Goal: Transaction & Acquisition: Obtain resource

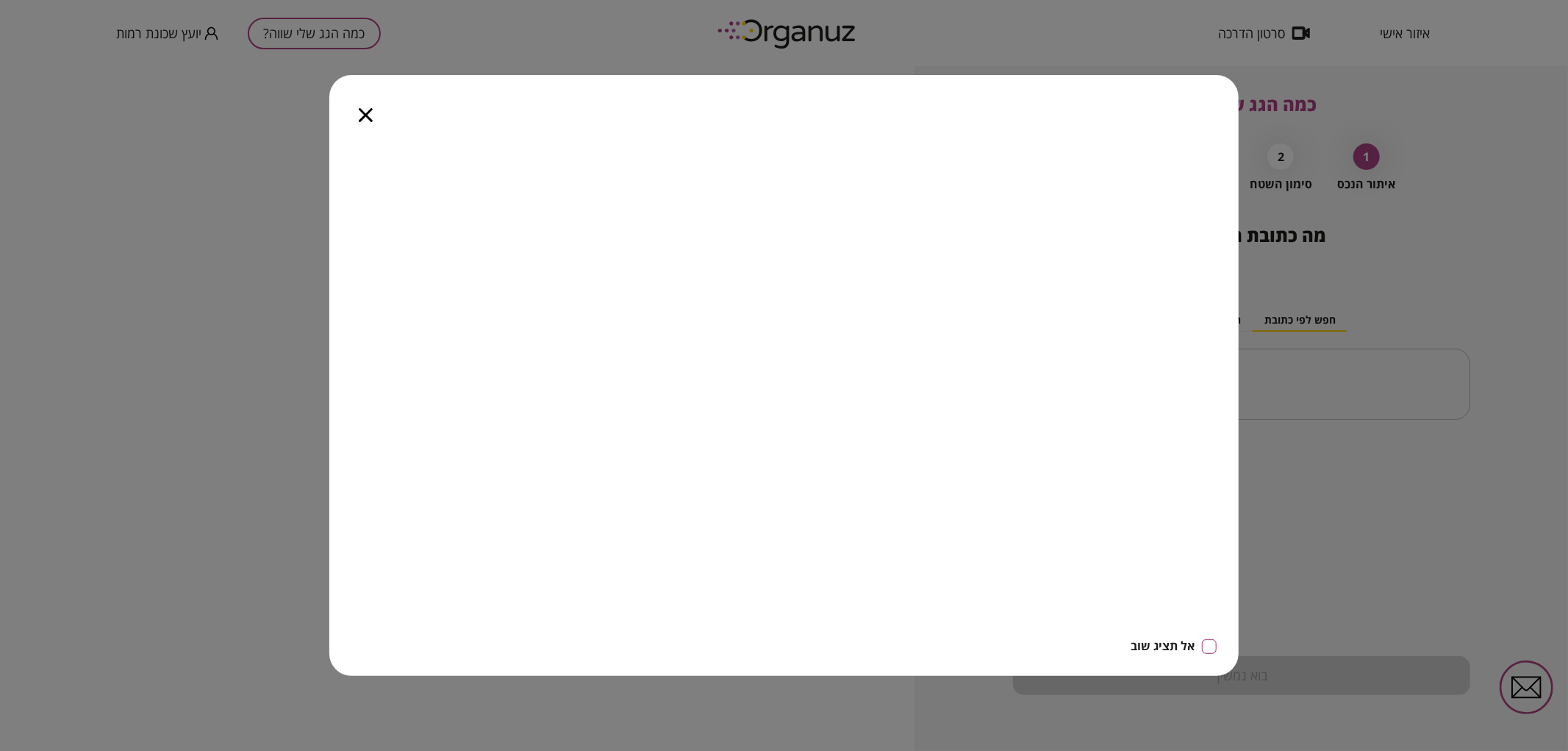
click at [359, 106] on div at bounding box center [365, 106] width 73 height 62
click at [356, 119] on div at bounding box center [365, 106] width 73 height 62
click at [364, 113] on icon "button" at bounding box center [366, 116] width 14 height 14
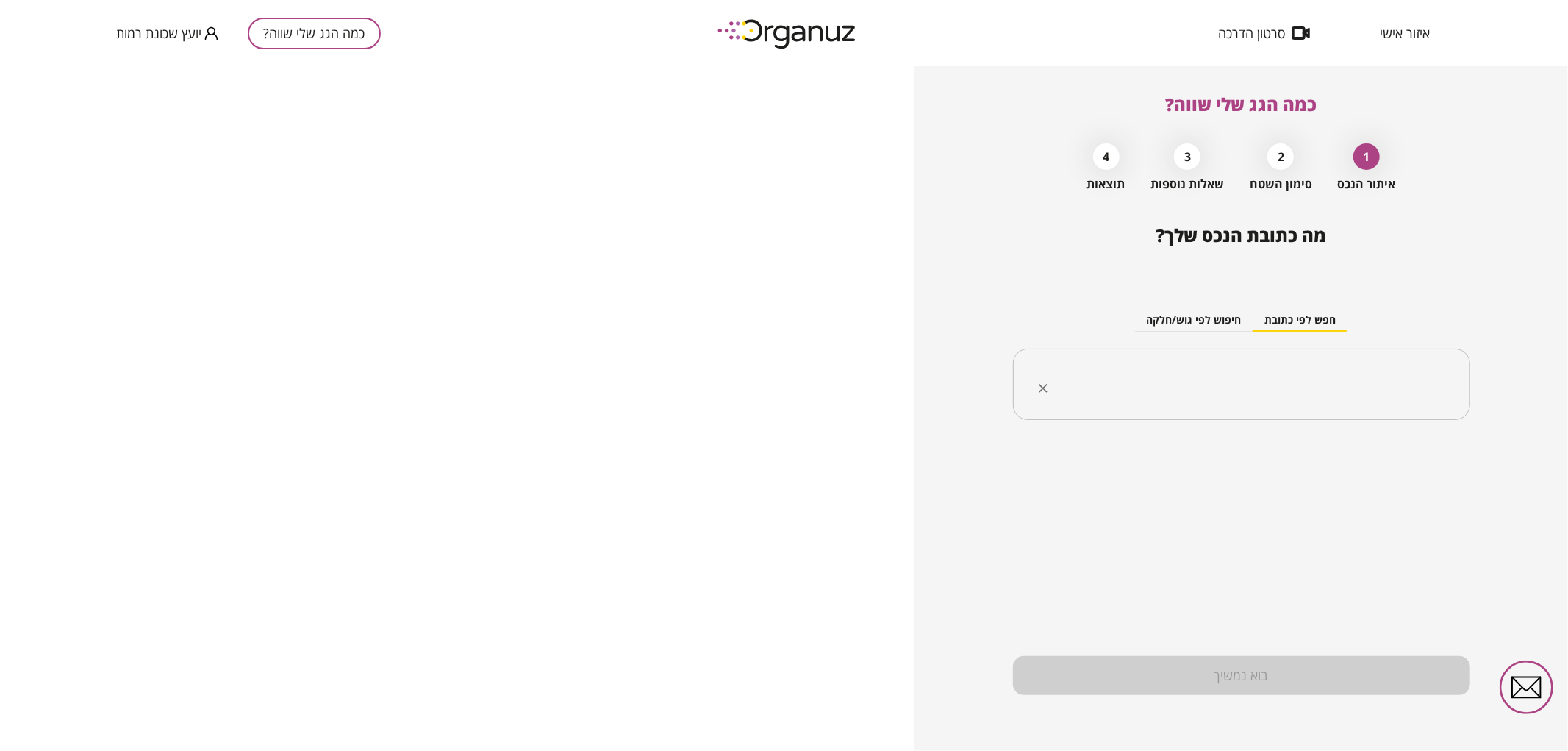
click at [1222, 368] on input "text" at bounding box center [1248, 384] width 411 height 37
click at [1434, 487] on li "[PERSON_NAME] 11 [GEOGRAPHIC_DATA]" at bounding box center [1242, 485] width 419 height 26
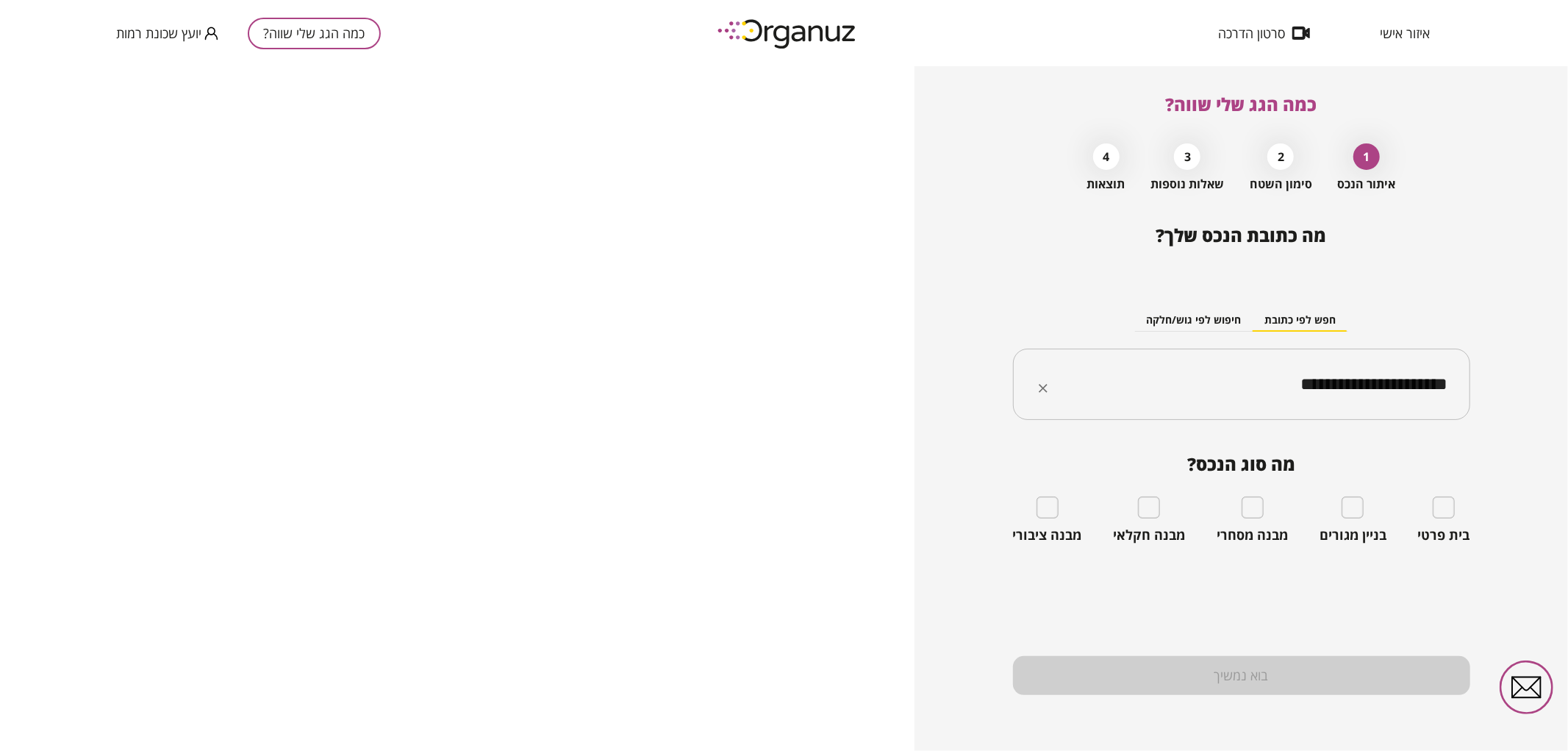
type input "**********"
click at [1452, 523] on div "בית פרטי" at bounding box center [1445, 520] width 52 height 47
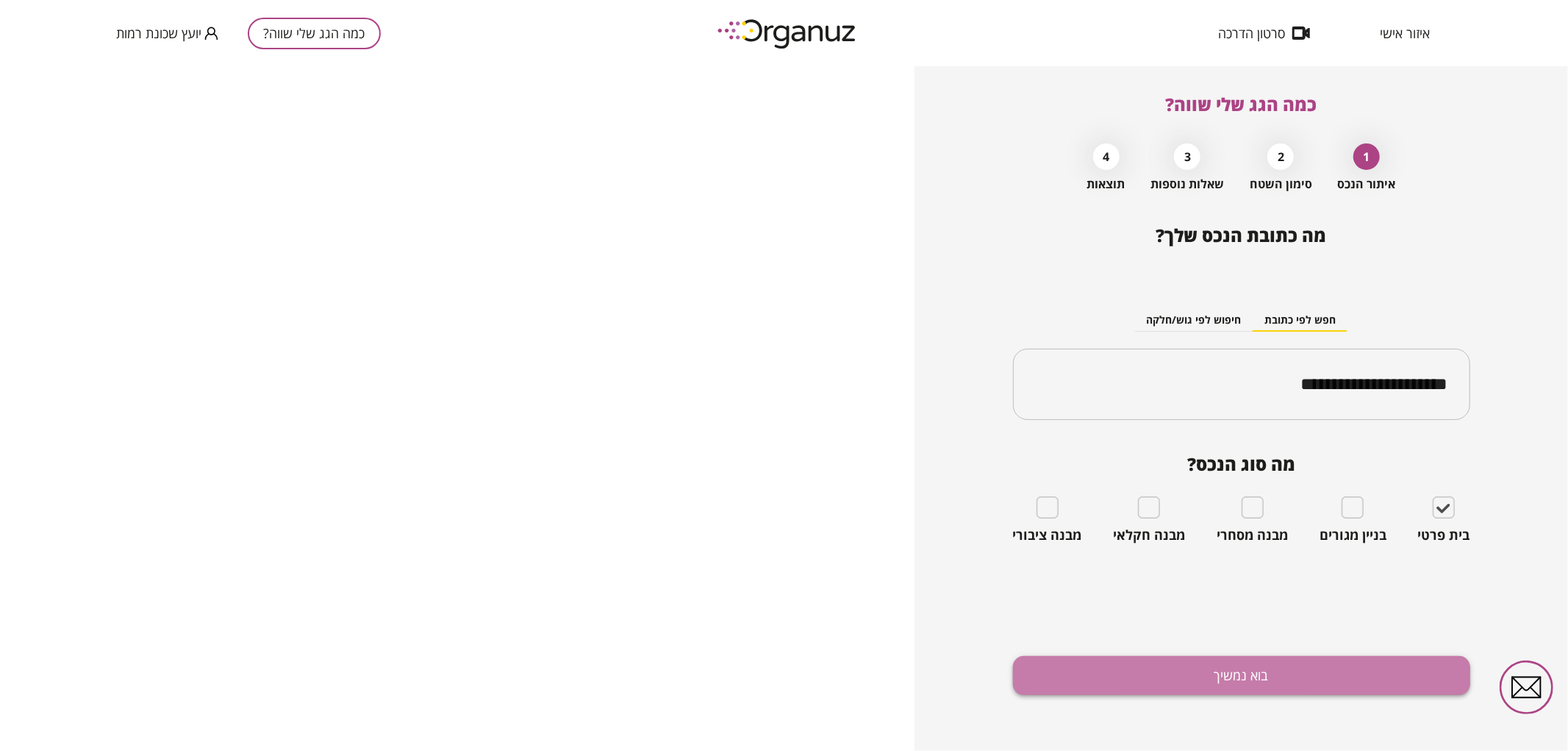
click at [1304, 681] on button "בוא נמשיך" at bounding box center [1242, 675] width 458 height 39
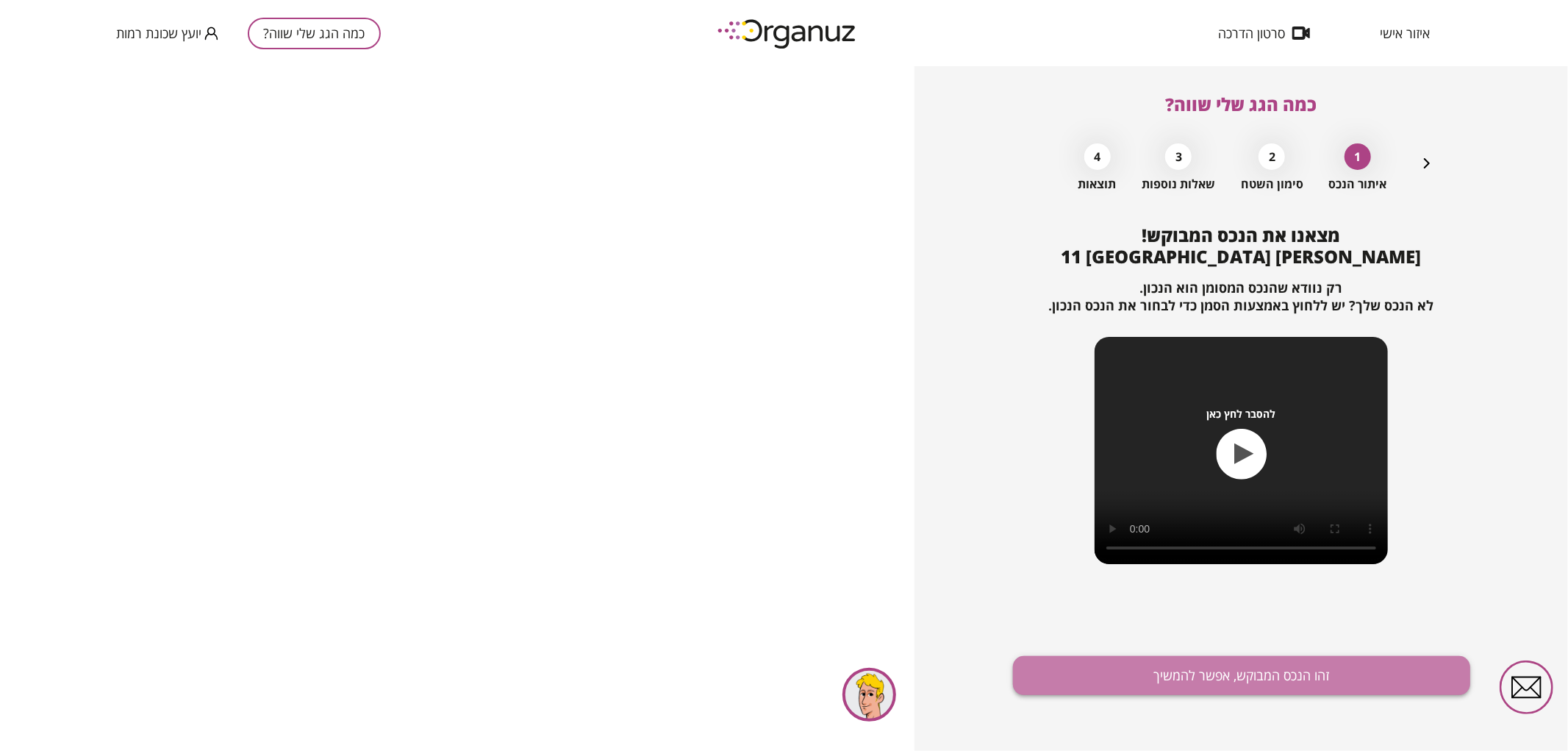
click at [1291, 677] on button "זהו הנכס המבוקש, אפשר להמשיך" at bounding box center [1242, 675] width 458 height 39
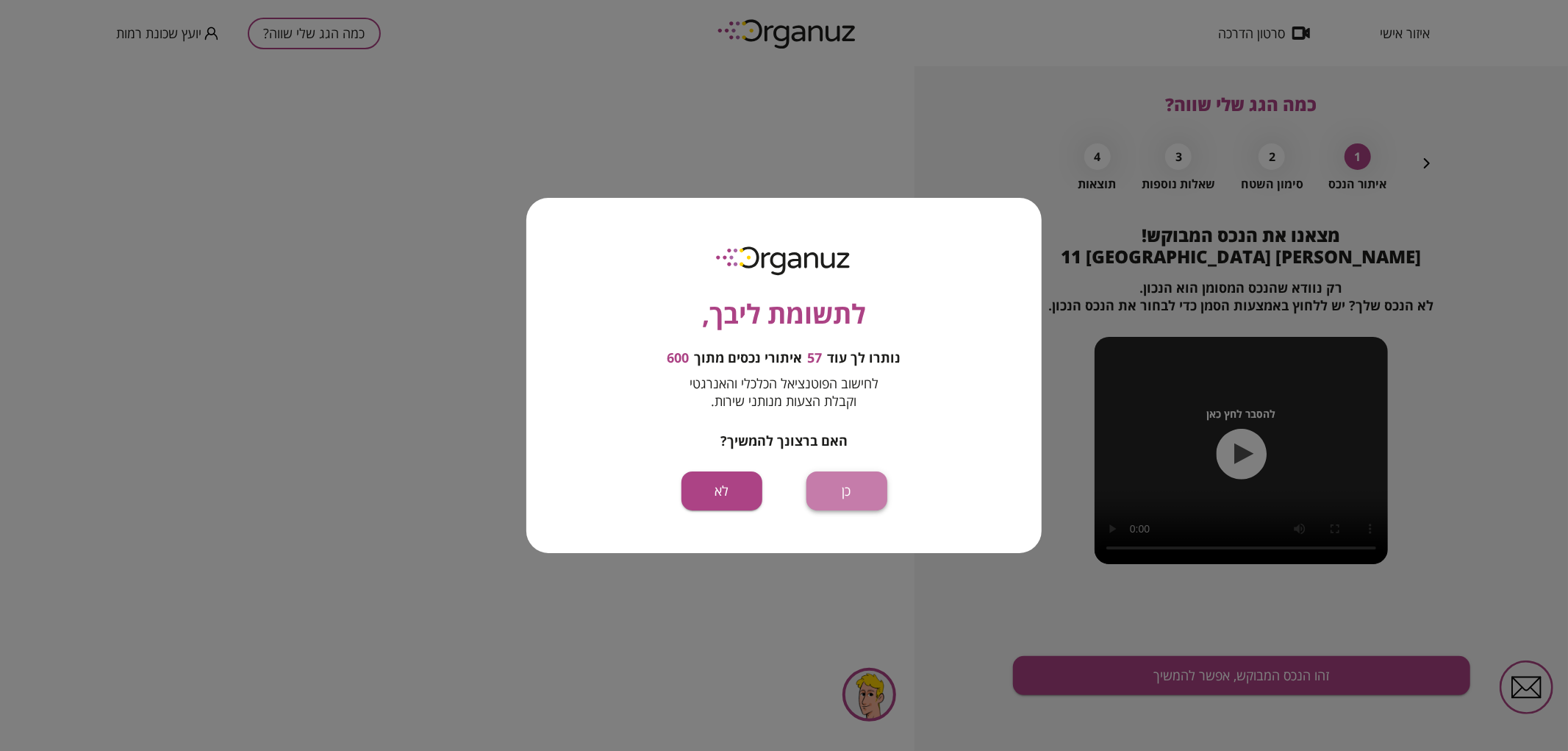
click at [855, 493] on button "כן" at bounding box center [847, 491] width 80 height 39
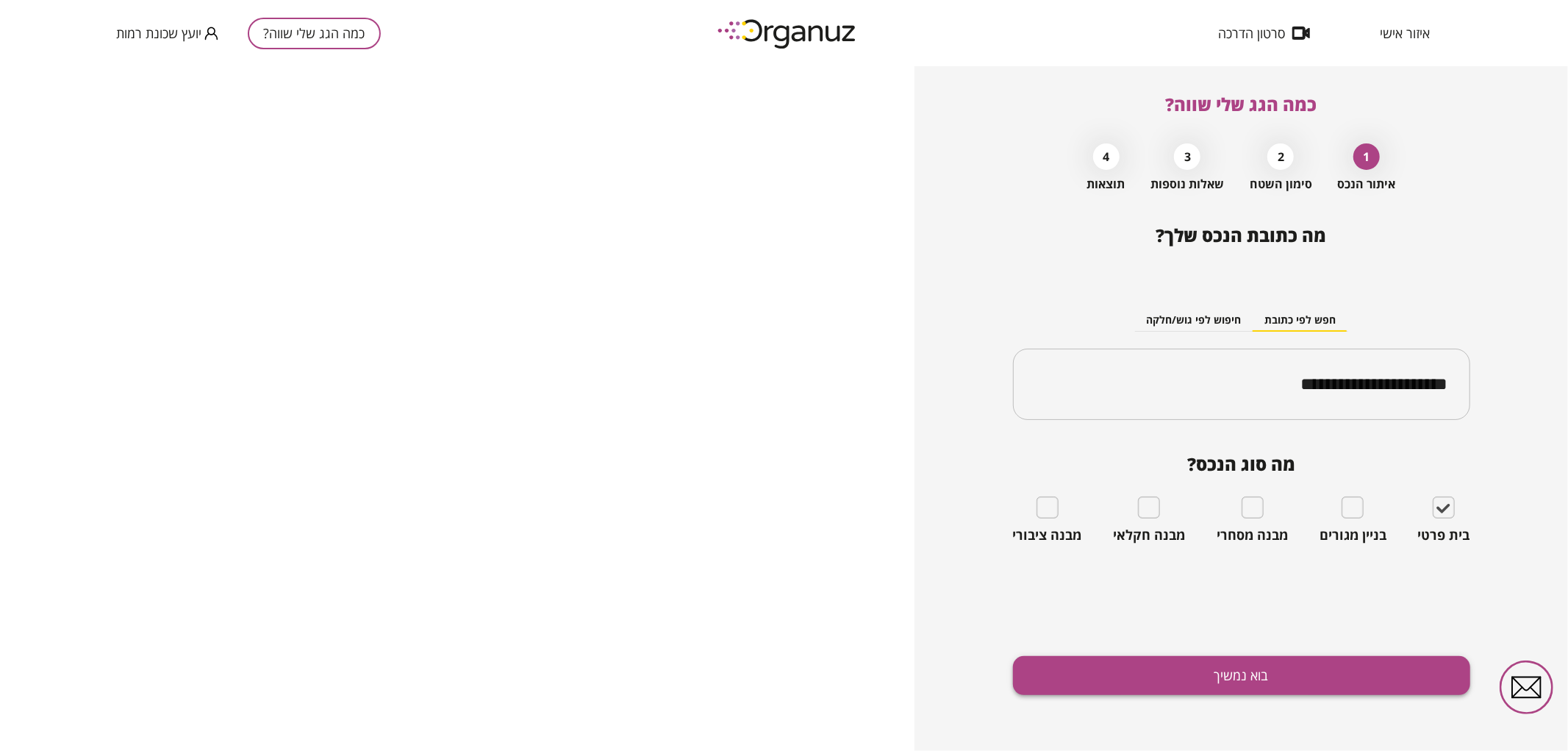
click at [1172, 664] on button "בוא נמשיך" at bounding box center [1242, 675] width 458 height 39
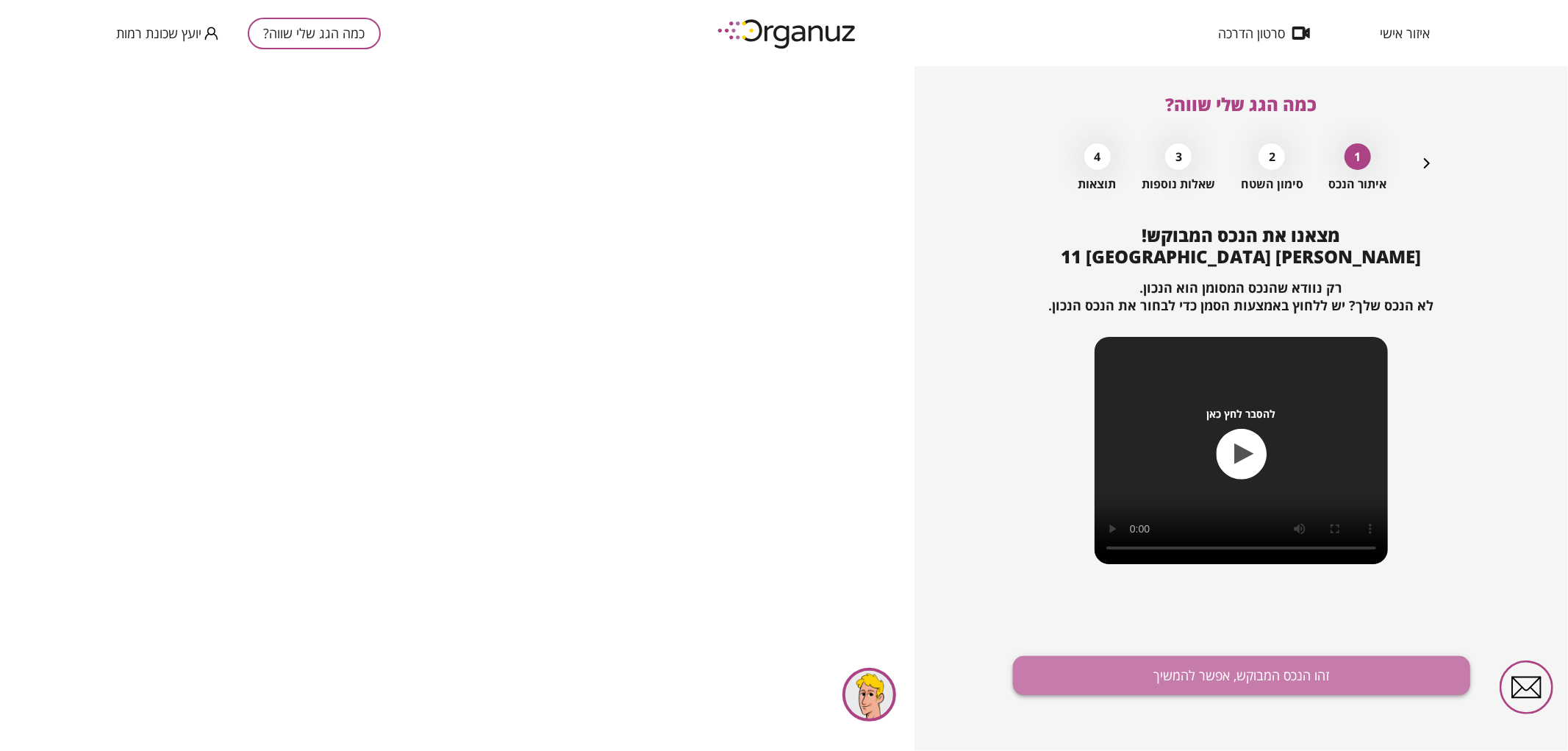
click at [1171, 663] on button "זהו הנכס המבוקש, אפשר להמשיך" at bounding box center [1242, 675] width 458 height 39
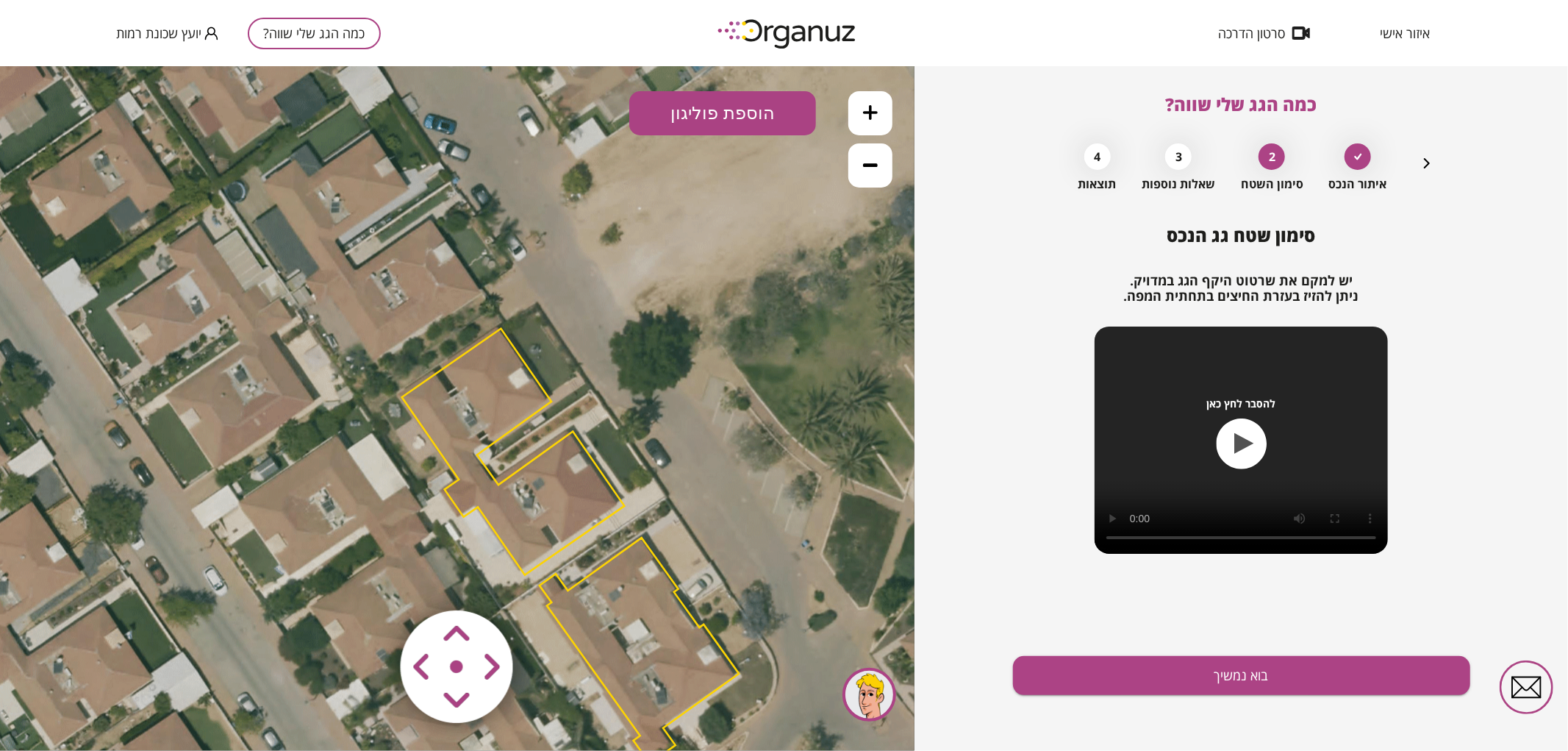
drag, startPoint x: 612, startPoint y: 373, endPoint x: 757, endPoint y: 538, distance: 219.7
click at [757, 538] on icon at bounding box center [567, 544] width 1323 height 1323
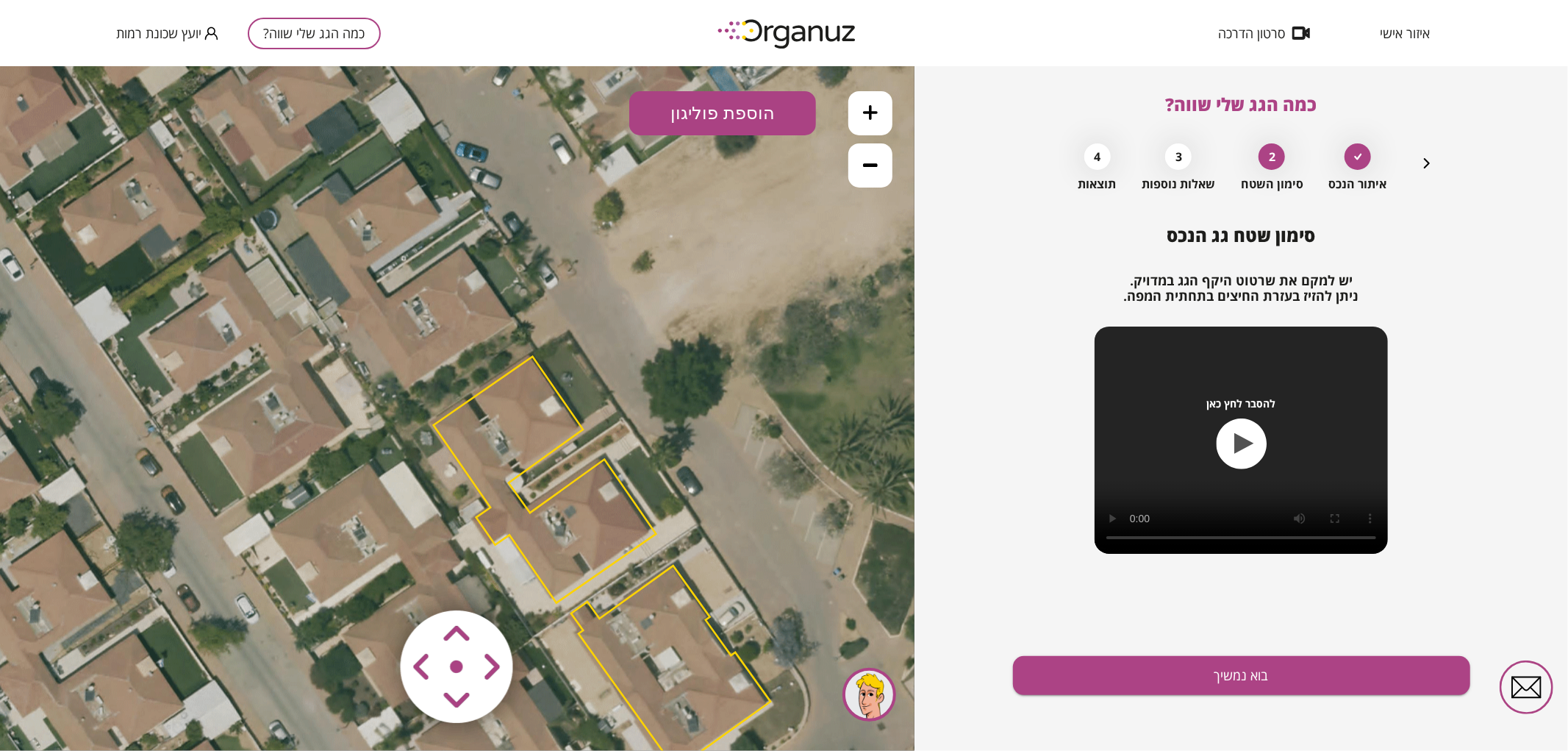
click at [504, 446] on polygon at bounding box center [545, 479] width 223 height 246
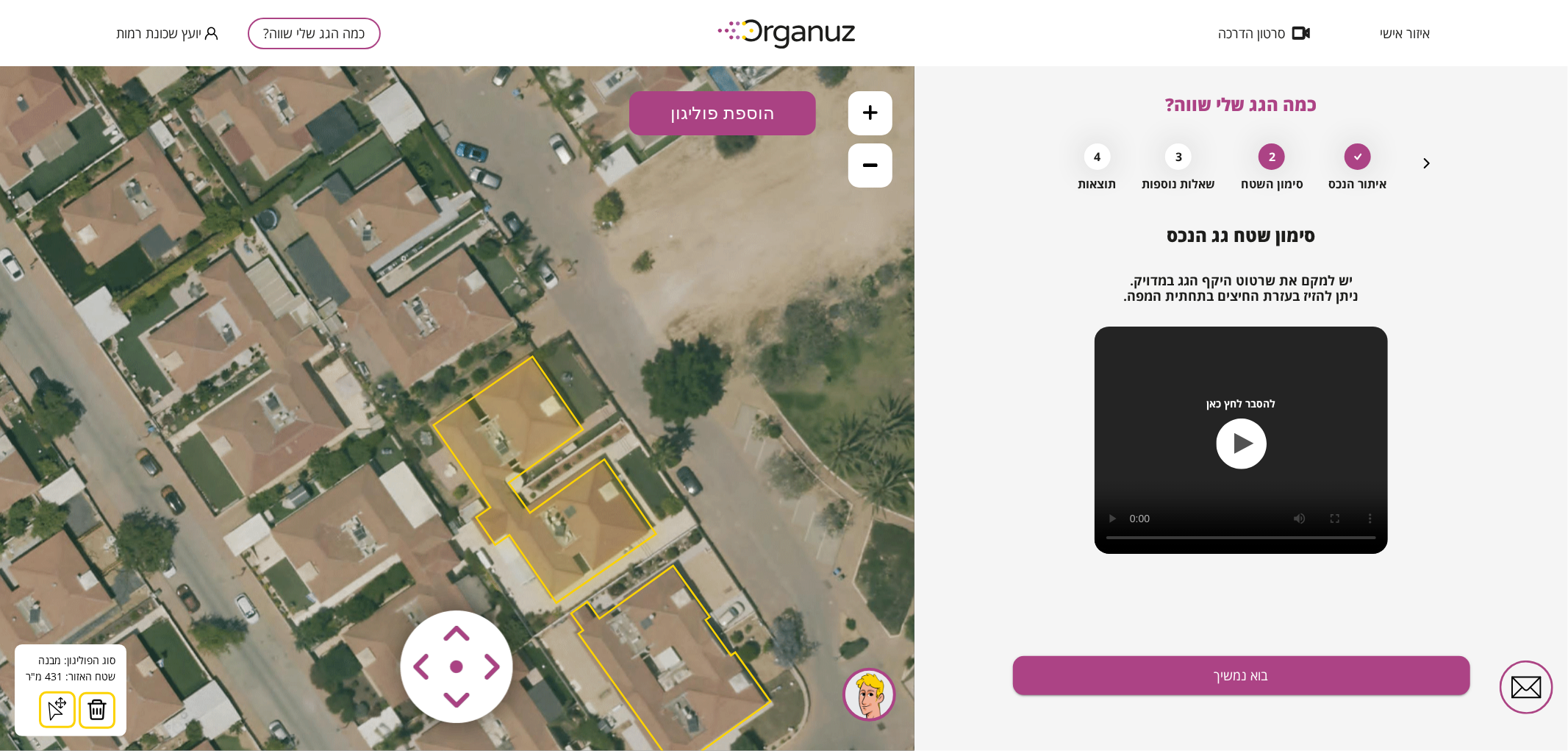
click at [87, 706] on img at bounding box center [97, 708] width 21 height 22
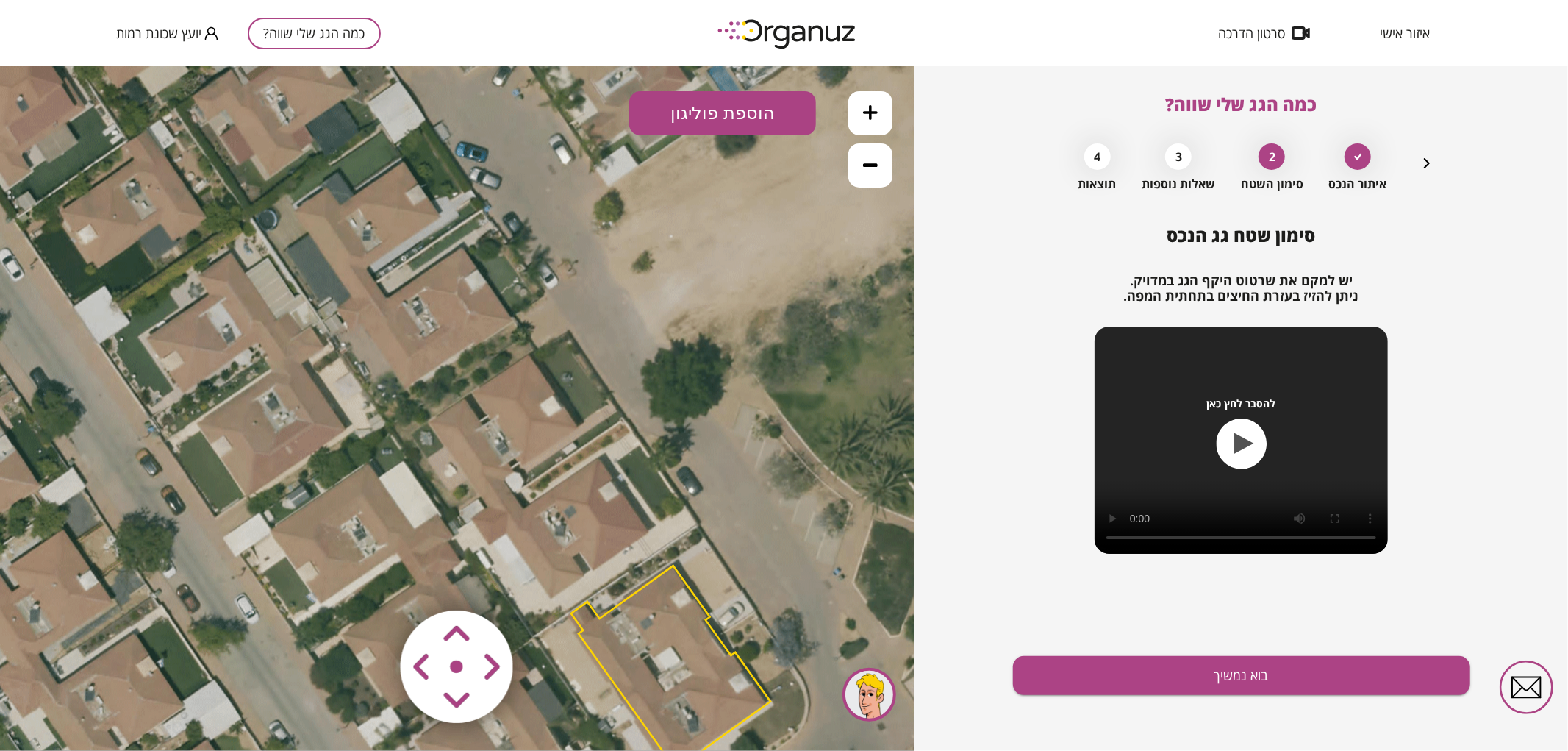
click at [876, 102] on button at bounding box center [871, 112] width 44 height 44
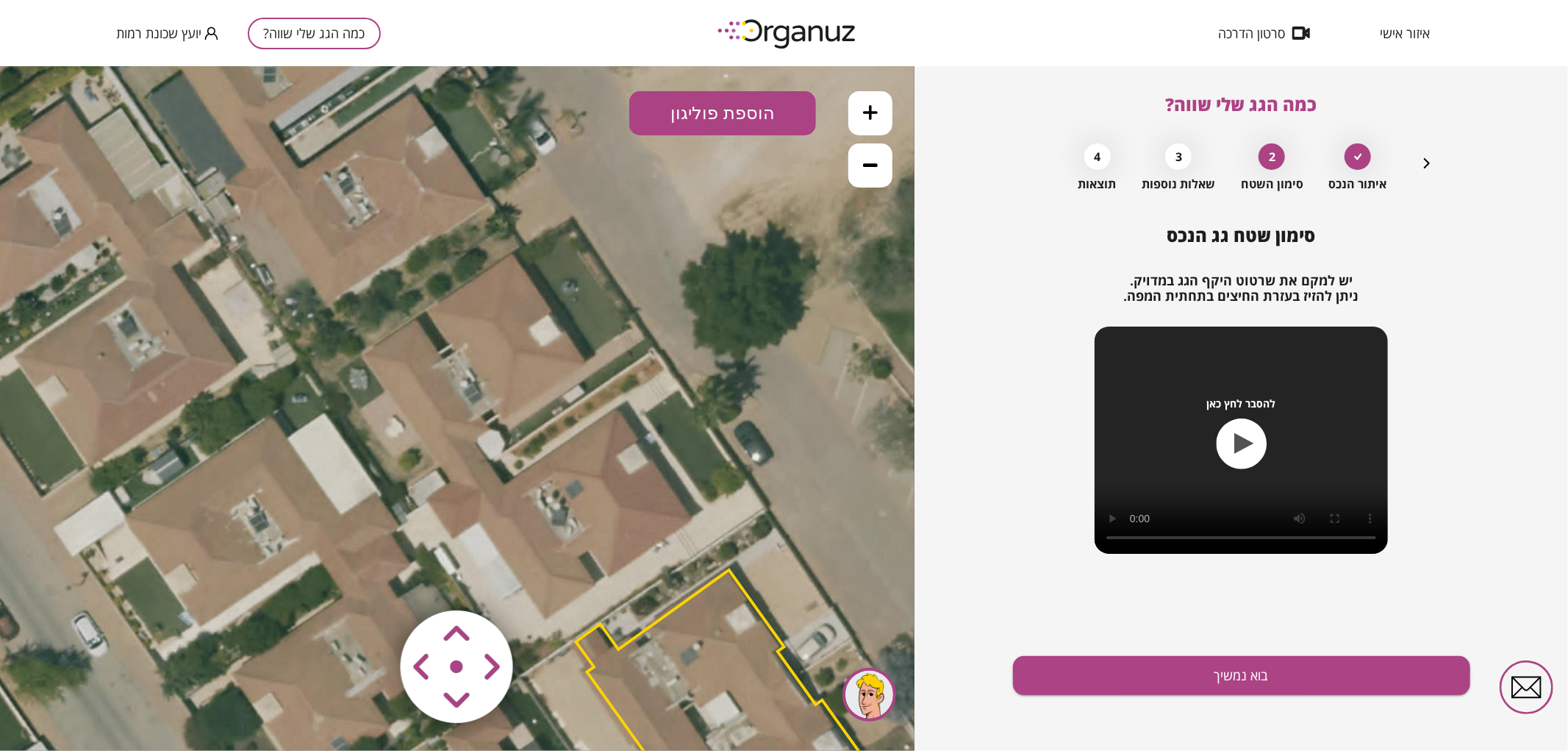
drag, startPoint x: 798, startPoint y: 353, endPoint x: 739, endPoint y: 264, distance: 106.8
click at [739, 264] on icon at bounding box center [618, 580] width 1985 height 1986
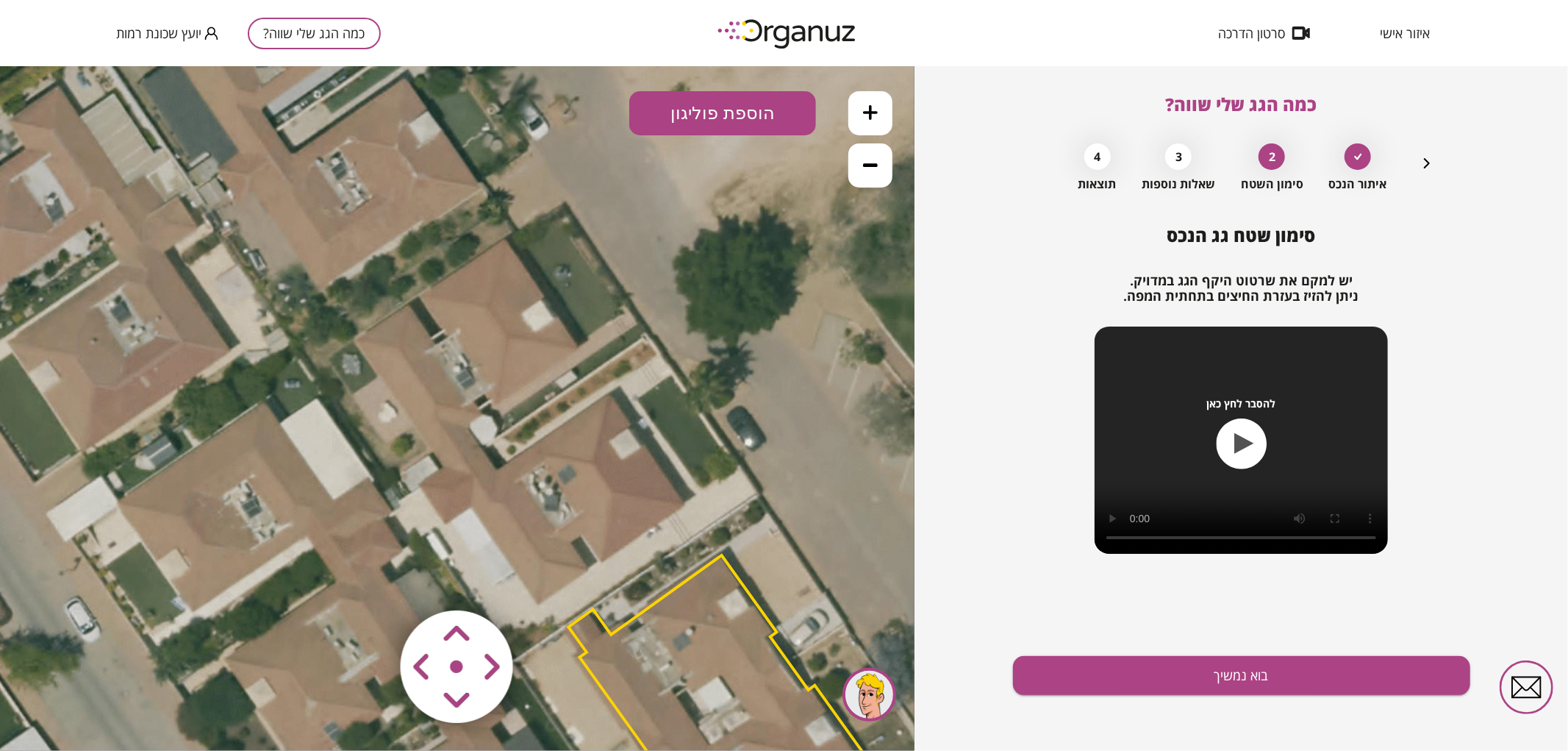
click at [709, 117] on button "הוספת פוליגון" at bounding box center [722, 112] width 186 height 44
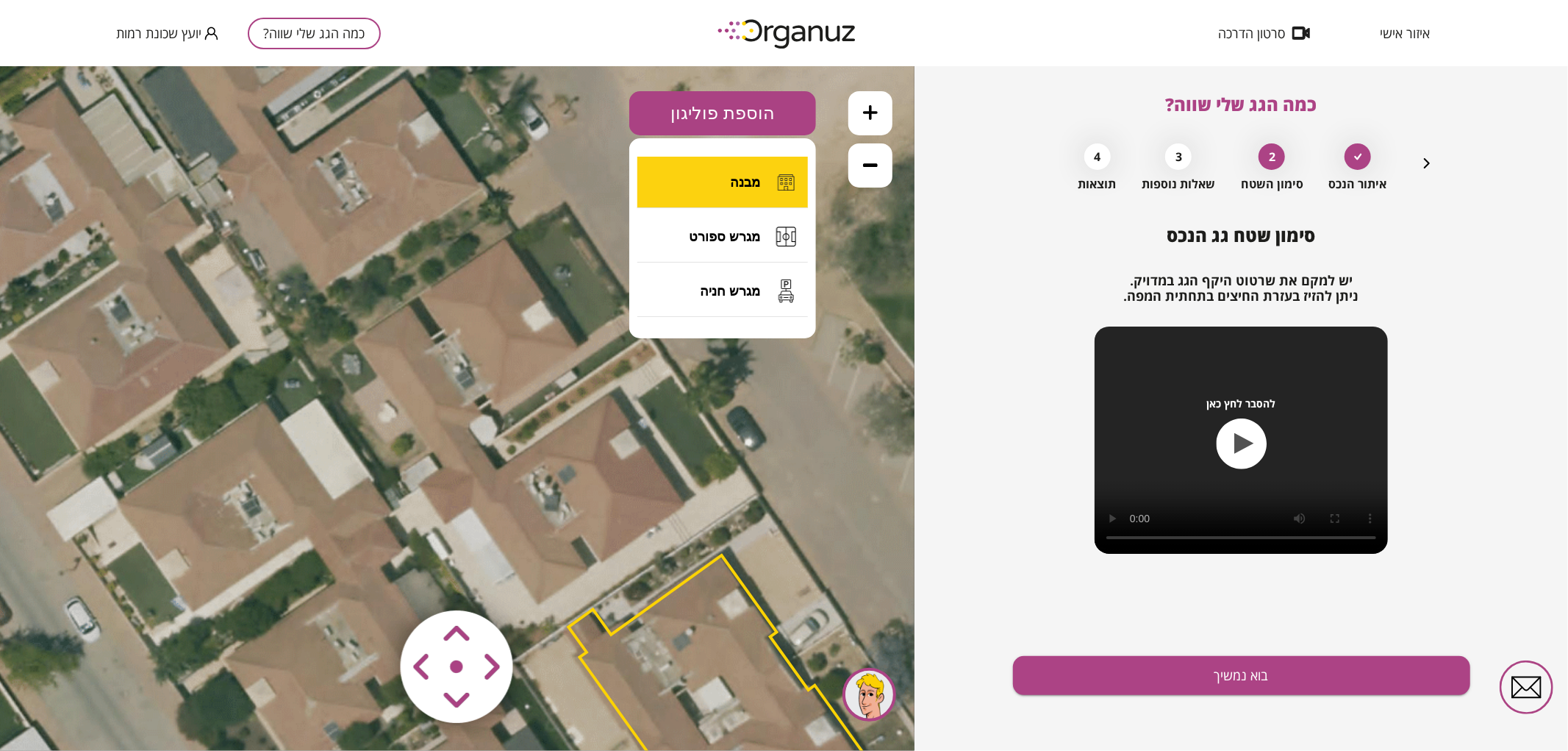
click at [726, 195] on button "מבנה" at bounding box center [722, 181] width 171 height 52
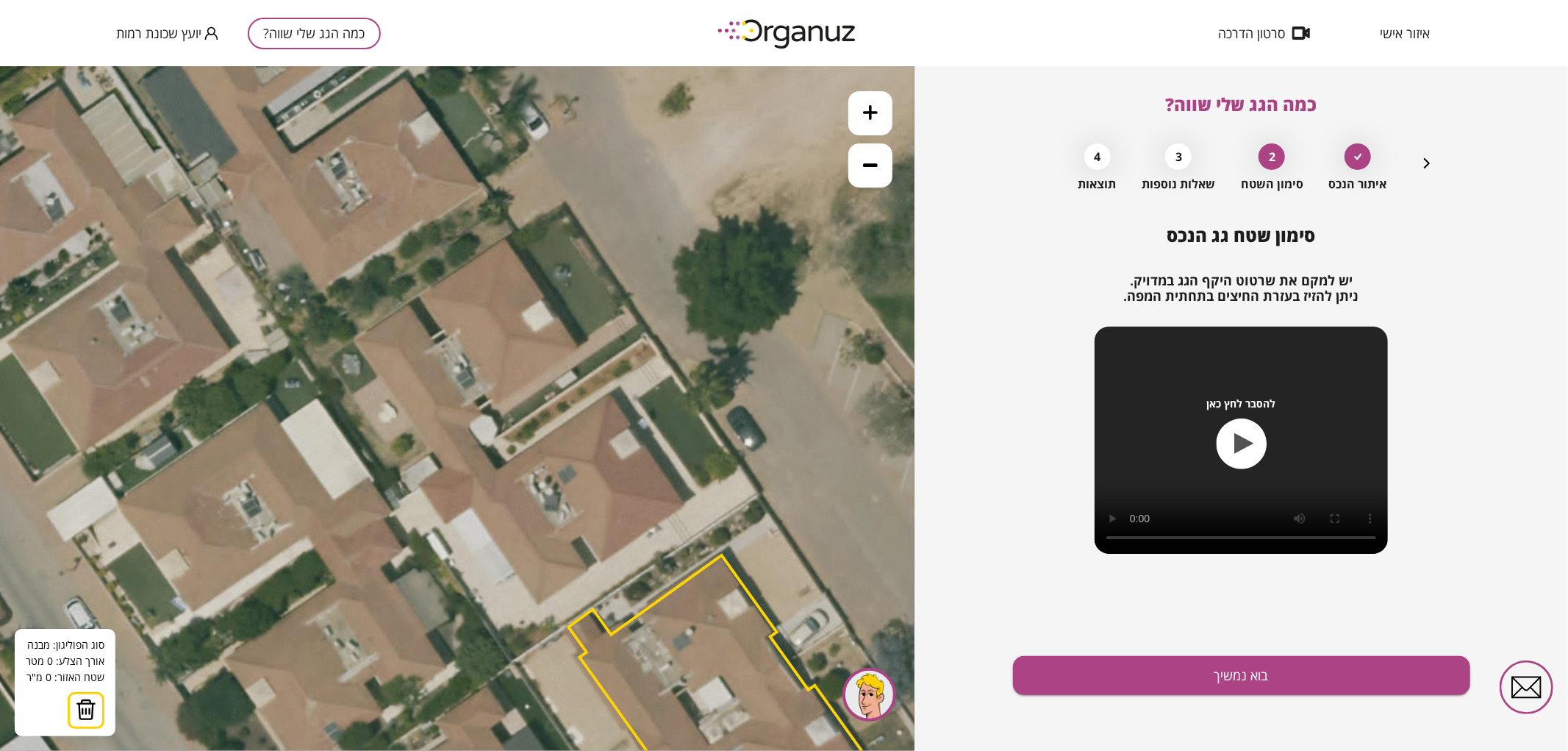
click at [480, 448] on icon at bounding box center [610, 566] width 1985 height 1986
click at [420, 482] on icon at bounding box center [610, 566] width 1985 height 1986
click at [443, 523] on polygon at bounding box center [451, 486] width 61 height 75
click at [472, 505] on polygon at bounding box center [451, 486] width 61 height 75
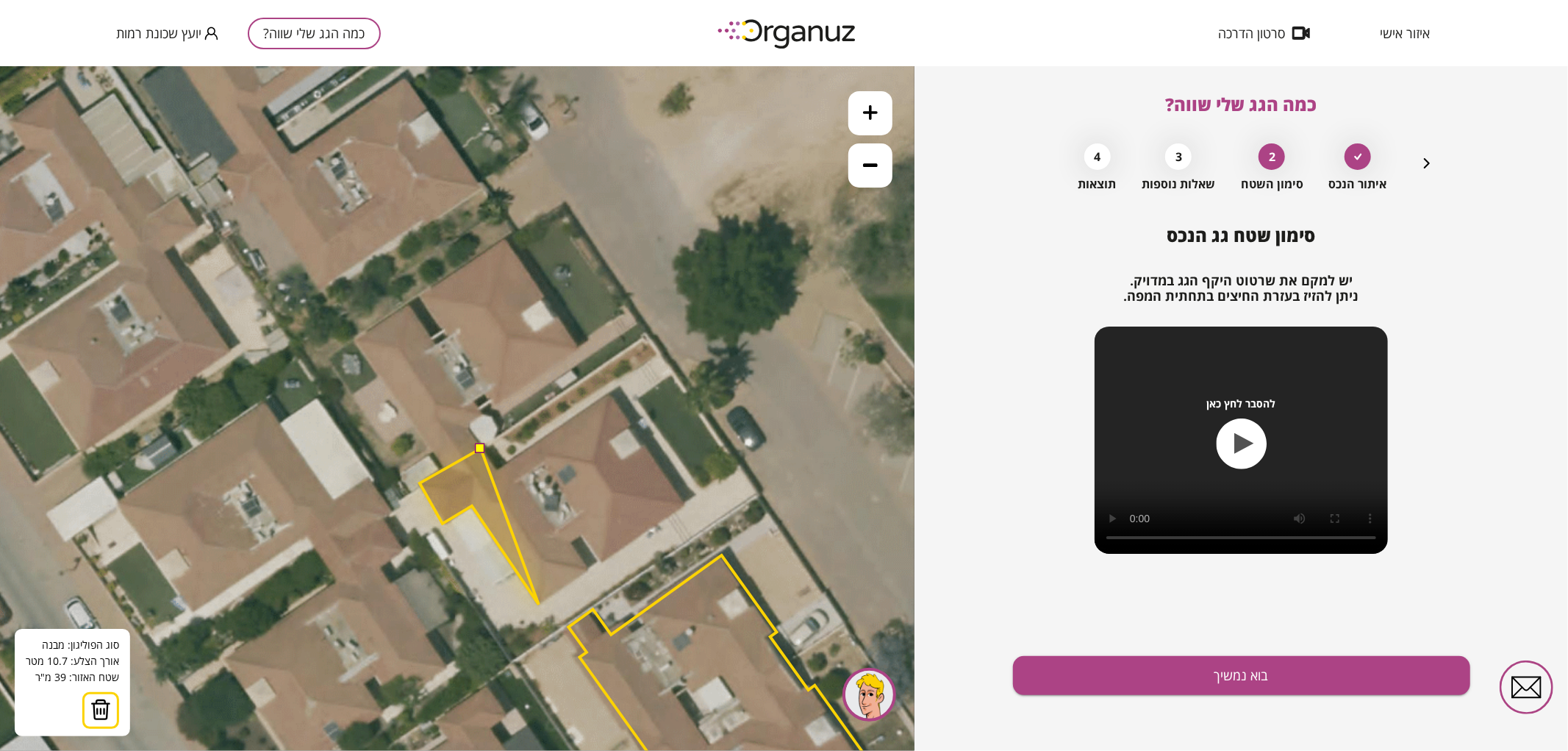
click at [539, 604] on icon at bounding box center [610, 566] width 1985 height 1986
click at [590, 567] on polygon at bounding box center [505, 526] width 170 height 156
click at [570, 544] on polygon at bounding box center [505, 526] width 170 height 156
click at [578, 535] on polygon at bounding box center [505, 526] width 170 height 156
click at [599, 561] on icon at bounding box center [610, 566] width 1985 height 1986
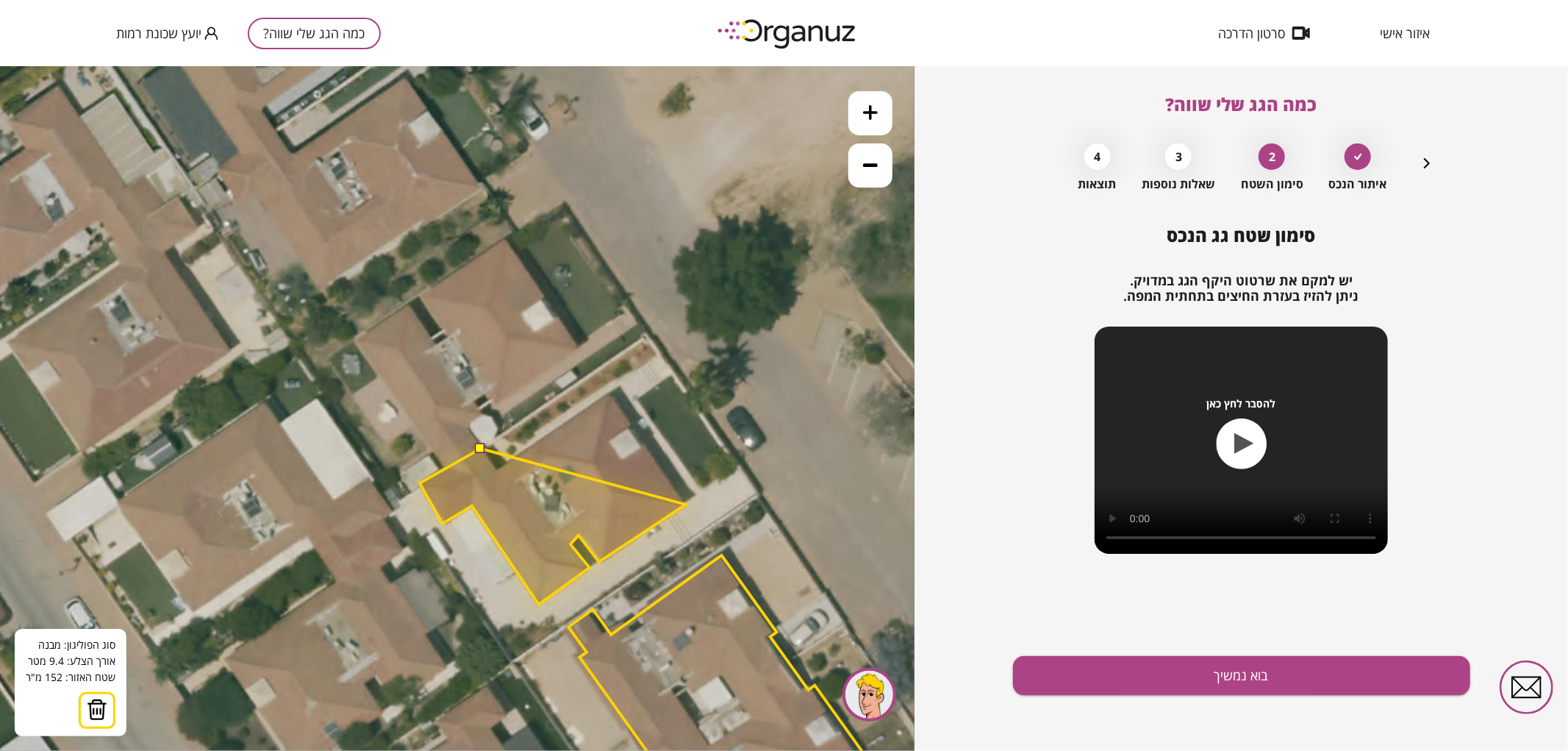
click at [686, 504] on polygon at bounding box center [553, 526] width 266 height 156
click at [611, 392] on polygon at bounding box center [553, 498] width 266 height 212
click at [496, 470] on polygon at bounding box center [553, 498] width 266 height 212
click at [482, 444] on button at bounding box center [480, 447] width 10 height 11
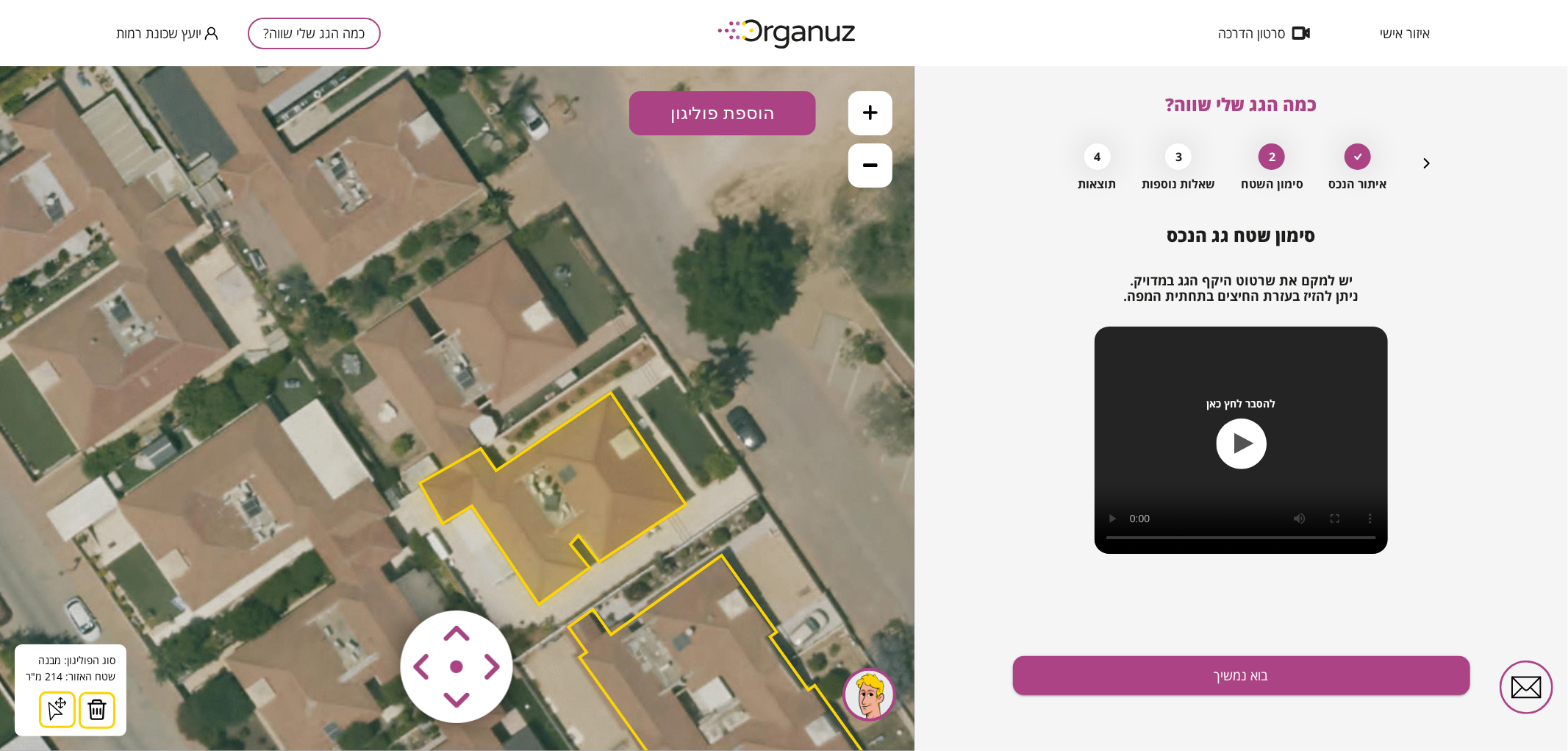
click at [863, 114] on button at bounding box center [871, 112] width 44 height 44
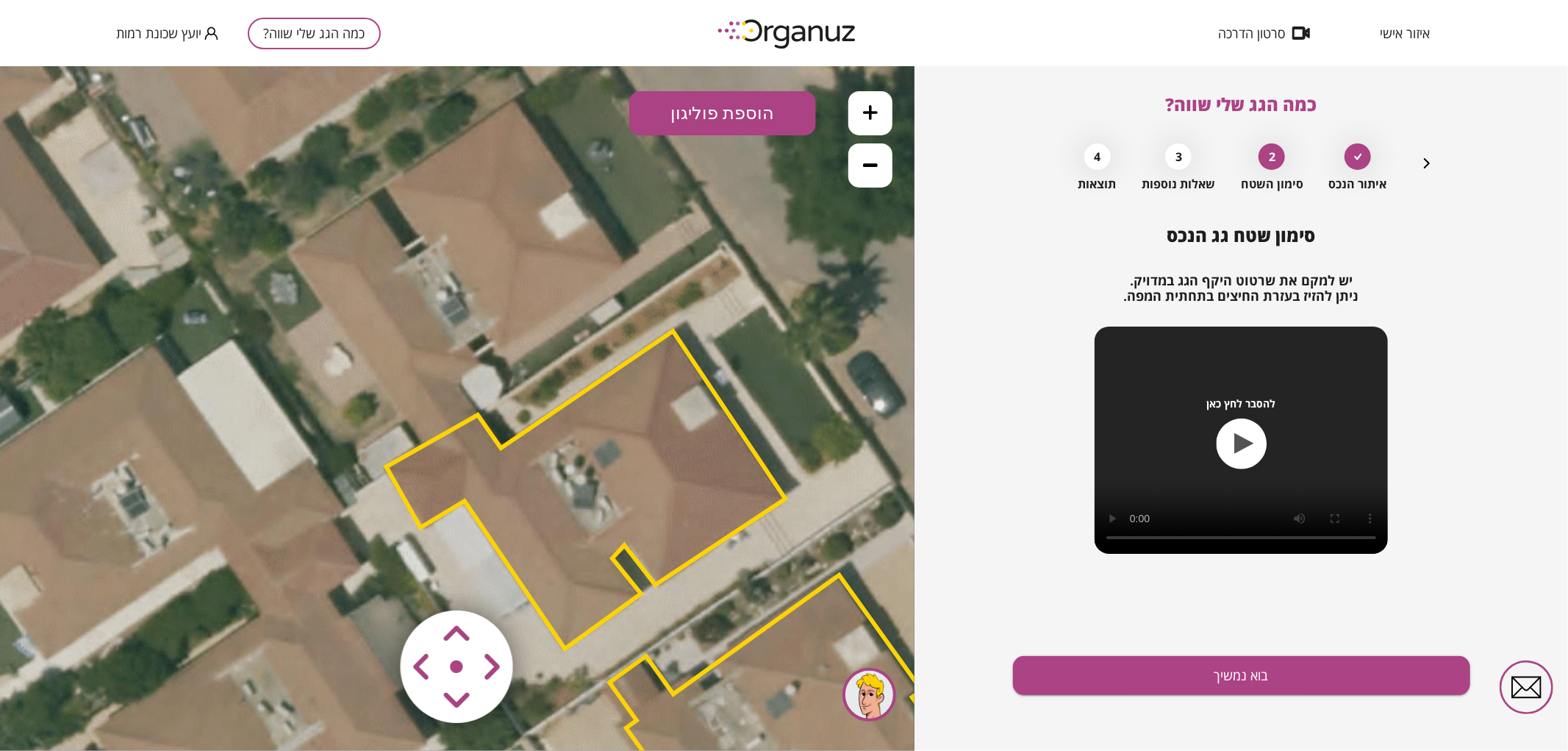
drag, startPoint x: 785, startPoint y: 444, endPoint x: 770, endPoint y: 380, distance: 65.7
click at [770, 382] on icon at bounding box center [672, 591] width 2978 height 2979
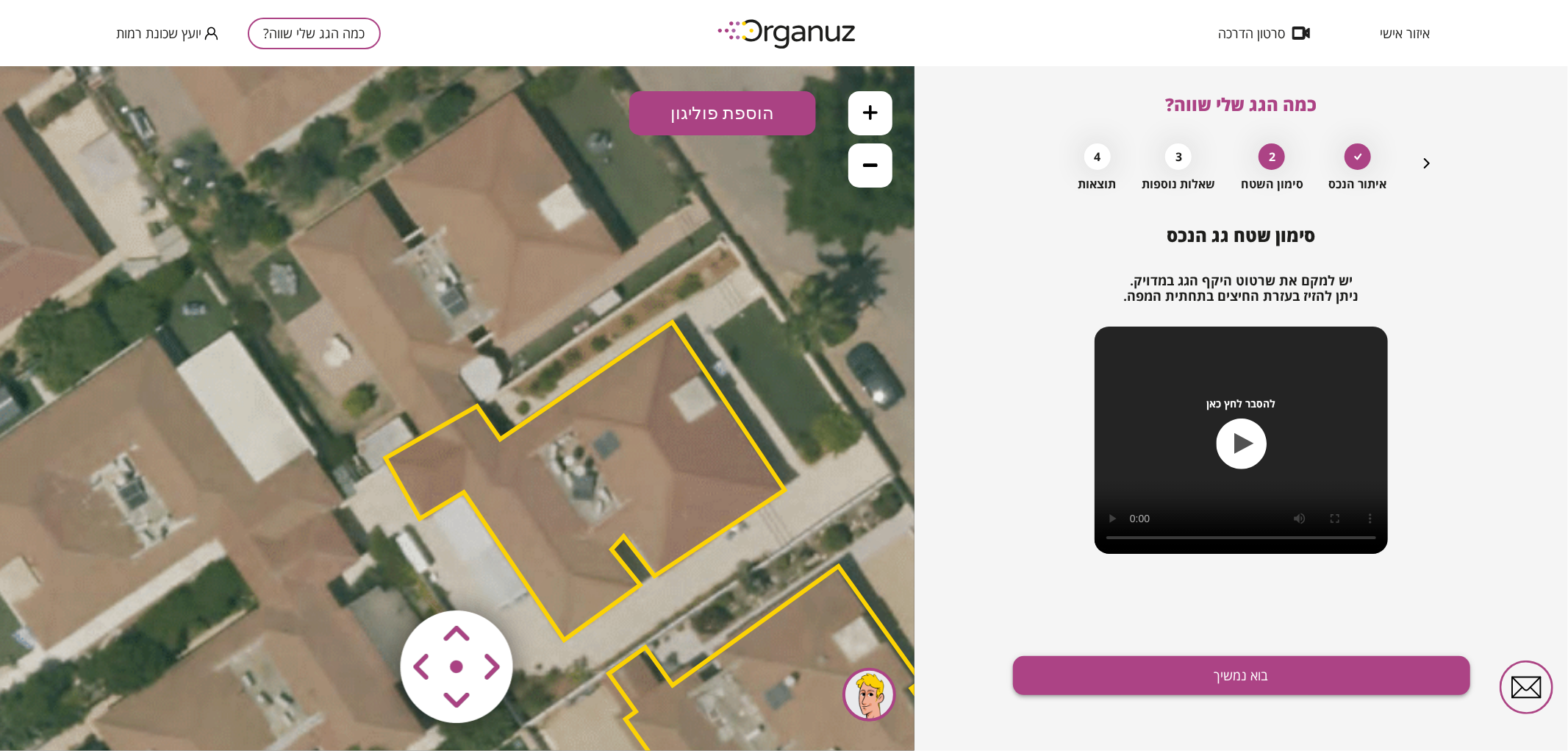
click at [1103, 677] on button "בוא נמשיך" at bounding box center [1242, 675] width 458 height 39
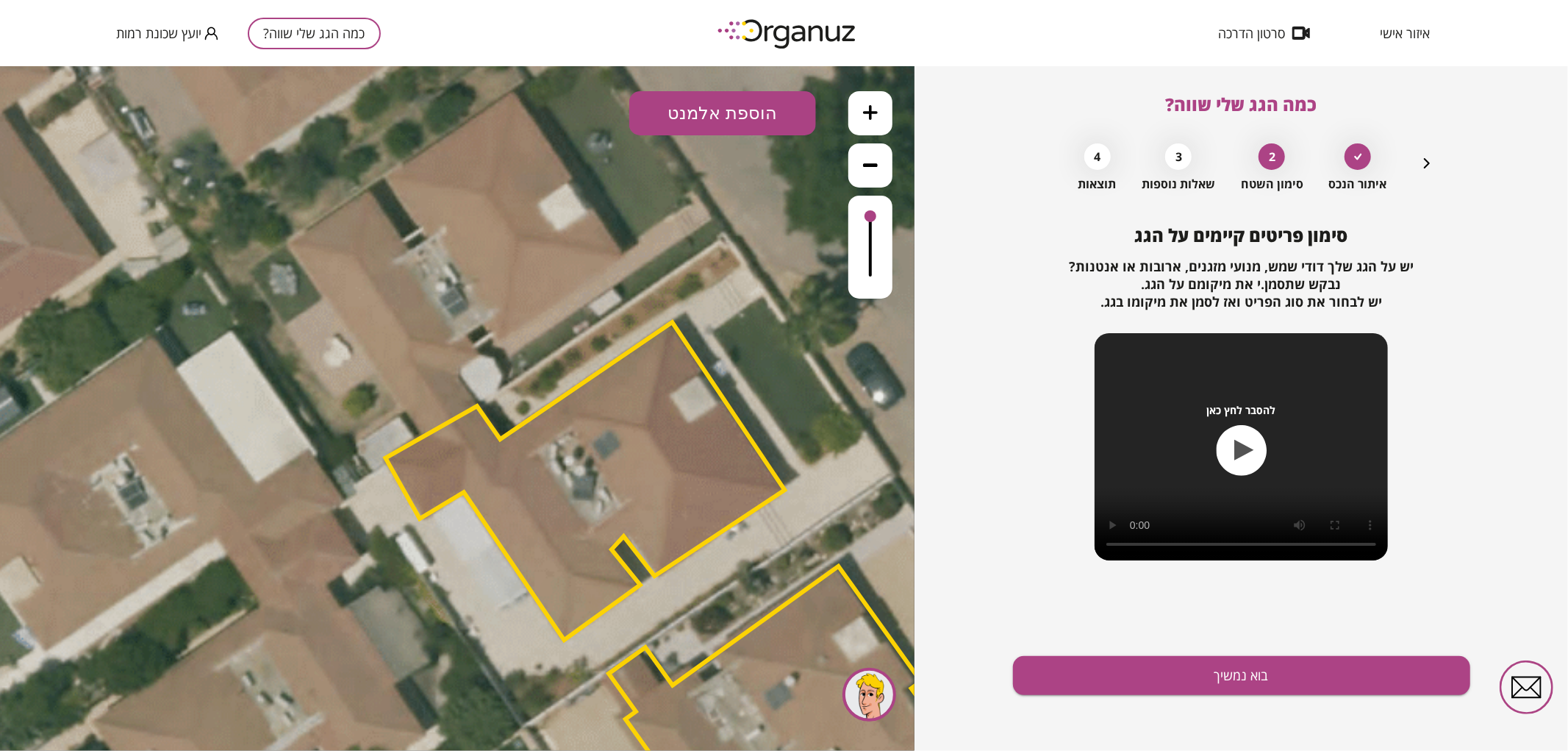
click at [748, 124] on button "הוספת אלמנט" at bounding box center [722, 112] width 186 height 44
click at [728, 273] on div ".st0 { fill: #FFFFFF; } .st0 { fill: #FFFFFF; }" at bounding box center [457, 408] width 914 height 684
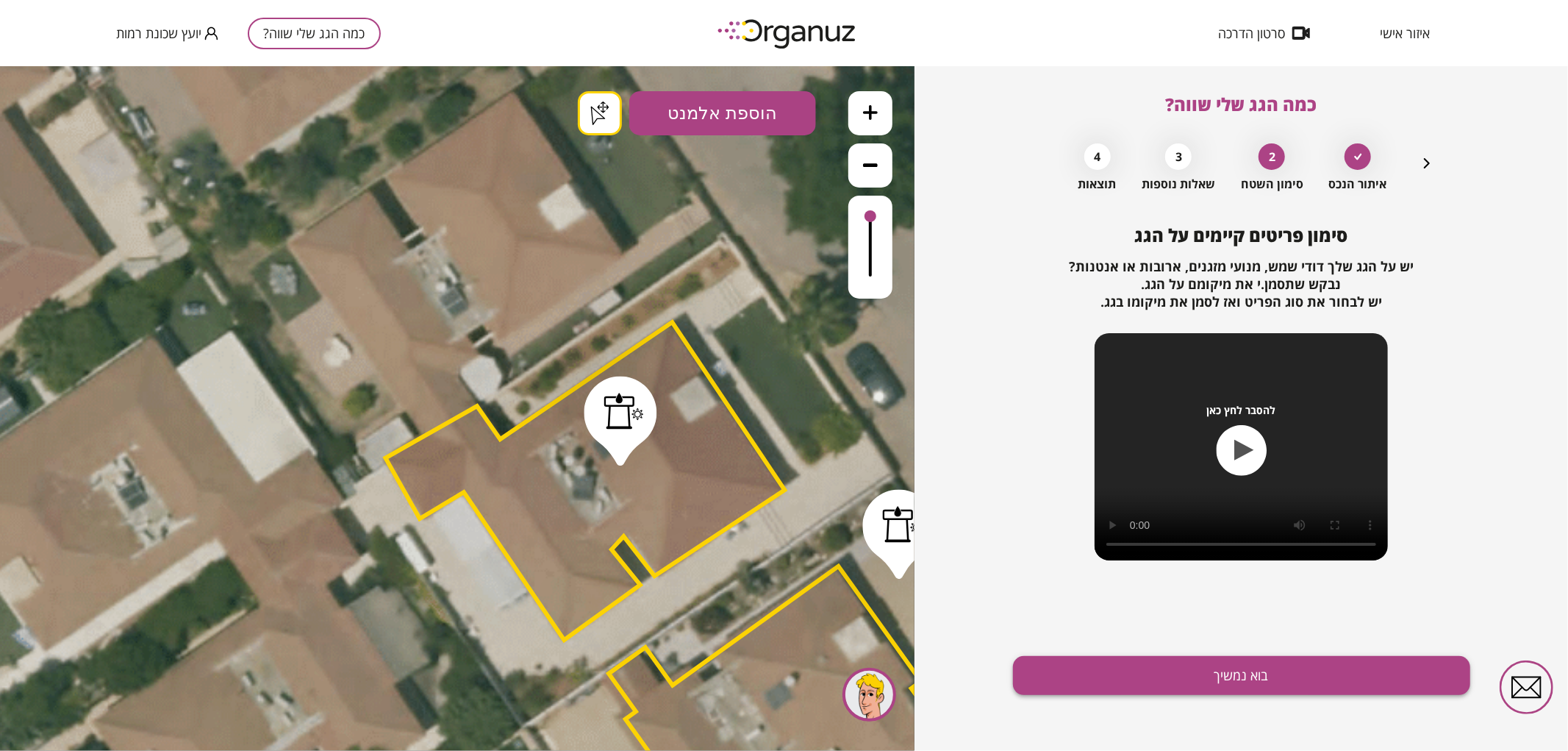
click at [1267, 685] on button "בוא נמשיך" at bounding box center [1242, 675] width 458 height 39
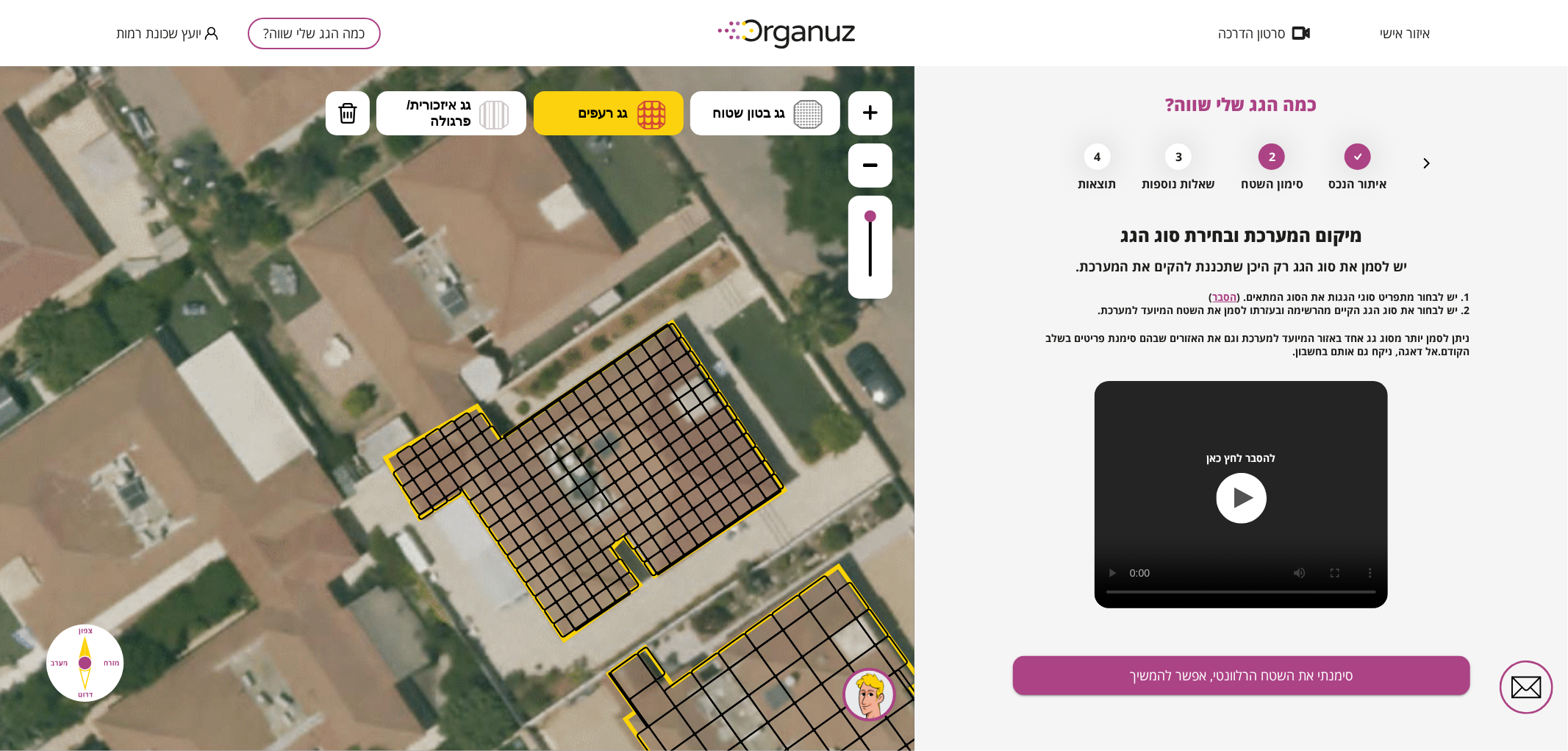
click at [606, 104] on span "גג רעפים" at bounding box center [602, 112] width 49 height 16
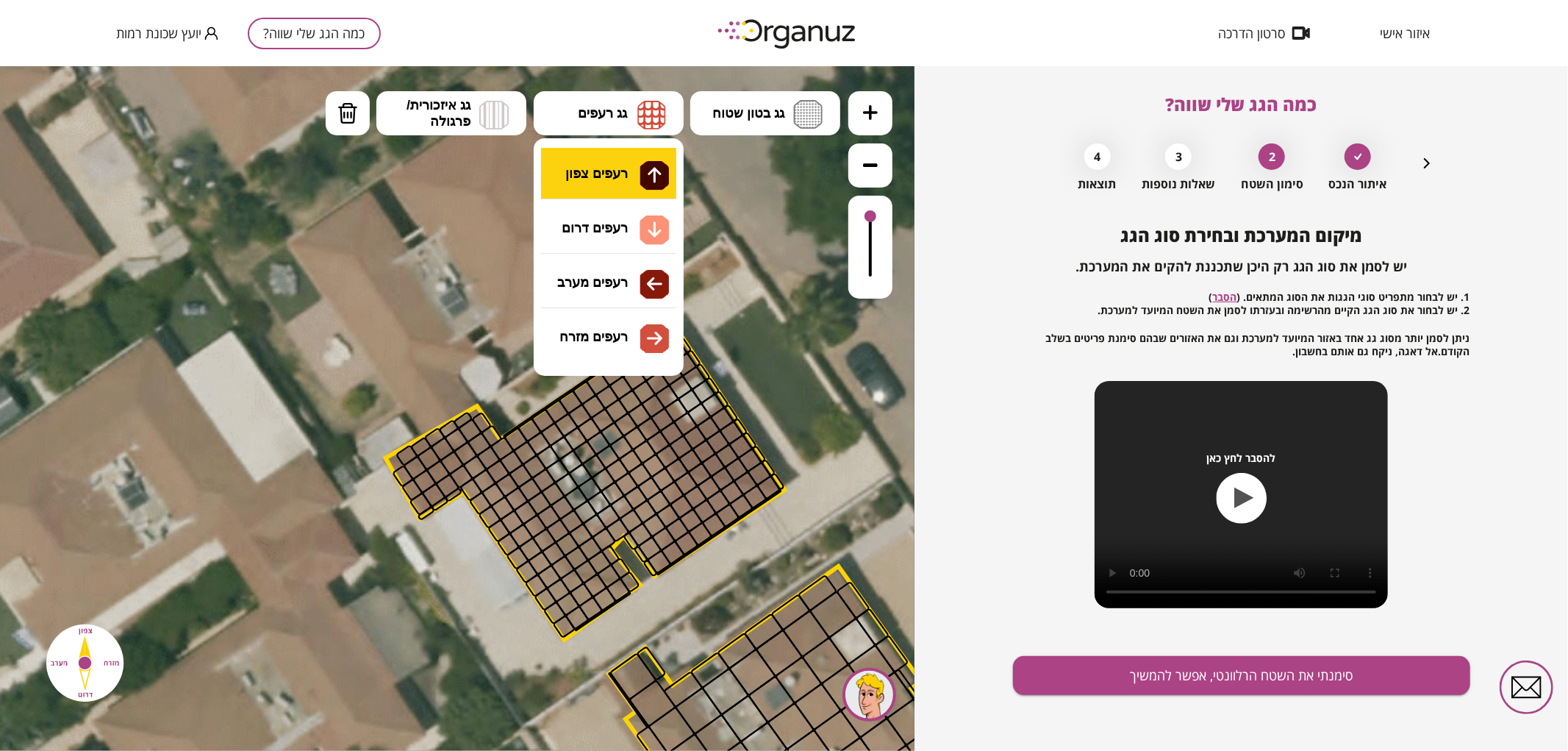
click at [633, 170] on div ".st0 { fill: #FFFFFF; } .st0 { fill: #FFFFFF; }" at bounding box center [457, 408] width 914 height 684
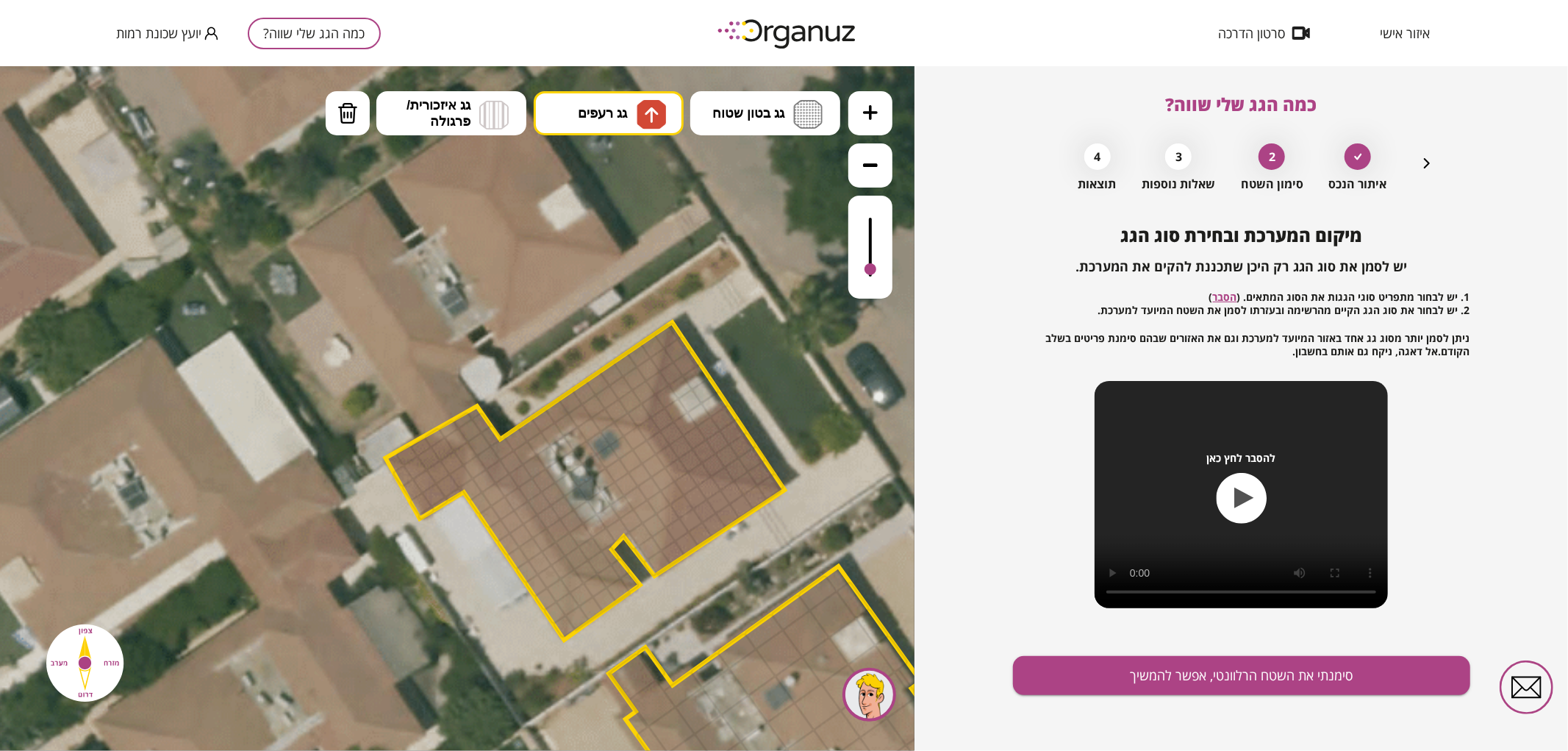
drag, startPoint x: 873, startPoint y: 228, endPoint x: 872, endPoint y: 270, distance: 42.0
click at [872, 270] on div at bounding box center [870, 268] width 11 height 11
drag, startPoint x: 605, startPoint y: 383, endPoint x: 566, endPoint y: 398, distance: 41.8
drag, startPoint x: 590, startPoint y: 397, endPoint x: 619, endPoint y: 380, distance: 33.6
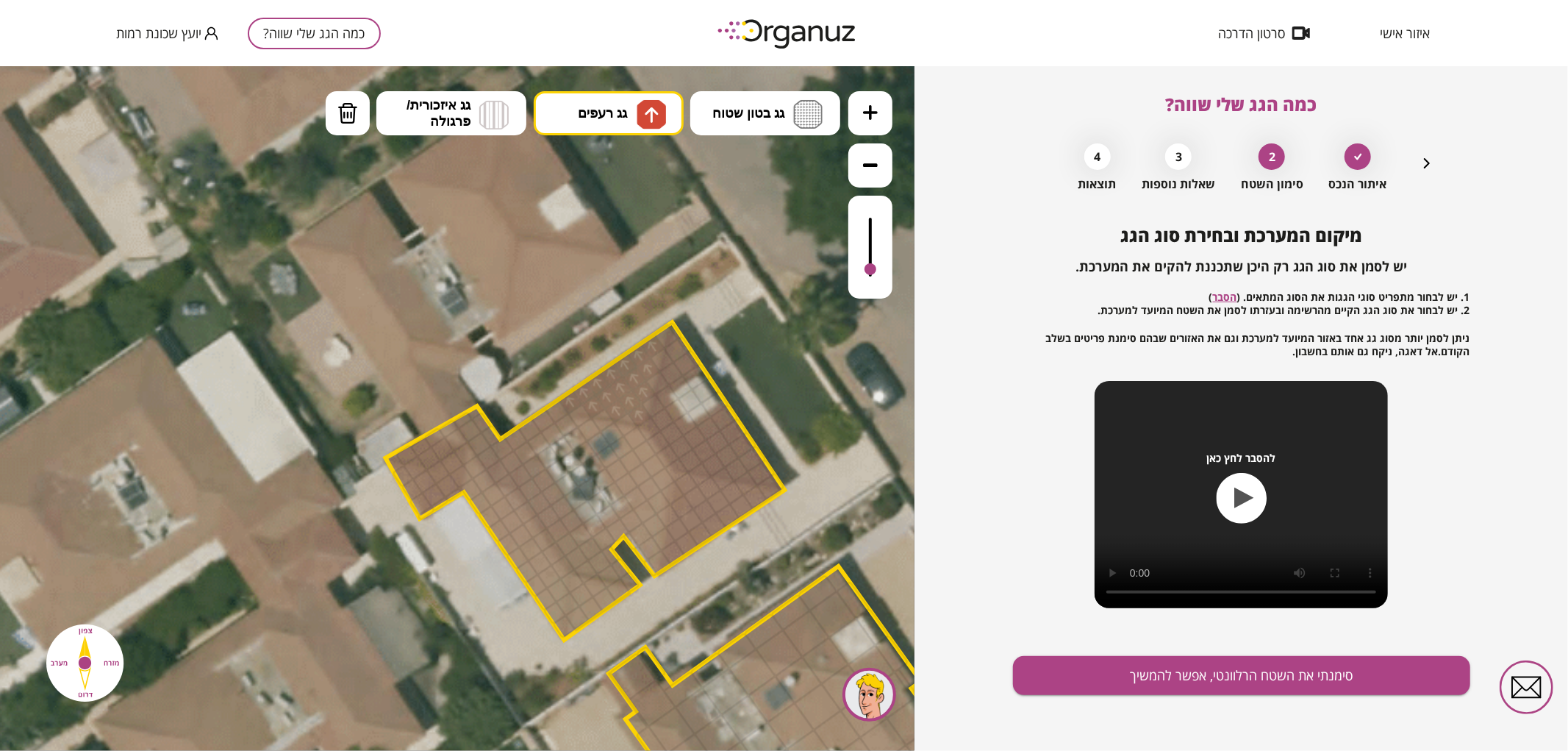
drag, startPoint x: 872, startPoint y: 272, endPoint x: 880, endPoint y: 269, distance: 8.5
click at [880, 269] on div at bounding box center [871, 247] width 44 height 103
drag, startPoint x: 582, startPoint y: 407, endPoint x: 630, endPoint y: 380, distance: 55.1
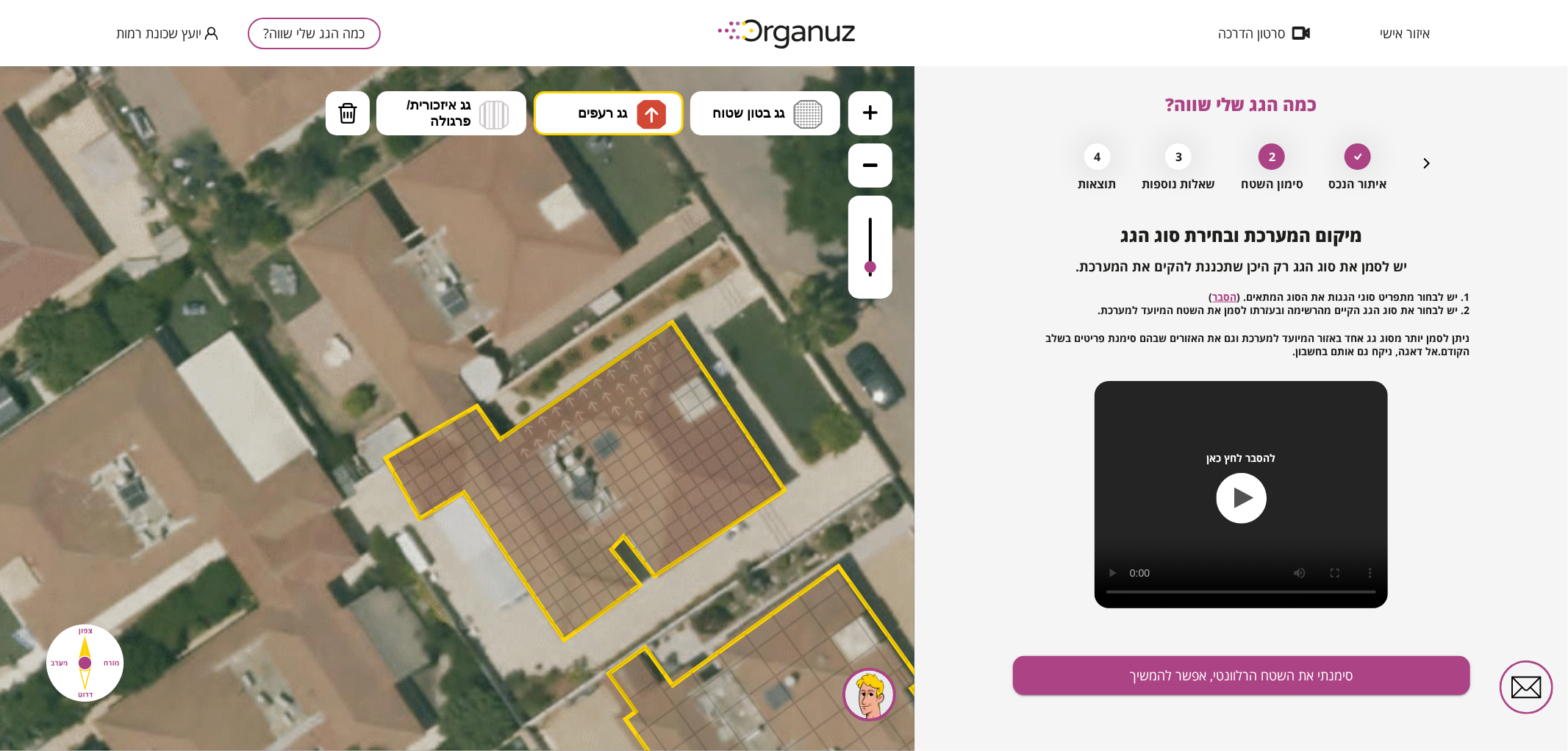
click at [856, 268] on div at bounding box center [871, 247] width 44 height 103
click at [508, 459] on div at bounding box center [511, 461] width 25 height 25
click at [515, 439] on div at bounding box center [516, 438] width 25 height 25
click at [505, 445] on div at bounding box center [502, 447] width 25 height 25
click at [505, 465] on div at bounding box center [511, 461] width 25 height 25
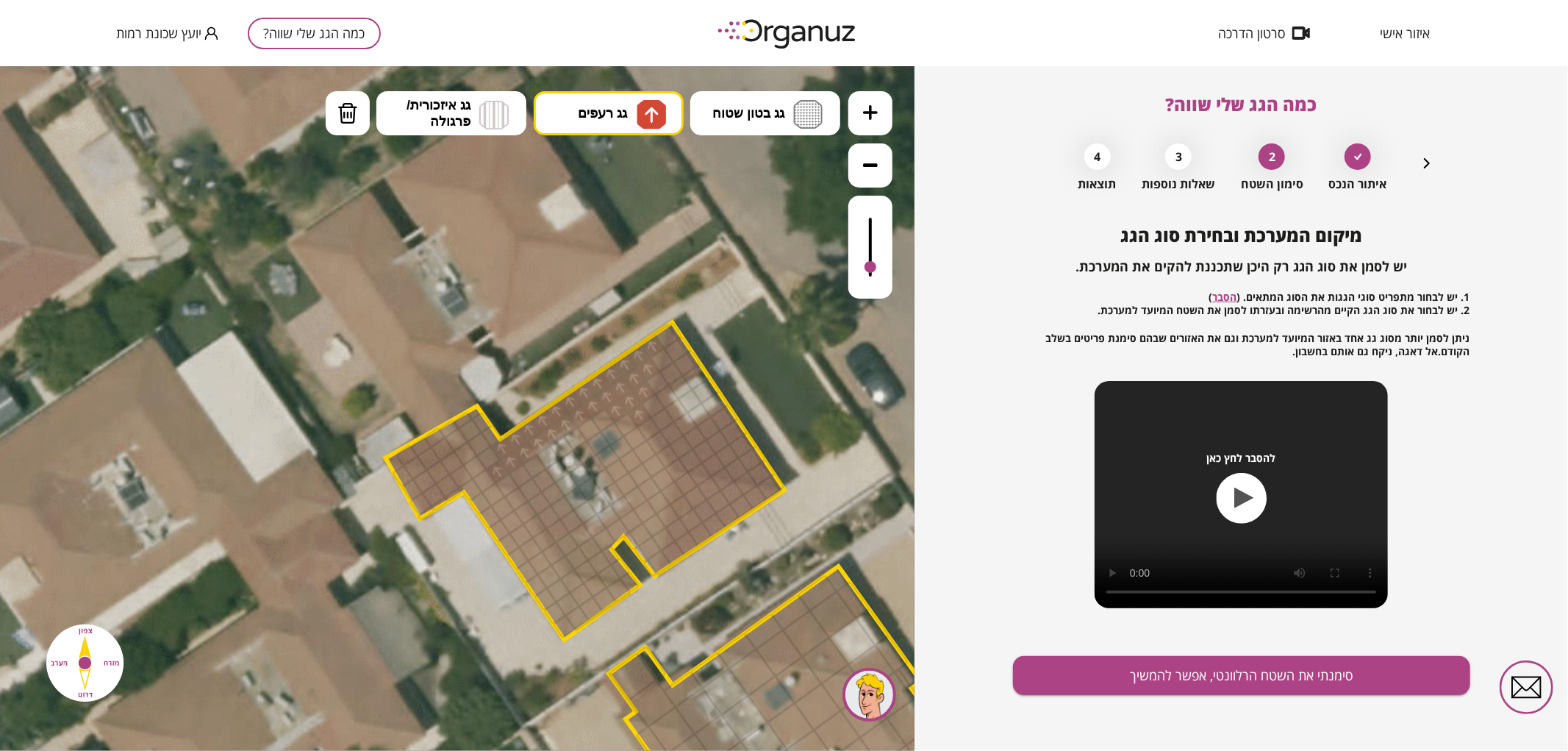
click at [499, 472] on div at bounding box center [498, 470] width 25 height 25
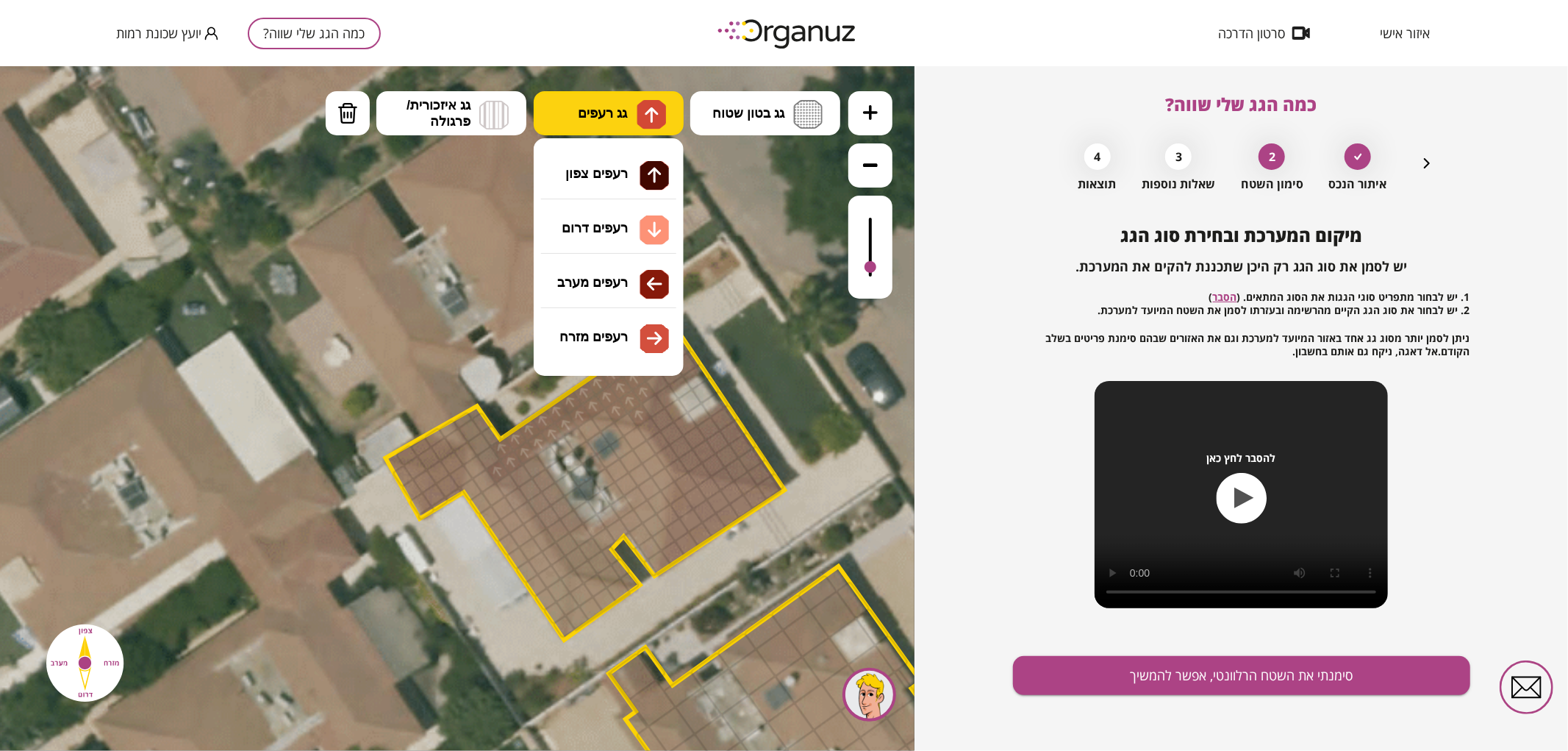
click at [618, 109] on span "גג רעפים" at bounding box center [602, 112] width 49 height 16
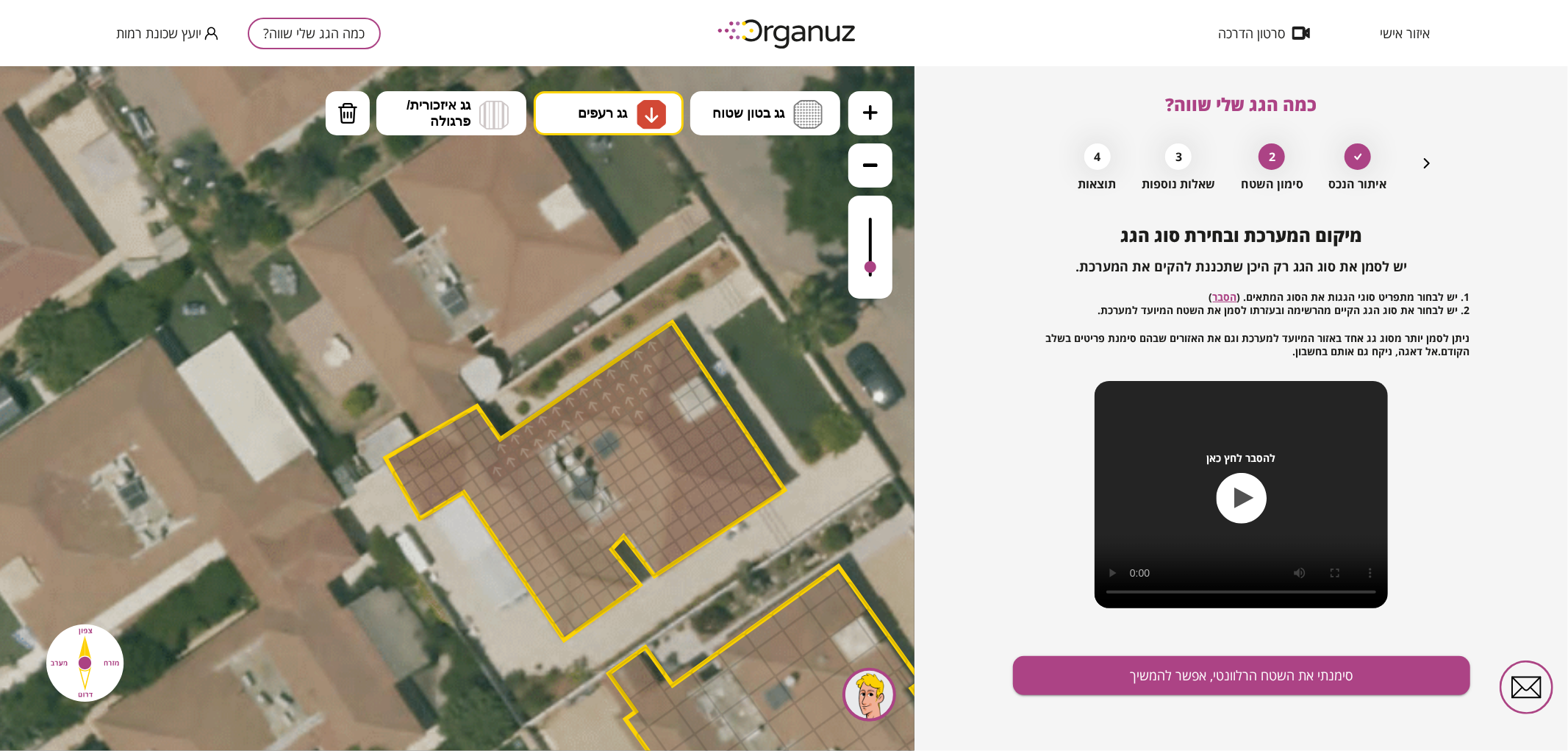
click at [605, 225] on div ".st0 { fill: #FFFFFF; } .st0 { fill: #FFFFFF; }" at bounding box center [457, 408] width 914 height 684
drag, startPoint x: 687, startPoint y: 483, endPoint x: 704, endPoint y: 489, distance: 18.0
drag, startPoint x: 682, startPoint y: 492, endPoint x: 699, endPoint y: 526, distance: 38.0
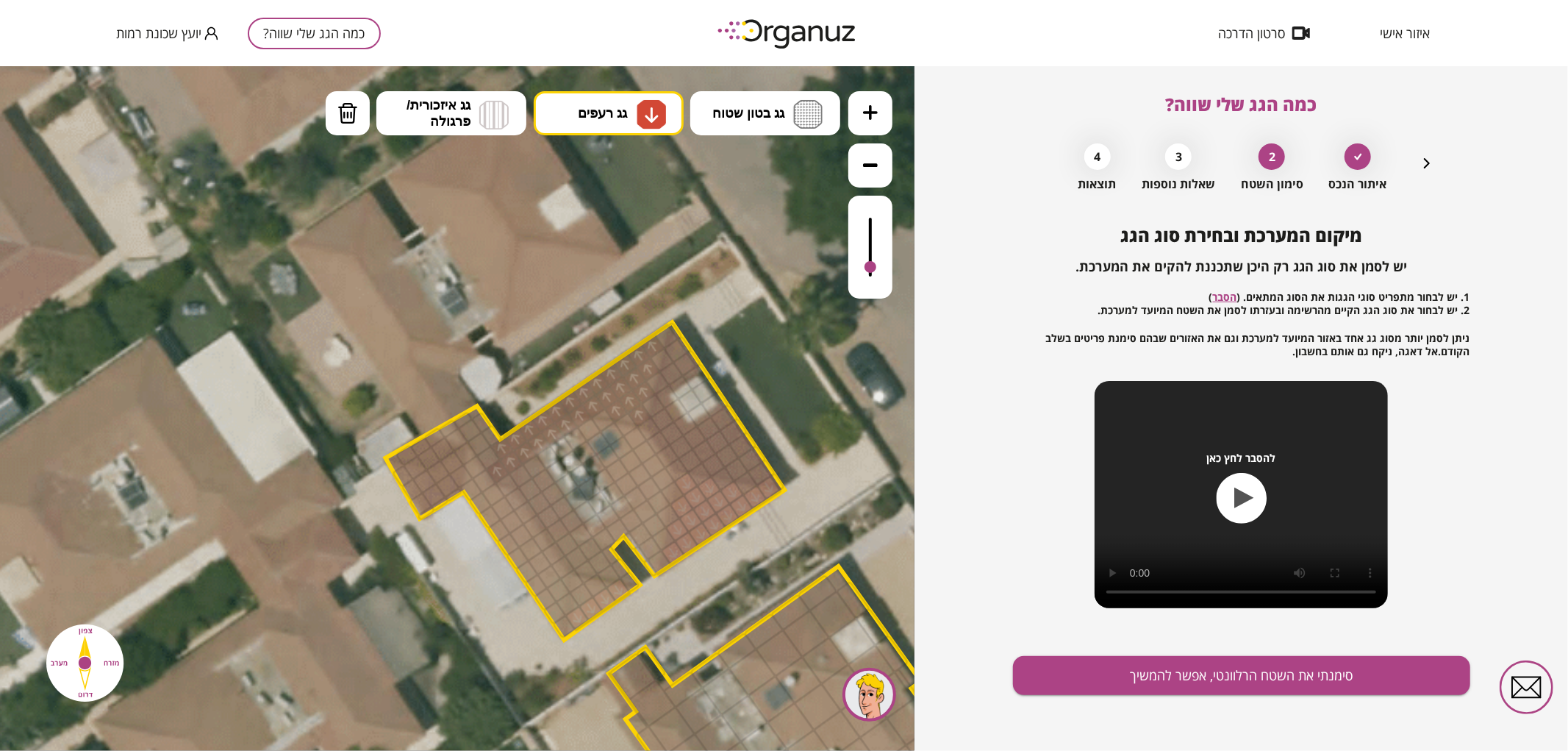
drag, startPoint x: 581, startPoint y: 621, endPoint x: 616, endPoint y: 592, distance: 45.5
click at [582, 593] on div at bounding box center [581, 594] width 25 height 25
click at [594, 586] on div at bounding box center [594, 585] width 25 height 25
click at [578, 579] on div at bounding box center [571, 580] width 25 height 25
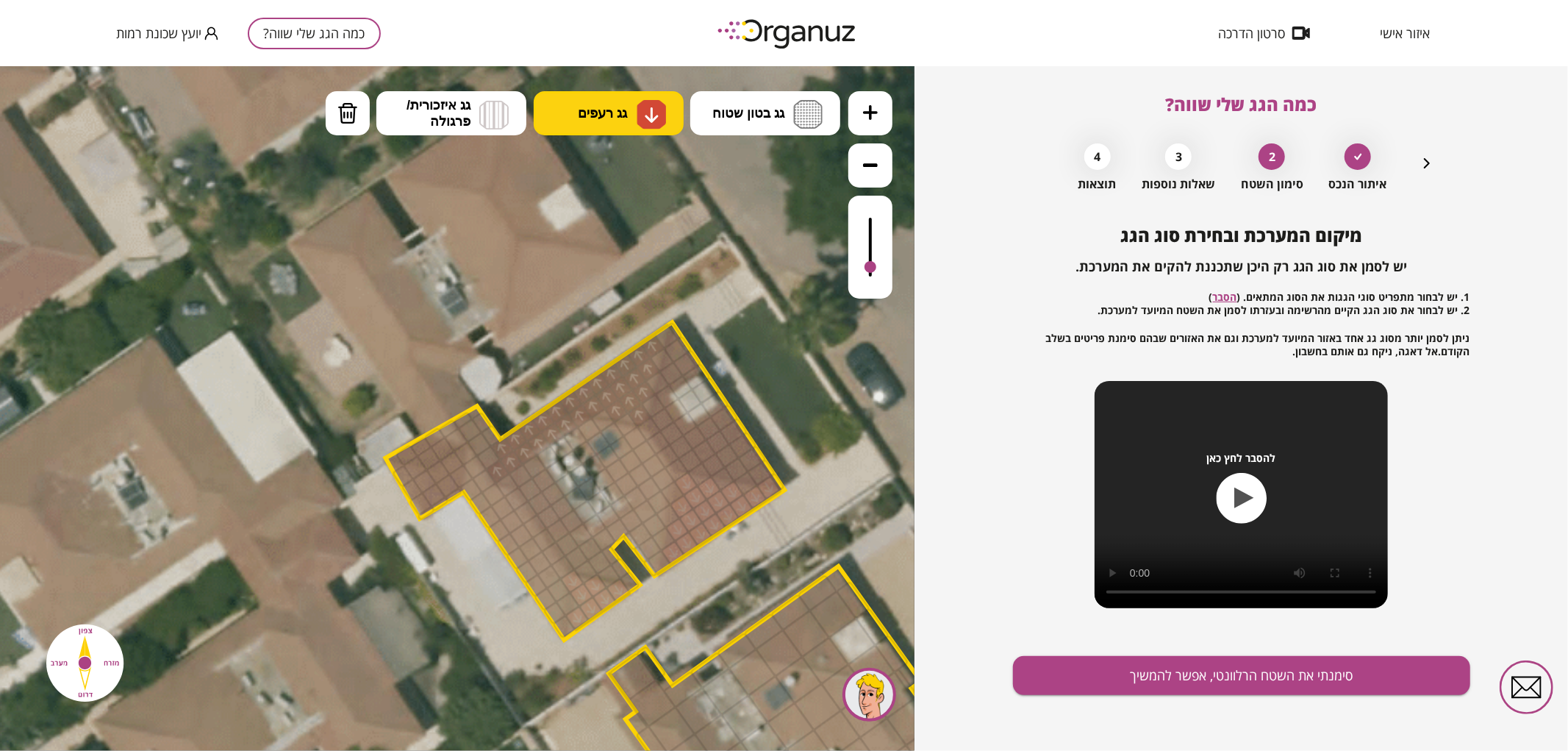
click at [620, 116] on span "גג רעפים" at bounding box center [602, 112] width 49 height 16
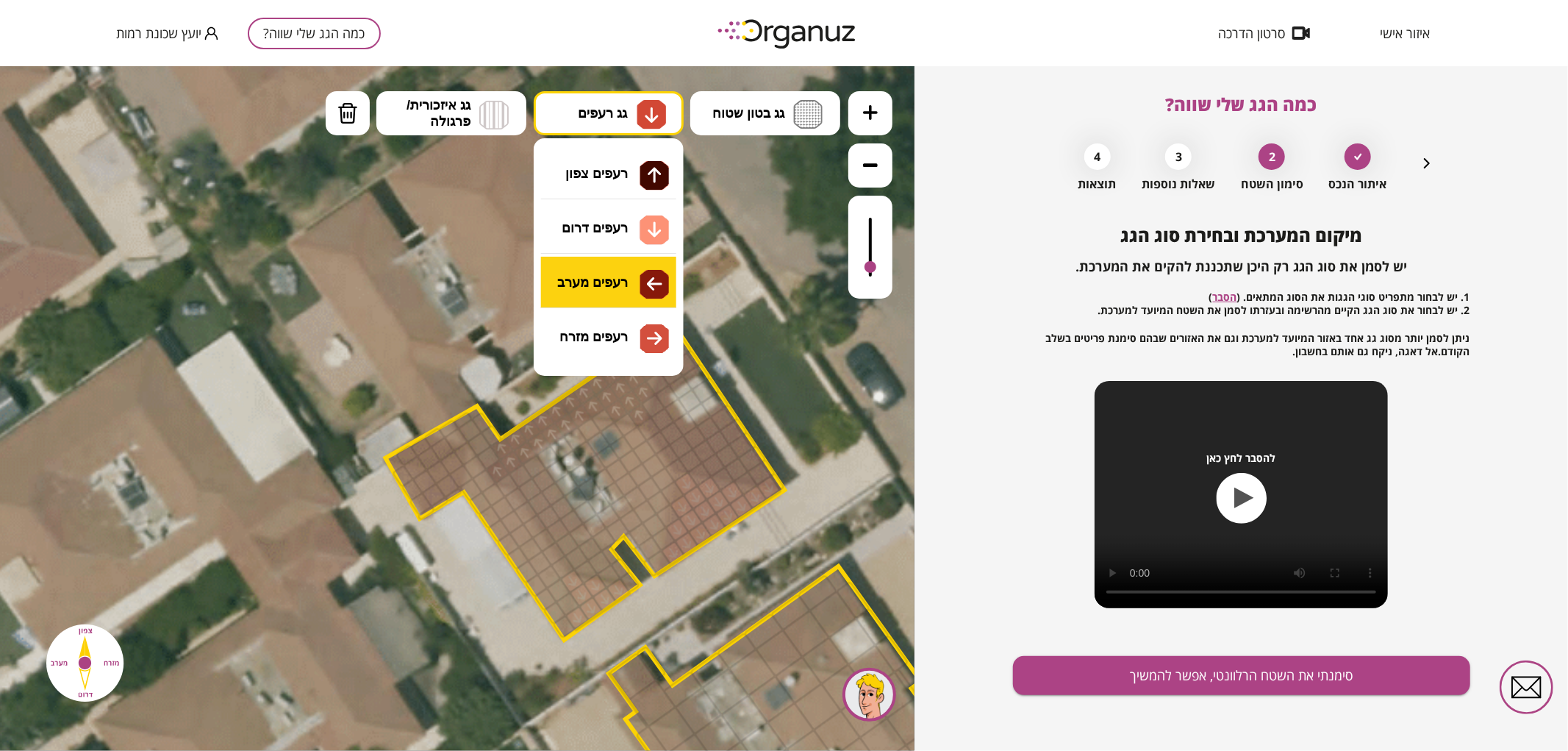
click at [606, 291] on div ".st0 { fill: #FFFFFF; } .st0 { fill: #FFFFFF; }" at bounding box center [457, 408] width 914 height 684
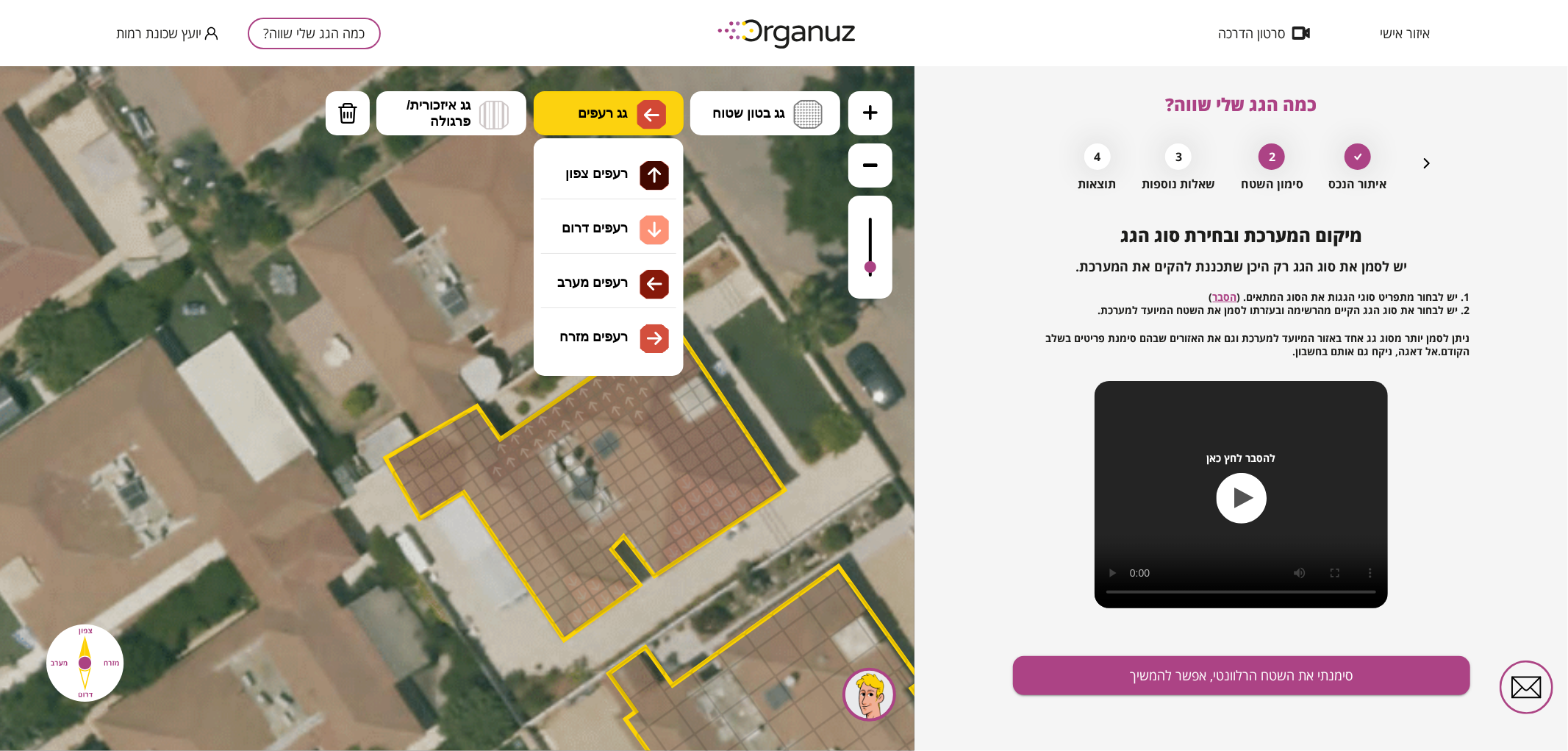
click at [612, 126] on button "גג רעפים" at bounding box center [608, 112] width 150 height 44
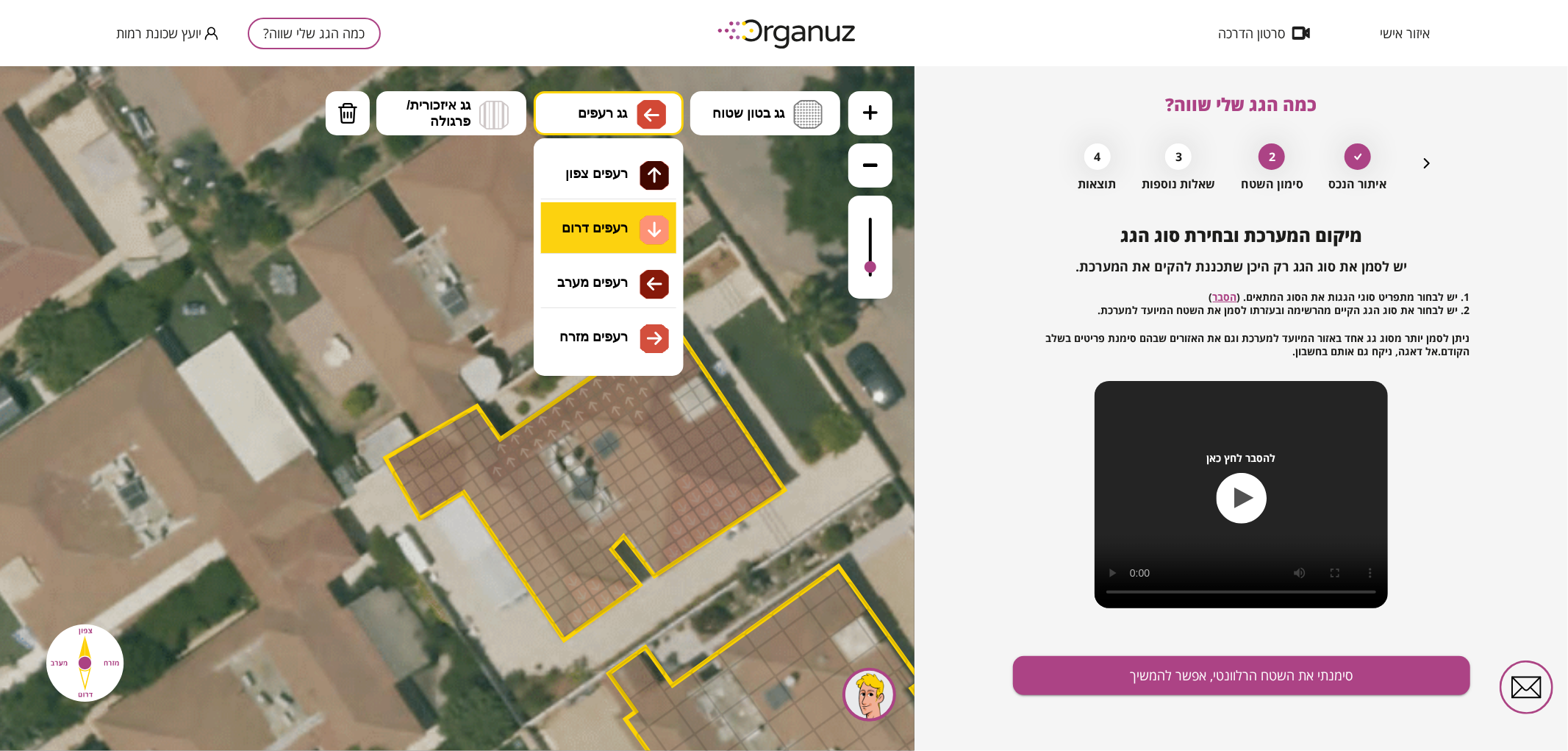
click at [614, 224] on div ".st0 { fill: #FFFFFF; } .st0 { fill: #FFFFFF; }" at bounding box center [457, 408] width 914 height 684
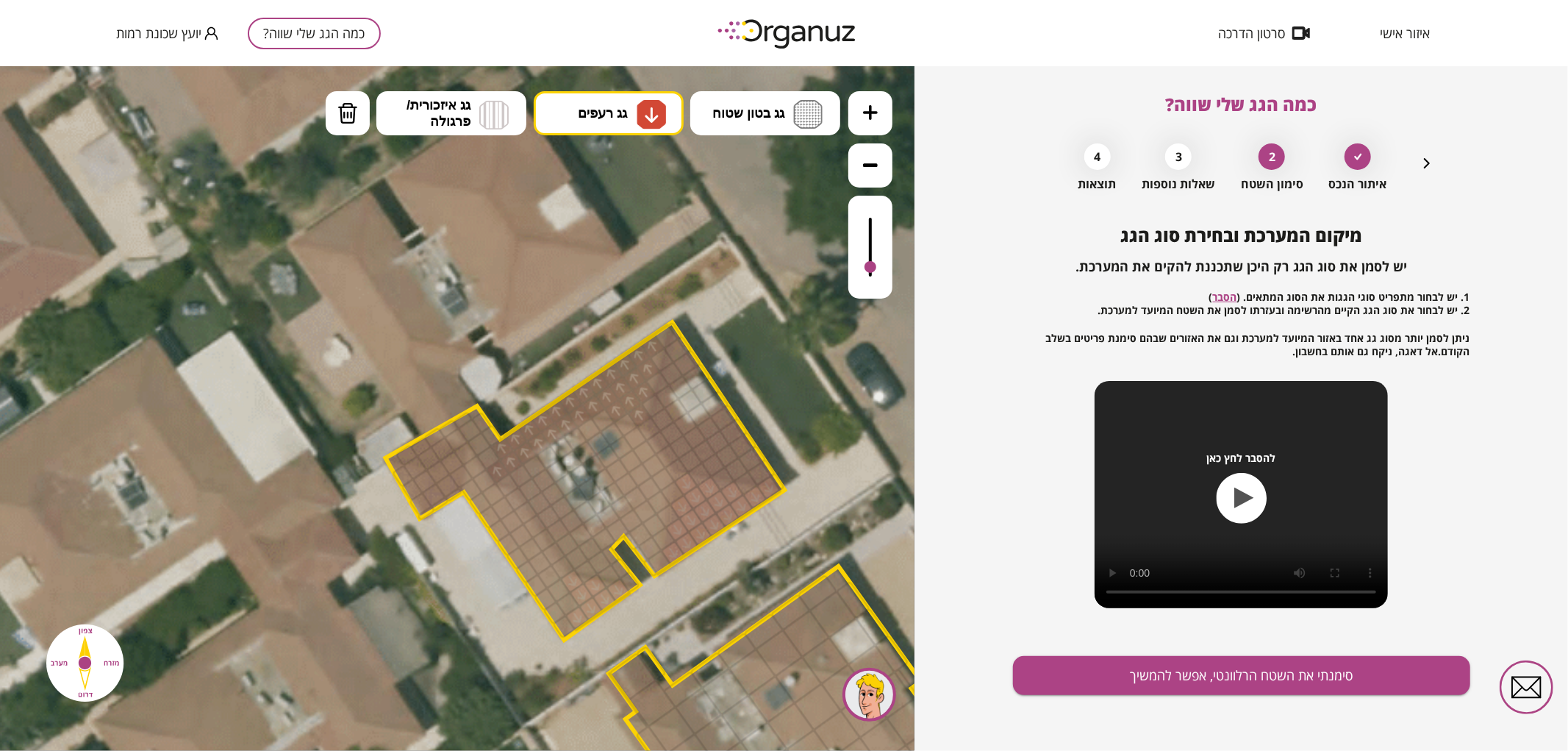
click at [570, 600] on div at bounding box center [567, 603] width 25 height 25
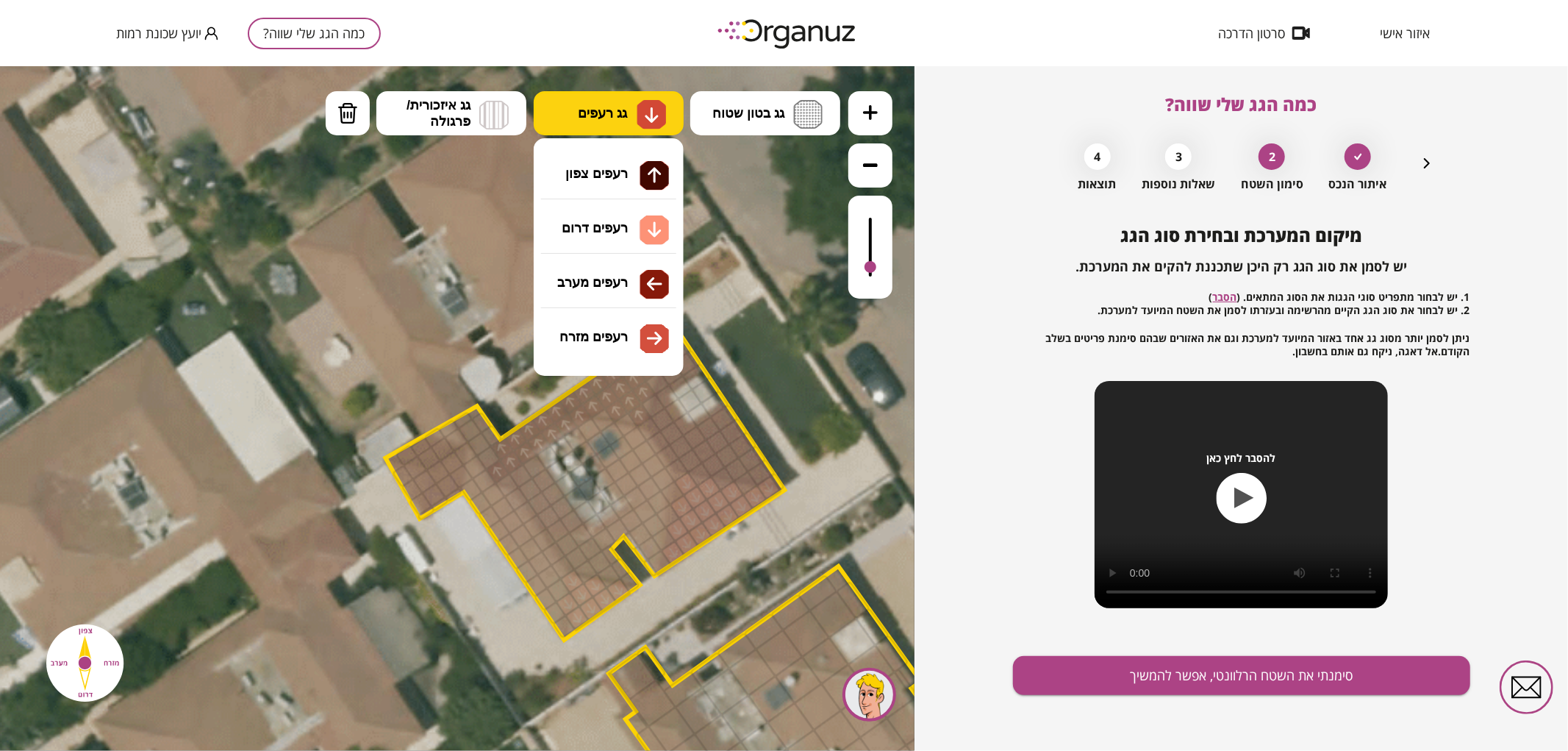
click at [655, 113] on img at bounding box center [652, 114] width 16 height 18
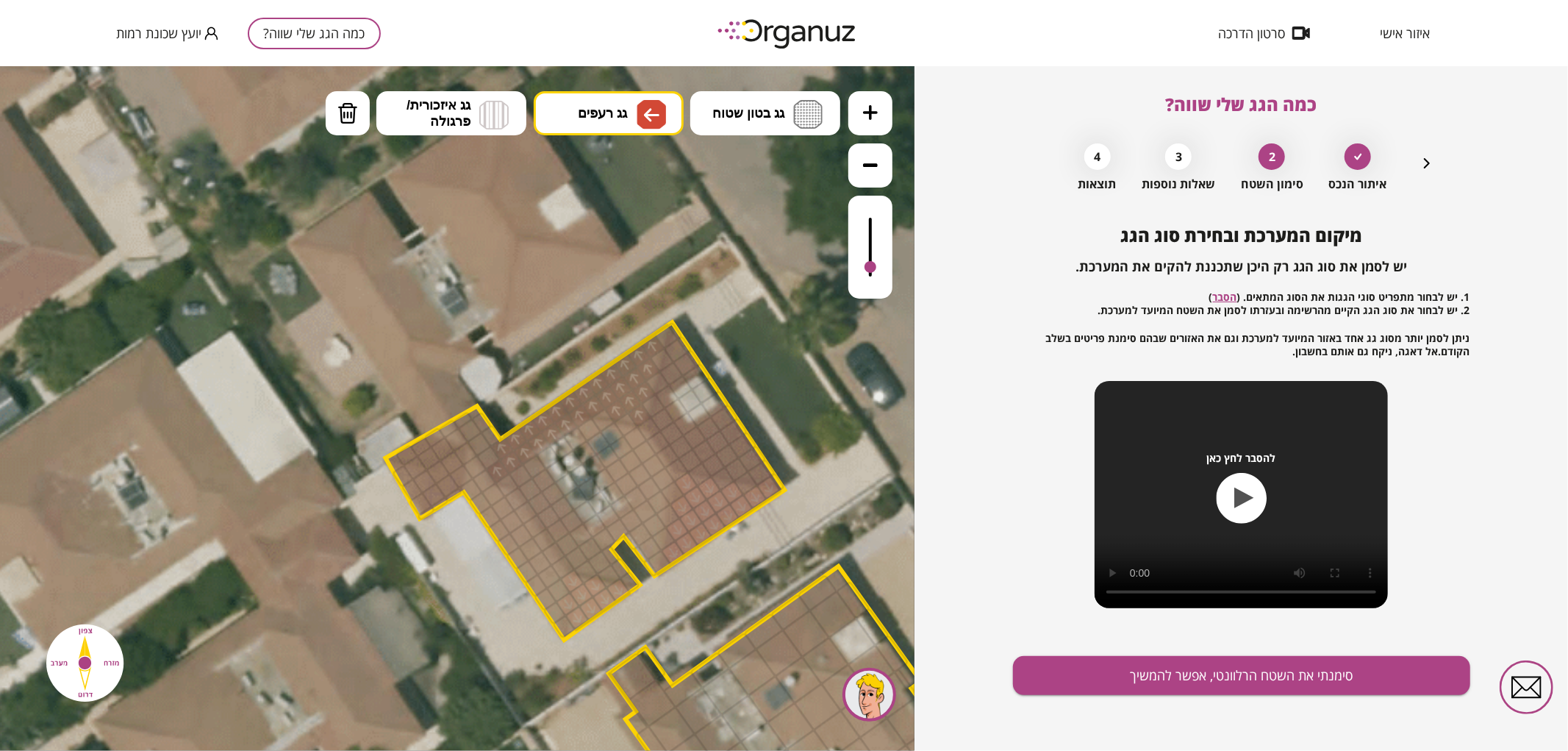
click at [614, 283] on div ".st0 { fill: #FFFFFF; } .st0 { fill: #FFFFFF; }" at bounding box center [457, 408] width 914 height 684
drag, startPoint x: 553, startPoint y: 617, endPoint x: 511, endPoint y: 518, distance: 107.5
drag, startPoint x: 656, startPoint y: 560, endPoint x: 578, endPoint y: 435, distance: 147.3
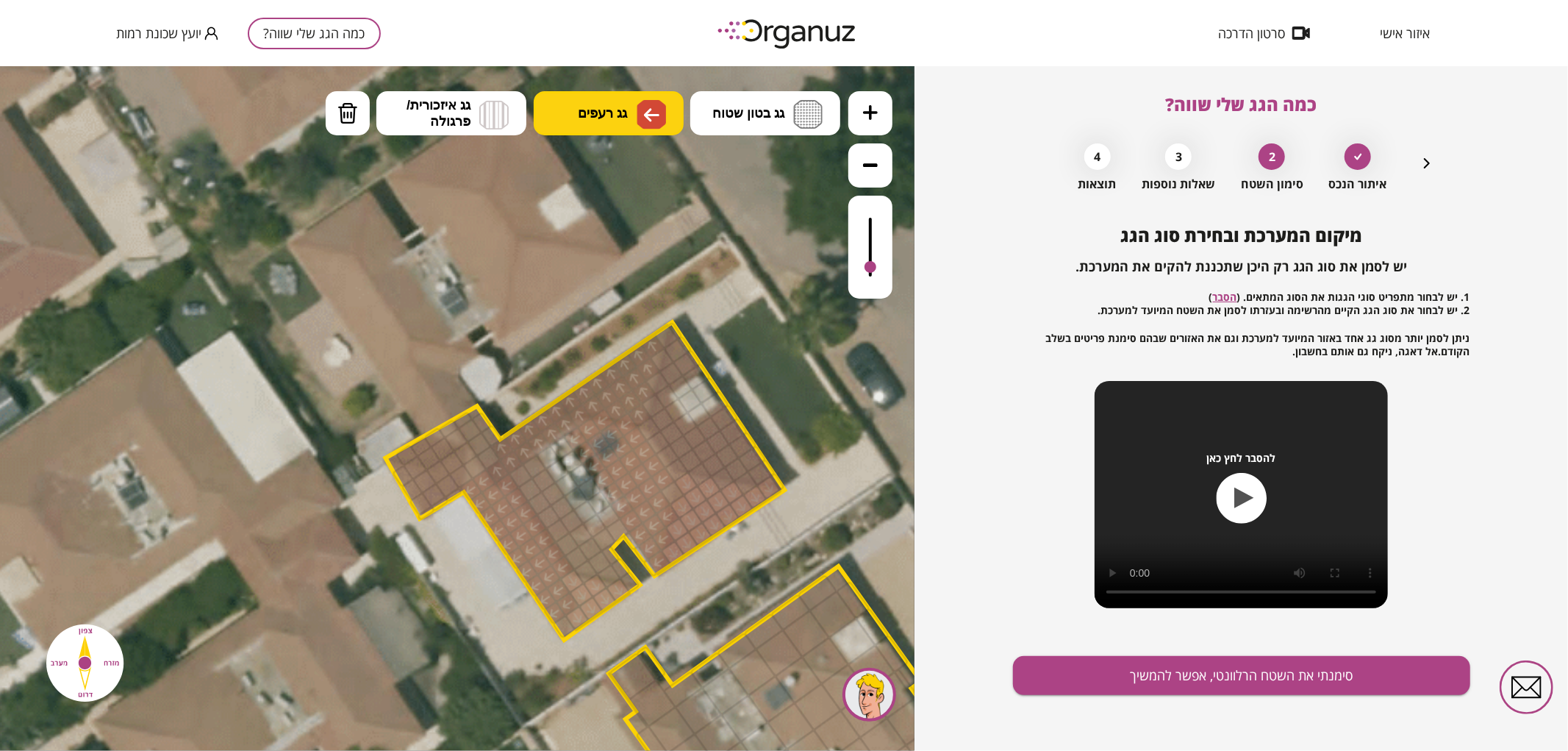
click at [598, 116] on span "גג רעפים" at bounding box center [602, 112] width 49 height 16
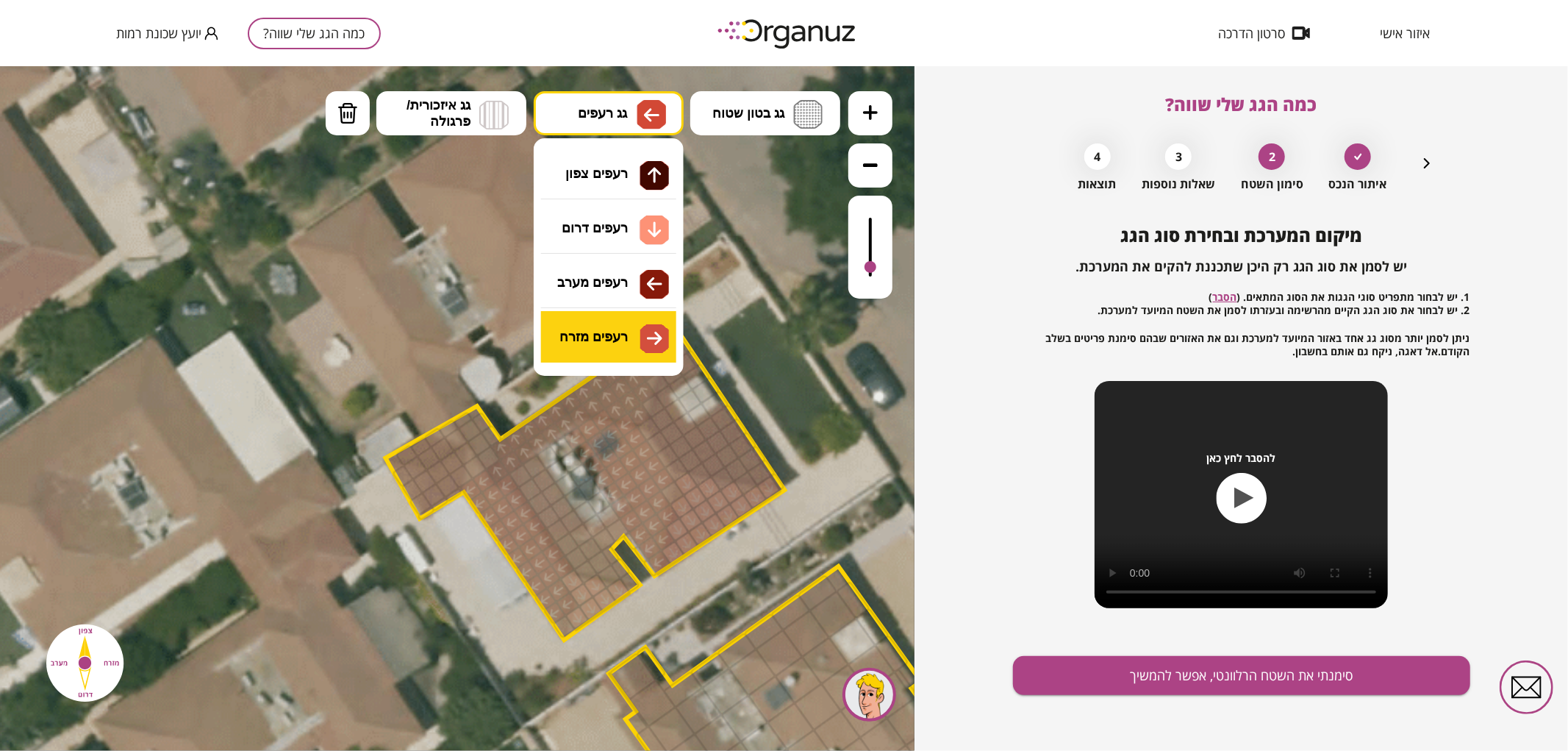
click at [620, 346] on div ".st0 { fill: #FFFFFF; } .st0 { fill: #FFFFFF; }" at bounding box center [457, 408] width 914 height 684
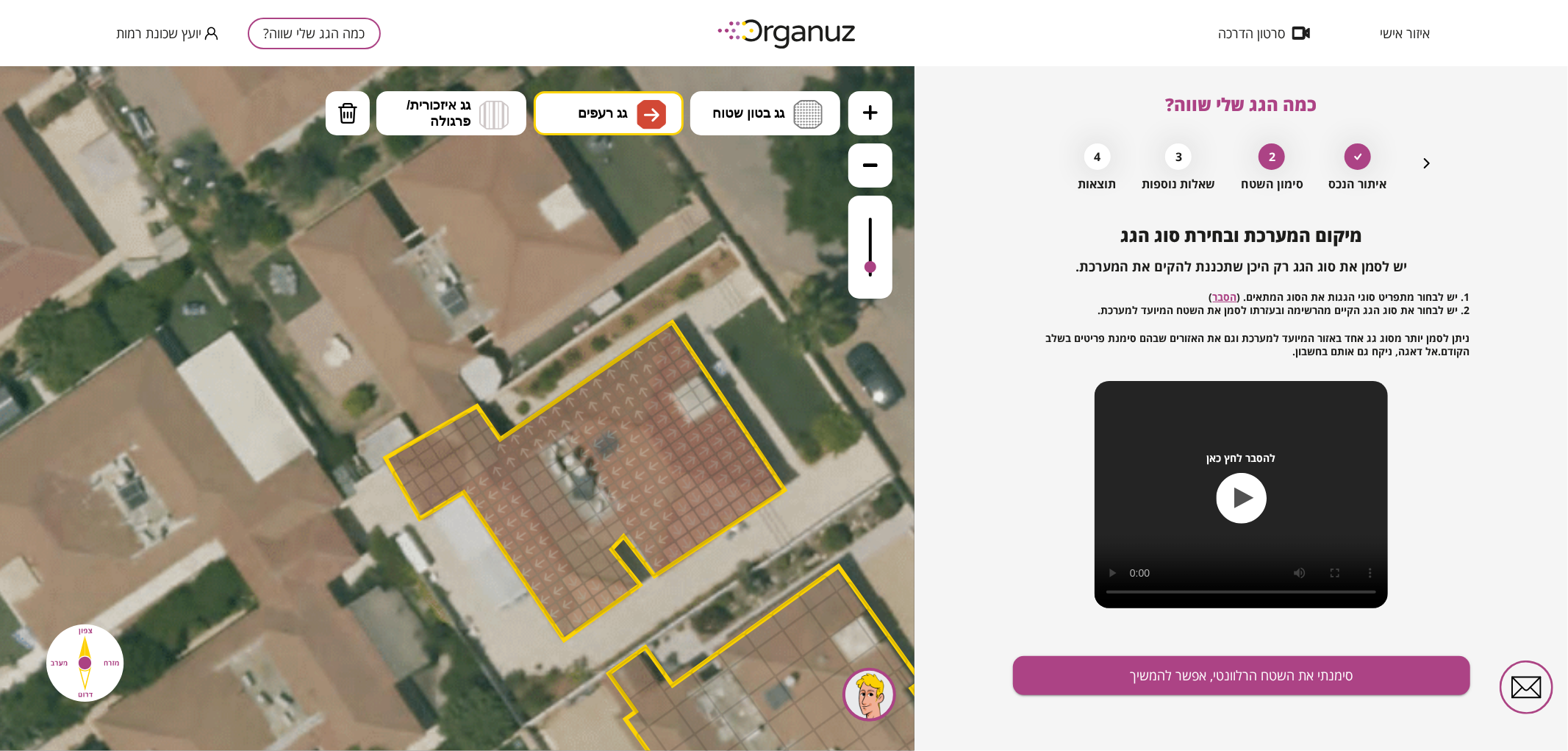
drag, startPoint x: 674, startPoint y: 338, endPoint x: 678, endPoint y: 417, distance: 79.1
drag, startPoint x: 615, startPoint y: 564, endPoint x: 610, endPoint y: 527, distance: 37.3
drag, startPoint x: 867, startPoint y: 269, endPoint x: 869, endPoint y: 260, distance: 9.2
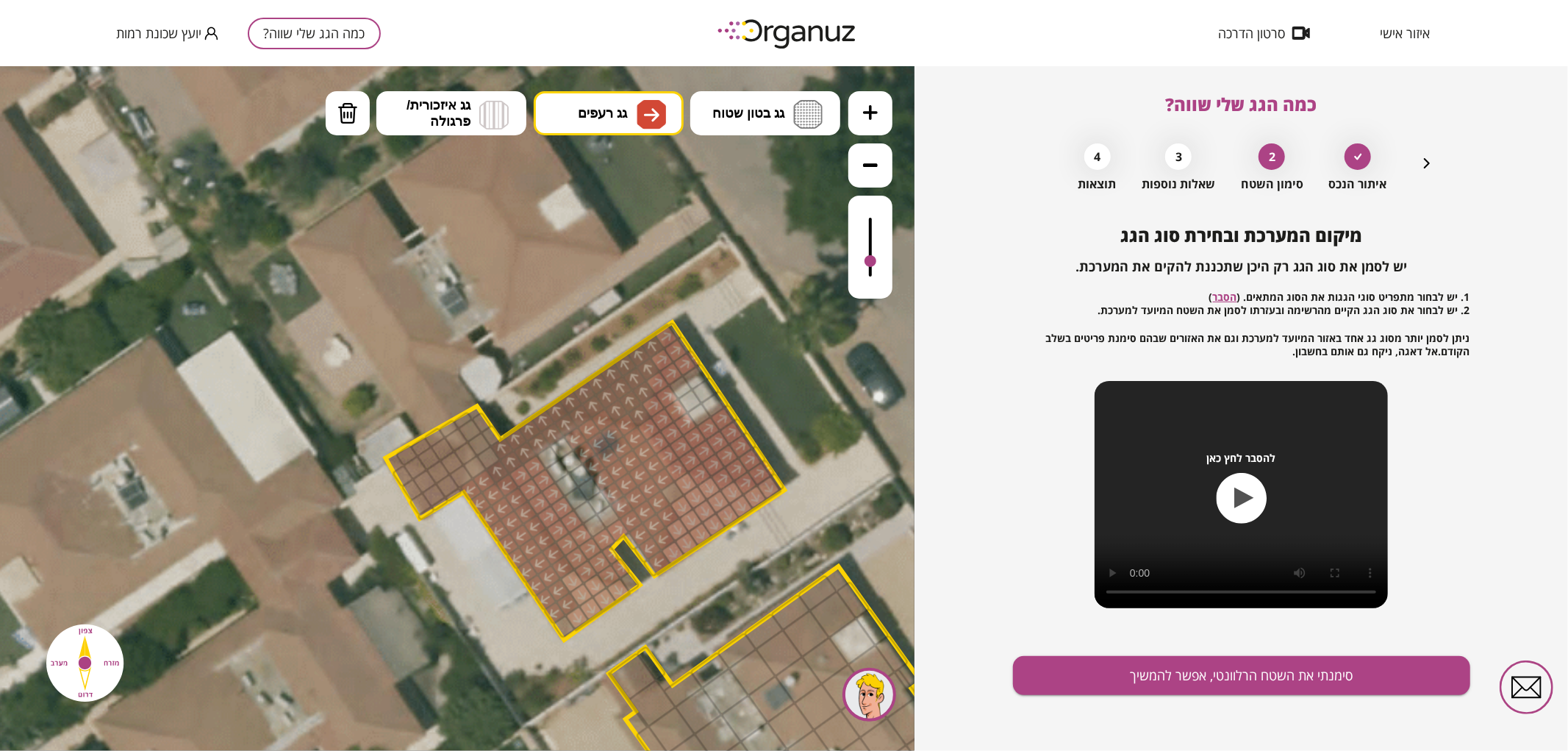
click at [869, 260] on div at bounding box center [870, 260] width 11 height 11
drag, startPoint x: 622, startPoint y: 116, endPoint x: 641, endPoint y: 188, distance: 74.5
click at [622, 117] on span "גג רעפים" at bounding box center [602, 112] width 49 height 16
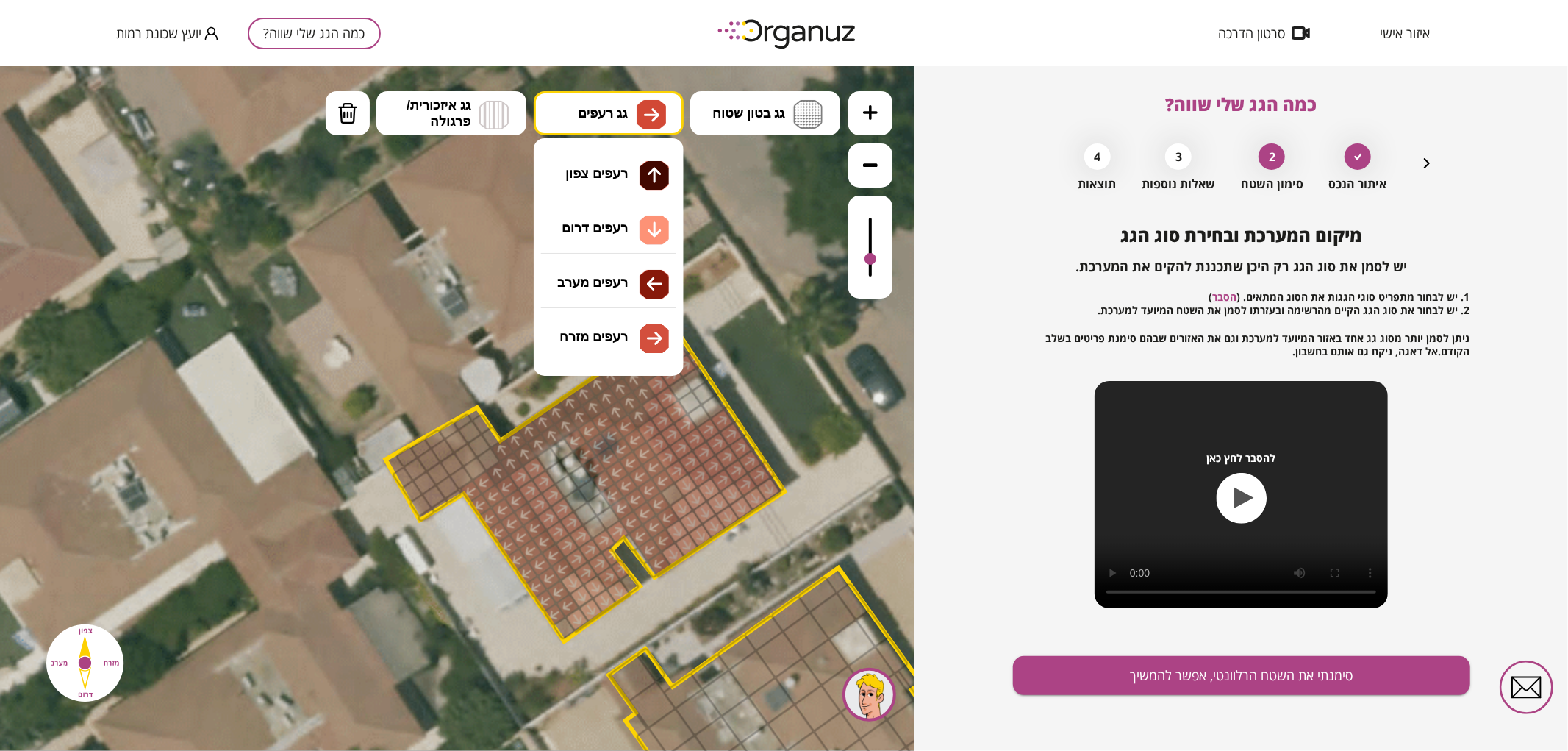
click at [650, 253] on div ".st0 { fill: #FFFFFF; } .st0 { fill: #FFFFFF; }" at bounding box center [457, 408] width 914 height 684
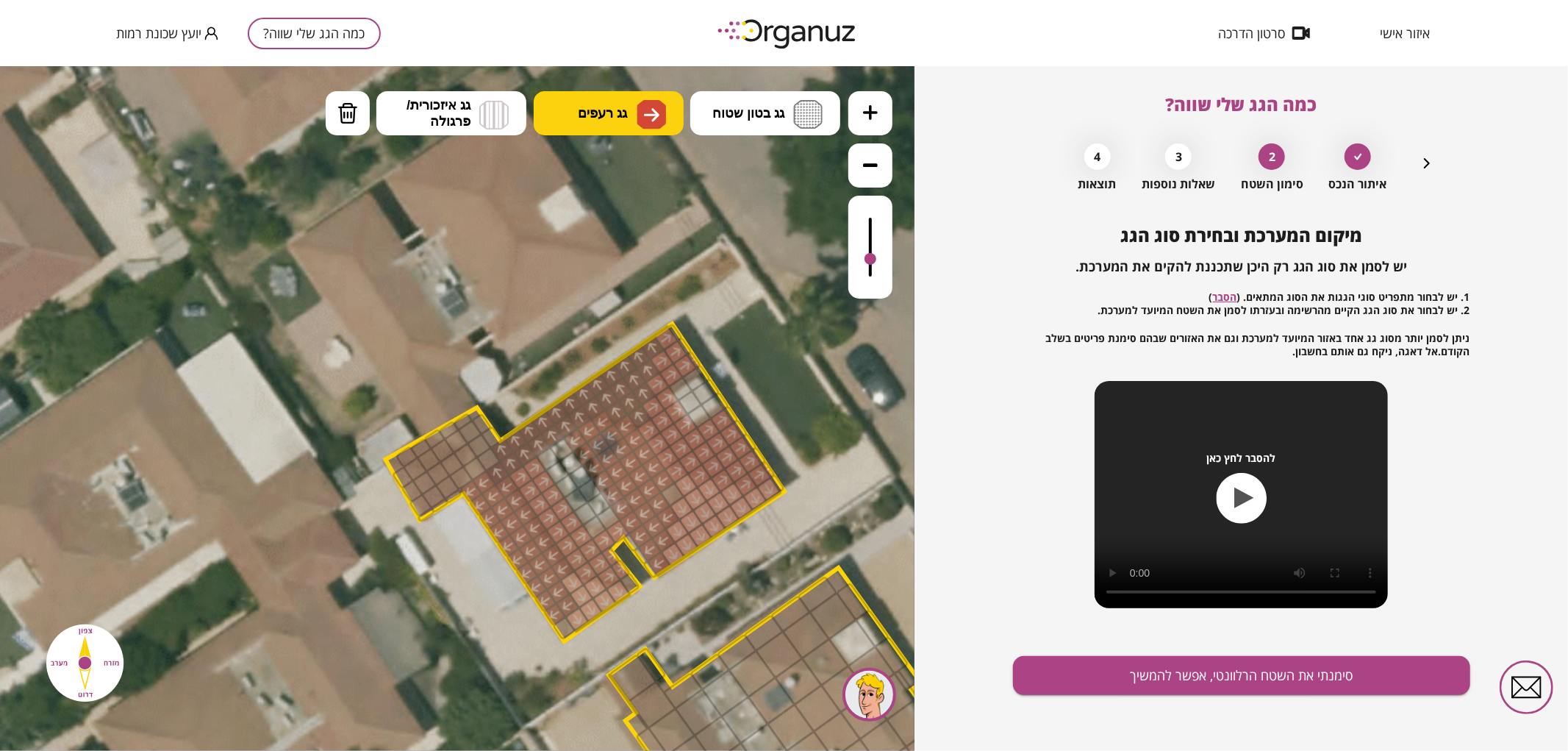
click at [619, 117] on span "גג רעפים" at bounding box center [602, 112] width 49 height 16
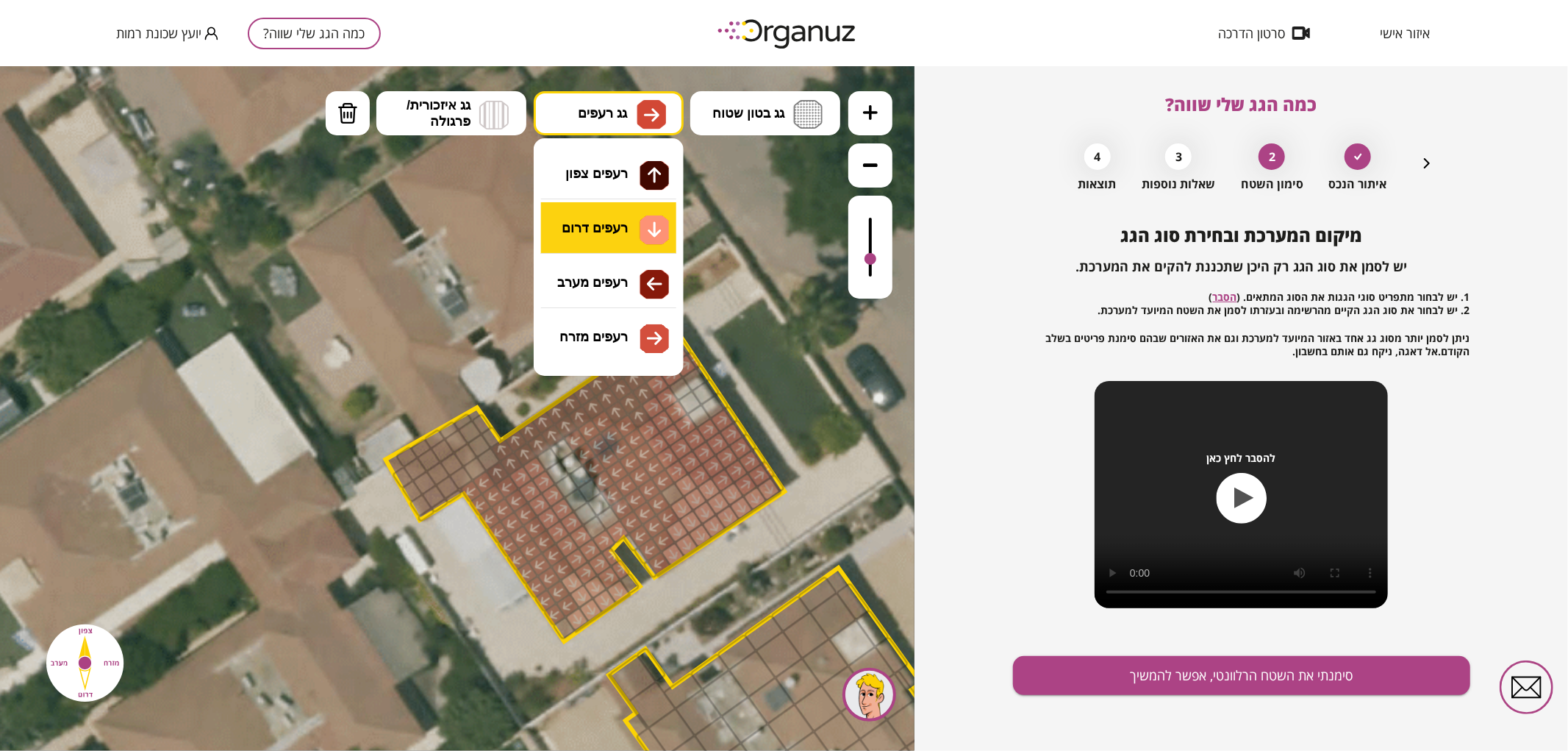
click at [626, 215] on div ".st0 { fill: #FFFFFF; } .st0 { fill: #FFFFFF; }" at bounding box center [457, 408] width 914 height 684
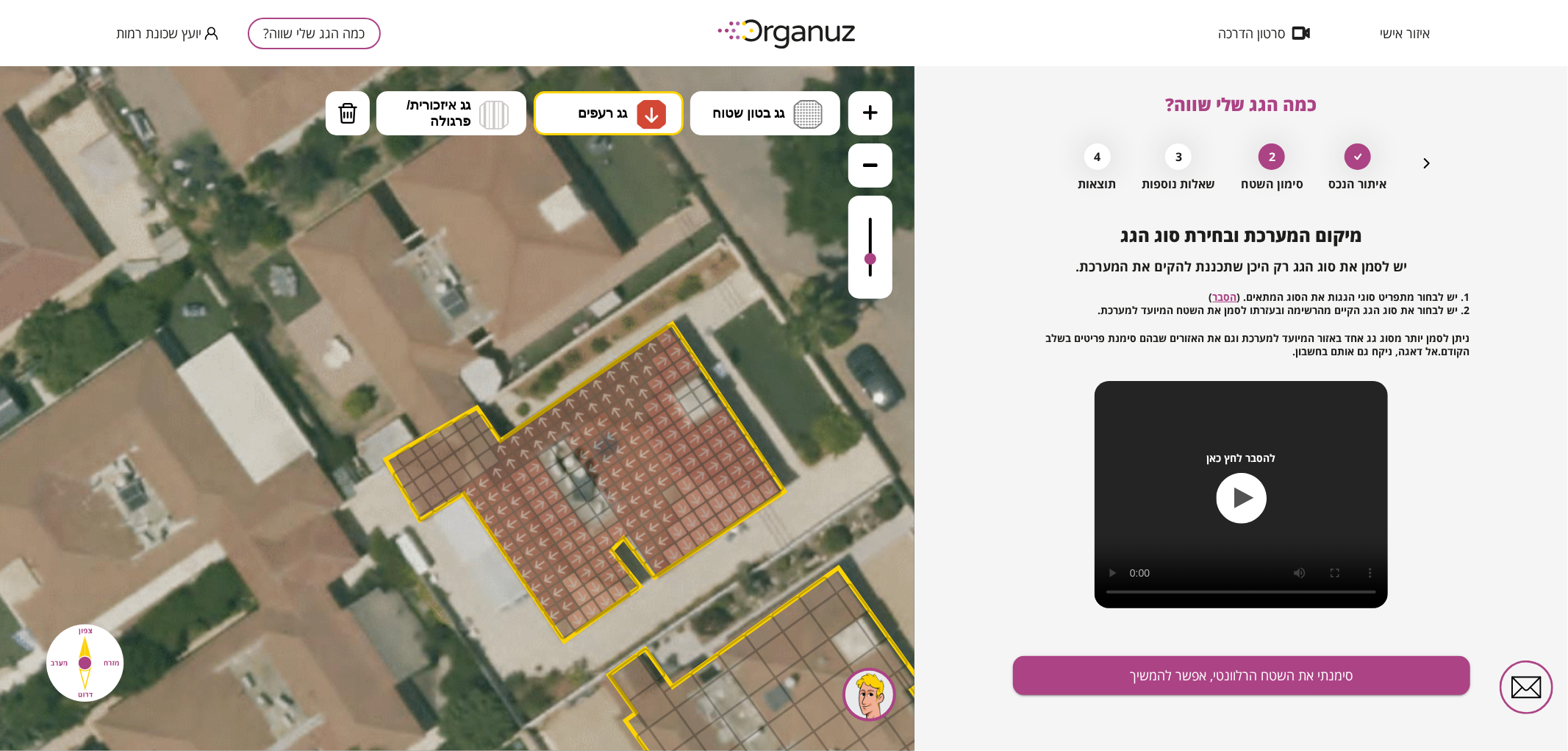
click at [669, 495] on div at bounding box center [672, 493] width 25 height 25
click at [1134, 680] on button "סימנתי את השטח הרלוונטי, אפשר להמשיך" at bounding box center [1242, 675] width 458 height 39
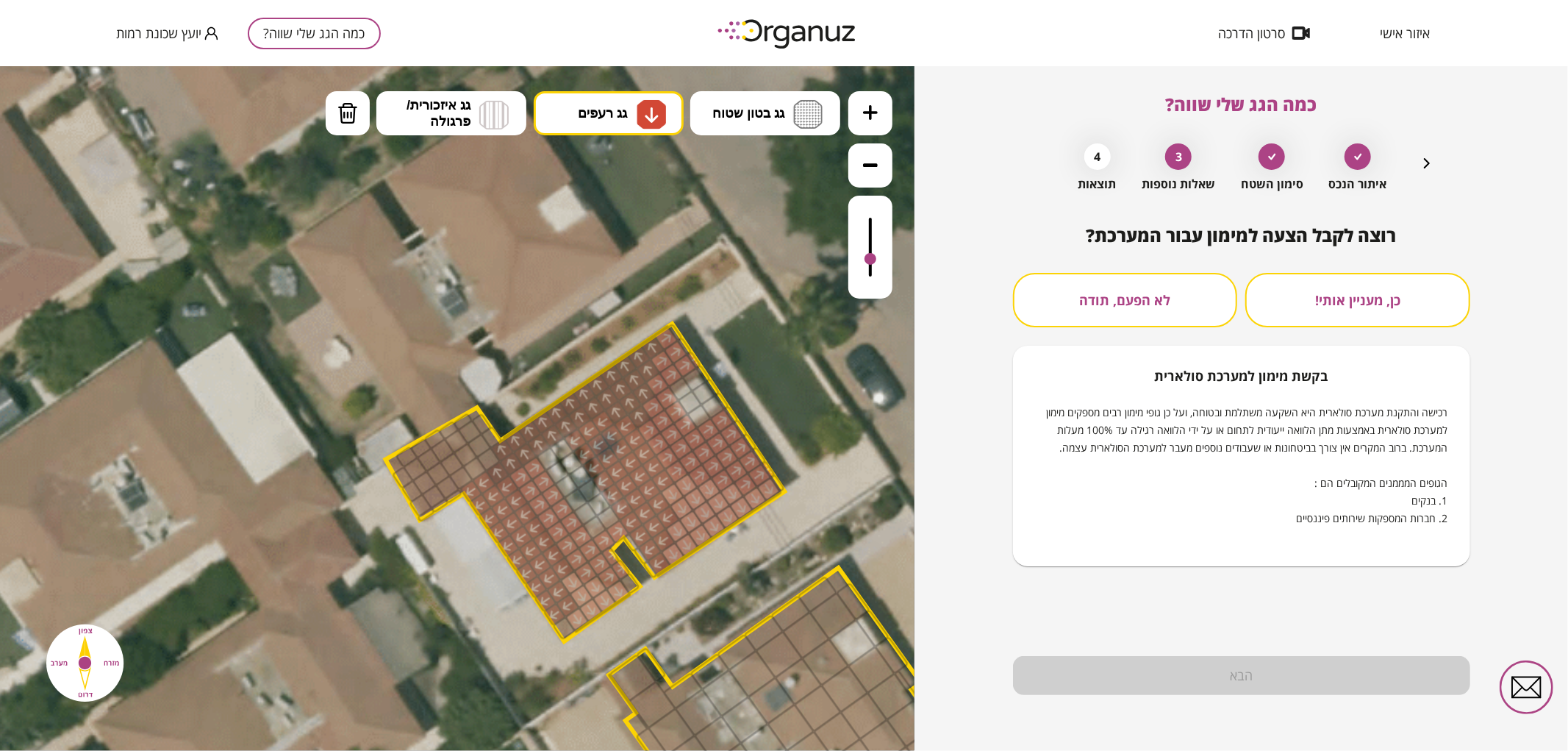
click at [1180, 287] on button "לא הפעם, תודה" at bounding box center [1125, 300] width 225 height 54
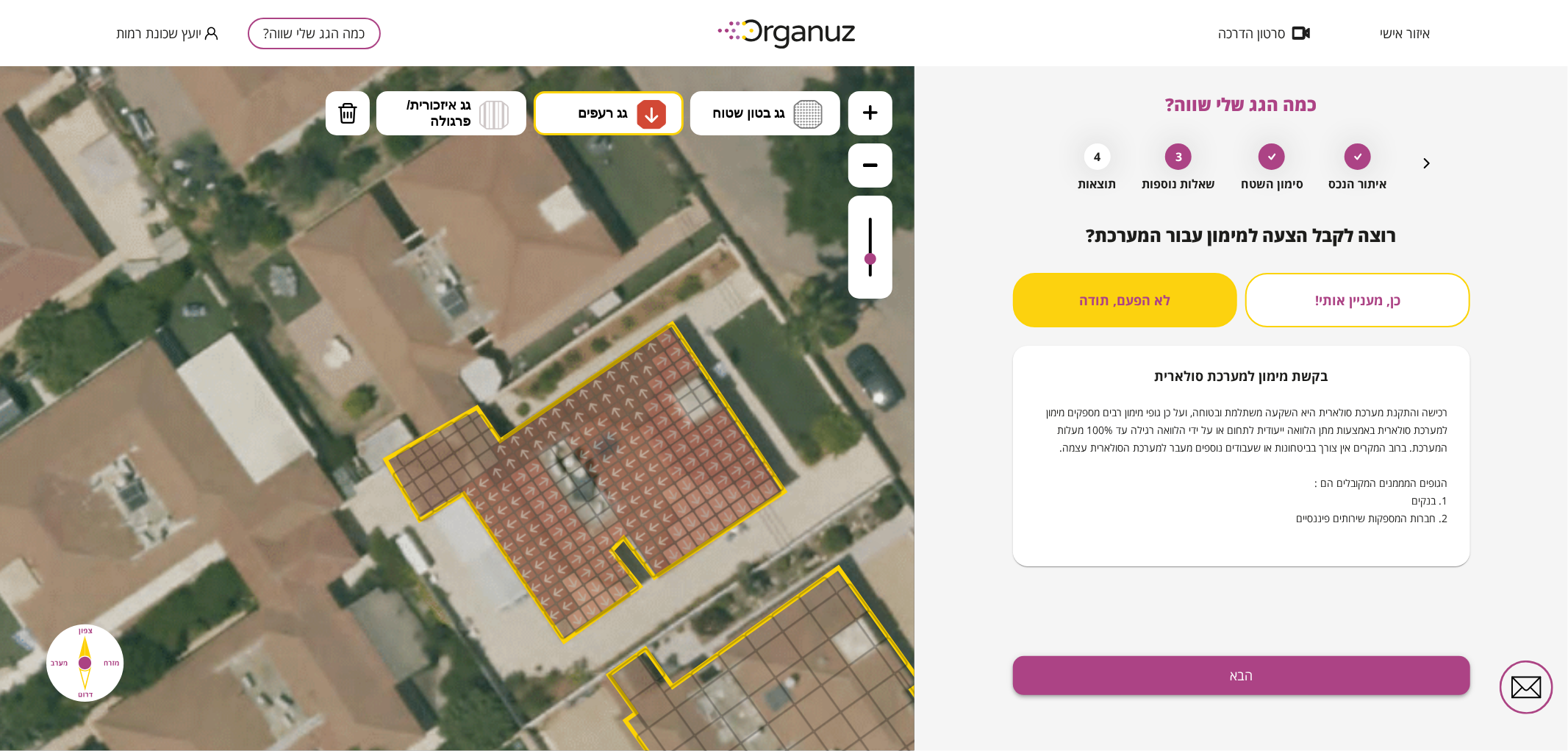
click at [1240, 678] on button "הבא" at bounding box center [1242, 675] width 458 height 39
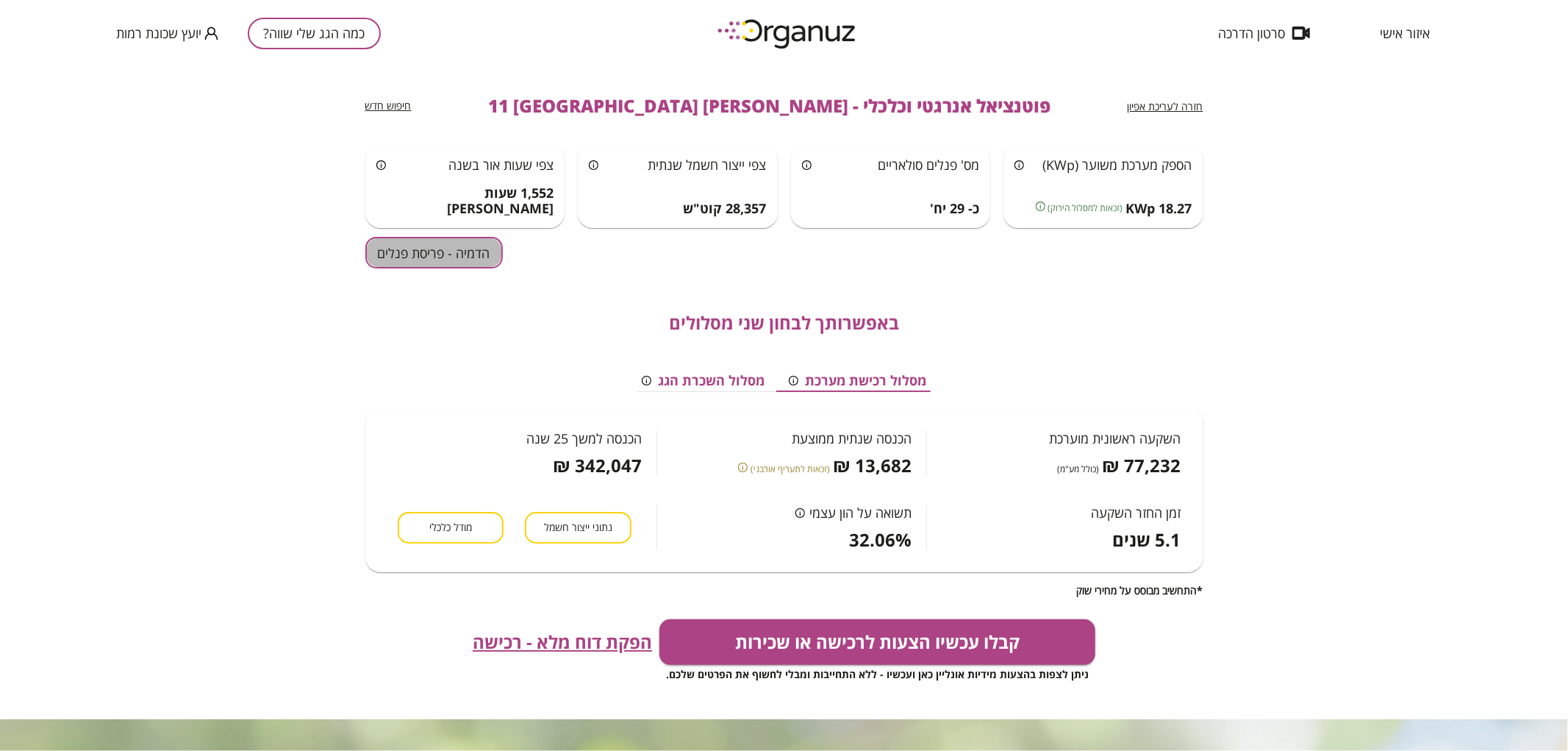
click at [473, 251] on button "הדמיה - פריסת פנלים" at bounding box center [434, 253] width 137 height 32
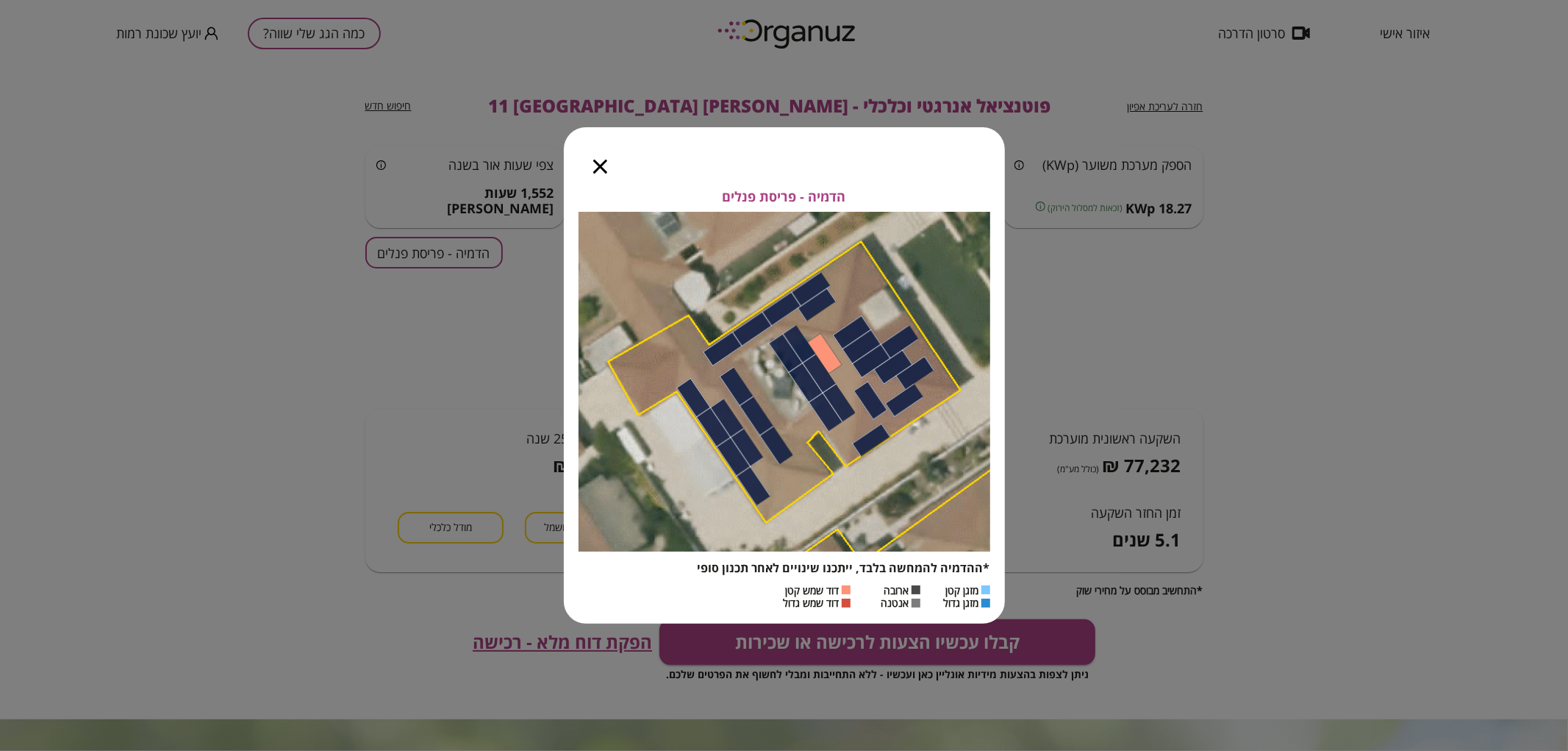
click at [604, 166] on icon "button" at bounding box center [600, 166] width 14 height 14
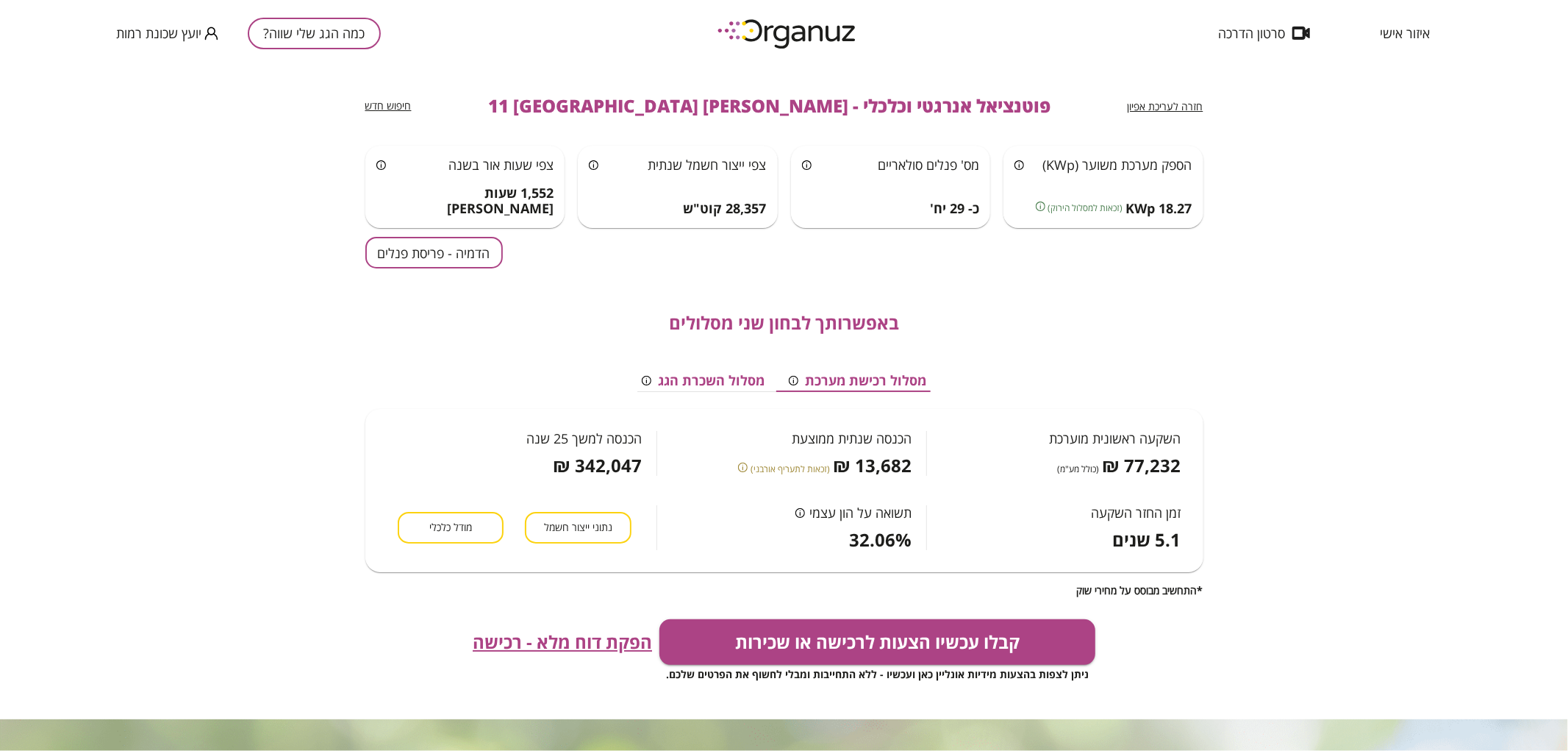
click at [1166, 108] on span "חזרה לעריכת אפיון" at bounding box center [1166, 106] width 76 height 14
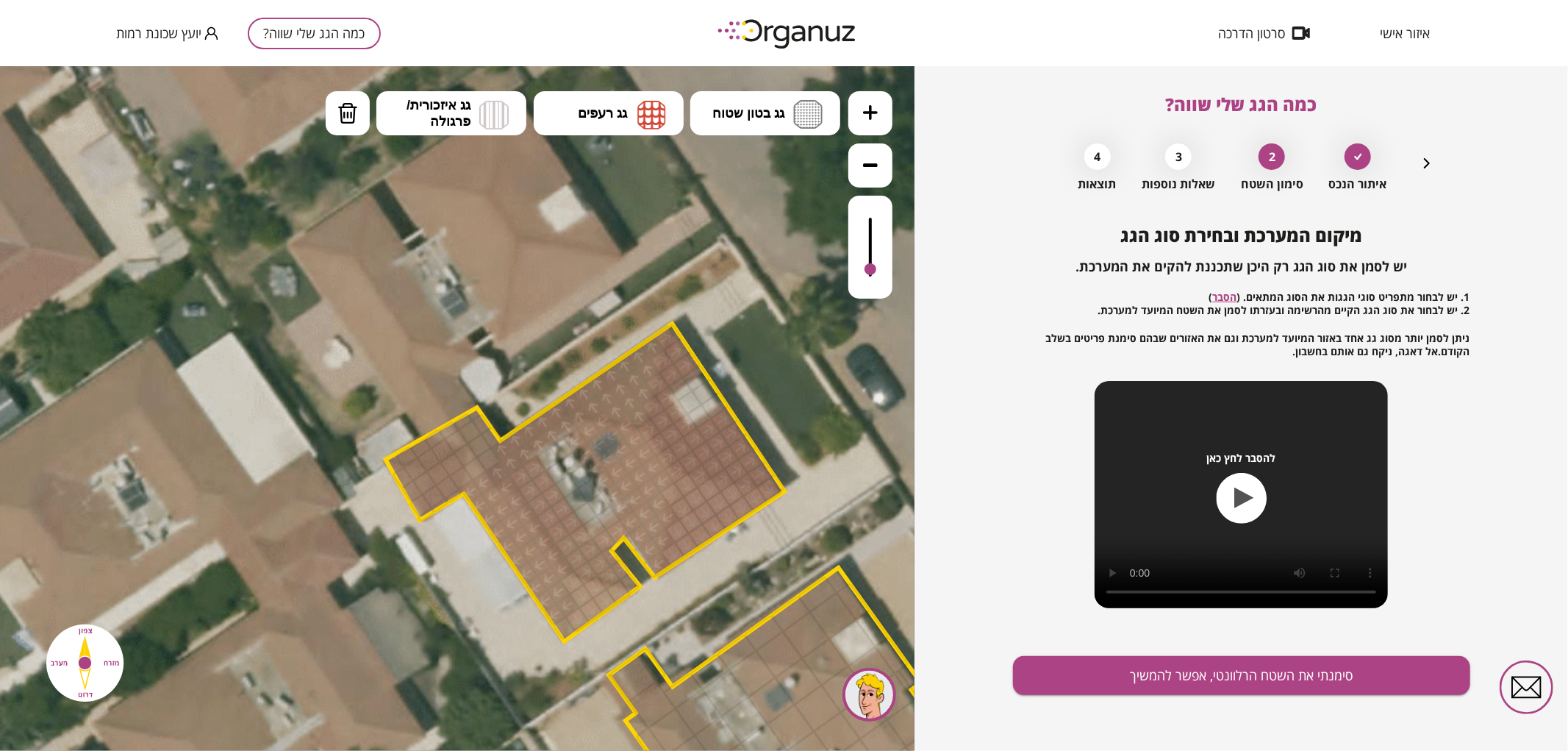
drag, startPoint x: 872, startPoint y: 216, endPoint x: 876, endPoint y: 270, distance: 54.1
click at [876, 270] on div at bounding box center [870, 268] width 11 height 11
click at [634, 121] on button "גג רעפים" at bounding box center [608, 112] width 150 height 44
click at [650, 217] on div ".st0 { fill: #FFFFFF; } .st0 { fill: #FFFFFF; }" at bounding box center [457, 408] width 914 height 684
click at [703, 471] on div at bounding box center [700, 474] width 25 height 25
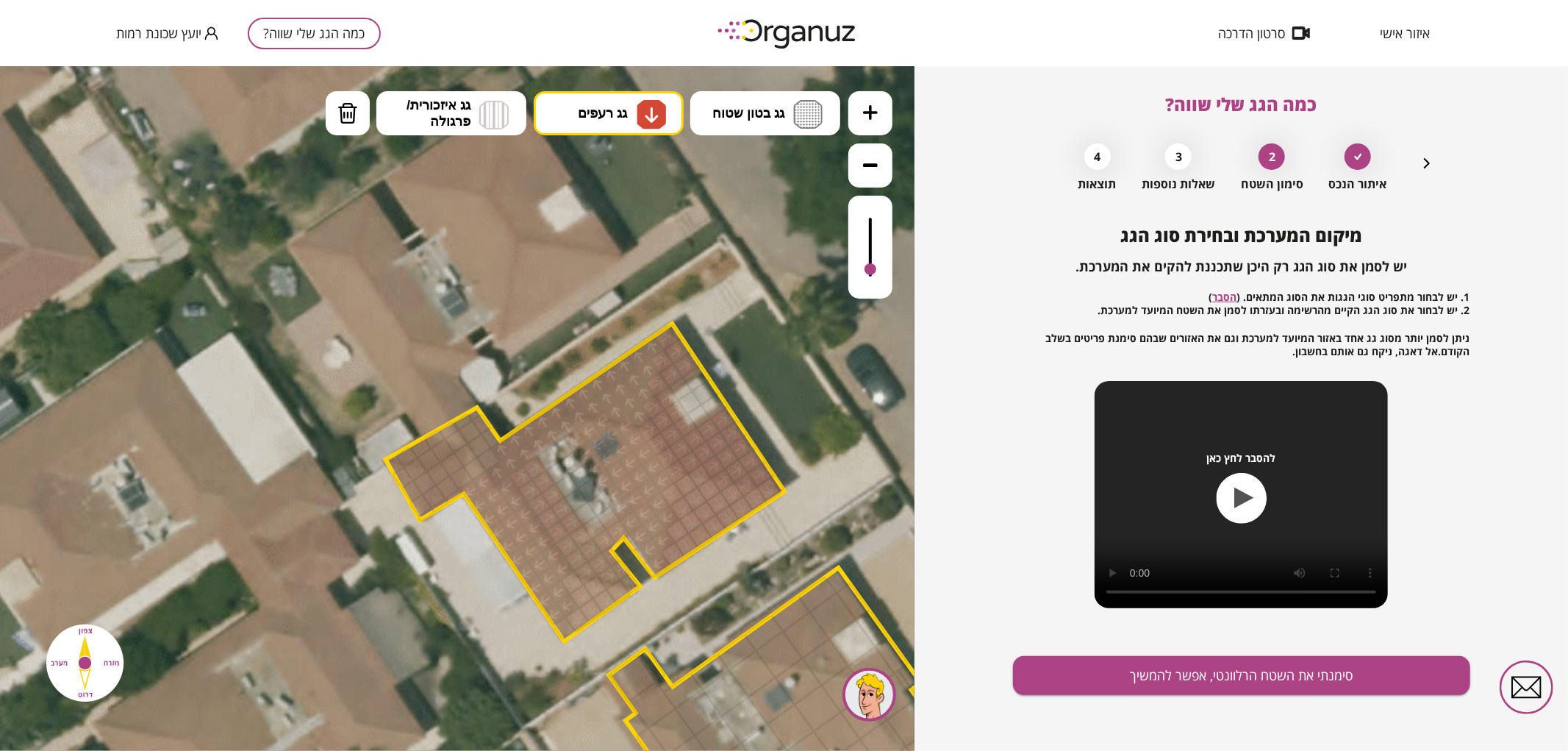
click at [719, 478] on div at bounding box center [723, 480] width 25 height 25
click at [748, 482] on div at bounding box center [746, 484] width 25 height 25
click at [666, 541] on div at bounding box center [663, 539] width 25 height 25
click at [667, 516] on div at bounding box center [668, 516] width 25 height 25
click at [662, 556] on div at bounding box center [659, 562] width 25 height 25
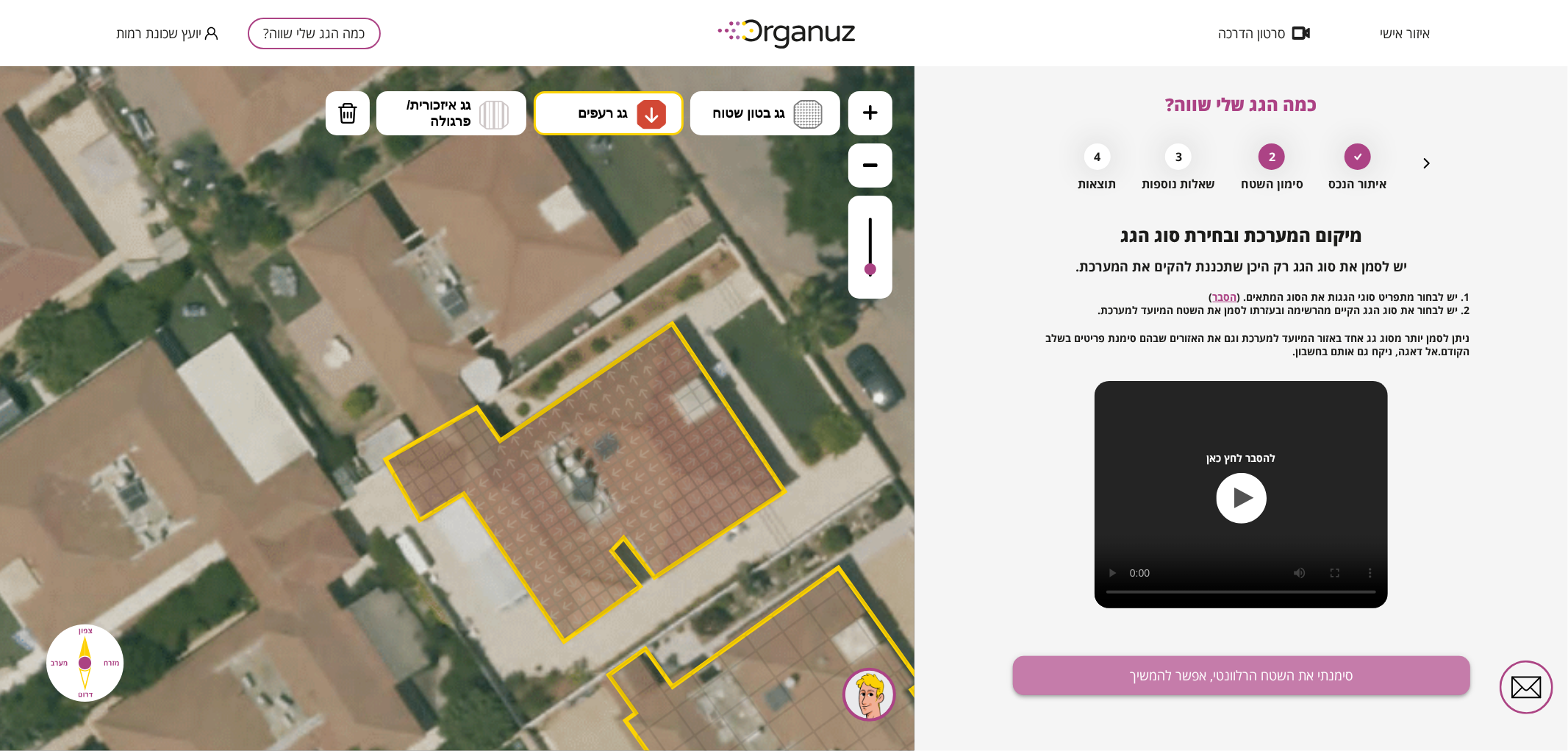
click at [1230, 688] on button "סימנתי את השטח הרלוונטי, אפשר להמשיך" at bounding box center [1242, 675] width 458 height 39
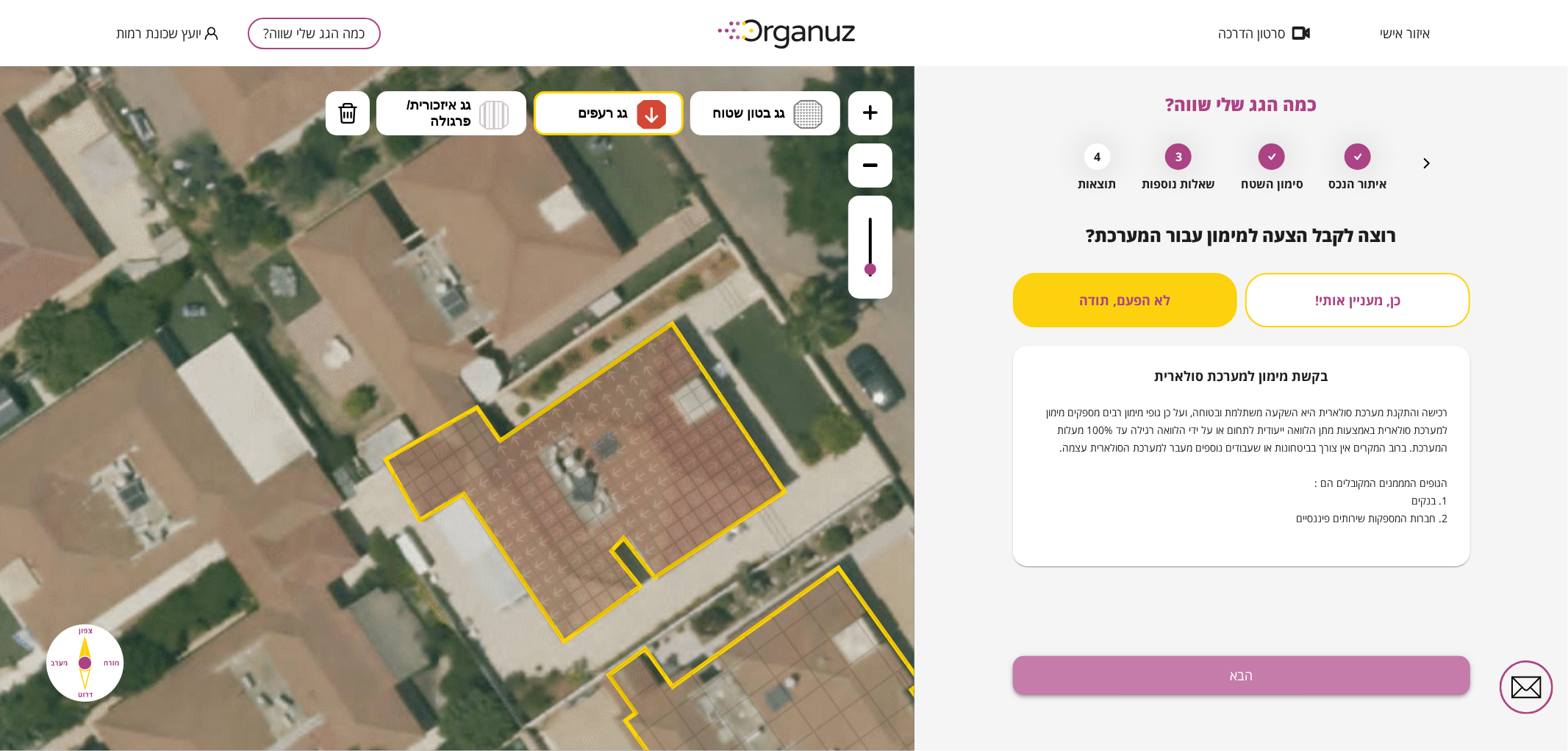
click at [1298, 665] on button "הבא" at bounding box center [1242, 675] width 458 height 39
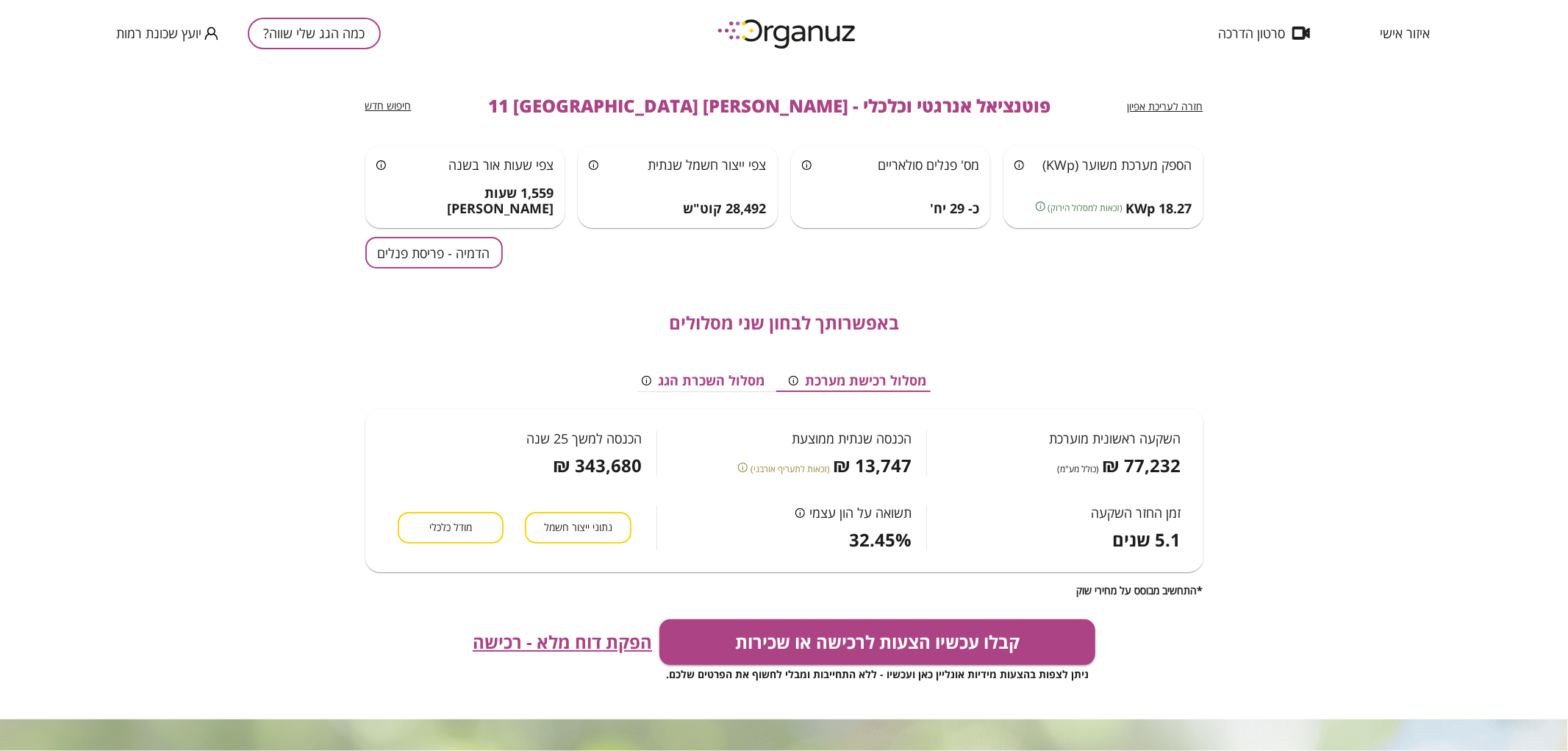
click at [481, 260] on button "הדמיה - פריסת פנלים" at bounding box center [434, 253] width 137 height 32
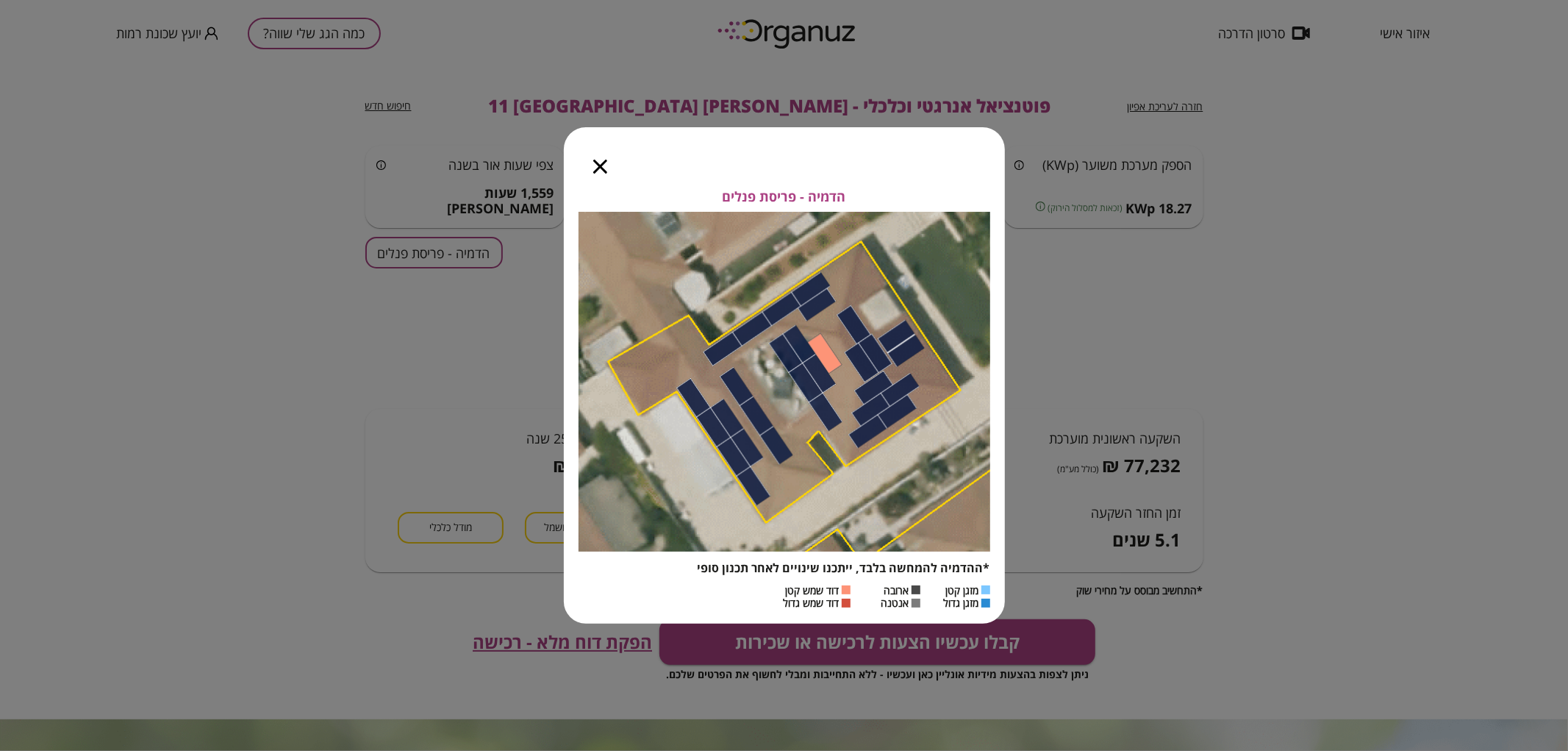
click at [600, 169] on icon "button" at bounding box center [600, 166] width 14 height 14
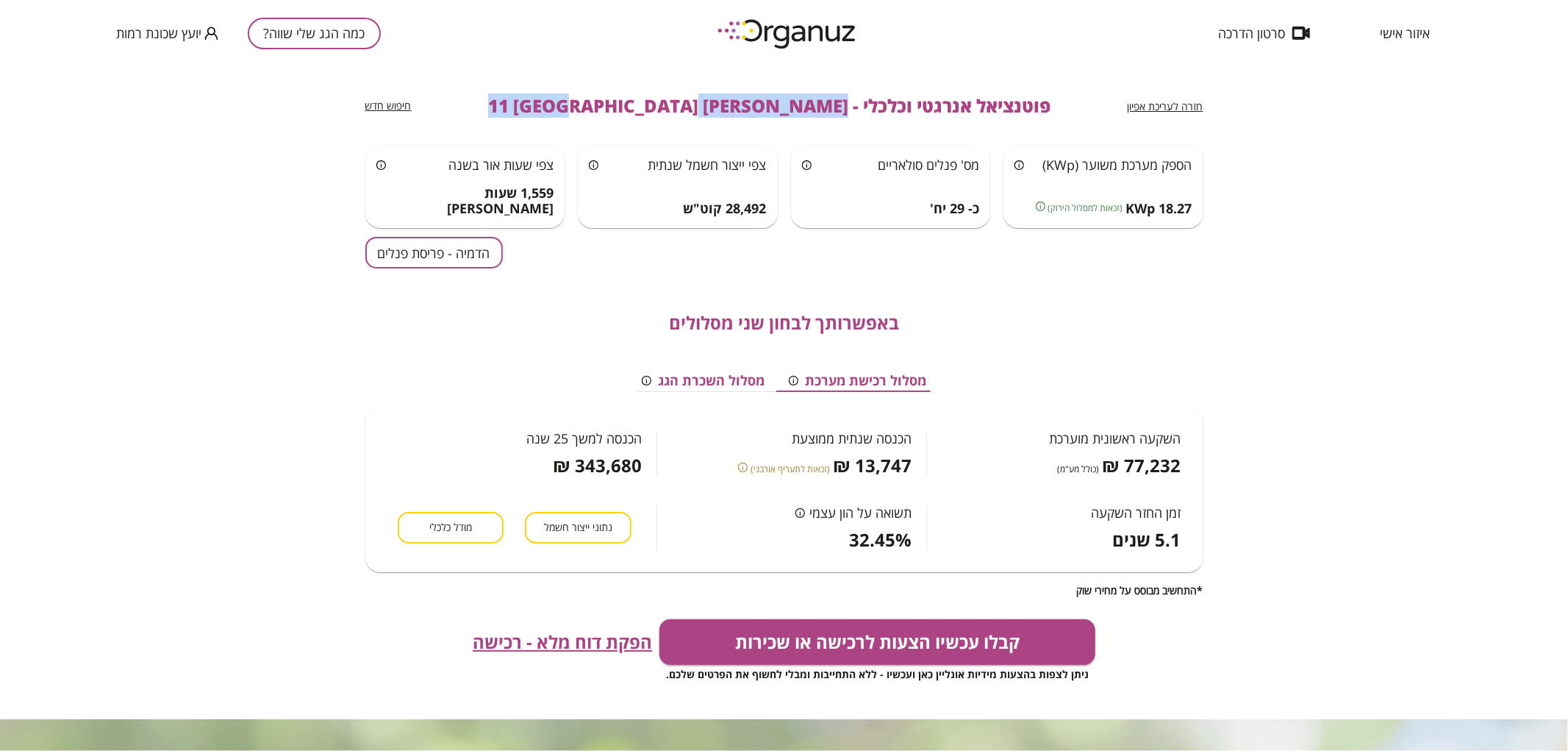
drag, startPoint x: 773, startPoint y: 109, endPoint x: 532, endPoint y: 101, distance: 241.1
click at [532, 101] on div "חזרה לעריכת אפיון פוטנציאל אנרגטי וכלכלי - [PERSON_NAME] 11 באר שבע חיפוש חדש" at bounding box center [785, 106] width 838 height 80
copy span "[PERSON_NAME] 11 [GEOGRAPHIC_DATA]"
click at [350, 25] on button "כמה הגג שלי שווה?" at bounding box center [314, 33] width 133 height 32
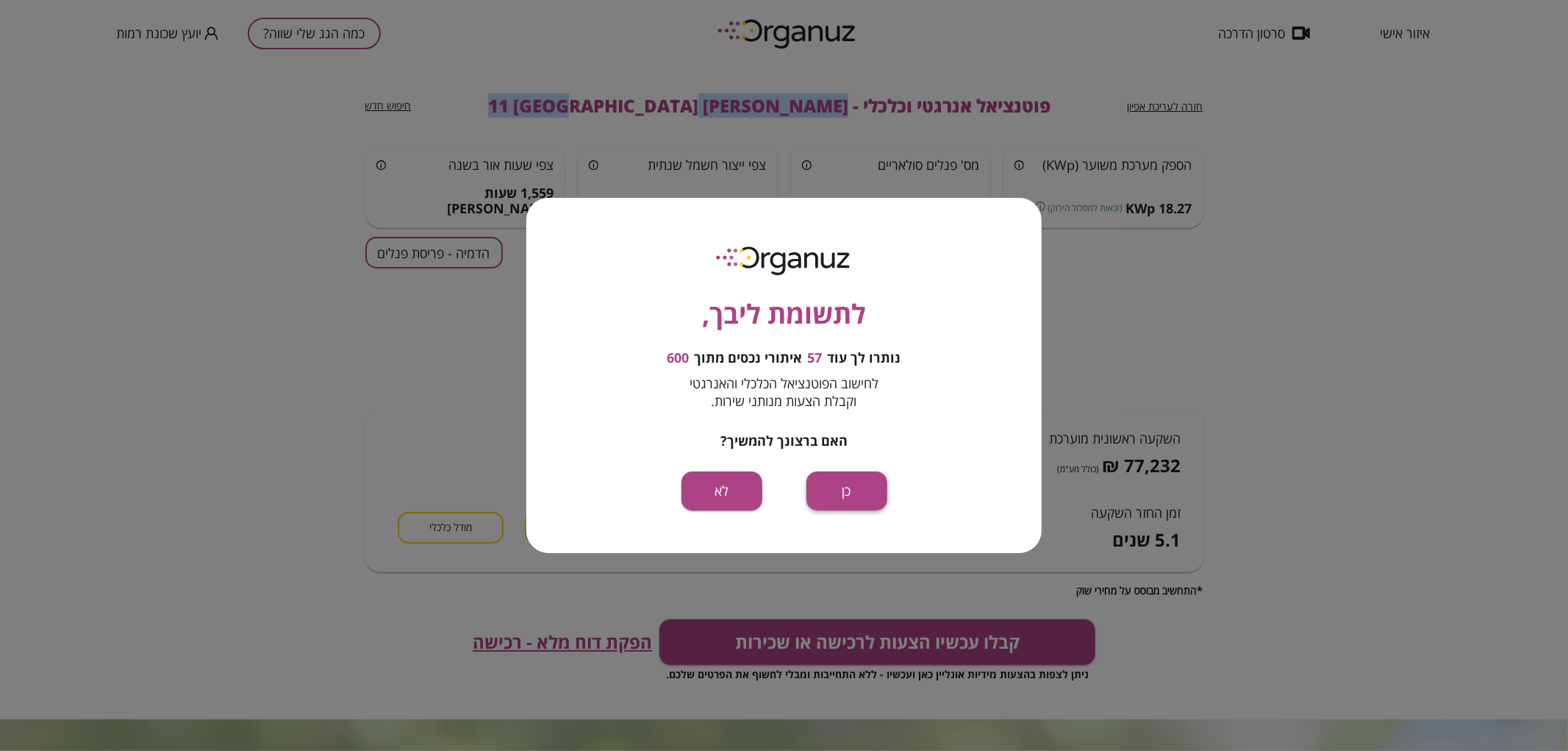
click at [849, 490] on button "כן" at bounding box center [847, 491] width 80 height 39
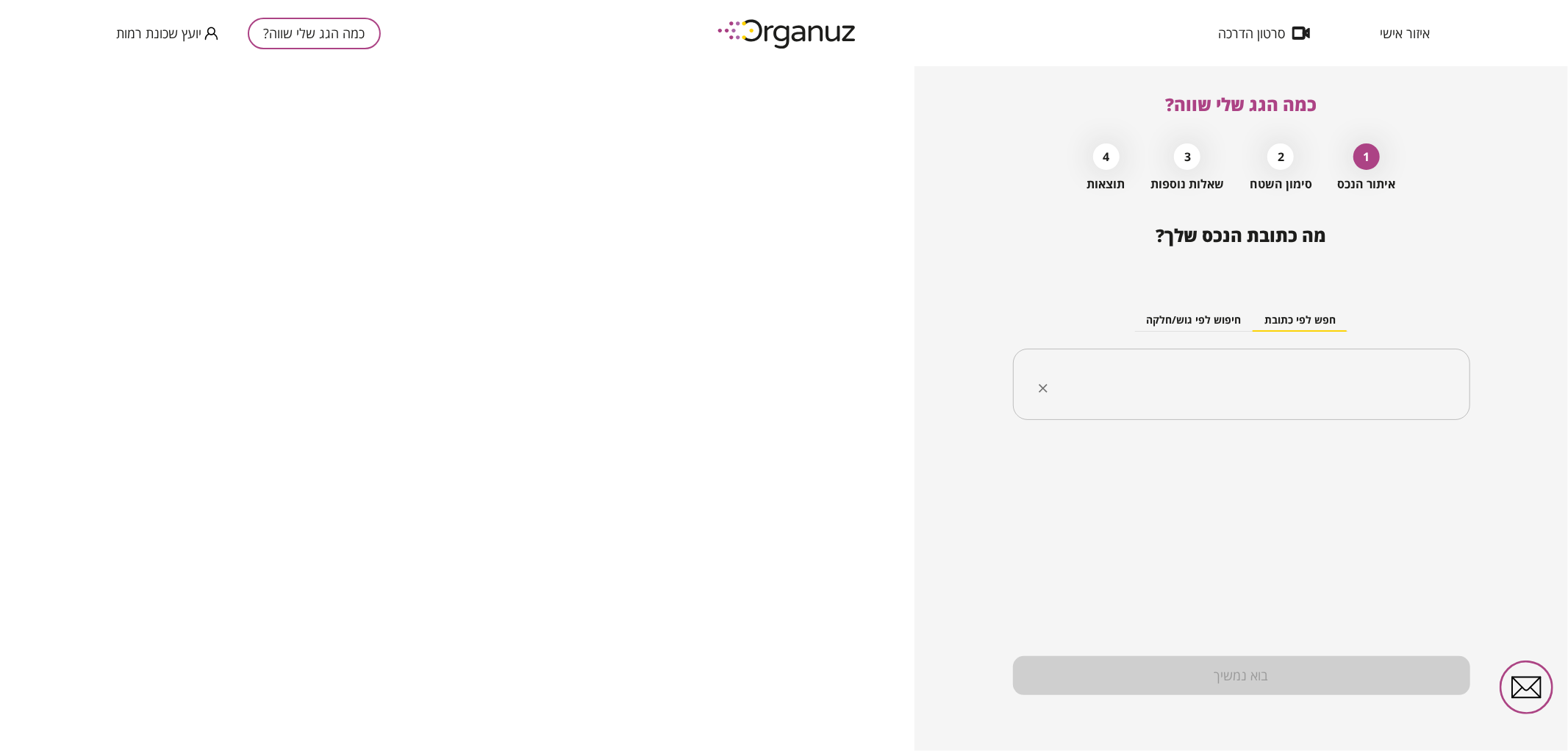
click at [1334, 390] on input "text" at bounding box center [1248, 384] width 411 height 37
paste input "**********"
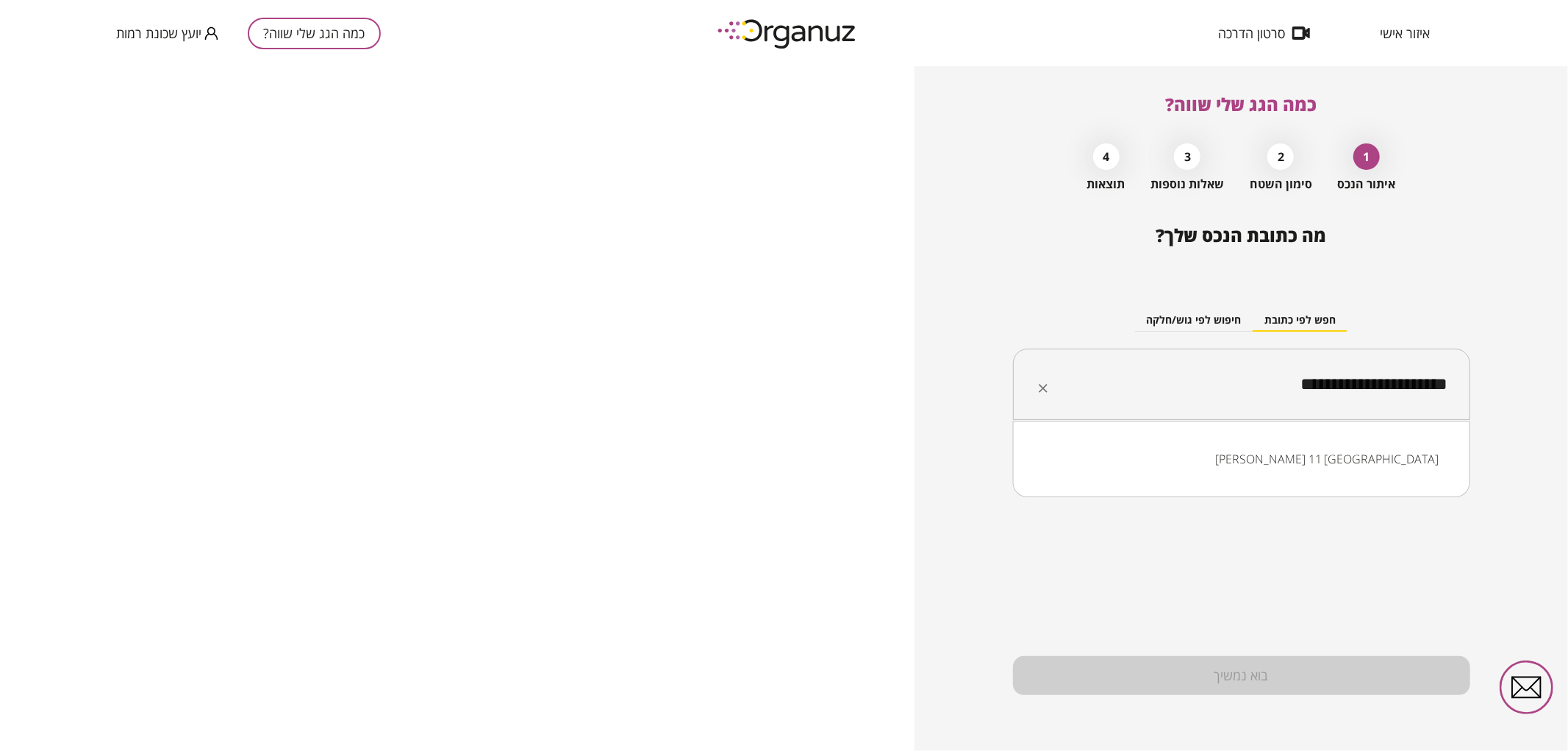
click at [1350, 387] on input "**********" at bounding box center [1248, 384] width 411 height 37
click at [1376, 459] on li "[PERSON_NAME] 19 [GEOGRAPHIC_DATA]" at bounding box center [1242, 459] width 419 height 26
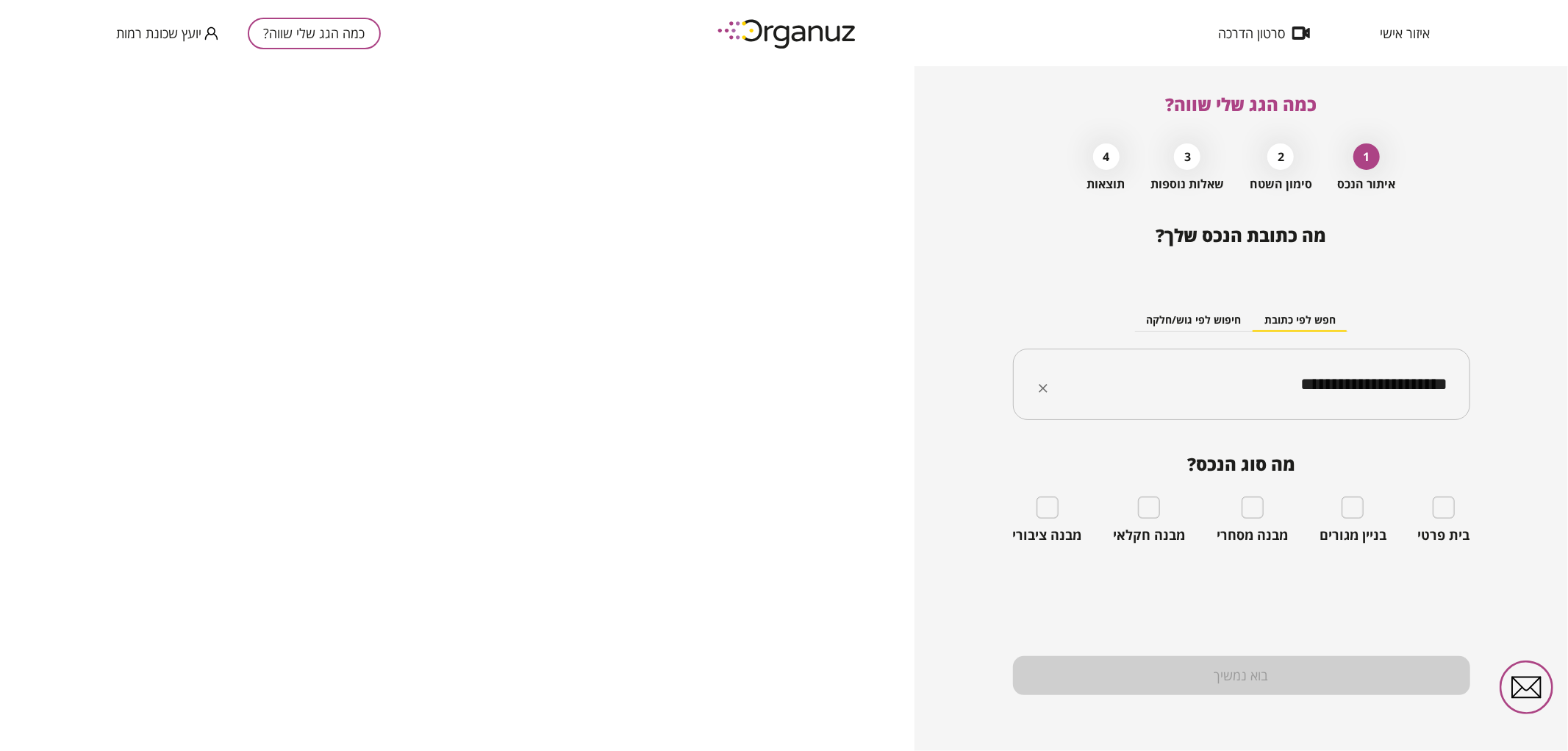
type input "**********"
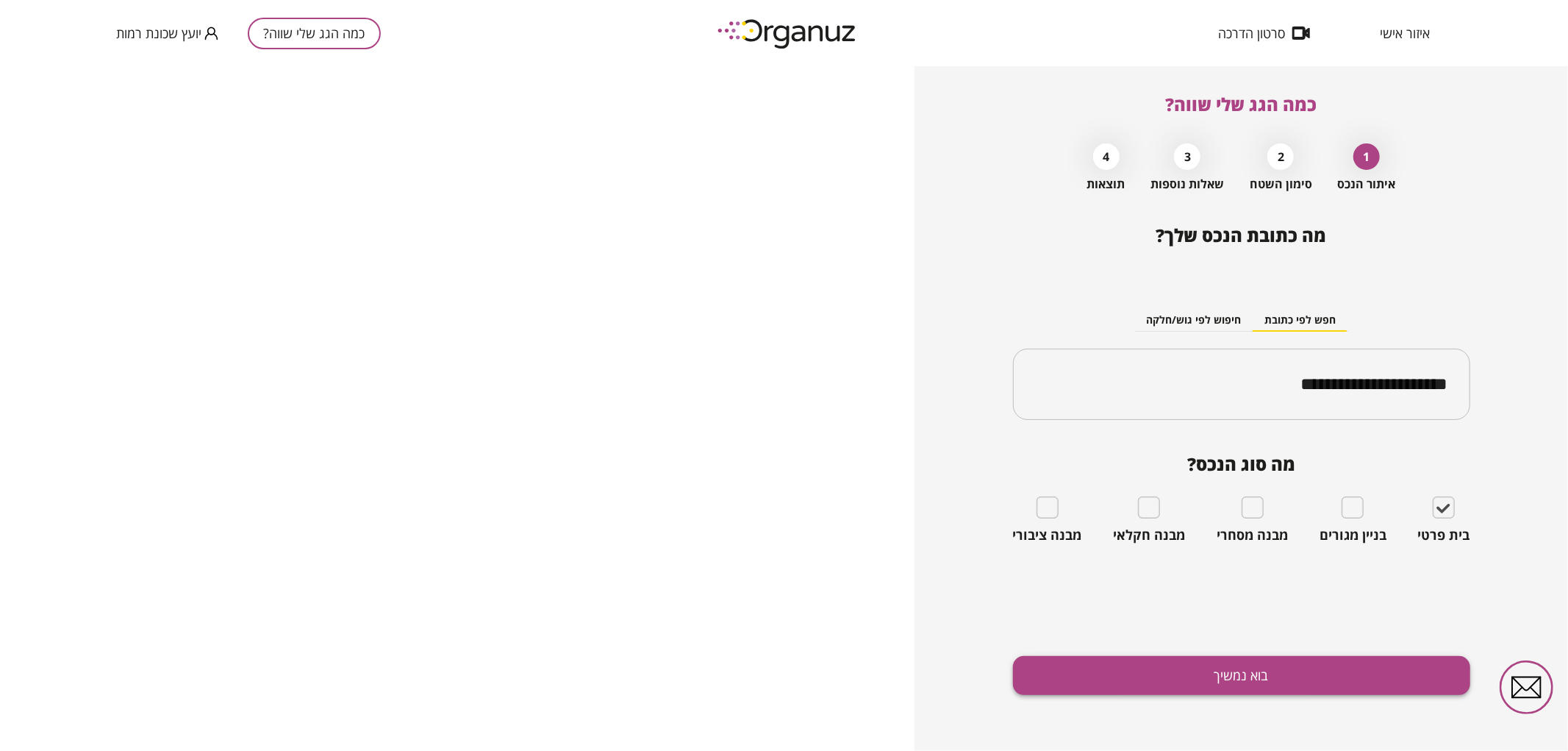
click at [1353, 674] on button "בוא נמשיך" at bounding box center [1242, 675] width 458 height 39
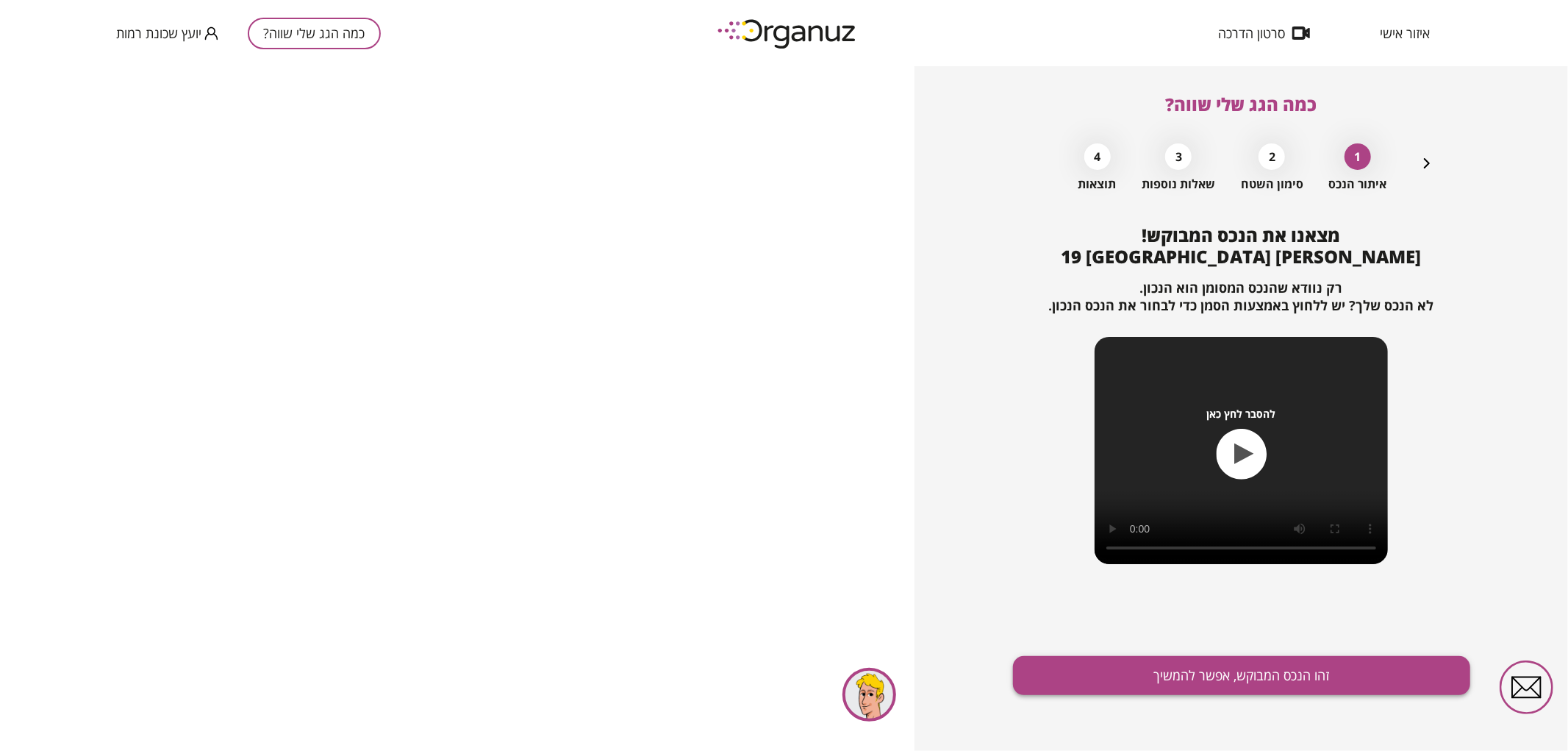
click at [1291, 678] on button "זהו הנכס המבוקש, אפשר להמשיך" at bounding box center [1242, 675] width 458 height 39
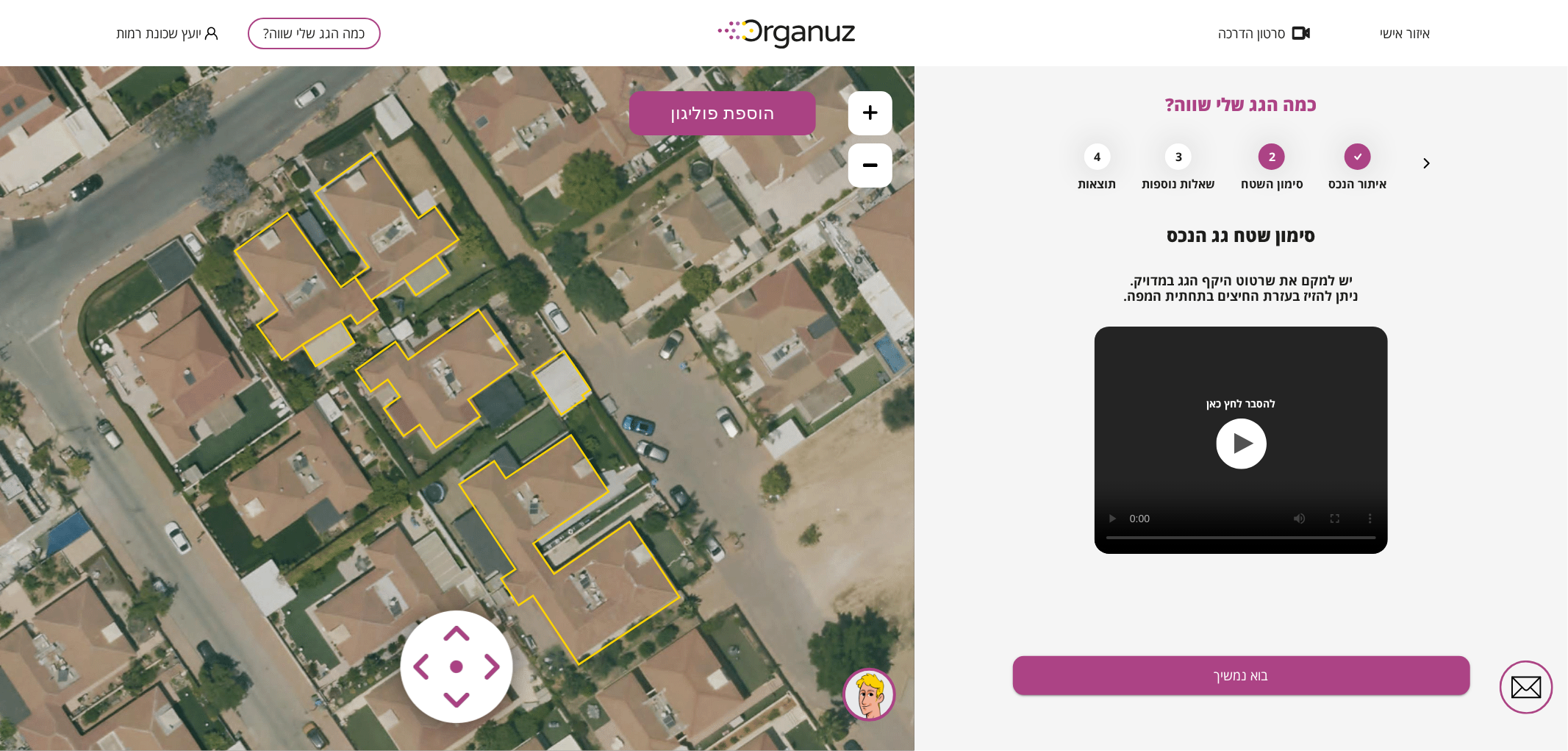
click at [464, 384] on polygon at bounding box center [437, 378] width 162 height 138
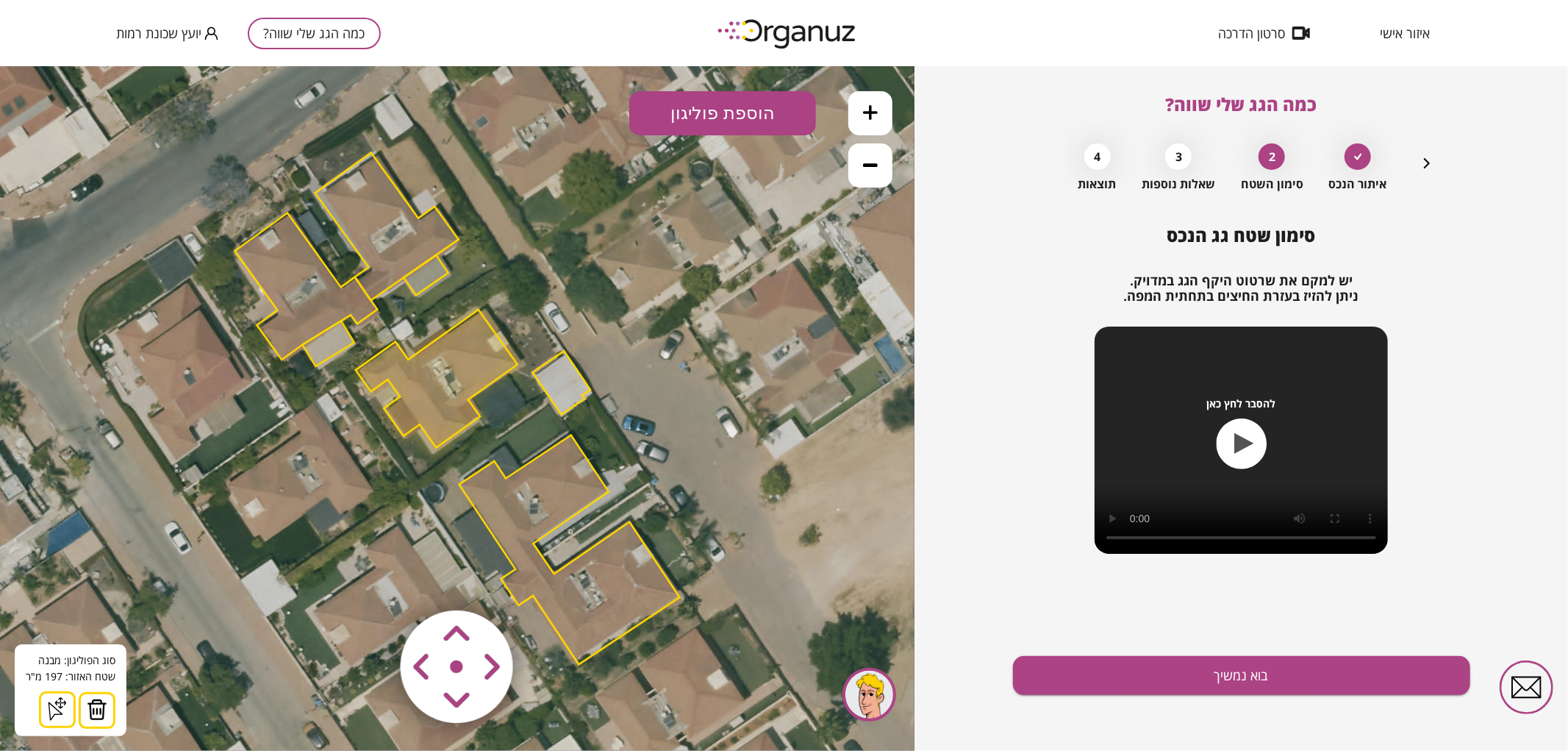
click at [864, 113] on icon at bounding box center [870, 111] width 15 height 15
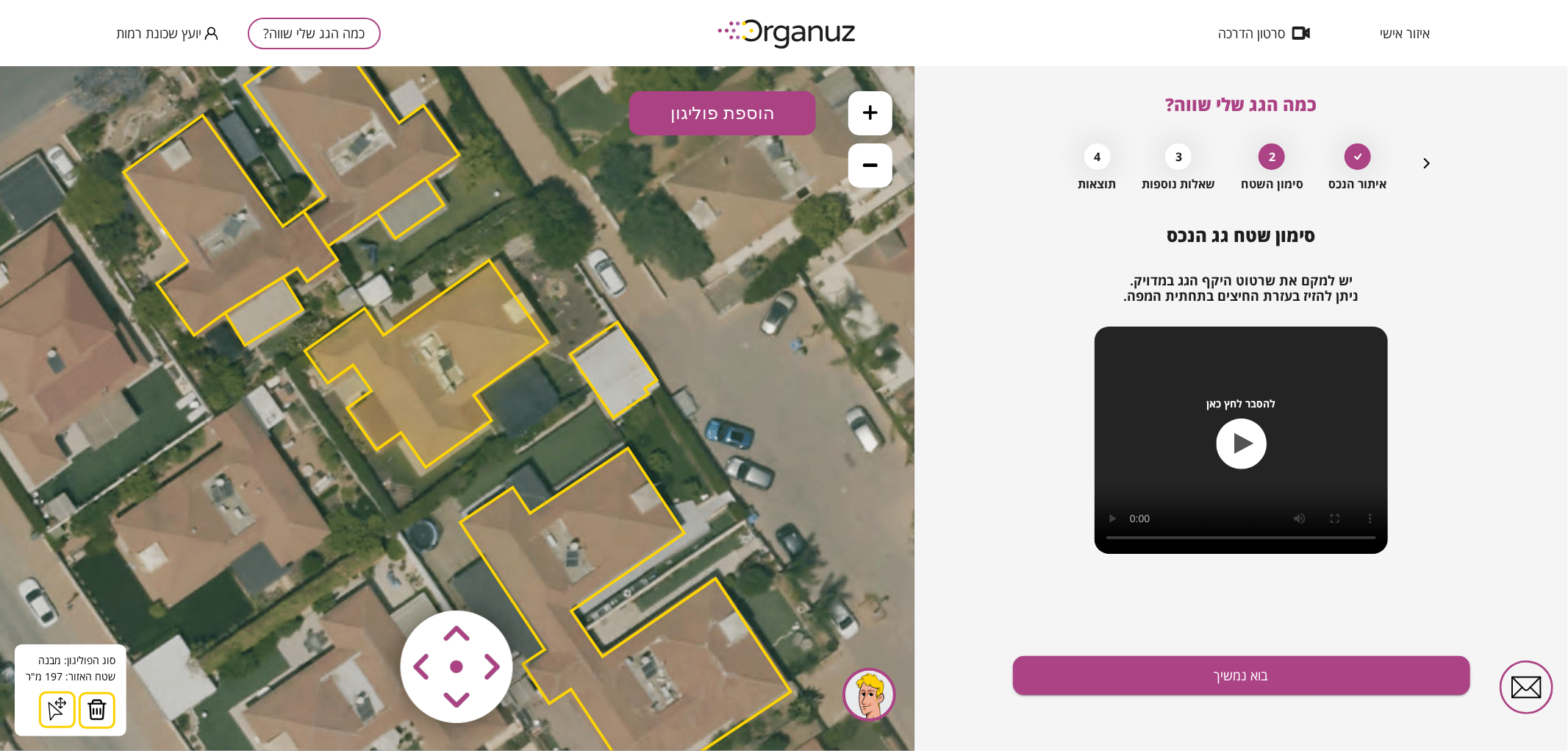
click at [863, 114] on icon at bounding box center [870, 111] width 15 height 15
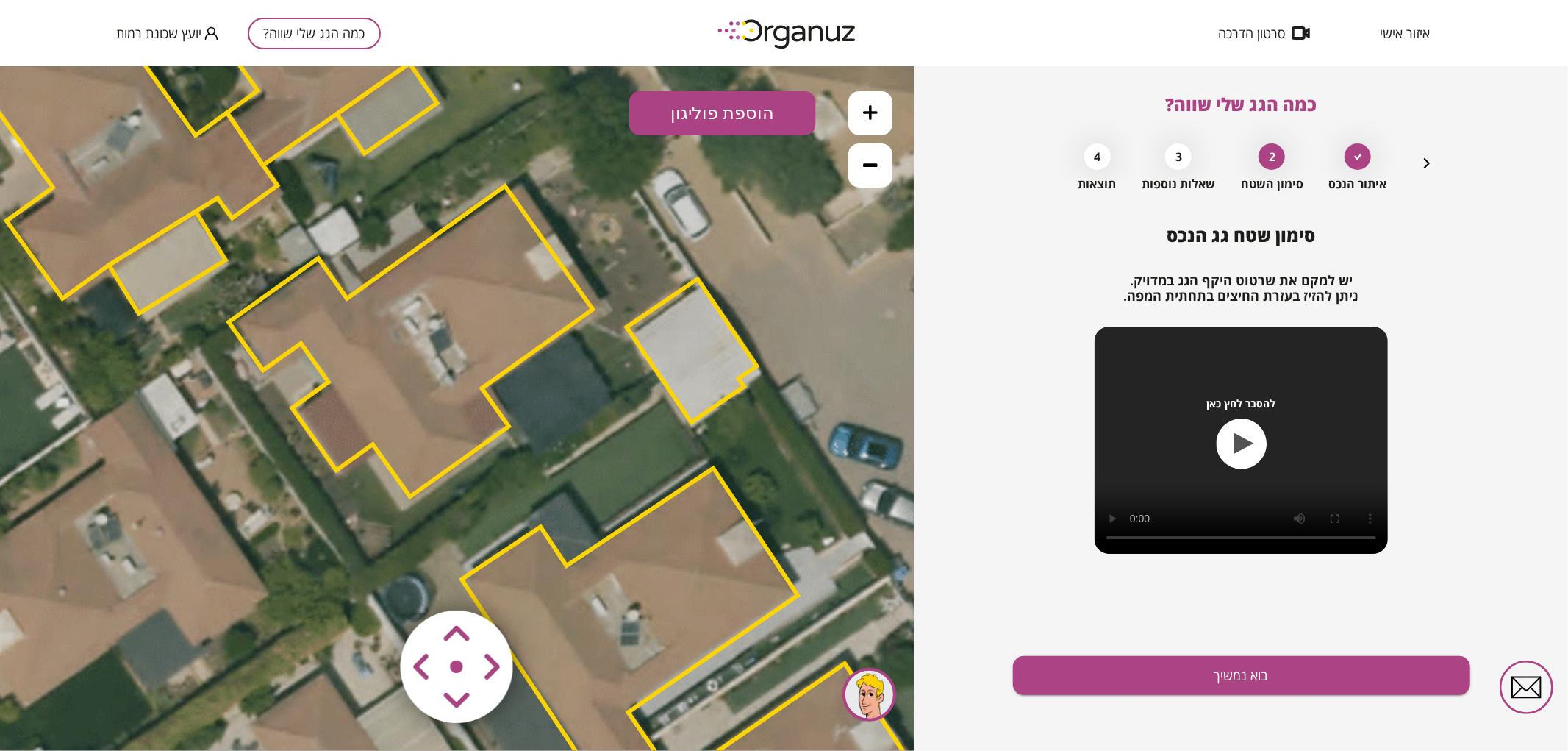
click at [861, 489] on icon at bounding box center [458, 409] width 3524 height 3525
click at [370, 579] on area at bounding box center [370, 579] width 0 height 0
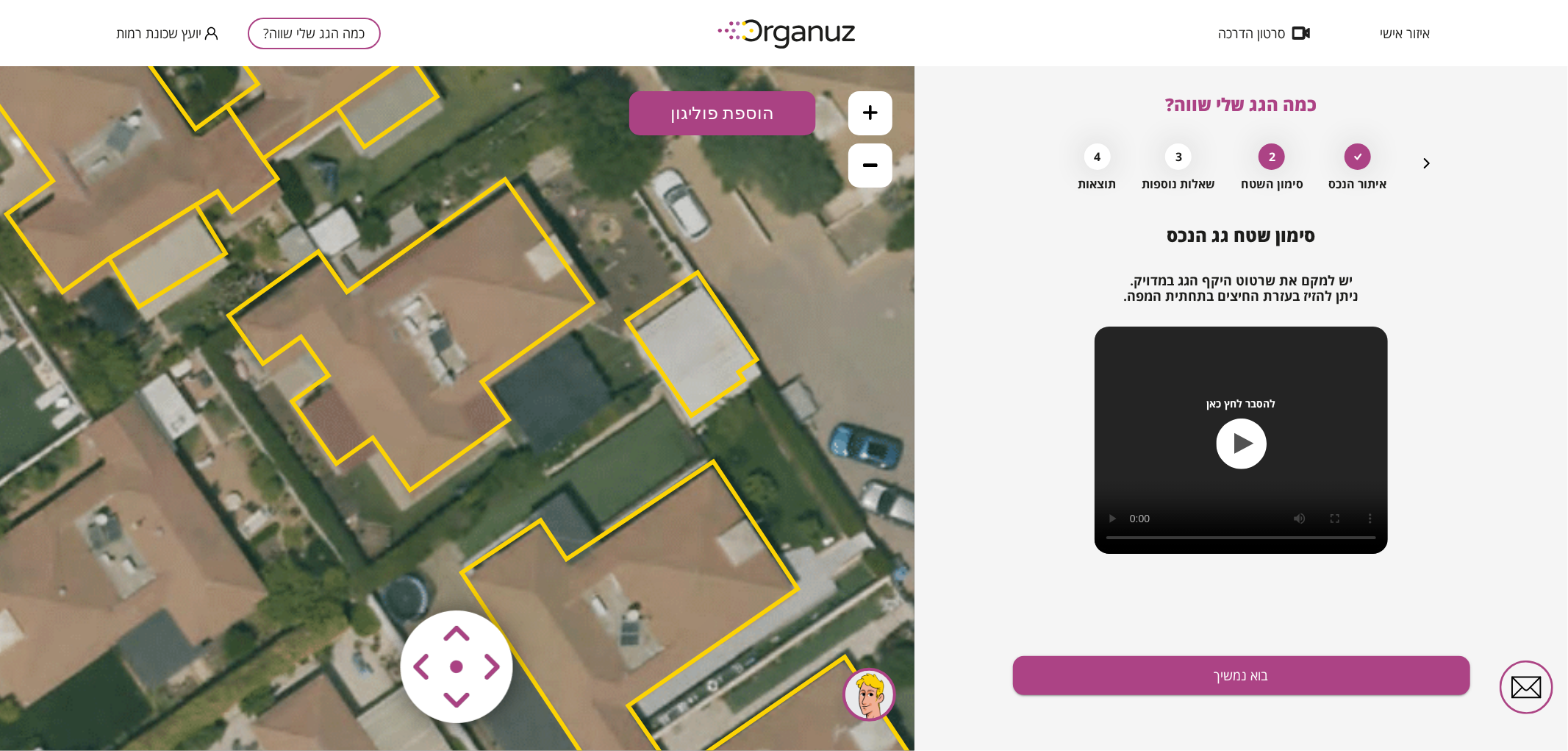
click at [370, 579] on area at bounding box center [370, 579] width 0 height 0
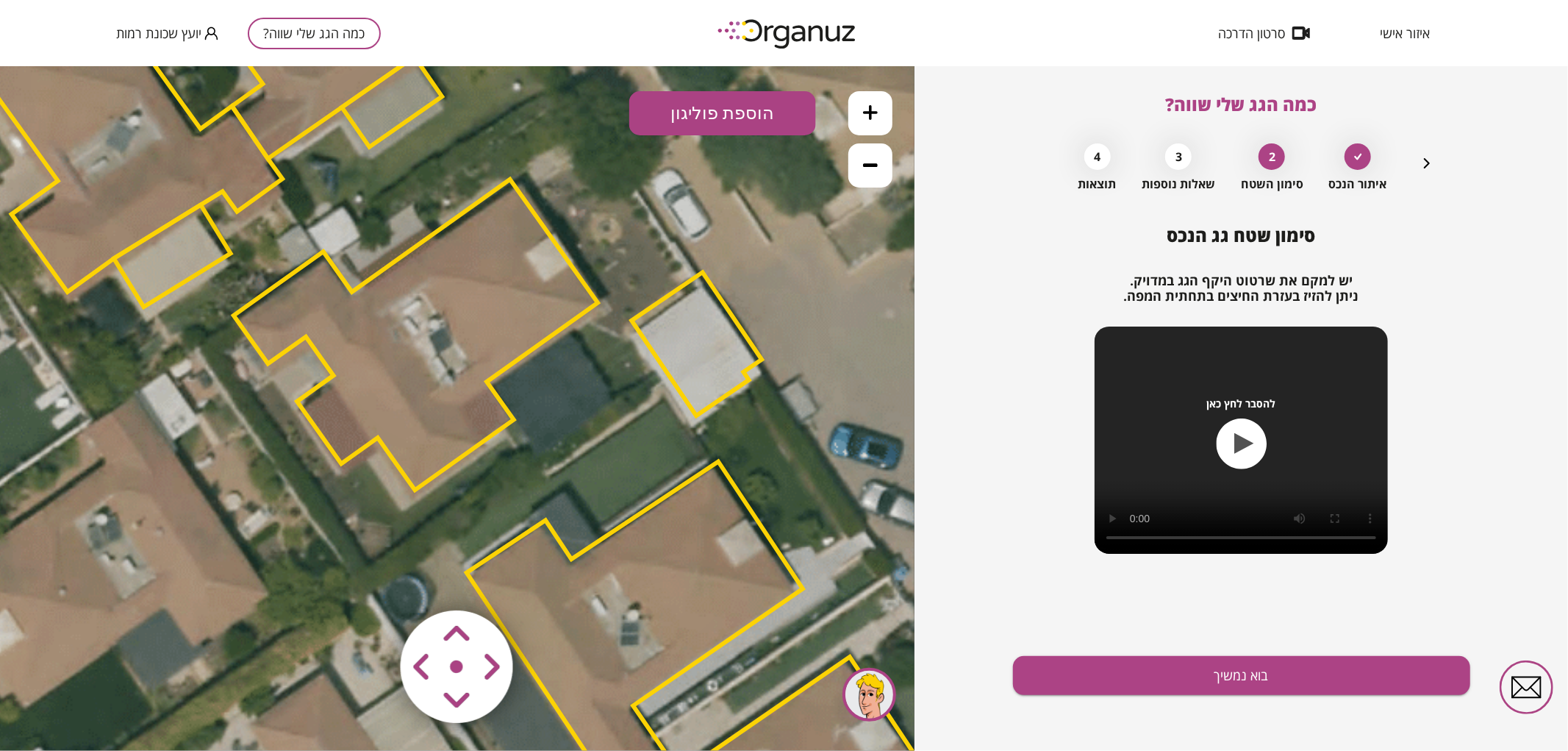
click at [370, 579] on area at bounding box center [370, 579] width 0 height 0
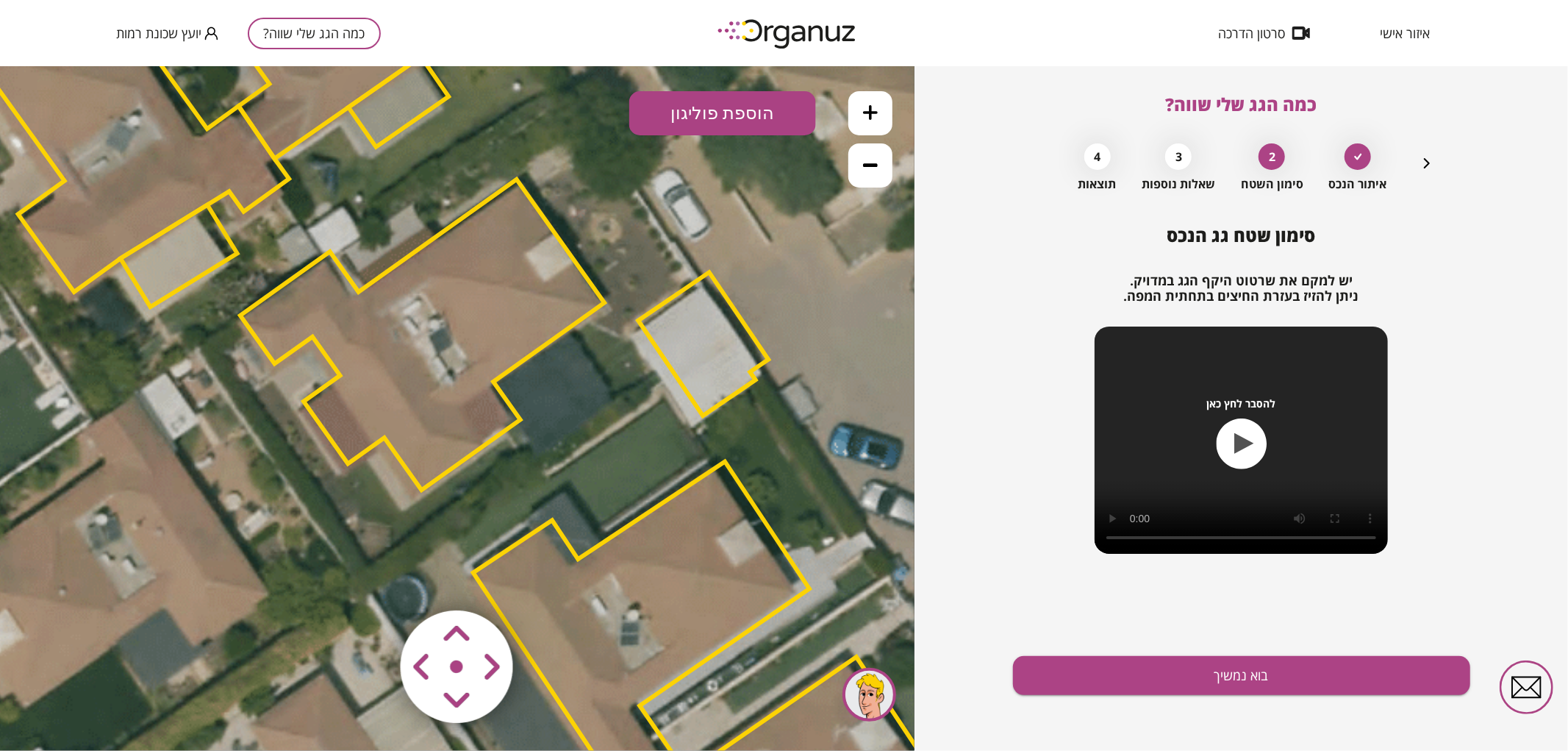
click at [370, 579] on area at bounding box center [370, 579] width 0 height 0
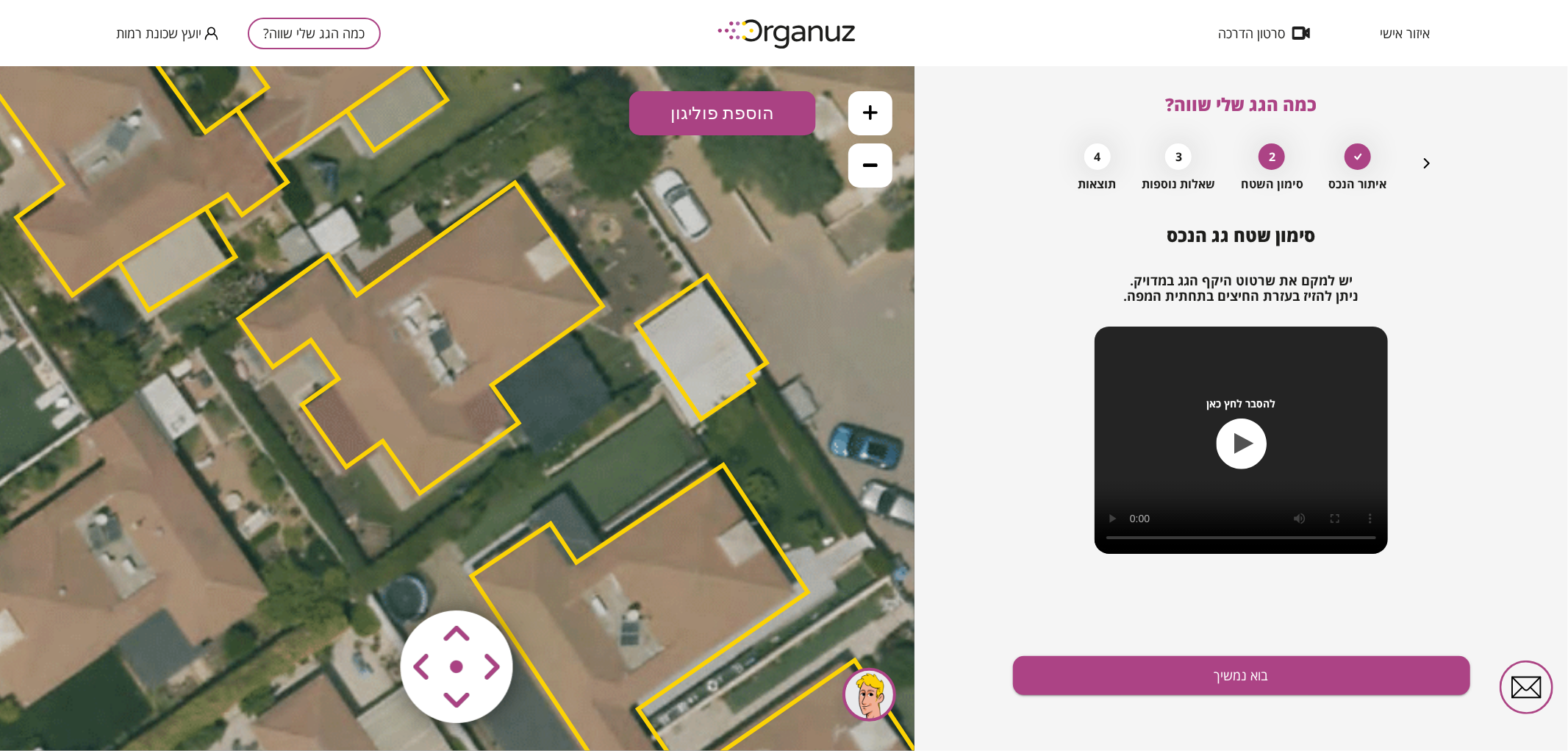
click at [370, 579] on area at bounding box center [370, 579] width 0 height 0
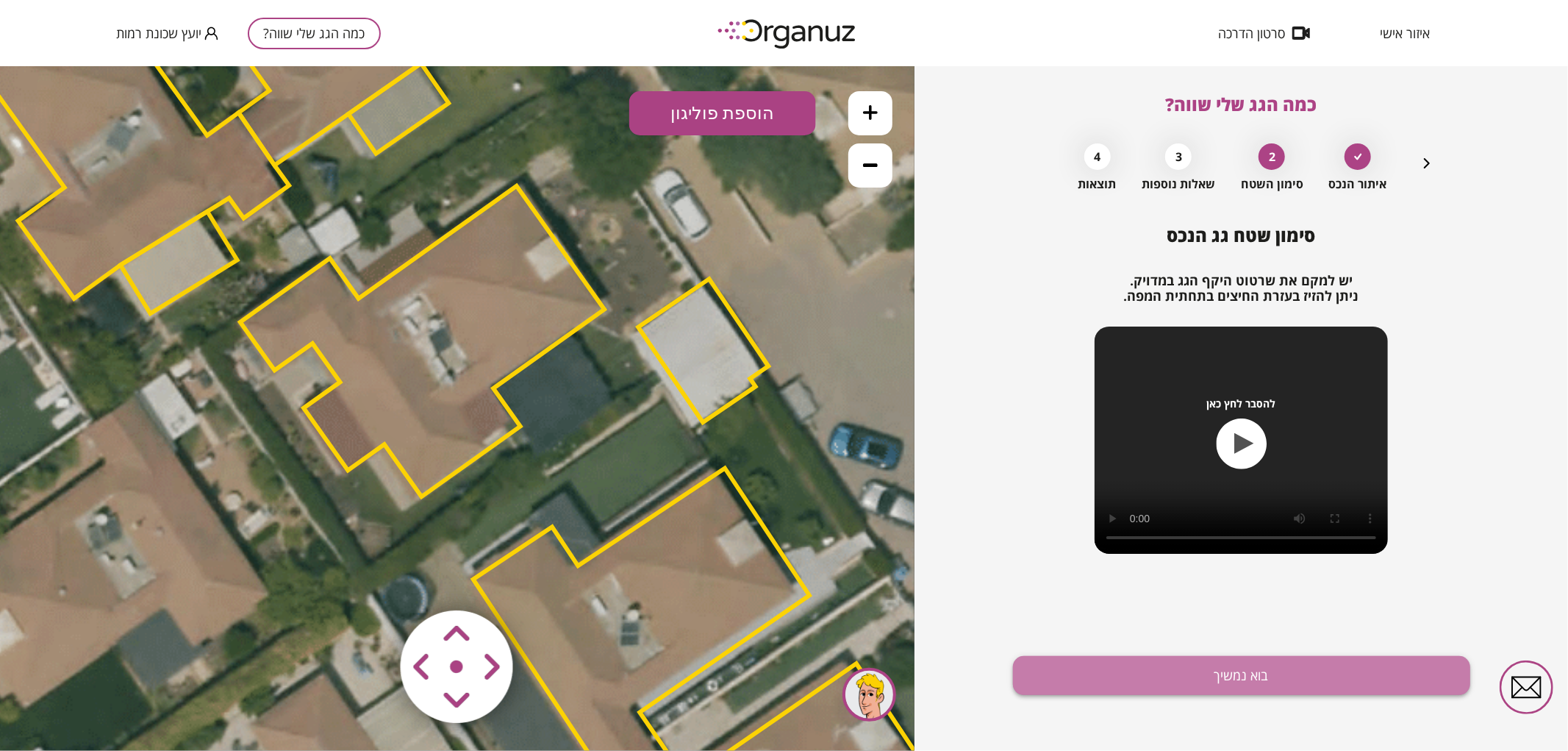
click at [1107, 682] on button "בוא נמשיך" at bounding box center [1242, 675] width 458 height 39
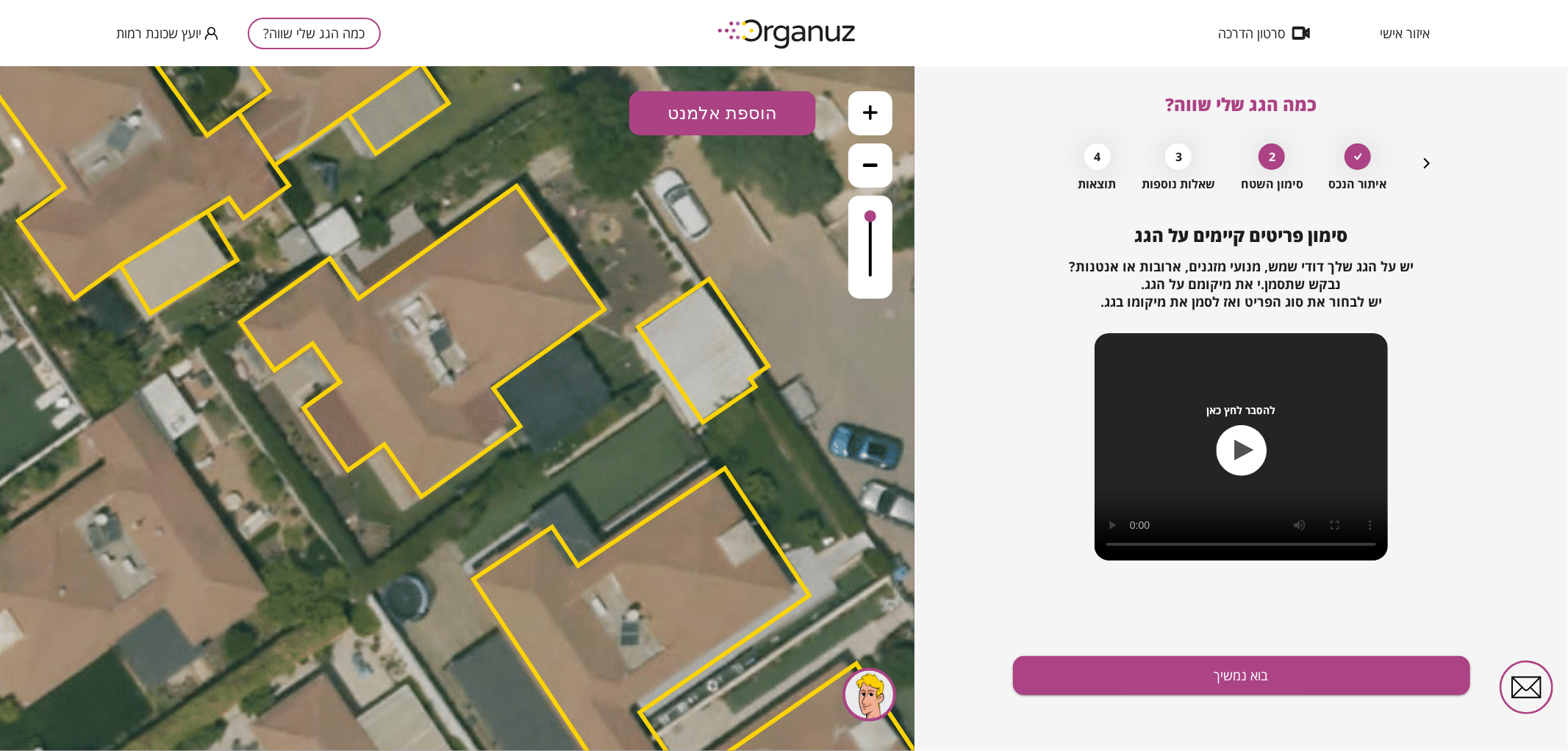
click at [1152, 698] on div "סימון פריטים קיימים על הגג יש על הגג שלך [PERSON_NAME], מנועי מזגנים, ארובות או…" at bounding box center [1242, 488] width 458 height 526
click at [1133, 678] on button "בוא נמשיך" at bounding box center [1242, 675] width 458 height 39
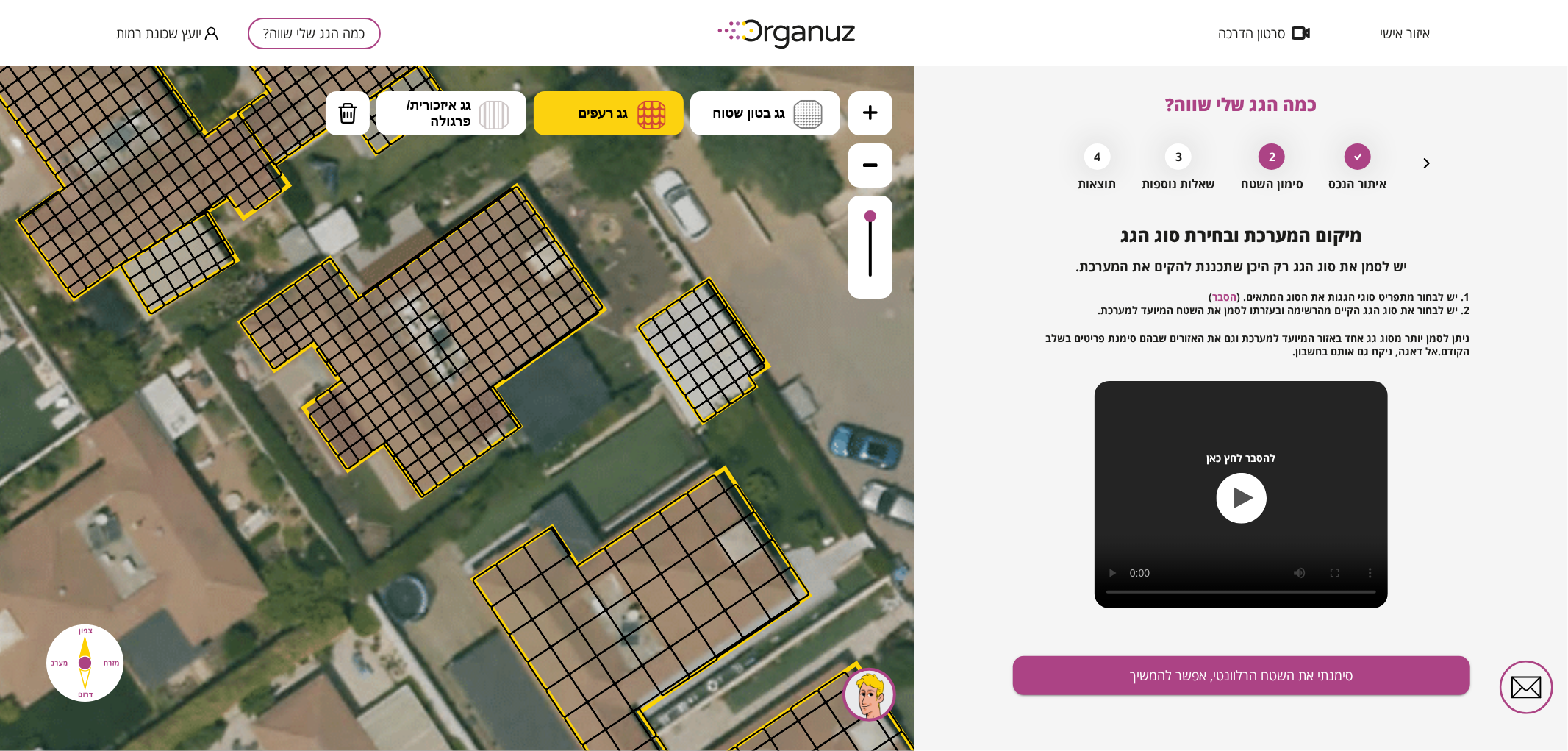
click at [605, 126] on button "גג רעפים" at bounding box center [608, 112] width 150 height 44
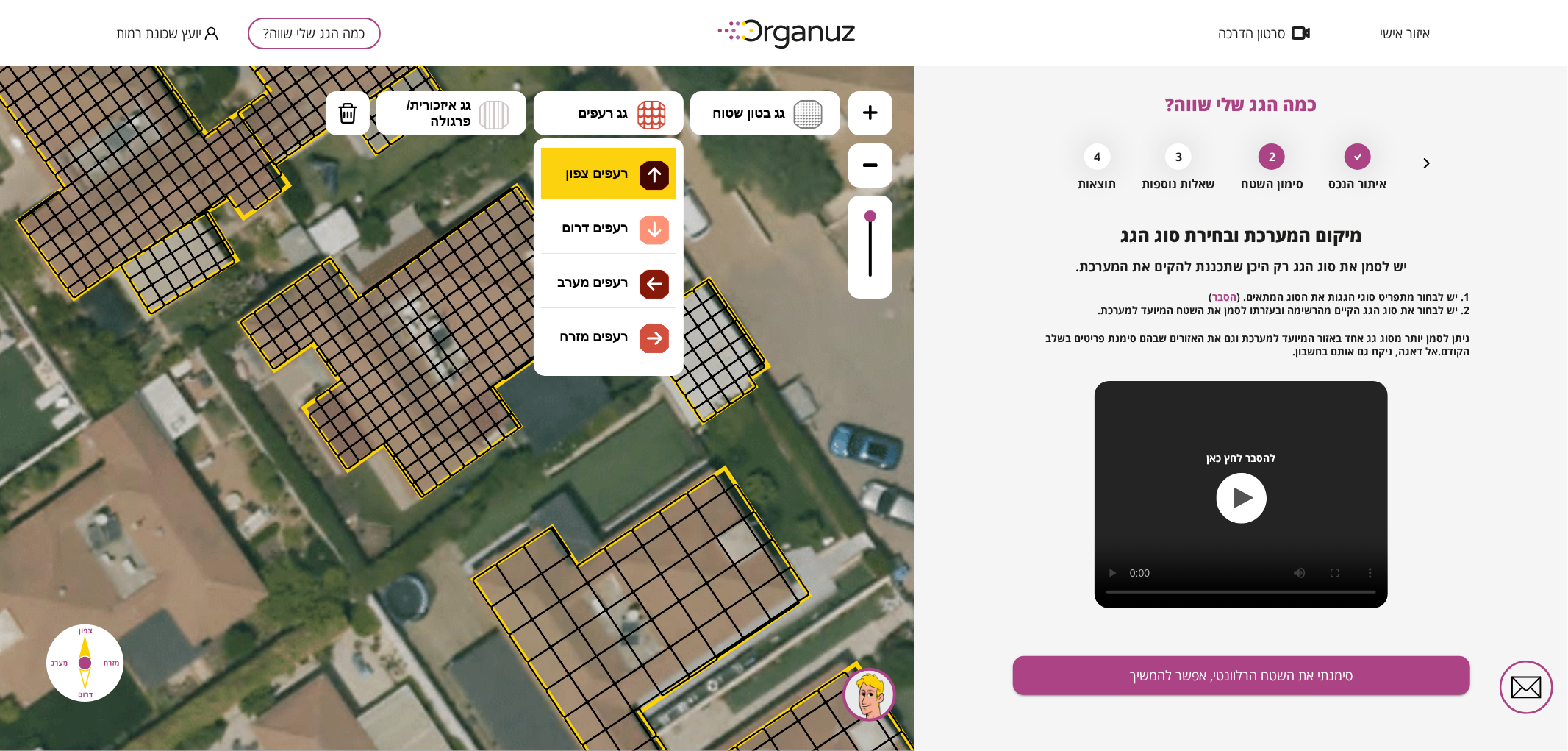
click at [606, 157] on div ".st0 { fill: #FFFFFF; } 0" at bounding box center [457, 408] width 914 height 684
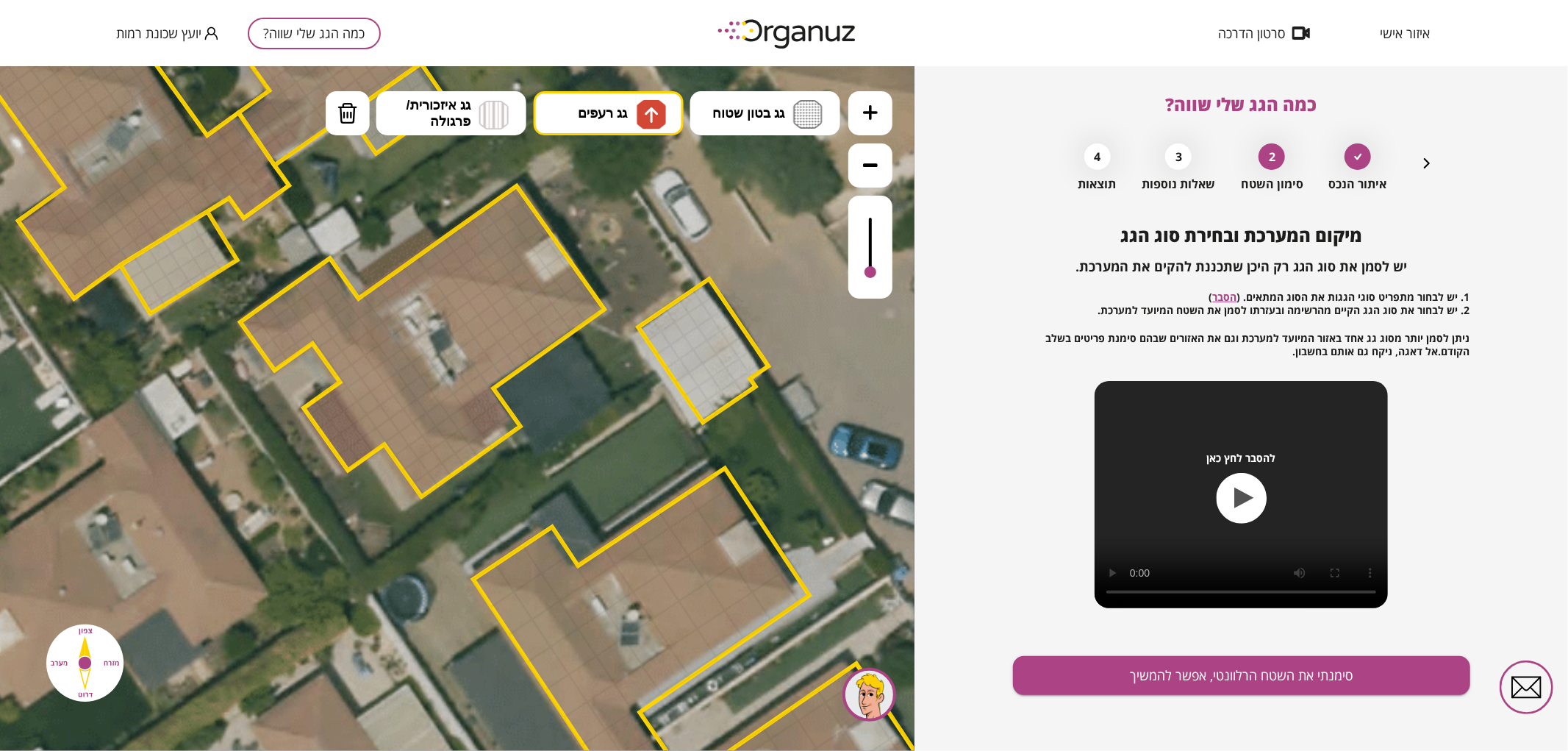
drag, startPoint x: 869, startPoint y: 221, endPoint x: 871, endPoint y: 273, distance: 52.0
click at [871, 273] on div at bounding box center [870, 270] width 11 height 11
click at [497, 269] on div at bounding box center [498, 270] width 25 height 25
click at [478, 262] on div at bounding box center [474, 266] width 25 height 25
click at [453, 266] on div at bounding box center [452, 262] width 25 height 25
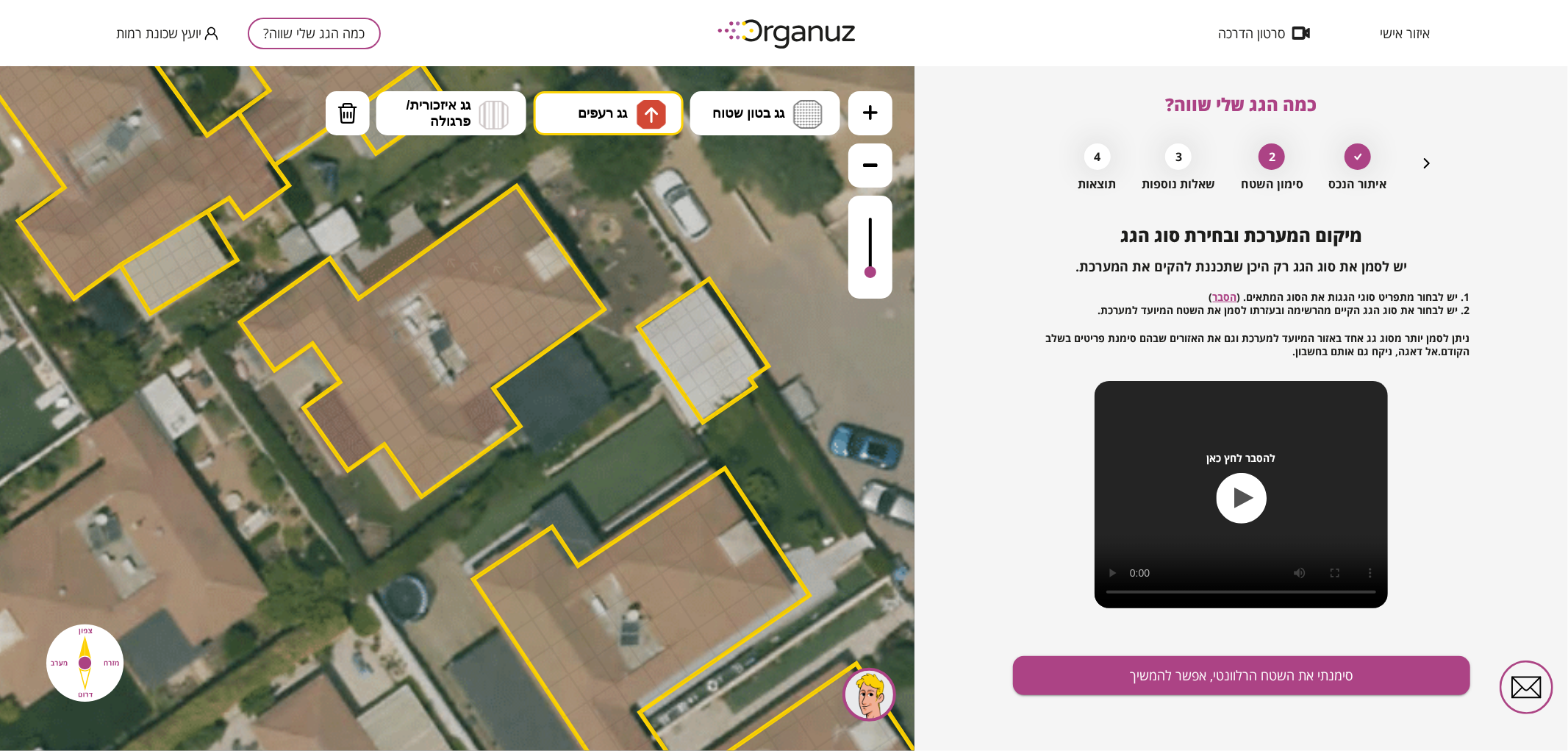
click at [430, 260] on div at bounding box center [429, 258] width 25 height 25
drag, startPoint x: 416, startPoint y: 270, endPoint x: 508, endPoint y: 195, distance: 118.7
click at [503, 215] on div at bounding box center [506, 223] width 25 height 25
click at [486, 233] on div at bounding box center [492, 233] width 25 height 25
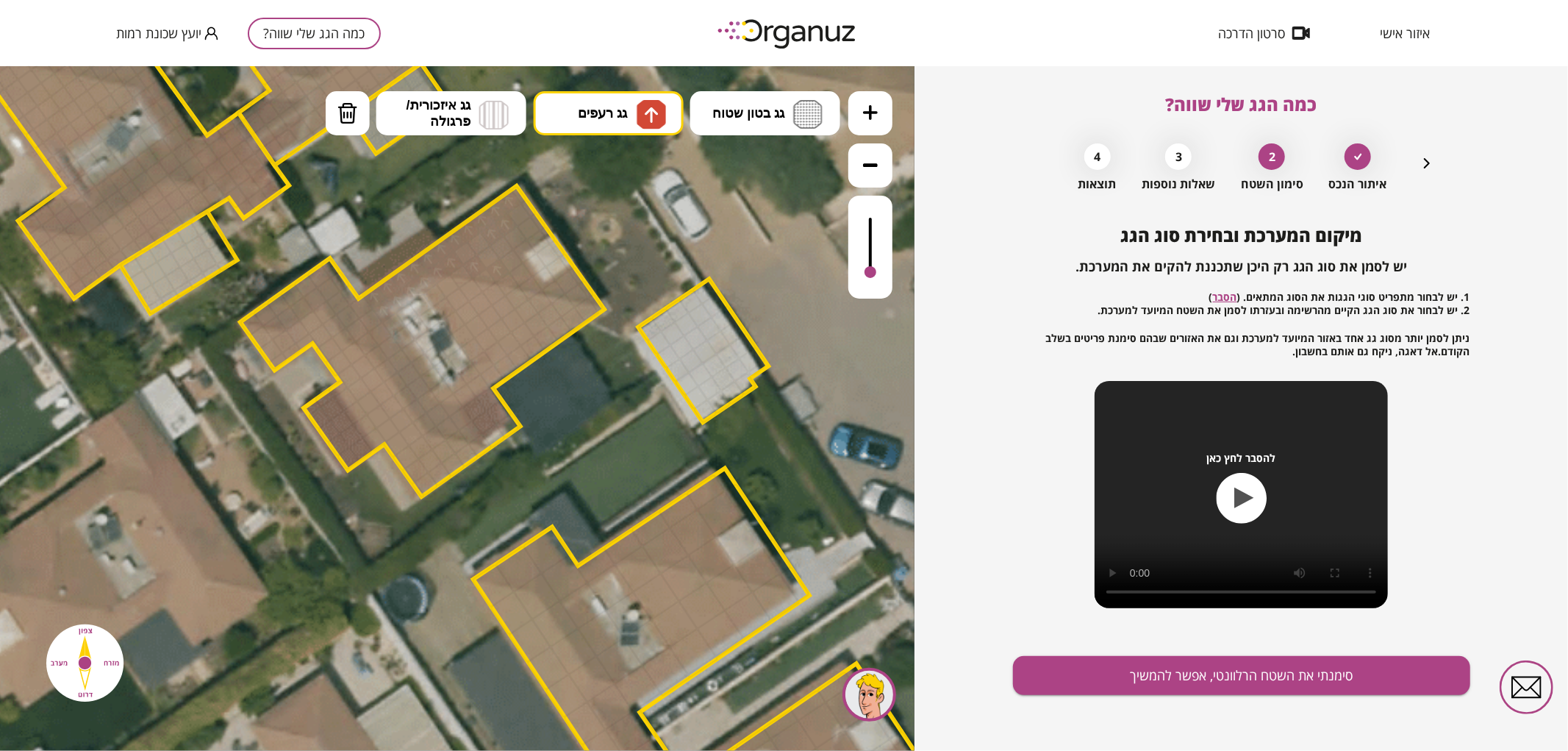
click at [472, 246] on div at bounding box center [479, 242] width 25 height 25
click at [459, 256] on div at bounding box center [466, 252] width 25 height 25
click at [486, 256] on div at bounding box center [488, 256] width 25 height 25
click at [500, 245] on div at bounding box center [501, 246] width 25 height 25
drag, startPoint x: 873, startPoint y: 279, endPoint x: 871, endPoint y: 265, distance: 14.1
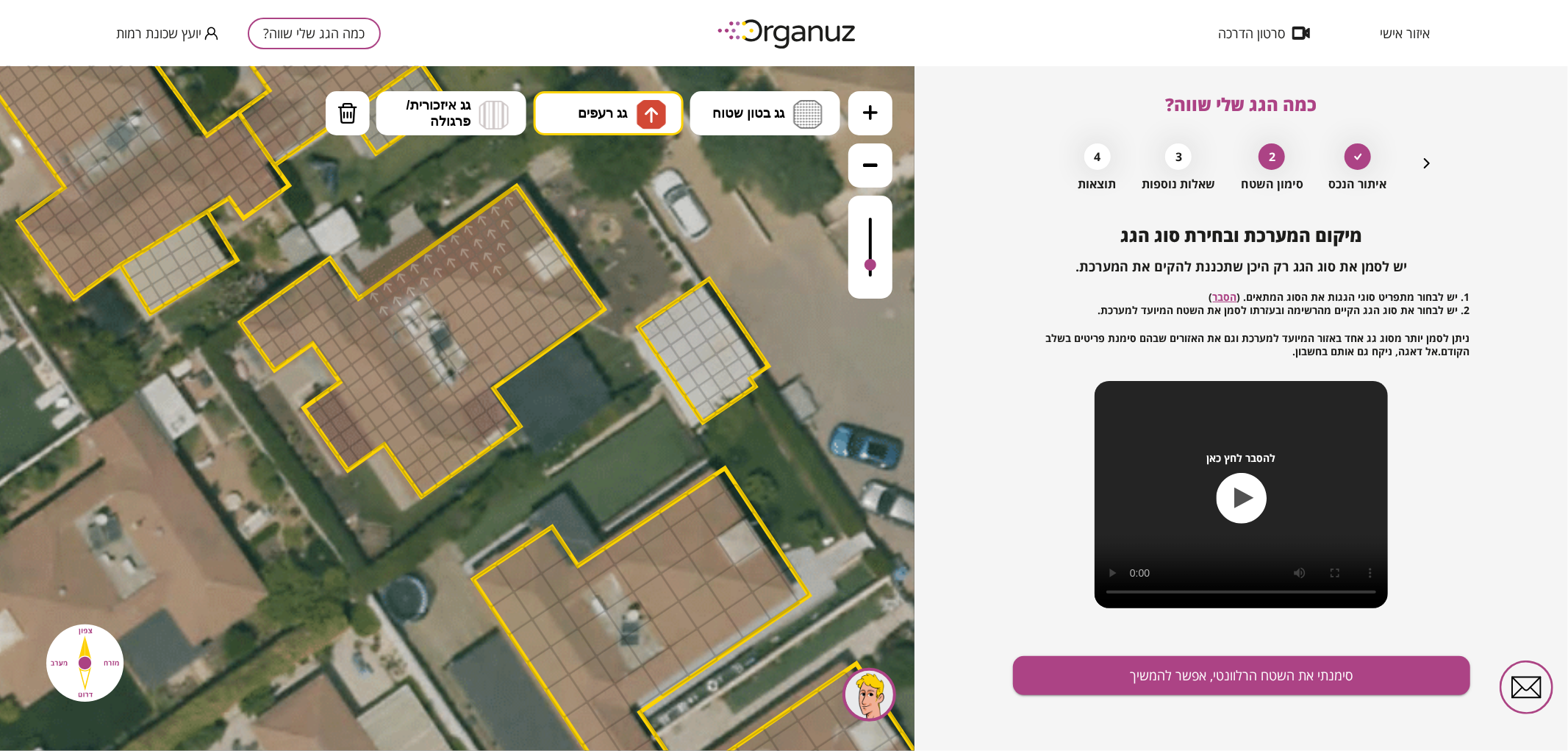
click at [871, 265] on div at bounding box center [870, 263] width 11 height 11
click at [486, 277] on div at bounding box center [484, 279] width 25 height 25
click at [463, 272] on div at bounding box center [461, 276] width 25 height 25
click at [578, 110] on span "גג רעפים" at bounding box center [602, 112] width 49 height 16
click at [585, 225] on div ".st0 { fill: #FFFFFF; } 0" at bounding box center [457, 408] width 914 height 684
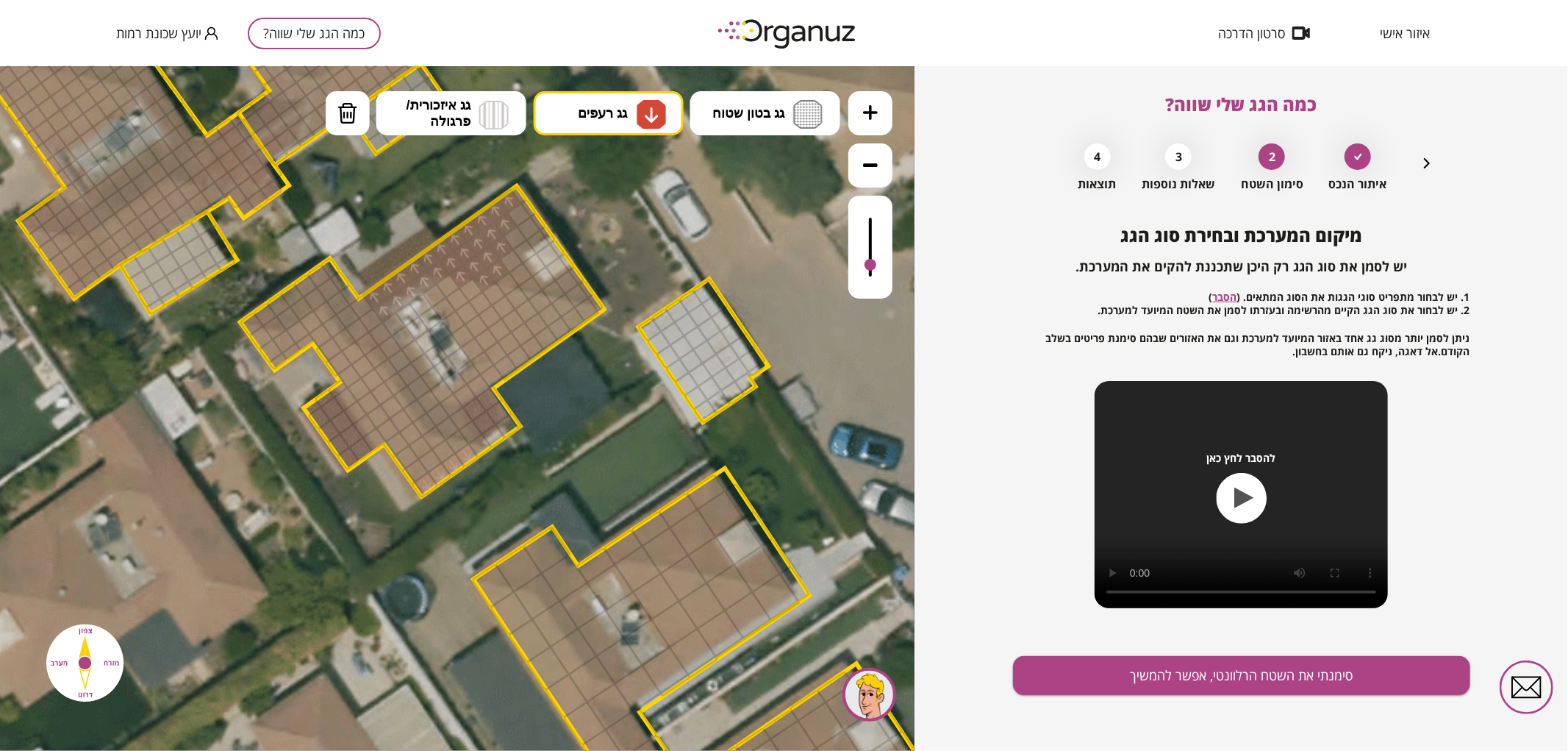
drag, startPoint x: 425, startPoint y: 486, endPoint x: 471, endPoint y: 457, distance: 54.4
click at [430, 464] on div at bounding box center [430, 460] width 25 height 25
click at [444, 453] on div at bounding box center [443, 451] width 25 height 25
click at [458, 448] on div at bounding box center [457, 440] width 25 height 25
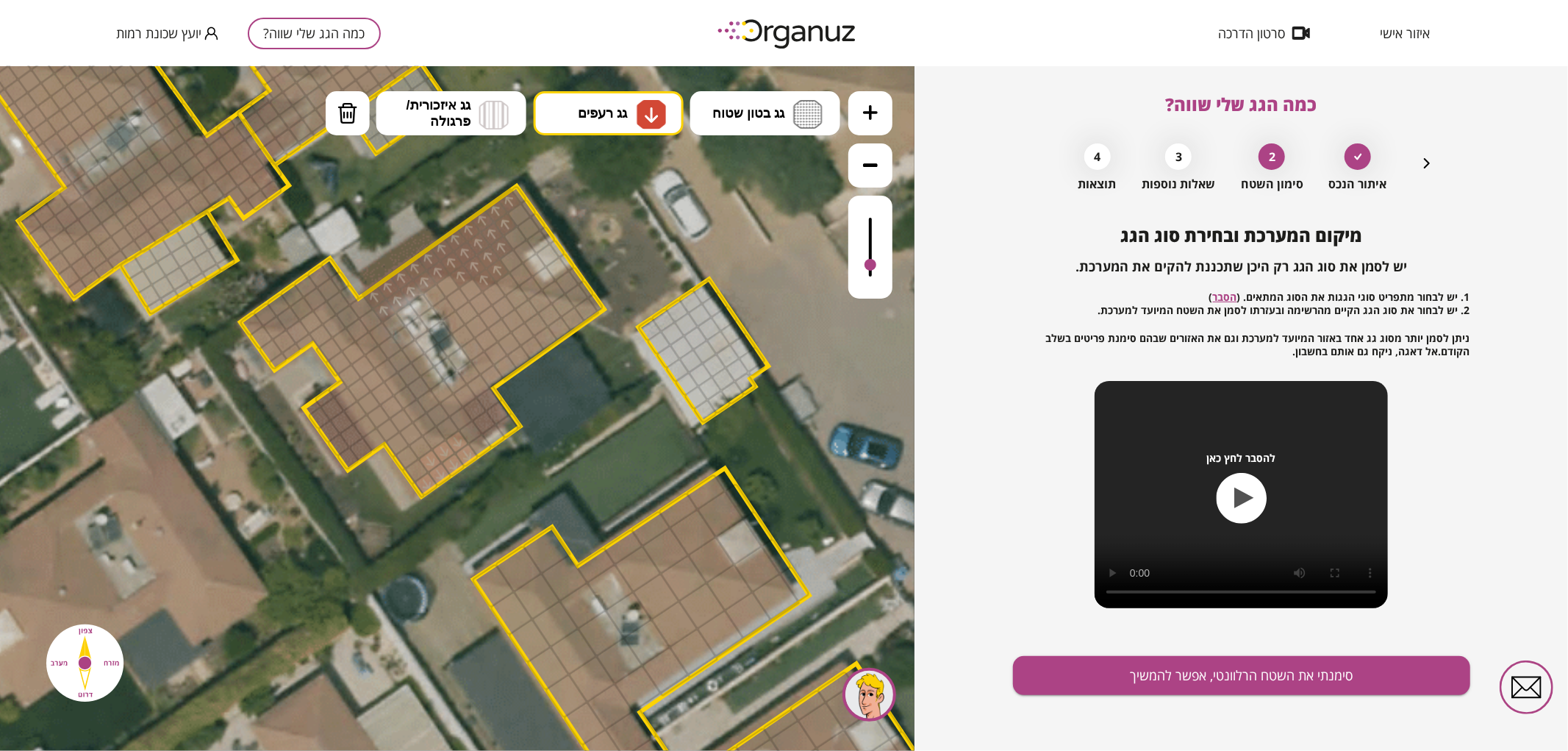
click at [431, 442] on div at bounding box center [433, 437] width 25 height 25
click at [592, 311] on div at bounding box center [585, 308] width 25 height 25
click at [562, 305] on div at bounding box center [563, 305] width 25 height 25
click at [542, 297] on div at bounding box center [540, 300] width 25 height 25
click at [523, 299] on div at bounding box center [516, 296] width 25 height 25
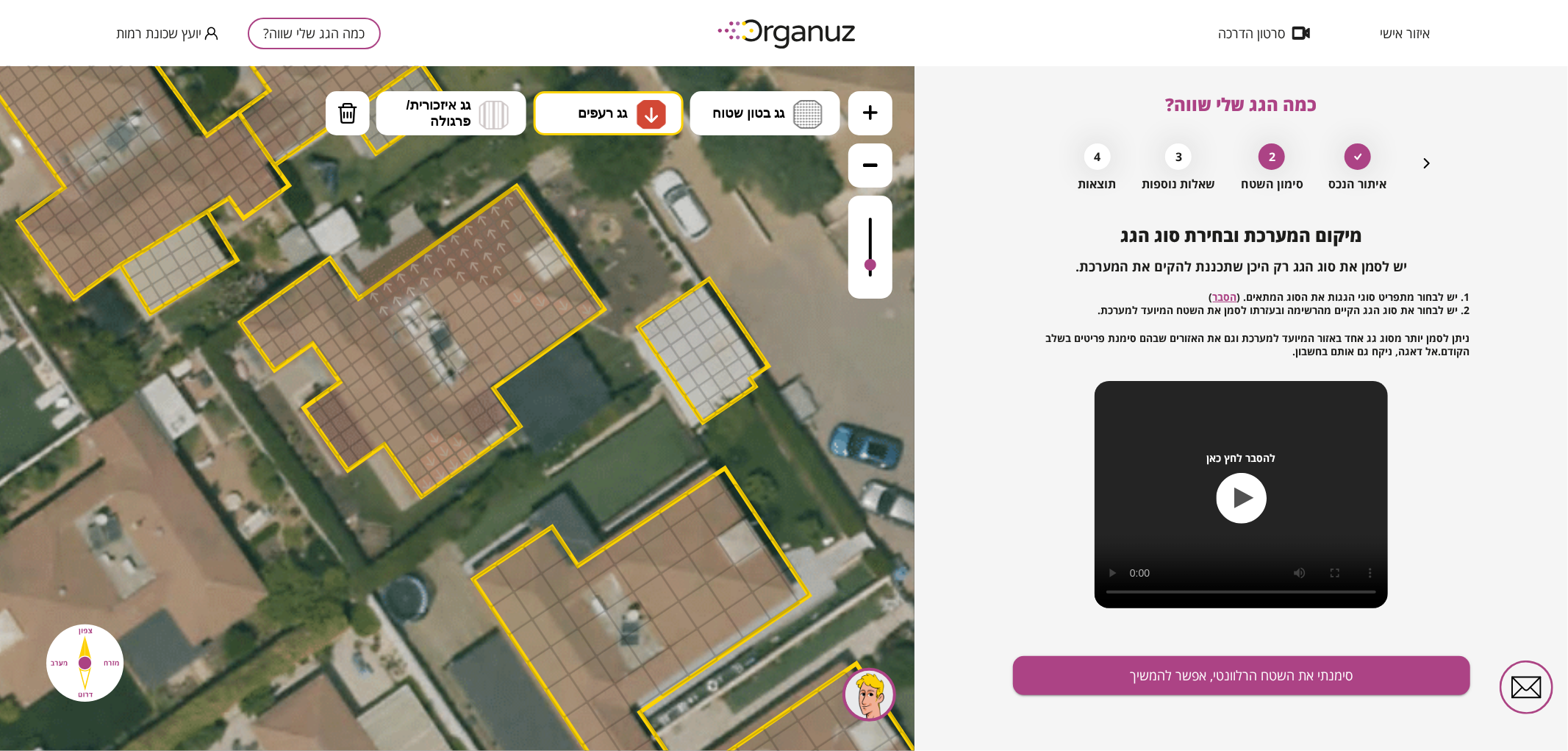
click at [500, 291] on div at bounding box center [494, 292] width 25 height 25
drag, startPoint x: 870, startPoint y: 264, endPoint x: 890, endPoint y: 268, distance: 20.4
click at [890, 268] on div at bounding box center [871, 247] width 44 height 103
click at [510, 314] on div at bounding box center [513, 319] width 25 height 25
click at [512, 338] on div at bounding box center [509, 342] width 25 height 25
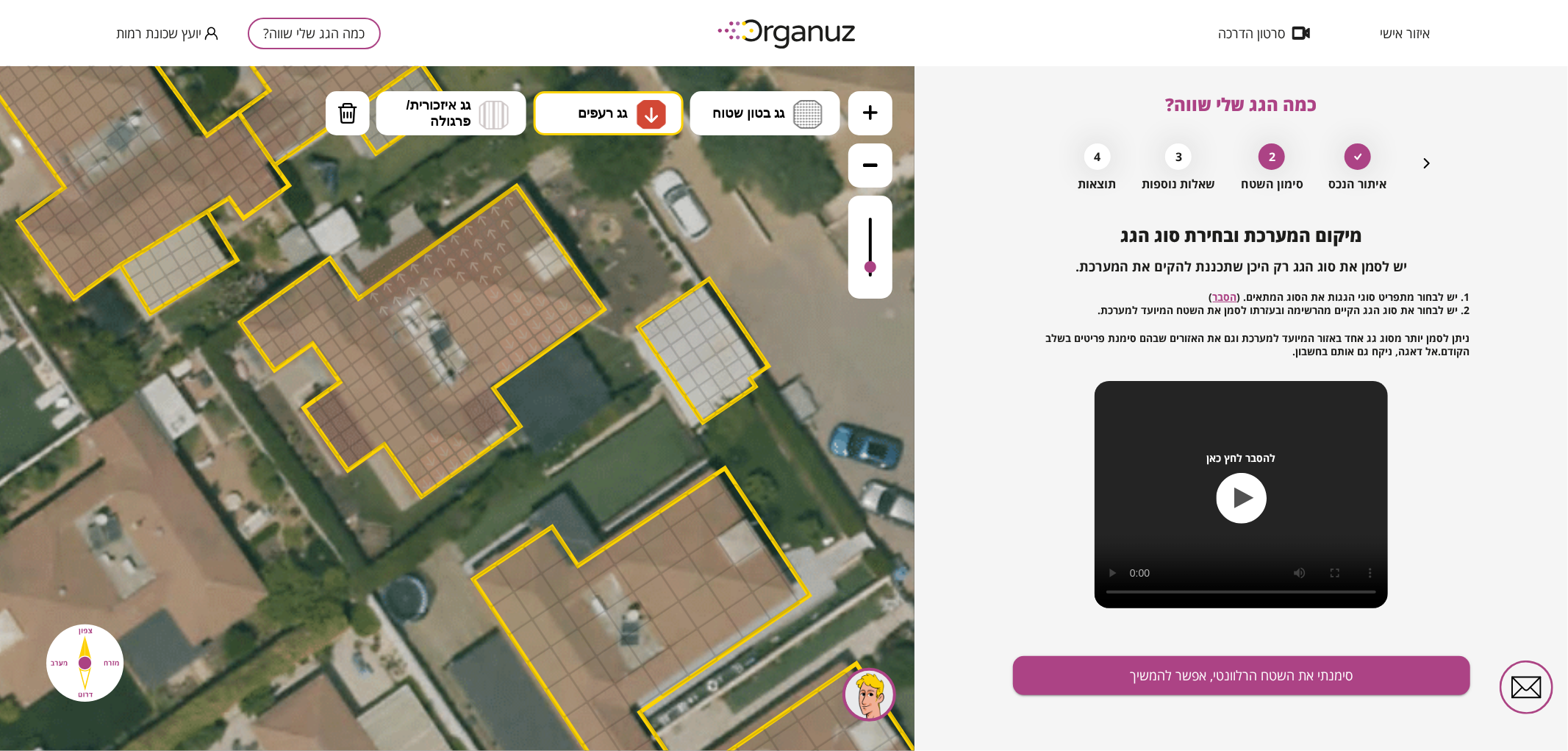
drag, startPoint x: 510, startPoint y: 365, endPoint x: 527, endPoint y: 306, distance: 61.4
click at [505, 330] on div at bounding box center [500, 329] width 25 height 25
click at [508, 302] on div at bounding box center [503, 306] width 25 height 25
drag, startPoint x: 872, startPoint y: 281, endPoint x: 877, endPoint y: 272, distance: 10.3
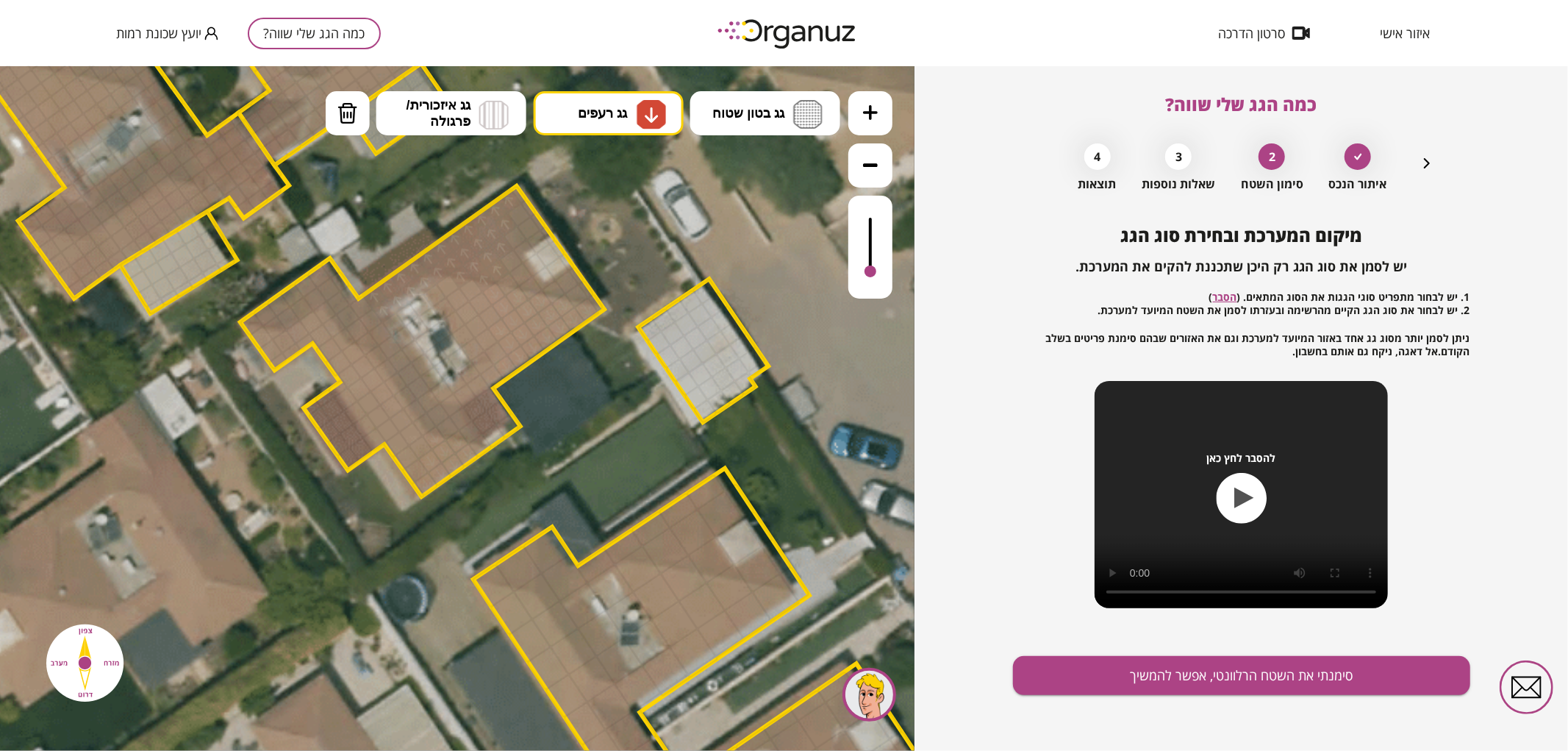
click at [877, 272] on div at bounding box center [871, 247] width 44 height 103
click at [494, 351] on div at bounding box center [495, 352] width 25 height 25
click at [497, 377] on div at bounding box center [492, 376] width 25 height 25
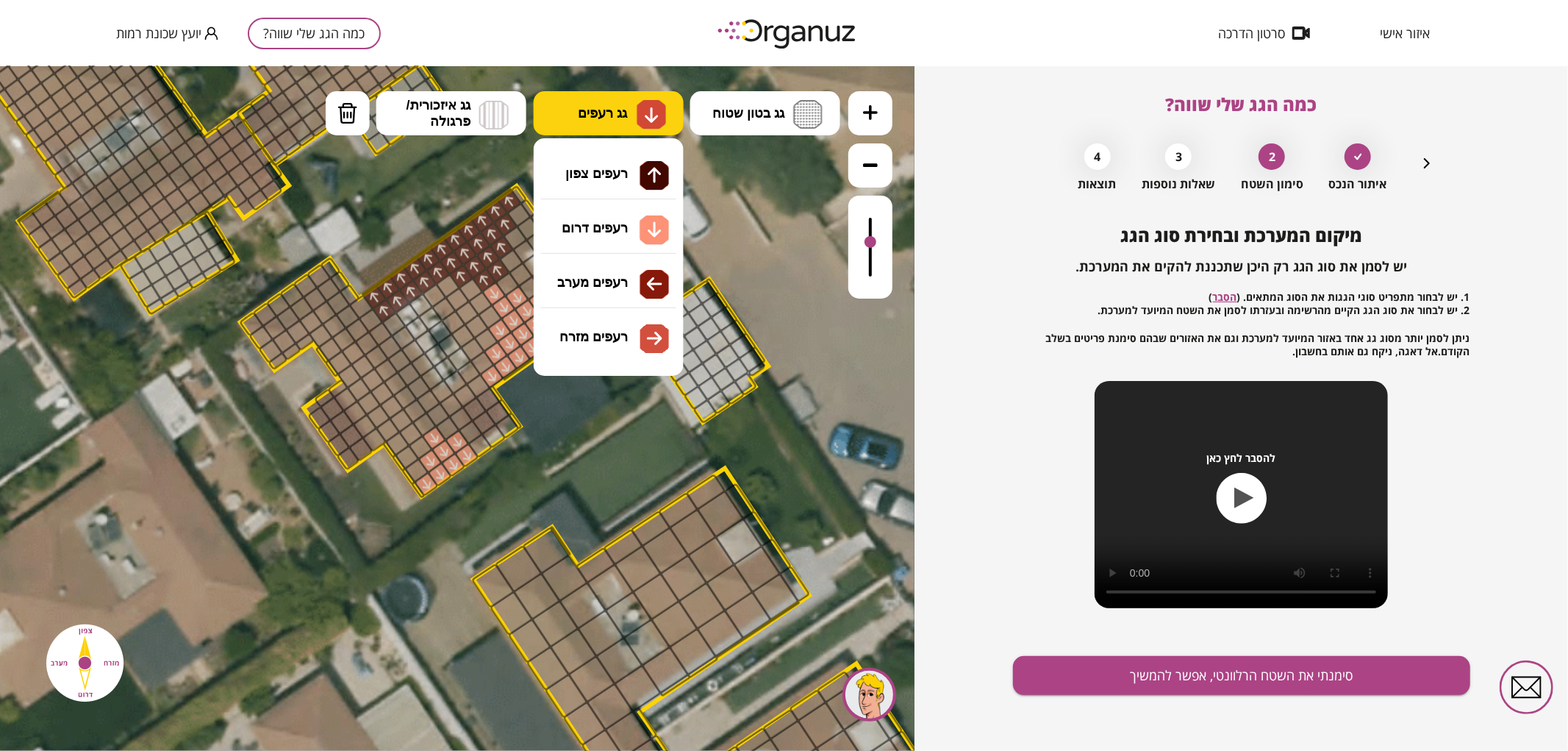
click at [572, 109] on button "גג רעפים" at bounding box center [608, 112] width 150 height 44
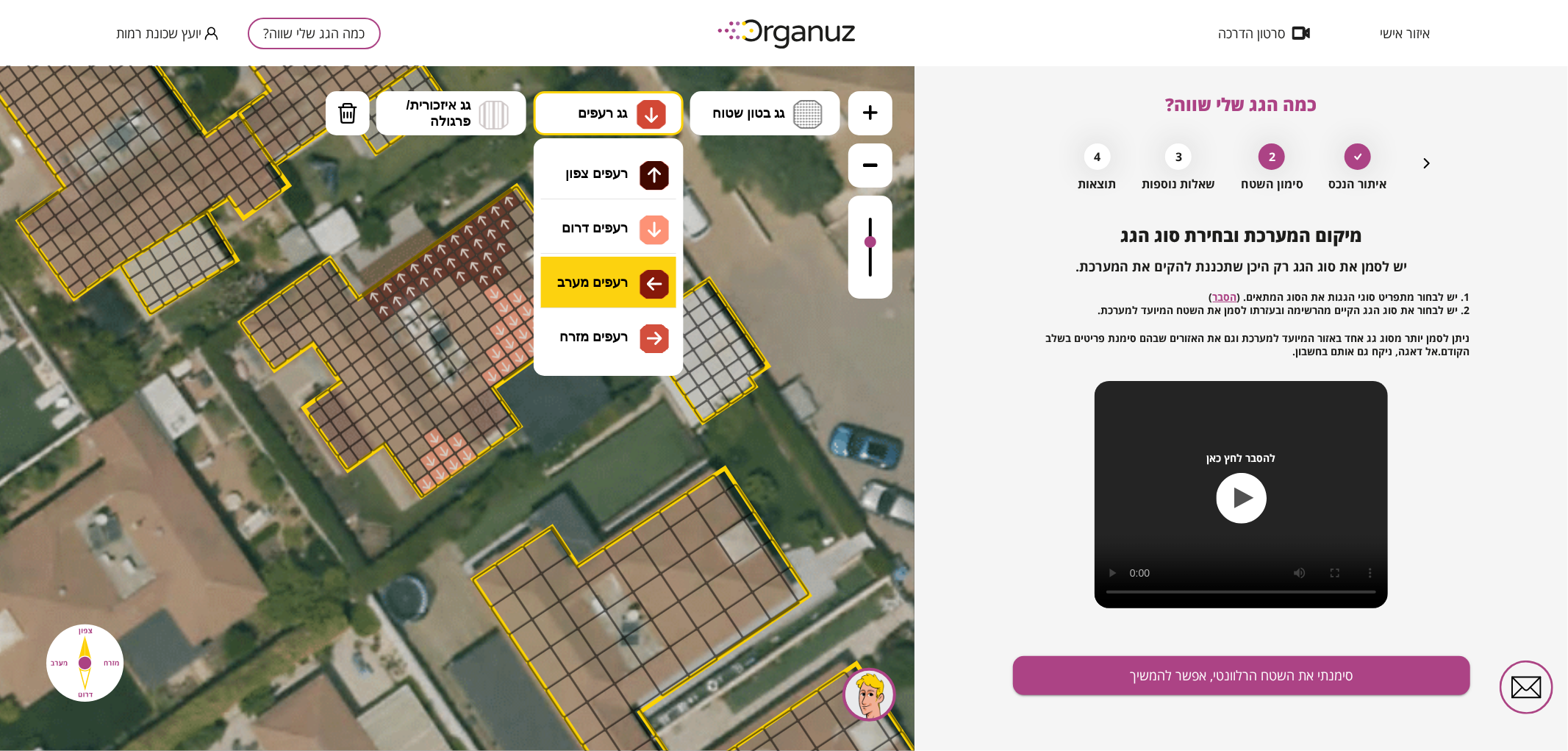
click at [626, 277] on div ".st0 { fill: #FFFFFF; } 0" at bounding box center [457, 408] width 914 height 684
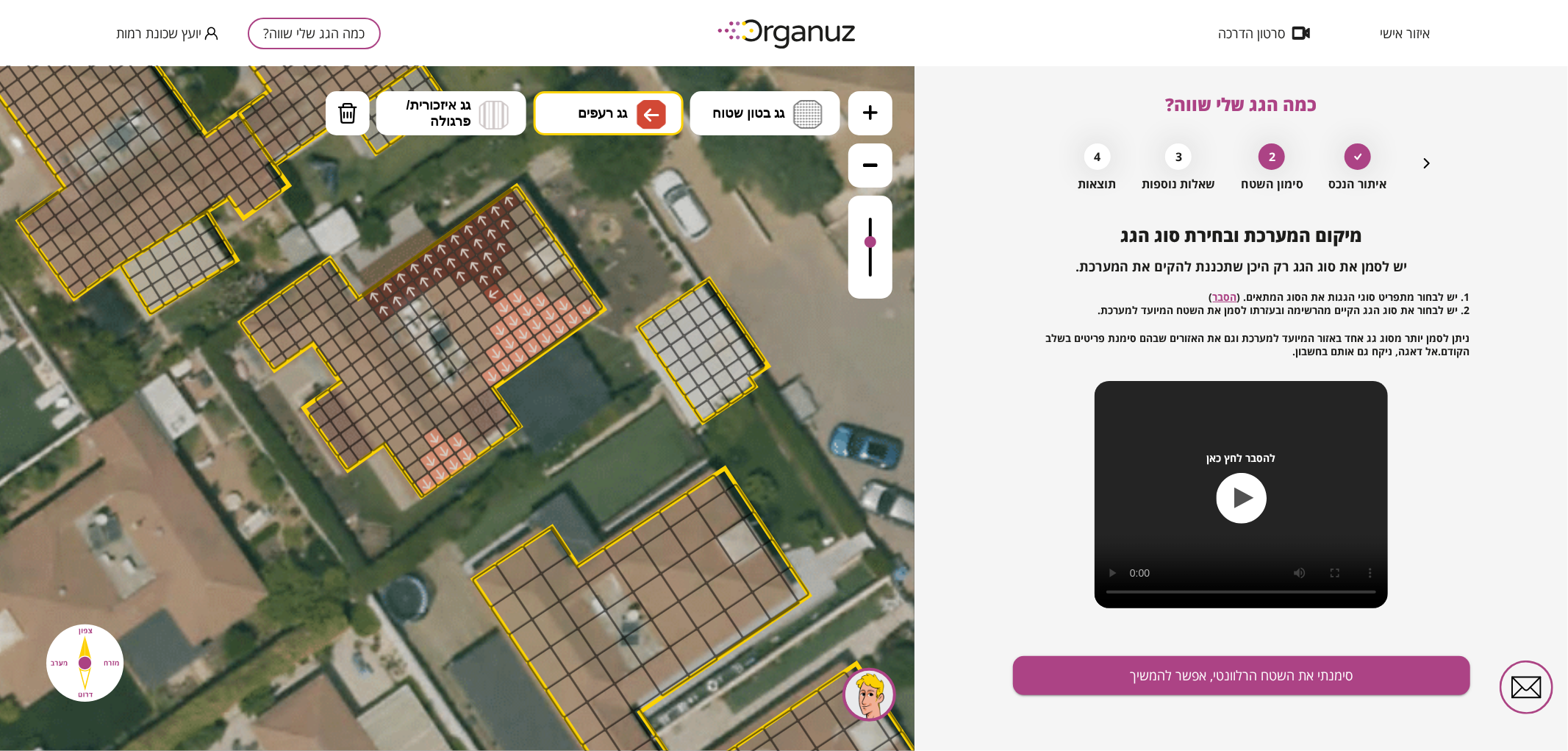
click at [494, 291] on div at bounding box center [494, 292] width 25 height 25
click at [488, 298] on div at bounding box center [494, 292] width 25 height 25
click at [482, 299] on div at bounding box center [480, 302] width 25 height 25
click at [468, 287] on div at bounding box center [471, 289] width 25 height 25
drag, startPoint x: 449, startPoint y: 284, endPoint x: 443, endPoint y: 288, distance: 7.2
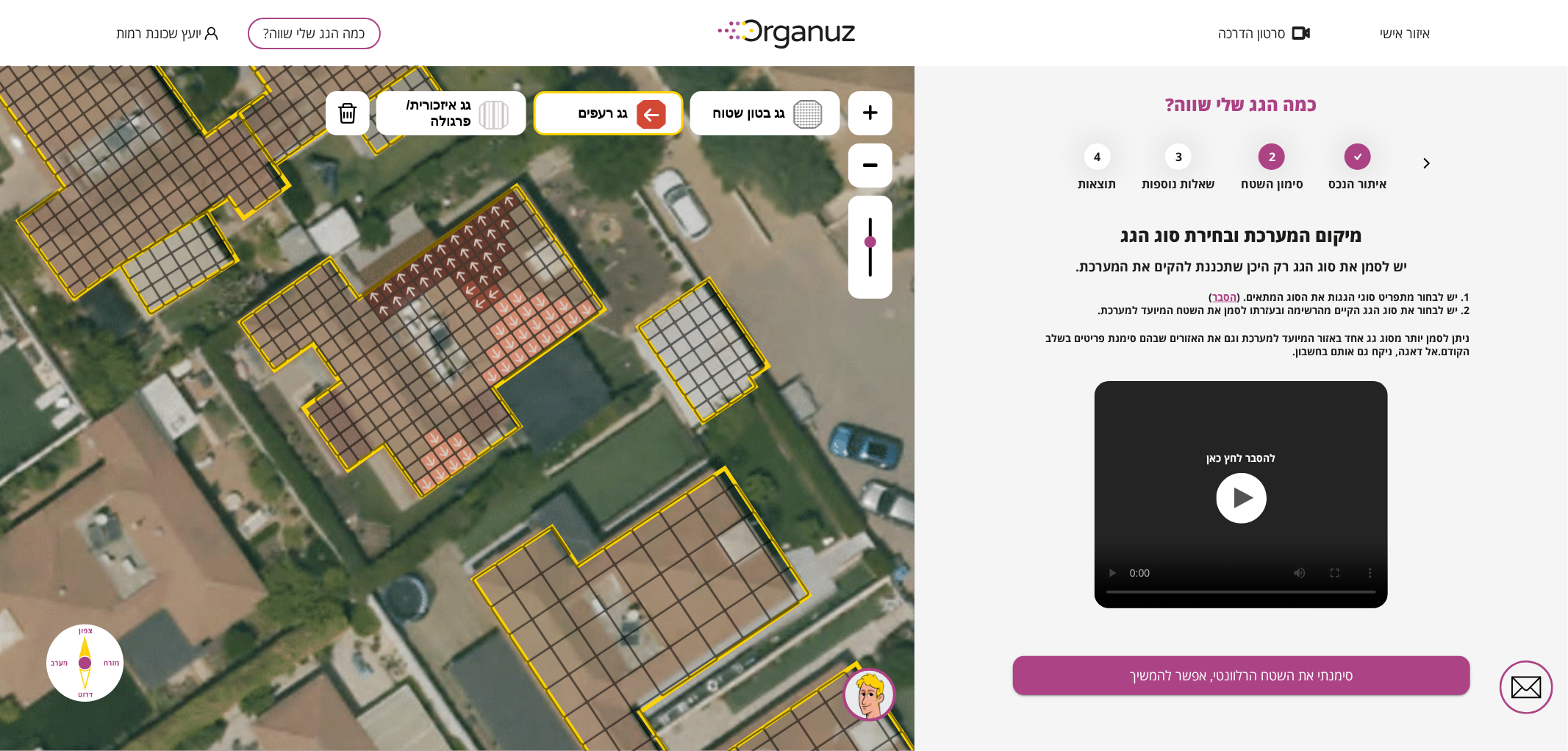
click at [449, 284] on div at bounding box center [447, 285] width 25 height 25
drag, startPoint x: 438, startPoint y: 293, endPoint x: 481, endPoint y: 355, distance: 75.5
click at [484, 313] on div at bounding box center [490, 316] width 25 height 25
drag, startPoint x: 474, startPoint y: 311, endPoint x: 460, endPoint y: 297, distance: 19.8
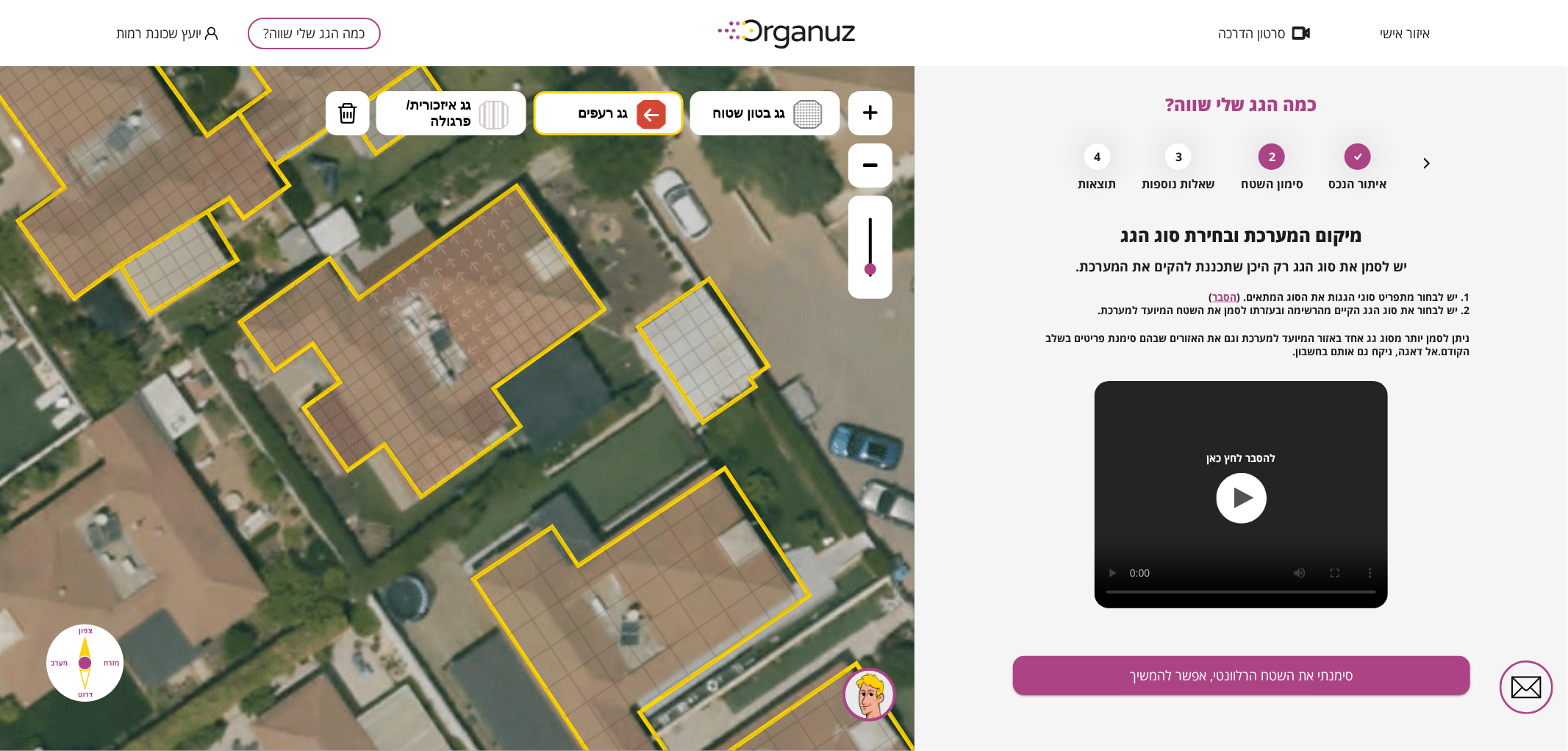
click at [869, 270] on div at bounding box center [870, 268] width 11 height 11
drag, startPoint x: 315, startPoint y: 321, endPoint x: 354, endPoint y: 351, distance: 49.2
drag, startPoint x: 335, startPoint y: 339, endPoint x: 322, endPoint y: 315, distance: 27.3
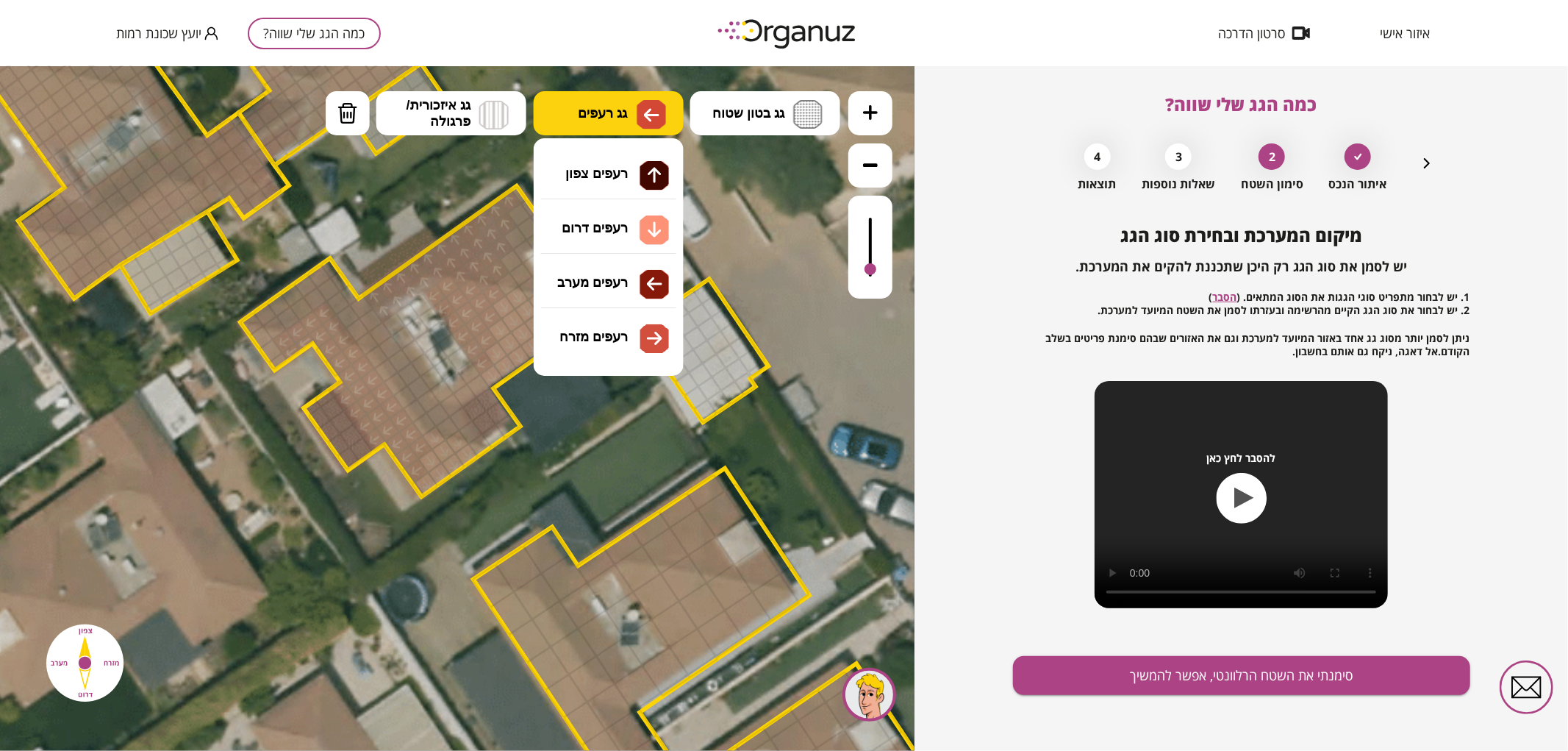
click at [620, 117] on span "גג רעפים" at bounding box center [602, 112] width 49 height 16
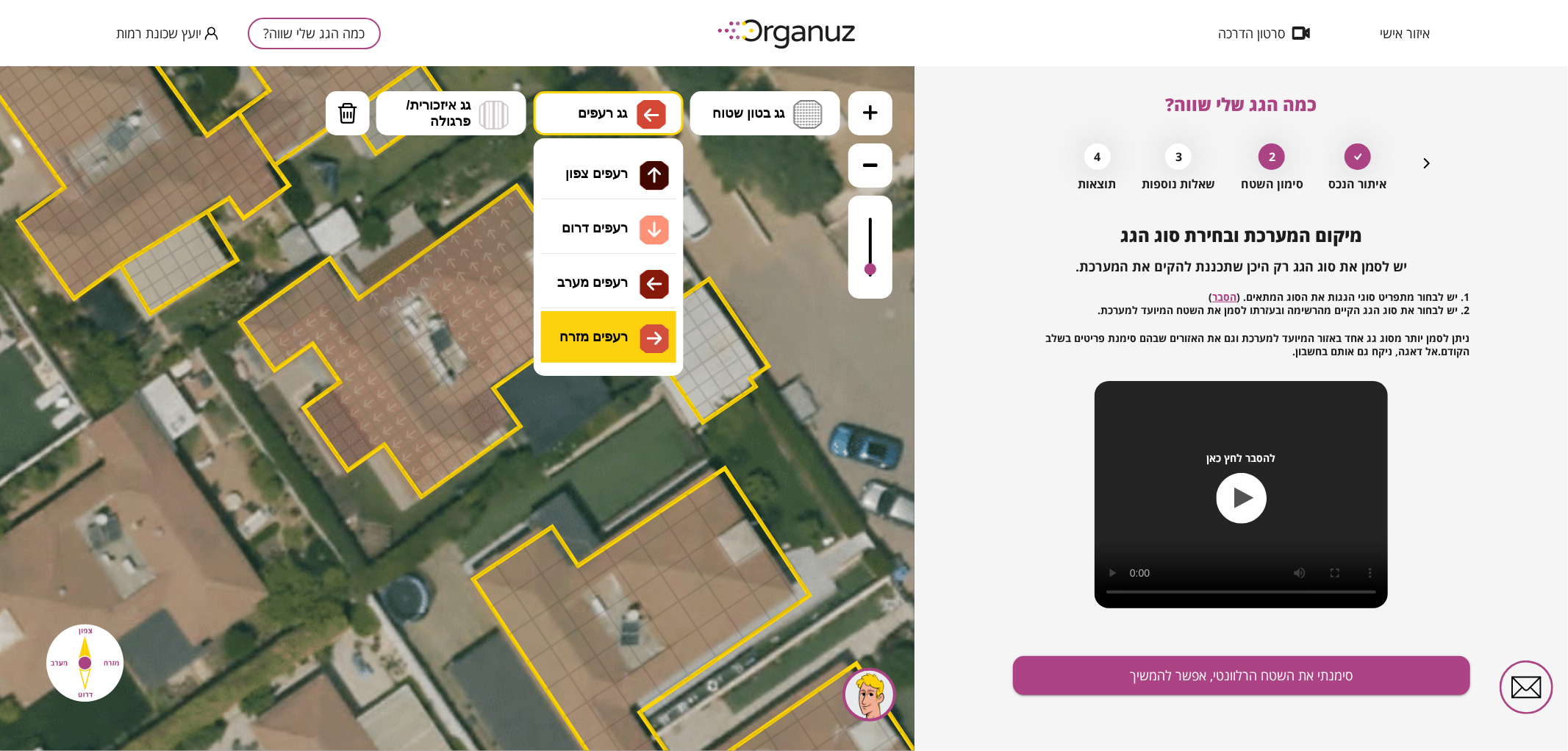
click at [623, 329] on div ".st0 { fill: #FFFFFF; } 0" at bounding box center [457, 408] width 914 height 684
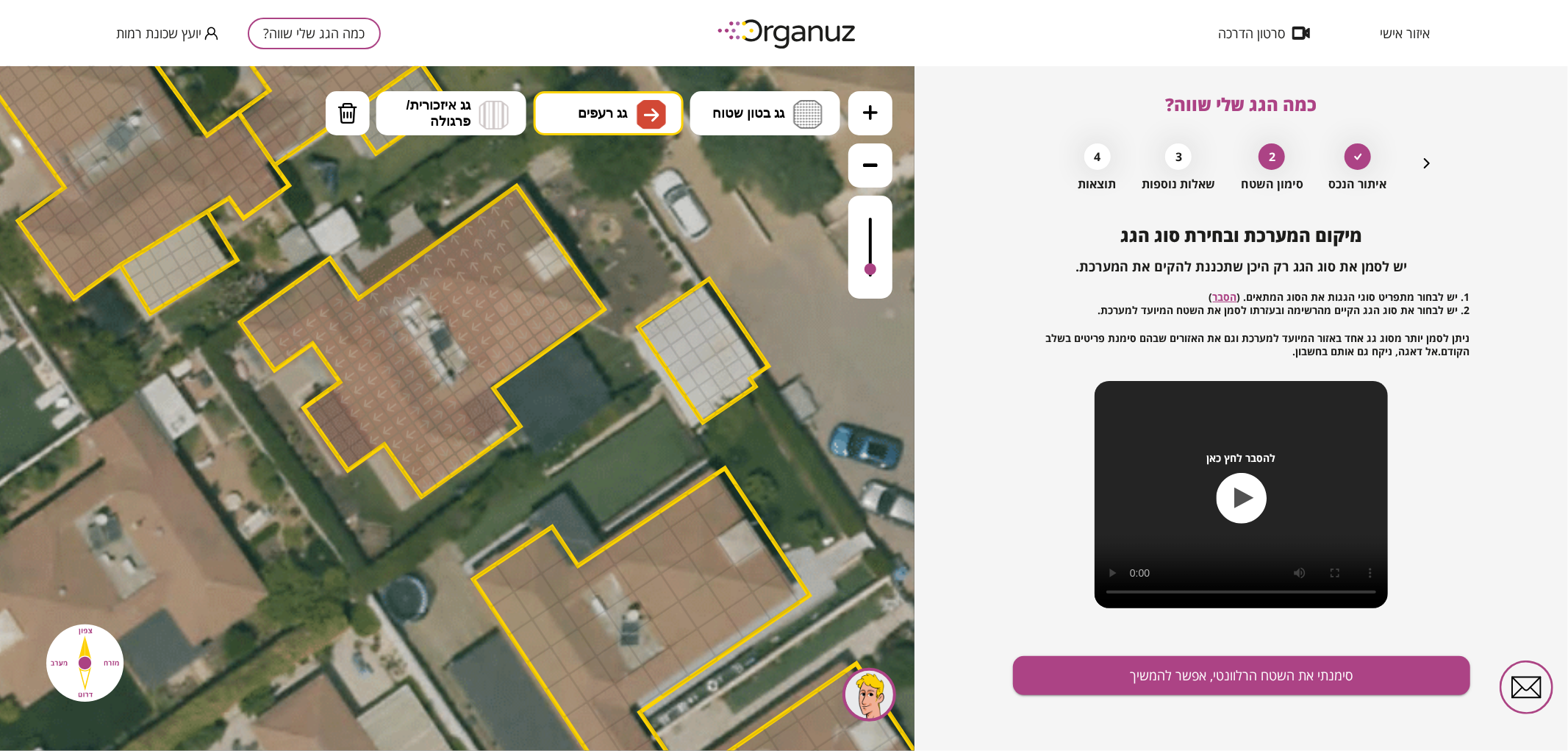
drag, startPoint x: 335, startPoint y: 304, endPoint x: 415, endPoint y: 376, distance: 107.6
drag, startPoint x: 508, startPoint y: 279, endPoint x: 522, endPoint y: 218, distance: 62.6
click at [531, 283] on div at bounding box center [530, 286] width 25 height 25
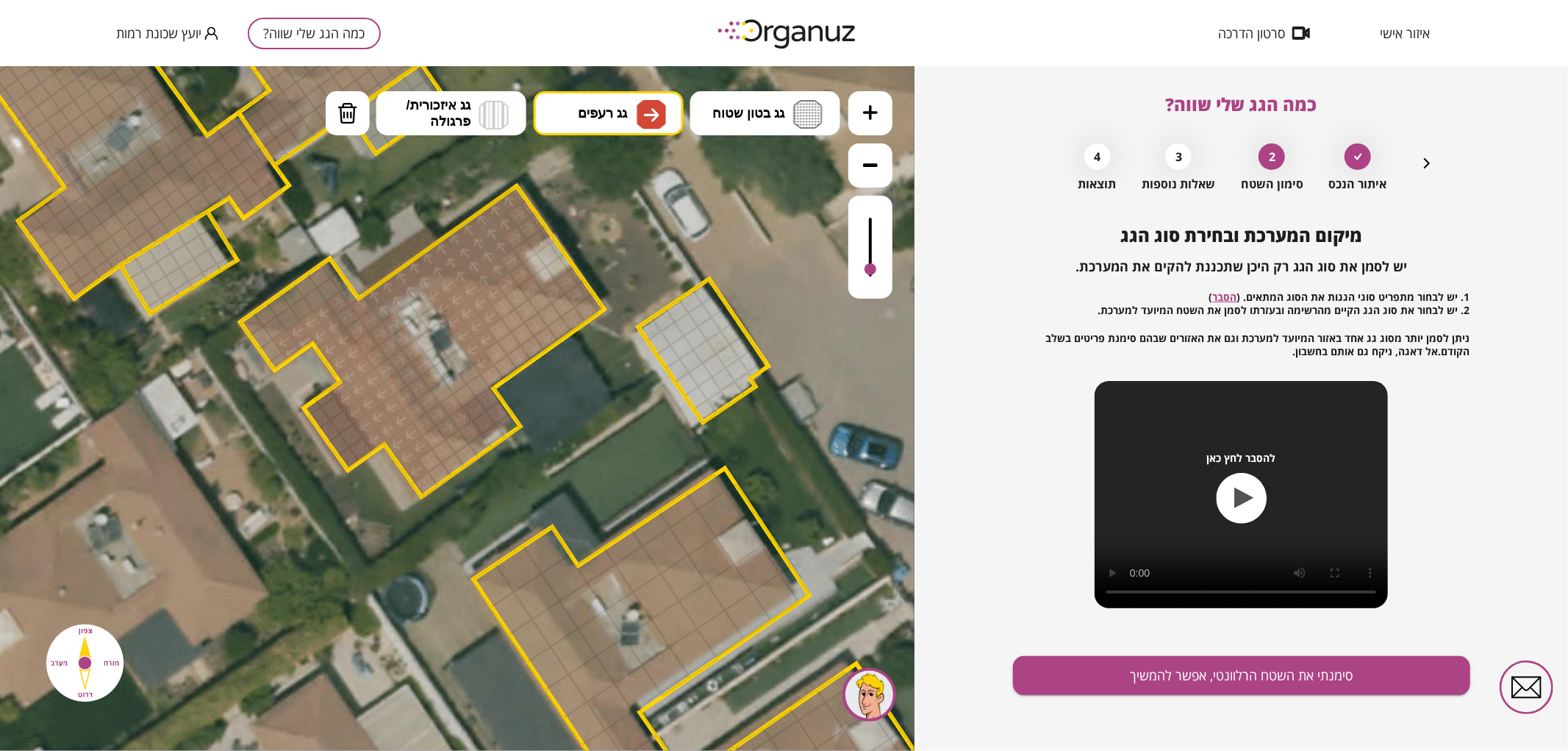
drag, startPoint x: 550, startPoint y: 291, endPoint x: 578, endPoint y: 288, distance: 28.2
click at [444, 394] on div at bounding box center [442, 390] width 25 height 25
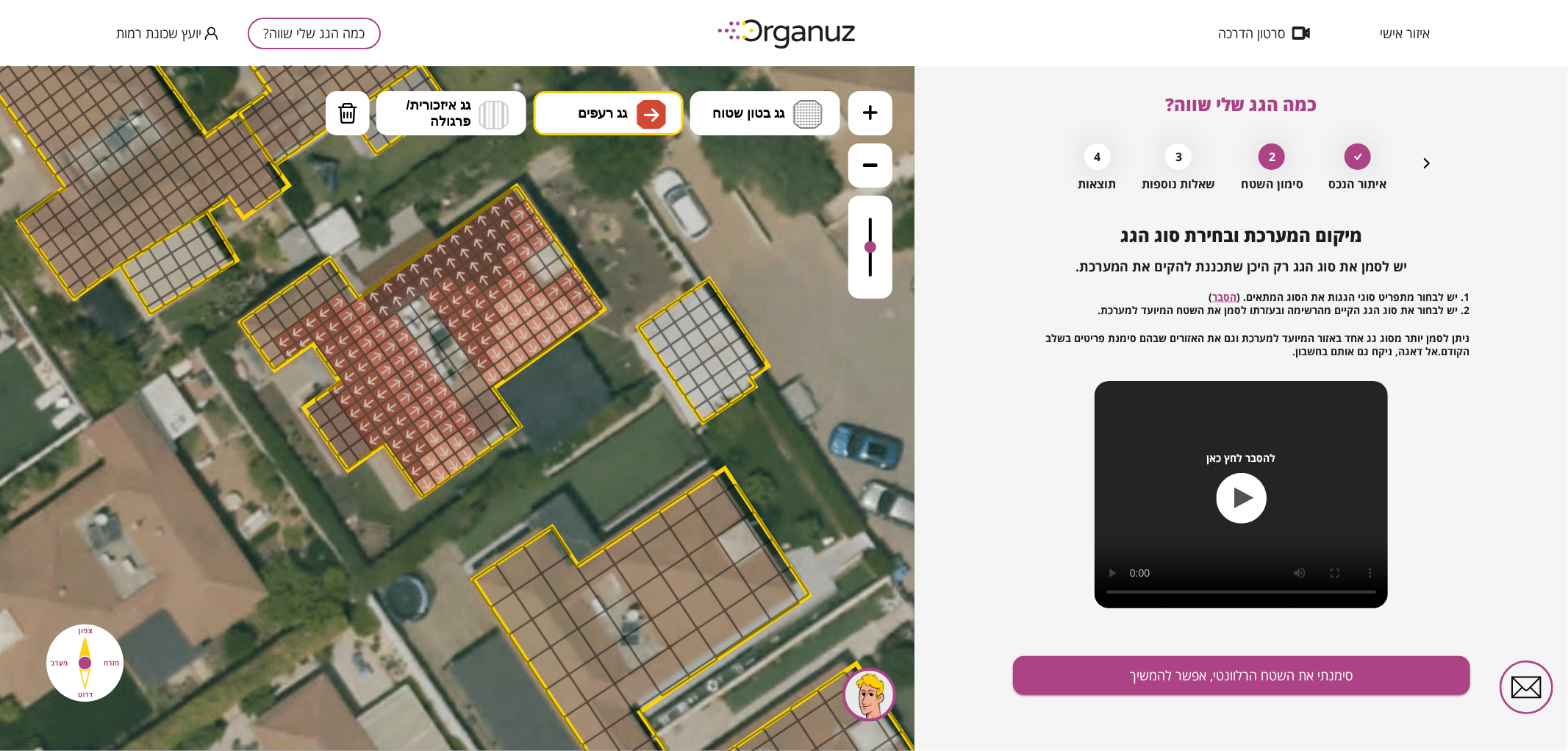
drag, startPoint x: 866, startPoint y: 261, endPoint x: 880, endPoint y: 248, distance: 19.1
click at [880, 248] on div at bounding box center [871, 247] width 44 height 103
drag, startPoint x: 480, startPoint y: 425, endPoint x: 480, endPoint y: 404, distance: 21.0
click at [596, 105] on span "גג רעפים" at bounding box center [602, 112] width 49 height 16
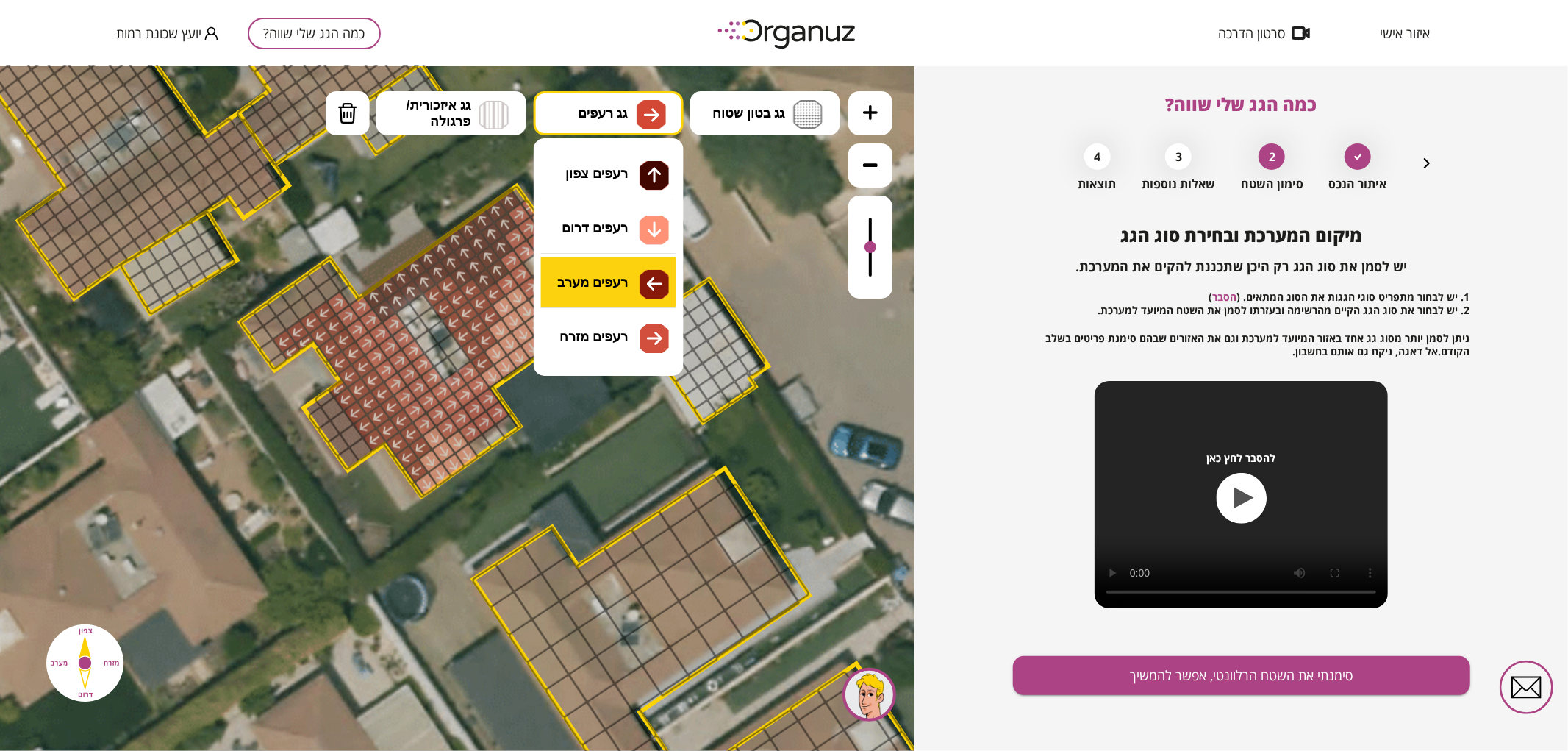
click at [597, 283] on div ".st0 { fill: #FFFFFF; } 0" at bounding box center [457, 408] width 914 height 684
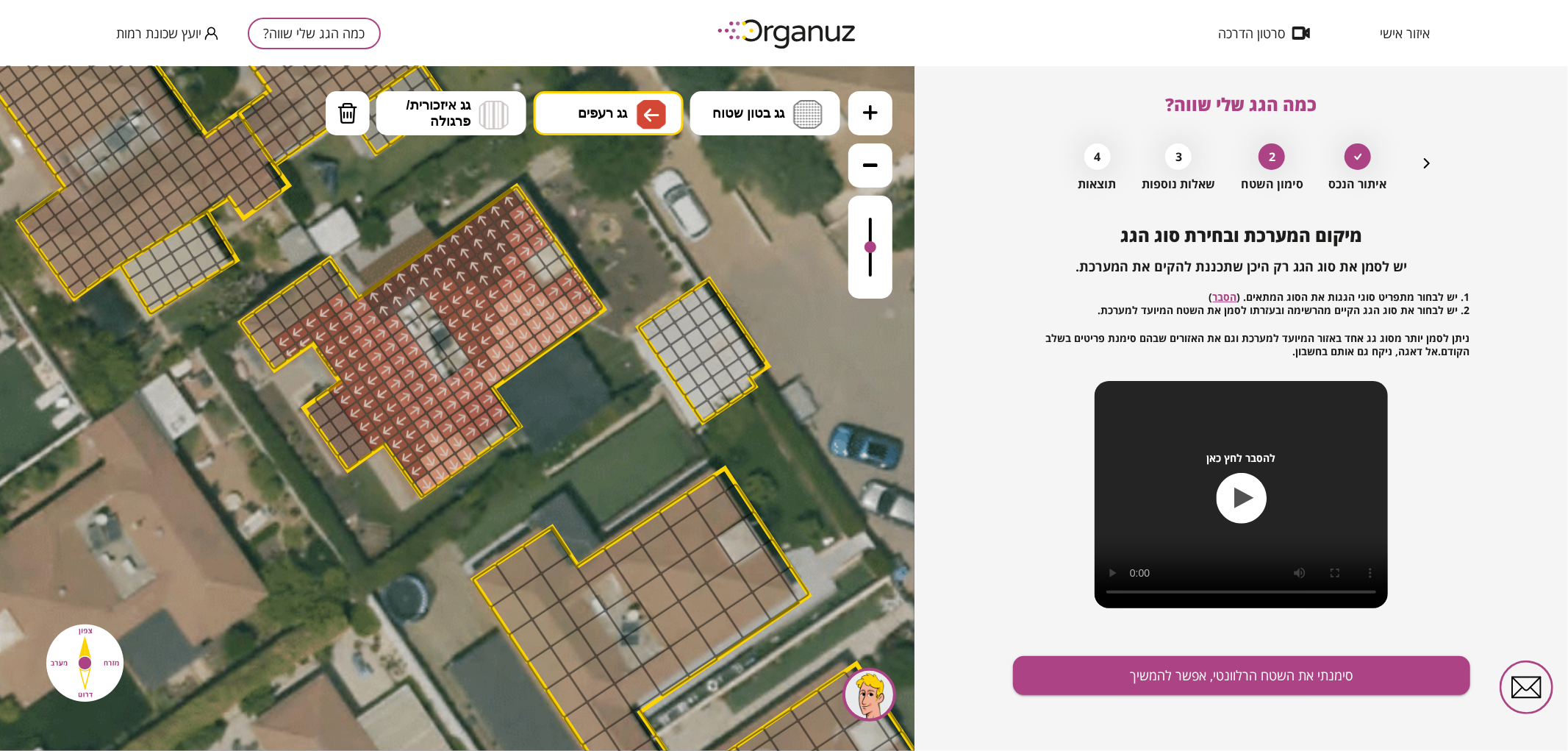
drag, startPoint x: 325, startPoint y: 356, endPoint x: 333, endPoint y: 371, distance: 17.0
drag, startPoint x: 387, startPoint y: 449, endPoint x: 402, endPoint y: 470, distance: 25.8
click at [600, 117] on span "גג רעפים" at bounding box center [602, 112] width 49 height 16
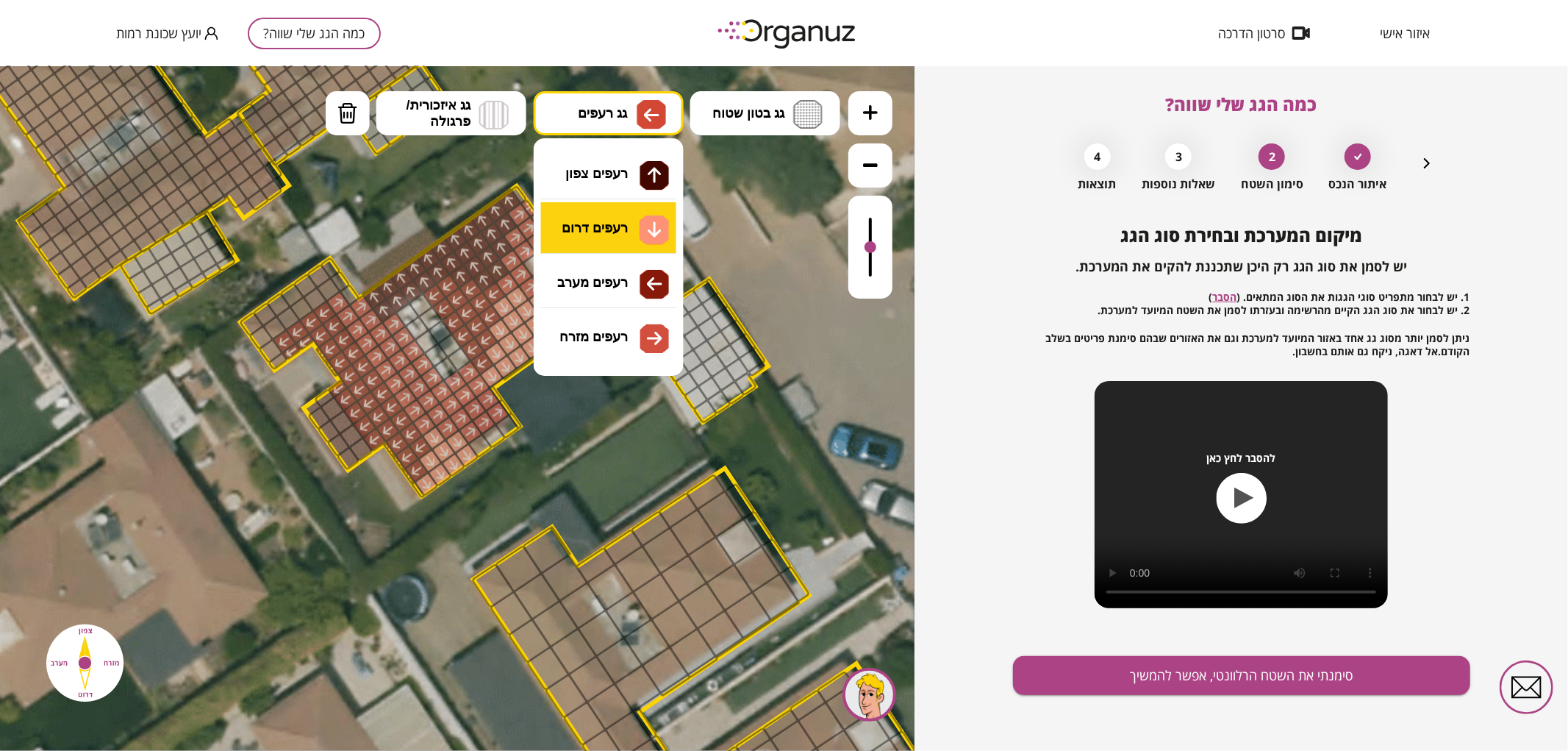
click at [619, 230] on div ".st0 { fill: #FFFFFF; } 0" at bounding box center [457, 408] width 914 height 684
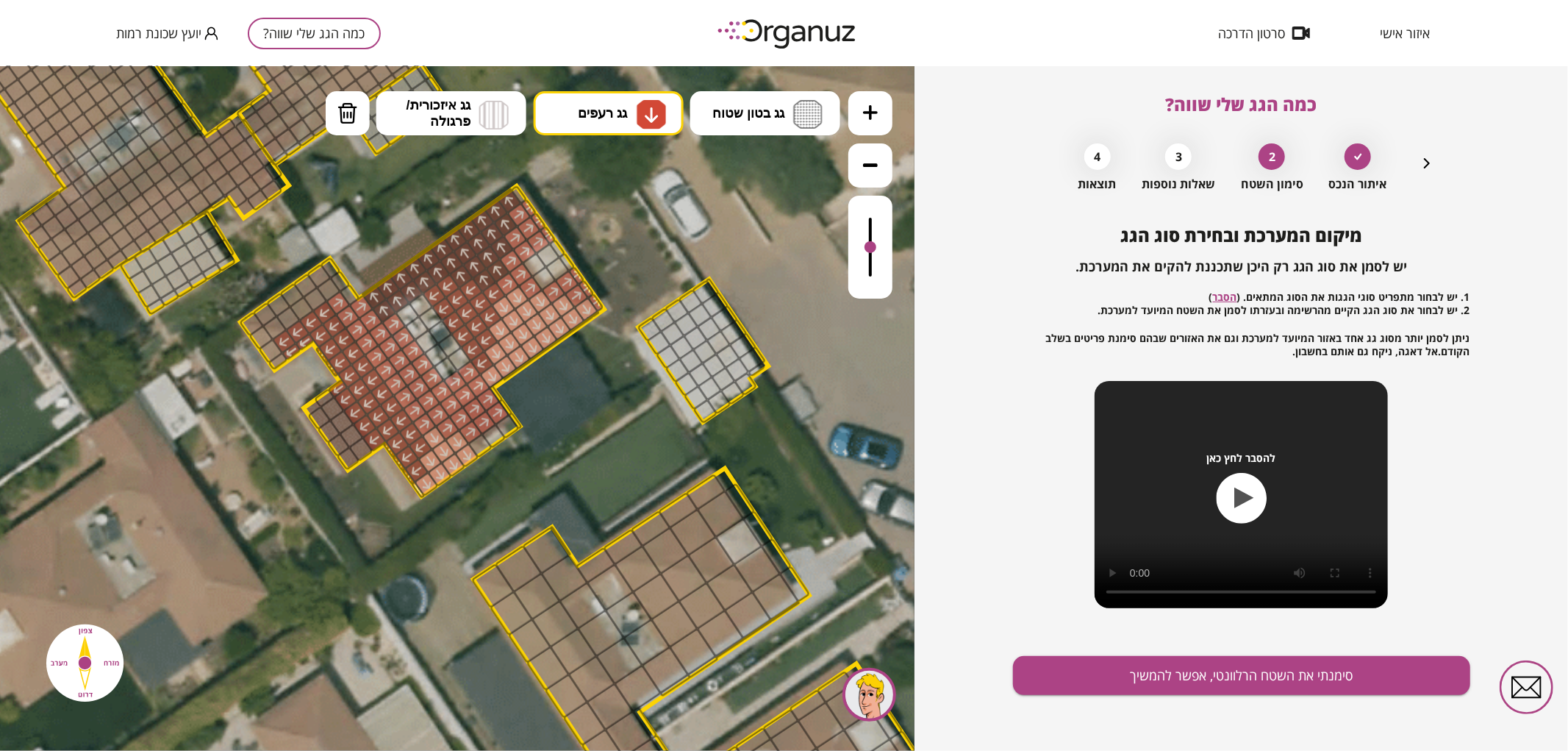
click at [415, 498] on div ".st0 { fill: #FFFFFF; }" at bounding box center [458, 409] width 3524 height 3525
click at [598, 112] on span "גג רעפים" at bounding box center [602, 112] width 49 height 16
click at [651, 328] on div ".st0 { fill: #FFFFFF; } 0" at bounding box center [457, 408] width 914 height 684
drag, startPoint x: 500, startPoint y: 413, endPoint x: 494, endPoint y: 394, distance: 19.9
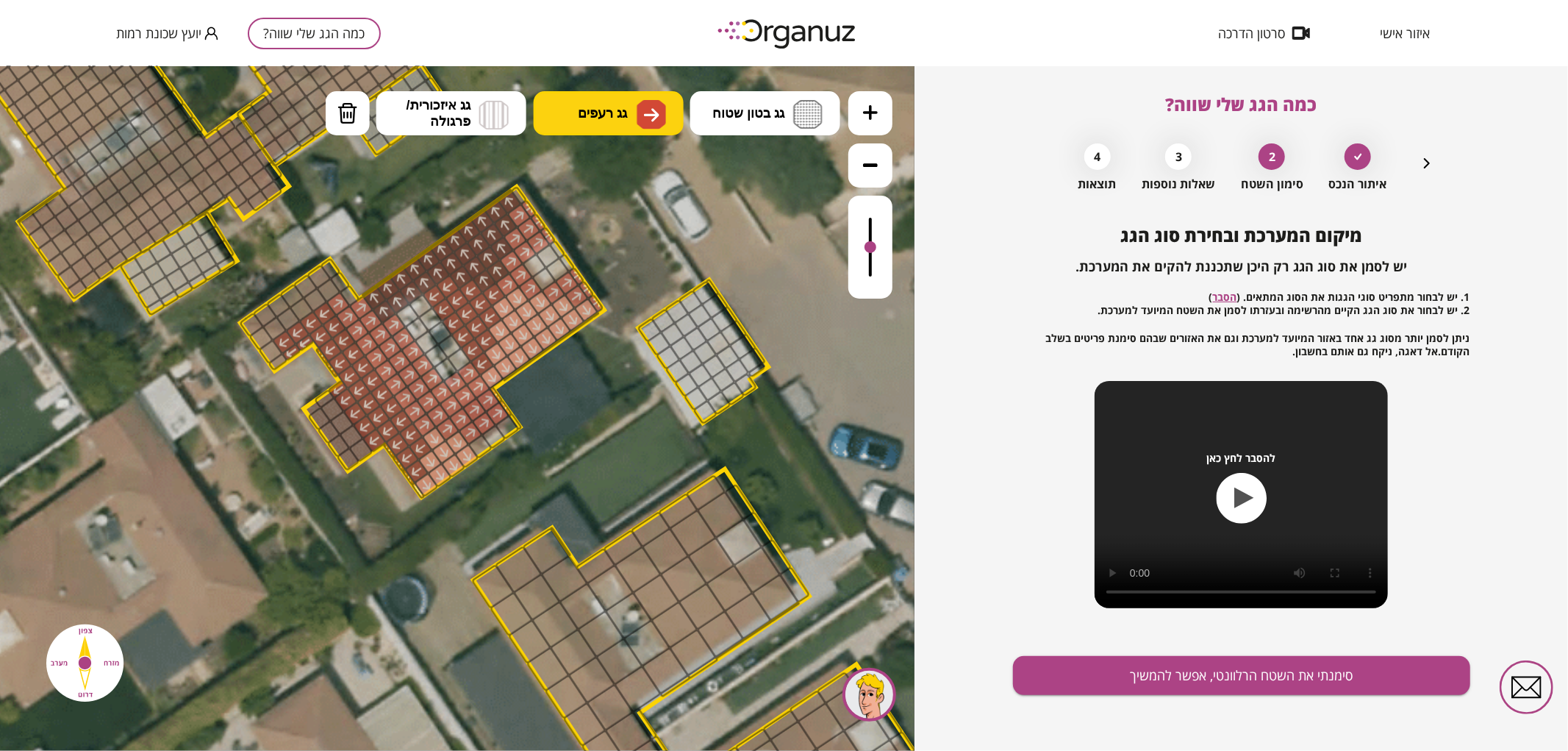
click at [582, 127] on button "גג רעפים" at bounding box center [608, 112] width 150 height 44
click at [613, 237] on div ".st0 { fill: #FFFFFF; } 0" at bounding box center [457, 408] width 914 height 684
drag, startPoint x: 506, startPoint y: 377, endPoint x: 600, endPoint y: 319, distance: 110.5
click at [604, 320] on div ".st0 { fill: #FFFFFF; }" at bounding box center [458, 411] width 3524 height 3525
drag, startPoint x: 592, startPoint y: 312, endPoint x: 513, endPoint y: 372, distance: 99.2
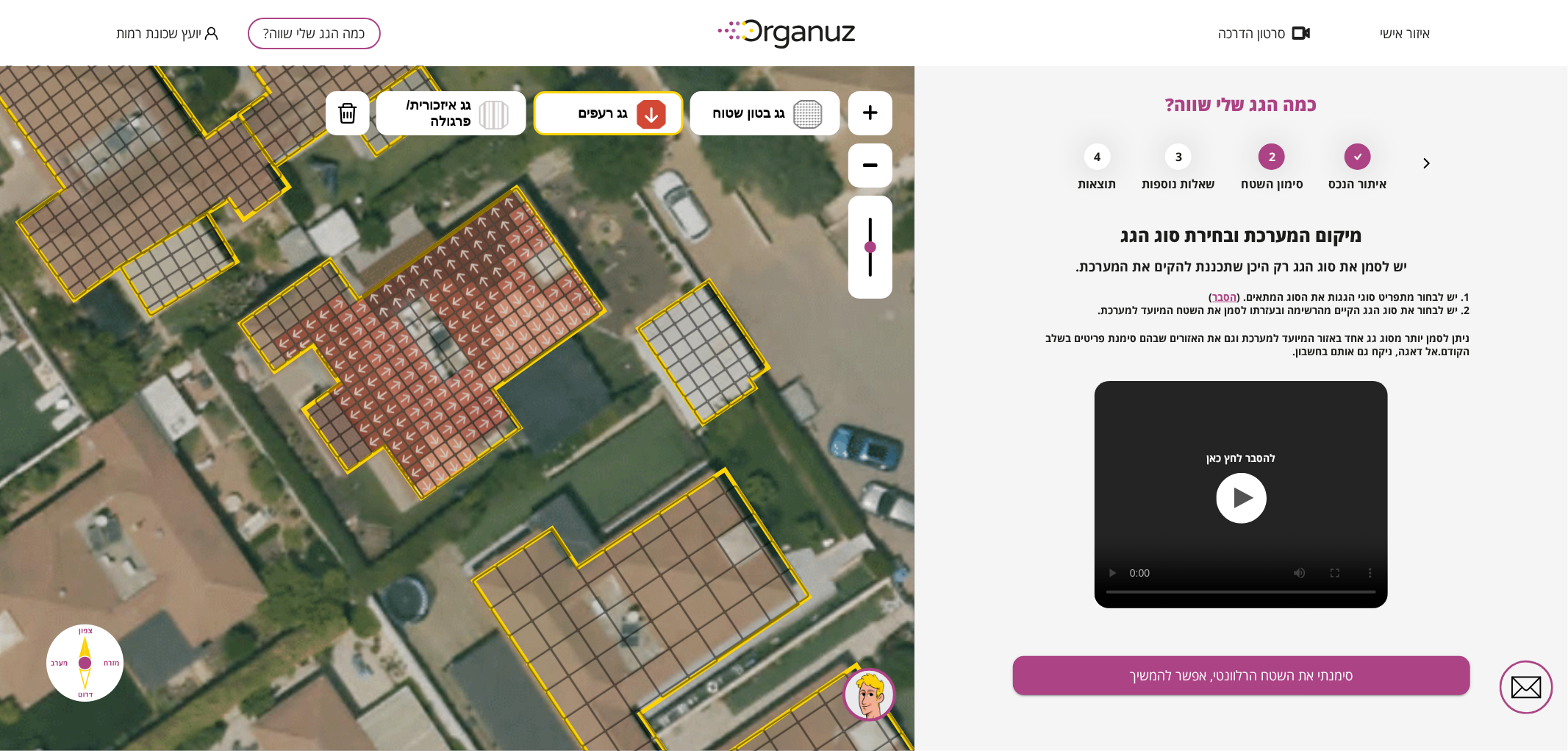
click at [674, 119] on button "גג רעפים" at bounding box center [608, 112] width 150 height 44
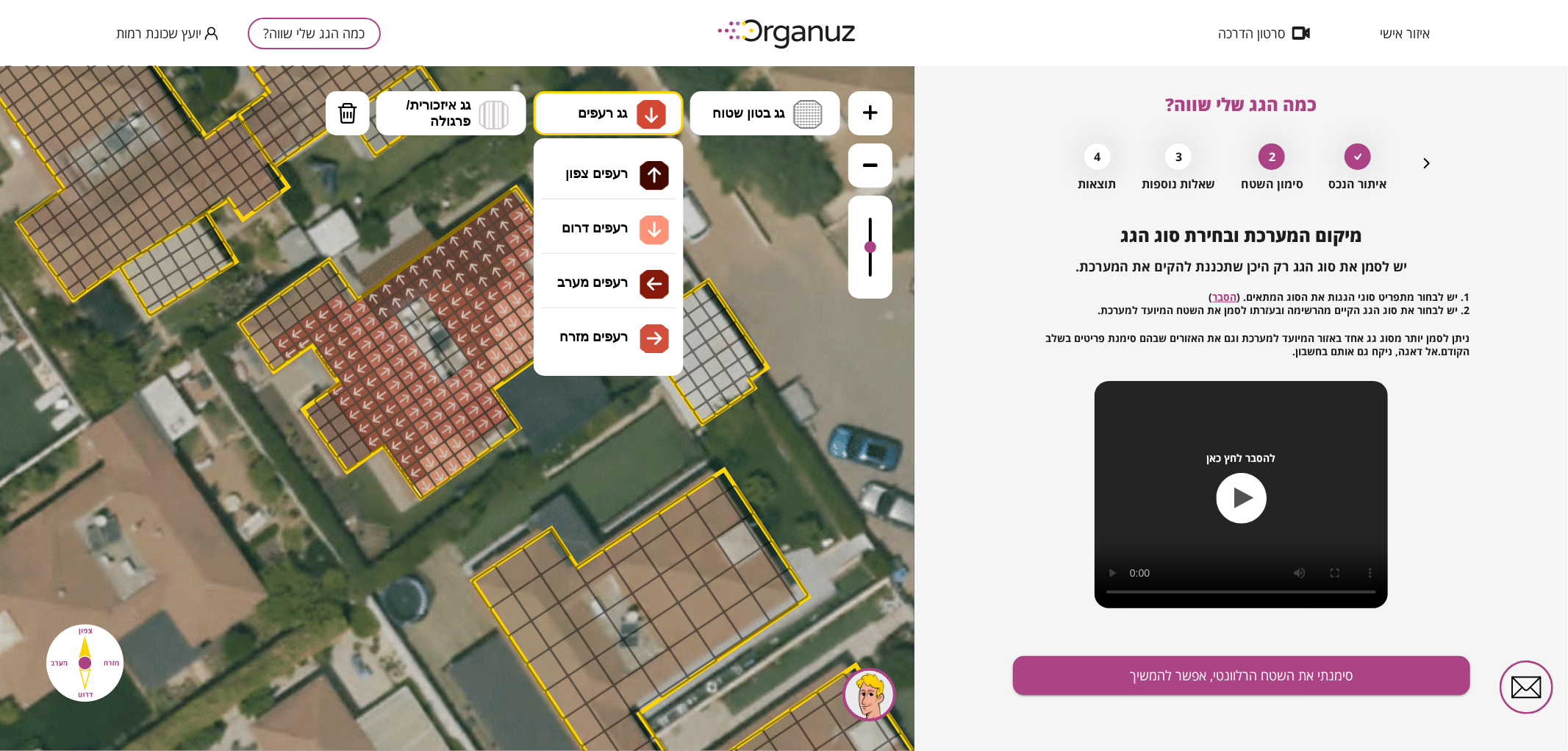
click at [634, 174] on div ".st0 { fill: #FFFFFF; } 0" at bounding box center [457, 408] width 914 height 684
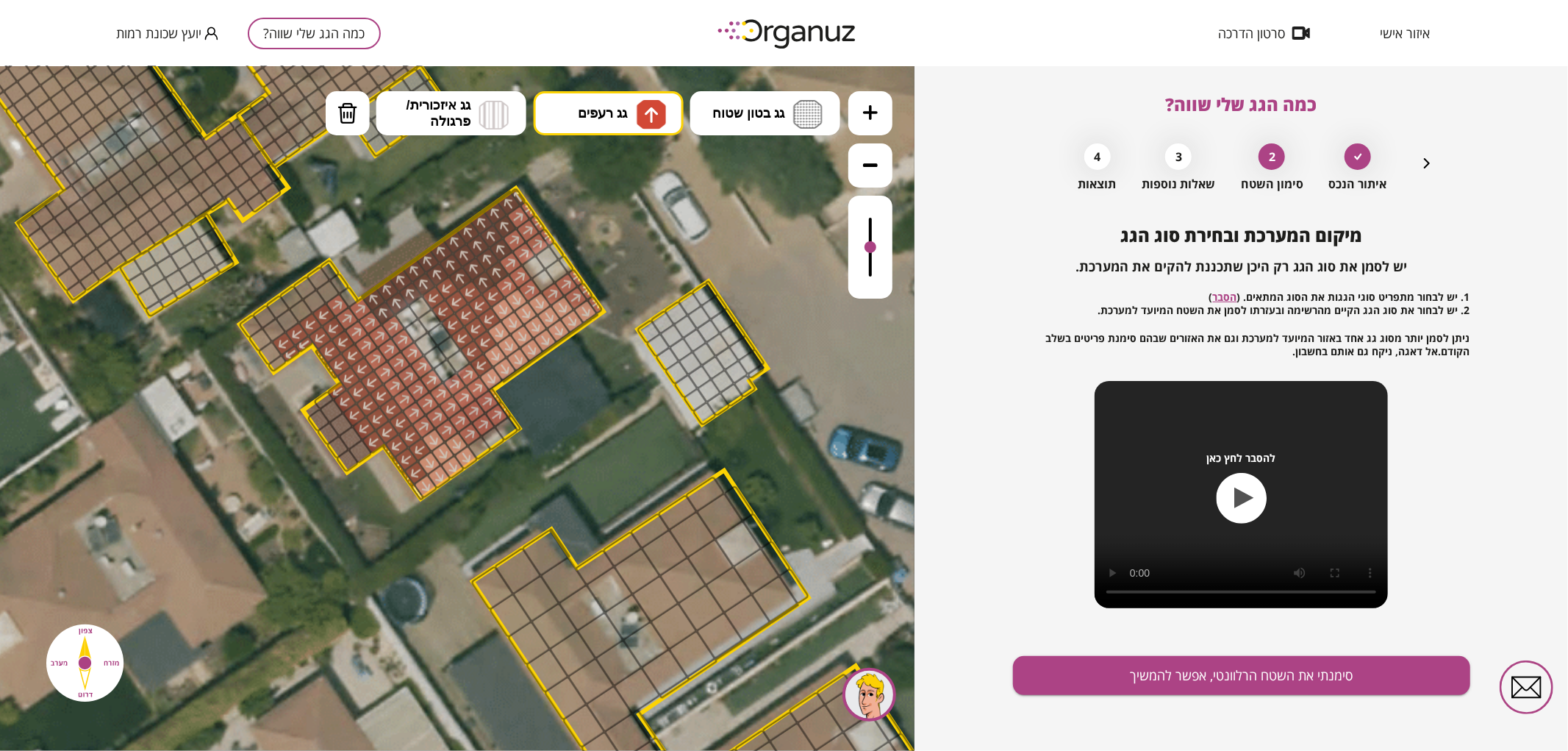
click at [517, 200] on div at bounding box center [518, 196] width 18 height 20
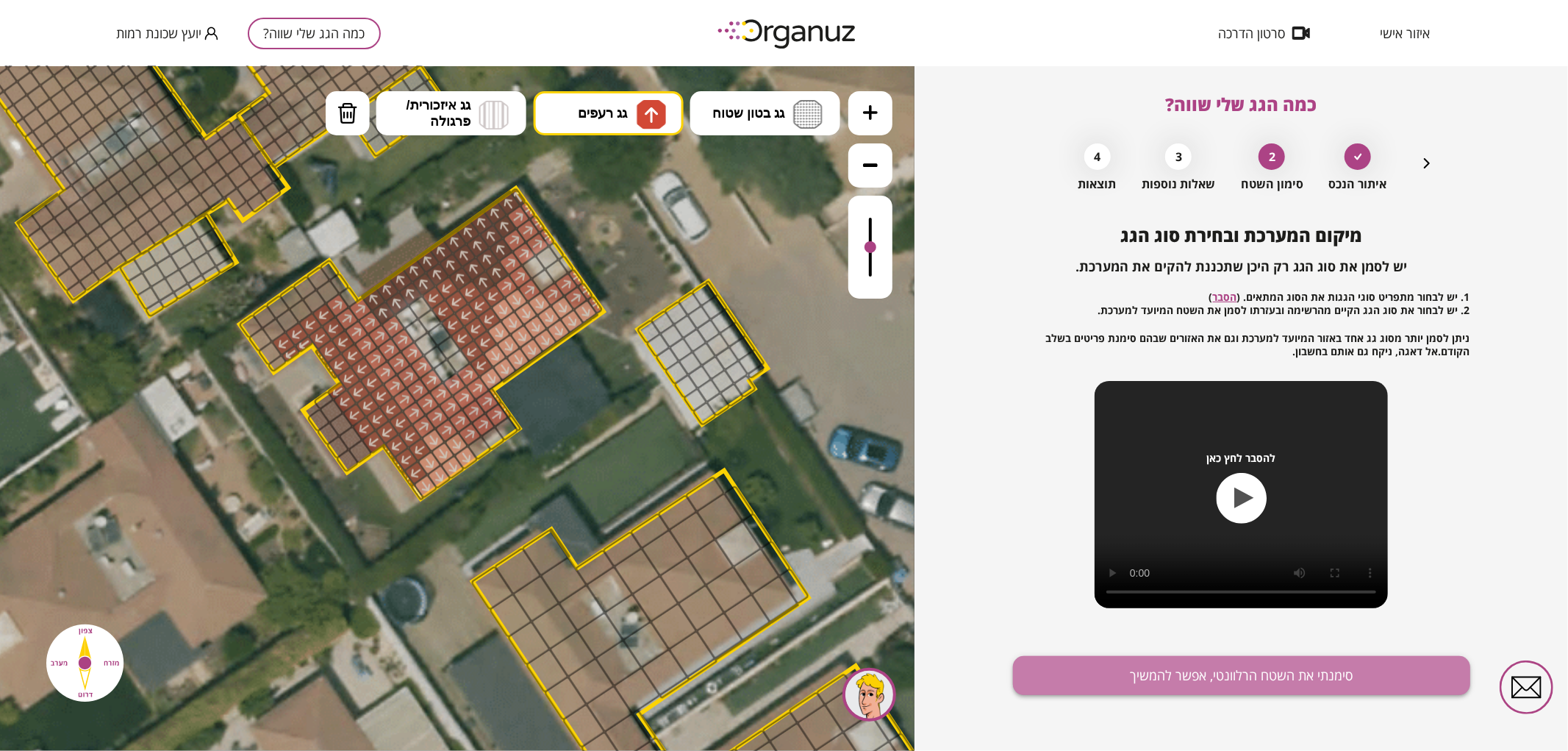
click at [1150, 670] on button "סימנתי את השטח הרלוונטי, אפשר להמשיך" at bounding box center [1242, 675] width 458 height 39
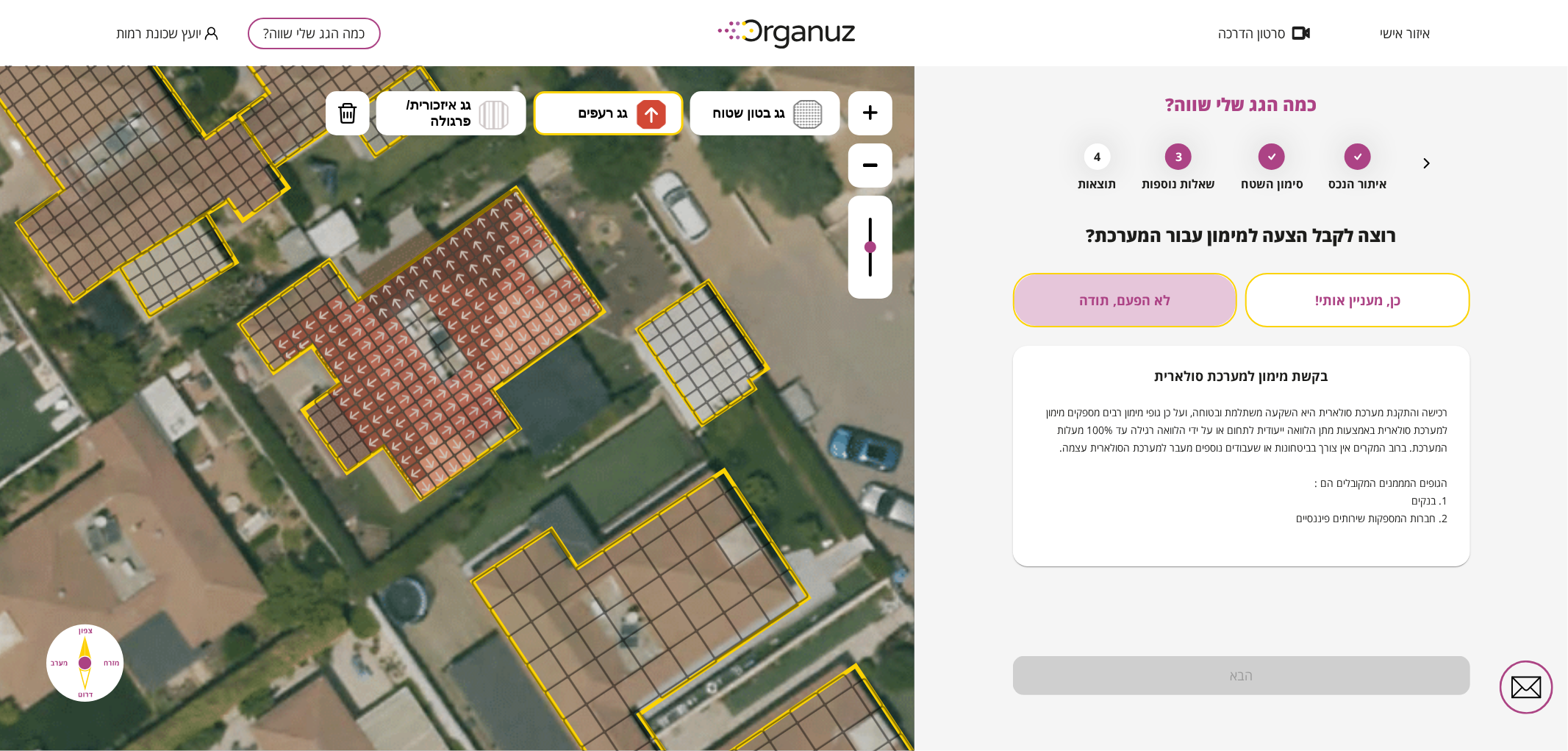
click at [1111, 313] on button "לא הפעם, תודה" at bounding box center [1125, 300] width 225 height 54
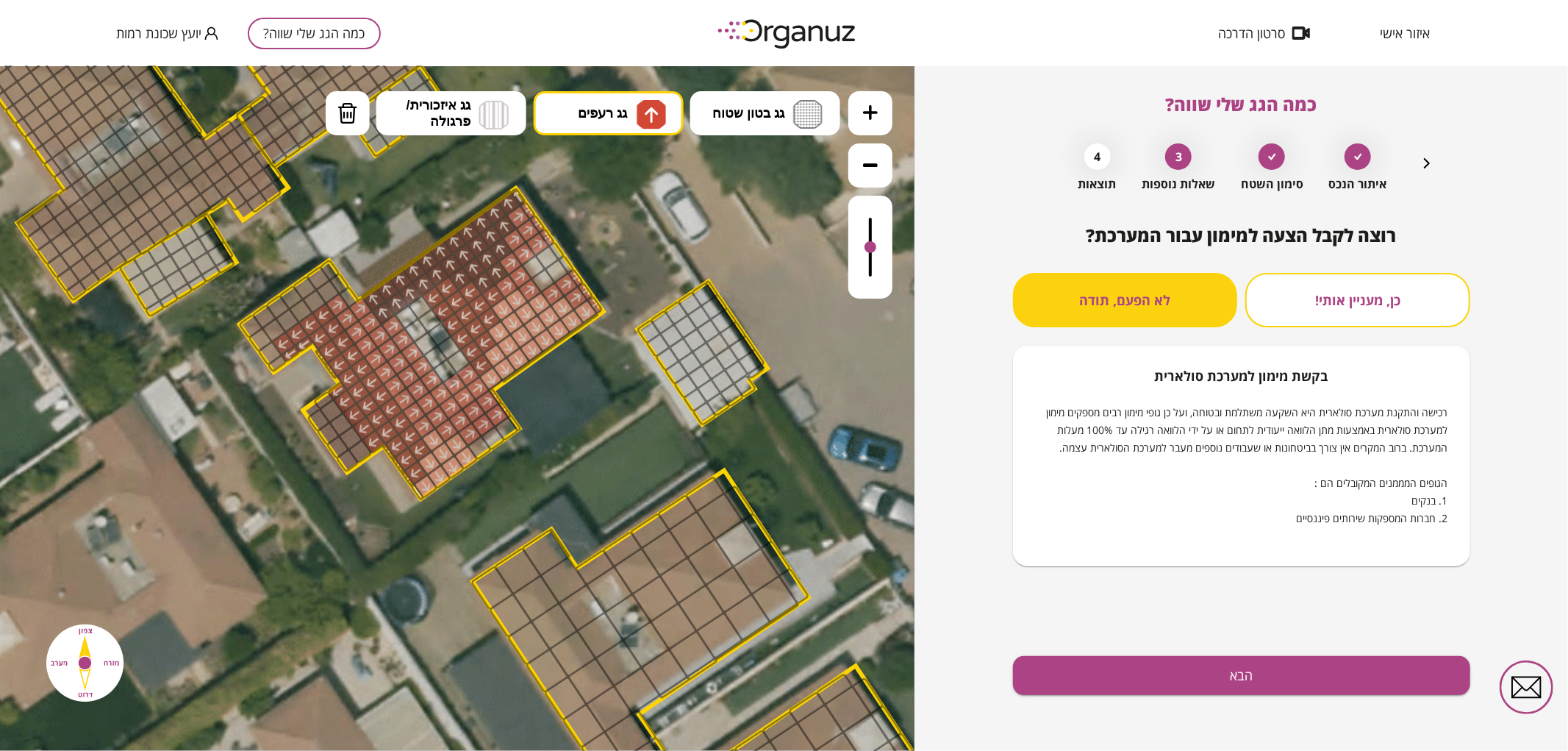
click at [1282, 640] on div "רוצה לקבל הצעה למימון עבור המערכת? כן, מעניין אותי! לא הפעם, תודה בקשת מימון למ…" at bounding box center [1242, 488] width 458 height 526
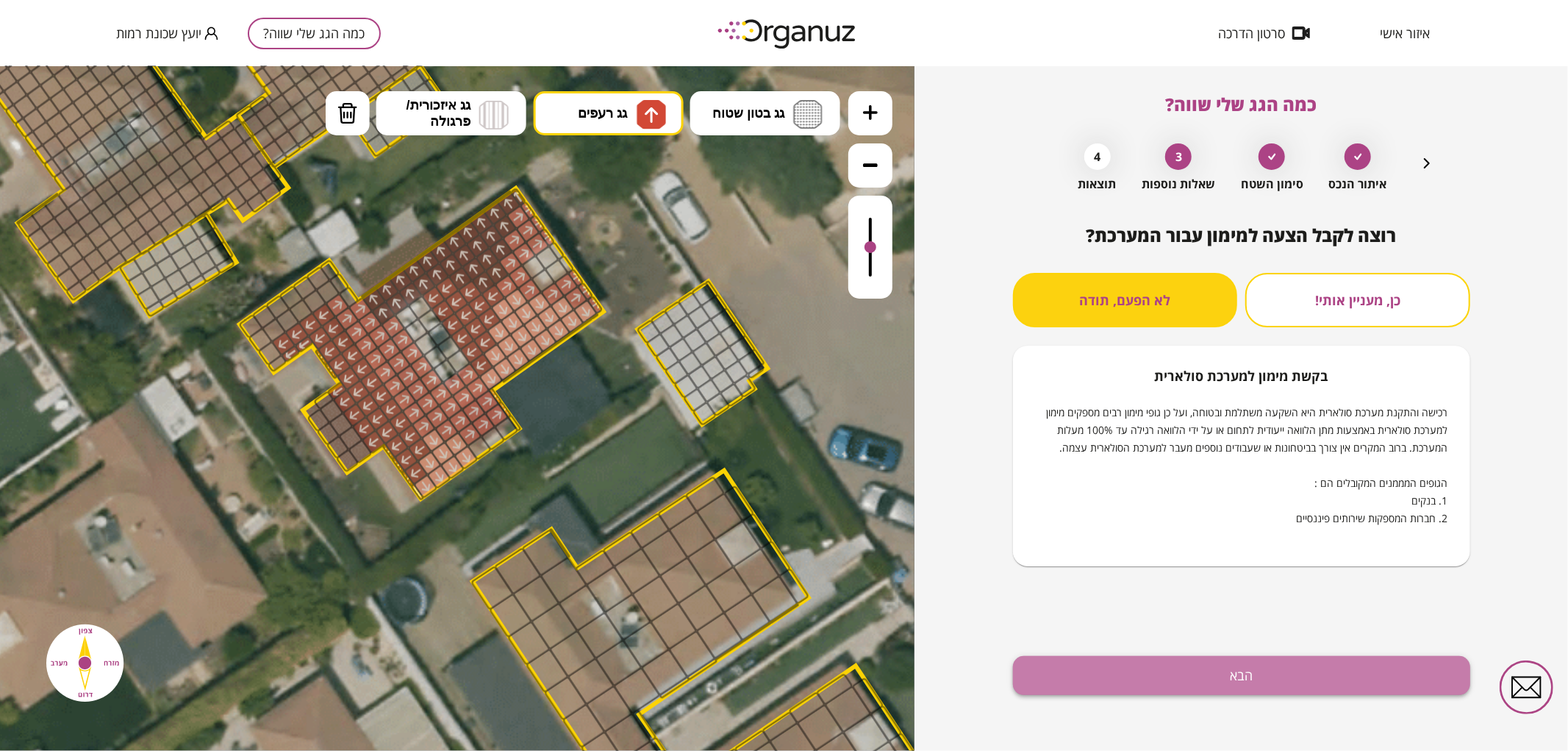
click at [1294, 671] on button "הבא" at bounding box center [1242, 675] width 458 height 39
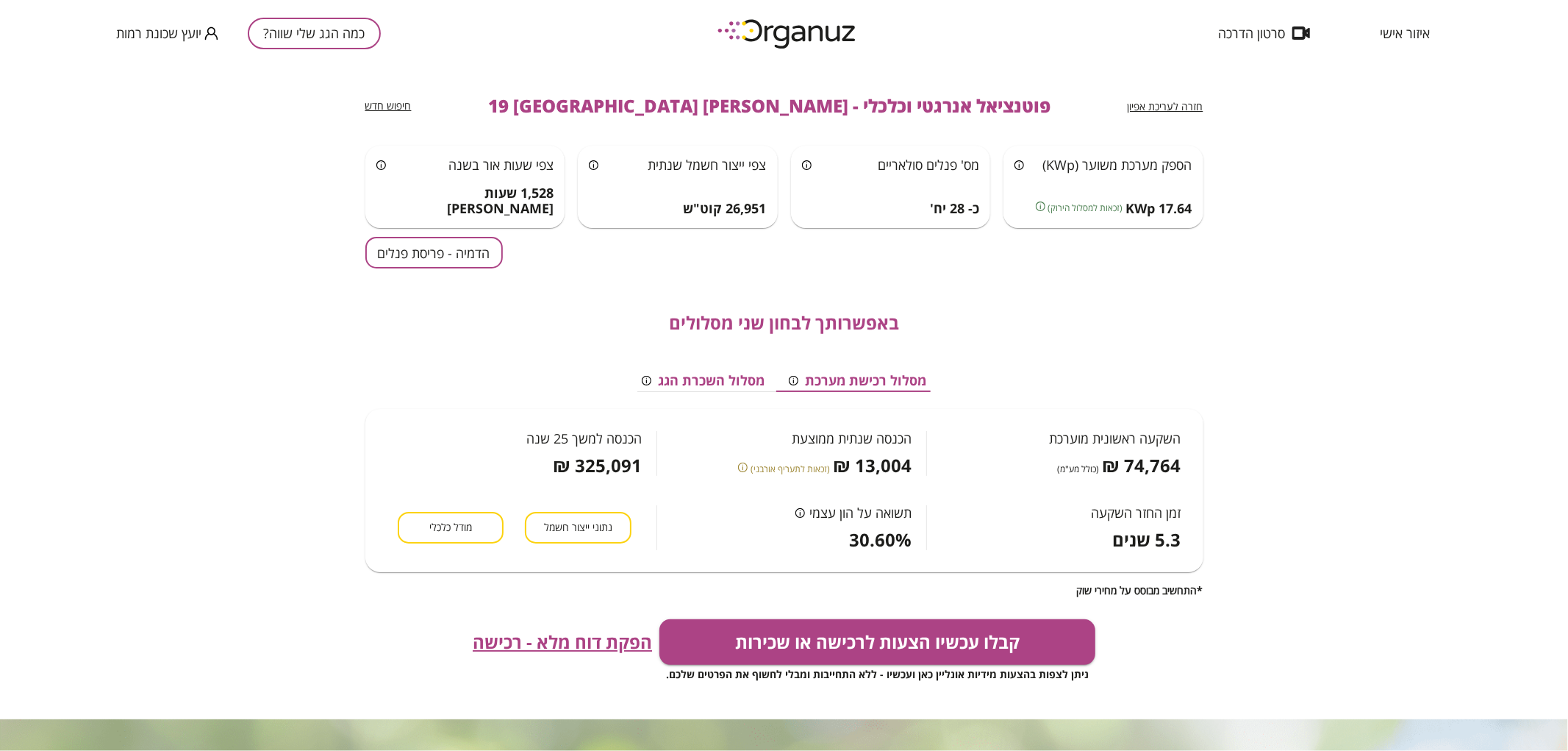
click at [410, 279] on div "באפשרותך לבחון שני מסלולים מסלול רכישת מערכת מסלול השכרת הגג השקעה ראשונית מוער…" at bounding box center [785, 432] width 838 height 328
click at [416, 269] on div "באפשרותך לבחון שני מסלולים מסלול רכישת מערכת מסלול השכרת הגג השקעה ראשונית מוער…" at bounding box center [785, 432] width 838 height 328
click at [416, 266] on div "חזרה לעריכת אפיון פוטנציאל אנרגטי וכלכלי - [PERSON_NAME] 19 באר שבע חיפוש חדש ה…" at bounding box center [785, 393] width 838 height 653
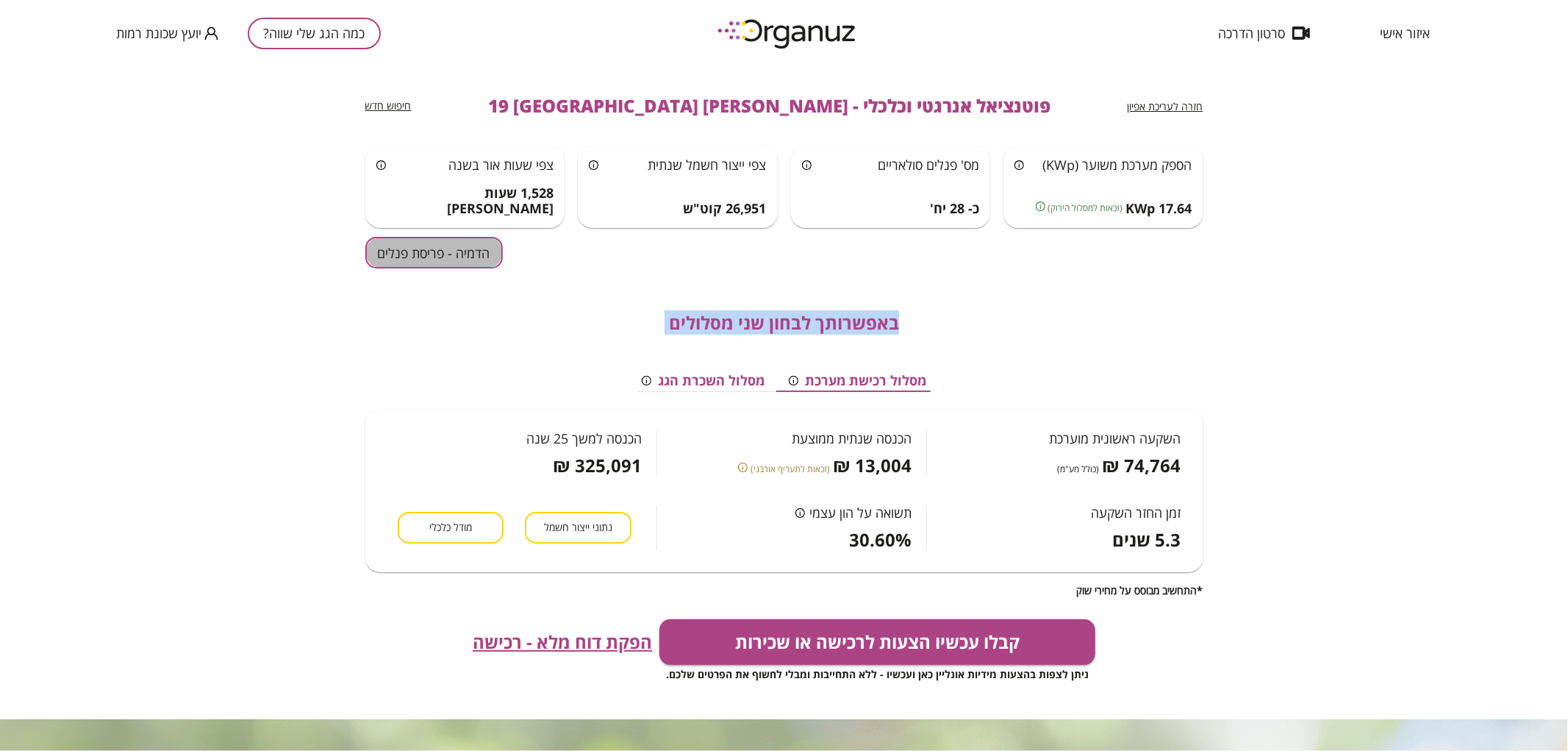
click at [416, 262] on button "הדמיה - פריסת פנלים" at bounding box center [434, 253] width 137 height 32
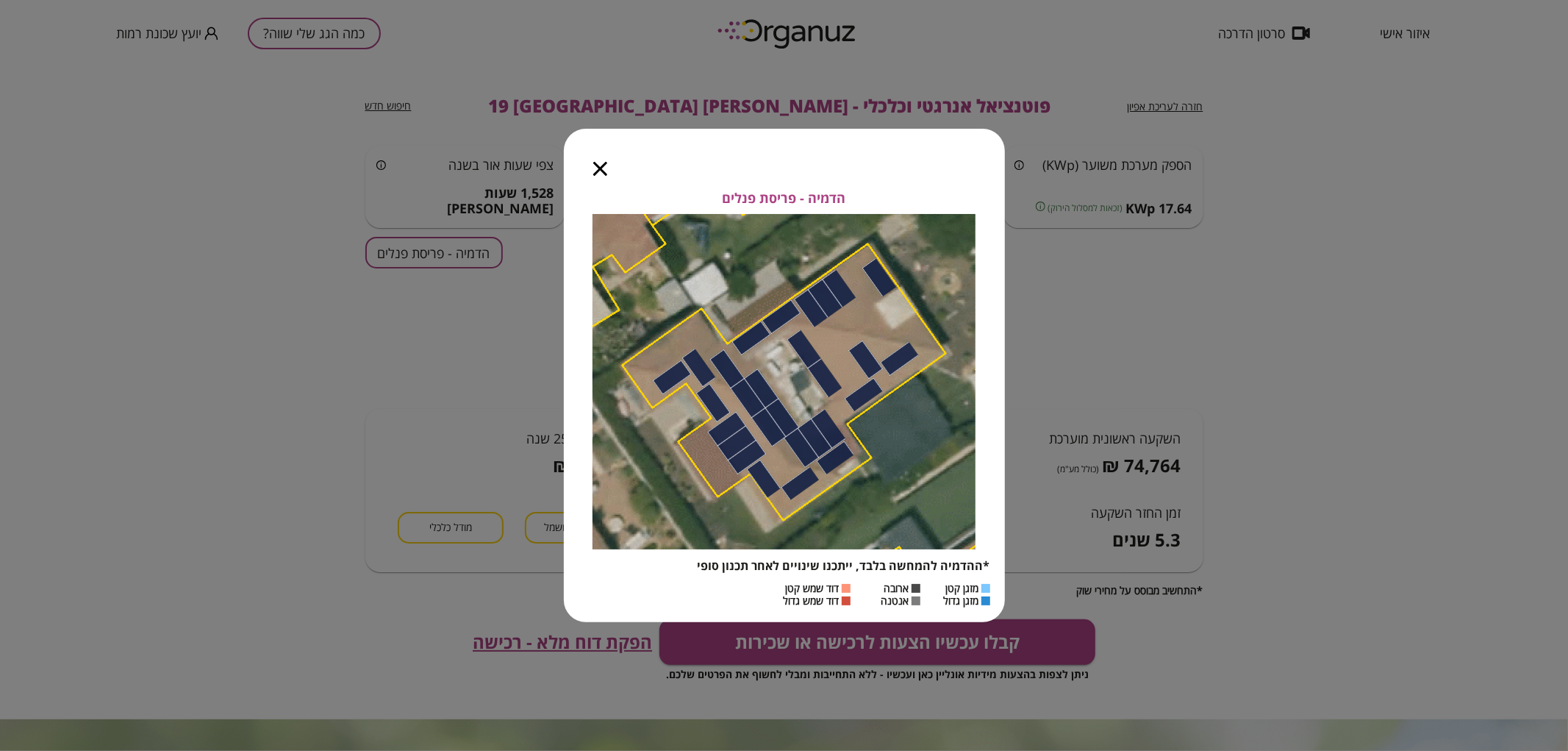
click at [589, 163] on div at bounding box center [599, 159] width 73 height 62
click at [590, 172] on div at bounding box center [599, 159] width 73 height 62
click at [594, 167] on icon "button" at bounding box center [600, 169] width 14 height 14
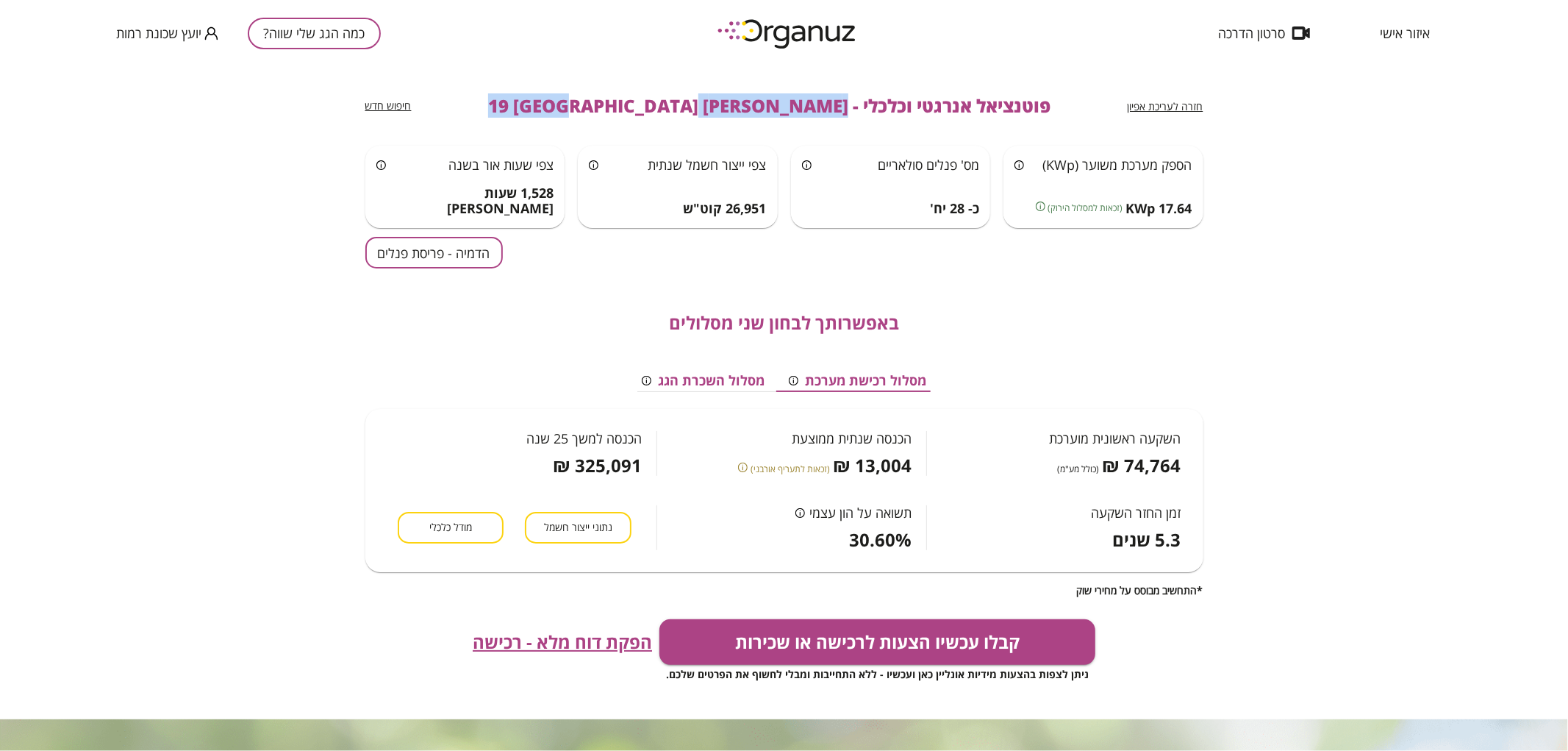
drag, startPoint x: 773, startPoint y: 103, endPoint x: 556, endPoint y: 119, distance: 217.6
click at [556, 119] on div "חזרה לעריכת אפיון פוטנציאל אנרגטי וכלכלי - [PERSON_NAME] 19 באר שבע חיפוש חדש" at bounding box center [785, 106] width 838 height 80
copy span "[PERSON_NAME] 19 [GEOGRAPHIC_DATA]"
click at [329, 30] on button "כמה הגג שלי שווה?" at bounding box center [314, 33] width 133 height 32
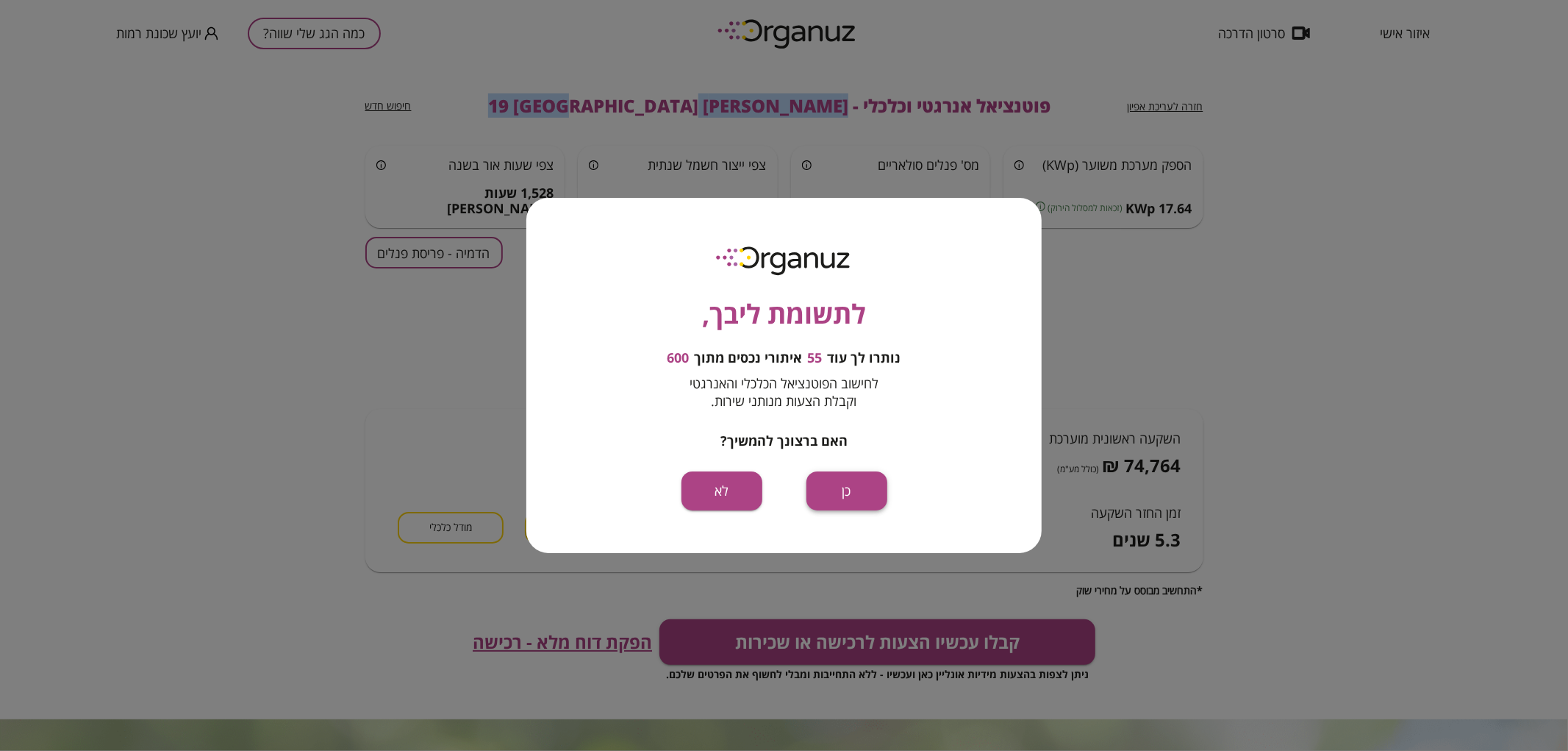
click at [823, 494] on button "כן" at bounding box center [847, 491] width 80 height 39
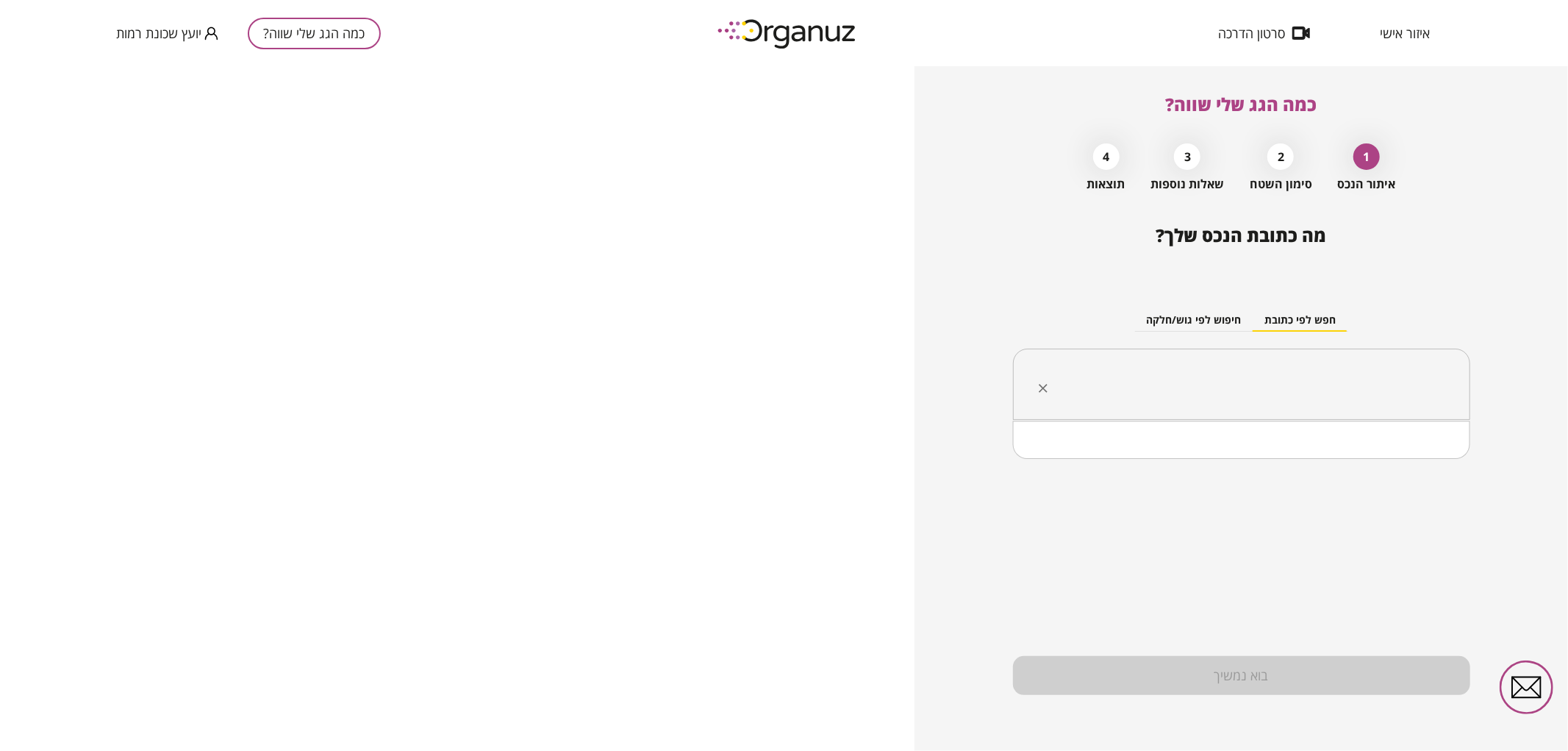
click at [1185, 375] on input "text" at bounding box center [1248, 384] width 411 height 37
paste input "**********"
click at [1350, 383] on input "**********" at bounding box center [1248, 384] width 411 height 37
click at [1362, 452] on li "[PERSON_NAME] 13 [GEOGRAPHIC_DATA]" at bounding box center [1242, 459] width 419 height 26
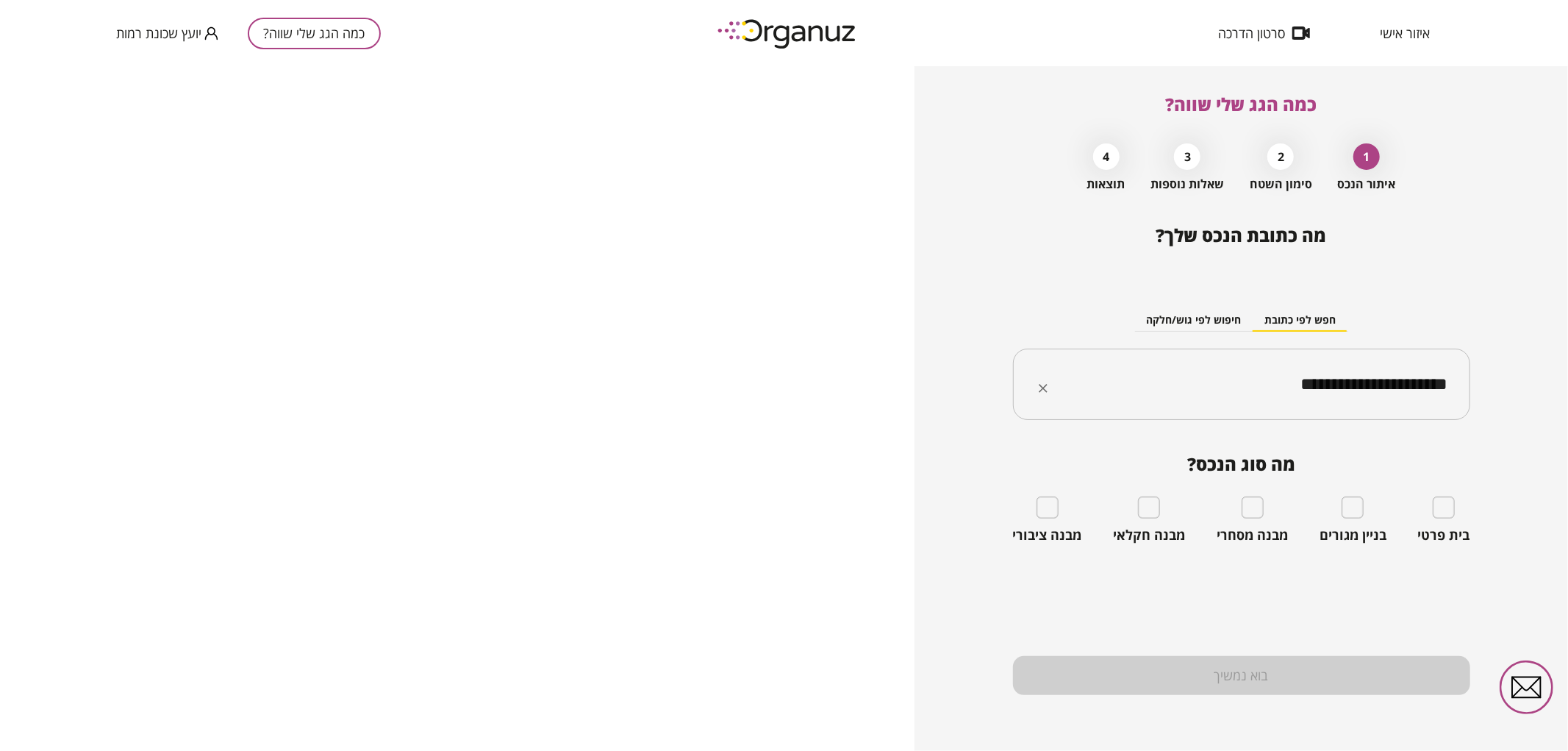
type input "**********"
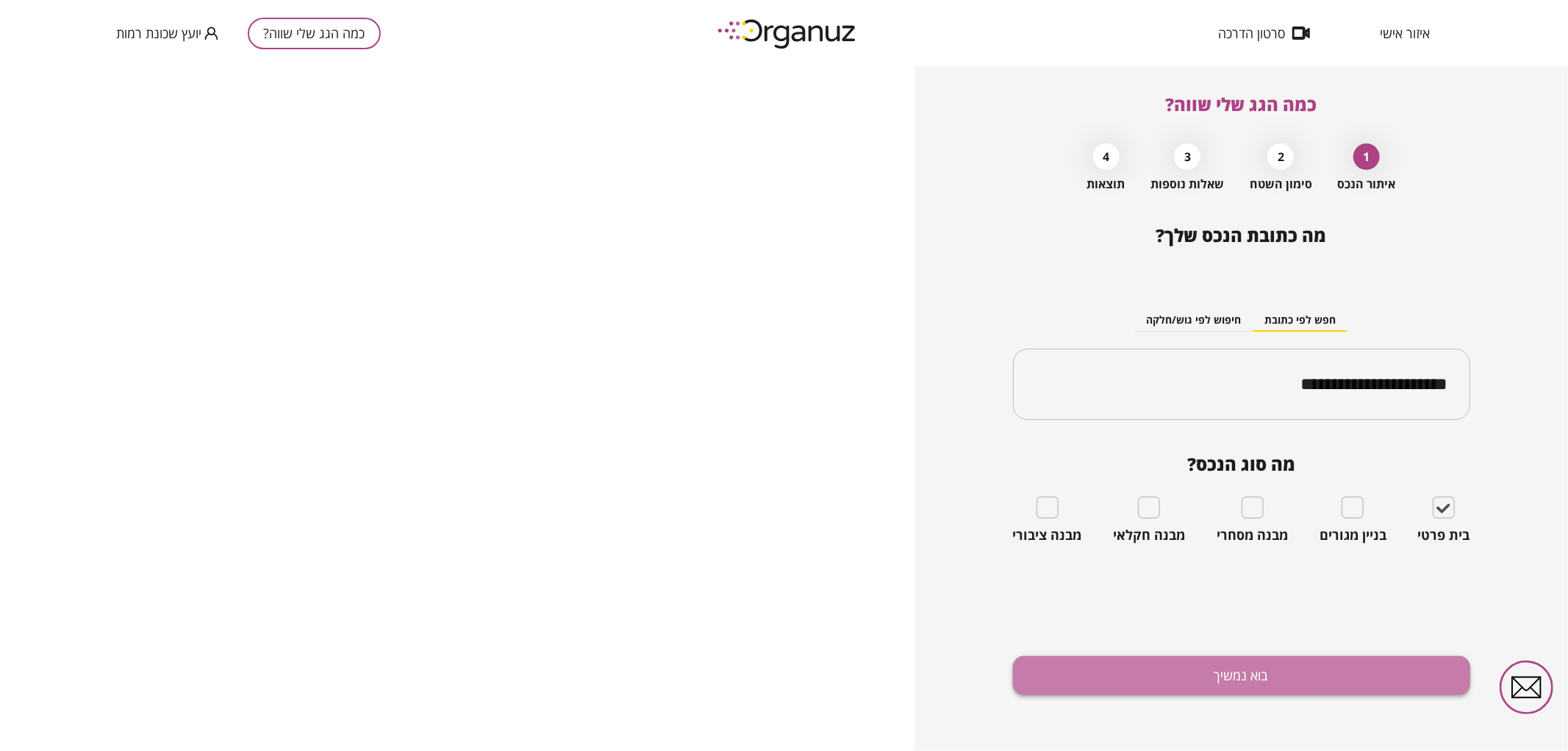
click at [1375, 682] on button "בוא נמשיך" at bounding box center [1242, 675] width 458 height 39
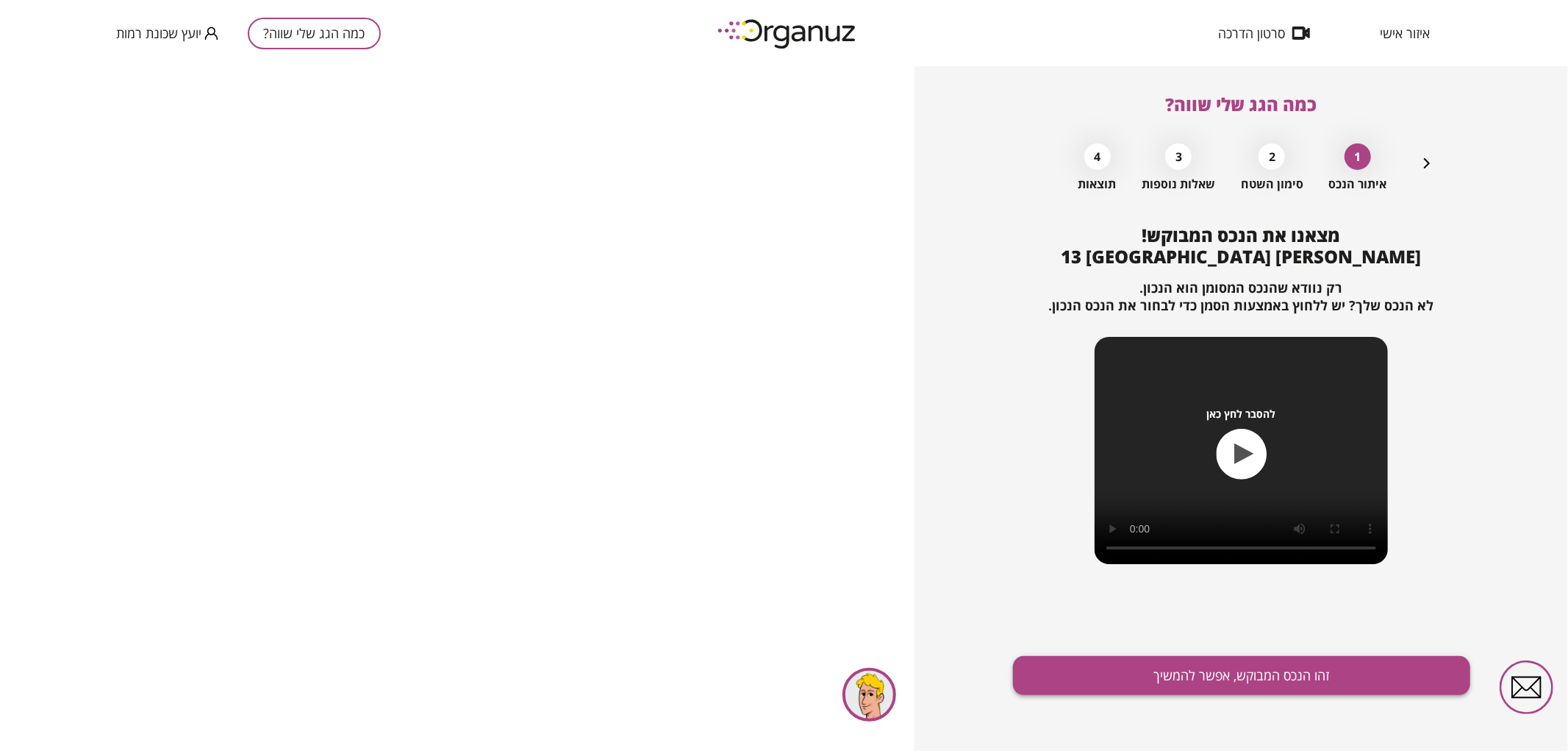
click at [1368, 675] on button "זהו הנכס המבוקש, אפשר להמשיך" at bounding box center [1242, 675] width 458 height 39
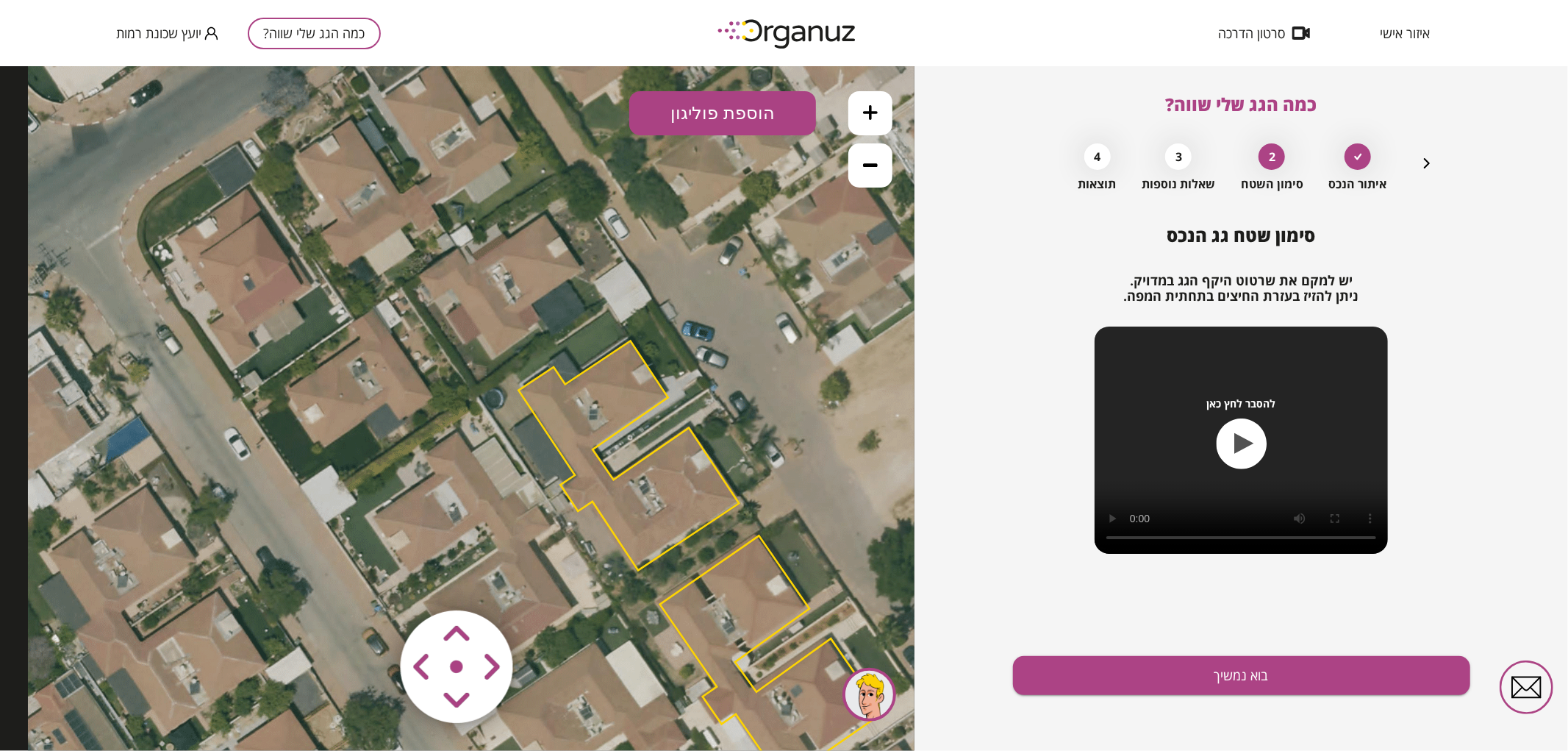
drag, startPoint x: 517, startPoint y: 326, endPoint x: 761, endPoint y: 477, distance: 286.9
click at [761, 477] on icon at bounding box center [701, 565] width 1346 height 1346
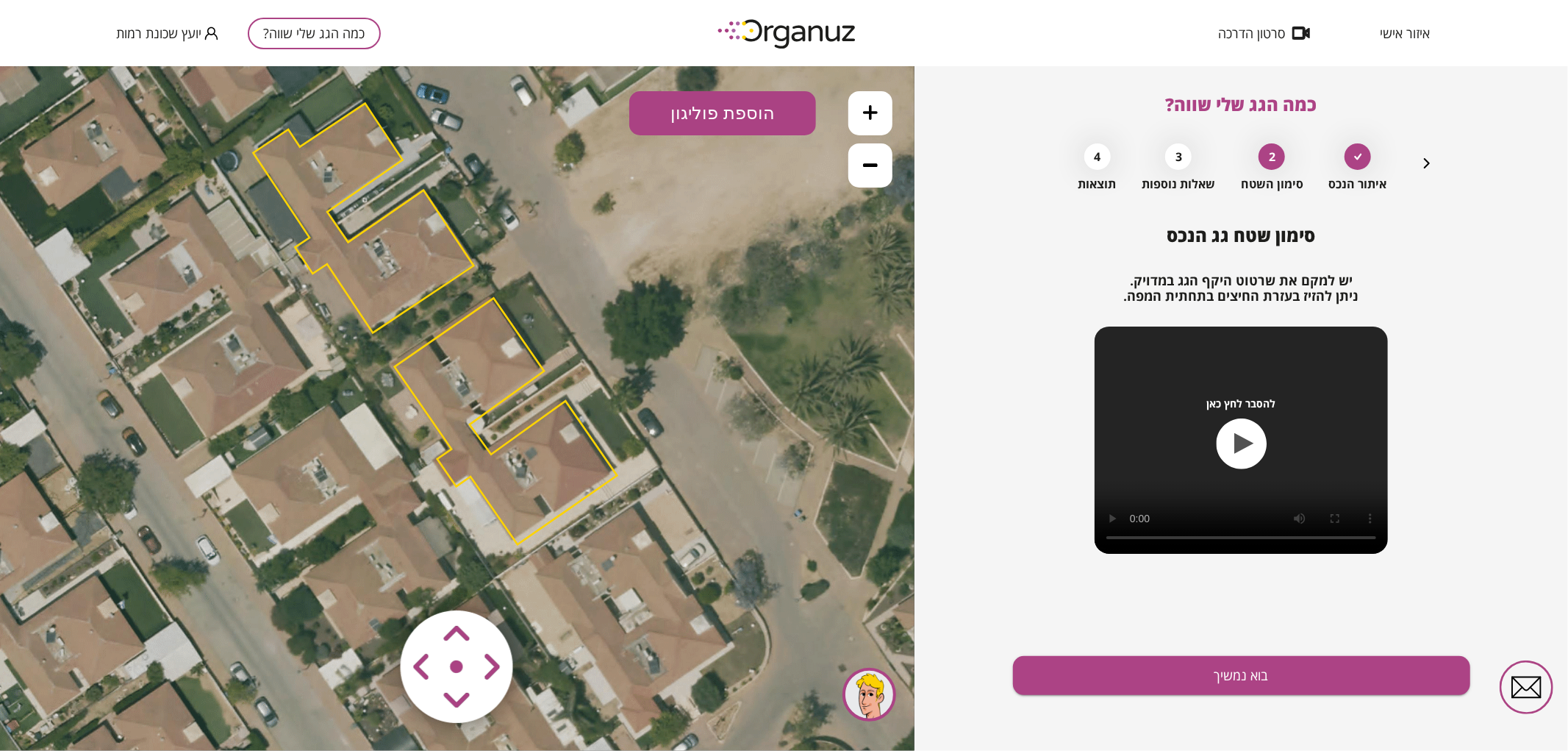
drag, startPoint x: 796, startPoint y: 451, endPoint x: 531, endPoint y: 214, distance: 355.5
click at [531, 214] on icon at bounding box center [436, 326] width 1346 height 1346
click at [541, 474] on polygon at bounding box center [506, 419] width 223 height 246
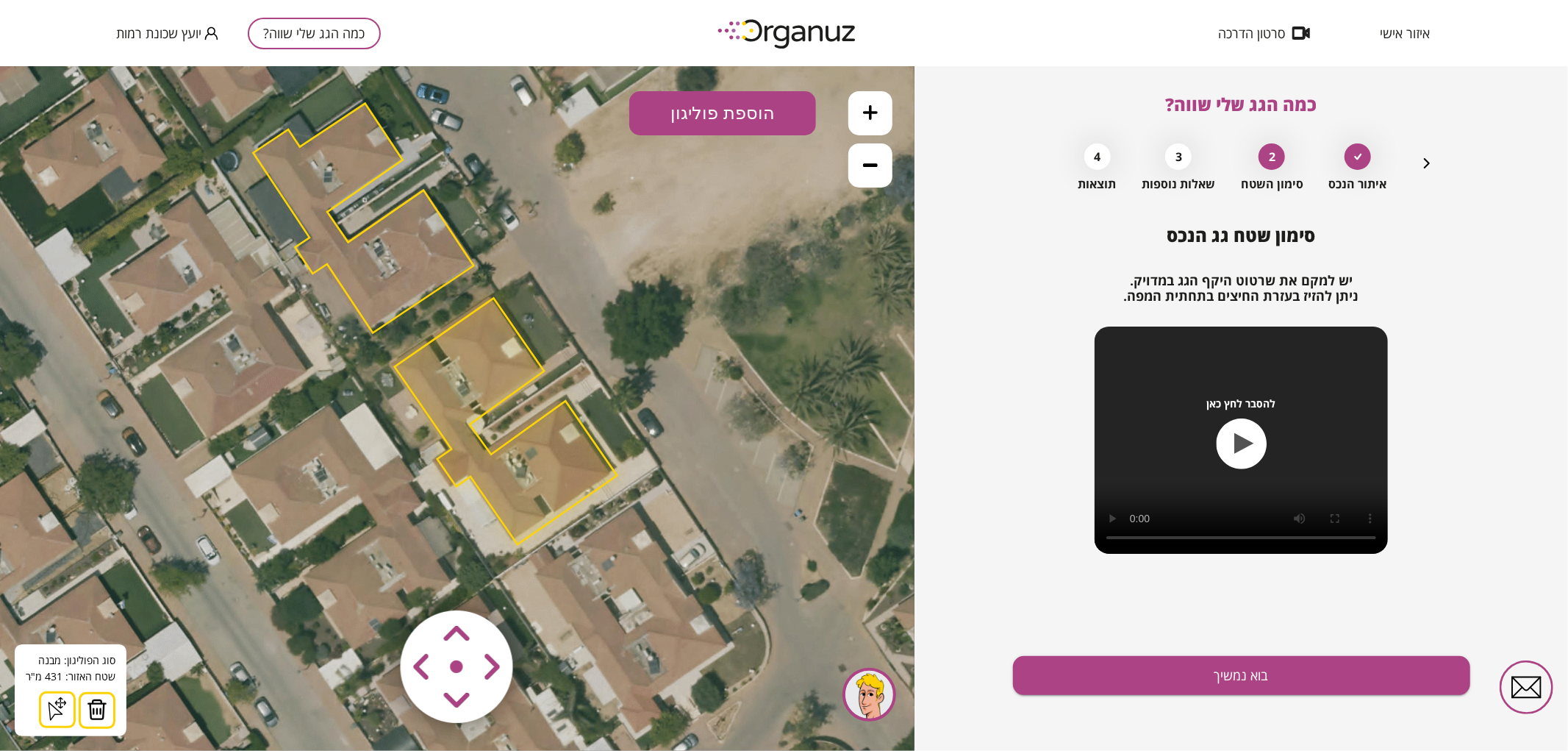
drag, startPoint x: 107, startPoint y: 702, endPoint x: 407, endPoint y: 196, distance: 588.2
click at [106, 701] on button at bounding box center [97, 710] width 37 height 37
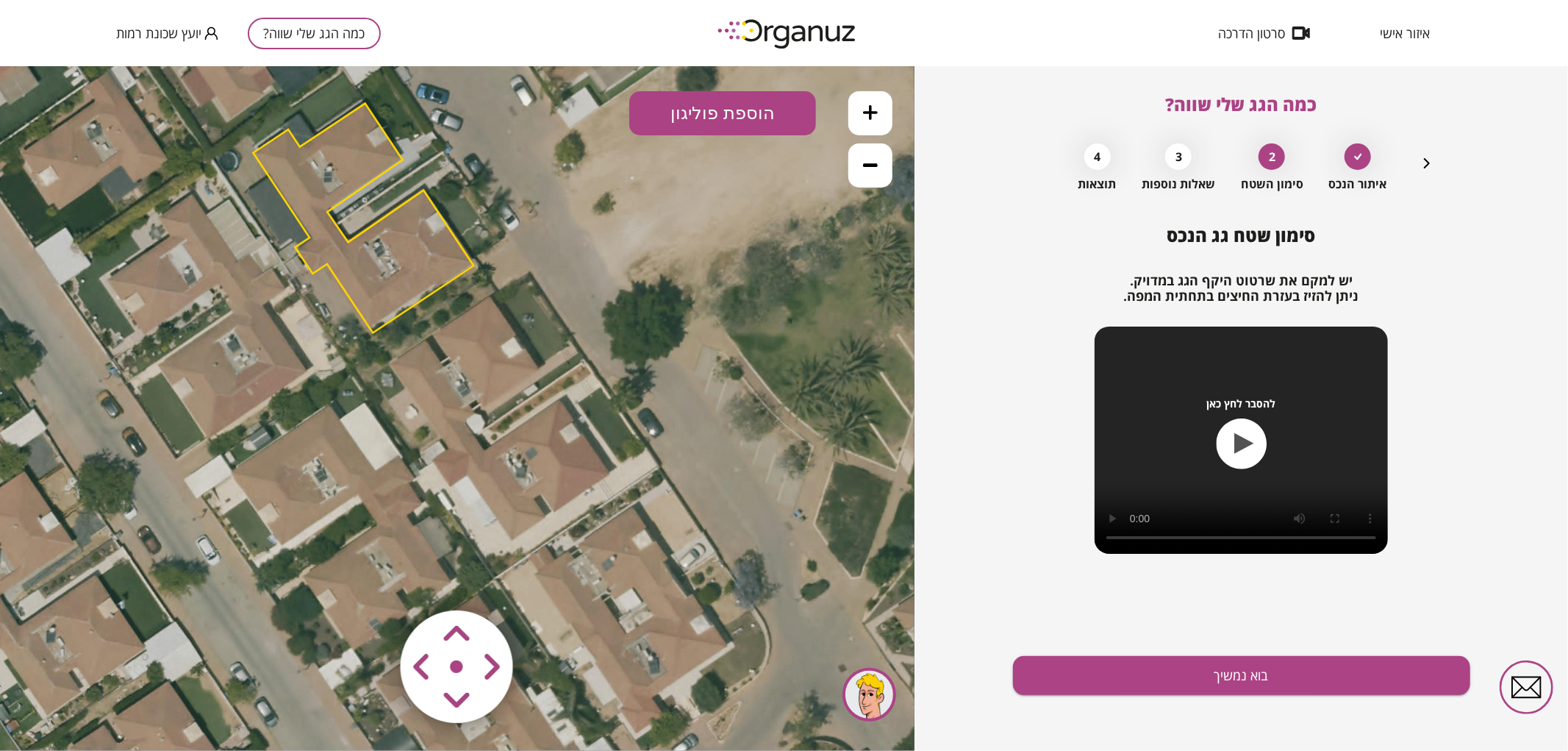
click at [868, 93] on button at bounding box center [871, 112] width 44 height 44
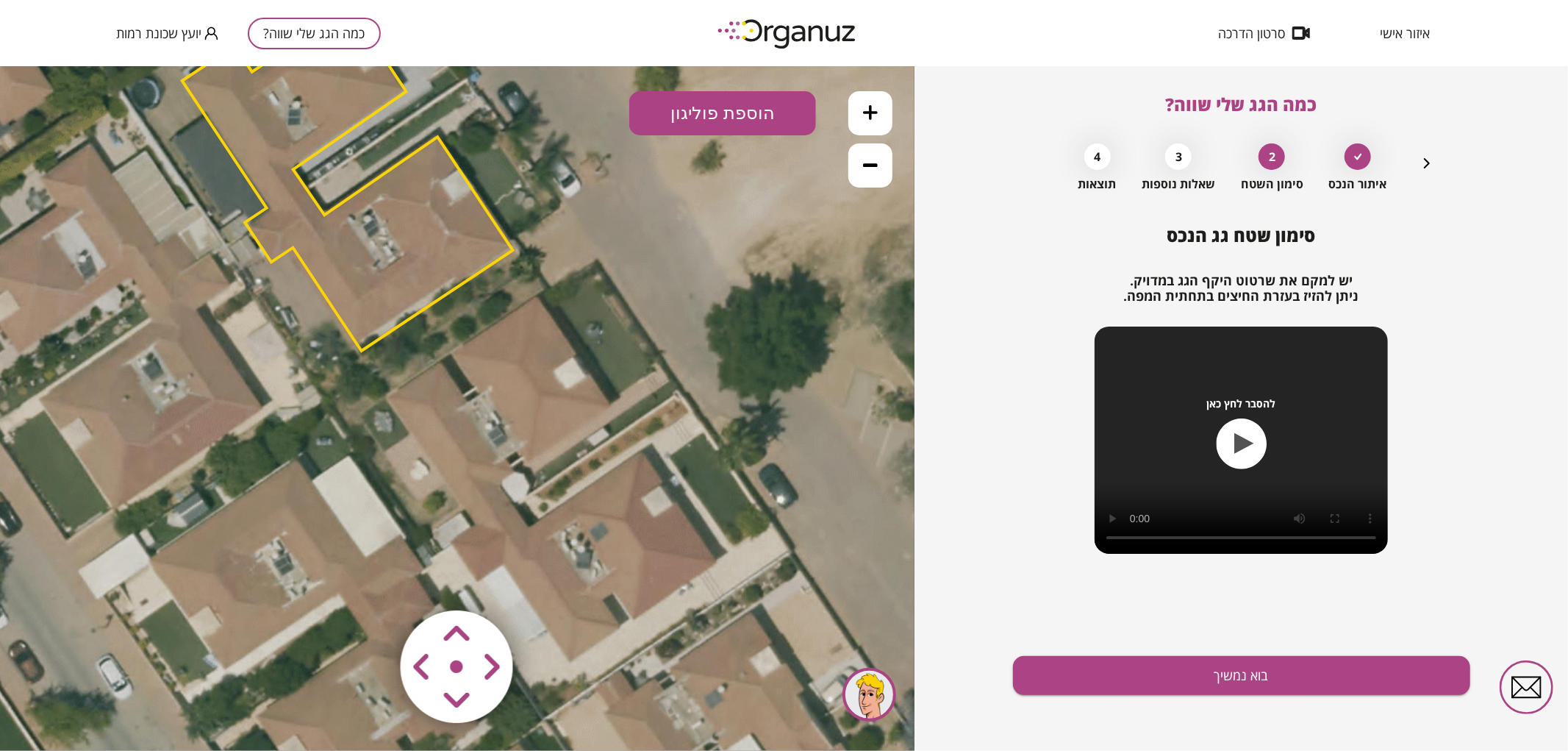
drag, startPoint x: 609, startPoint y: 319, endPoint x: 640, endPoint y: 375, distance: 64.0
click at [640, 375] on icon at bounding box center [454, 342] width 2018 height 2018
click at [732, 115] on button "הוספת פוליגון" at bounding box center [722, 112] width 186 height 44
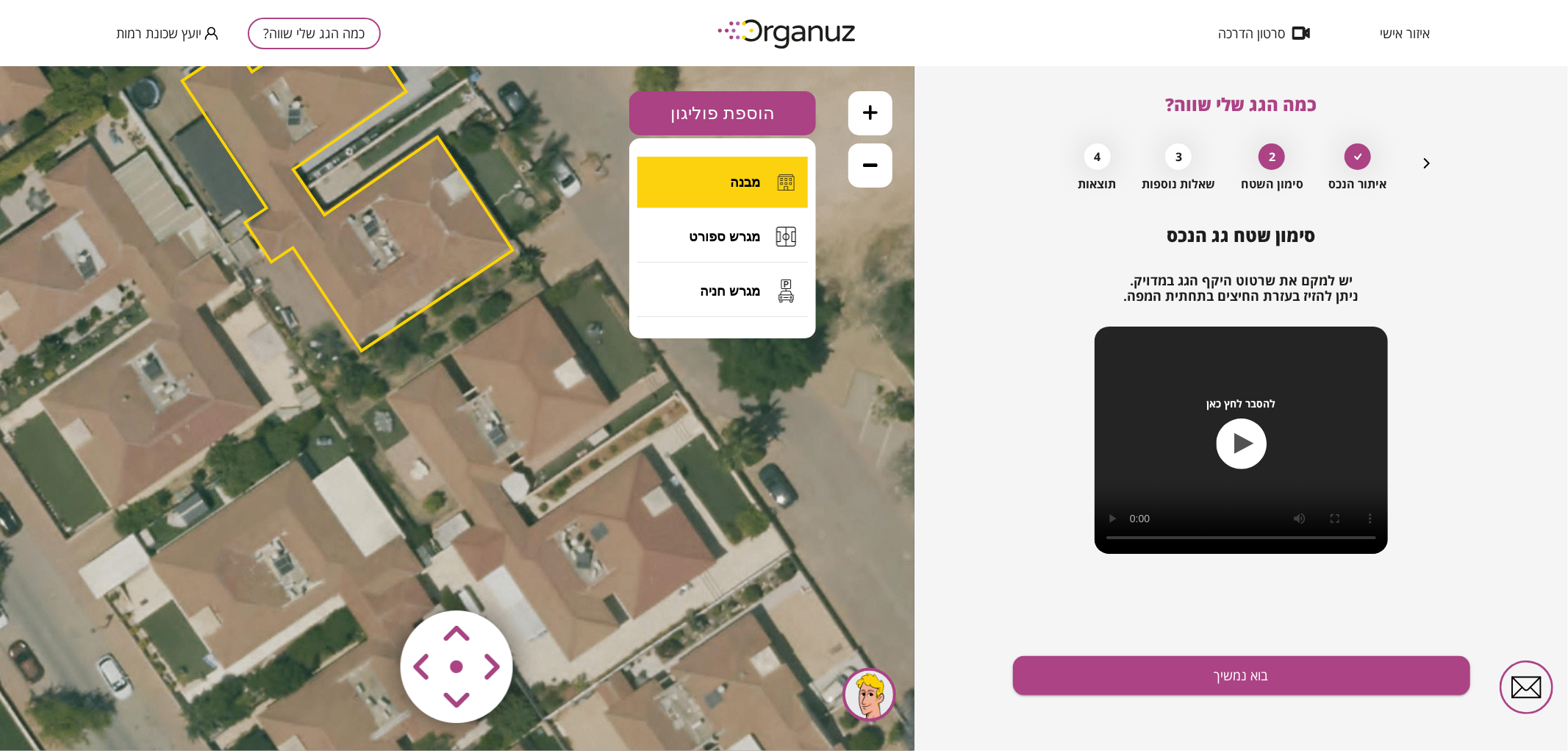
click at [760, 179] on span "מבנה" at bounding box center [745, 181] width 30 height 16
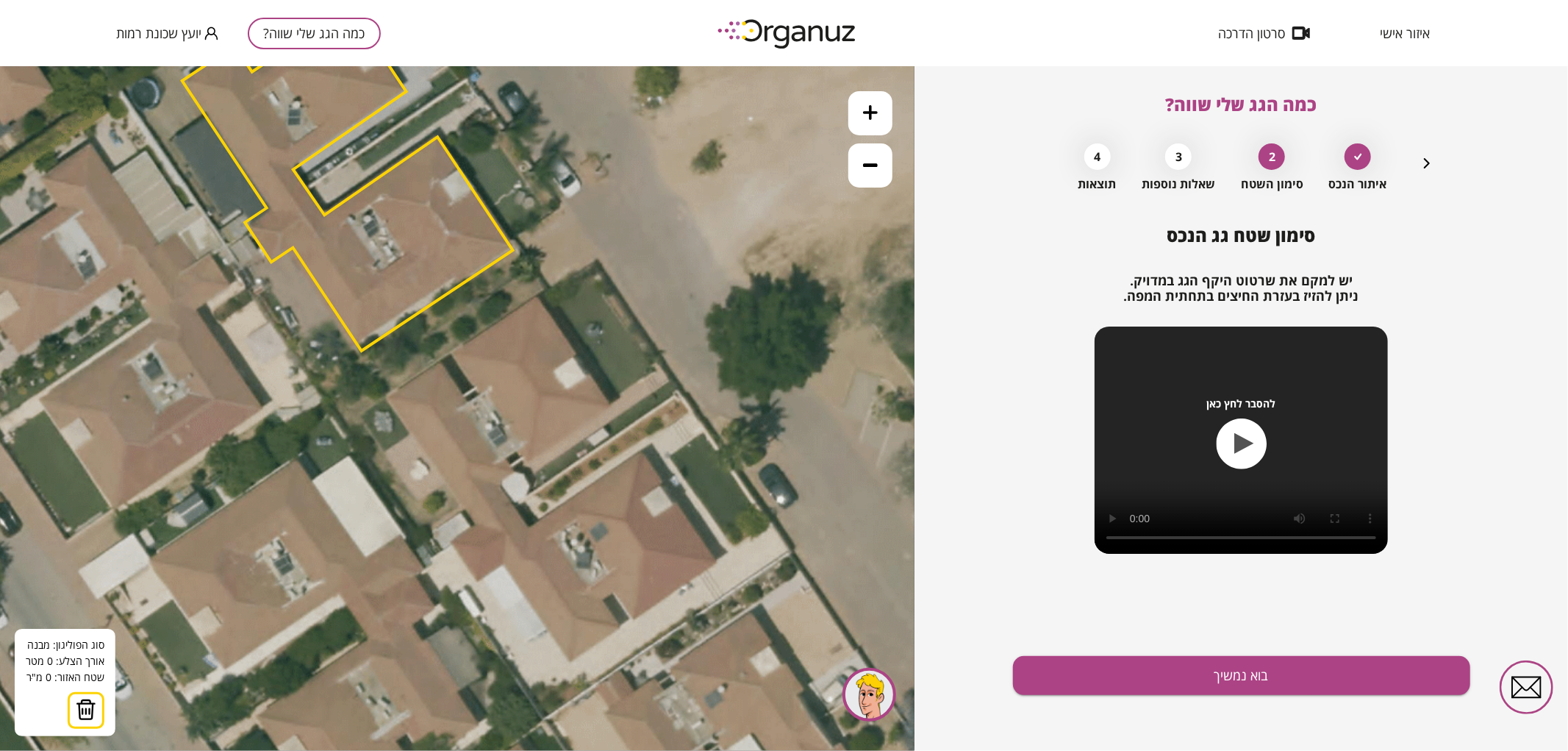
click at [512, 504] on icon at bounding box center [454, 342] width 2018 height 2018
click at [479, 525] on icon at bounding box center [454, 342] width 2018 height 2018
click at [386, 398] on polygon at bounding box center [449, 461] width 126 height 127
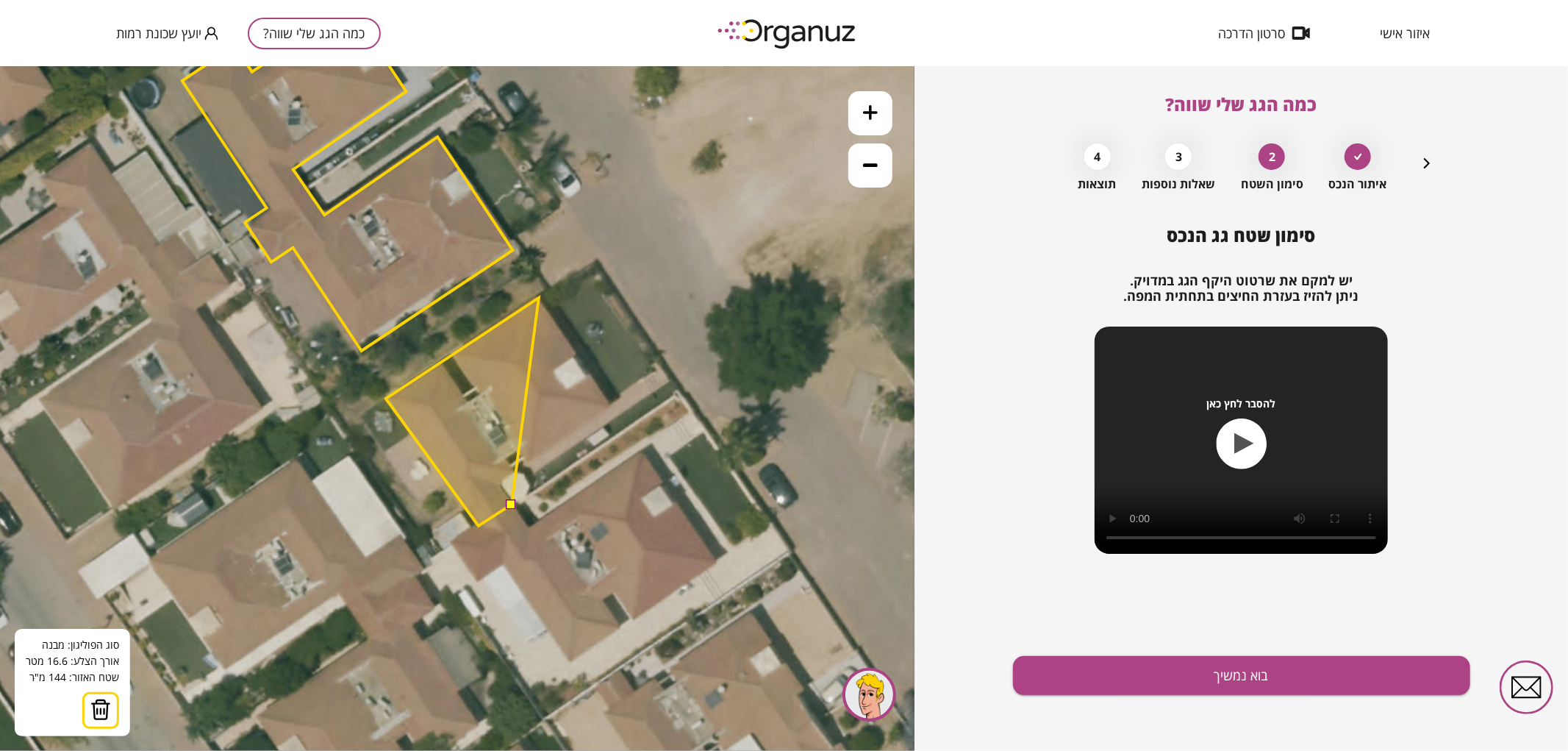
click at [539, 297] on polygon at bounding box center [462, 411] width 153 height 228
click at [610, 407] on polygon at bounding box center [498, 411] width 224 height 228
click at [500, 481] on polygon at bounding box center [498, 411] width 224 height 228
click at [508, 502] on button at bounding box center [511, 503] width 10 height 11
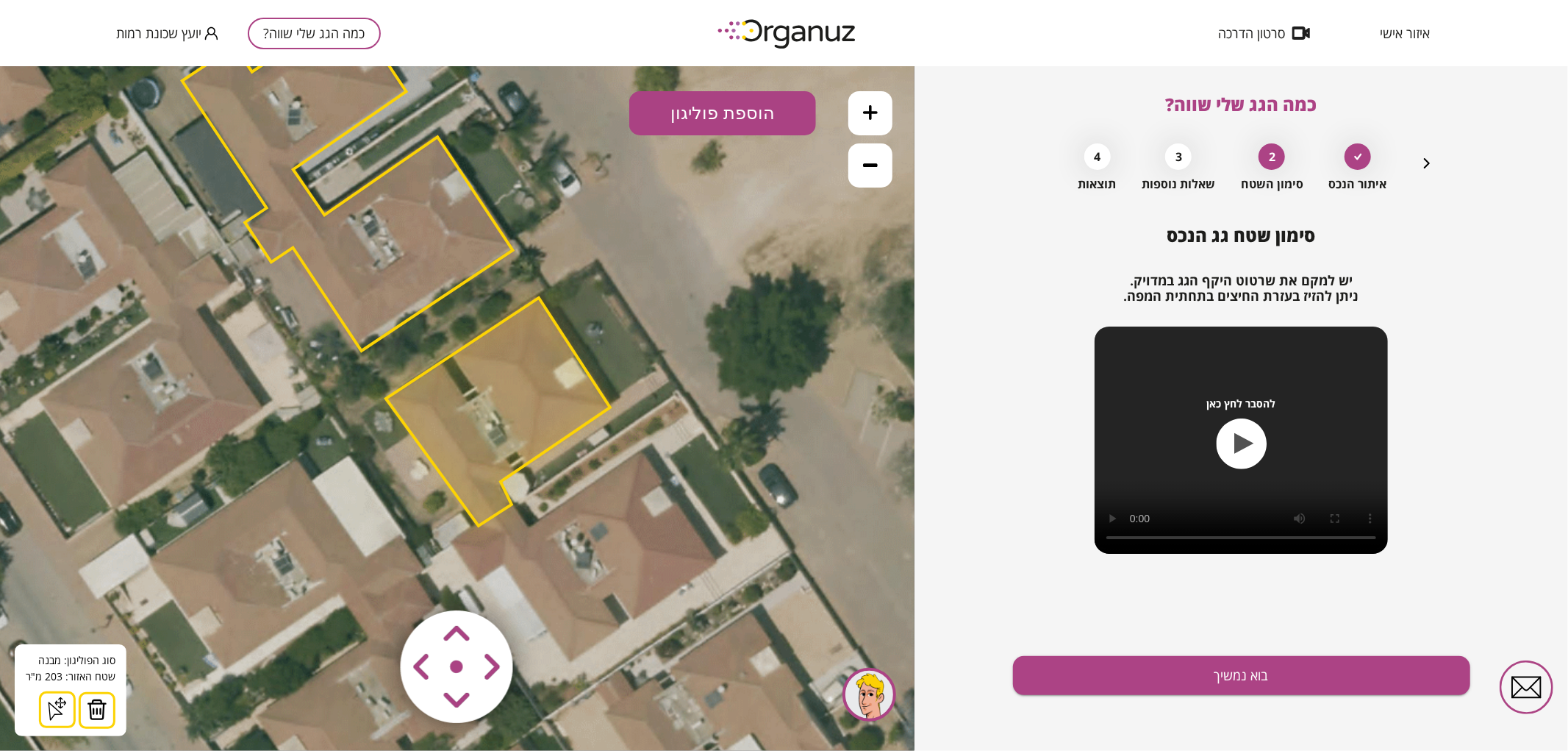
click at [868, 107] on icon at bounding box center [870, 111] width 15 height 15
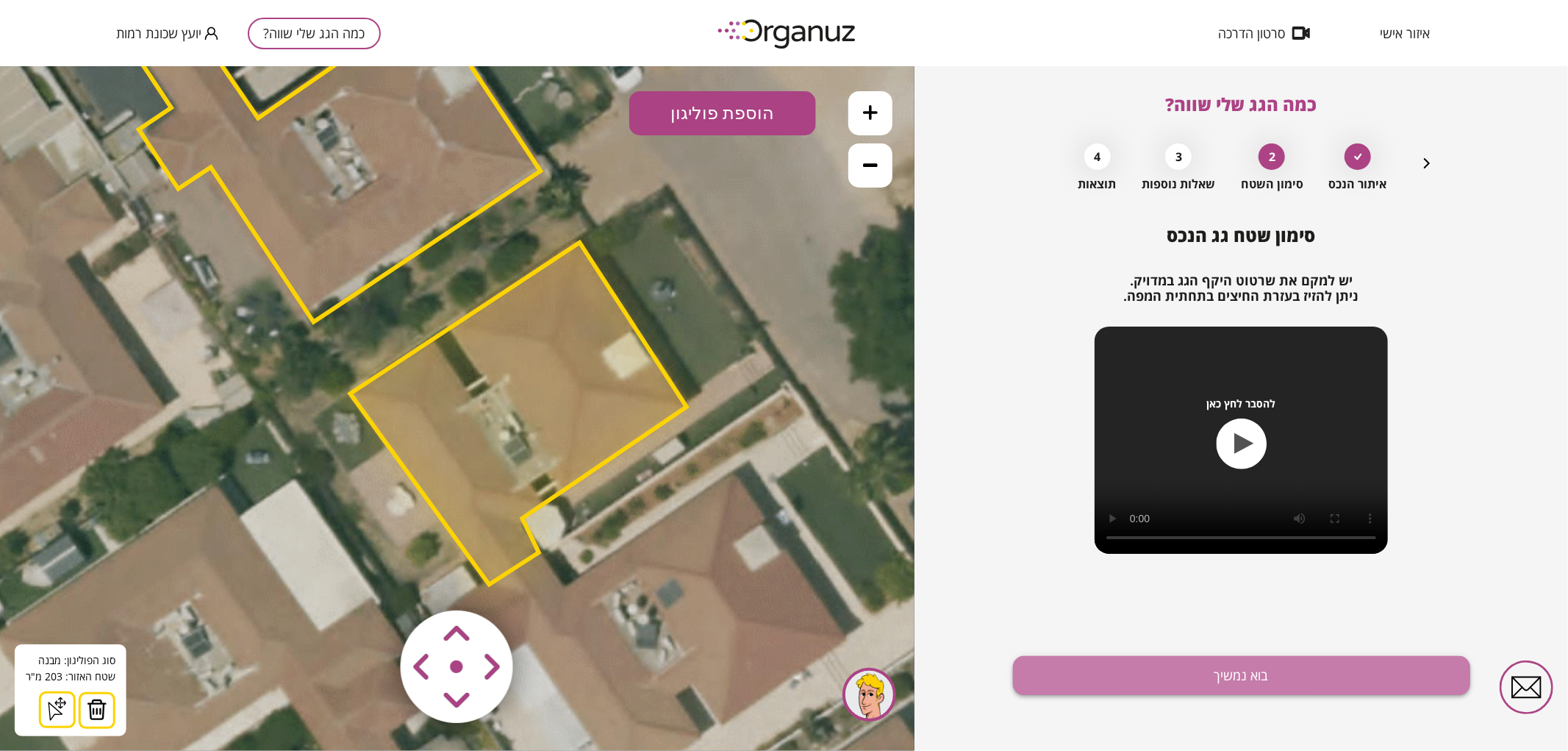
click at [1169, 659] on button "בוא נמשיך" at bounding box center [1242, 675] width 458 height 39
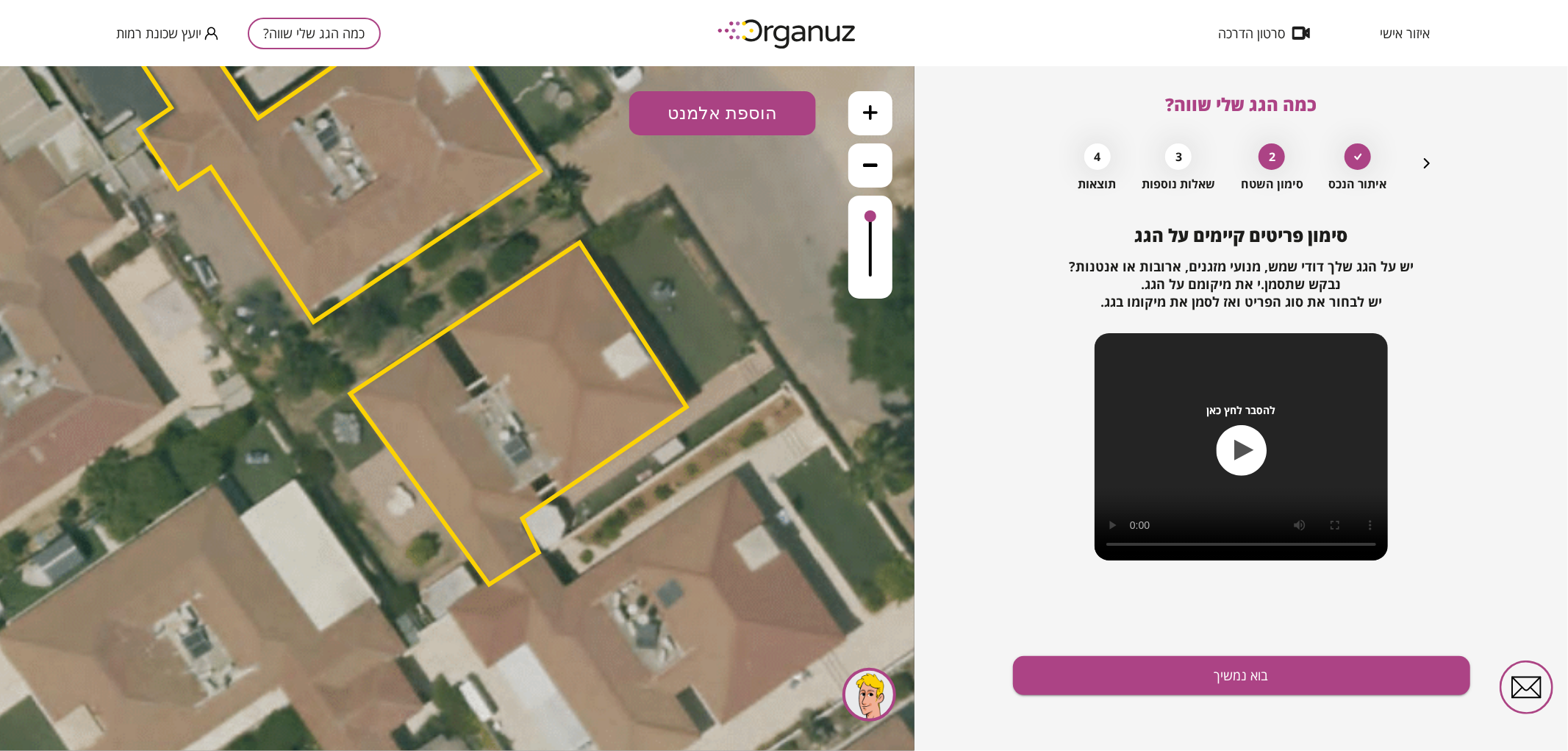
click at [1169, 659] on button "בוא נמשיך" at bounding box center [1242, 675] width 458 height 39
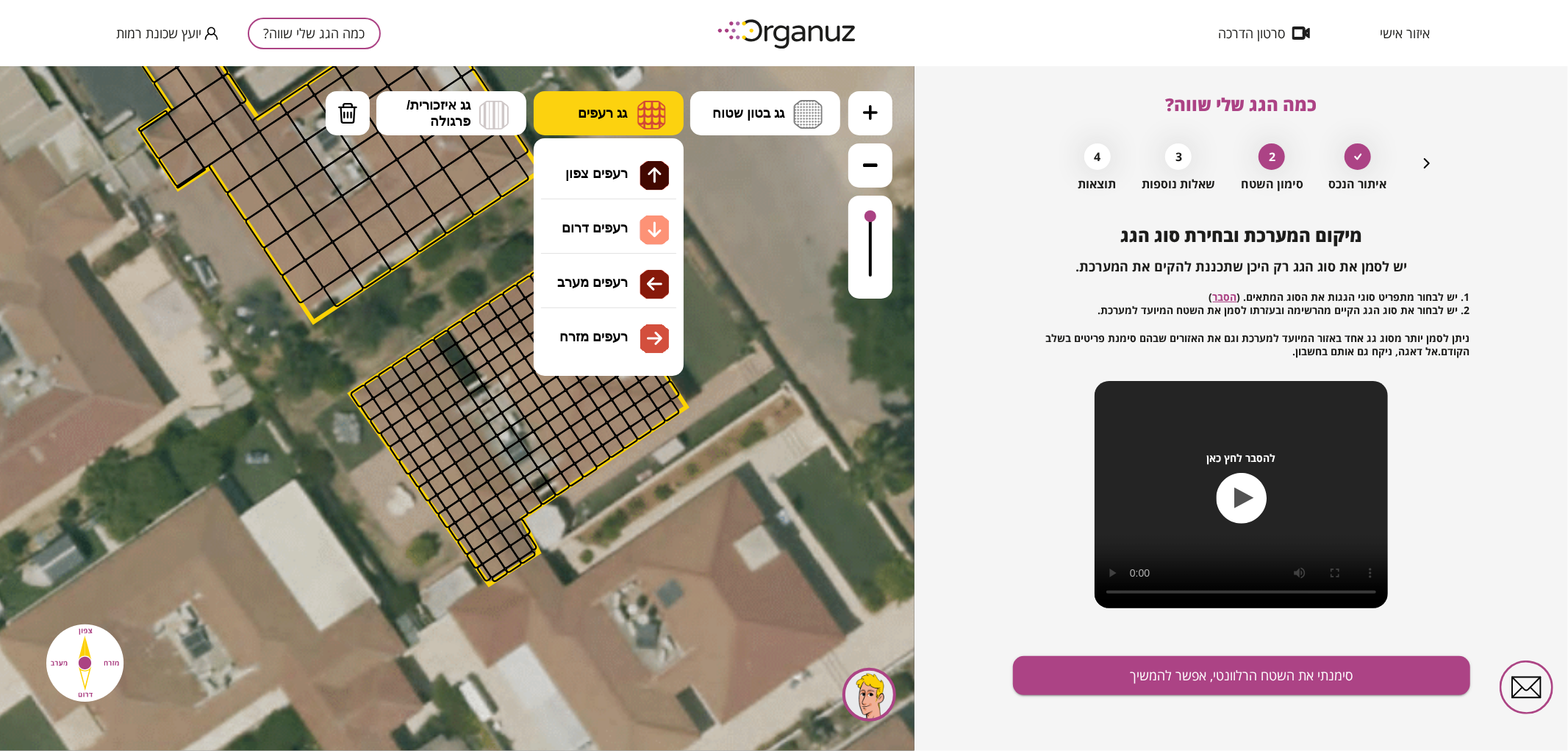
click at [642, 117] on img at bounding box center [651, 114] width 29 height 30
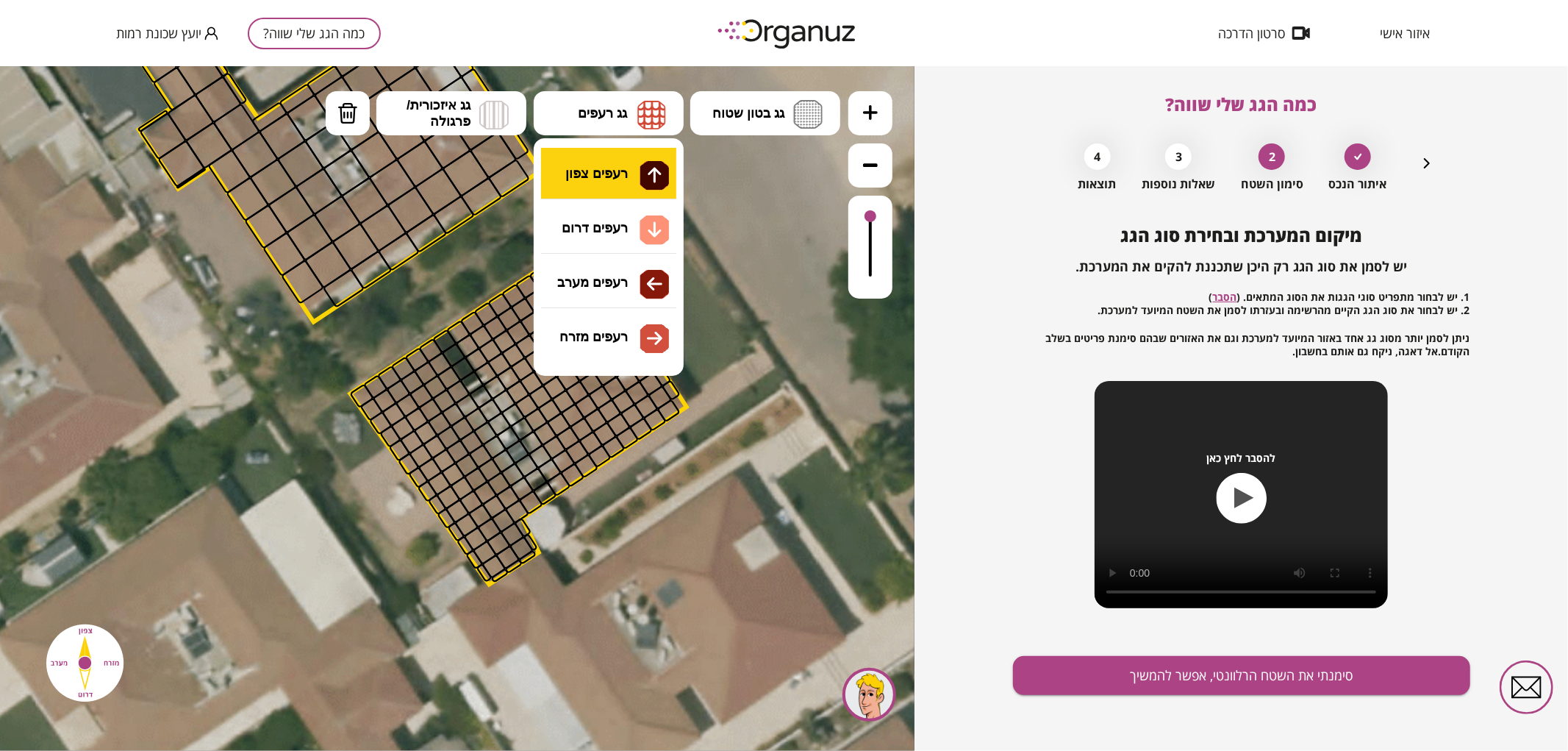
click at [645, 150] on div ".st0 { fill: #FFFFFF; } א" at bounding box center [457, 408] width 914 height 684
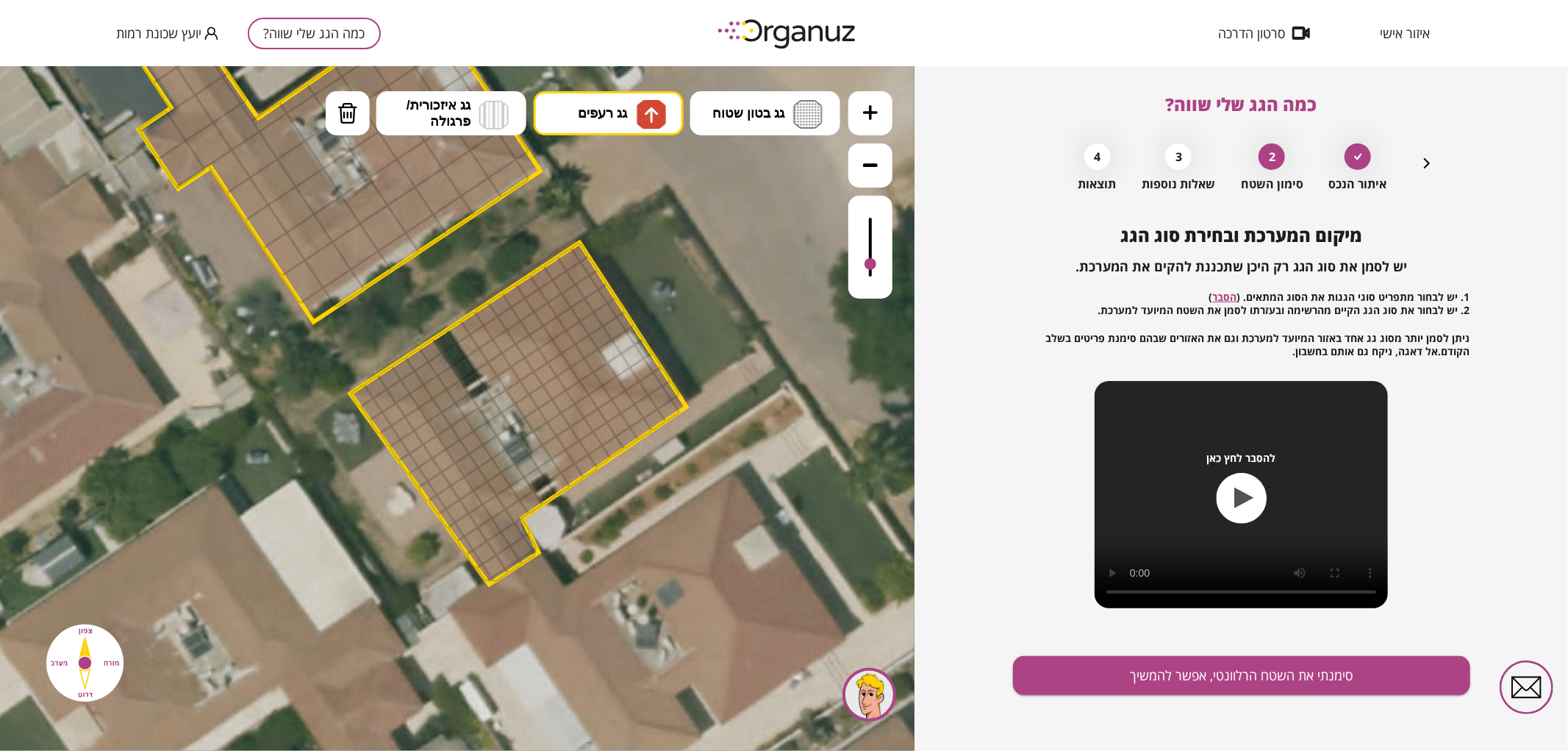
drag, startPoint x: 869, startPoint y: 224, endPoint x: 867, endPoint y: 264, distance: 40.0
click at [867, 264] on div at bounding box center [870, 263] width 11 height 11
click at [553, 326] on div at bounding box center [555, 327] width 25 height 25
click at [555, 305] on div at bounding box center [559, 305] width 25 height 25
click at [562, 280] on div at bounding box center [564, 282] width 25 height 25
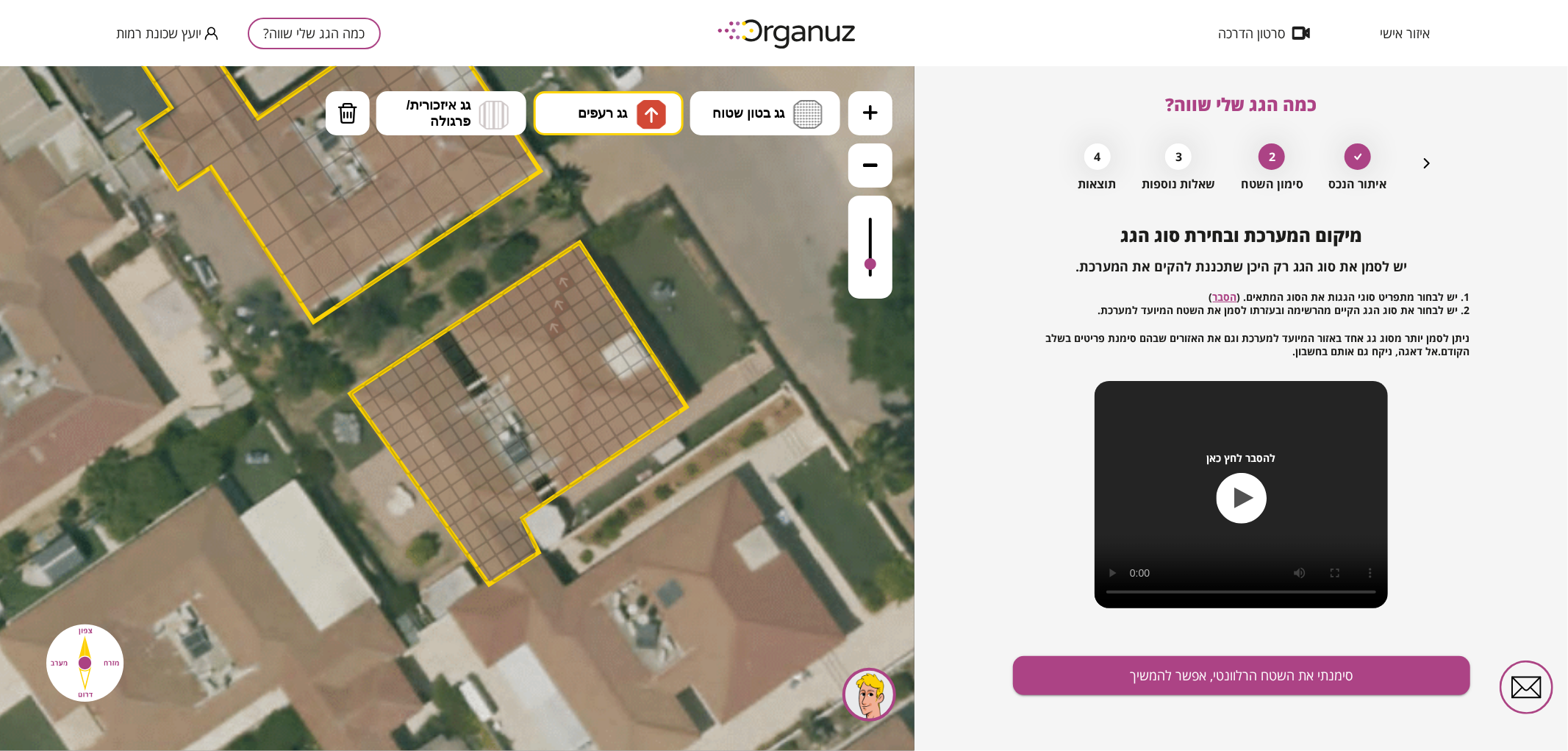
click at [564, 255] on div at bounding box center [569, 258] width 25 height 25
drag, startPoint x: 552, startPoint y: 270, endPoint x: 472, endPoint y: 317, distance: 92.8
click at [494, 324] on div at bounding box center [495, 327] width 25 height 25
click at [517, 325] on div at bounding box center [518, 332] width 25 height 25
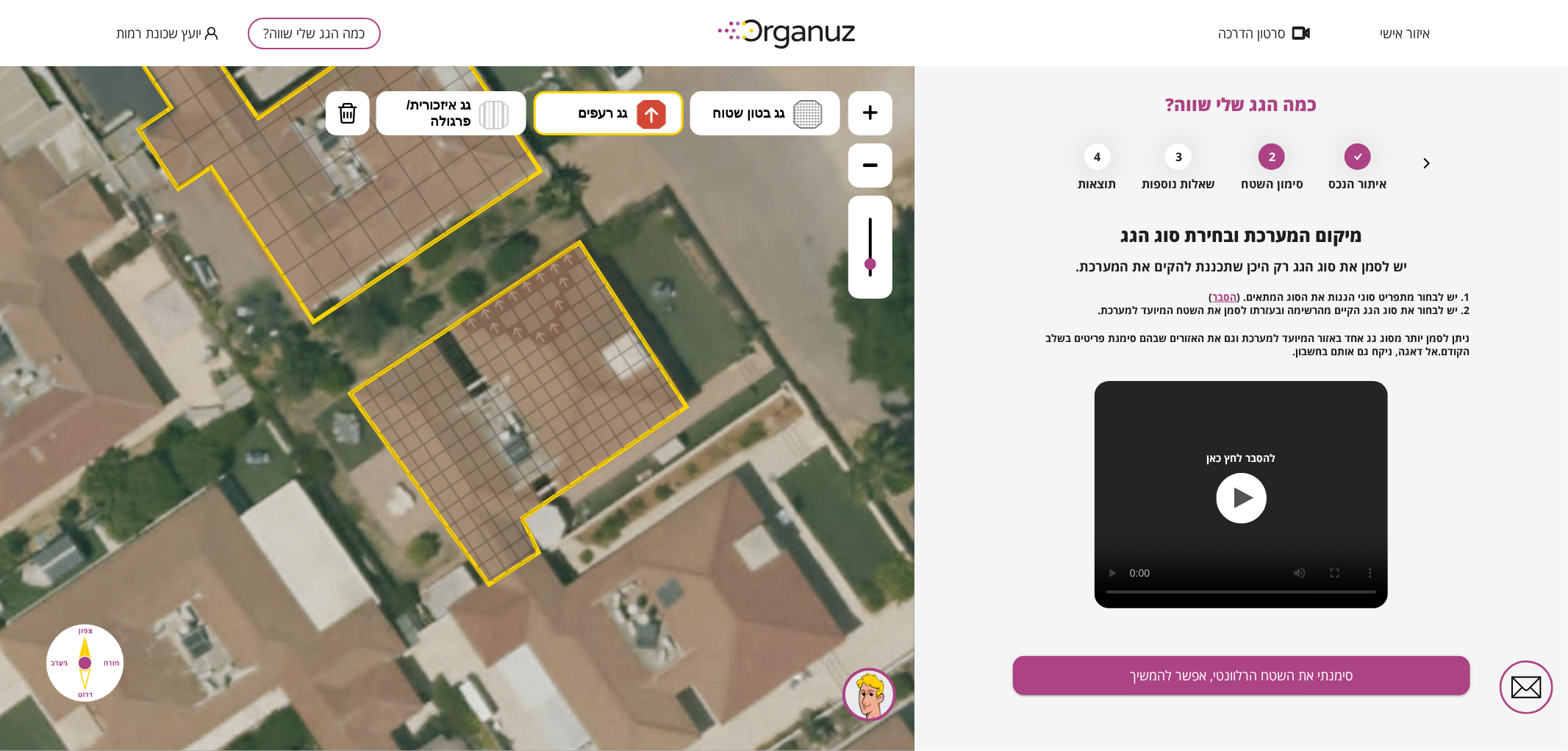
click at [542, 332] on div at bounding box center [541, 336] width 25 height 25
drag, startPoint x: 536, startPoint y: 320, endPoint x: 546, endPoint y: 289, distance: 32.6
drag, startPoint x: 371, startPoint y: 386, endPoint x: 427, endPoint y: 349, distance: 67.1
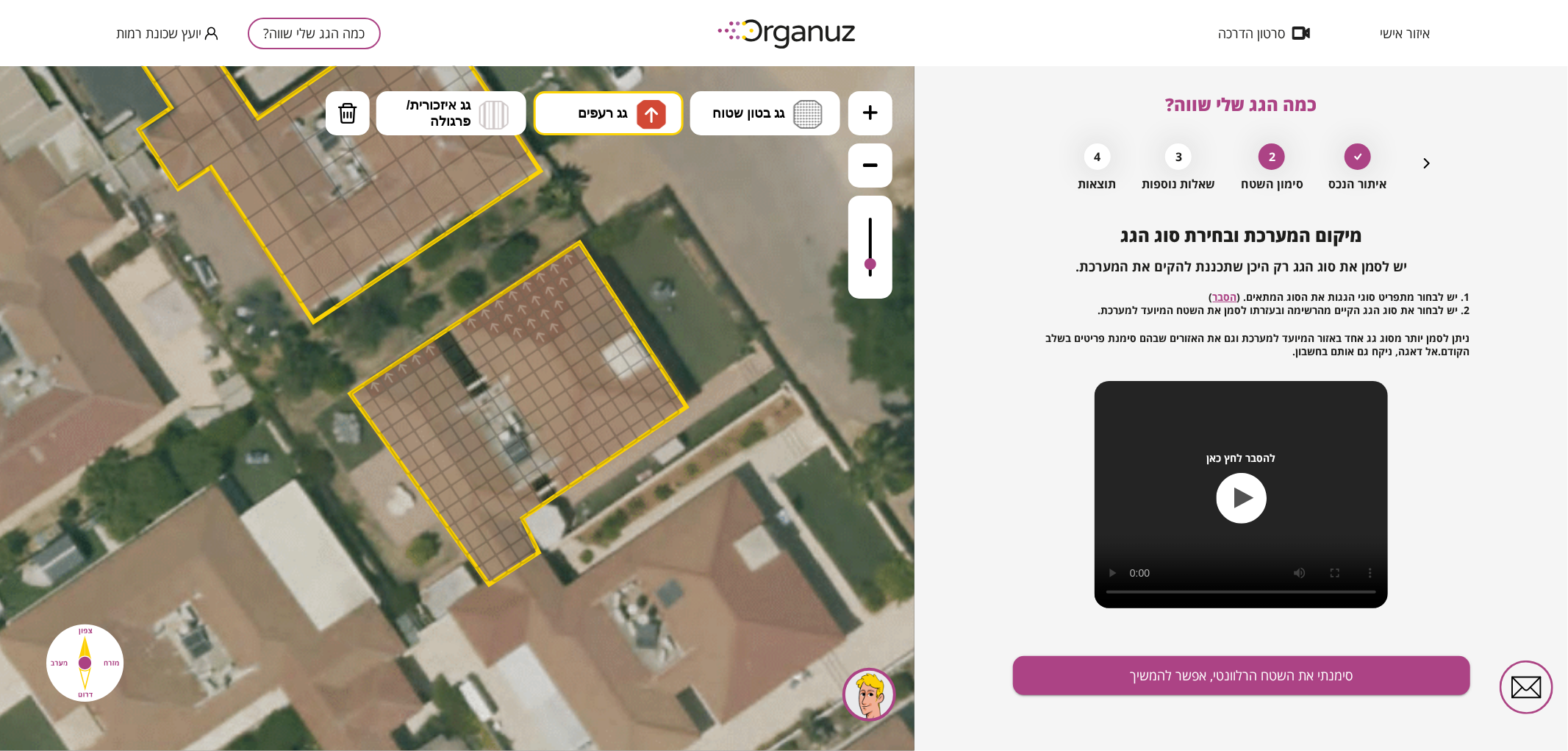
click at [417, 370] on div at bounding box center [426, 373] width 25 height 25
click at [412, 379] on div at bounding box center [412, 382] width 25 height 25
click at [391, 392] on div at bounding box center [398, 390] width 25 height 25
click at [416, 390] on div at bounding box center [421, 396] width 25 height 25
click at [633, 113] on button "גג רעפים" at bounding box center [608, 112] width 150 height 44
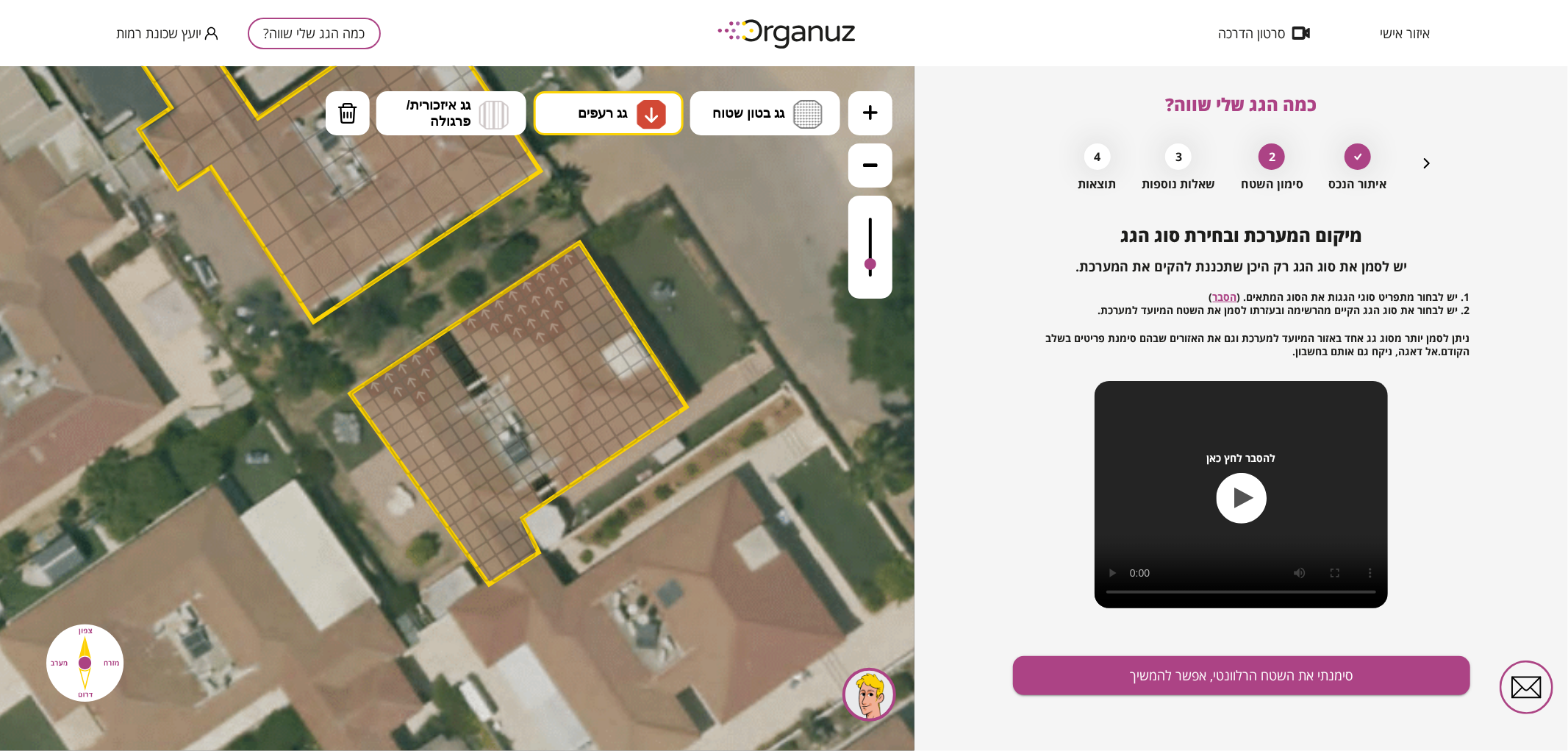
click at [633, 237] on div ".st0 { fill: #FFFFFF; } א" at bounding box center [457, 408] width 914 height 684
drag, startPoint x: 578, startPoint y: 472, endPoint x: 669, endPoint y: 413, distance: 108.5
drag, startPoint x: 647, startPoint y: 409, endPoint x: 574, endPoint y: 453, distance: 85.2
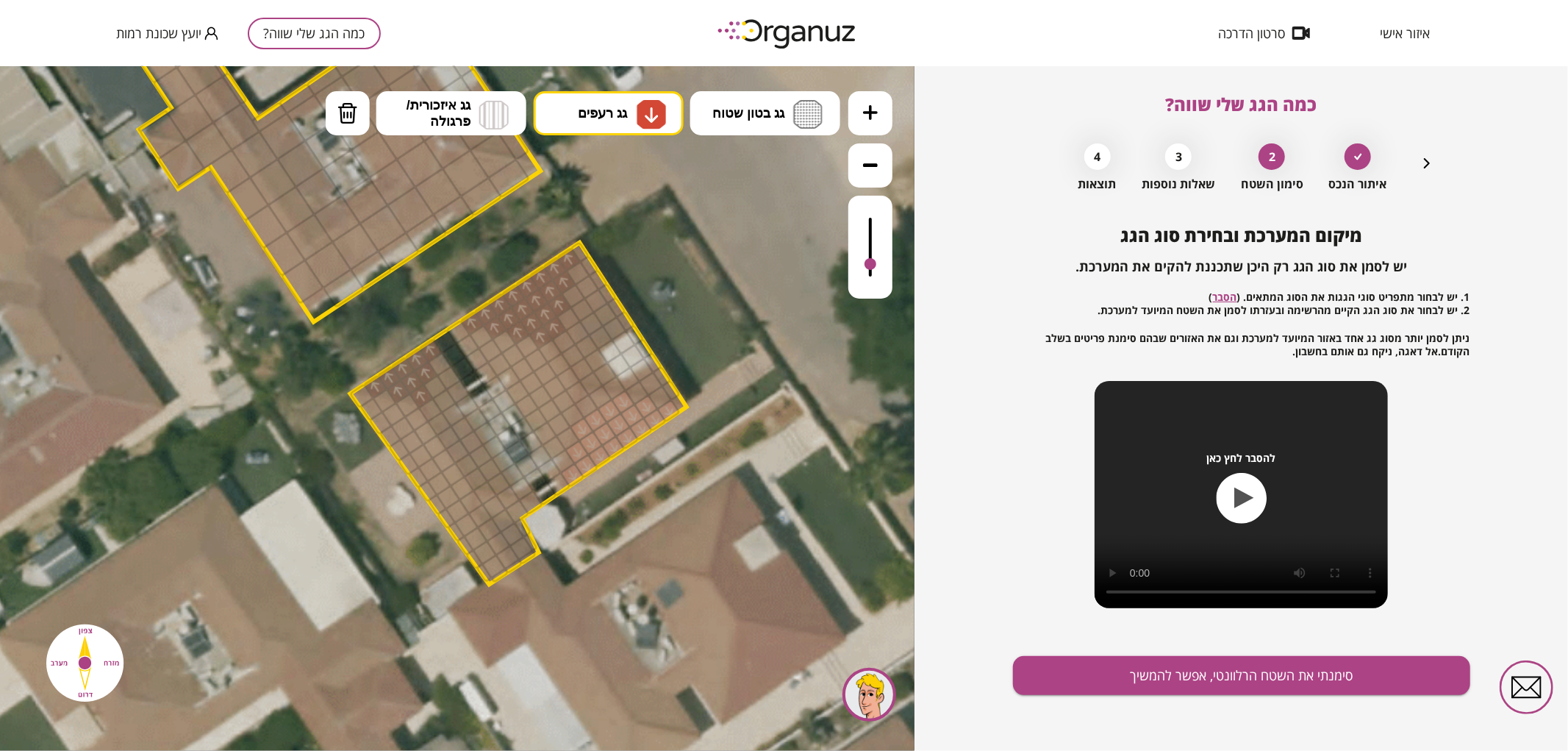
drag, startPoint x: 582, startPoint y: 432, endPoint x: 623, endPoint y: 403, distance: 50.2
drag, startPoint x: 601, startPoint y: 401, endPoint x: 591, endPoint y: 404, distance: 10.4
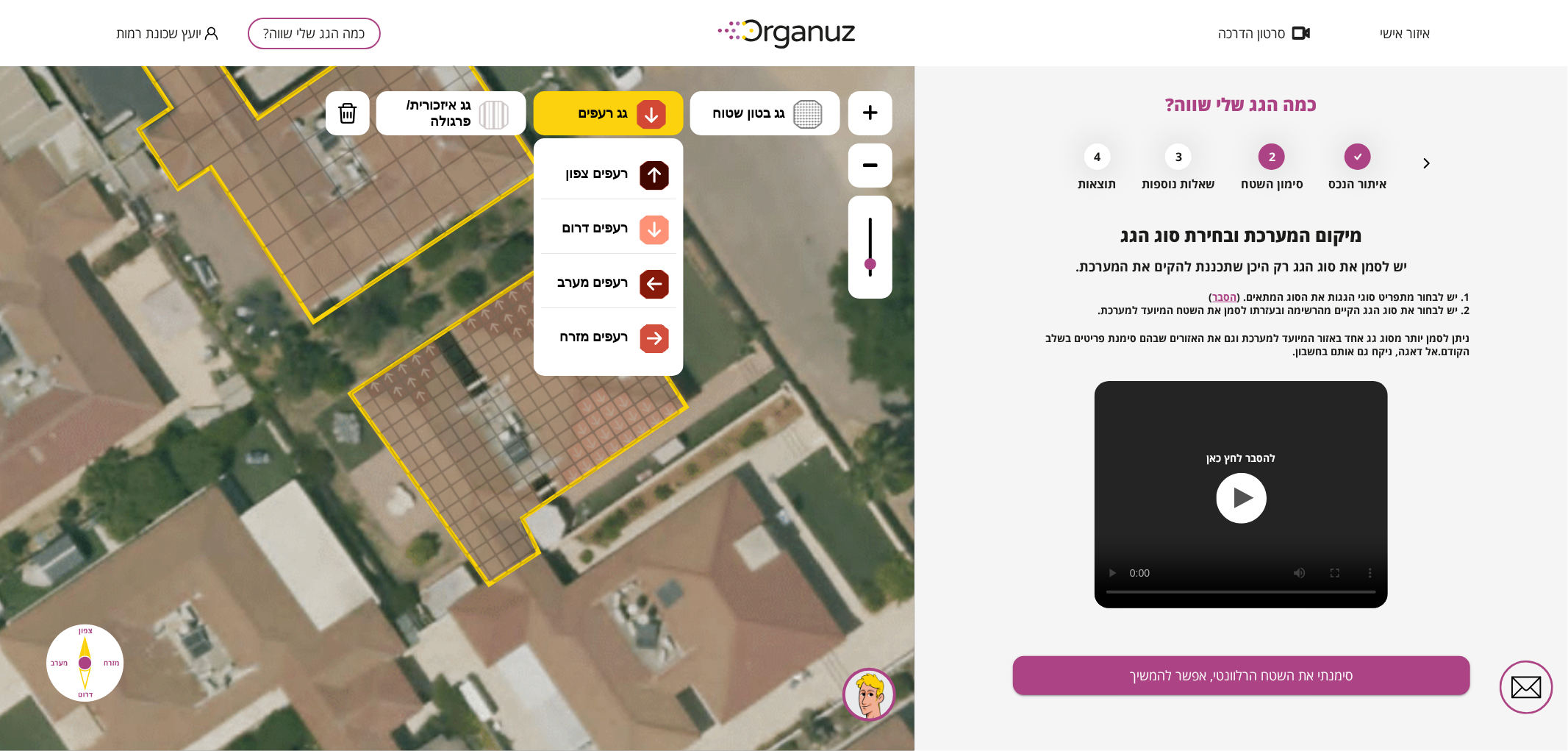
click at [649, 113] on img at bounding box center [652, 114] width 16 height 18
drag, startPoint x: 633, startPoint y: 277, endPoint x: 605, endPoint y: 298, distance: 35.0
click at [631, 277] on div ".st0 { fill: #FFFFFF; } א" at bounding box center [457, 408] width 914 height 684
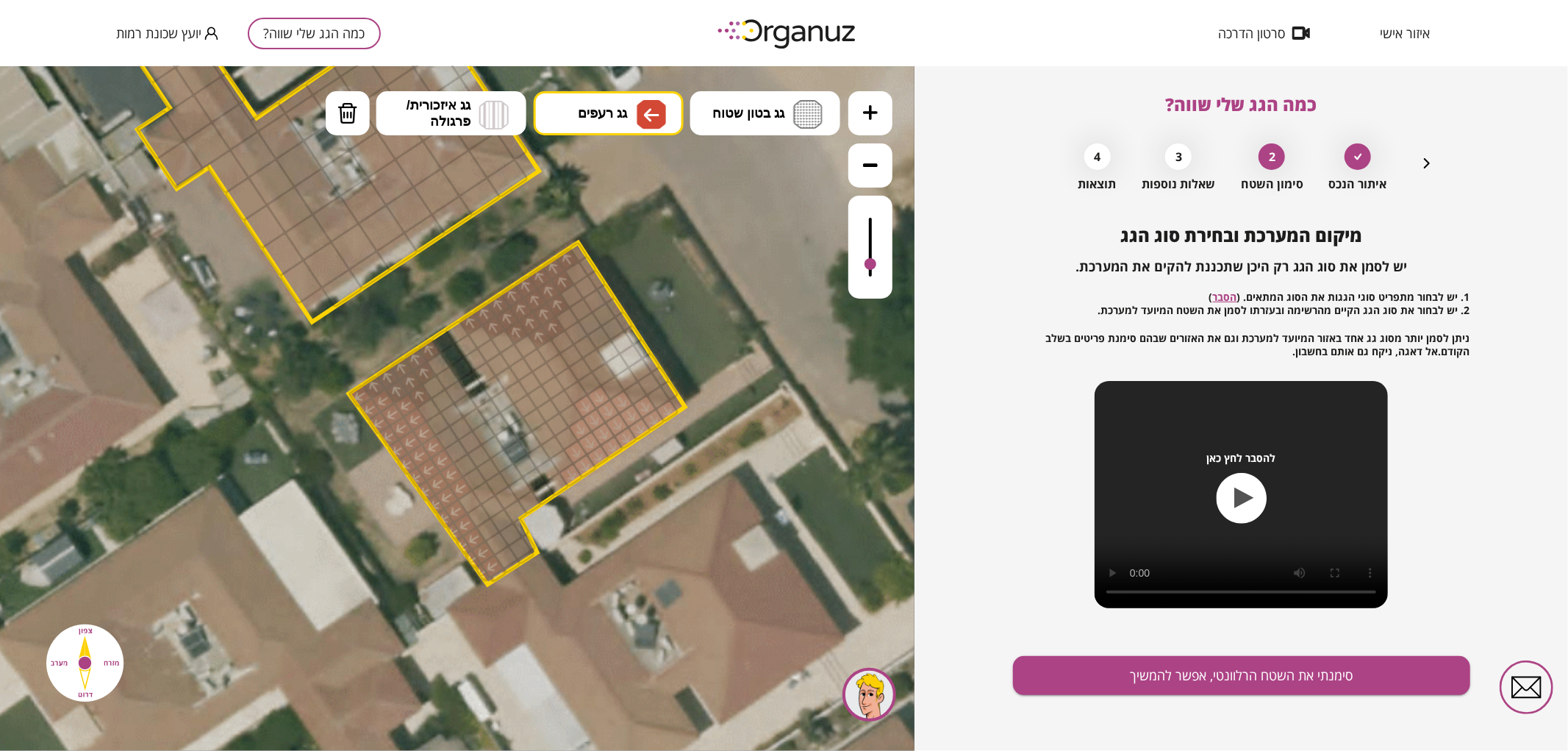
drag, startPoint x: 361, startPoint y: 398, endPoint x: 394, endPoint y: 421, distance: 40.2
drag, startPoint x: 557, startPoint y: 458, endPoint x: 550, endPoint y: 380, distance: 78.3
click at [623, 115] on span "גג רעפים" at bounding box center [602, 112] width 49 height 16
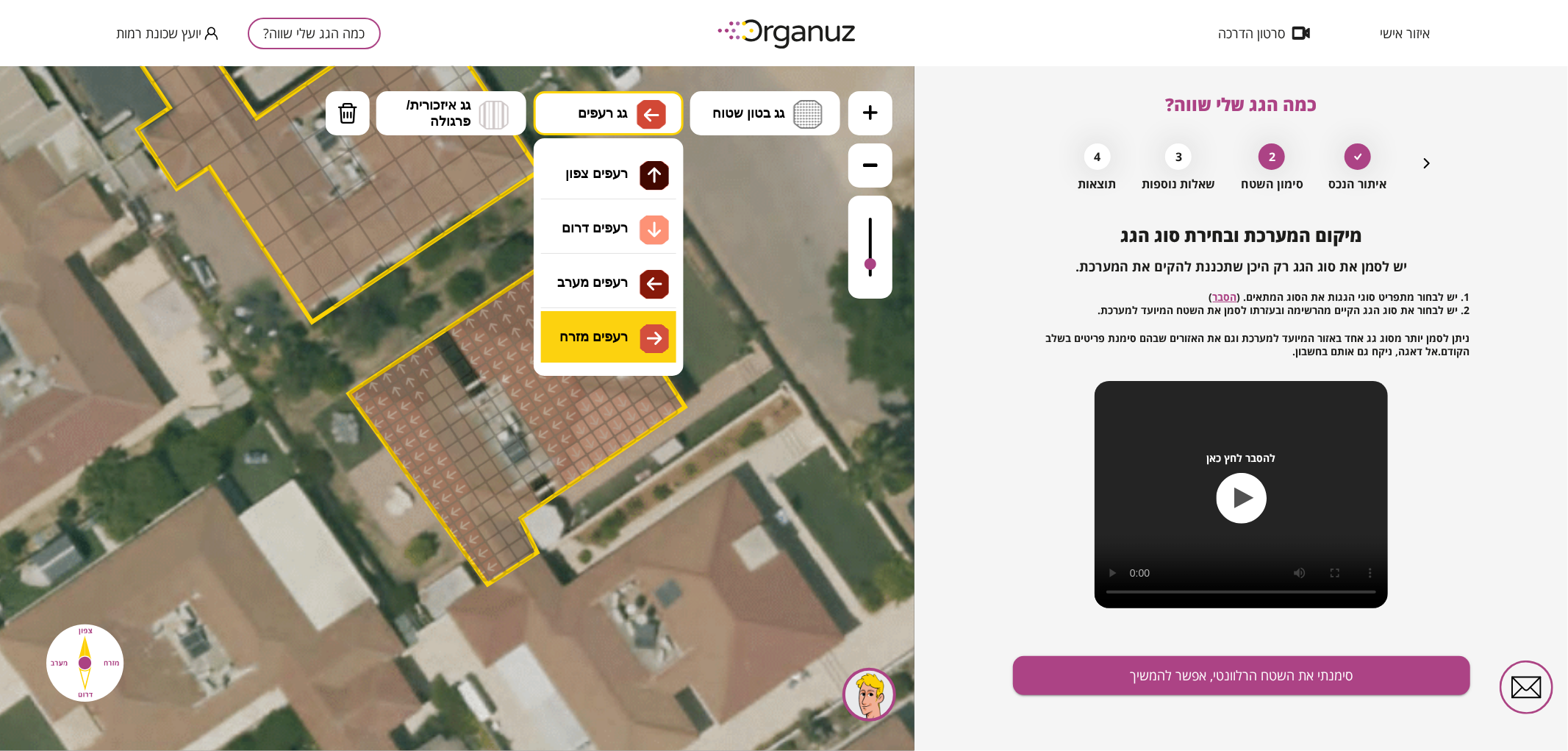
click at [615, 340] on div ".st0 { fill: #FFFFFF; } א" at bounding box center [457, 408] width 914 height 684
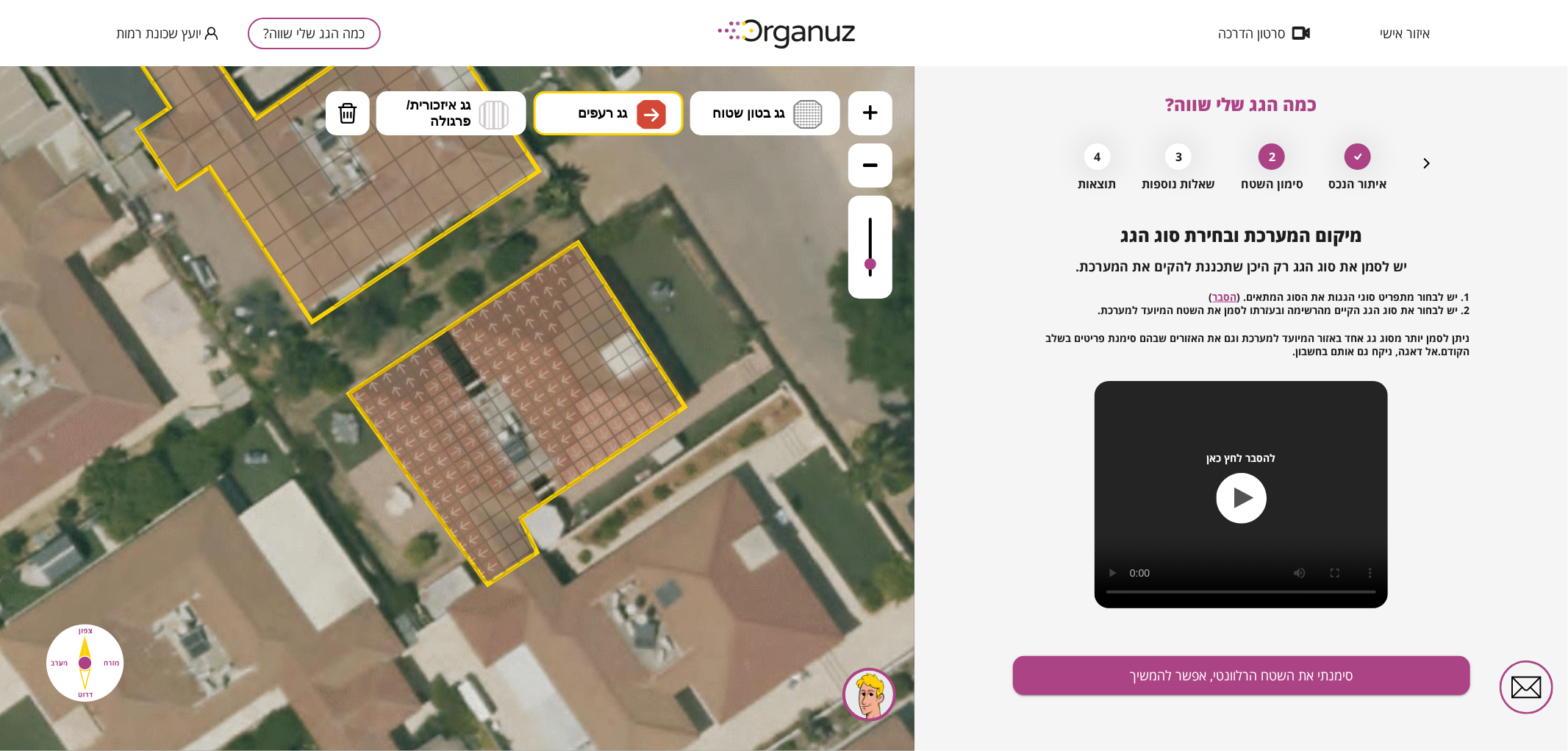
drag, startPoint x: 436, startPoint y: 362, endPoint x: 486, endPoint y: 461, distance: 110.9
click at [522, 487] on div at bounding box center [521, 488] width 25 height 25
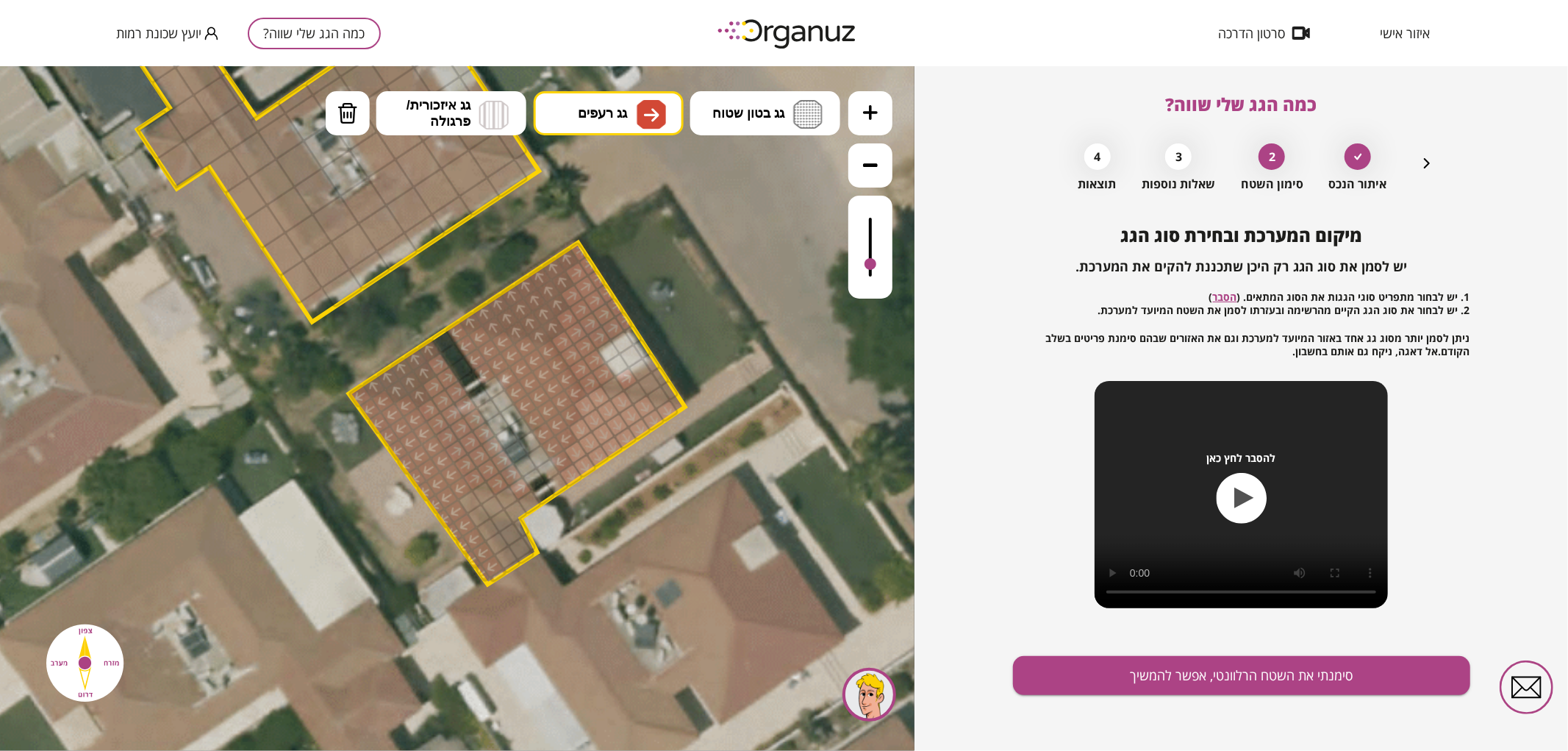
click at [612, 384] on div at bounding box center [612, 387] width 25 height 25
drag, startPoint x: 646, startPoint y: 370, endPoint x: 676, endPoint y: 394, distance: 38.4
click at [666, 395] on div at bounding box center [669, 390] width 20 height 21
click at [651, 382] on div at bounding box center [649, 383] width 25 height 25
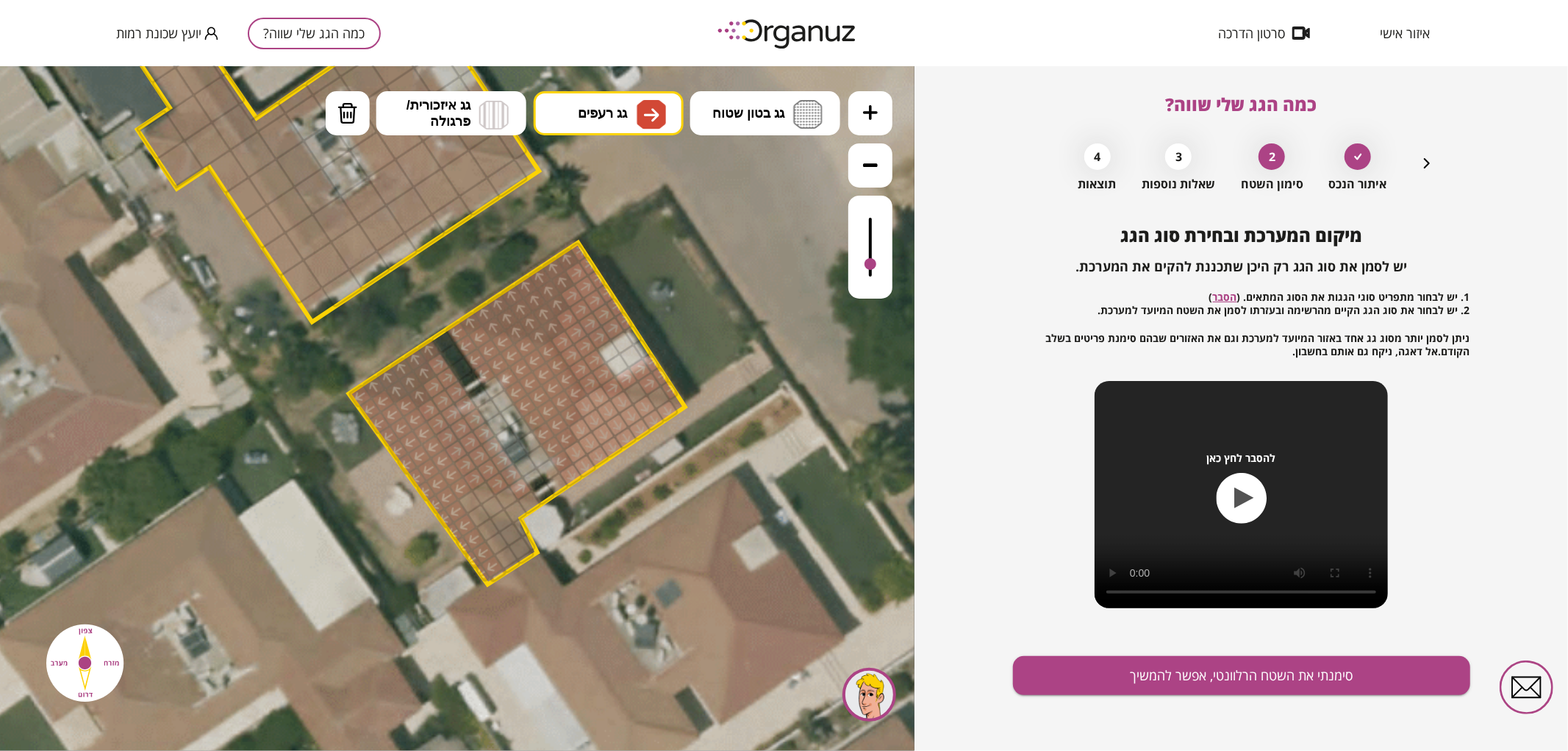
click at [636, 392] on div at bounding box center [635, 392] width 25 height 25
click at [653, 392] on div at bounding box center [659, 397] width 25 height 25
drag, startPoint x: 870, startPoint y: 264, endPoint x: 884, endPoint y: 267, distance: 14.3
click at [884, 267] on div at bounding box center [871, 247] width 44 height 103
drag, startPoint x: 498, startPoint y: 525, endPoint x: 486, endPoint y: 525, distance: 12.0
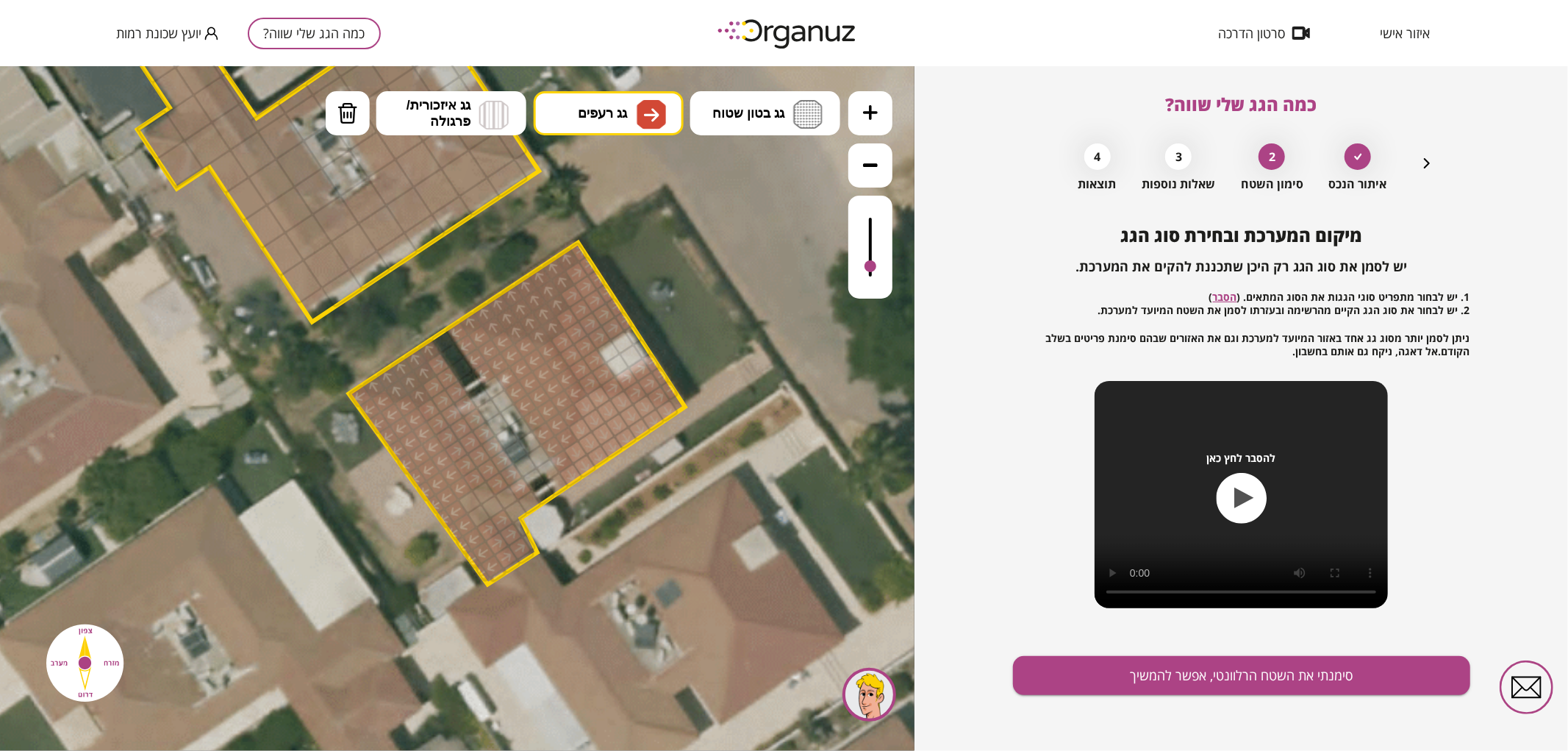
drag, startPoint x: 521, startPoint y: 530, endPoint x: 536, endPoint y: 552, distance: 26.6
click at [536, 552] on div ".st0 { fill: #FFFFFF; }" at bounding box center [453, 310] width 3028 height 3029
click at [1148, 671] on button "סימנתי את השטח הרלוונטי, אפשר להמשיך" at bounding box center [1242, 675] width 458 height 39
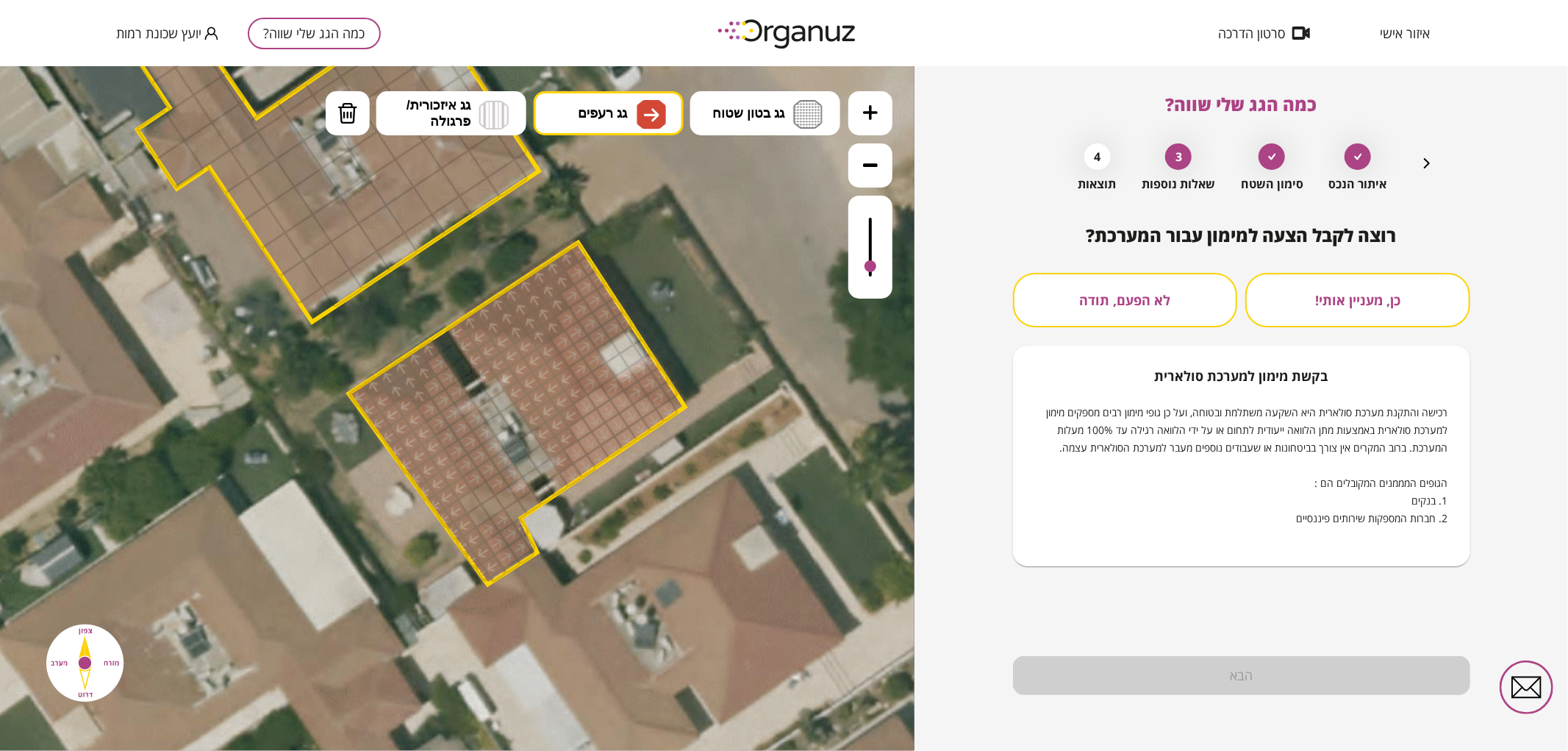
click at [1160, 332] on div "כן, מעניין אותי! לא הפעם, תודה בקשת [PERSON_NAME] למערכת סולארית רכישה והתקנת מ…" at bounding box center [1242, 419] width 458 height 293
click at [1157, 311] on button "לא הפעם, תודה" at bounding box center [1125, 300] width 225 height 54
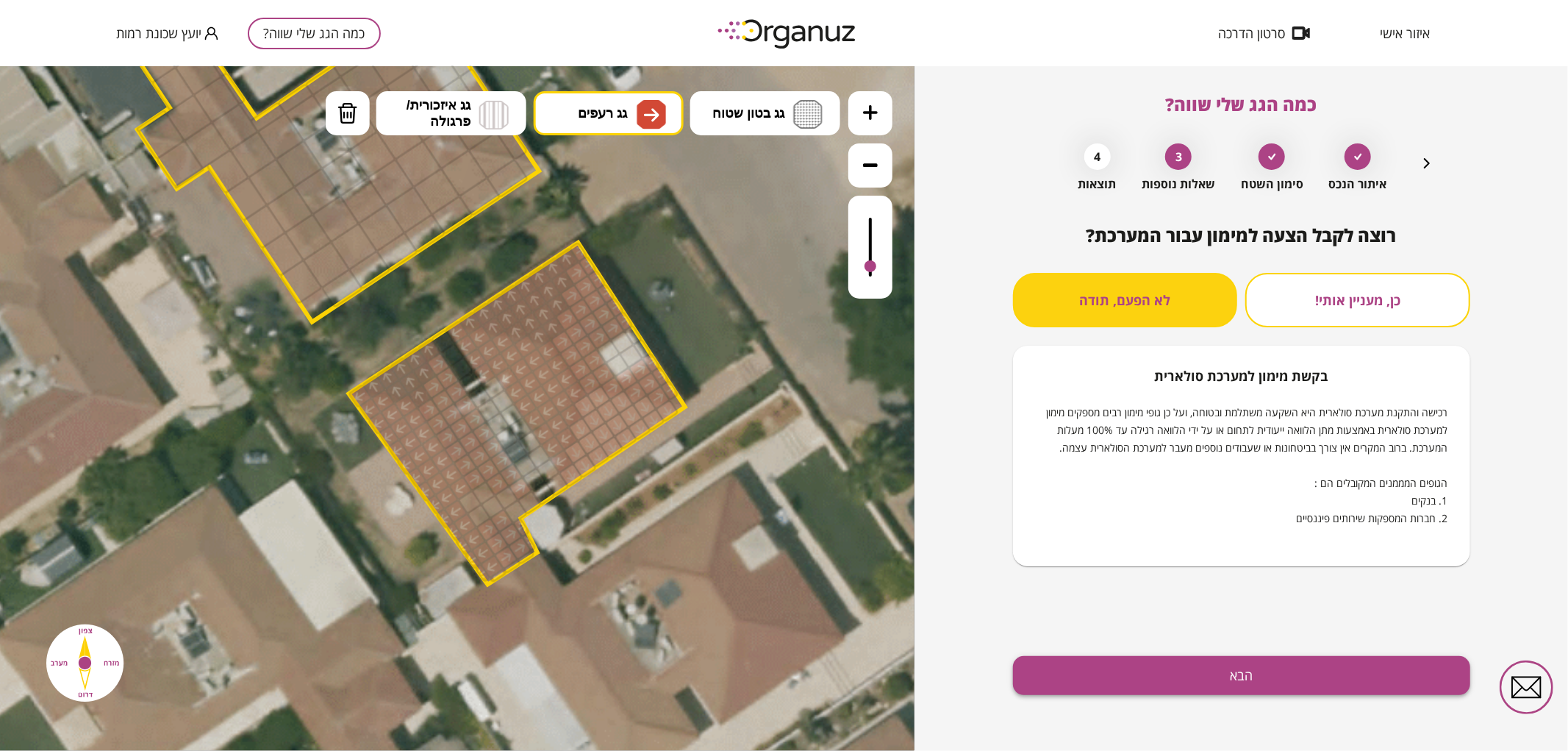
click at [1203, 670] on button "הבא" at bounding box center [1242, 675] width 458 height 39
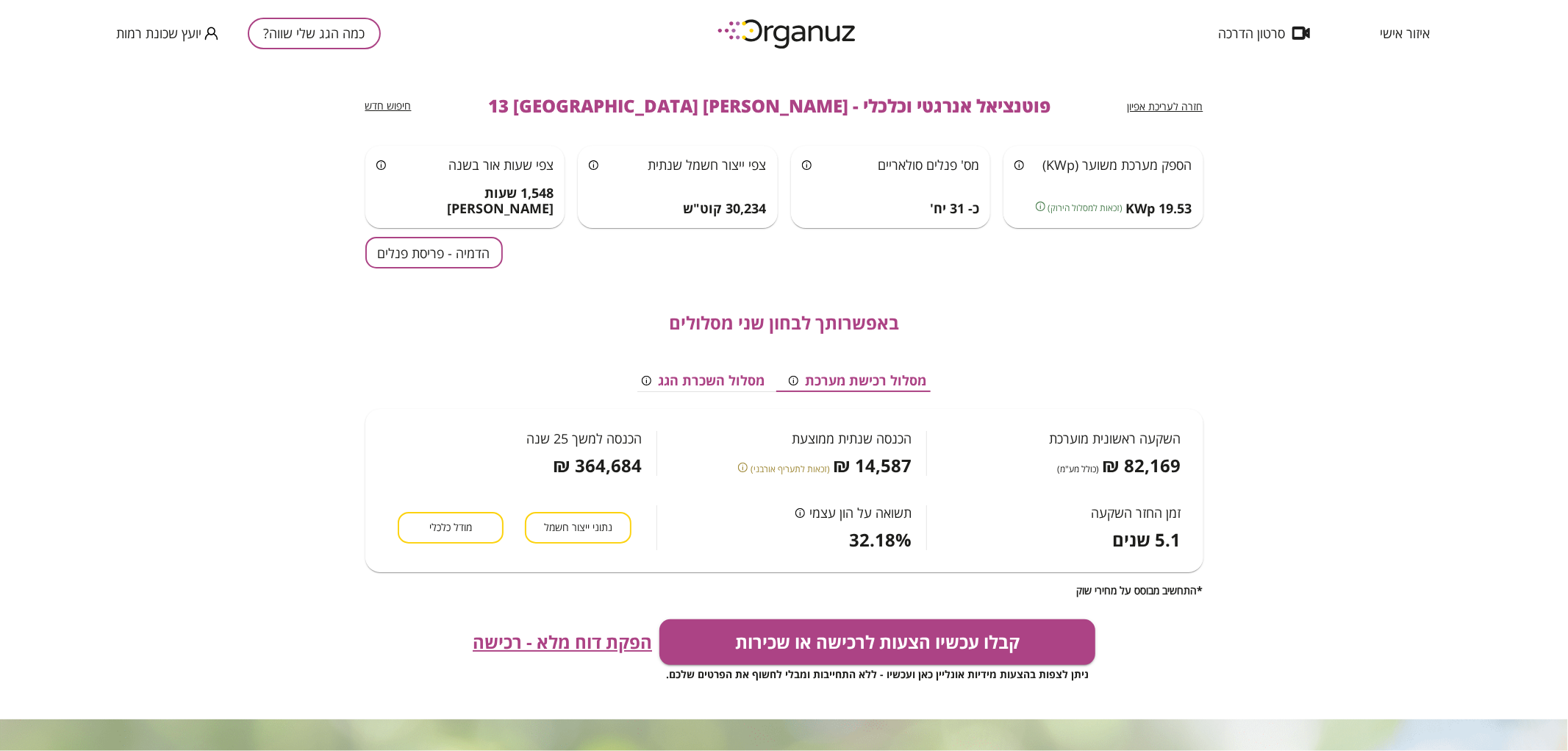
click at [409, 246] on button "הדמיה - פריסת פנלים" at bounding box center [434, 253] width 137 height 32
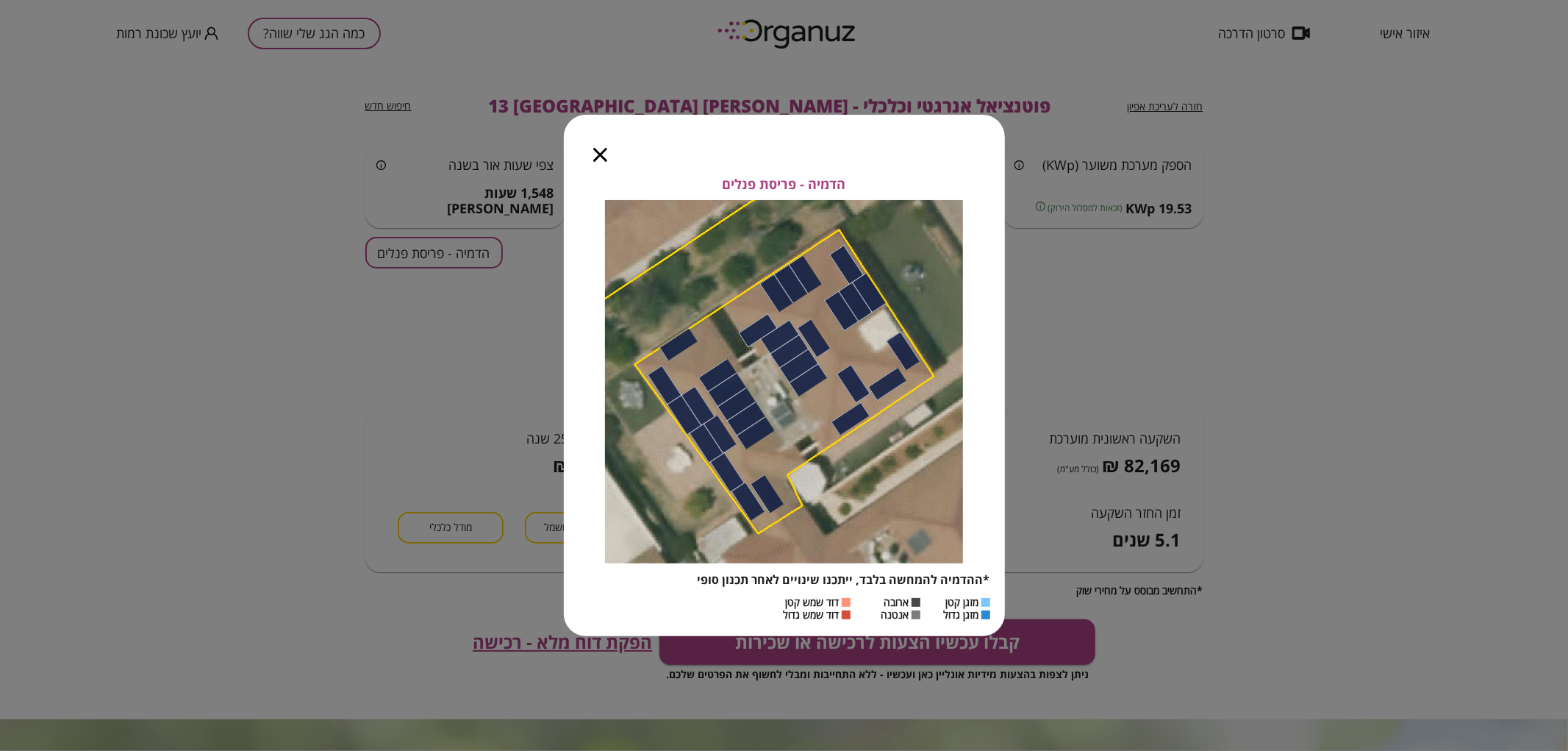
click at [596, 162] on div at bounding box center [599, 145] width 73 height 62
click at [599, 151] on icon "button" at bounding box center [600, 155] width 14 height 14
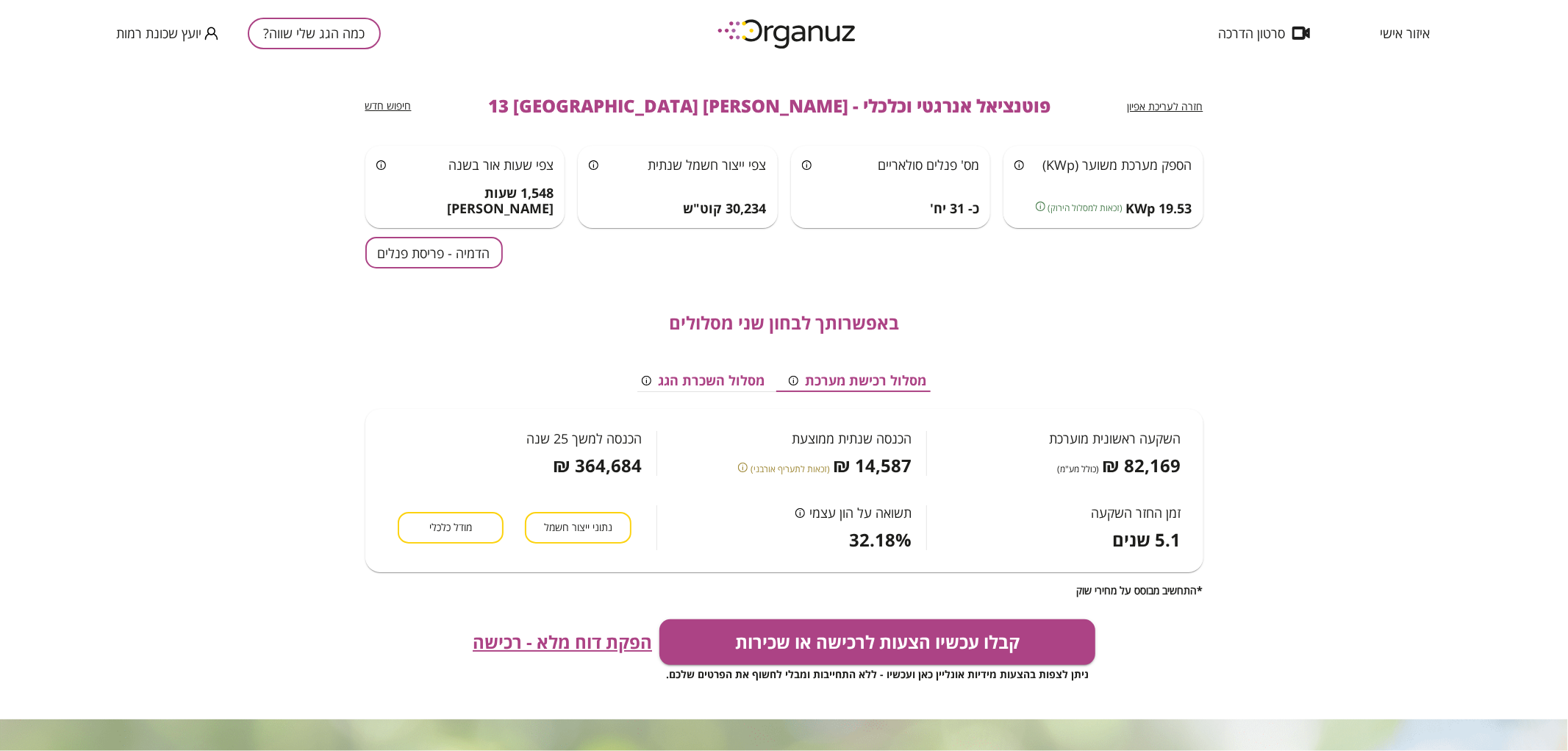
click at [340, 42] on button "כמה הגג שלי שווה?" at bounding box center [314, 33] width 133 height 32
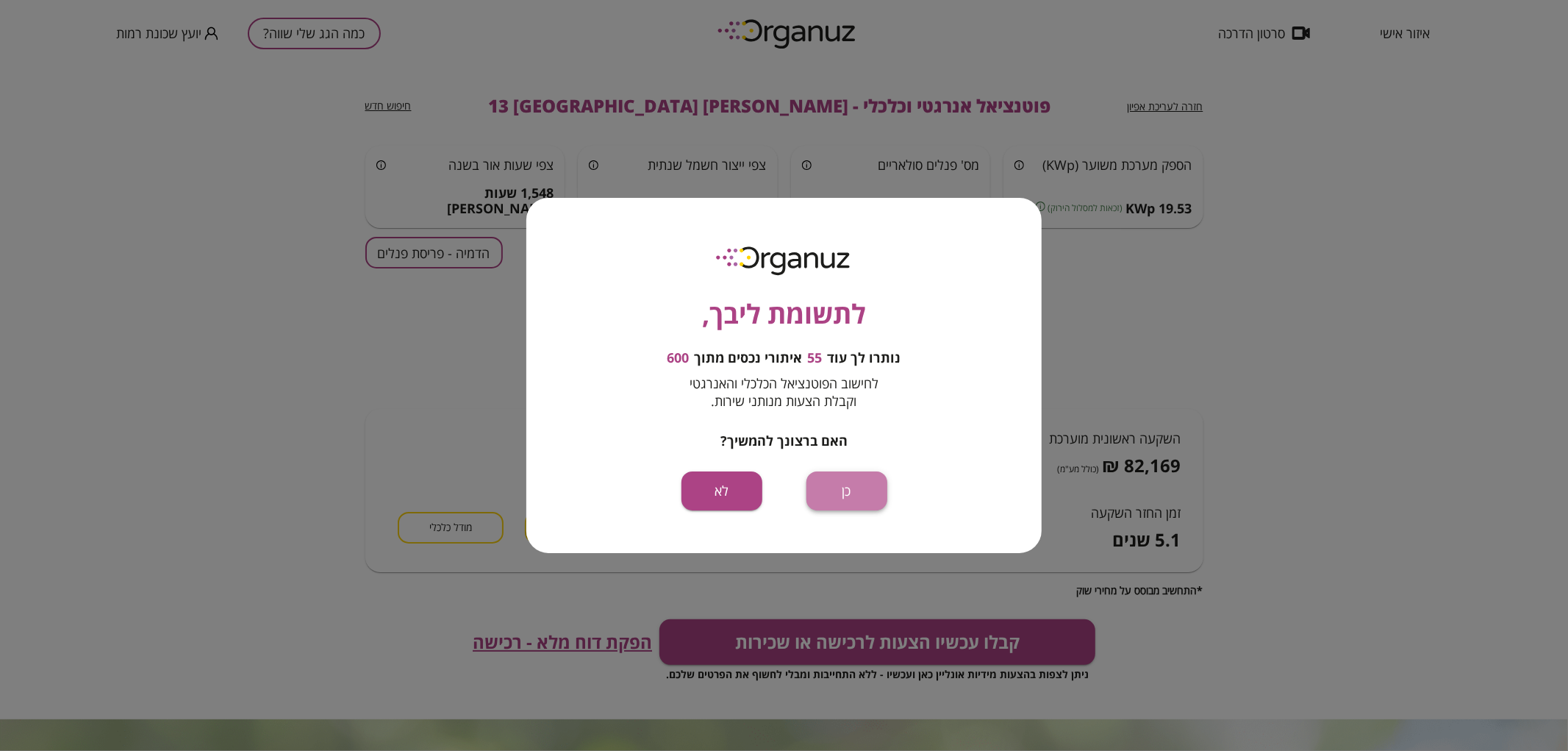
click at [851, 482] on button "כן" at bounding box center [847, 491] width 80 height 39
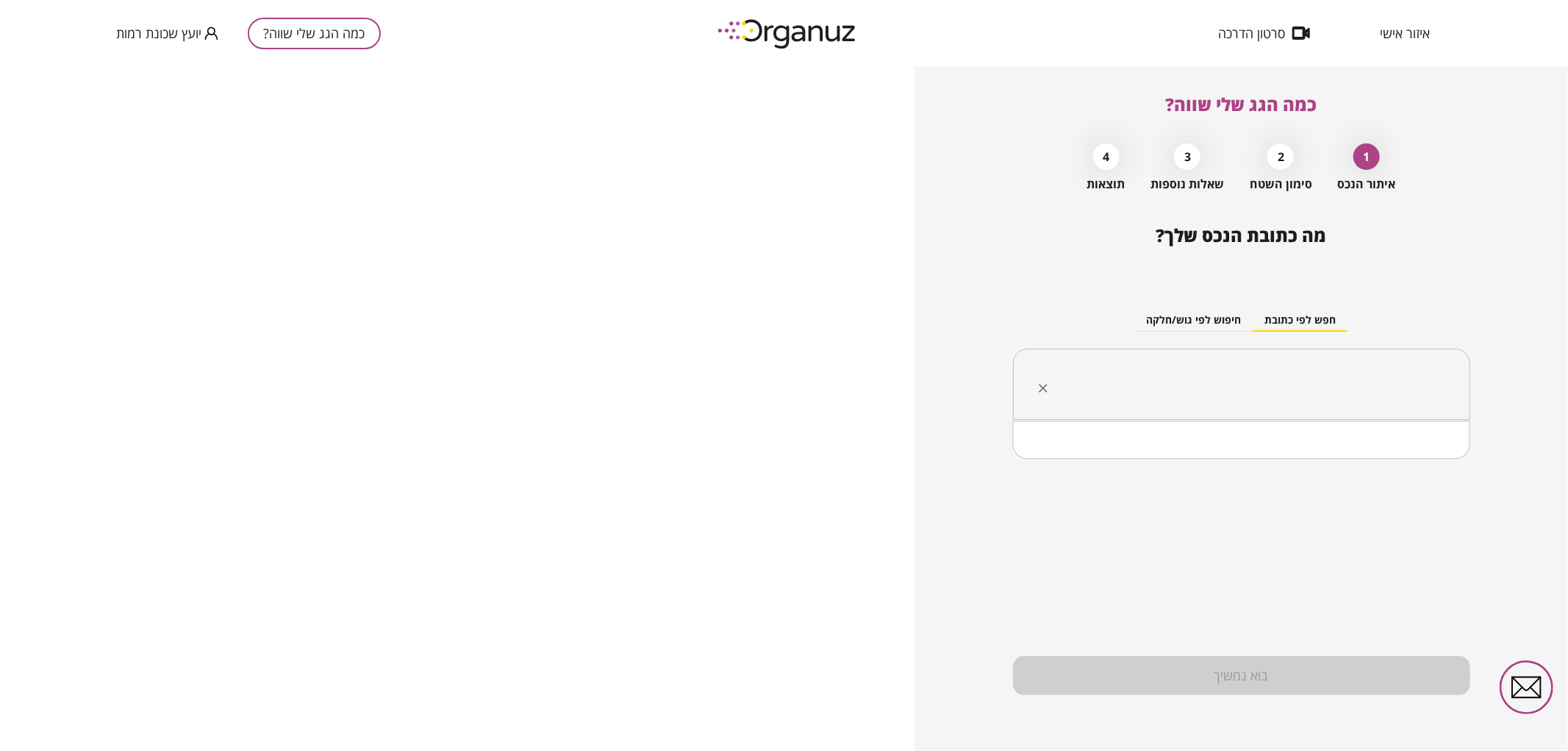
click at [1218, 394] on input "text" at bounding box center [1248, 384] width 411 height 37
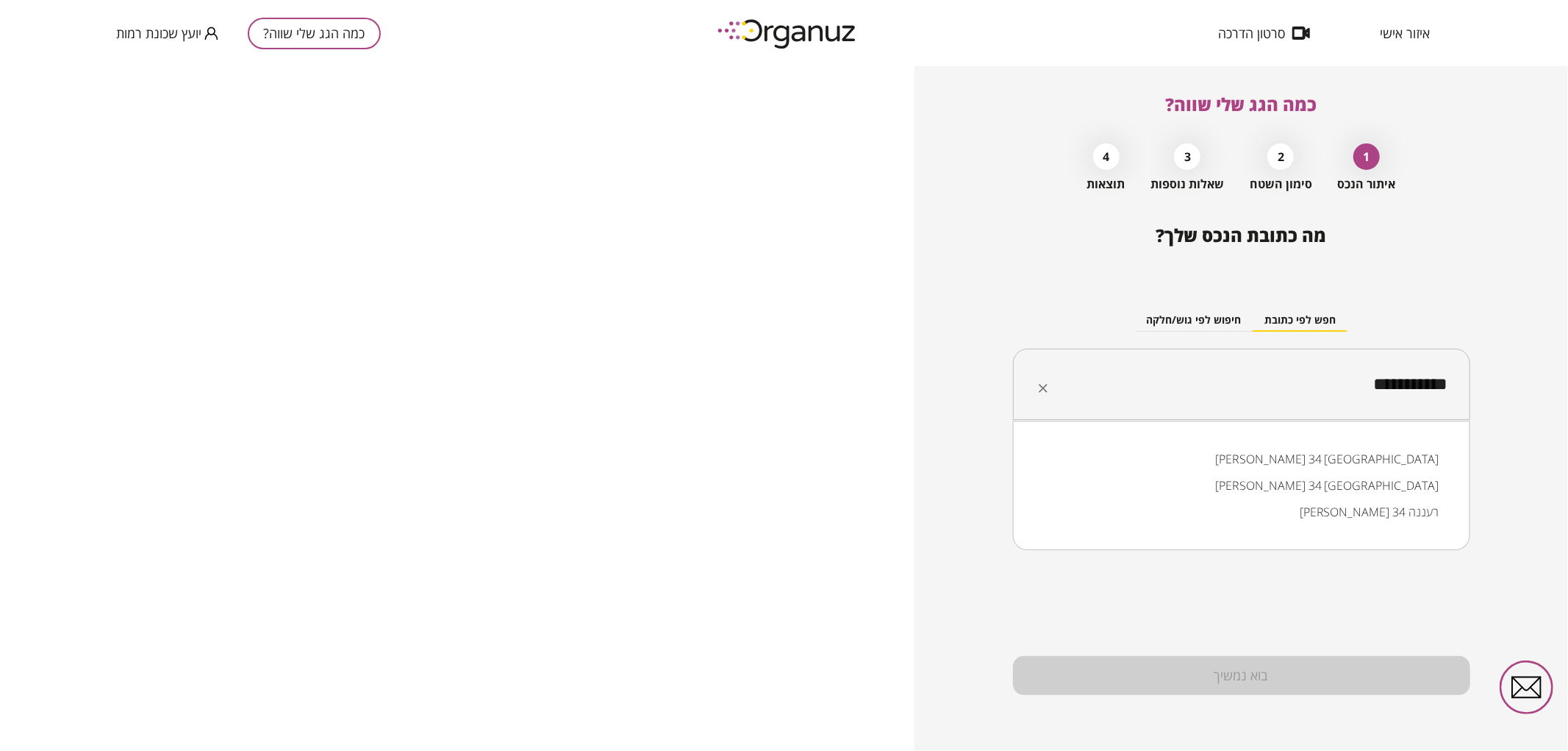
click at [1236, 454] on li "[PERSON_NAME] 34 [GEOGRAPHIC_DATA]" at bounding box center [1242, 459] width 419 height 26
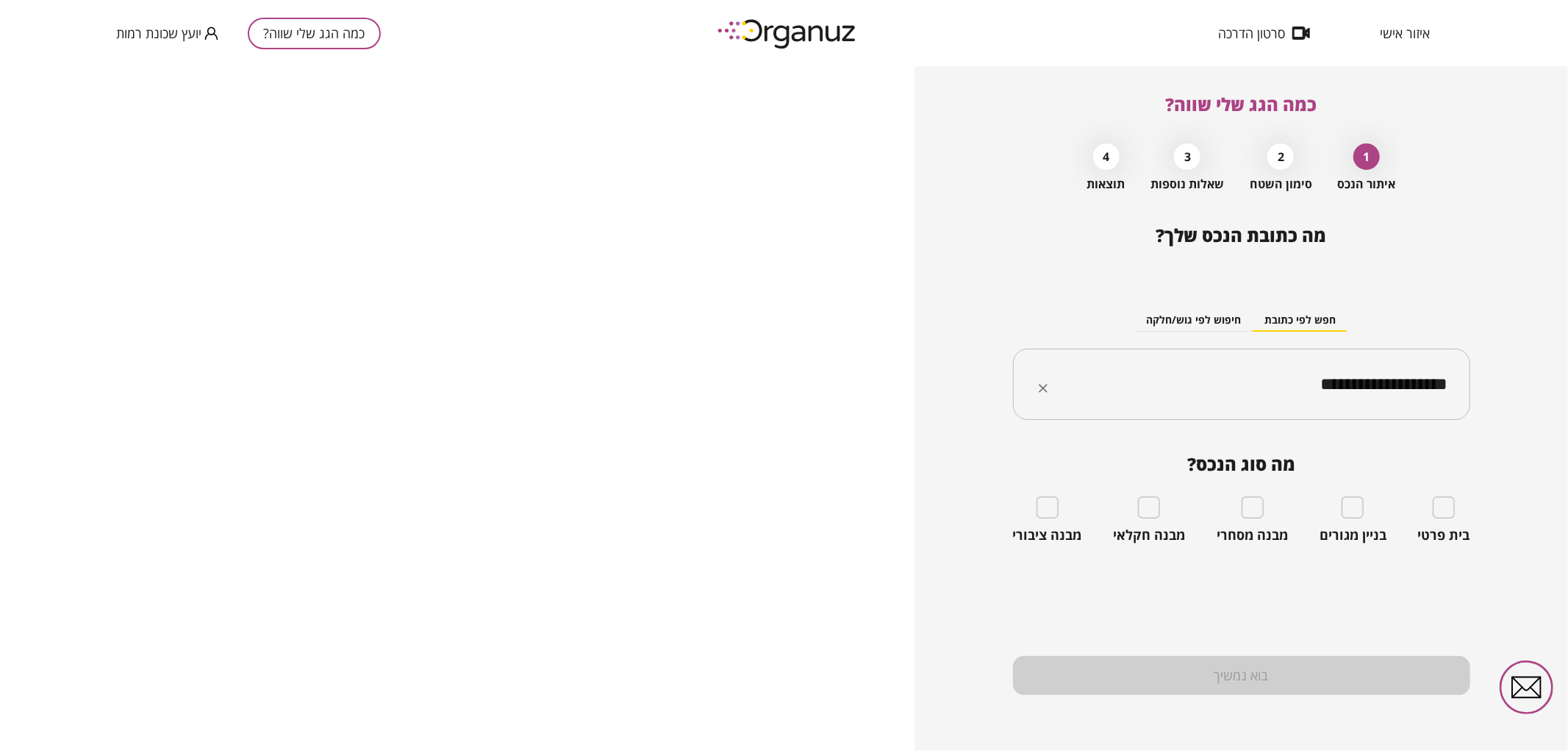
type input "**********"
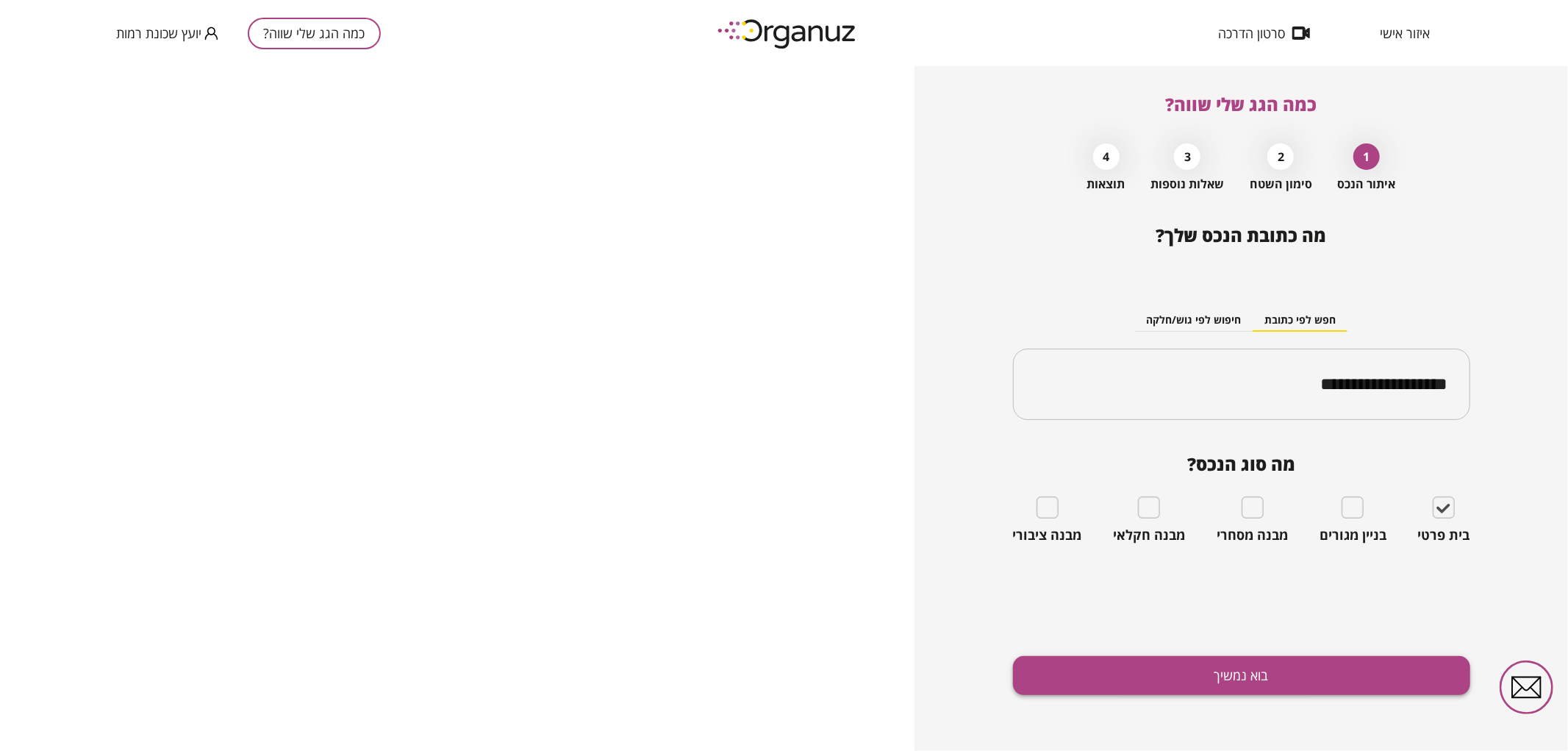
click at [1384, 677] on button "בוא נמשיך" at bounding box center [1242, 675] width 458 height 39
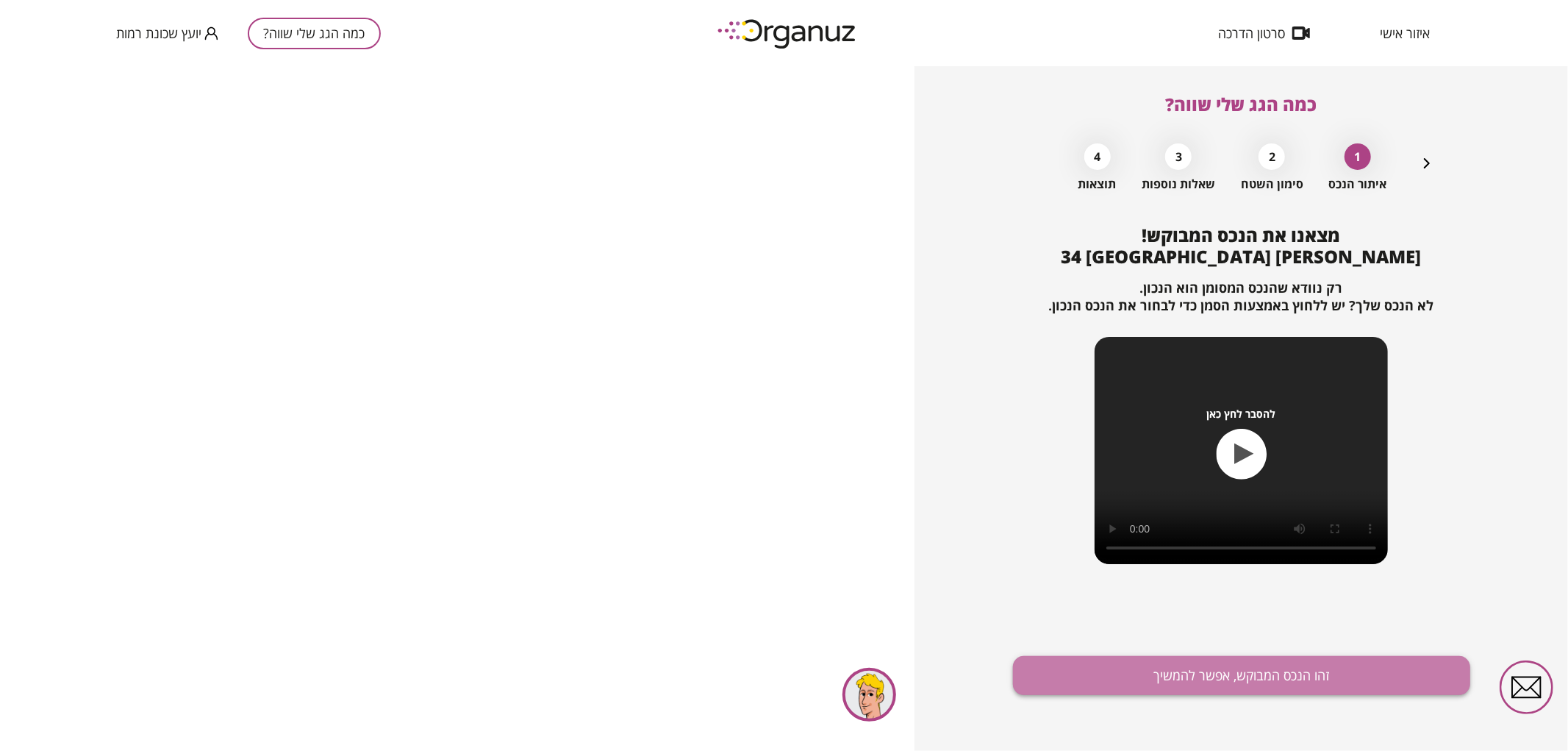
click at [1349, 681] on button "זהו הנכס המבוקש, אפשר להמשיך" at bounding box center [1242, 675] width 458 height 39
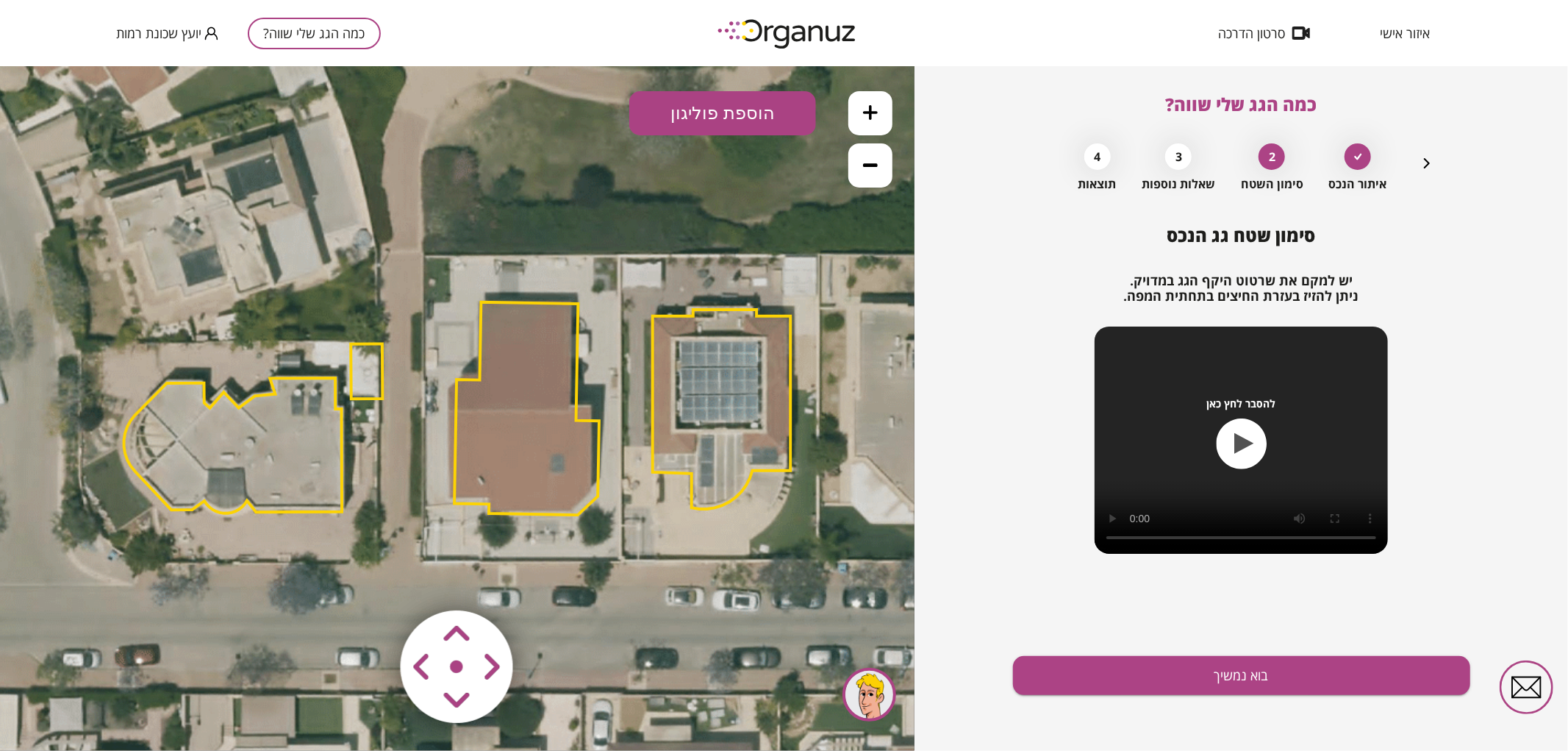
click at [578, 173] on icon at bounding box center [459, 409] width 2018 height 2018
click at [546, 353] on polygon at bounding box center [527, 407] width 145 height 213
click at [564, 142] on icon at bounding box center [460, 409] width 2018 height 2018
click at [370, 579] on area at bounding box center [370, 579] width 0 height 0
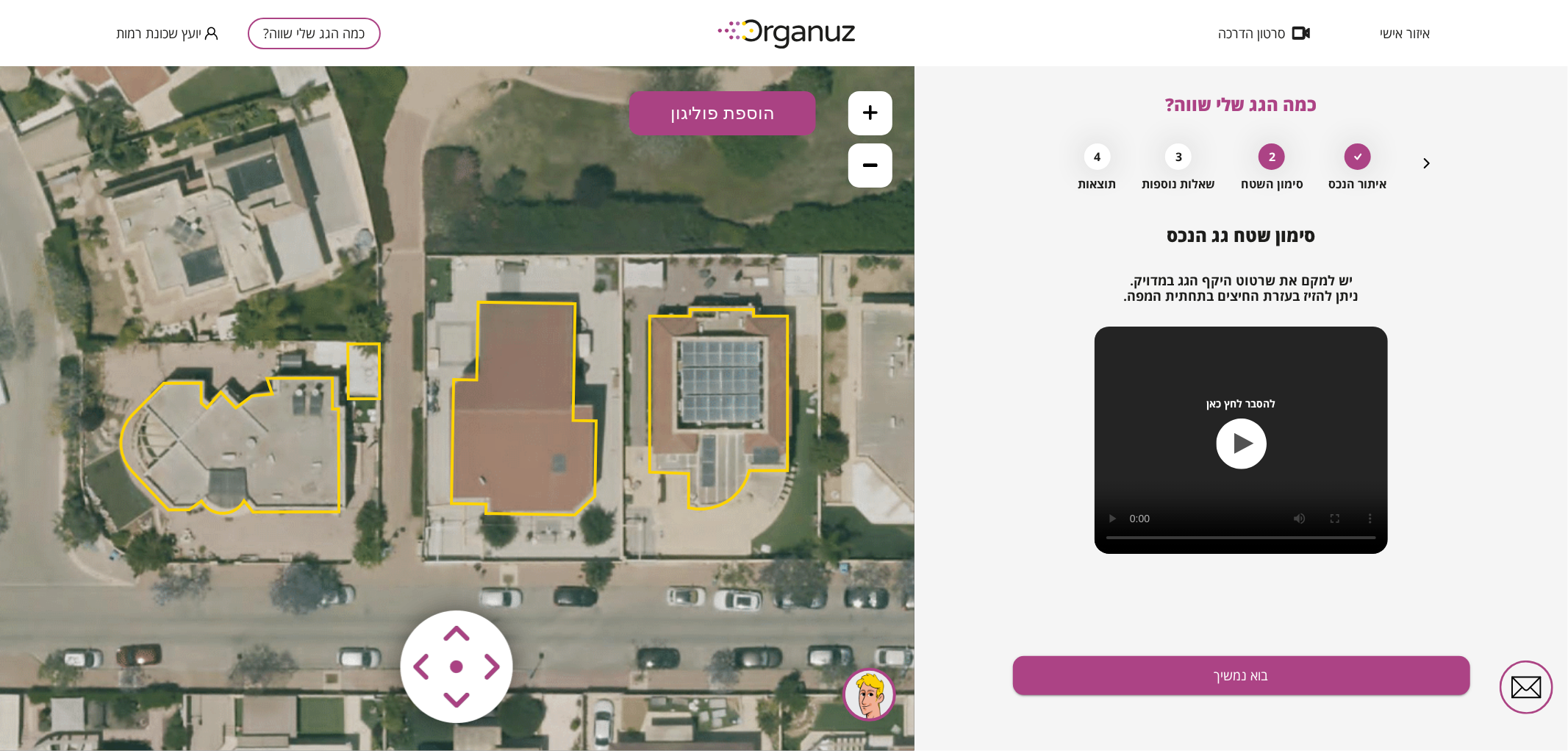
click at [370, 579] on area at bounding box center [370, 579] width 0 height 0
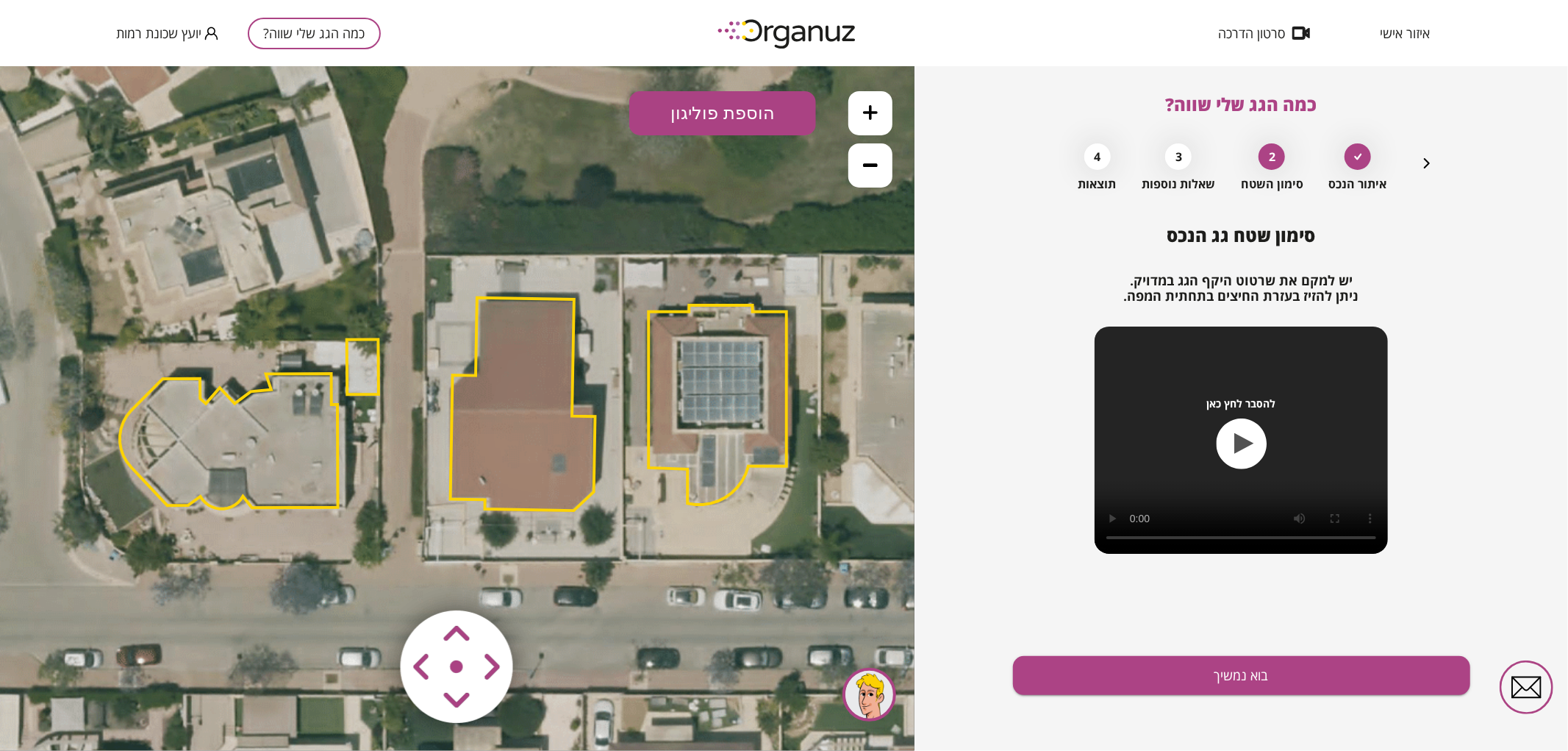
click at [513, 477] on polygon at bounding box center [523, 403] width 145 height 213
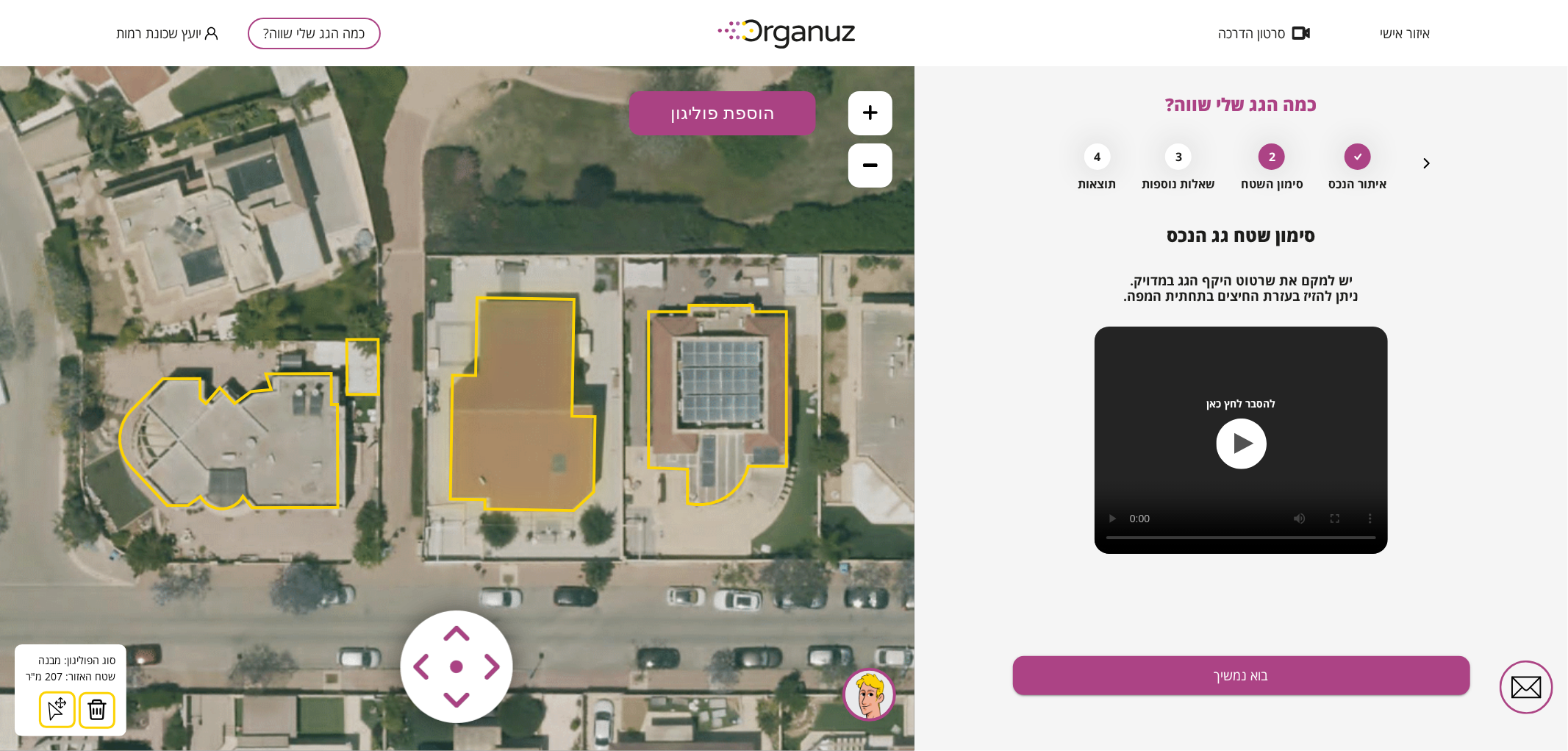
click at [106, 710] on button at bounding box center [97, 710] width 37 height 37
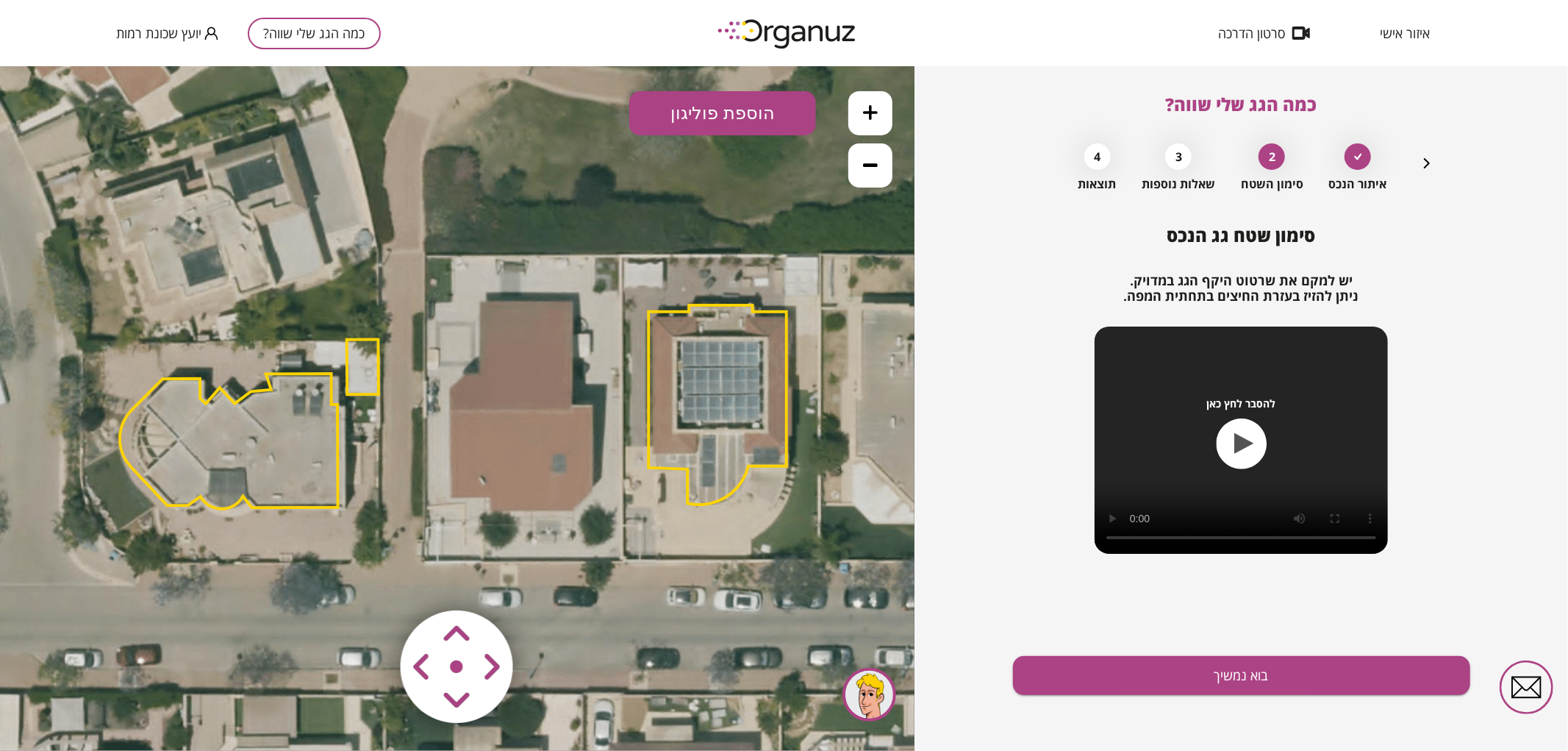
click at [752, 116] on button "הוספת פוליגון" at bounding box center [722, 112] width 186 height 44
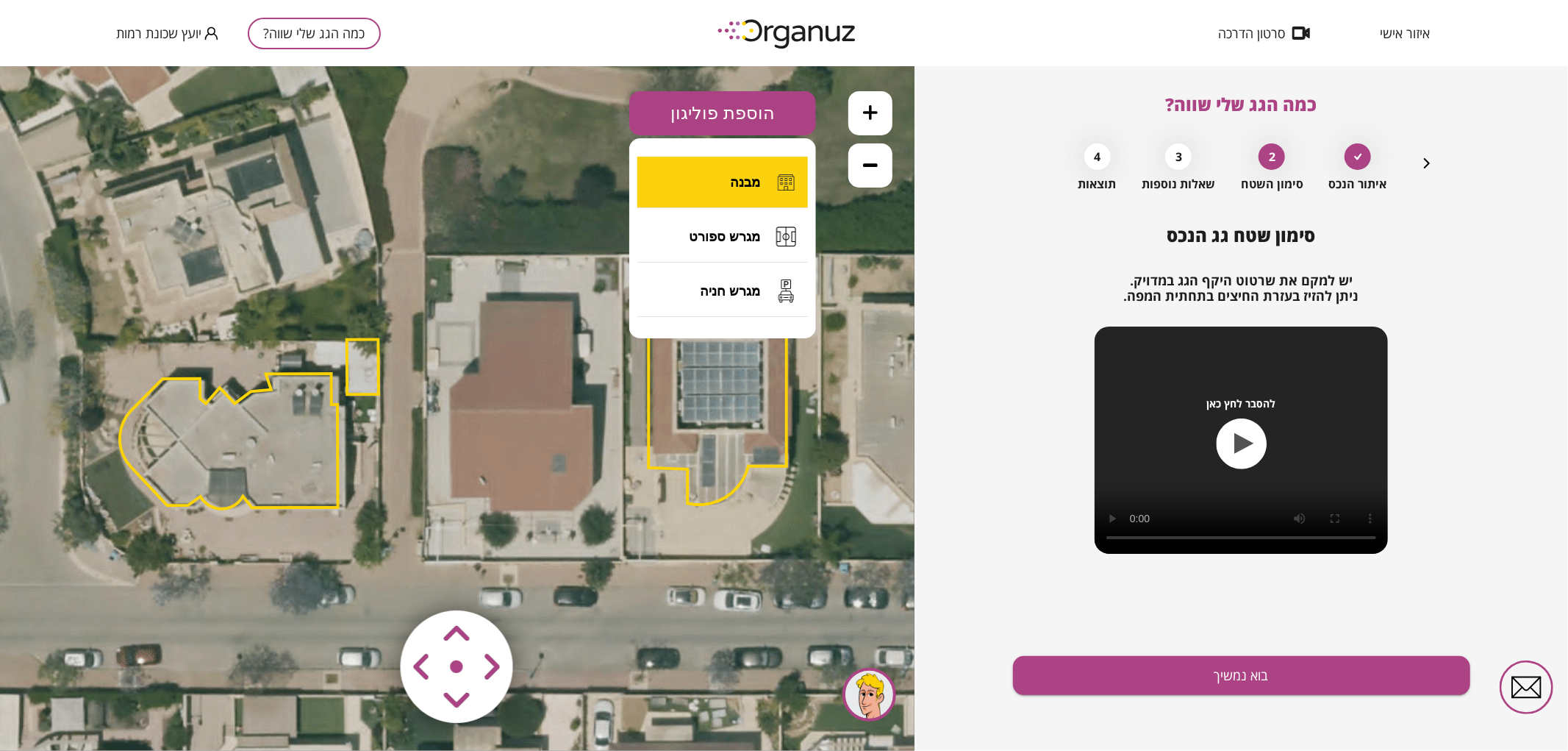
click at [728, 188] on button "מבנה" at bounding box center [722, 181] width 171 height 52
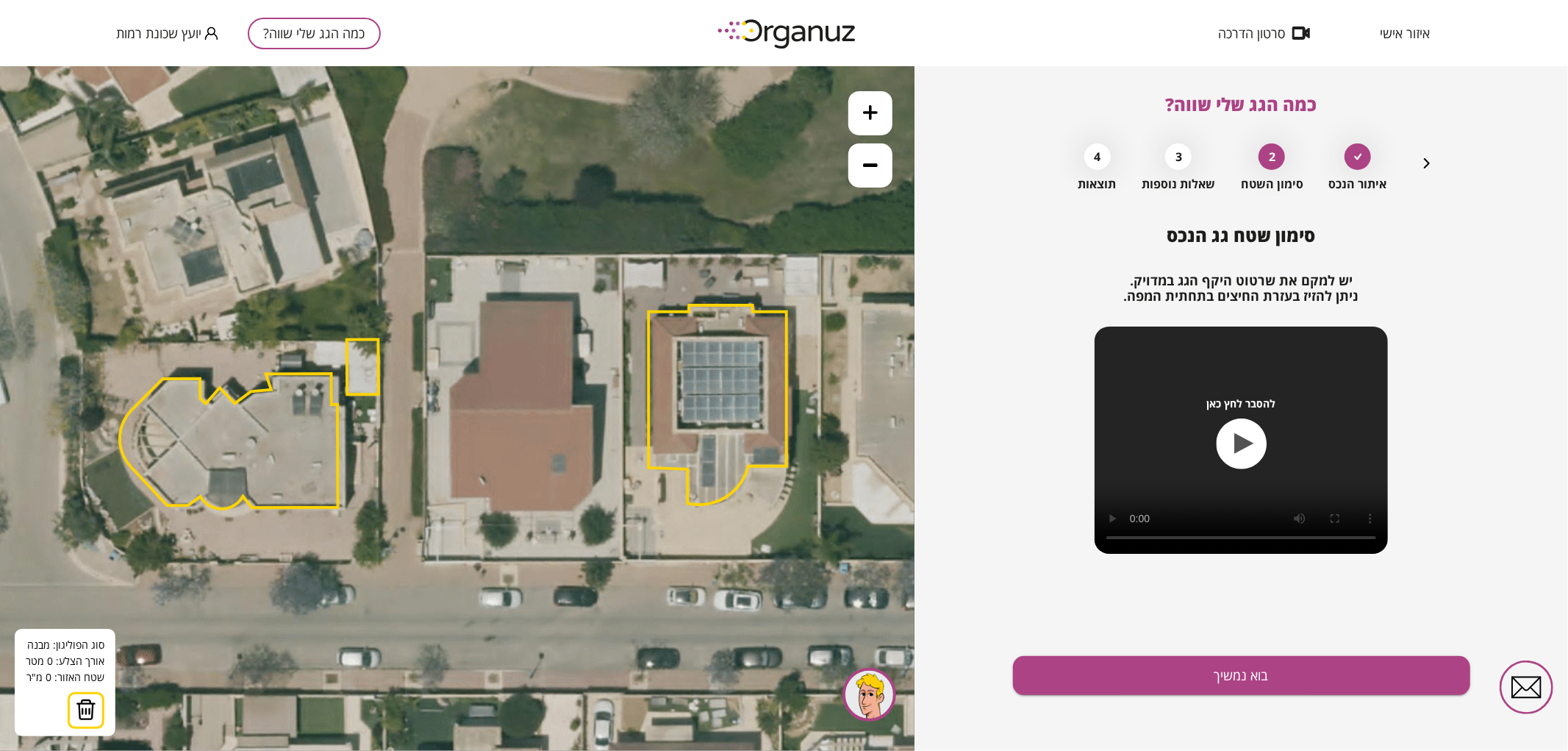
click at [480, 301] on icon at bounding box center [460, 409] width 2018 height 2018
click at [571, 299] on icon at bounding box center [460, 409] width 2018 height 2018
click at [570, 406] on polygon at bounding box center [526, 353] width 91 height 107
click at [592, 406] on polygon at bounding box center [536, 353] width 113 height 107
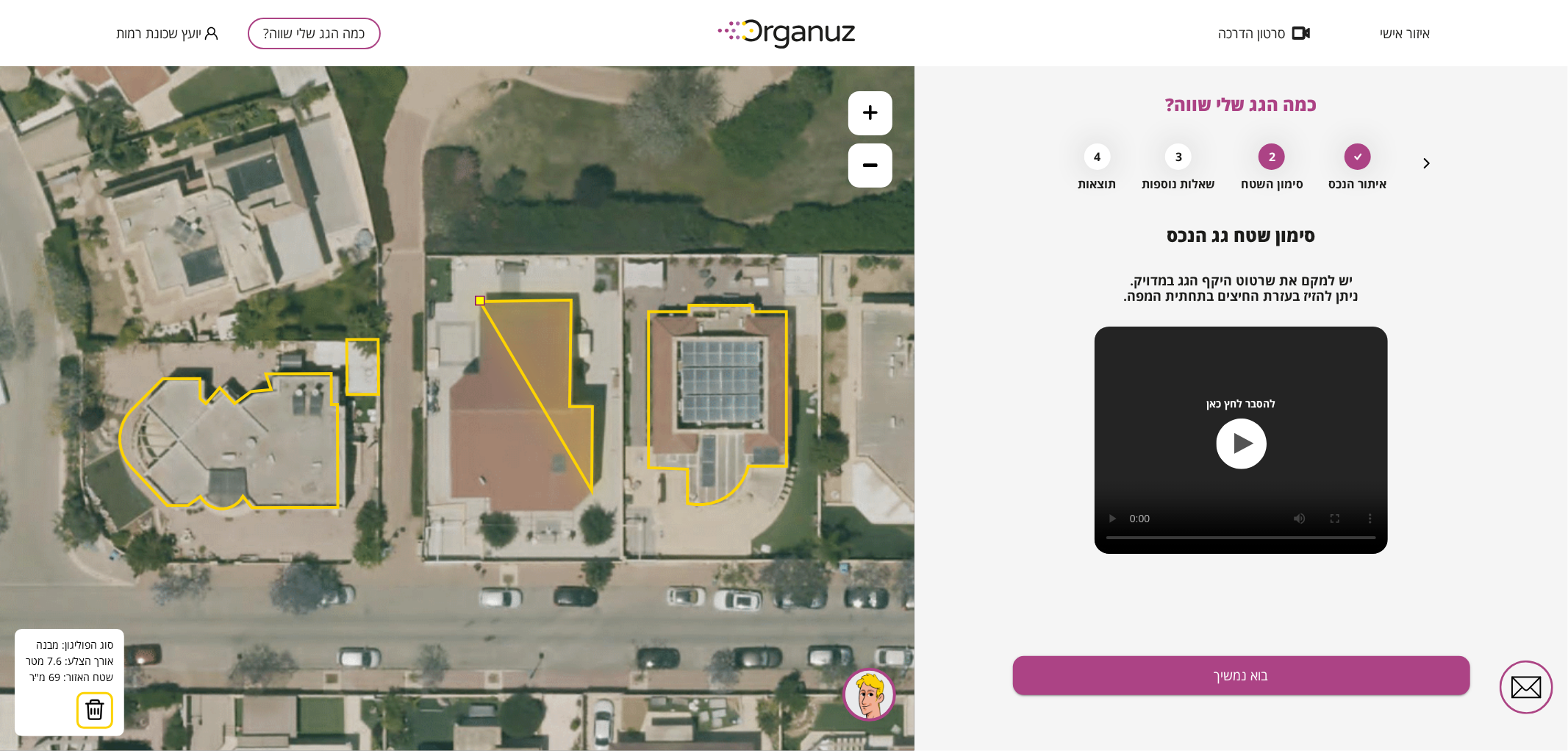
click at [592, 490] on polygon at bounding box center [536, 395] width 113 height 191
click at [572, 509] on polygon at bounding box center [536, 404] width 113 height 209
click at [488, 511] on polygon at bounding box center [536, 405] width 113 height 212
click at [489, 497] on polygon at bounding box center [536, 405] width 113 height 212
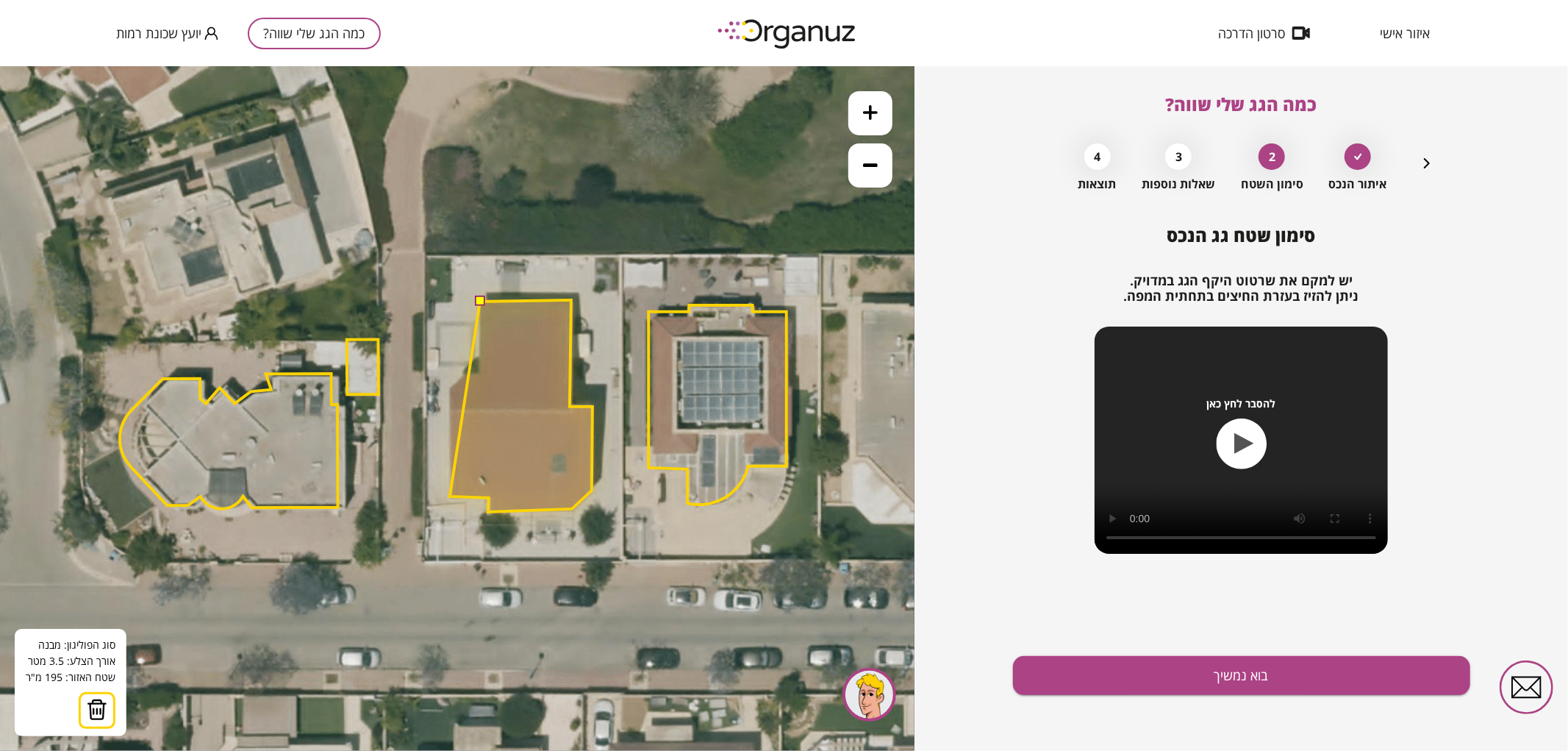
click at [450, 495] on polygon at bounding box center [521, 405] width 143 height 212
click at [450, 389] on polygon at bounding box center [521, 405] width 143 height 212
click at [464, 375] on polygon at bounding box center [521, 405] width 143 height 212
click at [480, 373] on polygon at bounding box center [521, 405] width 143 height 212
click at [481, 298] on button at bounding box center [480, 300] width 10 height 11
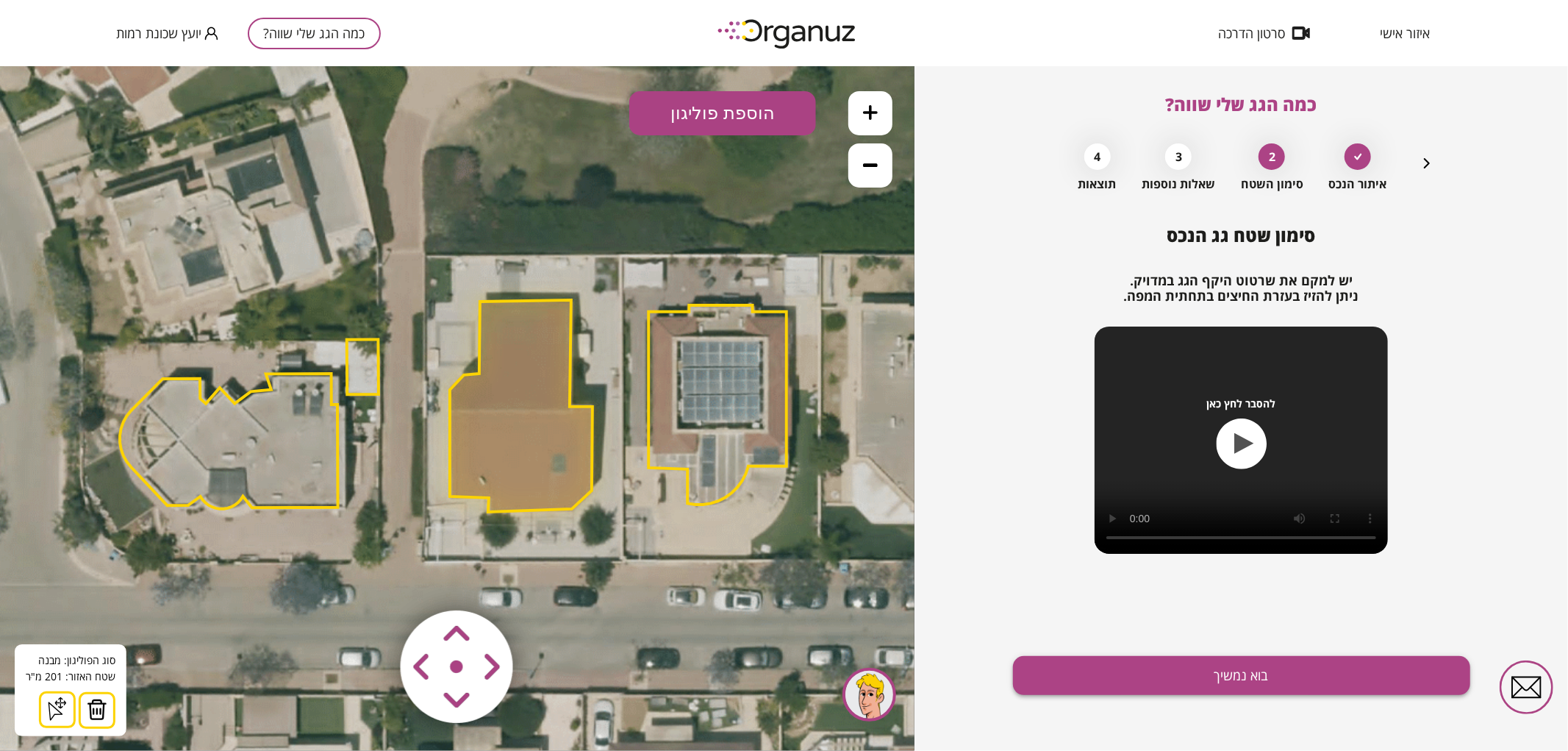
click at [1086, 671] on button "בוא נמשיך" at bounding box center [1242, 675] width 458 height 39
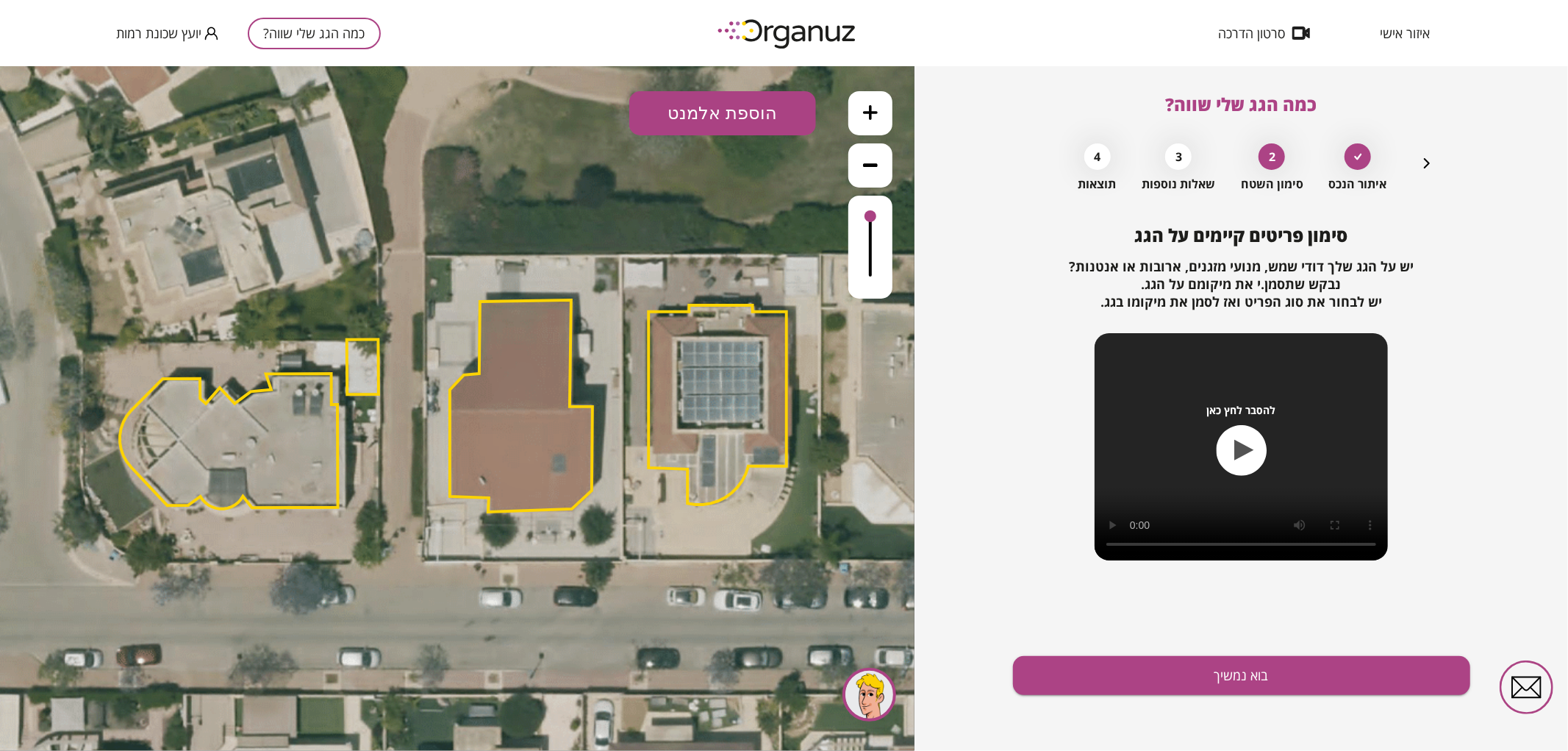
click at [1427, 165] on icon "button" at bounding box center [1427, 163] width 18 height 18
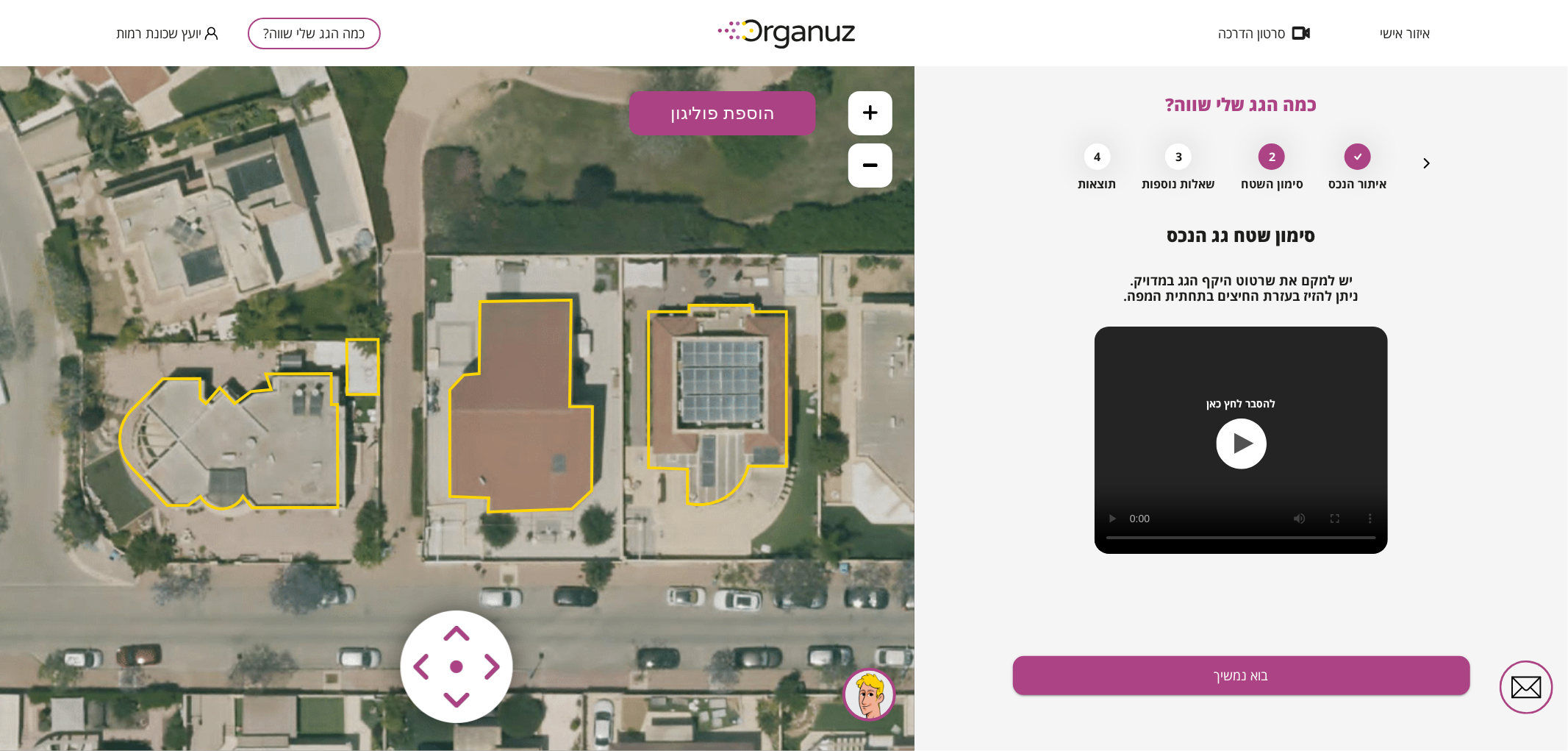
click at [550, 406] on polygon at bounding box center [521, 405] width 143 height 212
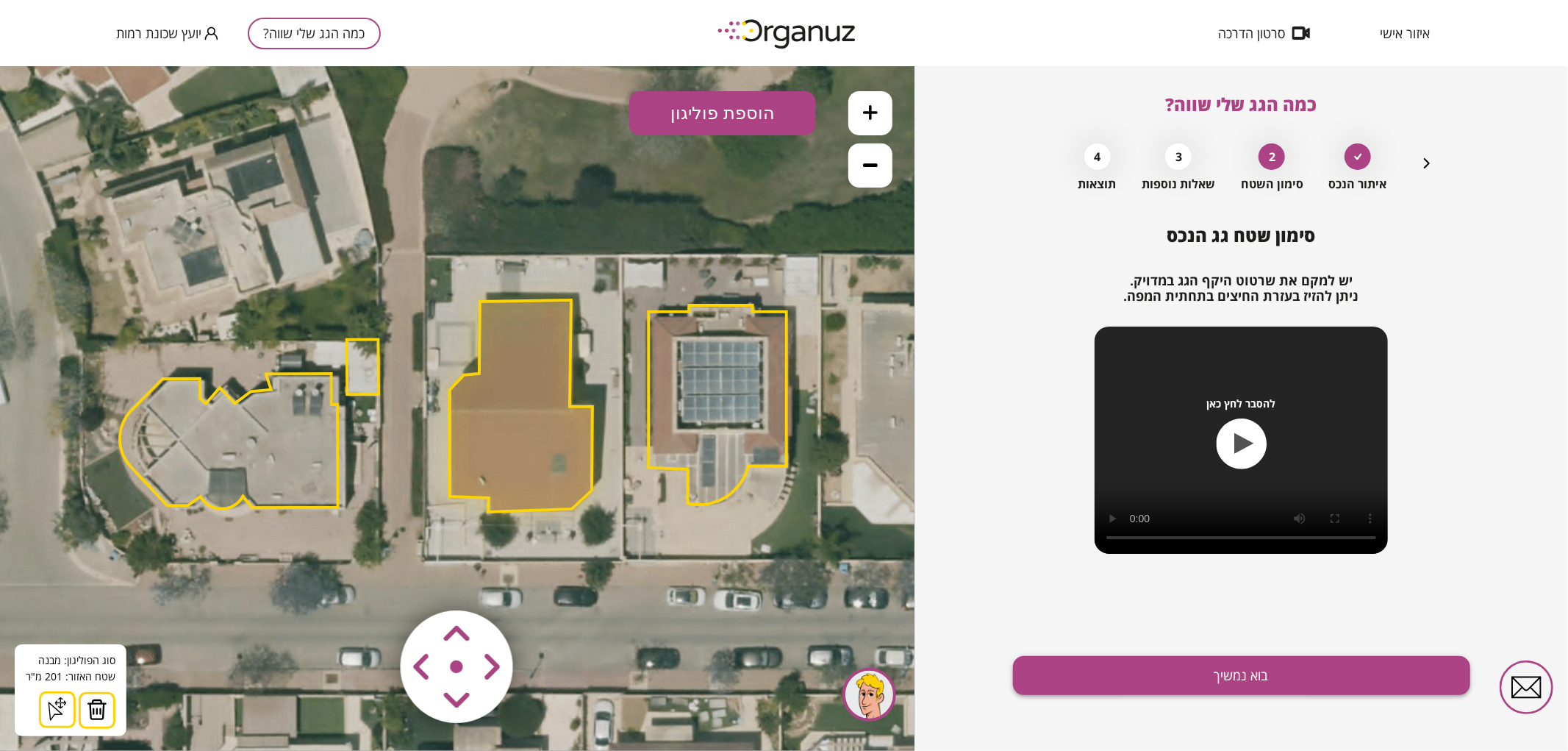
click at [1085, 672] on button "בוא נמשיך" at bounding box center [1242, 675] width 458 height 39
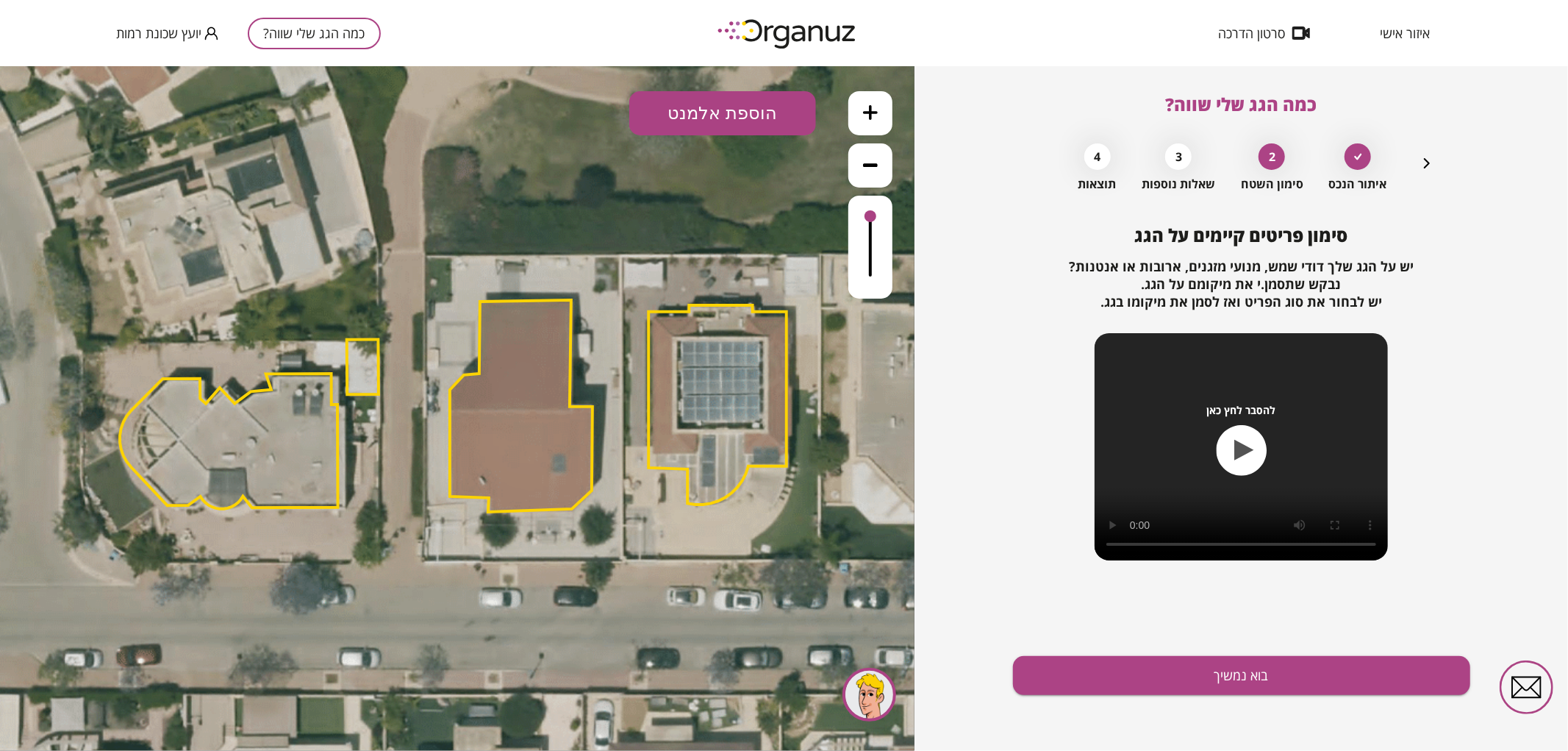
click at [721, 120] on button "הוספת אלמנט" at bounding box center [722, 112] width 186 height 44
click at [728, 288] on div ".st0 { fill: #FFFFFF; } .st0 { fill: #FFFFFF; }" at bounding box center [457, 408] width 914 height 684
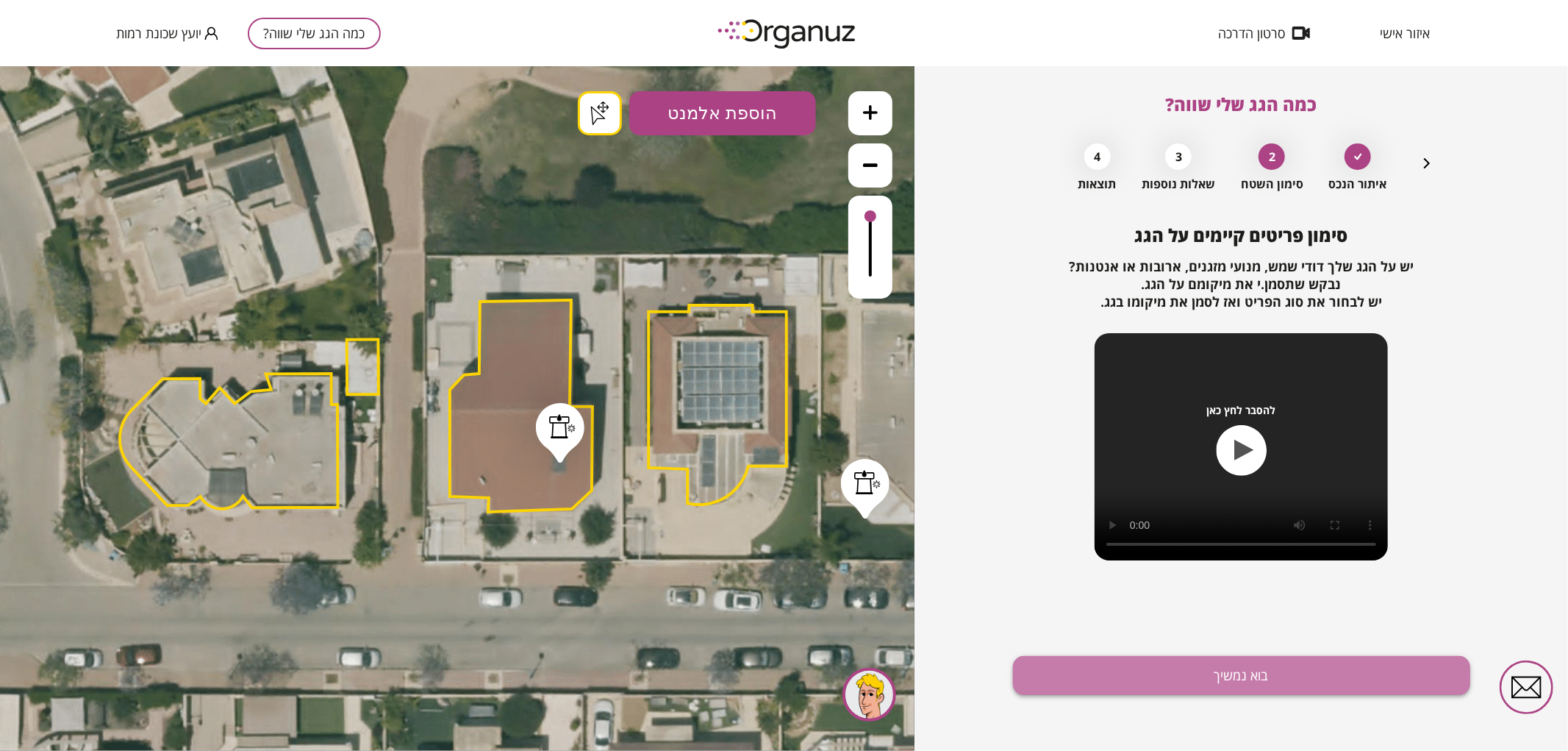
click at [1148, 662] on button "בוא נמשיך" at bounding box center [1242, 675] width 458 height 39
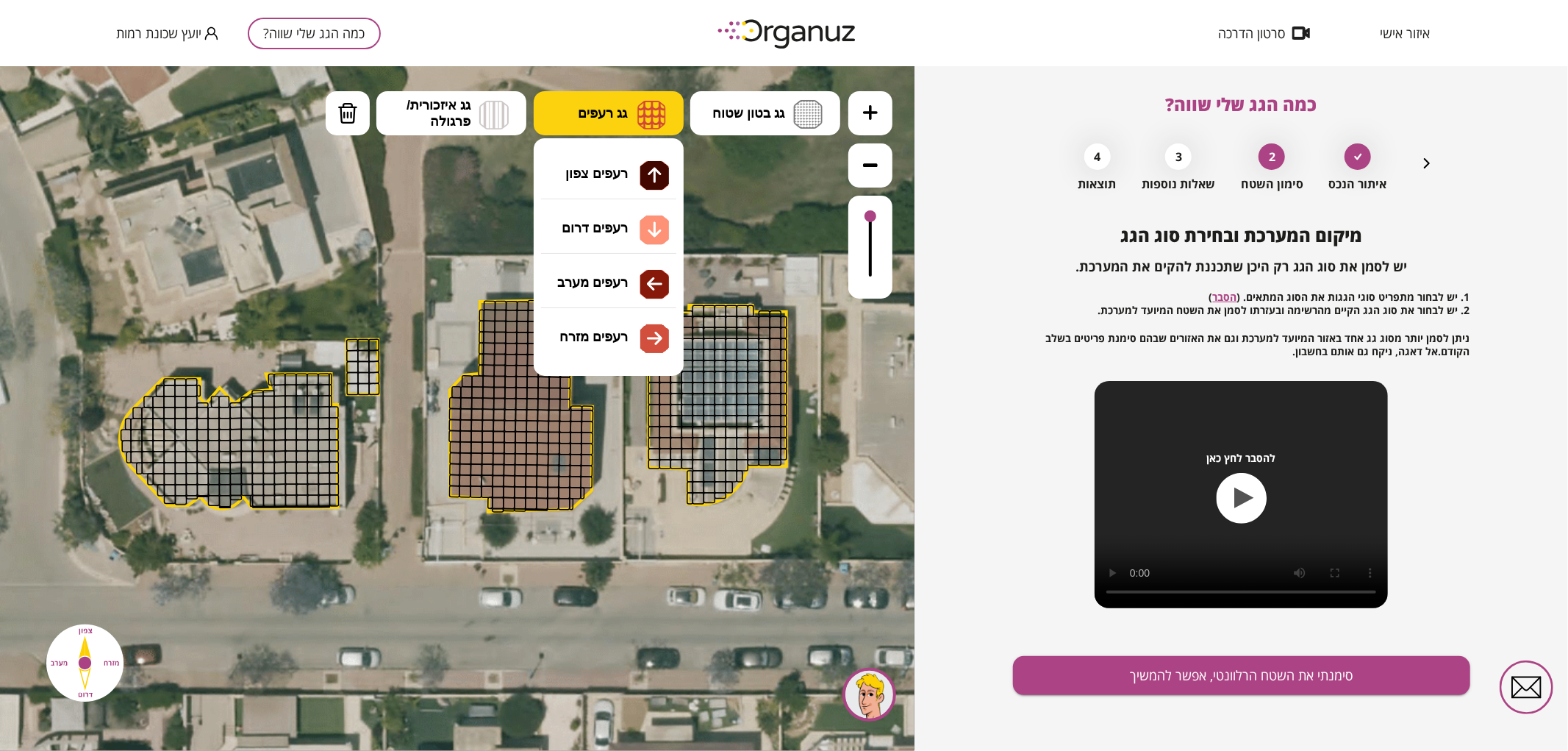
click at [662, 103] on img at bounding box center [651, 114] width 29 height 30
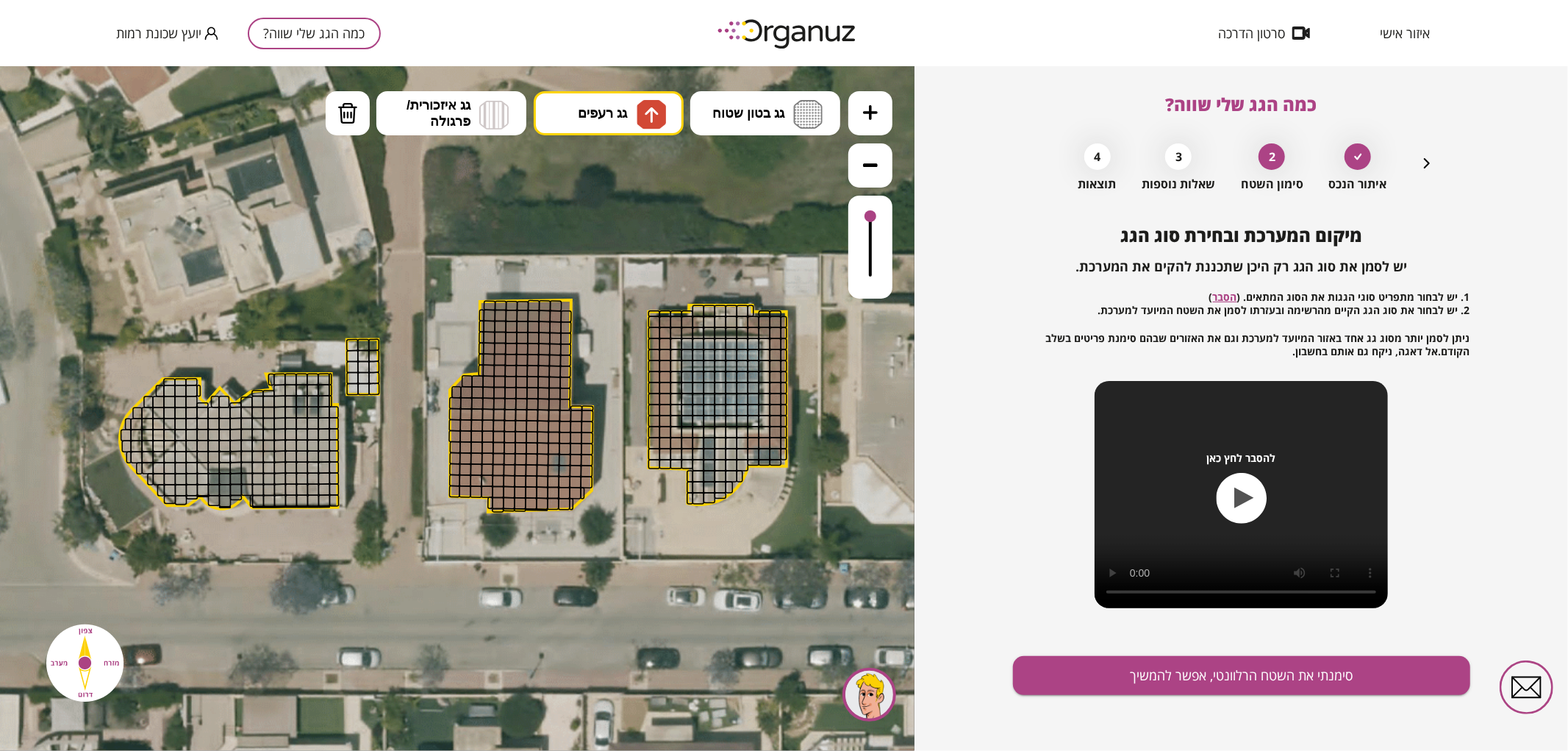
click at [647, 155] on div ".st0 { fill: #FFFFFF; } .st0 { fill: #FFFFFF; }" at bounding box center [457, 408] width 914 height 684
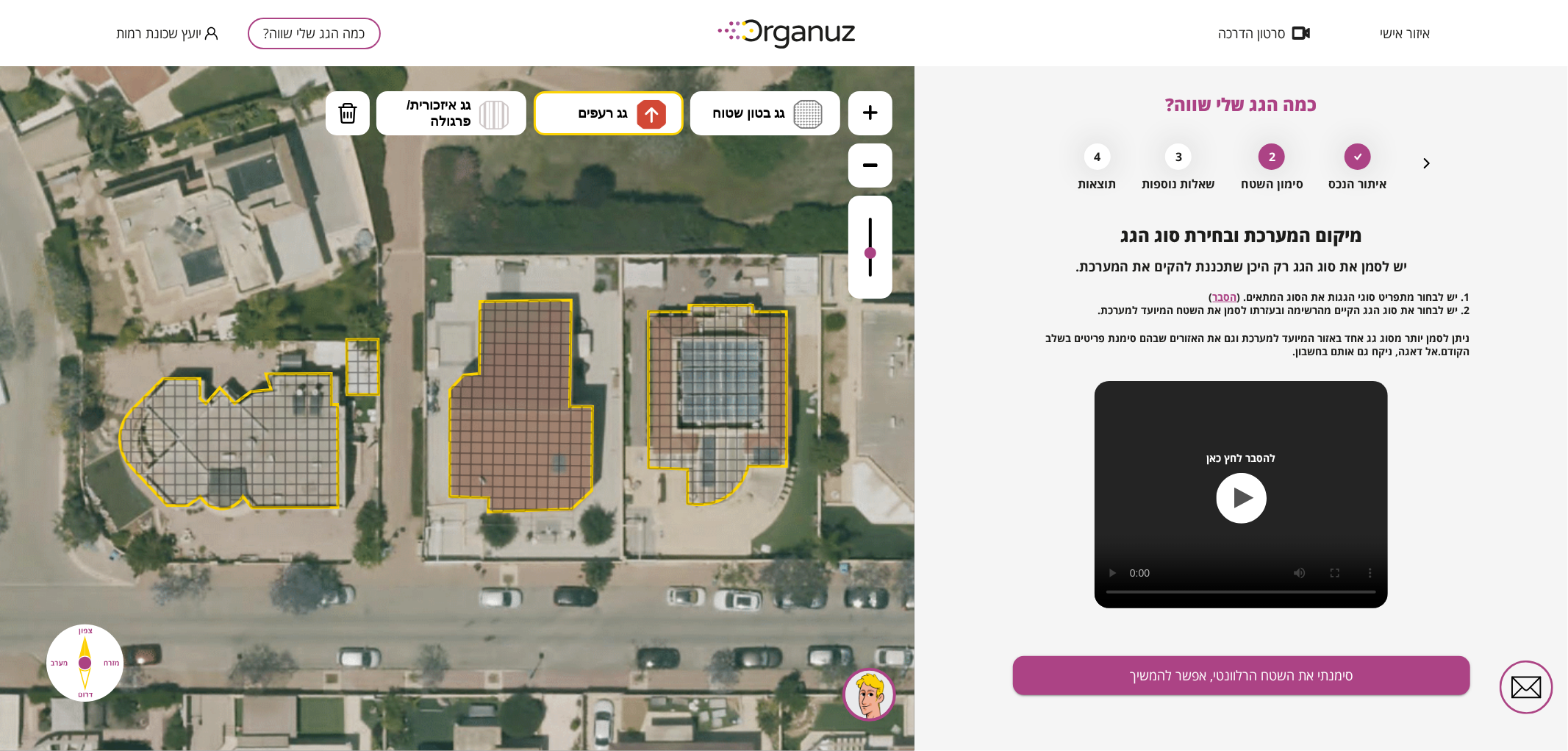
drag, startPoint x: 867, startPoint y: 208, endPoint x: 865, endPoint y: 254, distance: 46.0
click at [865, 254] on div at bounding box center [871, 247] width 44 height 103
drag, startPoint x: 453, startPoint y: 402, endPoint x: 520, endPoint y: 324, distance: 102.8
click at [644, 88] on icon at bounding box center [460, 409] width 2018 height 2018
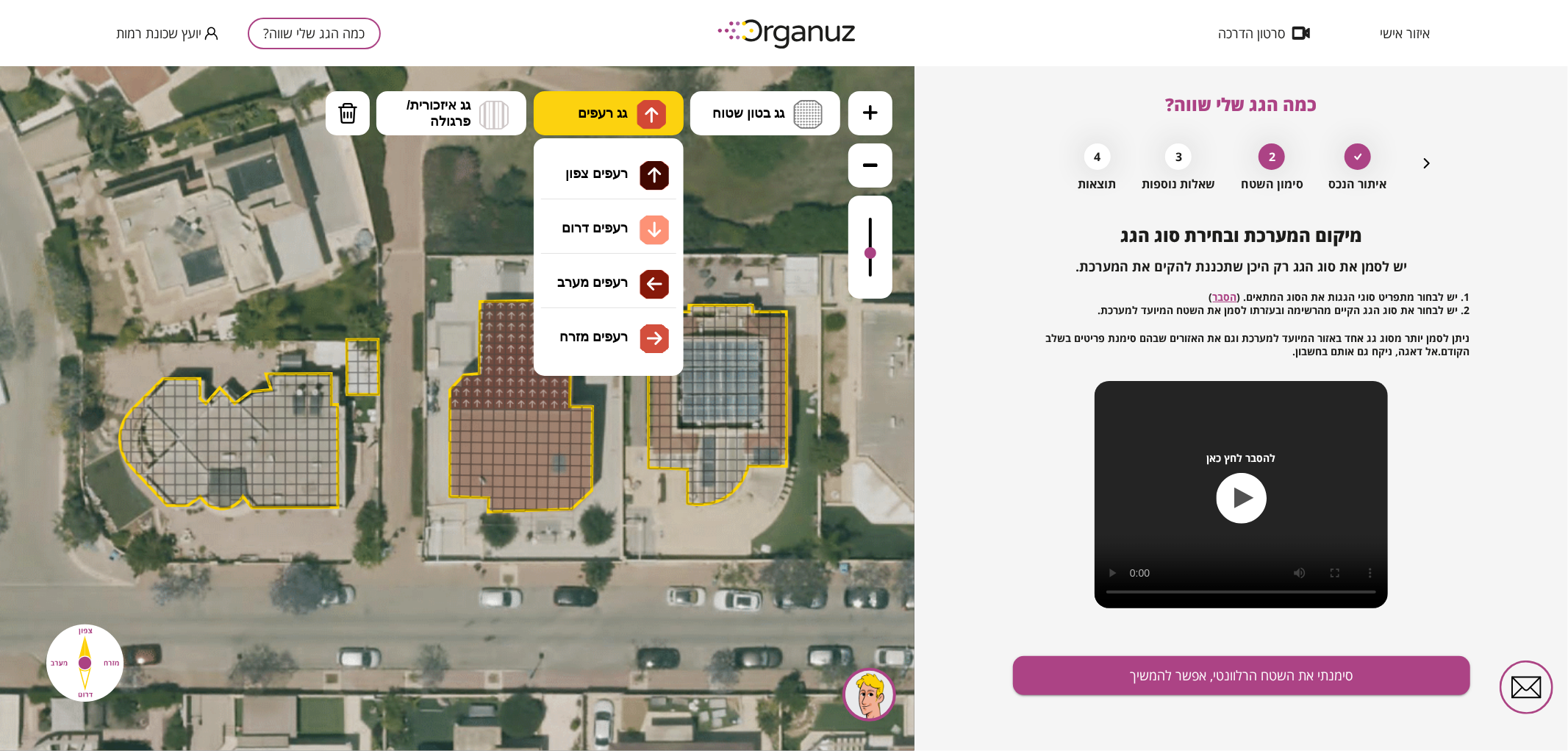
click at [642, 103] on img at bounding box center [652, 114] width 30 height 30
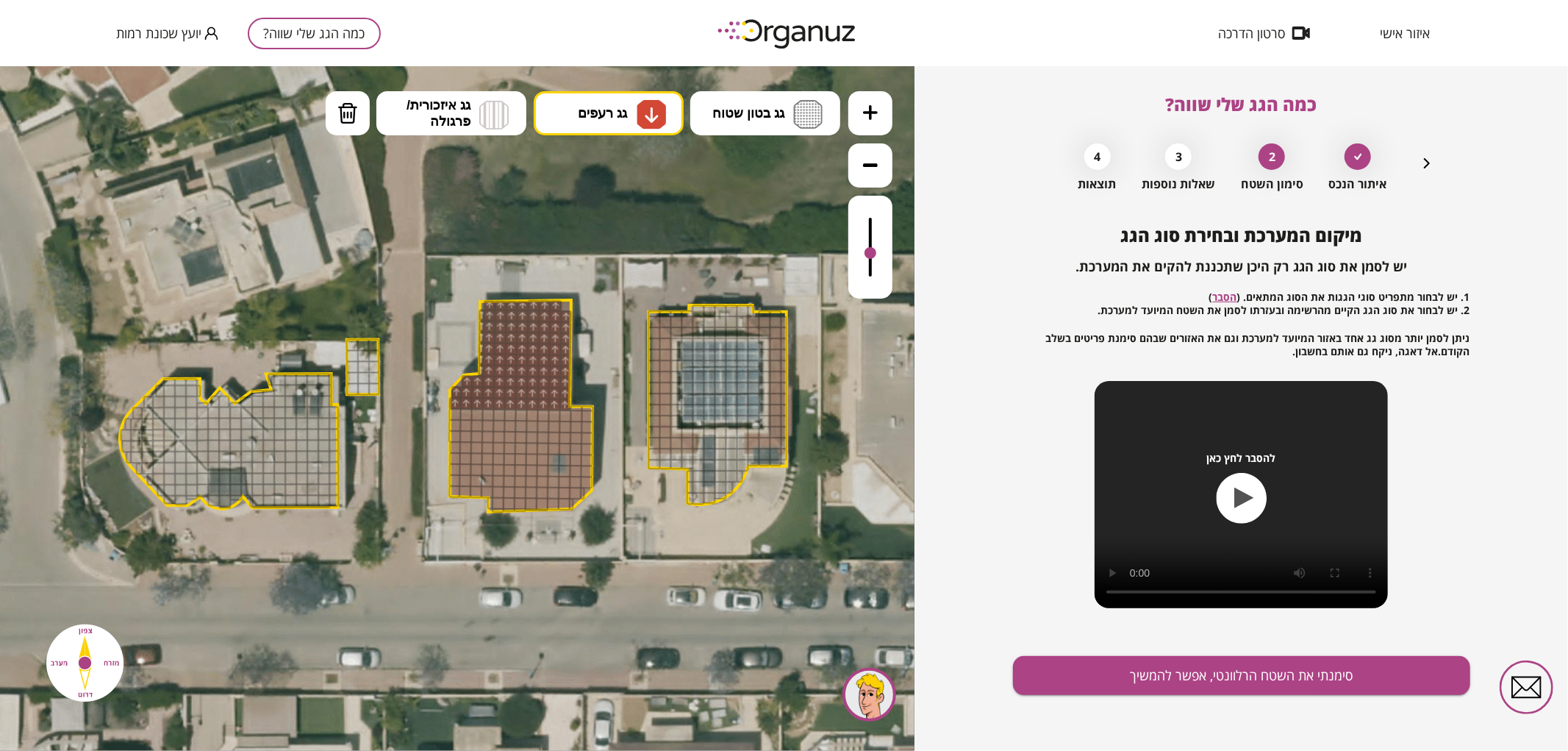
click at [612, 239] on div ".st0 { fill: #FFFFFF; } .st0 { fill: #FFFFFF; }" at bounding box center [457, 408] width 914 height 684
drag, startPoint x: 491, startPoint y: 504, endPoint x: 439, endPoint y: 409, distance: 108.3
click at [439, 409] on div ".st0 { fill: #FFFFFF; } .st0 { fill: #FFFFFF; }" at bounding box center [460, 409] width 2018 height 2018
drag, startPoint x: 563, startPoint y: 504, endPoint x: 628, endPoint y: 479, distance: 69.6
click at [620, 481] on div ".st0 { fill: #FFFFFF; } .st0 { fill: #FFFFFF; }" at bounding box center [460, 409] width 2018 height 2018
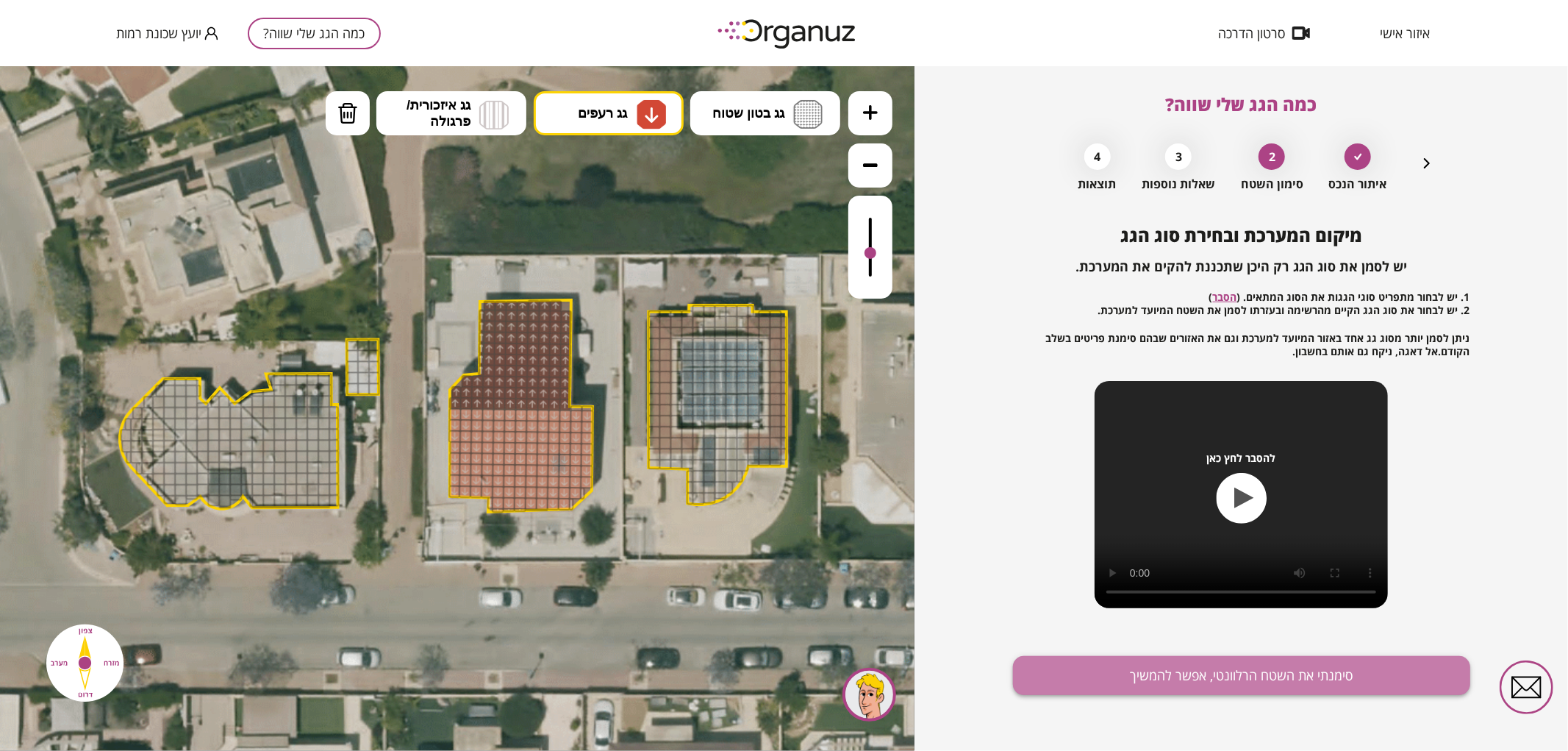
click at [1166, 678] on button "סימנתי את השטח הרלוונטי, אפשר להמשיך" at bounding box center [1242, 675] width 458 height 39
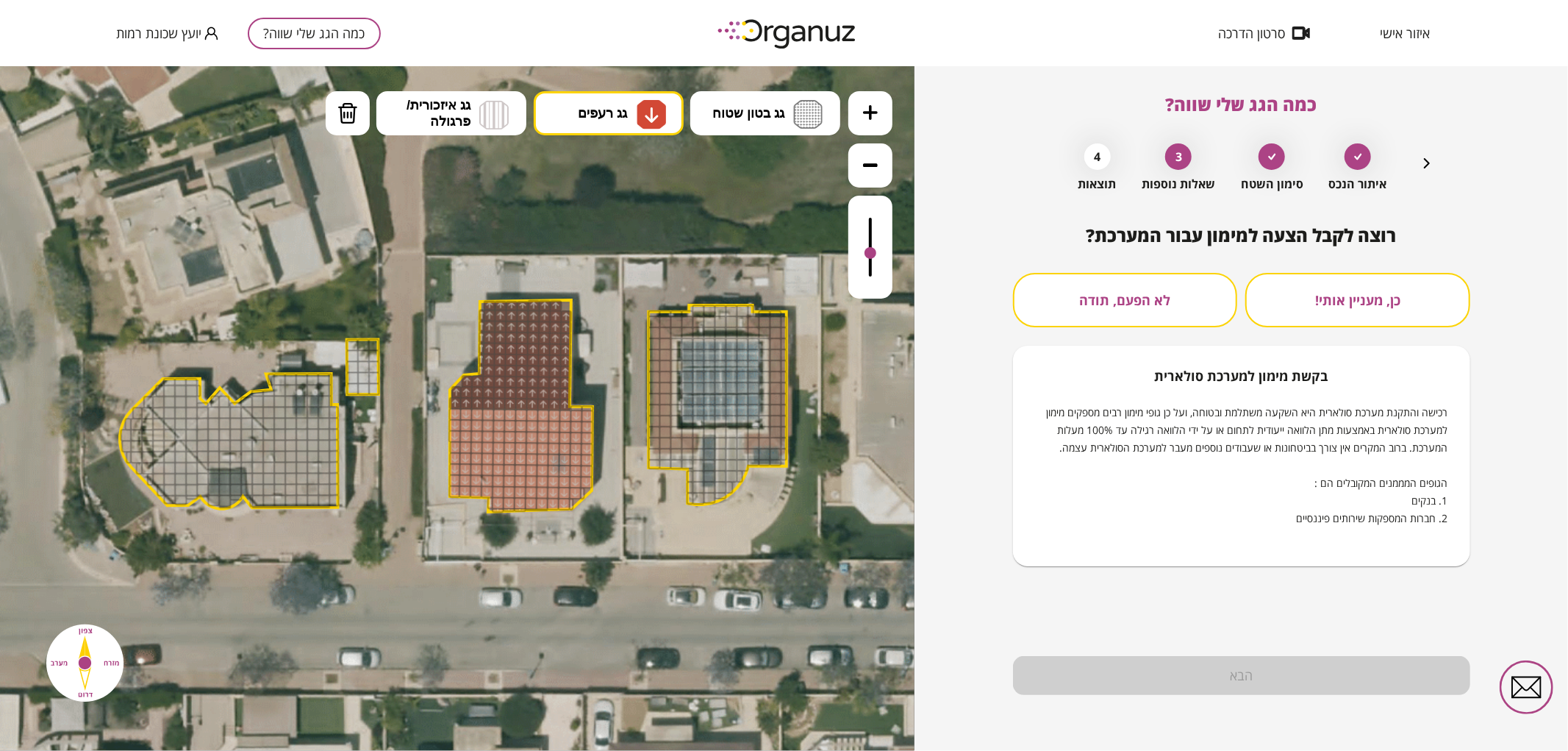
click at [1139, 315] on button "לא הפעם, תודה" at bounding box center [1125, 300] width 225 height 54
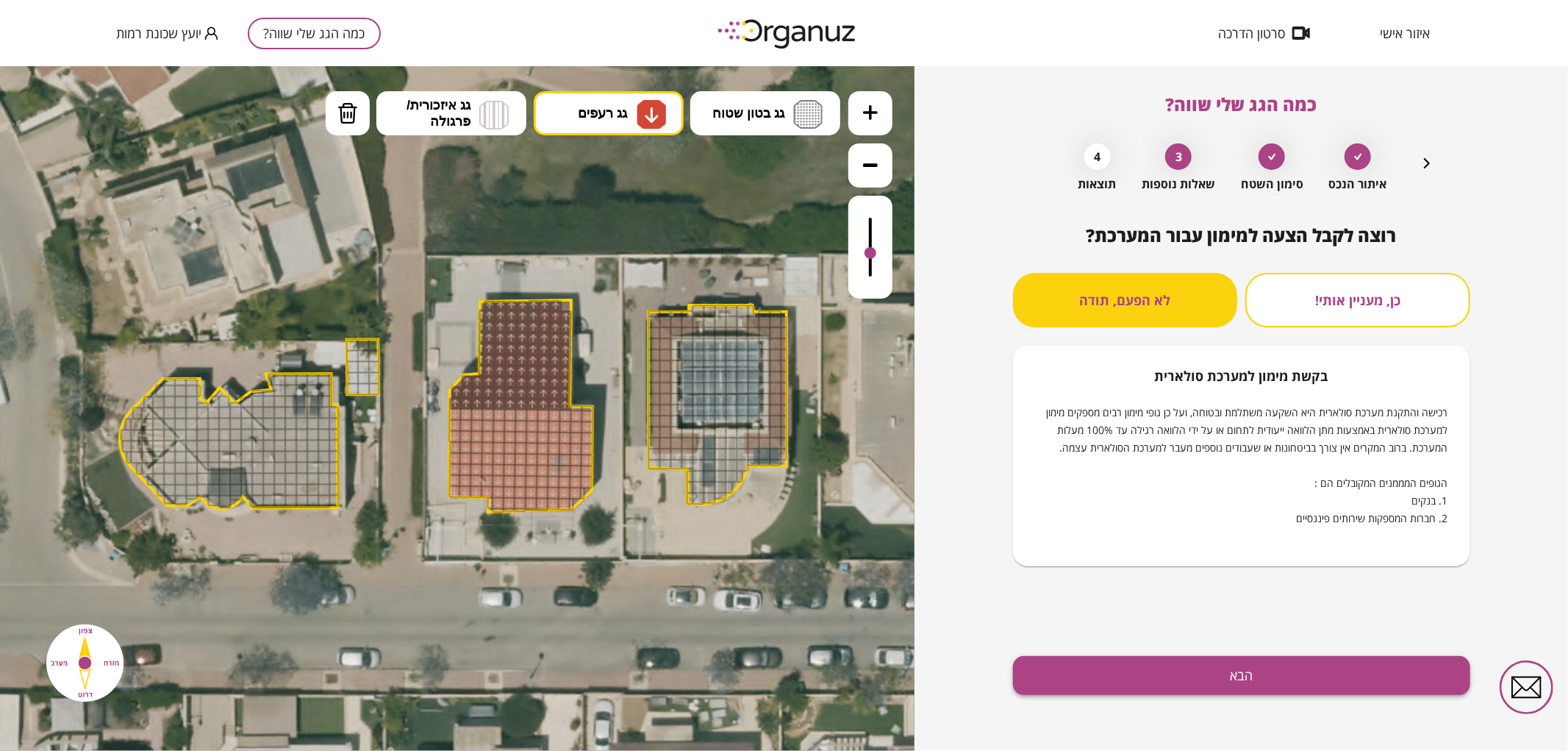
click at [1180, 682] on button "הבא" at bounding box center [1242, 675] width 458 height 39
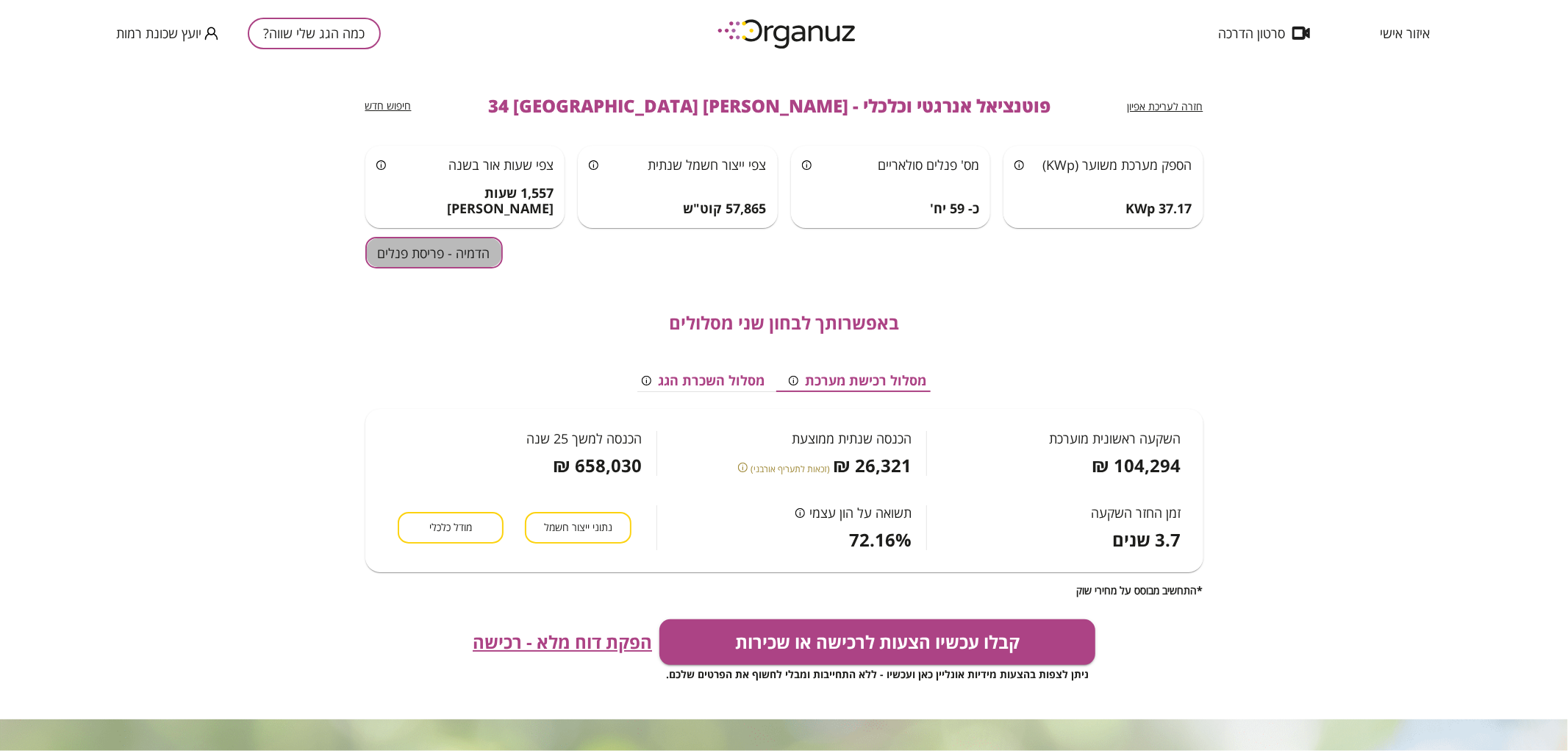
click at [399, 256] on button "הדמיה - פריסת פנלים" at bounding box center [434, 253] width 137 height 32
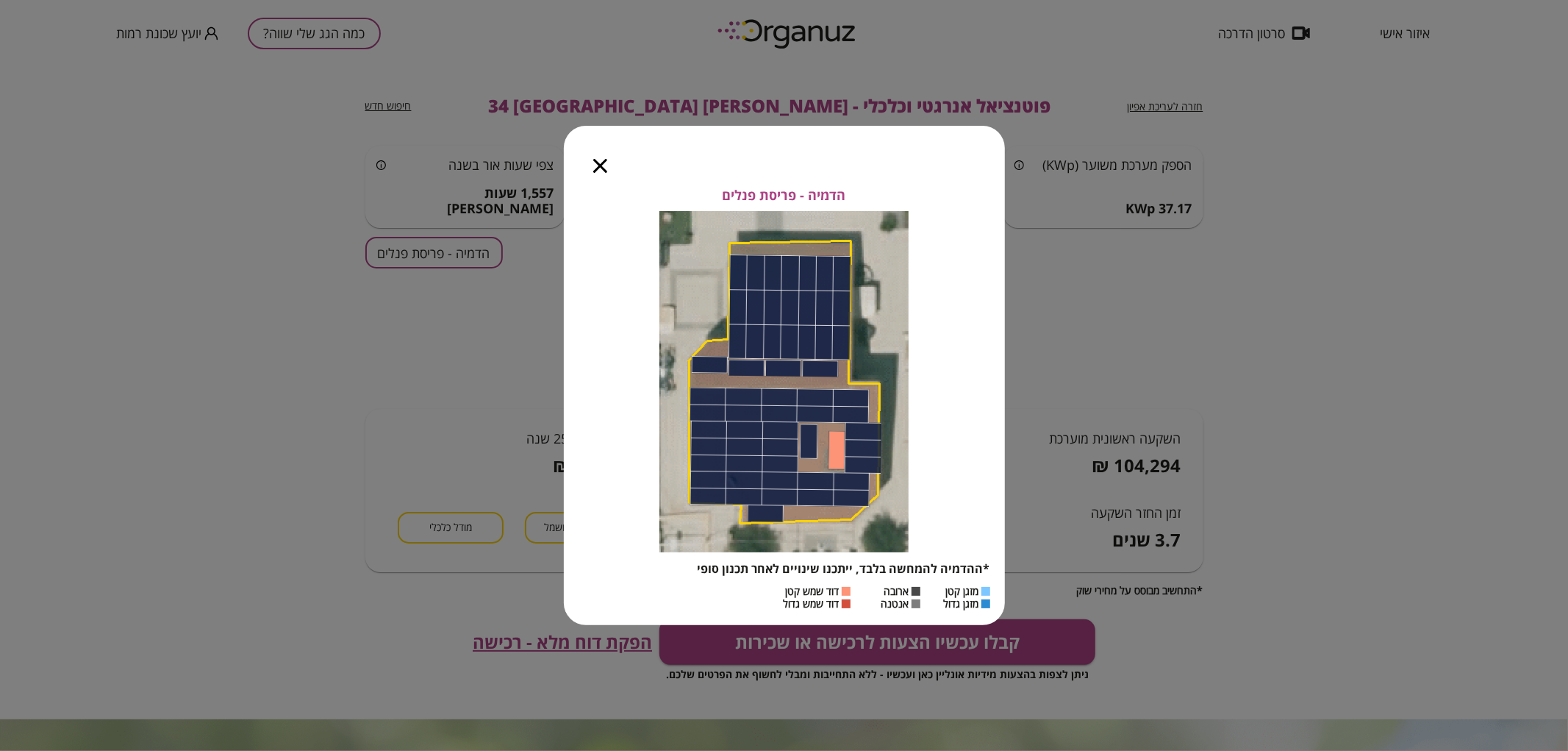
click at [600, 168] on icon "button" at bounding box center [600, 165] width 14 height 14
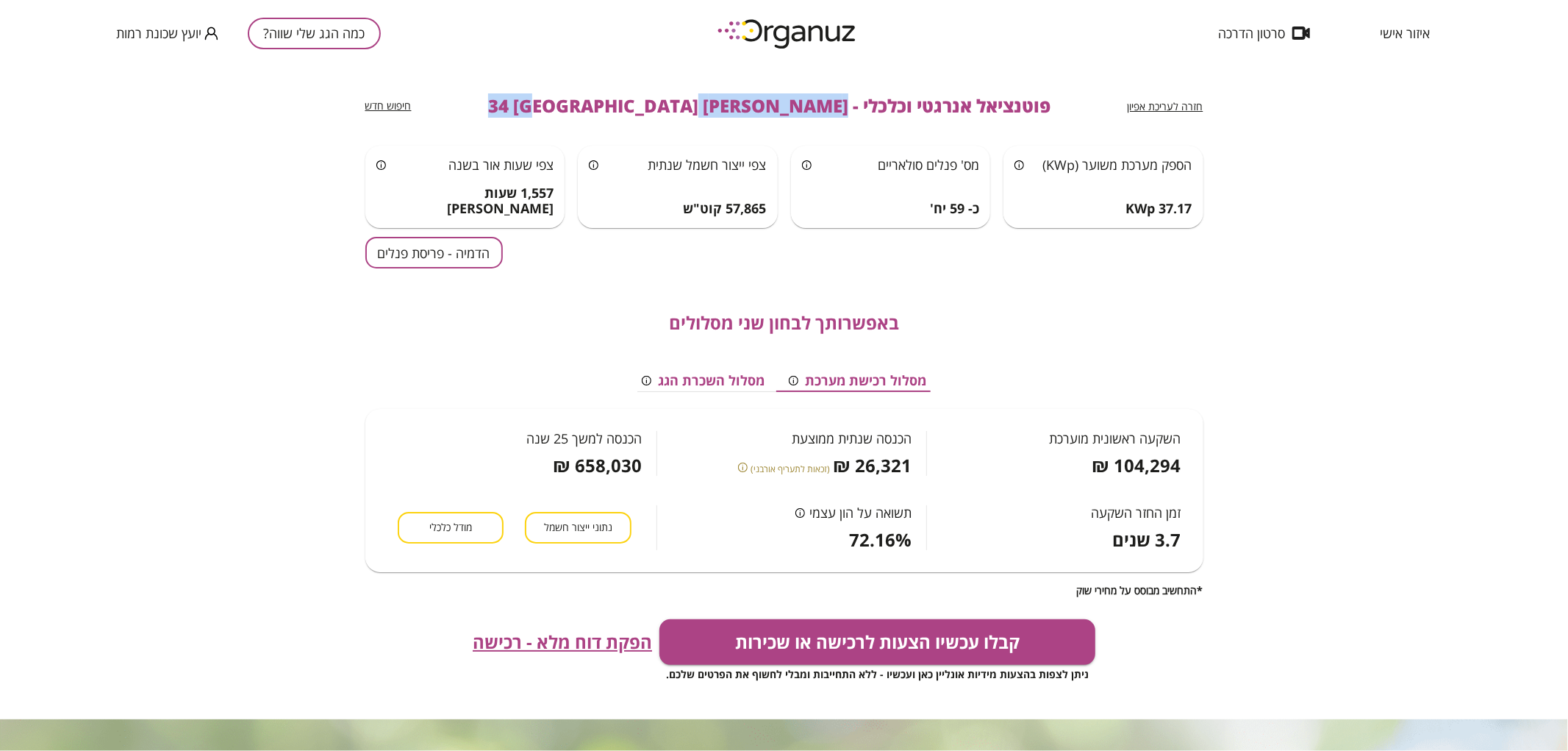
drag, startPoint x: 754, startPoint y: 101, endPoint x: 567, endPoint y: 132, distance: 189.6
click at [567, 132] on div "חזרה לעריכת אפיון פוטנציאל אנרגטי וכלכלי - [PERSON_NAME] 34 באר שבע חיפוש חדש" at bounding box center [785, 106] width 838 height 80
copy span "[PERSON_NAME] 34 [GEOGRAPHIC_DATA]"
click at [318, 40] on button "כמה הגג שלי שווה?" at bounding box center [314, 33] width 133 height 32
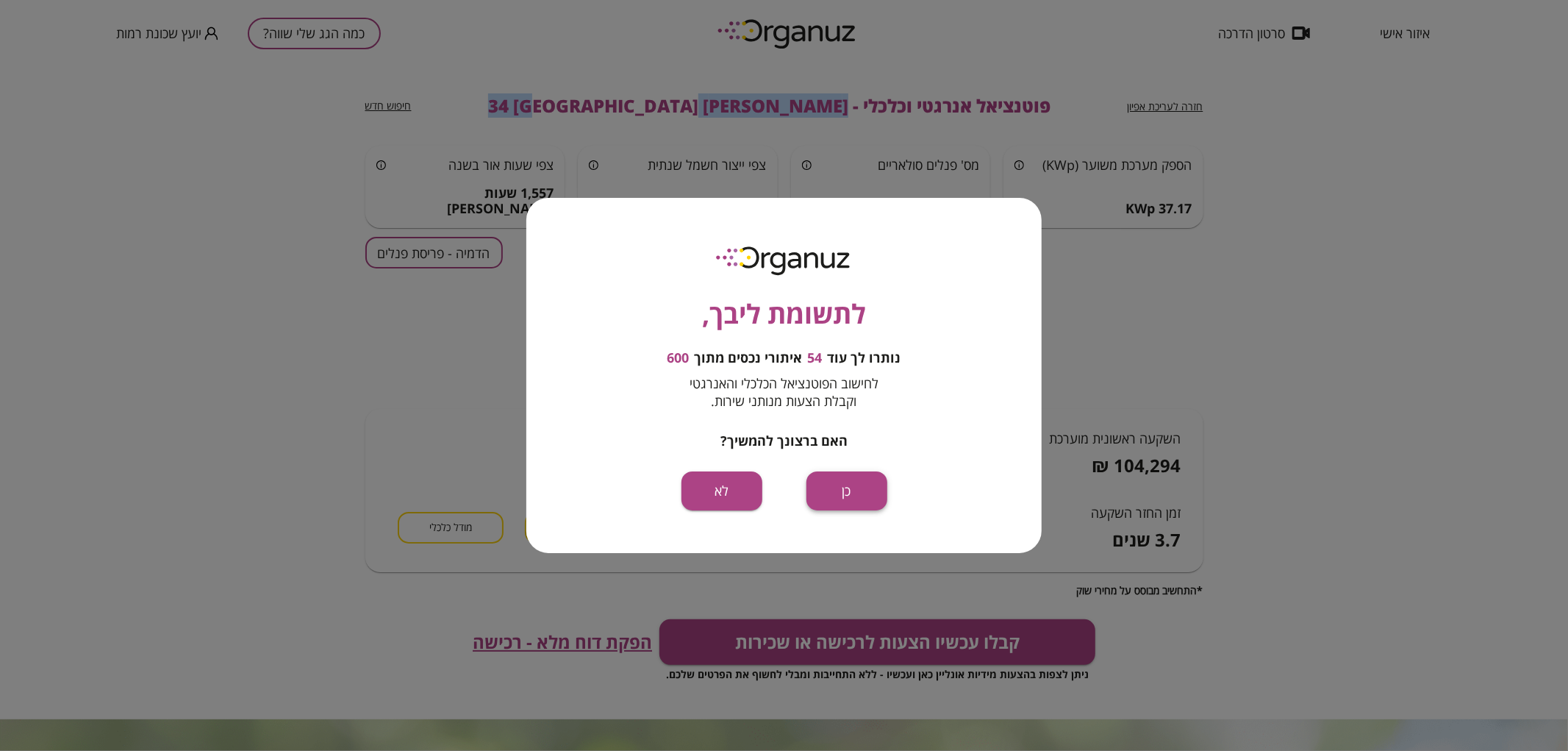
click at [844, 488] on button "כן" at bounding box center [847, 491] width 80 height 39
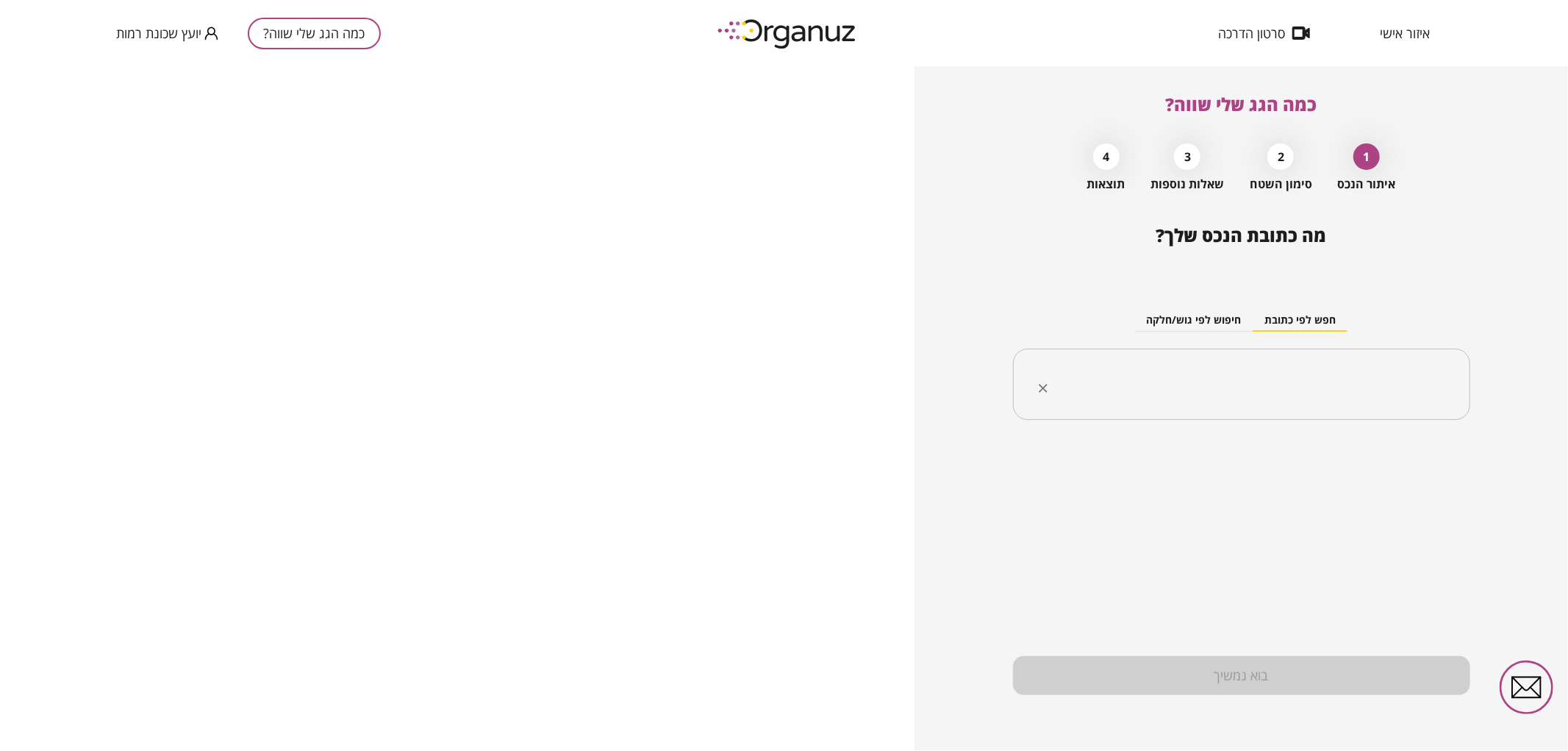
click at [1164, 381] on input "text" at bounding box center [1248, 384] width 411 height 37
paste input "**********"
drag, startPoint x: 1369, startPoint y: 385, endPoint x: 1382, endPoint y: 386, distance: 13.0
click at [1382, 386] on input "**********" at bounding box center [1248, 384] width 411 height 37
click at [1406, 453] on li "[PERSON_NAME] 17 [GEOGRAPHIC_DATA]" at bounding box center [1242, 459] width 419 height 26
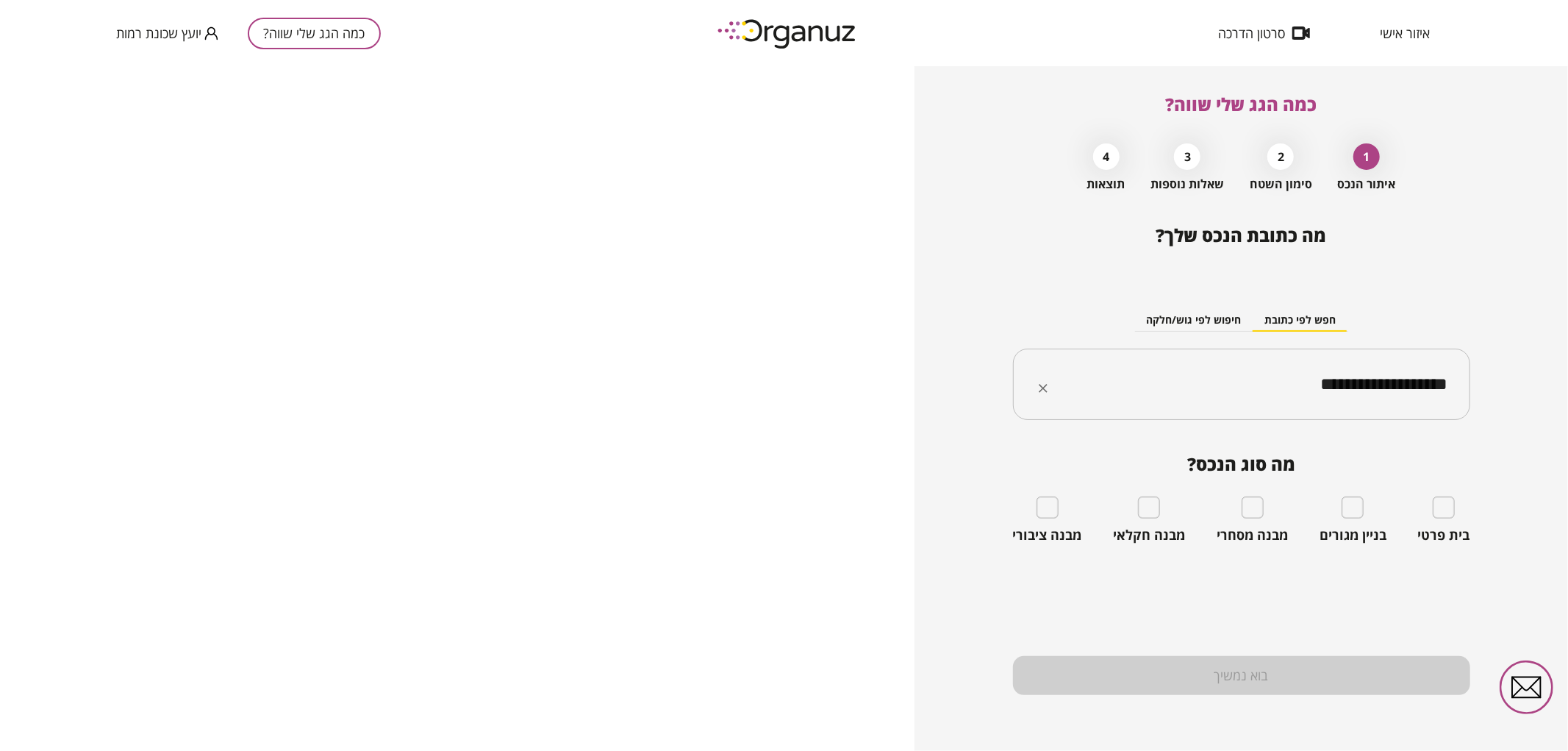
type input "**********"
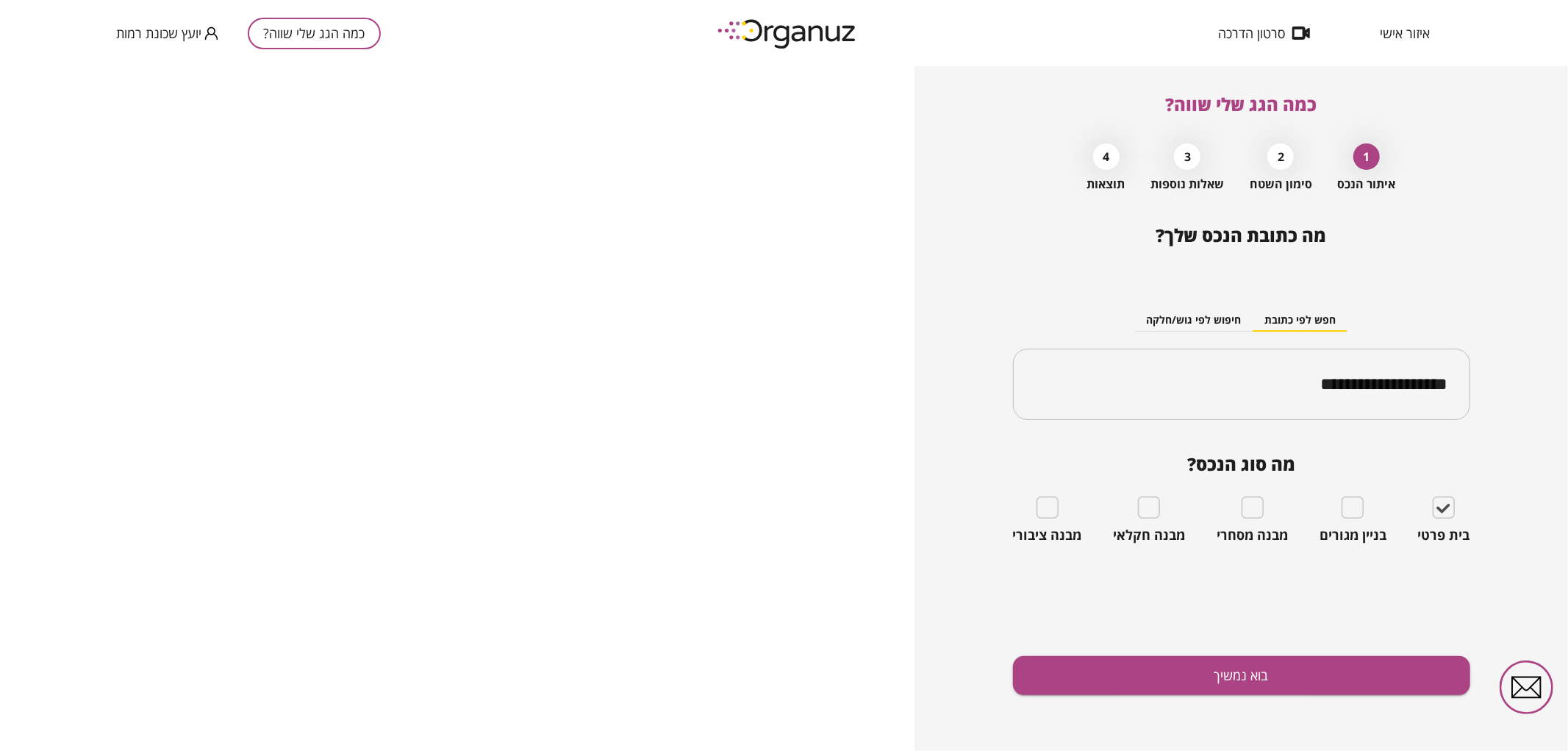
click at [1362, 714] on div "**********" at bounding box center [1242, 488] width 458 height 526
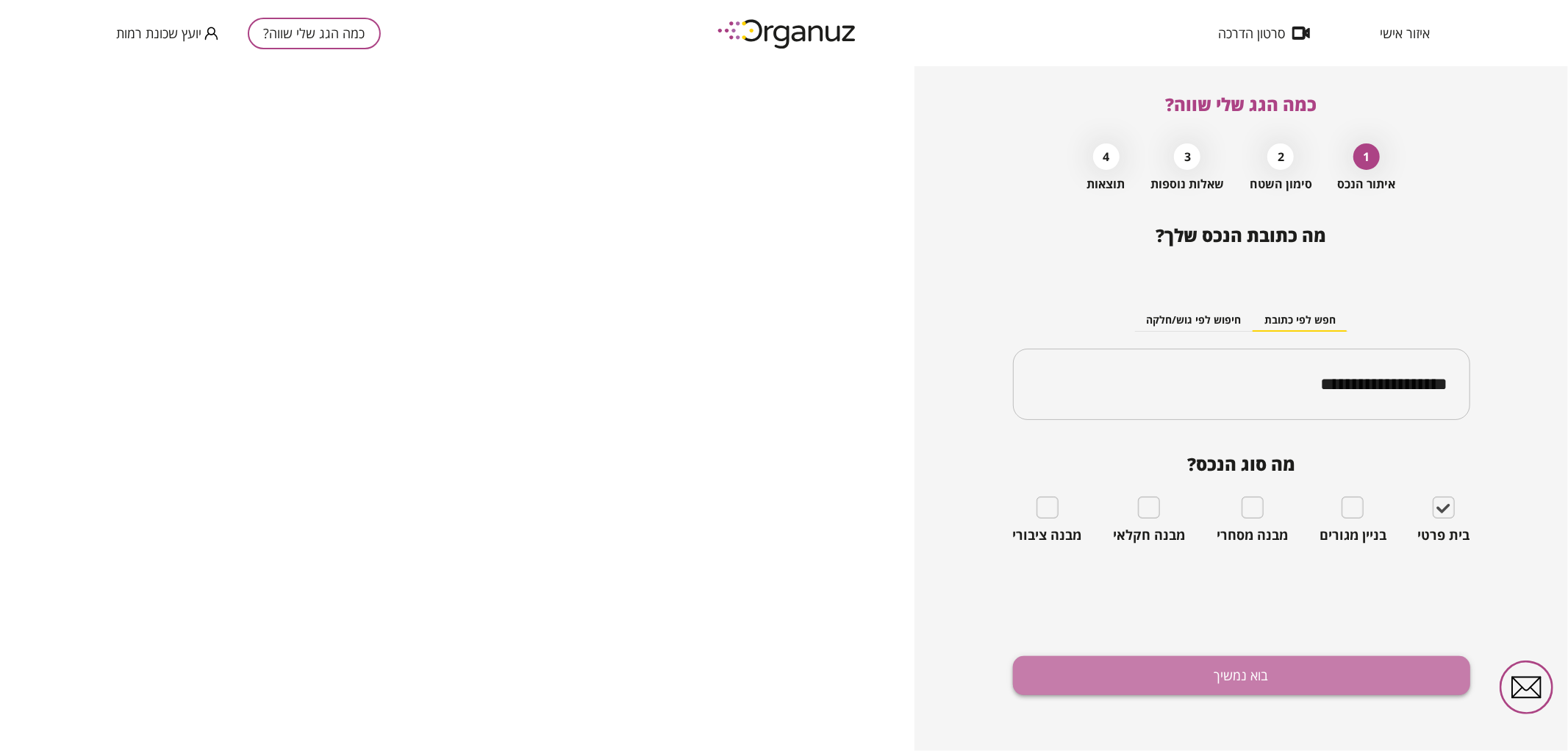
click at [1340, 673] on button "בוא נמשיך" at bounding box center [1242, 675] width 458 height 39
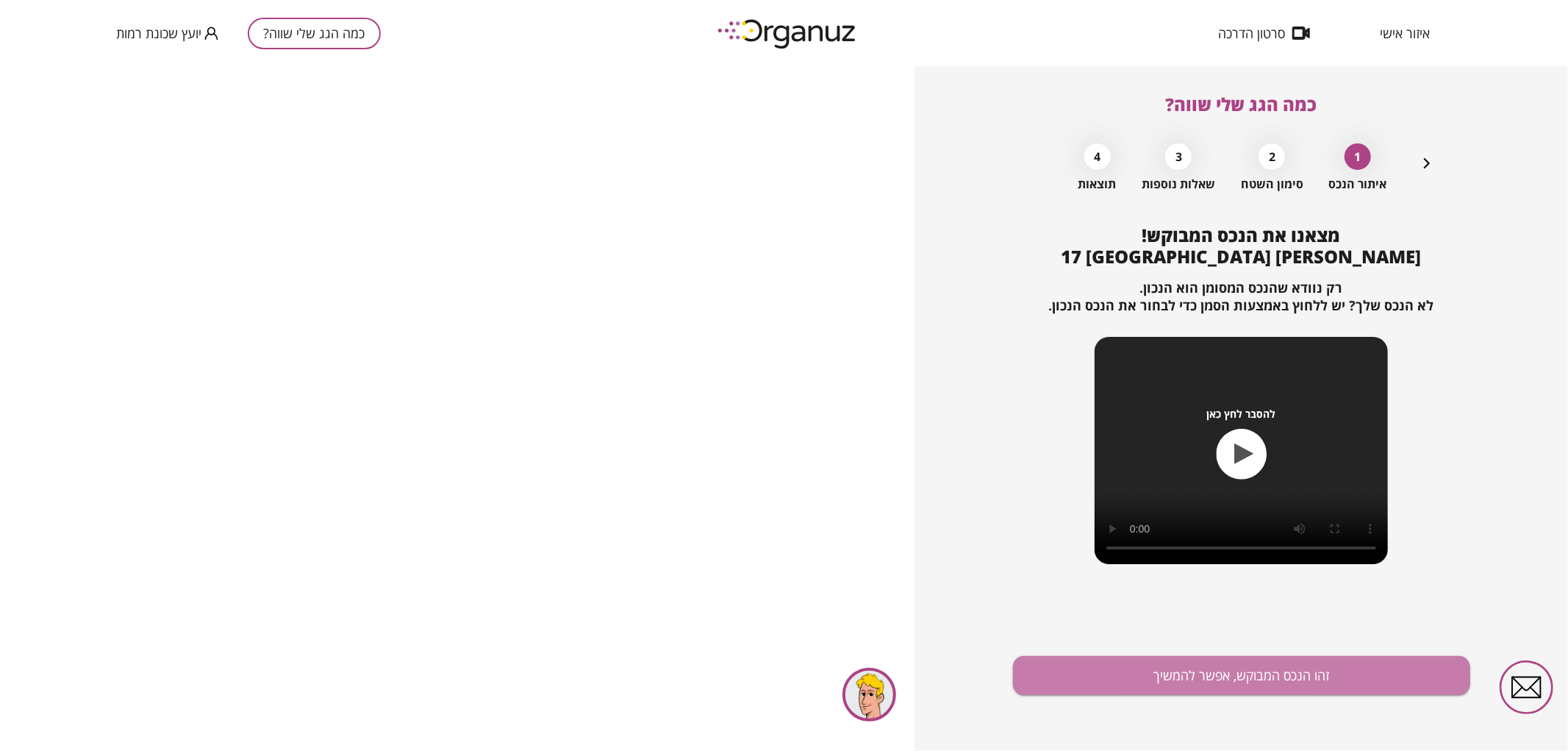
click at [1340, 673] on button "זהו הנכס המבוקש, אפשר להמשיך" at bounding box center [1242, 675] width 458 height 39
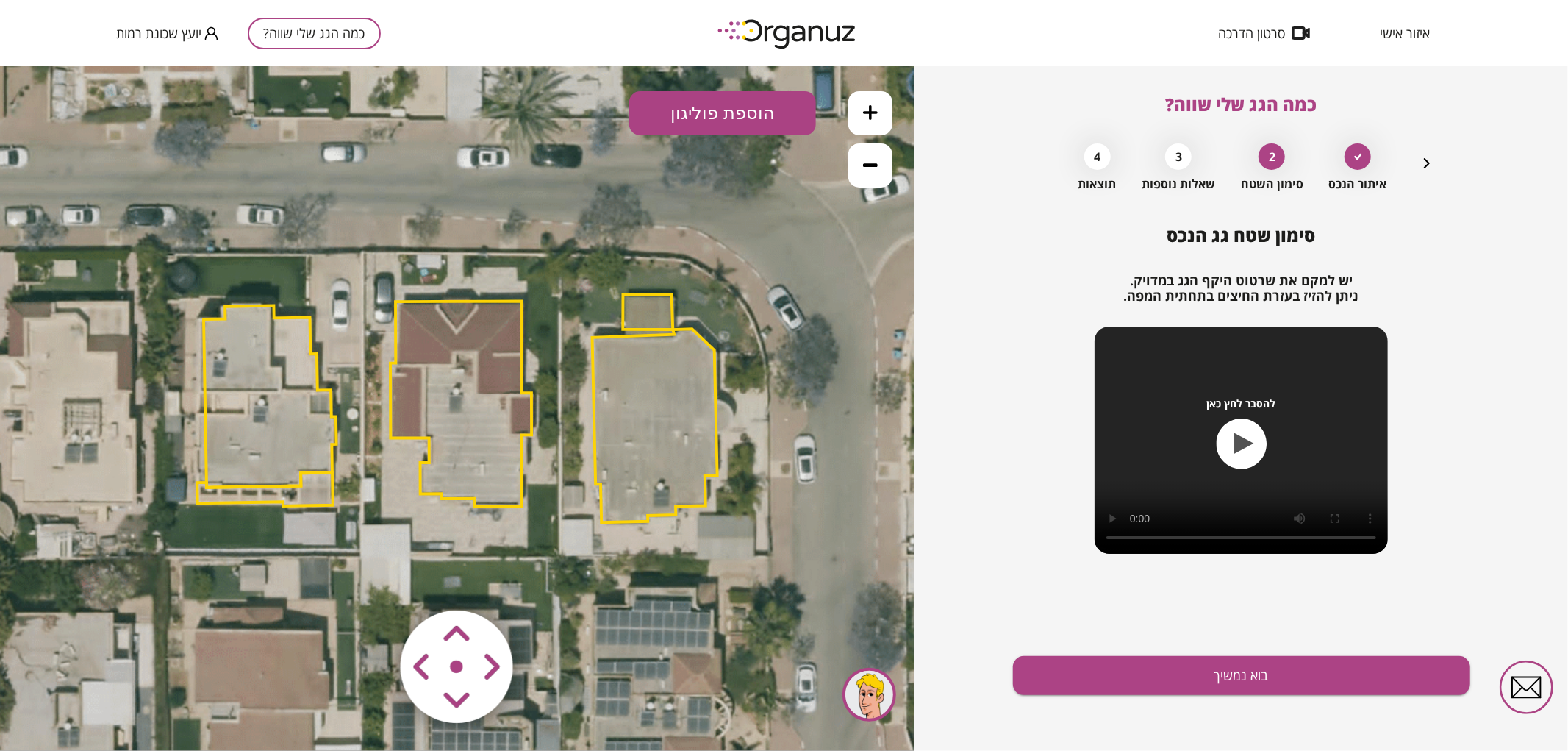
click at [444, 391] on polygon at bounding box center [460, 404] width 141 height 205
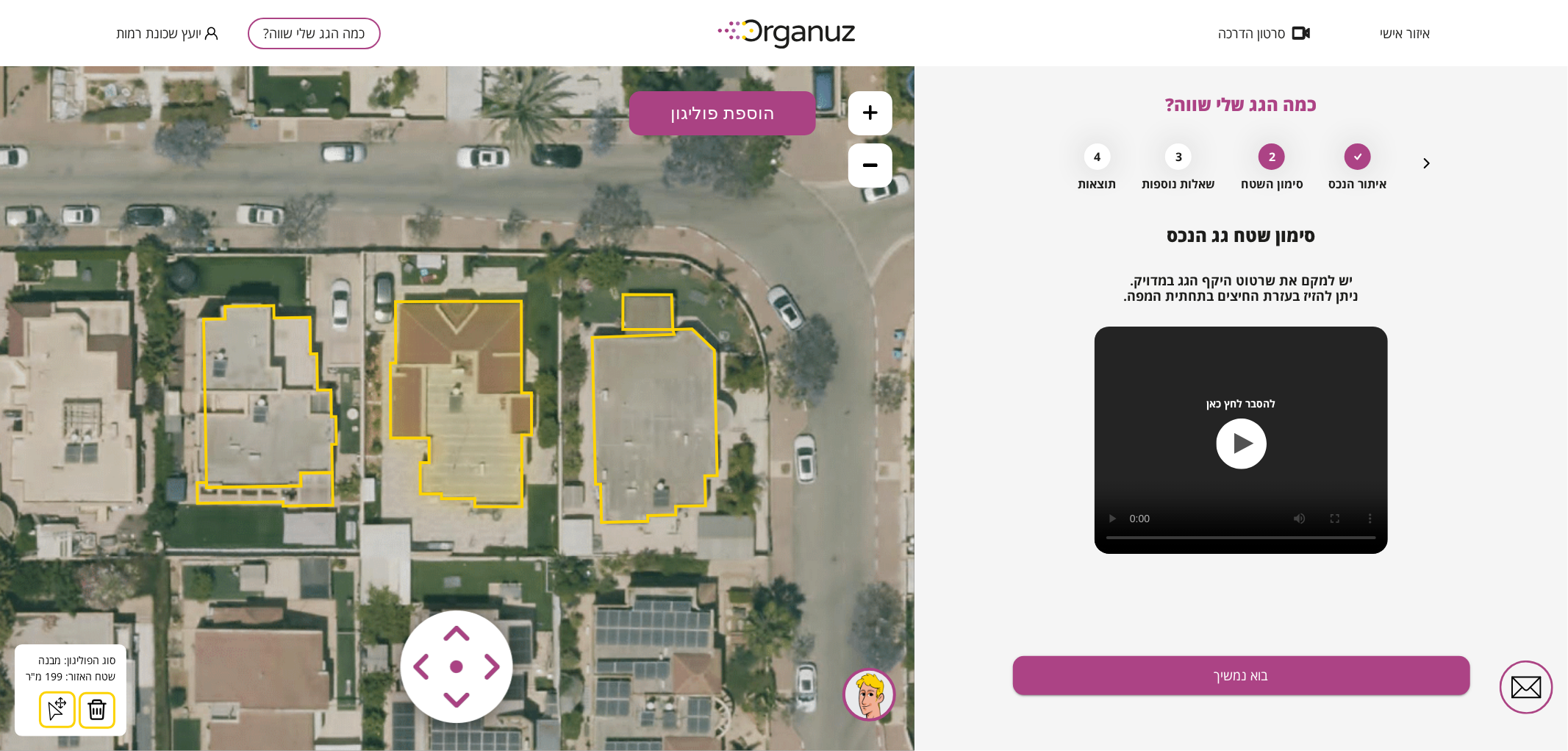
click at [875, 104] on icon at bounding box center [870, 111] width 15 height 15
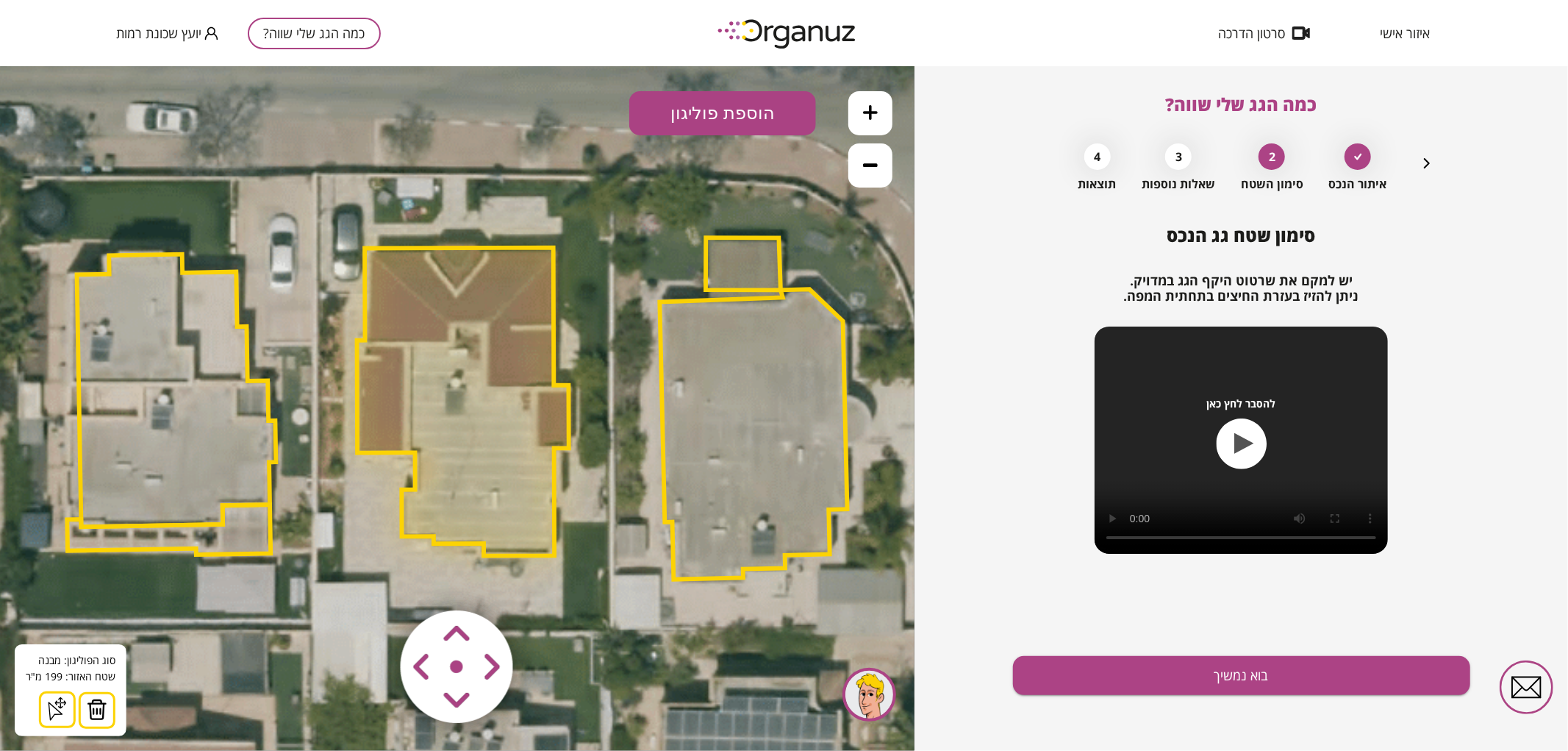
click at [876, 104] on icon at bounding box center [870, 111] width 15 height 15
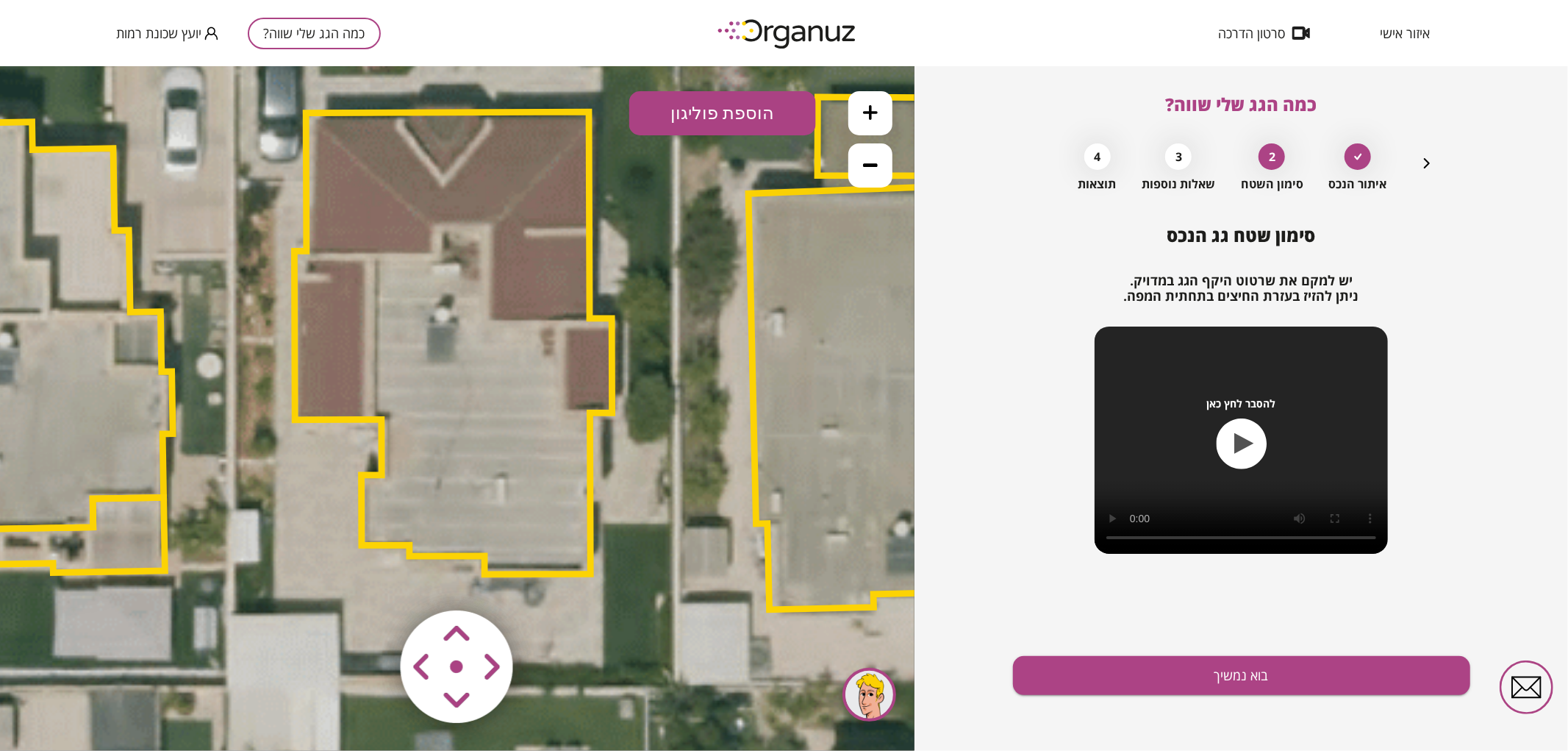
drag, startPoint x: 743, startPoint y: 221, endPoint x: 730, endPoint y: 165, distance: 57.5
click at [730, 165] on icon at bounding box center [439, 351] width 3573 height 3574
click at [1130, 668] on button "בוא נמשיך" at bounding box center [1242, 675] width 458 height 39
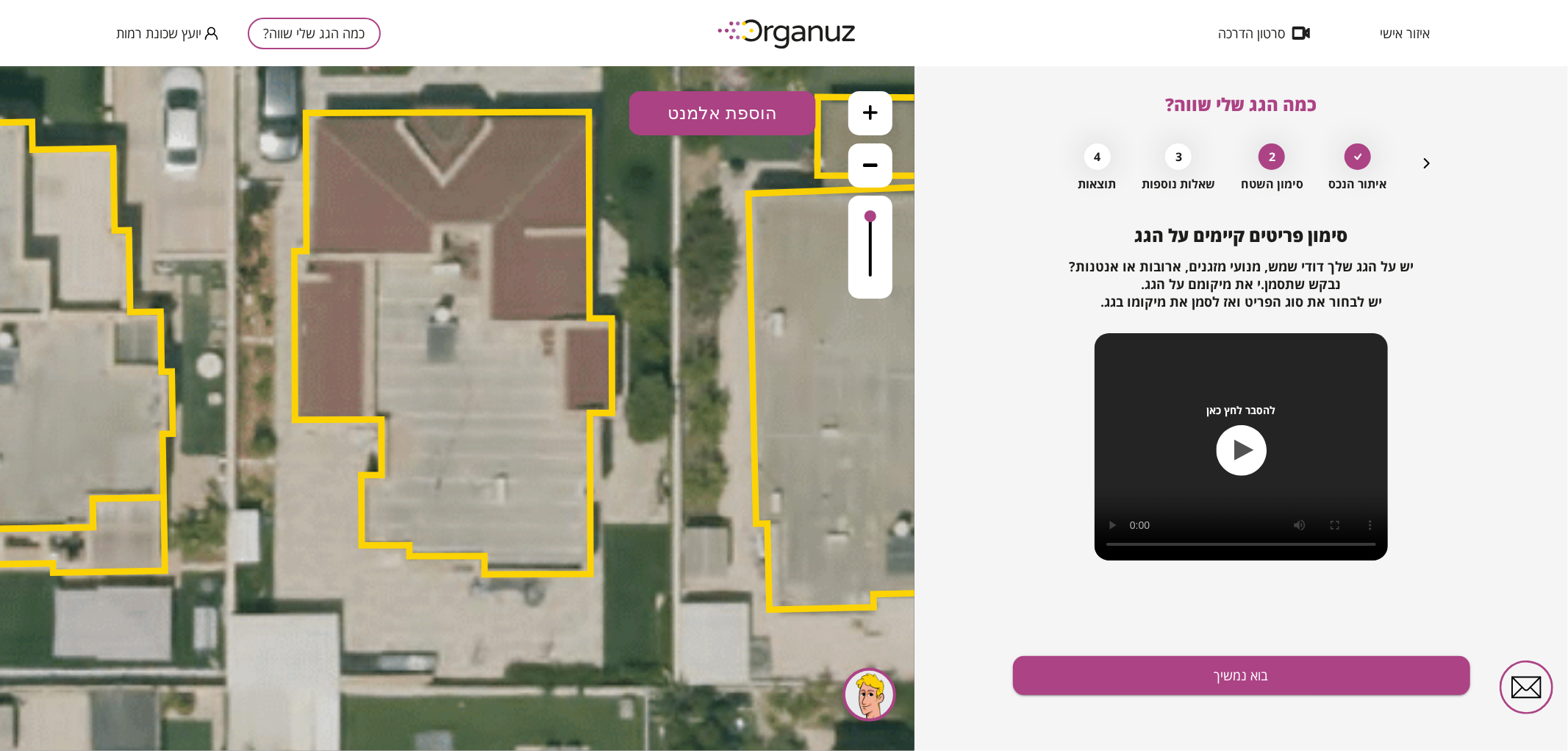
click at [772, 101] on button "הוספת אלמנט" at bounding box center [722, 112] width 186 height 44
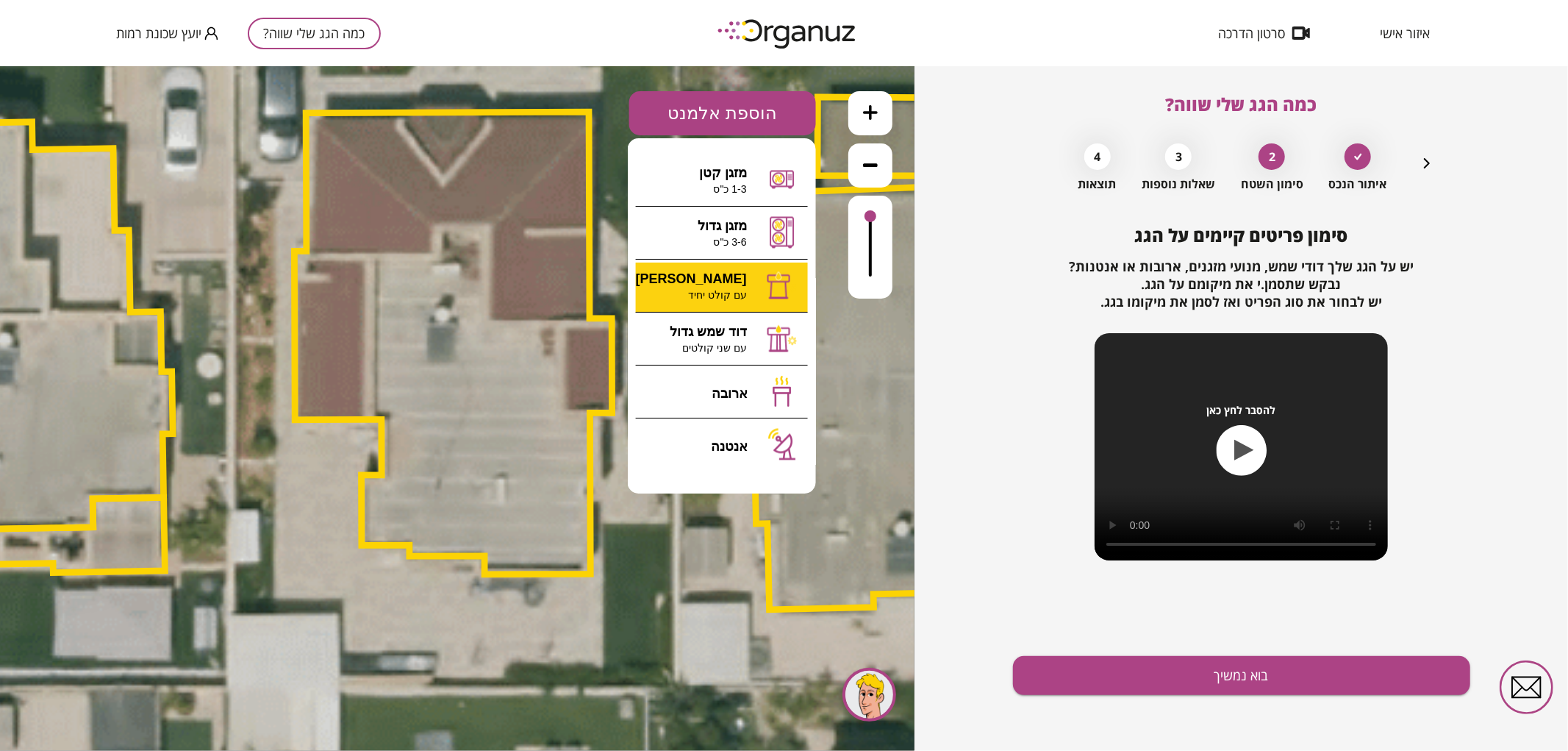
click at [710, 278] on div ".st0 { fill: #FFFFFF; } 0" at bounding box center [457, 408] width 914 height 684
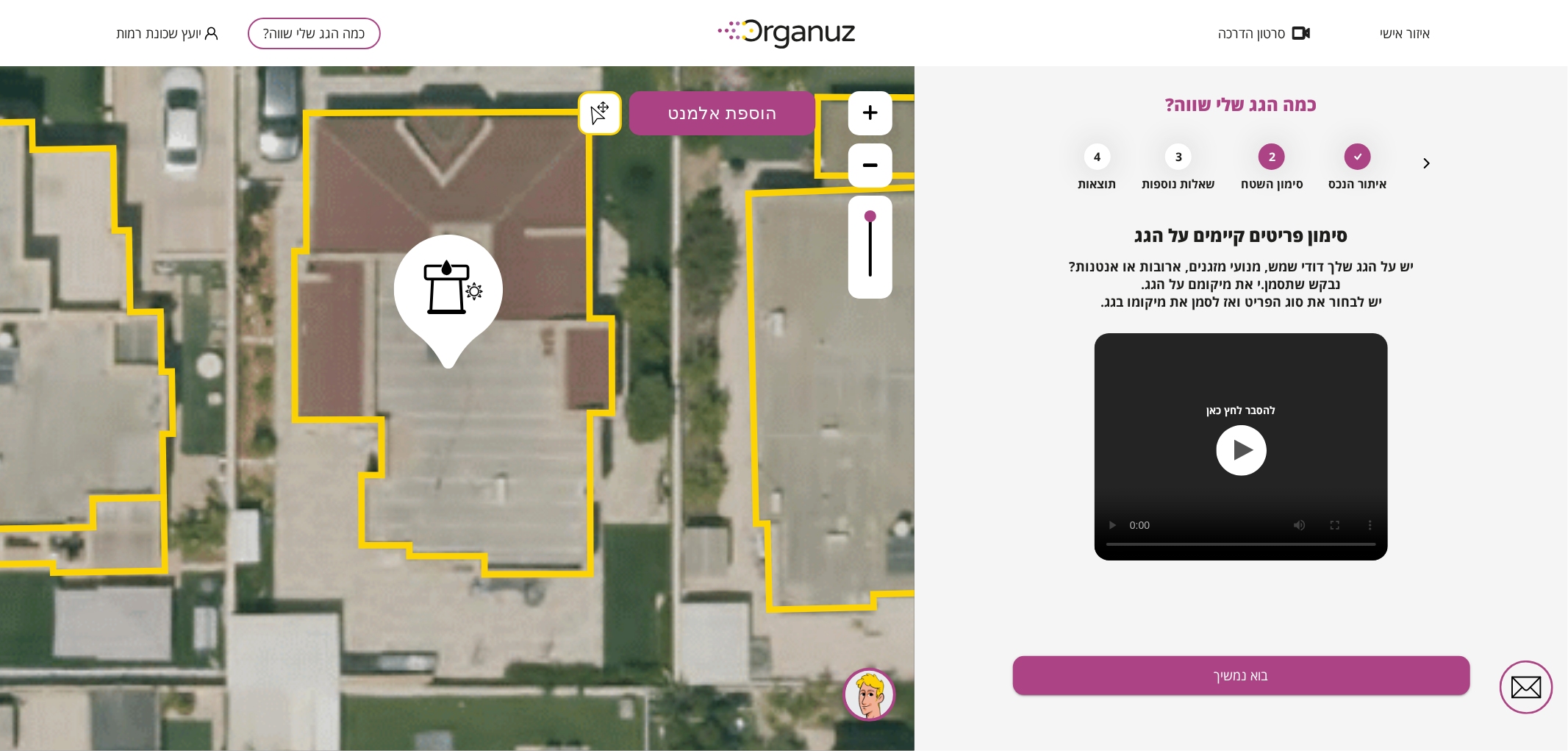
click at [1244, 678] on button "בוא נמשיך" at bounding box center [1242, 675] width 458 height 39
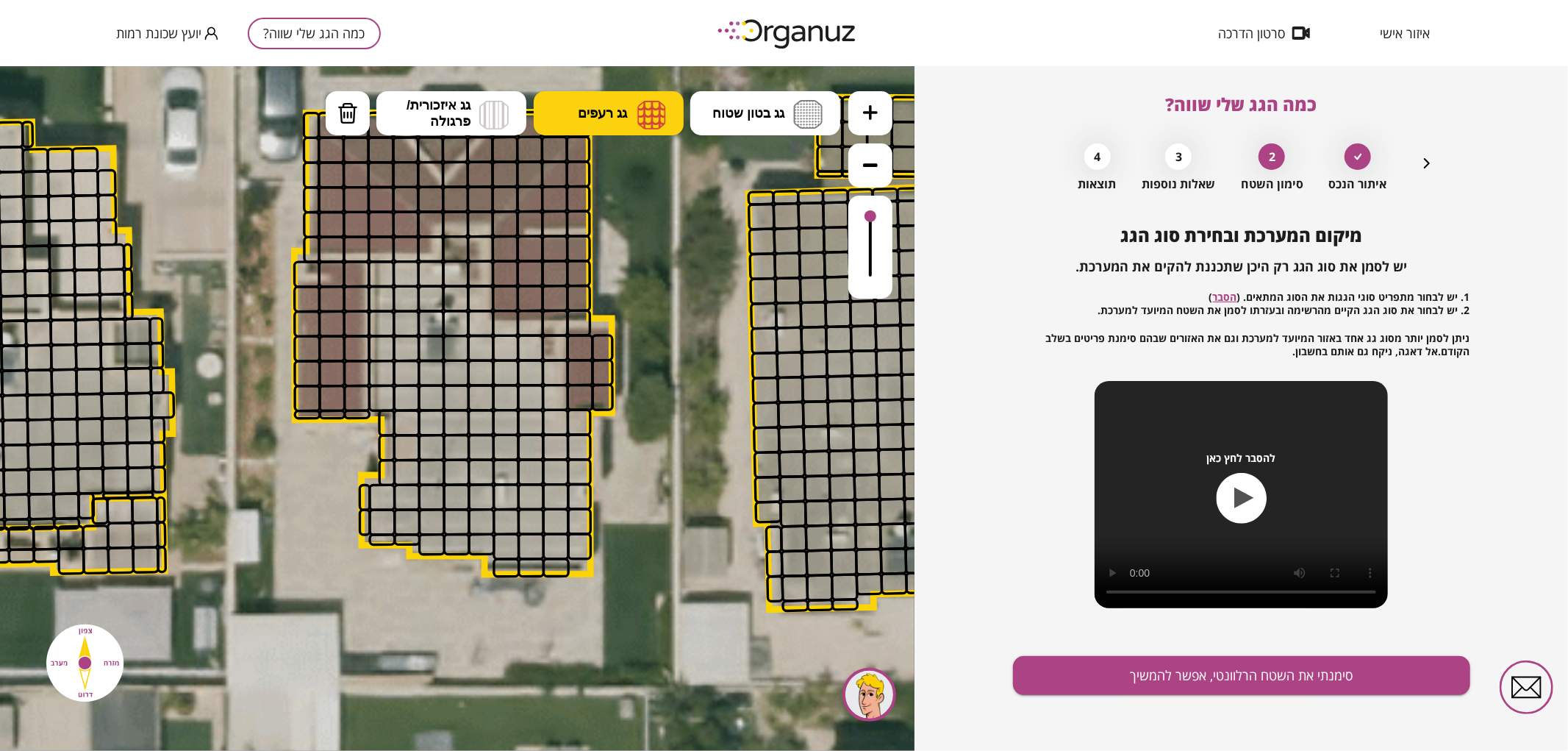
click at [610, 128] on button "גג רעפים" at bounding box center [608, 112] width 150 height 44
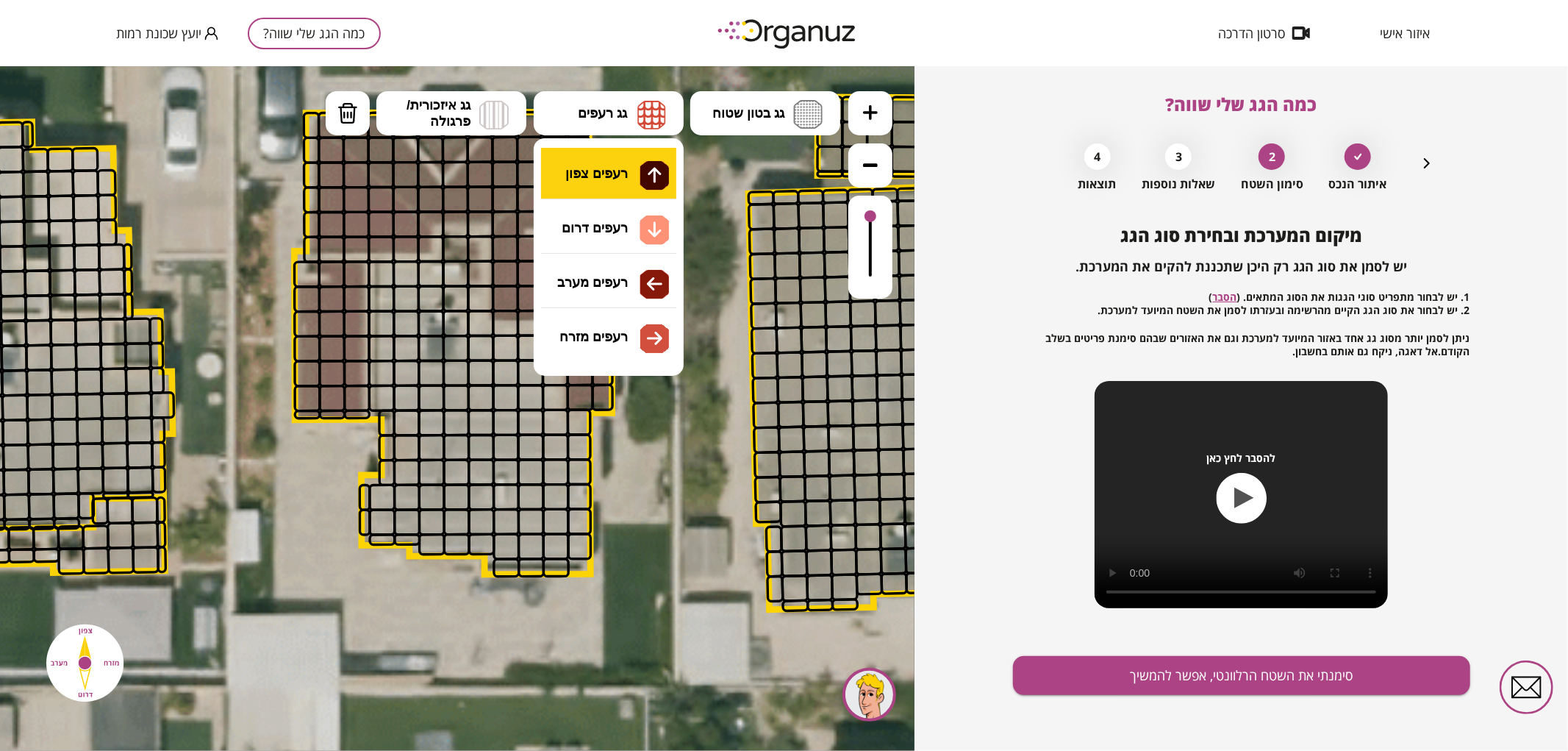
click at [612, 173] on div ".st0 { fill: #FFFFFF; } .st0 { fill: #FFFFFF; }" at bounding box center [457, 408] width 914 height 684
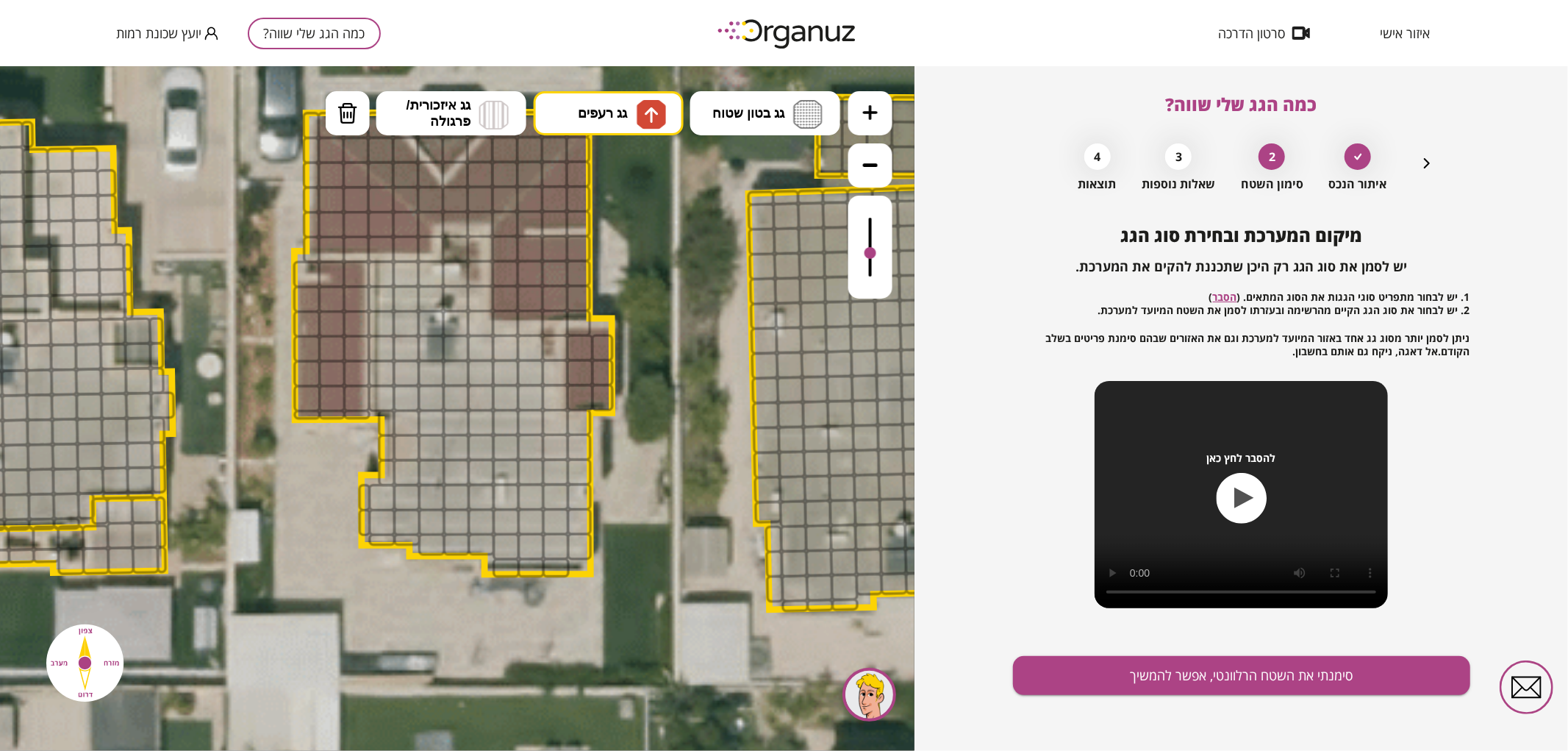
drag, startPoint x: 869, startPoint y: 219, endPoint x: 872, endPoint y: 261, distance: 42.1
click at [872, 258] on div at bounding box center [870, 251] width 11 height 11
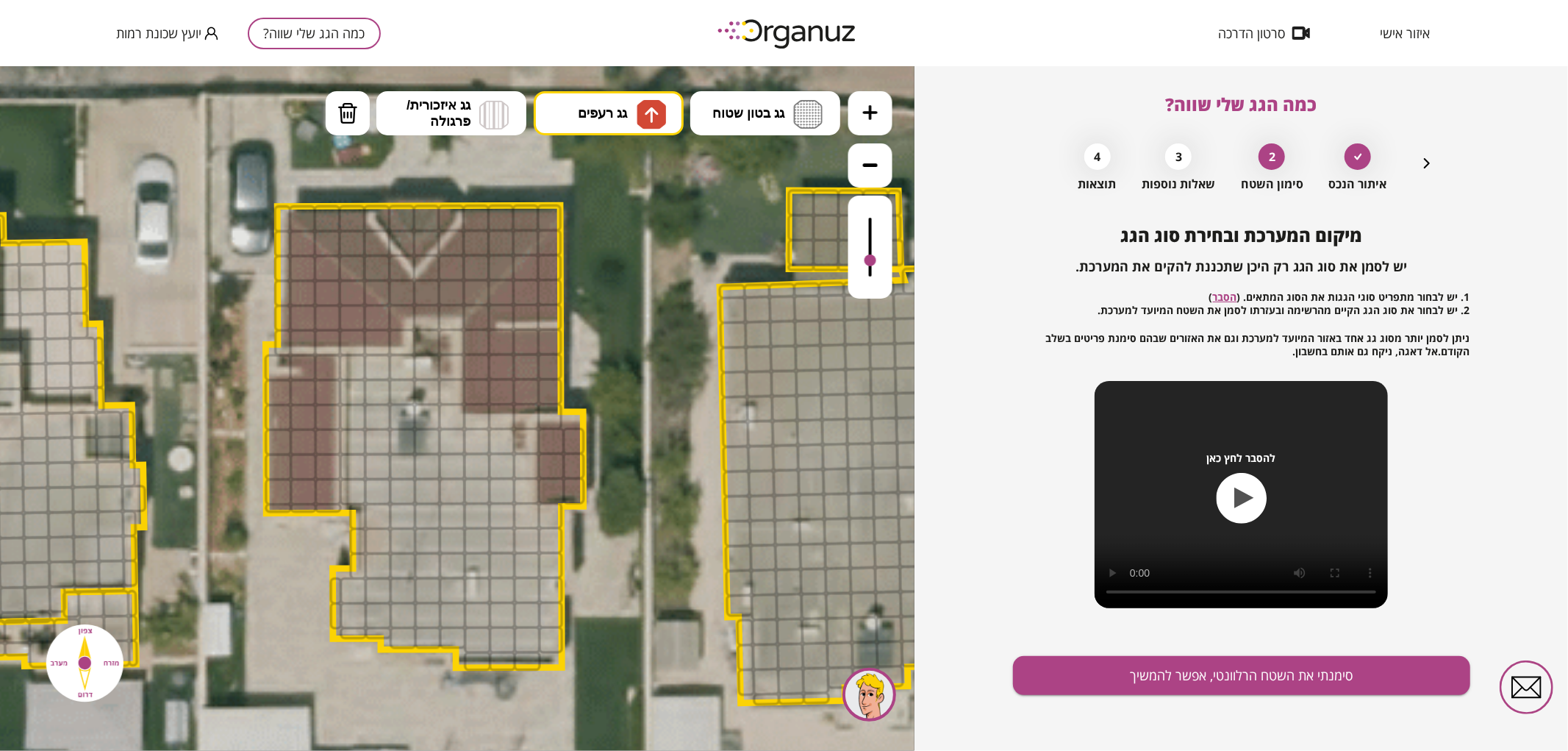
drag, startPoint x: 701, startPoint y: 198, endPoint x: 667, endPoint y: 332, distance: 138.2
click at [667, 332] on icon at bounding box center [410, 445] width 3573 height 3574
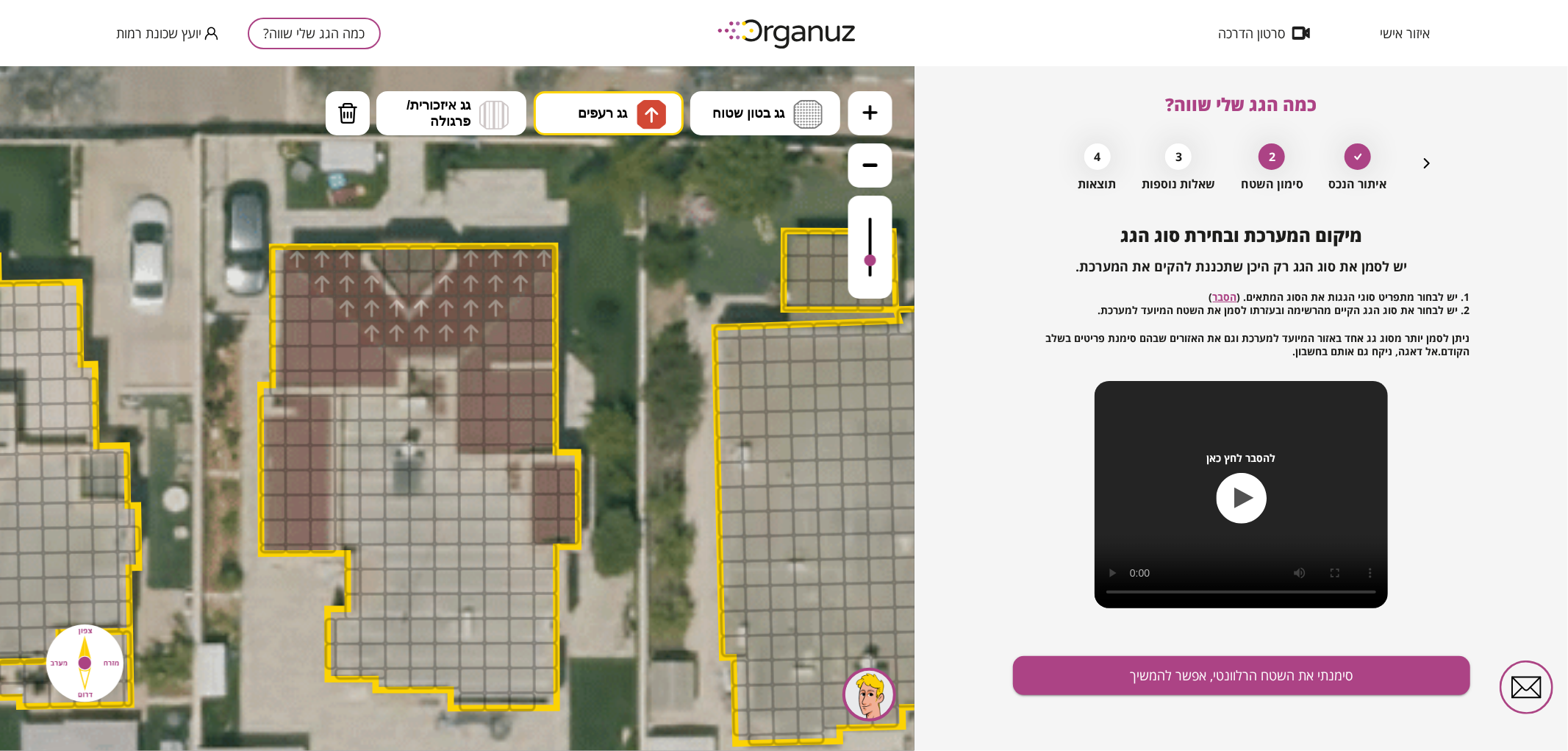
drag, startPoint x: 302, startPoint y: 253, endPoint x: 387, endPoint y: 310, distance: 102.3
click at [588, 119] on span "גג רעפים" at bounding box center [602, 112] width 49 height 16
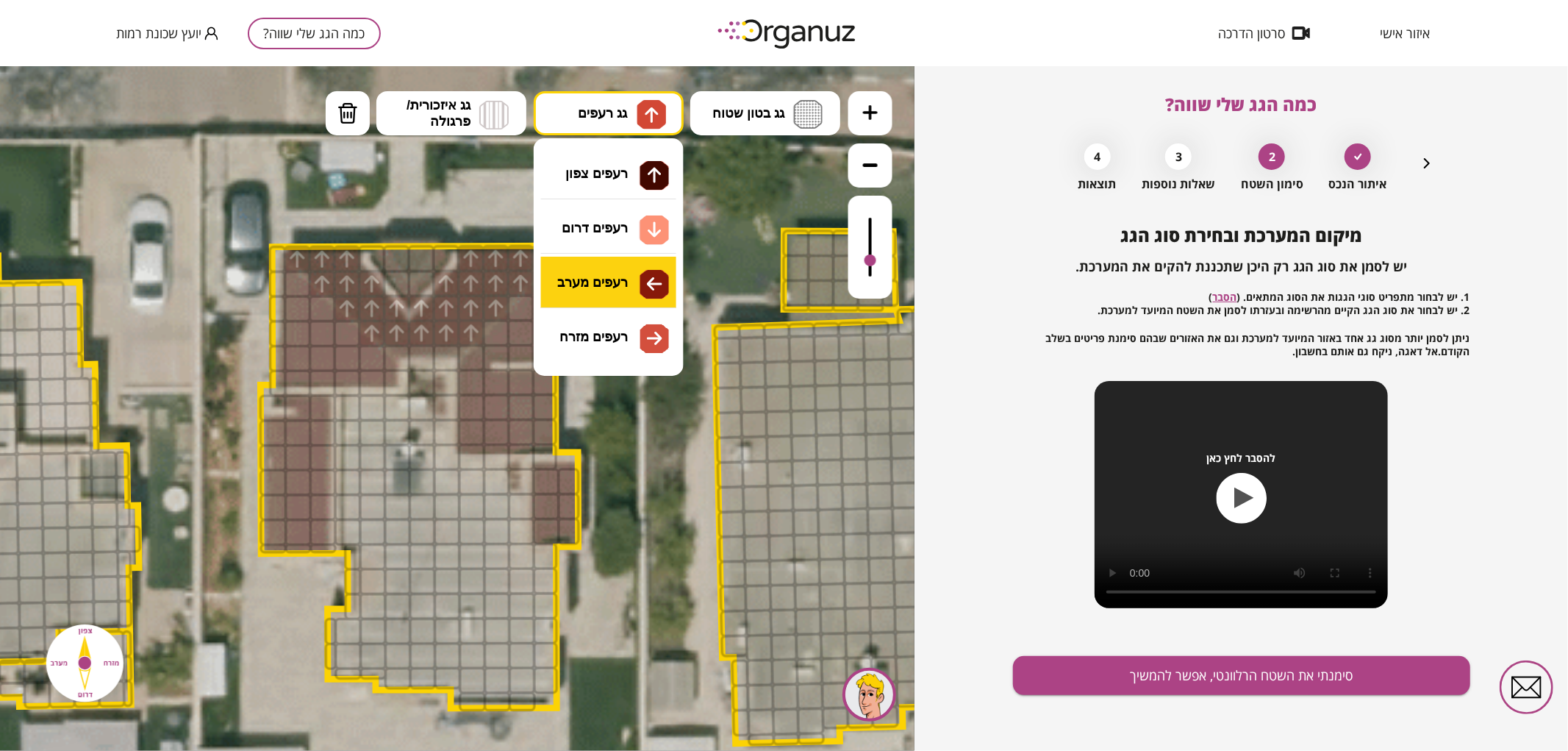
click at [597, 276] on div ".st0 { fill: #FFFFFF; } .st0 { fill: #FFFFFF; }" at bounding box center [457, 408] width 914 height 684
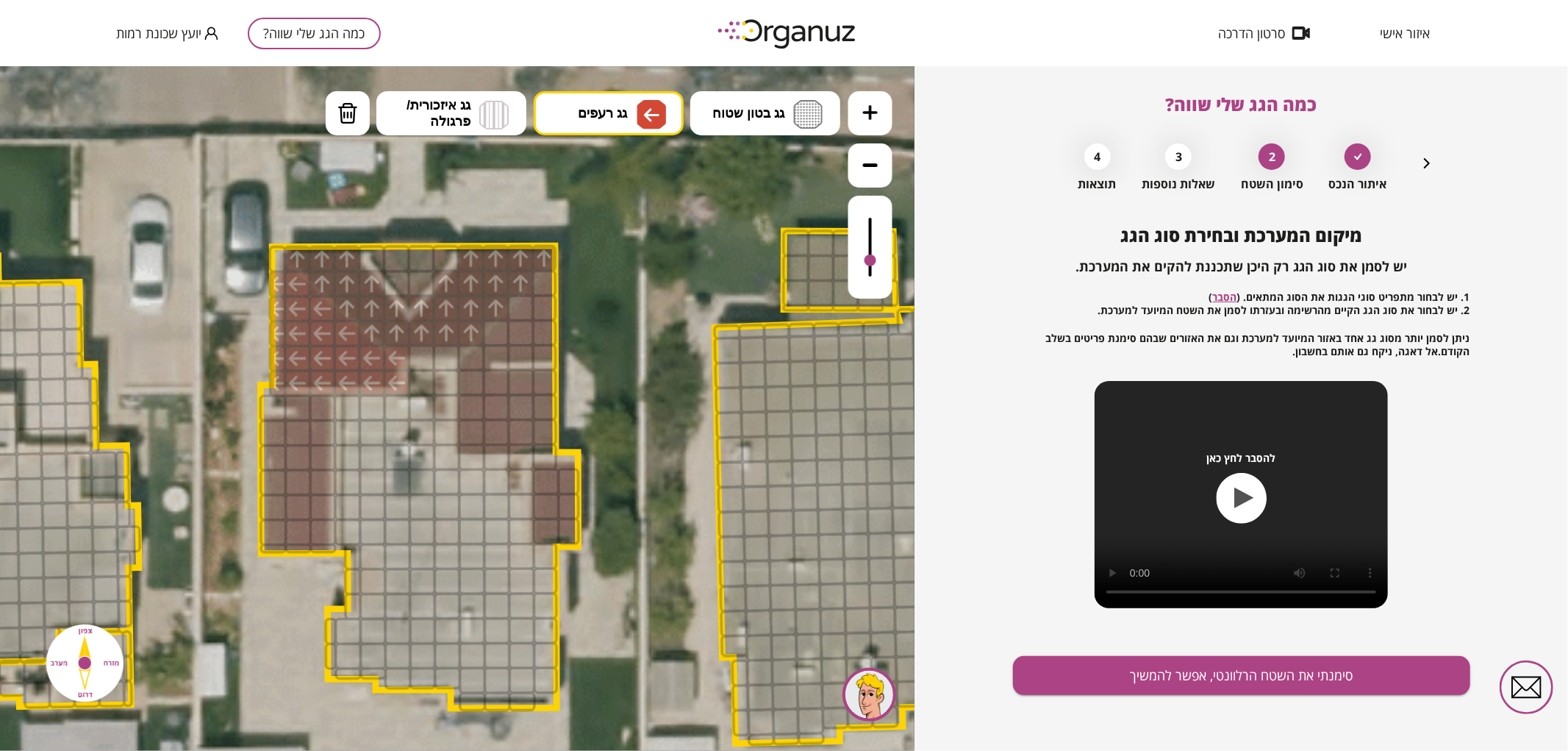
drag, startPoint x: 278, startPoint y: 352, endPoint x: 281, endPoint y: 369, distance: 17.3
click at [548, 289] on div at bounding box center [544, 282] width 25 height 27
drag, startPoint x: 275, startPoint y: 424, endPoint x: 288, endPoint y: 430, distance: 14.3
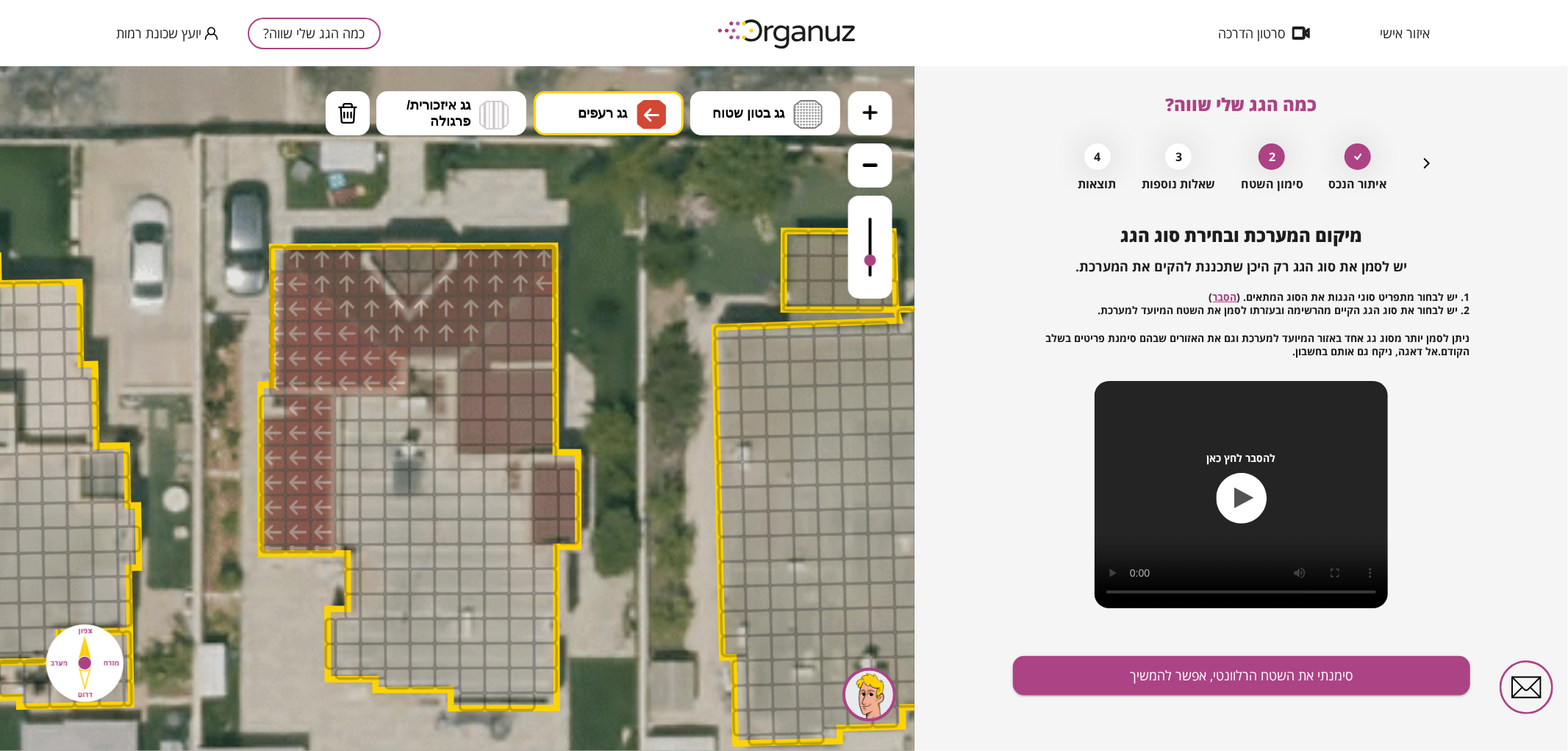
click at [306, 407] on div at bounding box center [298, 407] width 27 height 27
click at [637, 99] on img at bounding box center [652, 114] width 30 height 30
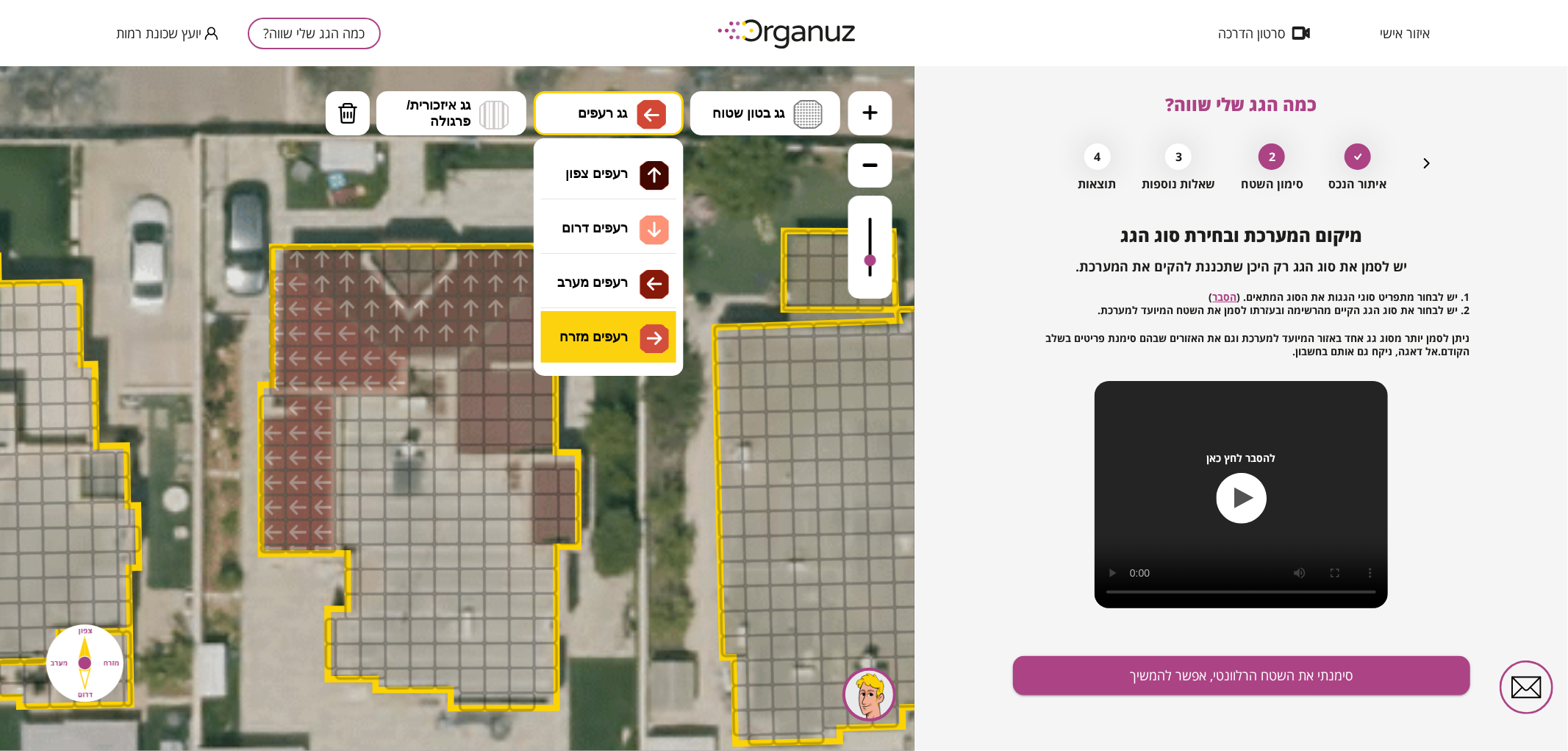
click at [606, 329] on div ".st0 { fill: #FFFFFF; } .st0 { fill: #FFFFFF; }" at bounding box center [457, 408] width 914 height 684
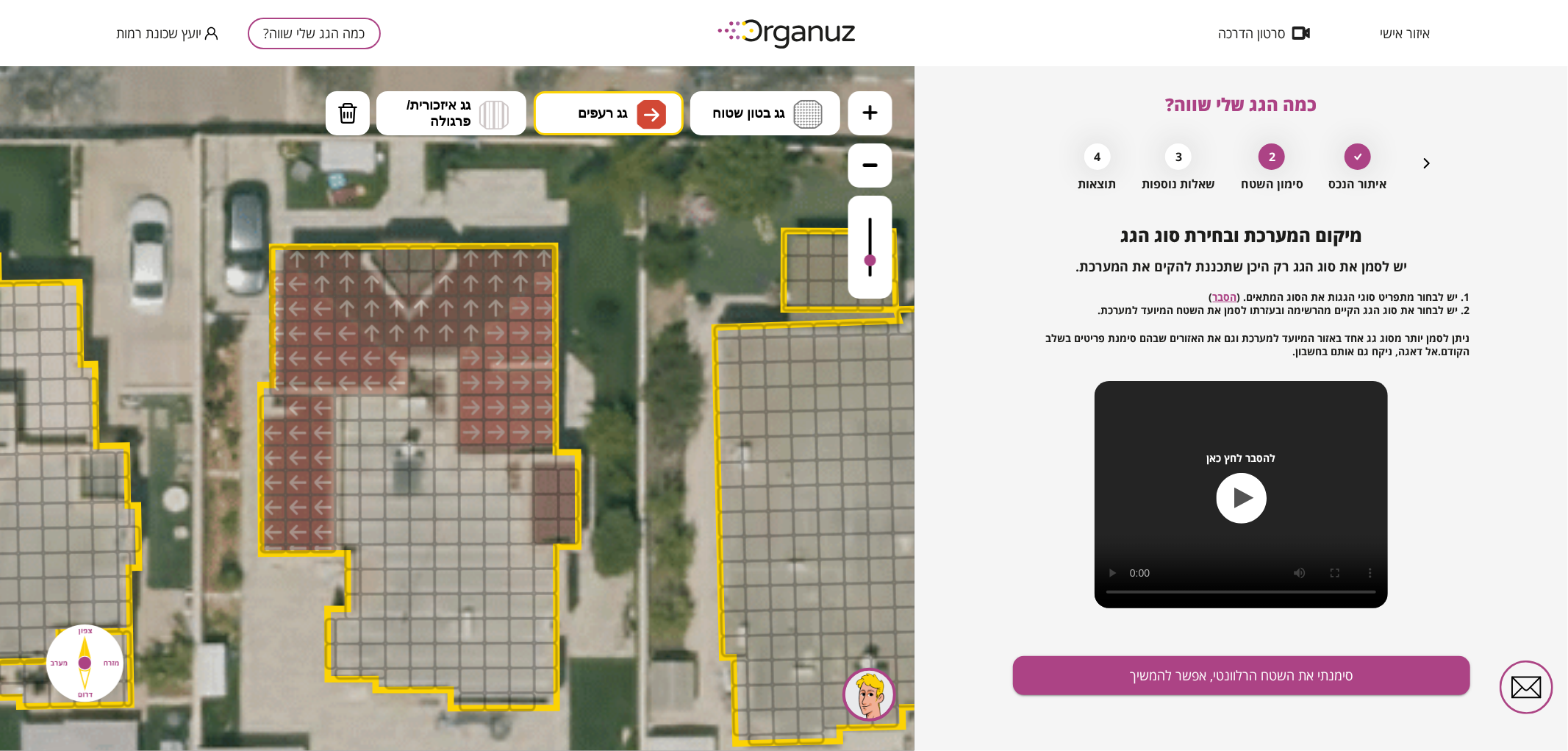
drag, startPoint x: 542, startPoint y: 284, endPoint x: 513, endPoint y: 405, distance: 124.4
drag, startPoint x: 552, startPoint y: 496, endPoint x: 578, endPoint y: 478, distance: 31.6
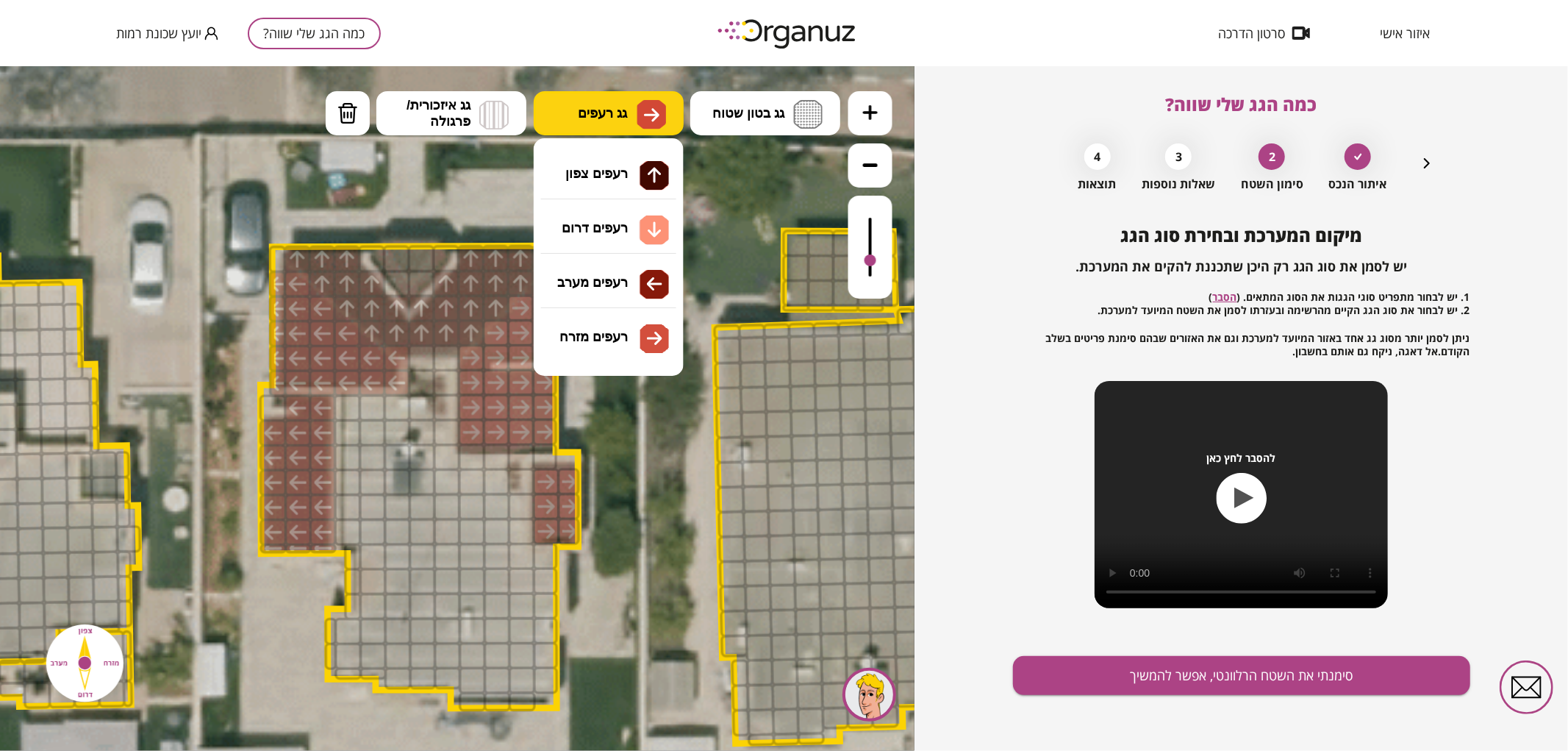
click at [610, 108] on span "גג רעפים" at bounding box center [602, 112] width 49 height 16
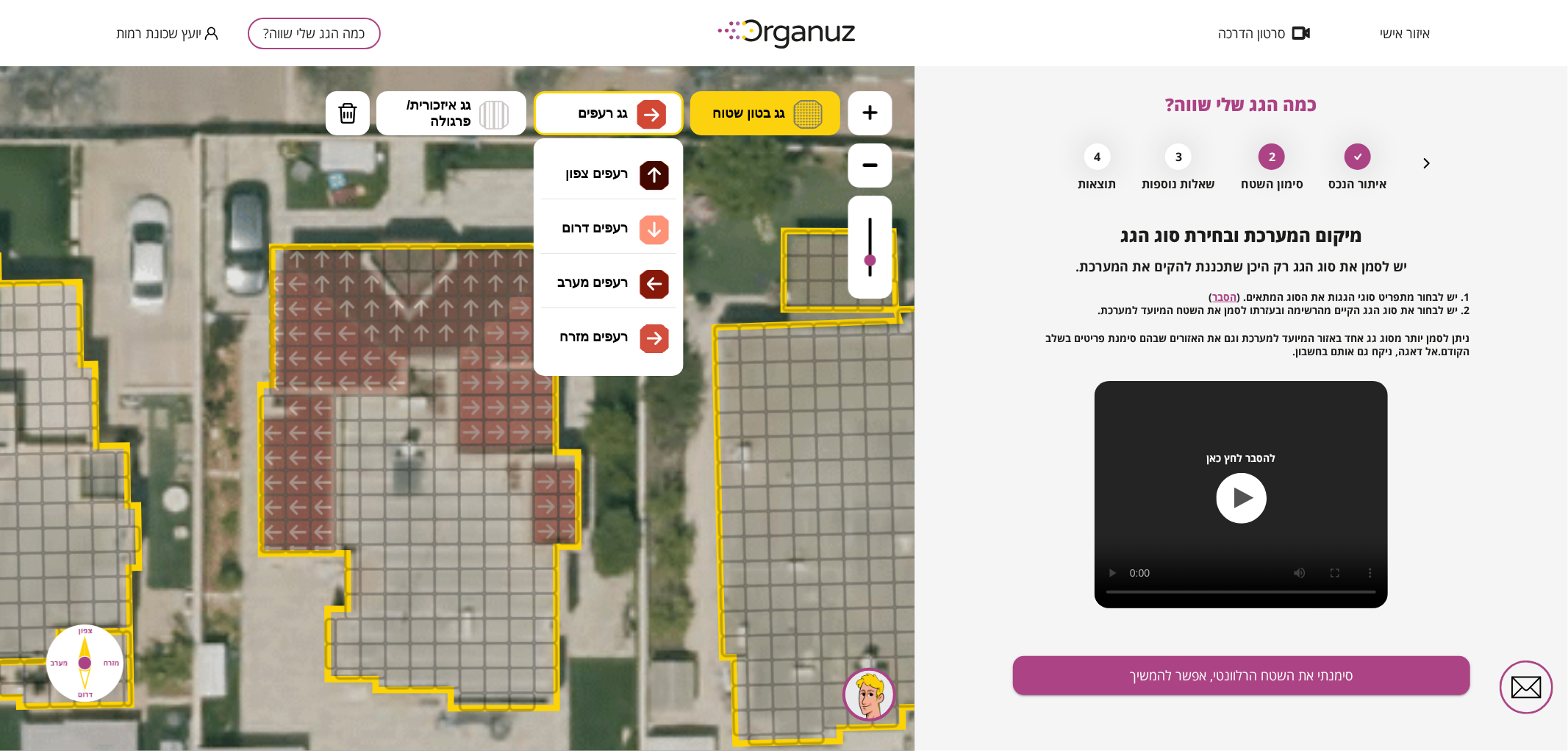
click at [781, 108] on span "גג בטון שטוח" at bounding box center [748, 112] width 72 height 16
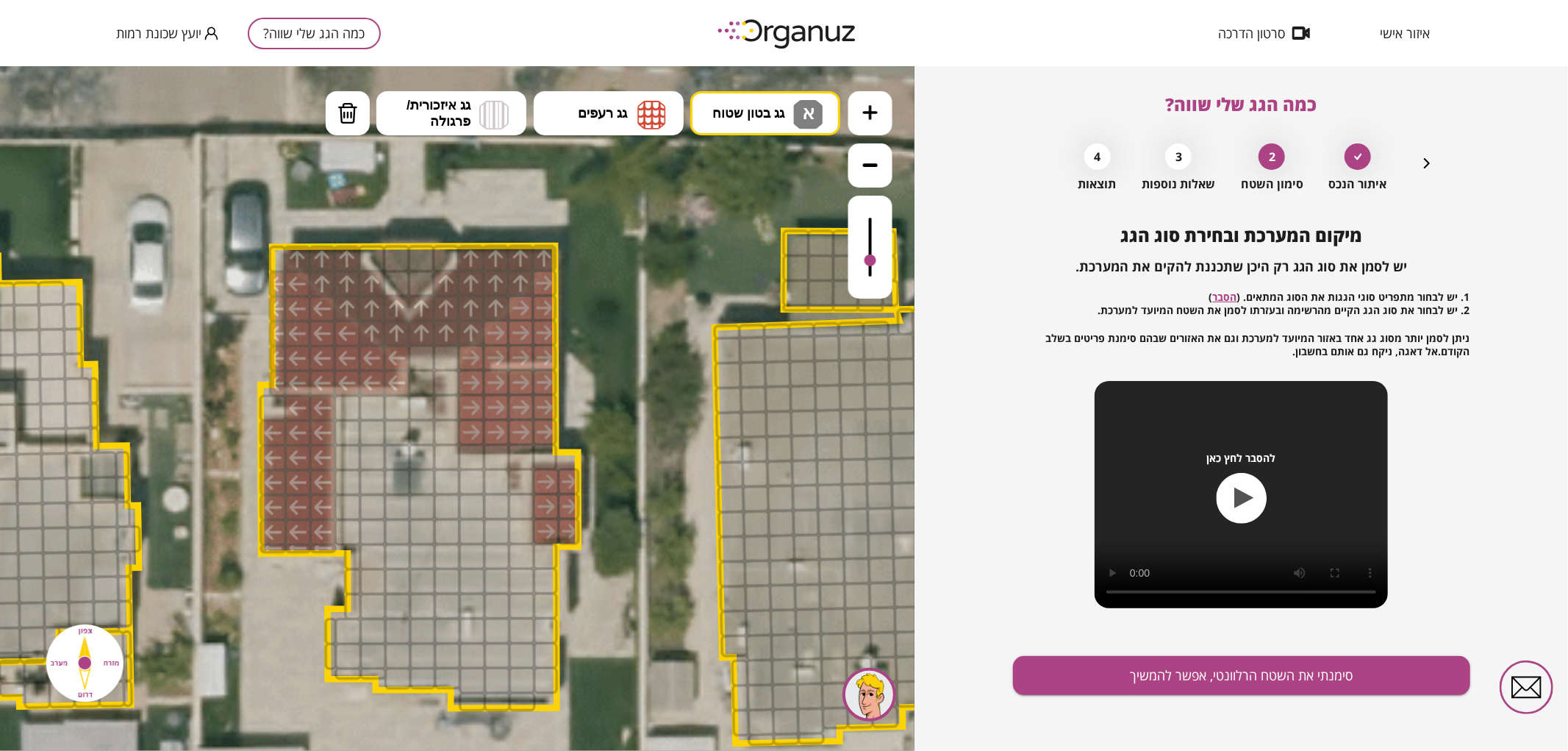
click at [766, 181] on div ".st0 { fill: #FFFFFF; } .st0 { fill: #FFFFFF; }" at bounding box center [457, 408] width 914 height 684
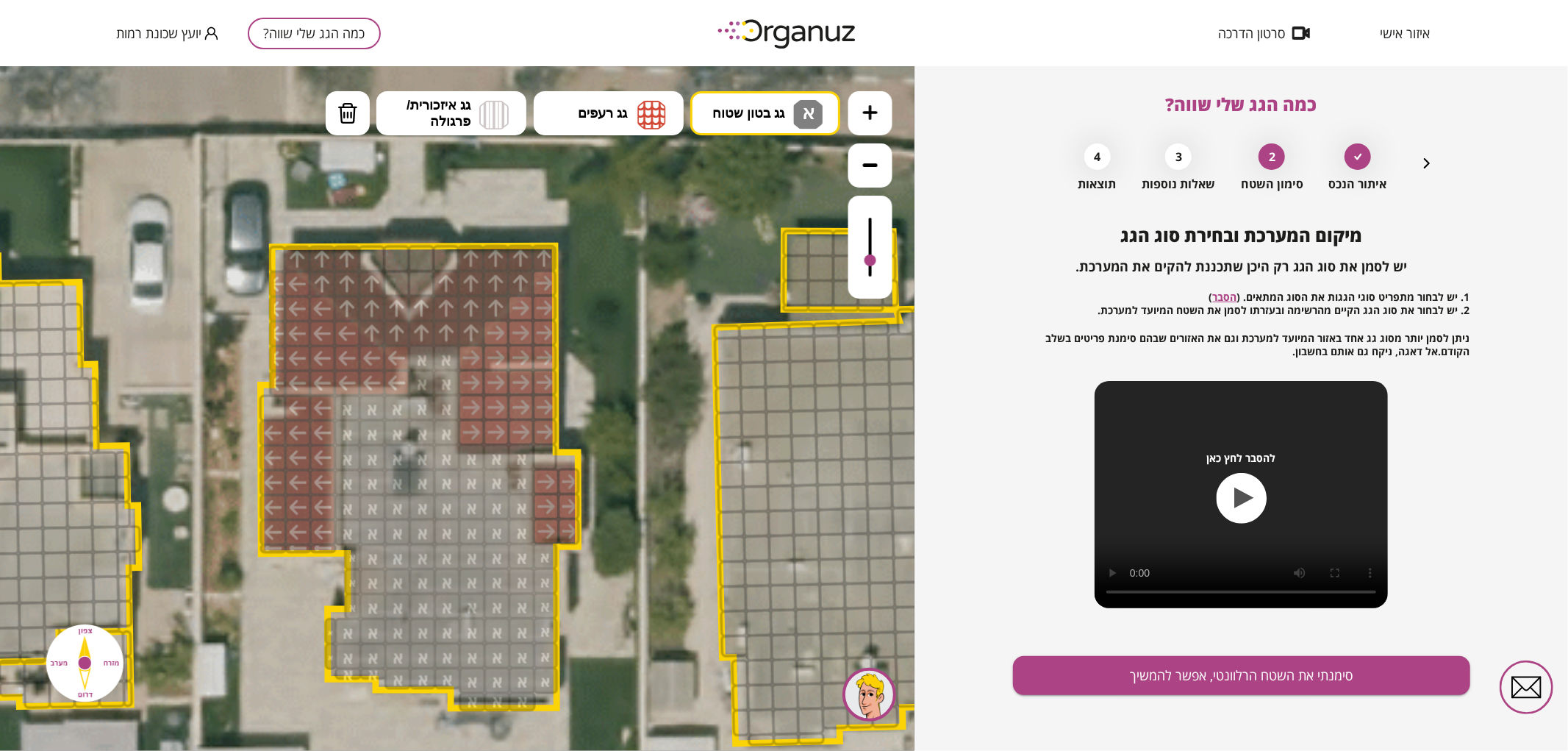
drag, startPoint x: 416, startPoint y: 376, endPoint x: 395, endPoint y: 470, distance: 96.3
click at [1201, 674] on button "סימנתי את השטח הרלוונטי, אפשר להמשיך" at bounding box center [1242, 675] width 458 height 39
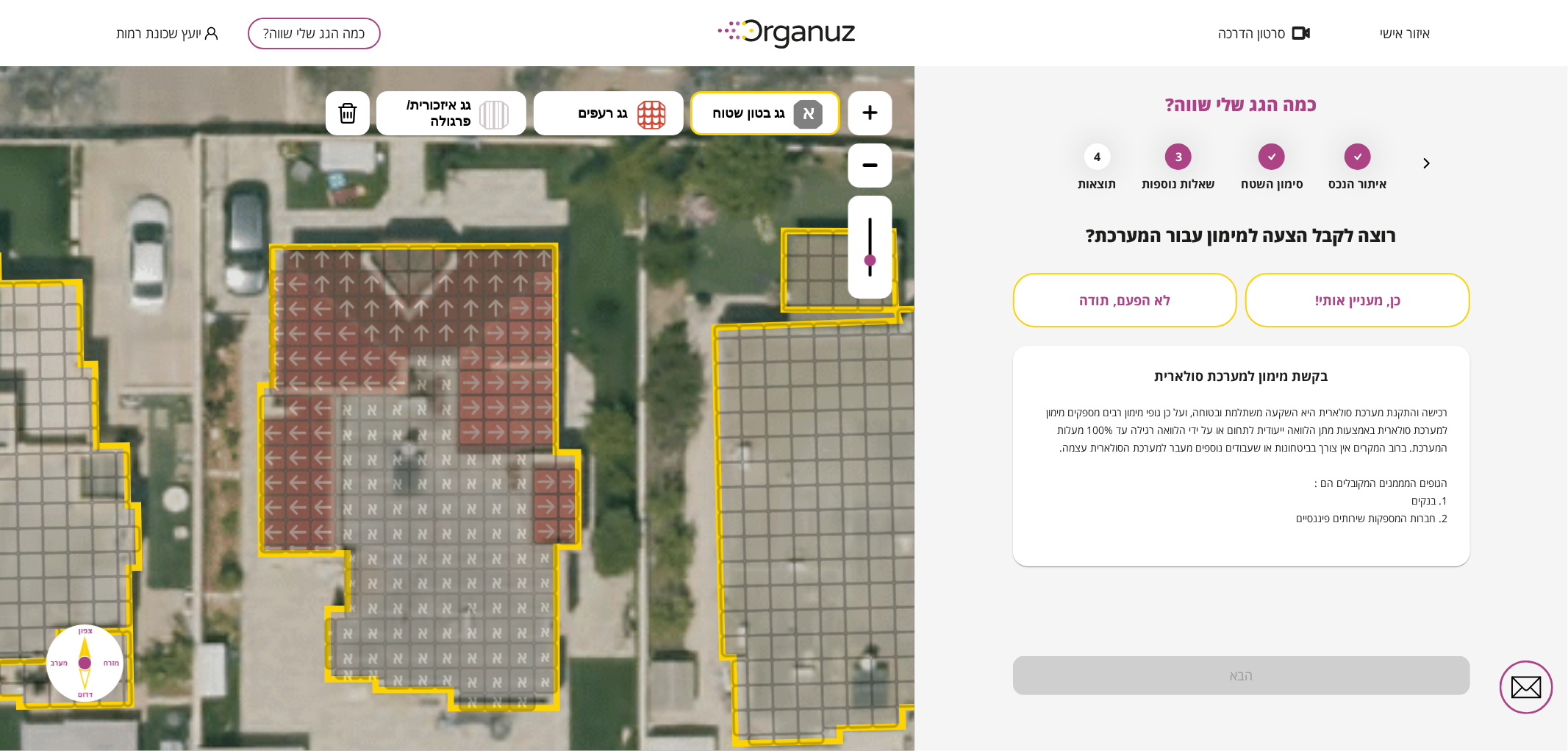
click at [1164, 320] on button "לא הפעם, תודה" at bounding box center [1125, 300] width 225 height 54
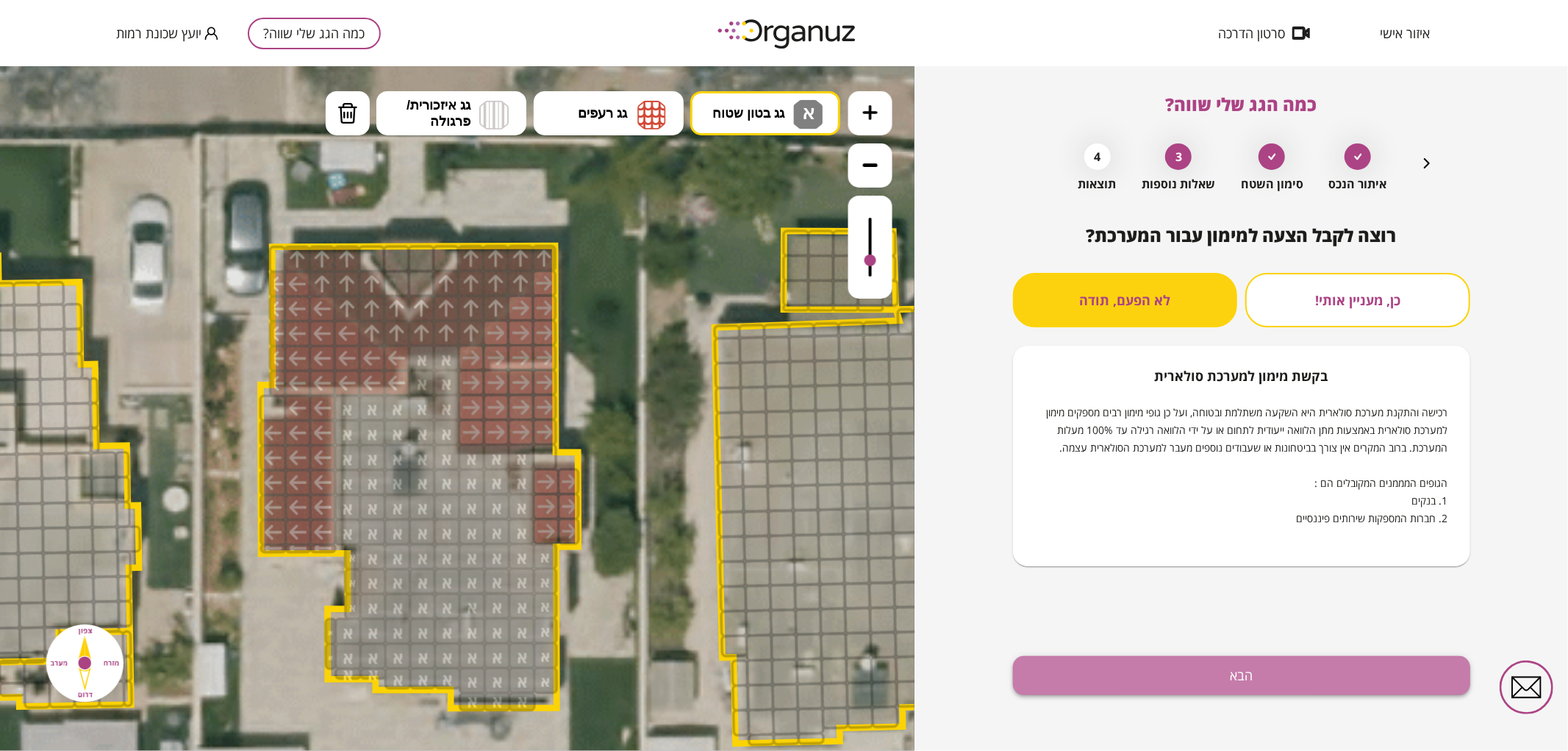
click at [1152, 671] on button "הבא" at bounding box center [1242, 675] width 458 height 39
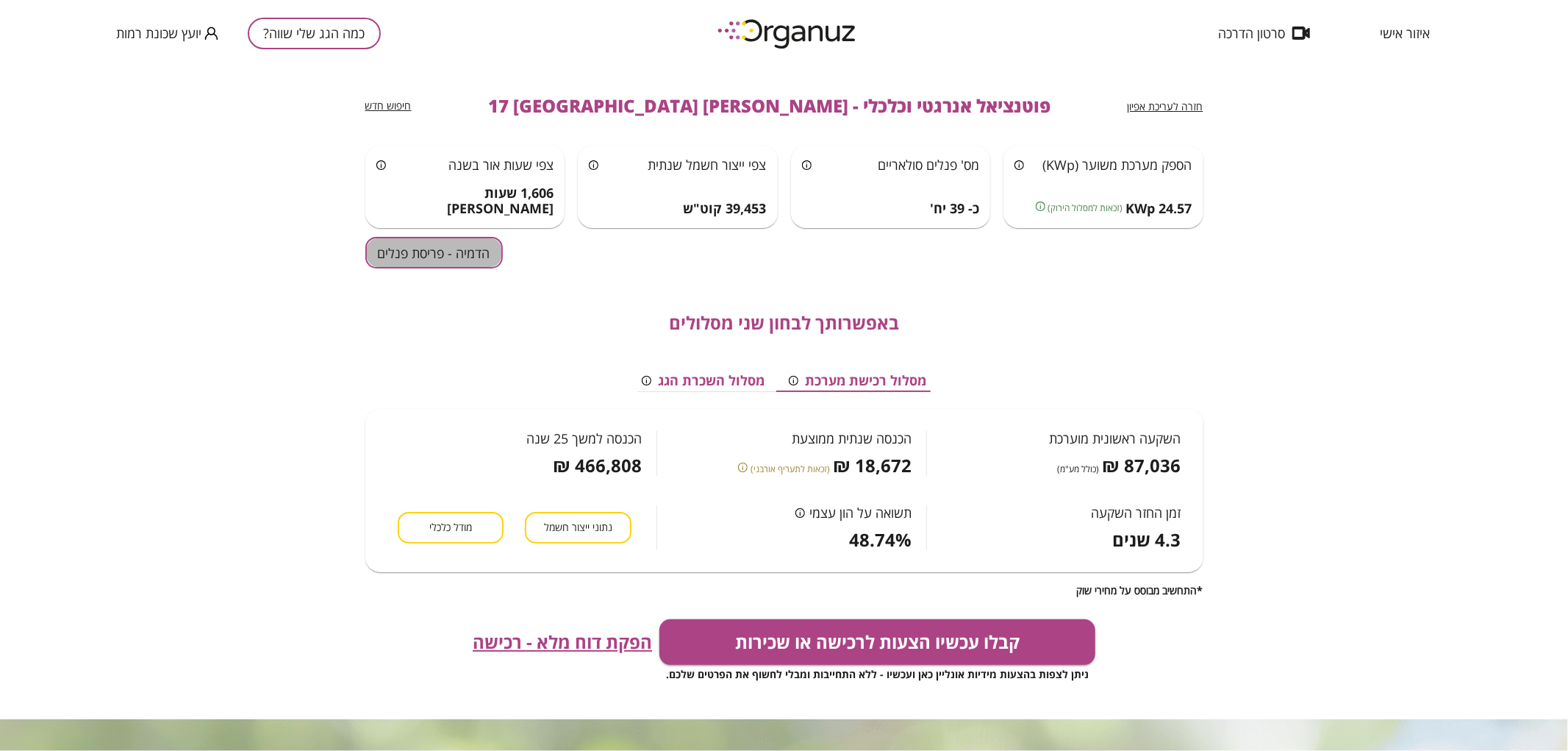
click at [401, 241] on button "הדמיה - פריסת פנלים" at bounding box center [434, 253] width 137 height 32
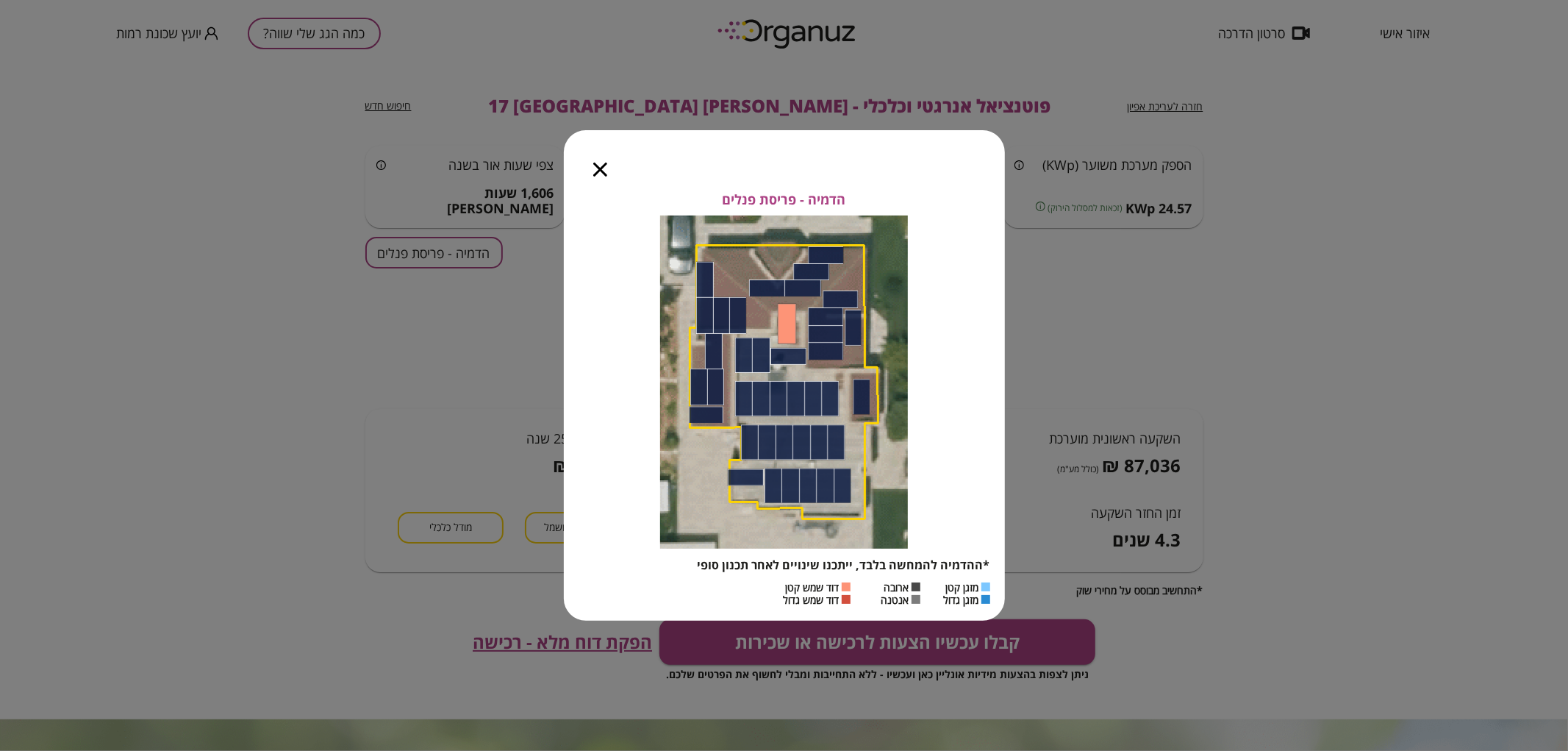
click at [593, 170] on icon "button" at bounding box center [600, 170] width 14 height 14
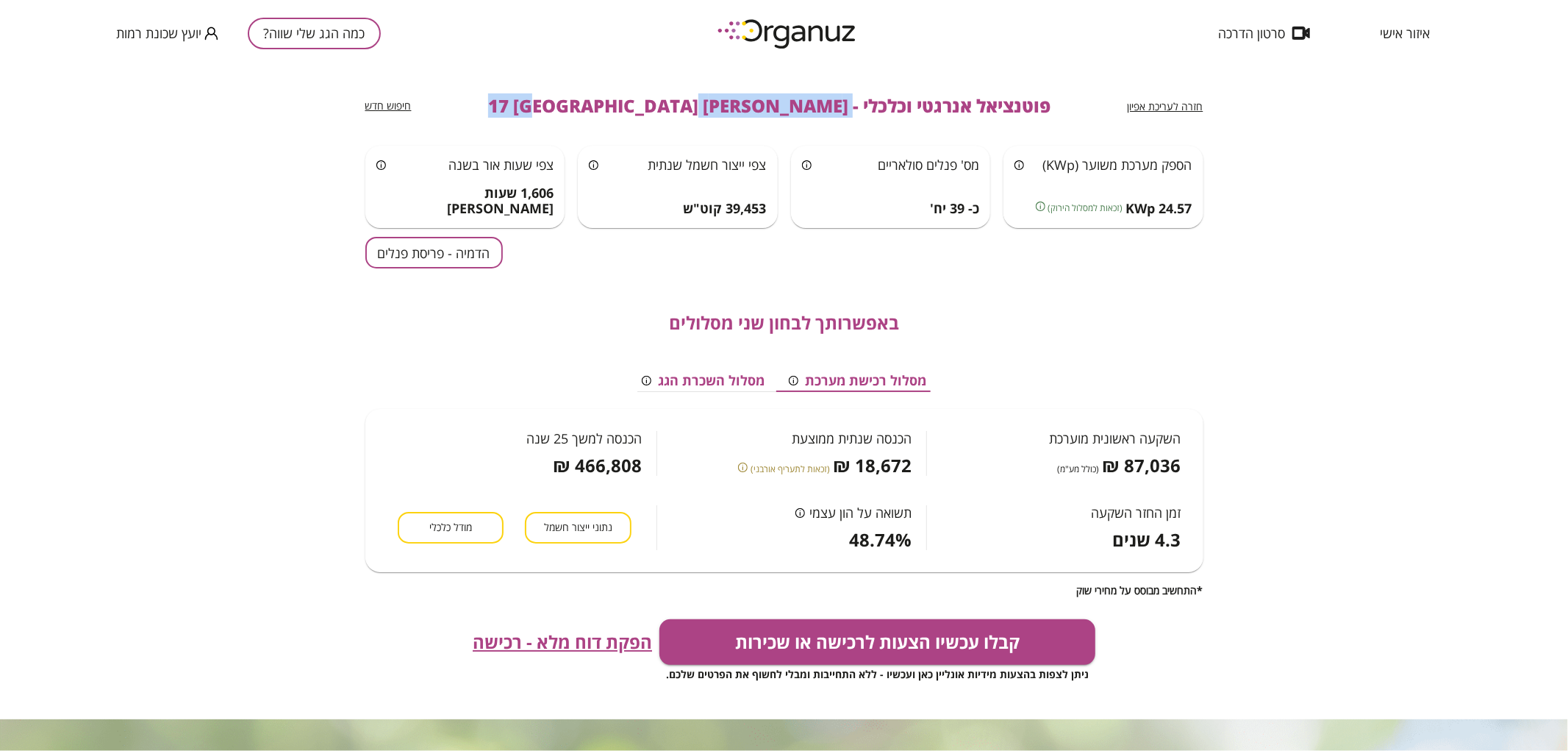
drag, startPoint x: 756, startPoint y: 106, endPoint x: 582, endPoint y: 125, distance: 175.0
click at [582, 125] on div "חזרה לעריכת אפיון פוטנציאל אנרגטי וכלכלי - [PERSON_NAME] 17 באר שבע חיפוש חדש" at bounding box center [785, 106] width 838 height 80
copy span "[PERSON_NAME] 17 [GEOGRAPHIC_DATA]"
click at [326, 26] on button "כמה הגג שלי שווה?" at bounding box center [314, 33] width 133 height 32
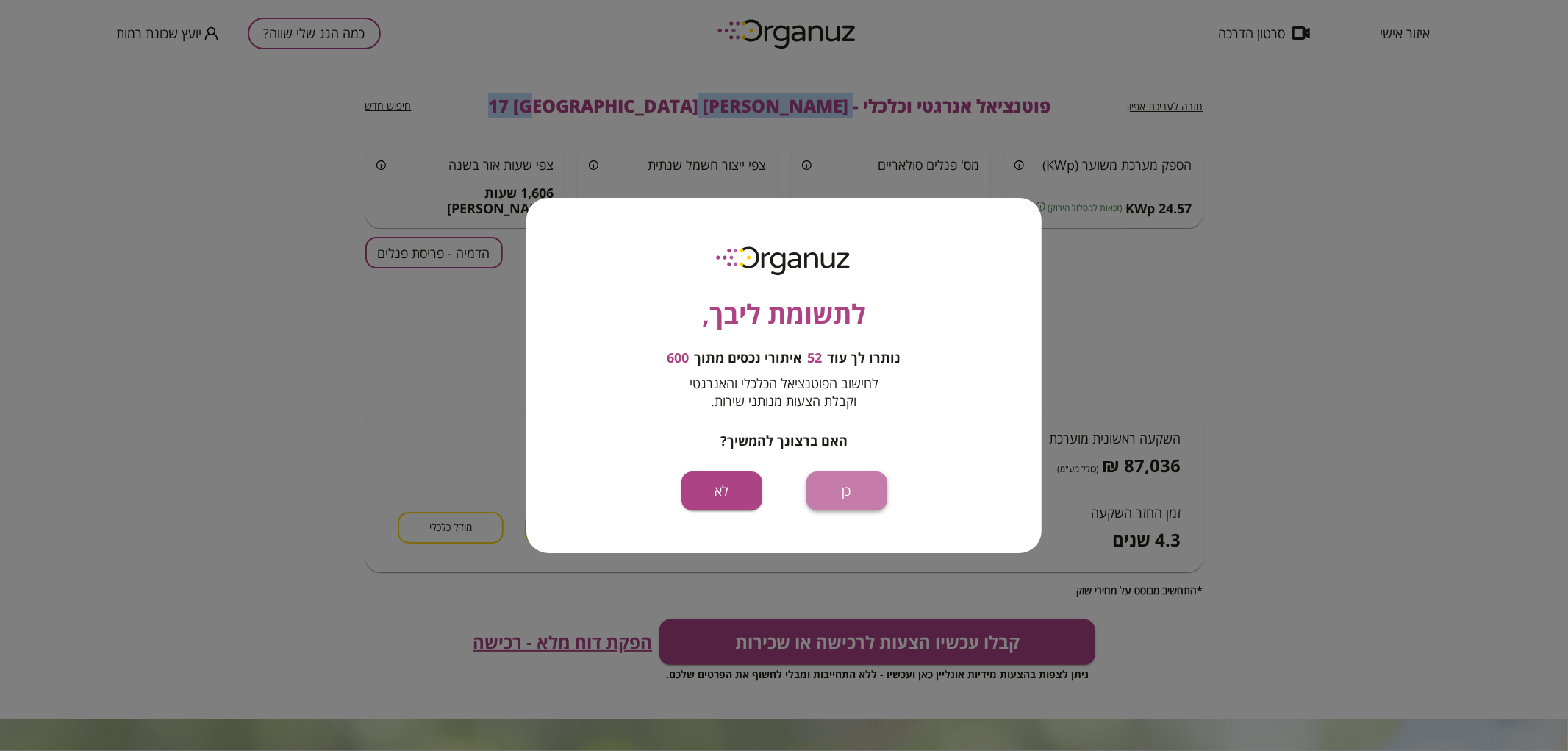
click at [819, 486] on button "כן" at bounding box center [847, 491] width 80 height 39
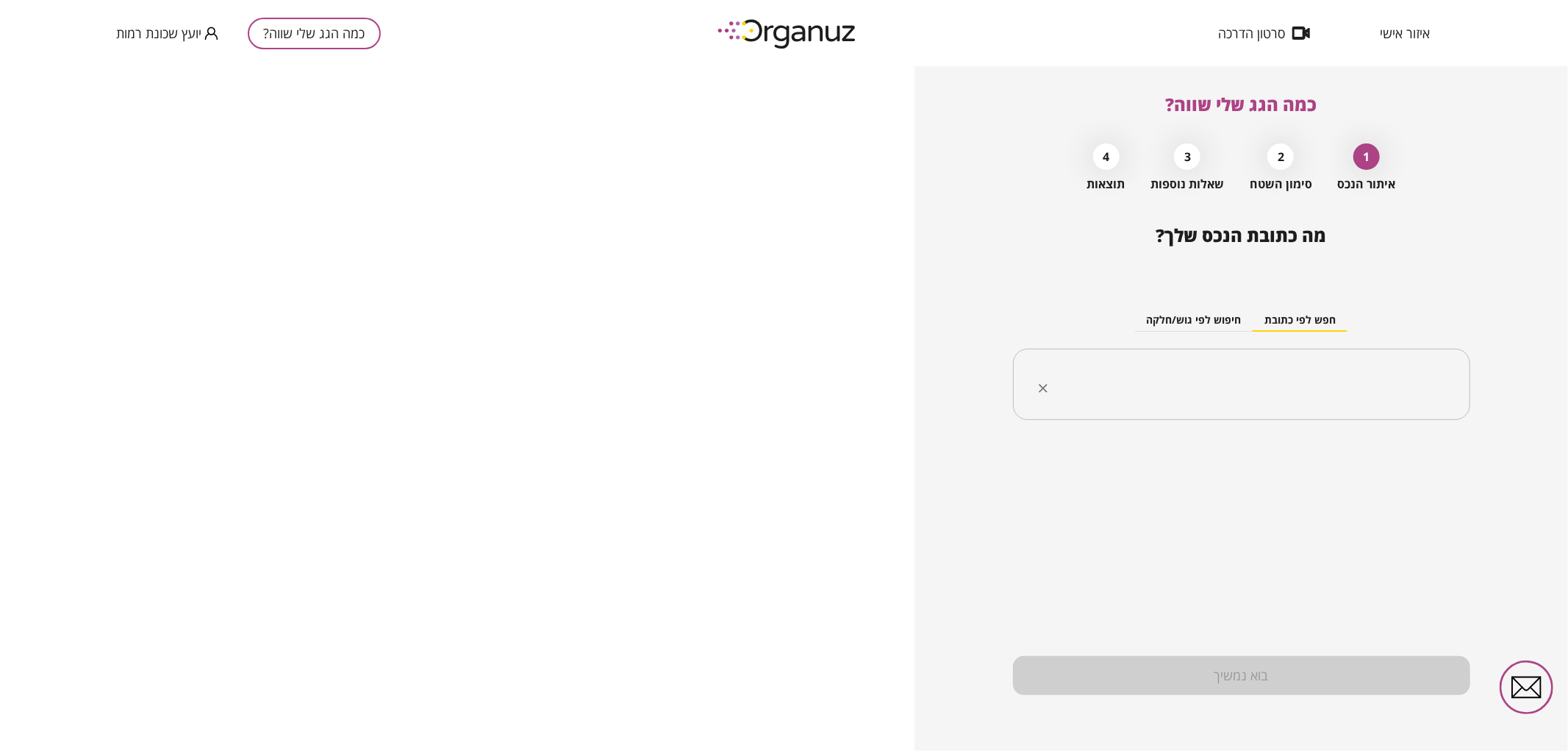
click at [1250, 384] on input "text" at bounding box center [1248, 384] width 411 height 37
paste input "**********"
drag, startPoint x: 1368, startPoint y: 381, endPoint x: 1378, endPoint y: 385, distance: 10.8
click at [1378, 385] on input "**********" at bounding box center [1248, 384] width 411 height 37
click at [1402, 460] on li "[PERSON_NAME] 35 [GEOGRAPHIC_DATA]" at bounding box center [1242, 459] width 419 height 26
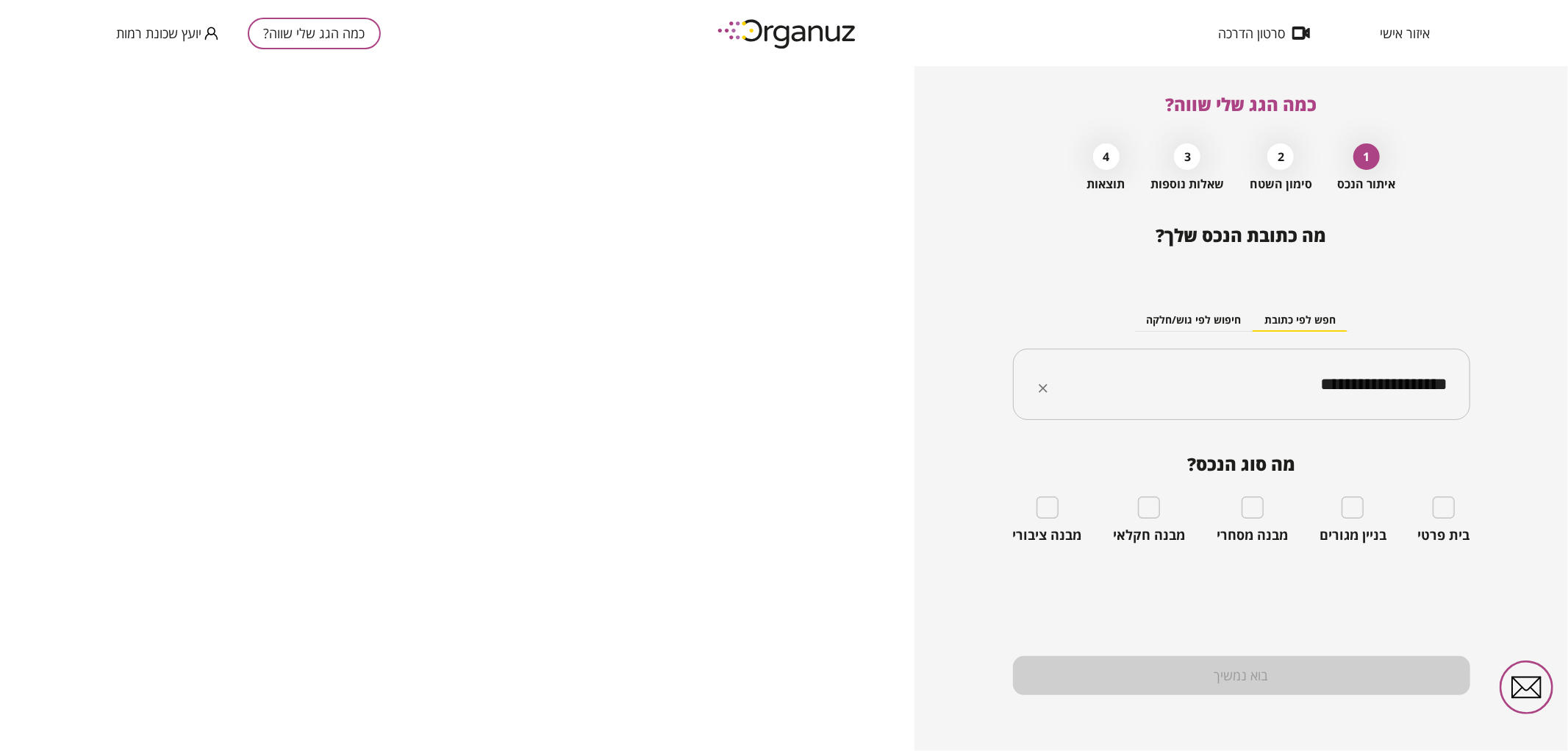
type input "**********"
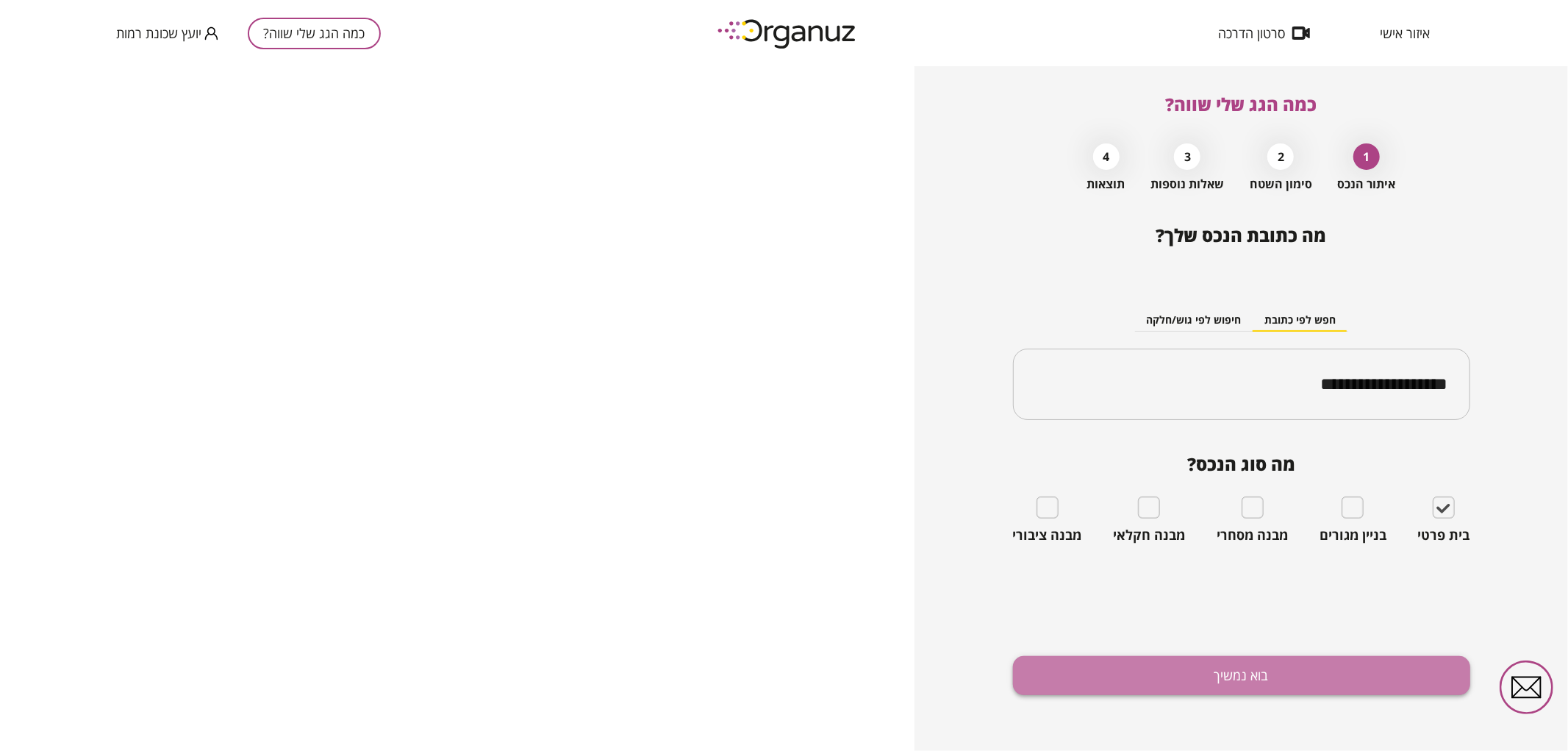
click at [1342, 674] on button "בוא נמשיך" at bounding box center [1242, 675] width 458 height 39
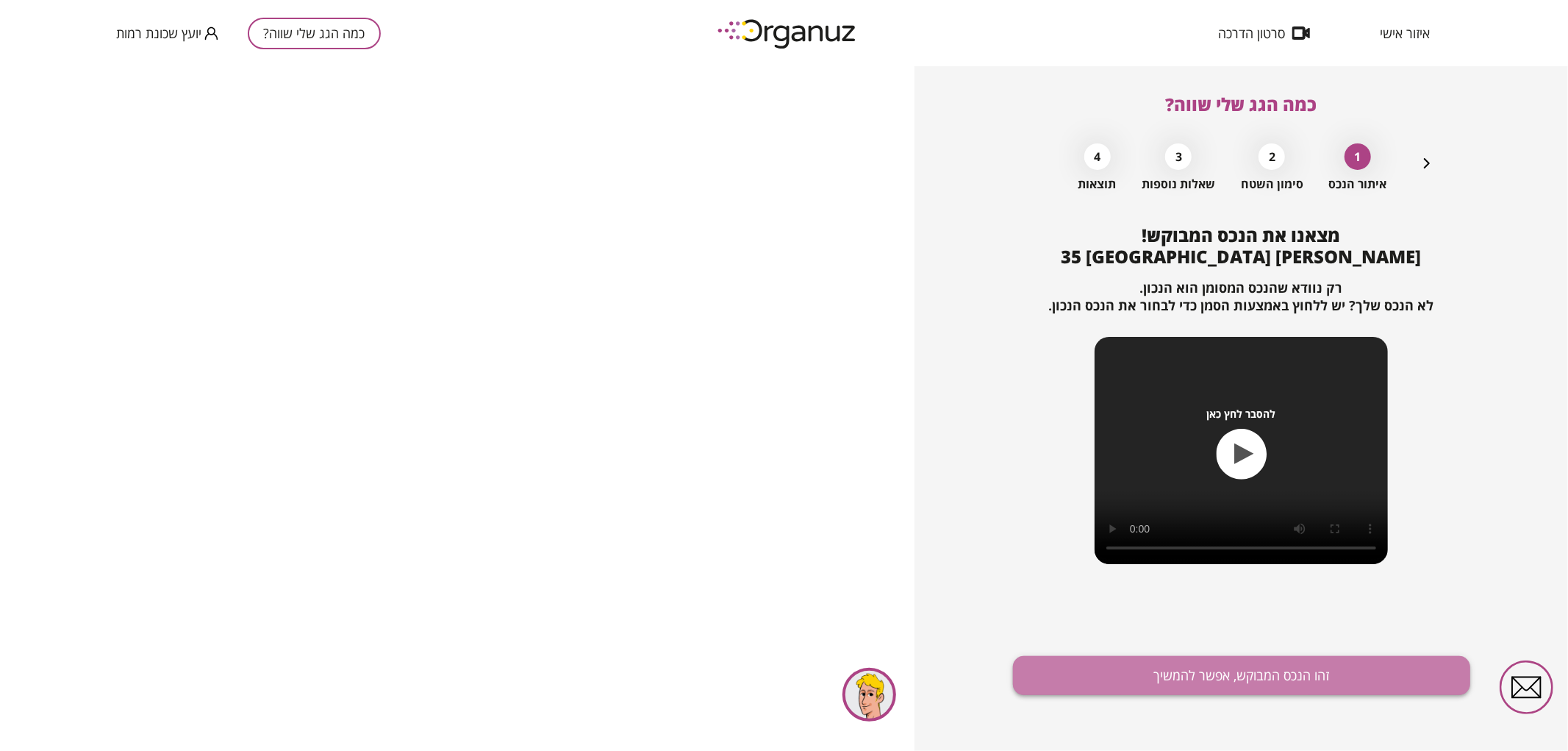
click at [1164, 672] on button "זהו הנכס המבוקש, אפשר להמשיך" at bounding box center [1242, 675] width 458 height 39
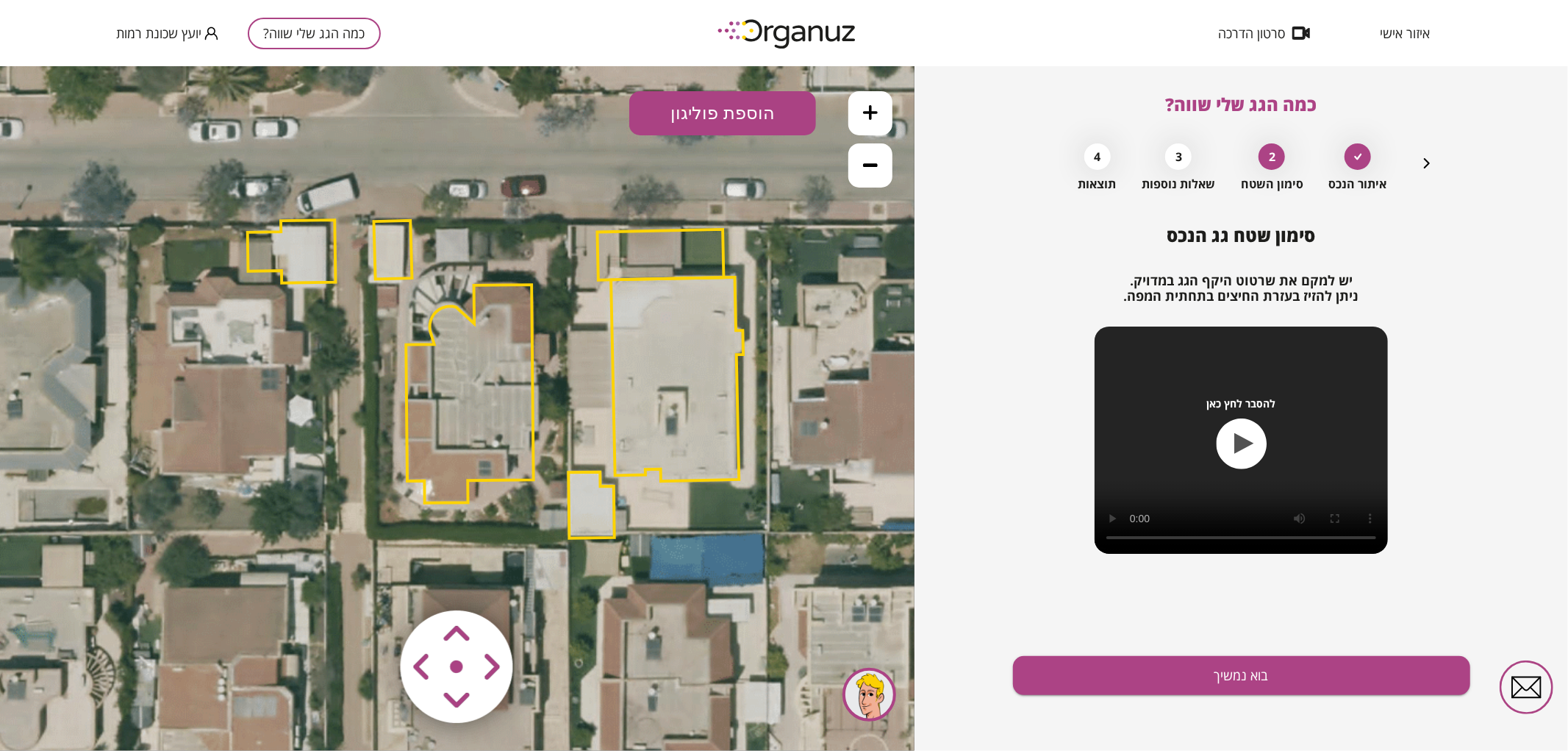
drag, startPoint x: 466, startPoint y: 246, endPoint x: 504, endPoint y: 216, distance: 48.4
click at [504, 216] on icon at bounding box center [498, 375] width 1522 height 1522
click at [471, 340] on polygon at bounding box center [470, 393] width 127 height 219
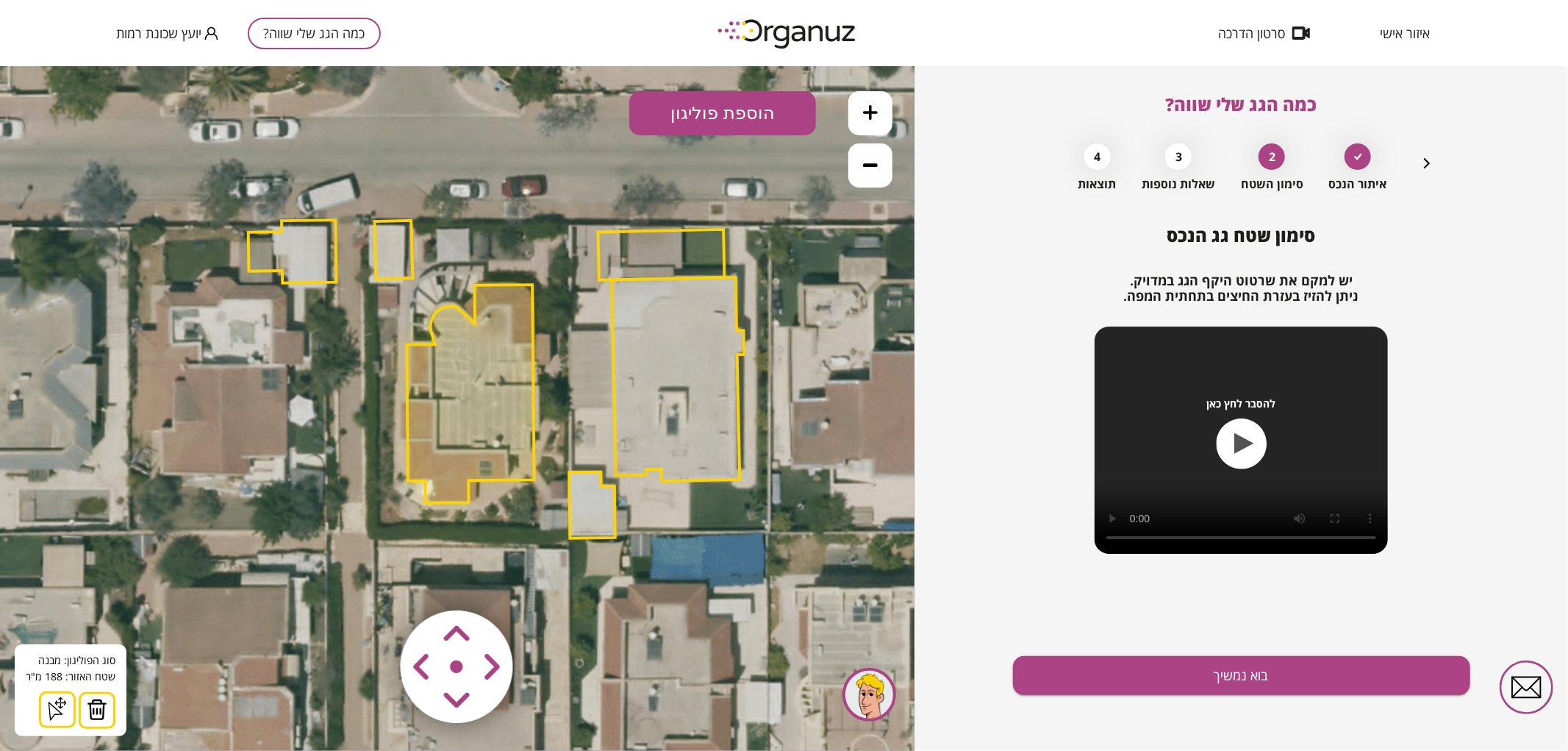
click at [882, 127] on button at bounding box center [871, 112] width 44 height 44
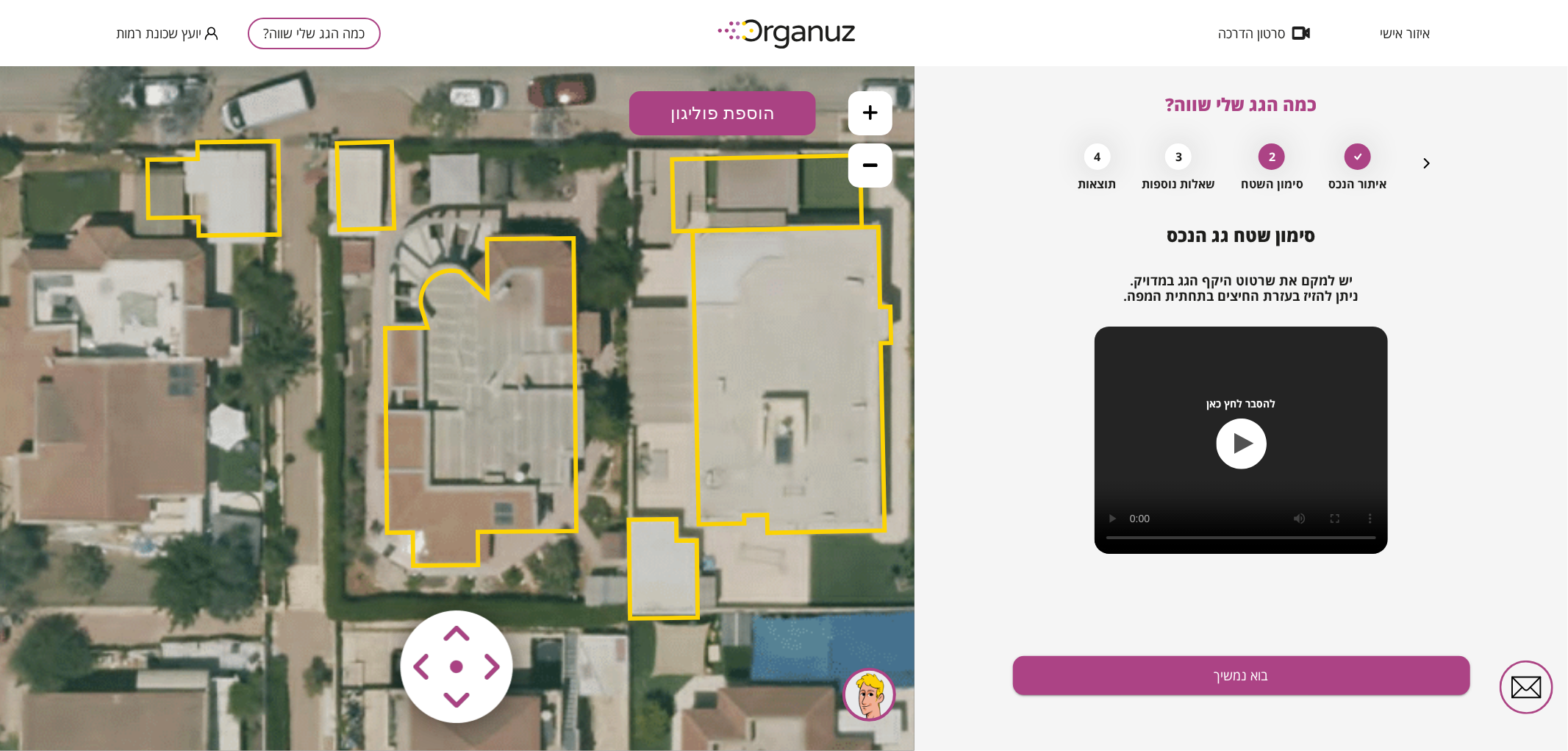
drag, startPoint x: 653, startPoint y: 288, endPoint x: 660, endPoint y: 306, distance: 19.3
click at [660, 306] on icon at bounding box center [522, 374] width 2283 height 2284
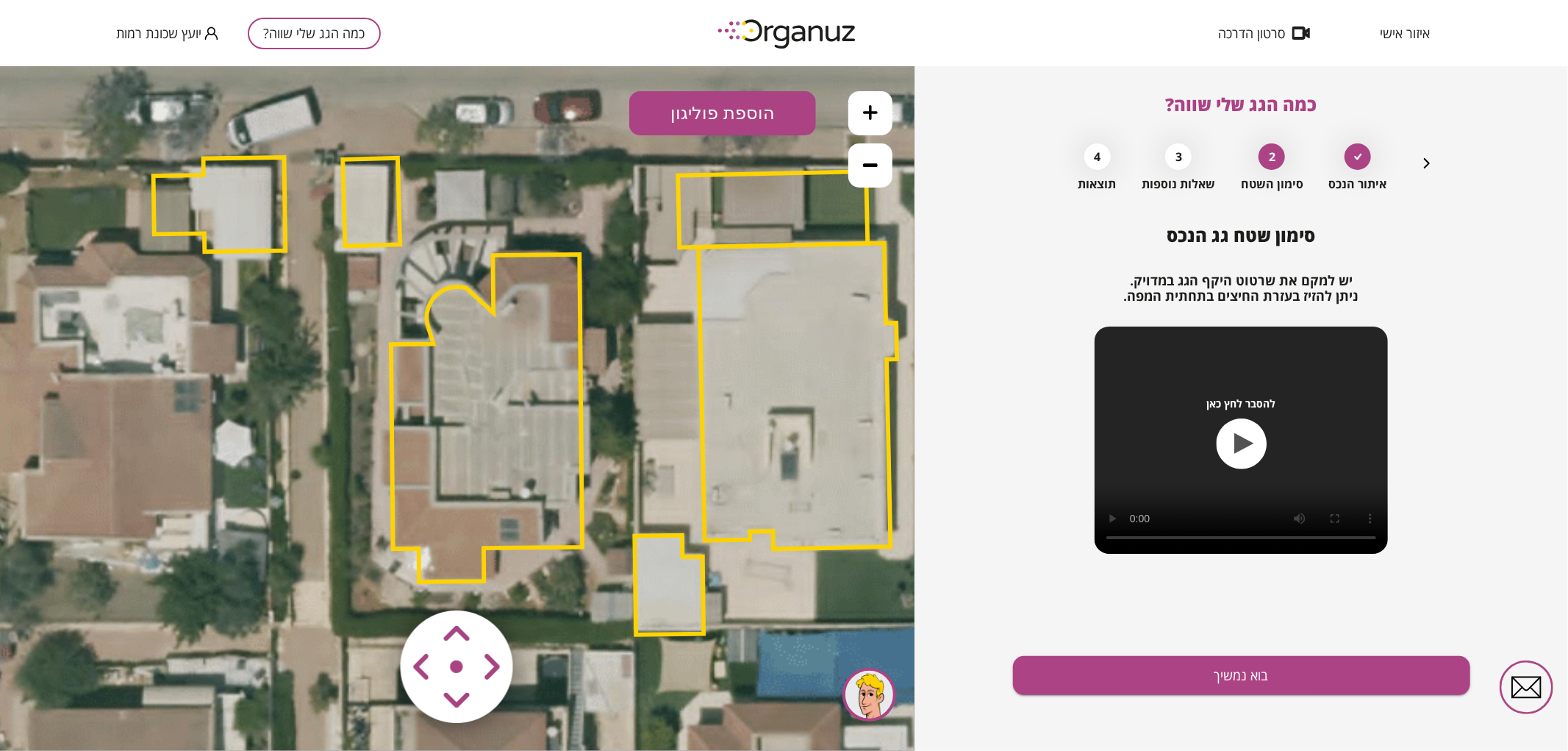
click at [370, 579] on area at bounding box center [370, 579] width 0 height 0
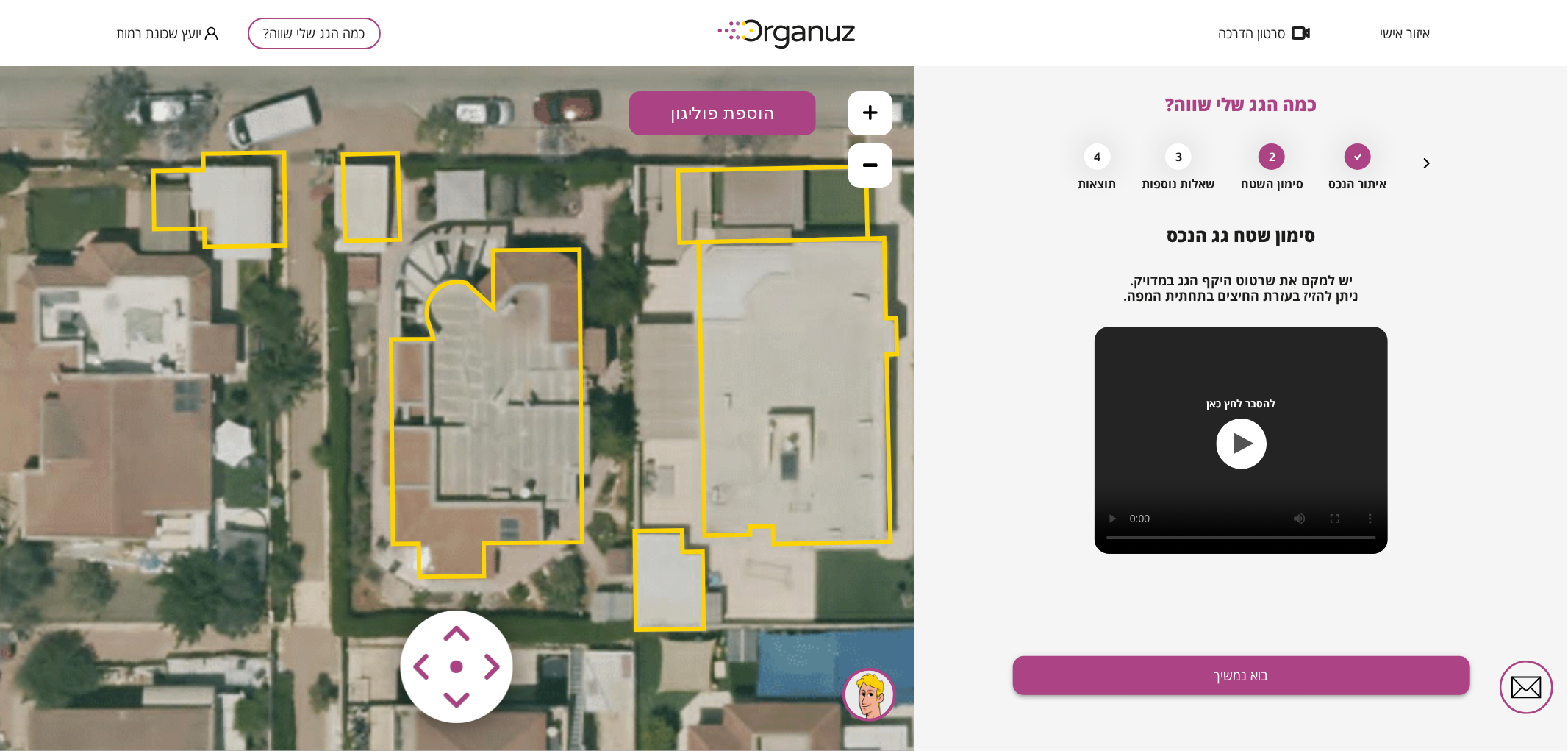
click at [1128, 674] on button "בוא נמשיך" at bounding box center [1242, 675] width 458 height 39
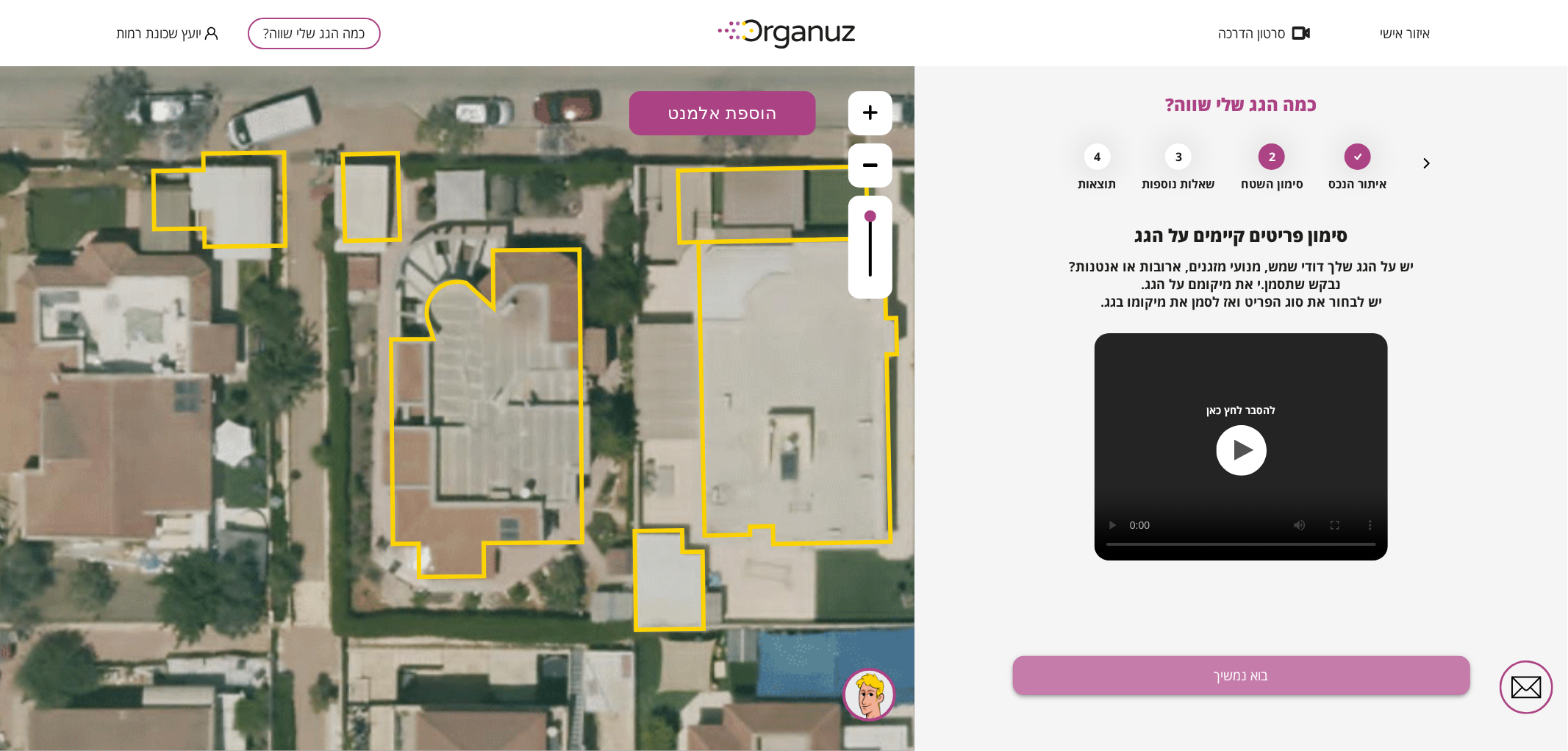
click at [1164, 690] on button "בוא נמשיך" at bounding box center [1242, 675] width 458 height 39
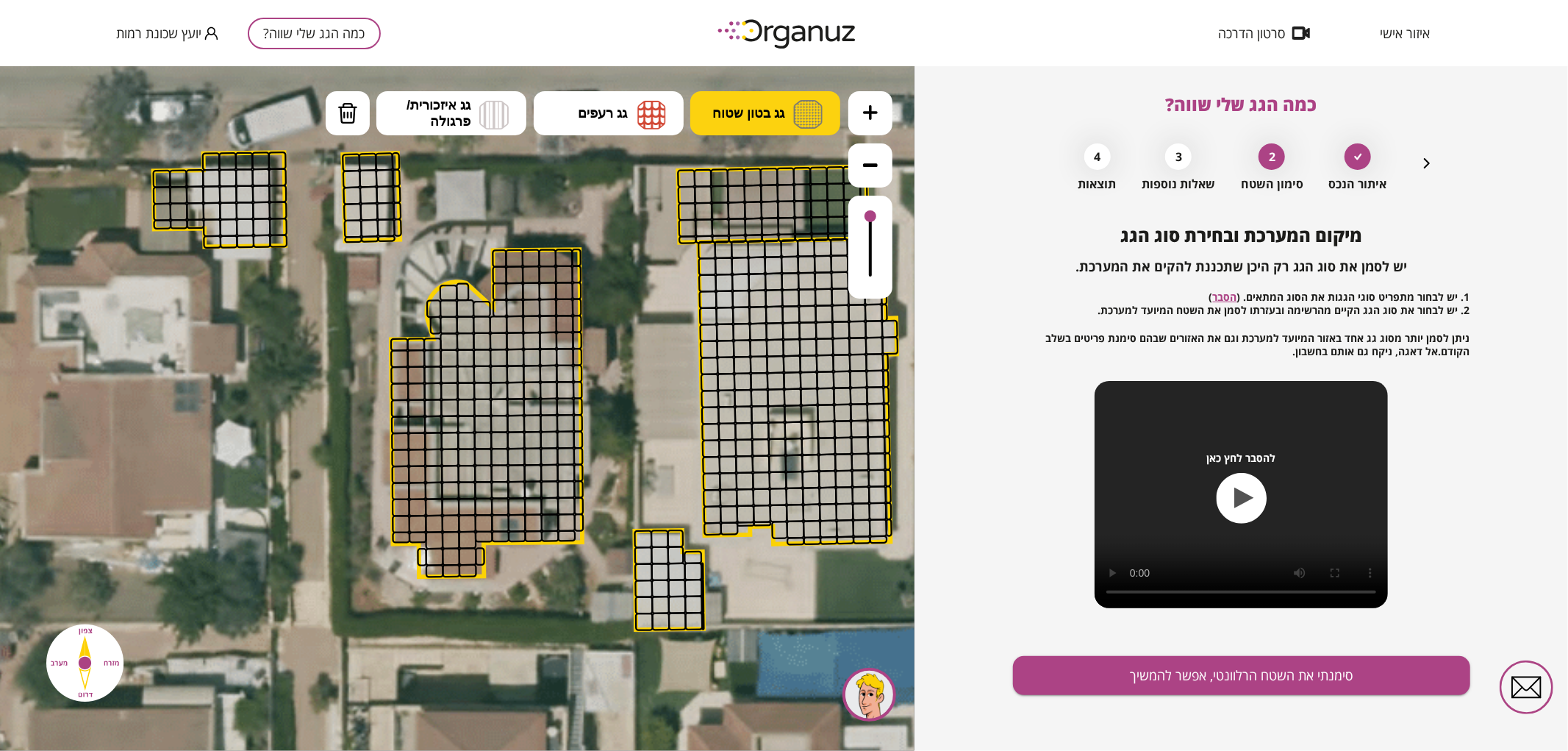
drag, startPoint x: 732, startPoint y: 103, endPoint x: 750, endPoint y: 121, distance: 25.5
click at [736, 107] on button "גג בטון שטוח" at bounding box center [765, 112] width 150 height 44
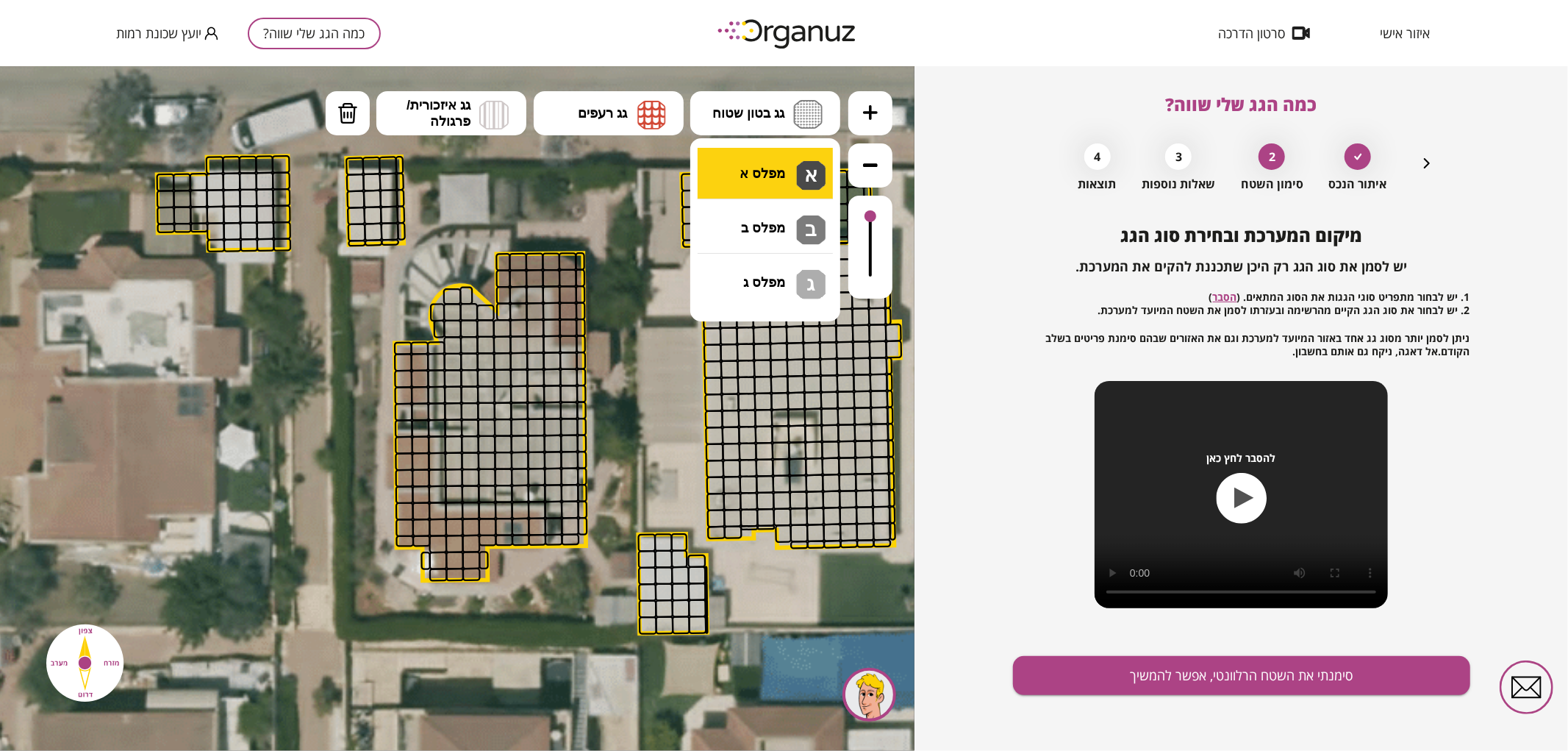
click at [778, 177] on div ".st0 { fill: #FFFFFF; } 0" at bounding box center [457, 408] width 914 height 684
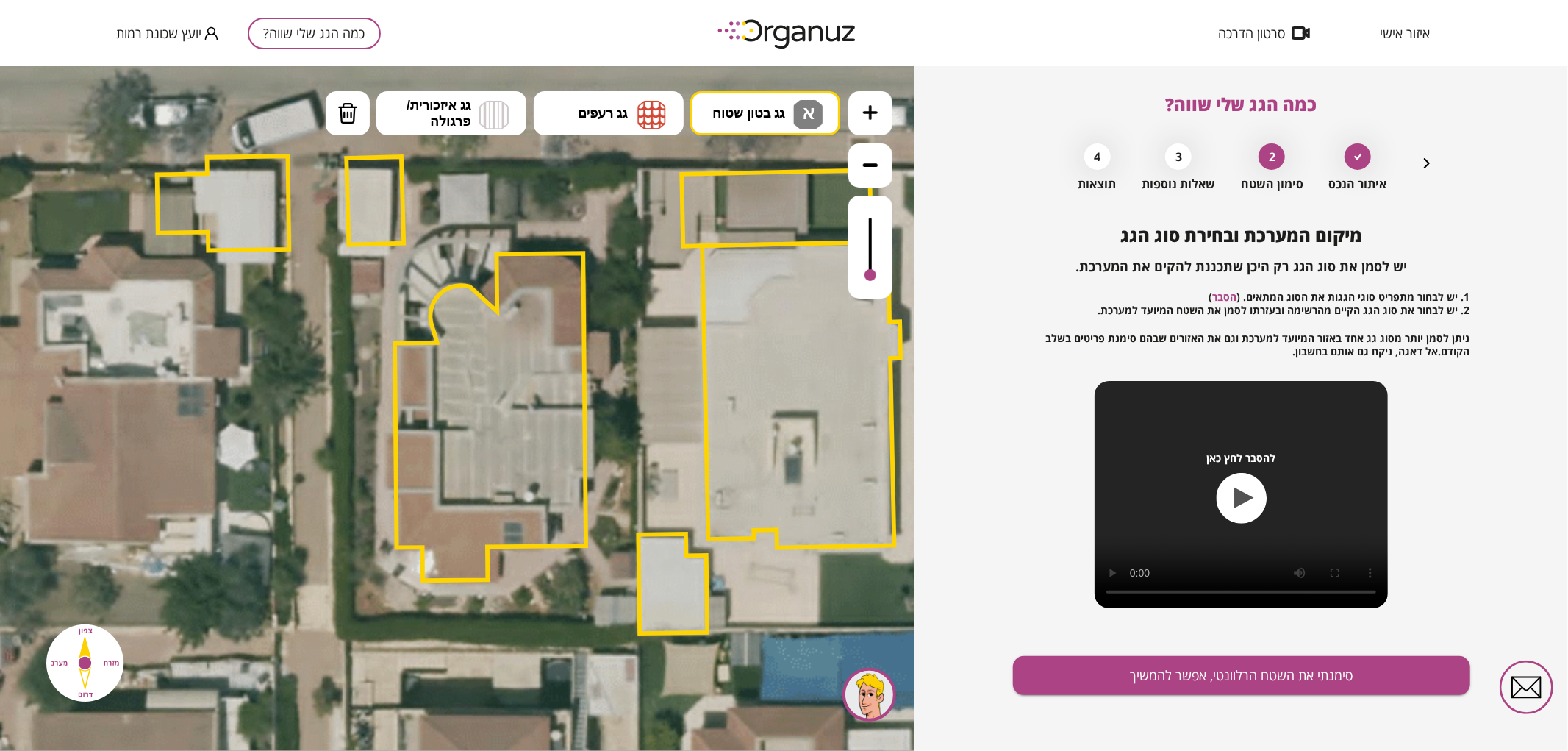
drag, startPoint x: 878, startPoint y: 223, endPoint x: 883, endPoint y: 276, distance: 53.2
click at [883, 276] on div at bounding box center [871, 247] width 44 height 103
click at [865, 270] on div at bounding box center [870, 270] width 11 height 11
drag, startPoint x: 467, startPoint y: 292, endPoint x: 578, endPoint y: 438, distance: 183.4
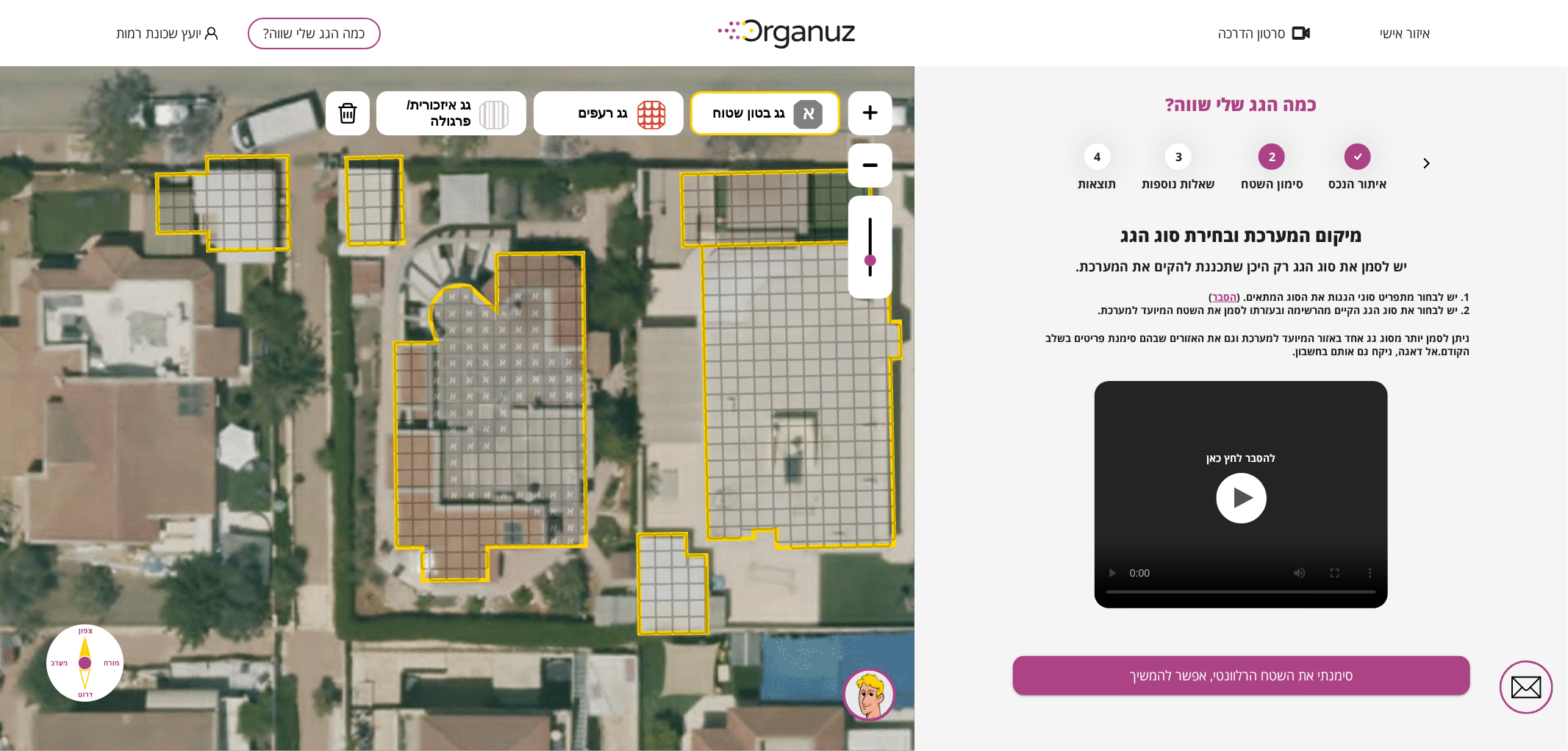
click at [869, 261] on div at bounding box center [870, 259] width 11 height 11
drag, startPoint x: 577, startPoint y: 509, endPoint x: 481, endPoint y: 405, distance: 141.5
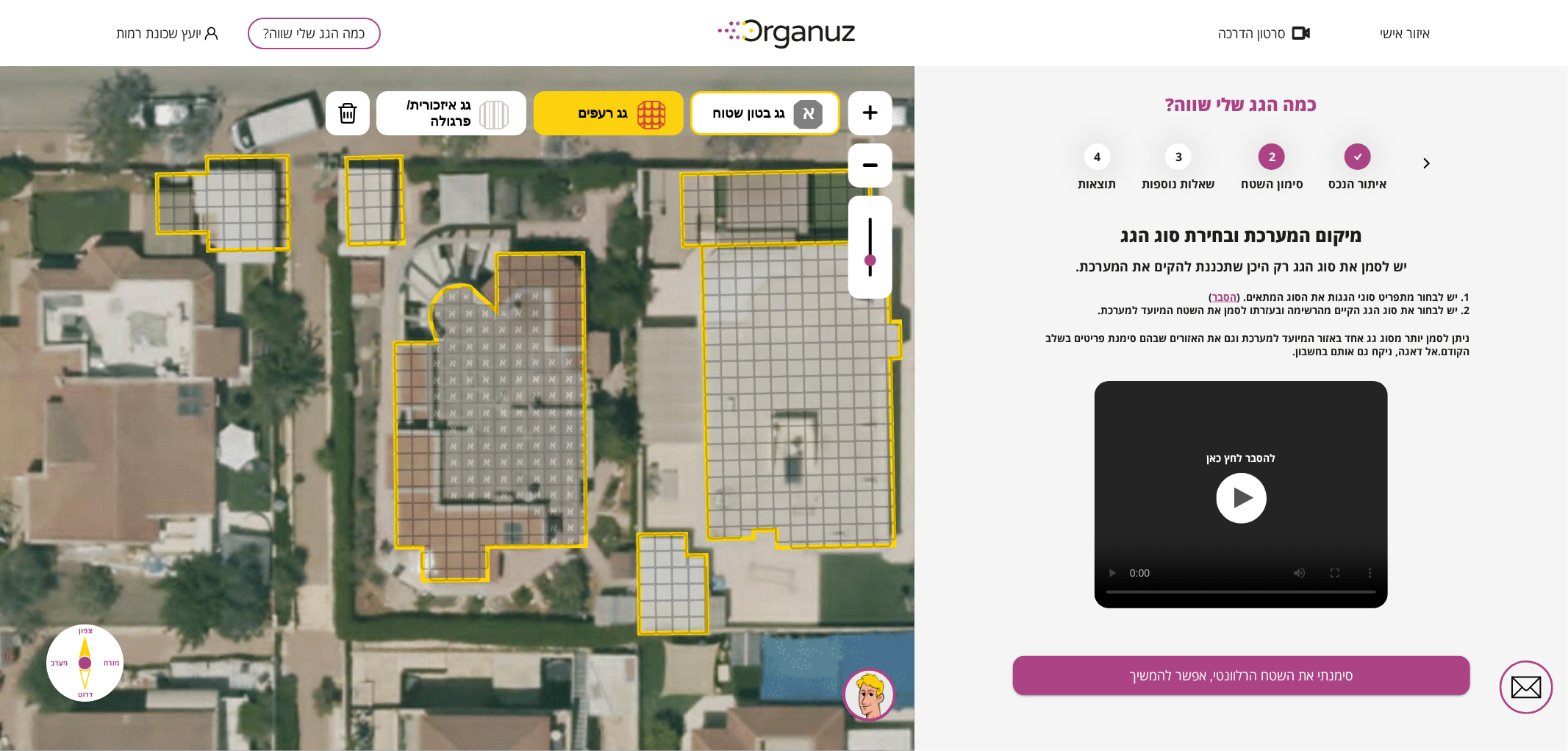
click at [635, 106] on button "גג רעפים" at bounding box center [608, 112] width 150 height 44
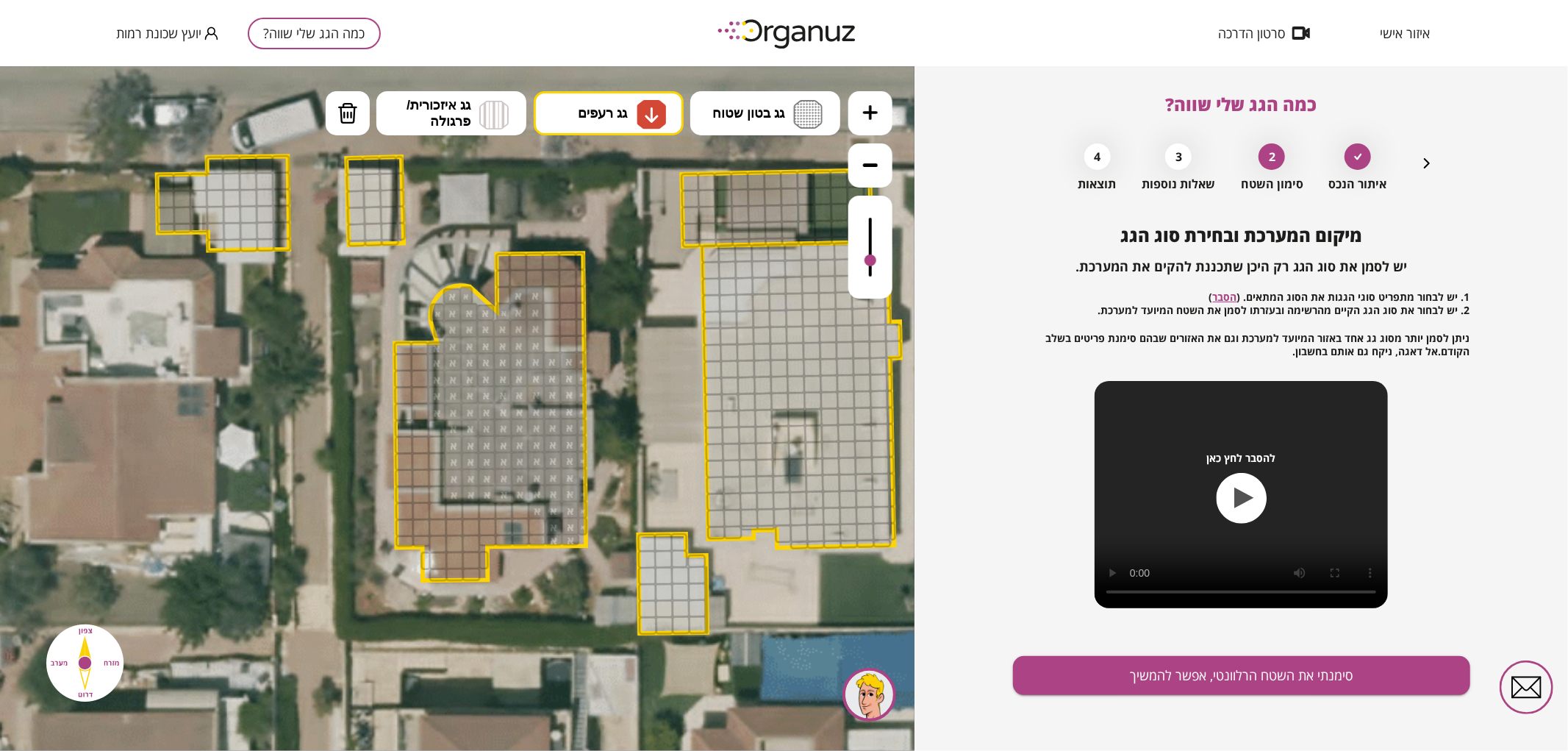
click at [633, 236] on div ".st0 { fill: #FFFFFF; } 0" at bounding box center [457, 408] width 914 height 684
drag, startPoint x: 472, startPoint y: 575, endPoint x: 400, endPoint y: 509, distance: 97.7
drag, startPoint x: 531, startPoint y: 527, endPoint x: 534, endPoint y: 540, distance: 13.3
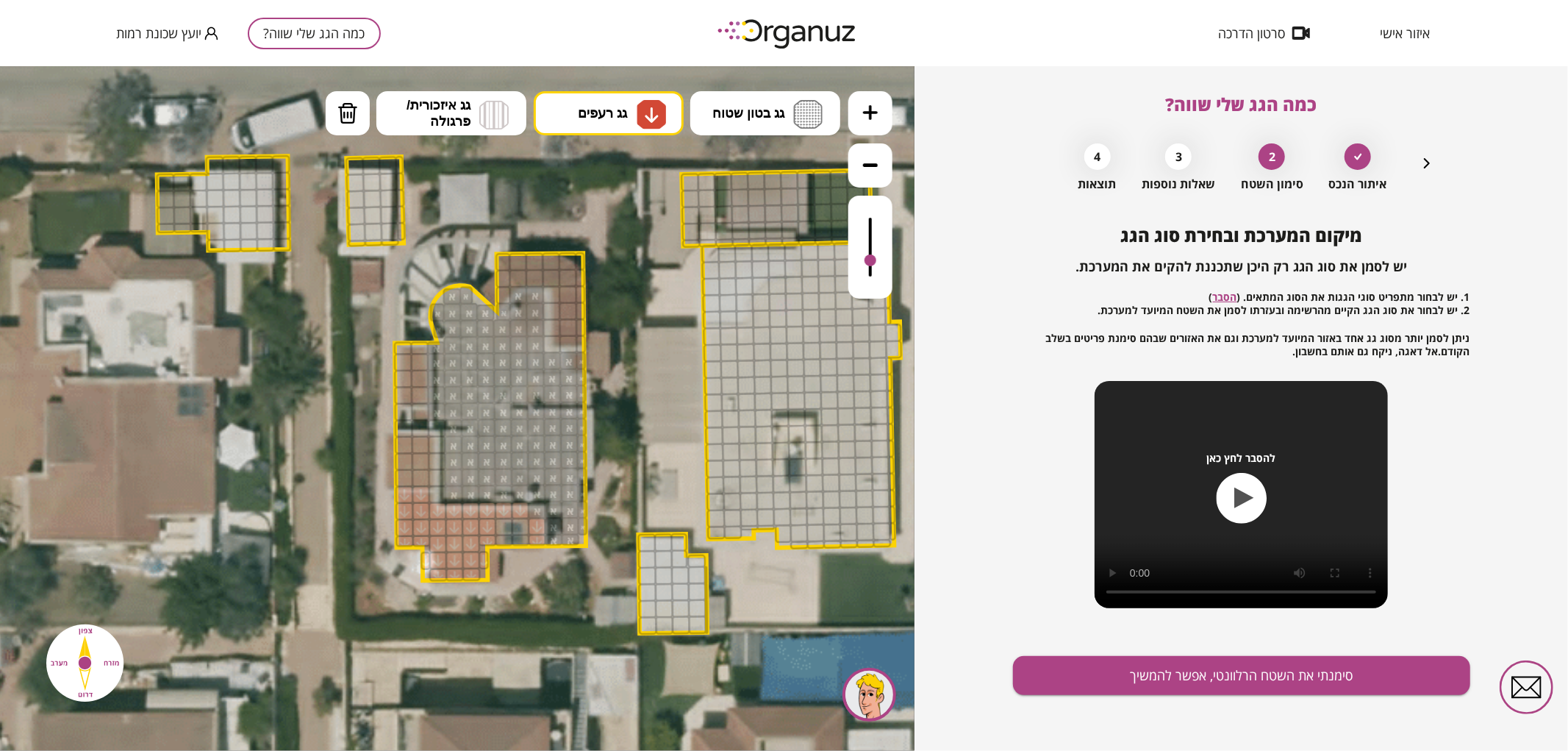
drag, startPoint x: 512, startPoint y: 512, endPoint x: 494, endPoint y: 513, distance: 18.0
click at [534, 509] on div at bounding box center [536, 509] width 18 height 18
click at [584, 112] on span "גג רעפים" at bounding box center [602, 112] width 49 height 16
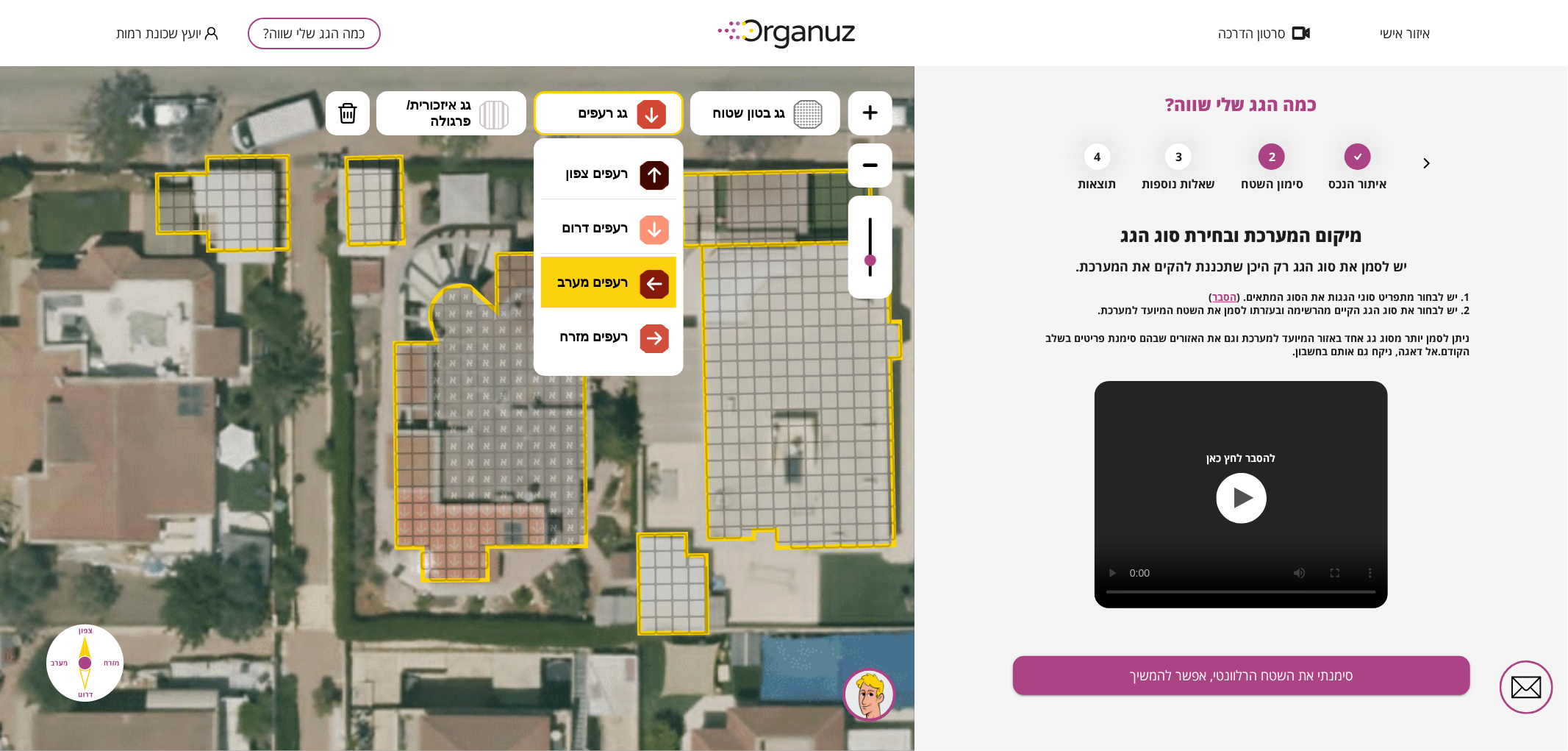
click at [620, 286] on div ".st0 { fill: #FFFFFF; } 0" at bounding box center [457, 408] width 914 height 684
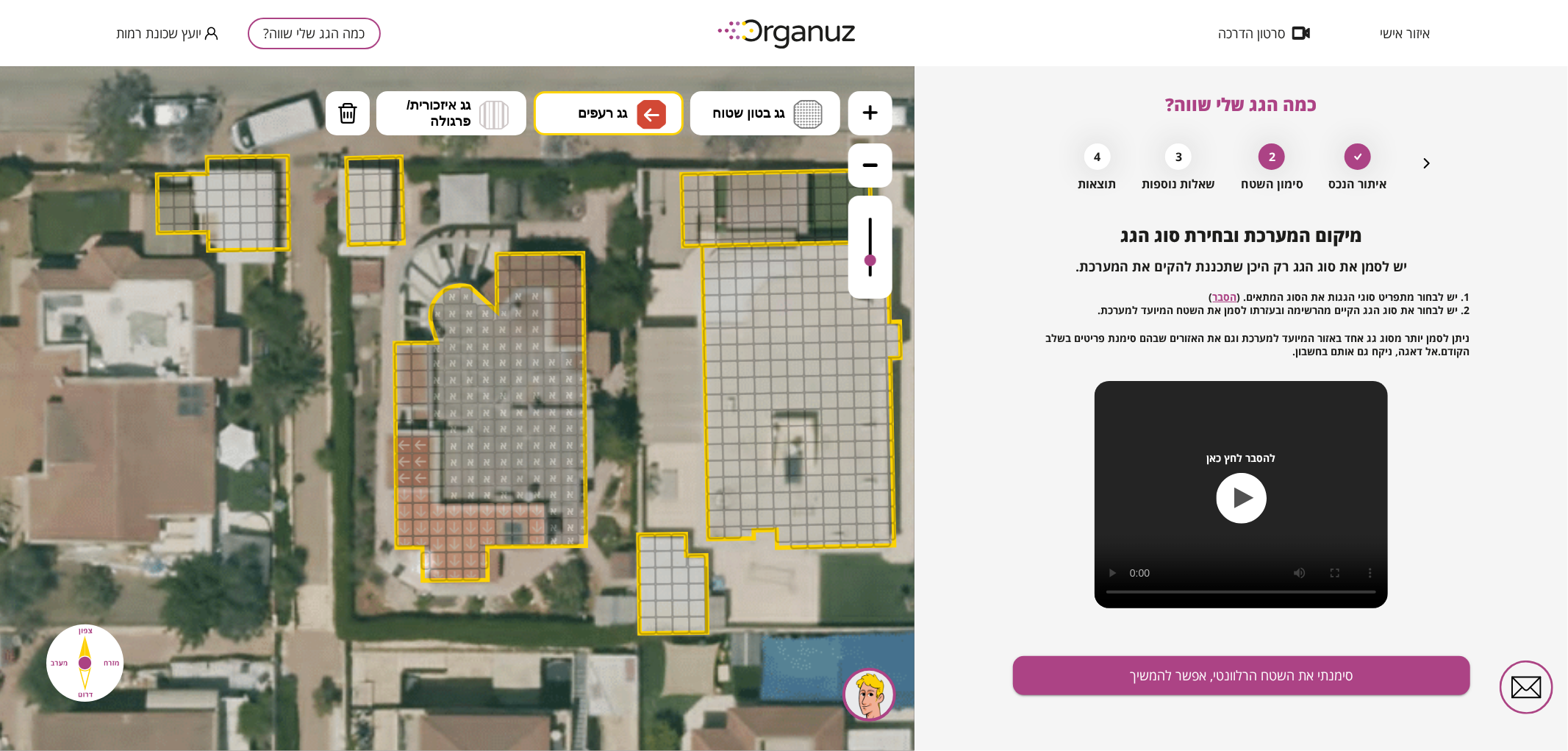
drag, startPoint x: 421, startPoint y: 478, endPoint x: 415, endPoint y: 463, distance: 16.2
drag, startPoint x: 407, startPoint y: 397, endPoint x: 420, endPoint y: 384, distance: 18.4
click at [583, 122] on button "גג רעפים" at bounding box center [608, 112] width 150 height 44
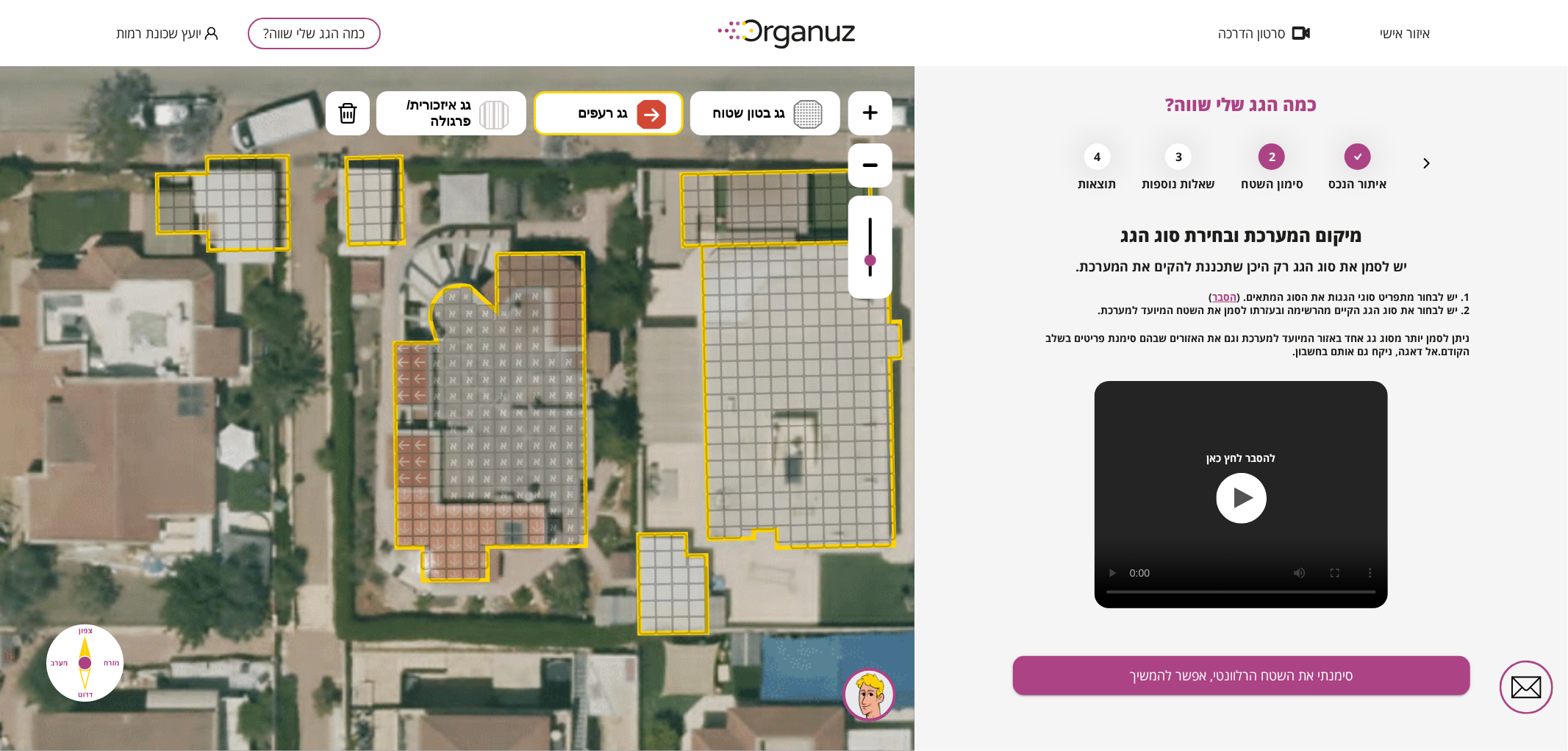
click at [612, 338] on div ".st0 { fill: #FFFFFF; } 0" at bounding box center [457, 408] width 914 height 684
click at [564, 334] on div at bounding box center [568, 343] width 18 height 18
drag, startPoint x: 554, startPoint y: 339, endPoint x: 552, endPoint y: 295, distance: 44.0
click at [657, 85] on icon at bounding box center [532, 394] width 2283 height 2284
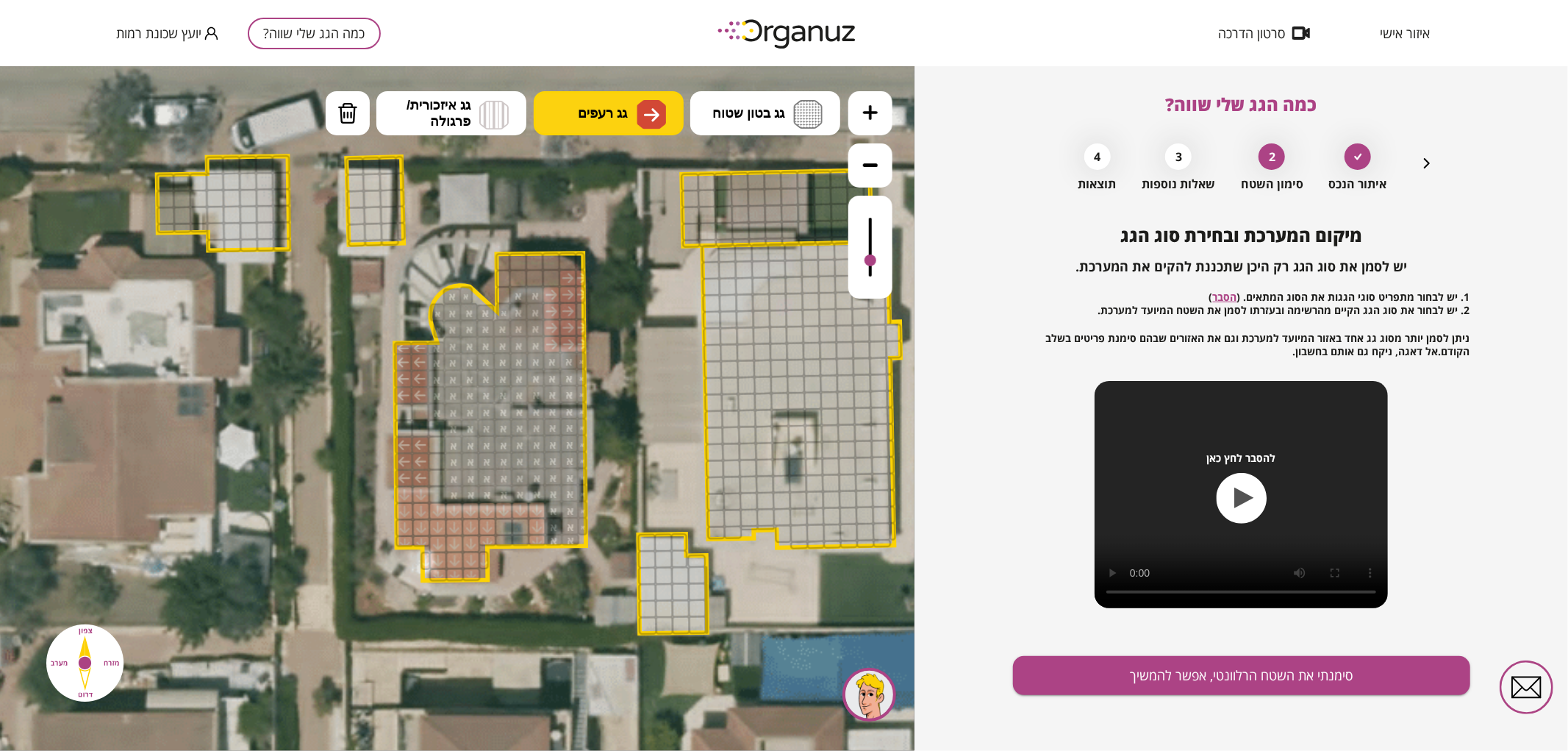
click at [645, 103] on img at bounding box center [652, 114] width 30 height 30
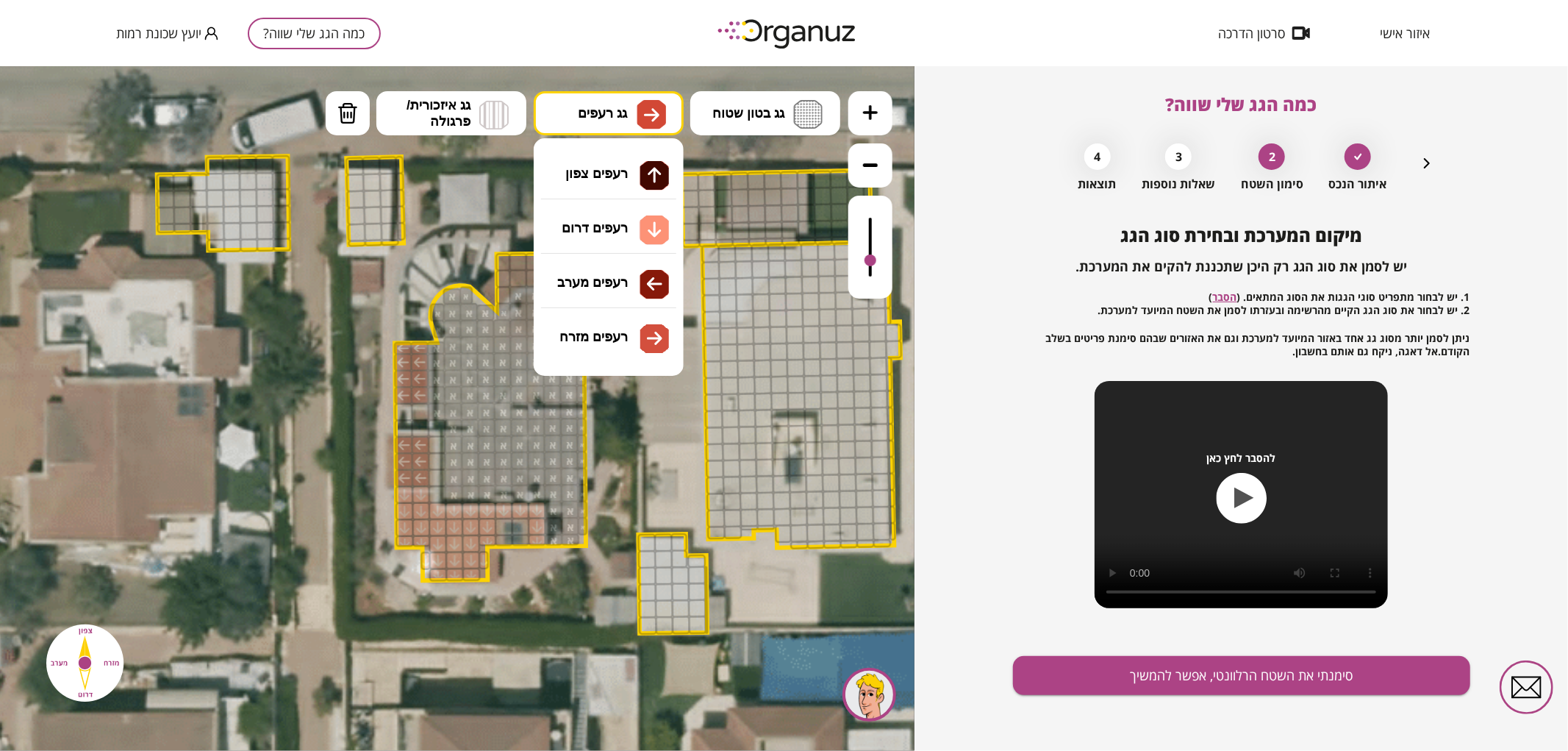
click at [641, 178] on div ".st0 { fill: #FFFFFF; } 0" at bounding box center [457, 408] width 914 height 684
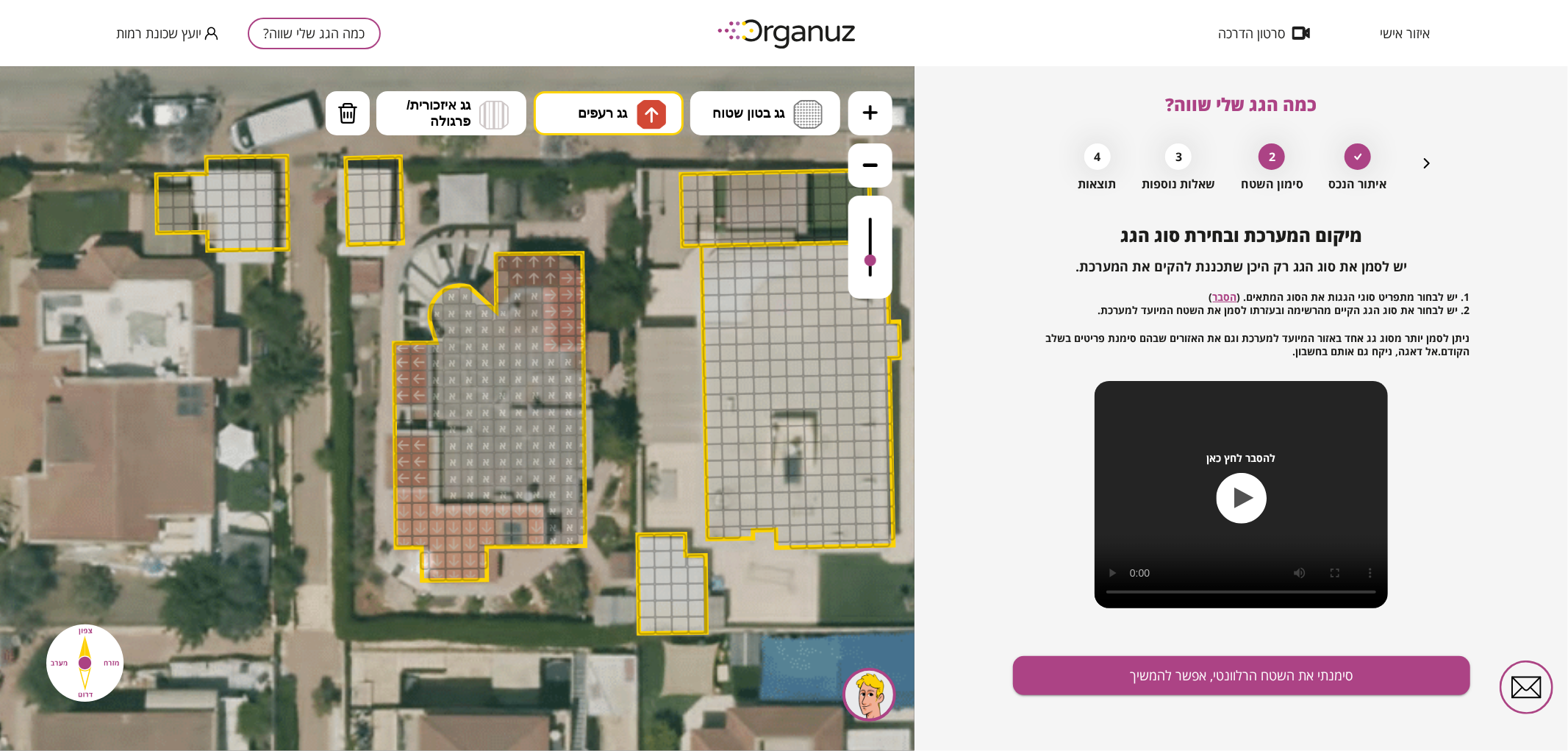
drag, startPoint x: 505, startPoint y: 259, endPoint x: 521, endPoint y: 271, distance: 20.0
drag, startPoint x: 1157, startPoint y: 650, endPoint x: 1157, endPoint y: 665, distance: 15.0
click at [1157, 651] on div "מיקום המערכת ובחירת סוג הגג יש לסמן את סוג הגג רק היכן שתכננת להקים את המערכת. …" at bounding box center [1242, 488] width 458 height 526
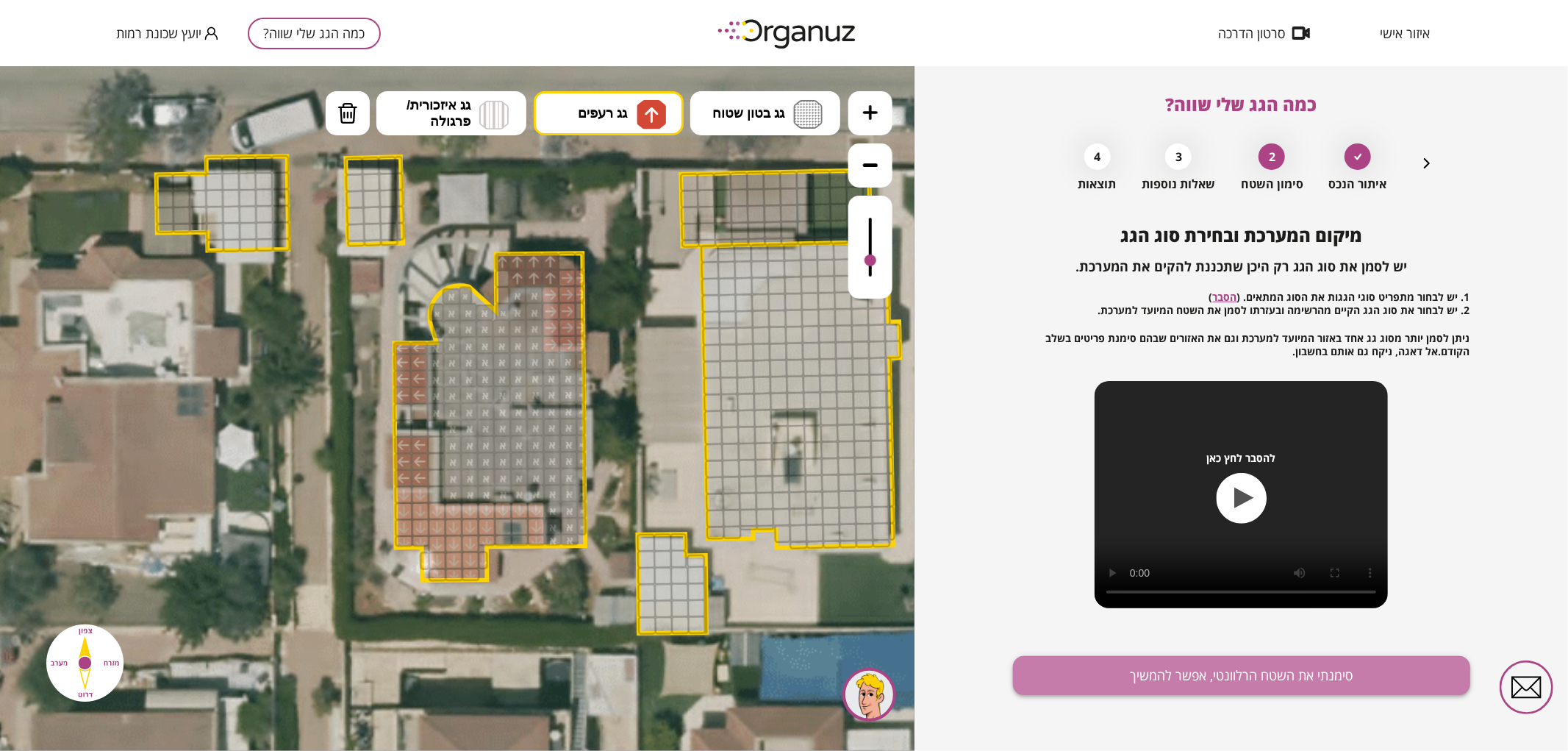
click at [1157, 665] on button "סימנתי את השטח הרלוונטי, אפשר להמשיך" at bounding box center [1242, 675] width 458 height 39
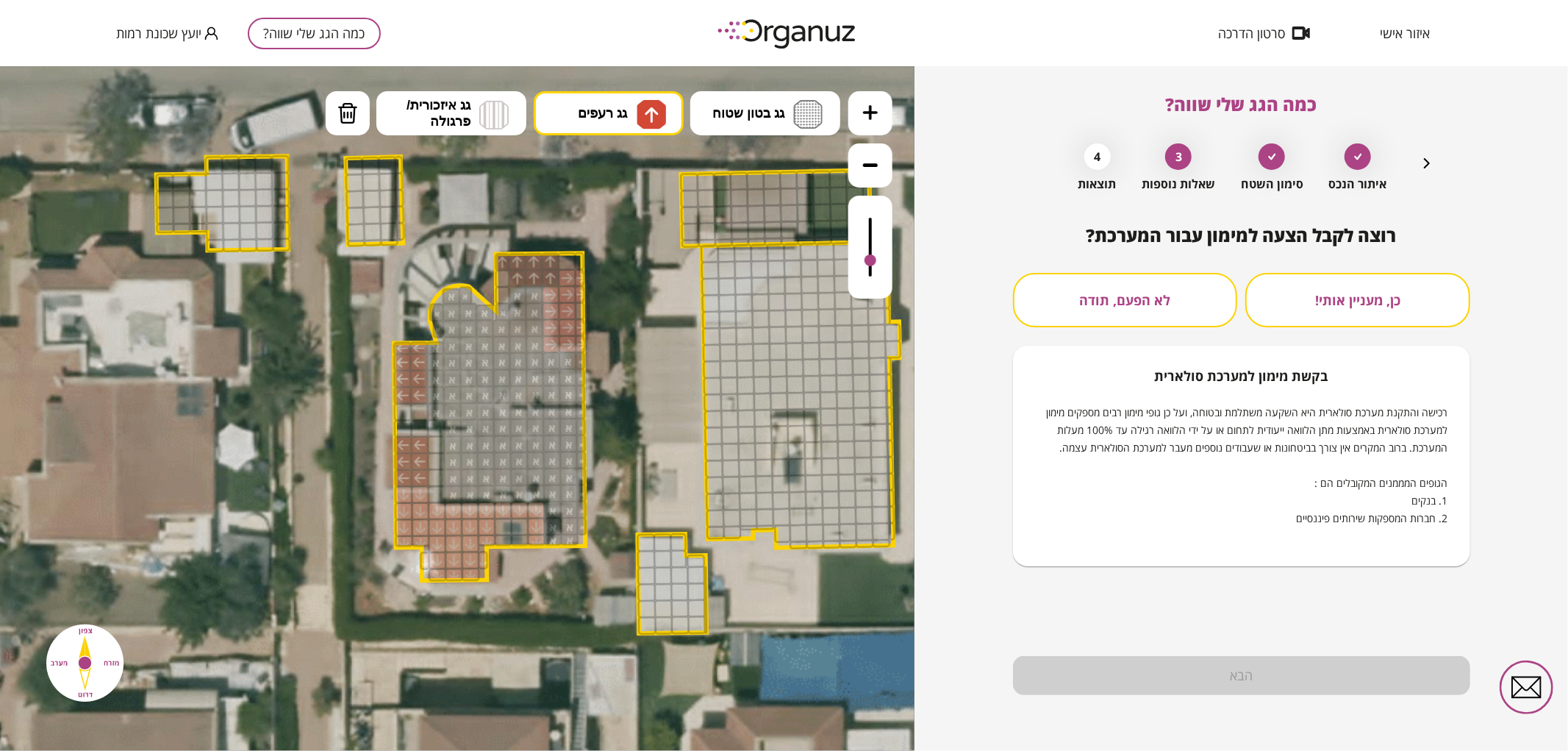
click at [1130, 306] on button "לא הפעם, תודה" at bounding box center [1125, 300] width 225 height 54
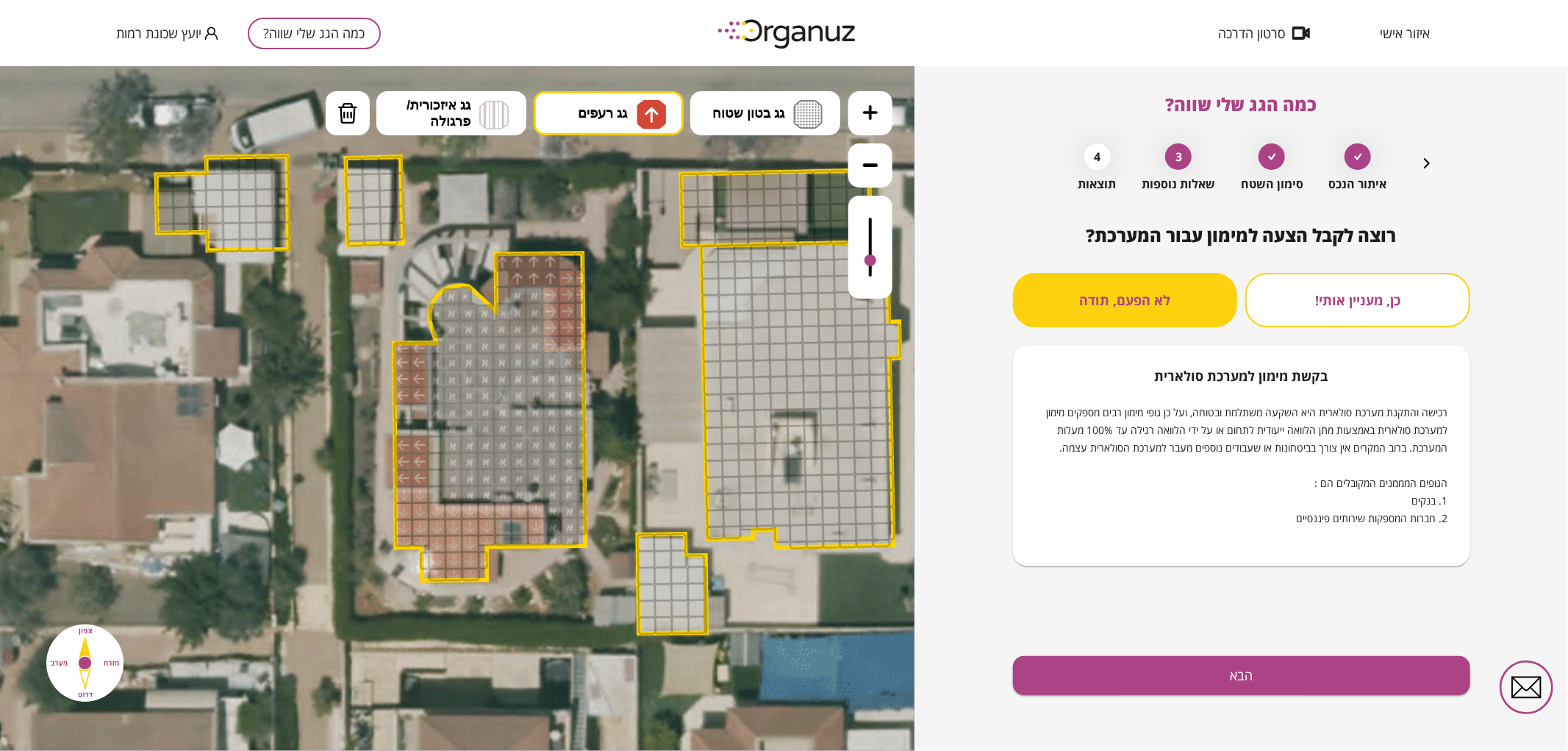
click at [1106, 703] on div "רוצה לקבל הצעה למימון עבור המערכת? כן, מעניין אותי! לא הפעם, תודה בקשת מימון למ…" at bounding box center [1242, 488] width 458 height 526
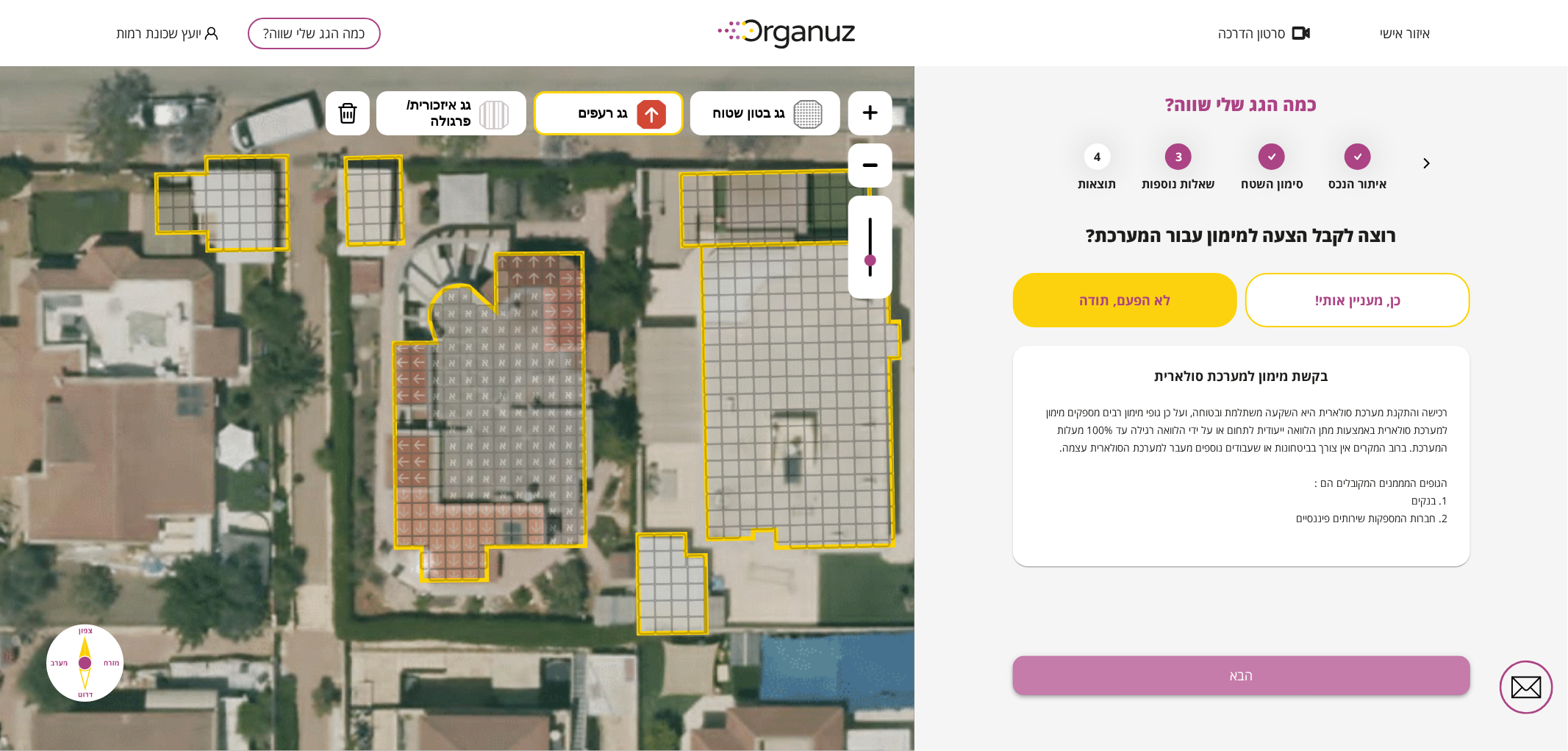
click at [1104, 682] on button "הבא" at bounding box center [1242, 675] width 458 height 39
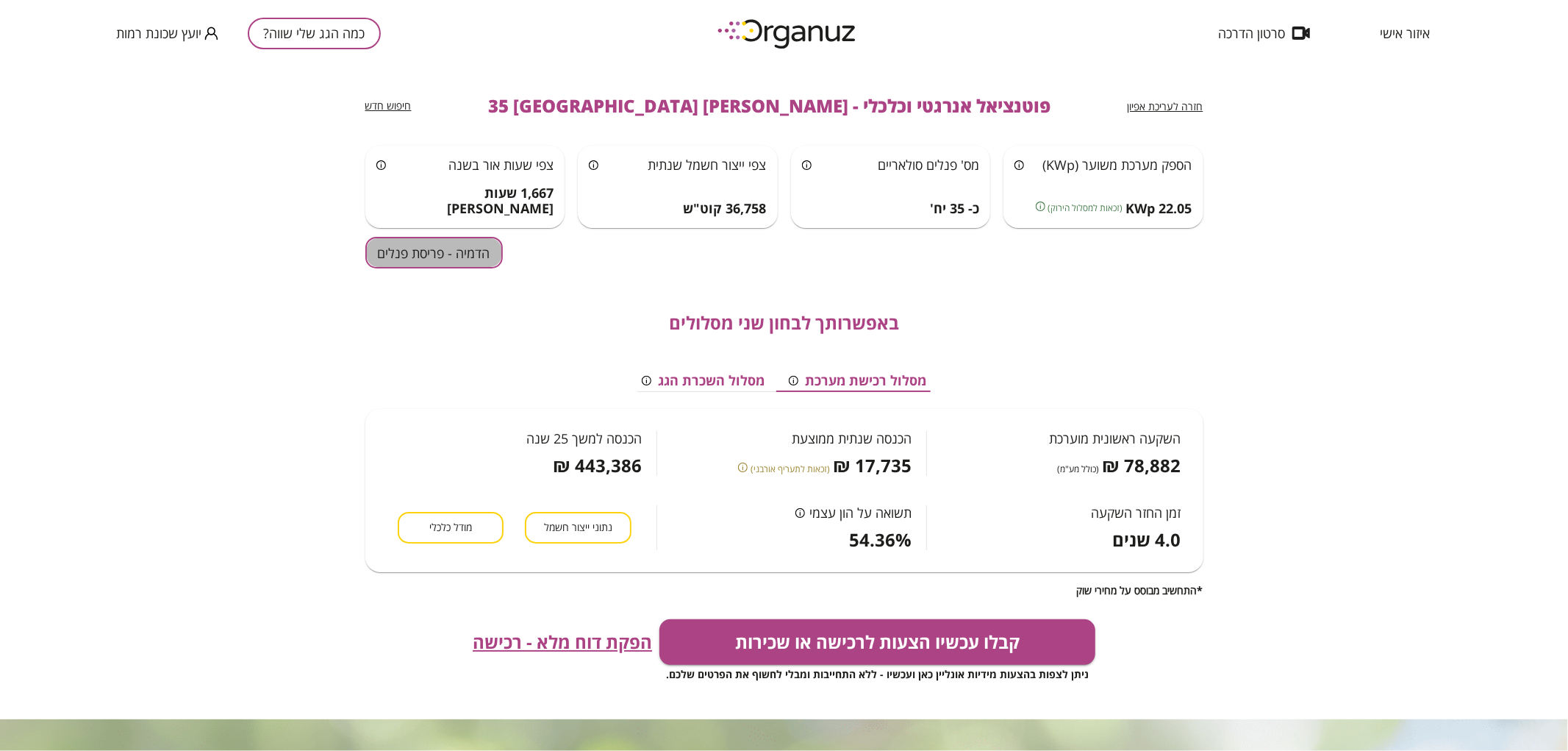
click at [493, 251] on button "הדמיה - פריסת פנלים" at bounding box center [434, 253] width 137 height 32
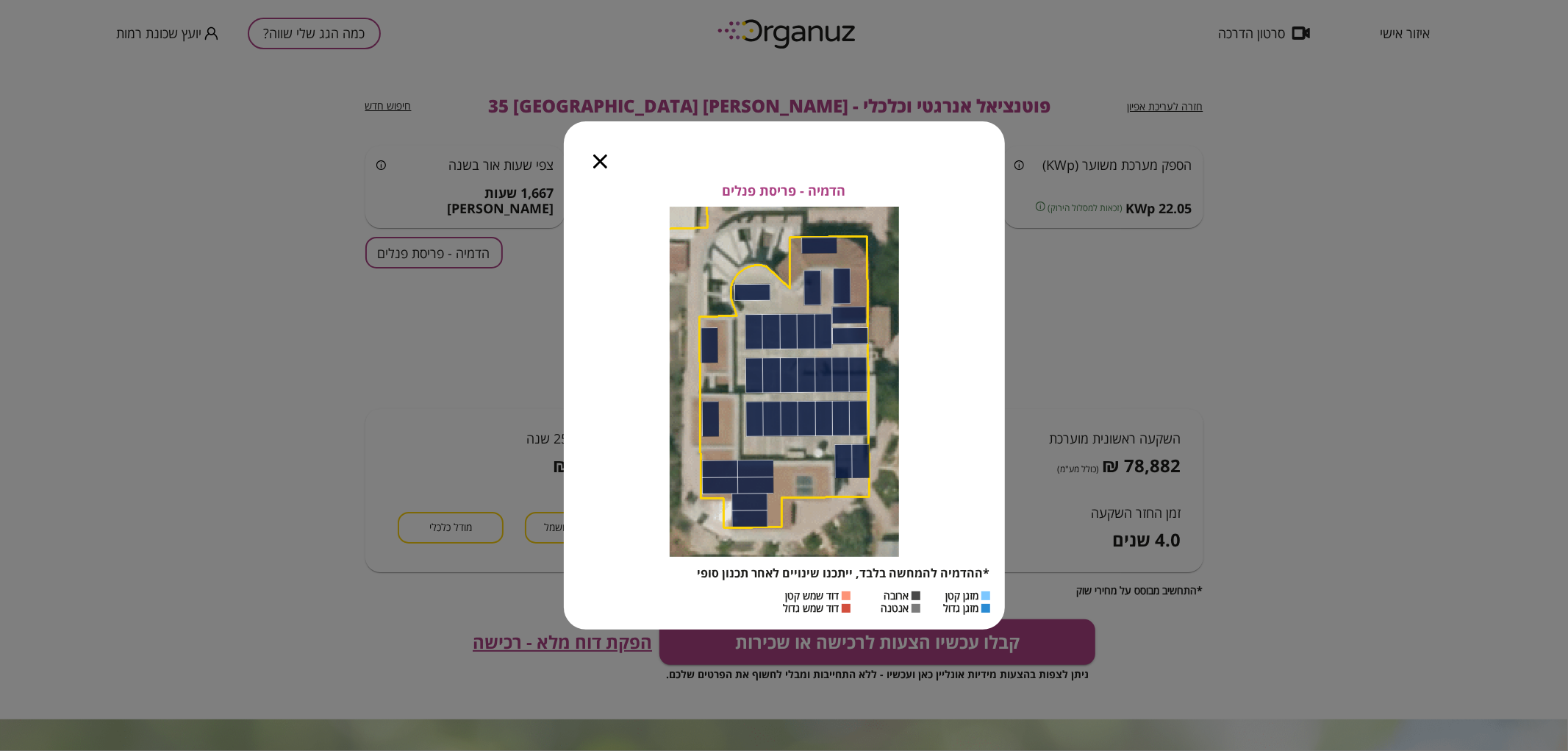
click at [605, 159] on icon "button" at bounding box center [600, 161] width 14 height 14
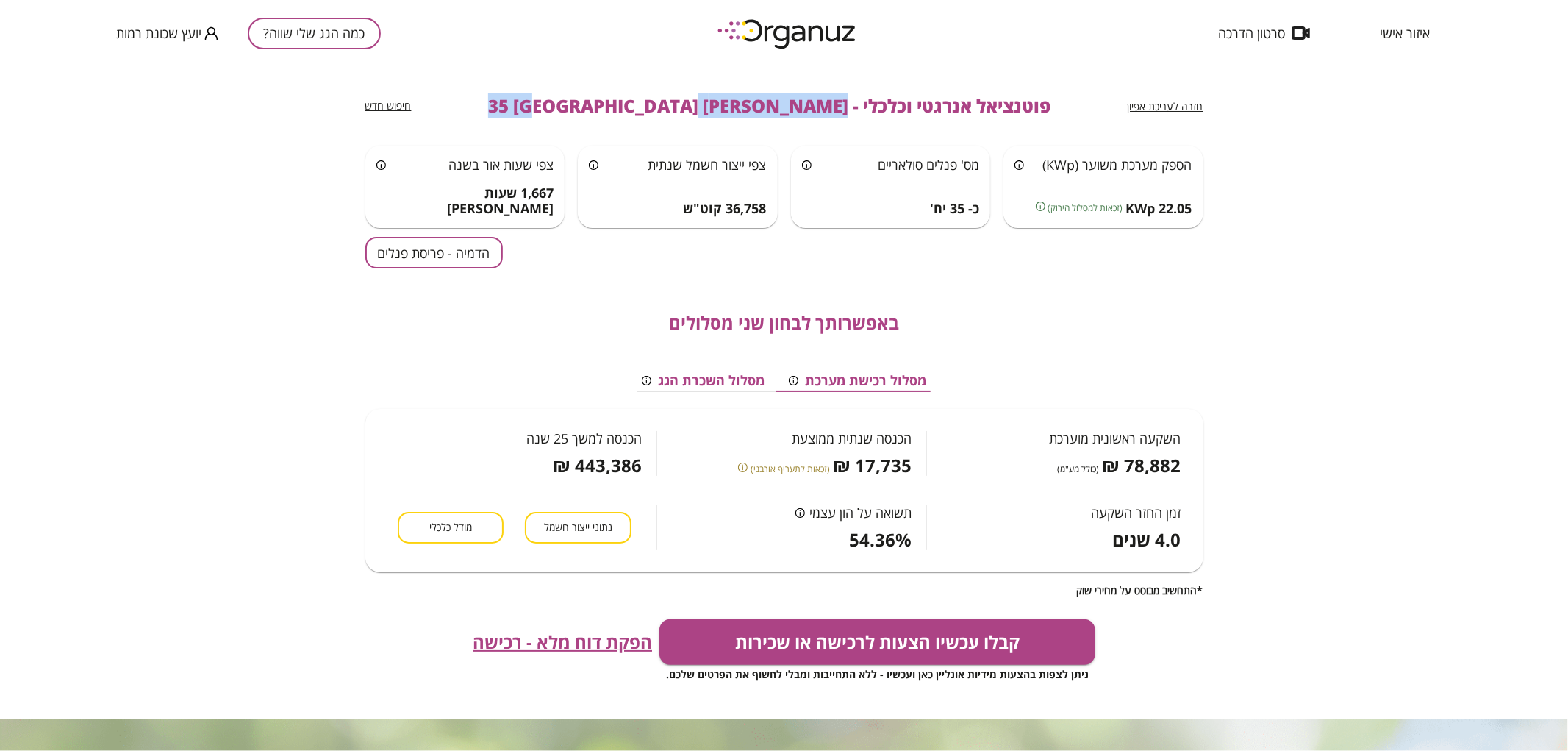
drag, startPoint x: 753, startPoint y: 107, endPoint x: 571, endPoint y: 104, distance: 182.0
click at [575, 111] on div "חזרה לעריכת אפיון פוטנציאל אנרגטי וכלכלי - [PERSON_NAME] 35 באר שבע חיפוש חדש" at bounding box center [785, 106] width 838 height 80
copy span "[PERSON_NAME] 35 [GEOGRAPHIC_DATA]"
click at [312, 47] on button "כמה הגג שלי שווה?" at bounding box center [314, 33] width 133 height 32
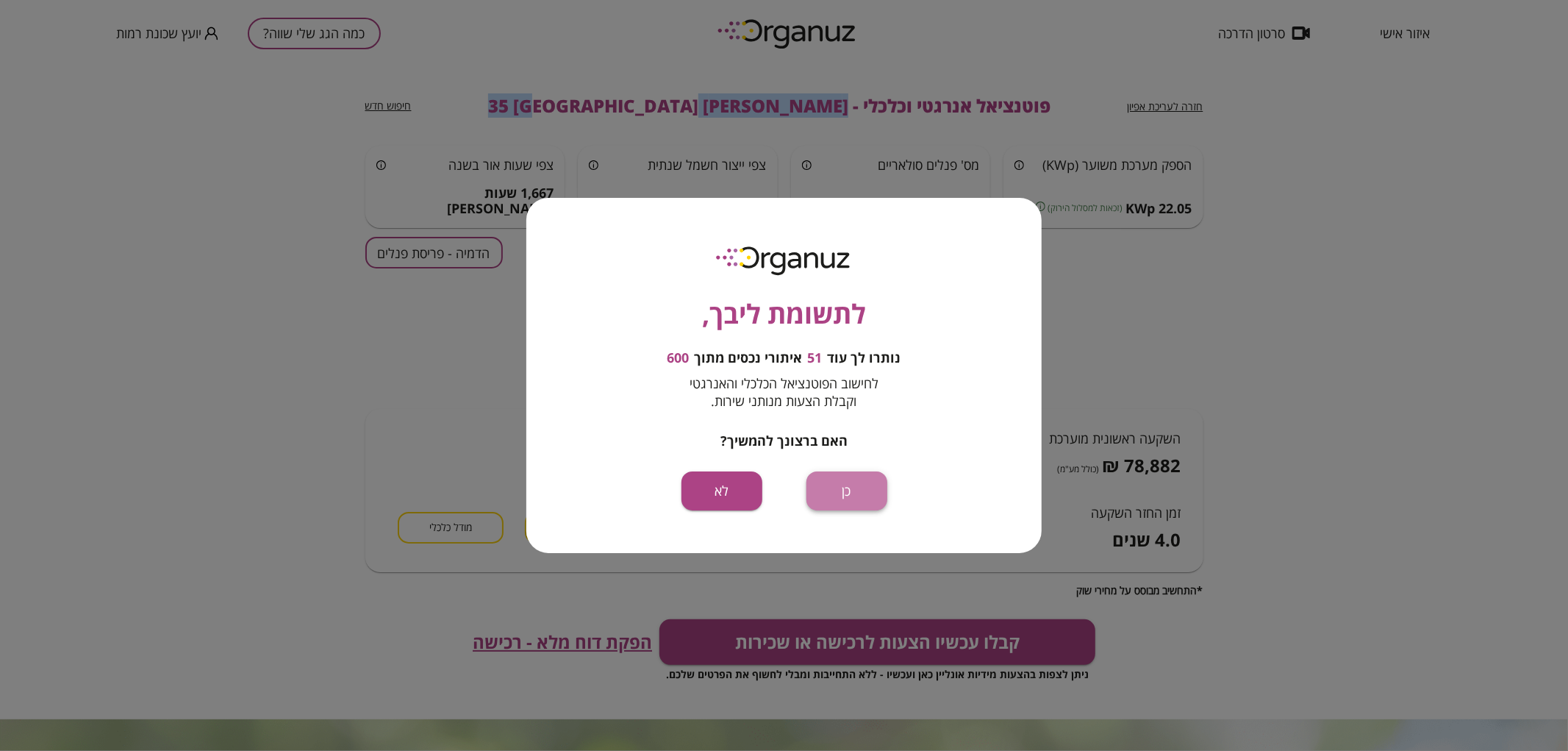
click at [841, 475] on button "כן" at bounding box center [847, 491] width 80 height 39
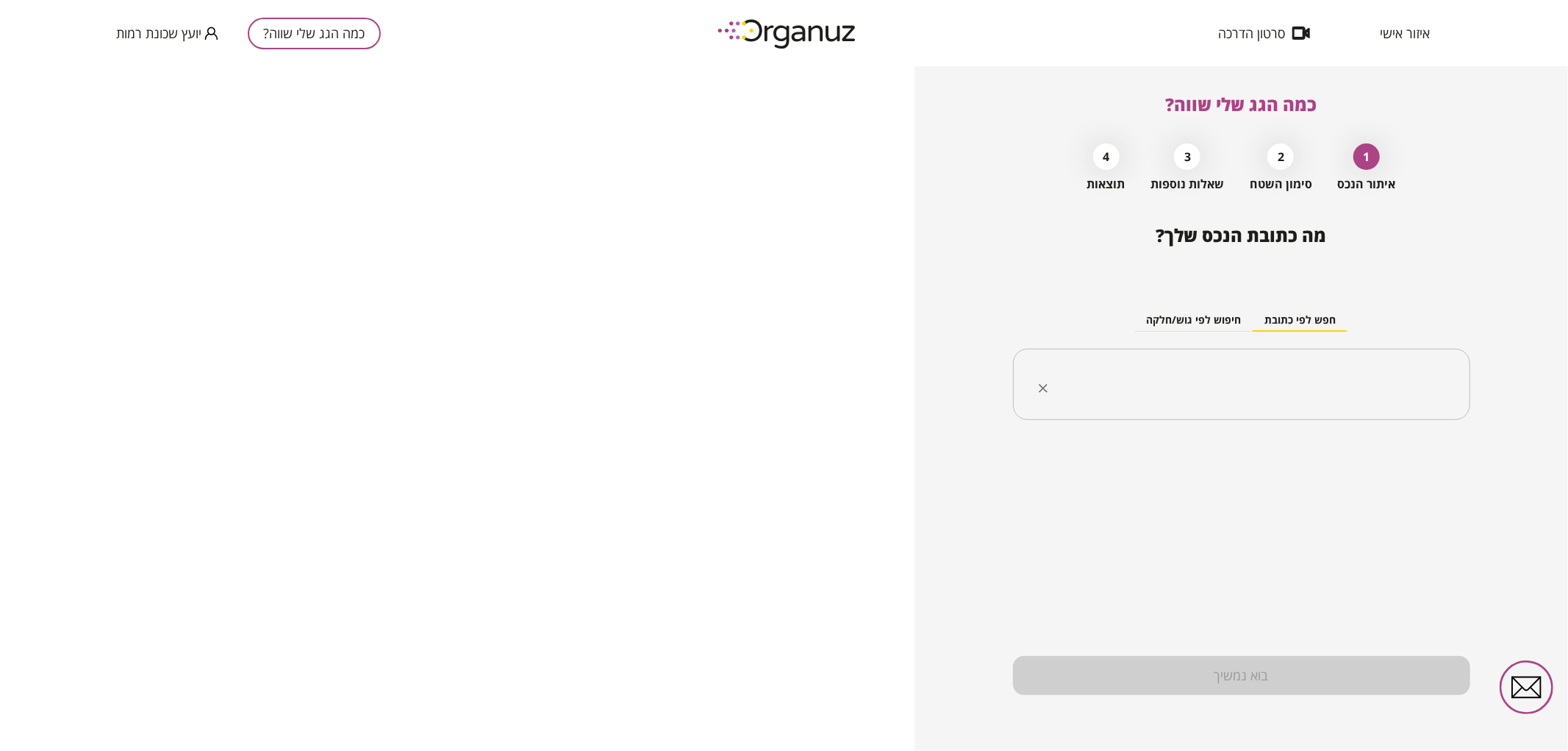
click at [1212, 376] on input "text" at bounding box center [1248, 384] width 411 height 37
paste input "**********"
type input "**********"
click at [1370, 398] on input "**********" at bounding box center [1248, 384] width 411 height 37
paste input "**********"
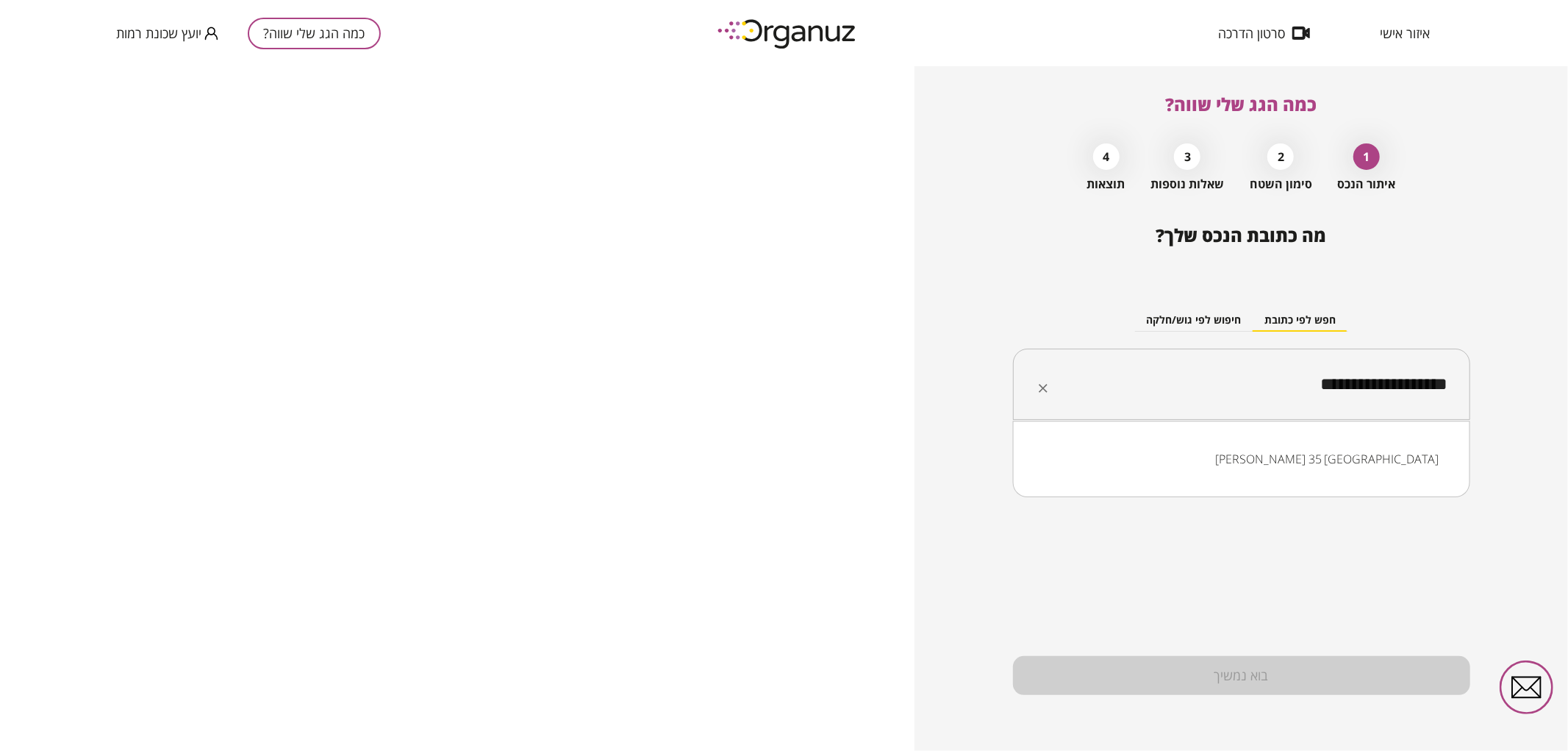
click at [1376, 384] on input "**********" at bounding box center [1248, 384] width 411 height 37
click at [1424, 446] on li "[PERSON_NAME] 45 [GEOGRAPHIC_DATA]" at bounding box center [1242, 459] width 419 height 26
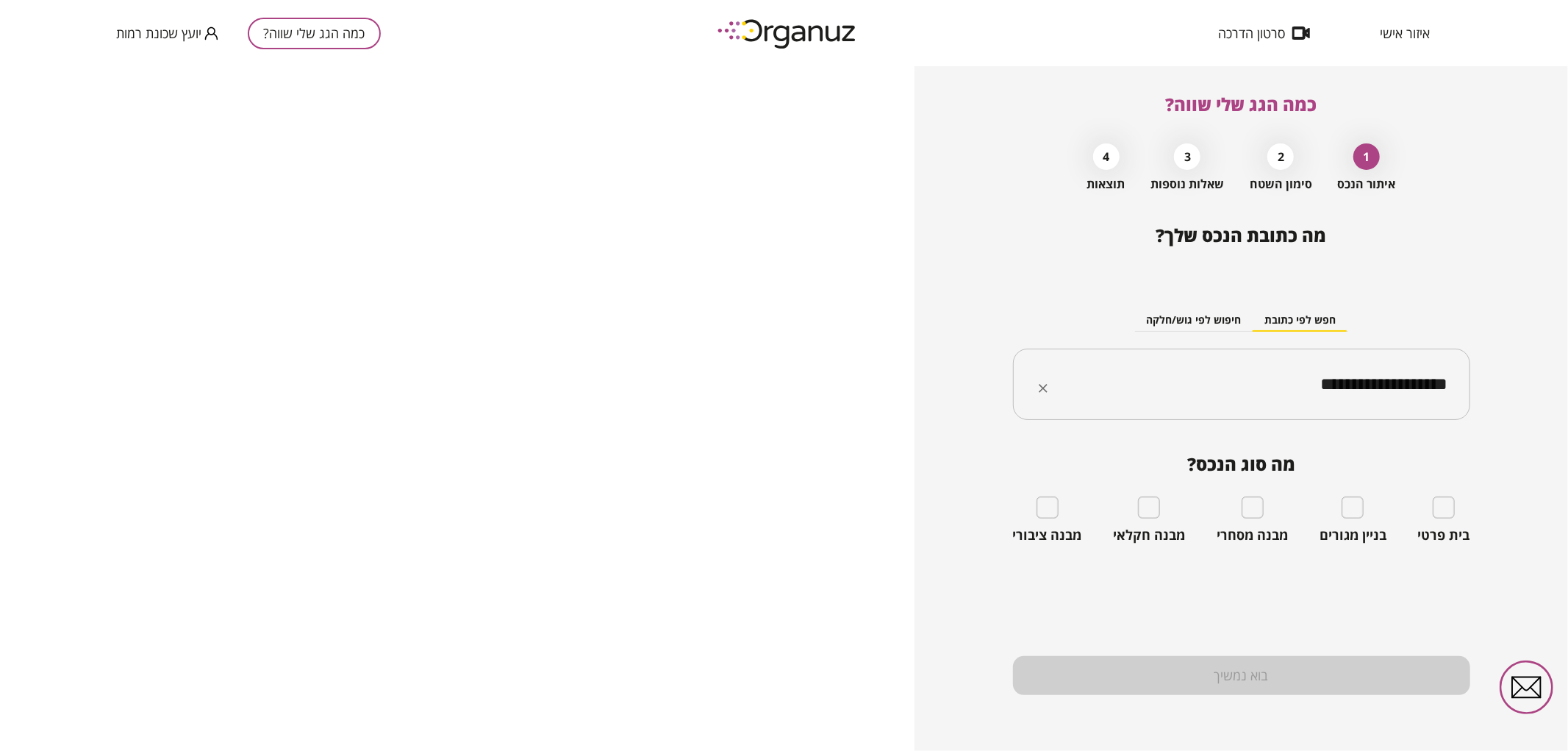
type input "**********"
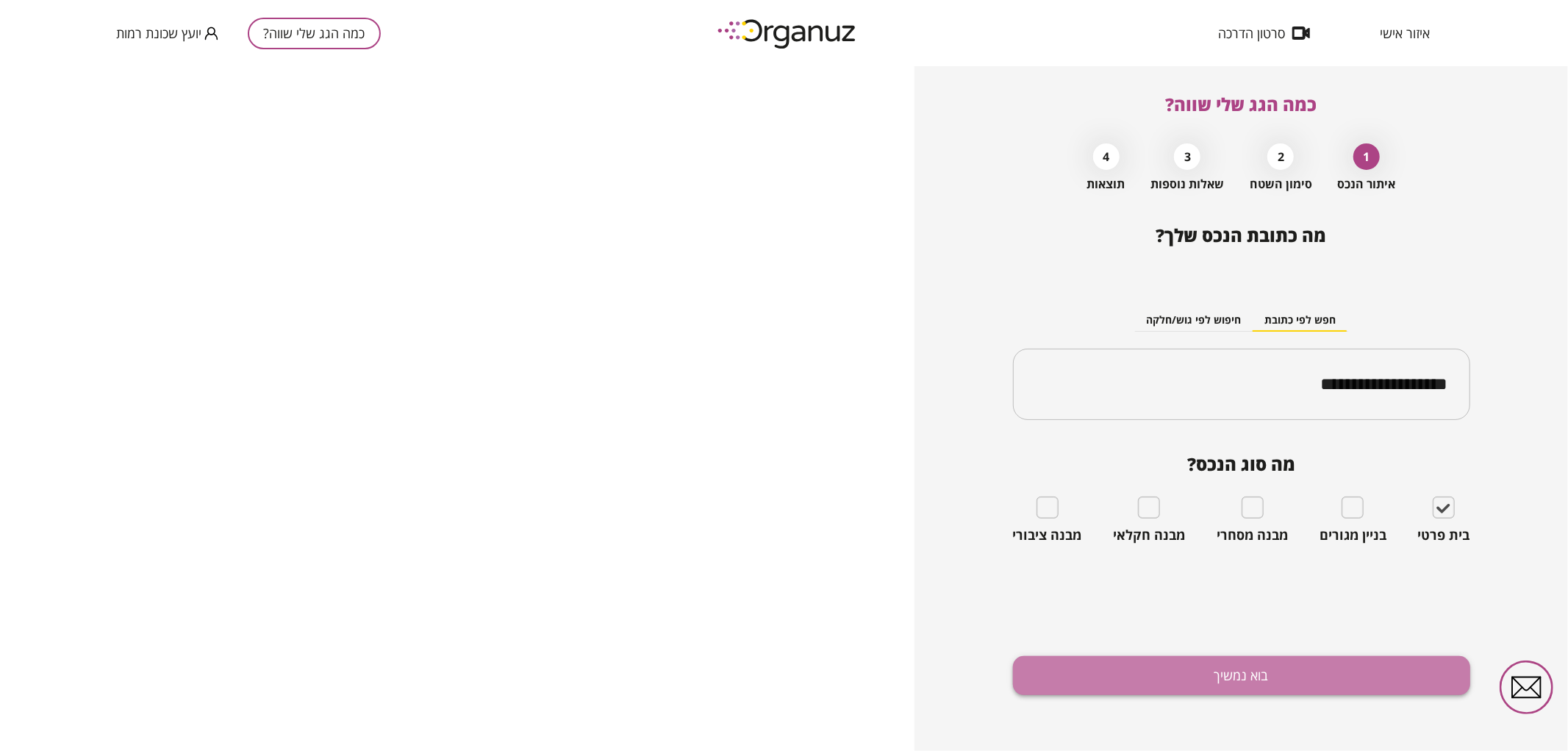
click at [1368, 665] on button "בוא נמשיך" at bounding box center [1242, 675] width 458 height 39
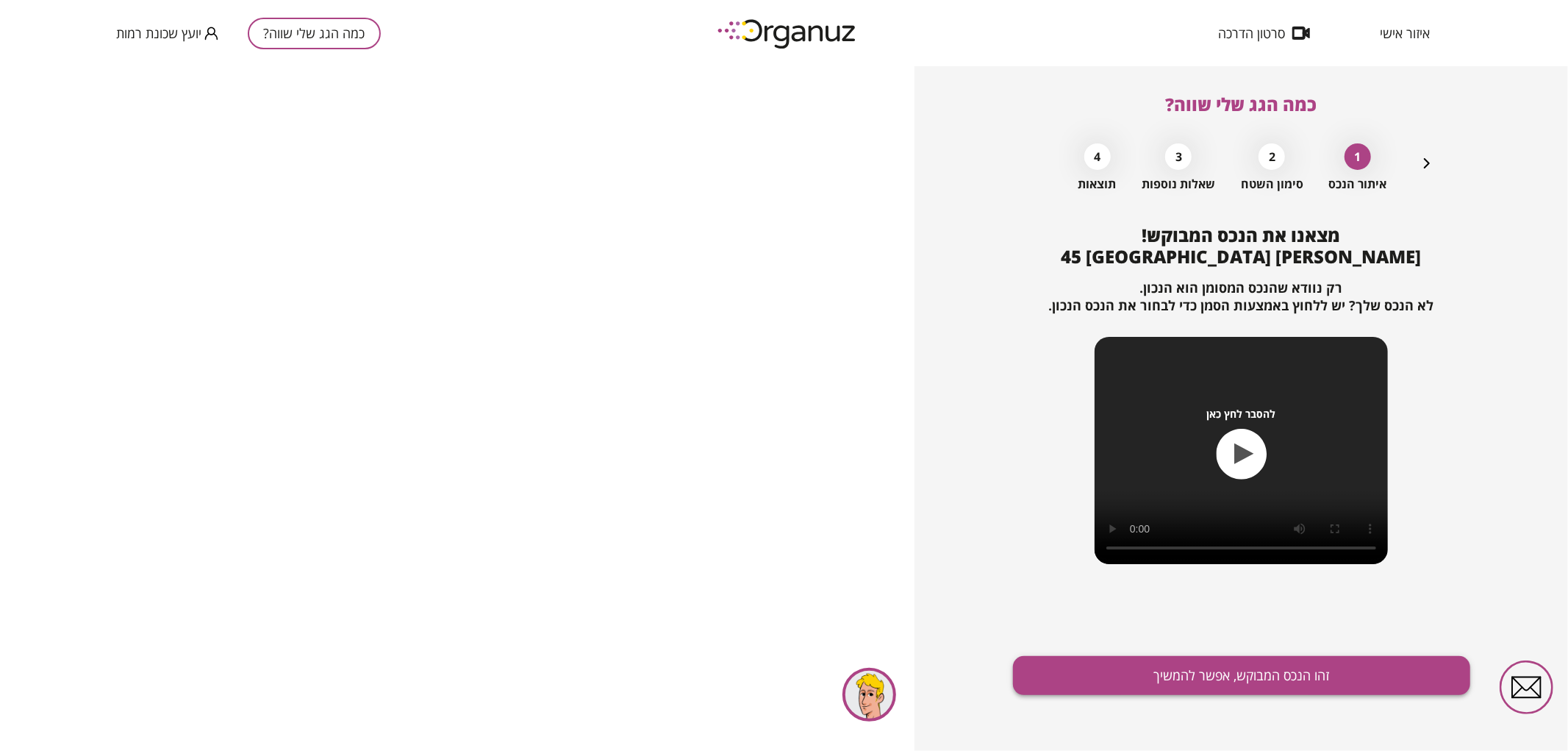
click at [1338, 684] on button "זהו הנכס המבוקש, אפשר להמשיך" at bounding box center [1242, 675] width 458 height 39
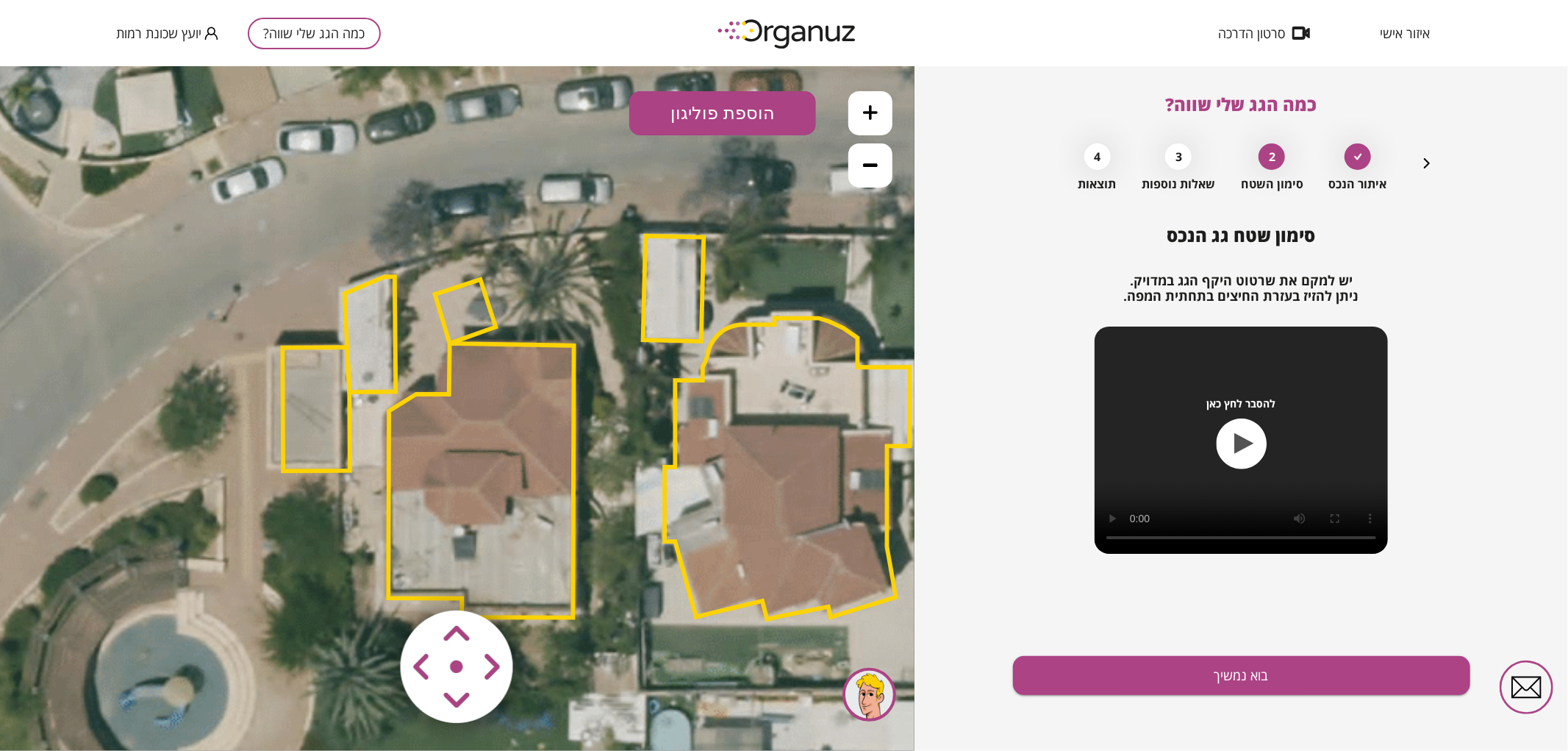
drag, startPoint x: 475, startPoint y: 311, endPoint x: 597, endPoint y: 323, distance: 122.6
click at [628, 326] on icon at bounding box center [592, 423] width 1936 height 1936
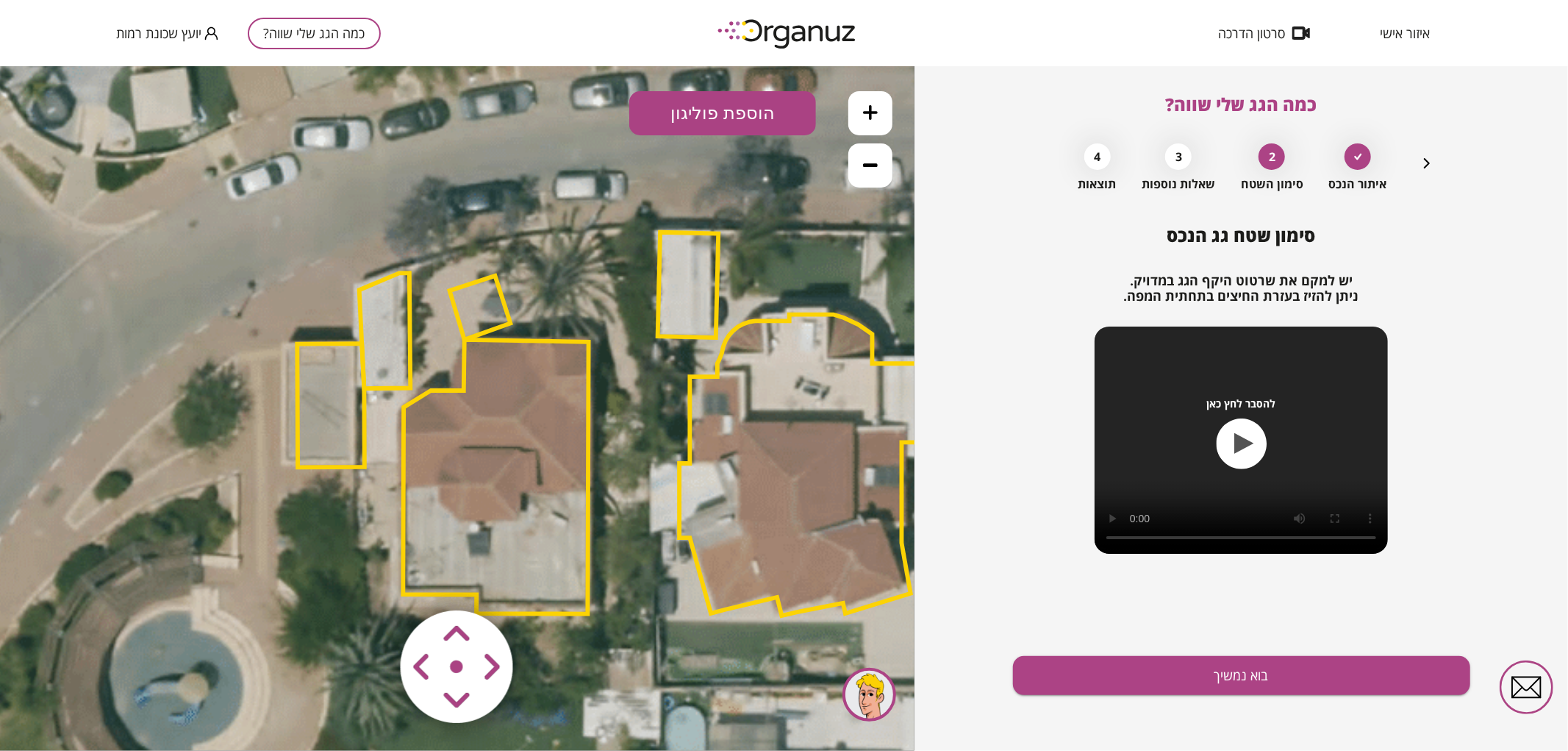
click at [472, 302] on polygon at bounding box center [480, 306] width 61 height 64
click at [472, 312] on polygon at bounding box center [481, 307] width 61 height 64
click at [472, 319] on polygon at bounding box center [481, 307] width 61 height 64
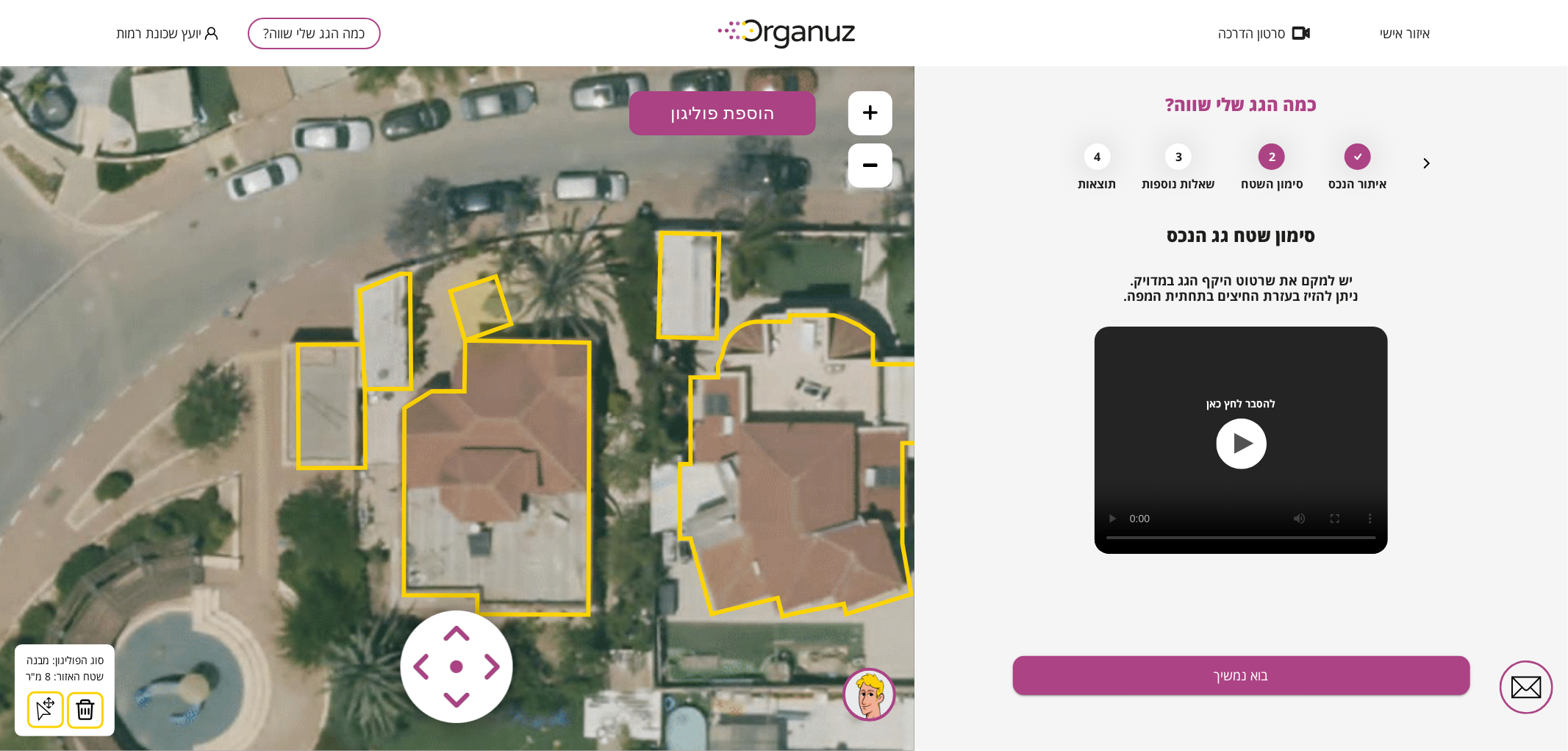
click at [70, 714] on button at bounding box center [85, 710] width 37 height 37
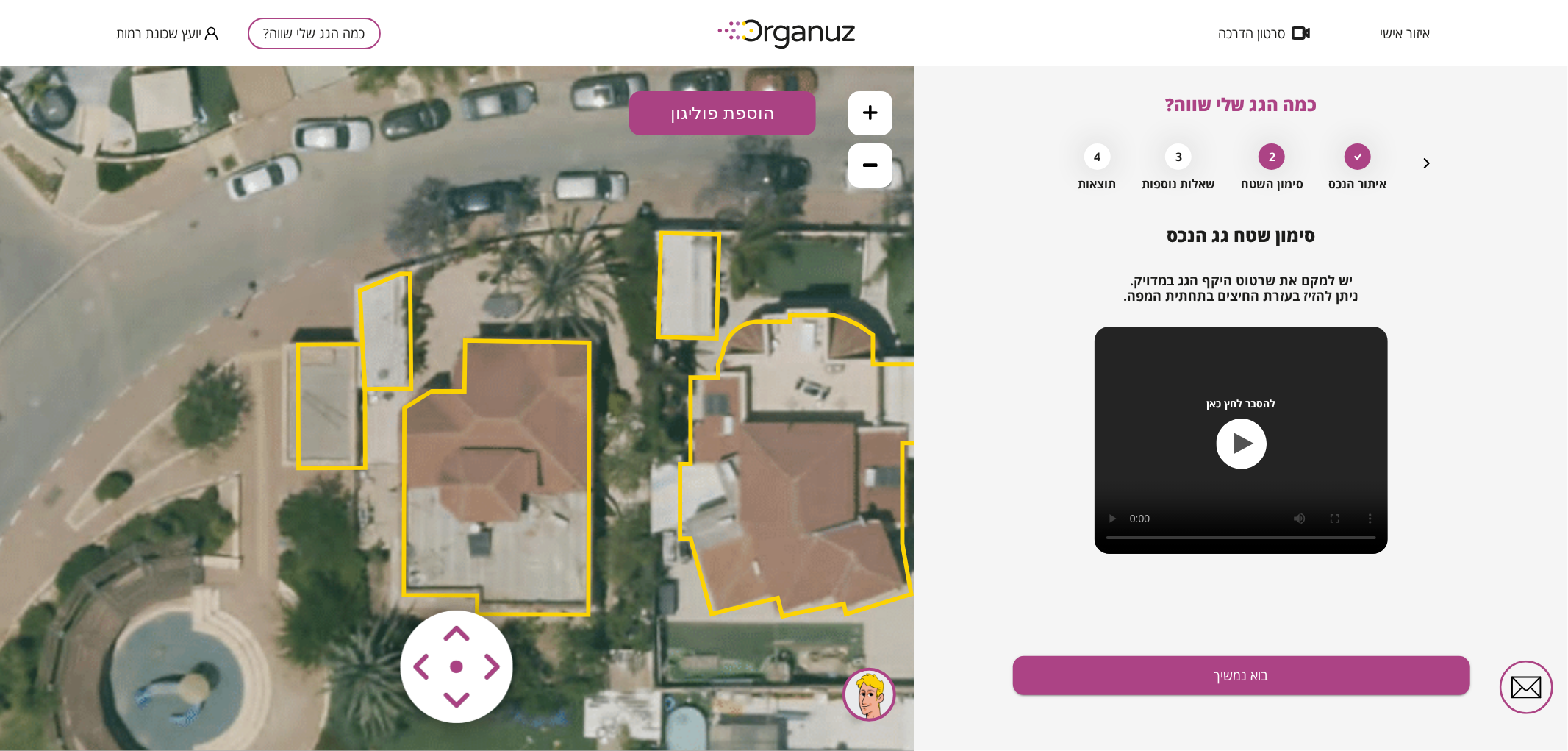
click at [385, 356] on polygon at bounding box center [386, 331] width 52 height 116
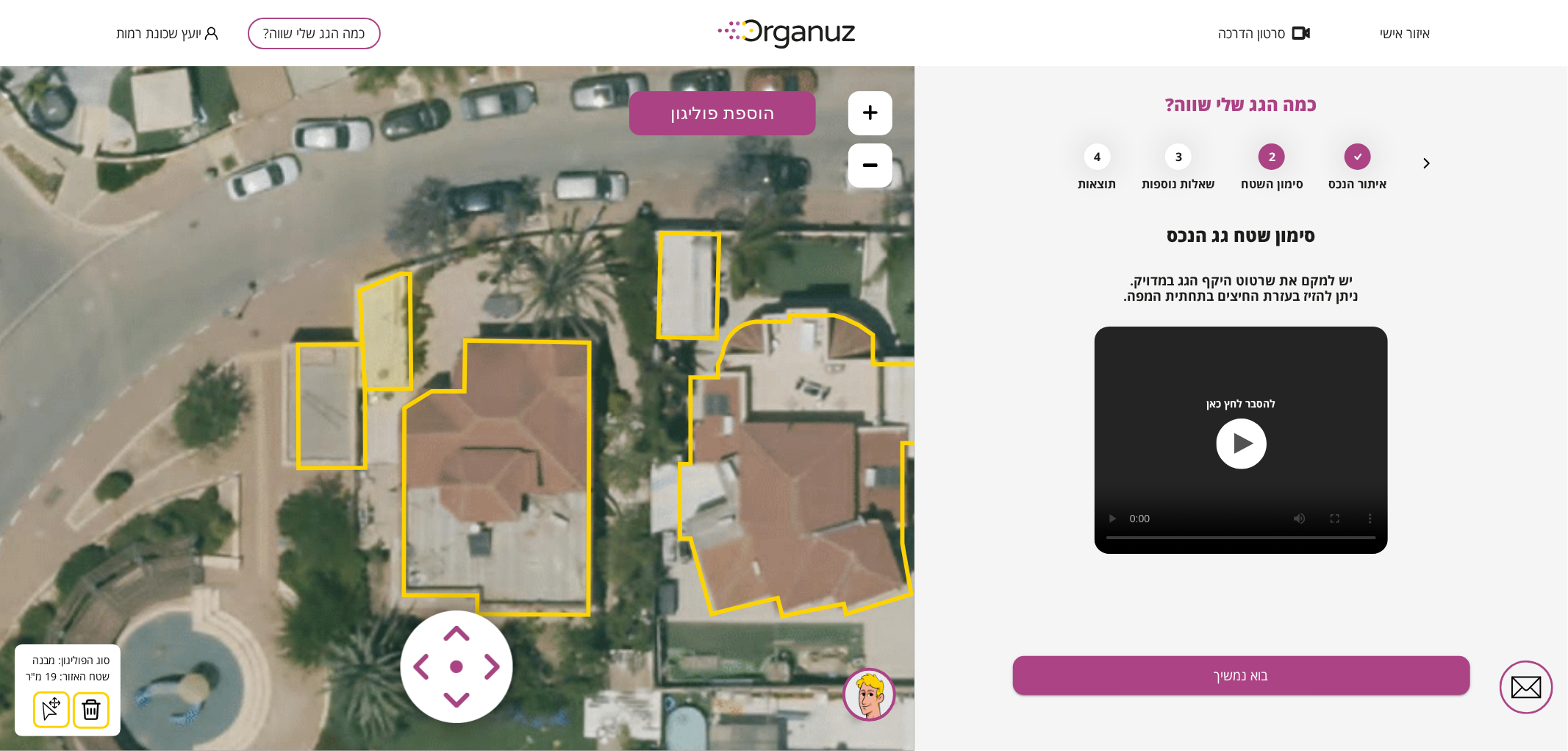
click at [85, 715] on img at bounding box center [91, 708] width 21 height 22
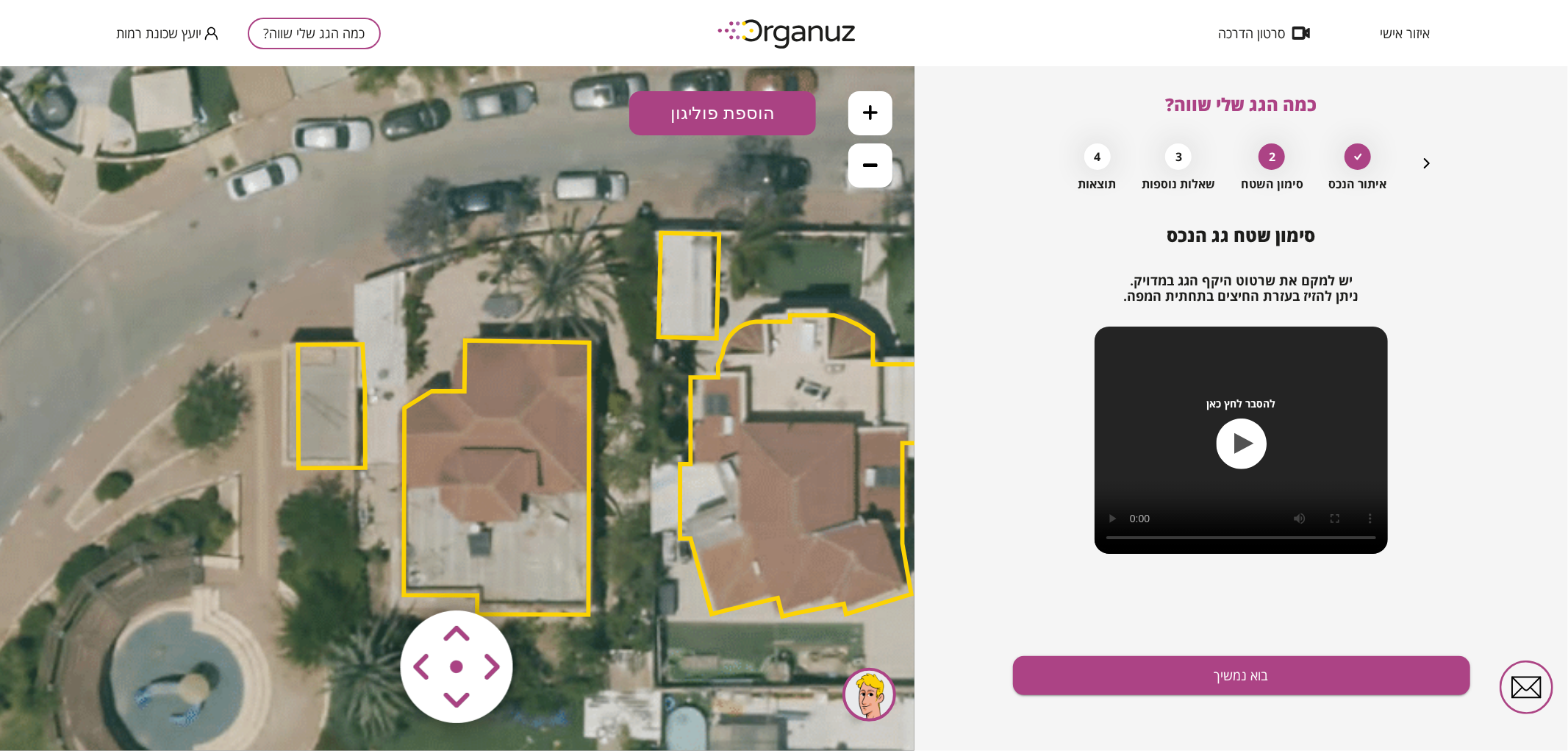
click at [361, 417] on polygon at bounding box center [331, 404] width 67 height 123
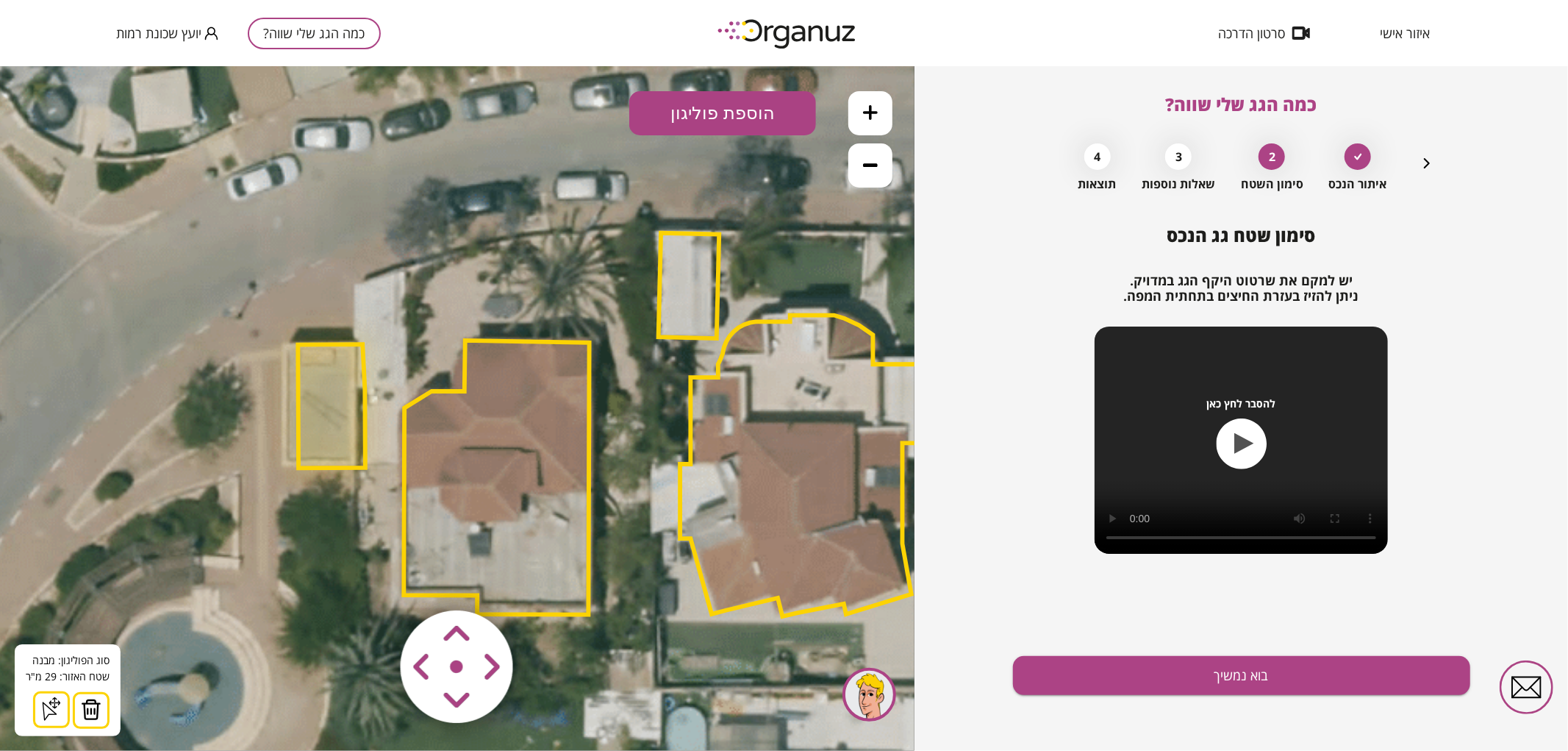
click at [105, 705] on button at bounding box center [91, 710] width 37 height 37
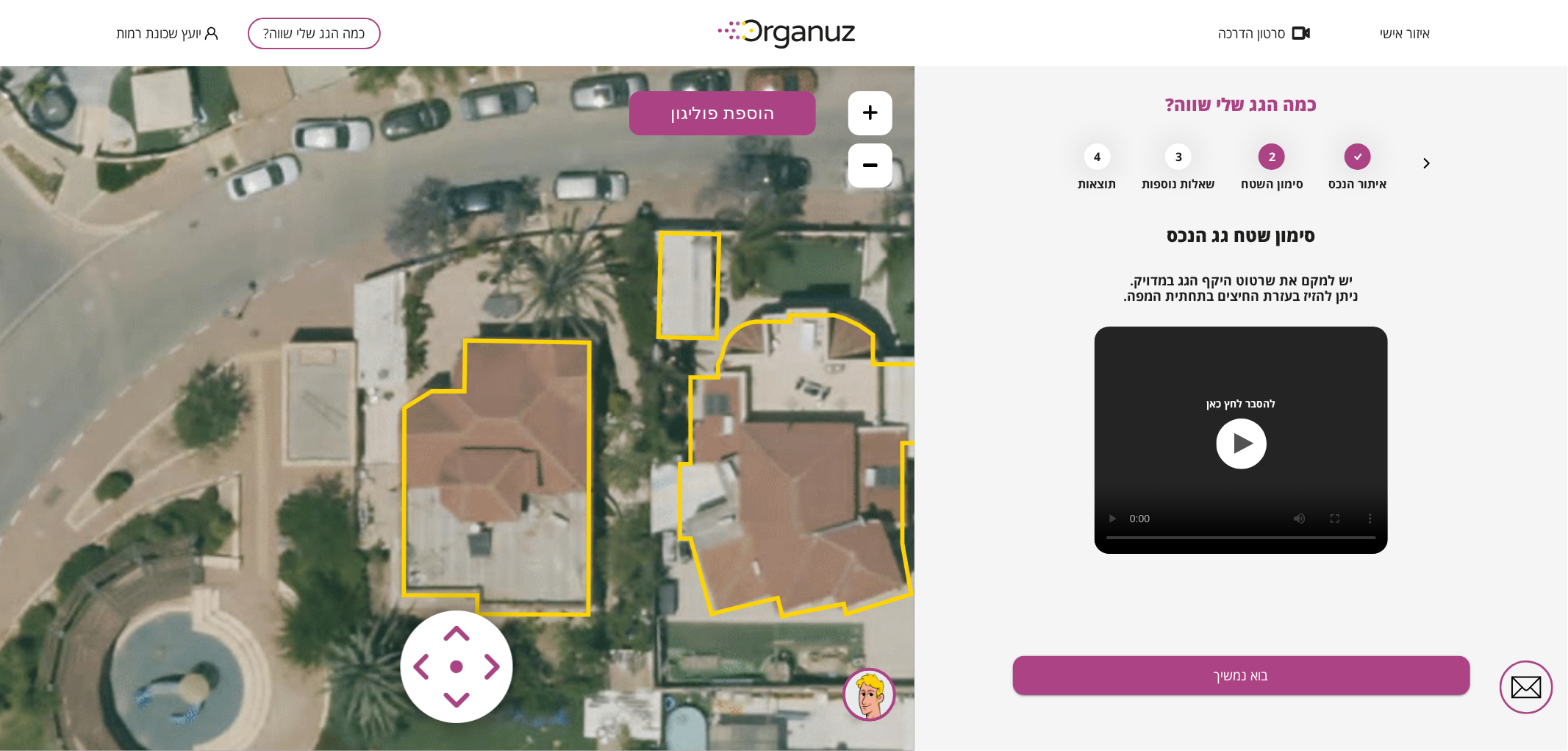
click at [538, 481] on polygon at bounding box center [496, 476] width 186 height 274
click at [538, 481] on polygon at bounding box center [497, 476] width 186 height 274
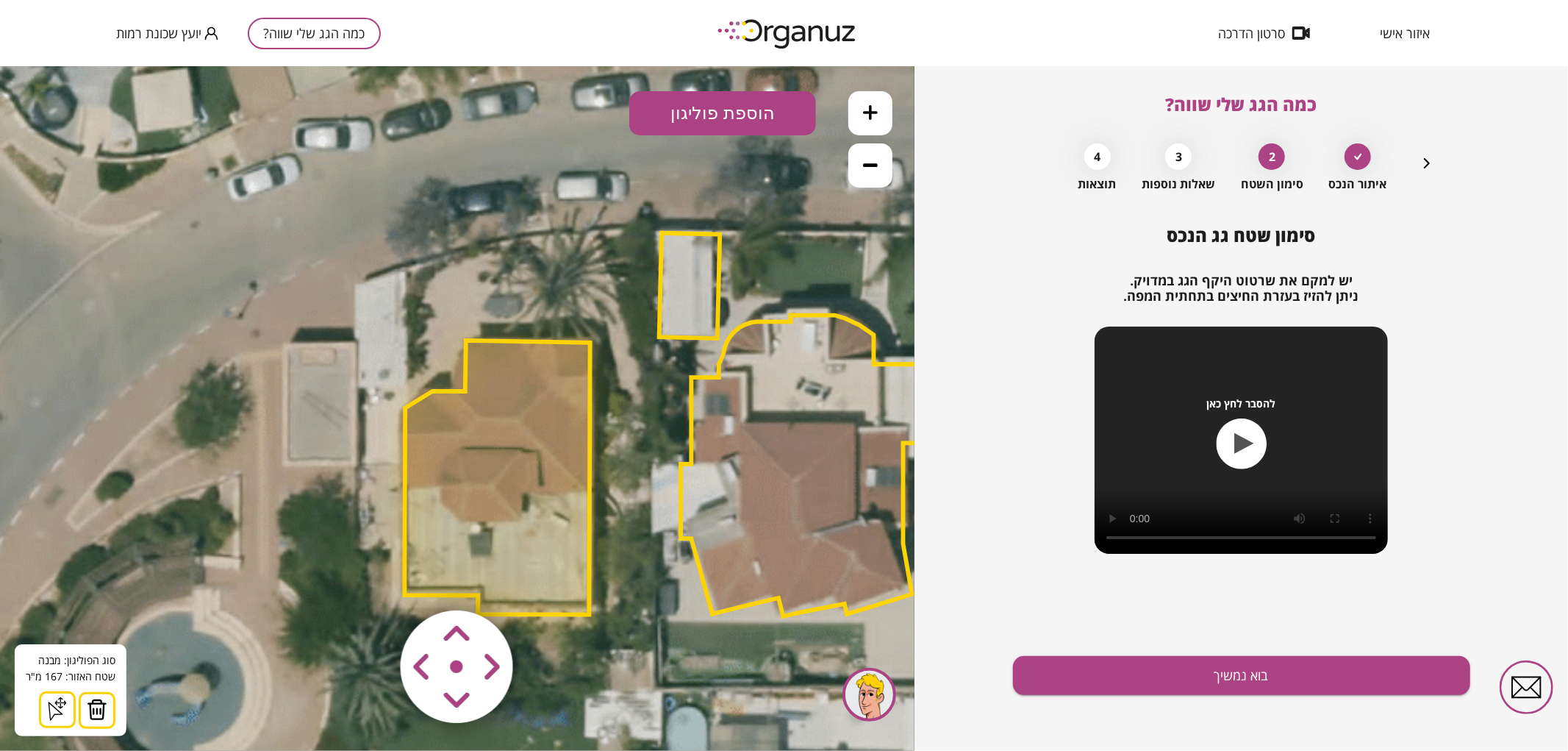
click at [517, 157] on icon at bounding box center [608, 420] width 1936 height 1936
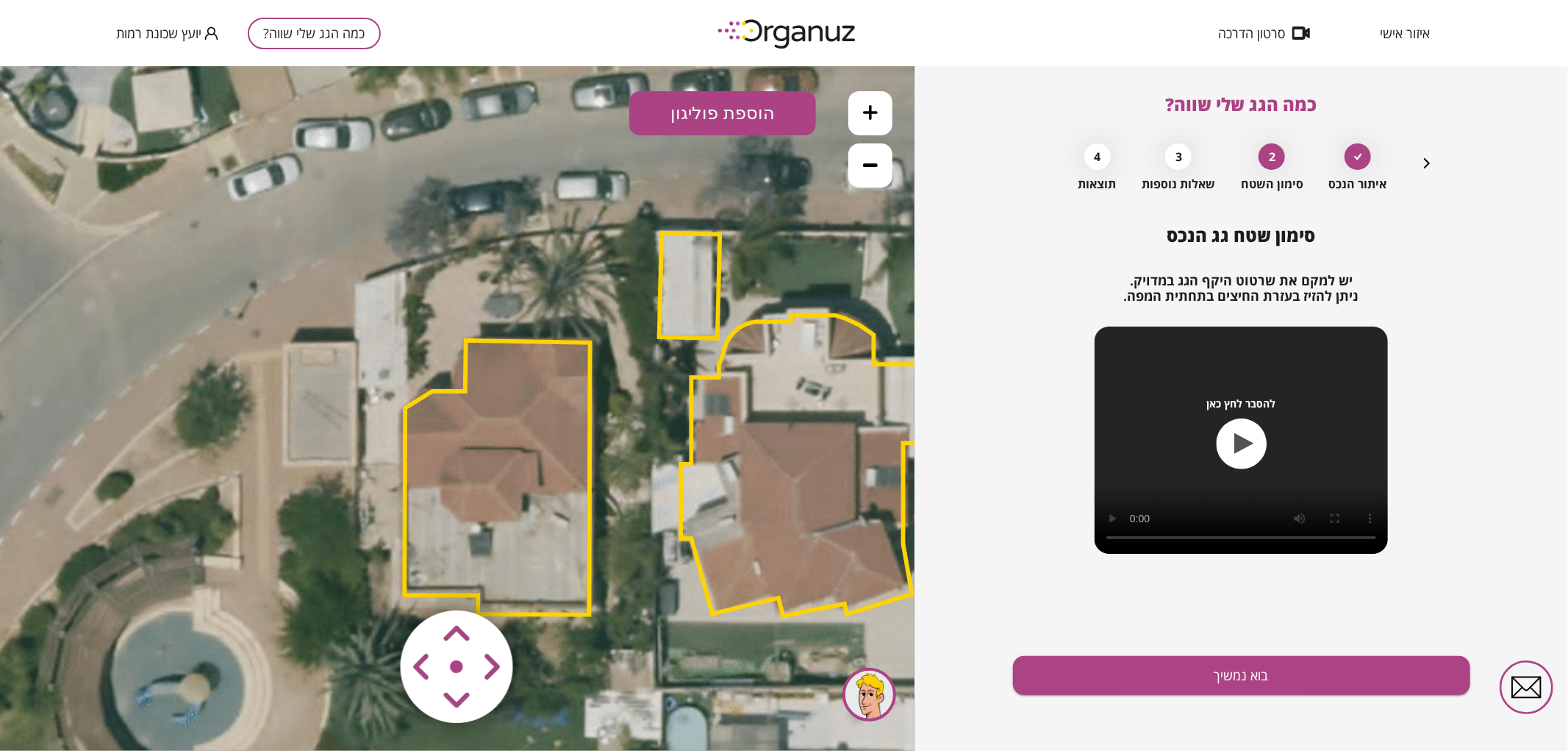
click at [370, 579] on area at bounding box center [370, 579] width 0 height 0
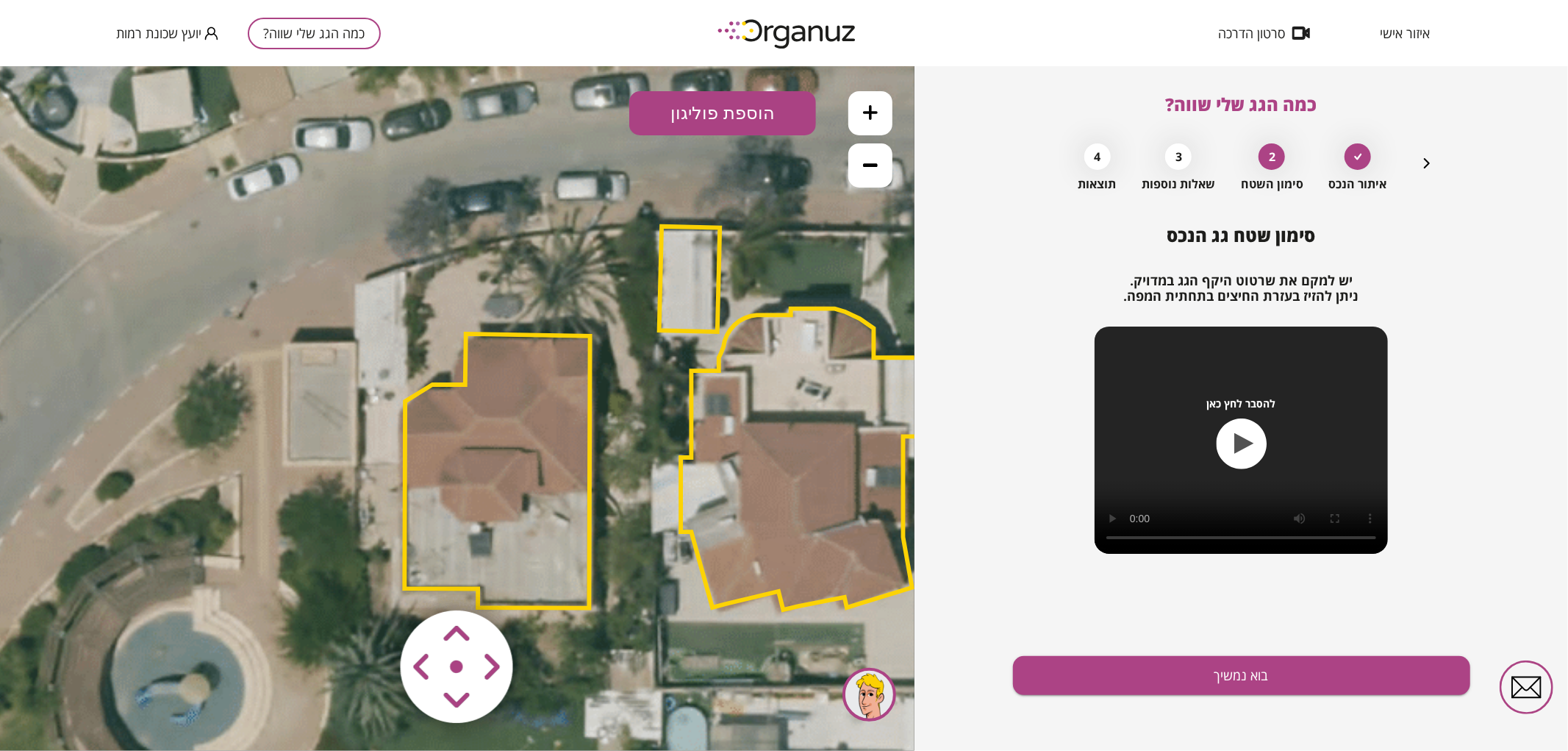
click at [370, 579] on area at bounding box center [370, 579] width 0 height 0
click at [1151, 714] on div "סימון שטח גג הנכס יש למקם את שרטוט היקף הגג במדויק. ניתן להזיז בעזרת החיצים בתח…" at bounding box center [1242, 488] width 458 height 526
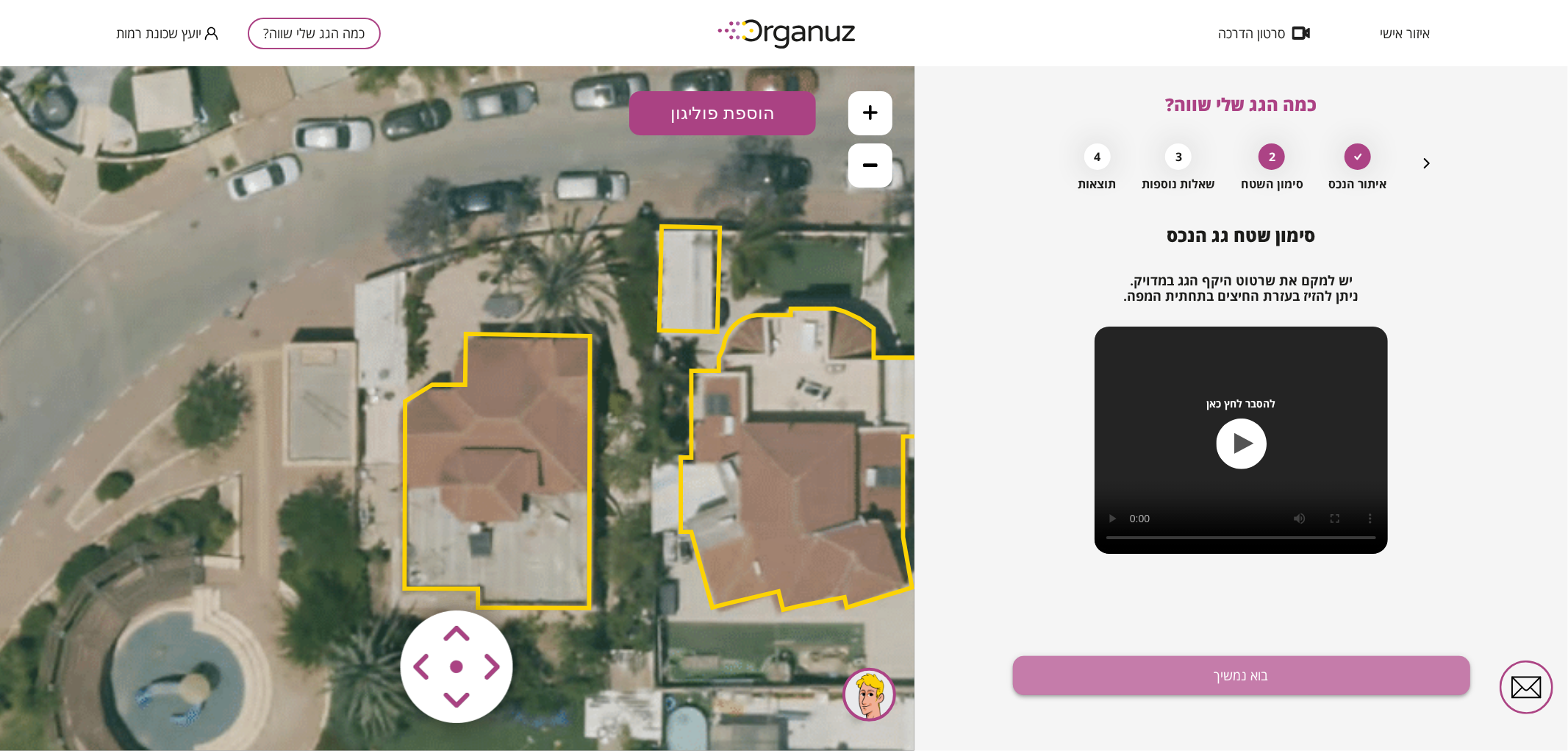
click at [1142, 692] on button "בוא נמשיך" at bounding box center [1242, 675] width 458 height 39
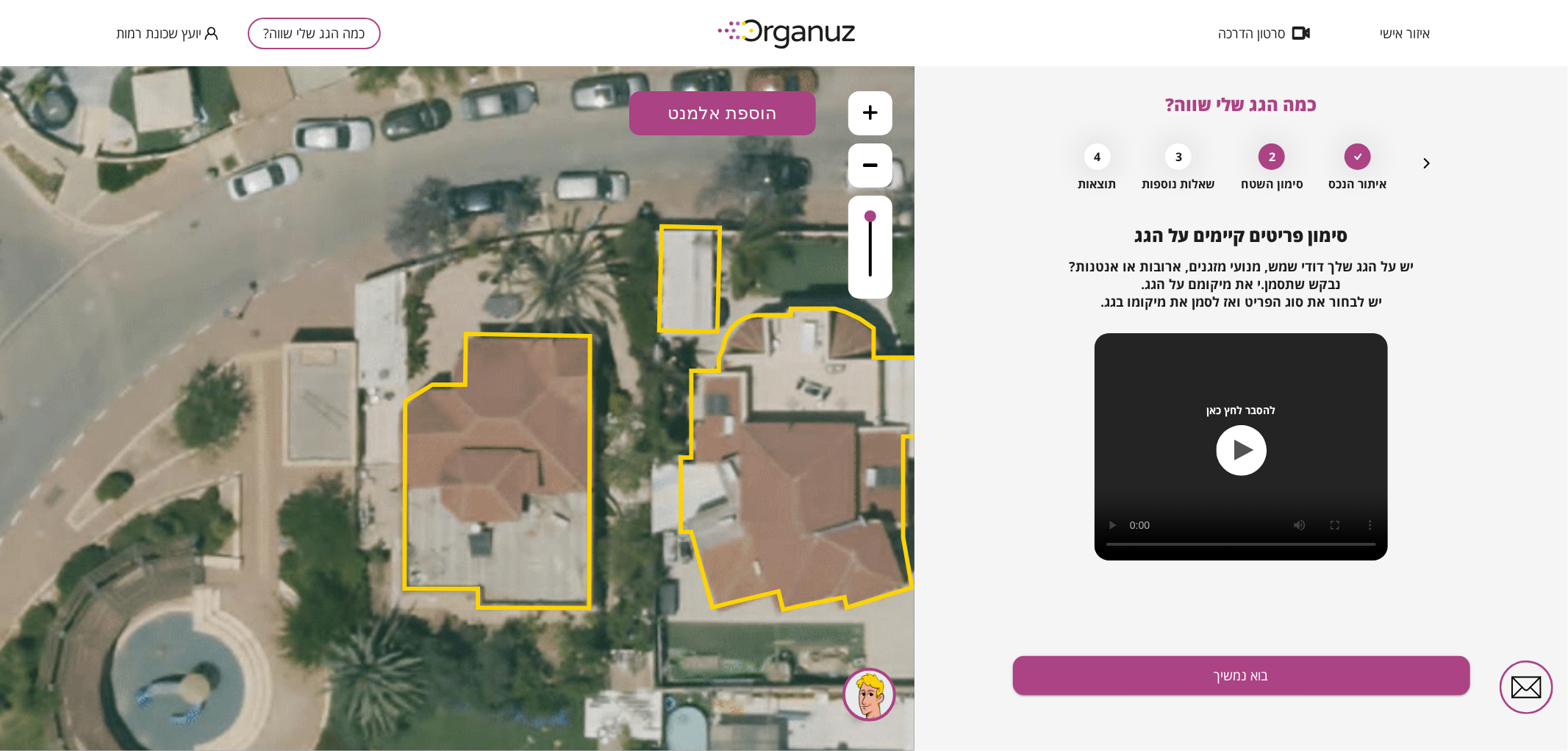
click at [672, 98] on button "הוספת אלמנט" at bounding box center [722, 112] width 186 height 44
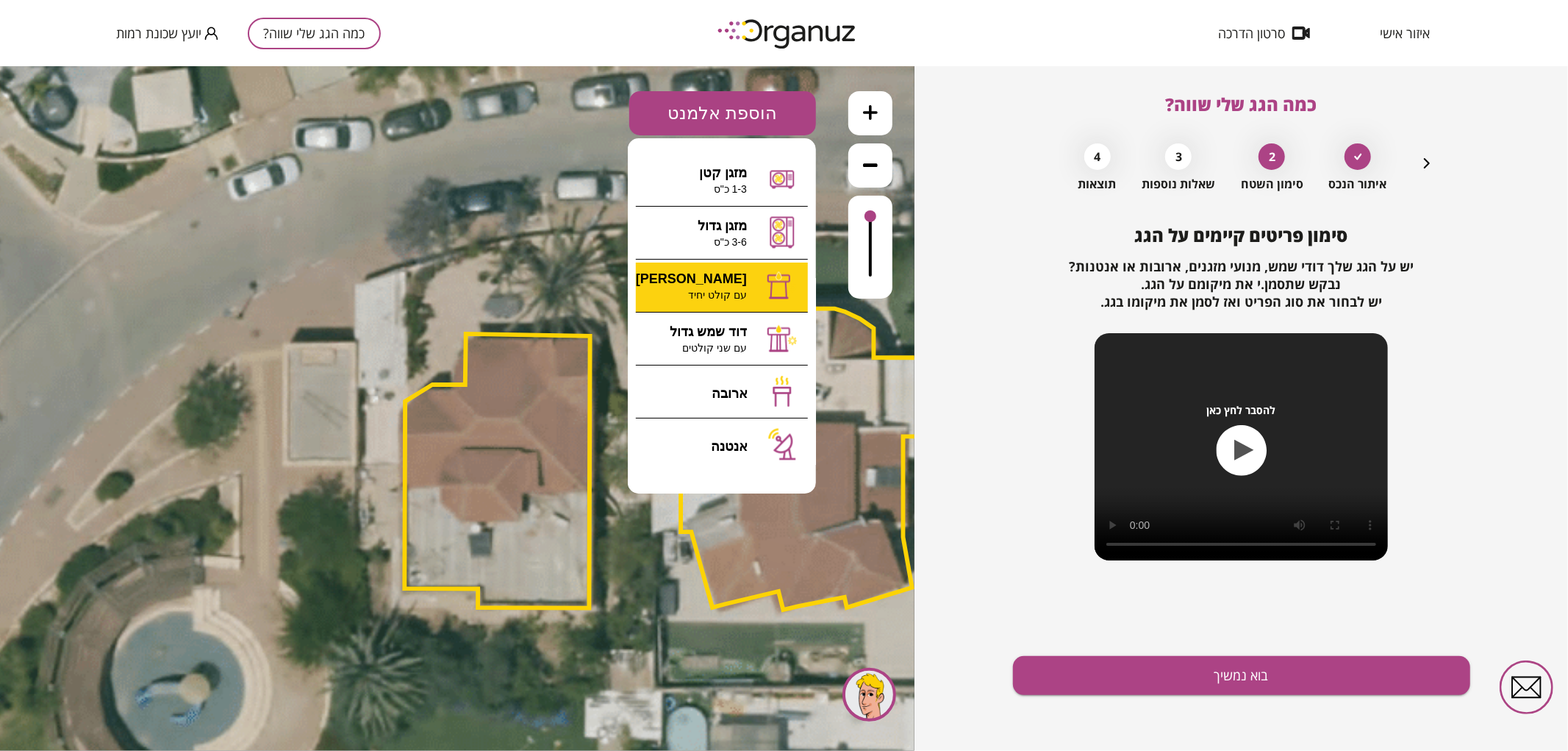
click at [732, 311] on div ".st0 { fill: #FFFFFF; } 0" at bounding box center [457, 408] width 914 height 684
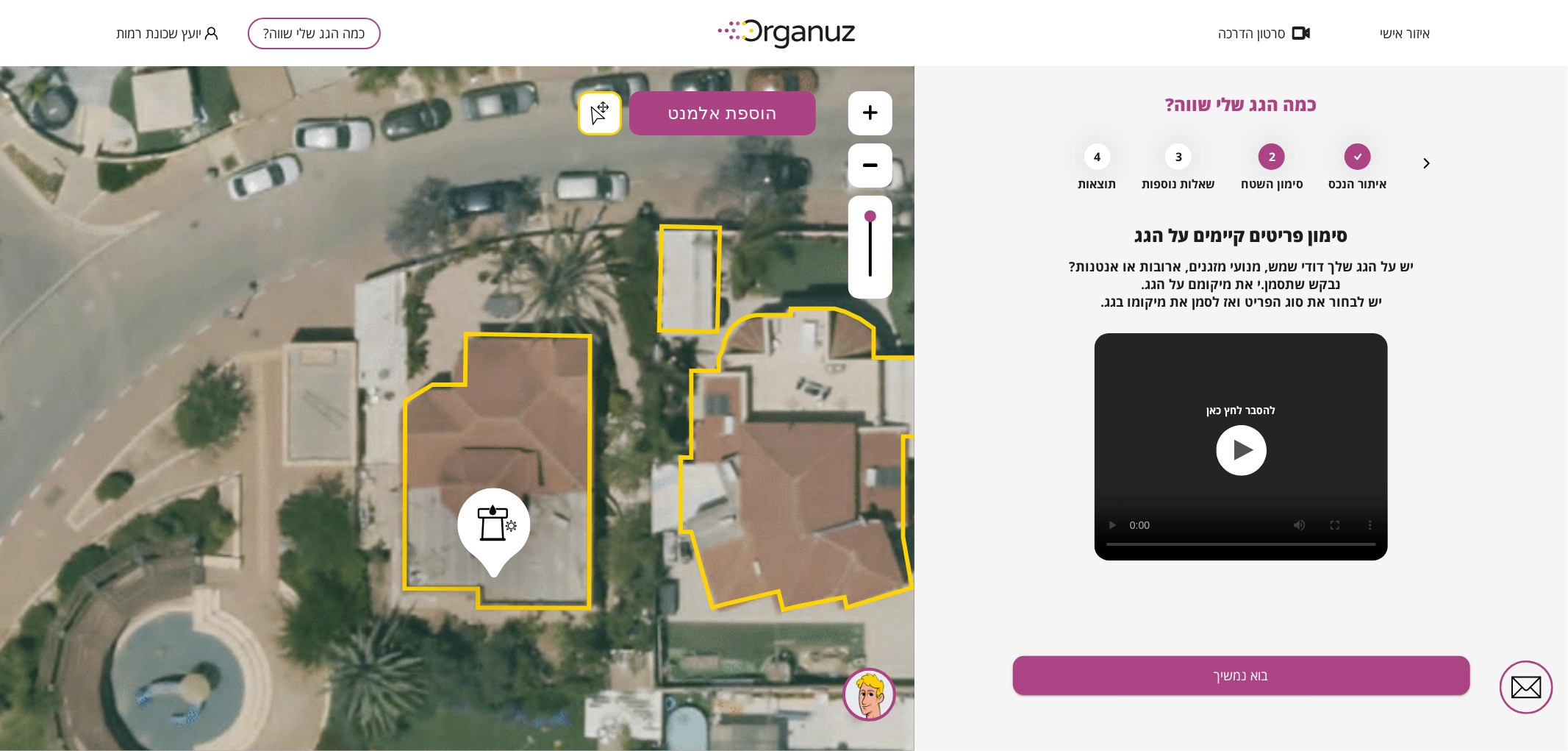
click at [1040, 665] on button "בוא נמשיך" at bounding box center [1242, 675] width 458 height 39
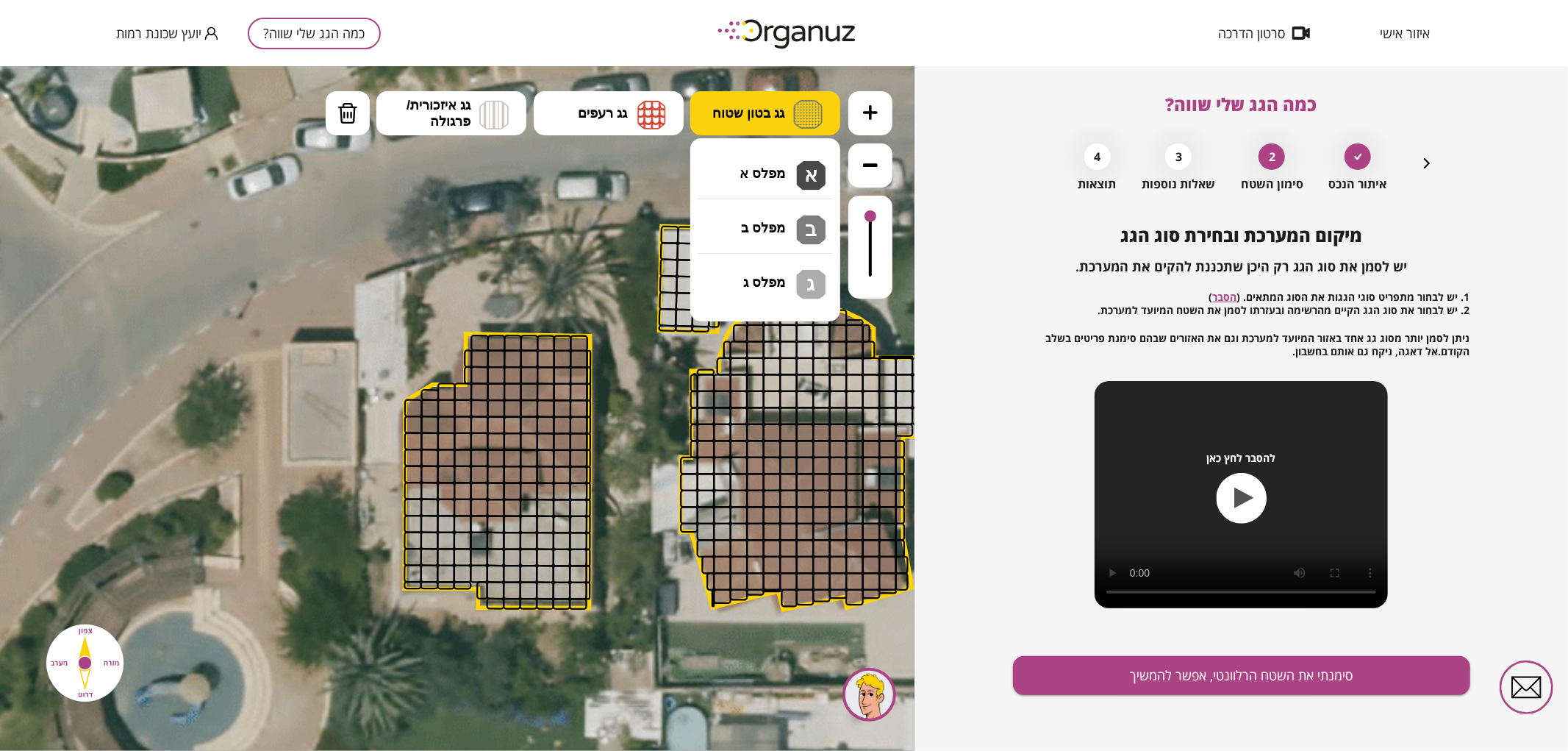
click at [784, 109] on span "גג בטון שטוח" at bounding box center [748, 112] width 72 height 16
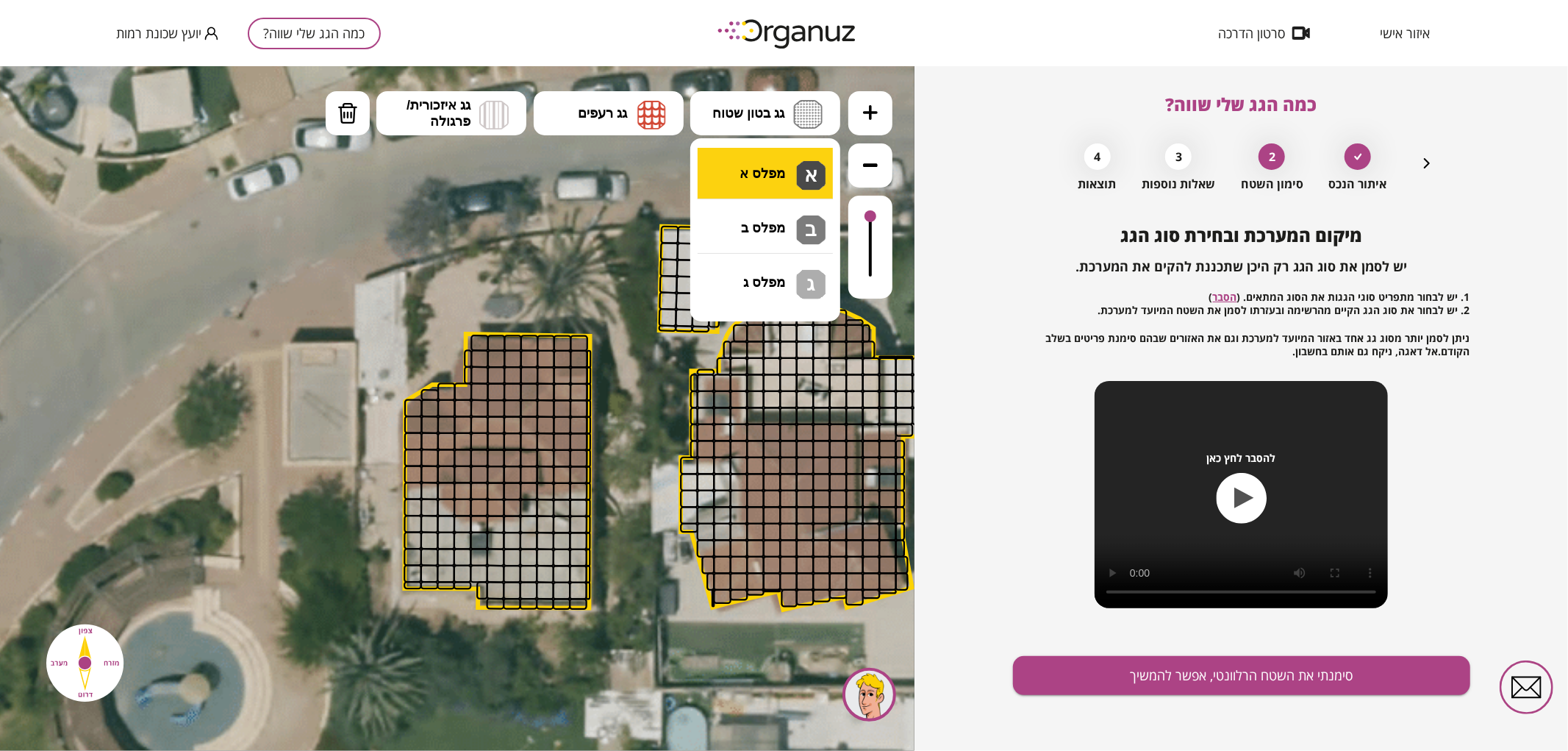
click at [783, 150] on div ".st0 { fill: #FFFFFF; } .st0 { fill: #FFFFFF; }" at bounding box center [457, 408] width 914 height 684
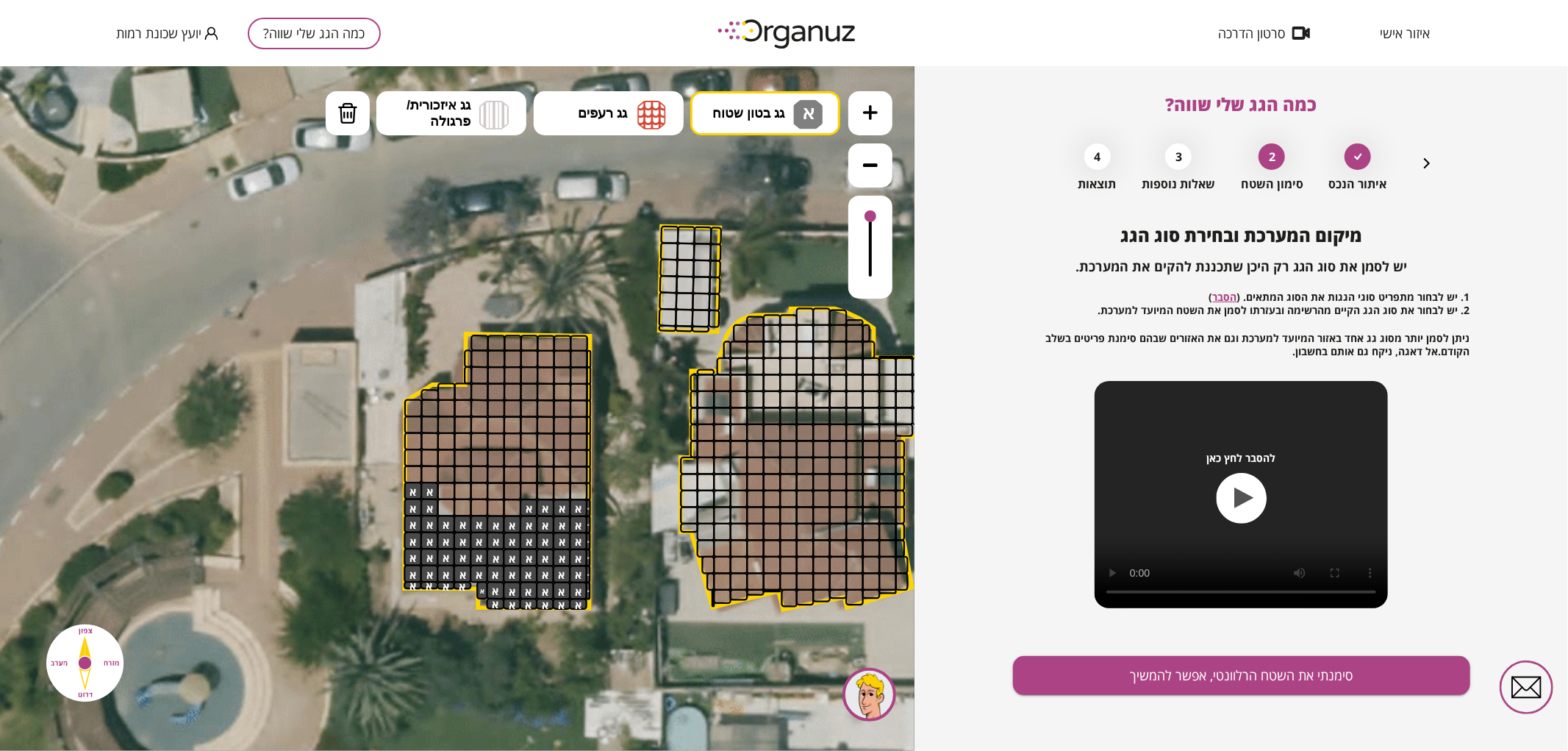
drag, startPoint x: 498, startPoint y: 600, endPoint x: 547, endPoint y: 524, distance: 90.4
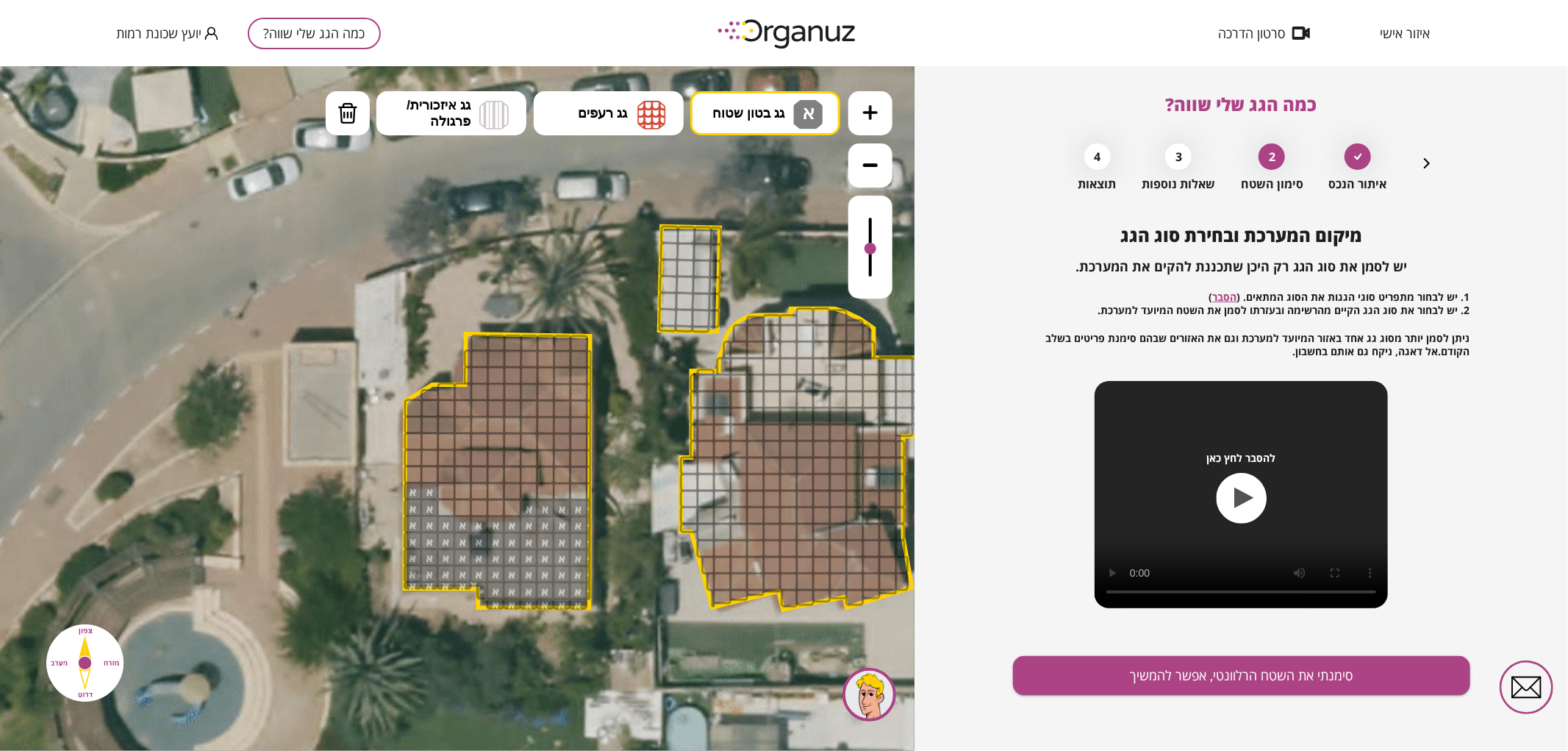
drag, startPoint x: 876, startPoint y: 218, endPoint x: 872, endPoint y: 249, distance: 31.3
click at [872, 249] on div at bounding box center [870, 247] width 11 height 11
click at [625, 120] on span "גג רעפים" at bounding box center [602, 112] width 49 height 16
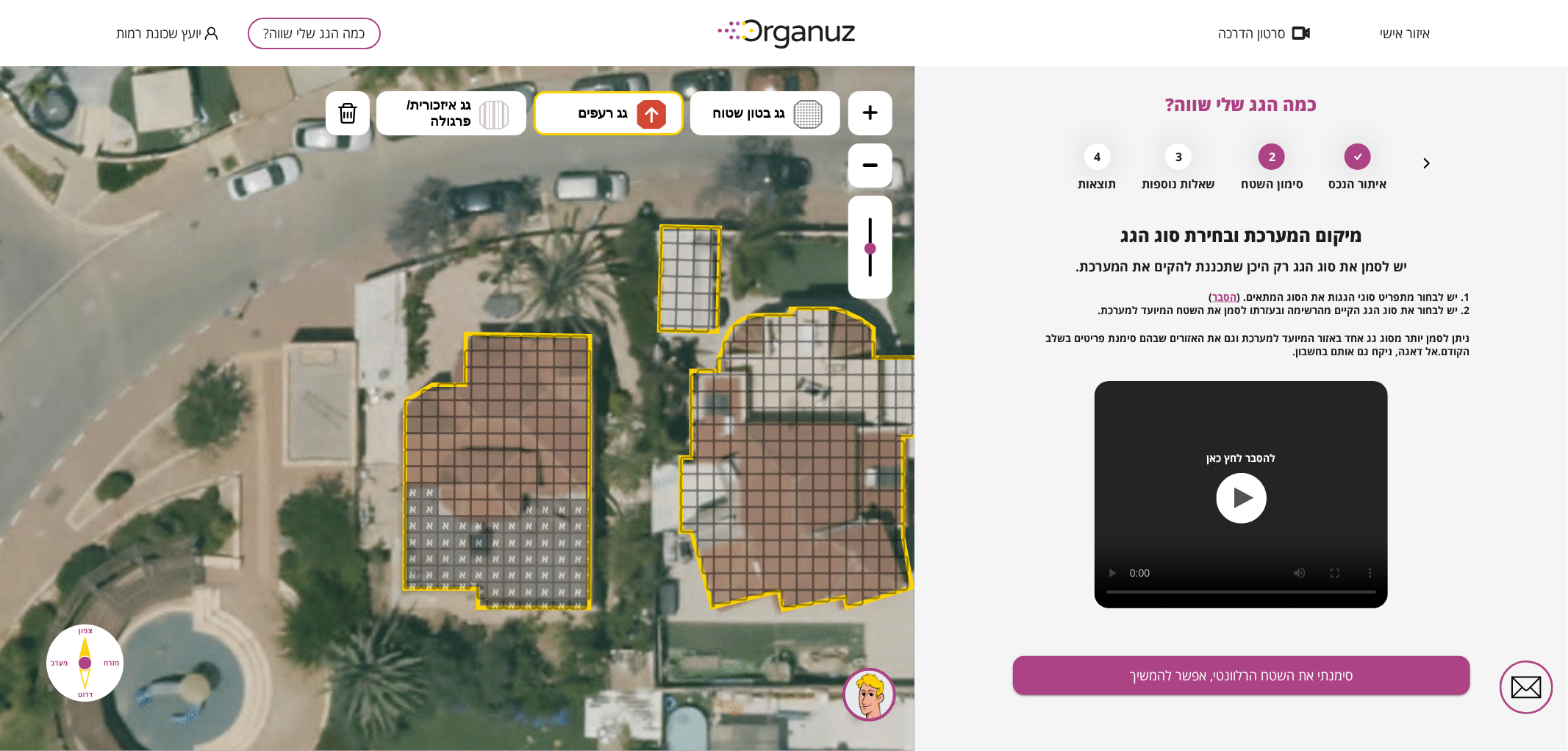
click at [623, 154] on div ".st0 { fill: #FFFFFF; } .st0 { fill: #FFFFFF; }" at bounding box center [457, 408] width 914 height 684
drag, startPoint x: 483, startPoint y: 401, endPoint x: 540, endPoint y: 367, distance: 66.4
drag, startPoint x: 443, startPoint y: 477, endPoint x: 460, endPoint y: 458, distance: 25.5
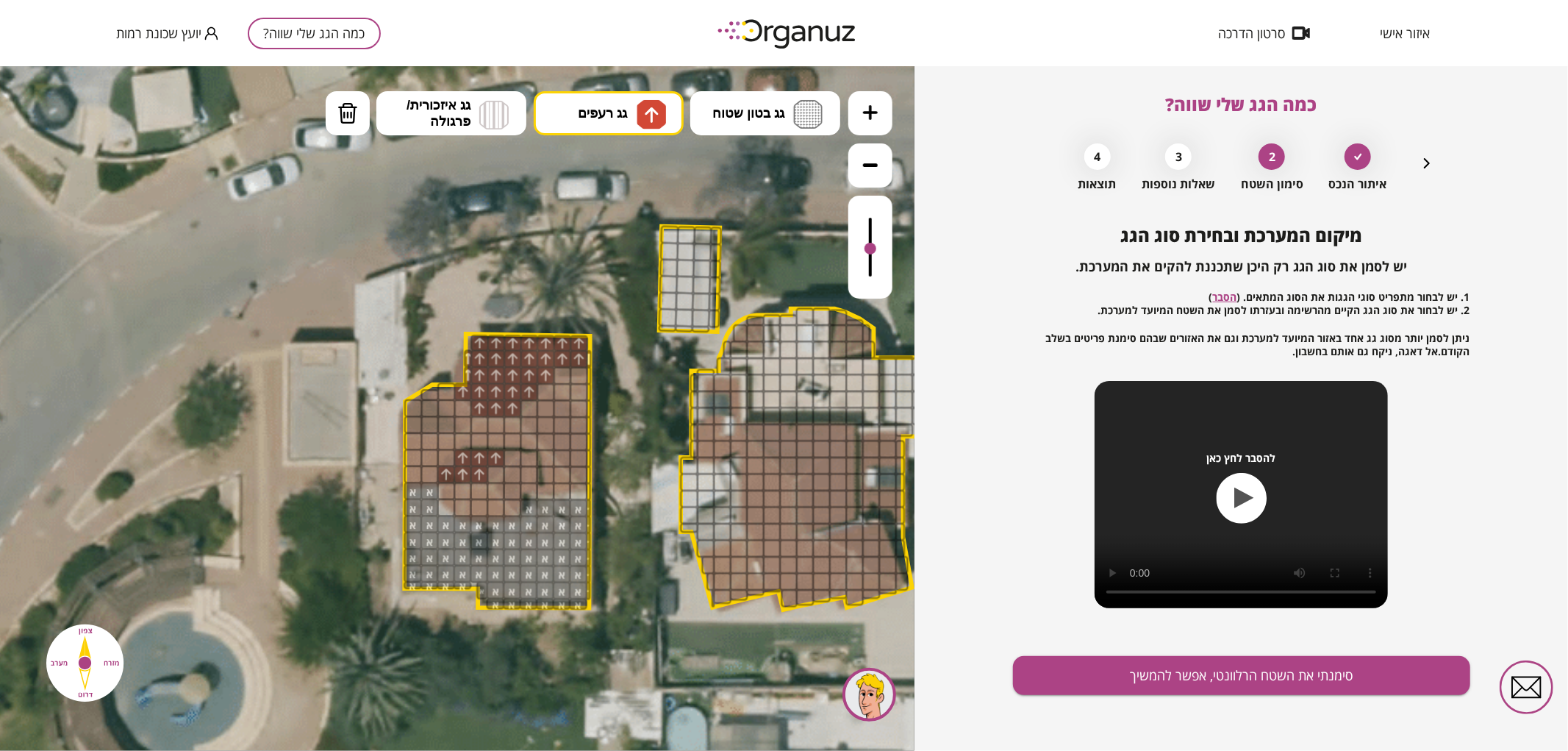
click at [494, 468] on div at bounding box center [495, 474] width 18 height 18
click at [508, 455] on div at bounding box center [513, 458] width 18 height 18
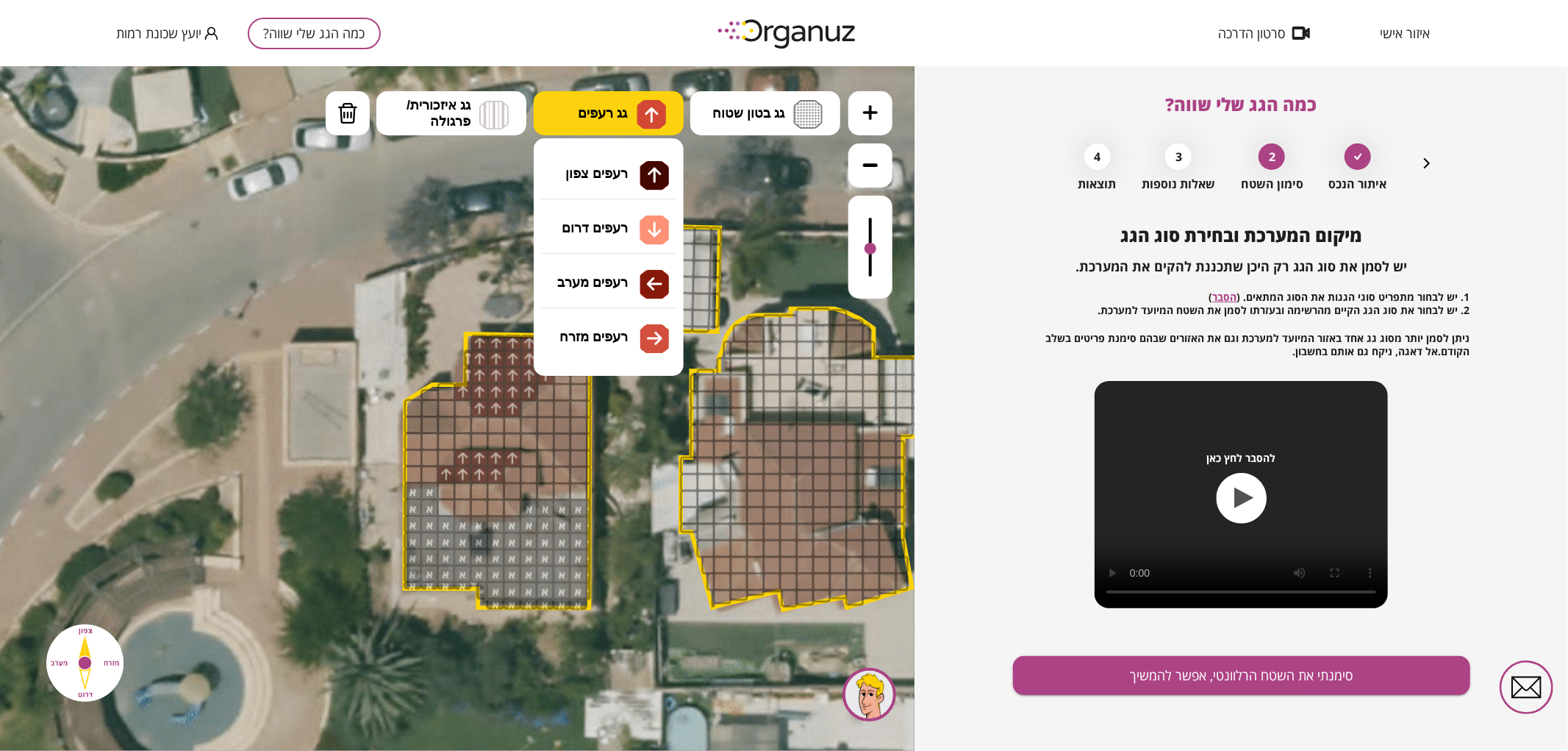
click at [586, 105] on span "גג רעפים" at bounding box center [602, 112] width 49 height 16
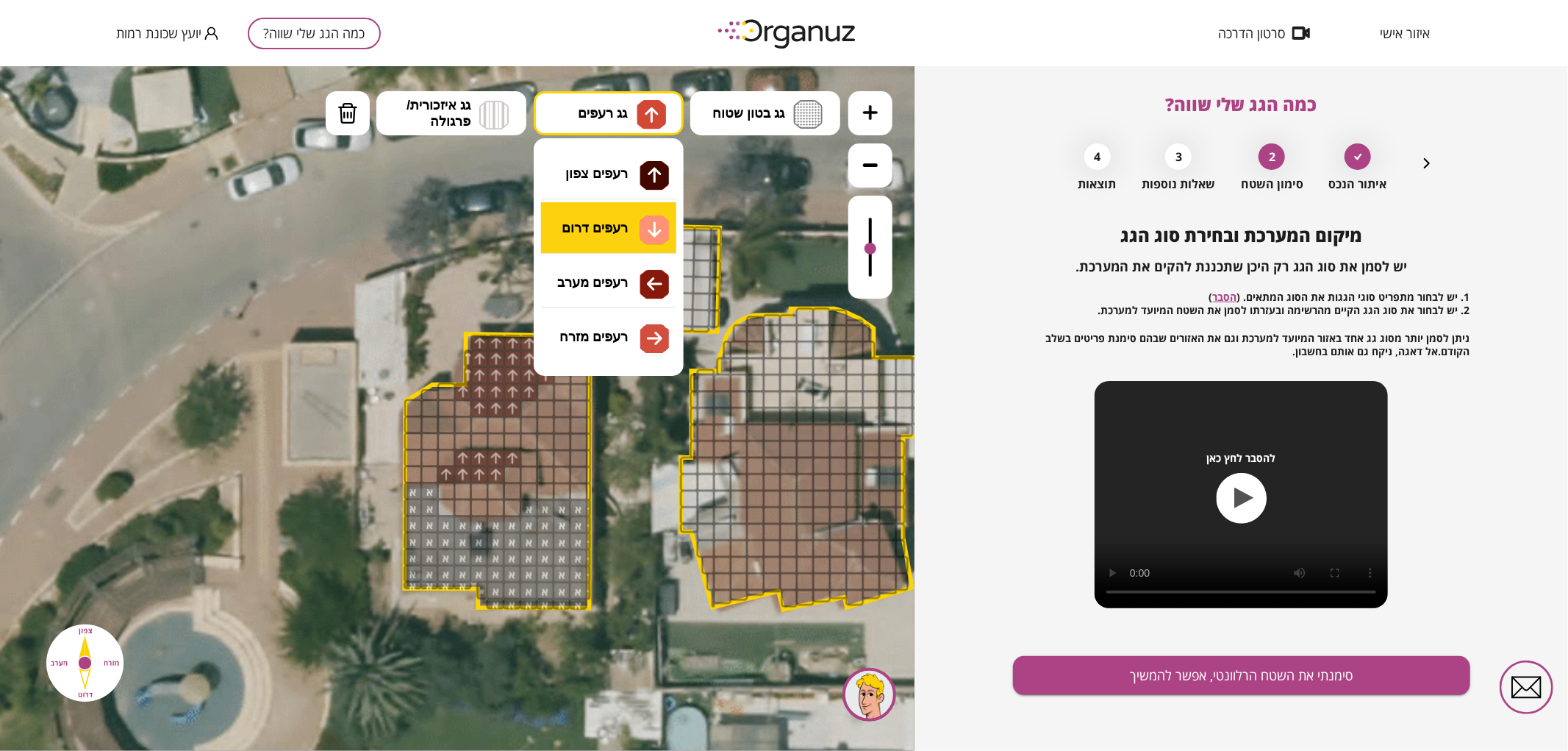
click at [596, 242] on div ".st0 { fill: #FFFFFF; } .st0 { fill: #FFFFFF; }" at bounding box center [457, 408] width 914 height 684
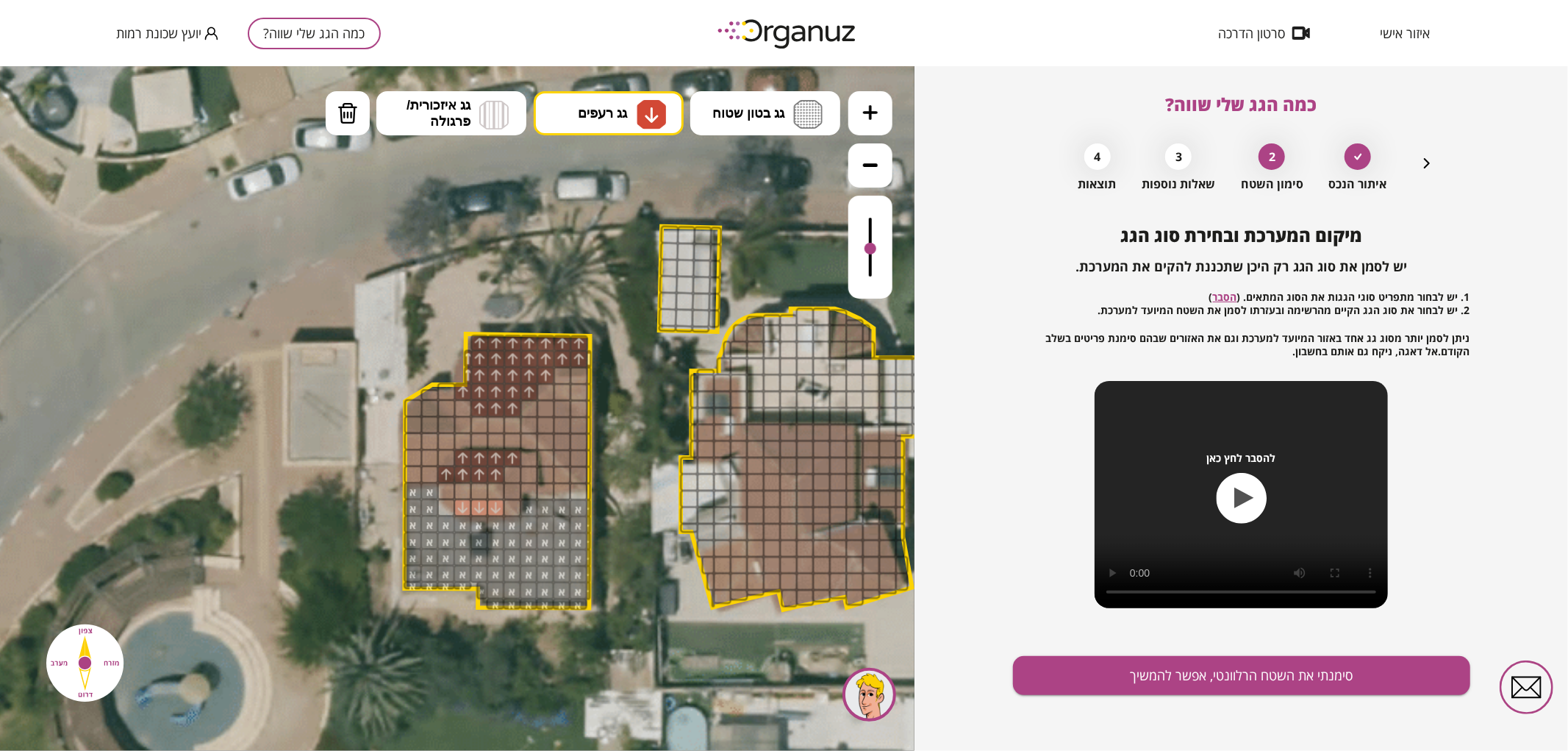
drag, startPoint x: 458, startPoint y: 509, endPoint x: 494, endPoint y: 504, distance: 36.3
drag, startPoint x: 480, startPoint y: 494, endPoint x: 444, endPoint y: 490, distance: 36.2
click at [451, 502] on div at bounding box center [445, 507] width 18 height 18
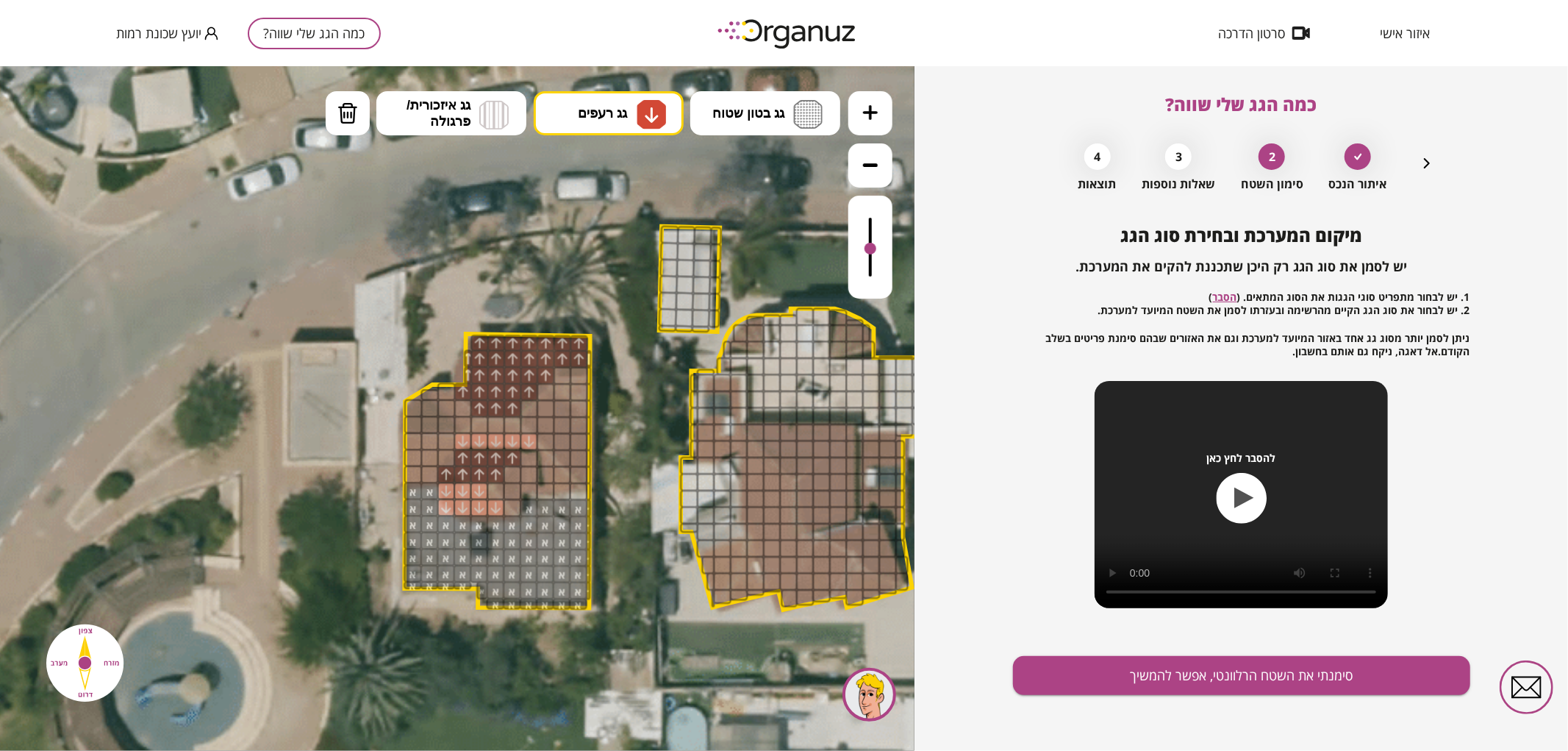
drag, startPoint x: 462, startPoint y: 439, endPoint x: 522, endPoint y: 441, distance: 60.0
drag, startPoint x: 513, startPoint y: 428, endPoint x: 481, endPoint y: 427, distance: 32.0
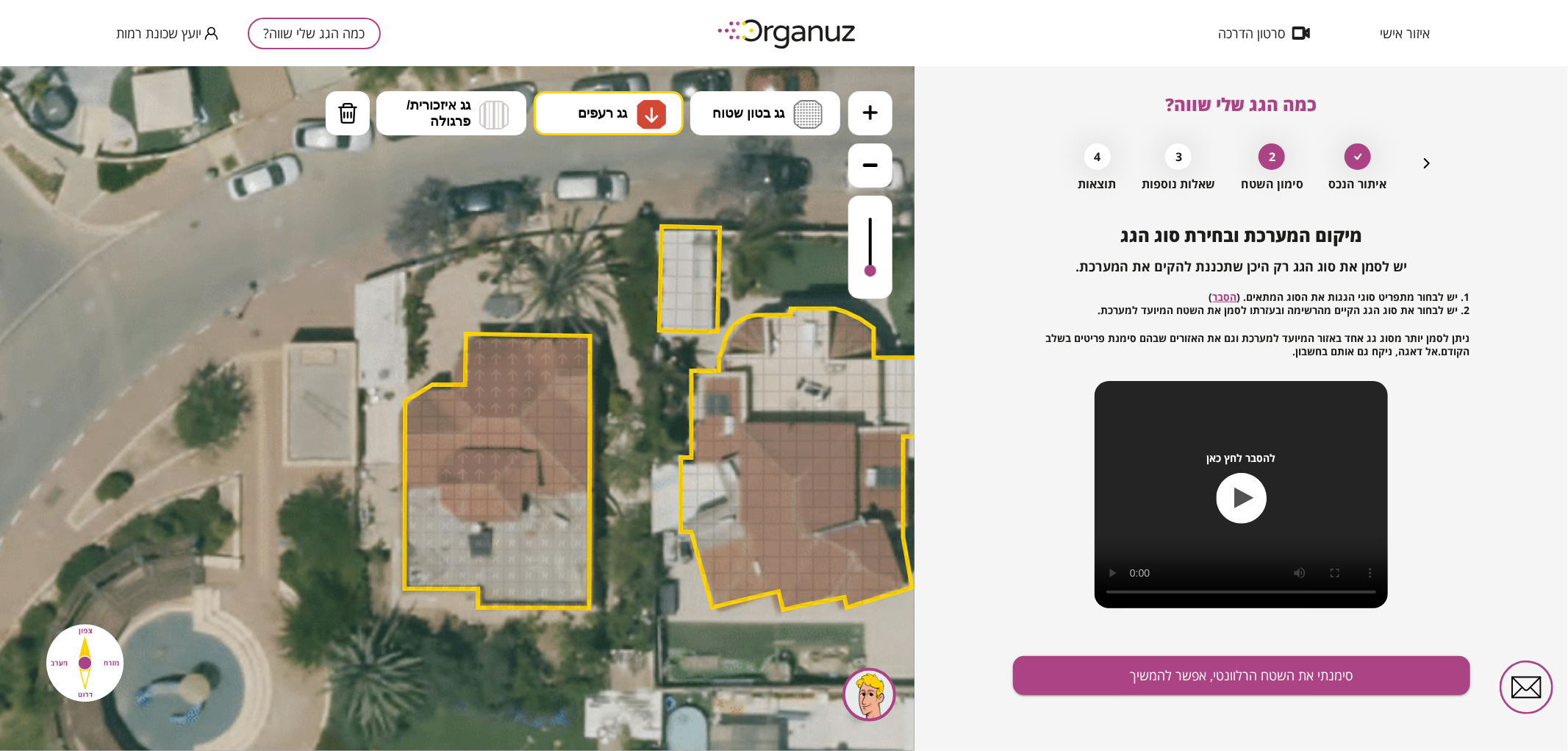
click at [886, 271] on div at bounding box center [871, 247] width 44 height 103
drag, startPoint x: 431, startPoint y: 476, endPoint x: 409, endPoint y: 439, distance: 43.0
drag, startPoint x: 545, startPoint y: 483, endPoint x: 545, endPoint y: 460, distance: 23.0
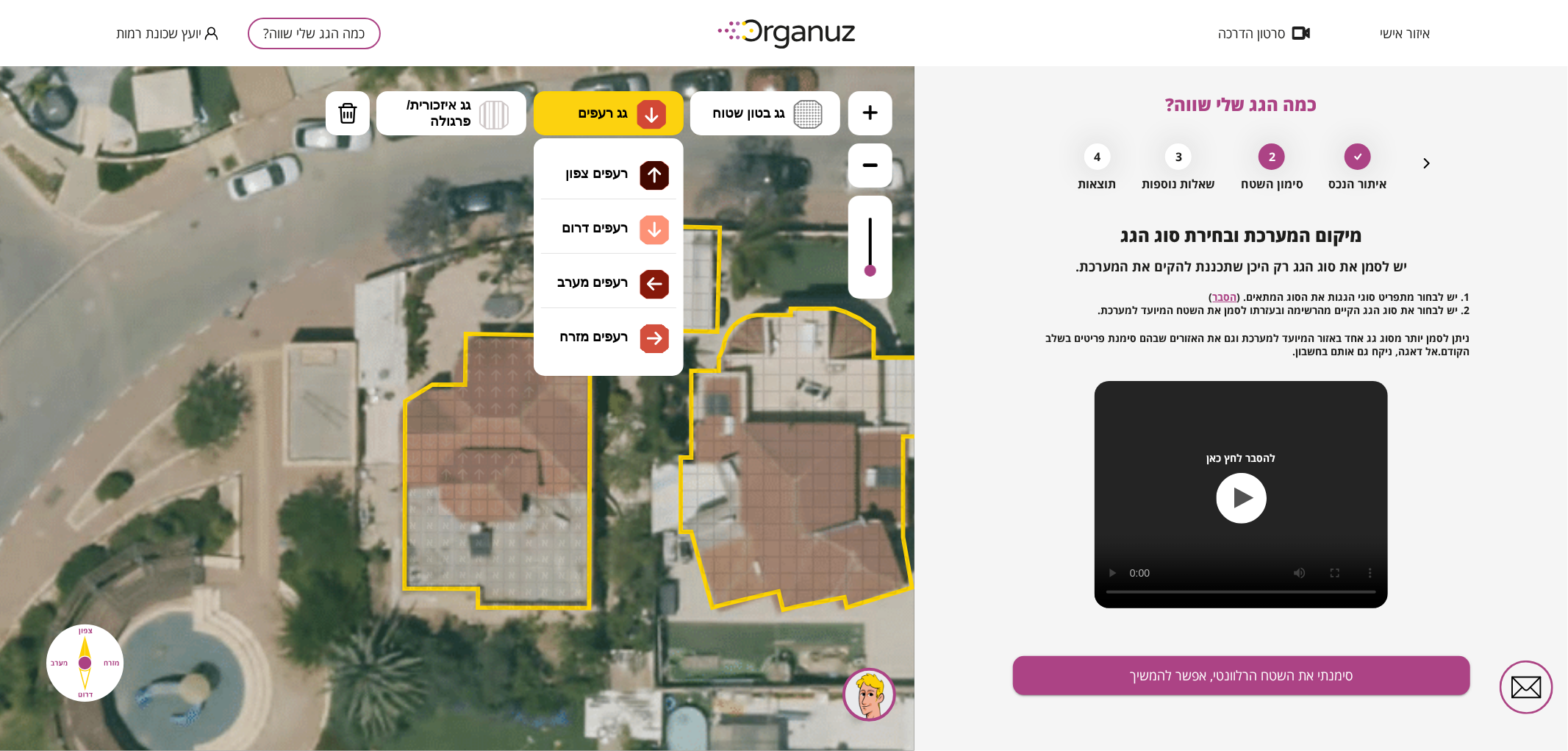
click at [640, 119] on img at bounding box center [652, 114] width 30 height 30
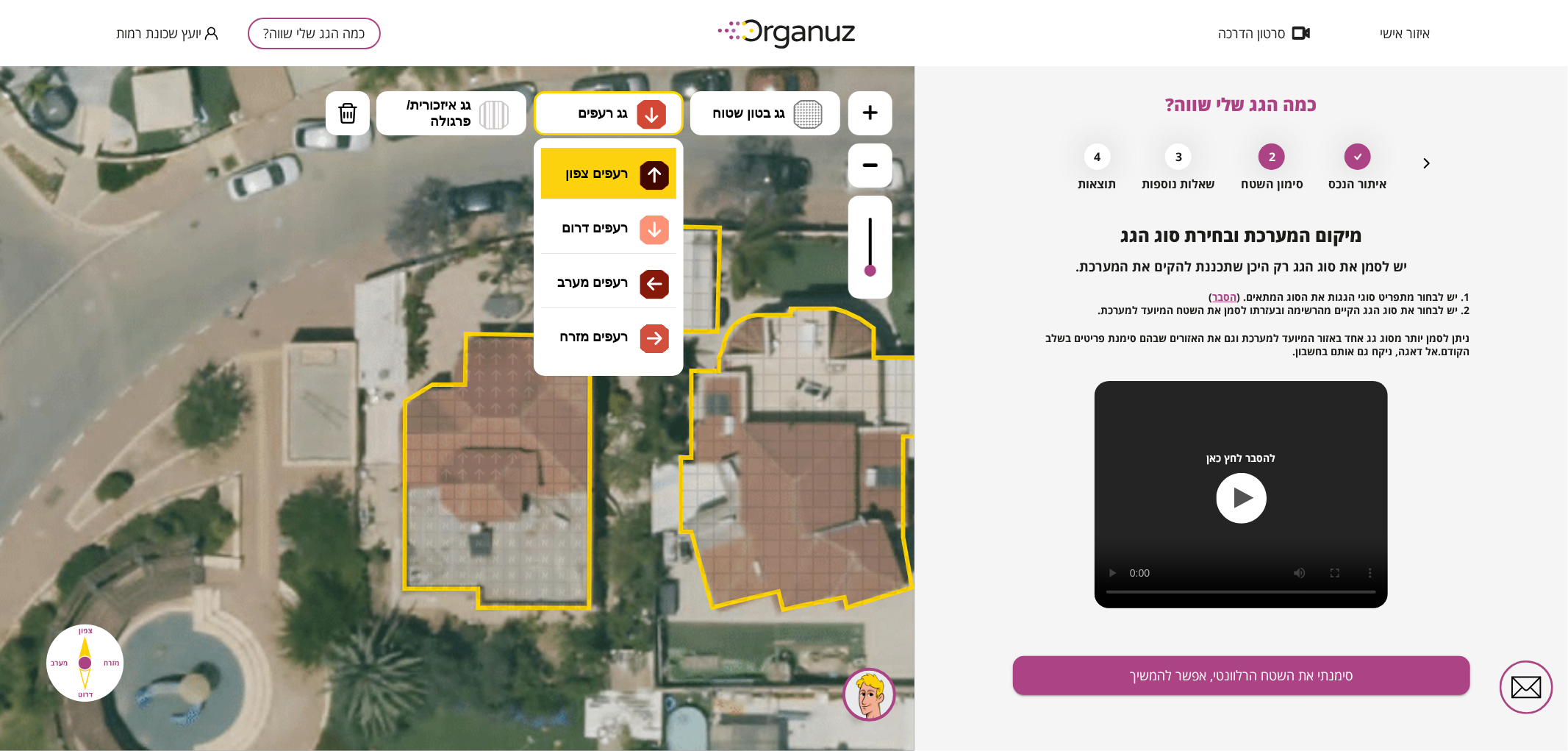
click at [646, 167] on div ".st0 { fill: #FFFFFF; } .st0 { fill: #FFFFFF; }" at bounding box center [457, 408] width 914 height 684
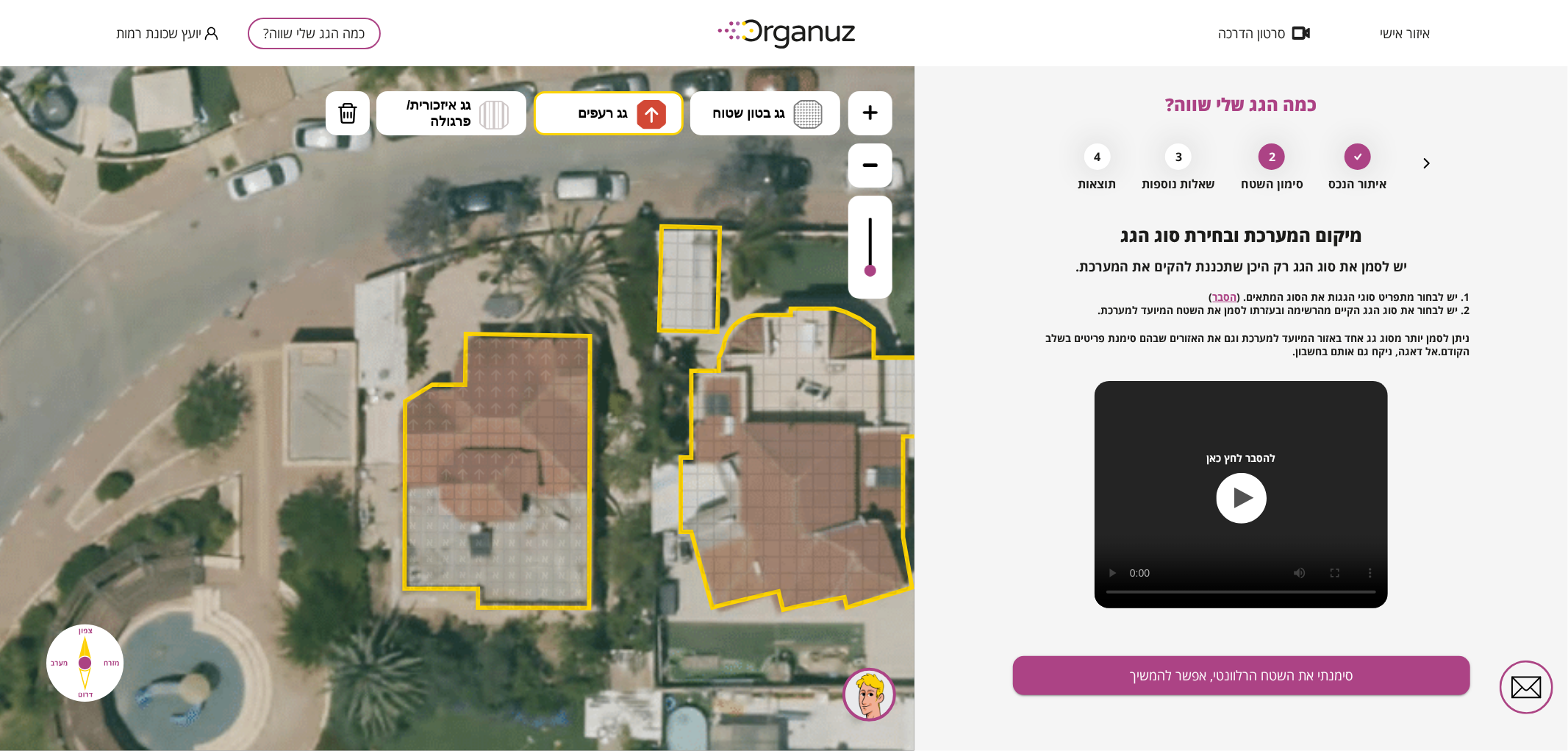
drag, startPoint x: 414, startPoint y: 425, endPoint x: 444, endPoint y: 417, distance: 31.0
click at [447, 394] on div at bounding box center [446, 390] width 18 height 18
click at [641, 99] on img at bounding box center [652, 114] width 30 height 30
click at [598, 356] on div ".st0 { fill: #FFFFFF; } .st0 { fill: #FFFFFF; }" at bounding box center [457, 408] width 914 height 684
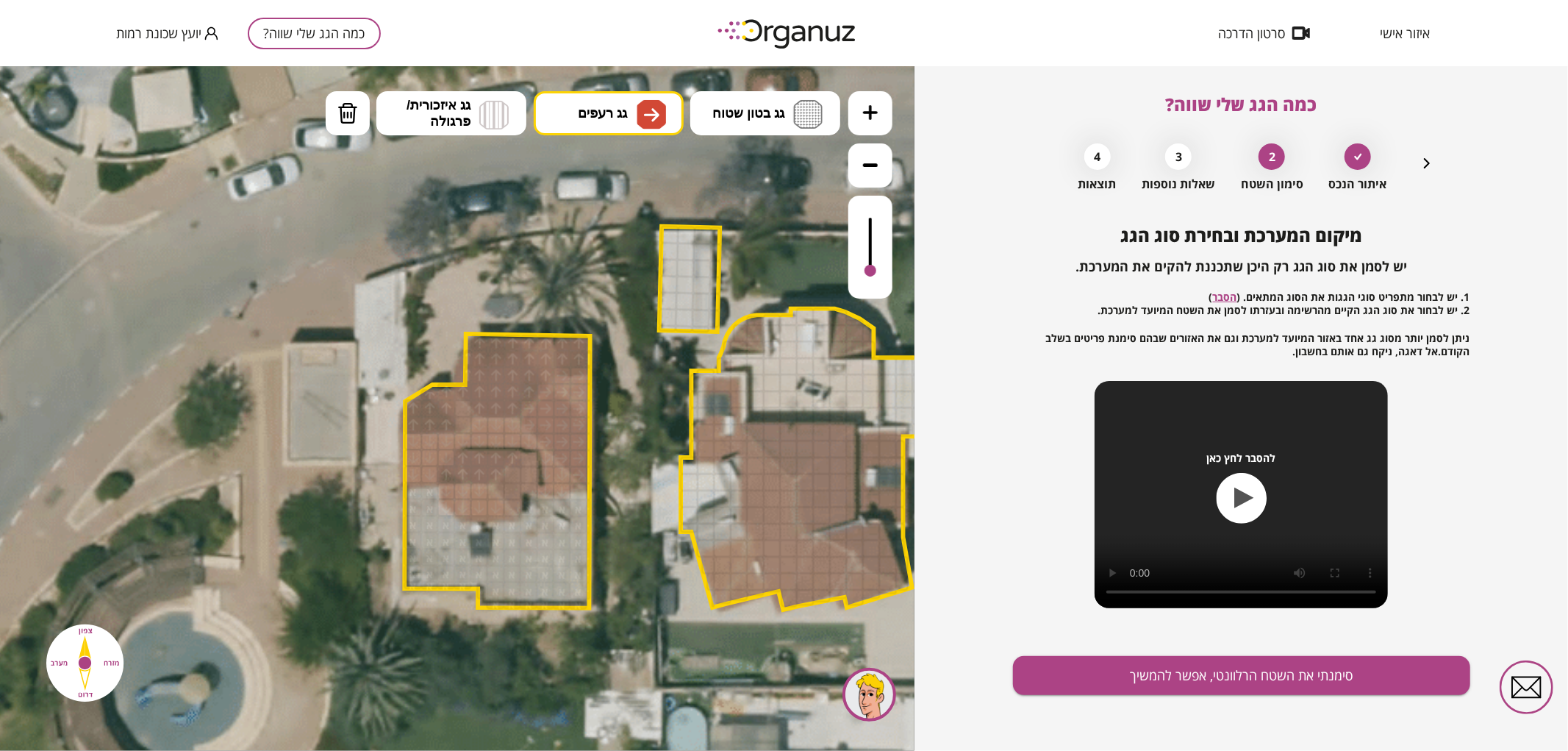
drag, startPoint x: 535, startPoint y: 411, endPoint x: 559, endPoint y: 398, distance: 27.3
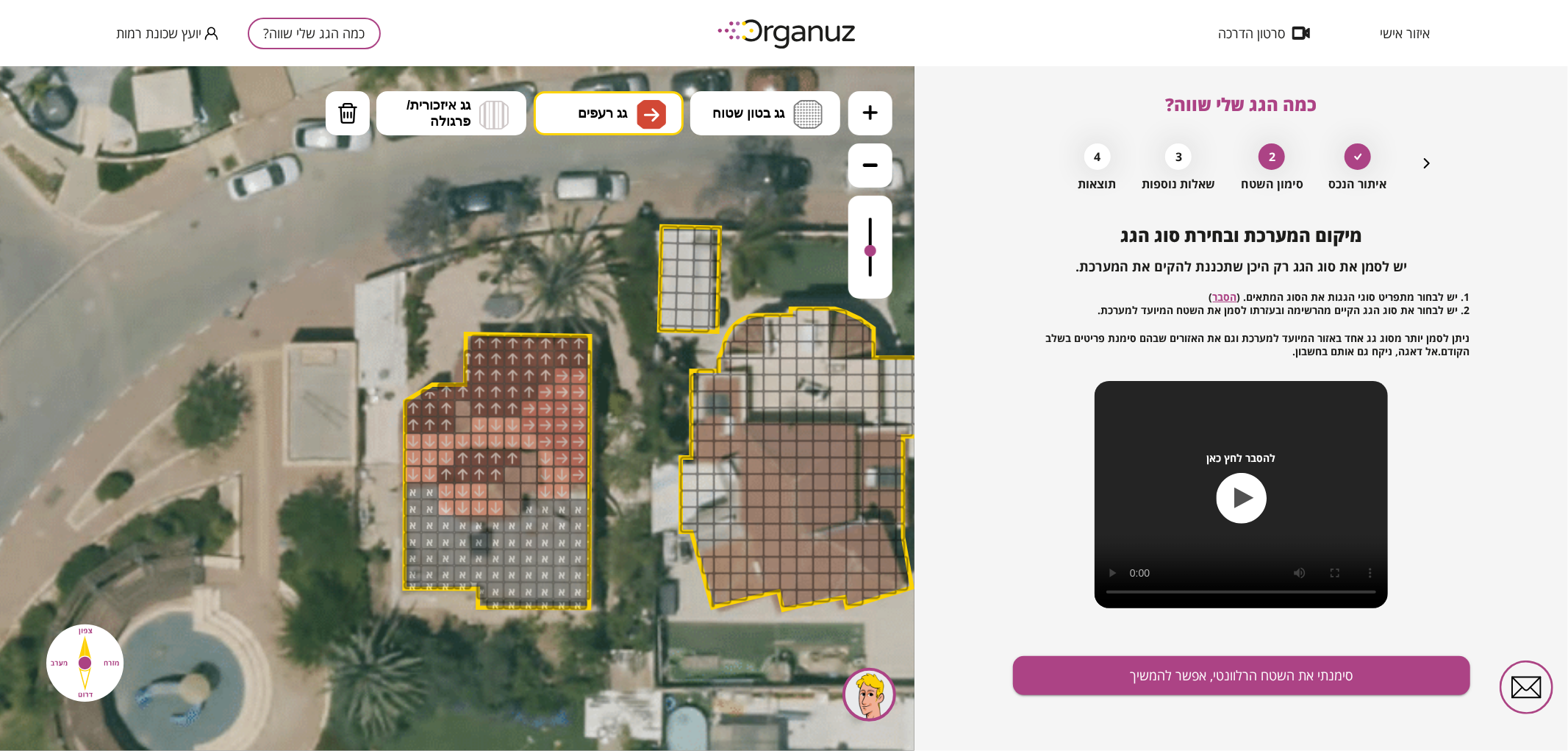
drag, startPoint x: 877, startPoint y: 262, endPoint x: 878, endPoint y: 251, distance: 11.0
click at [878, 251] on div at bounding box center [871, 247] width 44 height 103
click at [581, 127] on button "גג רעפים" at bounding box center [608, 112] width 150 height 44
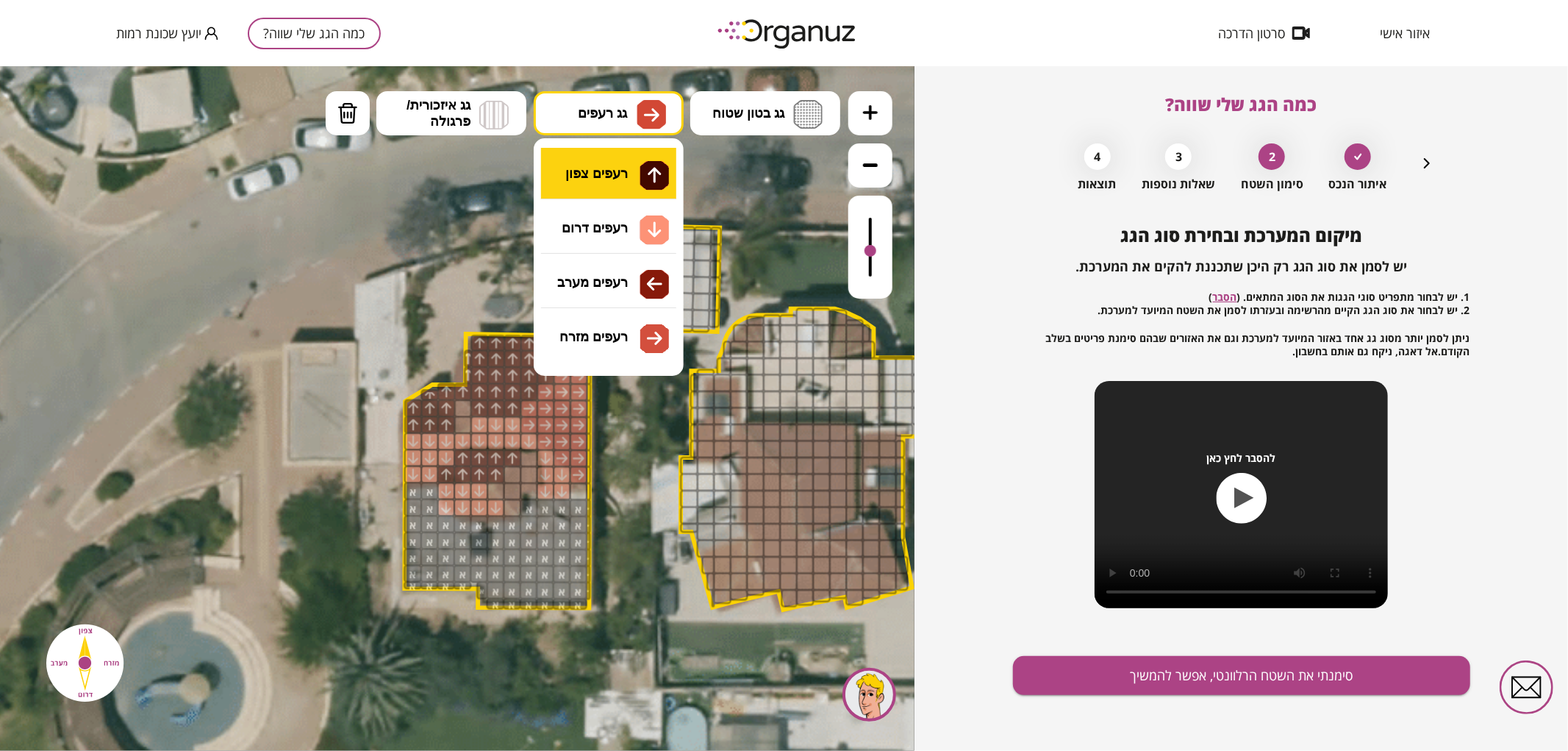
click at [603, 195] on div ".st0 { fill: #FFFFFF; } .st0 { fill: #FFFFFF; }" at bounding box center [457, 408] width 914 height 684
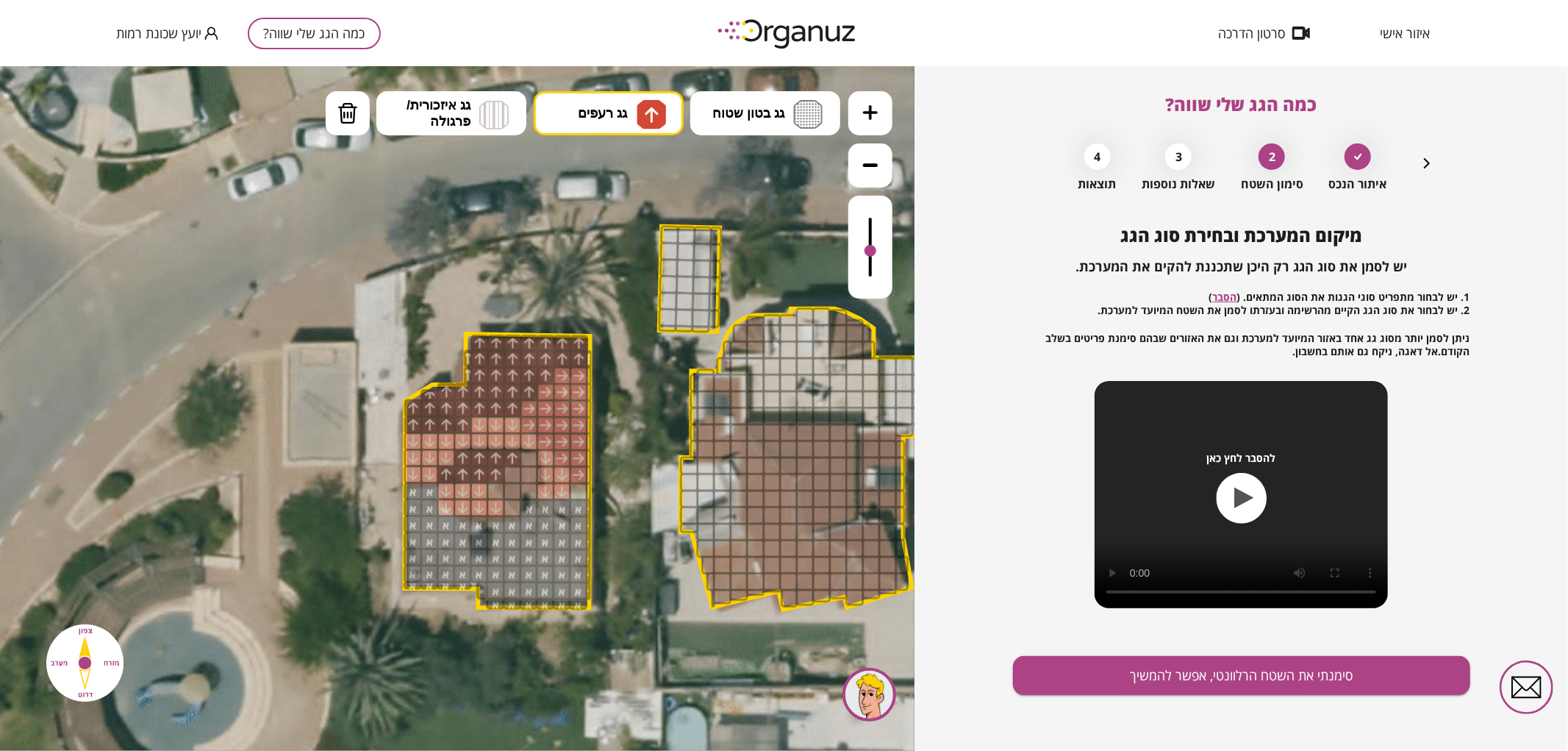
drag, startPoint x: 462, startPoint y: 417, endPoint x: 462, endPoint y: 401, distance: 16.0
click at [1145, 663] on button "סימנתי את השטח הרלוונטי, אפשר להמשיך" at bounding box center [1242, 675] width 458 height 39
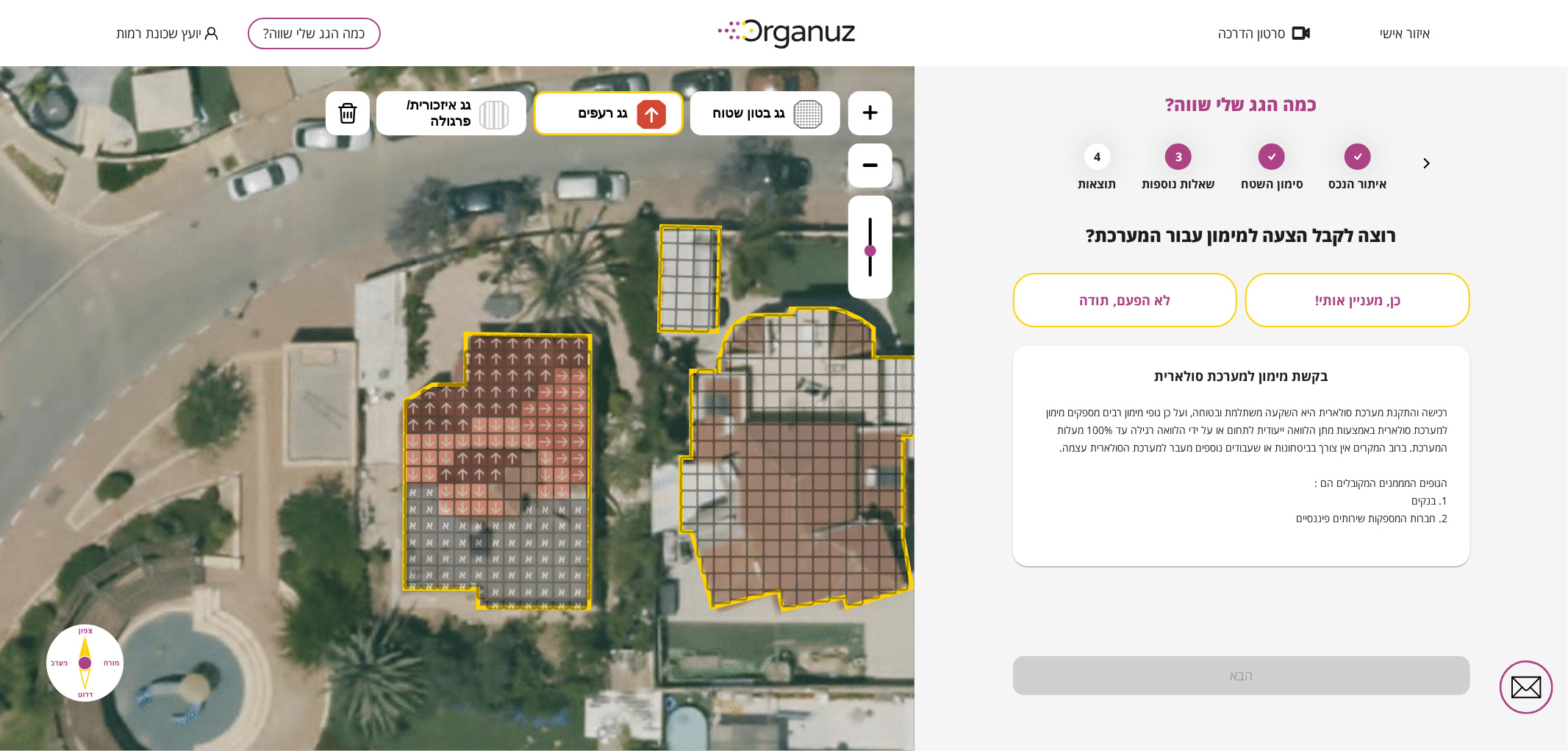
click at [1156, 321] on button "לא הפעם, תודה" at bounding box center [1125, 300] width 225 height 54
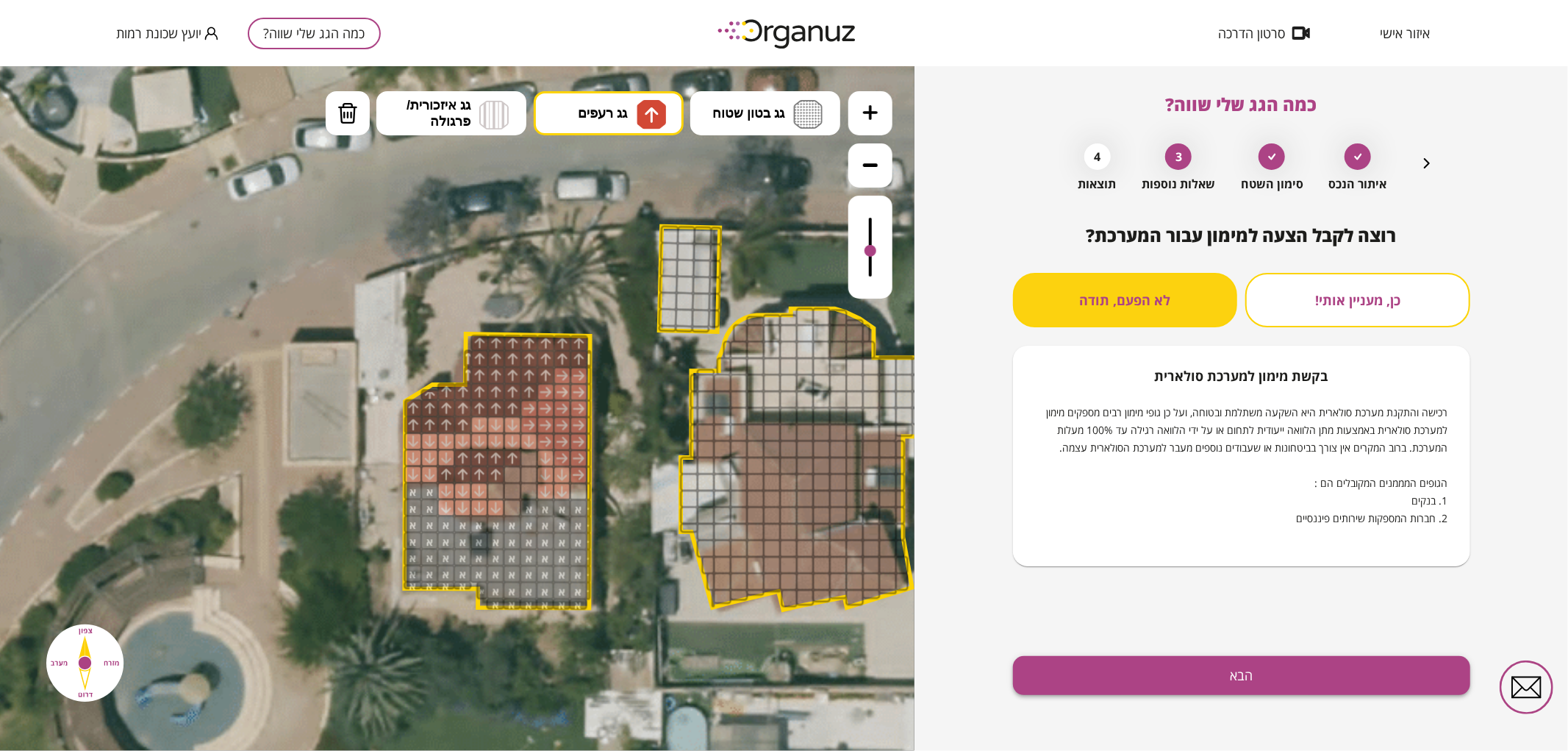
click at [1175, 683] on button "הבא" at bounding box center [1242, 675] width 458 height 39
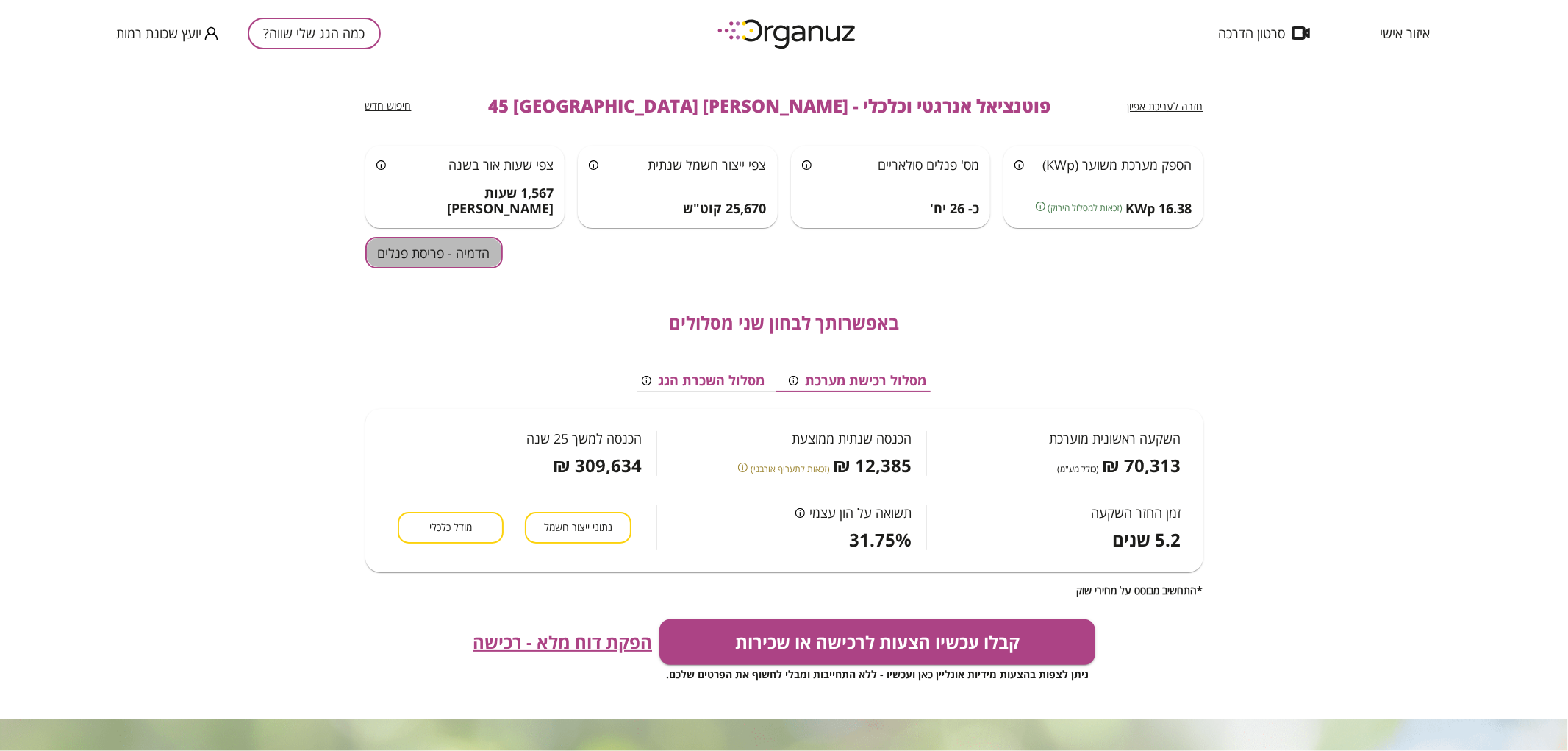
click at [402, 264] on button "הדמיה - פריסת פנלים" at bounding box center [434, 253] width 137 height 32
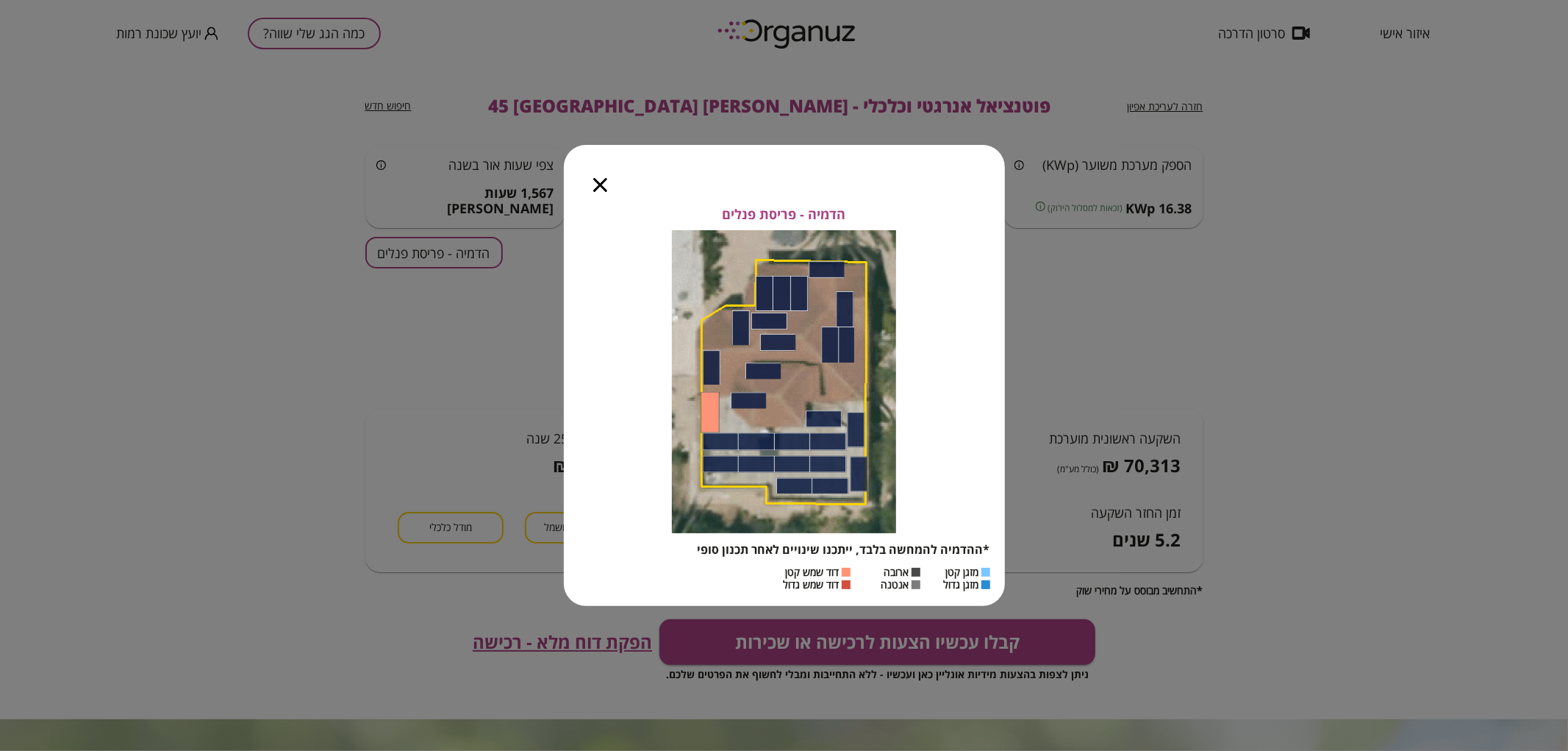
click at [600, 185] on icon "button" at bounding box center [600, 185] width 14 height 14
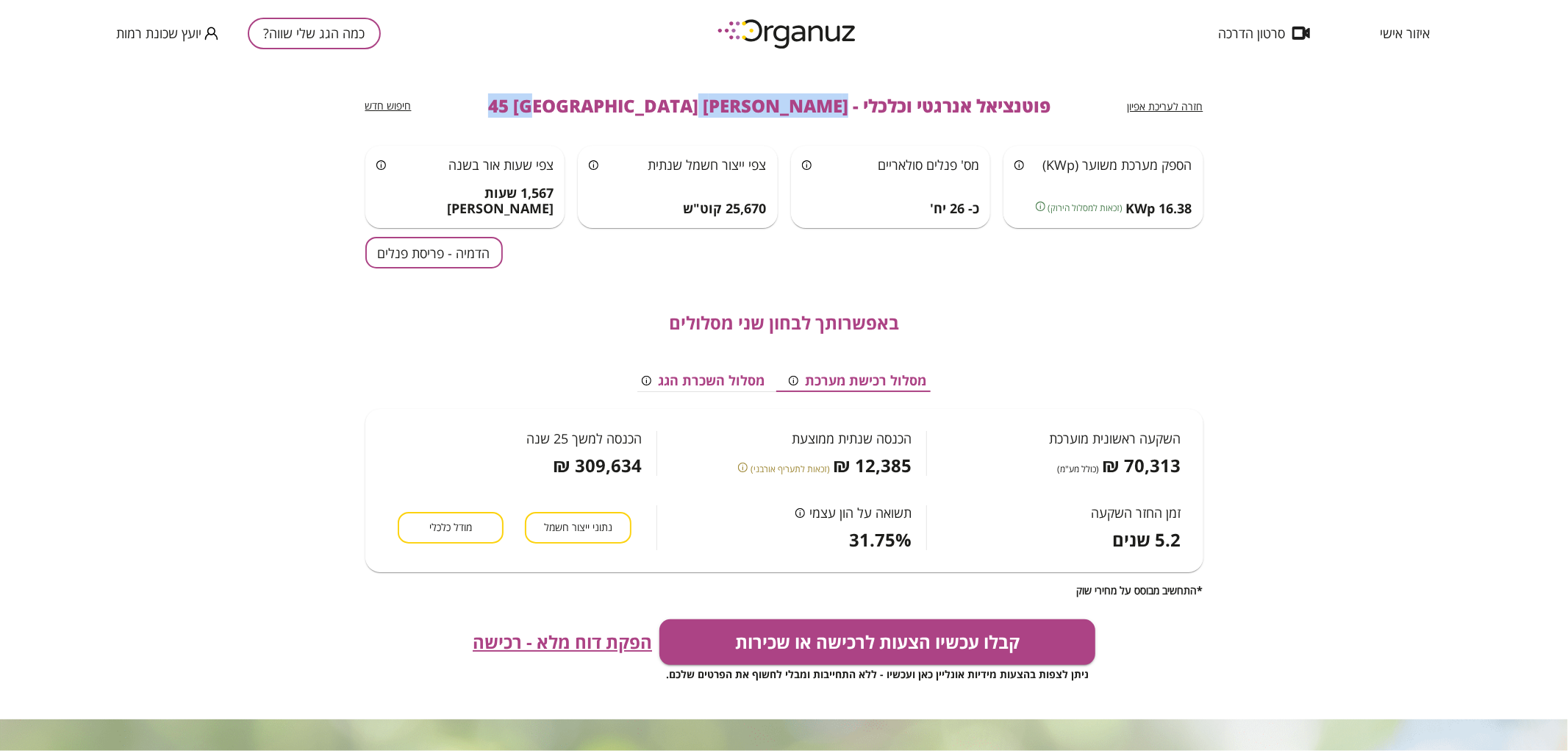
drag, startPoint x: 754, startPoint y: 104, endPoint x: 559, endPoint y: 119, distance: 195.6
click at [559, 119] on div "חזרה לעריכת אפיון פוטנציאל אנרגטי וכלכלי - [PERSON_NAME] 45 באר שבע חיפוש חדש" at bounding box center [785, 106] width 838 height 80
copy span "[PERSON_NAME] 45 [GEOGRAPHIC_DATA]"
click at [313, 35] on button "כמה הגג שלי שווה?" at bounding box center [314, 33] width 133 height 32
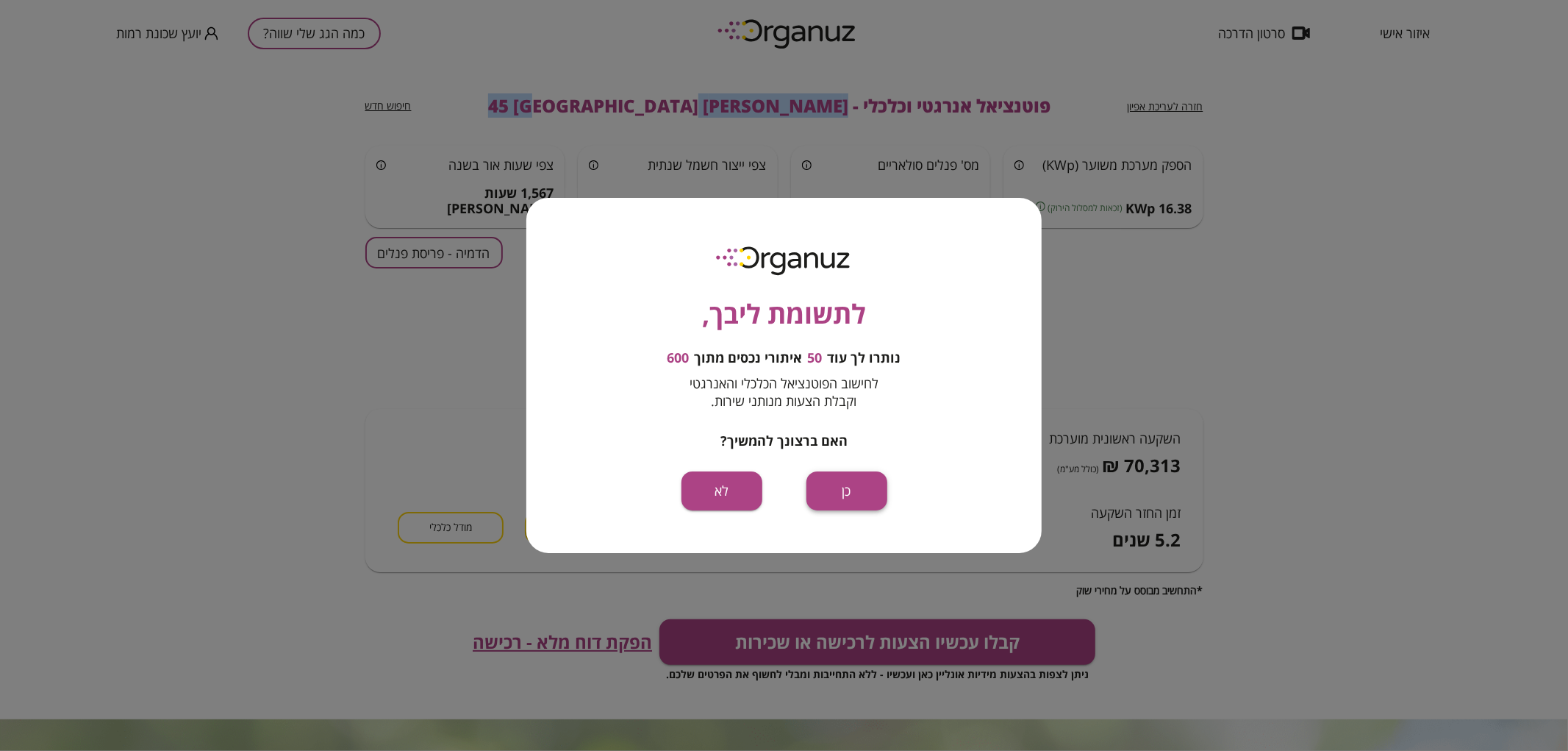
click at [864, 503] on button "כן" at bounding box center [847, 491] width 80 height 39
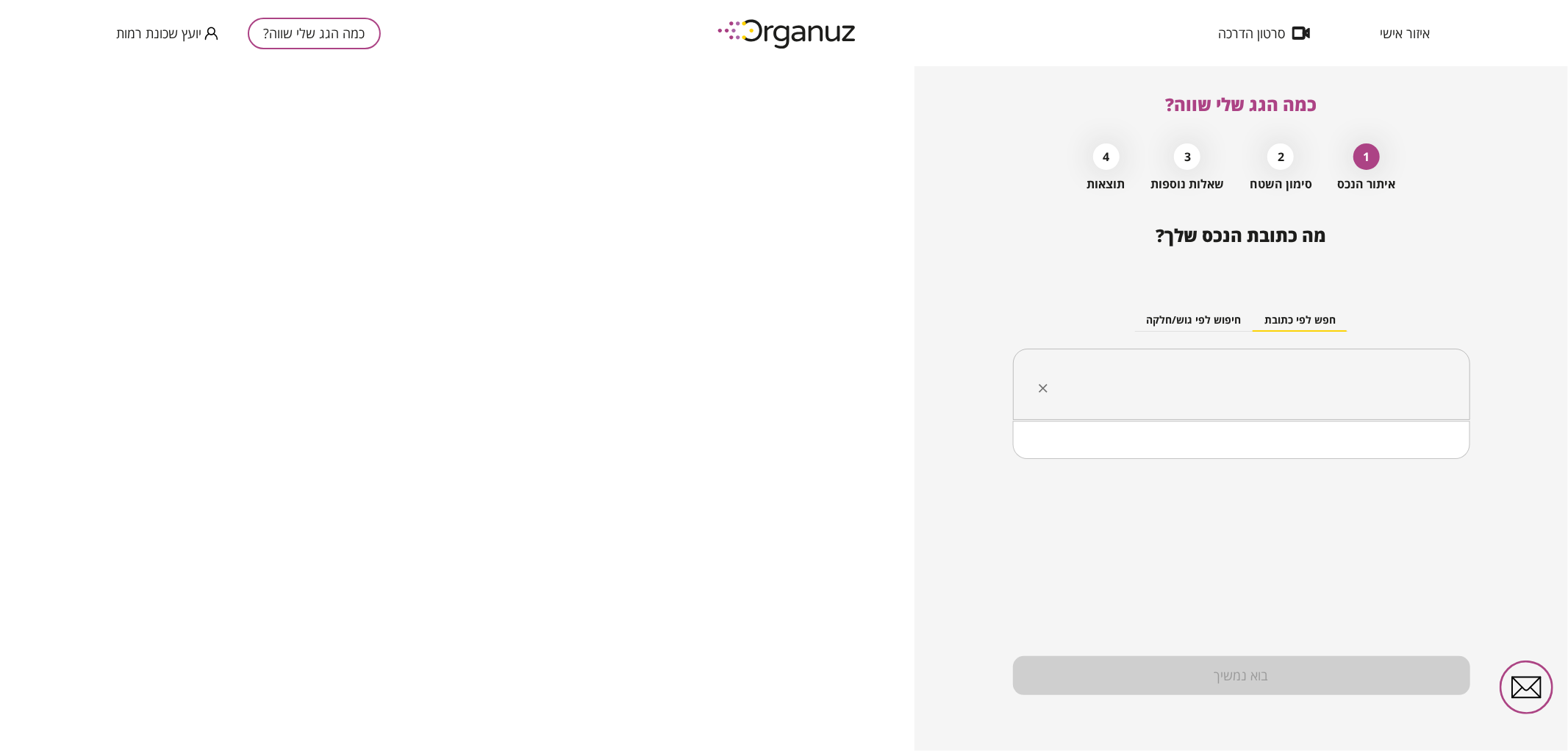
click at [1296, 393] on input "text" at bounding box center [1248, 384] width 411 height 37
paste input "**********"
click at [1383, 387] on input "**********" at bounding box center [1248, 384] width 411 height 37
type input "**********"
click at [1361, 407] on div "**********" at bounding box center [1242, 384] width 458 height 72
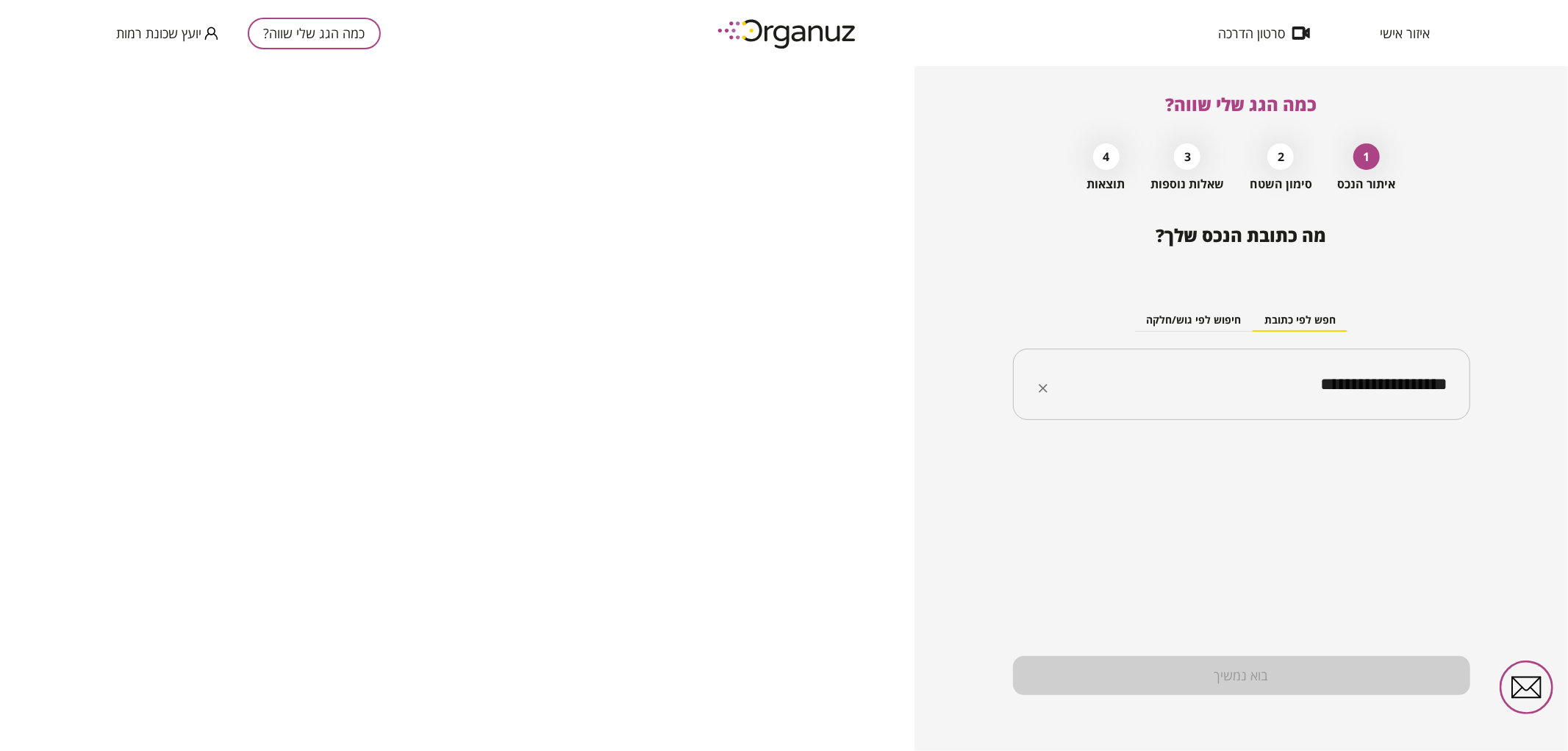
drag, startPoint x: 1366, startPoint y: 401, endPoint x: 1364, endPoint y: 384, distance: 17.1
click at [1364, 396] on div "**********" at bounding box center [1242, 384] width 458 height 72
click at [1364, 383] on input "**********" at bounding box center [1248, 384] width 411 height 37
click at [1354, 446] on li "[PERSON_NAME] 44 [GEOGRAPHIC_DATA]" at bounding box center [1242, 459] width 419 height 26
click at [1457, 509] on div "בית פרטי" at bounding box center [1445, 520] width 52 height 47
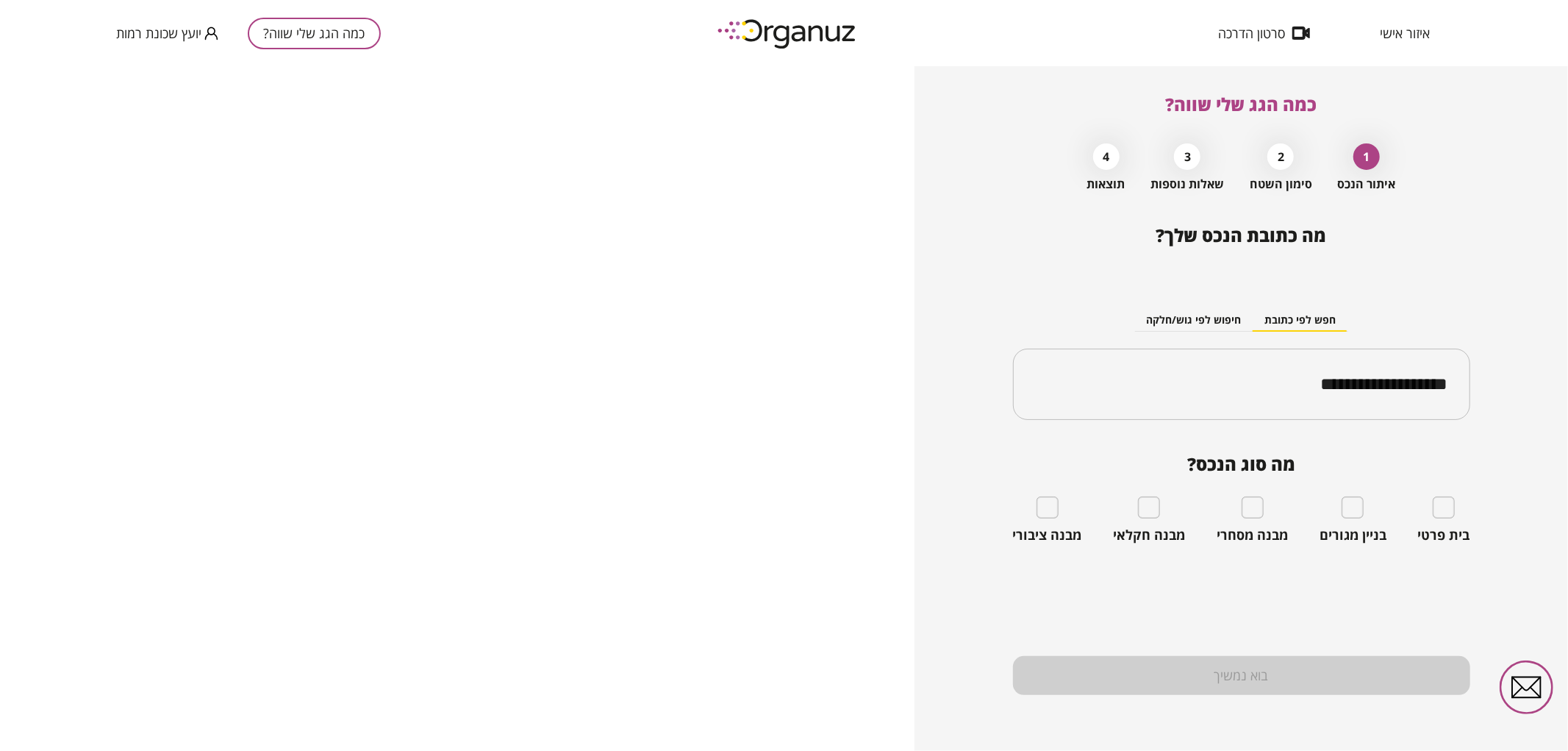
click at [1456, 506] on div "בית פרטי" at bounding box center [1445, 520] width 52 height 47
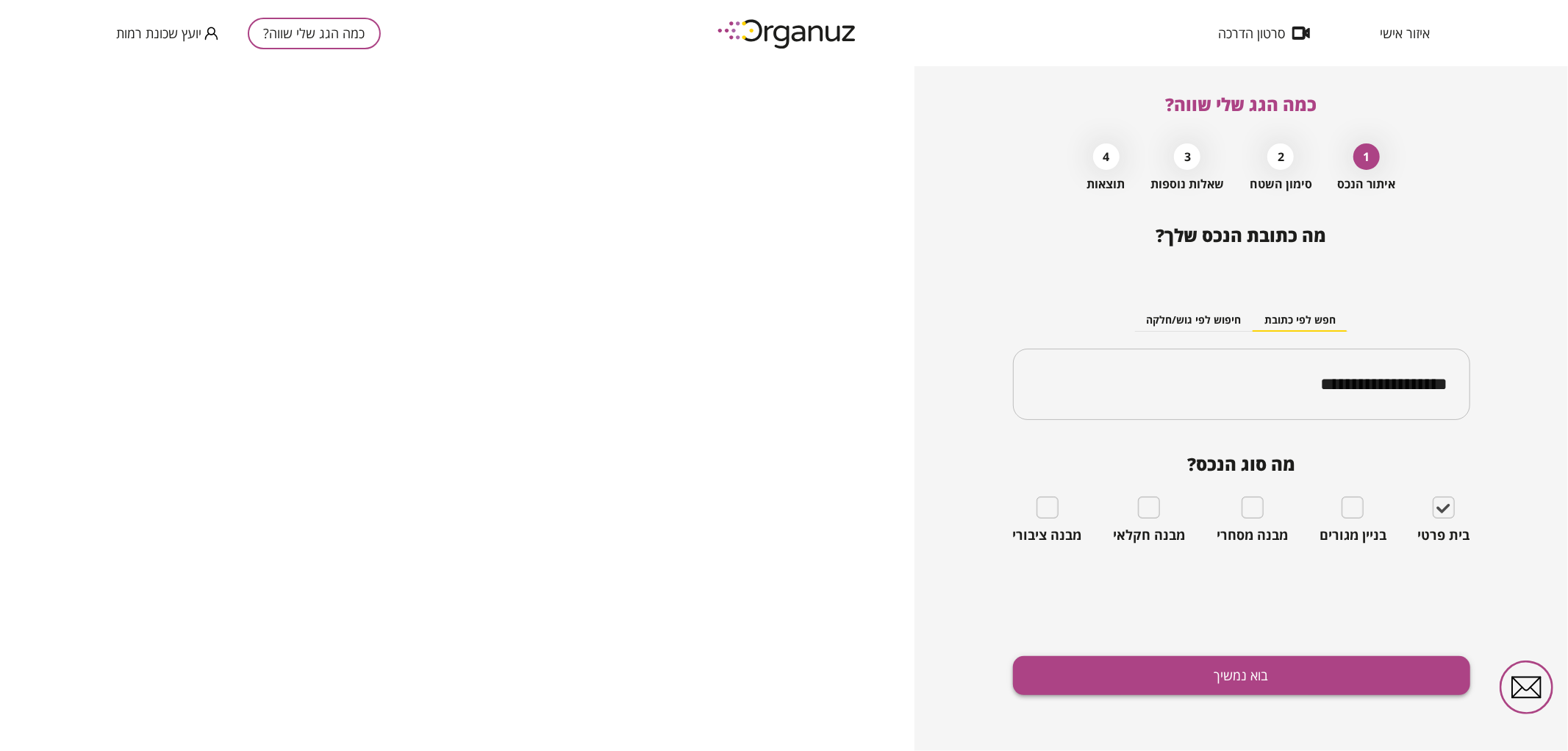
click at [1342, 660] on button "בוא נמשיך" at bounding box center [1242, 675] width 458 height 39
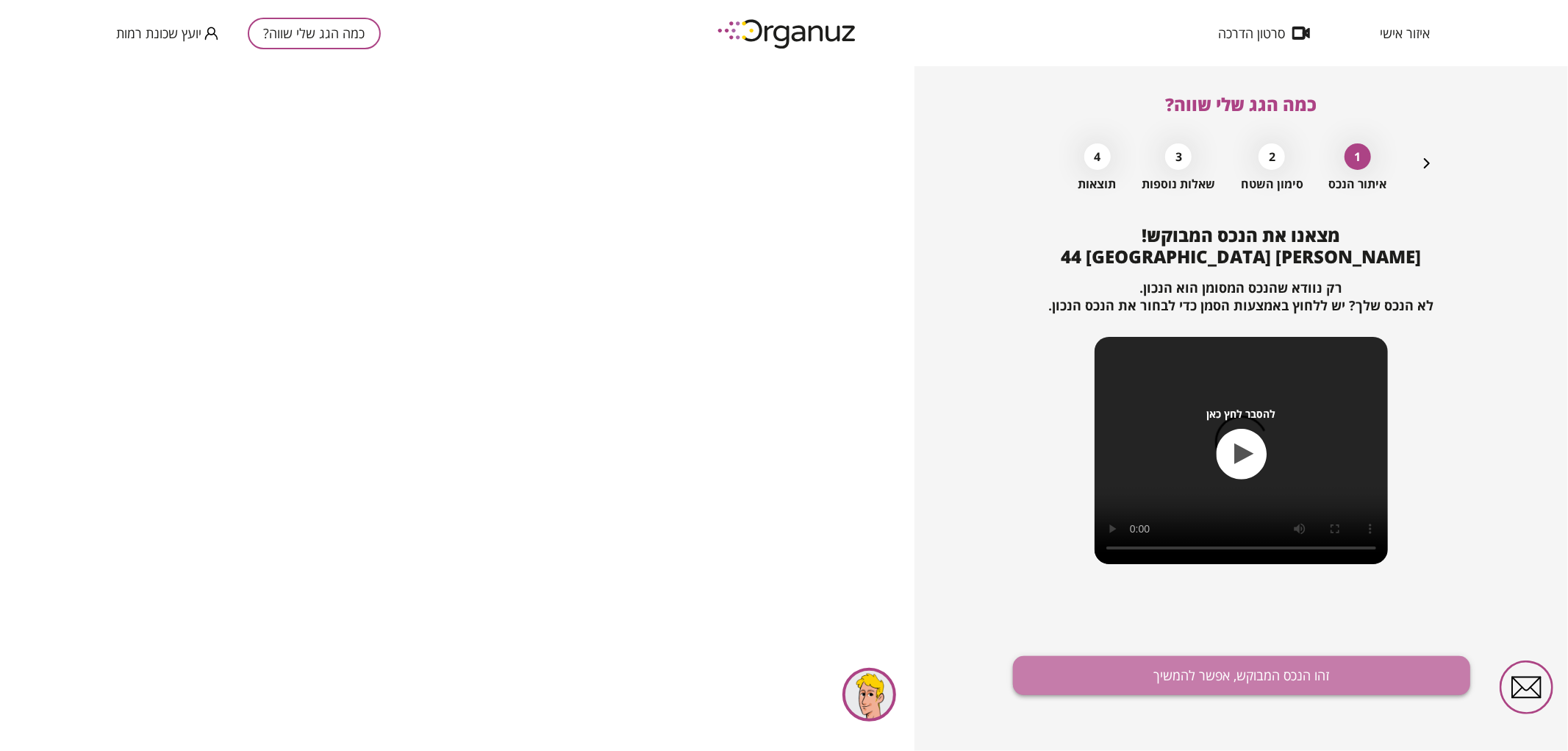
click at [1341, 679] on button "זהו הנכס המבוקש, אפשר להמשיך" at bounding box center [1242, 675] width 458 height 39
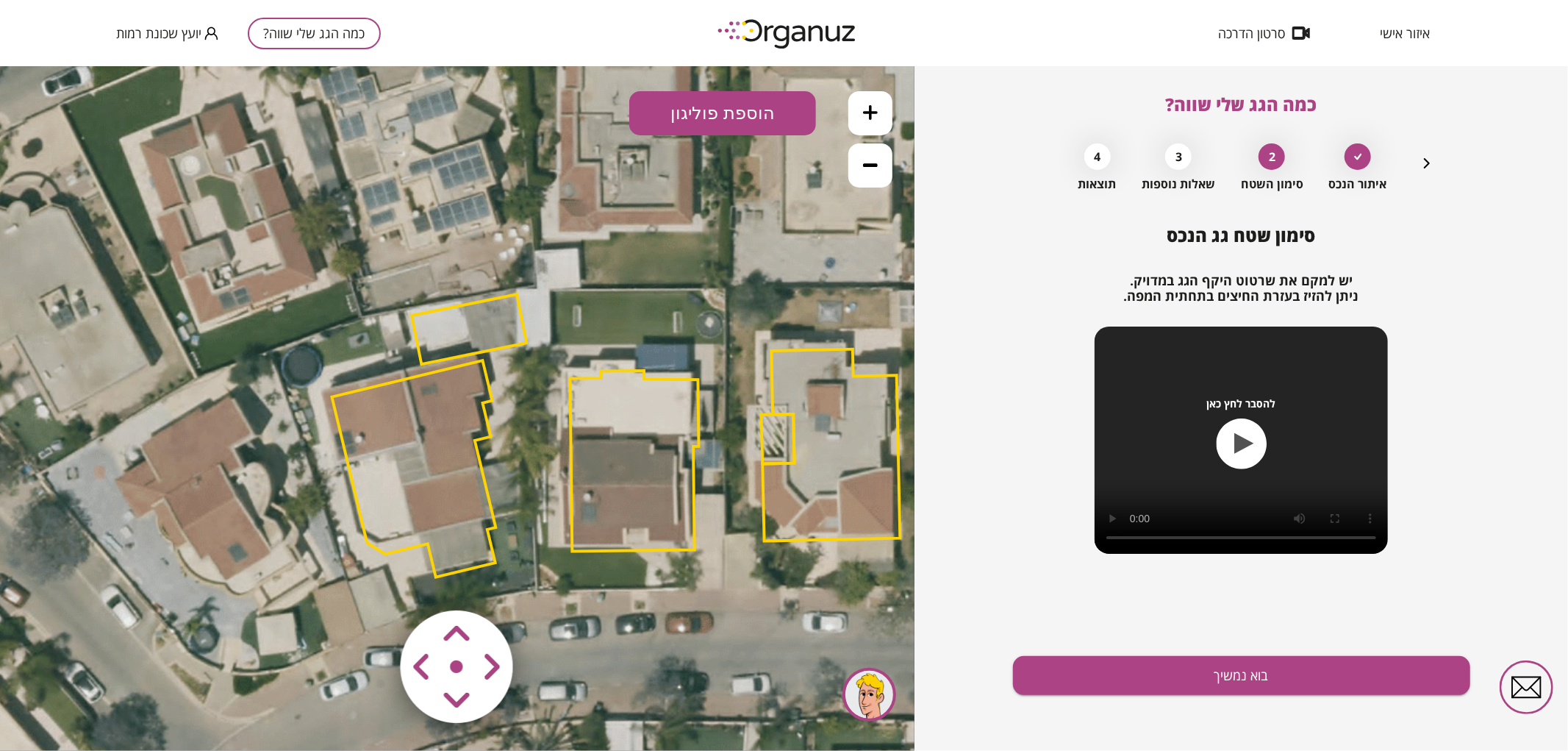
drag, startPoint x: 576, startPoint y: 578, endPoint x: 674, endPoint y: 590, distance: 98.7
click at [674, 590] on icon at bounding box center [617, 433] width 1754 height 1754
click at [651, 462] on polygon at bounding box center [634, 460] width 129 height 181
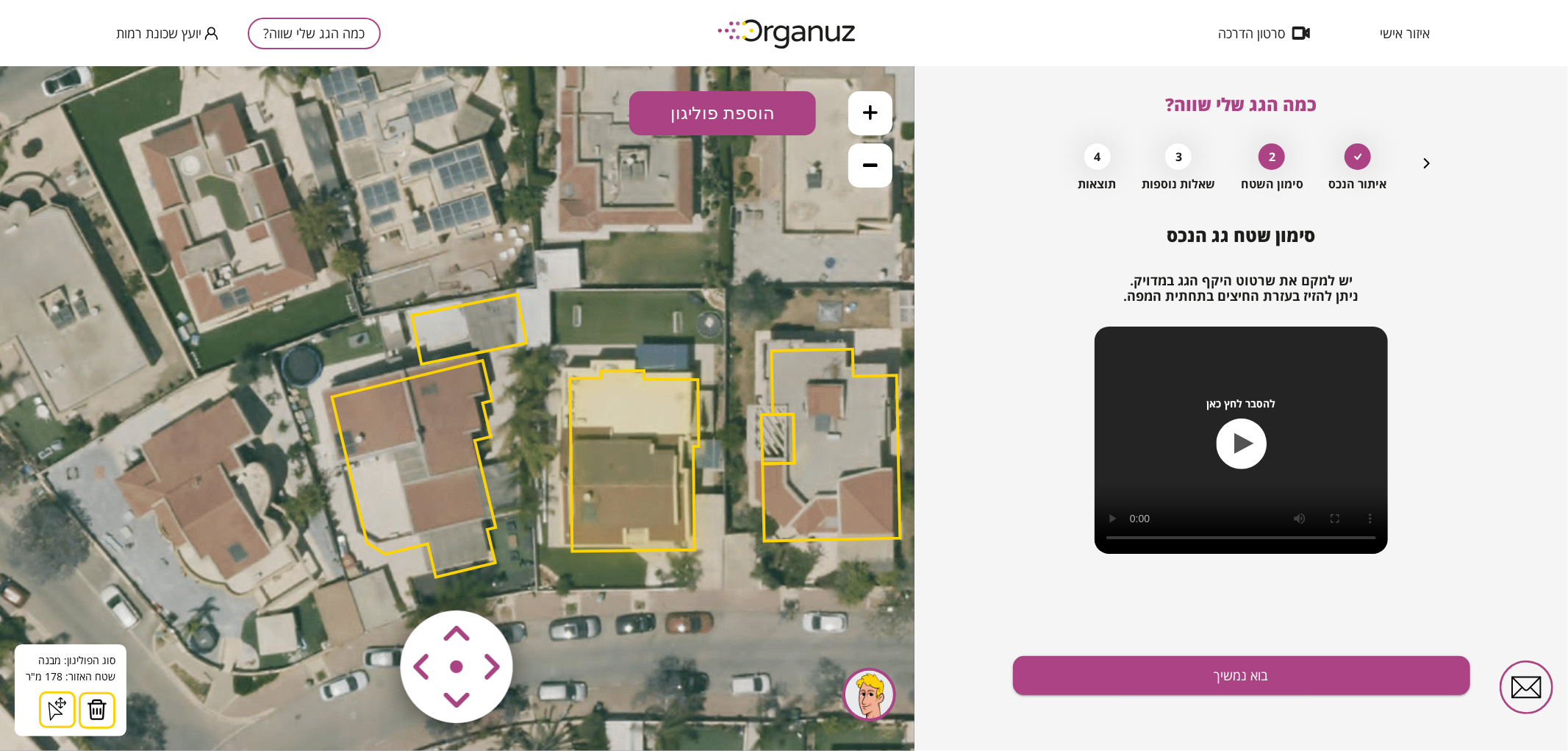
click at [865, 113] on icon at bounding box center [870, 111] width 15 height 15
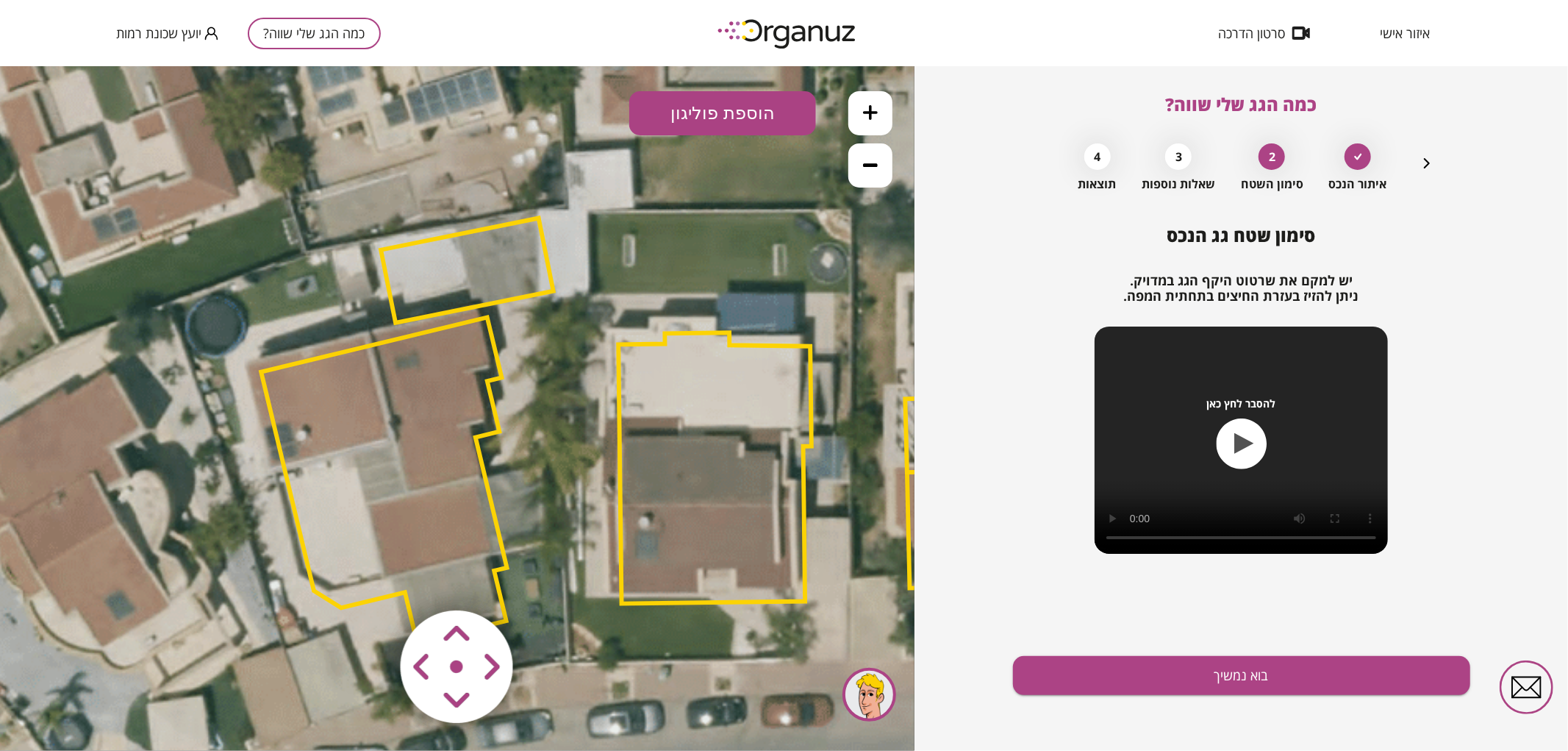
drag, startPoint x: 620, startPoint y: 357, endPoint x: 521, endPoint y: 291, distance: 119.0
click at [521, 291] on icon at bounding box center [690, 427] width 2630 height 2631
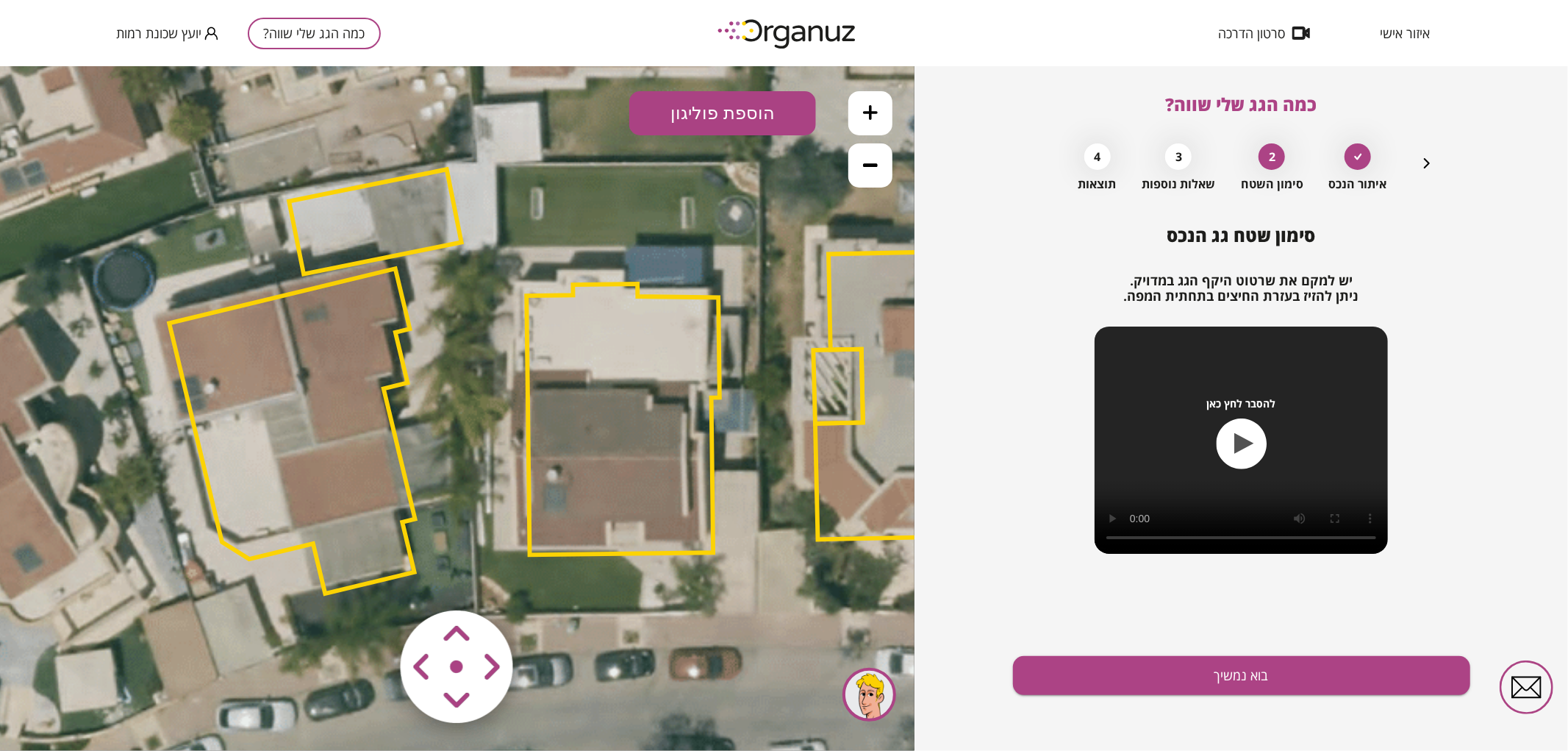
click at [370, 579] on area at bounding box center [370, 579] width 0 height 0
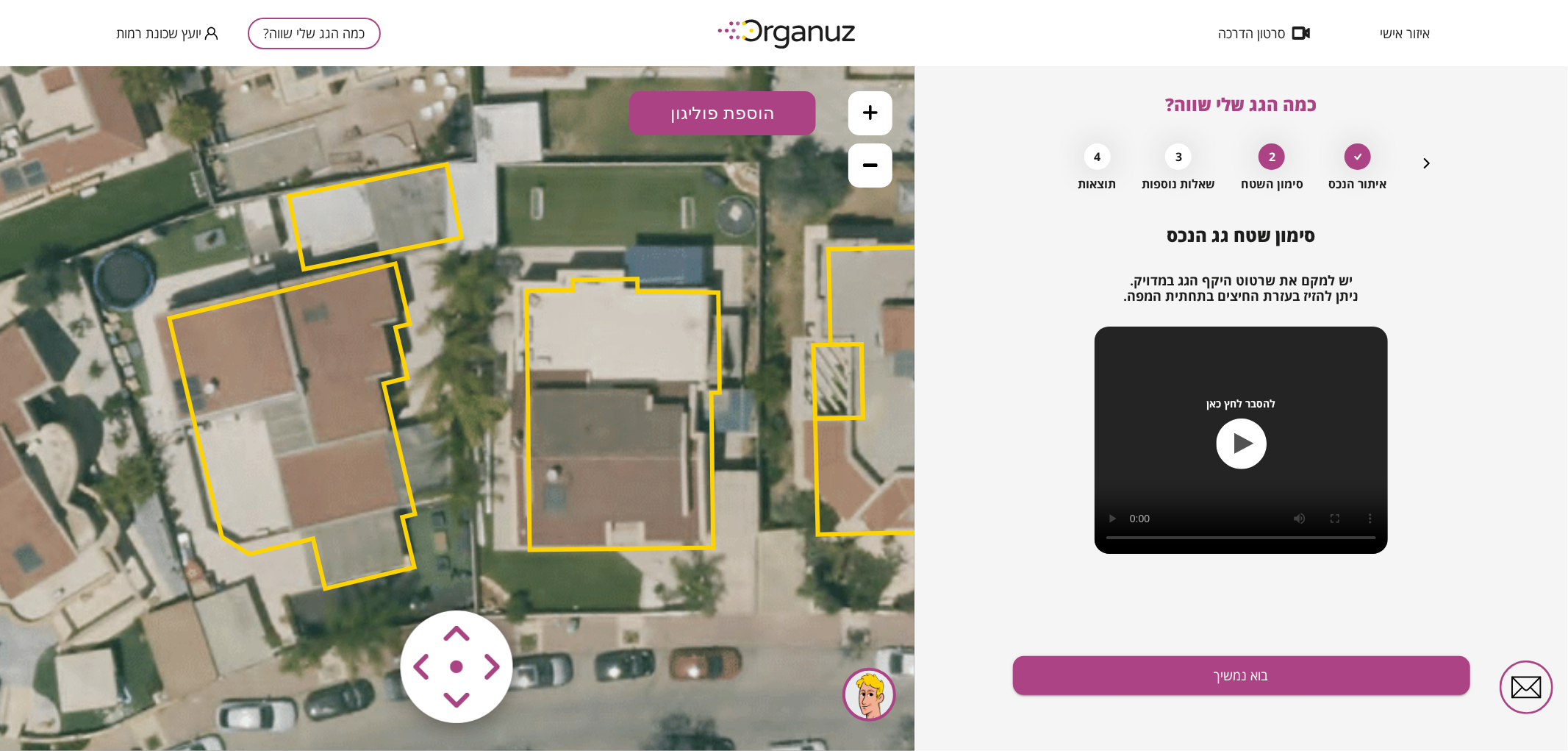
click at [370, 579] on area at bounding box center [370, 579] width 0 height 0
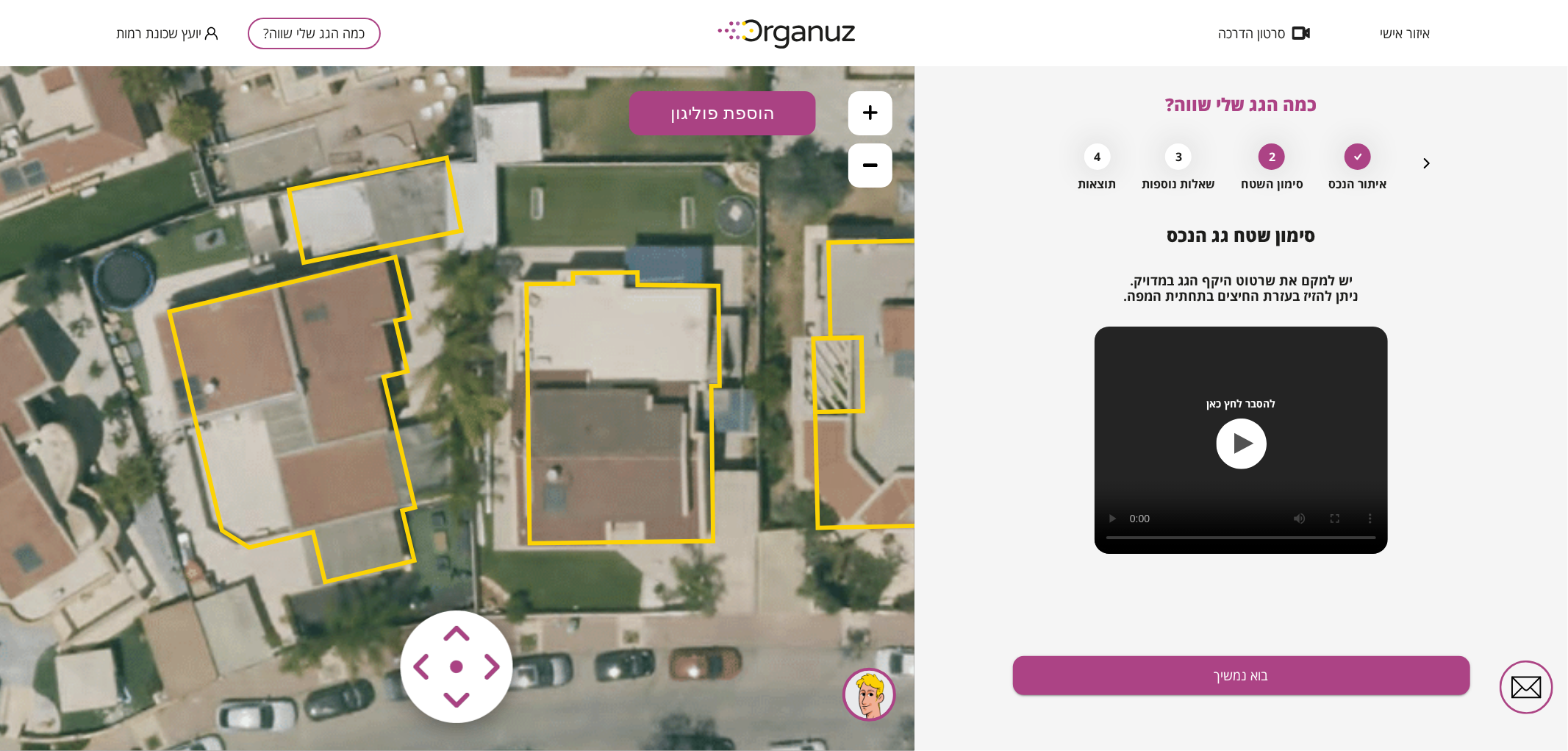
click at [370, 579] on area at bounding box center [370, 579] width 0 height 0
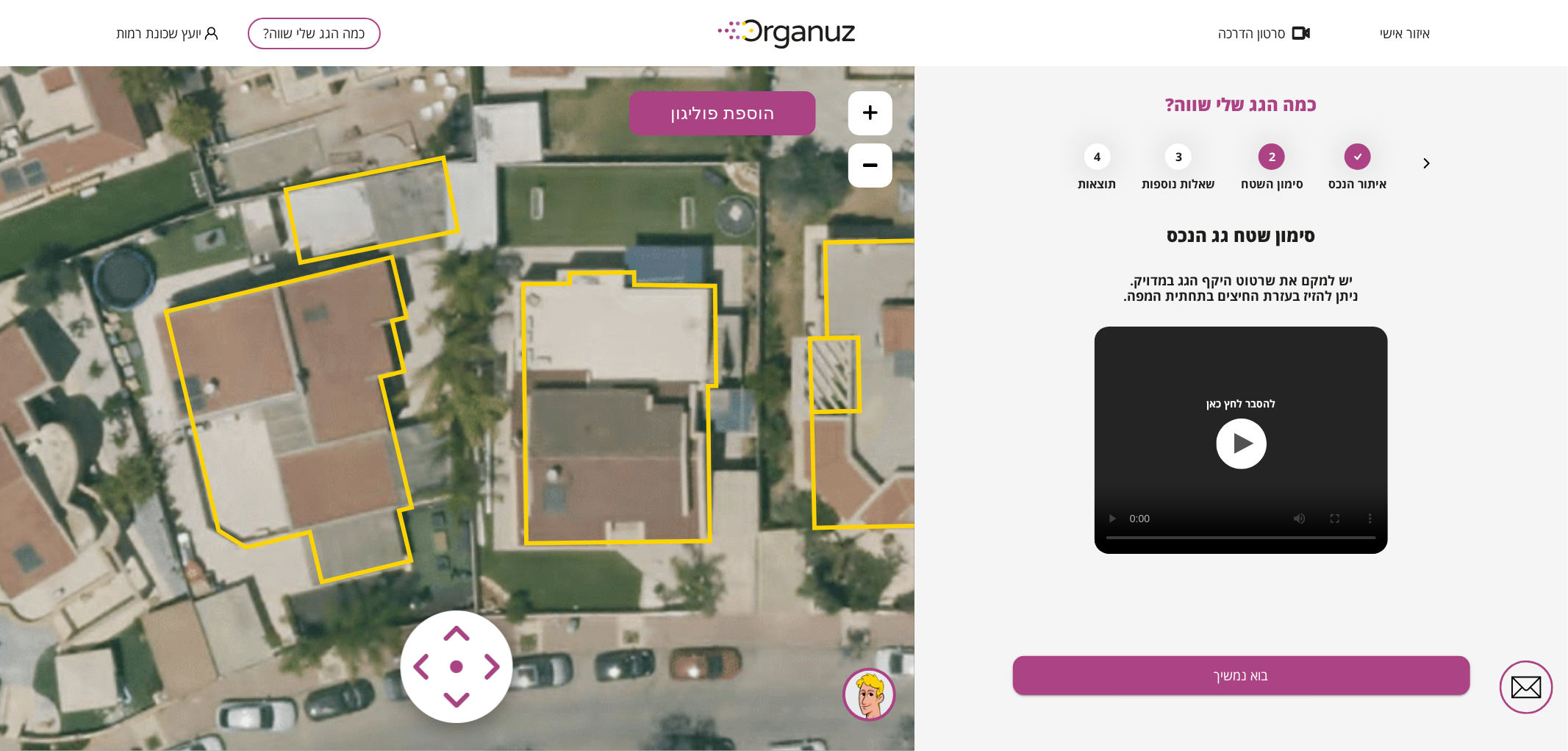
click at [370, 579] on area at bounding box center [370, 579] width 0 height 0
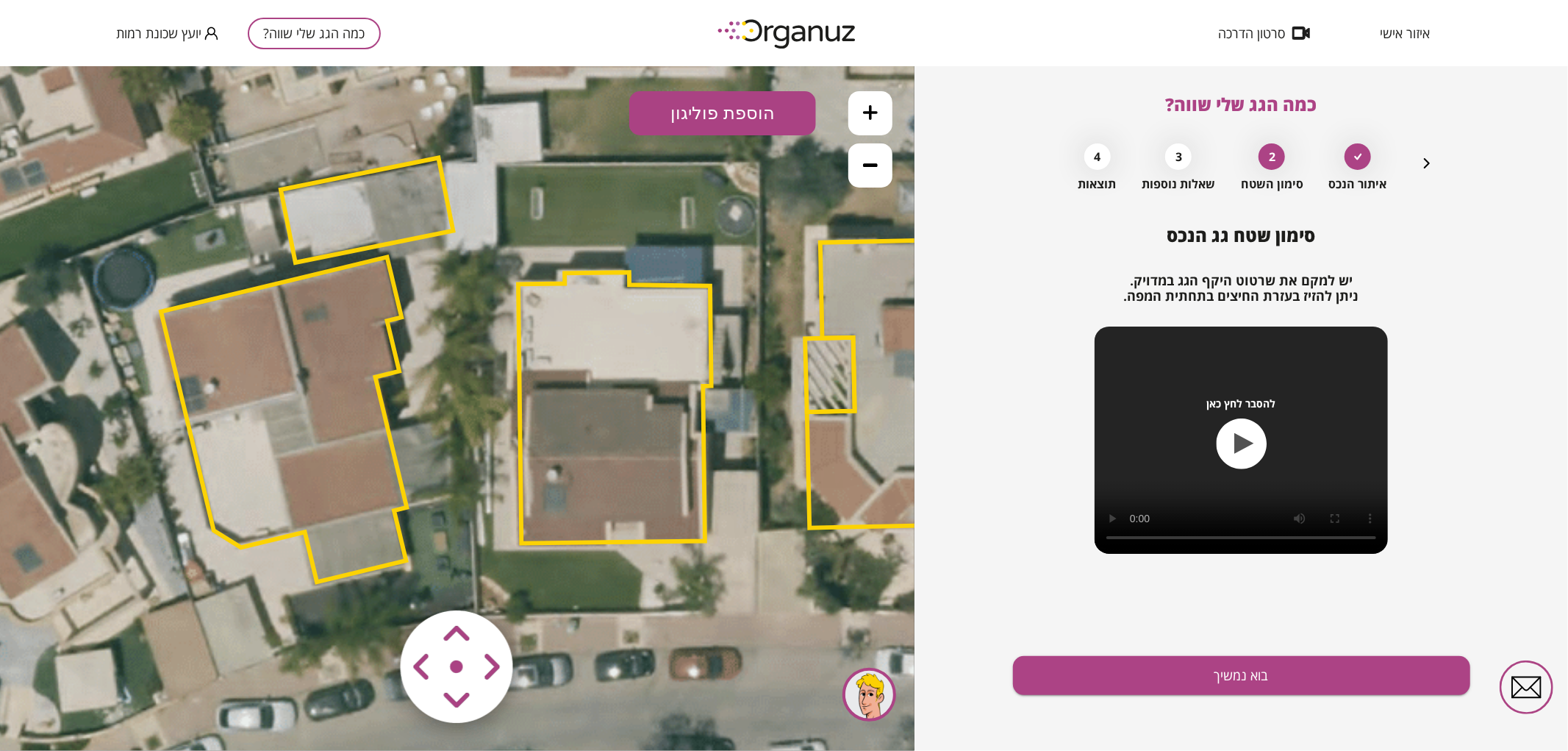
click at [370, 579] on area at bounding box center [370, 579] width 0 height 0
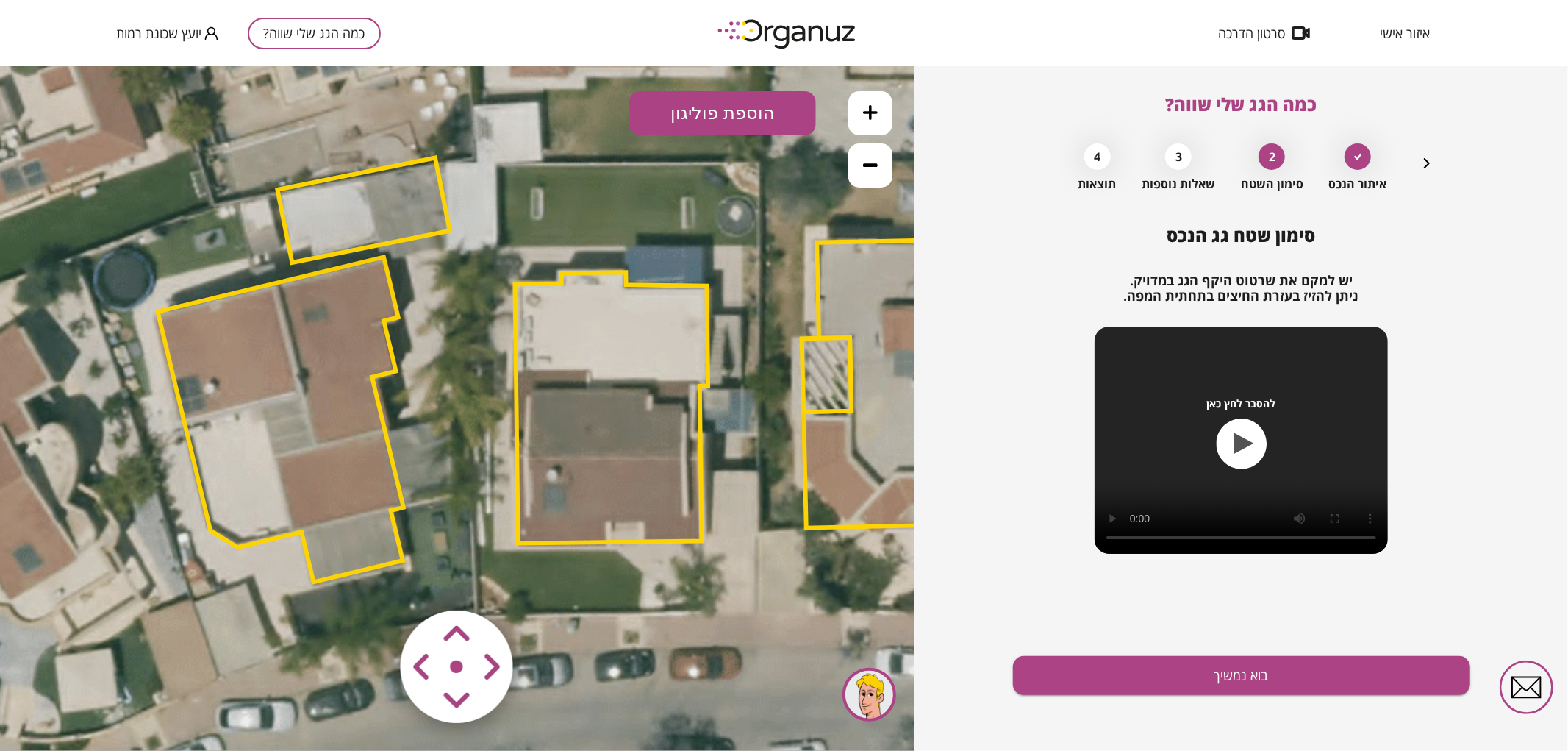
click at [370, 579] on area at bounding box center [370, 579] width 0 height 0
click at [1187, 684] on button "בוא נמשיך" at bounding box center [1242, 675] width 458 height 39
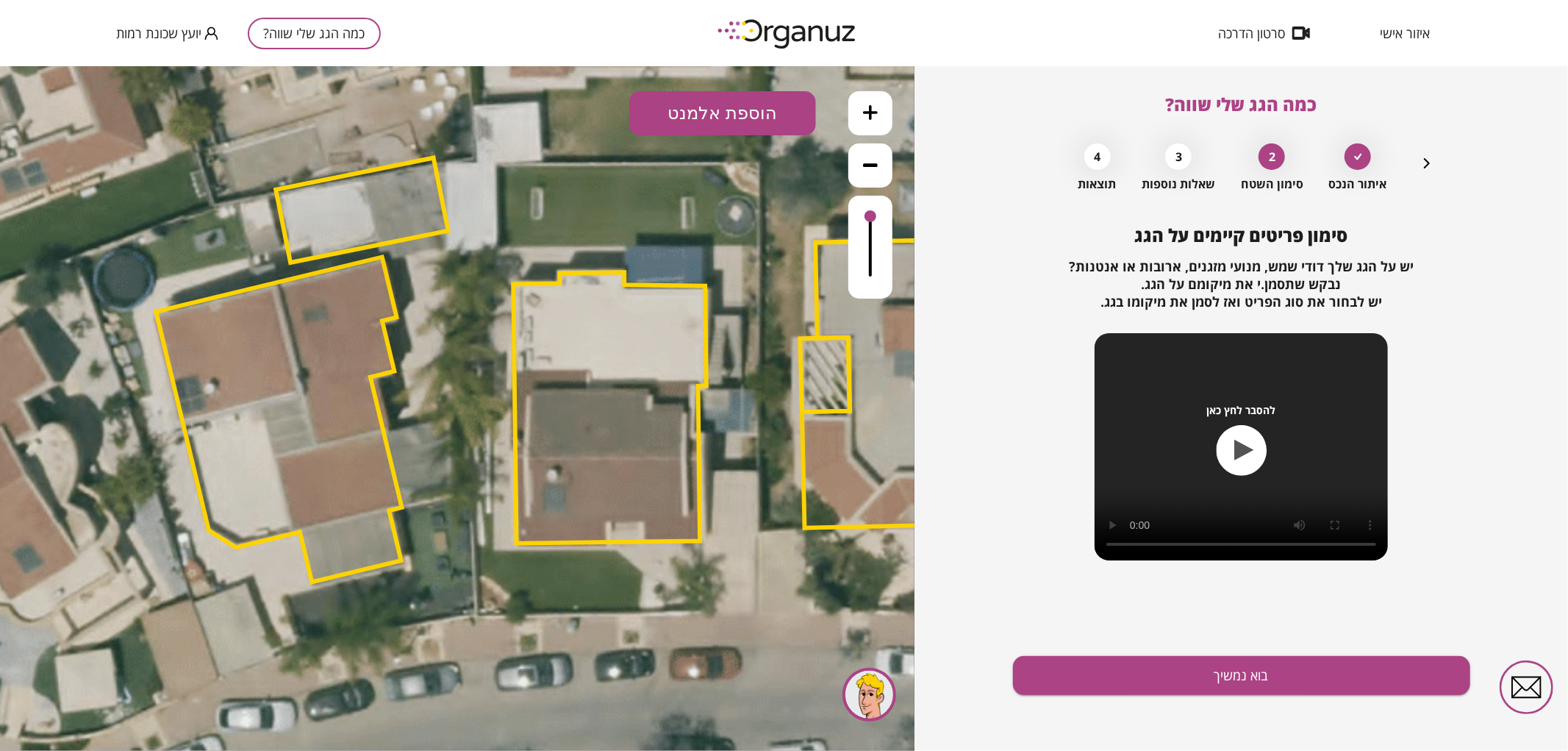
click at [738, 116] on button "הוספת אלמנט" at bounding box center [722, 112] width 186 height 44
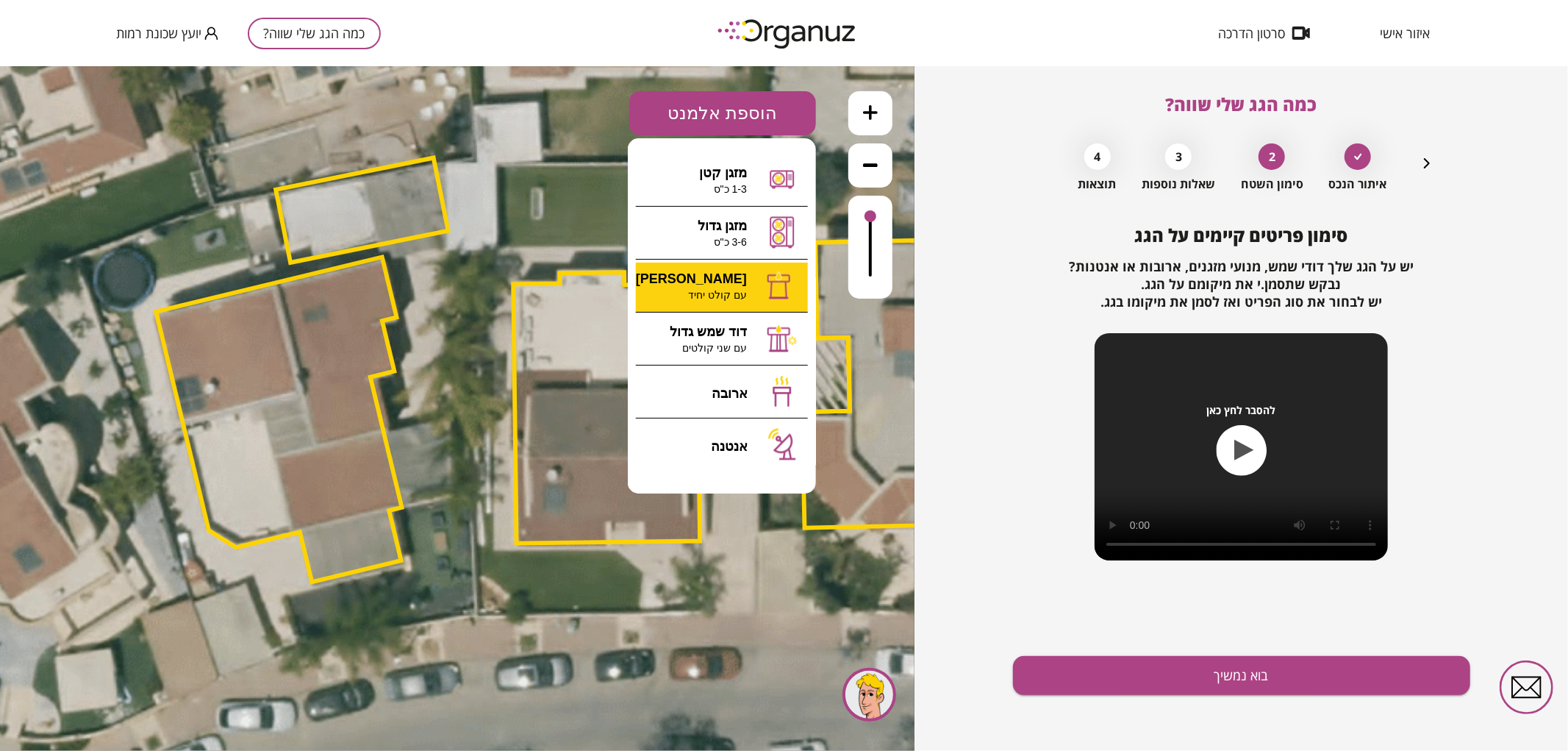
click at [738, 301] on div ".st0 { fill: #FFFFFF; } 0" at bounding box center [457, 408] width 914 height 684
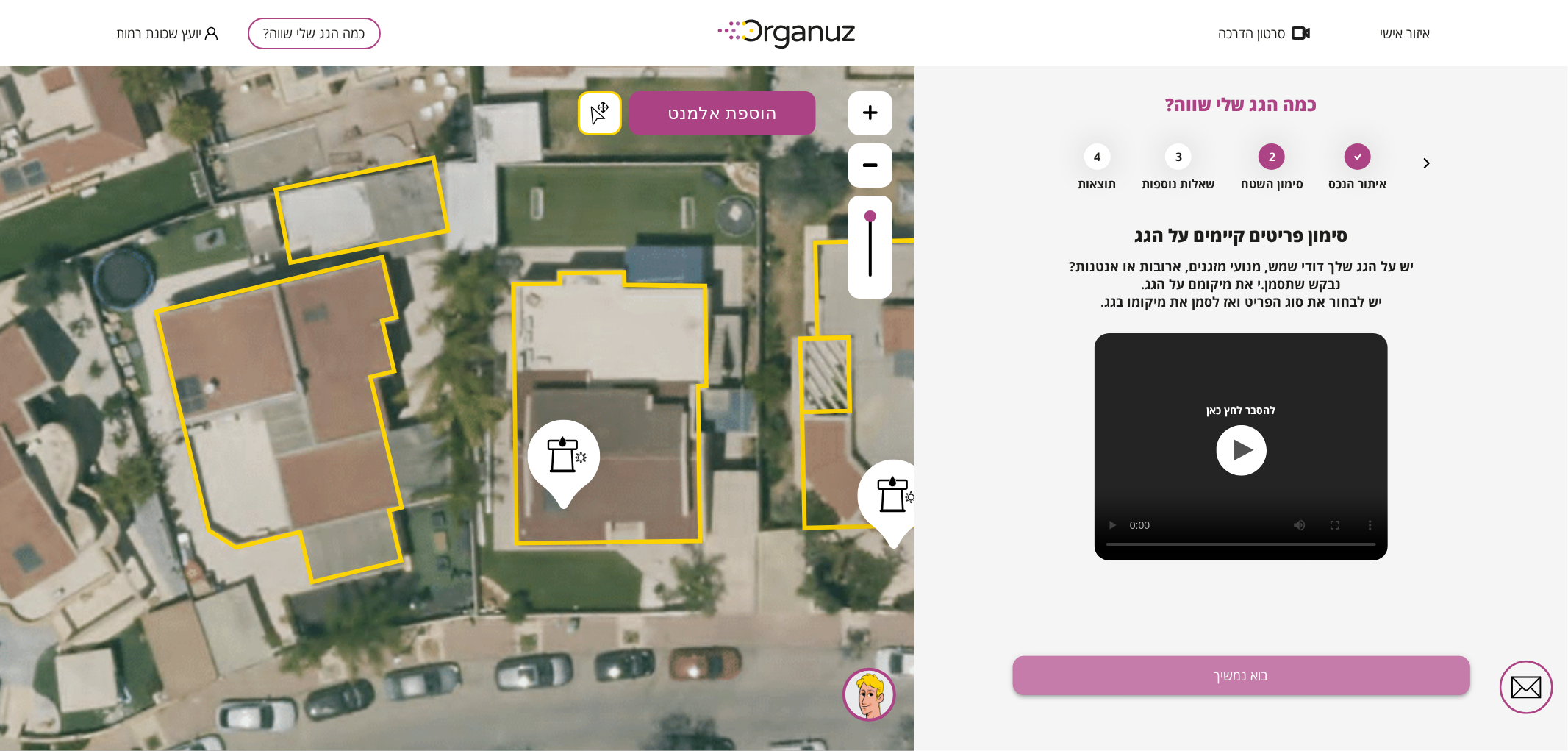
click at [1209, 670] on button "בוא נמשיך" at bounding box center [1242, 675] width 458 height 39
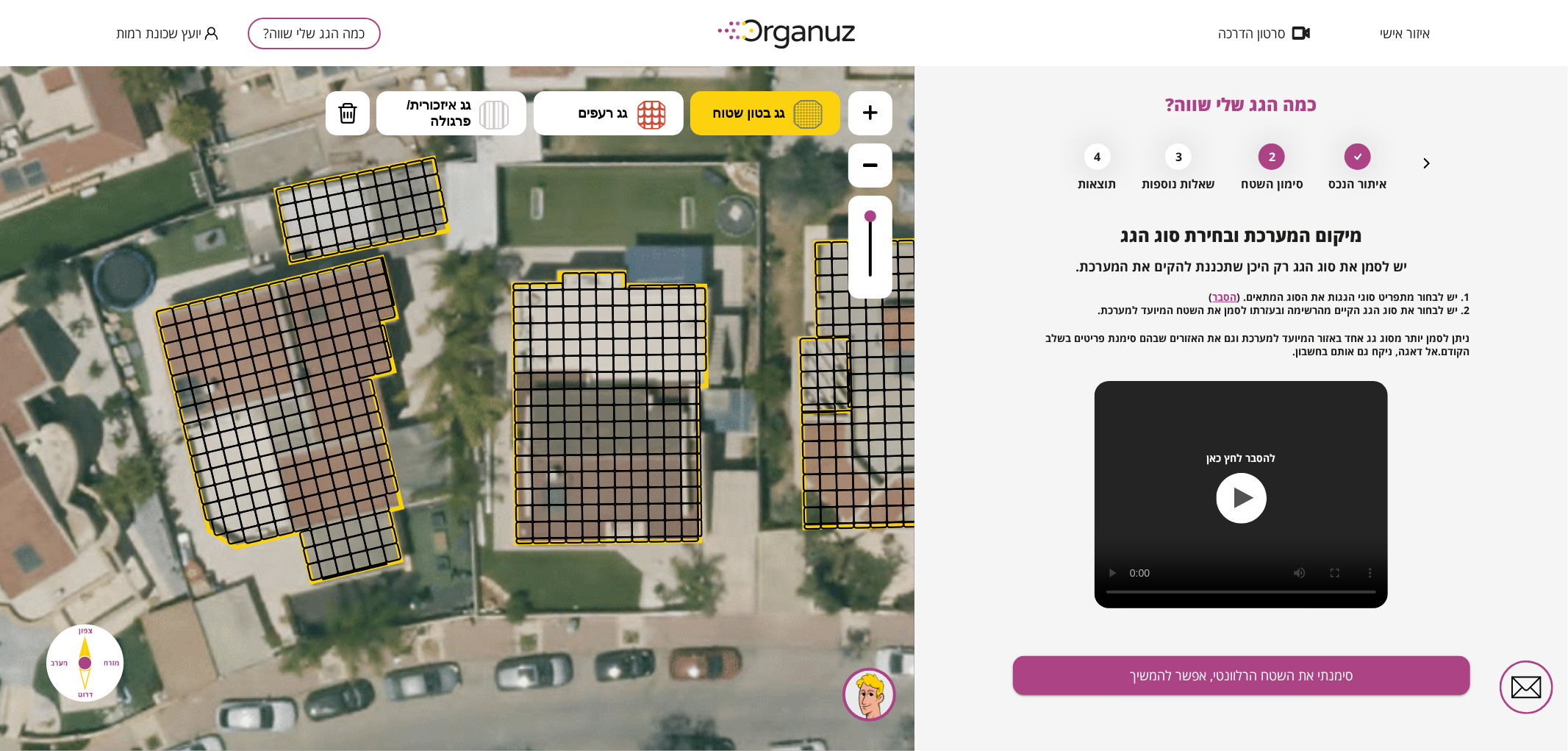
click at [760, 130] on button "גג בטון שטוח" at bounding box center [765, 112] width 150 height 44
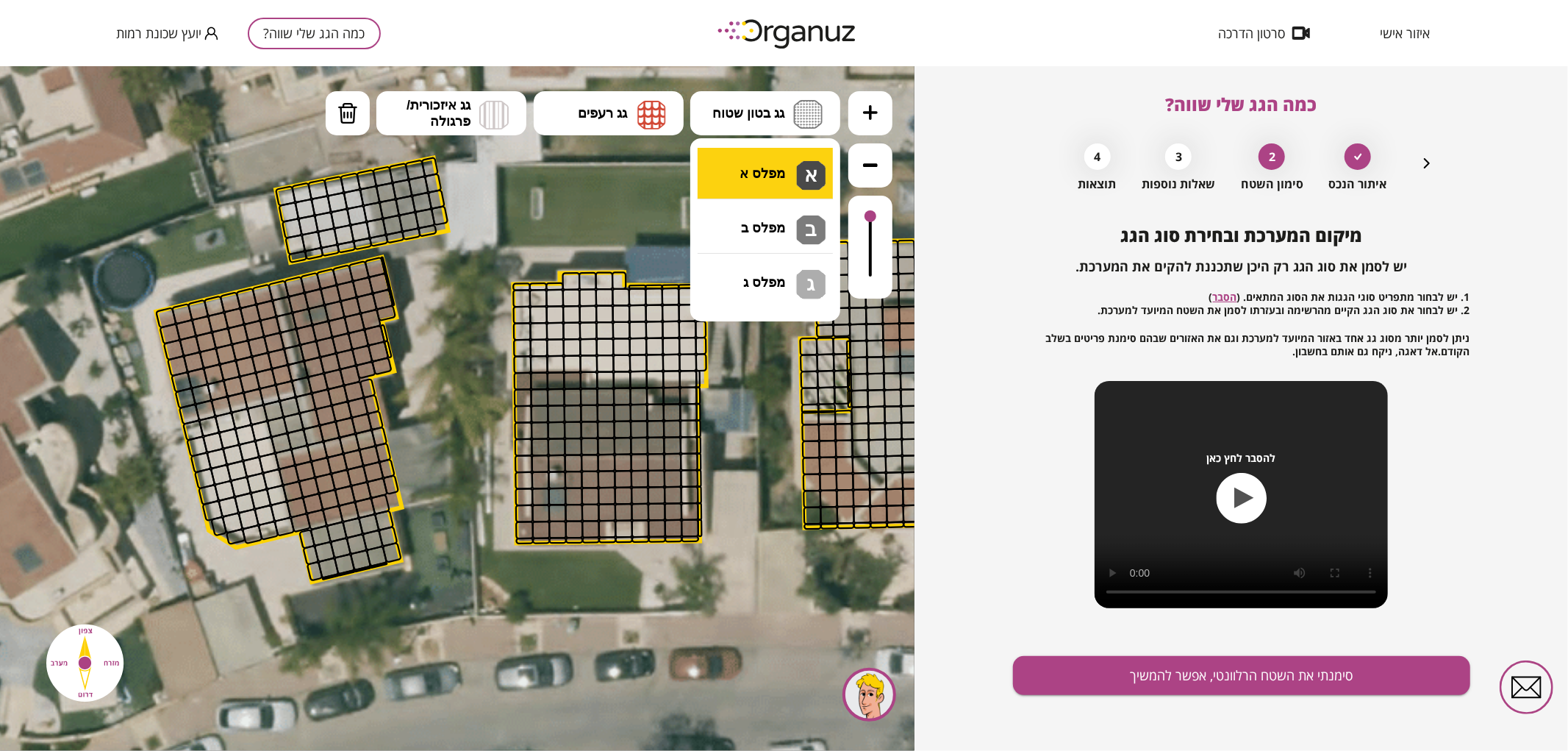
click at [768, 155] on div ".st0 { fill: #FFFFFF; } .st0 { fill: #FFFFFF; }" at bounding box center [457, 408] width 914 height 684
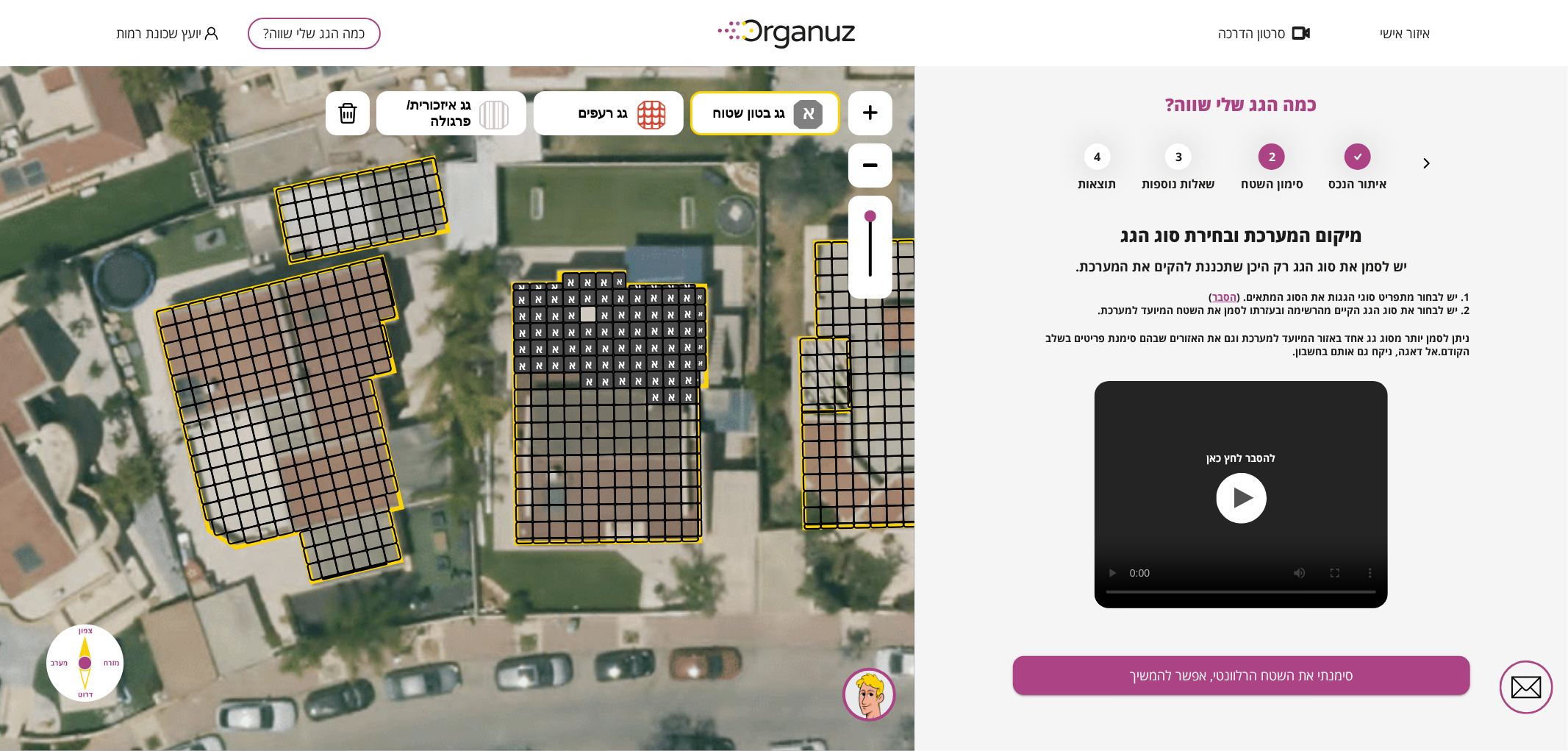
drag, startPoint x: 564, startPoint y: 281, endPoint x: 710, endPoint y: 312, distance: 149.3
click at [710, 312] on div ".st0 { fill: #FFFFFF; } .st0 { fill: #FFFFFF; }" at bounding box center [598, 380] width 2630 height 2631
click at [611, 123] on button "גג רעפים" at bounding box center [608, 112] width 150 height 44
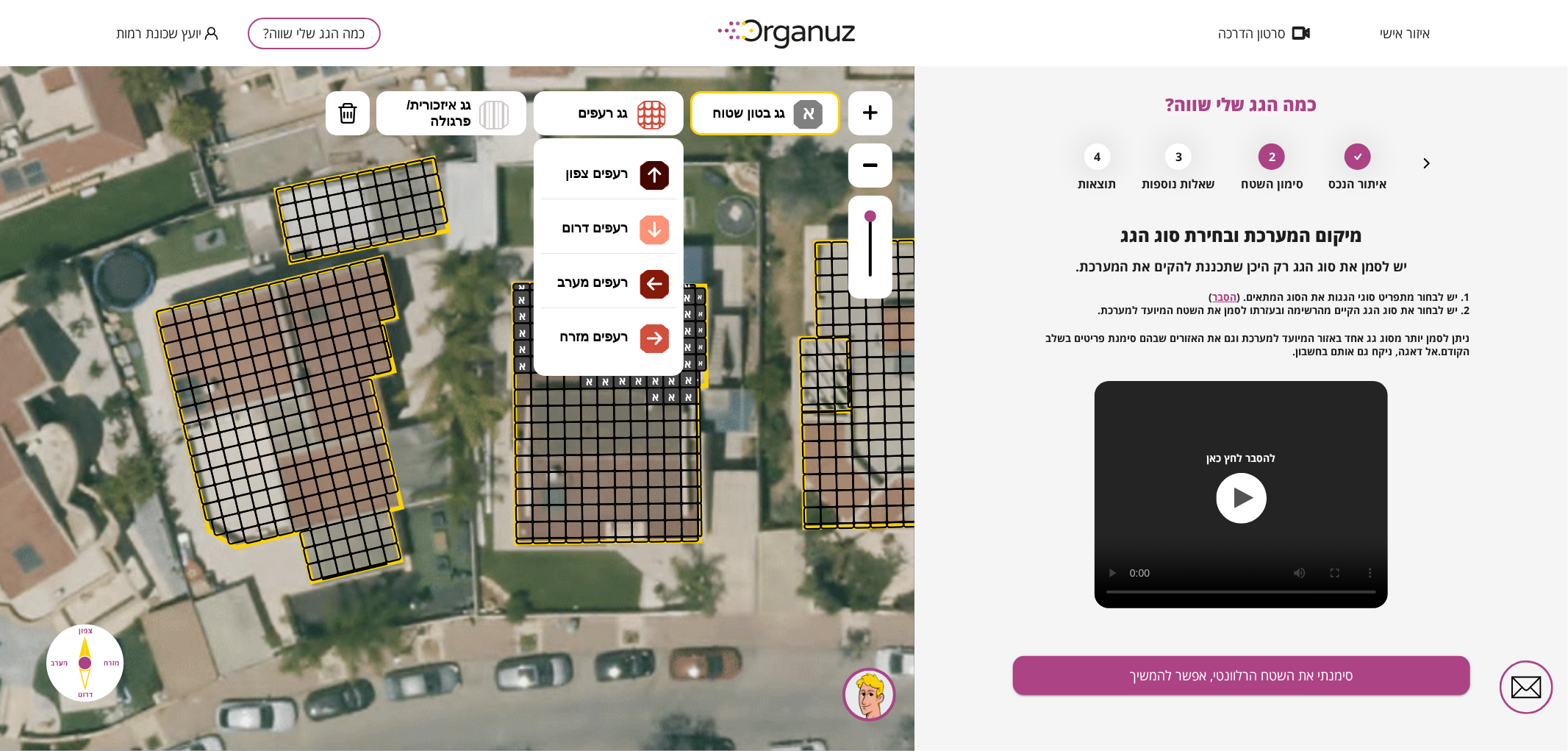
click at [623, 165] on div ".st0 { fill: #FFFFFF; } .st0 { fill: #FFFFFF; }" at bounding box center [457, 408] width 914 height 684
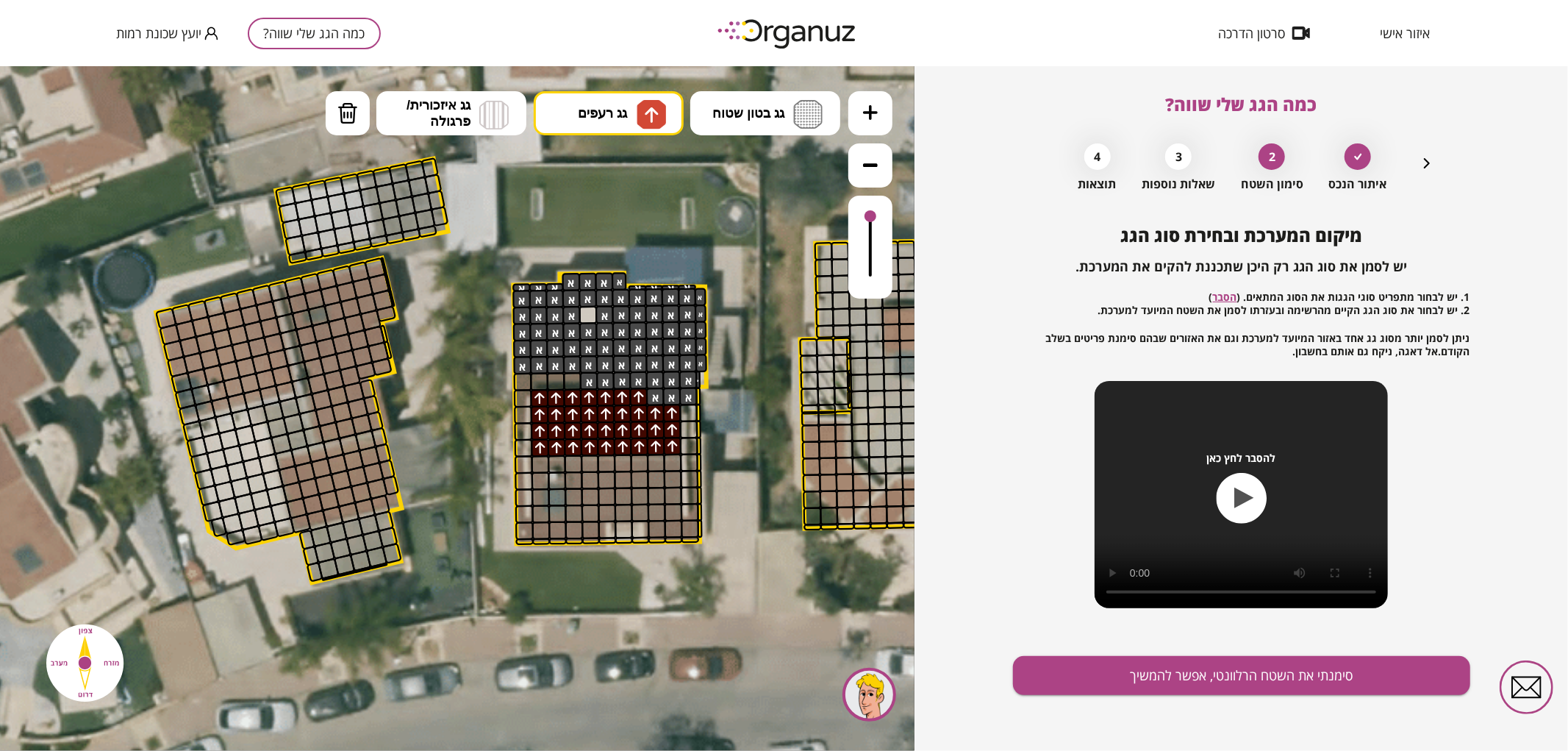
drag, startPoint x: 538, startPoint y: 449, endPoint x: 618, endPoint y: 423, distance: 84.1
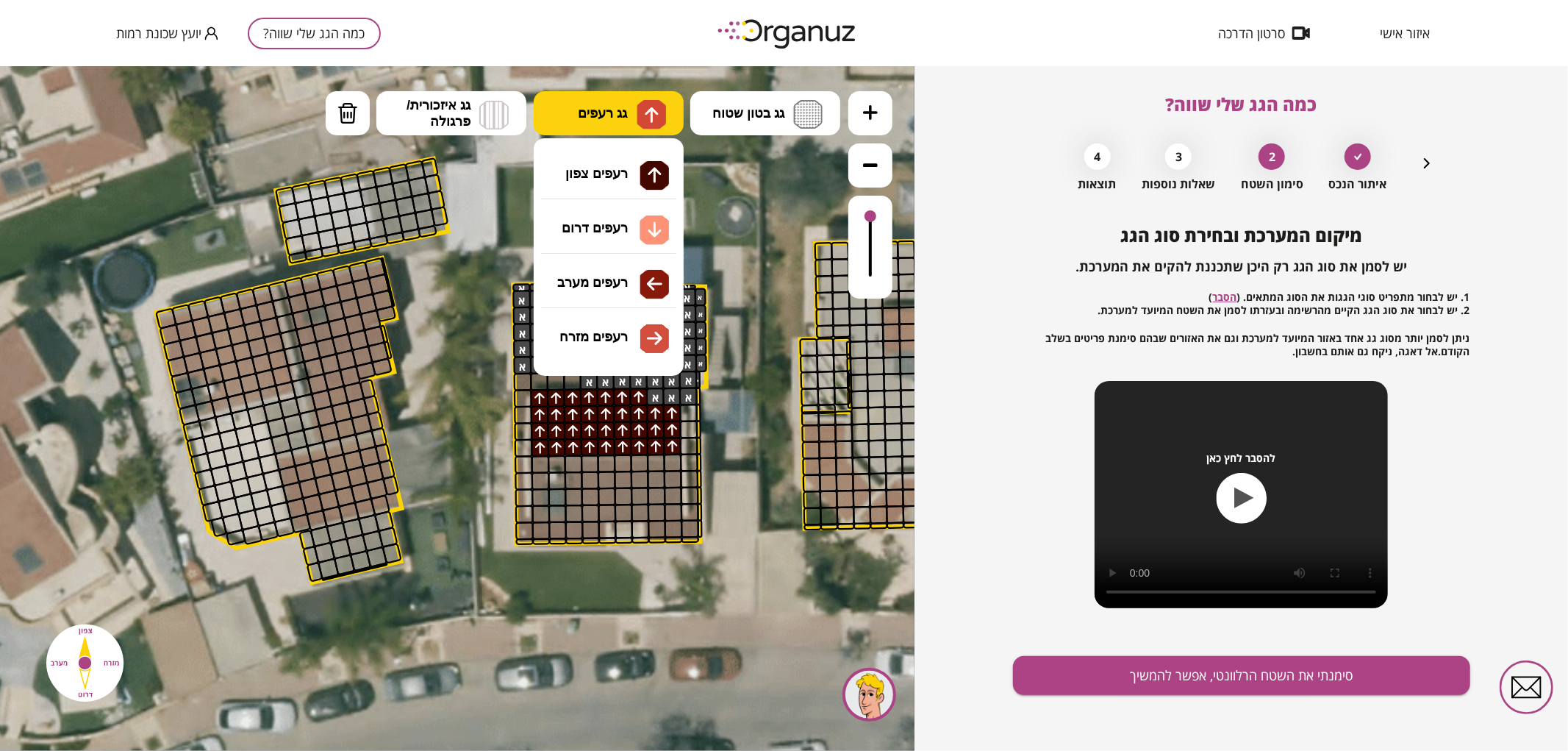
click at [641, 121] on img at bounding box center [652, 114] width 30 height 30
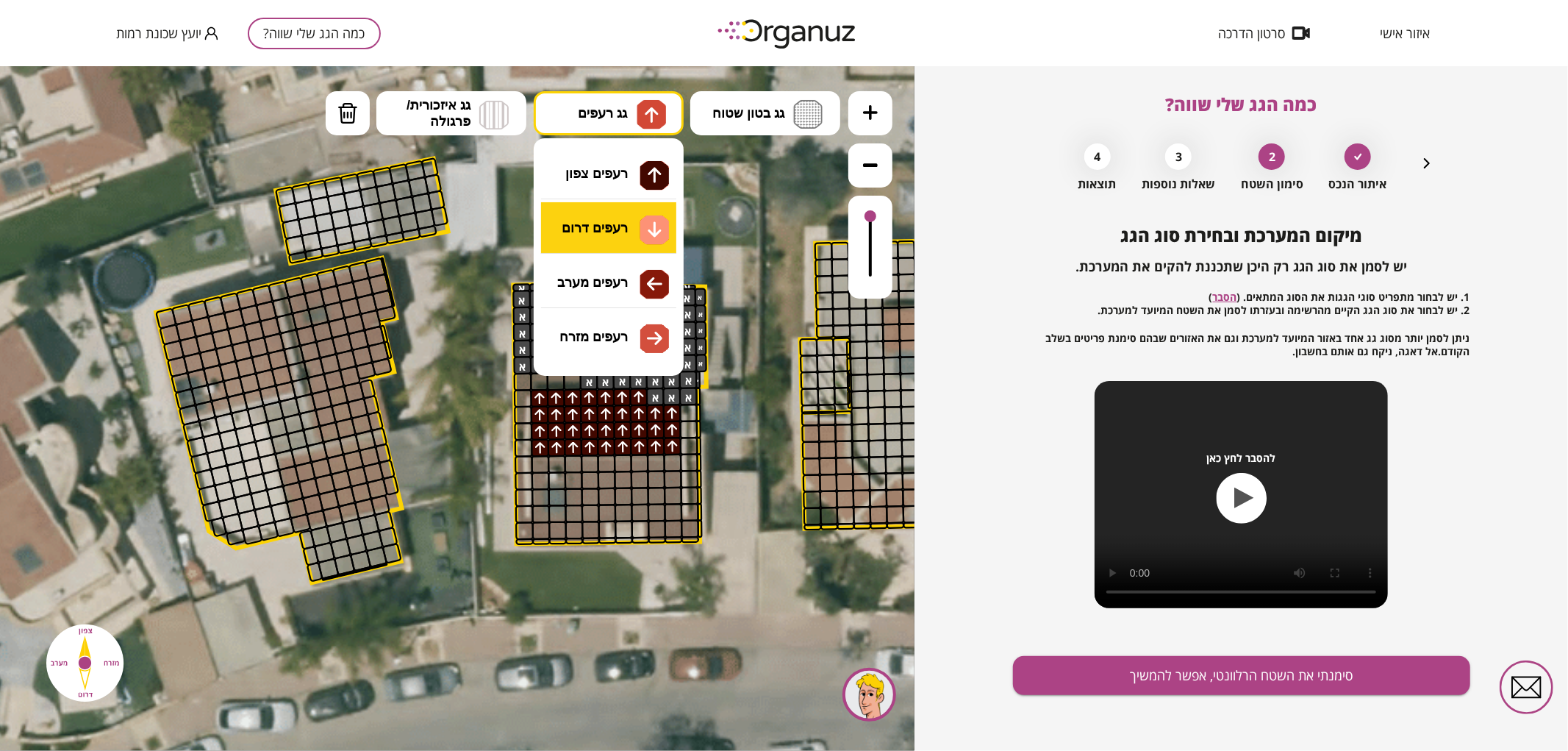
click at [620, 222] on div ".st0 { fill: #FFFFFF; } .st0 { fill: #FFFFFF; }" at bounding box center [457, 408] width 914 height 684
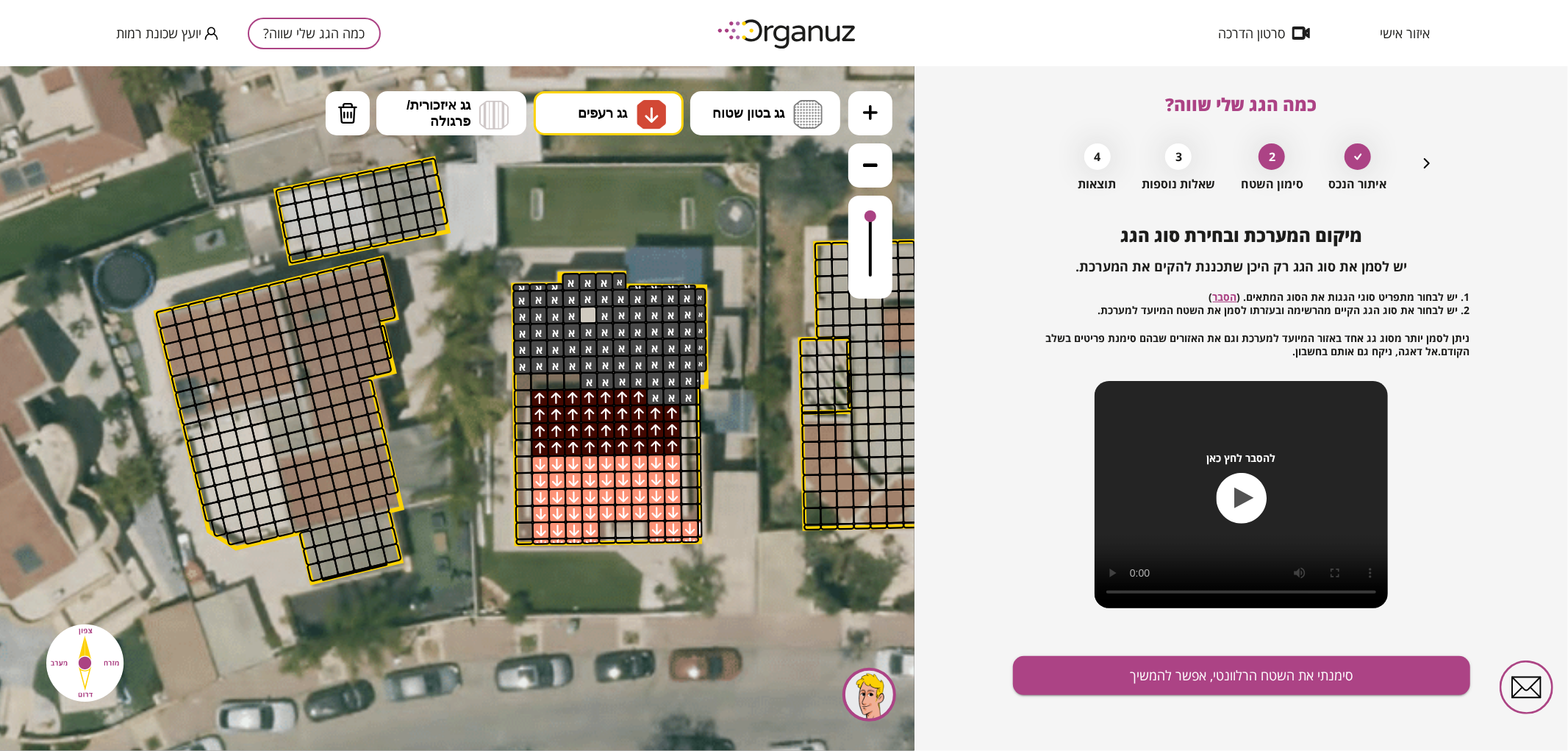
drag, startPoint x: 534, startPoint y: 527, endPoint x: 637, endPoint y: 495, distance: 107.9
click at [606, 529] on div at bounding box center [607, 529] width 18 height 18
click at [1111, 675] on button "סימנתי את השטח הרלוונטי, אפשר להמשיך" at bounding box center [1242, 675] width 458 height 39
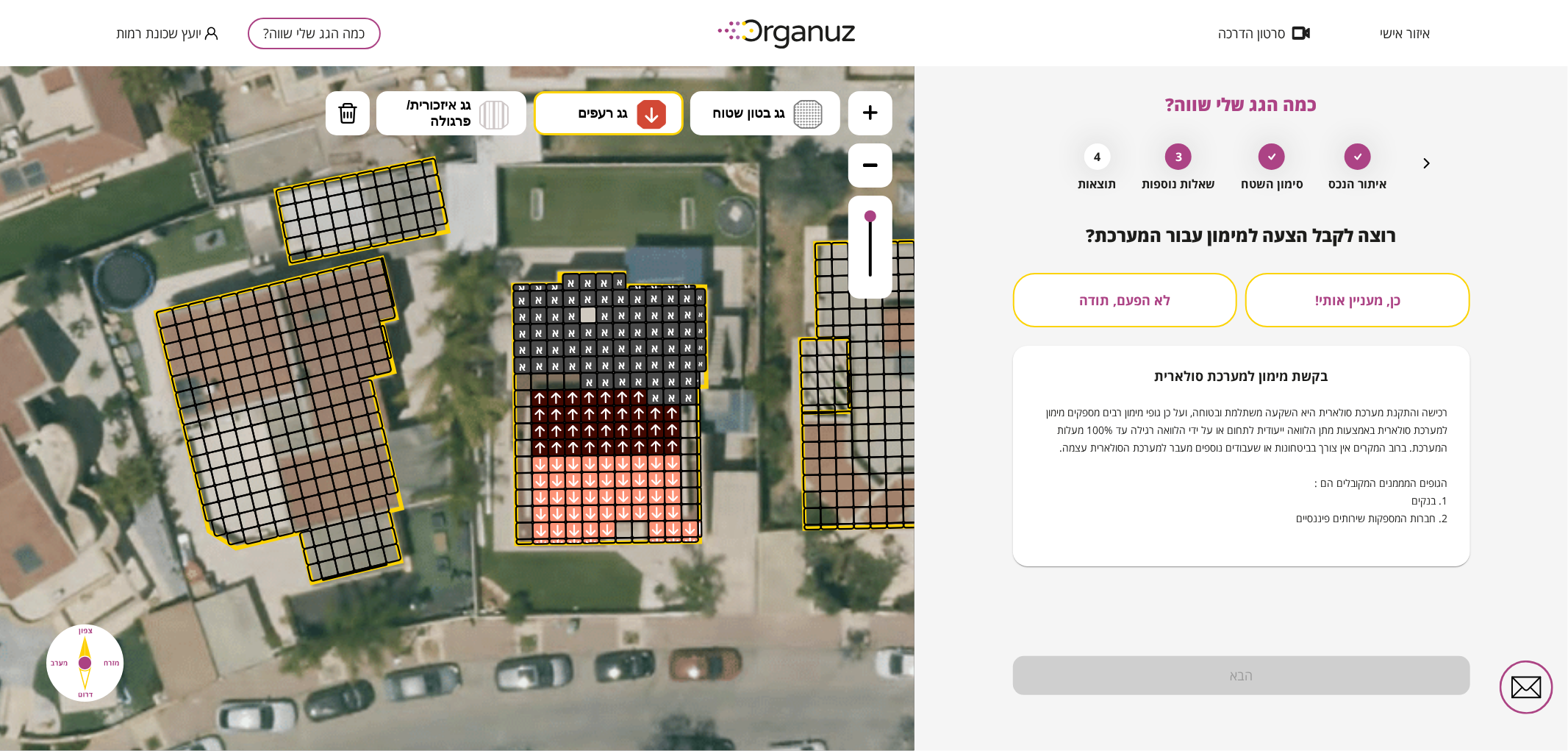
click at [1104, 288] on button "לא הפעם, תודה" at bounding box center [1125, 300] width 225 height 54
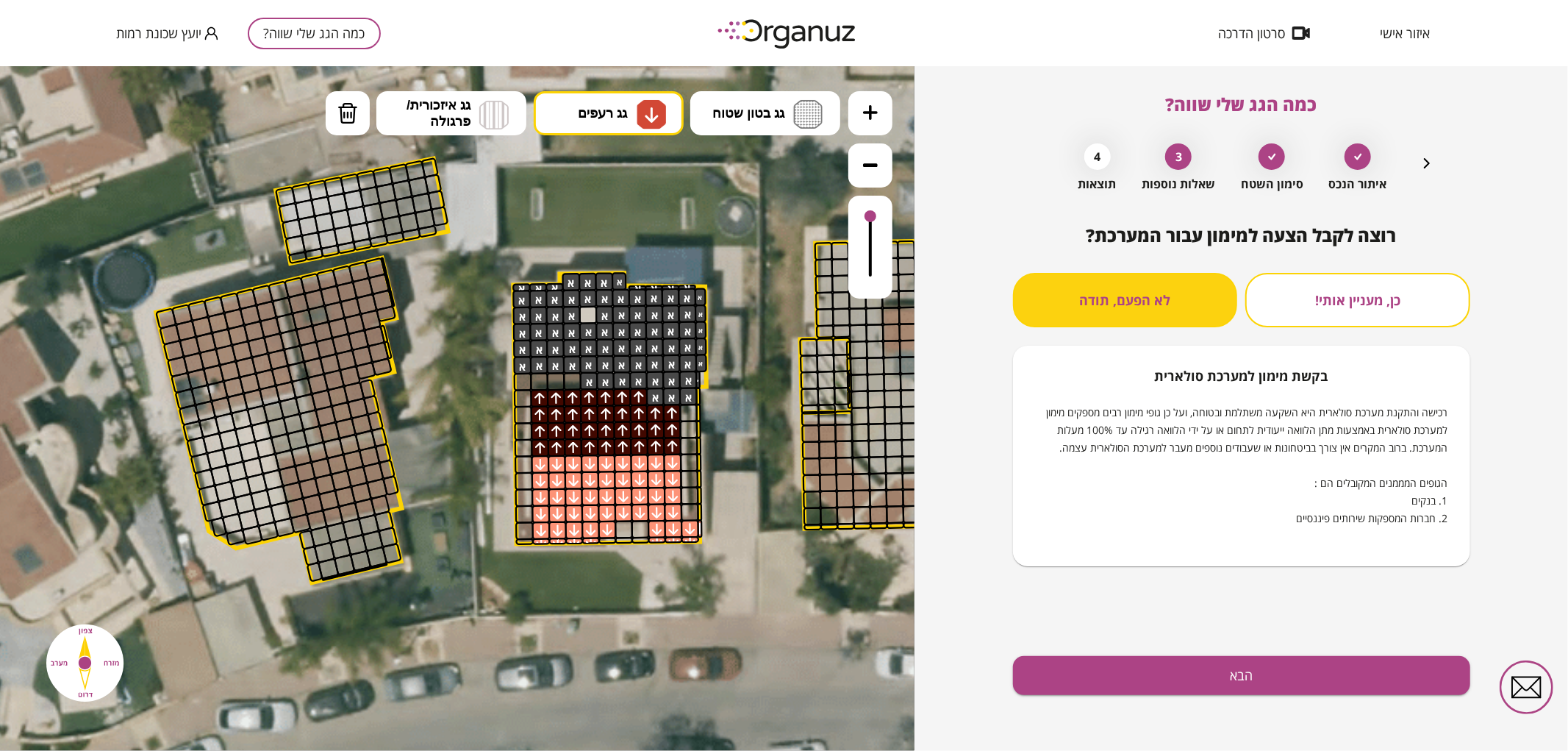
click at [1129, 652] on div "רוצה לקבל הצעה למימון עבור המערכת? כן, מעניין אותי! לא הפעם, תודה בקשת מימון למ…" at bounding box center [1242, 488] width 458 height 526
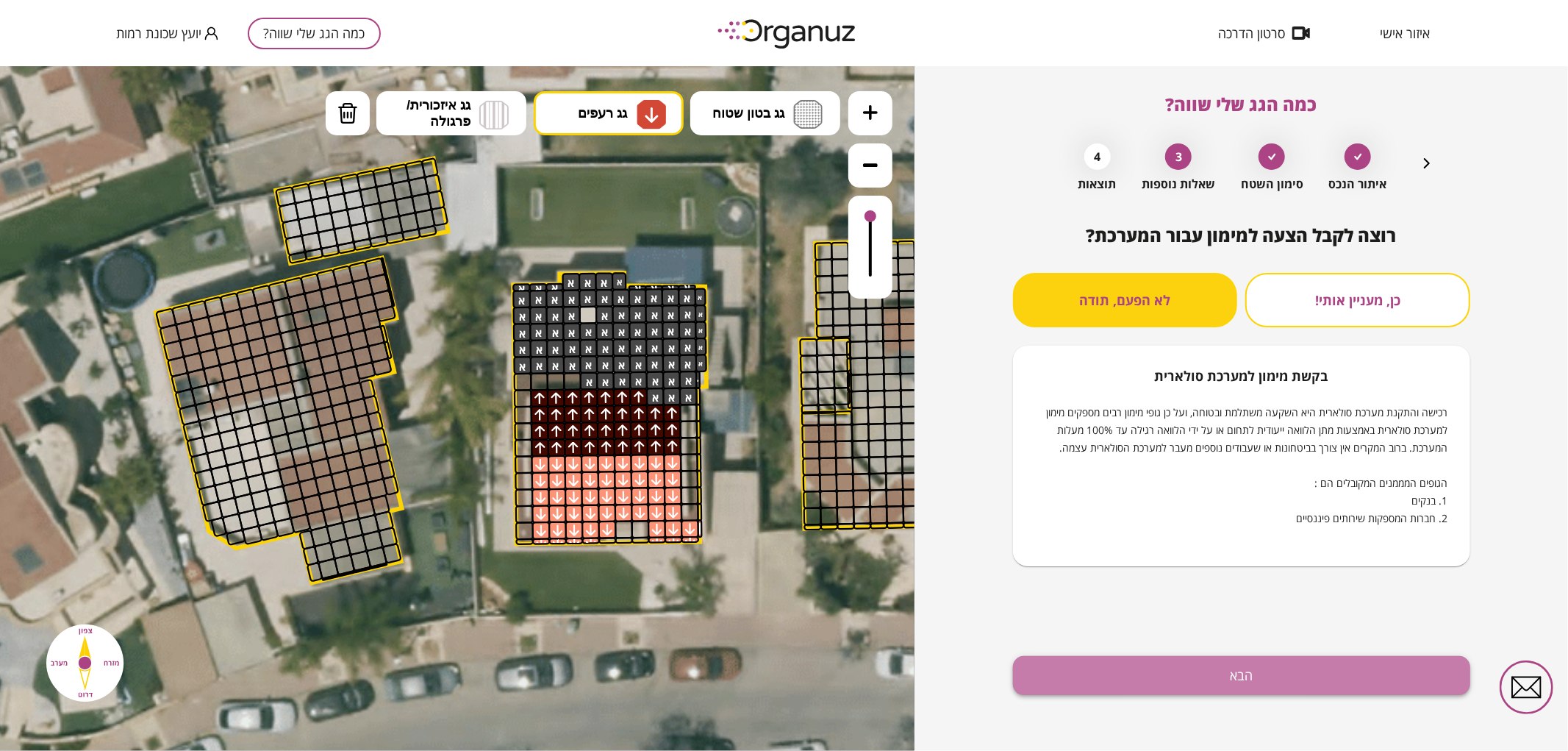
click at [1134, 665] on button "הבא" at bounding box center [1242, 675] width 458 height 39
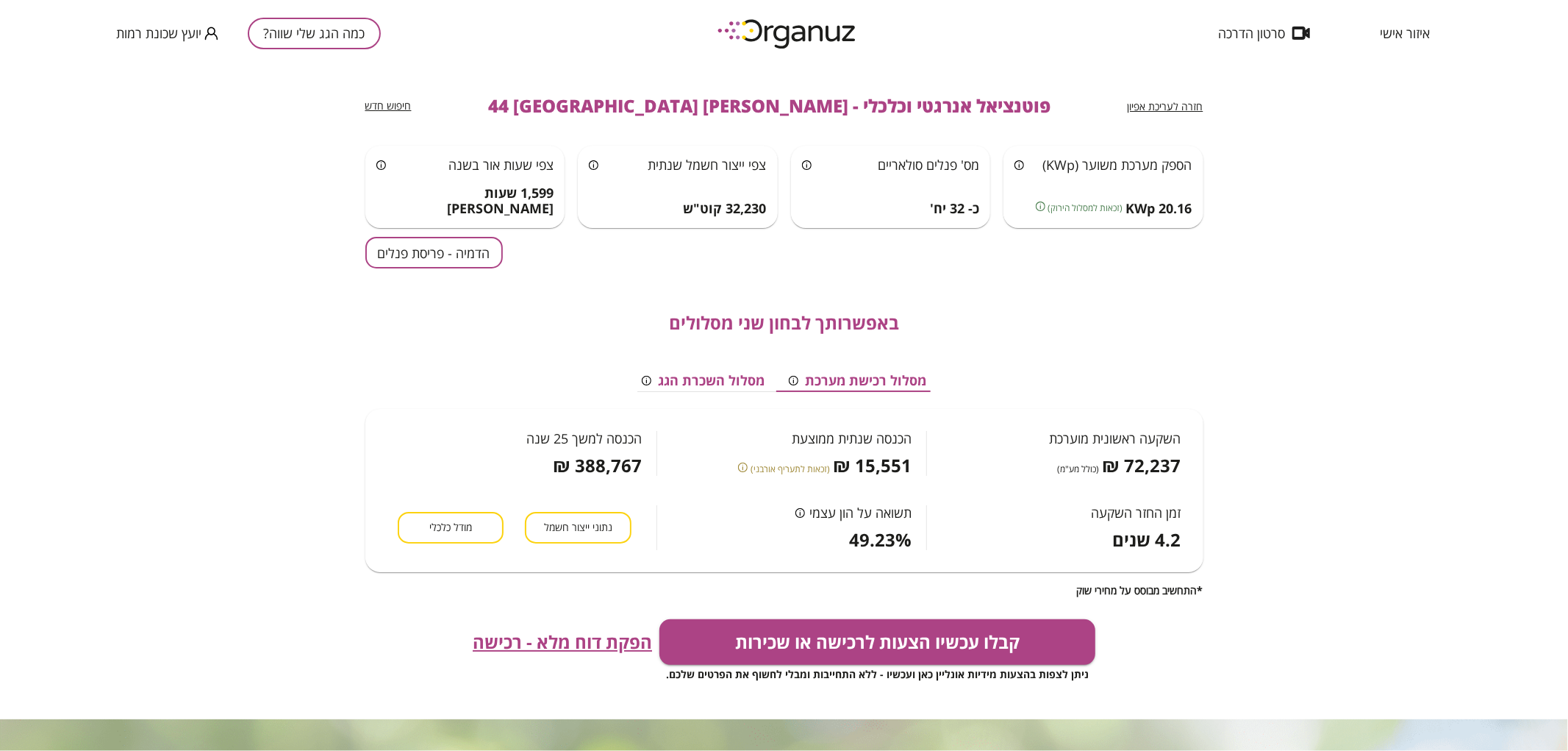
click at [376, 234] on div "חזרה לעריכת אפיון פוטנציאל אנרגטי וכלכלי - [PERSON_NAME] 44 באר שבע חיפוש חדש ה…" at bounding box center [785, 393] width 838 height 653
click at [402, 260] on button "הדמיה - פריסת פנלים" at bounding box center [434, 253] width 137 height 32
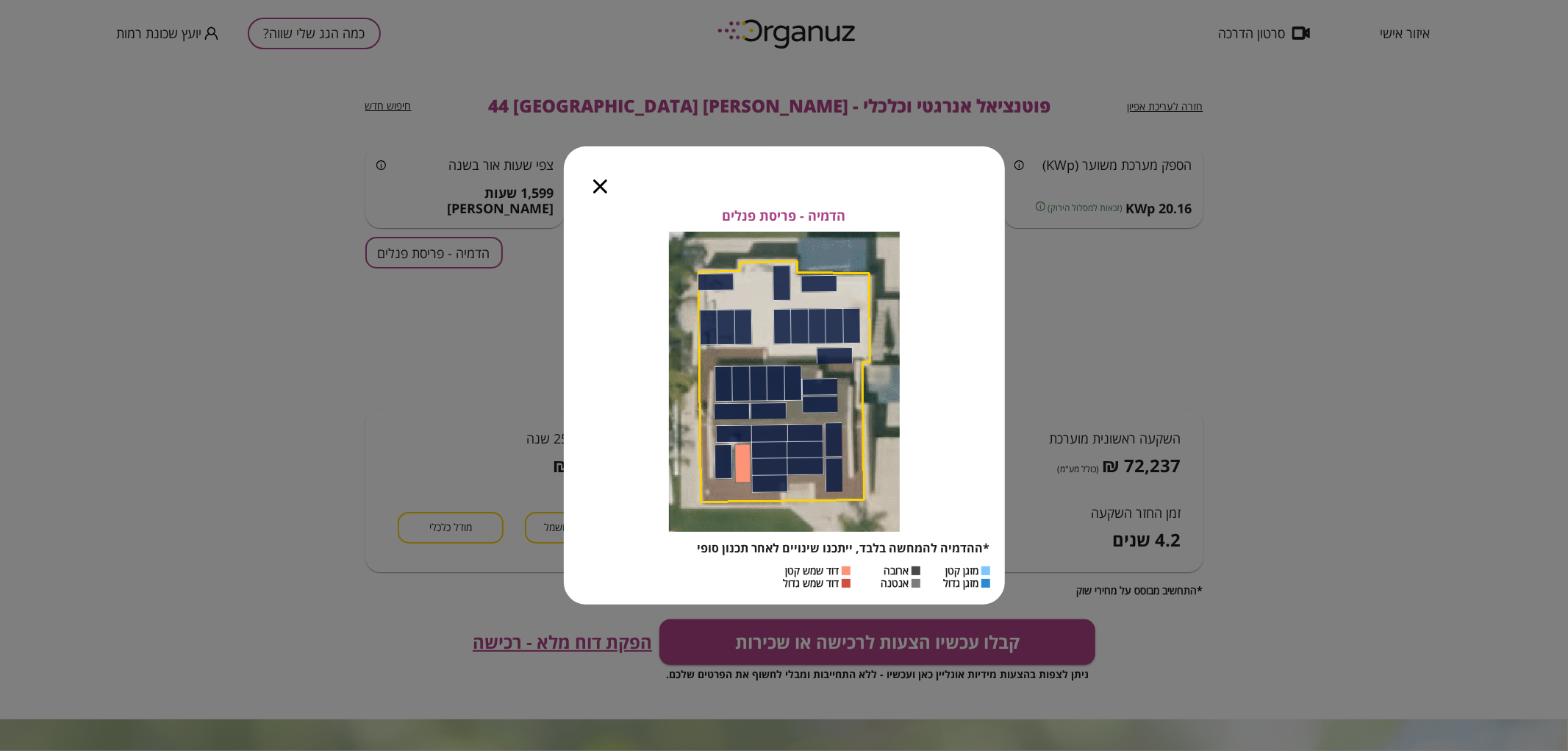
click at [600, 186] on icon "button" at bounding box center [600, 186] width 14 height 14
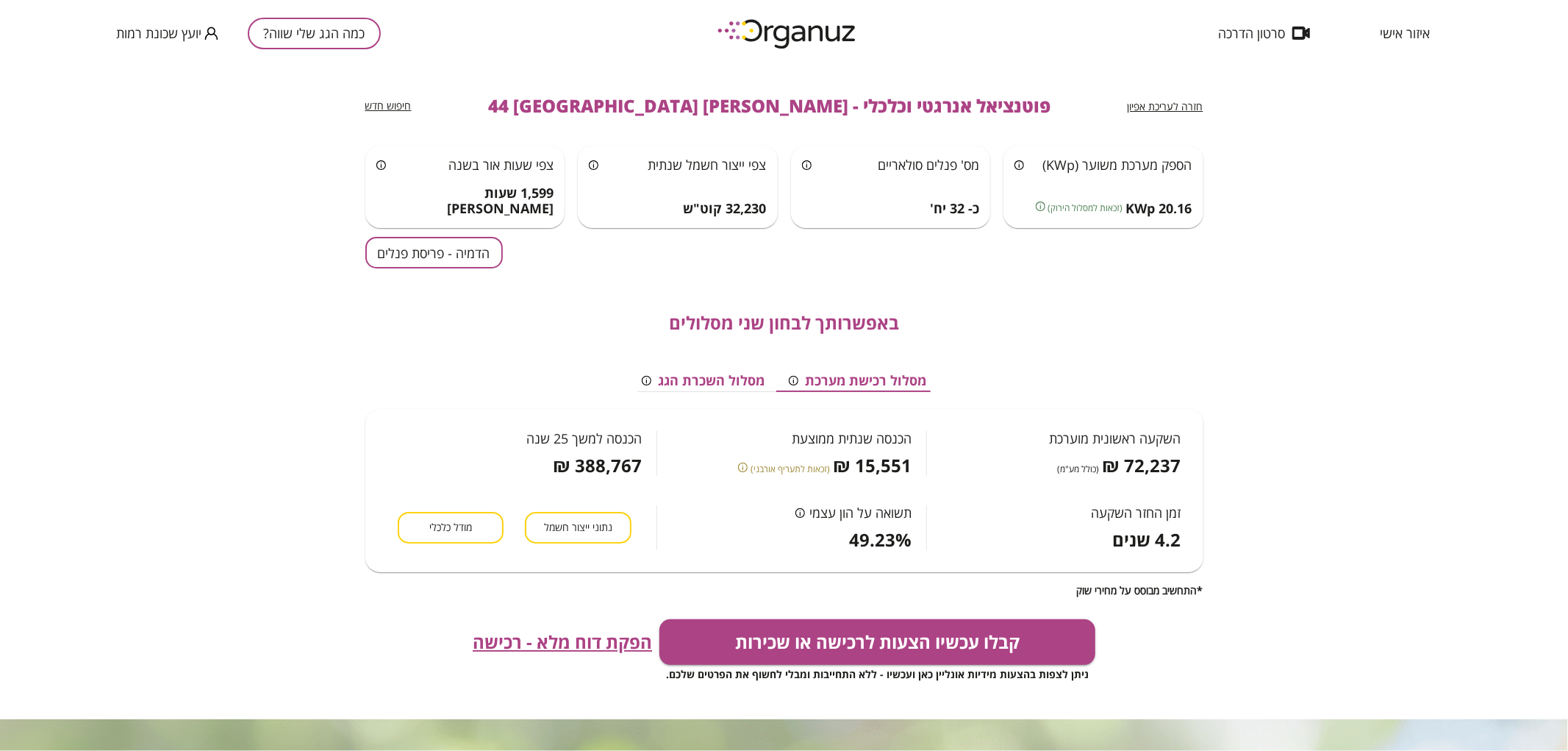
click at [1191, 103] on span "חזרה לעריכת אפיון" at bounding box center [1166, 106] width 76 height 14
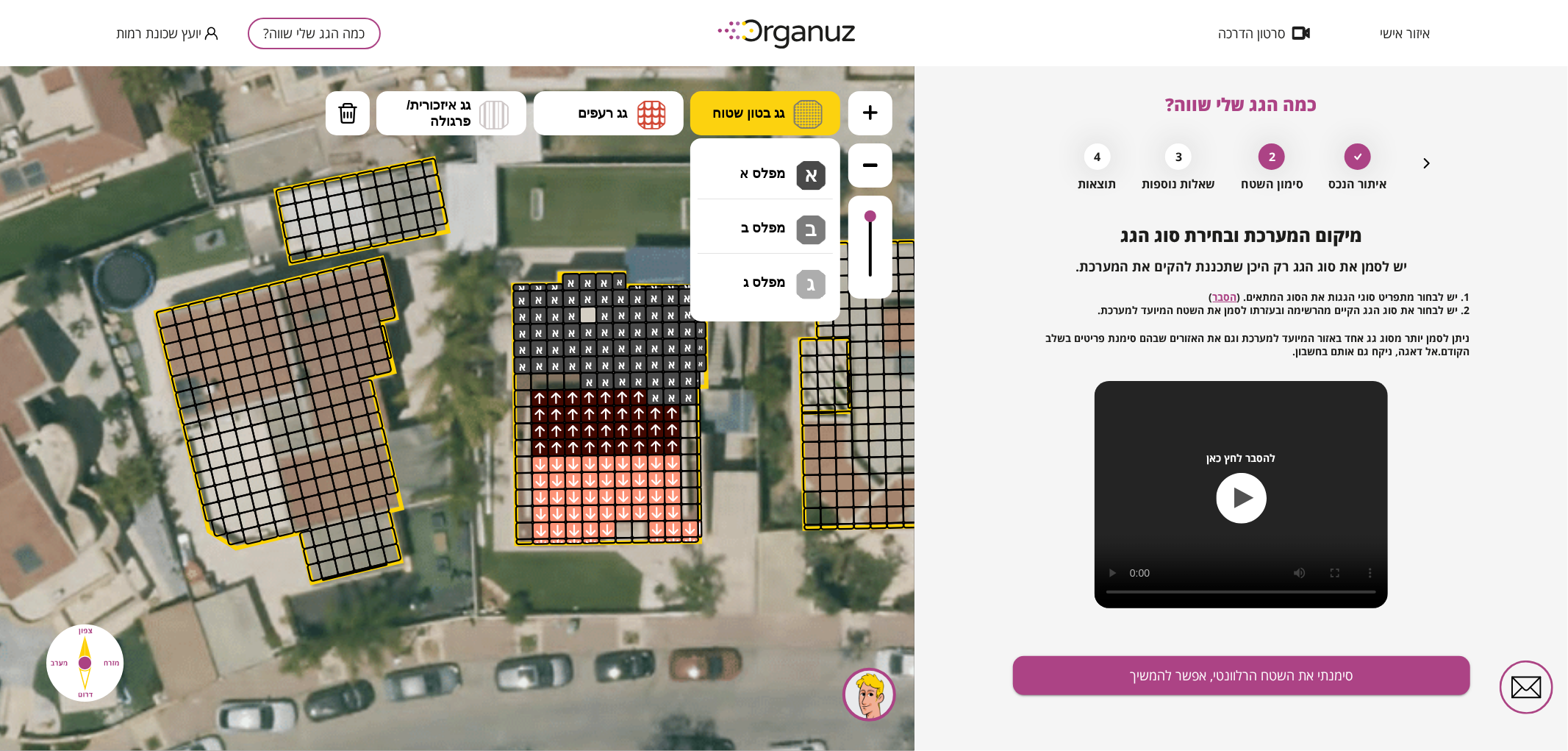
click at [763, 100] on button "גג בטון שטוח" at bounding box center [765, 112] width 150 height 44
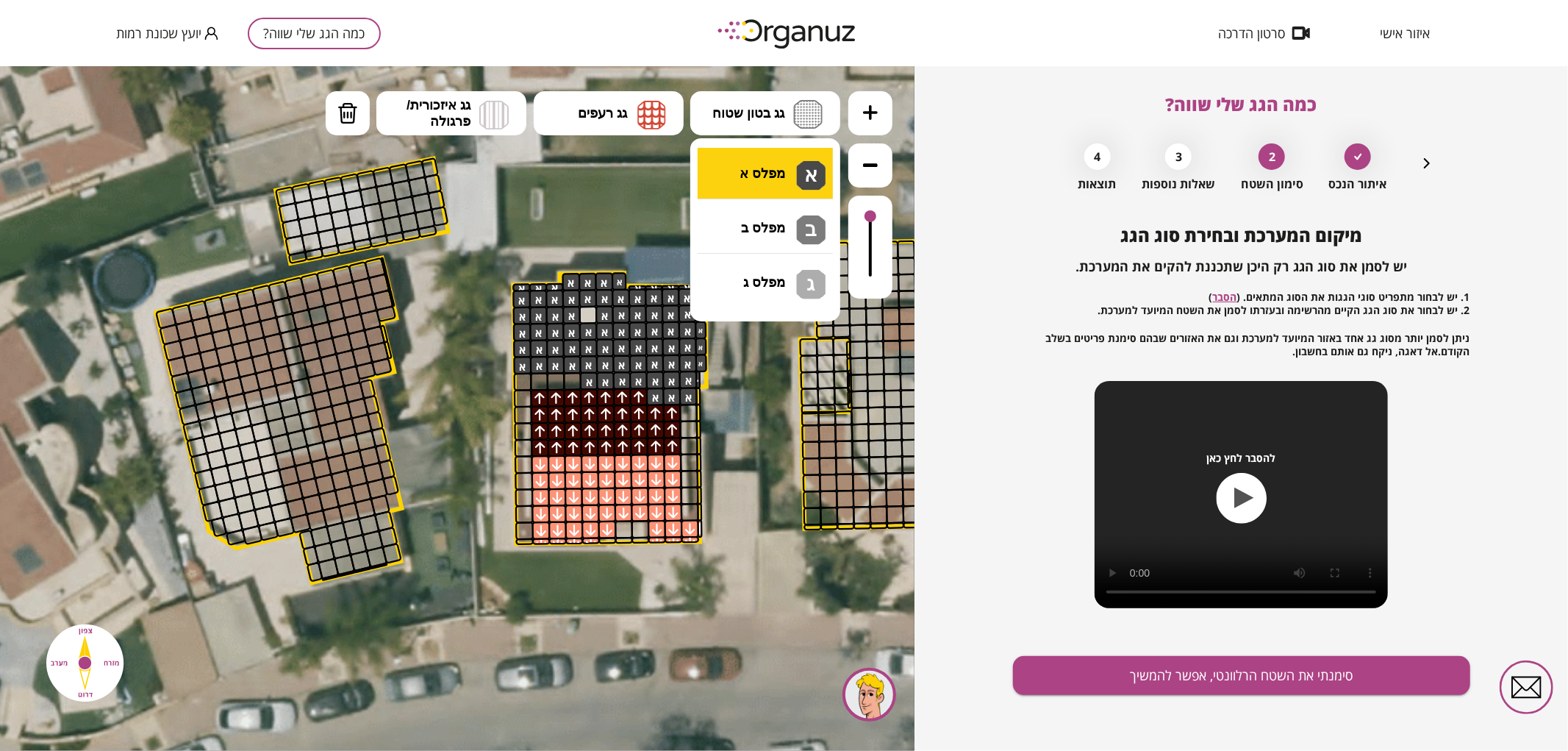
click at [752, 193] on div ".st0 { fill: #FFFFFF; } .st0 { fill: #FFFFFF; }" at bounding box center [457, 408] width 914 height 684
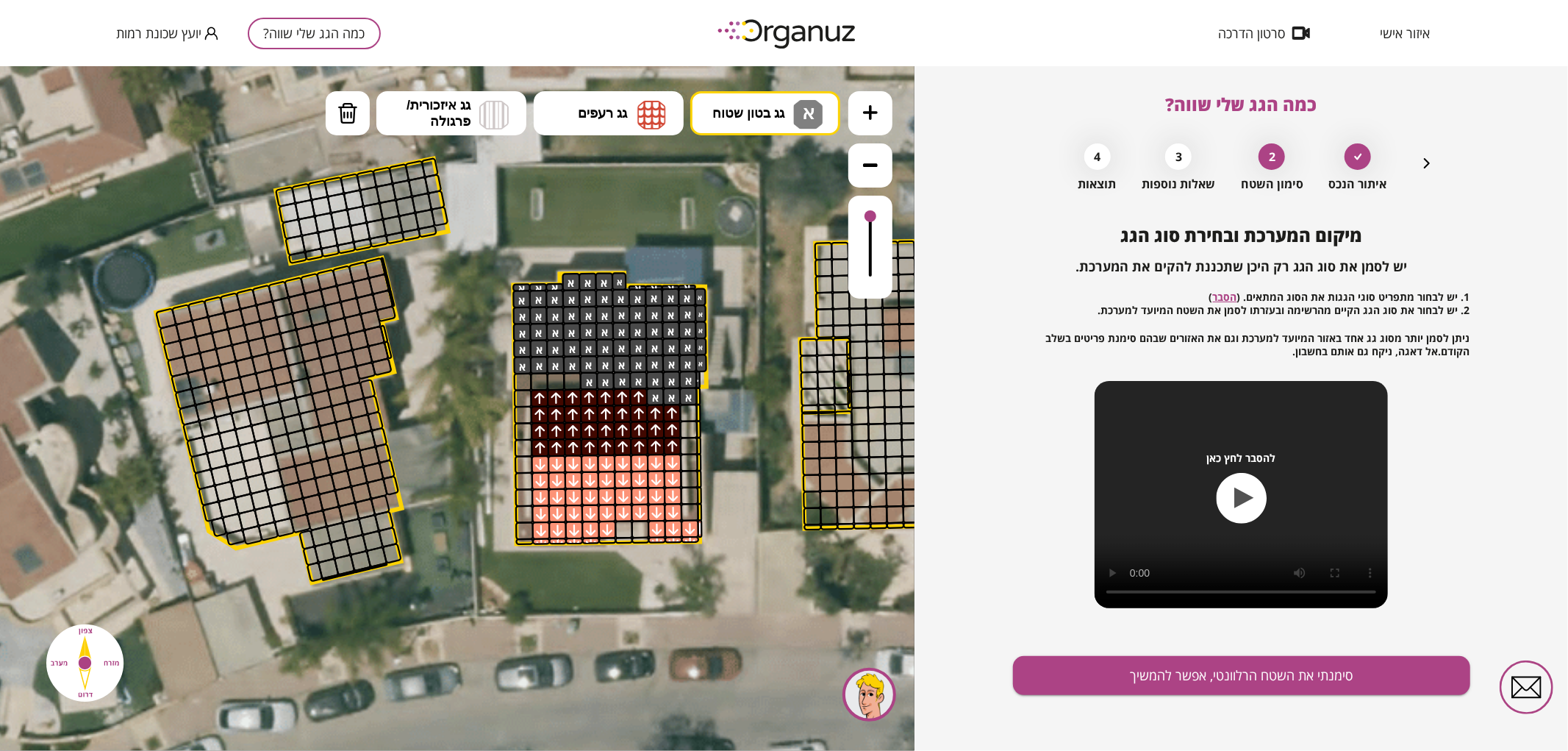
drag, startPoint x: 582, startPoint y: 311, endPoint x: 654, endPoint y: 309, distance: 72.0
click at [1124, 670] on button "סימנתי את השטח הרלוונטי, אפשר להמשיך" at bounding box center [1242, 675] width 458 height 39
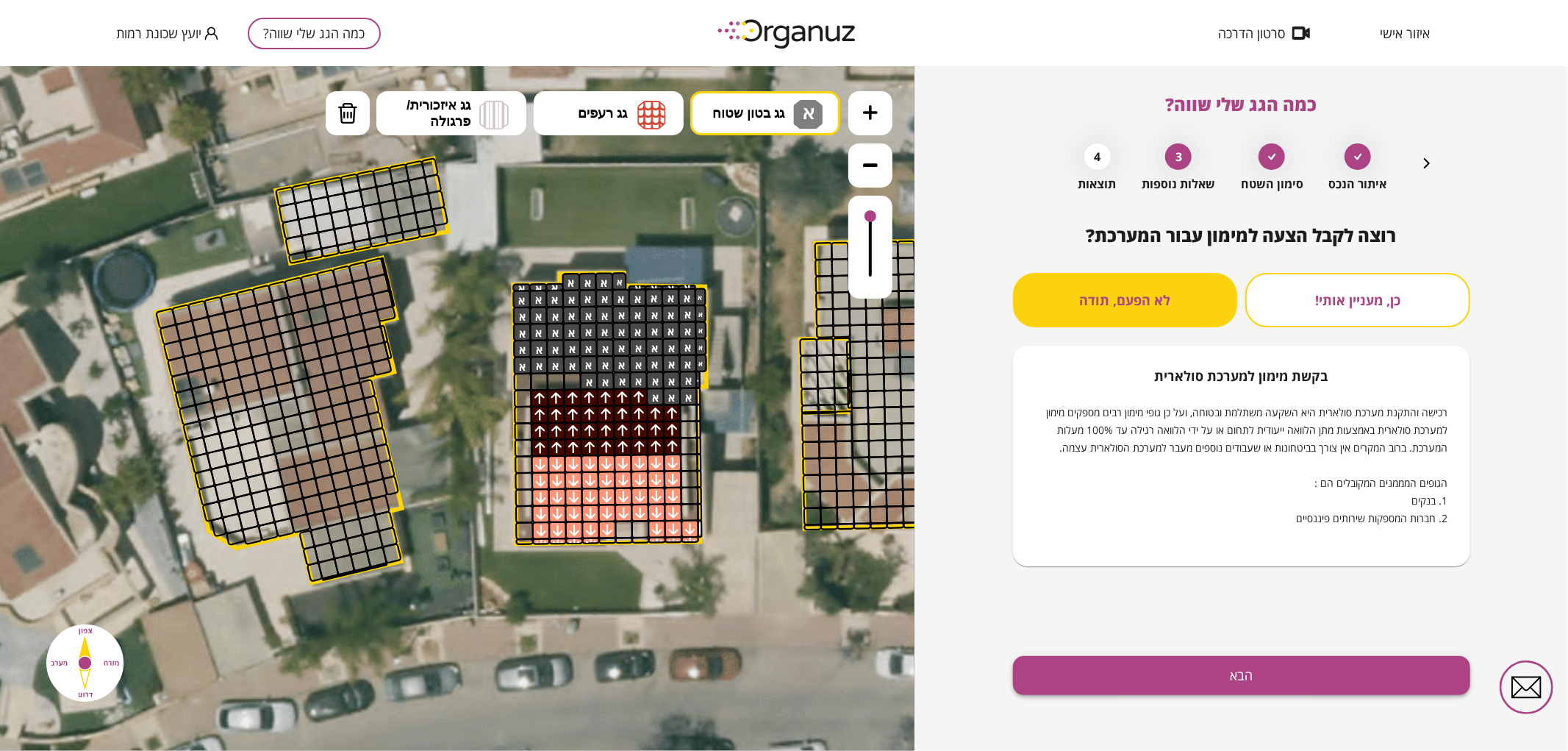
click at [1123, 663] on button "הבא" at bounding box center [1242, 675] width 458 height 39
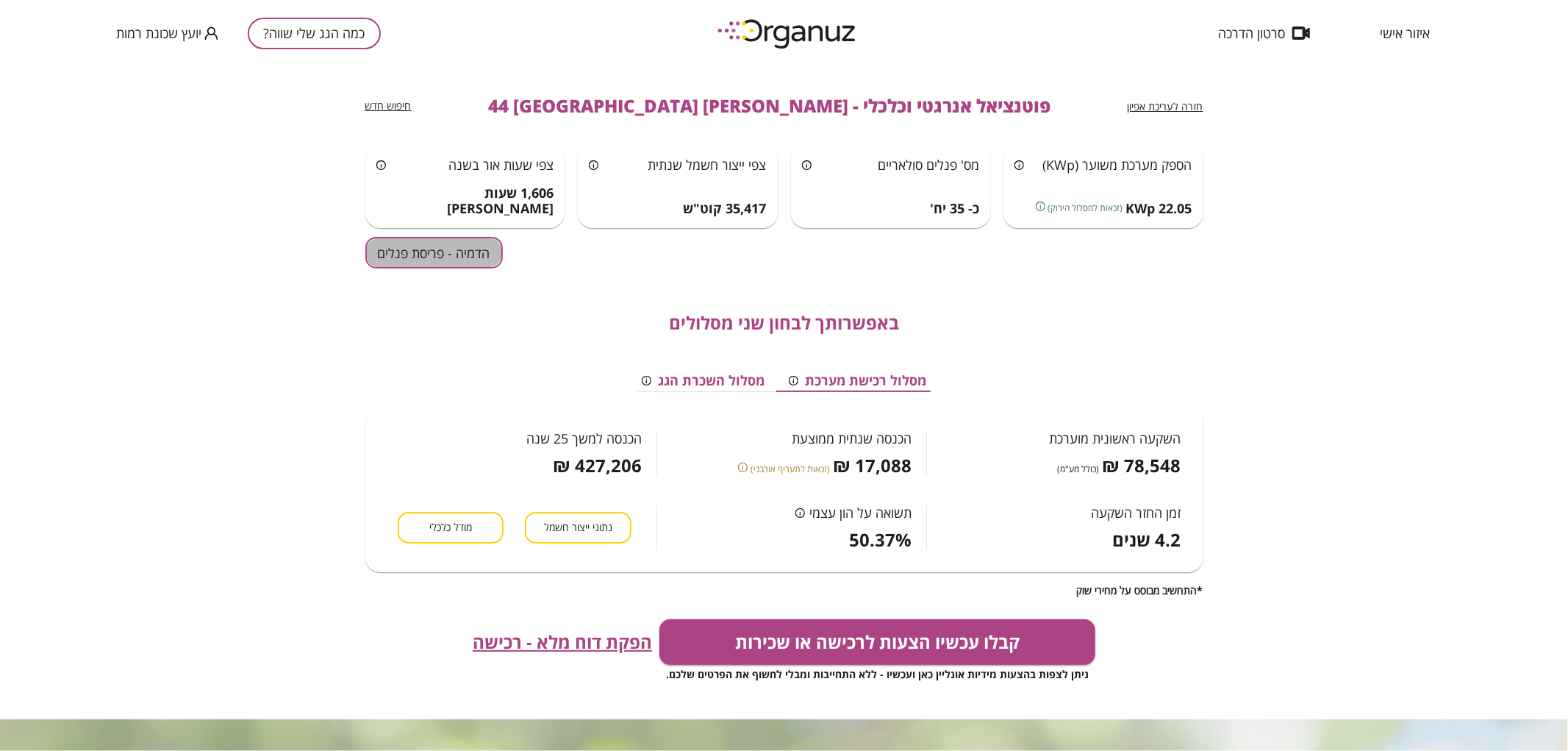
click at [490, 246] on button "הדמיה - פריסת פנלים" at bounding box center [434, 253] width 137 height 32
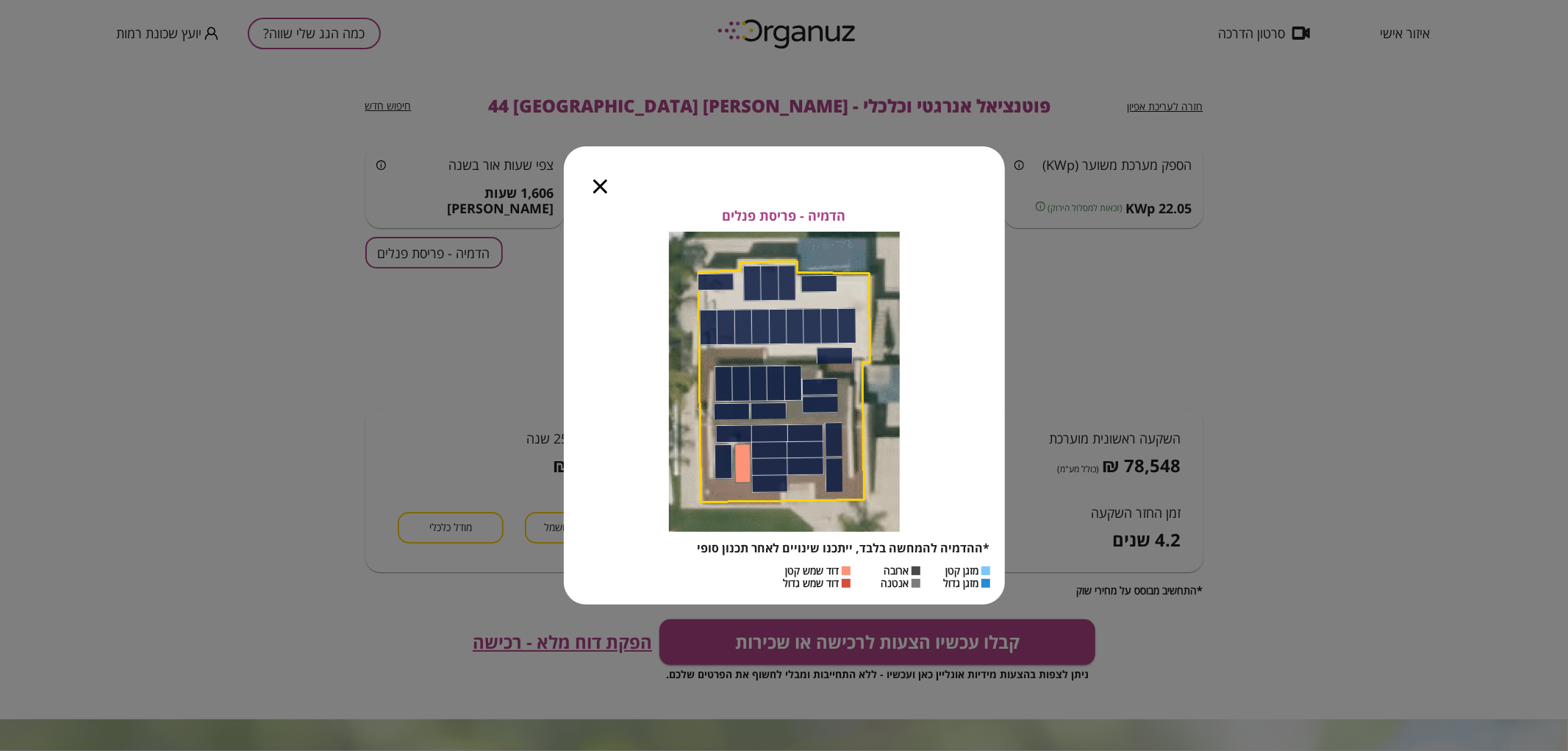
click at [591, 188] on div at bounding box center [599, 177] width 73 height 62
click at [597, 181] on icon "button" at bounding box center [600, 186] width 14 height 14
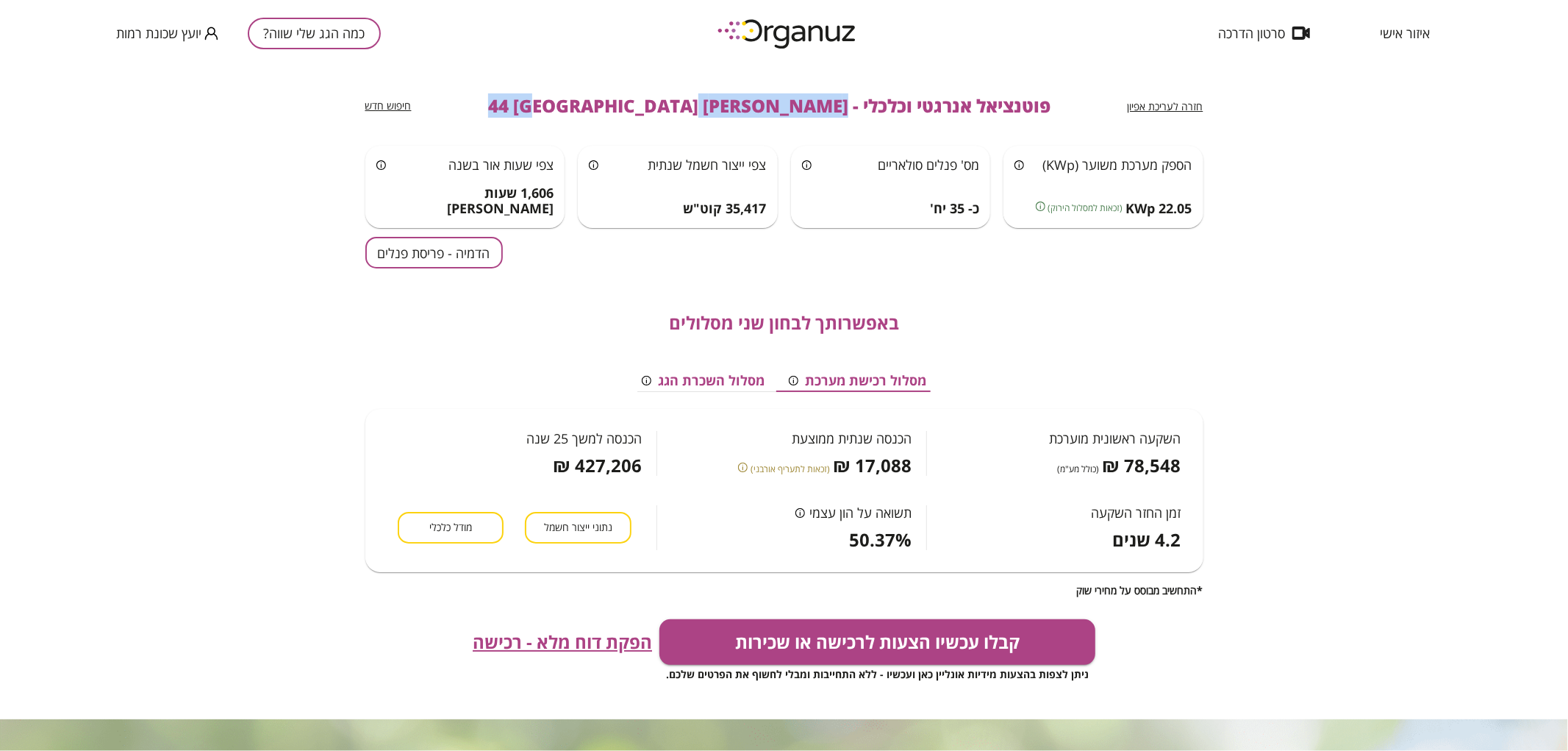
drag, startPoint x: 753, startPoint y: 106, endPoint x: 577, endPoint y: 96, distance: 176.3
click at [577, 96] on div "חזרה לעריכת אפיון פוטנציאל אנרגטי וכלכלי - [PERSON_NAME] 44 באר שבע חיפוש חדש" at bounding box center [785, 106] width 838 height 80
copy span "[PERSON_NAME] 44 [GEOGRAPHIC_DATA]"
click at [355, 38] on button "כמה הגג שלי שווה?" at bounding box center [314, 33] width 133 height 32
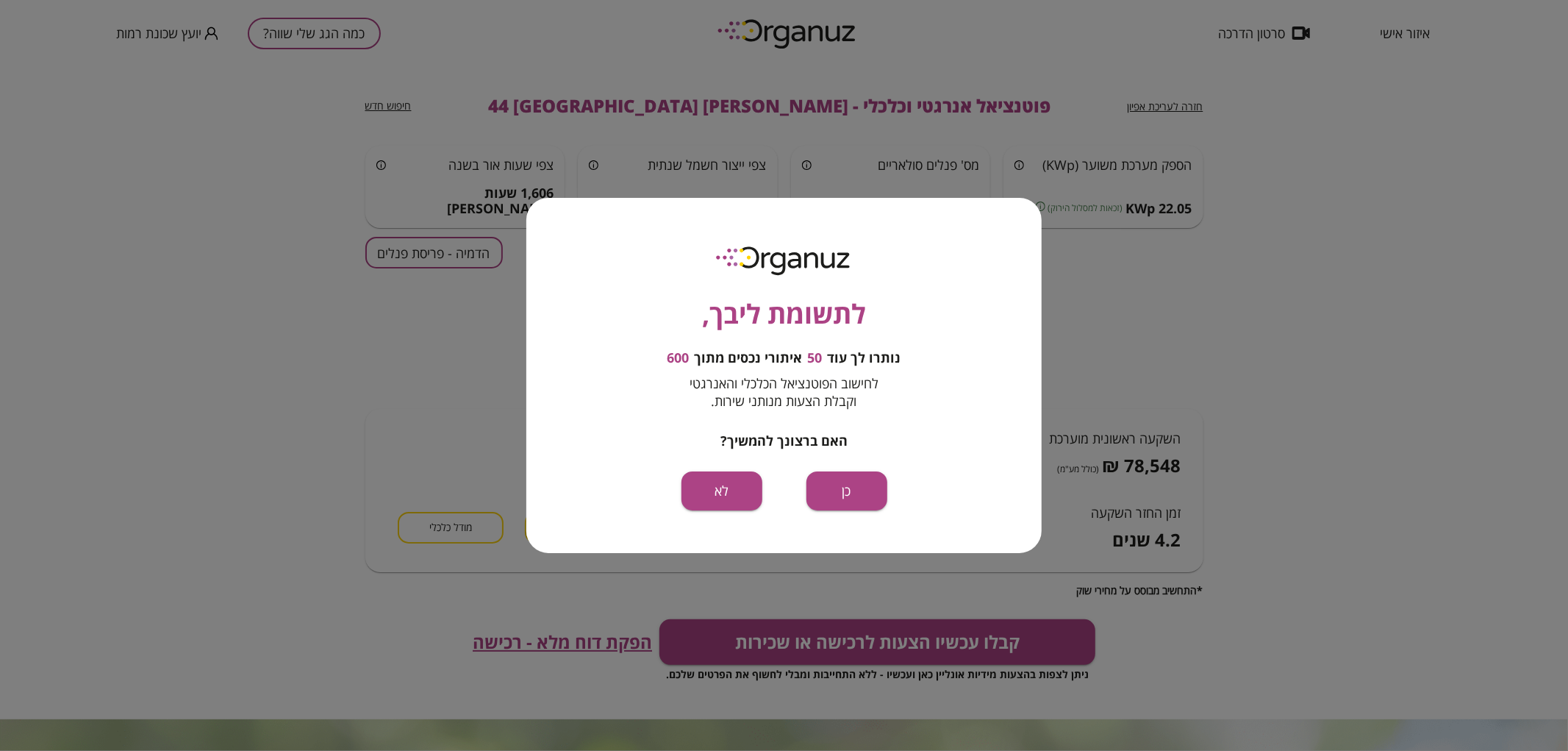
click at [826, 466] on div "לתשומת ליבך, נותרו לך עוד 50 איתורי נכסים מתוך 600 לחישוב הפוטנציאל הכלכלי והאנ…" at bounding box center [784, 376] width 515 height 355
click at [842, 480] on button "כן" at bounding box center [847, 491] width 80 height 39
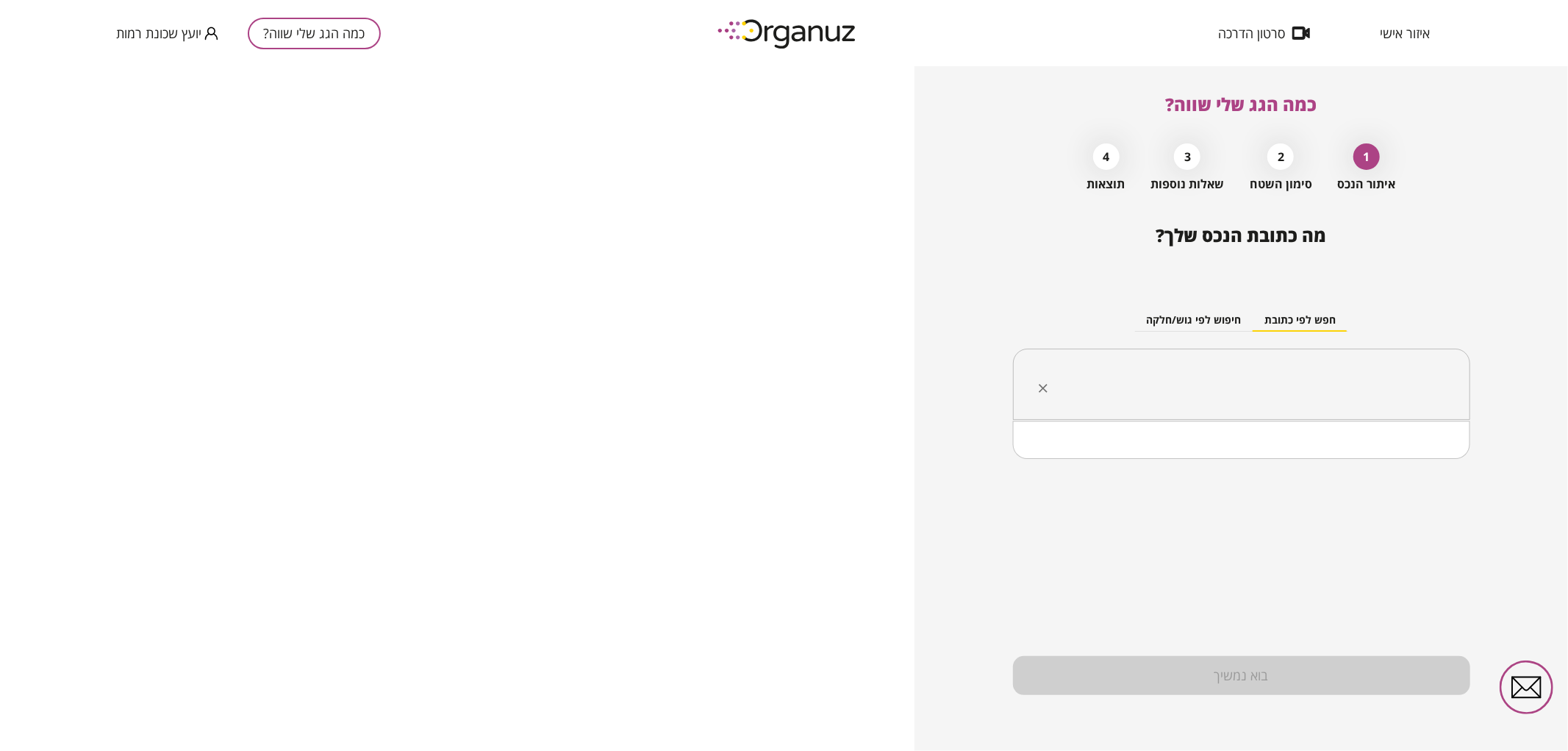
click at [1218, 368] on input "text" at bounding box center [1248, 384] width 411 height 37
paste input "**********"
drag, startPoint x: 1391, startPoint y: 380, endPoint x: 1382, endPoint y: 386, distance: 10.8
click at [1382, 386] on input "**********" at bounding box center [1248, 384] width 411 height 37
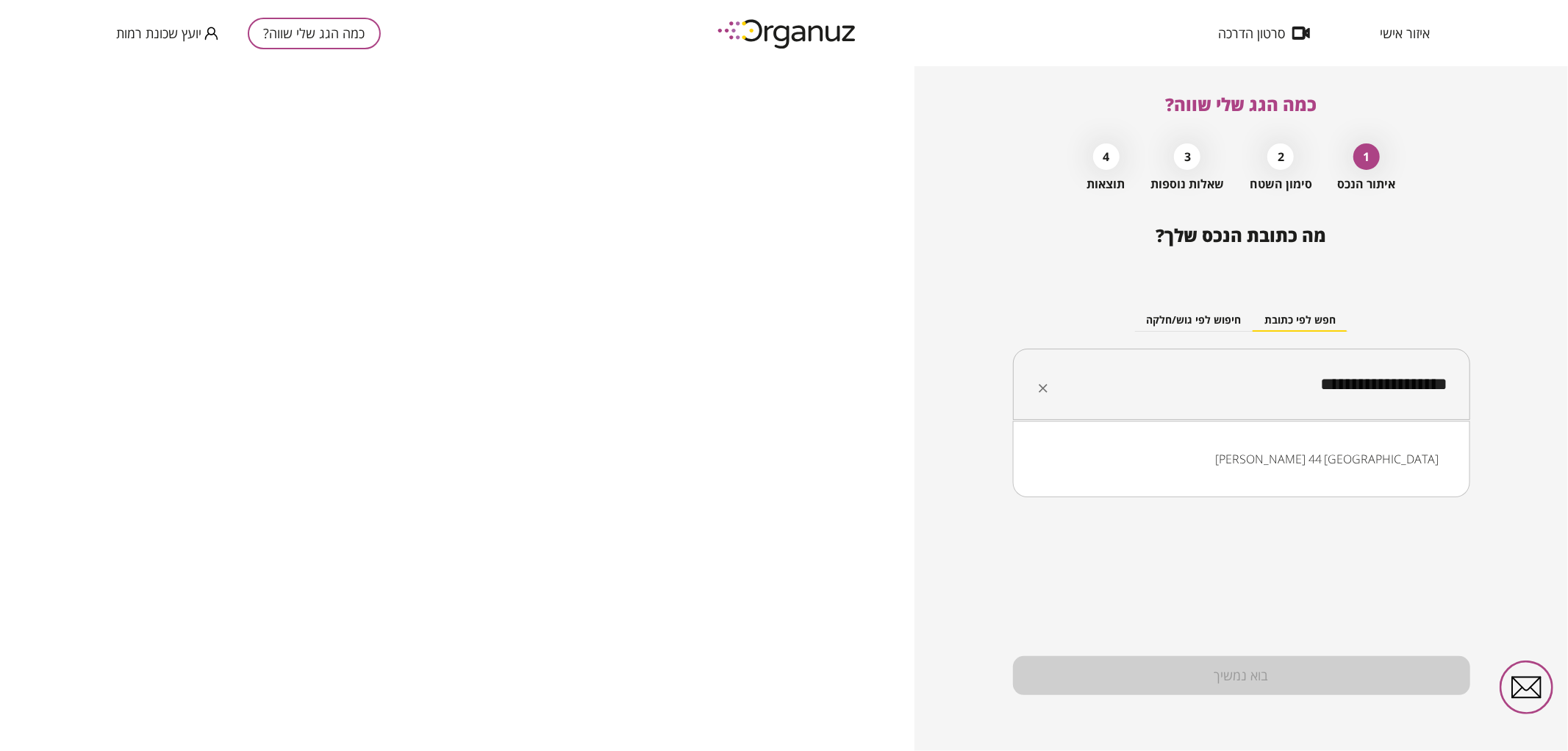
click at [1385, 387] on input "**********" at bounding box center [1248, 384] width 411 height 37
click at [1363, 454] on li "[PERSON_NAME] 46 [GEOGRAPHIC_DATA]" at bounding box center [1242, 459] width 419 height 26
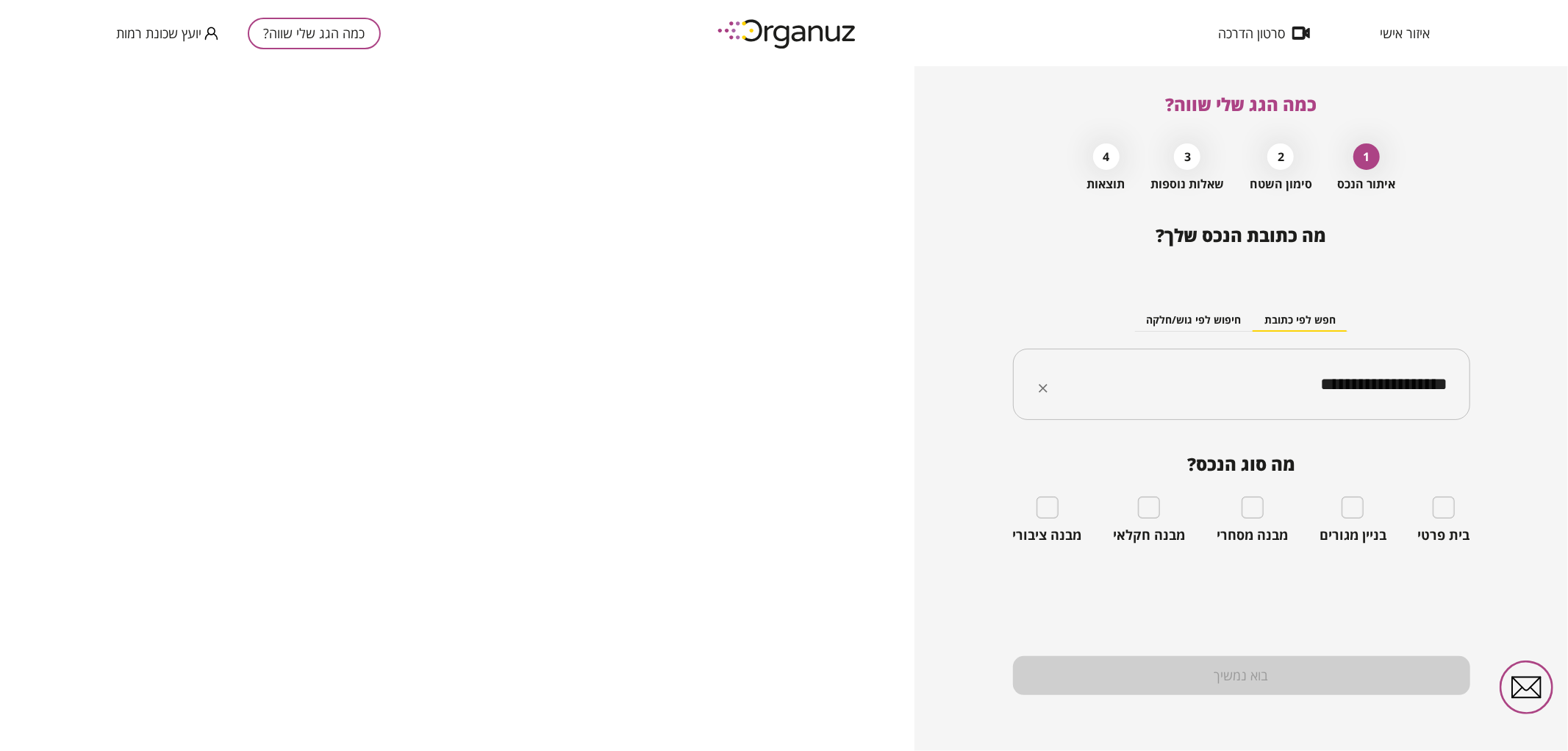
type input "**********"
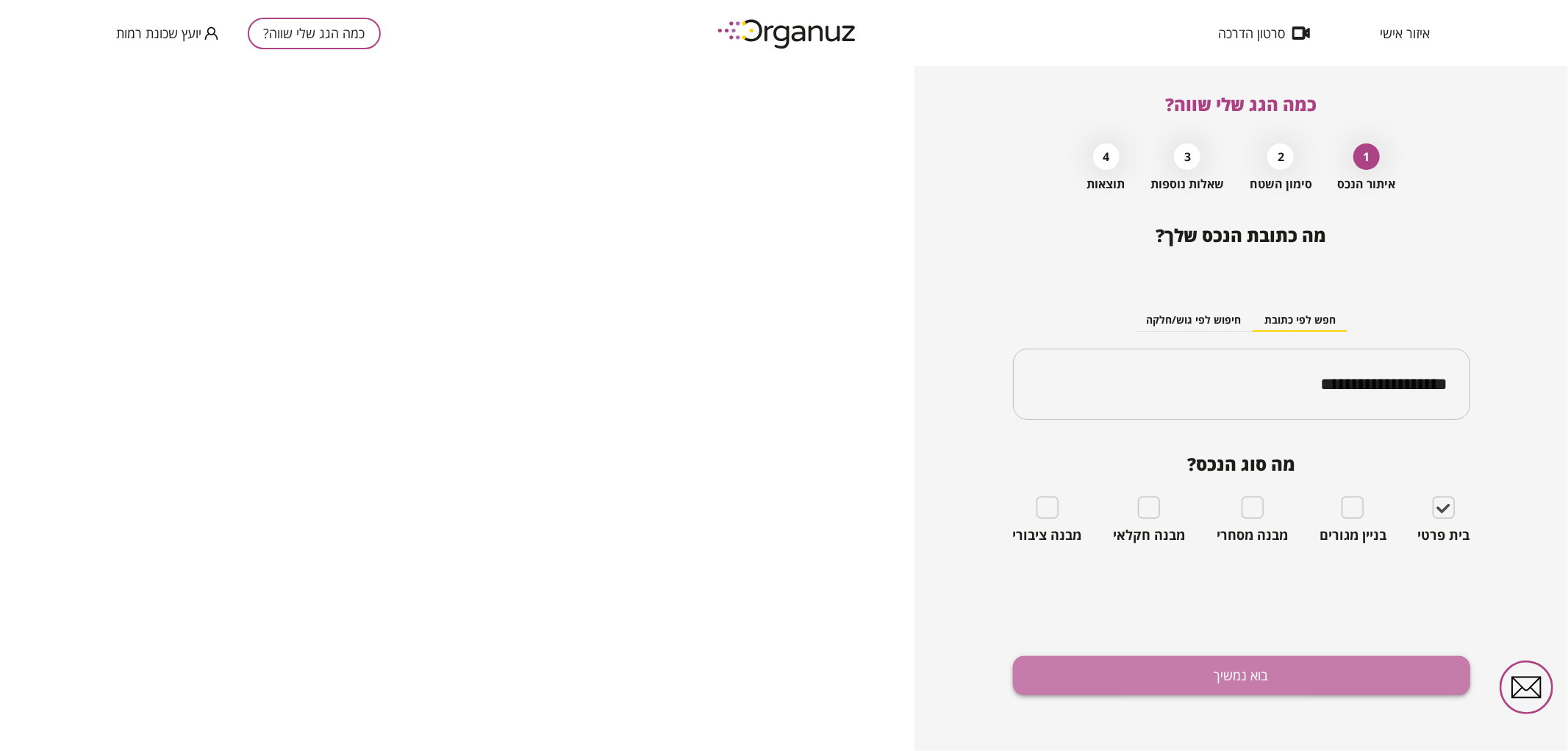
click at [1387, 688] on button "בוא נמשיך" at bounding box center [1242, 675] width 458 height 39
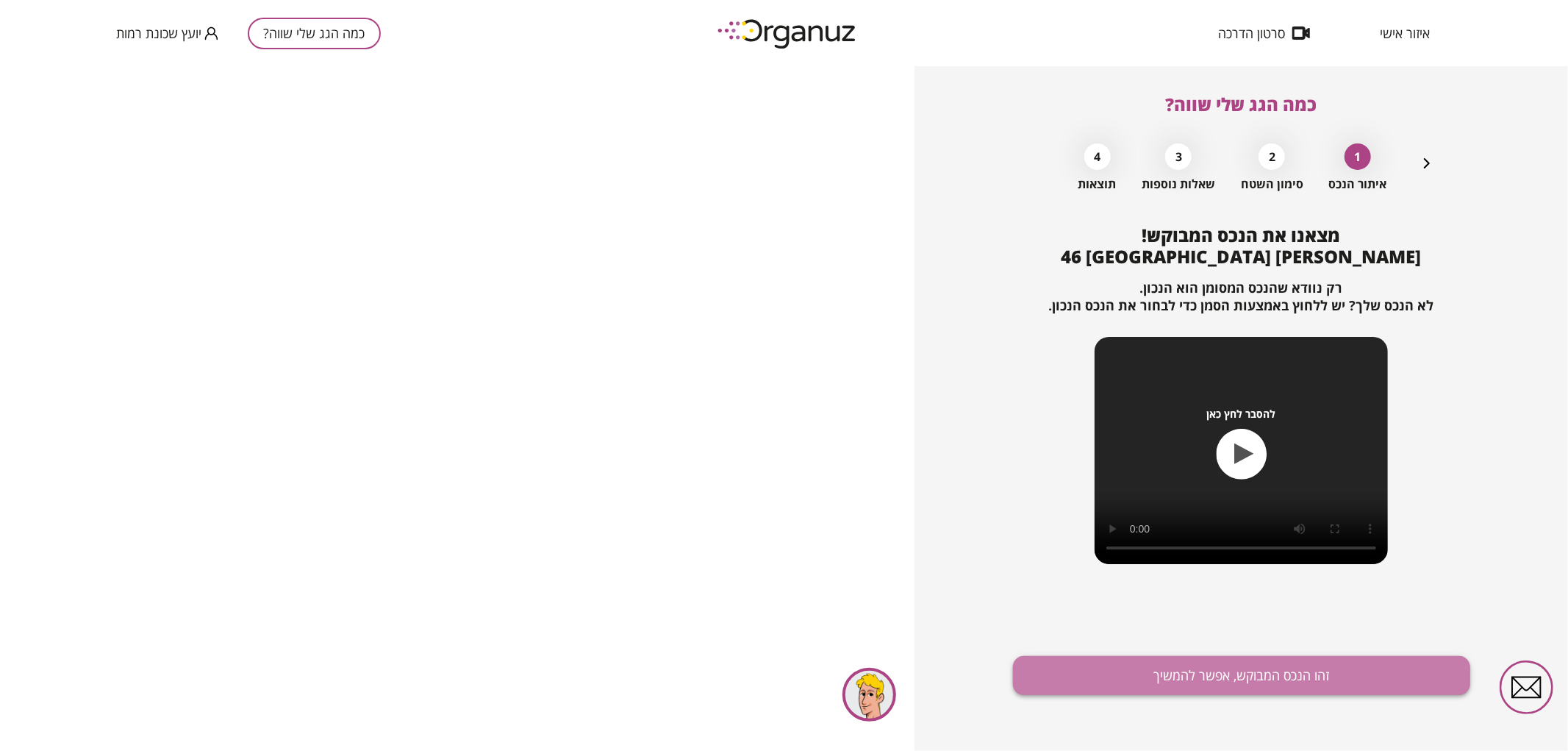
click at [1386, 688] on button "זהו הנכס המבוקש, אפשר להמשיך" at bounding box center [1242, 675] width 458 height 39
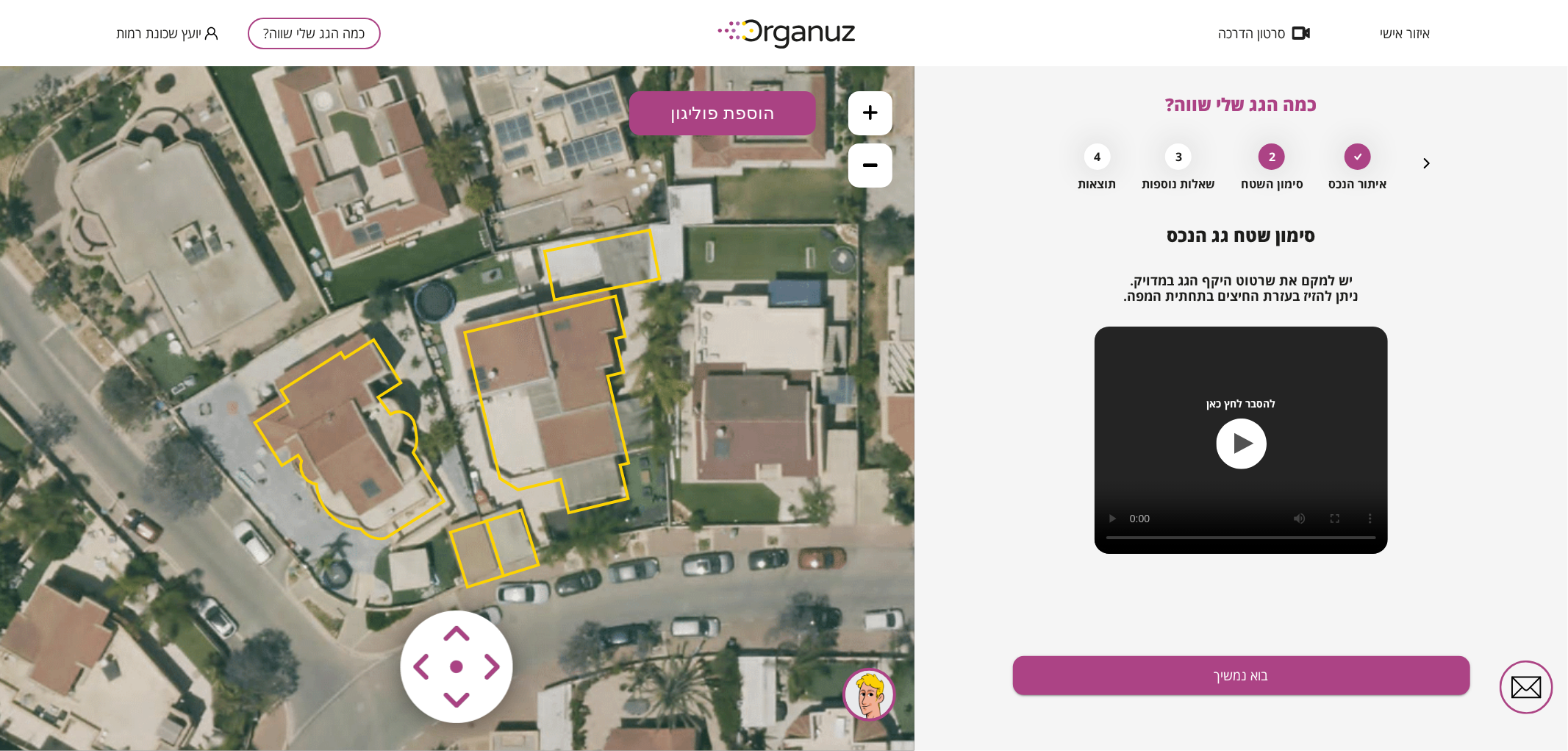
click at [505, 375] on polygon at bounding box center [546, 404] width 164 height 217
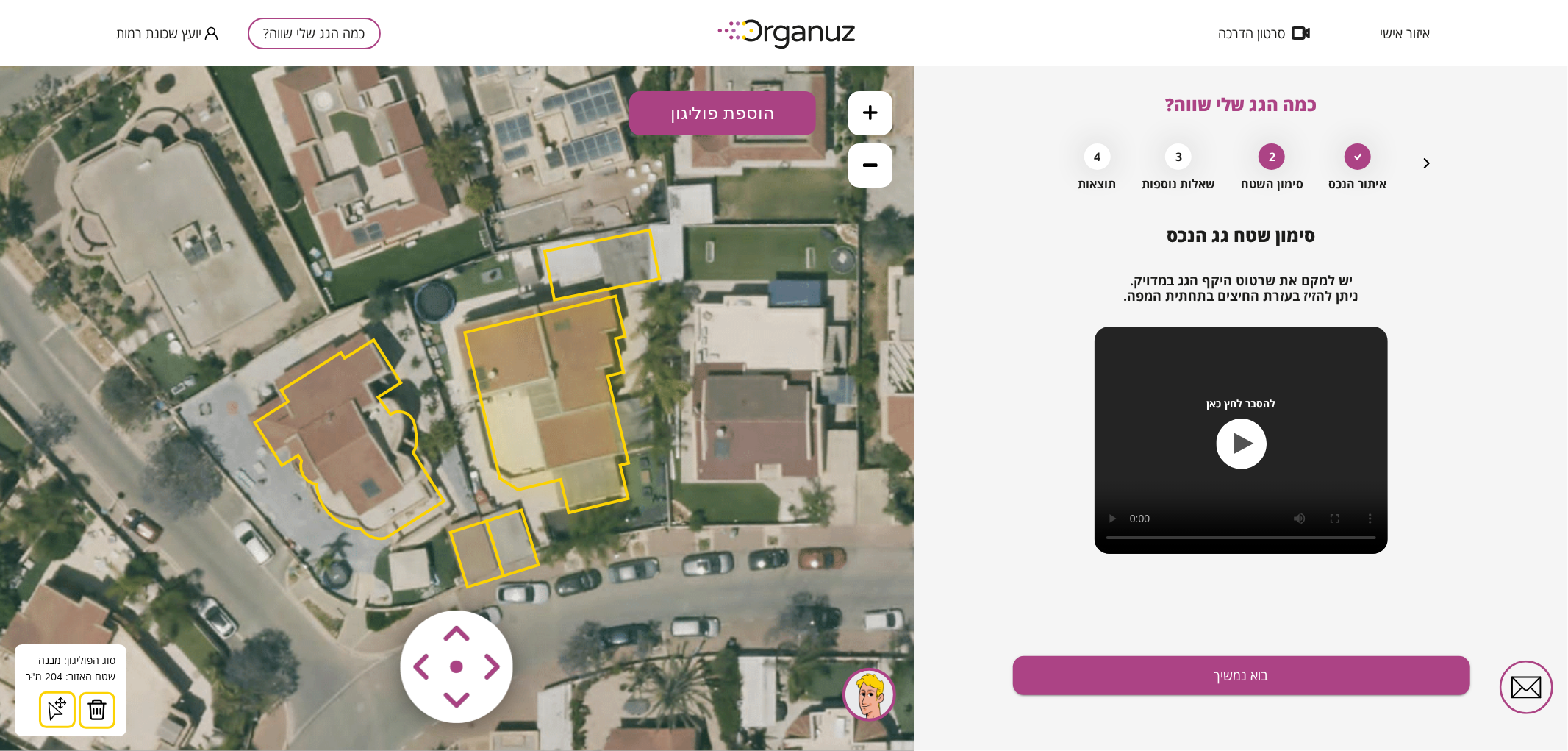
click at [395, 178] on icon at bounding box center [458, 407] width 1257 height 1258
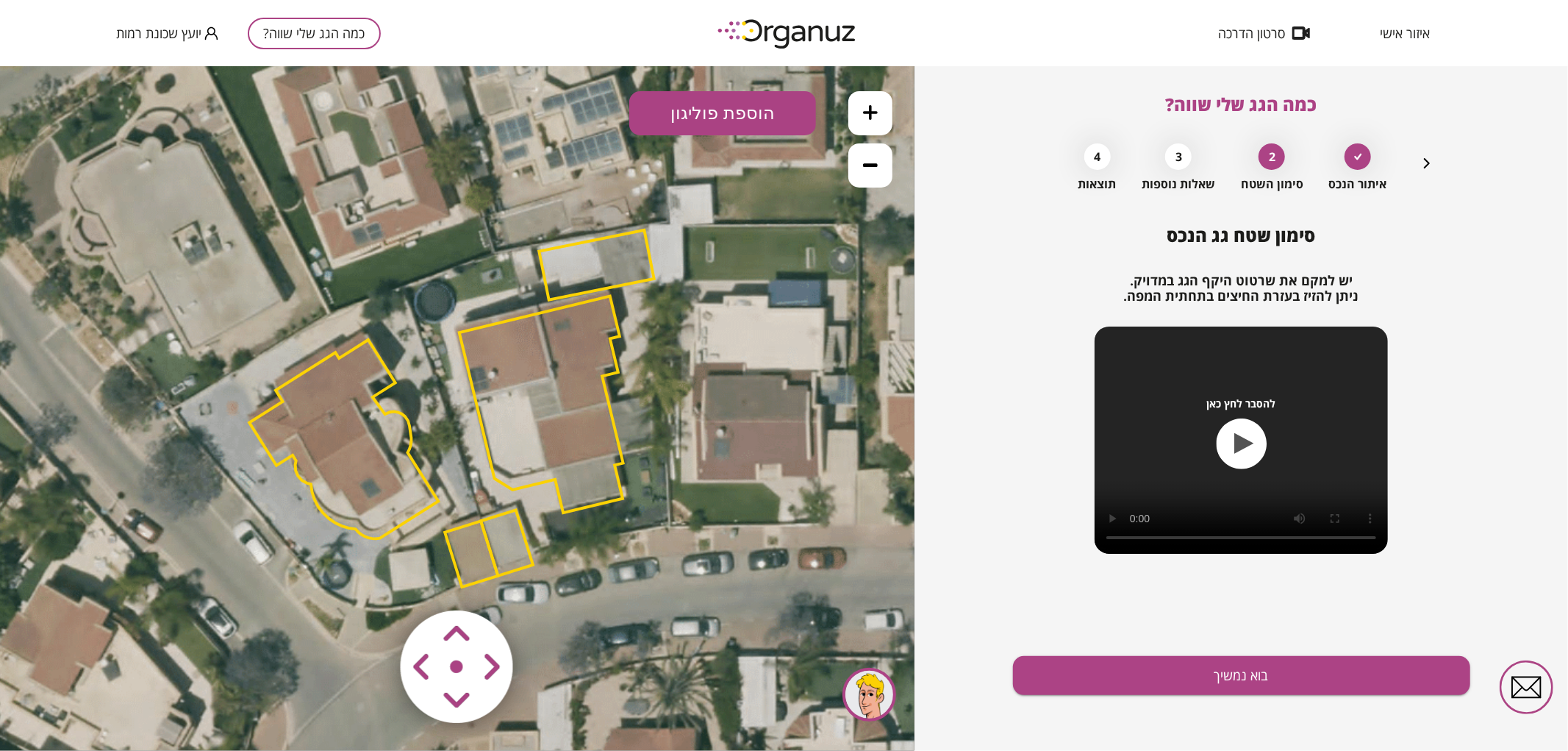
click at [370, 579] on area at bounding box center [370, 579] width 0 height 0
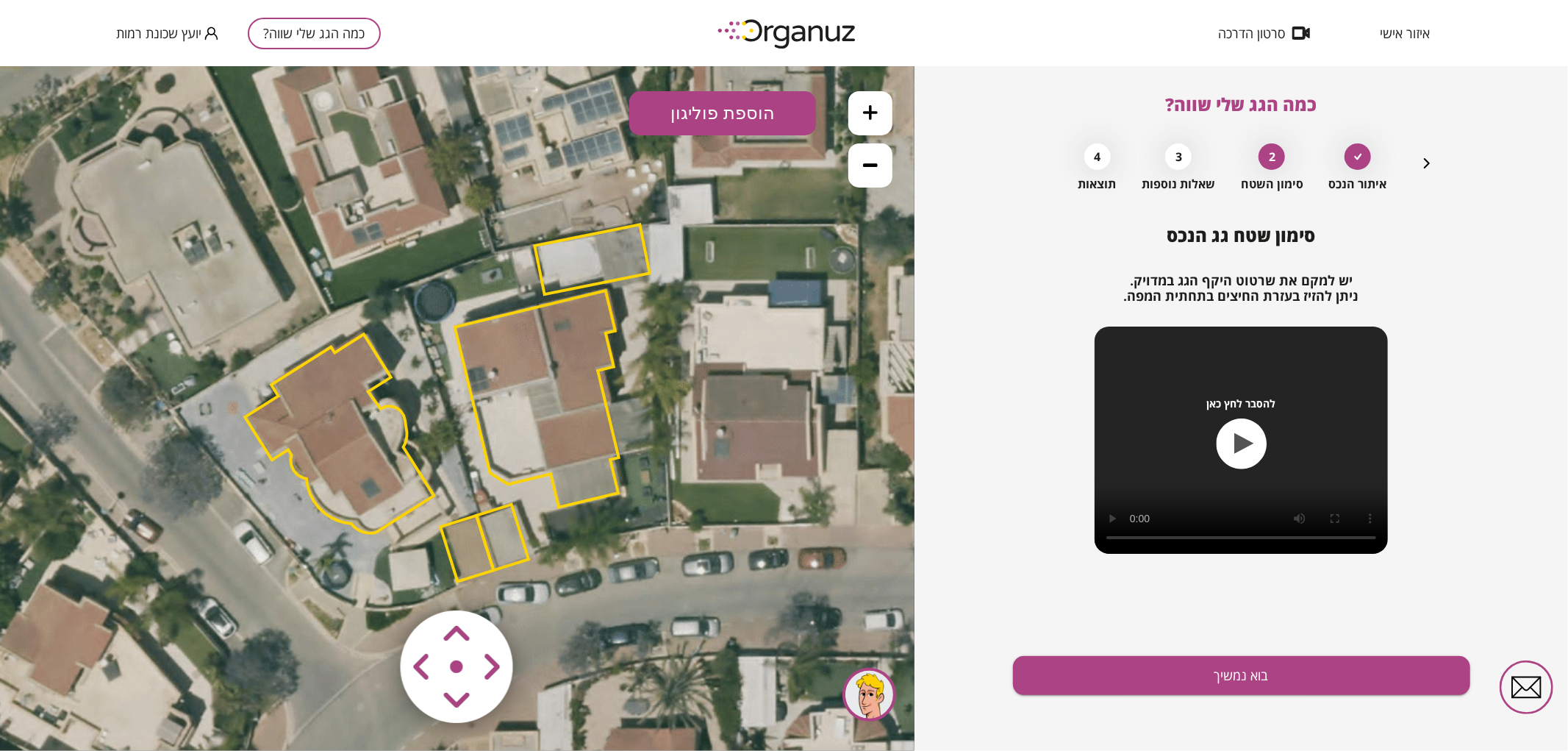
click at [370, 579] on area at bounding box center [370, 579] width 0 height 0
click at [1069, 672] on button "בוא נמשיך" at bounding box center [1242, 675] width 458 height 39
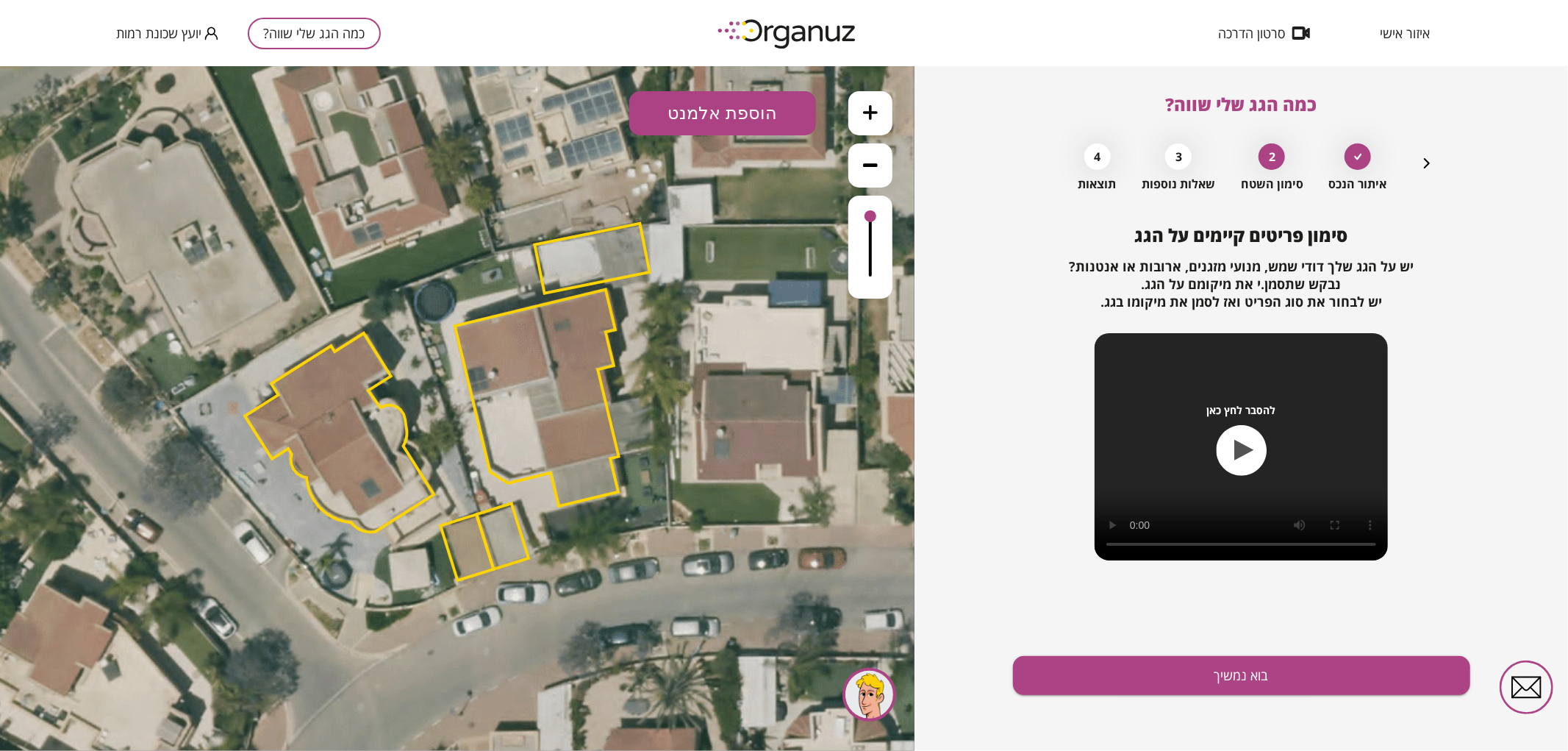
click at [872, 104] on icon at bounding box center [870, 111] width 15 height 15
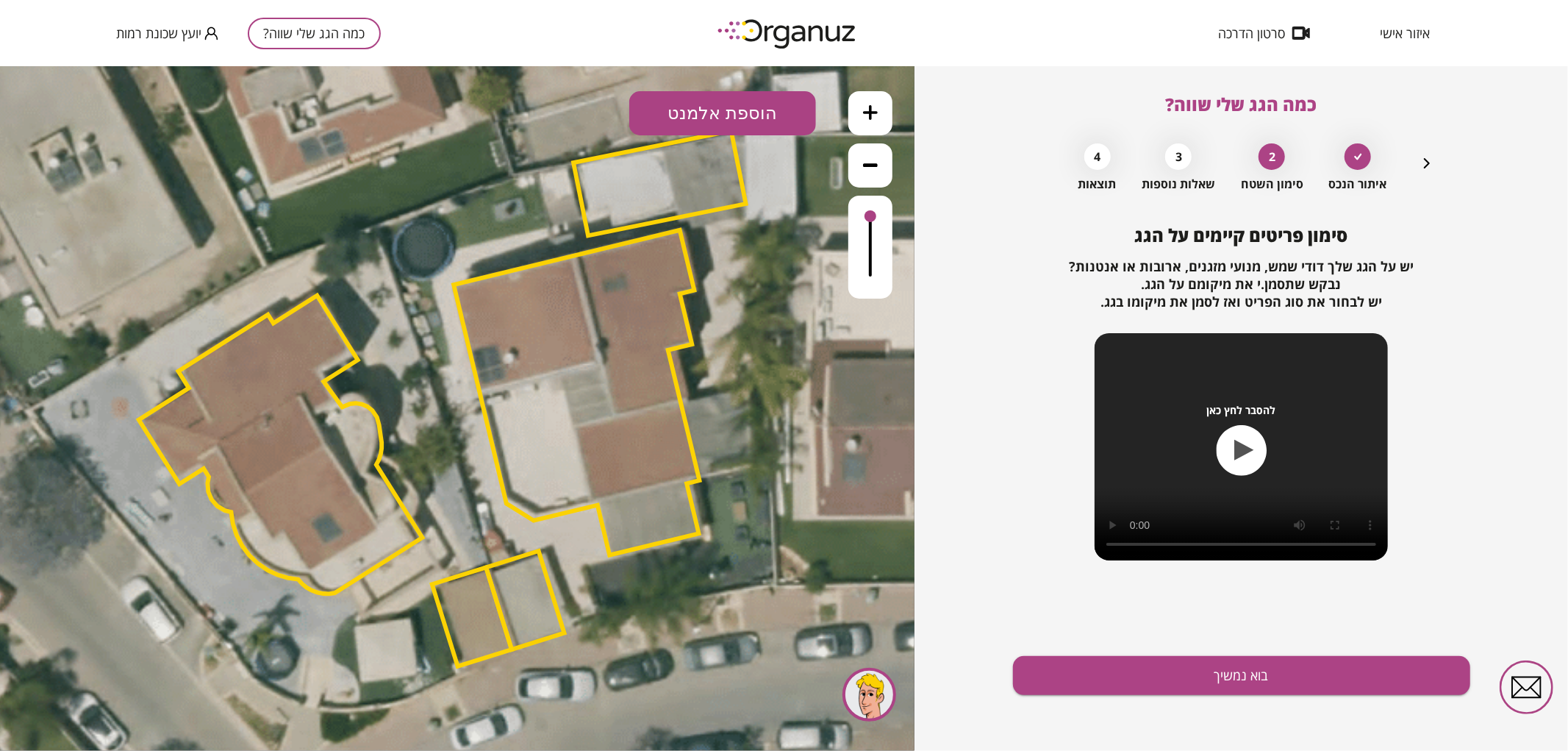
click at [699, 103] on button "הוספת אלמנט" at bounding box center [722, 112] width 186 height 44
click at [716, 325] on div ".st0 { fill: #FFFFFF; } .st0 { fill: #FFFFFF; }" at bounding box center [457, 408] width 914 height 684
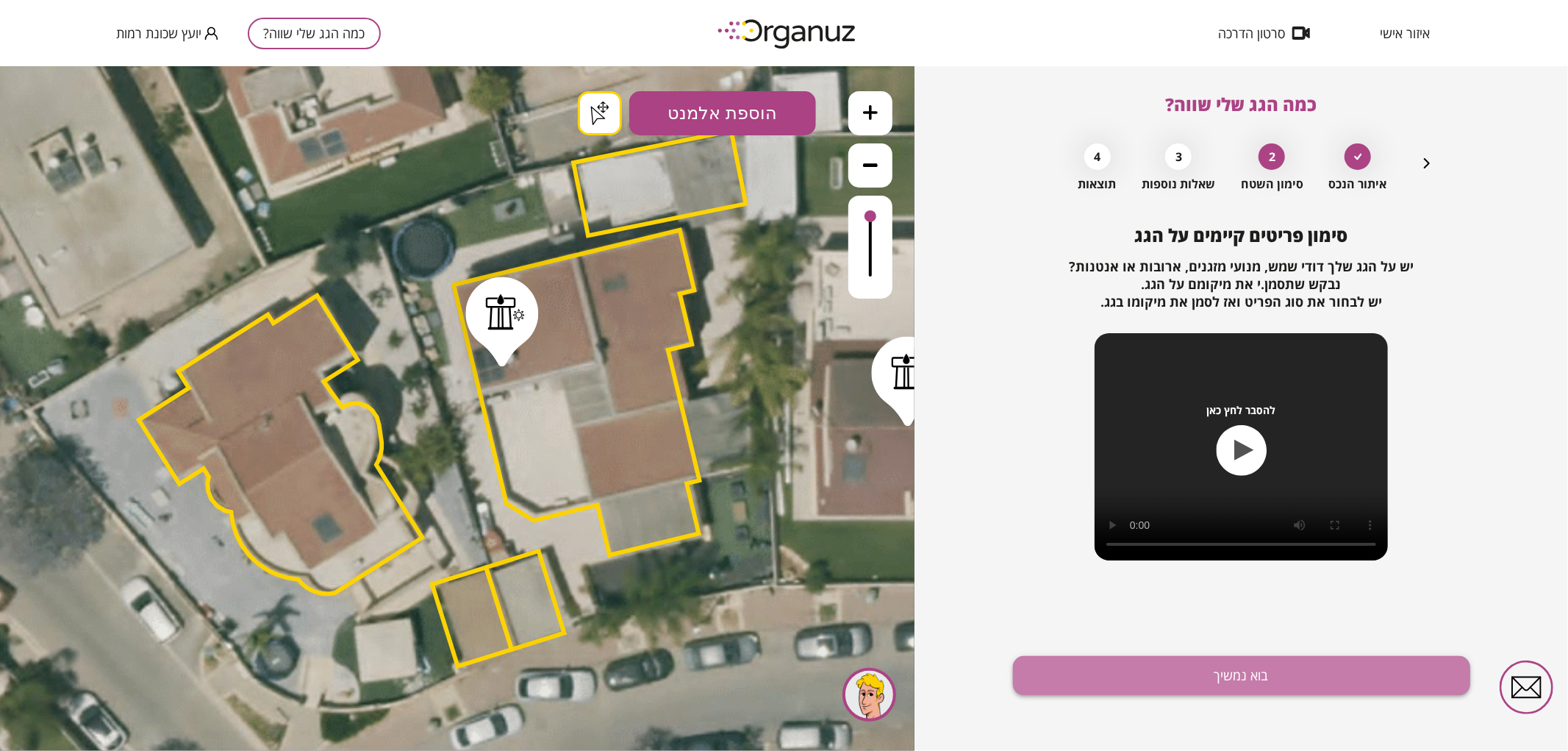
click at [1130, 672] on button "בוא נמשיך" at bounding box center [1242, 675] width 458 height 39
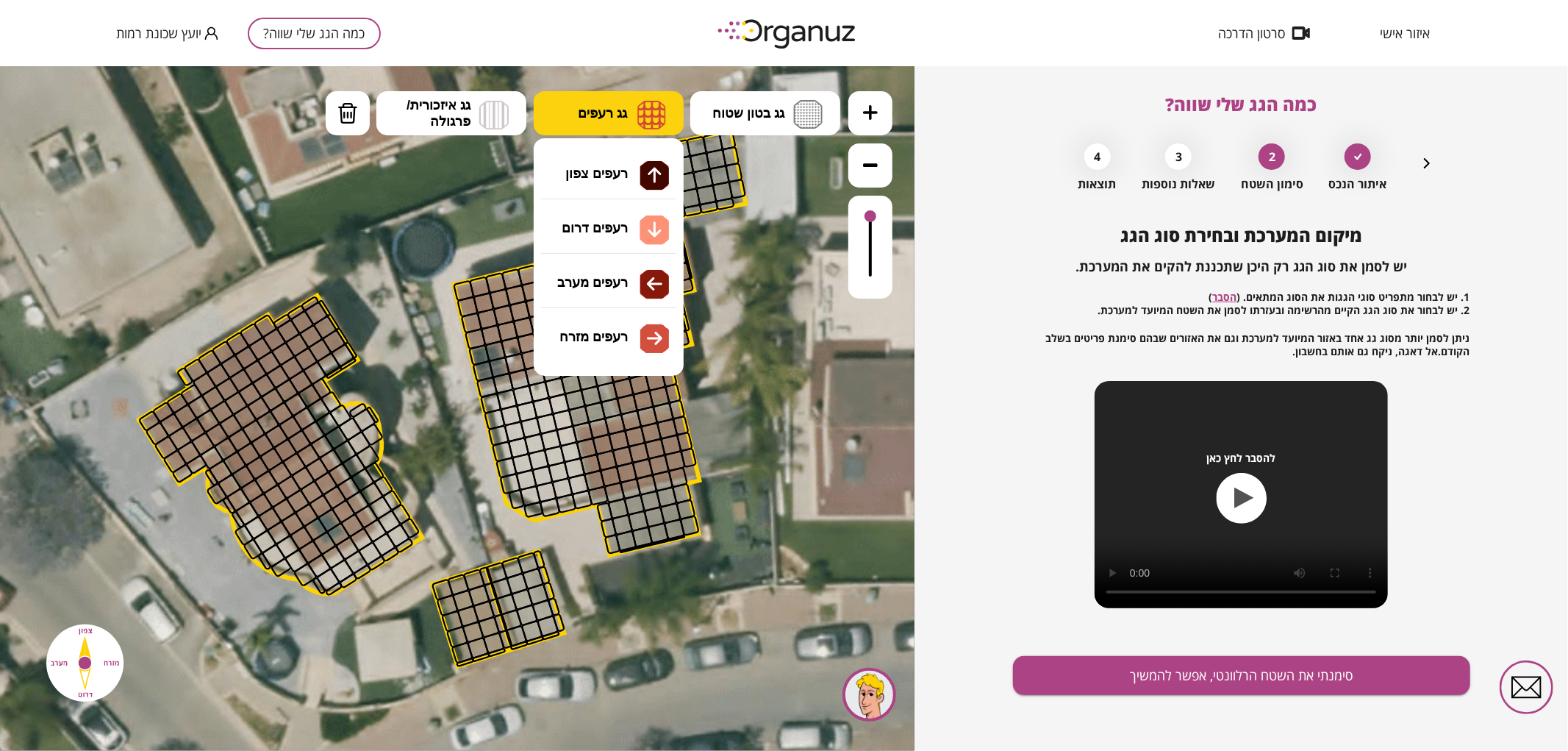
click at [606, 104] on span "גג רעפים" at bounding box center [602, 112] width 49 height 16
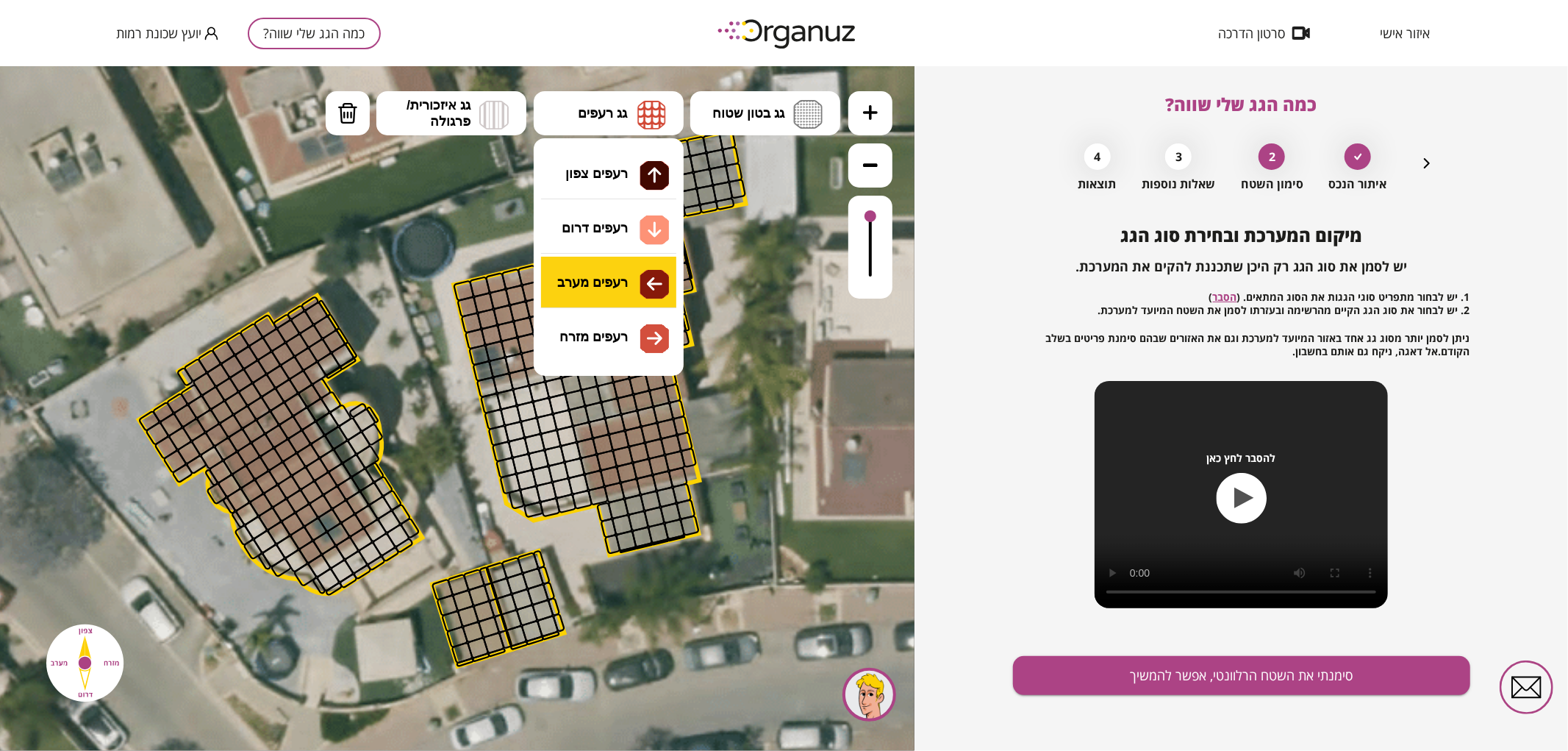
click at [612, 282] on div ".st0 { fill: #FFFFFF; } .st0 { fill: #FFFFFF; }" at bounding box center [457, 408] width 914 height 684
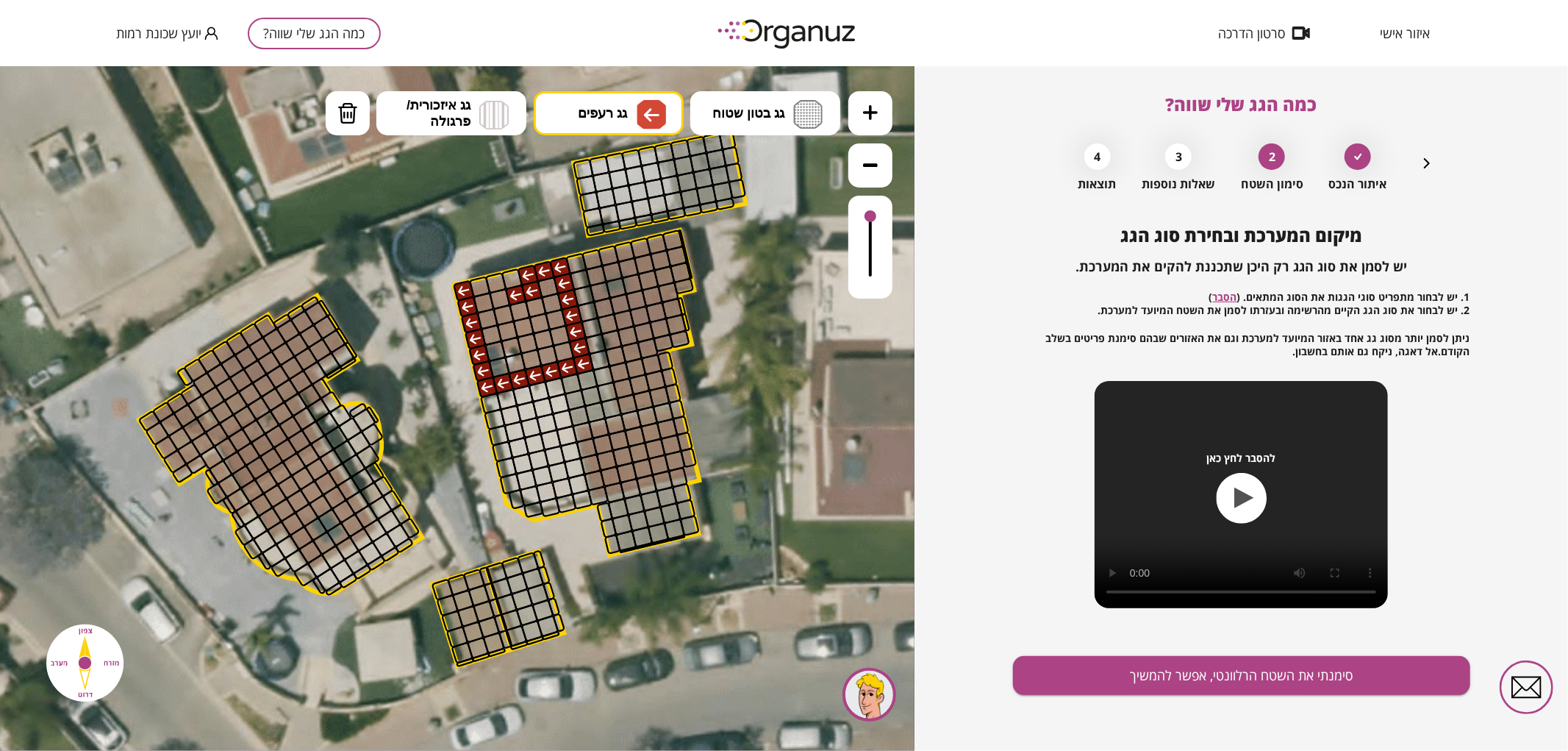
drag, startPoint x: 465, startPoint y: 294, endPoint x: 483, endPoint y: 284, distance: 20.6
drag, startPoint x: 472, startPoint y: 287, endPoint x: 512, endPoint y: 284, distance: 40.1
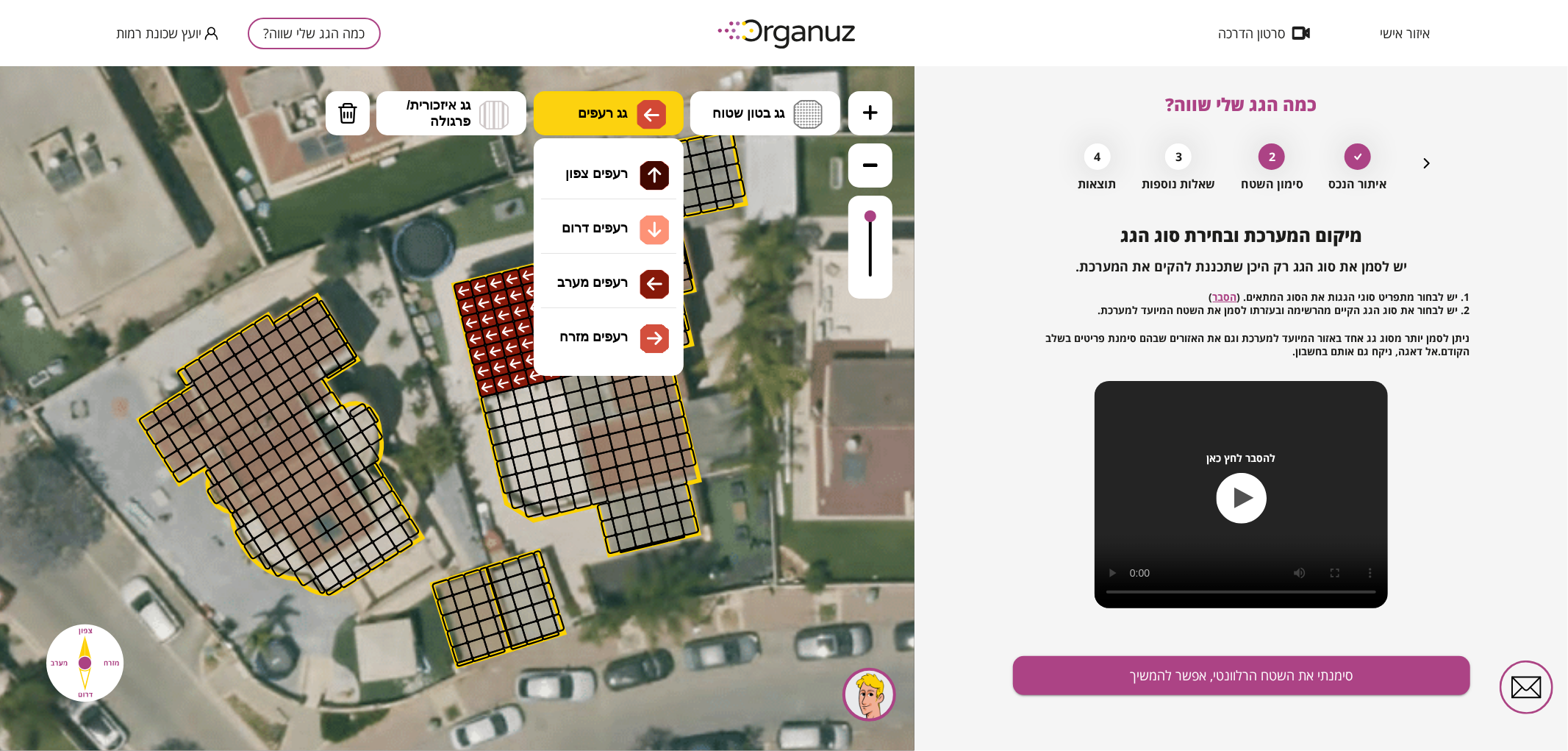
click at [628, 110] on button "גג רעפים" at bounding box center [608, 112] width 150 height 44
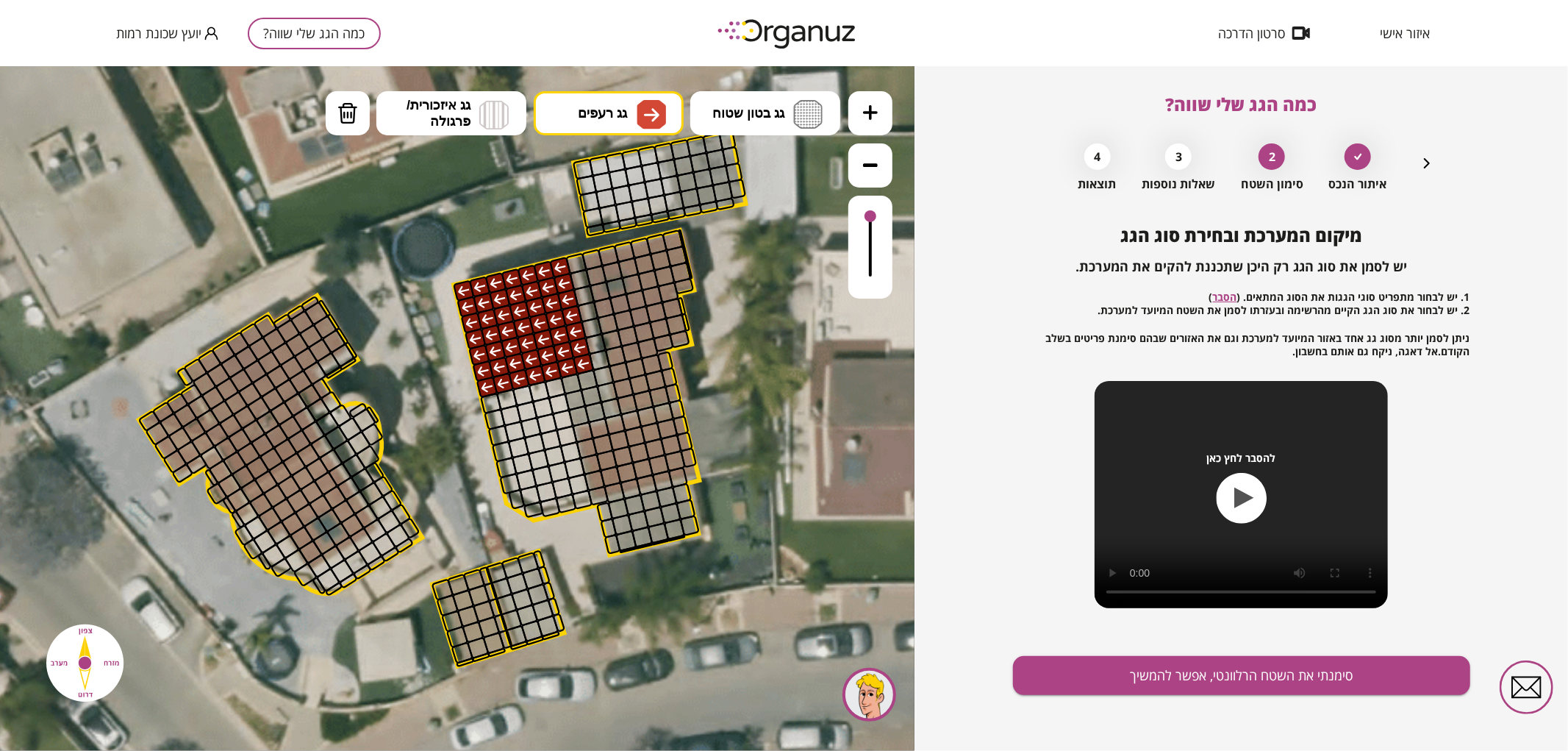
click at [631, 331] on div ".st0 { fill: #FFFFFF; } .st0 { fill: #FFFFFF; }" at bounding box center [457, 408] width 914 height 684
drag, startPoint x: 586, startPoint y: 256, endPoint x: 655, endPoint y: 360, distance: 124.8
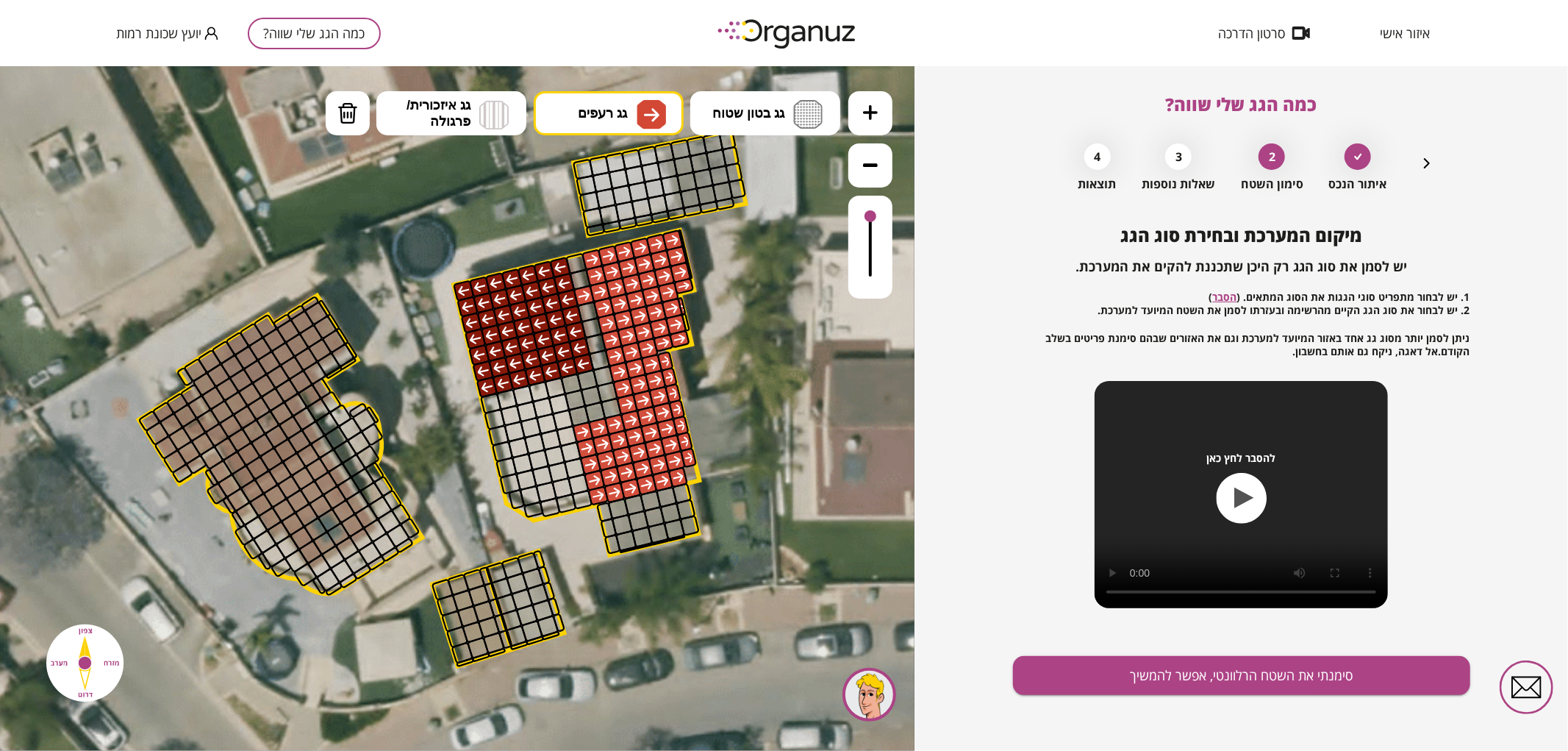
drag, startPoint x: 600, startPoint y: 495, endPoint x: 634, endPoint y: 464, distance: 46.0
drag, startPoint x: 334, startPoint y: 122, endPoint x: 351, endPoint y: 130, distance: 18.8
click at [334, 123] on button "מחיקה" at bounding box center [347, 112] width 44 height 44
click at [586, 299] on div at bounding box center [584, 295] width 22 height 22
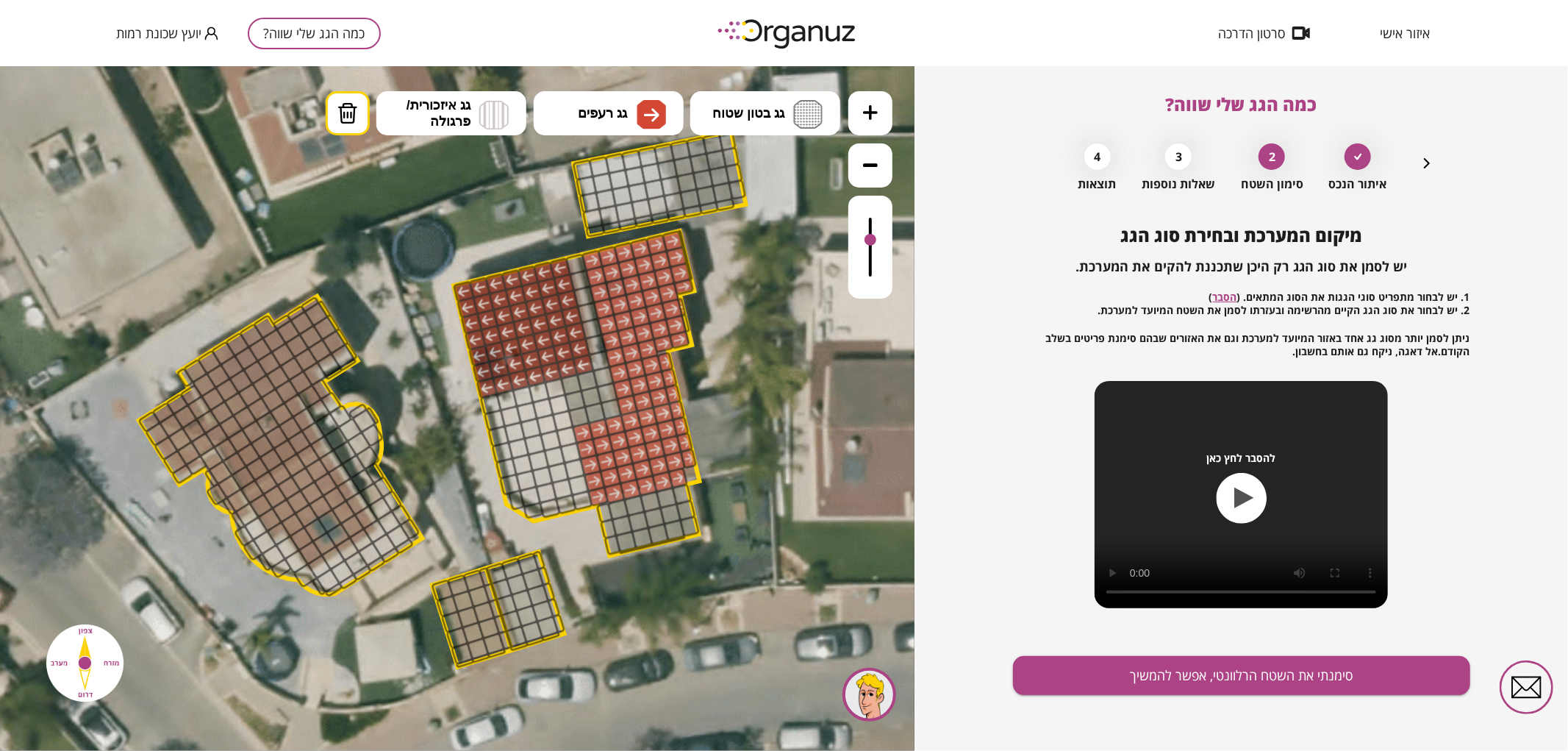
drag, startPoint x: 873, startPoint y: 219, endPoint x: 871, endPoint y: 241, distance: 22.1
click at [871, 241] on div at bounding box center [870, 238] width 11 height 11
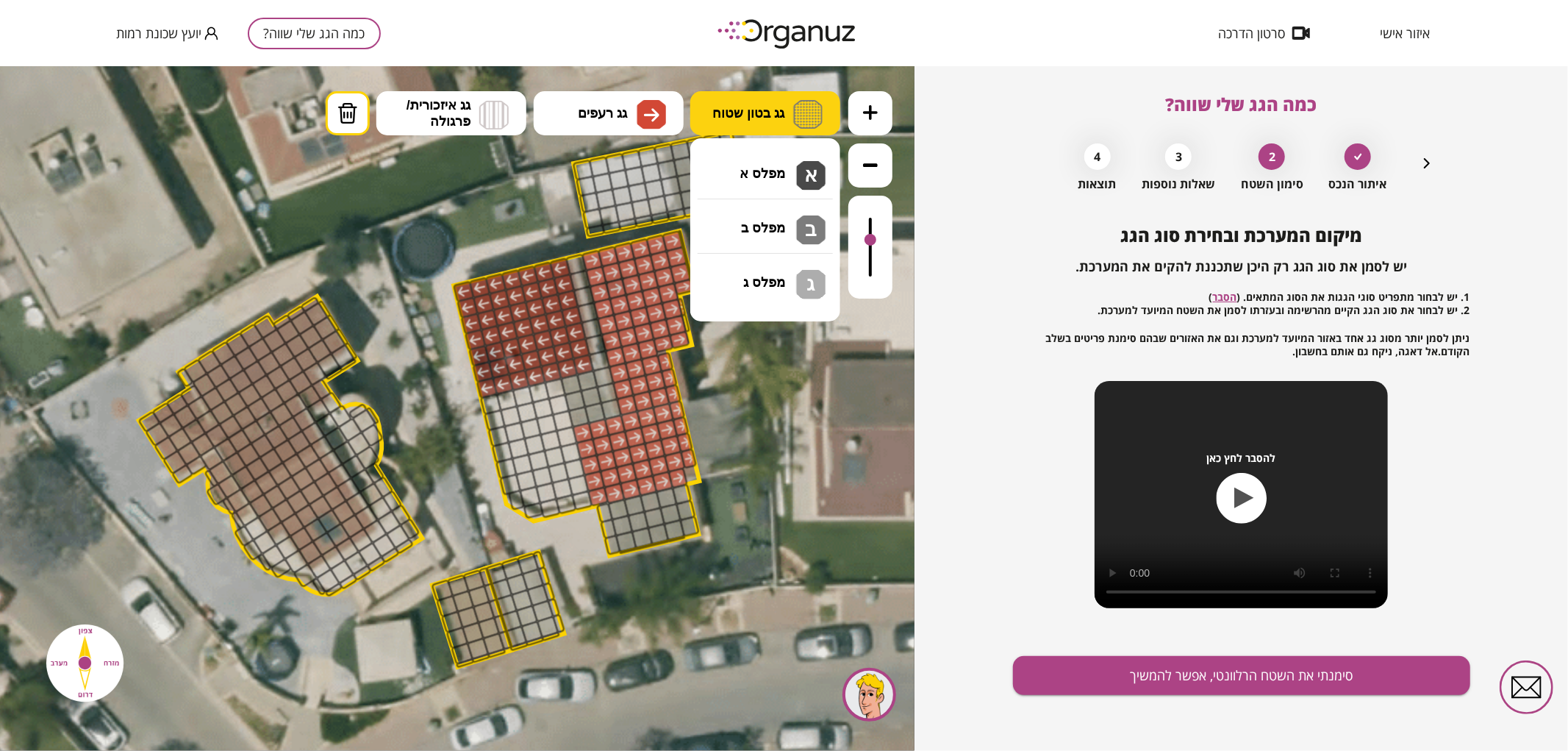
click at [728, 117] on span "גג בטון שטוח" at bounding box center [748, 112] width 72 height 16
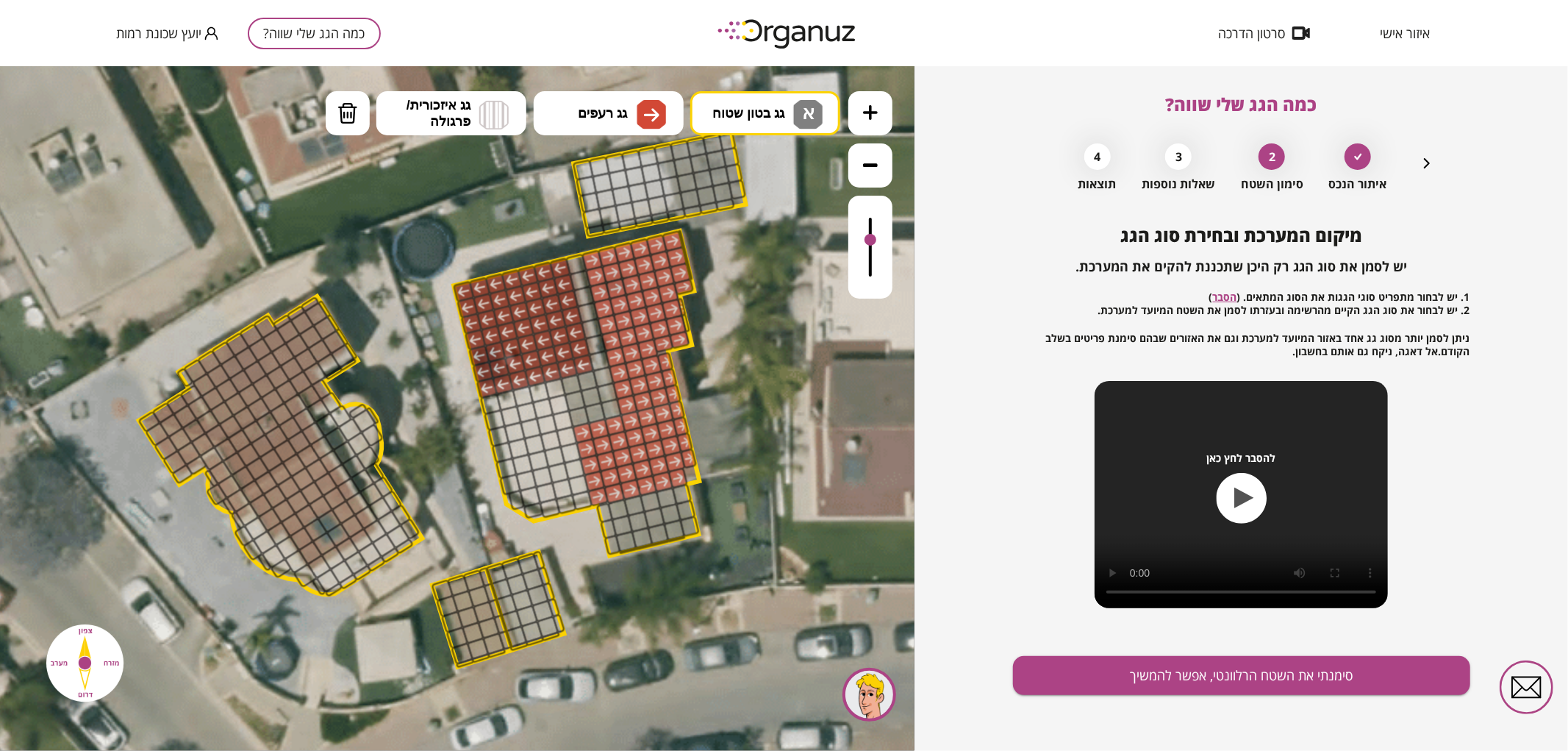
click at [752, 189] on div ".st0 { fill: #FFFFFF; } .st0 { fill: #FFFFFF; }" at bounding box center [457, 408] width 914 height 684
drag, startPoint x: 550, startPoint y: 387, endPoint x: 592, endPoint y: 435, distance: 63.8
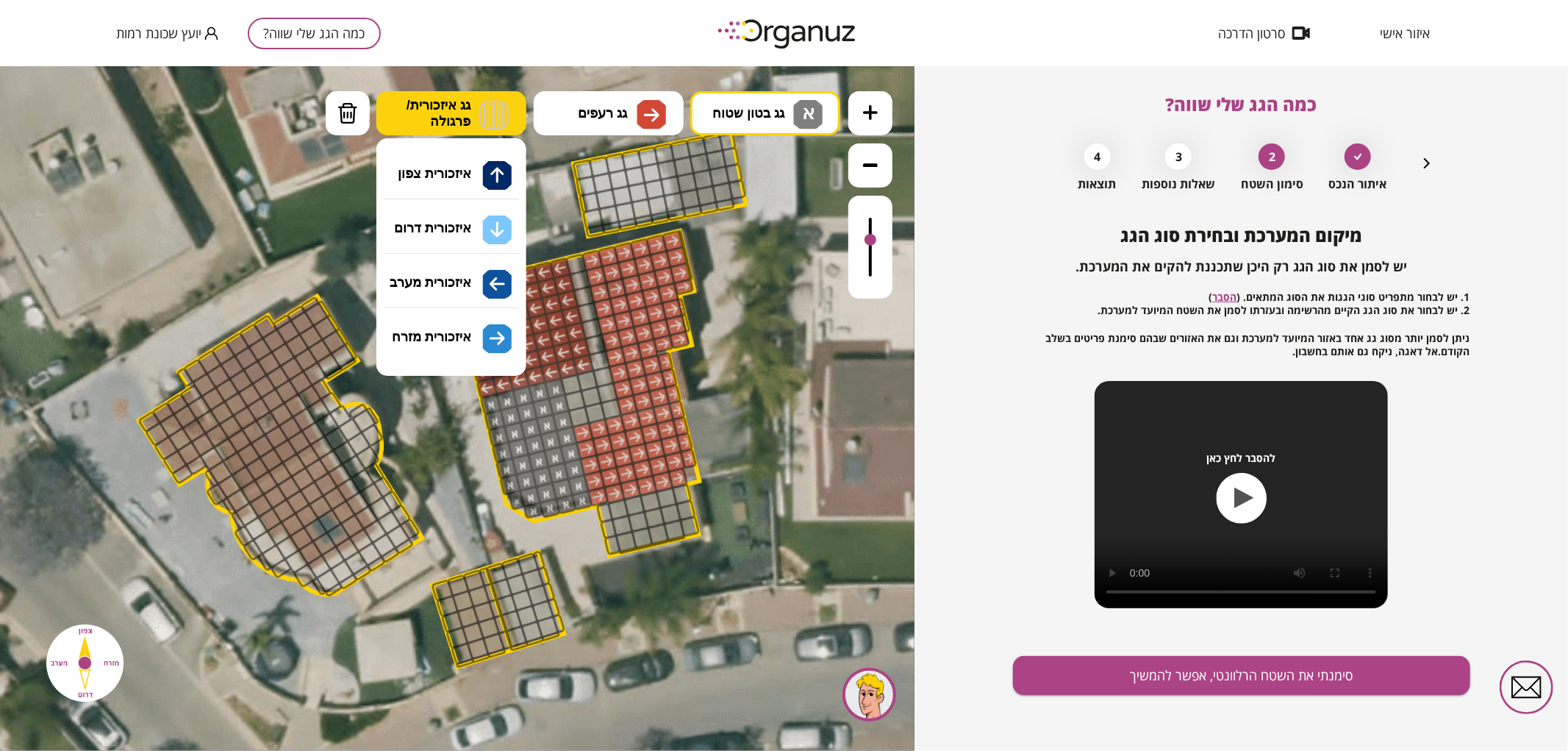
click at [502, 114] on img at bounding box center [494, 114] width 30 height 30
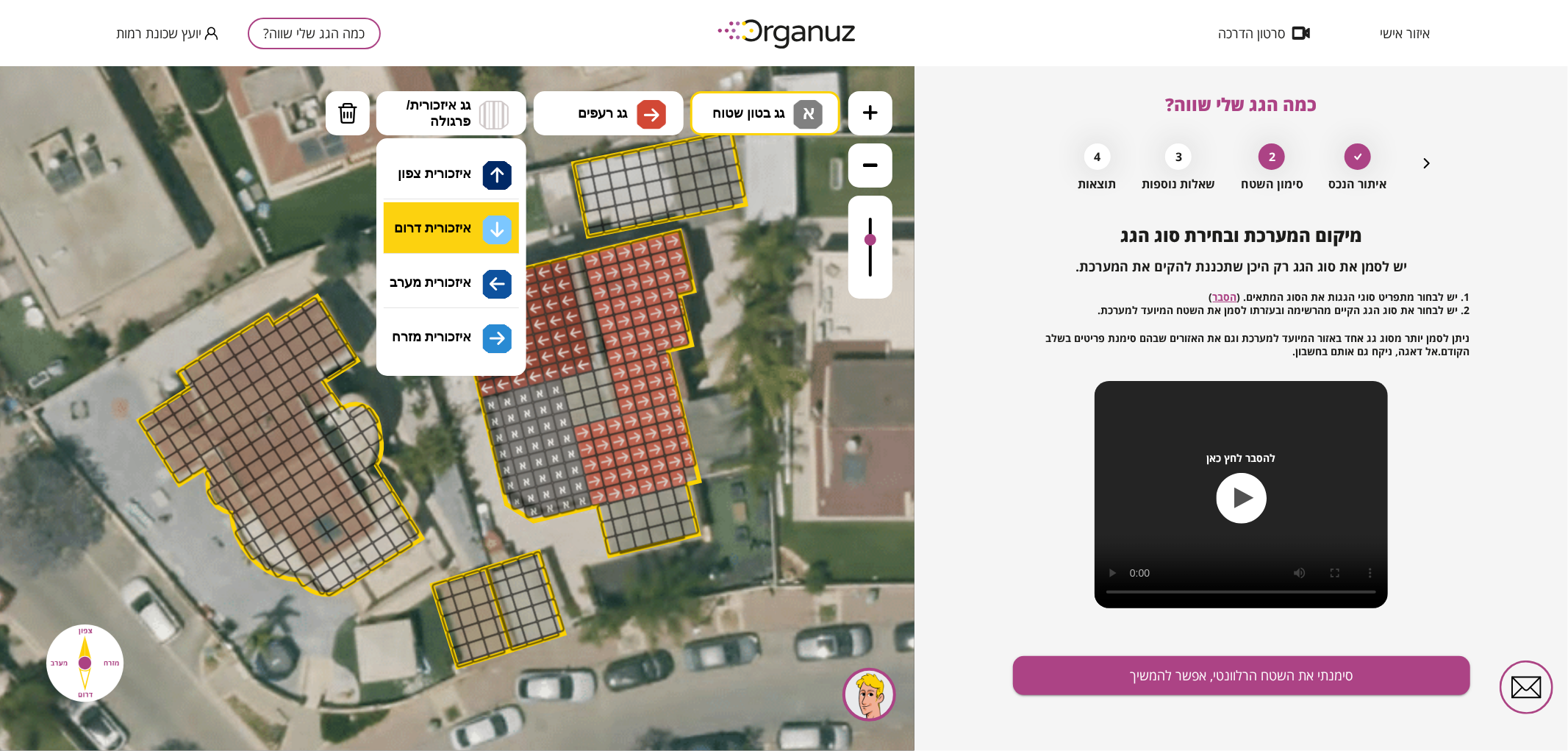
click at [483, 235] on div ".st0 { fill: #FFFFFF; } .st0 { fill: #FFFFFF; }" at bounding box center [457, 408] width 914 height 684
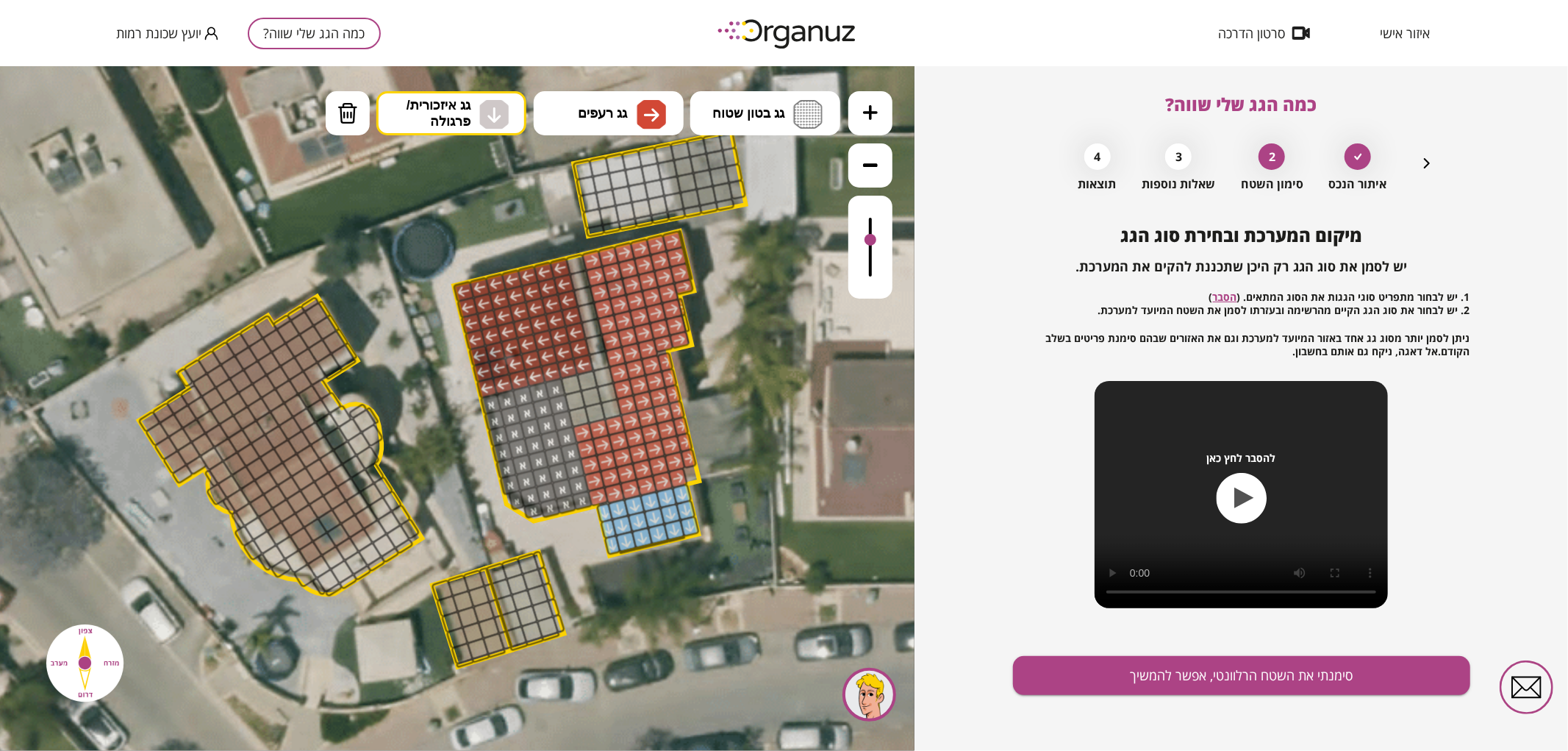
drag, startPoint x: 613, startPoint y: 551, endPoint x: 683, endPoint y: 490, distance: 92.8
click at [1093, 674] on button "סימנתי את השטח הרלוונטי, אפשר להמשיך" at bounding box center [1242, 675] width 458 height 39
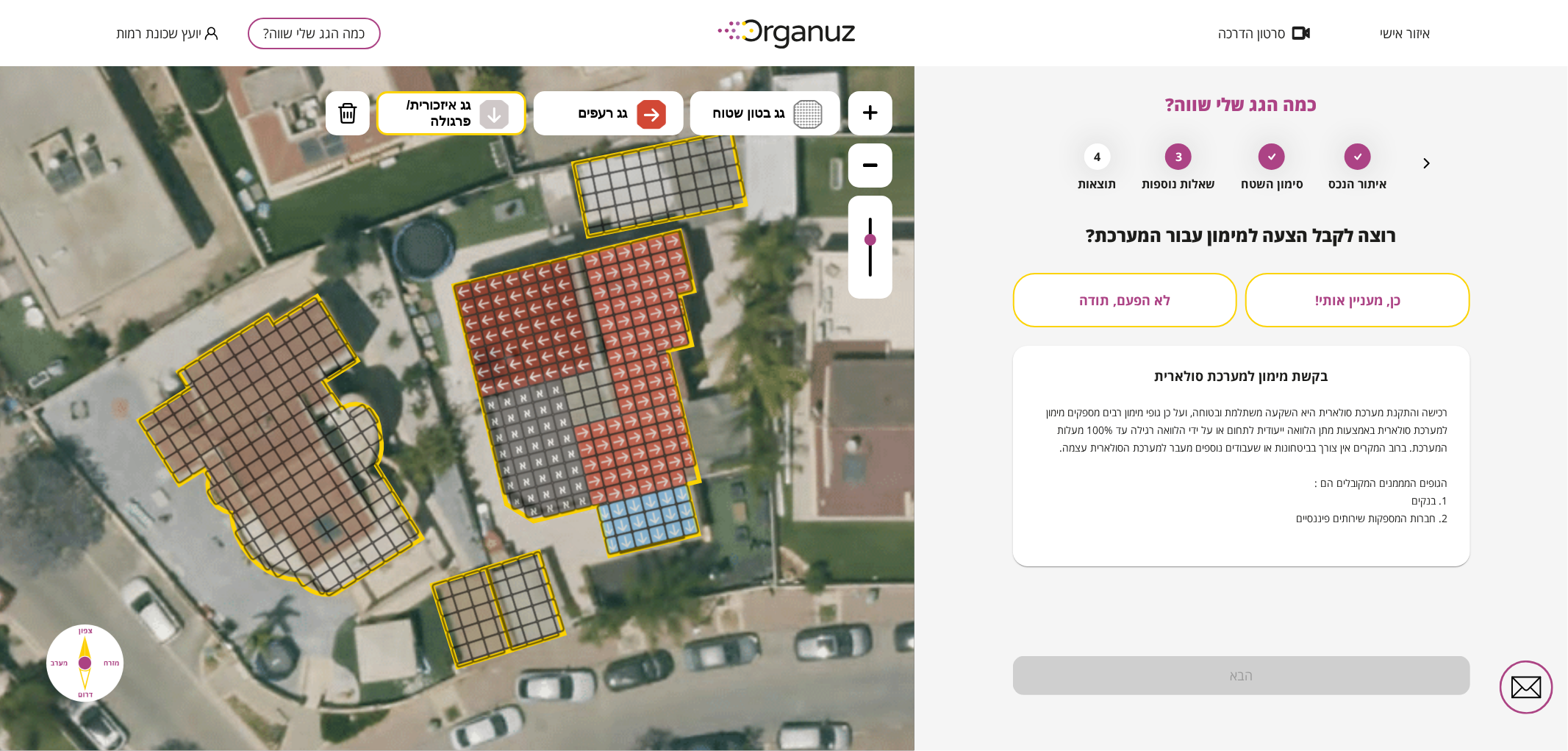
click at [1155, 304] on button "לא הפעם, תודה" at bounding box center [1125, 300] width 225 height 54
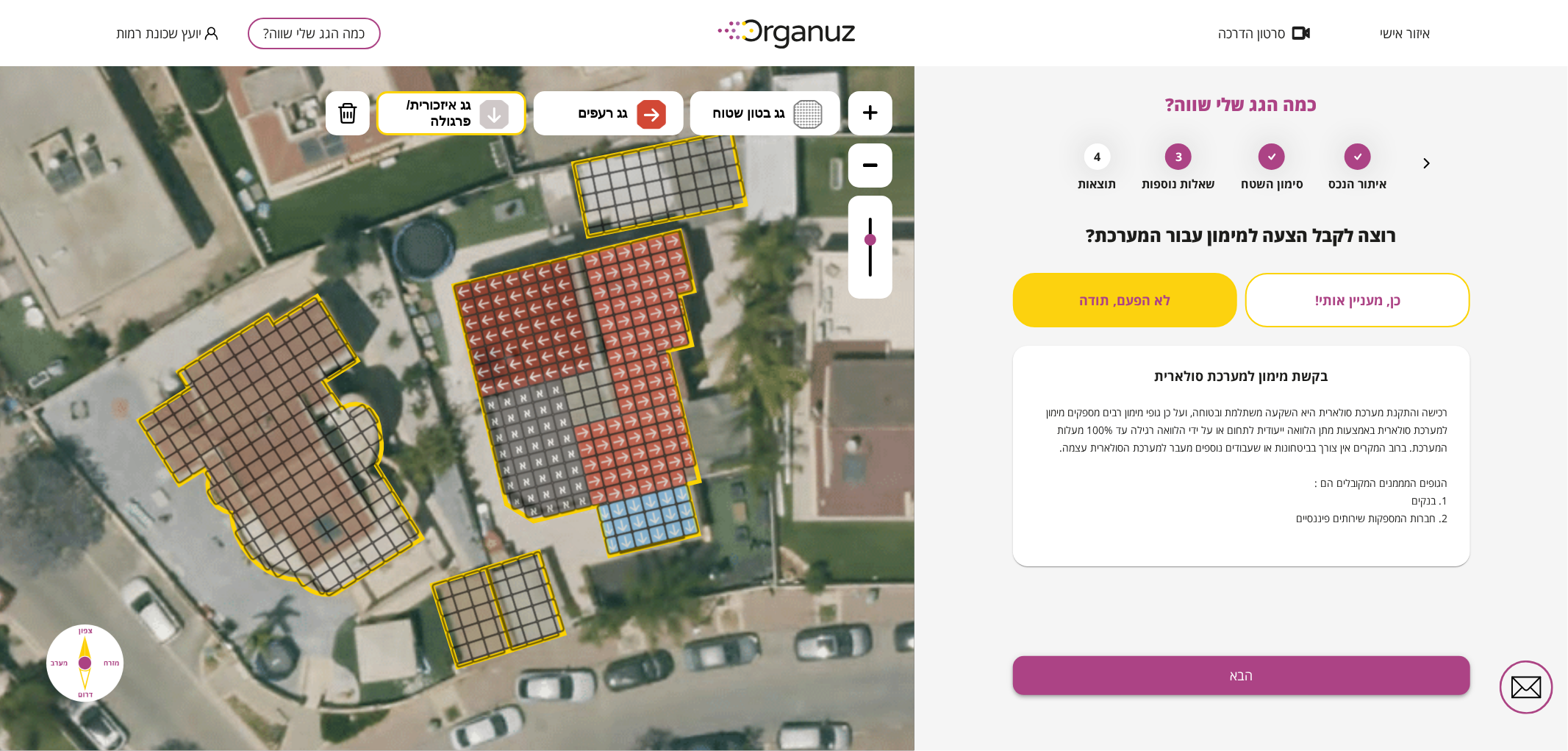
click at [1121, 688] on button "הבא" at bounding box center [1242, 675] width 458 height 39
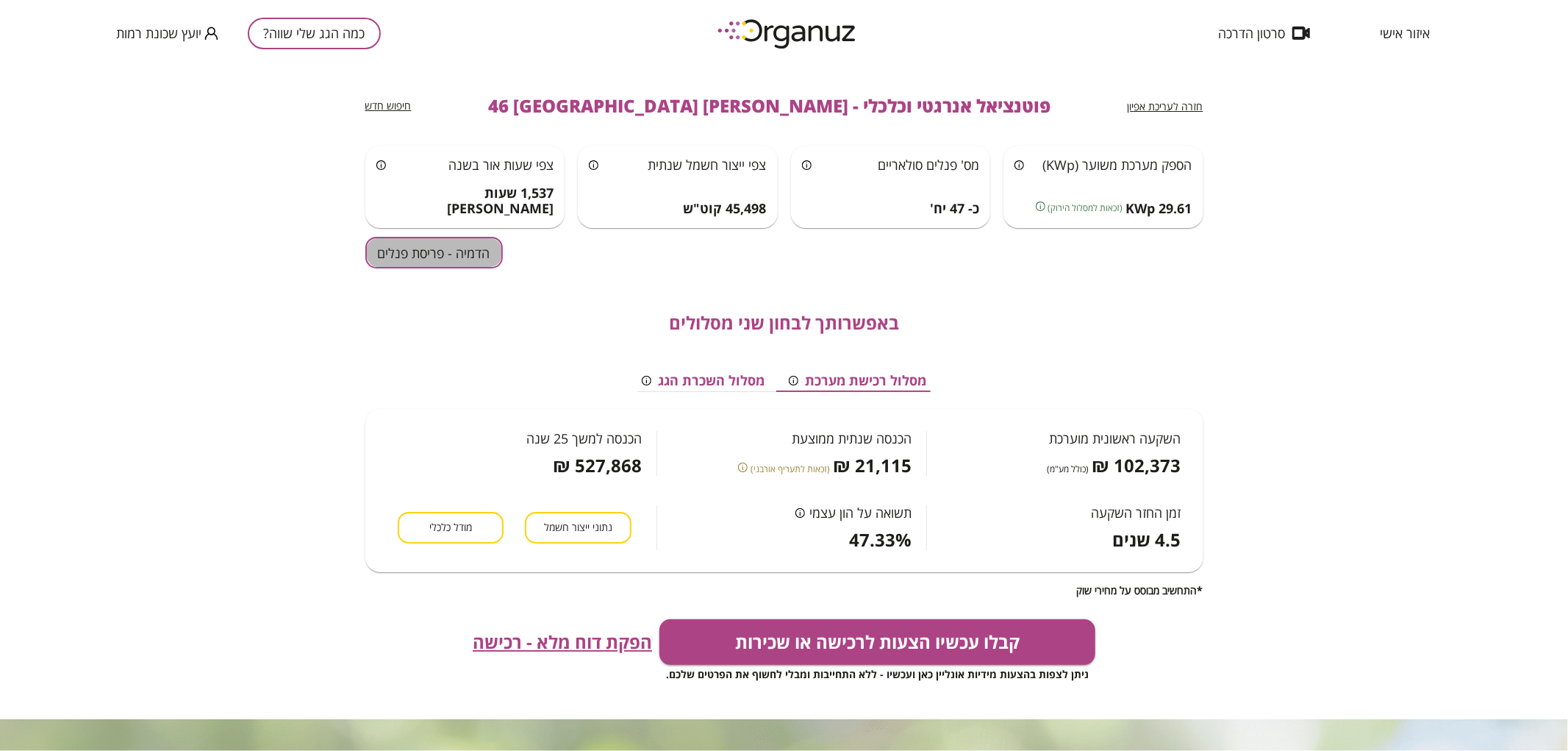
click at [481, 263] on button "הדמיה - פריסת פנלים" at bounding box center [434, 253] width 137 height 32
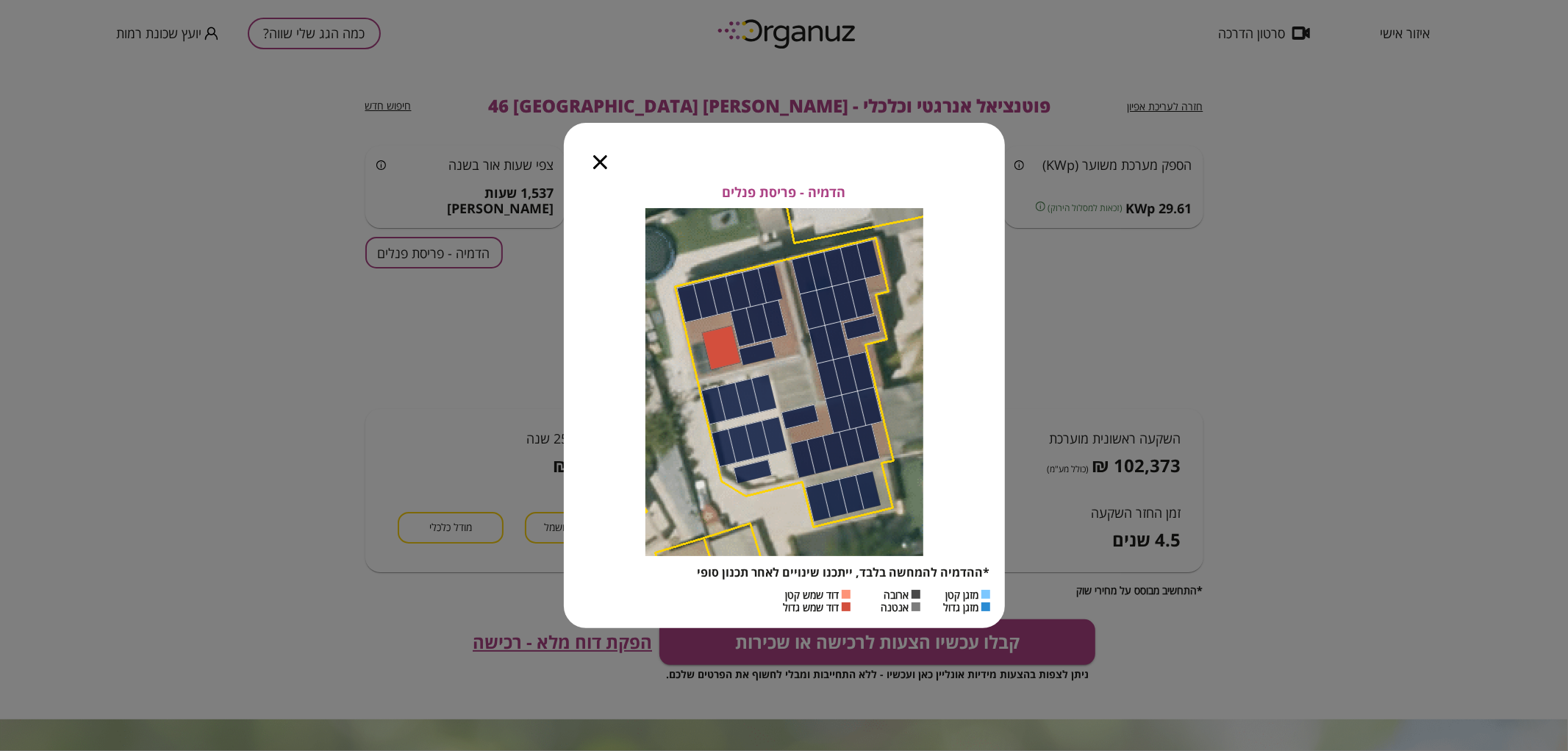
click at [601, 164] on icon "button" at bounding box center [600, 162] width 14 height 14
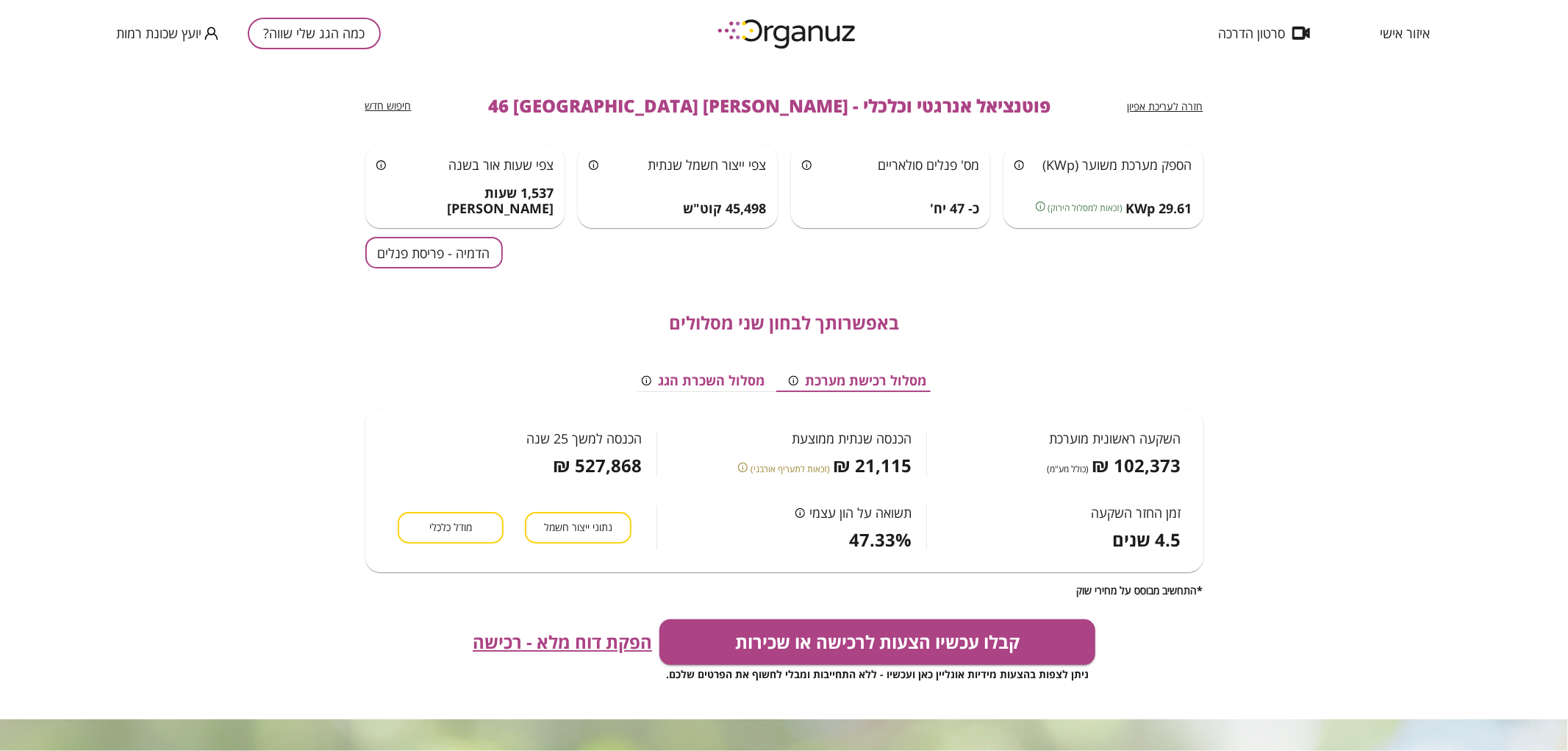
click at [311, 39] on button "כמה הגג שלי שווה?" at bounding box center [314, 33] width 133 height 32
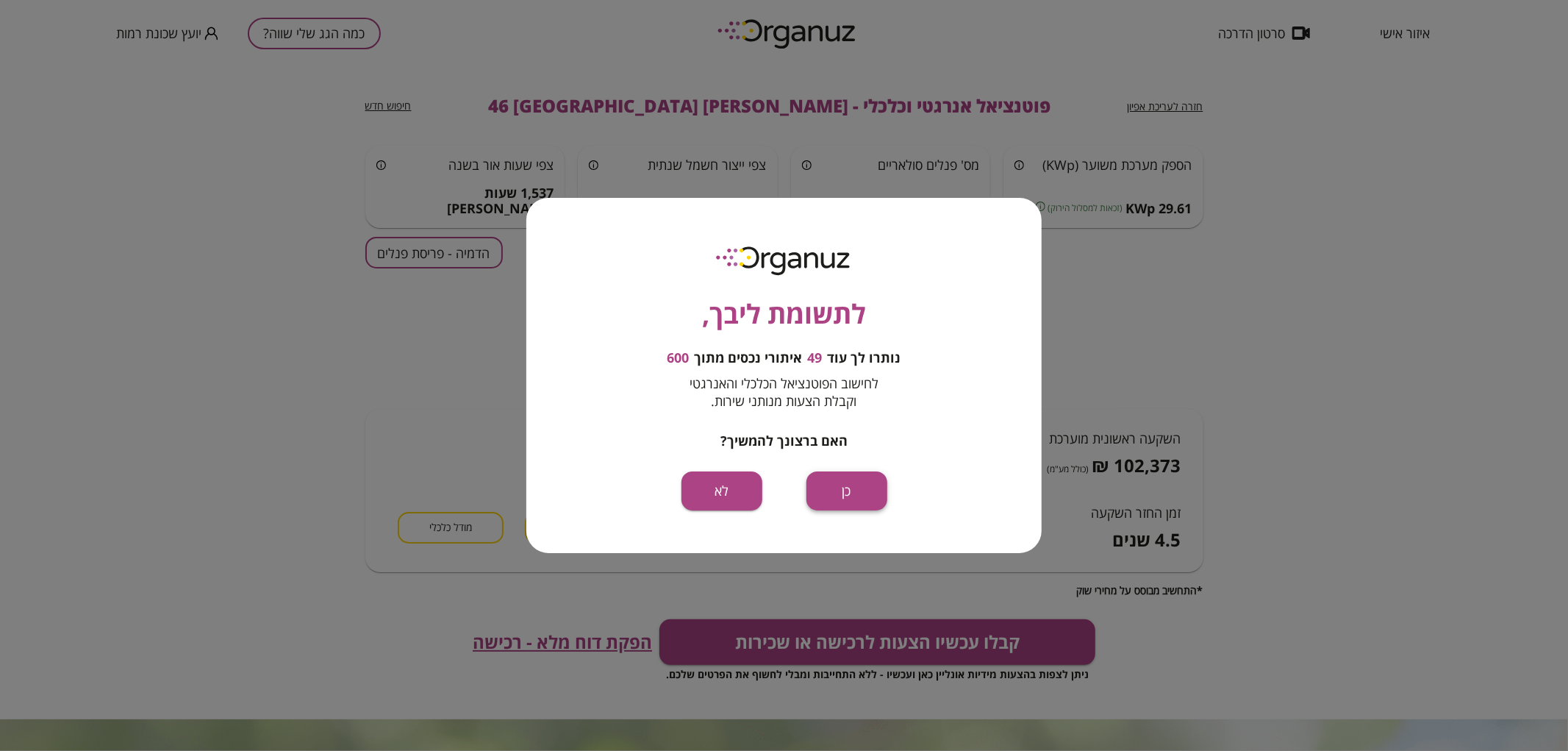
click at [860, 481] on button "כן" at bounding box center [847, 491] width 80 height 39
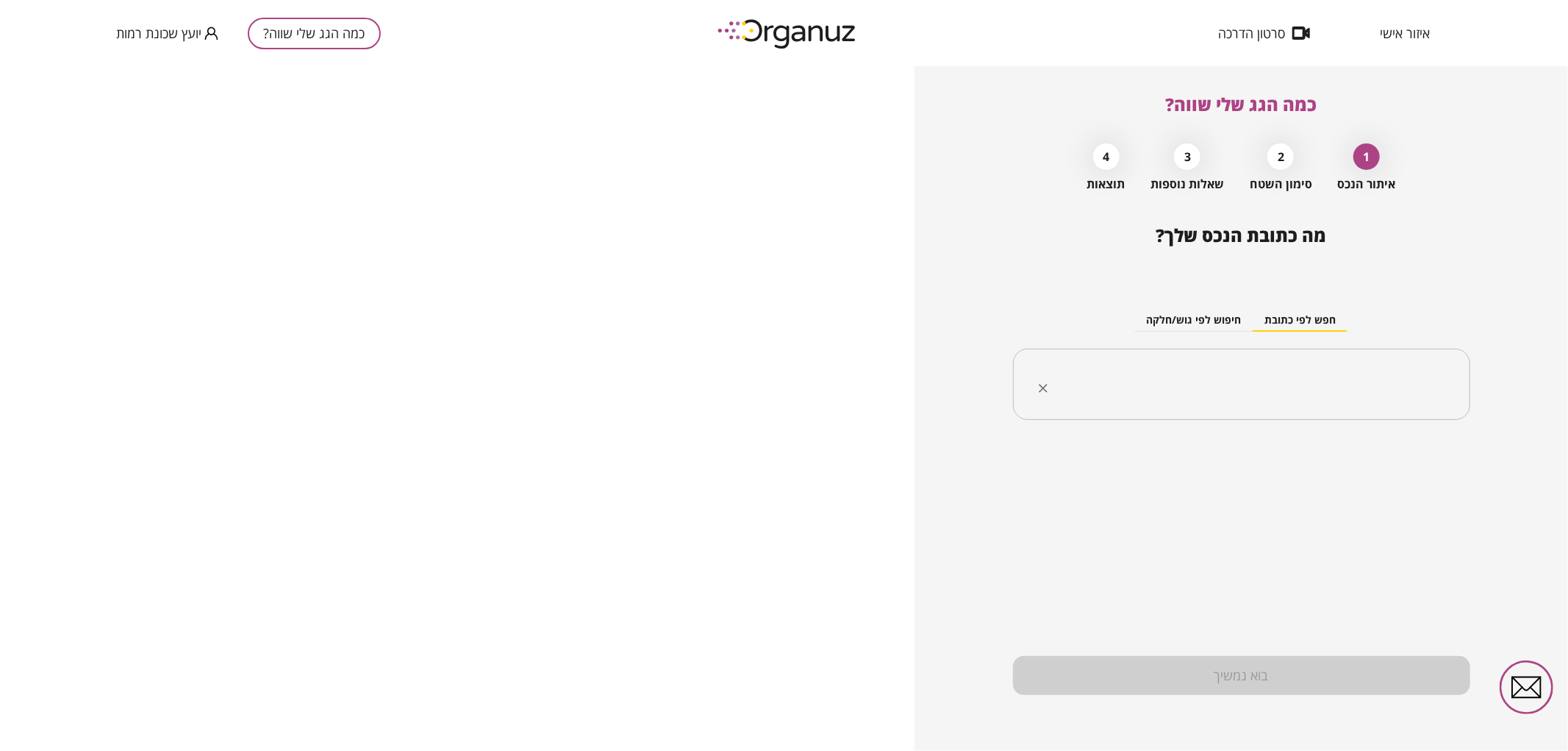
click at [1268, 390] on input "text" at bounding box center [1248, 384] width 411 height 37
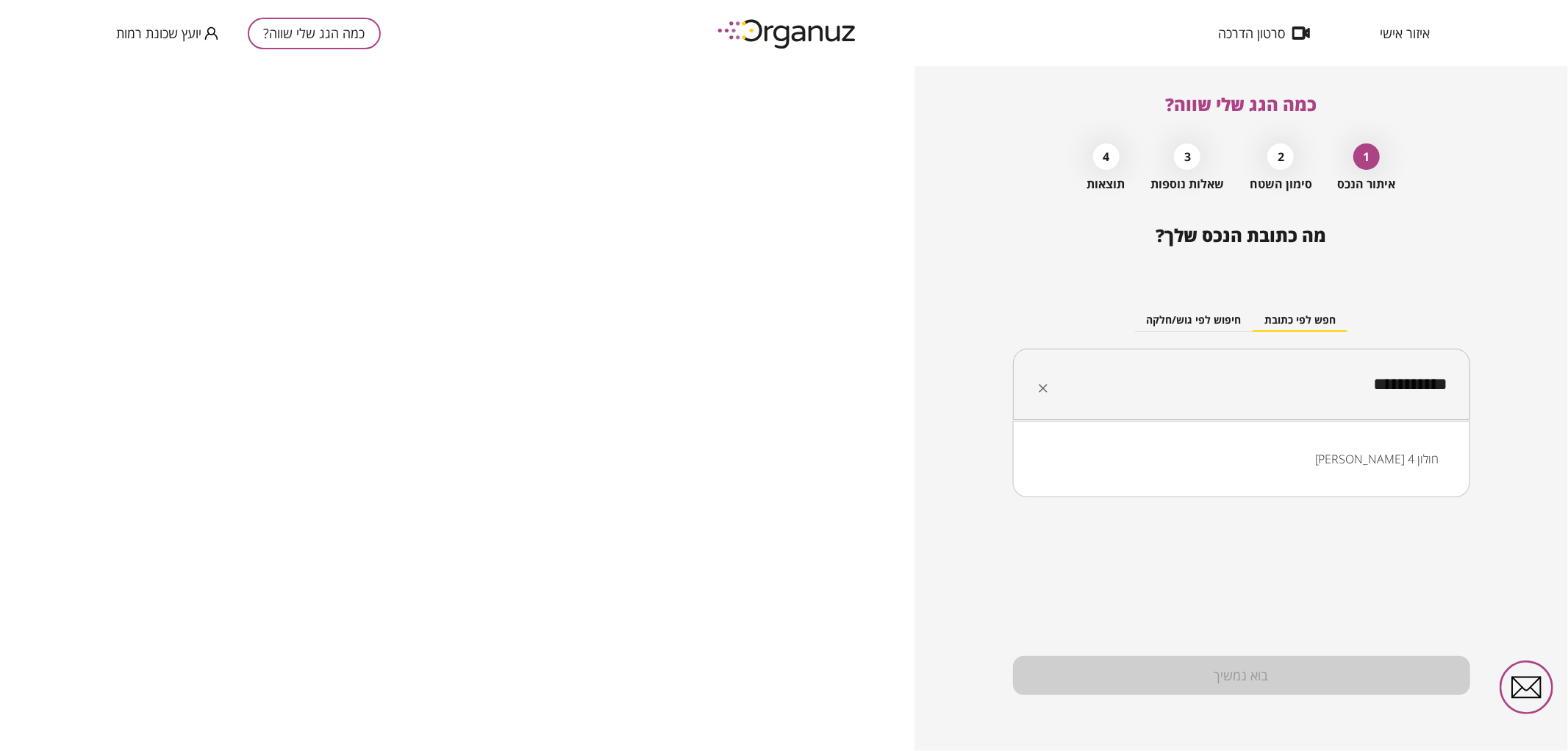
click at [1324, 450] on li "[PERSON_NAME] 4 חולון" at bounding box center [1242, 459] width 419 height 26
drag, startPoint x: 1324, startPoint y: 387, endPoint x: 1357, endPoint y: 384, distance: 33.1
click at [1357, 384] on input "**********" at bounding box center [1248, 384] width 411 height 37
click at [1354, 453] on li "[PERSON_NAME] 4 [GEOGRAPHIC_DATA]" at bounding box center [1242, 459] width 419 height 26
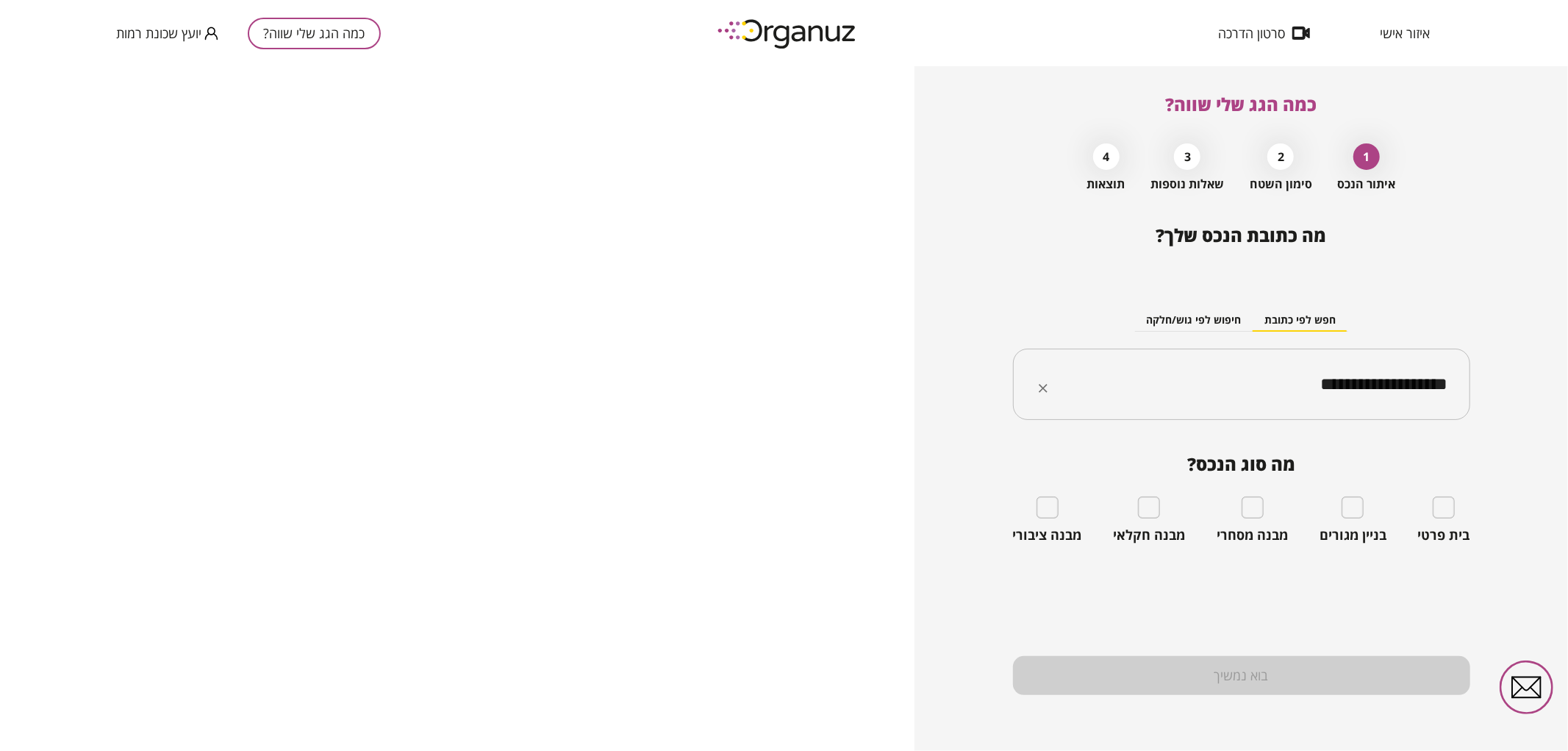
type input "**********"
click at [1456, 502] on div "בית פרטי" at bounding box center [1445, 520] width 52 height 47
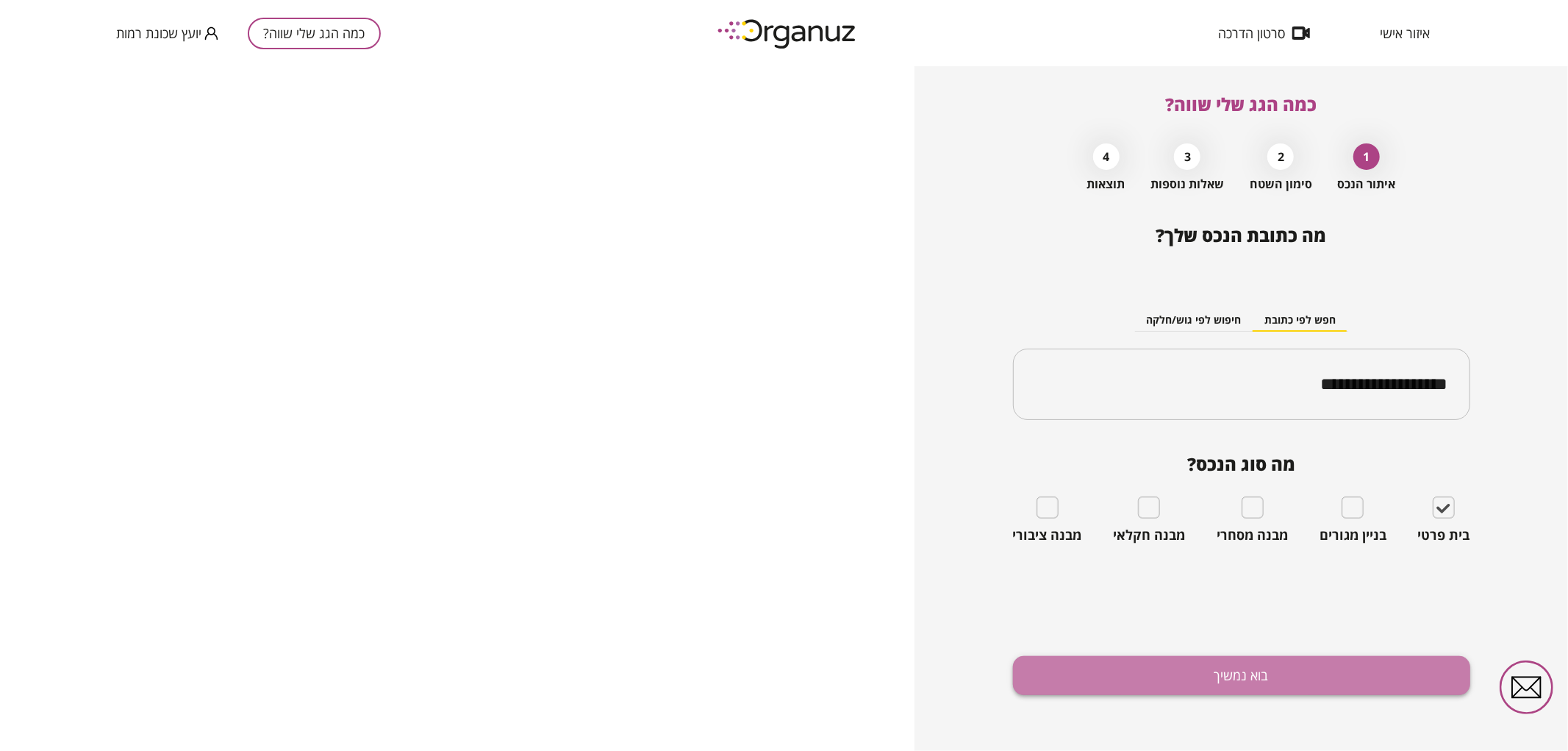
click at [1268, 660] on button "בוא נמשיך" at bounding box center [1242, 675] width 458 height 39
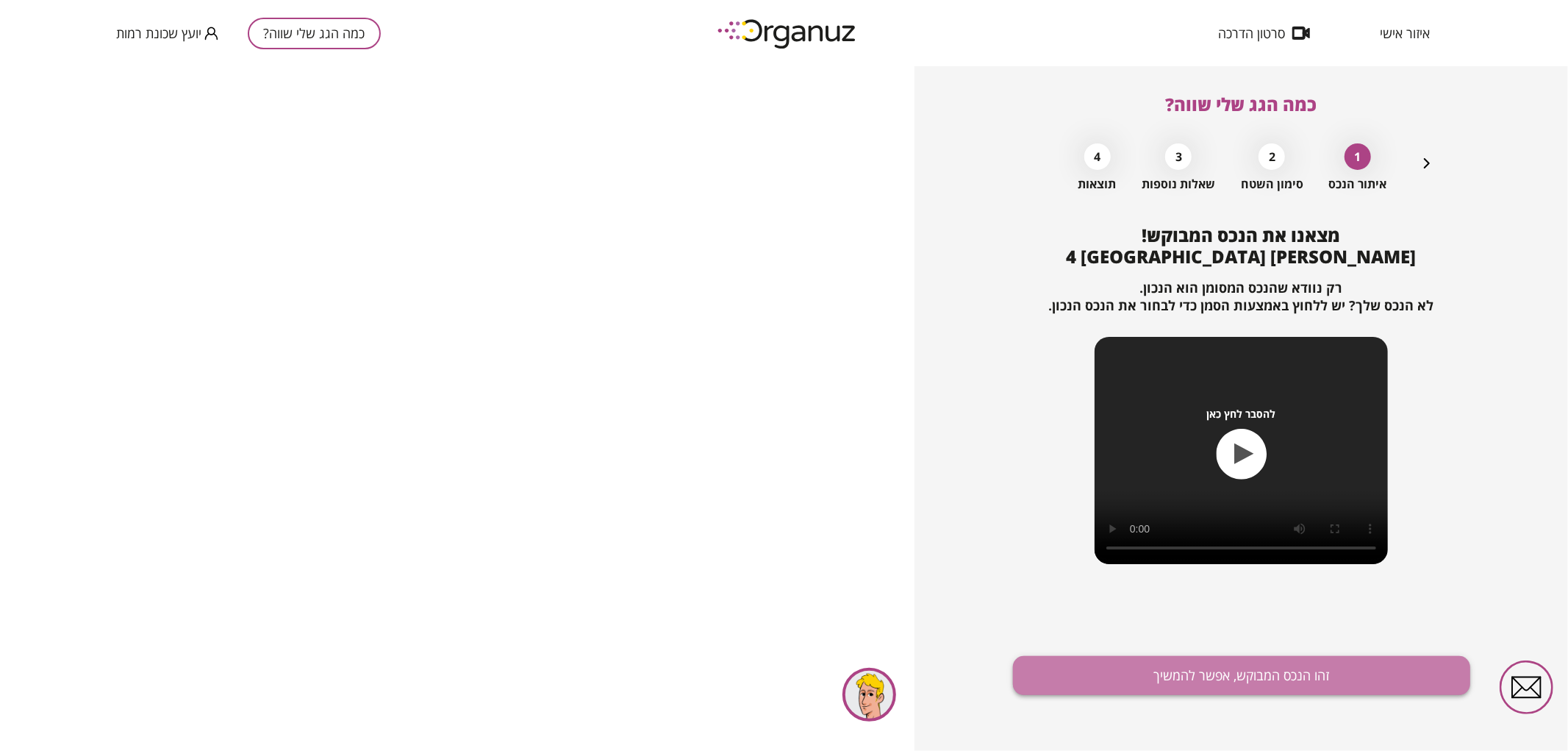
click at [1274, 682] on button "זהו הנכס המבוקש, אפשר להמשיך" at bounding box center [1242, 675] width 458 height 39
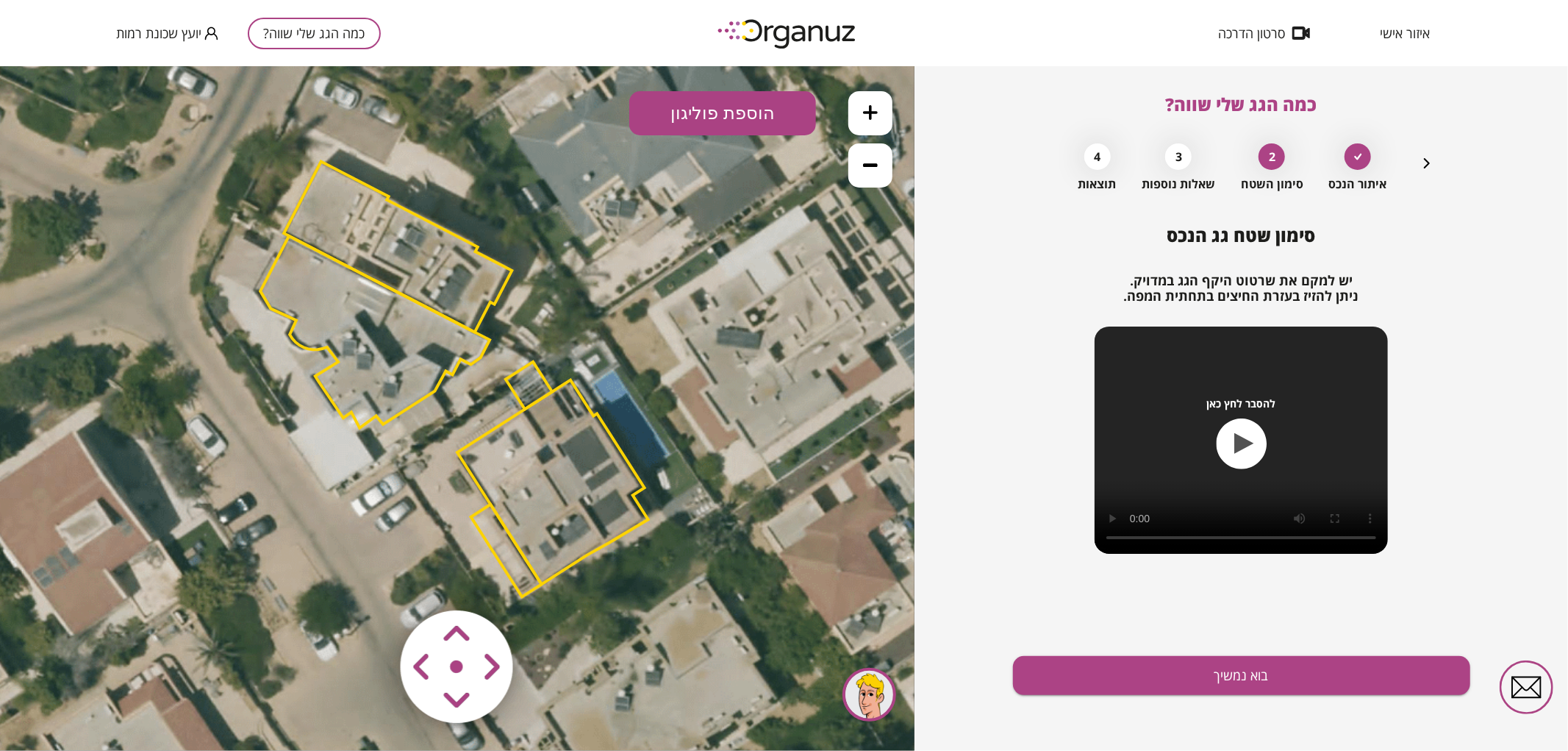
drag, startPoint x: 655, startPoint y: 435, endPoint x: 775, endPoint y: 333, distance: 157.5
click at [660, 384] on icon at bounding box center [454, 378] width 1323 height 1323
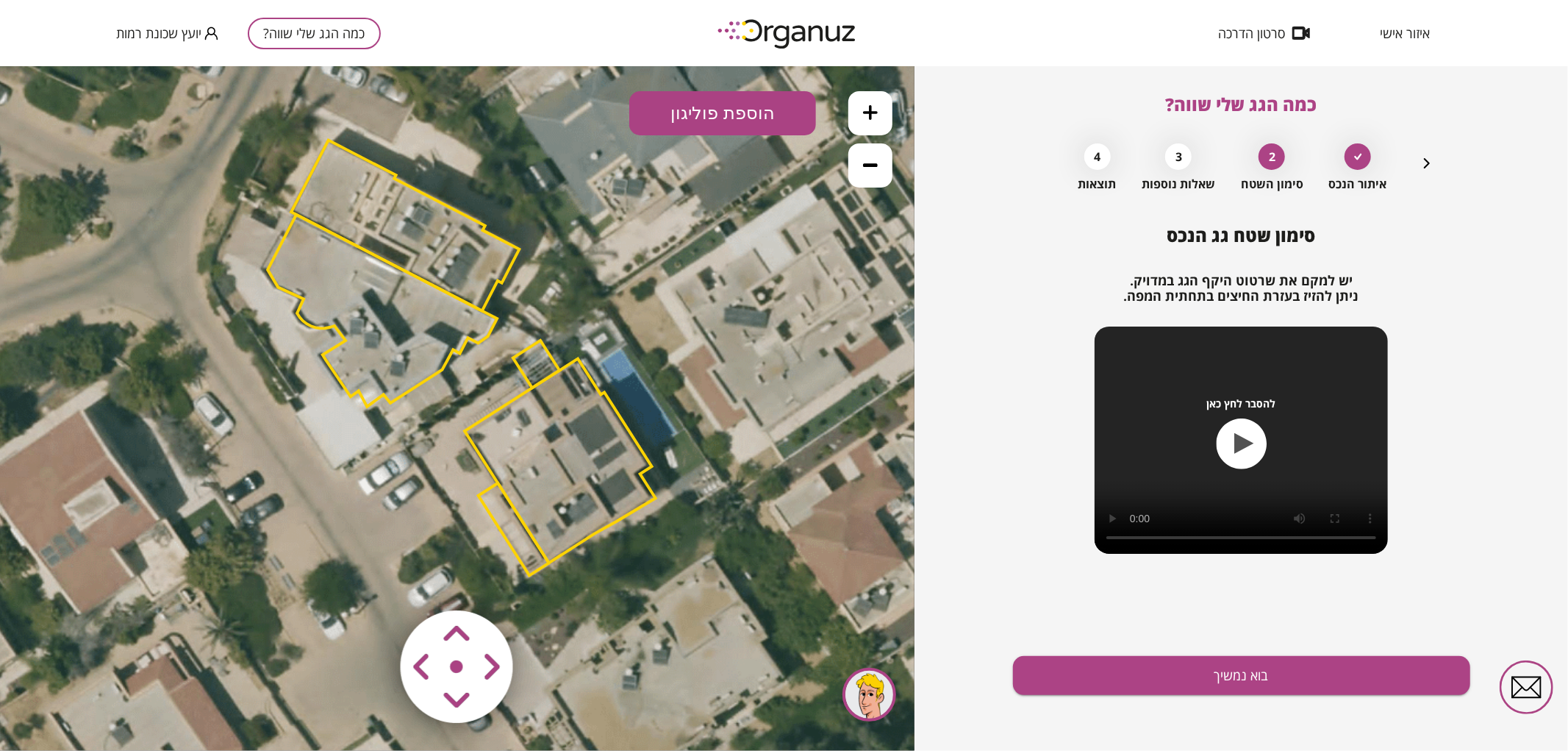
click at [875, 102] on button at bounding box center [871, 112] width 44 height 44
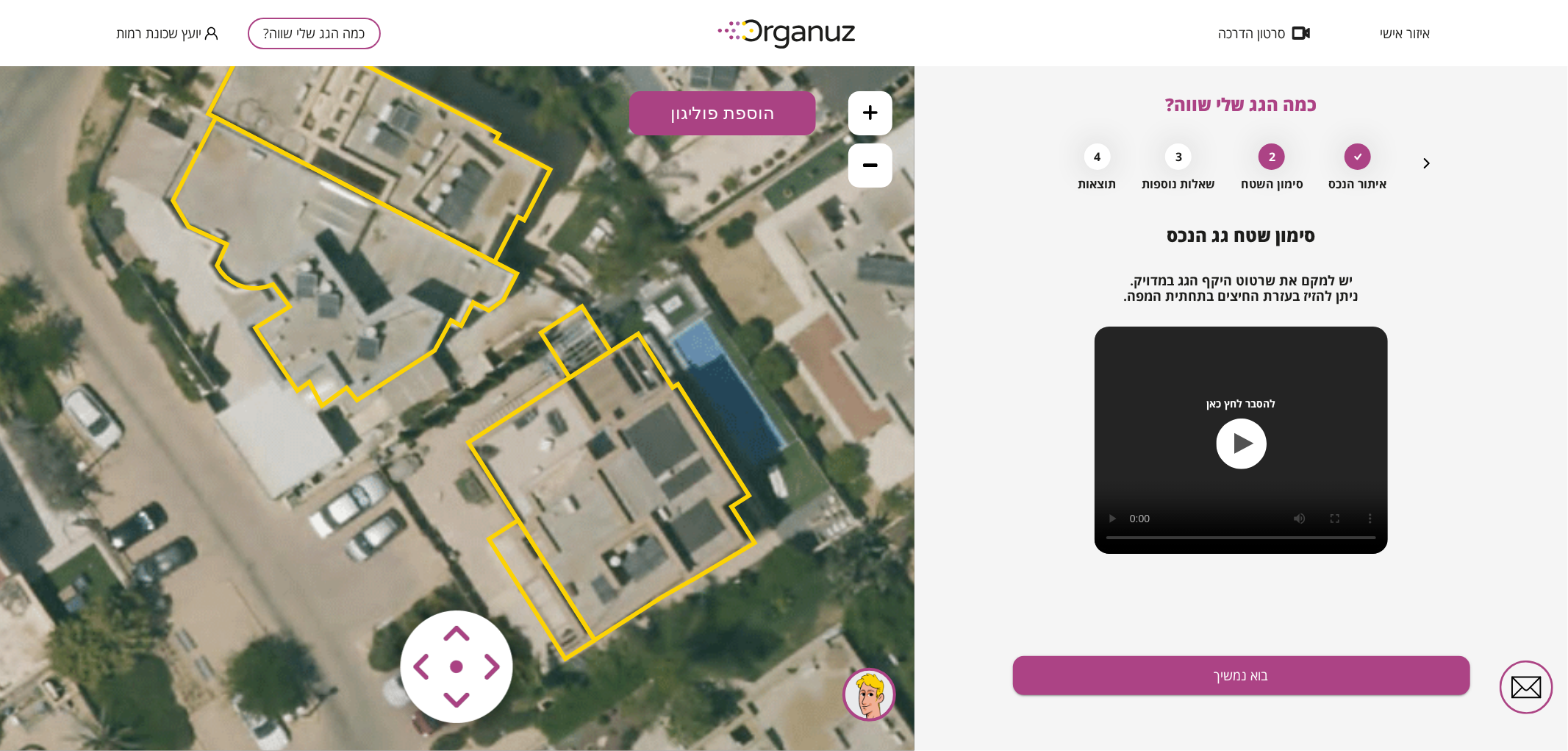
click at [875, 102] on button at bounding box center [871, 112] width 44 height 44
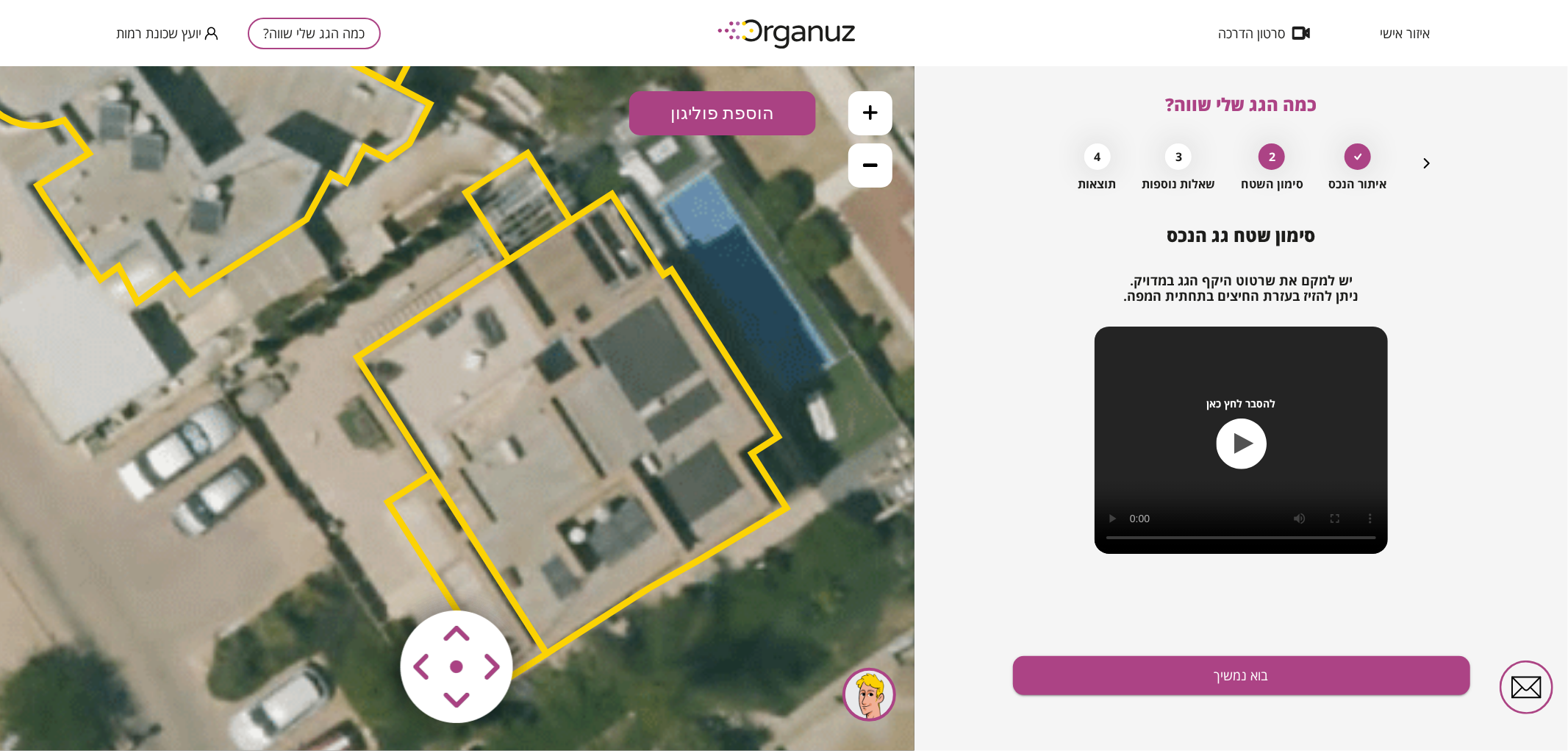
drag, startPoint x: 861, startPoint y: 251, endPoint x: 744, endPoint y: 150, distance: 154.6
click at [744, 150] on icon at bounding box center [350, 191] width 2978 height 2979
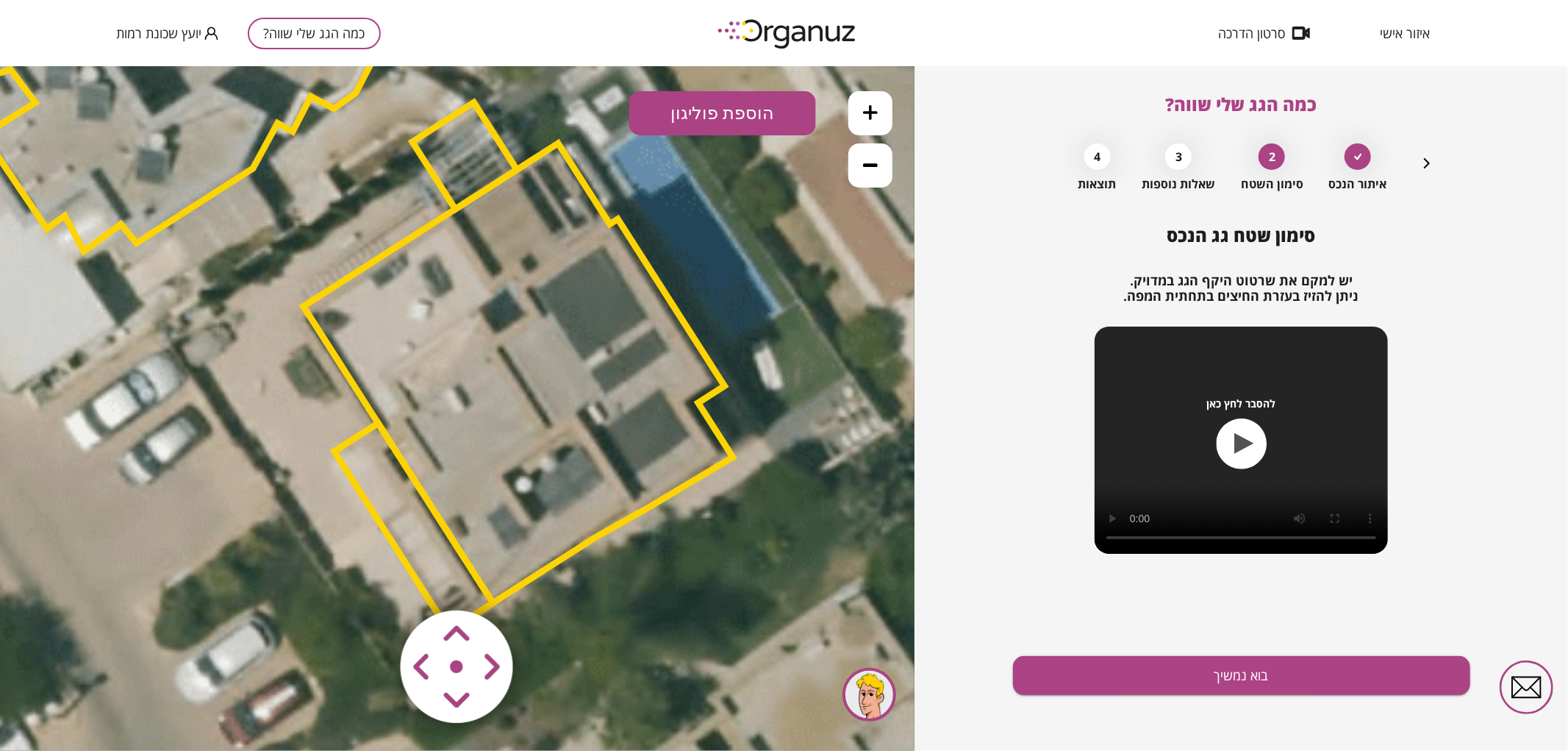
drag, startPoint x: 767, startPoint y: 313, endPoint x: 702, endPoint y: 258, distance: 85.1
click at [702, 258] on icon at bounding box center [296, 140] width 2978 height 2979
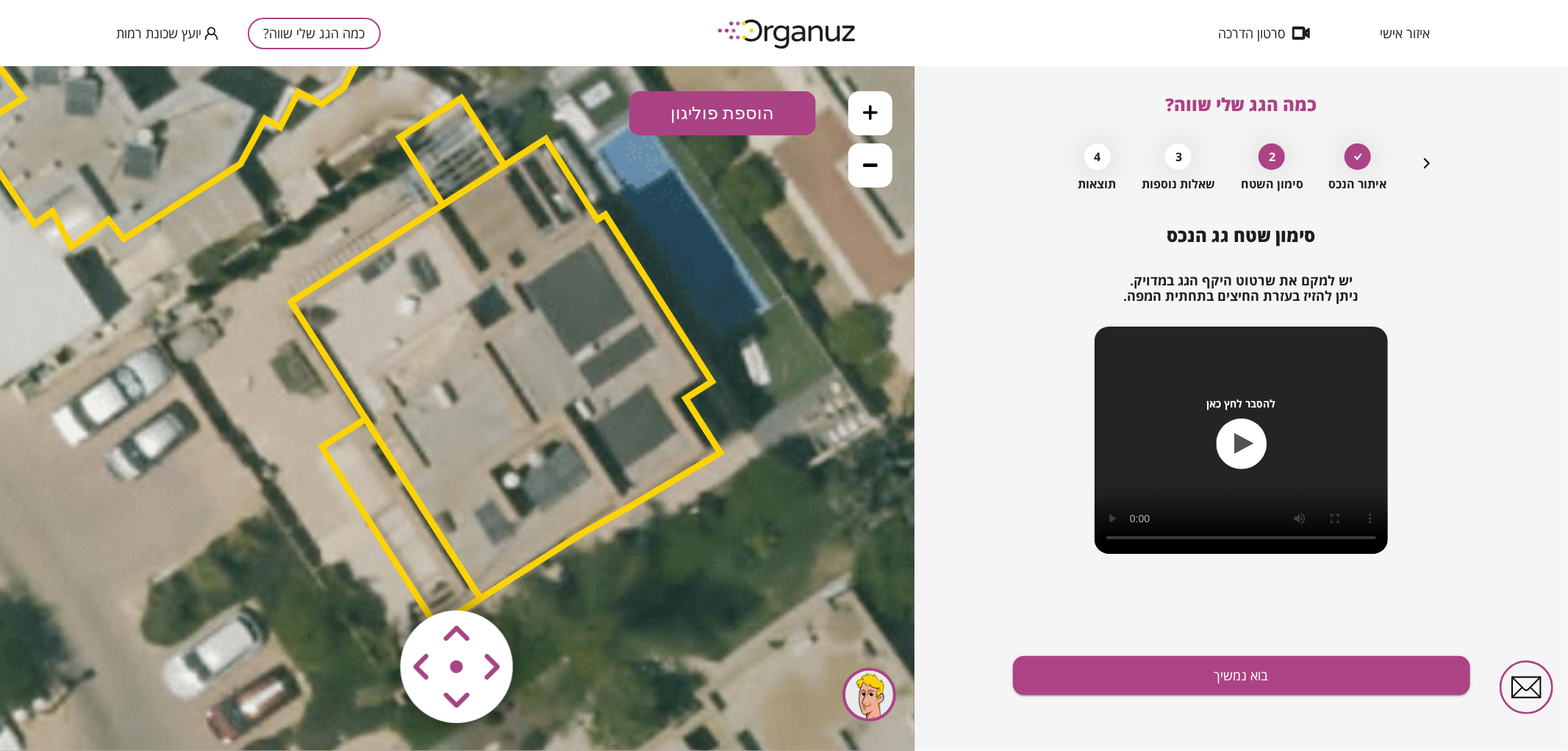
click at [611, 429] on polygon at bounding box center [506, 368] width 430 height 460
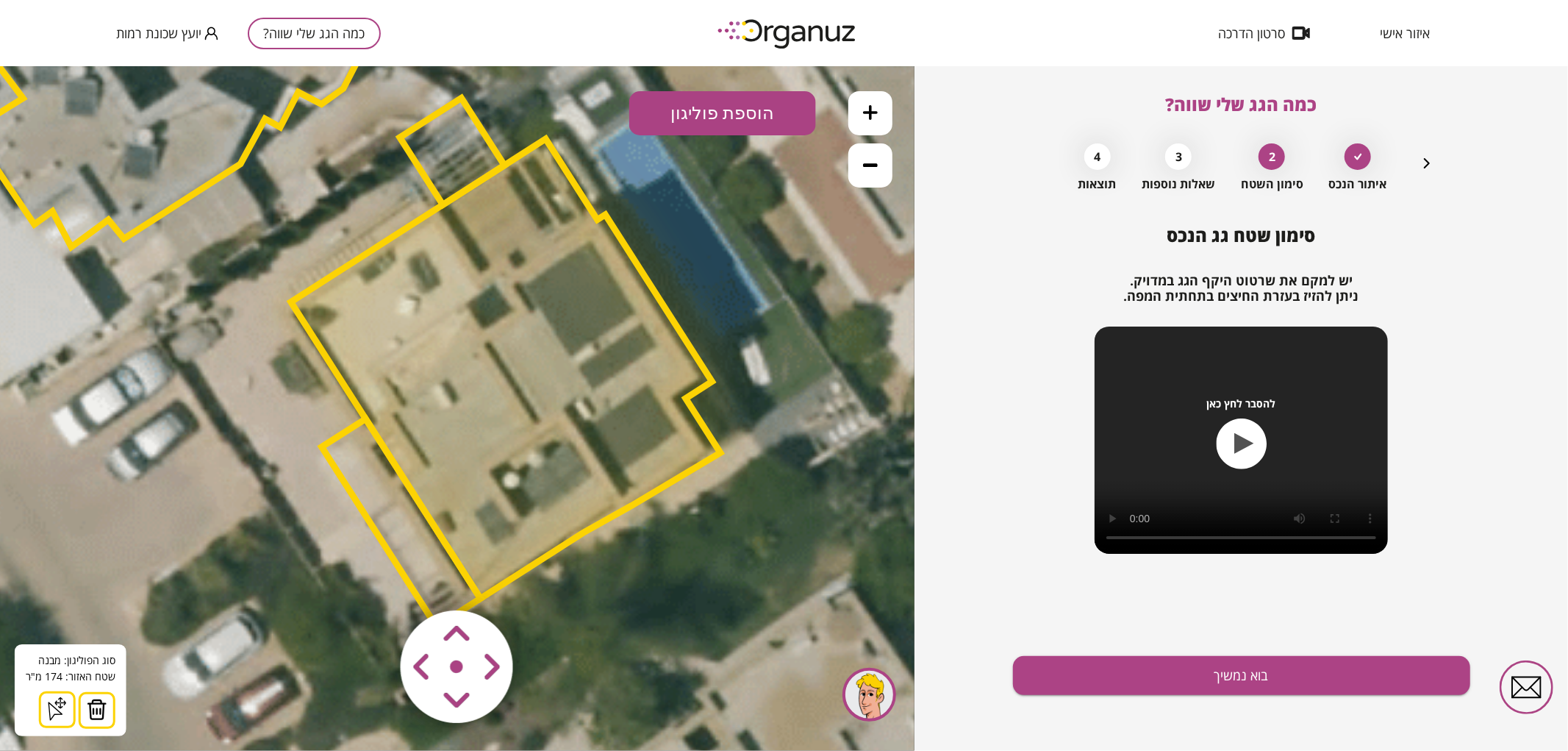
click at [871, 170] on icon at bounding box center [870, 164] width 15 height 15
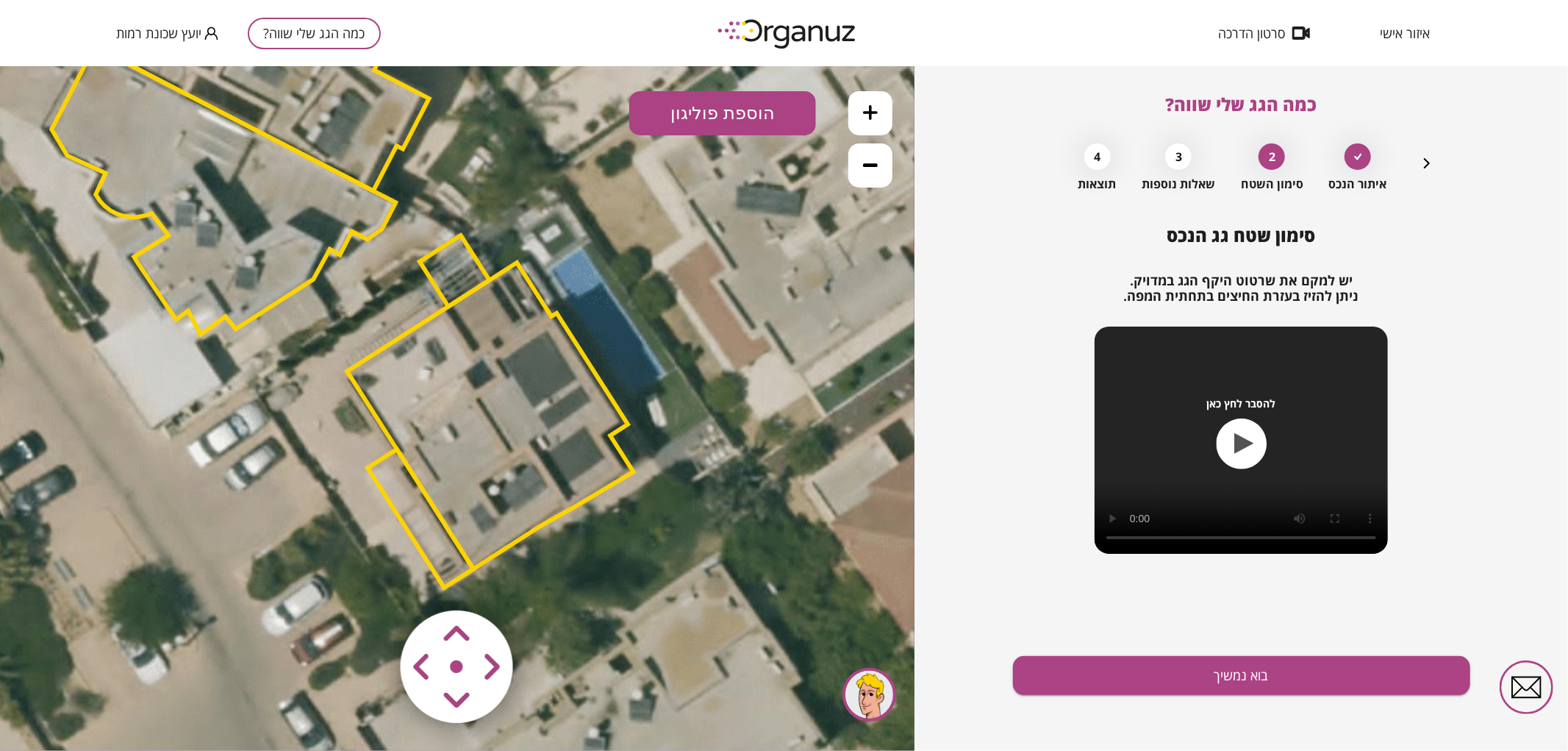
drag, startPoint x: 752, startPoint y: 428, endPoint x: 751, endPoint y: 449, distance: 21.0
click at [751, 449] on icon at bounding box center [341, 260] width 1985 height 1986
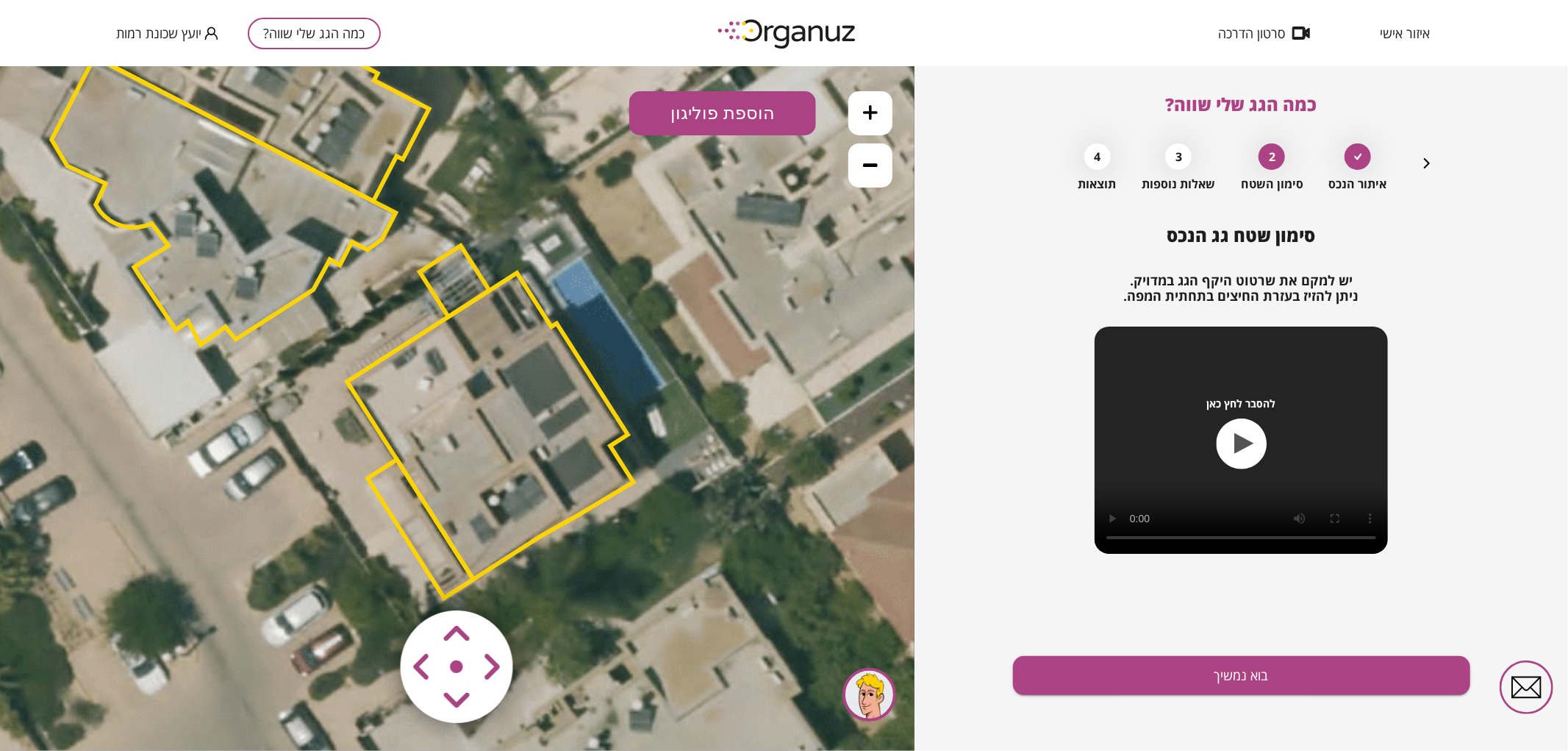
click at [596, 562] on icon at bounding box center [341, 270] width 1985 height 1986
click at [868, 108] on icon at bounding box center [870, 111] width 15 height 15
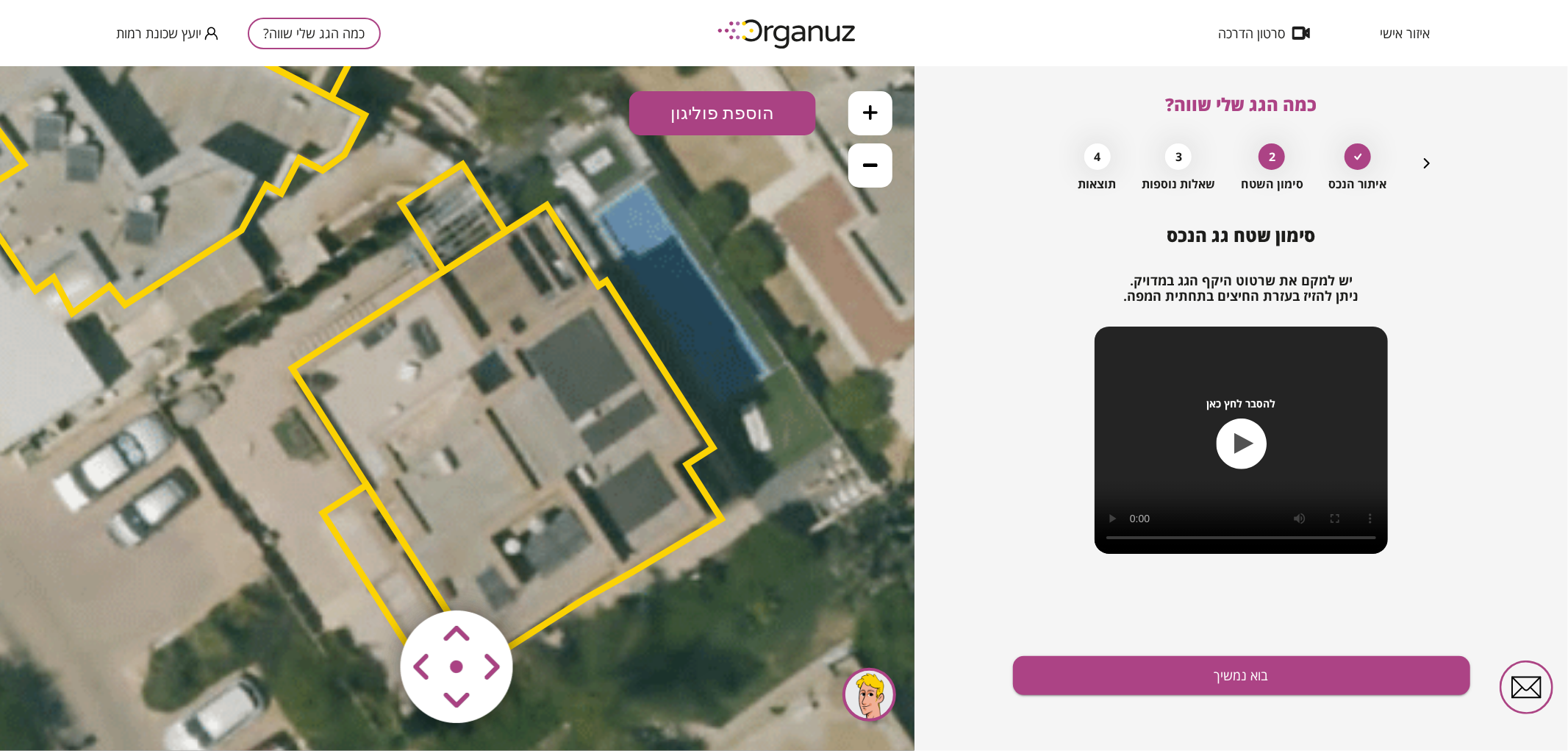
click at [781, 325] on icon at bounding box center [284, 202] width 2978 height 2979
click at [592, 361] on polygon at bounding box center [507, 434] width 430 height 460
click at [745, 328] on icon at bounding box center [284, 202] width 2978 height 2979
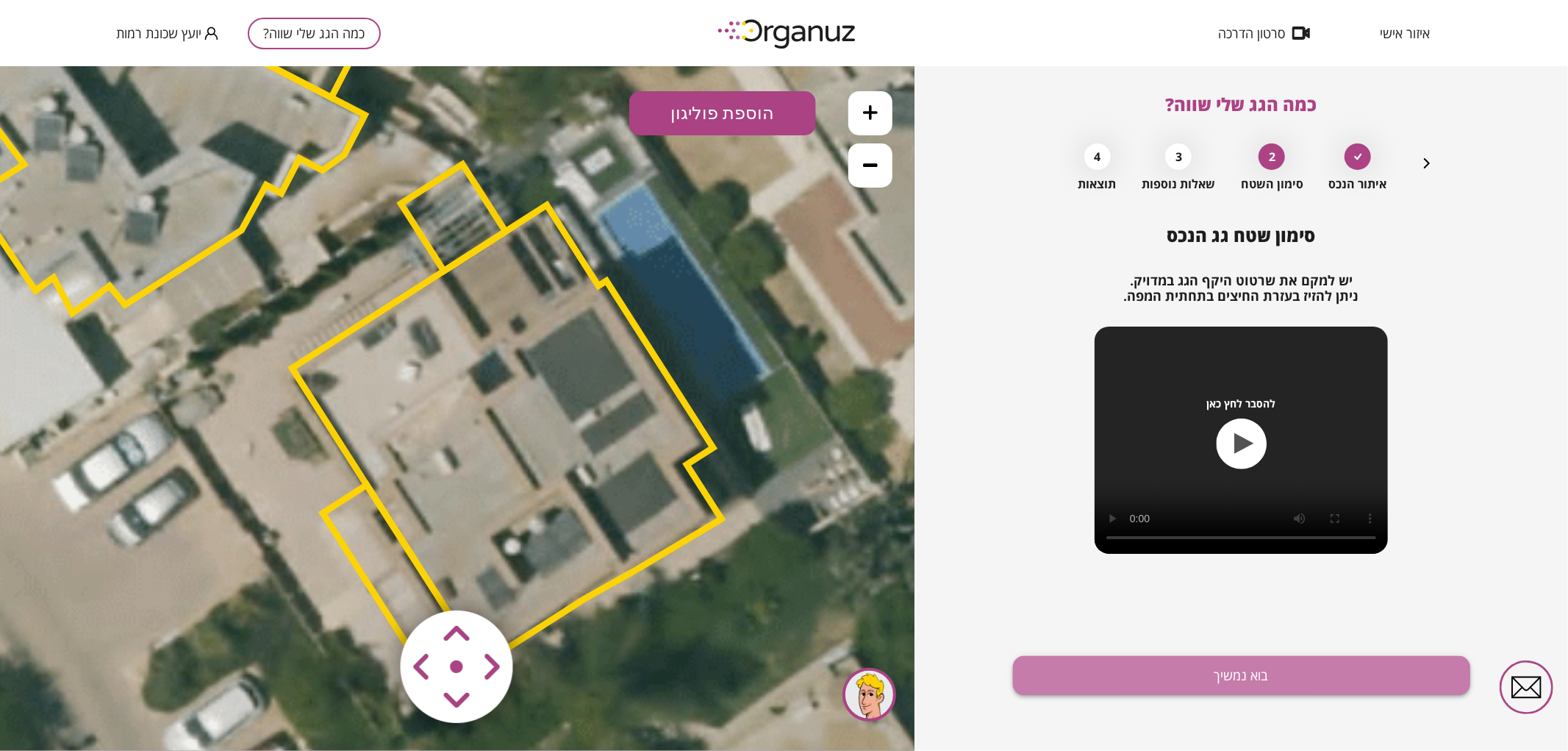
click at [1124, 663] on button "בוא נמשיך" at bounding box center [1242, 675] width 458 height 39
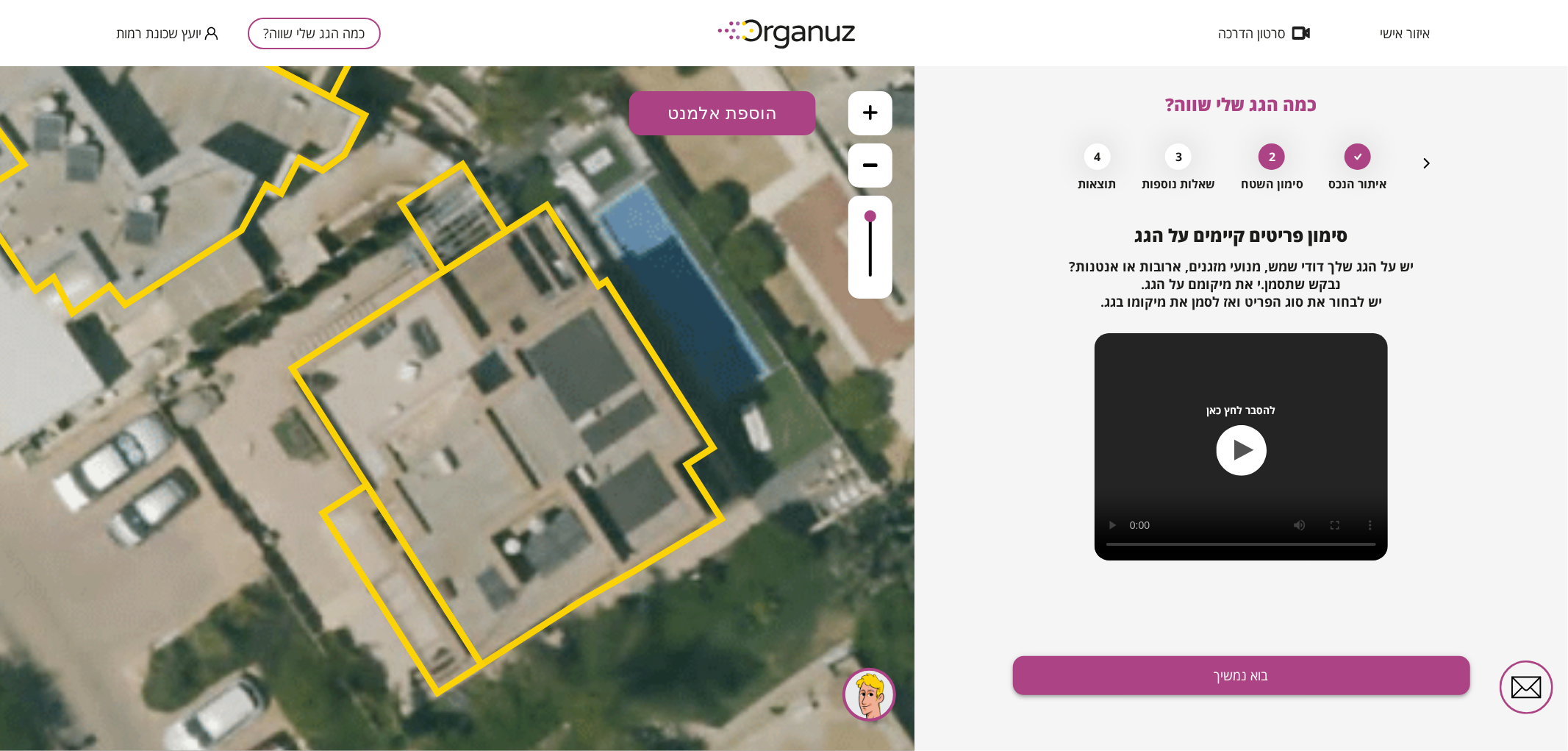
click at [1138, 678] on button "בוא נמשיך" at bounding box center [1242, 675] width 458 height 39
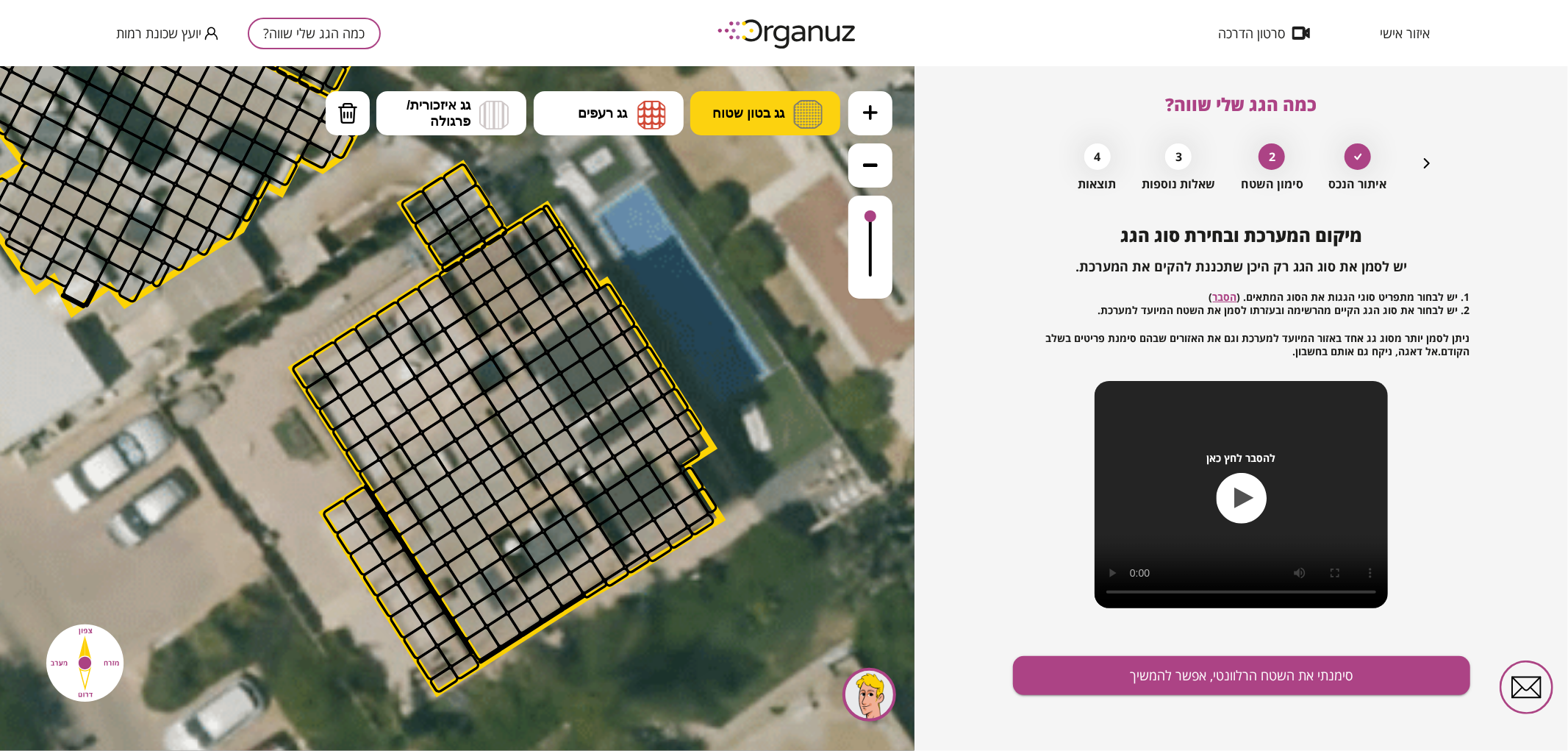
click at [731, 118] on span "גג בטון שטוח" at bounding box center [748, 112] width 72 height 16
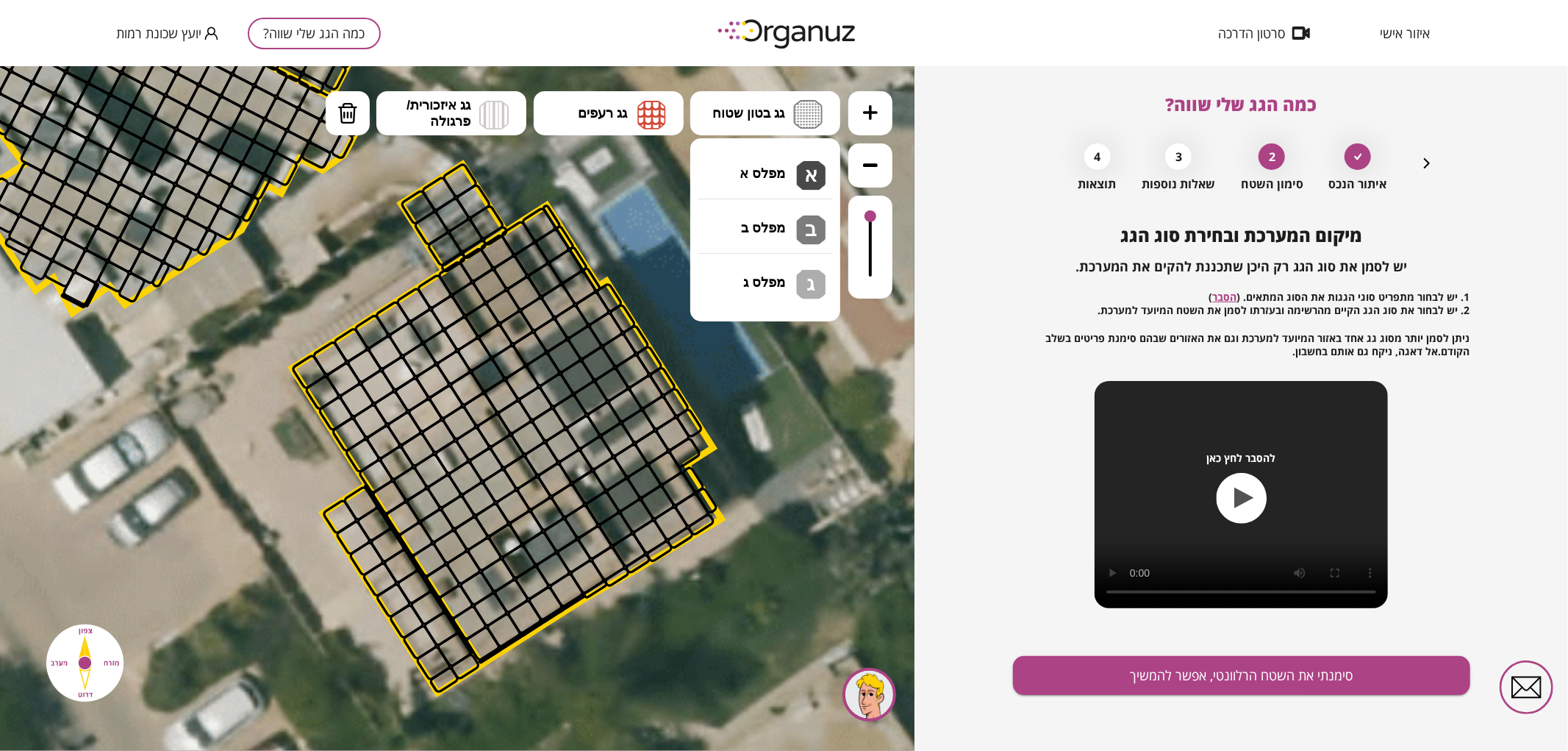
click at [774, 167] on div ".st0 { fill: #FFFFFF; } 0" at bounding box center [457, 408] width 914 height 684
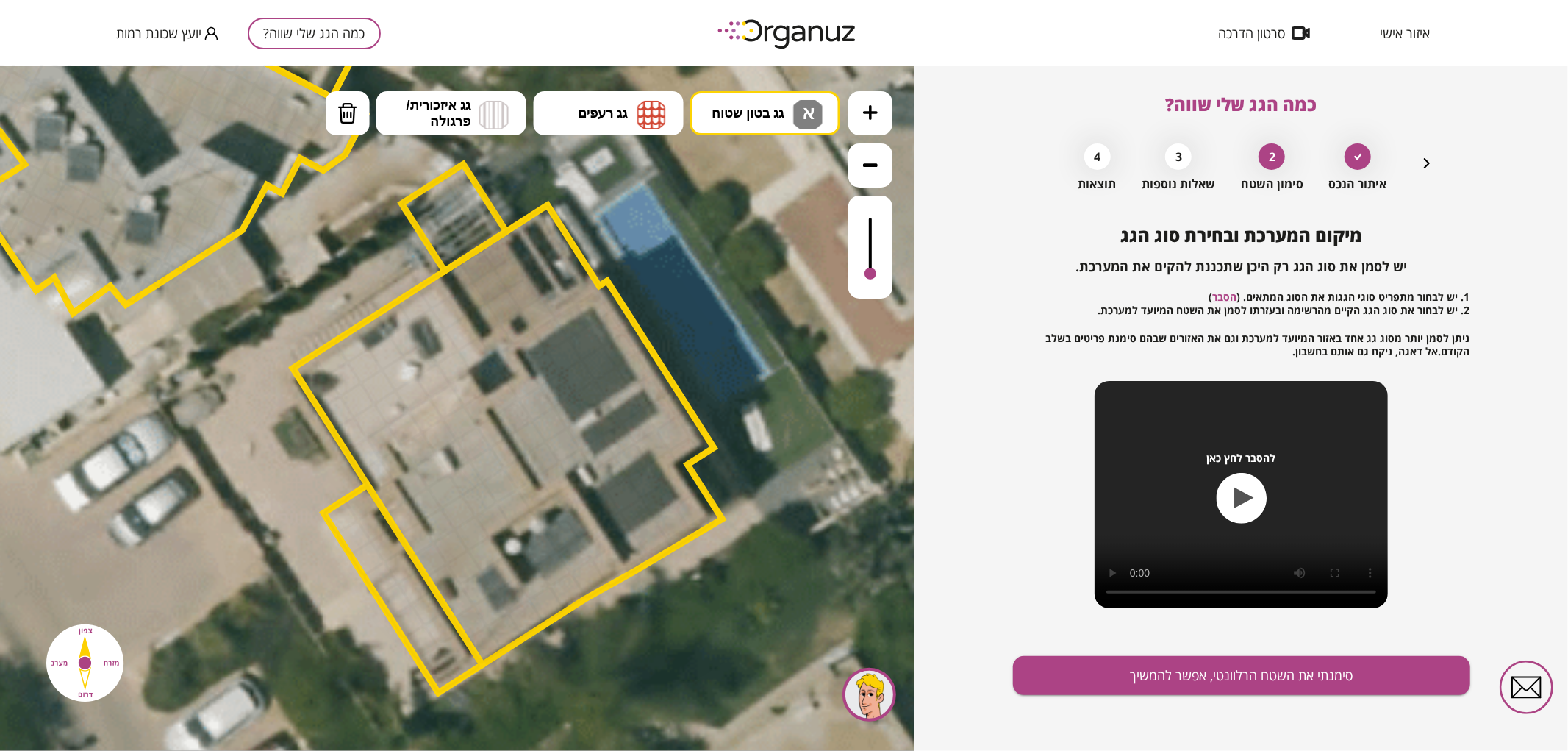
drag, startPoint x: 864, startPoint y: 214, endPoint x: 888, endPoint y: 274, distance: 64.6
click at [888, 274] on div at bounding box center [871, 247] width 44 height 103
drag, startPoint x: 466, startPoint y: 353, endPoint x: 429, endPoint y: 327, distance: 45.2
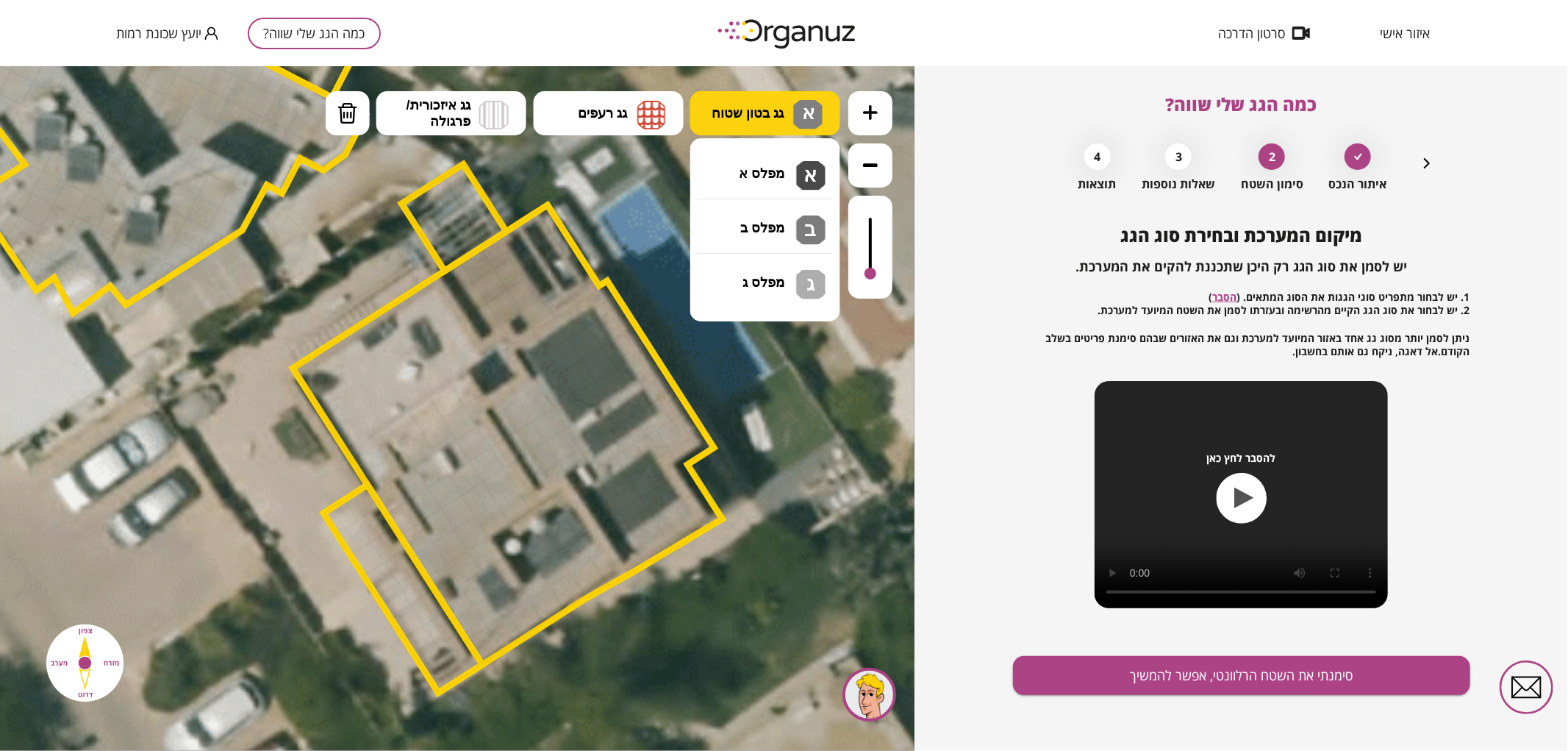
click at [732, 117] on span "גג בטון שטוח" at bounding box center [748, 112] width 72 height 16
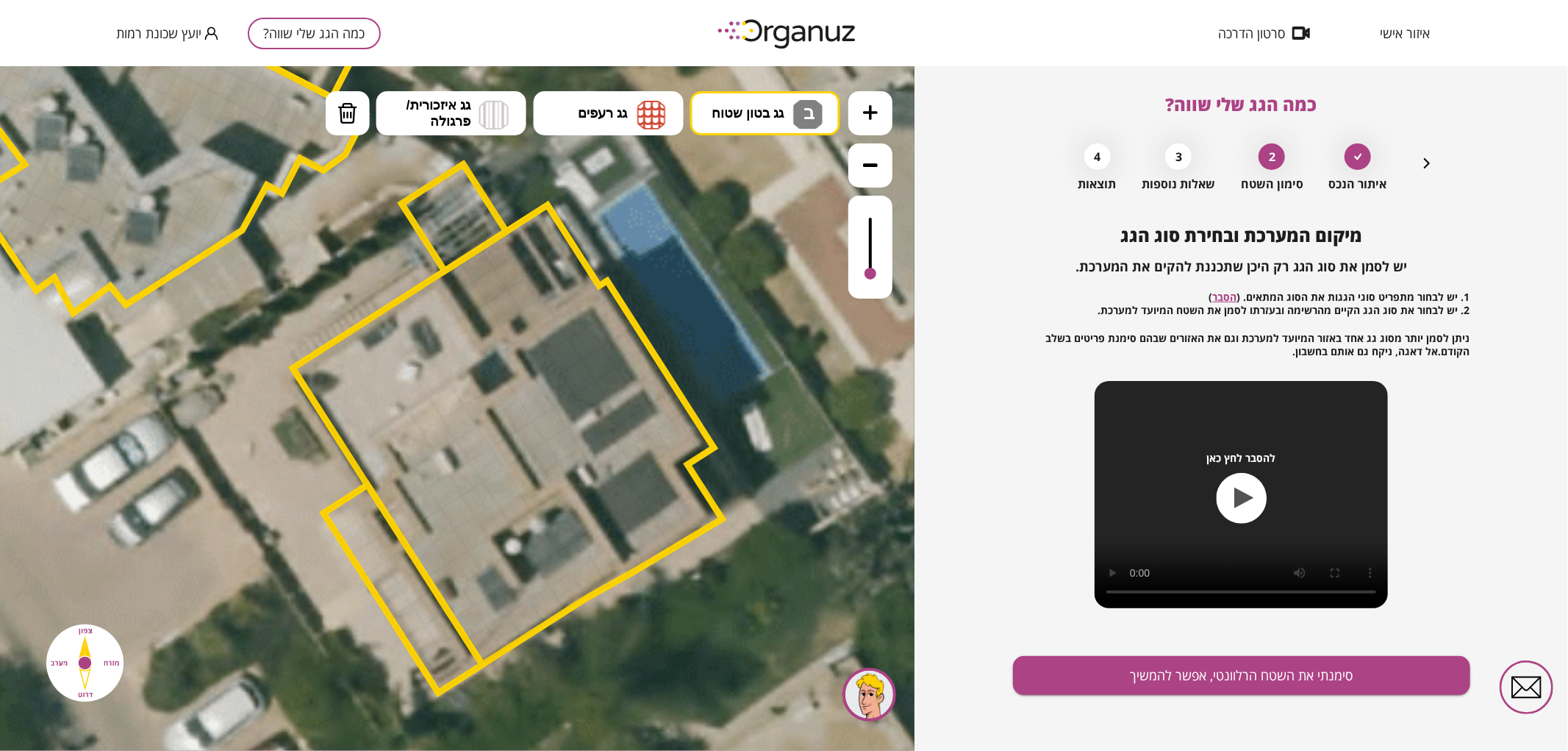
click at [784, 217] on div ".st0 { fill: #FFFFFF; } 0" at bounding box center [457, 408] width 914 height 684
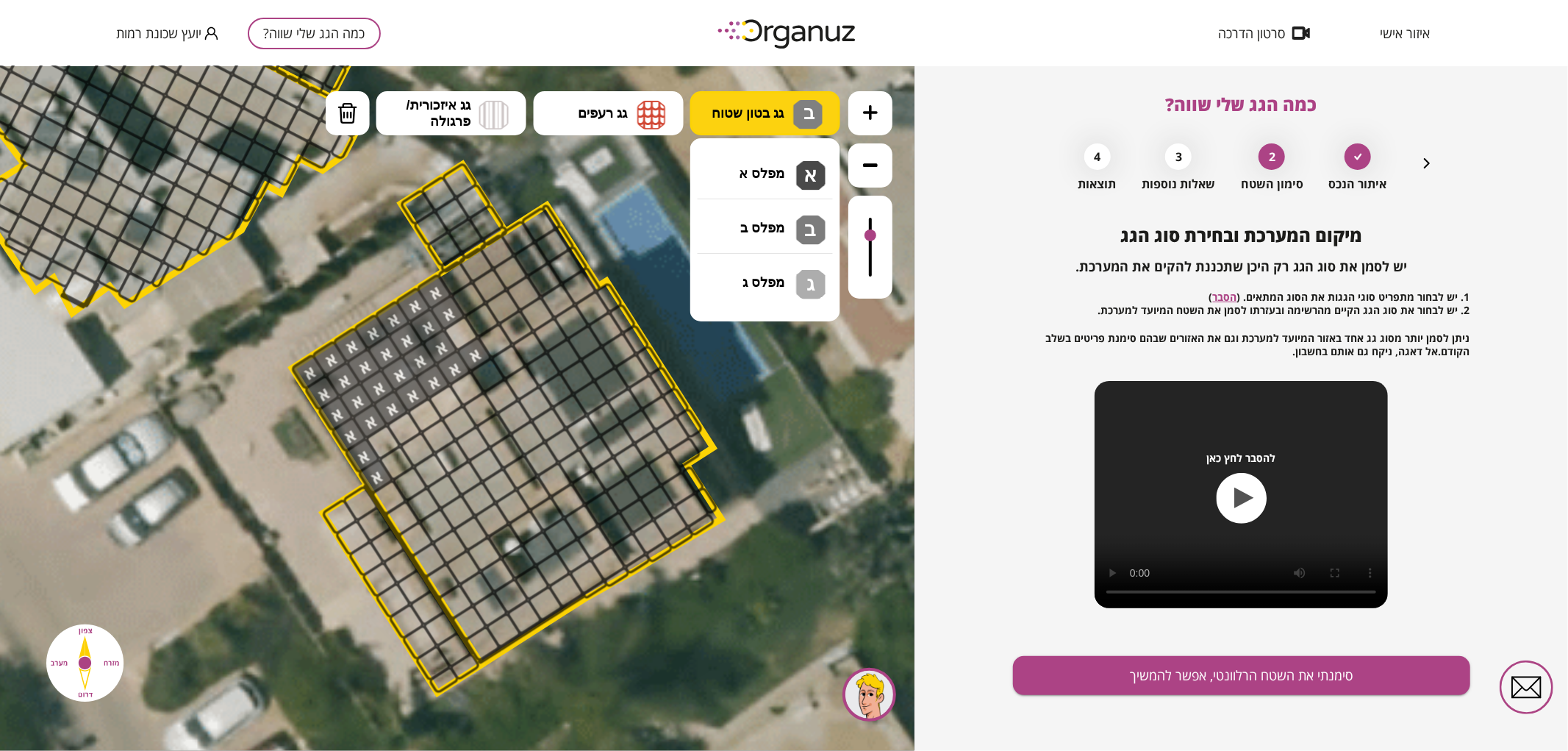
click at [767, 117] on span "גג בטון שטוח" at bounding box center [748, 112] width 72 height 16
click at [783, 163] on div ".st0 { fill: #FFFFFF; } 0" at bounding box center [457, 408] width 914 height 684
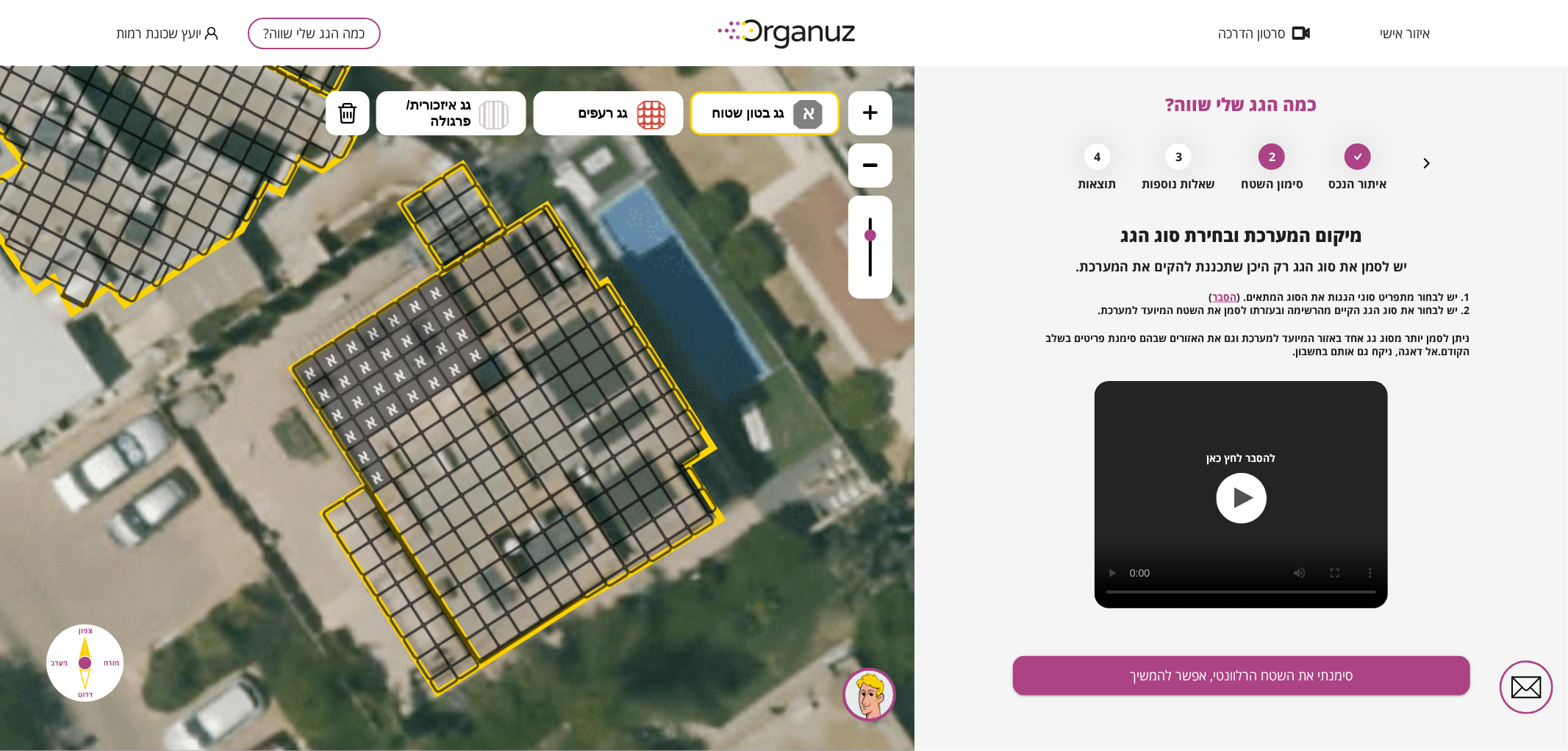
click at [463, 327] on div at bounding box center [461, 333] width 38 height 38
click at [751, 109] on span "גג בטון שטוח" at bounding box center [748, 112] width 72 height 16
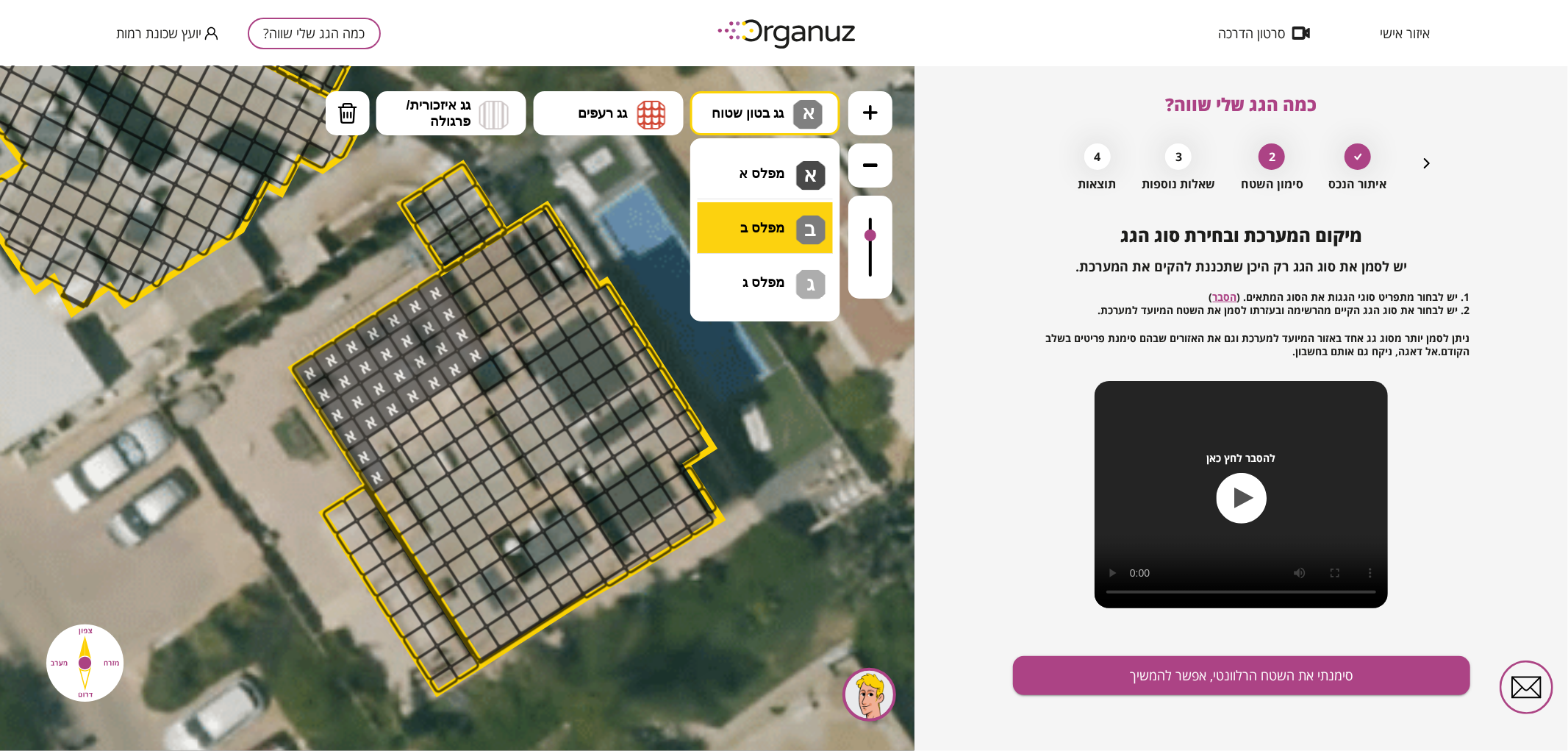
click at [773, 208] on div ".st0 { fill: #FFFFFF; } 0" at bounding box center [457, 408] width 914 height 684
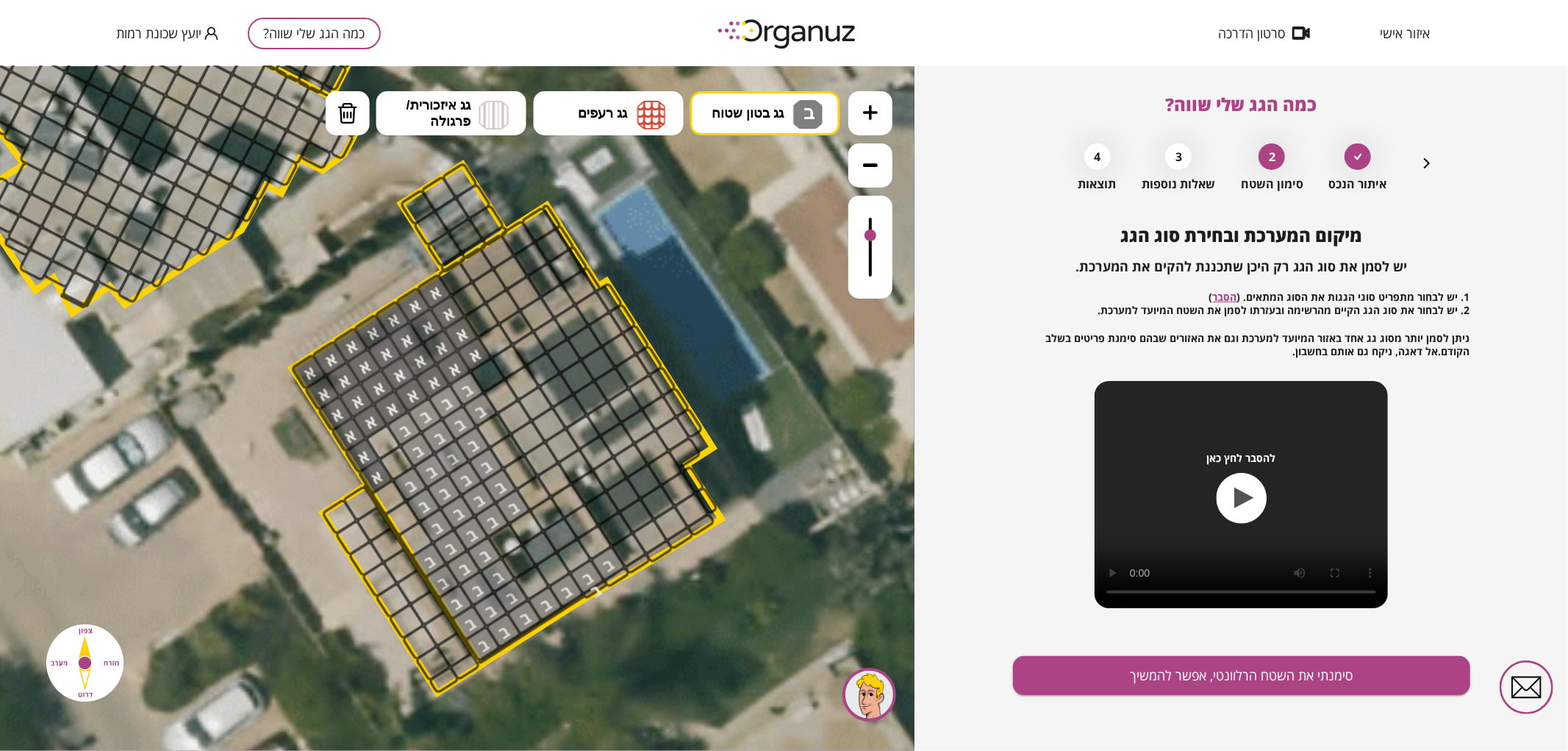
drag, startPoint x: 451, startPoint y: 395, endPoint x: 467, endPoint y: 417, distance: 27.2
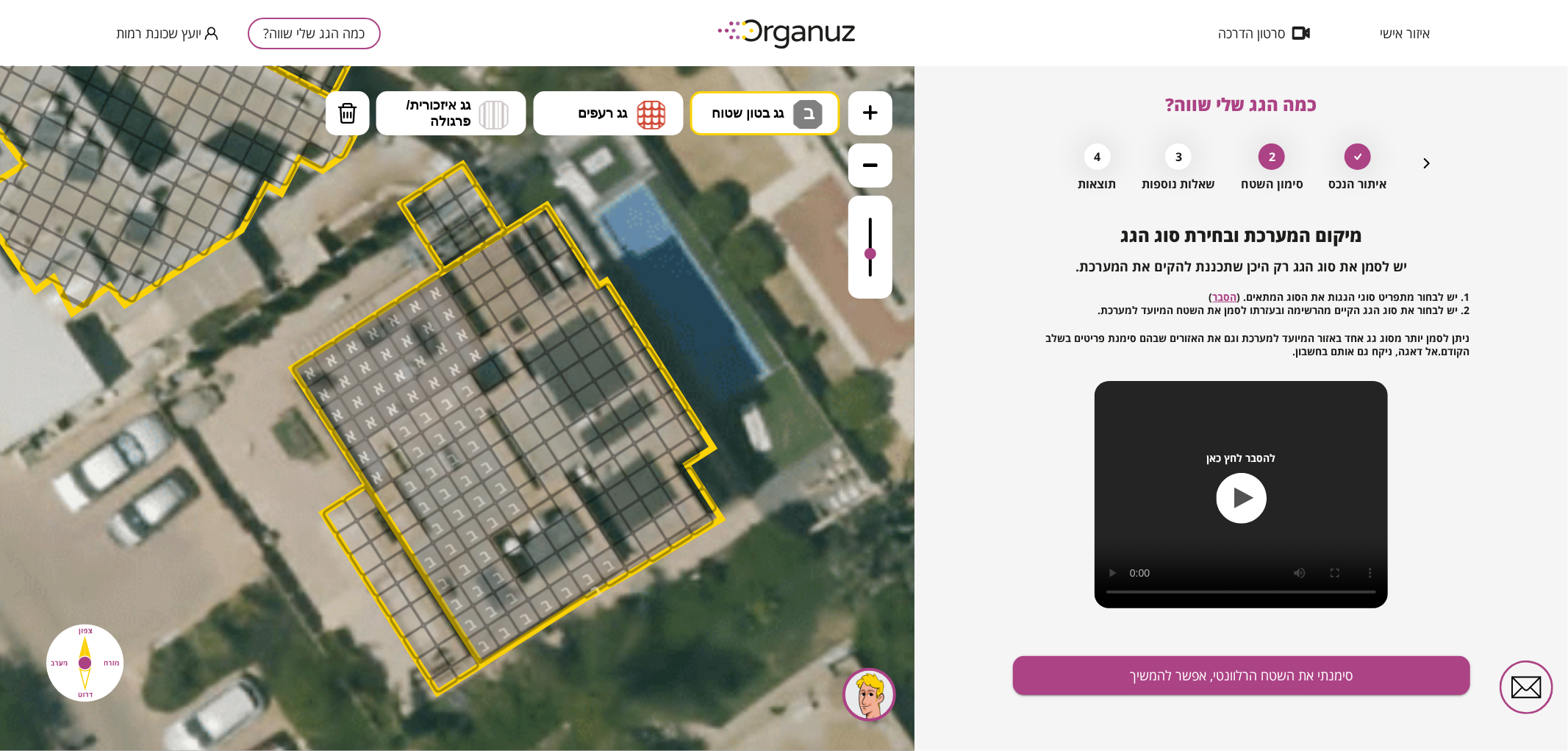
click at [886, 255] on div at bounding box center [871, 247] width 44 height 103
drag, startPoint x: 394, startPoint y: 459, endPoint x: 423, endPoint y: 540, distance: 86.0
drag, startPoint x: 484, startPoint y: 371, endPoint x: 486, endPoint y: 282, distance: 89.0
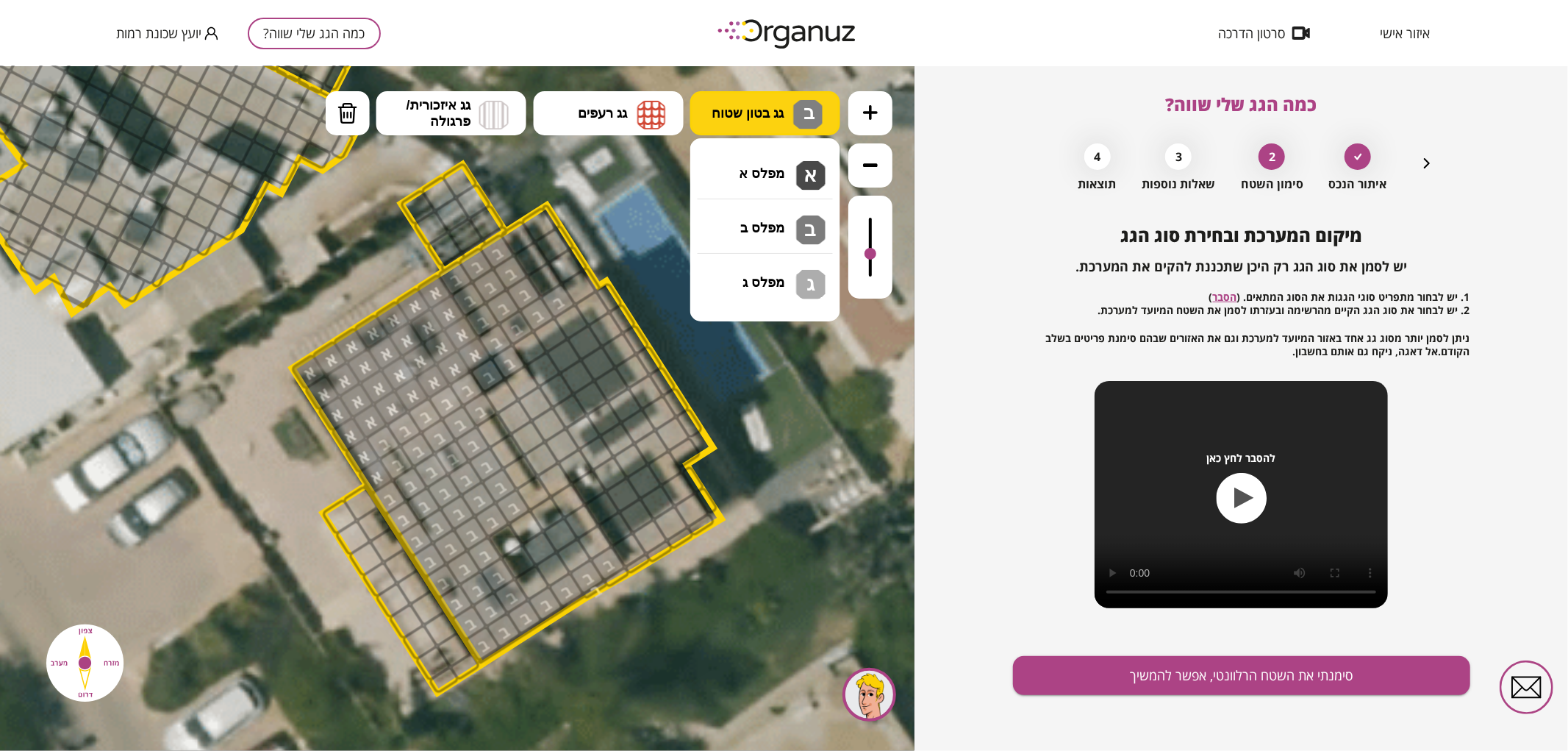
click at [738, 109] on span "גג בטון שטוח" at bounding box center [748, 112] width 72 height 16
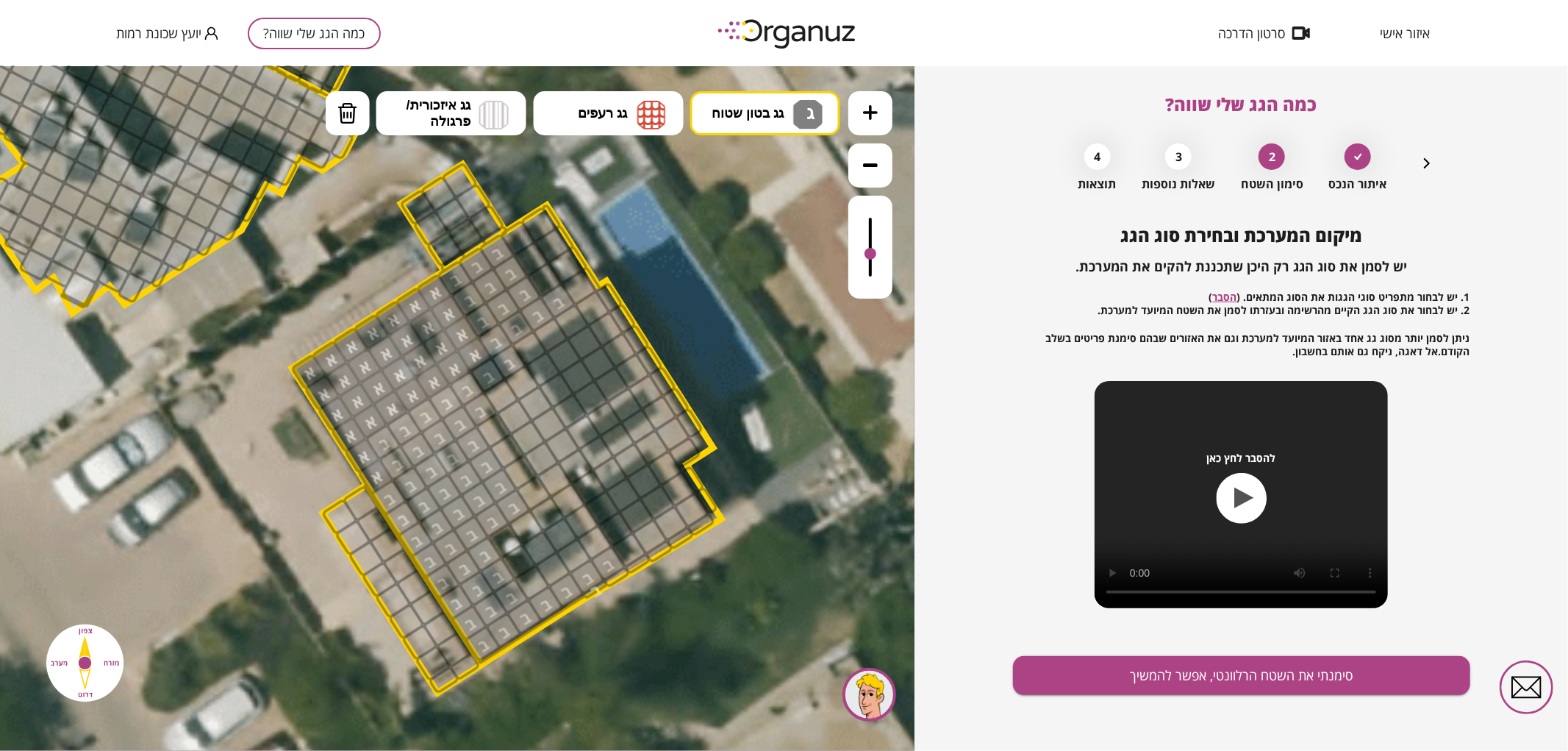
click at [775, 275] on div ".st0 { fill: #FFFFFF; } 0" at bounding box center [457, 408] width 914 height 684
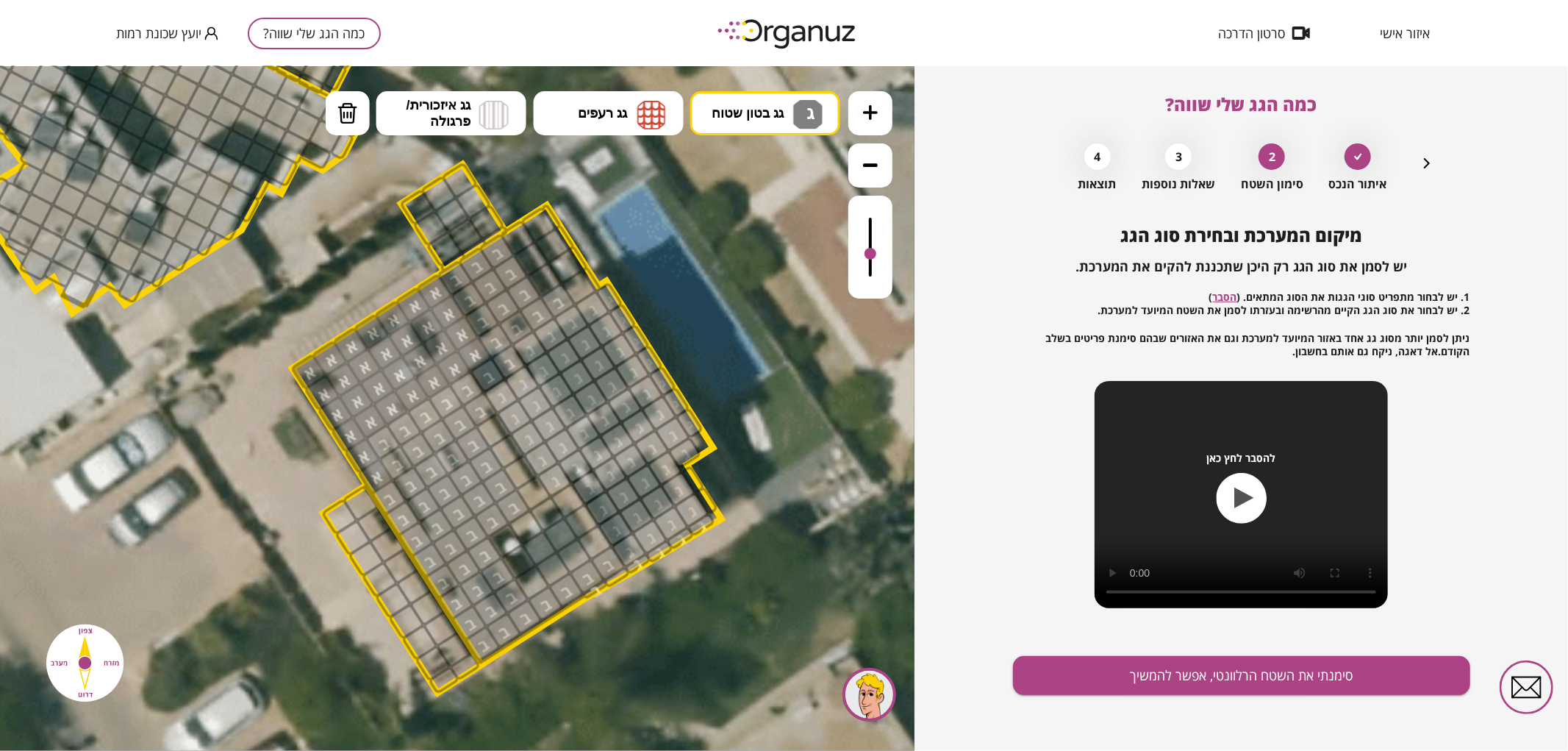
drag, startPoint x: 533, startPoint y: 349, endPoint x: 781, endPoint y: 349, distance: 248.0
drag, startPoint x: 872, startPoint y: 254, endPoint x: 890, endPoint y: 258, distance: 18.4
click at [890, 258] on div at bounding box center [871, 247] width 44 height 103
click at [756, 119] on span "גג בטון שטוח" at bounding box center [748, 112] width 72 height 16
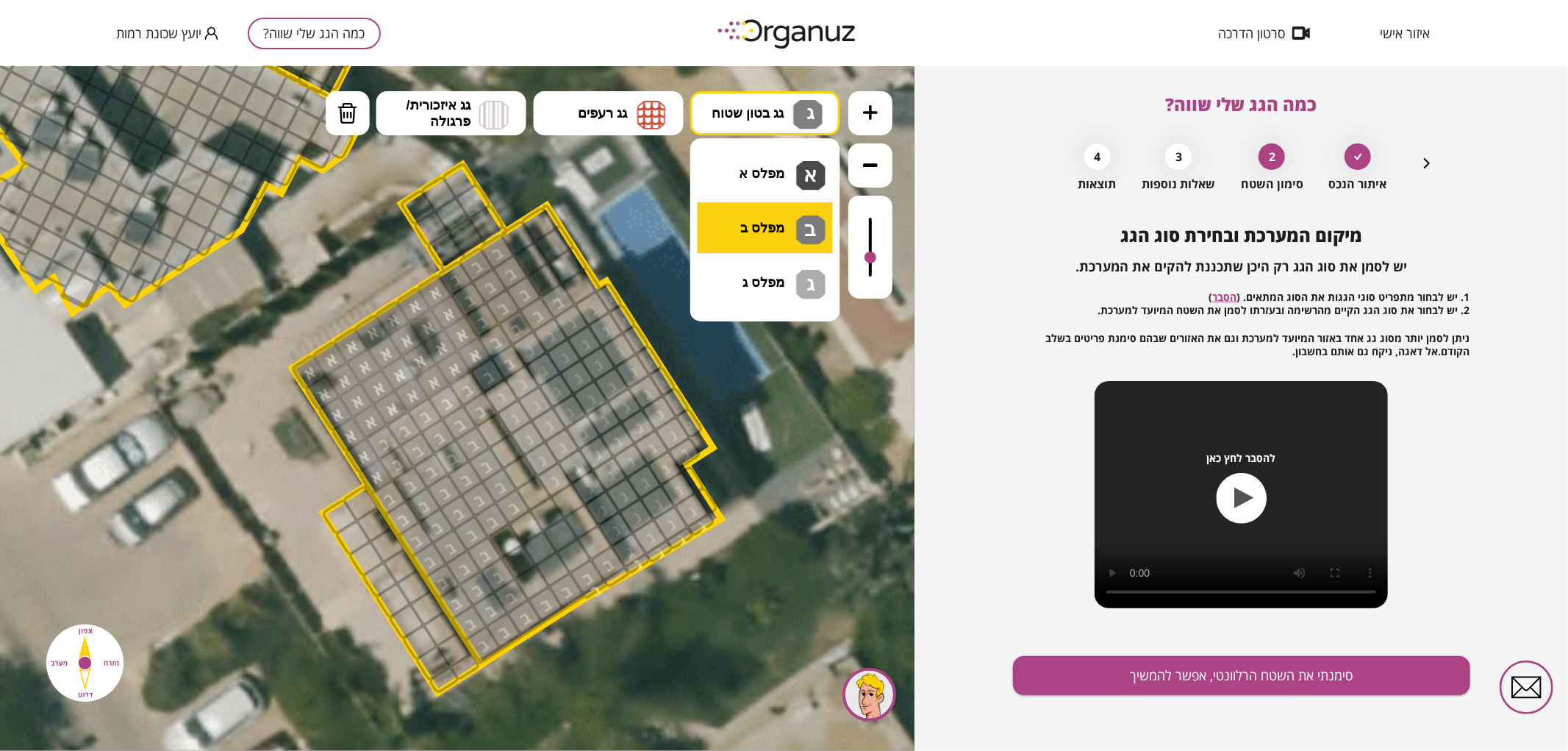
click at [777, 233] on div ".st0 { fill: #FFFFFF; } 0" at bounding box center [457, 408] width 914 height 684
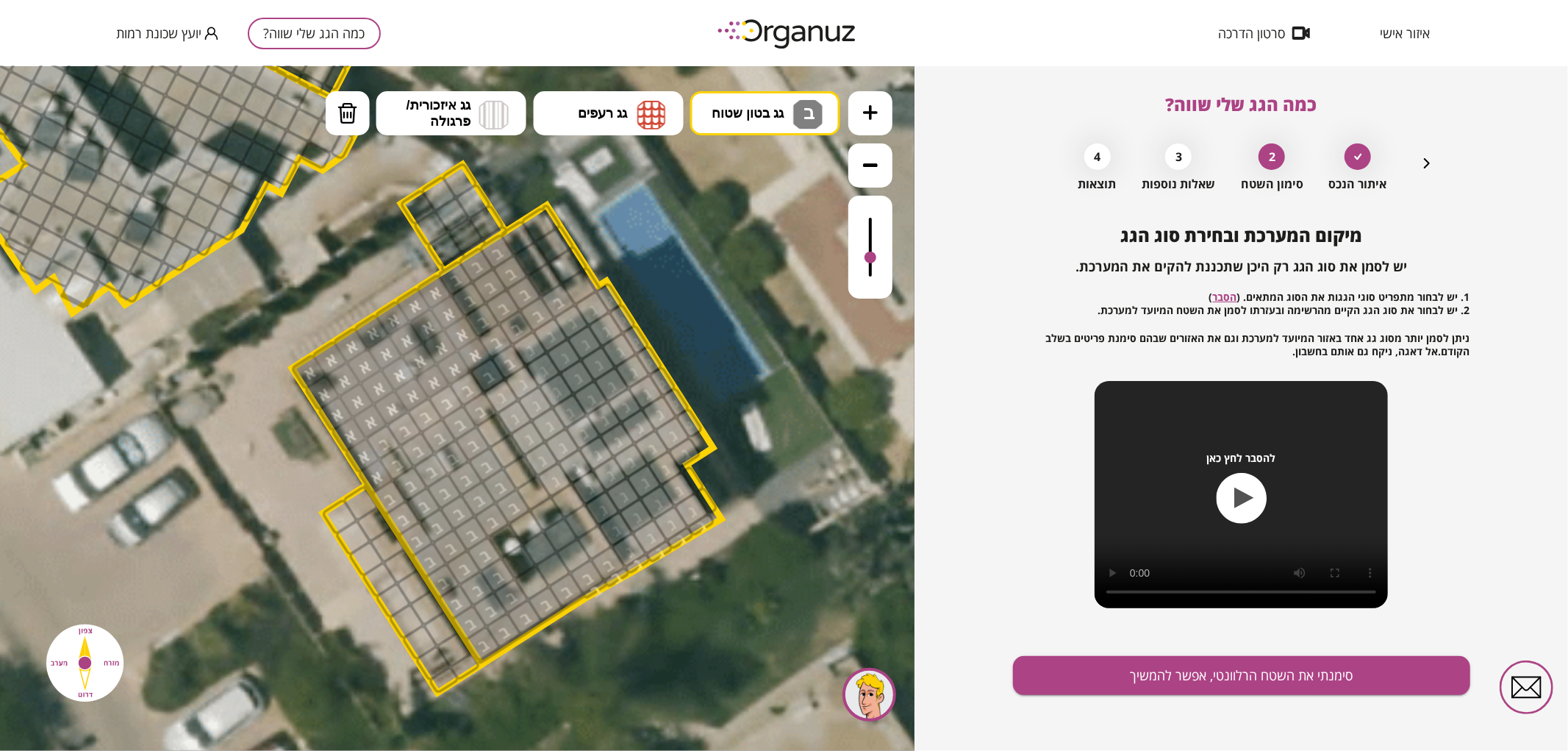
click at [618, 581] on div at bounding box center [617, 576] width 29 height 23
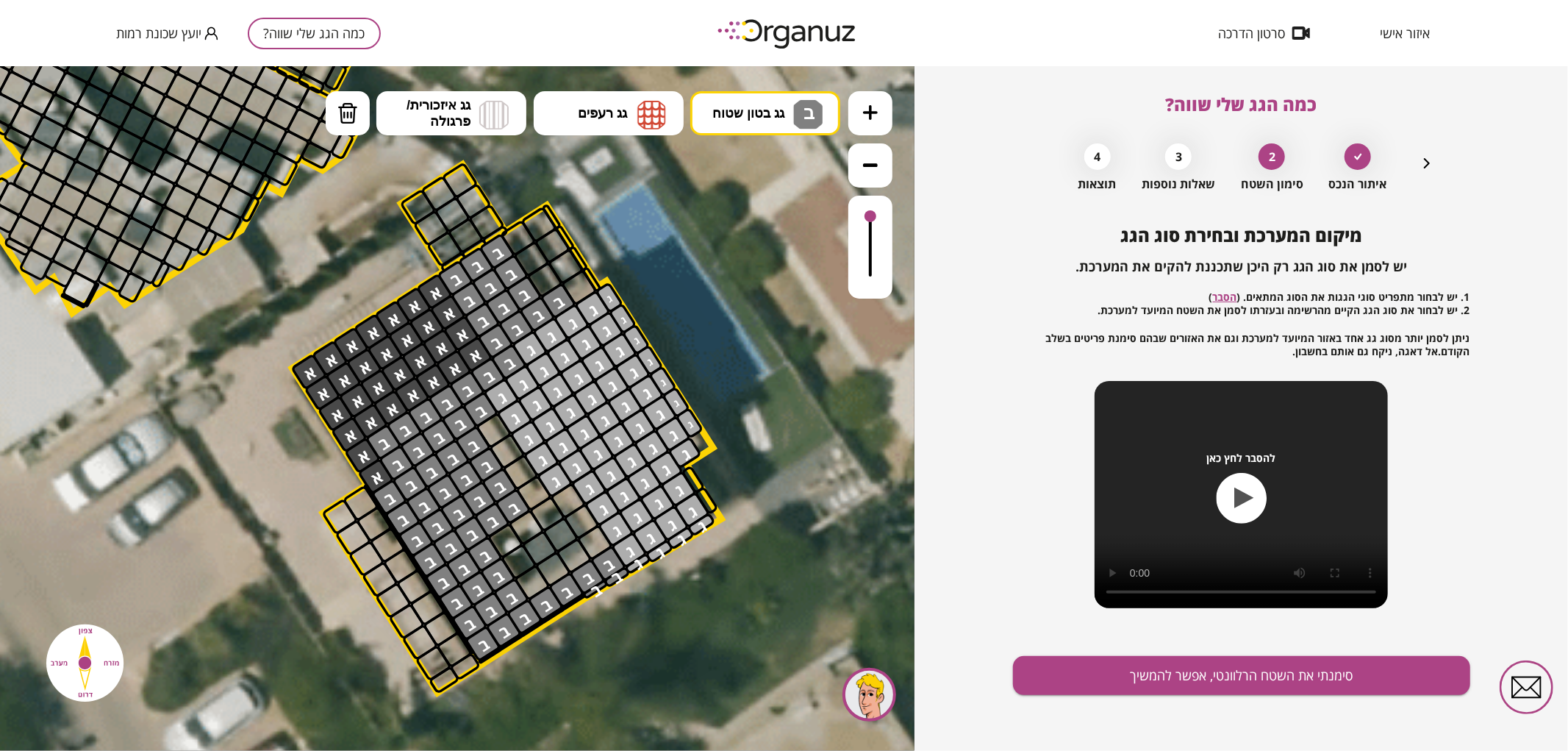
click at [877, 186] on button at bounding box center [871, 165] width 44 height 44
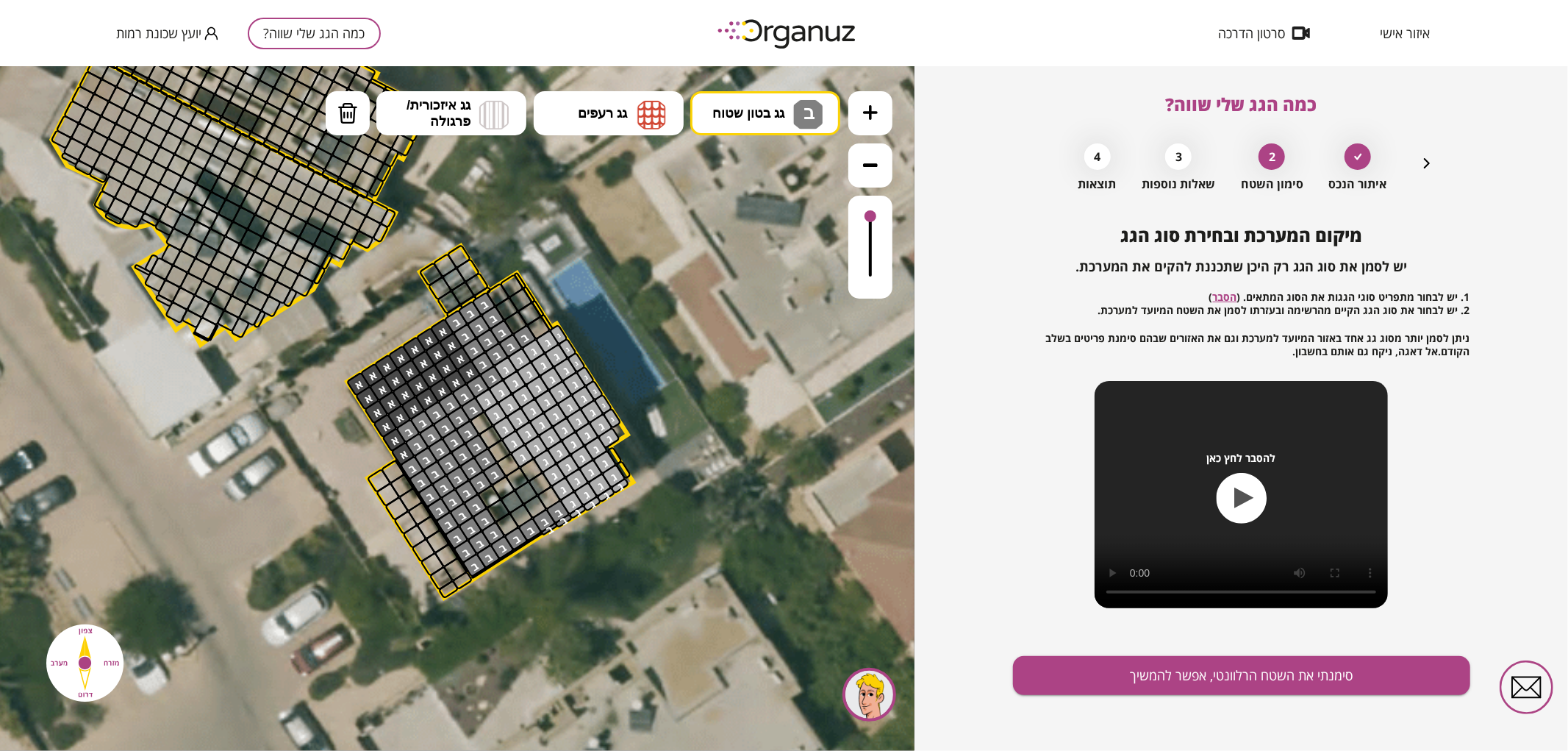
click at [872, 119] on button at bounding box center [871, 112] width 44 height 44
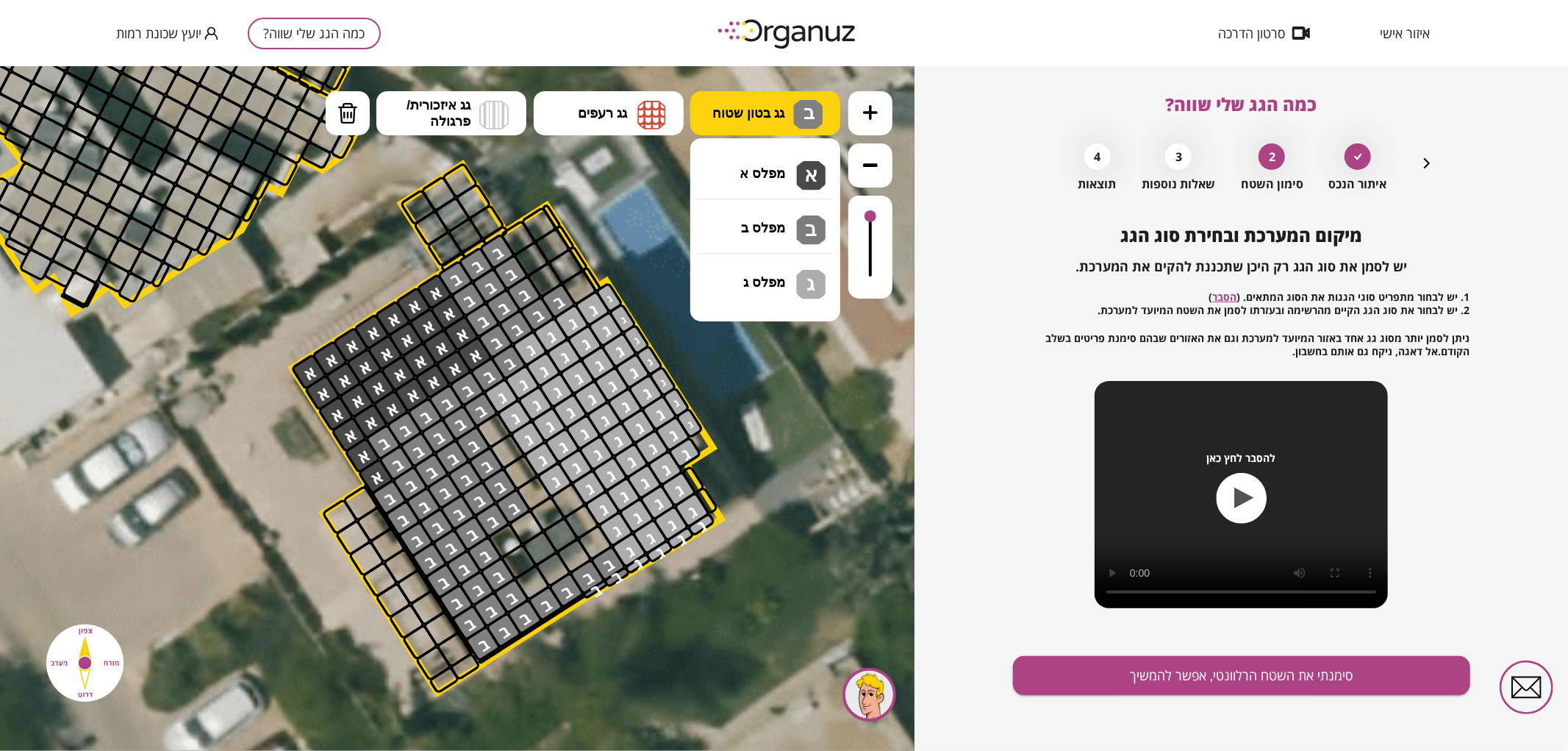
click at [716, 114] on span "גג בטון שטוח" at bounding box center [748, 112] width 72 height 16
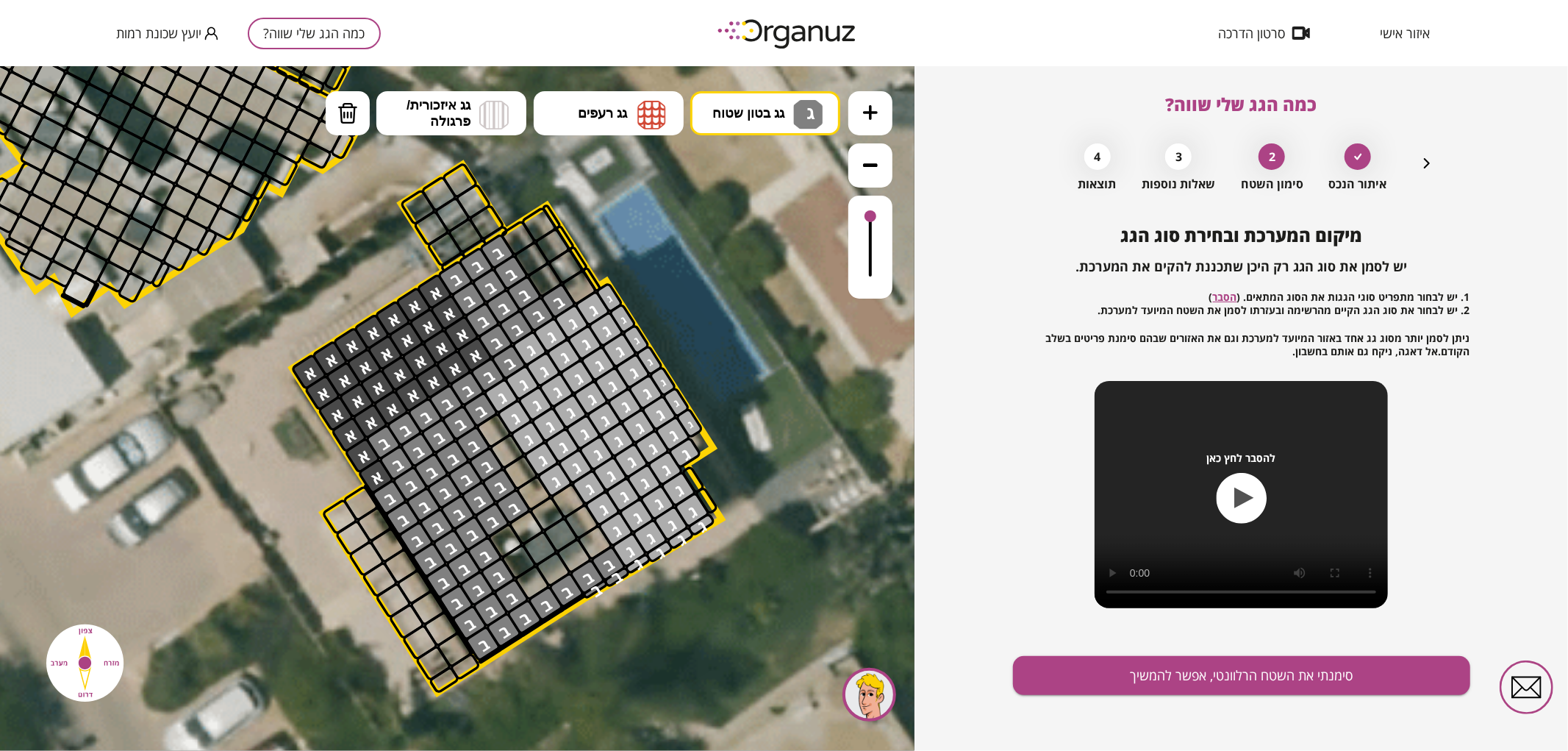
click at [808, 272] on div ".st0 { fill: #FFFFFF; } 0" at bounding box center [457, 408] width 914 height 684
drag, startPoint x: 696, startPoint y: 479, endPoint x: 711, endPoint y: 503, distance: 28.3
click at [739, 101] on button "גג בטון שטוח ג" at bounding box center [765, 112] width 150 height 44
click at [788, 228] on div ".st0 { fill: #FFFFFF; } 0" at bounding box center [457, 408] width 914 height 684
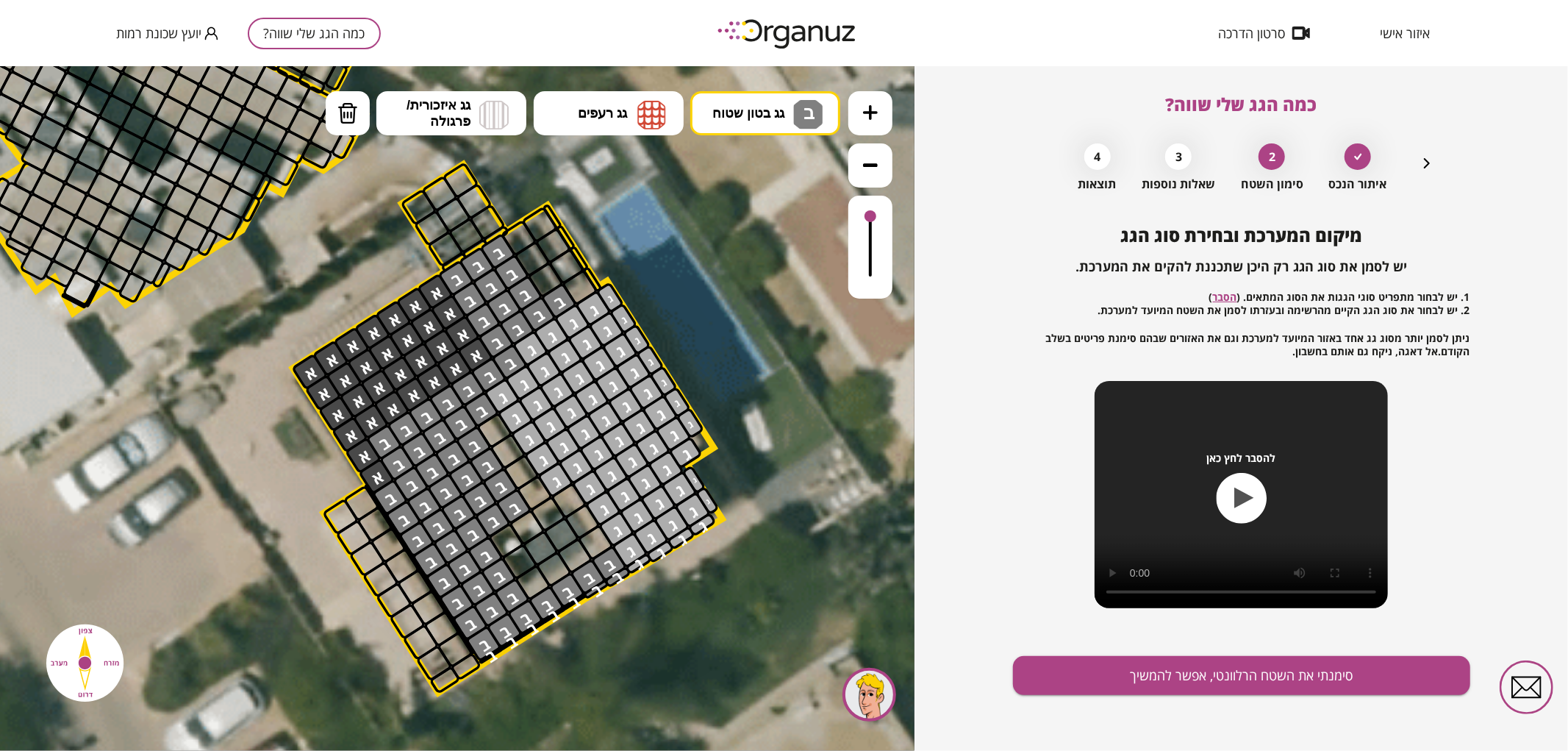
drag, startPoint x: 495, startPoint y: 651, endPoint x: 542, endPoint y: 624, distance: 54.2
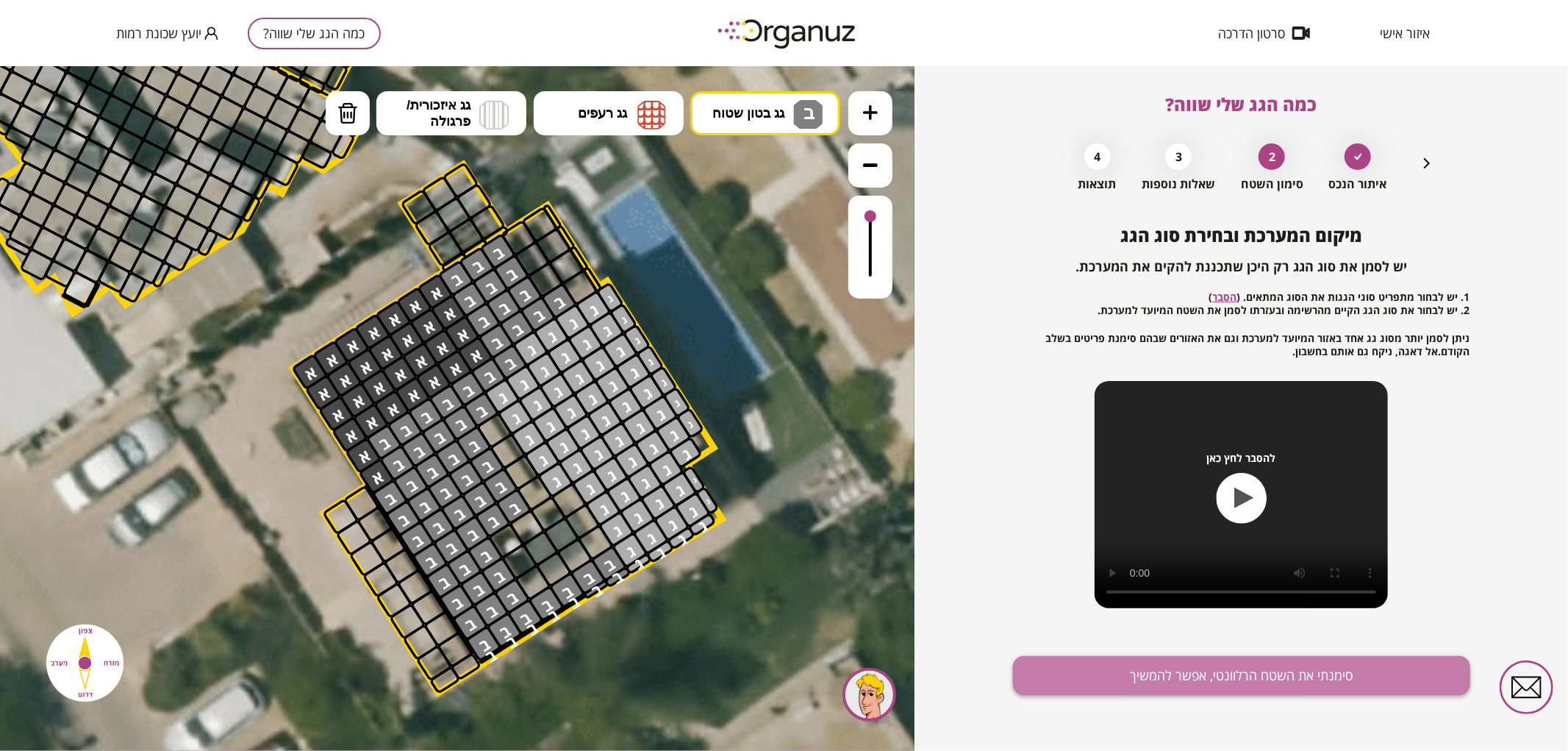
click at [1288, 670] on button "סימנתי את השטח הרלוונטי, אפשר להמשיך" at bounding box center [1242, 675] width 458 height 39
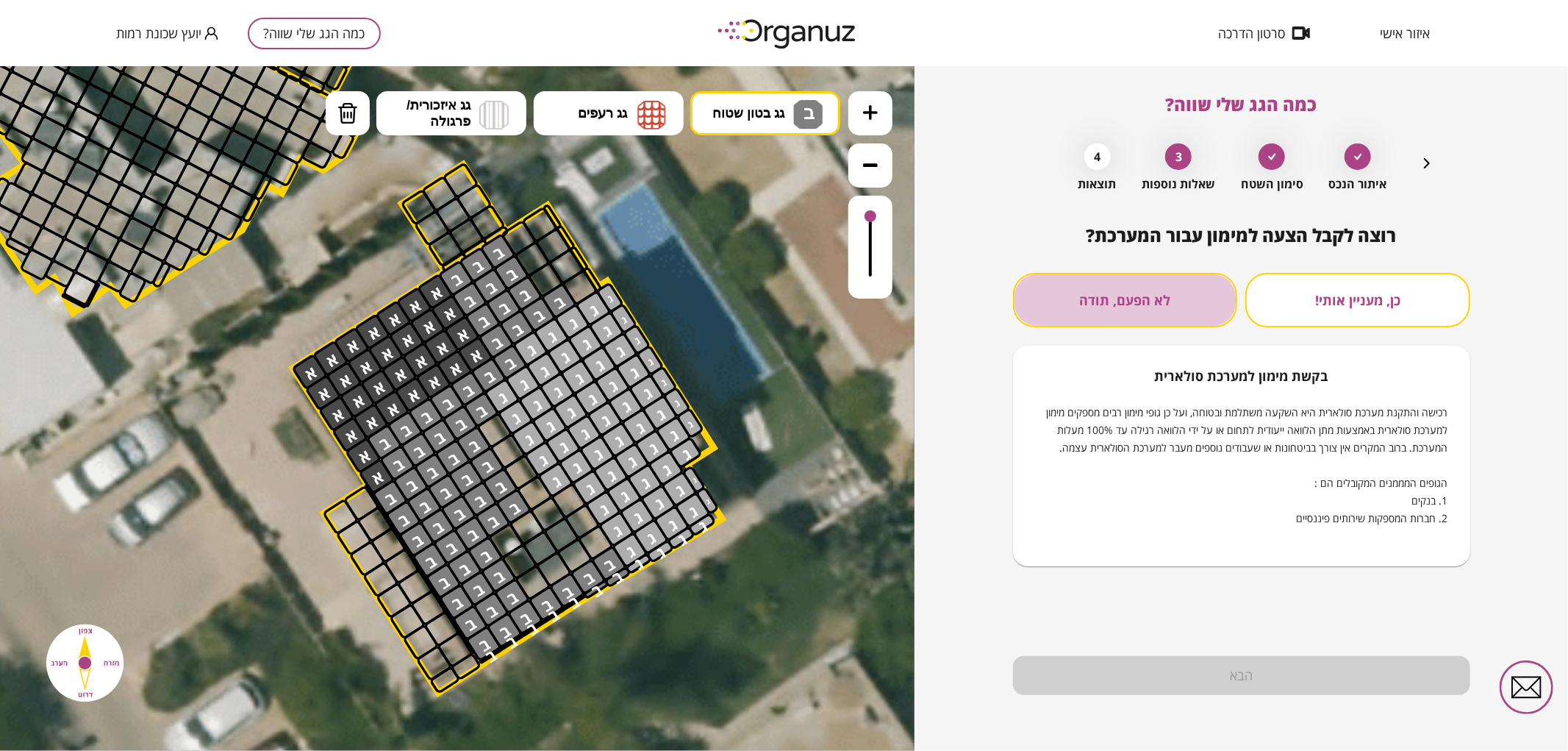
click at [1200, 295] on button "לא הפעם, תודה" at bounding box center [1125, 300] width 225 height 54
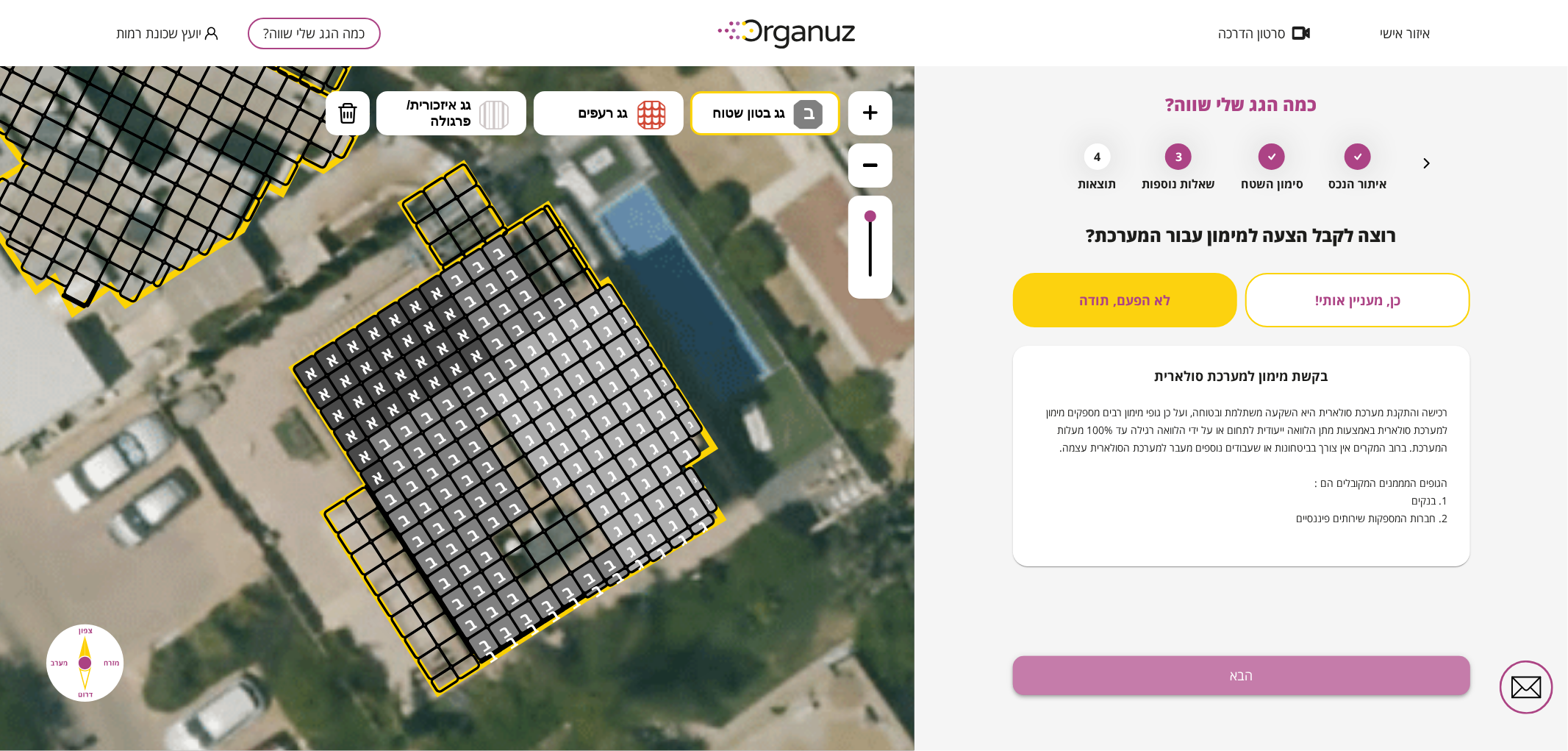
click at [1189, 686] on button "הבא" at bounding box center [1242, 675] width 458 height 39
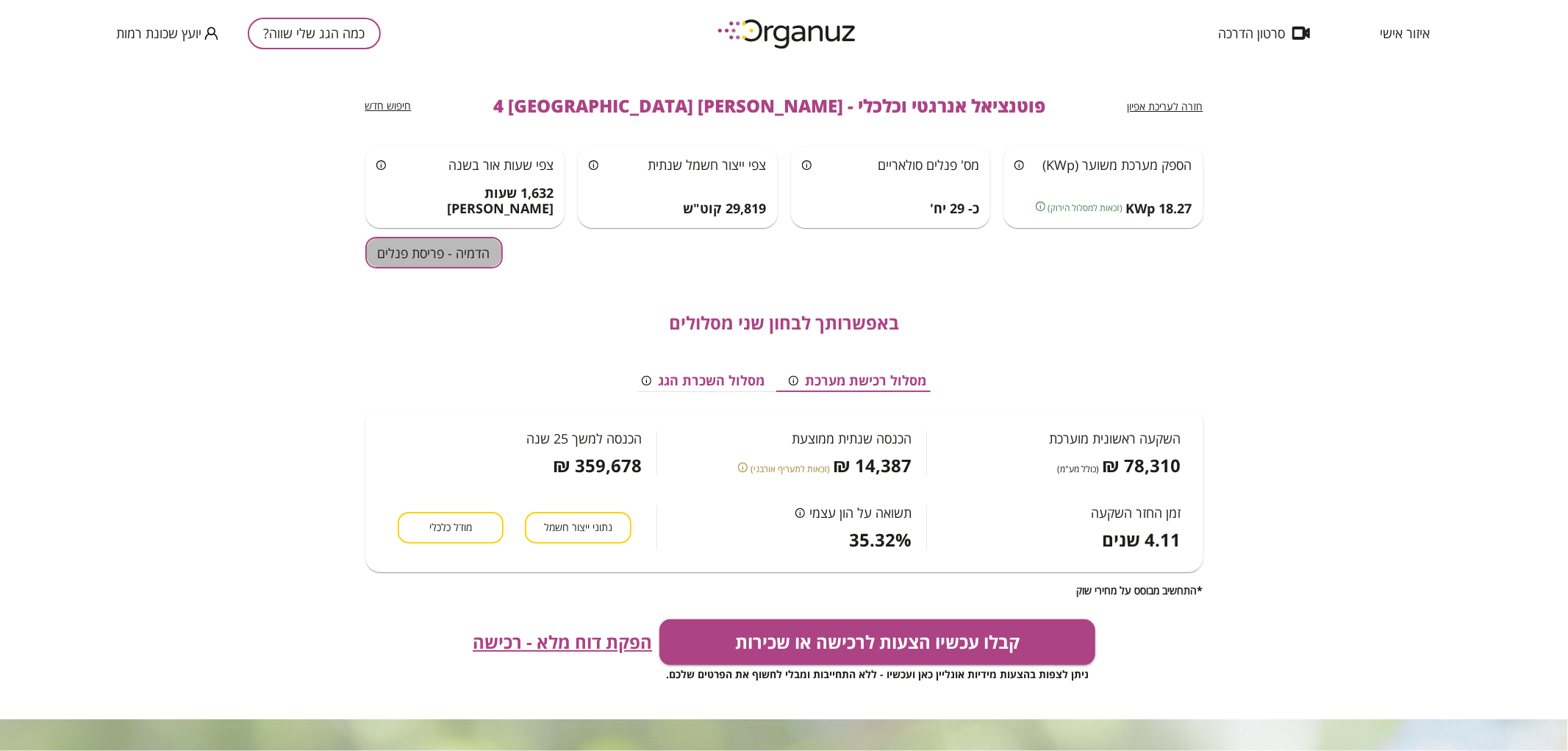
click at [396, 247] on button "הדמיה - פריסת פנלים" at bounding box center [434, 253] width 137 height 32
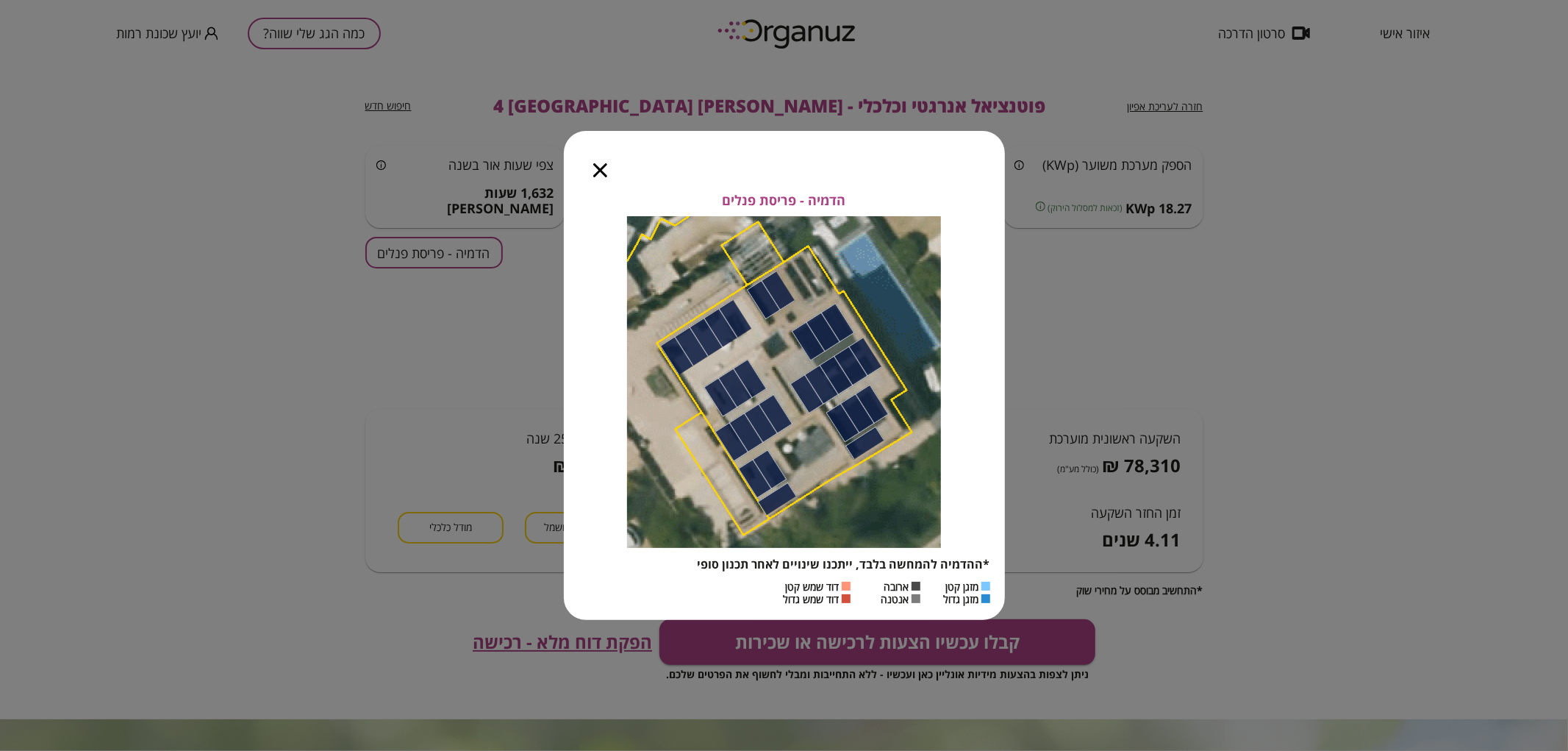
click at [598, 171] on icon "button" at bounding box center [600, 171] width 14 height 14
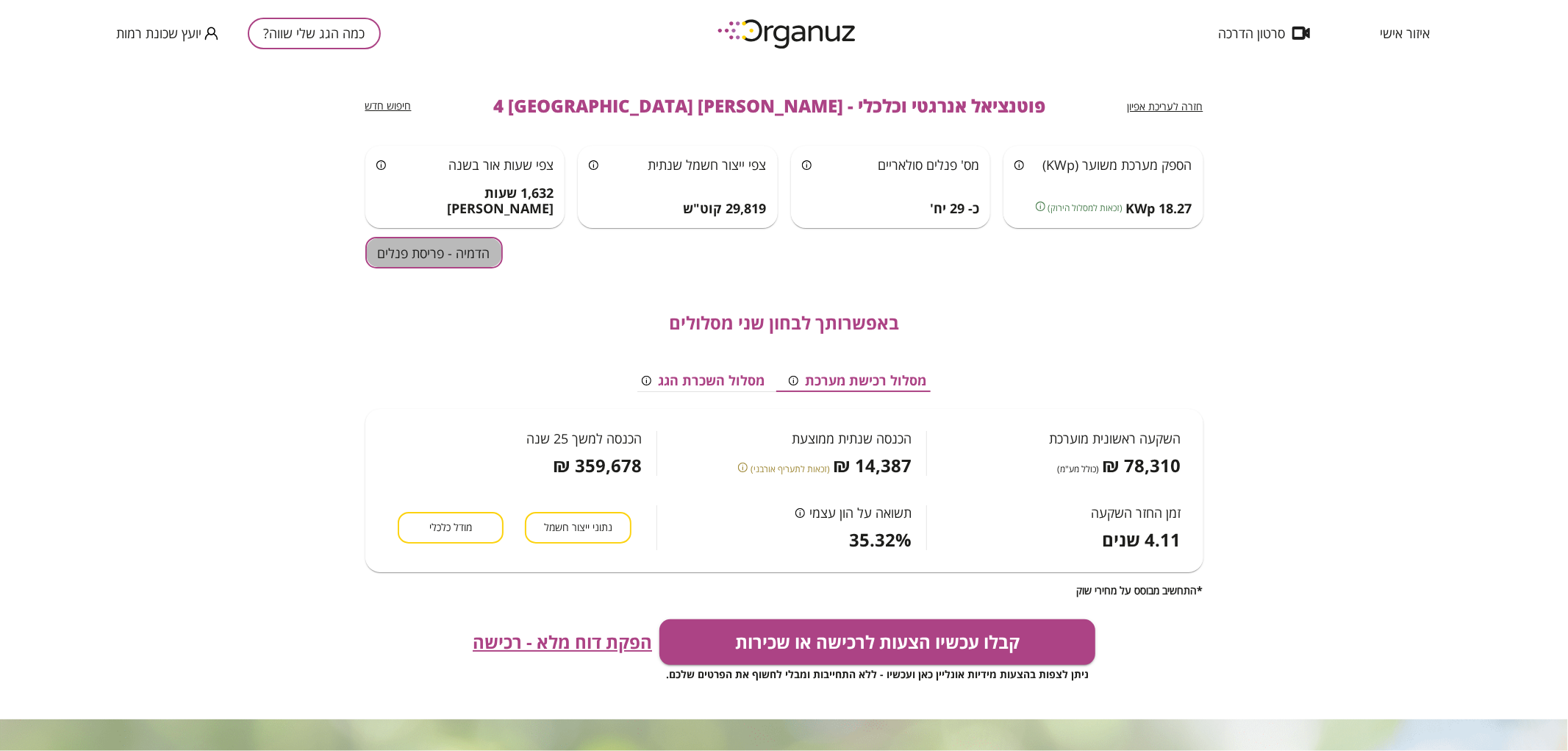
click at [425, 251] on button "הדמיה - פריסת פנלים" at bounding box center [434, 253] width 137 height 32
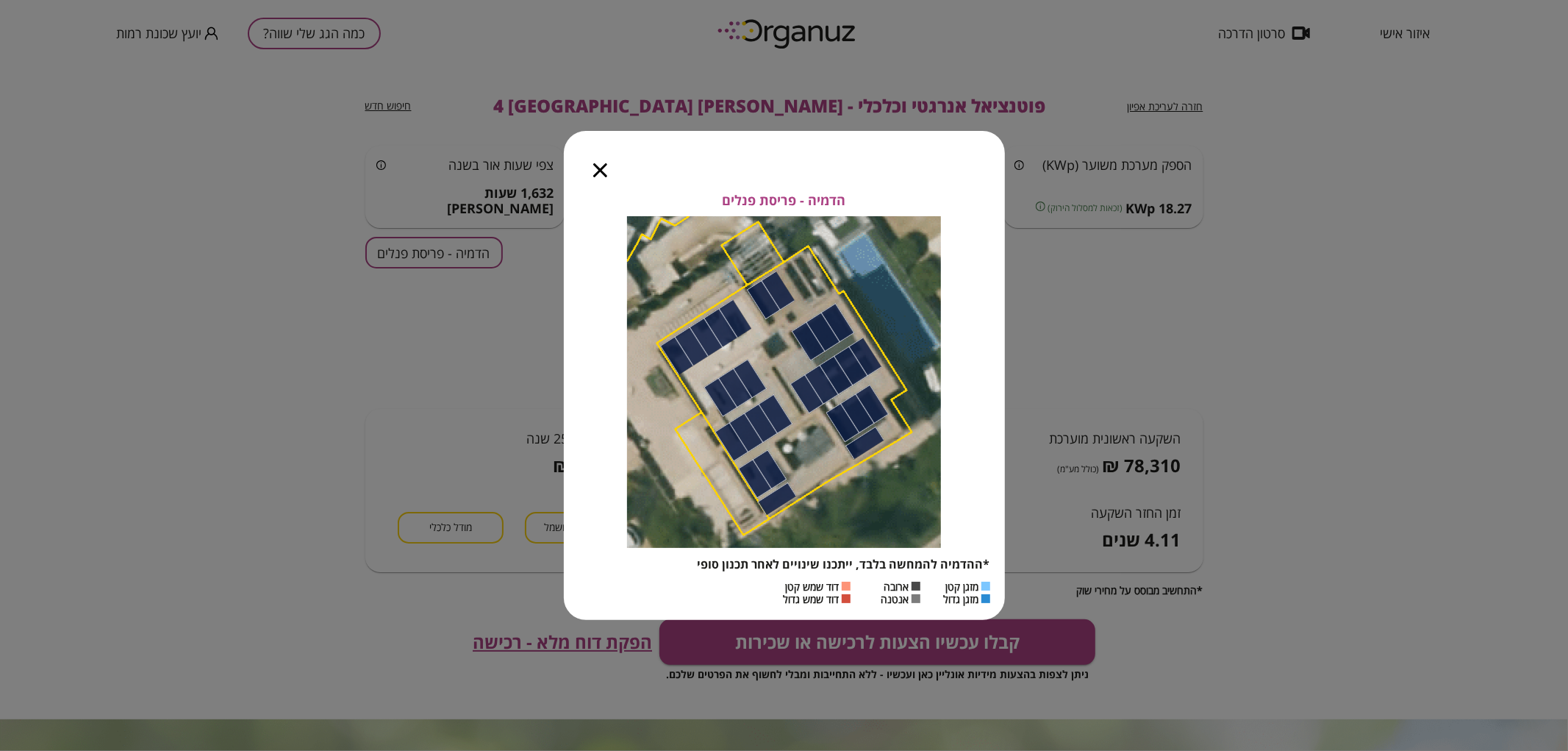
click at [592, 165] on div at bounding box center [599, 162] width 73 height 62
click at [612, 172] on div at bounding box center [599, 162] width 73 height 62
click at [596, 164] on icon "button" at bounding box center [600, 171] width 14 height 14
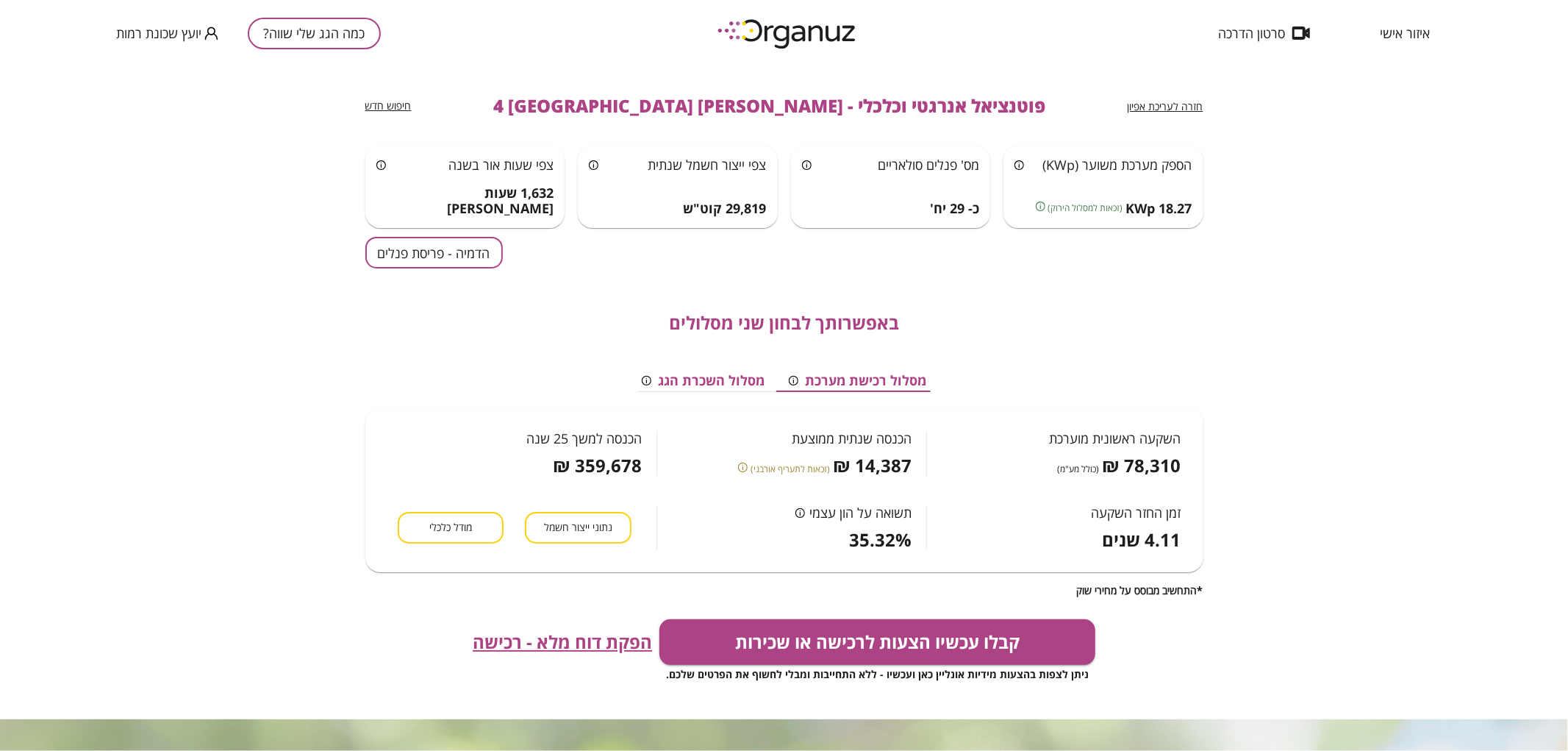
click at [343, 32] on button "כמה הגג שלי שווה?" at bounding box center [314, 33] width 133 height 32
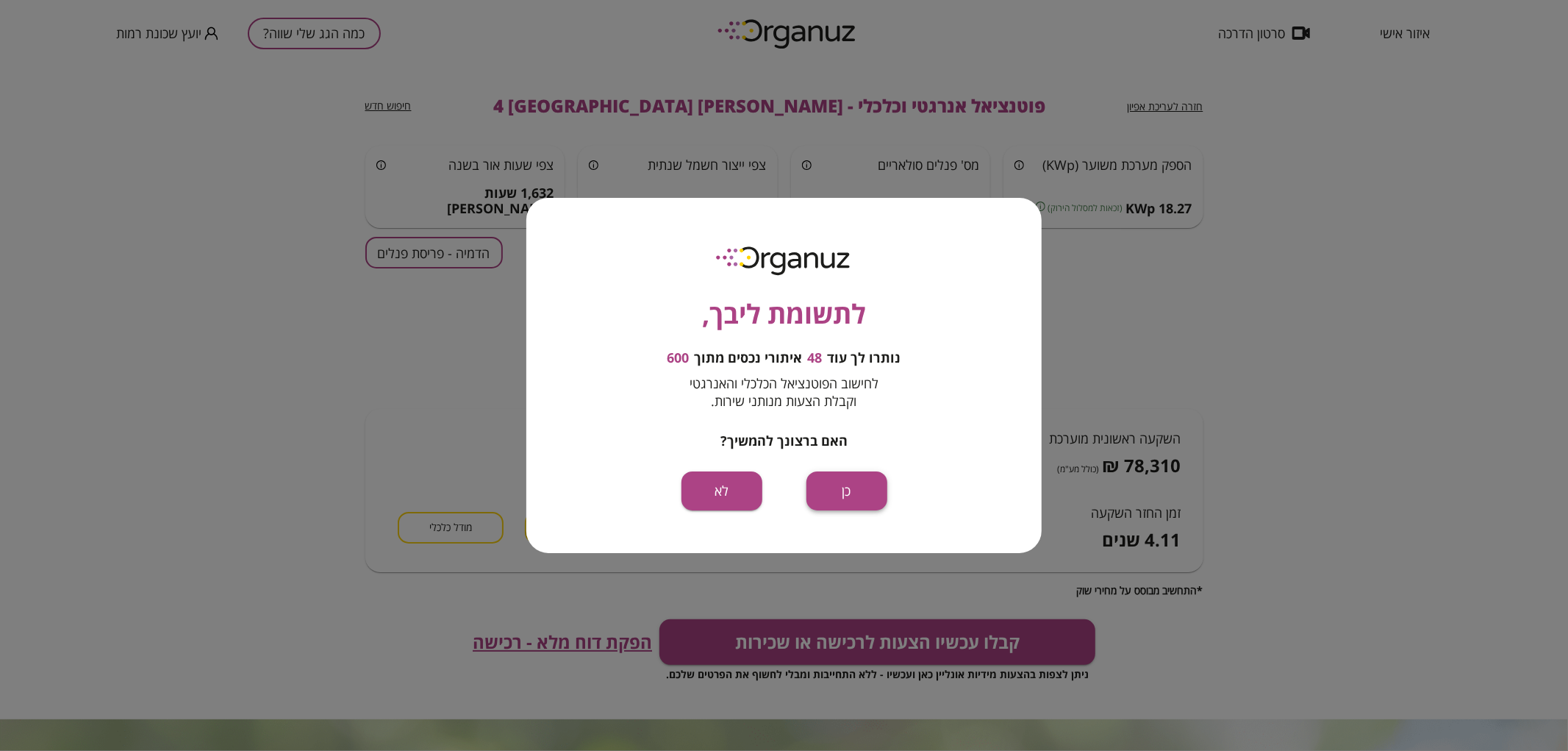
click at [872, 483] on button "כן" at bounding box center [847, 491] width 80 height 39
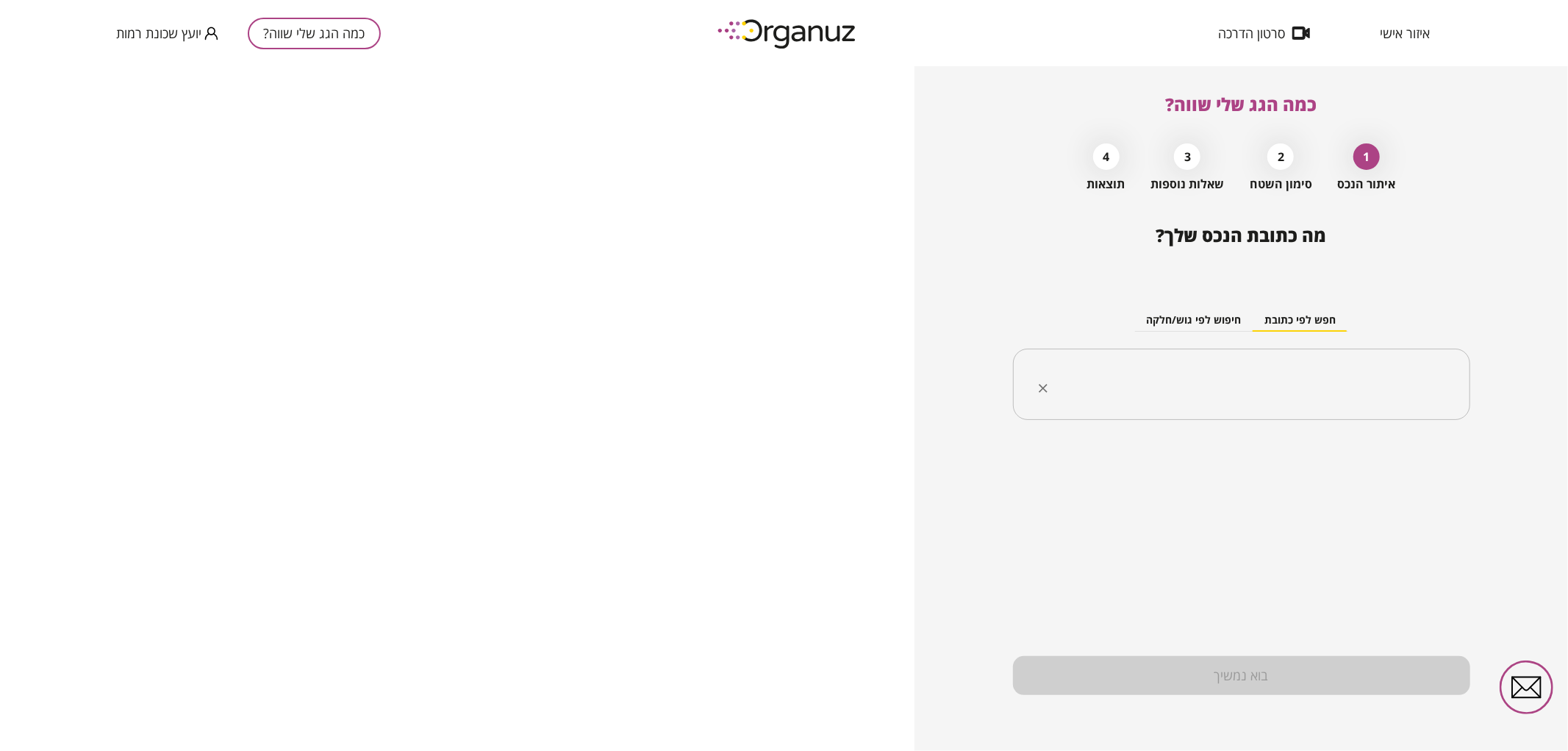
click at [1291, 414] on div "​" at bounding box center [1242, 384] width 458 height 72
click at [1316, 460] on li "[PERSON_NAME] 11 [GEOGRAPHIC_DATA]" at bounding box center [1242, 459] width 419 height 26
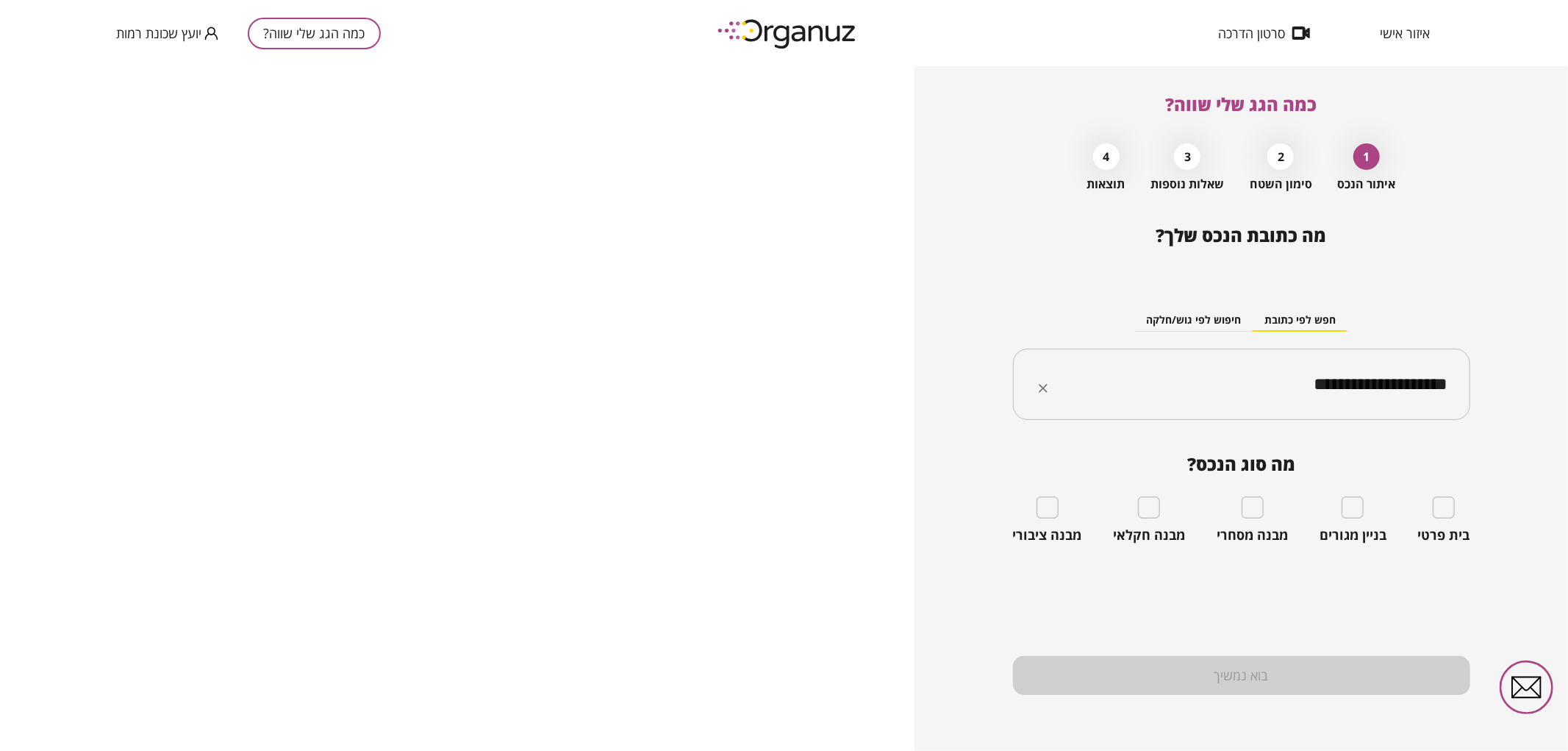
type input "**********"
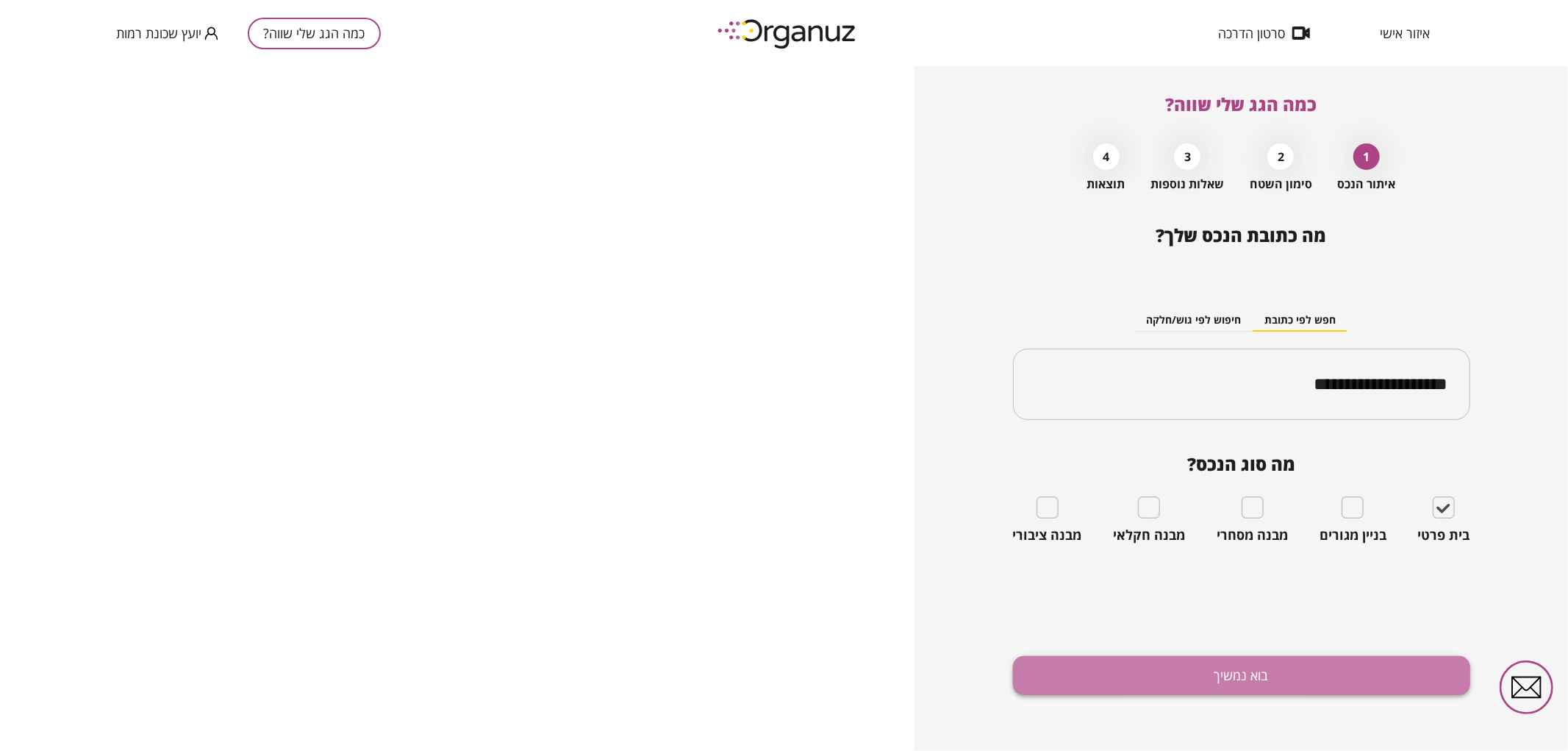
click at [1379, 672] on button "בוא נמשיך" at bounding box center [1242, 675] width 458 height 39
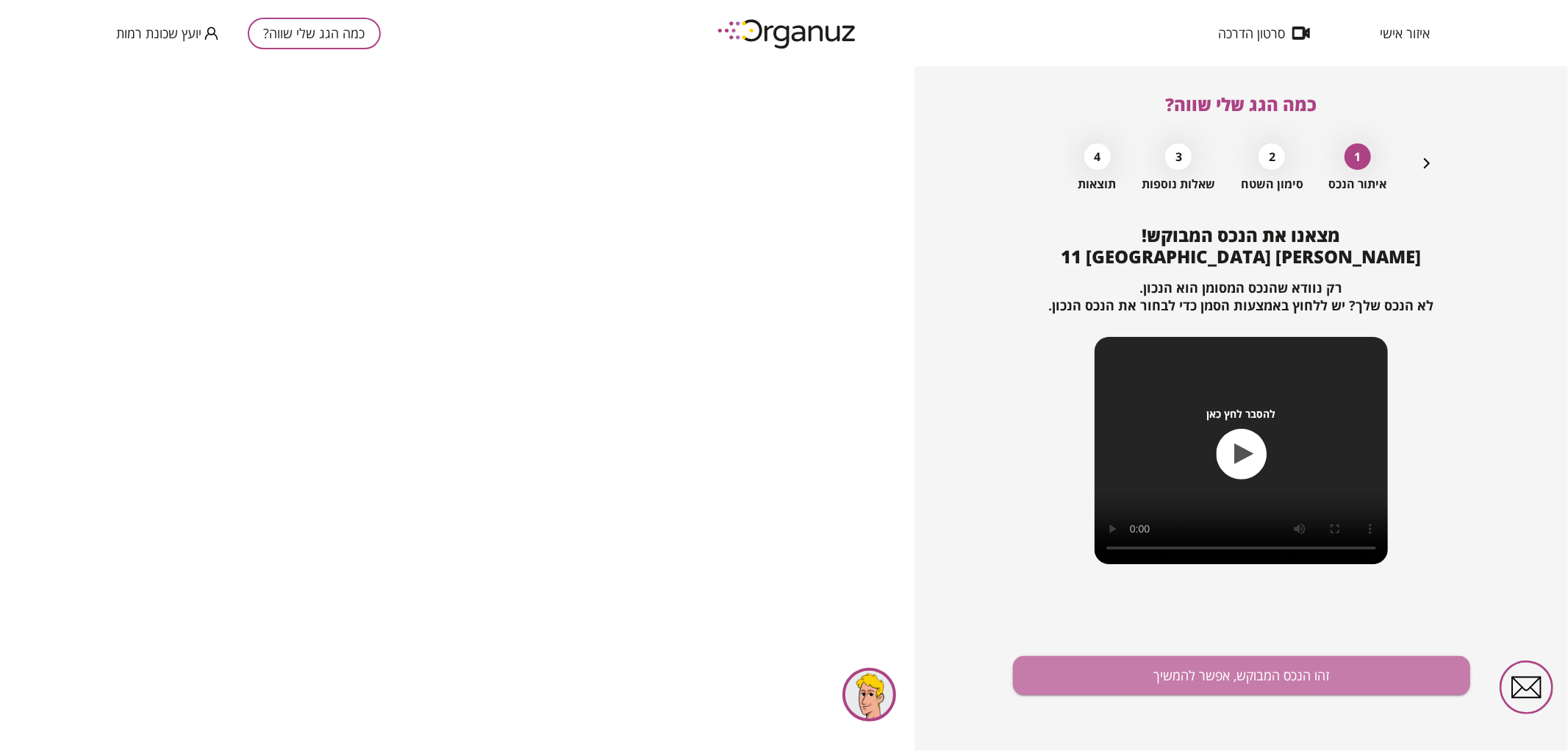
click at [1379, 672] on button "זהו הנכס המבוקש, אפשר להמשיך" at bounding box center [1242, 675] width 458 height 39
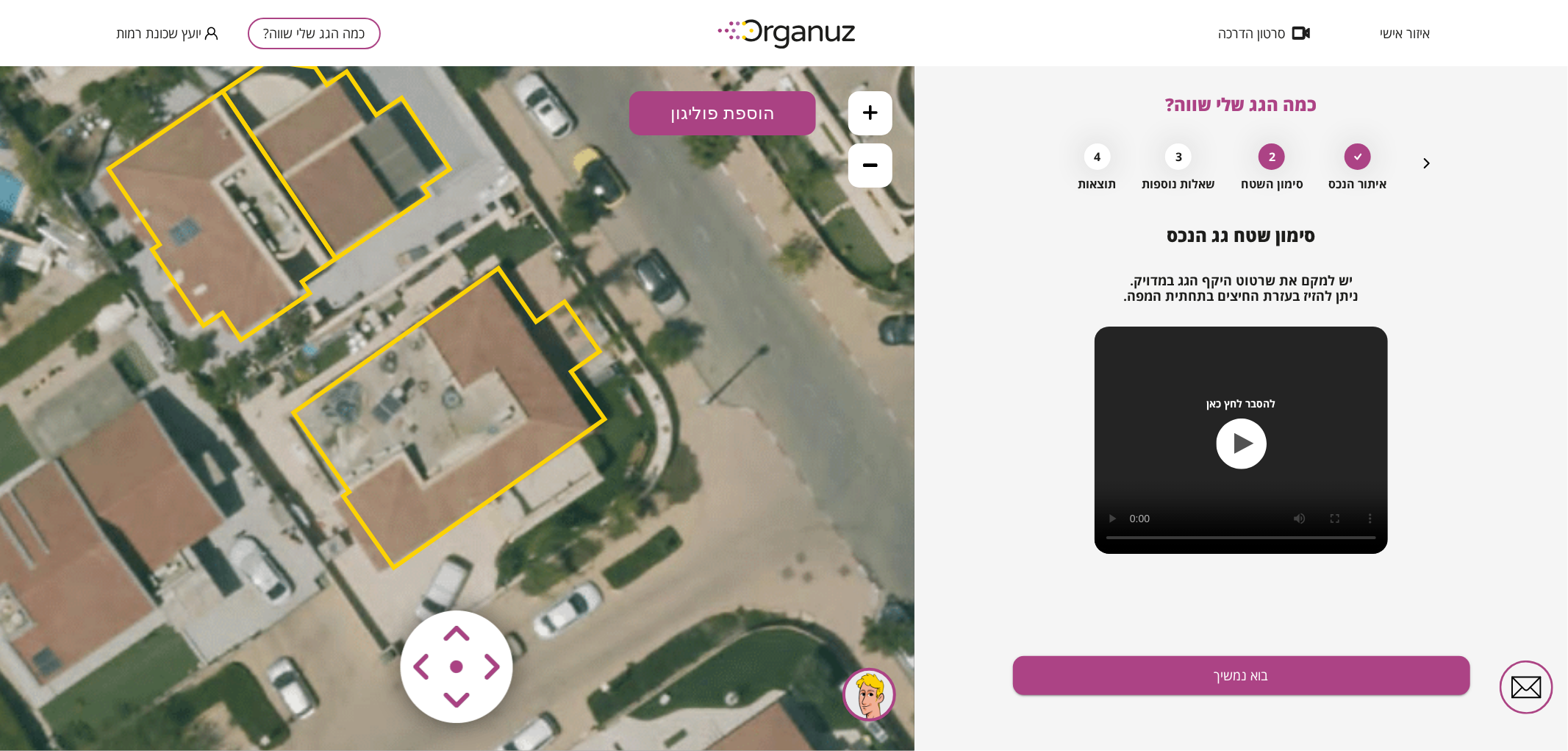
drag, startPoint x: 720, startPoint y: 288, endPoint x: 615, endPoint y: 192, distance: 142.3
click at [615, 192] on icon at bounding box center [363, 312] width 1588 height 1589
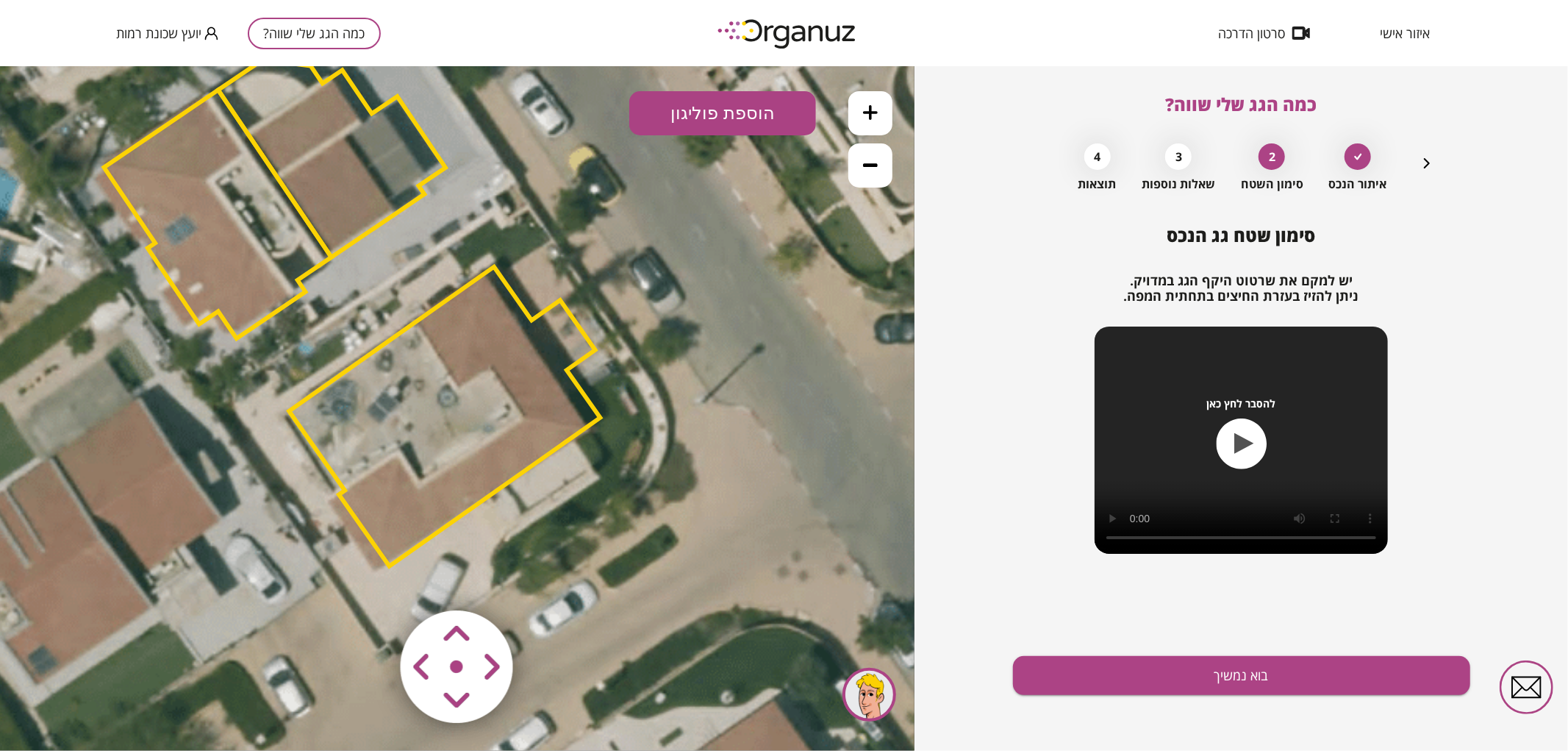
click at [416, 471] on polygon at bounding box center [444, 416] width 311 height 299
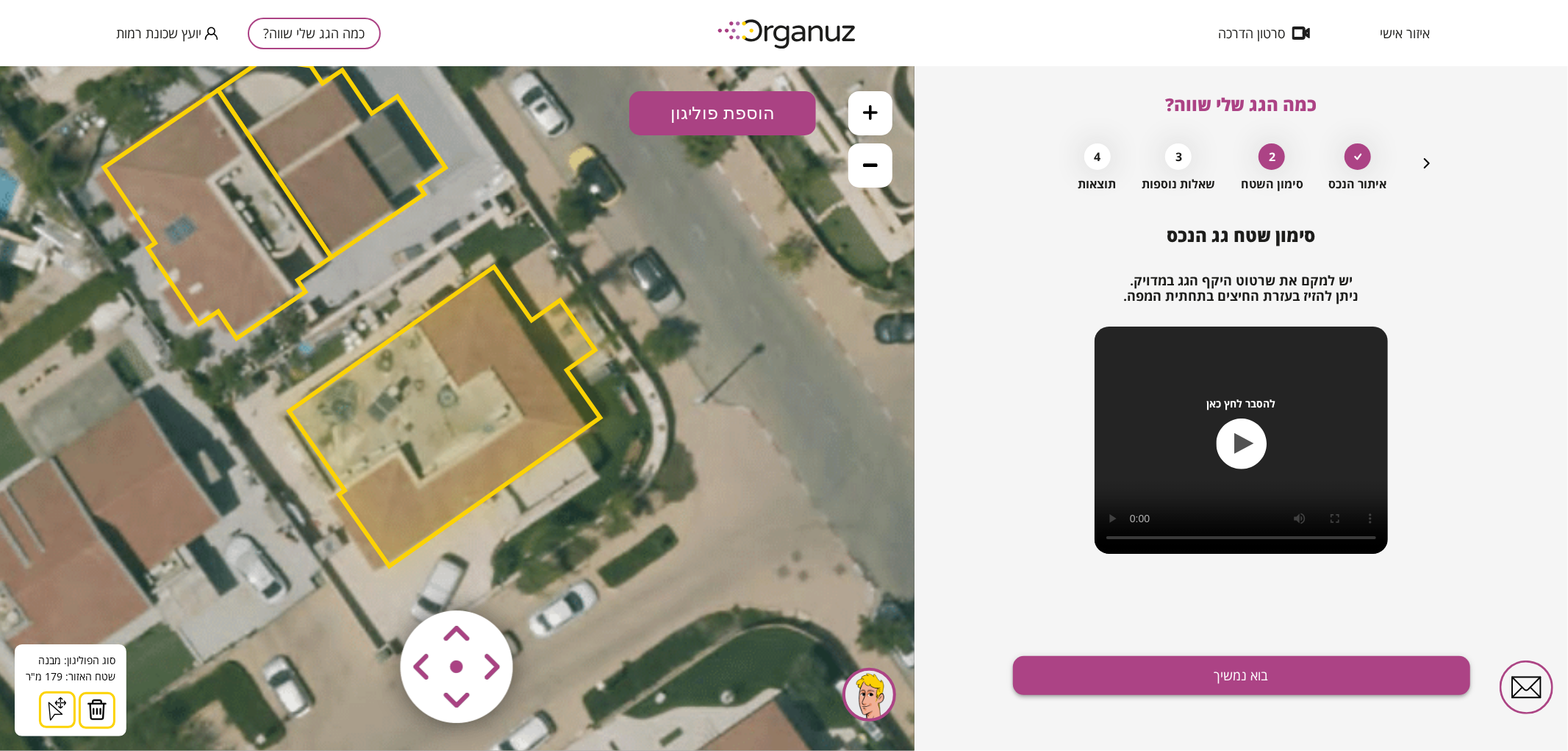
click at [1197, 687] on button "בוא נמשיך" at bounding box center [1242, 675] width 458 height 39
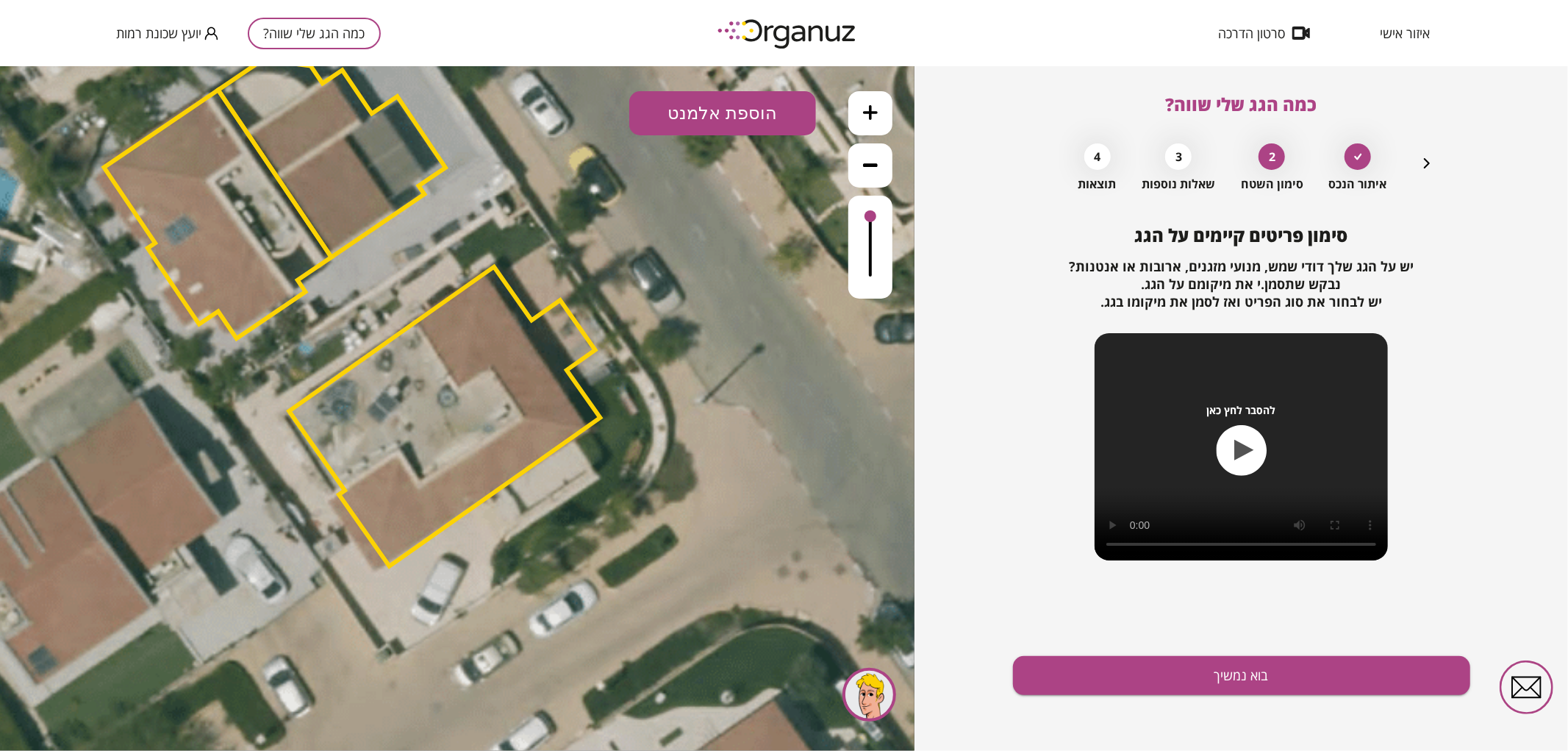
click at [766, 106] on button "הוספת אלמנט" at bounding box center [722, 112] width 186 height 44
click at [741, 274] on div ".st0 { fill: #FFFFFF; } .st0 { fill: #FFFFFF; }" at bounding box center [457, 408] width 914 height 684
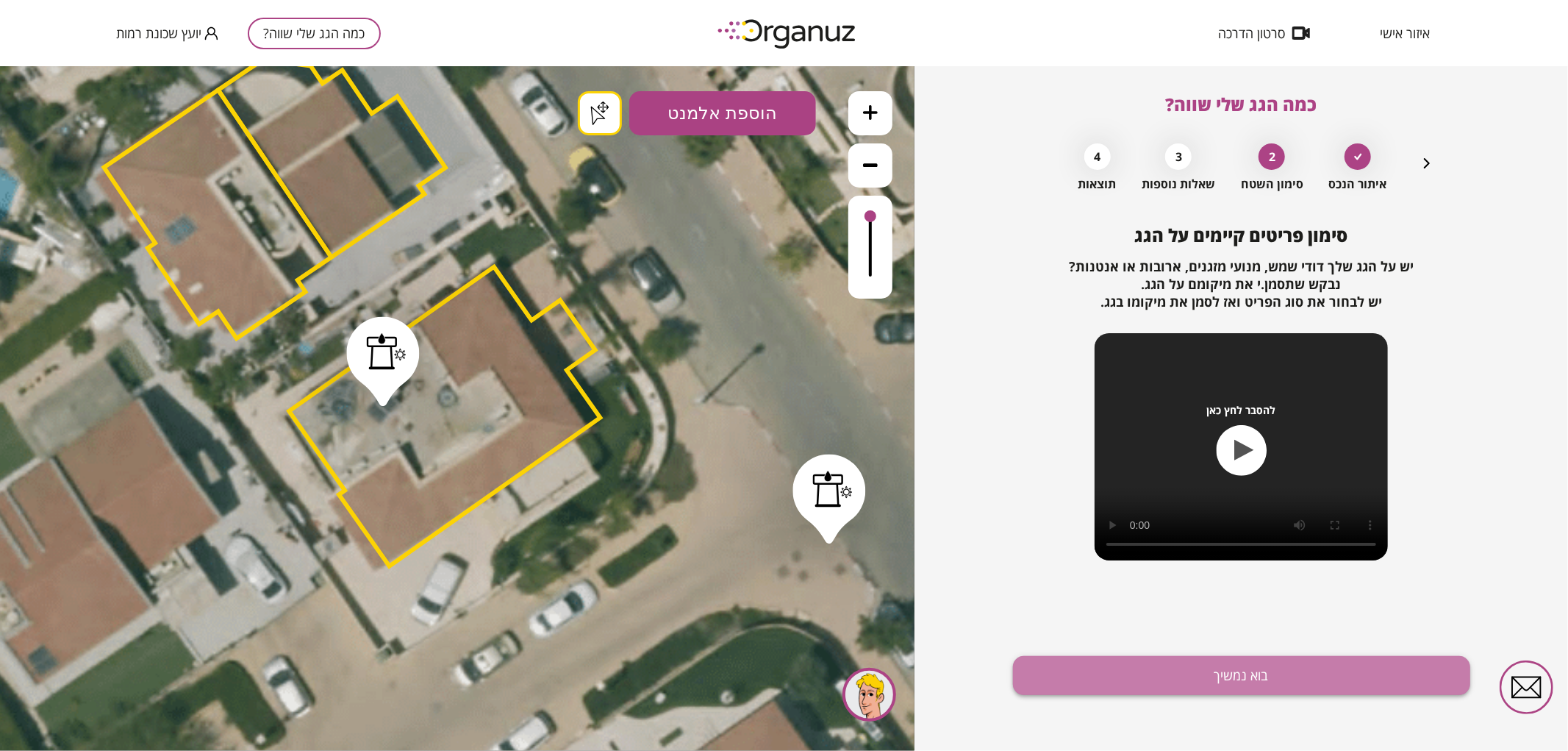
click at [1292, 665] on button "בוא נמשיך" at bounding box center [1242, 675] width 458 height 39
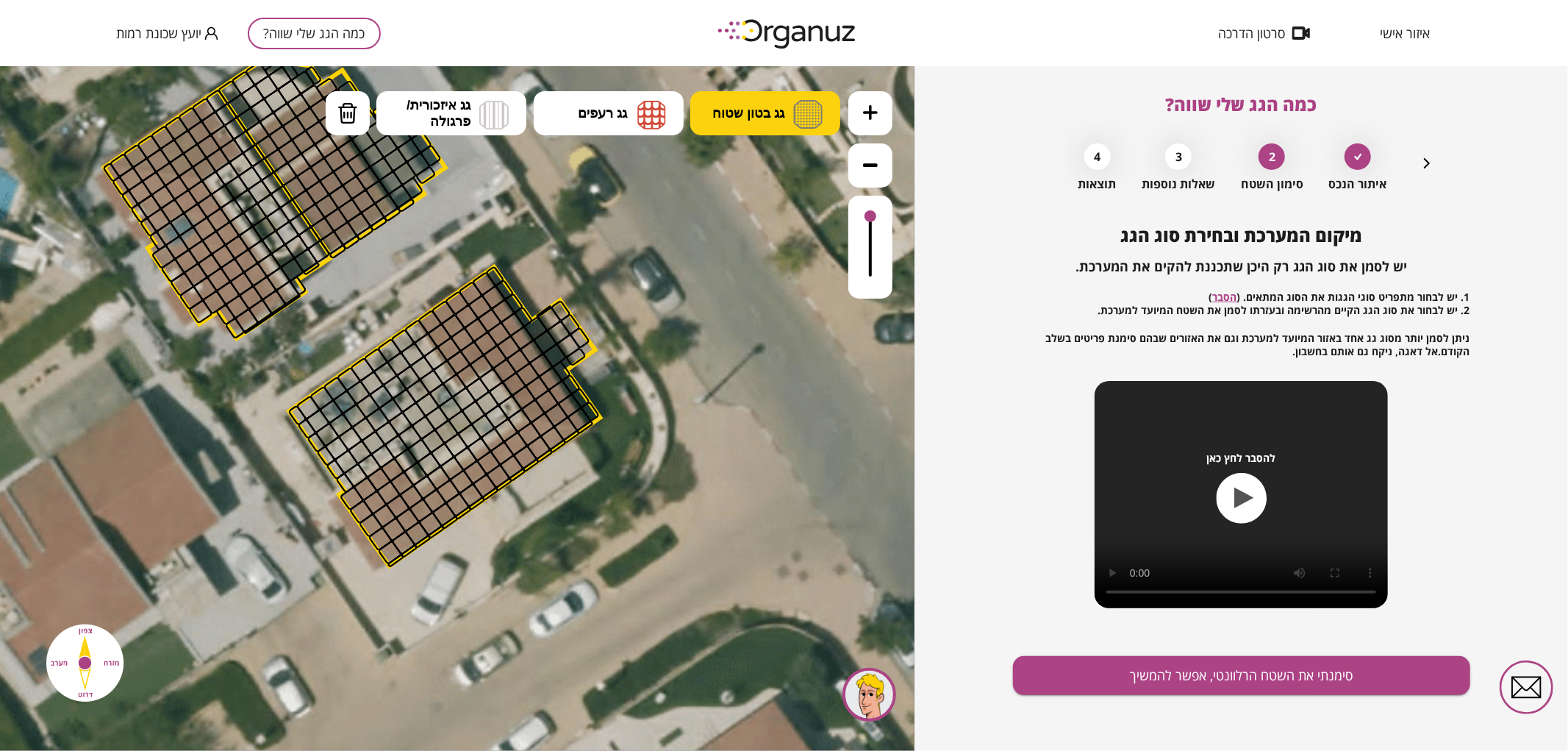
click at [758, 106] on span "גג בטון שטוח" at bounding box center [748, 112] width 72 height 16
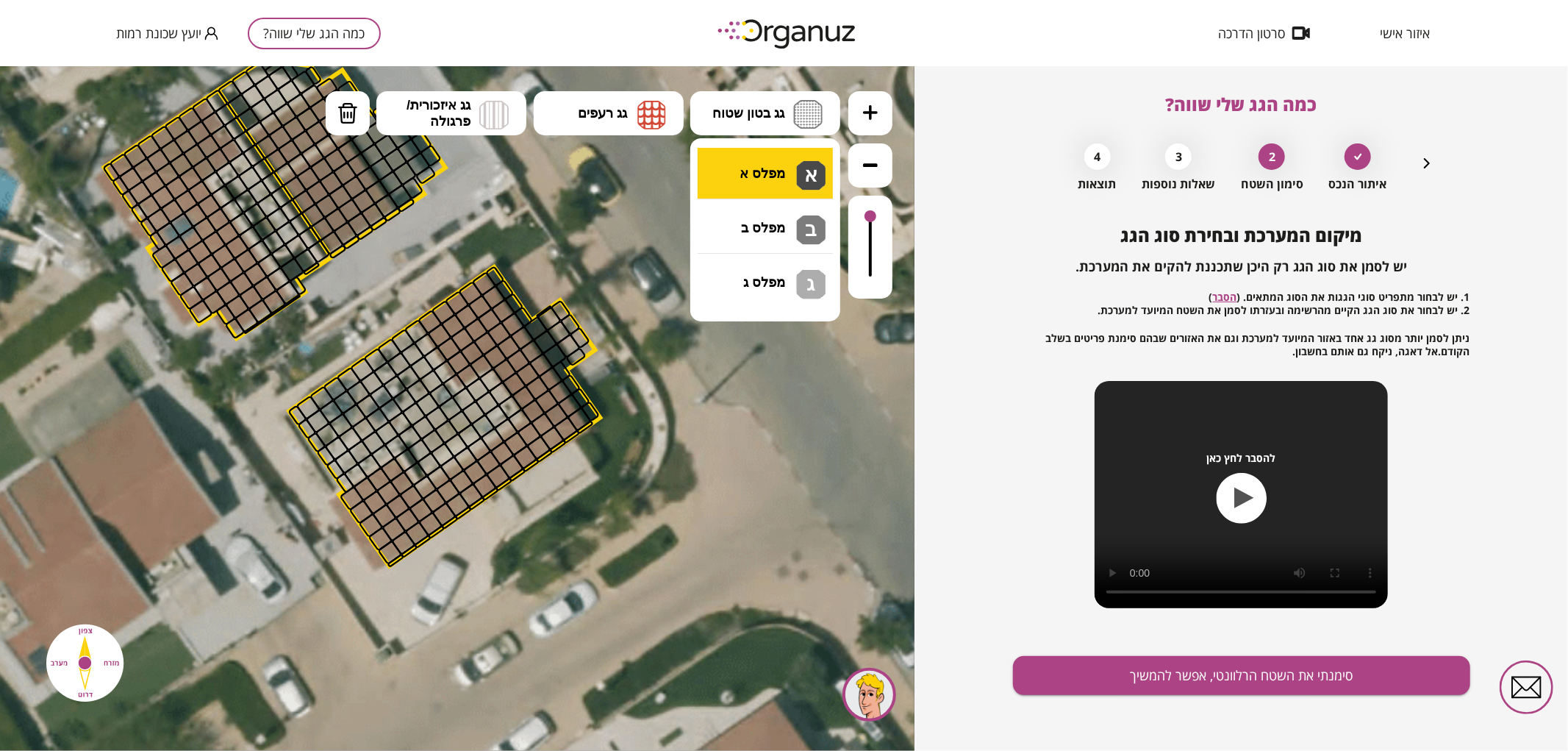
click at [752, 172] on div ".st0 { fill: #FFFFFF; } .st0 { fill: #FFFFFF; }" at bounding box center [457, 408] width 914 height 684
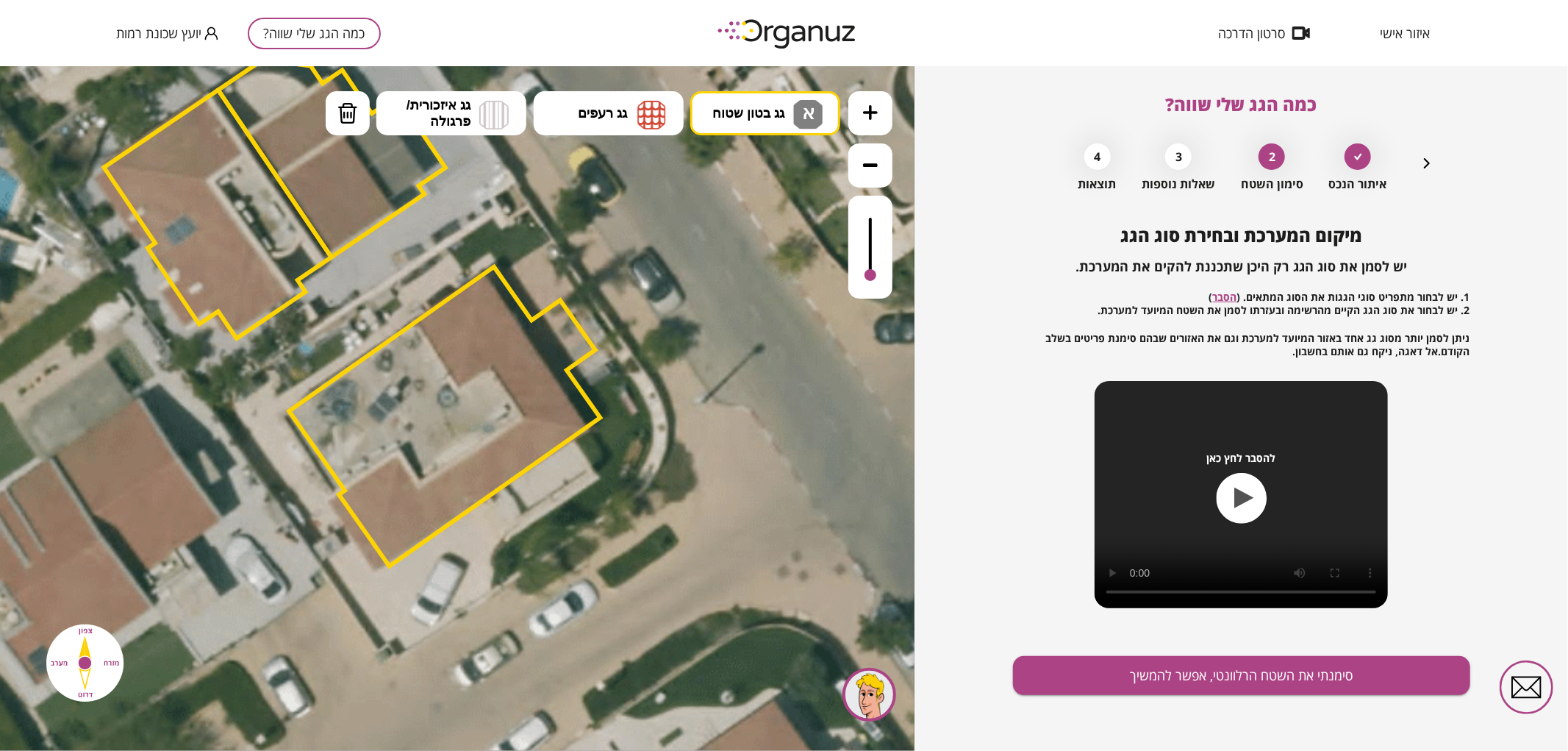
drag, startPoint x: 873, startPoint y: 217, endPoint x: 864, endPoint y: 277, distance: 60.7
click at [864, 277] on div at bounding box center [871, 247] width 44 height 103
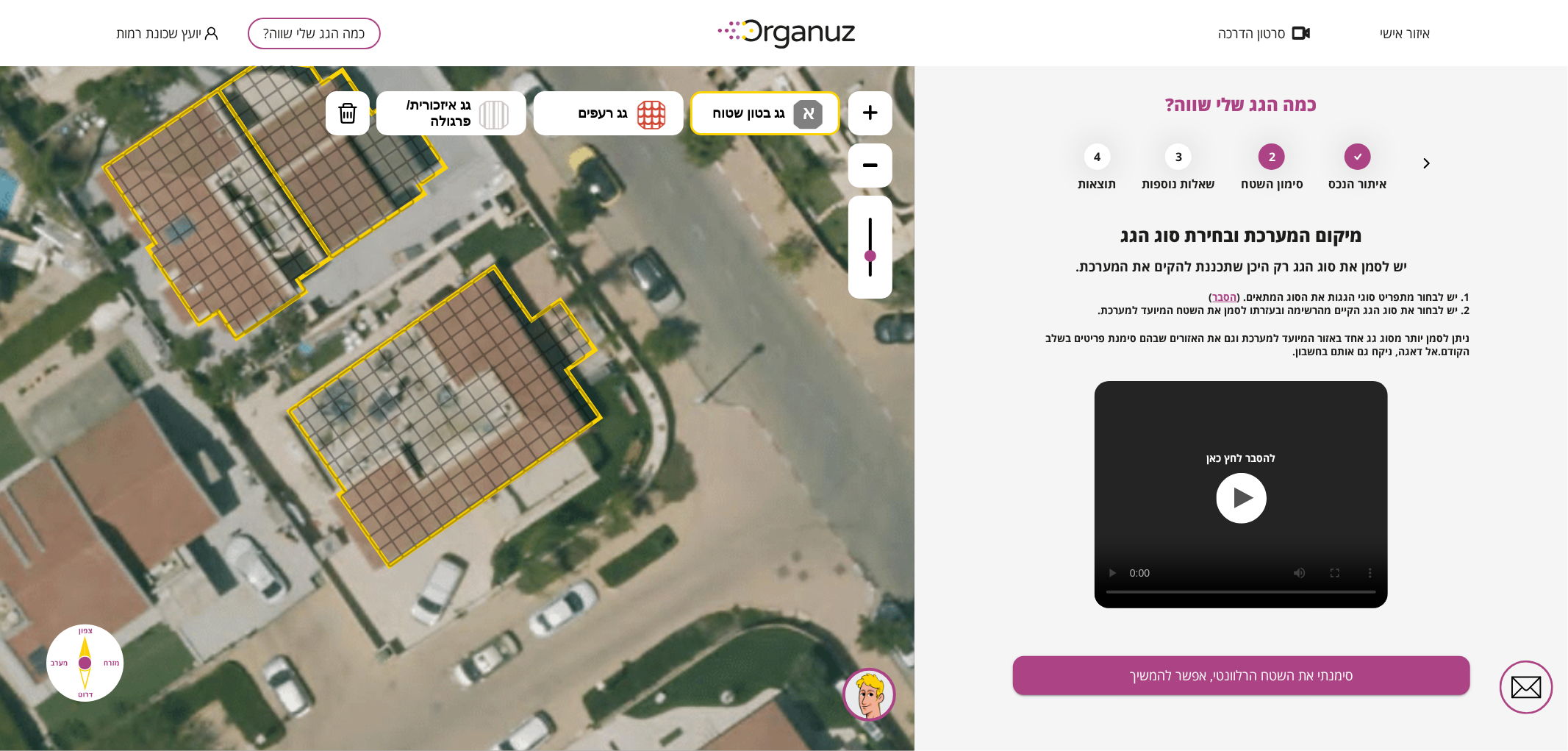
drag, startPoint x: 873, startPoint y: 274, endPoint x: 872, endPoint y: 256, distance: 18.0
click at [872, 256] on div at bounding box center [870, 255] width 11 height 11
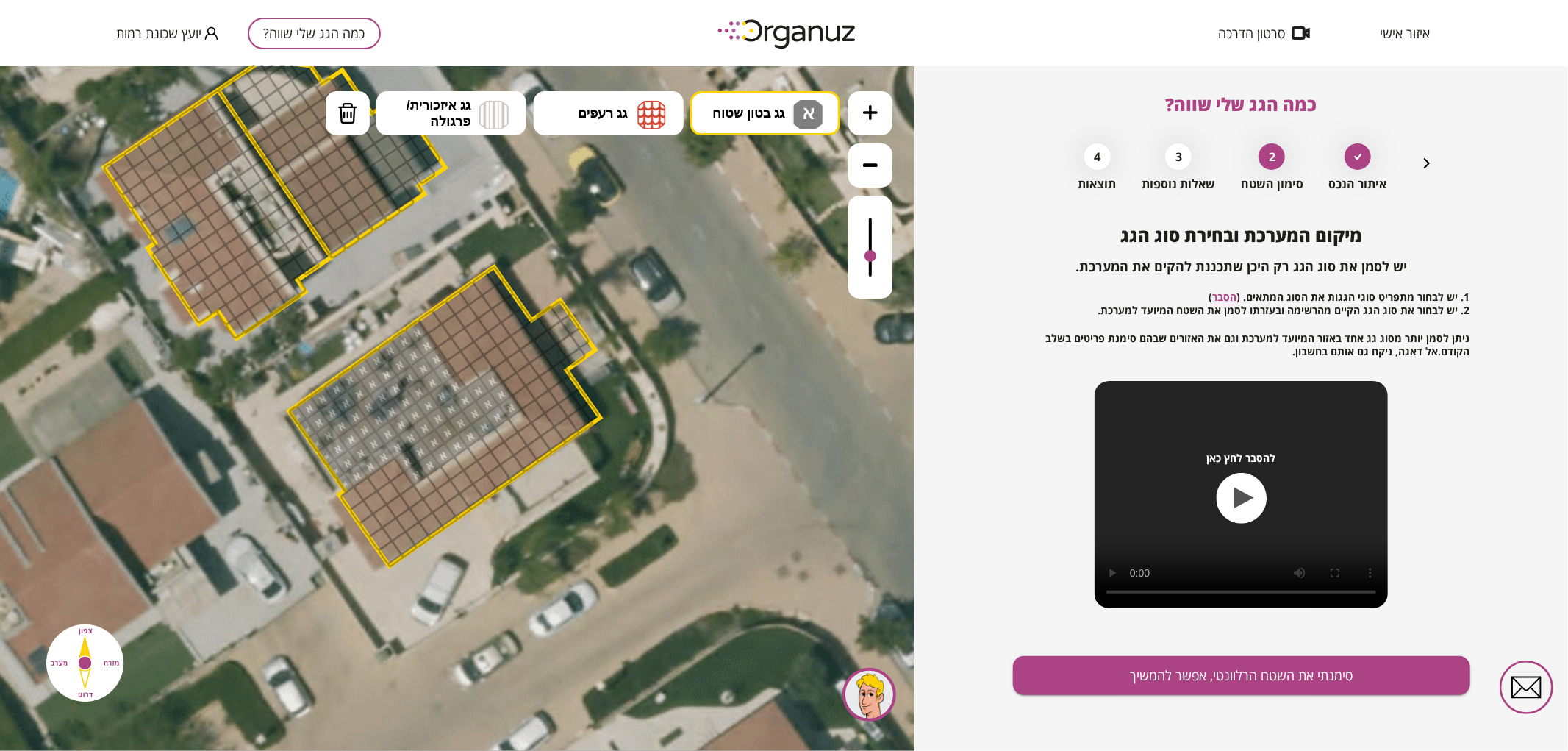
drag, startPoint x: 294, startPoint y: 409, endPoint x: 449, endPoint y: 384, distance: 157.0
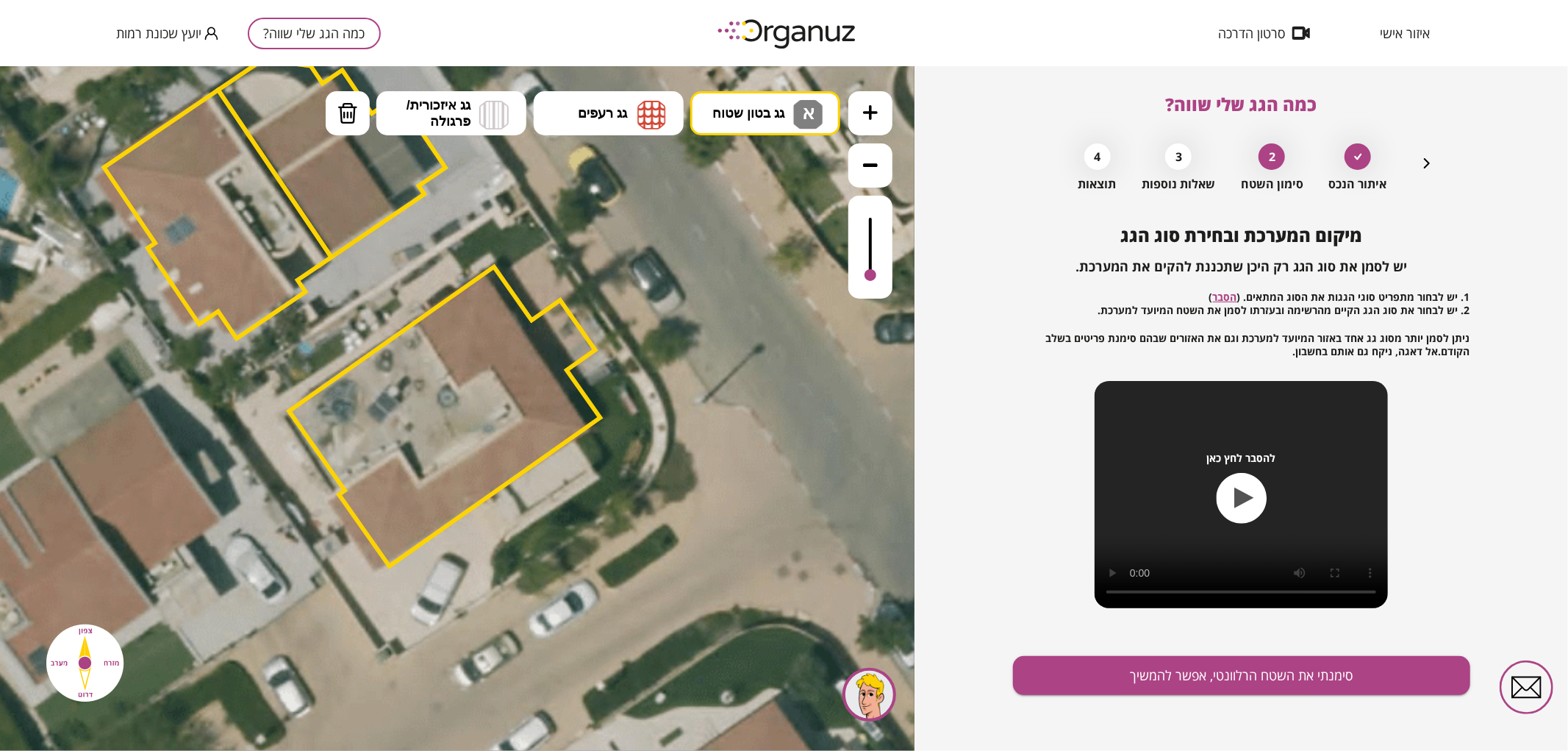
drag, startPoint x: 876, startPoint y: 257, endPoint x: 869, endPoint y: 282, distance: 26.0
click at [869, 282] on div at bounding box center [871, 247] width 44 height 103
click at [1424, 164] on icon "button" at bounding box center [1427, 163] width 18 height 18
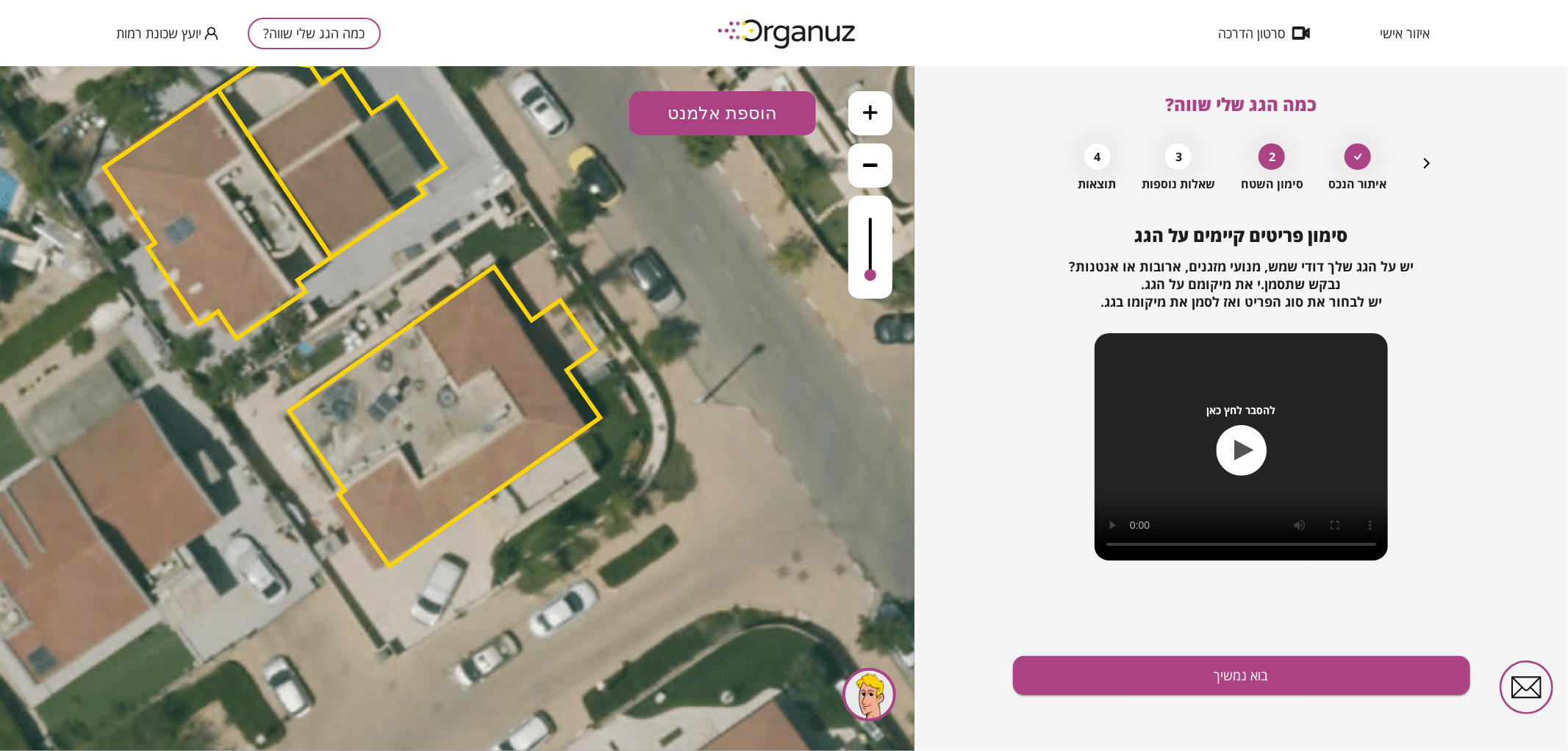
click at [1415, 165] on div "איתור הנכס 2 סימון השטח 3 שאלות נוספות 4 תוצאות" at bounding box center [1242, 163] width 388 height 55
click at [1420, 163] on icon "button" at bounding box center [1427, 163] width 18 height 18
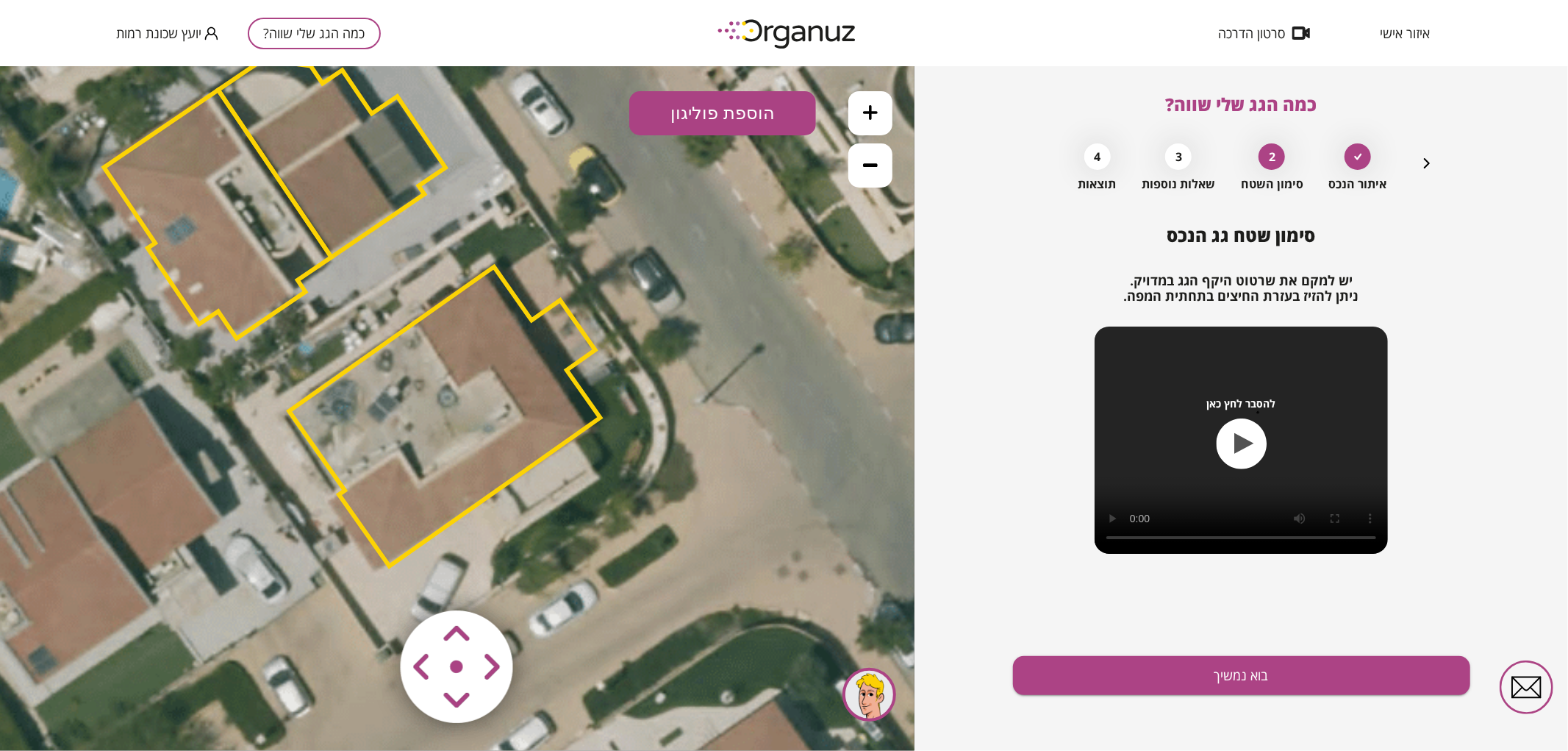
click at [722, 604] on icon at bounding box center [359, 310] width 1588 height 1589
click at [370, 579] on area at bounding box center [370, 579] width 0 height 0
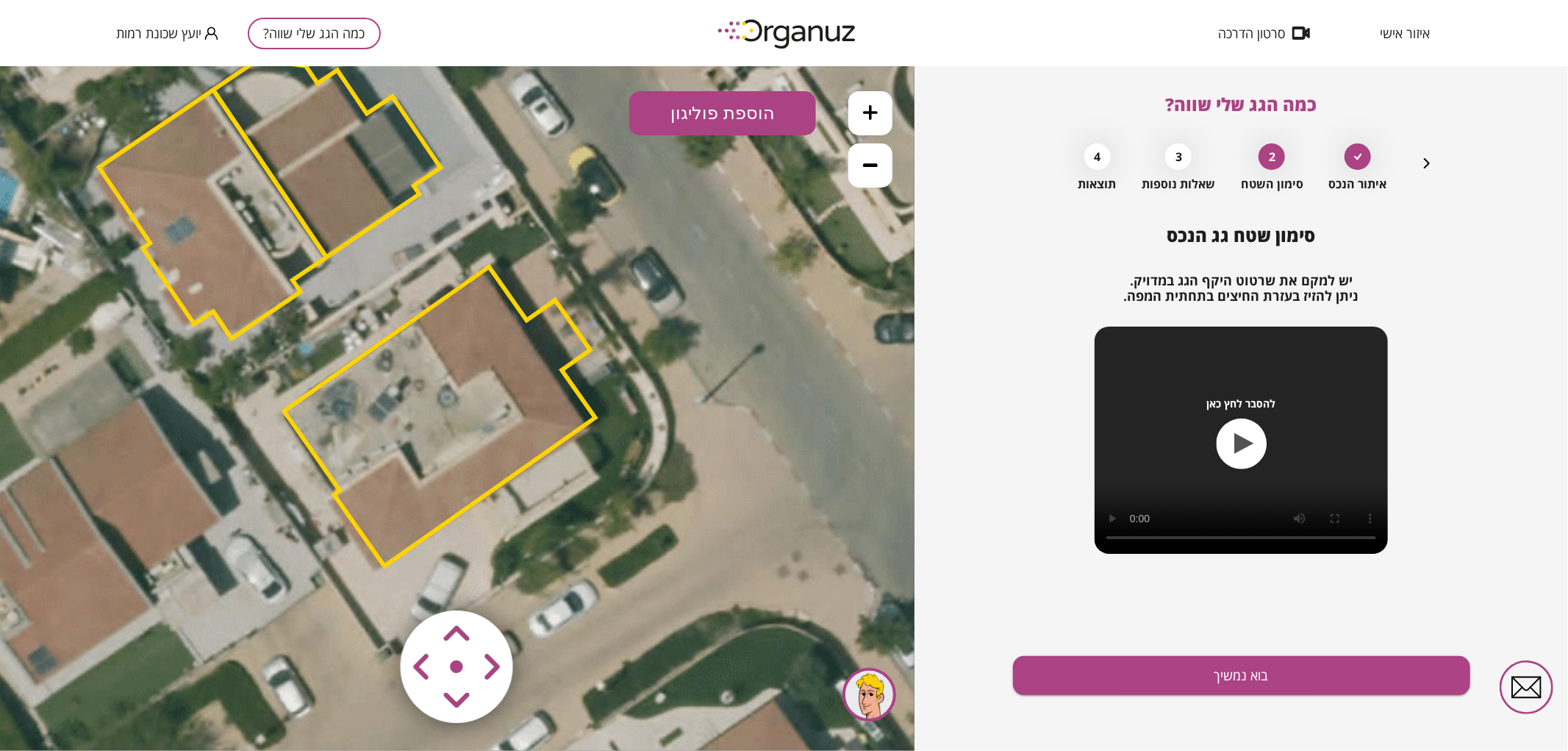
click at [370, 579] on area at bounding box center [370, 579] width 0 height 0
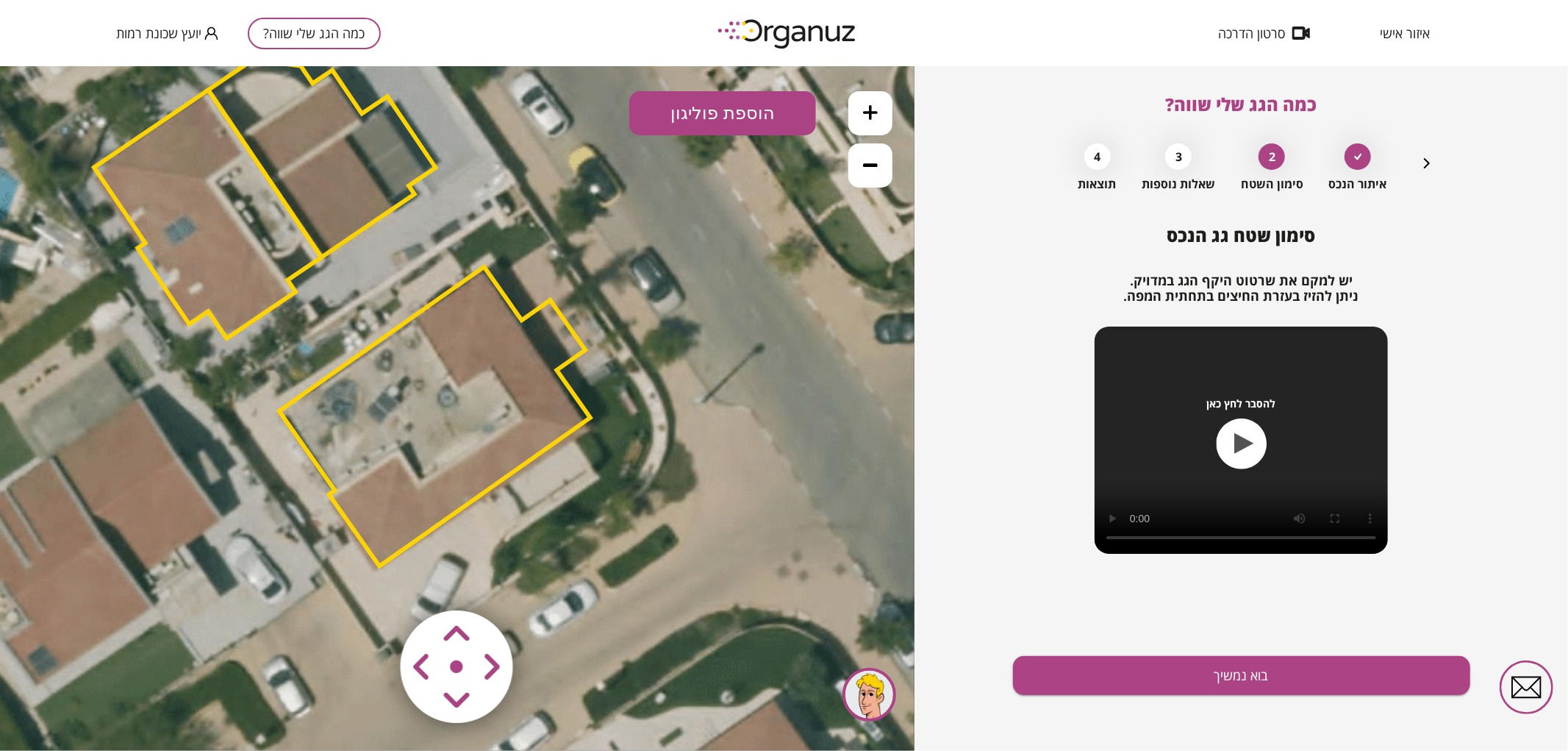
click at [370, 579] on area at bounding box center [370, 579] width 0 height 0
click at [1170, 670] on button "בוא נמשיך" at bounding box center [1242, 675] width 458 height 39
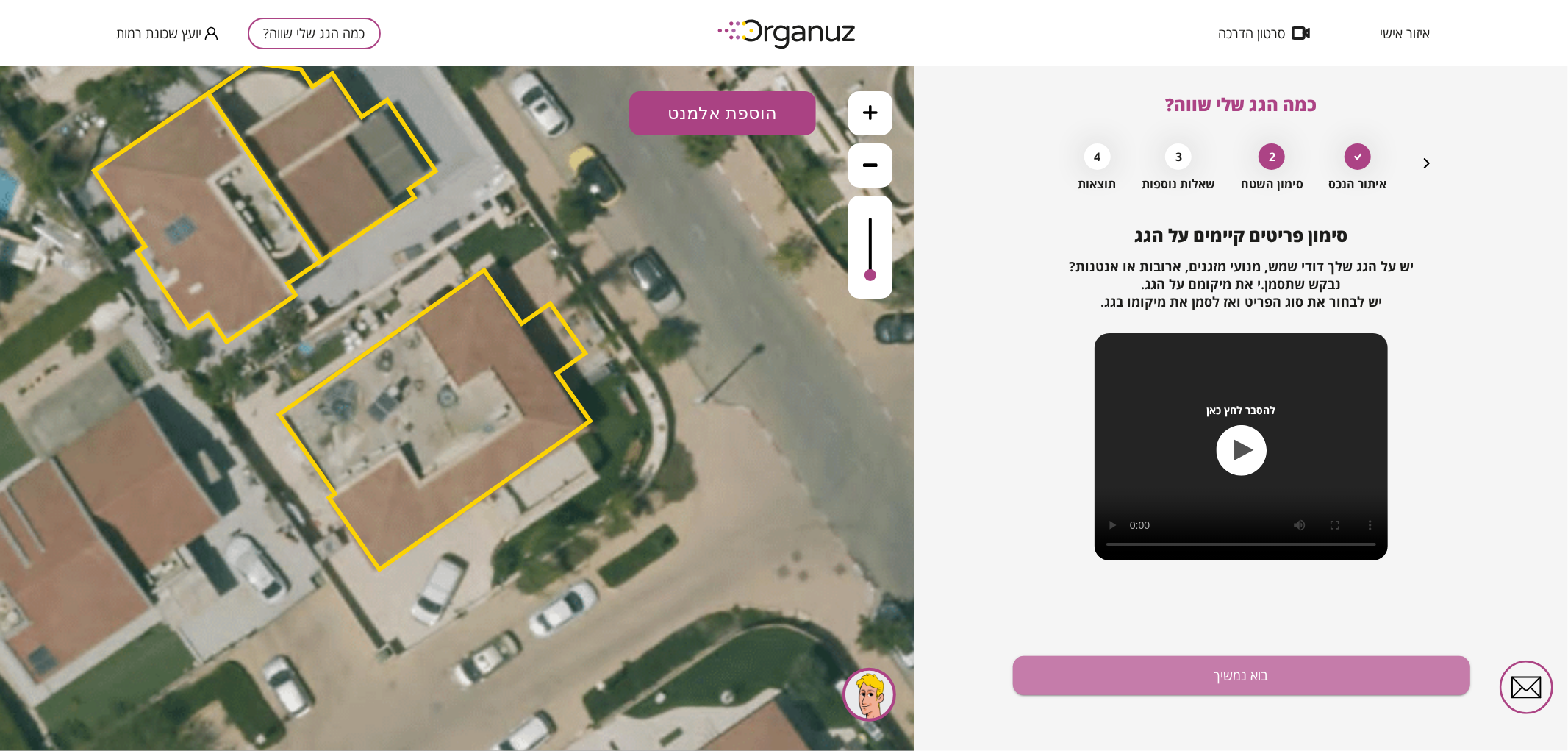
click at [1170, 670] on button "בוא נמשיך" at bounding box center [1242, 675] width 458 height 39
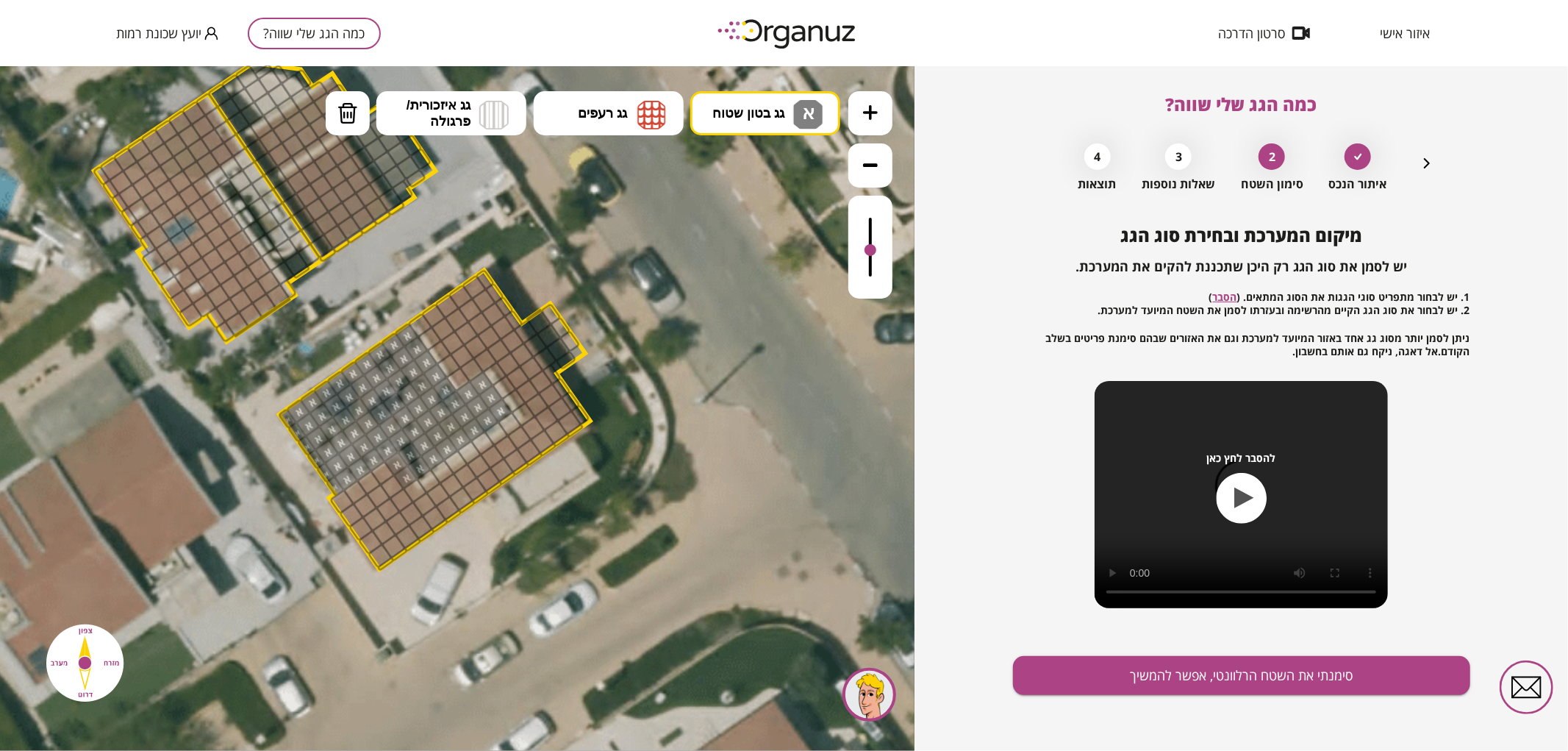
click at [867, 251] on div at bounding box center [871, 247] width 44 height 103
click at [357, 122] on button "מחיקה" at bounding box center [347, 112] width 44 height 44
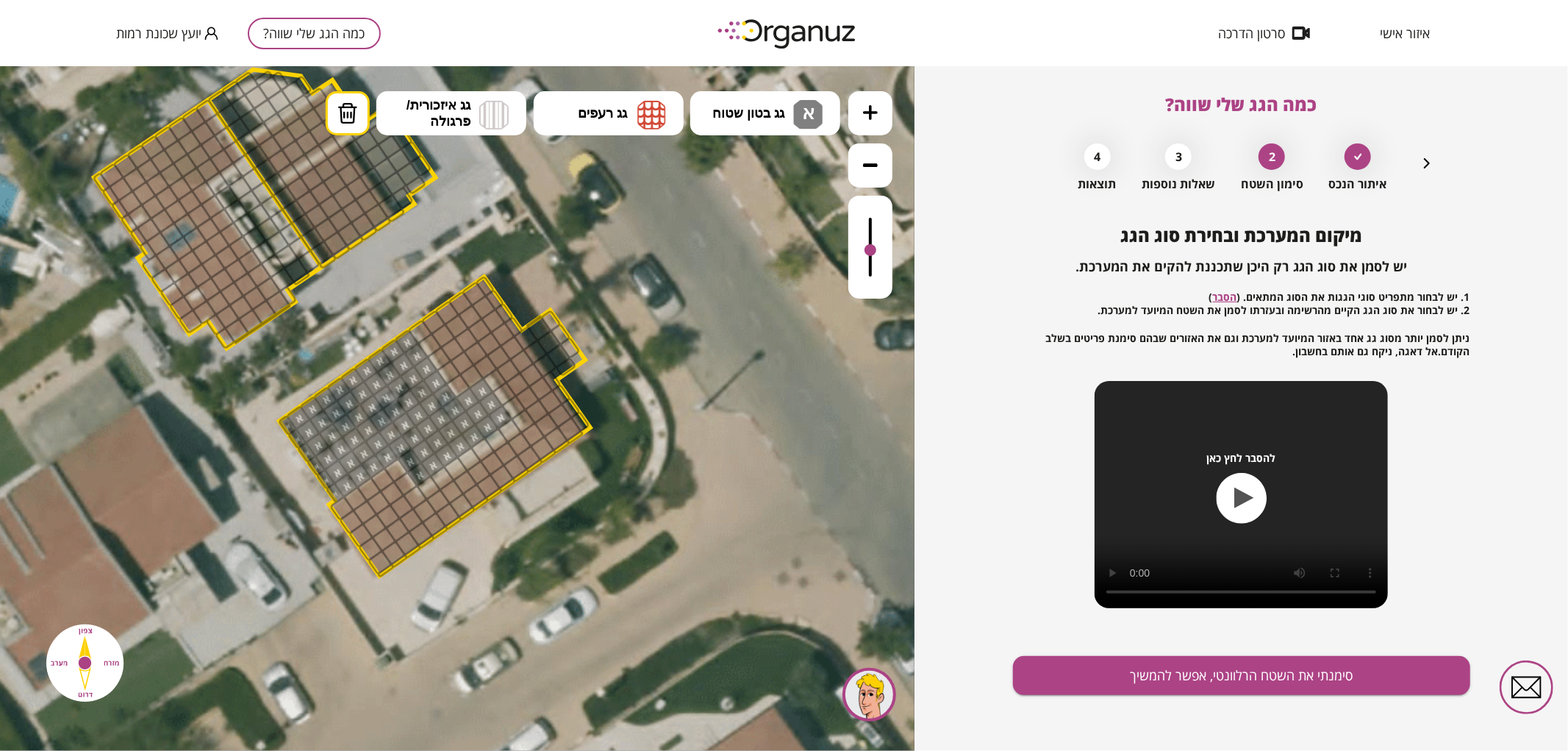
drag, startPoint x: 408, startPoint y: 479, endPoint x: 398, endPoint y: 466, distance: 16.4
click at [634, 125] on button "גג רעפים" at bounding box center [608, 112] width 150 height 44
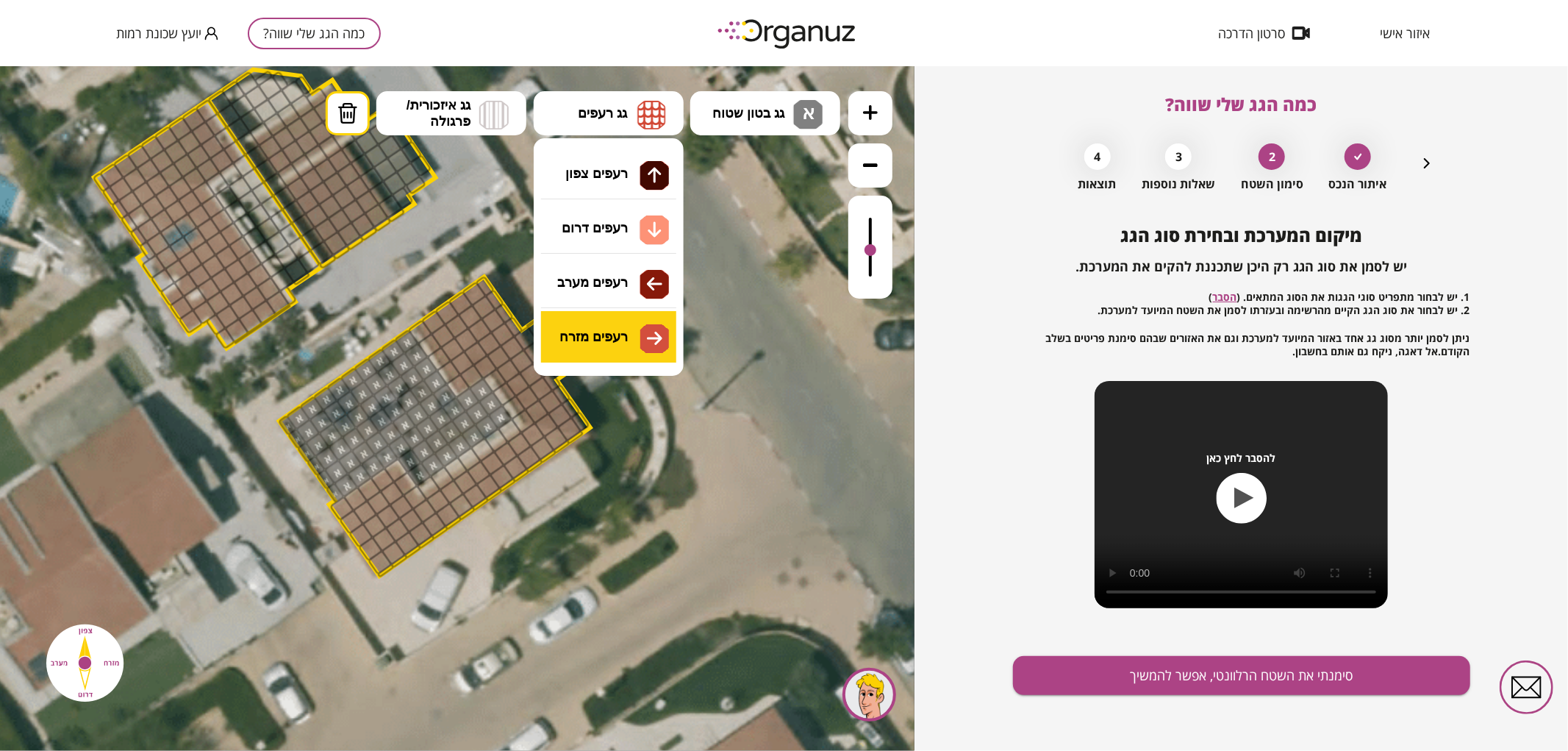
click at [605, 333] on div ".st0 { fill: #FFFFFF; } .st0 { fill: #FFFFFF; }" at bounding box center [457, 408] width 914 height 684
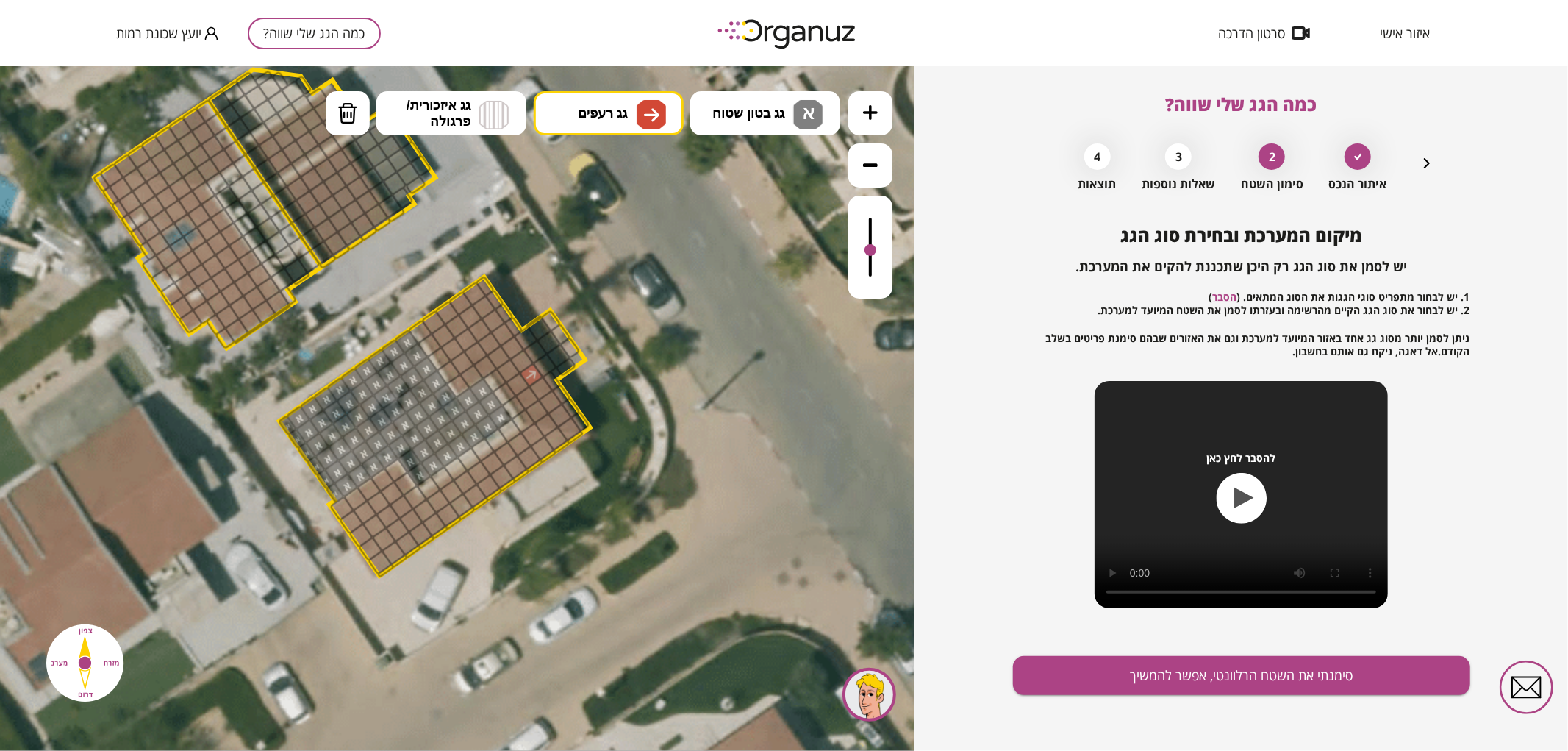
click at [527, 370] on div at bounding box center [531, 374] width 25 height 25
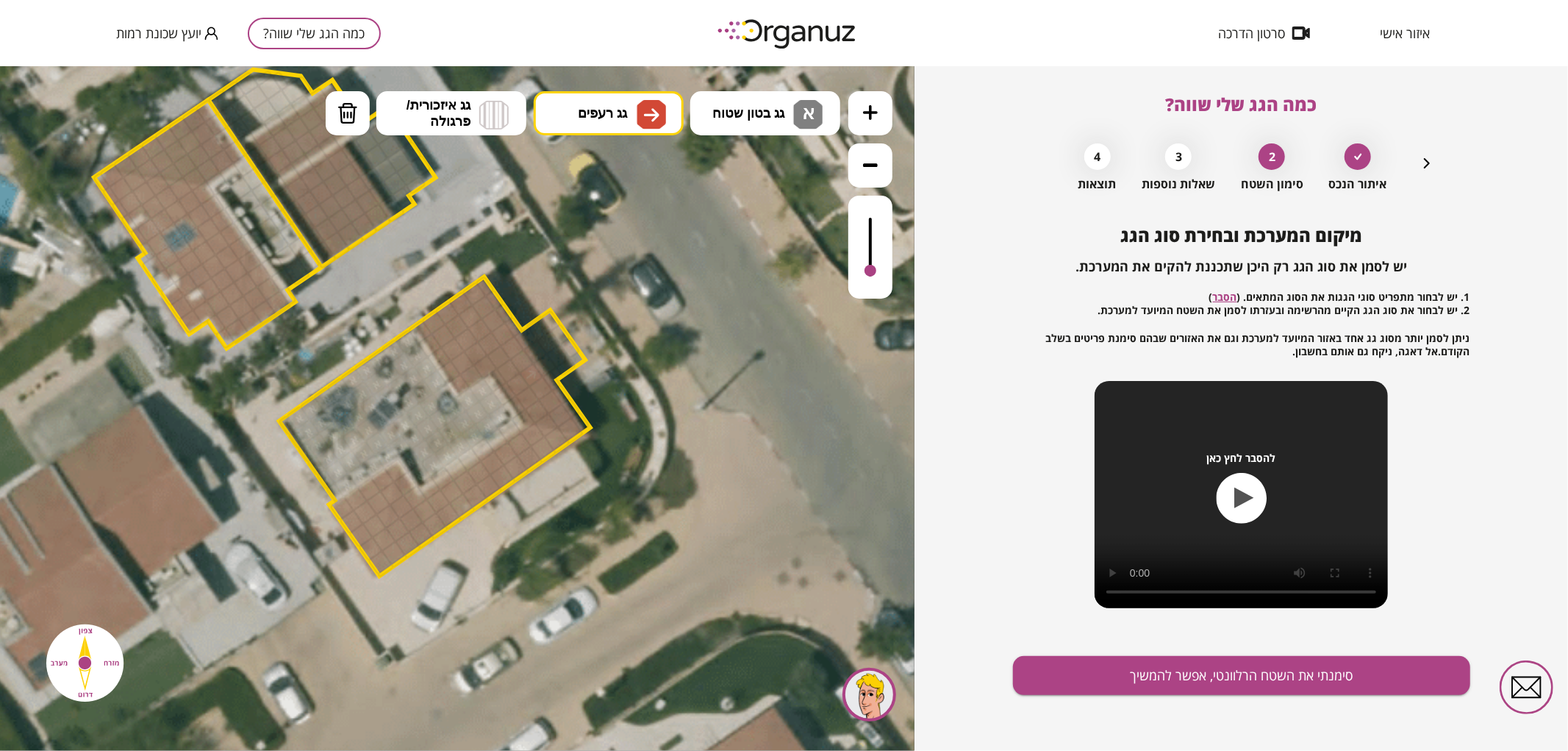
drag, startPoint x: 869, startPoint y: 253, endPoint x: 870, endPoint y: 271, distance: 18.0
click at [870, 271] on div at bounding box center [870, 270] width 11 height 11
drag, startPoint x: 474, startPoint y: 376, endPoint x: 532, endPoint y: 392, distance: 60.2
drag, startPoint x: 533, startPoint y: 413, endPoint x: 545, endPoint y: 387, distance: 28.6
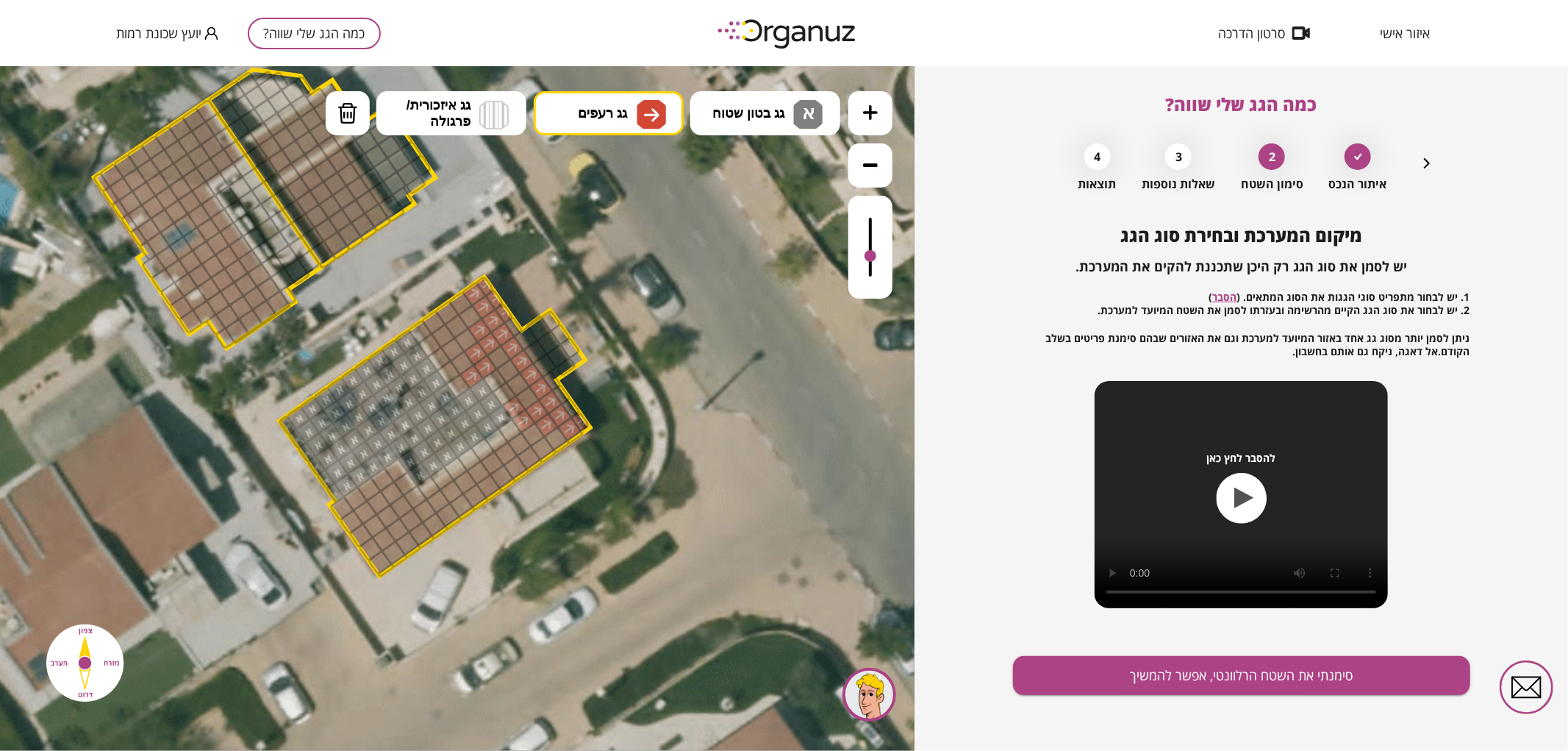
drag, startPoint x: 875, startPoint y: 265, endPoint x: 875, endPoint y: 256, distance: 9.0
click at [875, 256] on div at bounding box center [870, 255] width 11 height 11
drag, startPoint x: 510, startPoint y: 397, endPoint x: 535, endPoint y: 402, distance: 25.5
drag, startPoint x: 504, startPoint y: 319, endPoint x: 552, endPoint y: 382, distance: 79.2
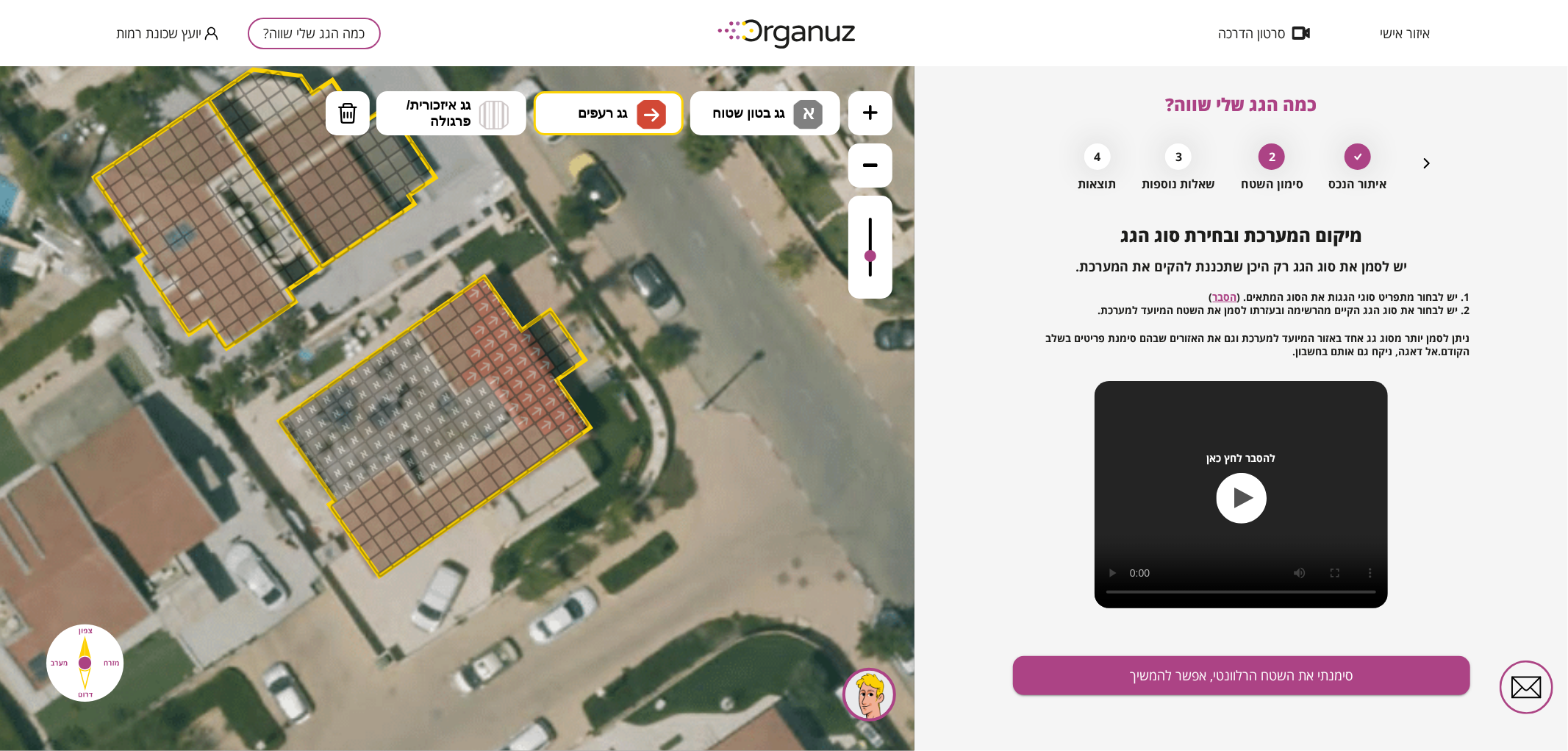
drag, startPoint x: 358, startPoint y: 109, endPoint x: 481, endPoint y: 252, distance: 188.6
click at [358, 109] on button "מחיקה" at bounding box center [347, 112] width 44 height 44
click at [472, 292] on div at bounding box center [474, 294] width 25 height 25
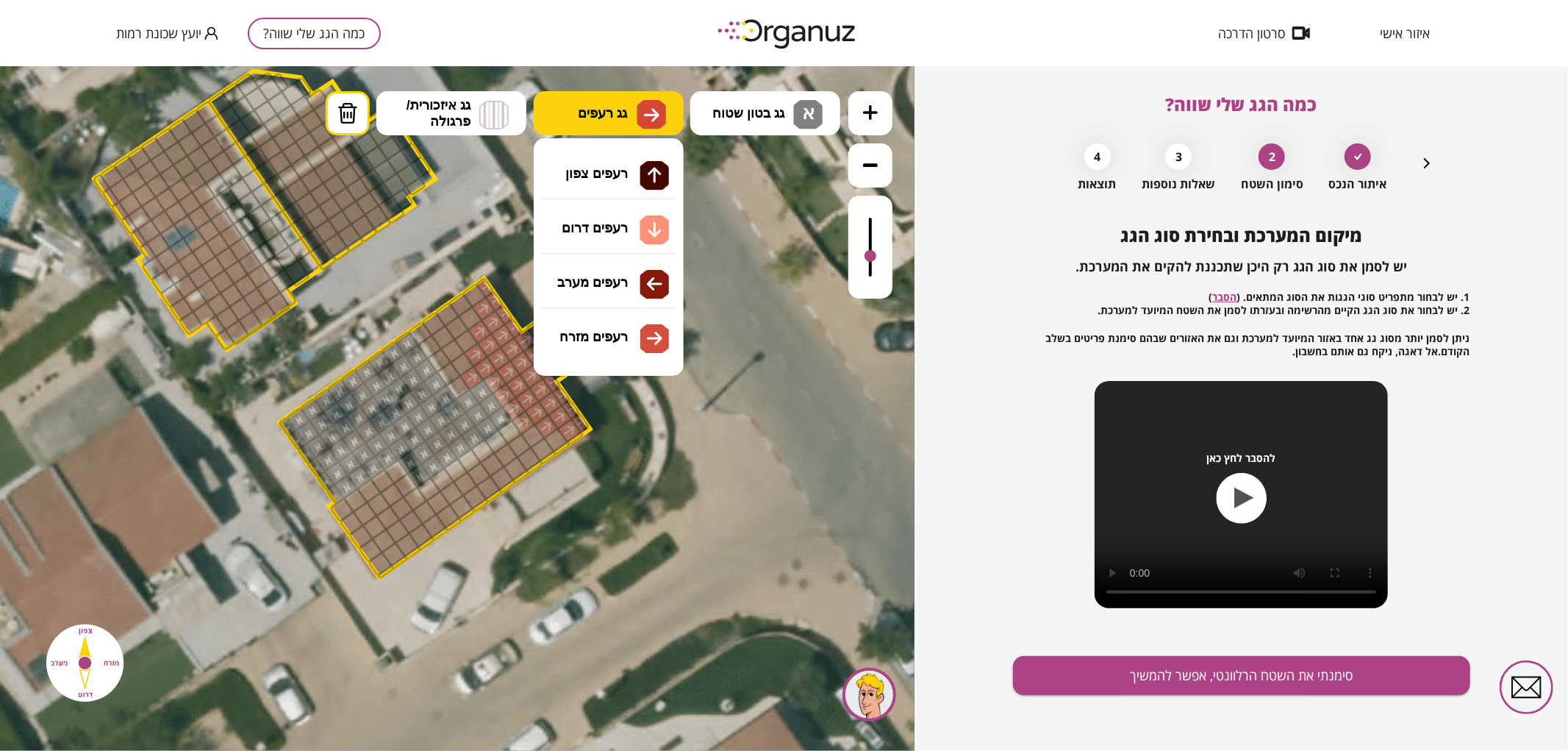
click at [622, 113] on span "גג רעפים" at bounding box center [602, 112] width 49 height 16
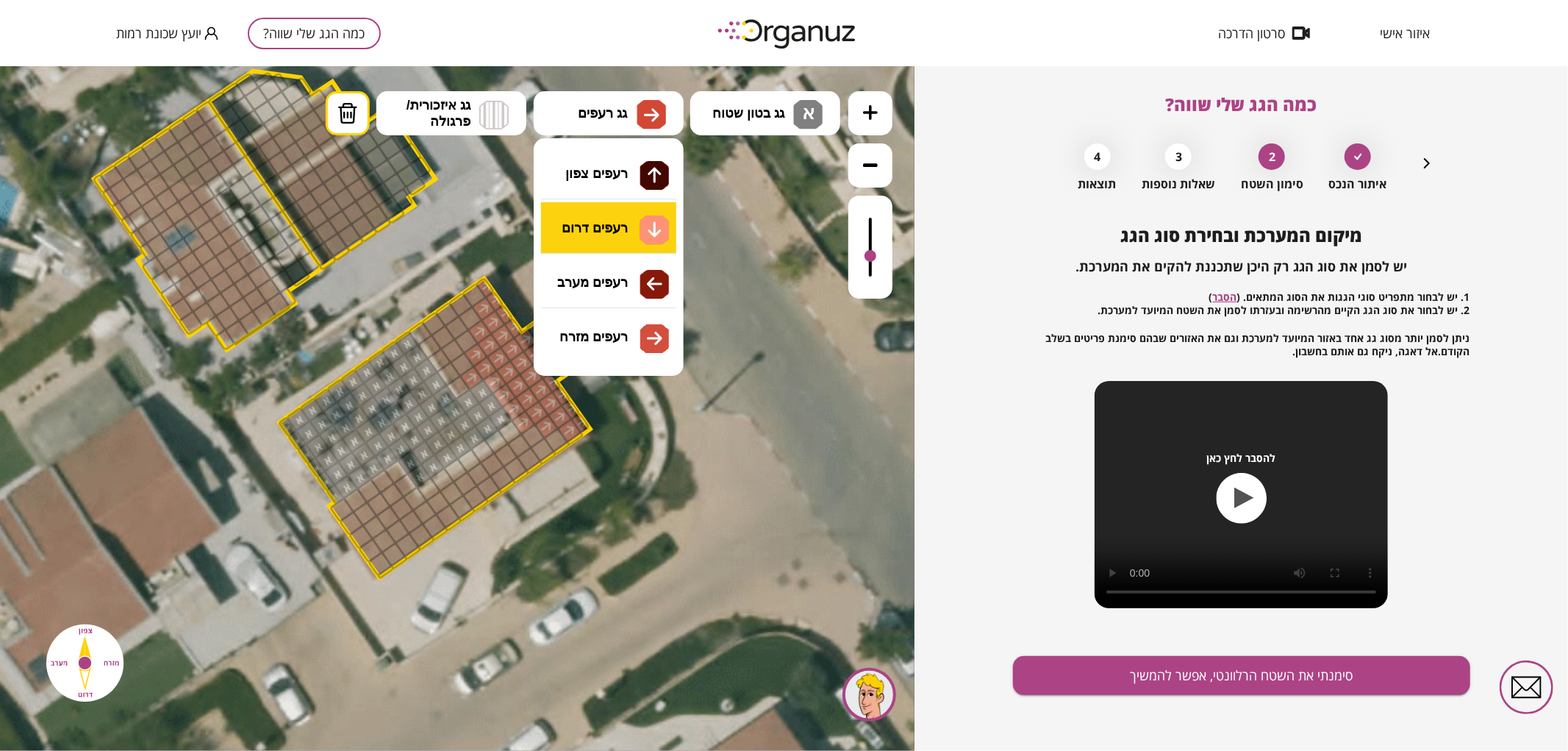
click at [594, 219] on div ".st0 { fill: #FFFFFF; } .st0 { fill: #FFFFFF; }" at bounding box center [457, 408] width 914 height 684
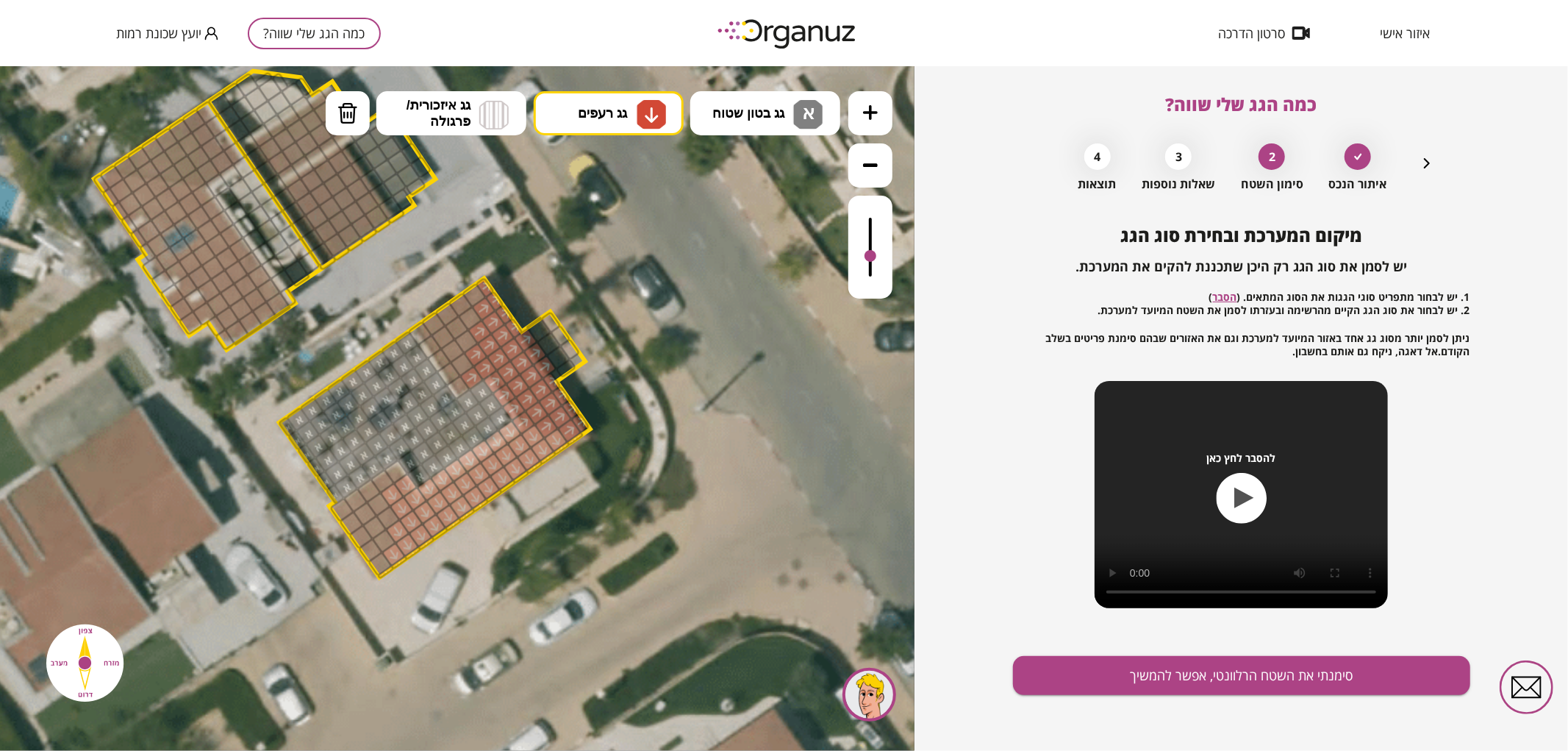
drag, startPoint x: 394, startPoint y: 555, endPoint x: 555, endPoint y: 441, distance: 197.3
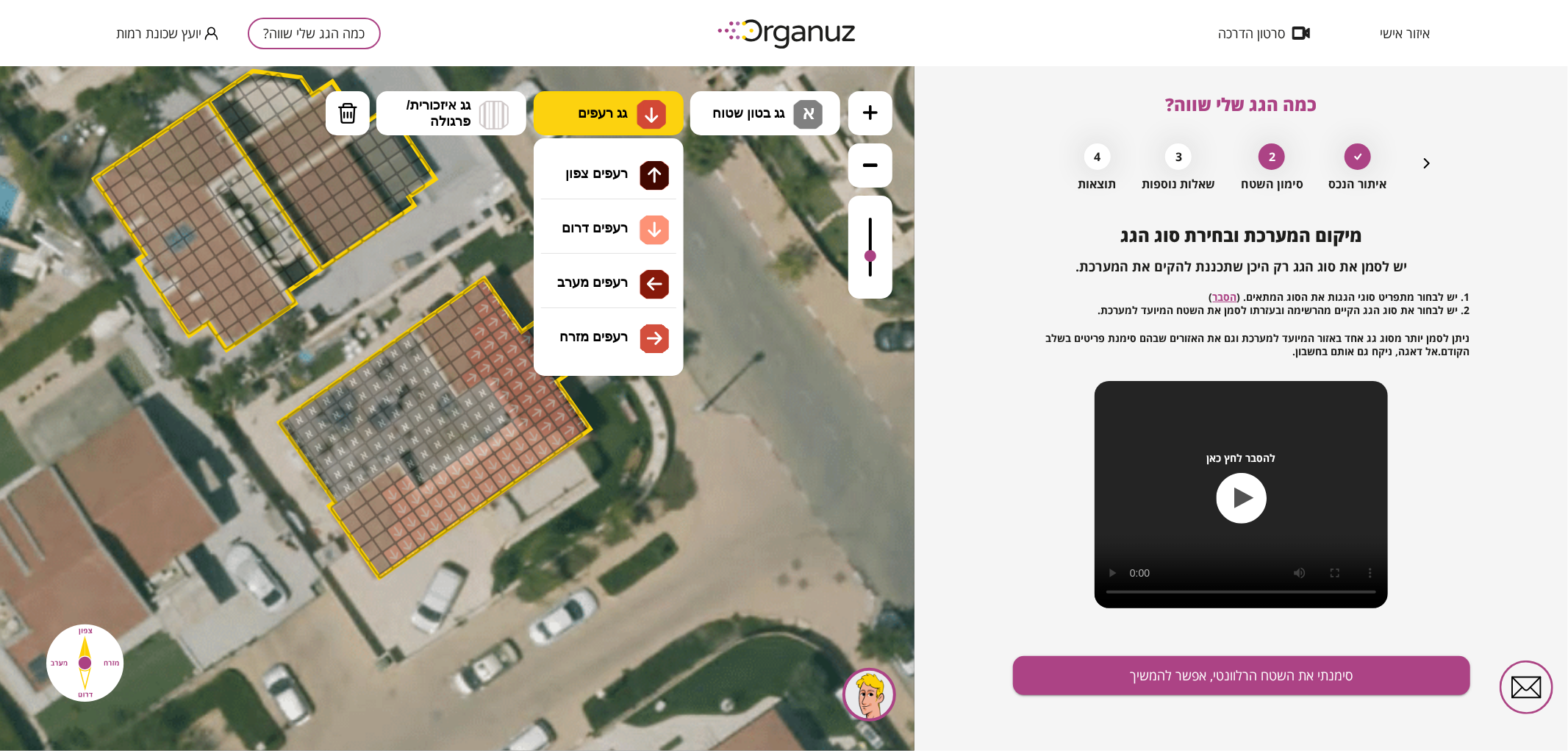
click at [634, 113] on button "גג רעפים" at bounding box center [608, 112] width 150 height 44
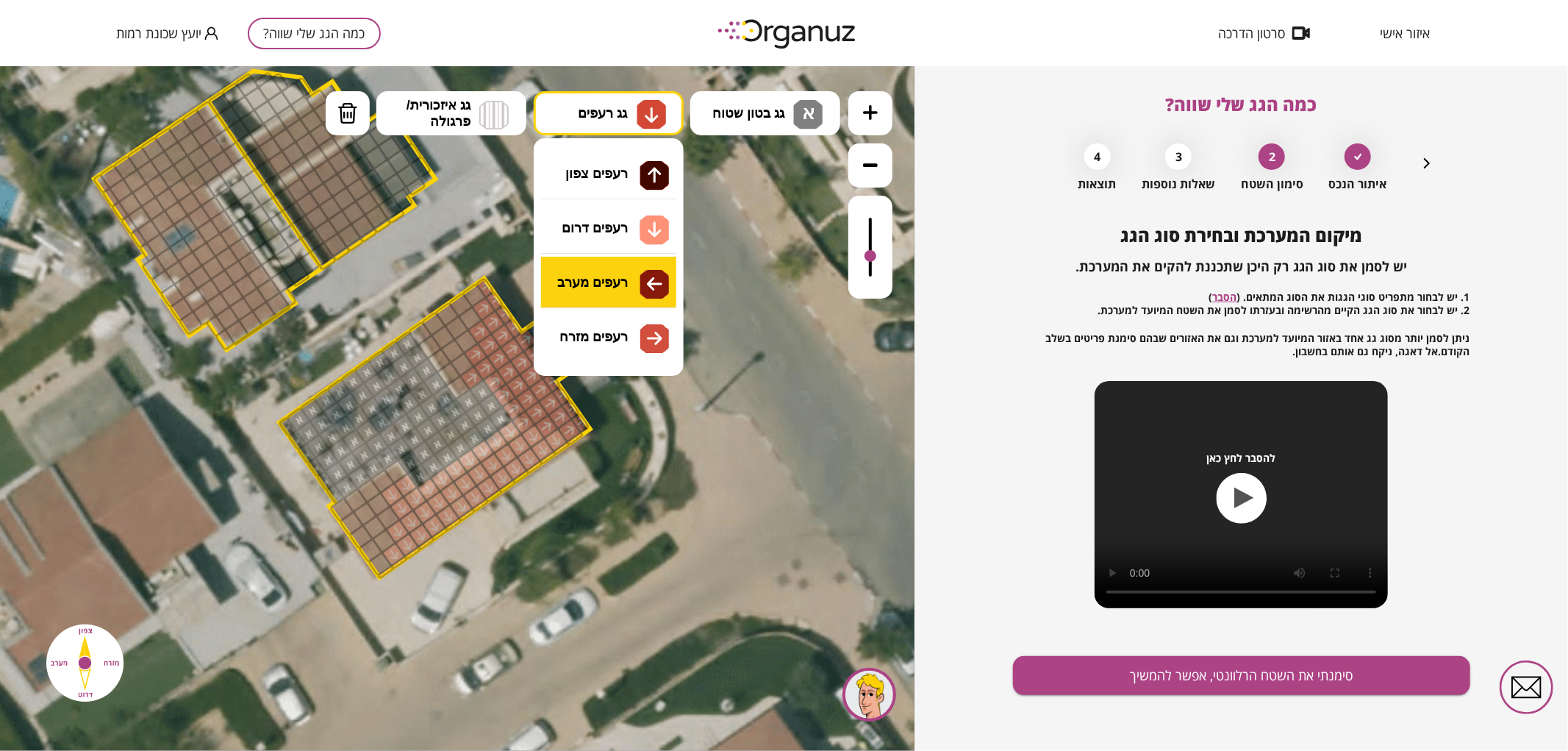
click at [615, 289] on div ".st0 { fill: #FFFFFF; } .st0 { fill: #FFFFFF; }" at bounding box center [457, 408] width 914 height 684
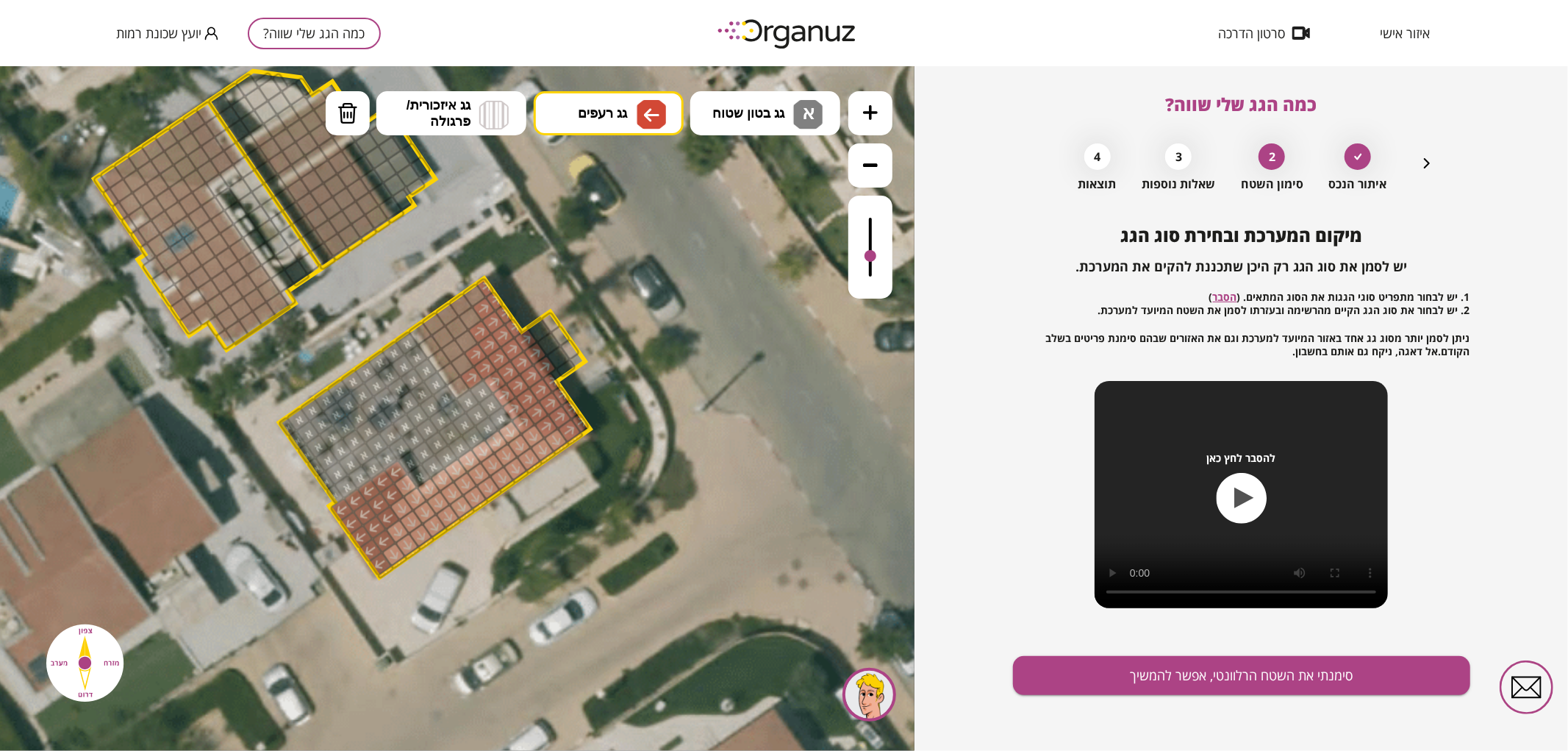
drag, startPoint x: 380, startPoint y: 564, endPoint x: 382, endPoint y: 515, distance: 49.0
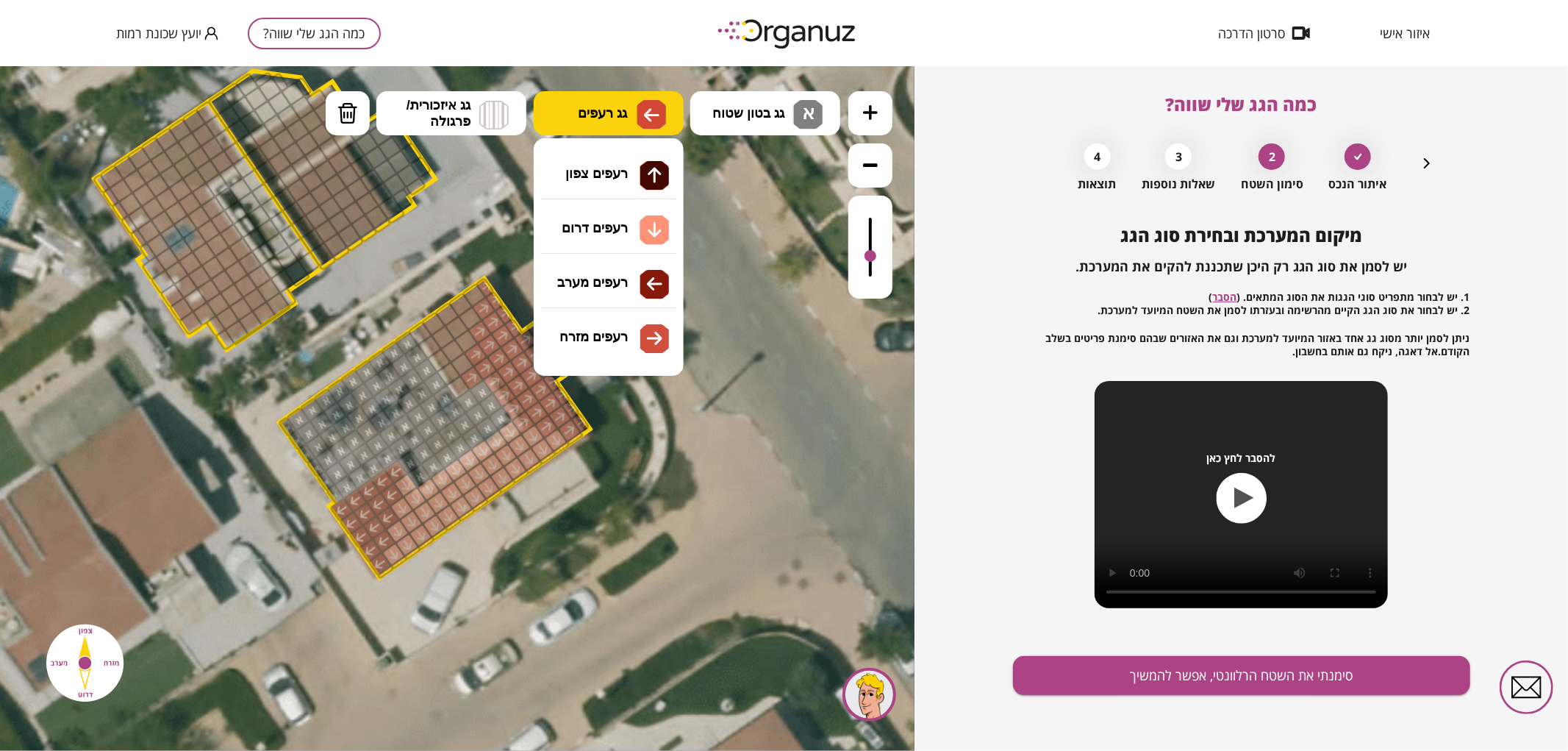
click at [567, 115] on button "גג רעפים" at bounding box center [608, 112] width 150 height 44
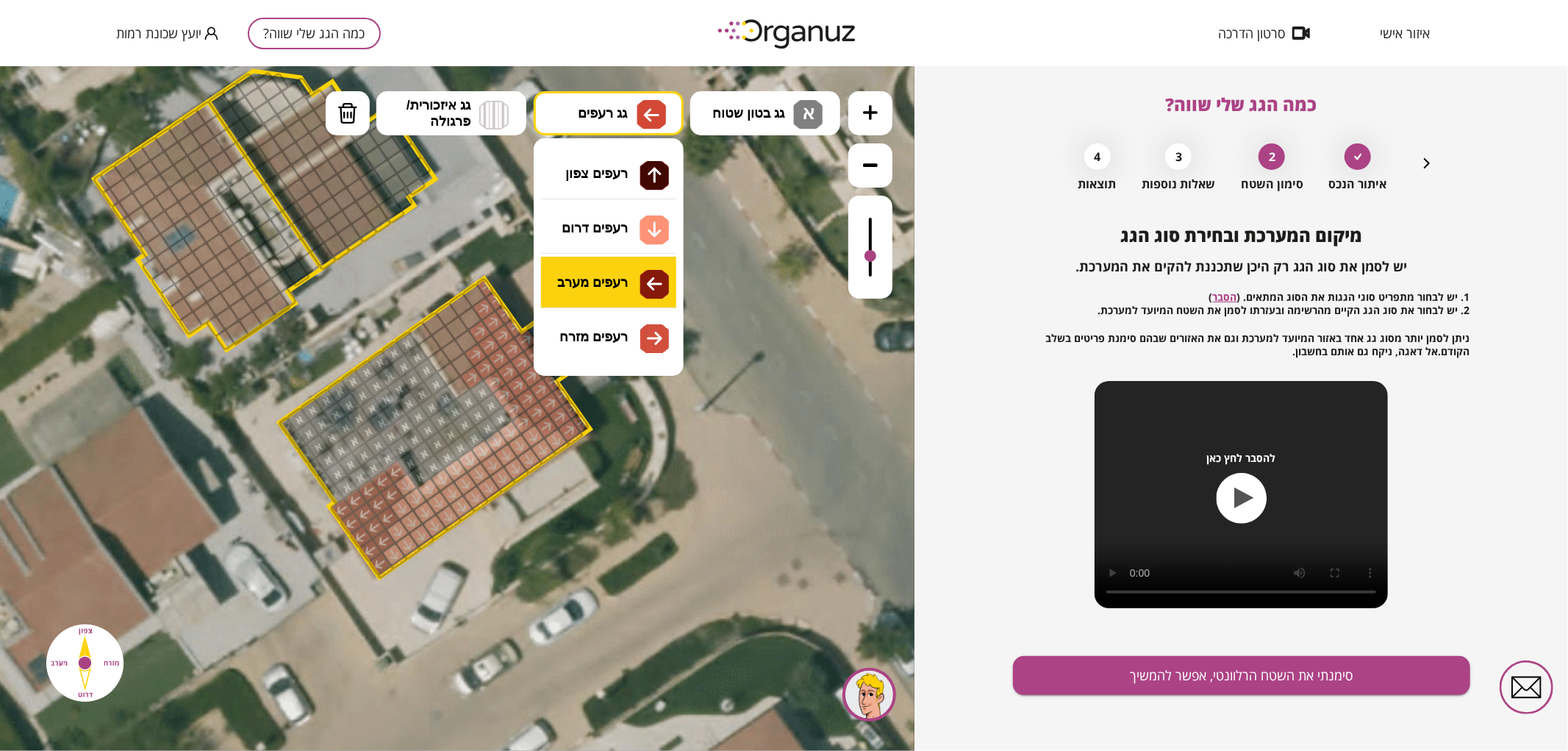
click at [592, 293] on div ".st0 { fill: #FFFFFF; } .st0 { fill: #FFFFFF; }" at bounding box center [457, 408] width 914 height 684
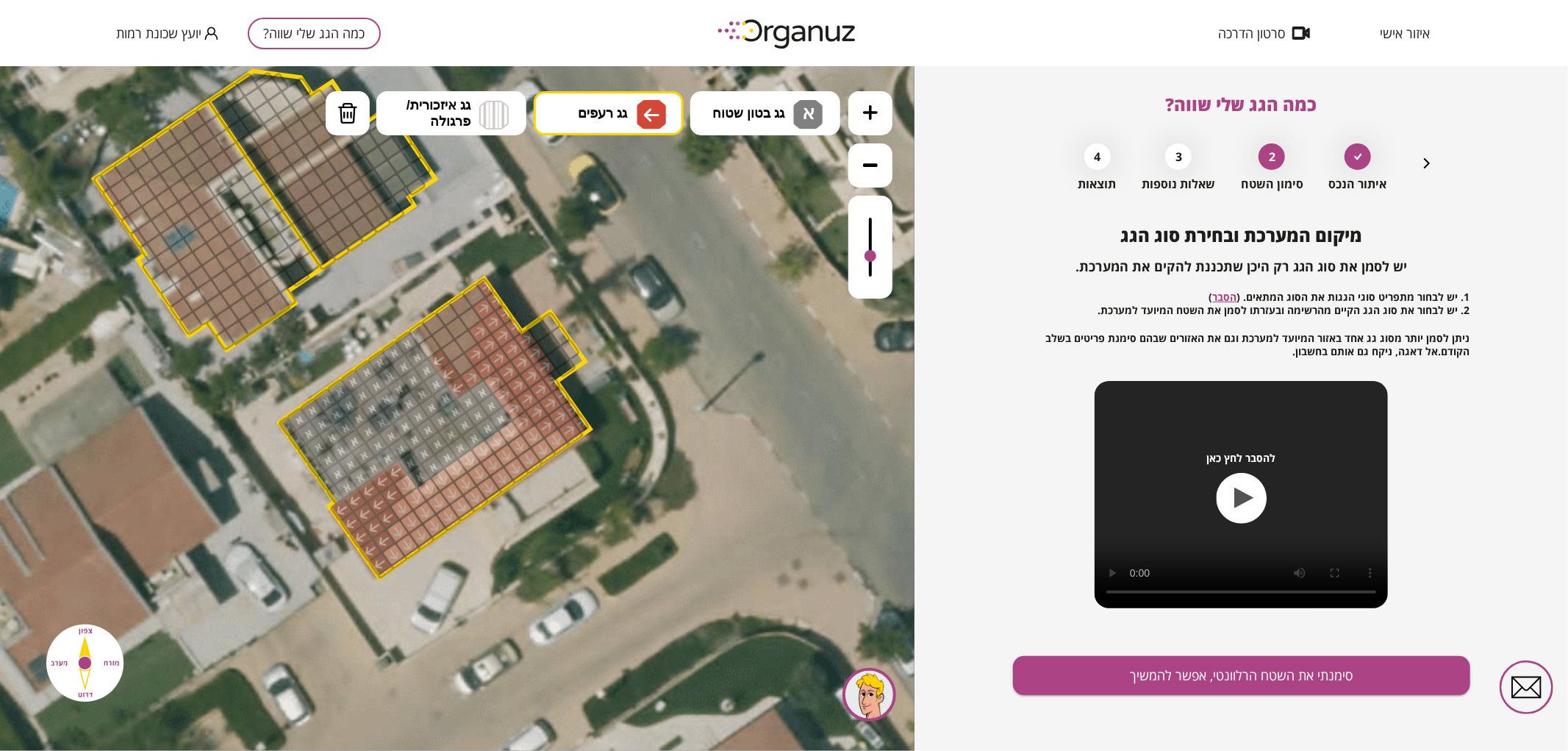
drag, startPoint x: 459, startPoint y: 386, endPoint x: 437, endPoint y: 350, distance: 42.2
click at [621, 122] on button "גג רעפים" at bounding box center [608, 112] width 150 height 44
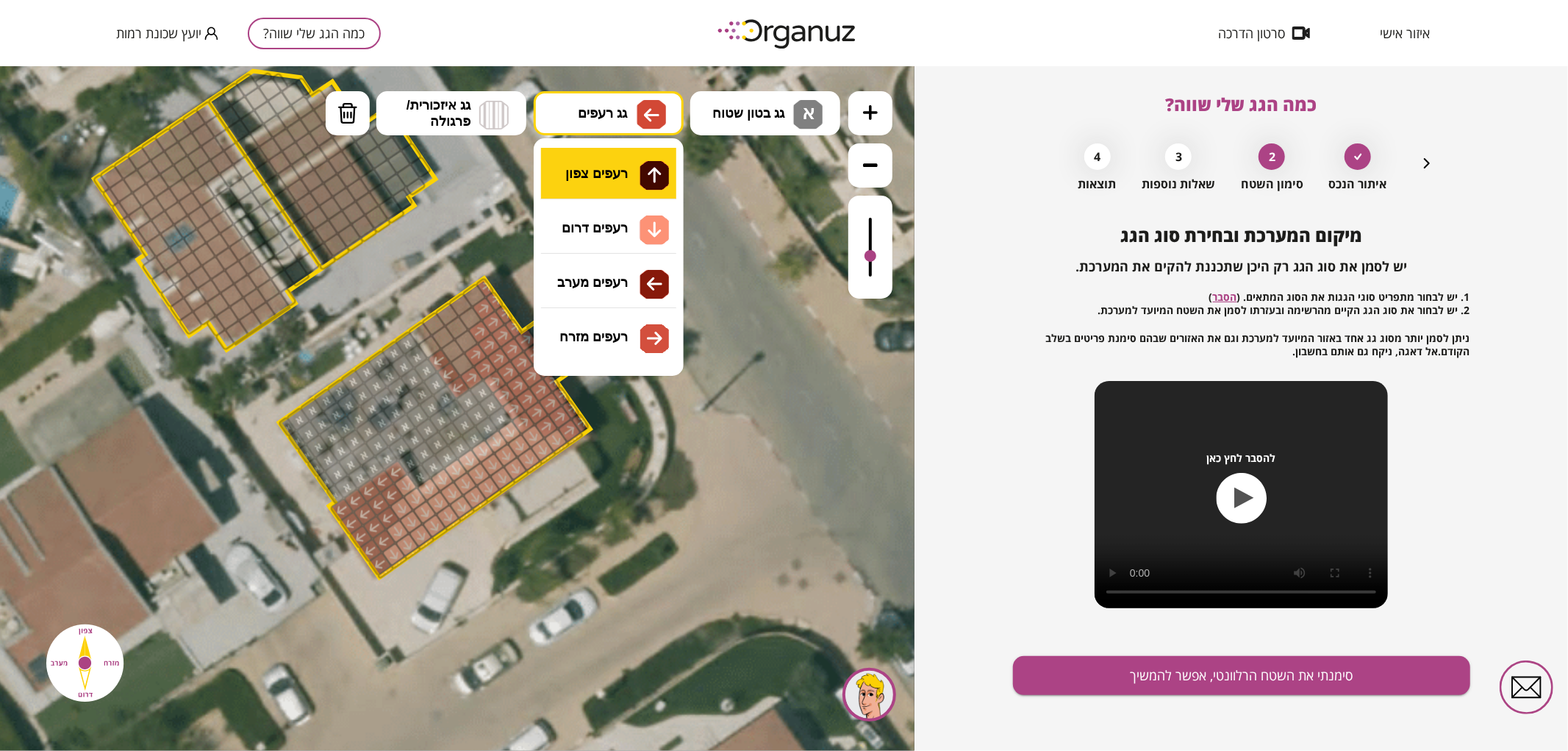
click at [582, 161] on div ".st0 { fill: #FFFFFF; } .st0 { fill: #FFFFFF; }" at bounding box center [457, 408] width 914 height 684
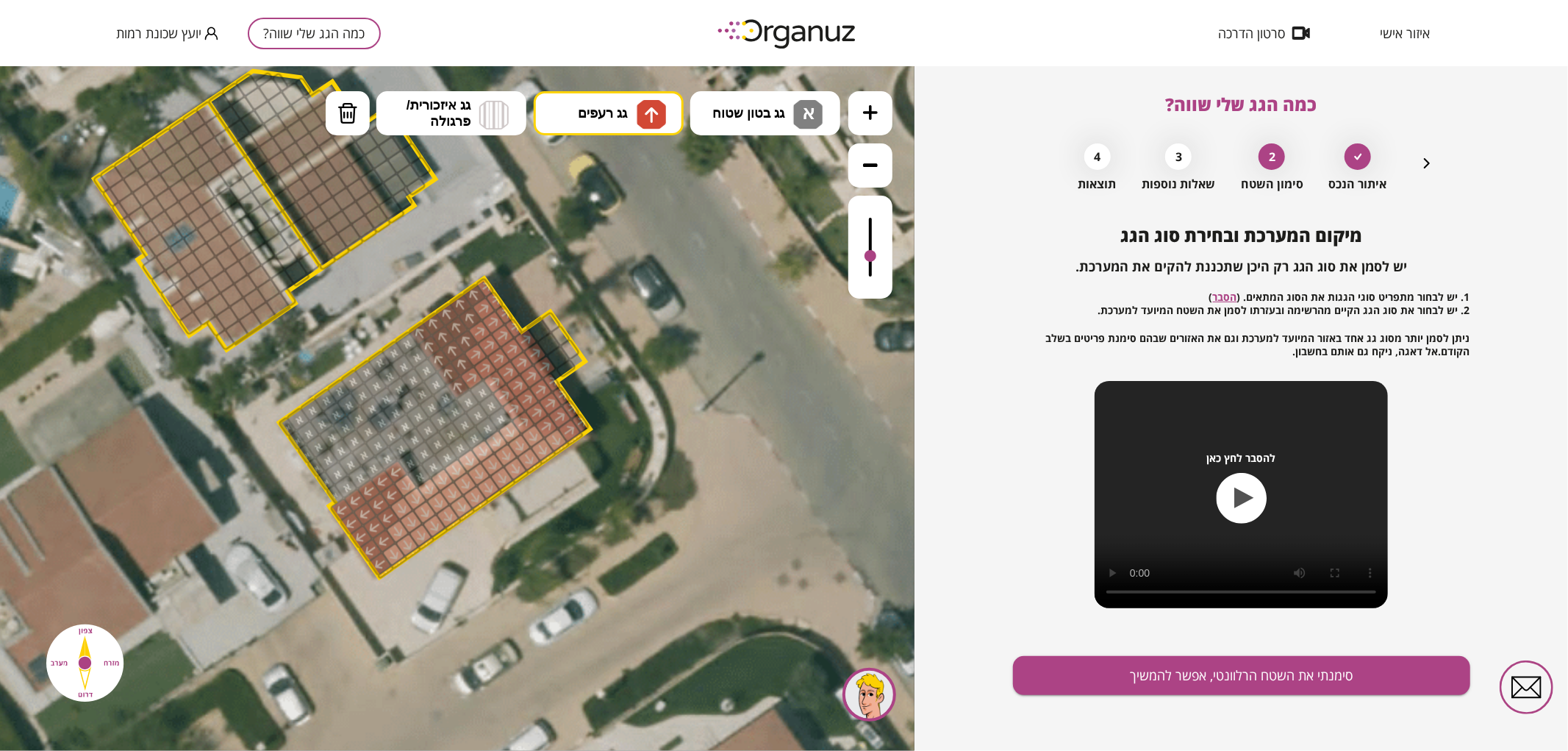
drag, startPoint x: 458, startPoint y: 387, endPoint x: 461, endPoint y: 338, distance: 49.1
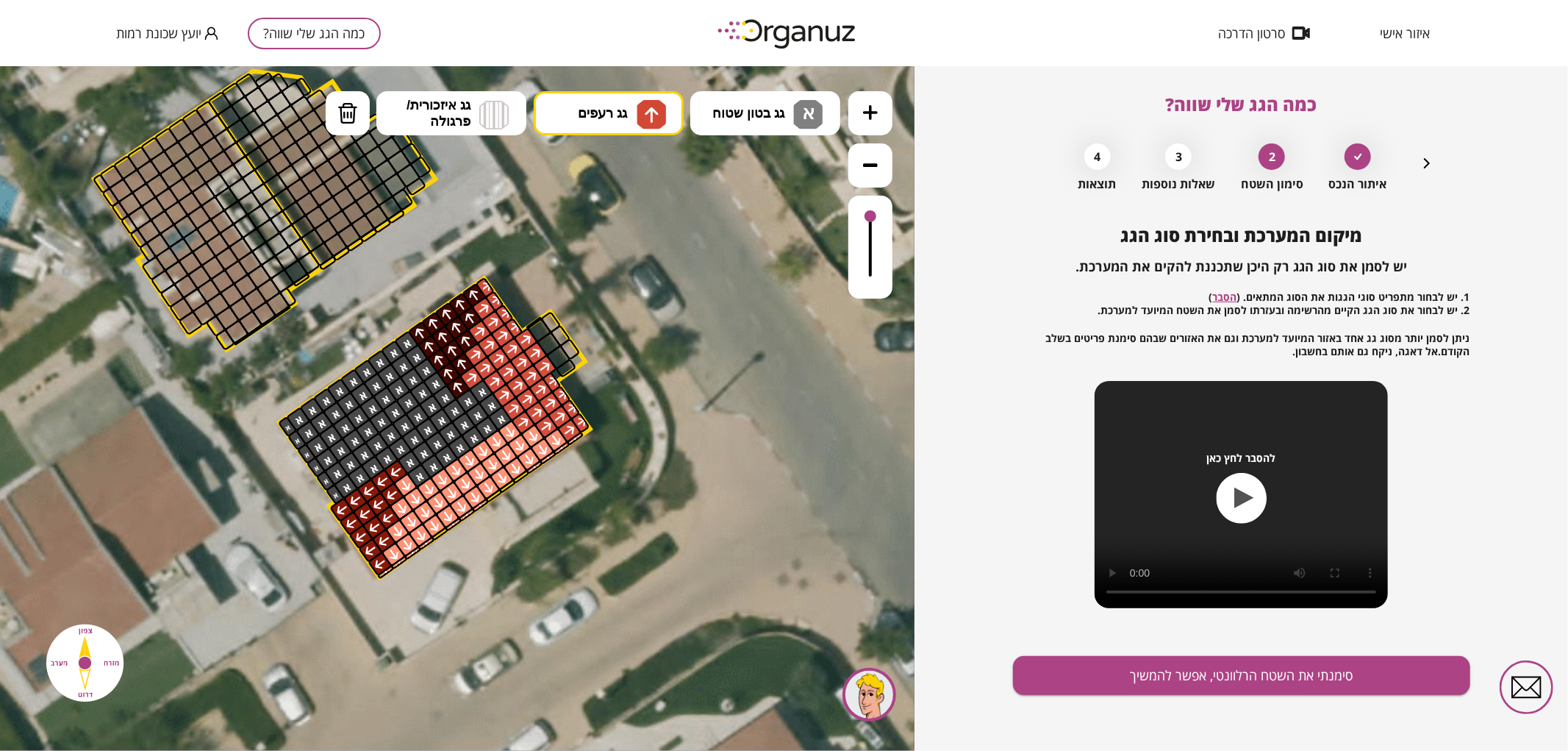
drag, startPoint x: 872, startPoint y: 241, endPoint x: 875, endPoint y: 192, distance: 49.1
click at [875, 192] on div at bounding box center [871, 193] width 44 height 207
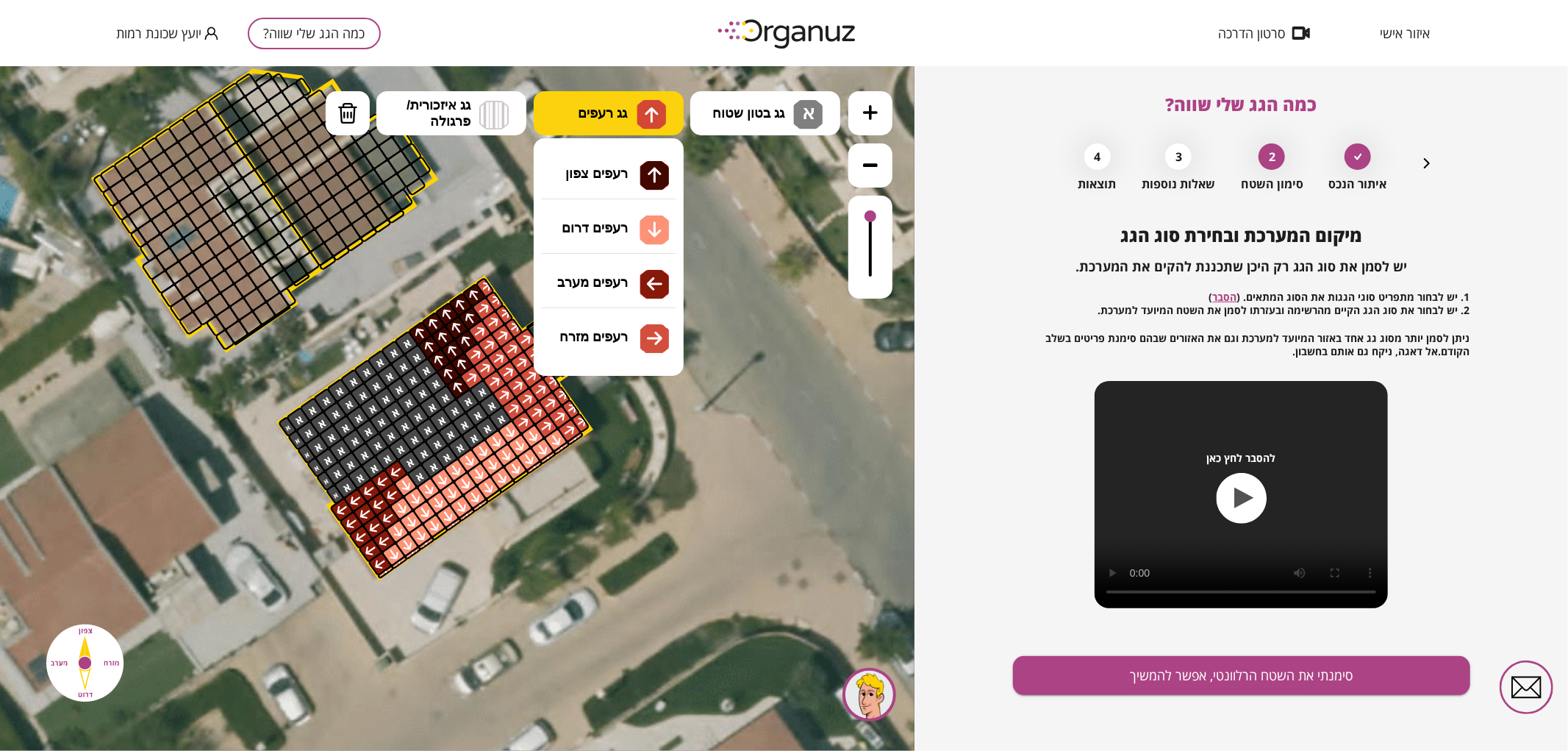
click at [658, 118] on img at bounding box center [652, 114] width 16 height 18
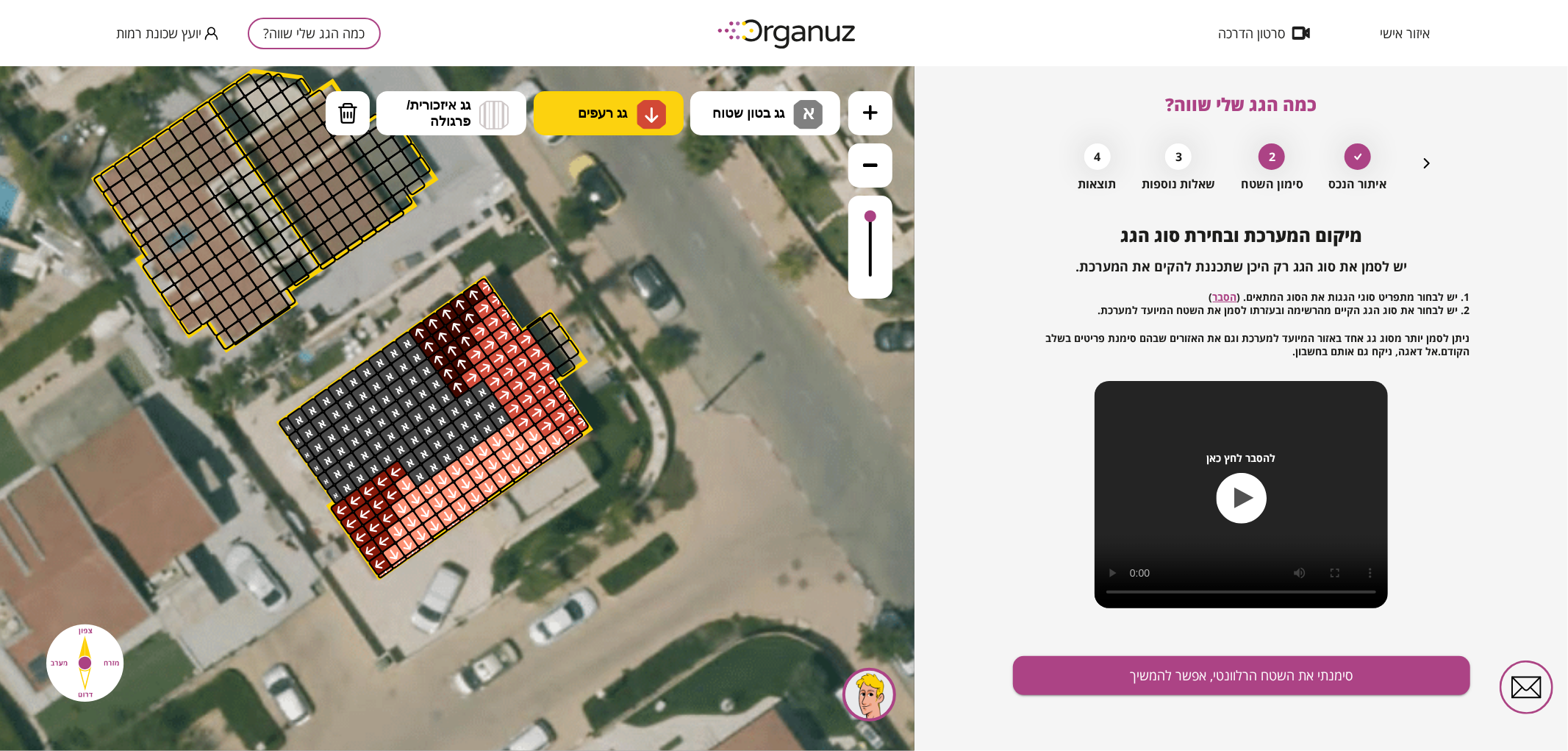
click at [614, 239] on div ".st0 { fill: #FFFFFF; } .st0 { fill: #FFFFFF; }" at bounding box center [457, 408] width 914 height 684
drag, startPoint x: 487, startPoint y: 495, endPoint x: 502, endPoint y: 502, distance: 16.6
click at [504, 502] on div ".st0 { fill: #FFFFFF; } .st0 { fill: #FFFFFF; }" at bounding box center [359, 318] width 1588 height 1589
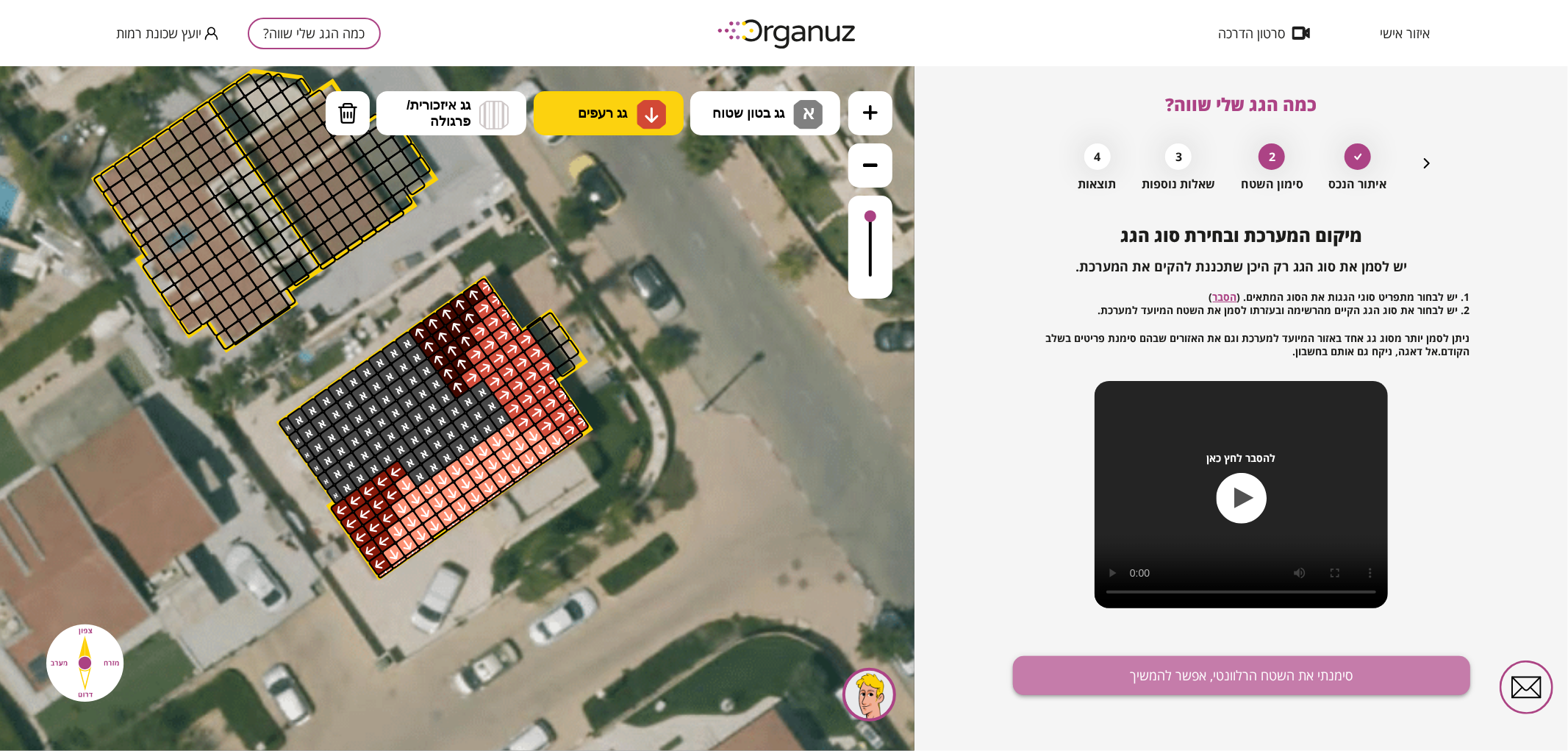
click at [1241, 688] on button "סימנתי את השטח הרלוונטי, אפשר להמשיך" at bounding box center [1242, 675] width 458 height 39
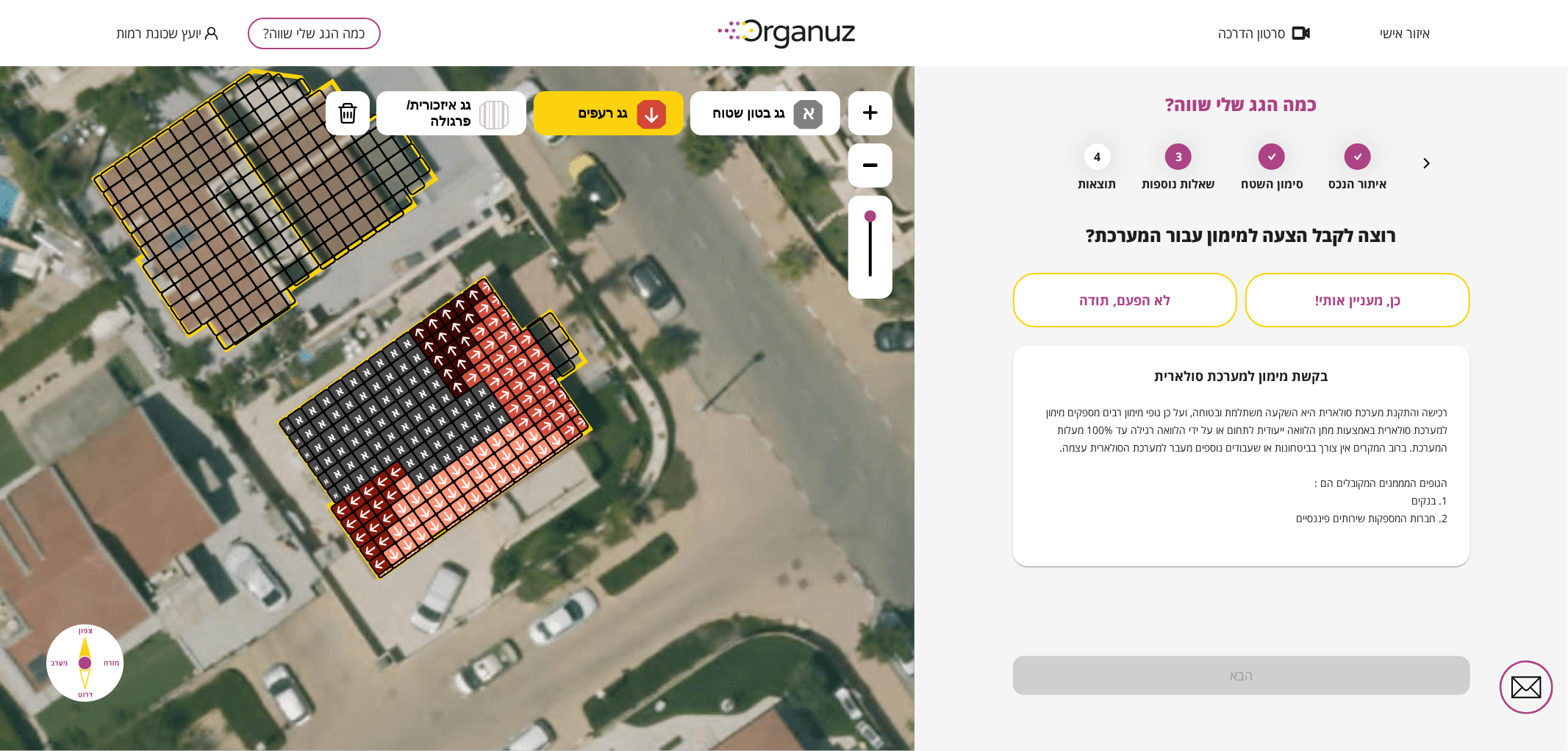
click at [1123, 294] on button "לא הפעם, תודה" at bounding box center [1125, 300] width 225 height 54
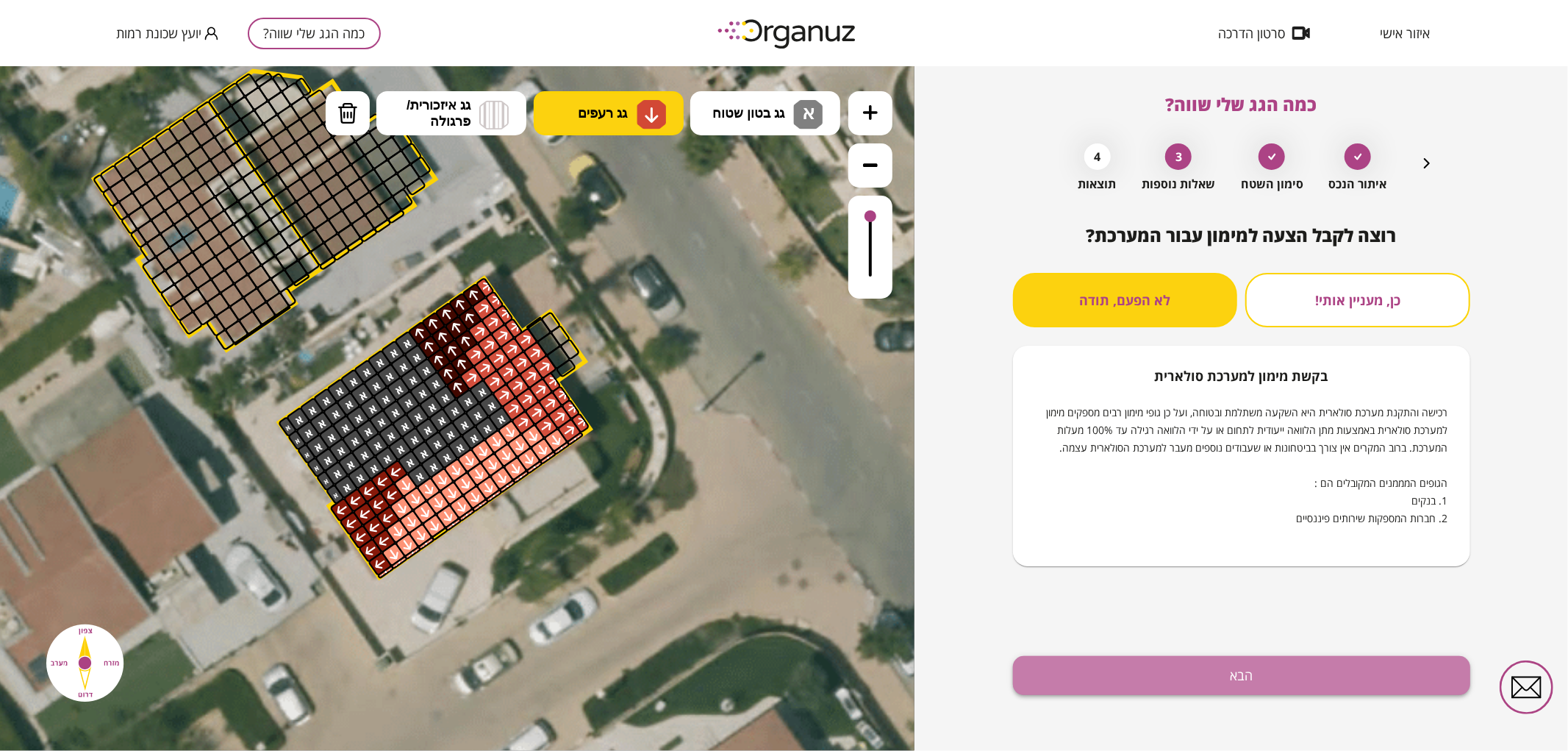
click at [1214, 662] on button "הבא" at bounding box center [1242, 675] width 458 height 39
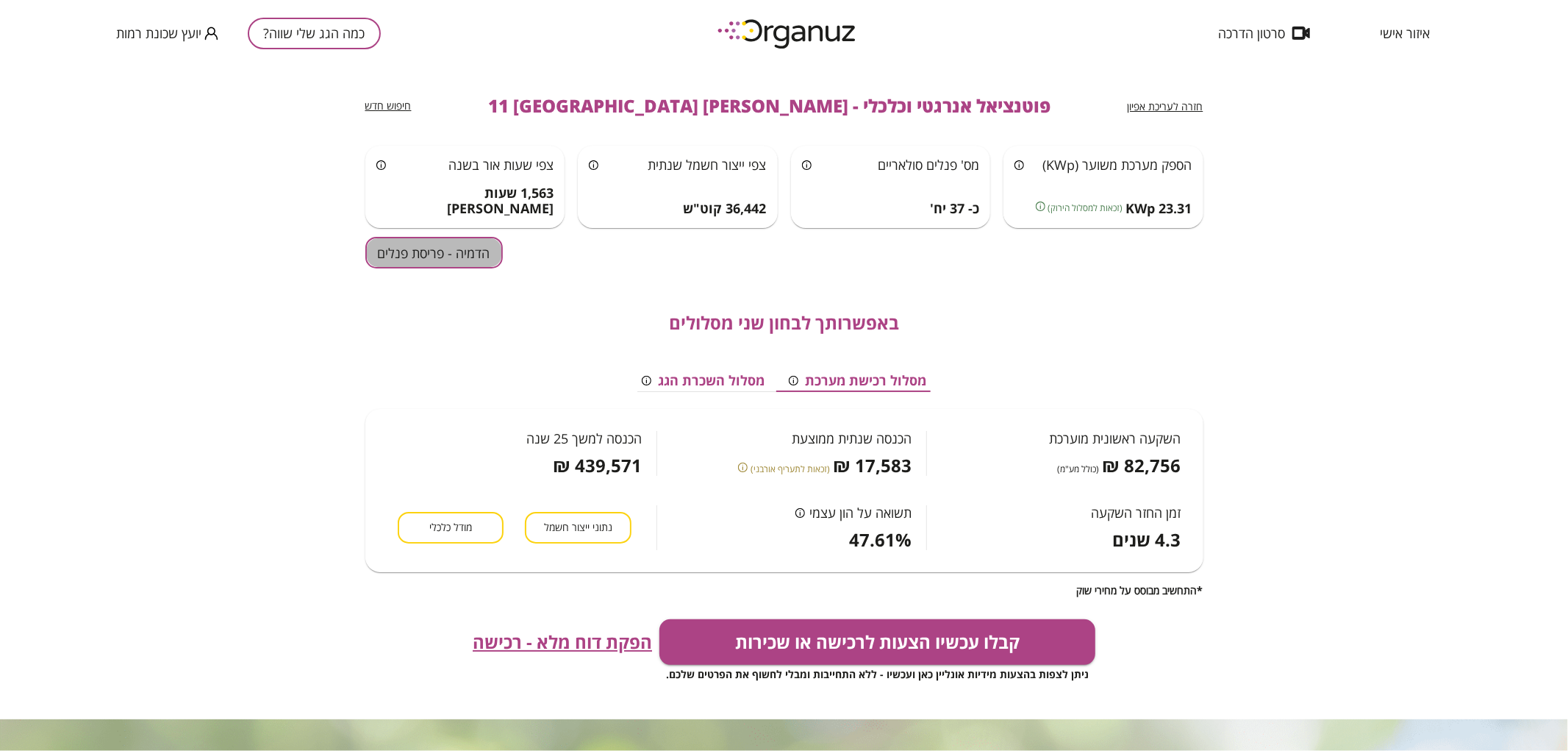
click at [430, 243] on button "הדמיה - פריסת פנלים" at bounding box center [434, 253] width 137 height 32
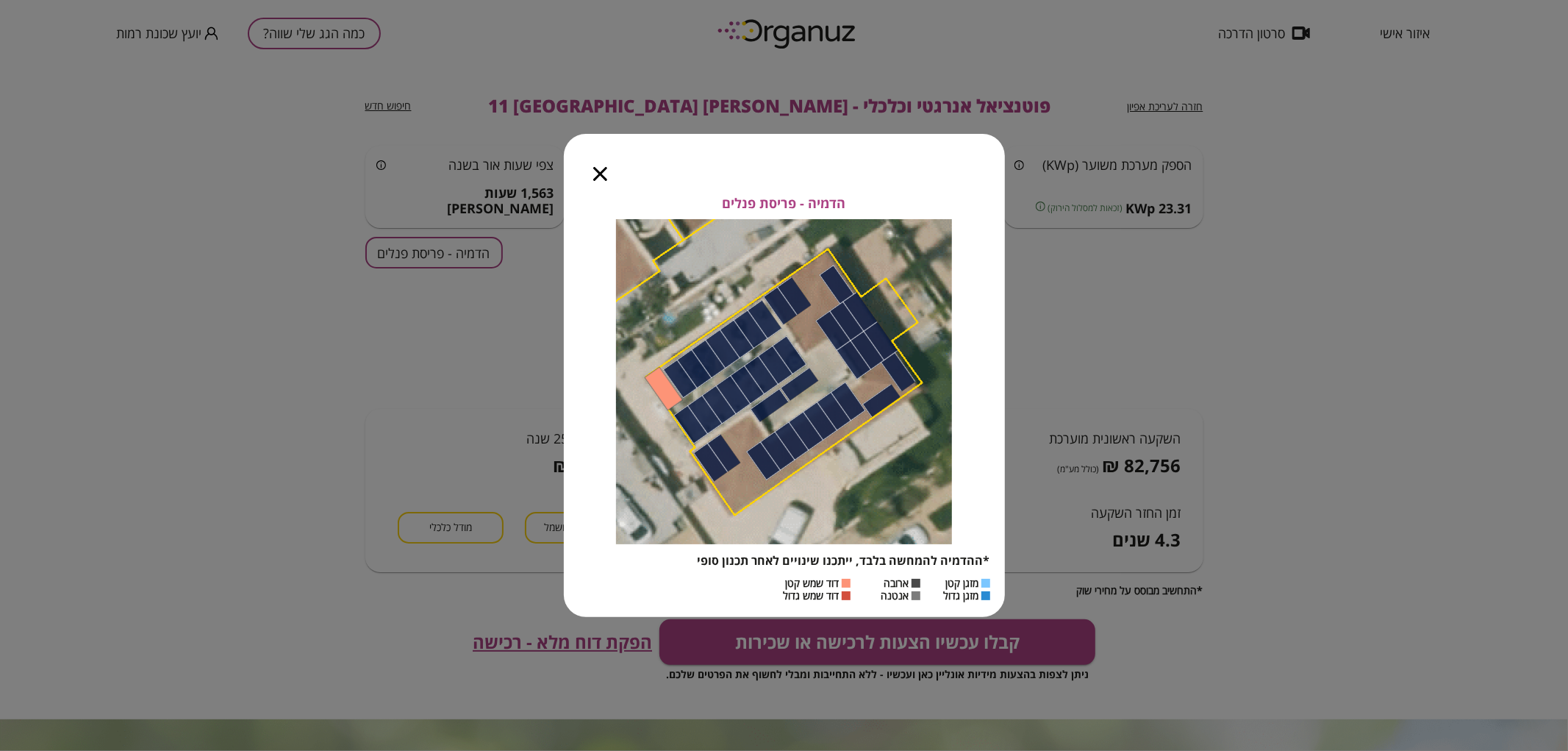
click at [604, 173] on icon "button" at bounding box center [600, 174] width 14 height 14
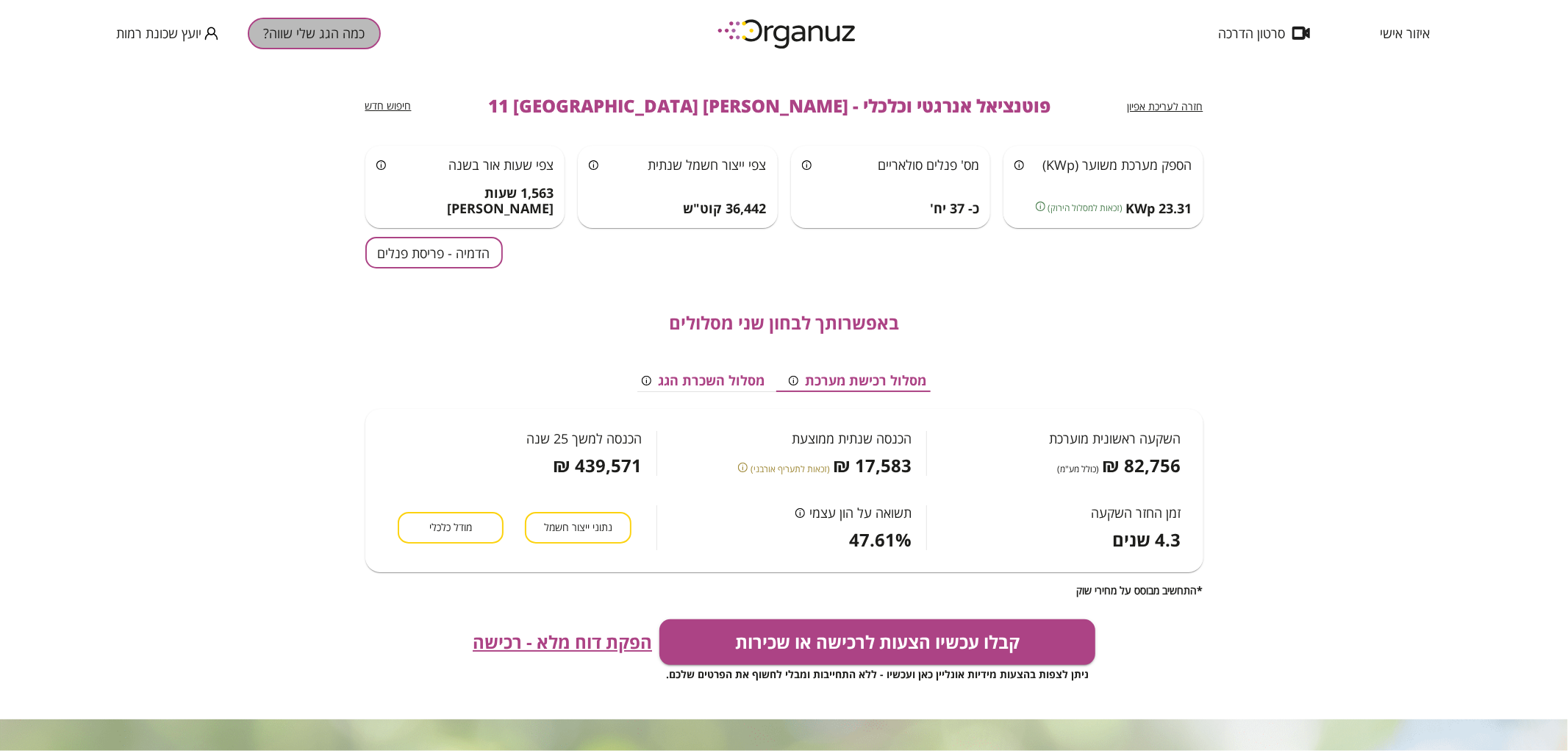
click at [339, 35] on button "כמה הגג שלי שווה?" at bounding box center [314, 33] width 133 height 32
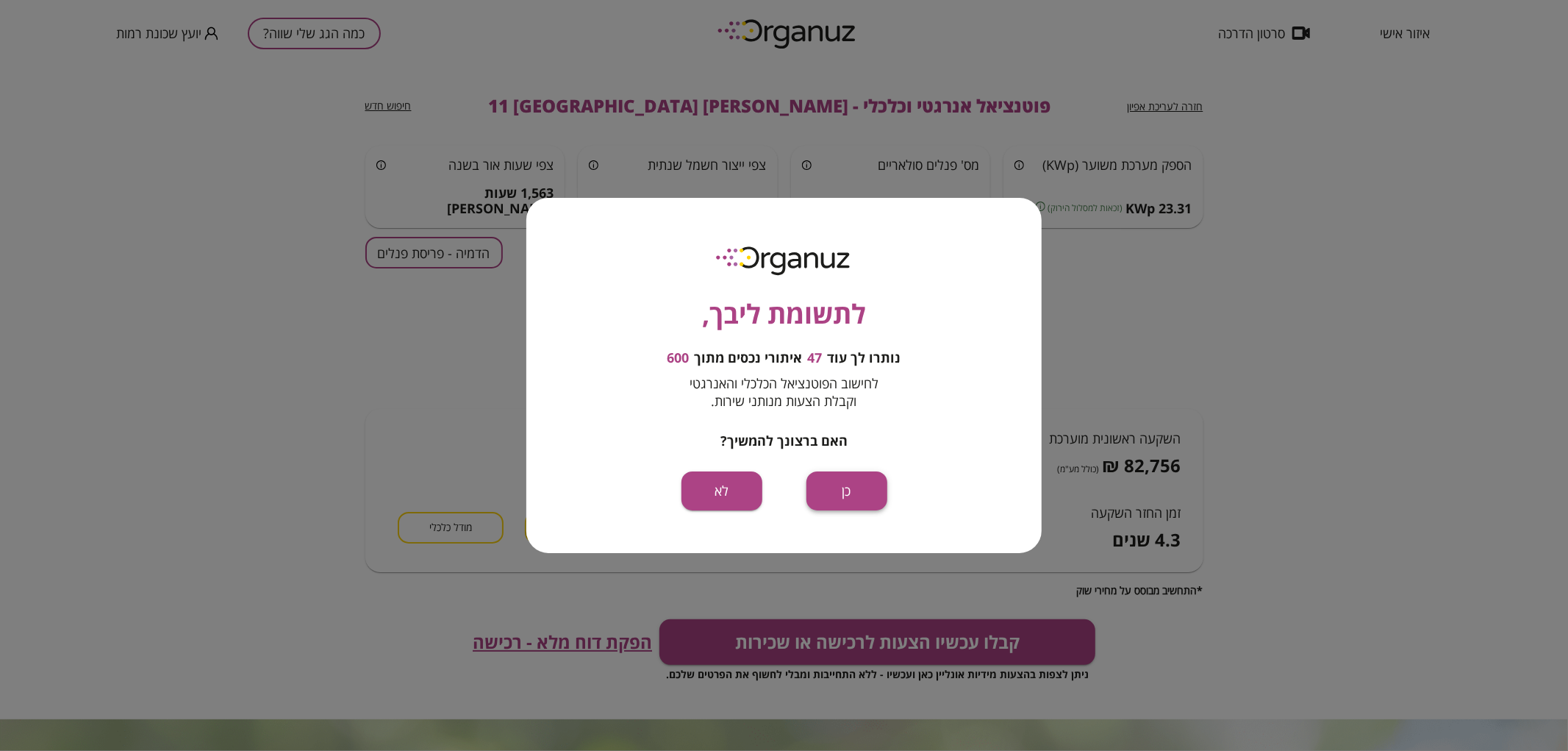
click at [870, 494] on button "כן" at bounding box center [847, 491] width 80 height 39
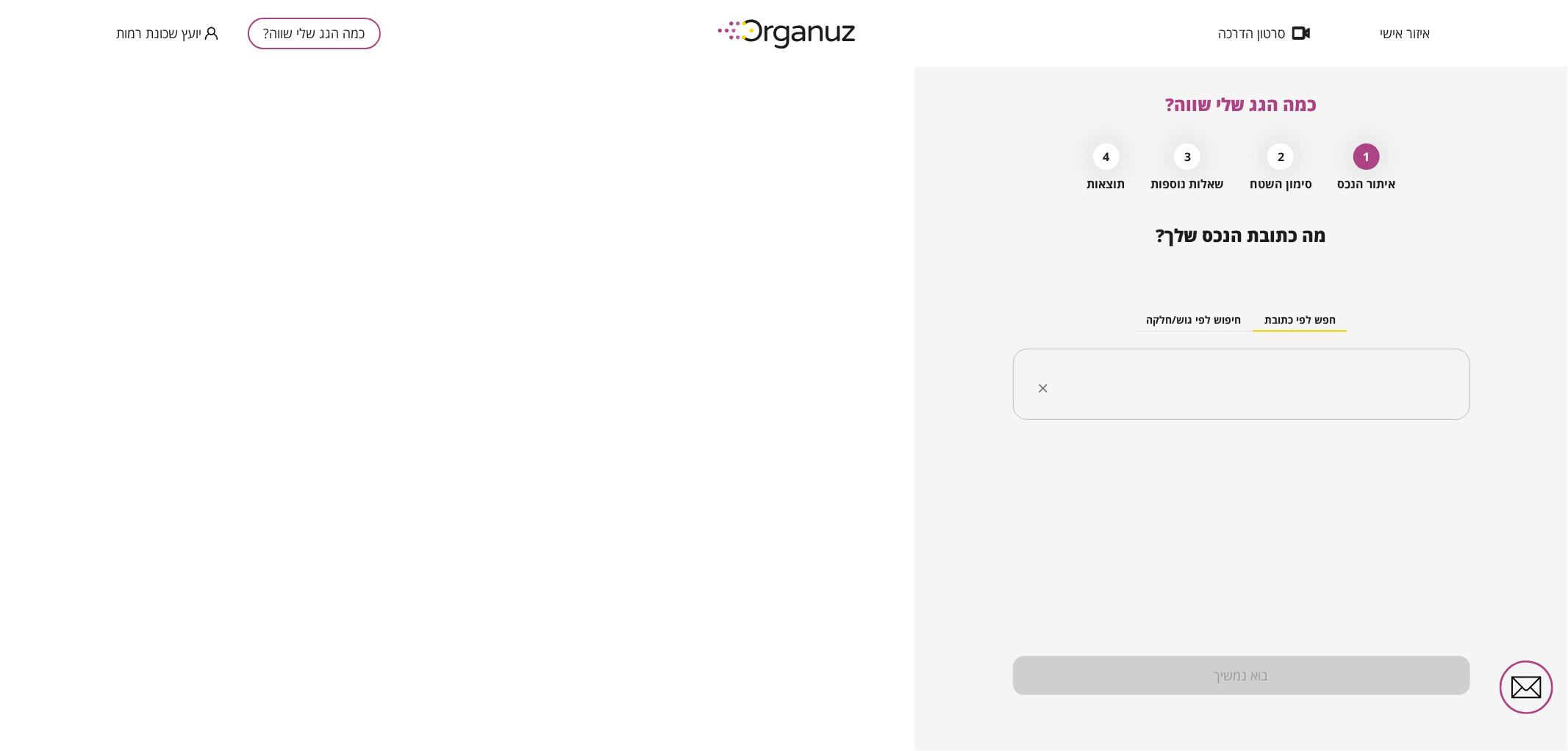
click at [1174, 369] on input "text" at bounding box center [1248, 384] width 411 height 37
click at [1341, 452] on li "[PERSON_NAME] 13 [GEOGRAPHIC_DATA]" at bounding box center [1242, 459] width 419 height 26
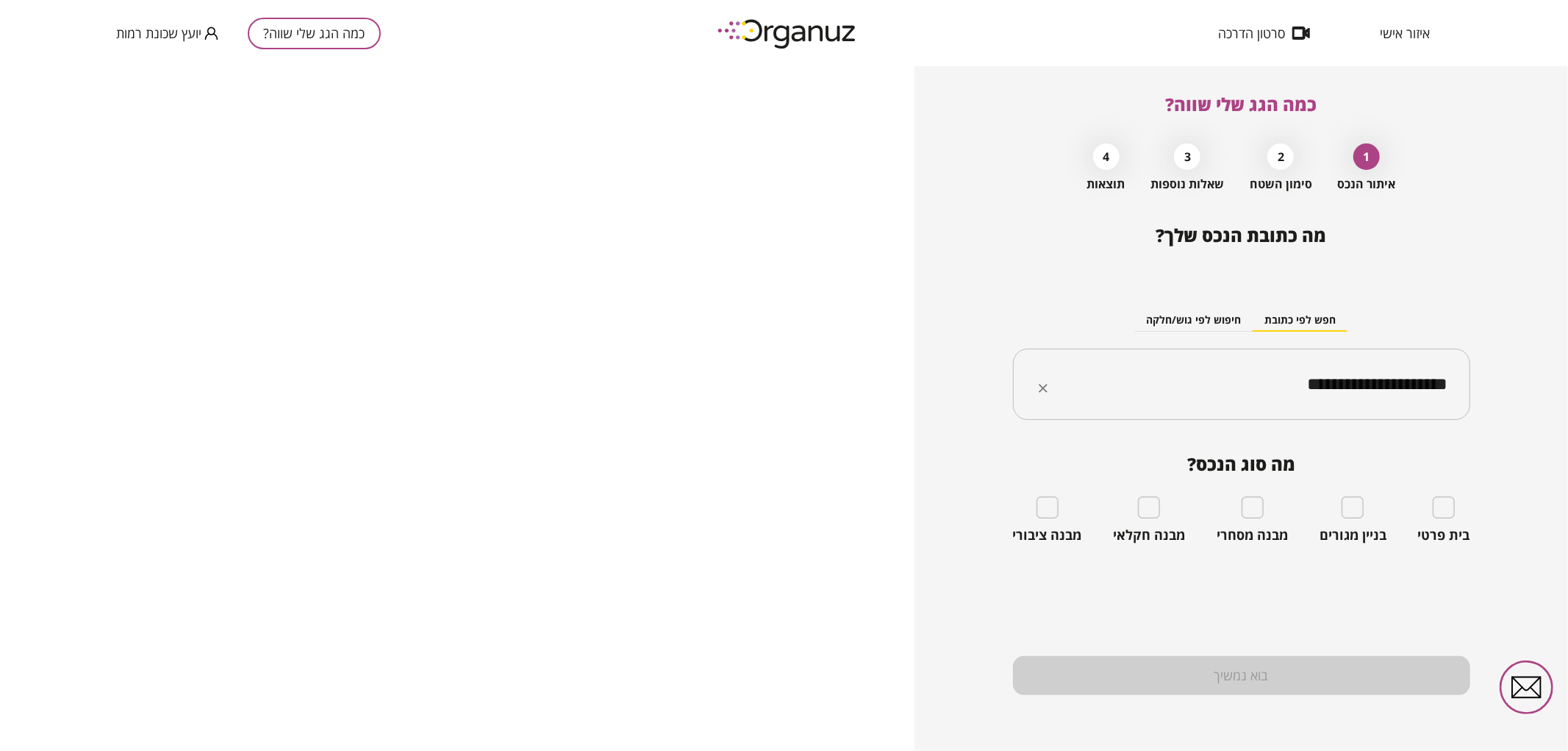
type input "**********"
click at [1432, 519] on div "בית פרטי" at bounding box center [1445, 520] width 52 height 47
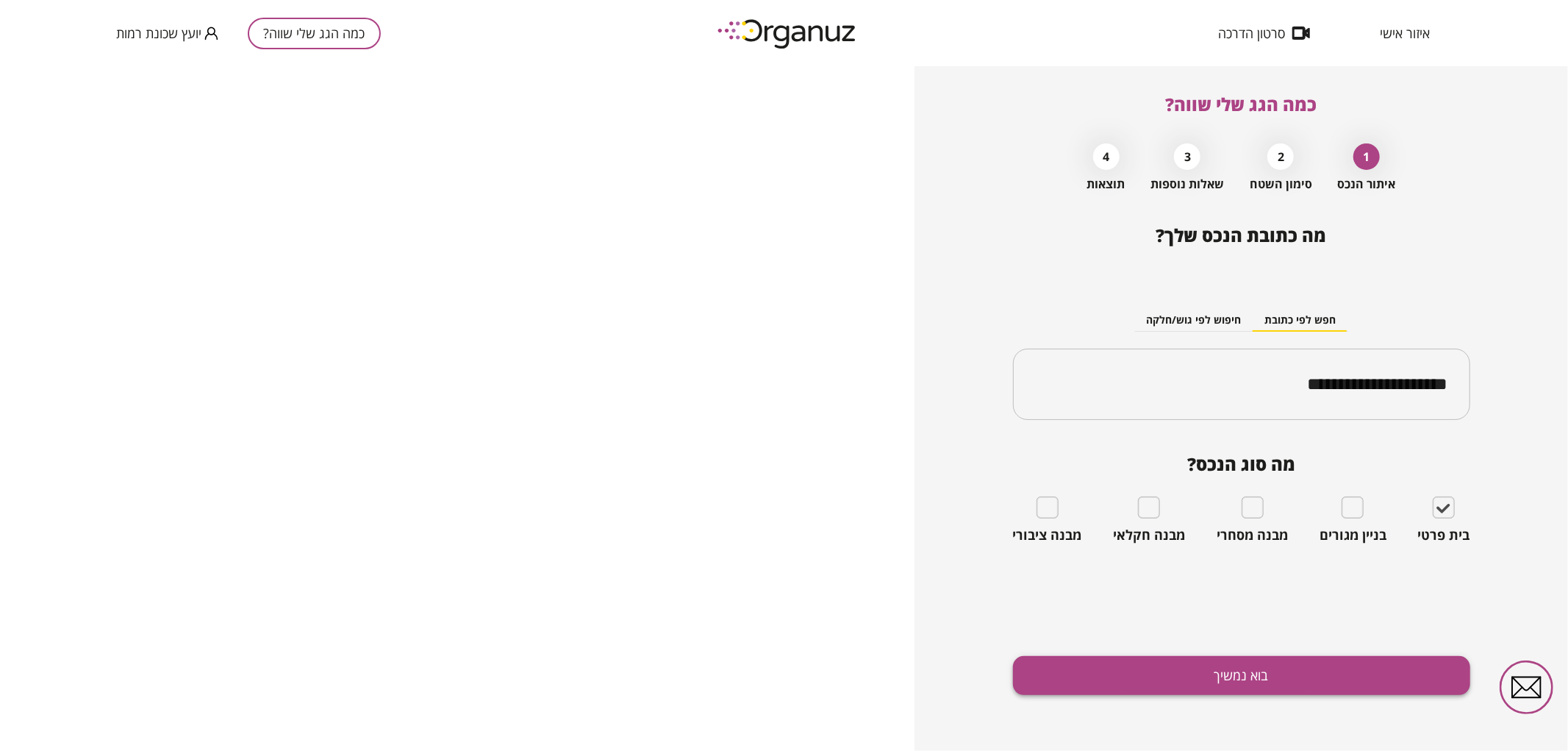
click at [1380, 672] on button "בוא נמשיך" at bounding box center [1242, 675] width 458 height 39
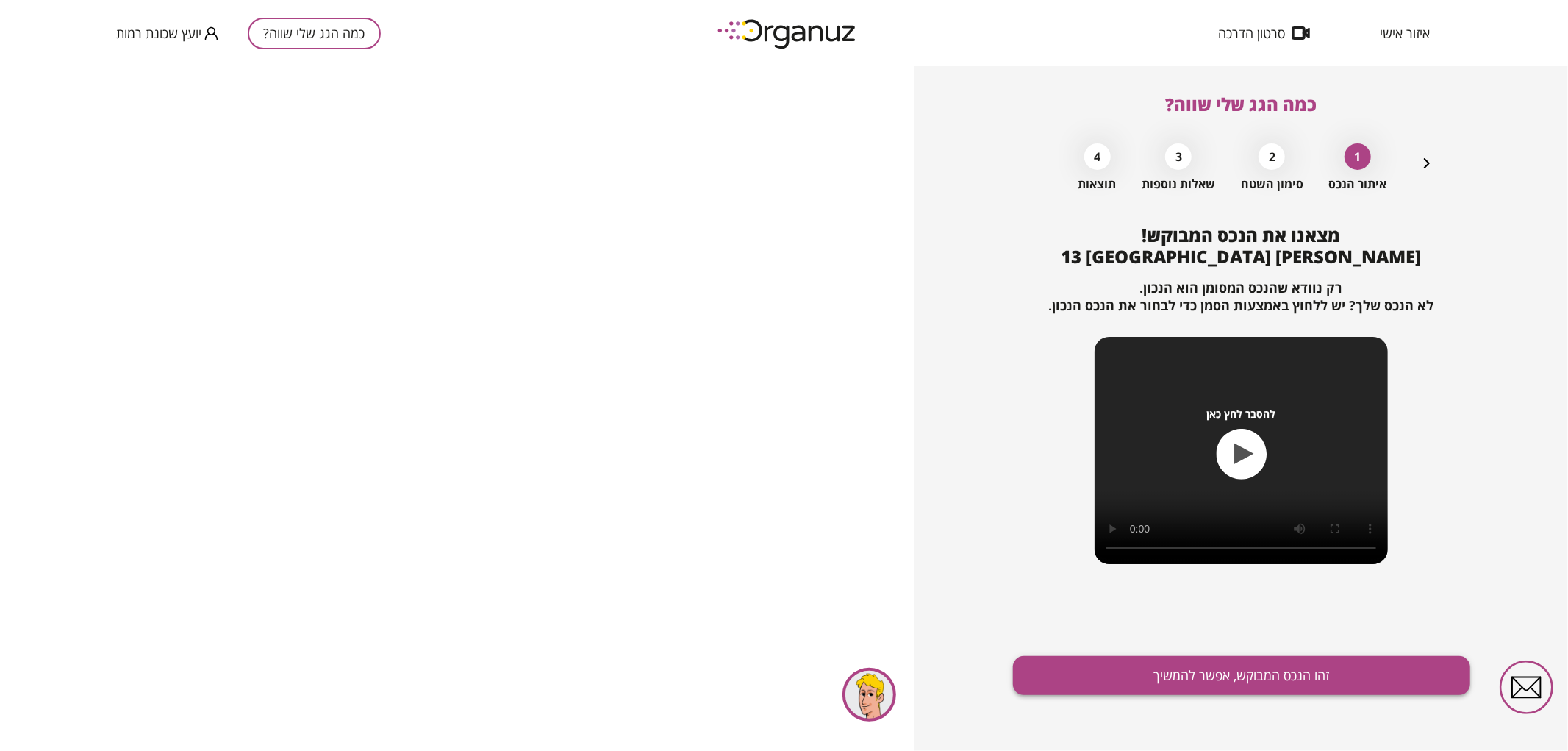
click at [1359, 688] on button "זהו הנכס המבוקש, אפשר להמשיך" at bounding box center [1242, 675] width 458 height 39
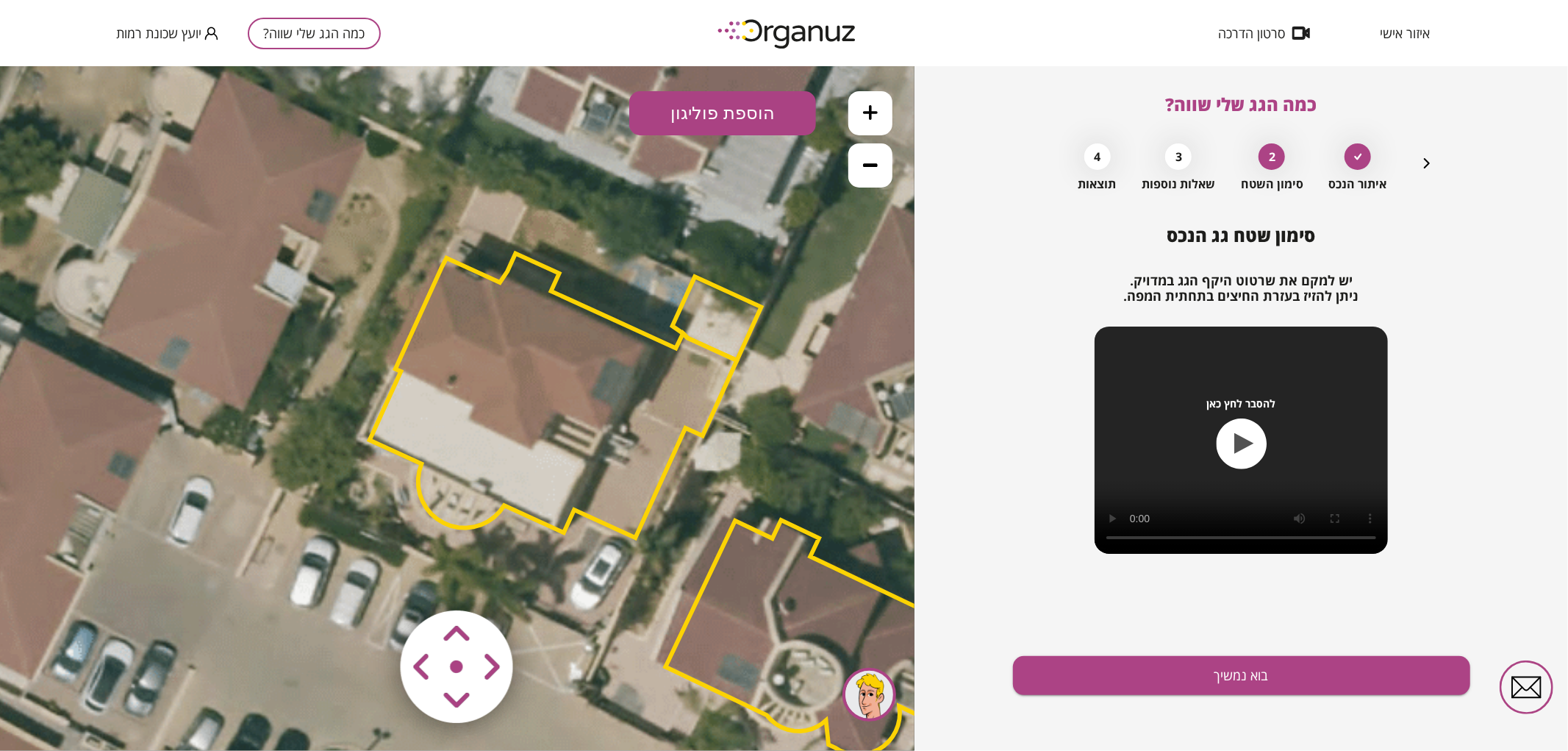
drag, startPoint x: 199, startPoint y: 505, endPoint x: 373, endPoint y: 544, distance: 178.3
click at [373, 544] on icon at bounding box center [676, 502] width 1837 height 1837
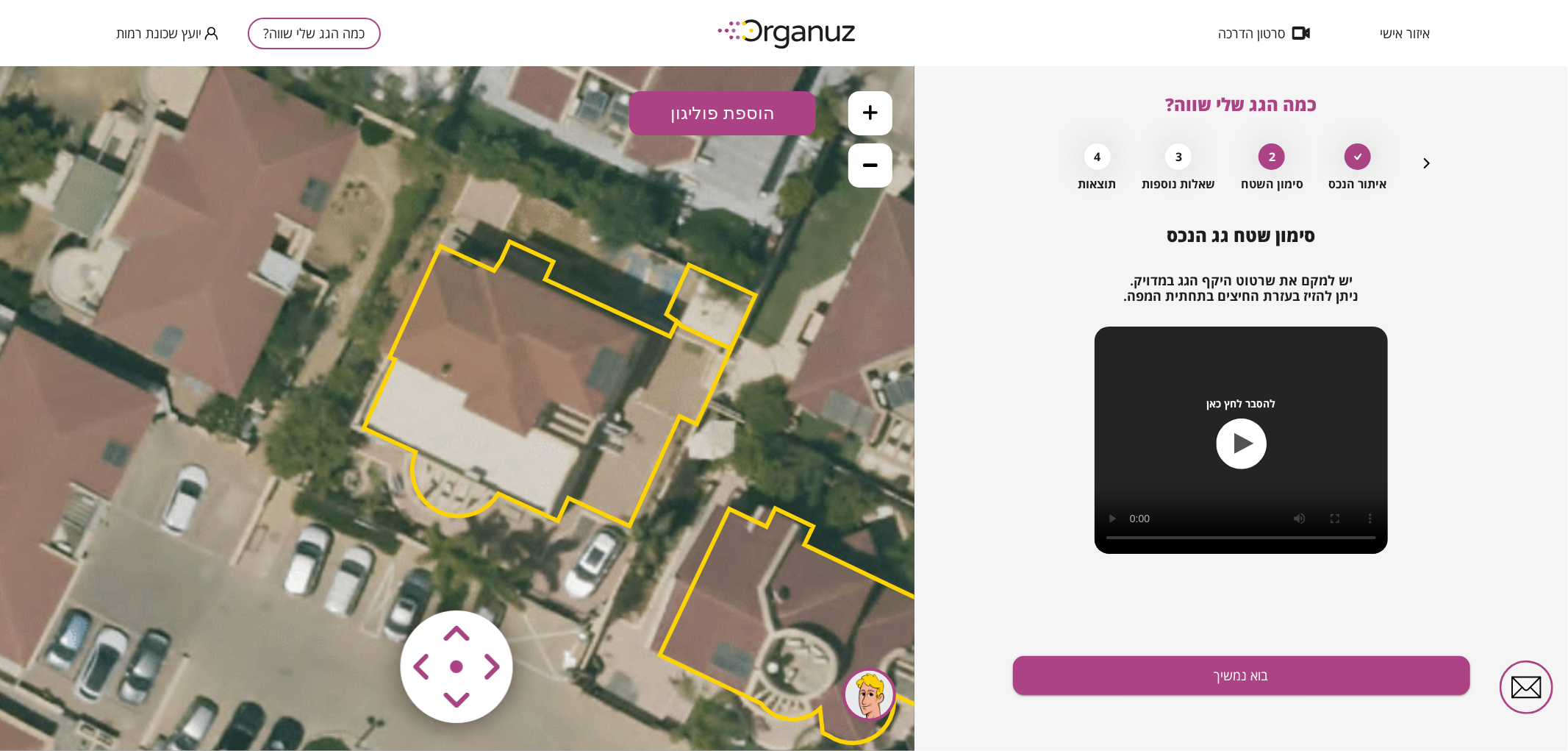
click at [713, 312] on polygon at bounding box center [711, 306] width 89 height 84
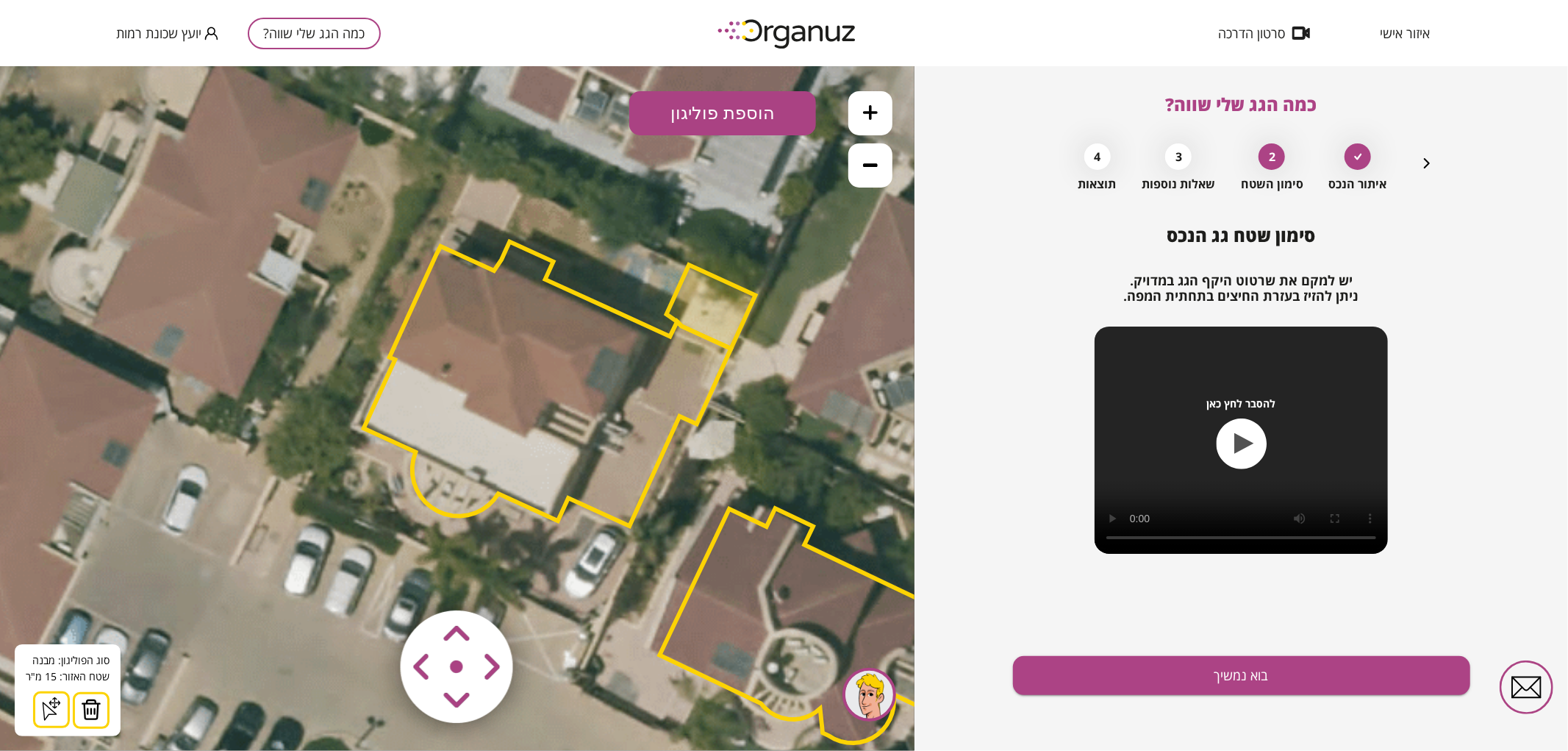
click at [99, 705] on button at bounding box center [91, 710] width 37 height 37
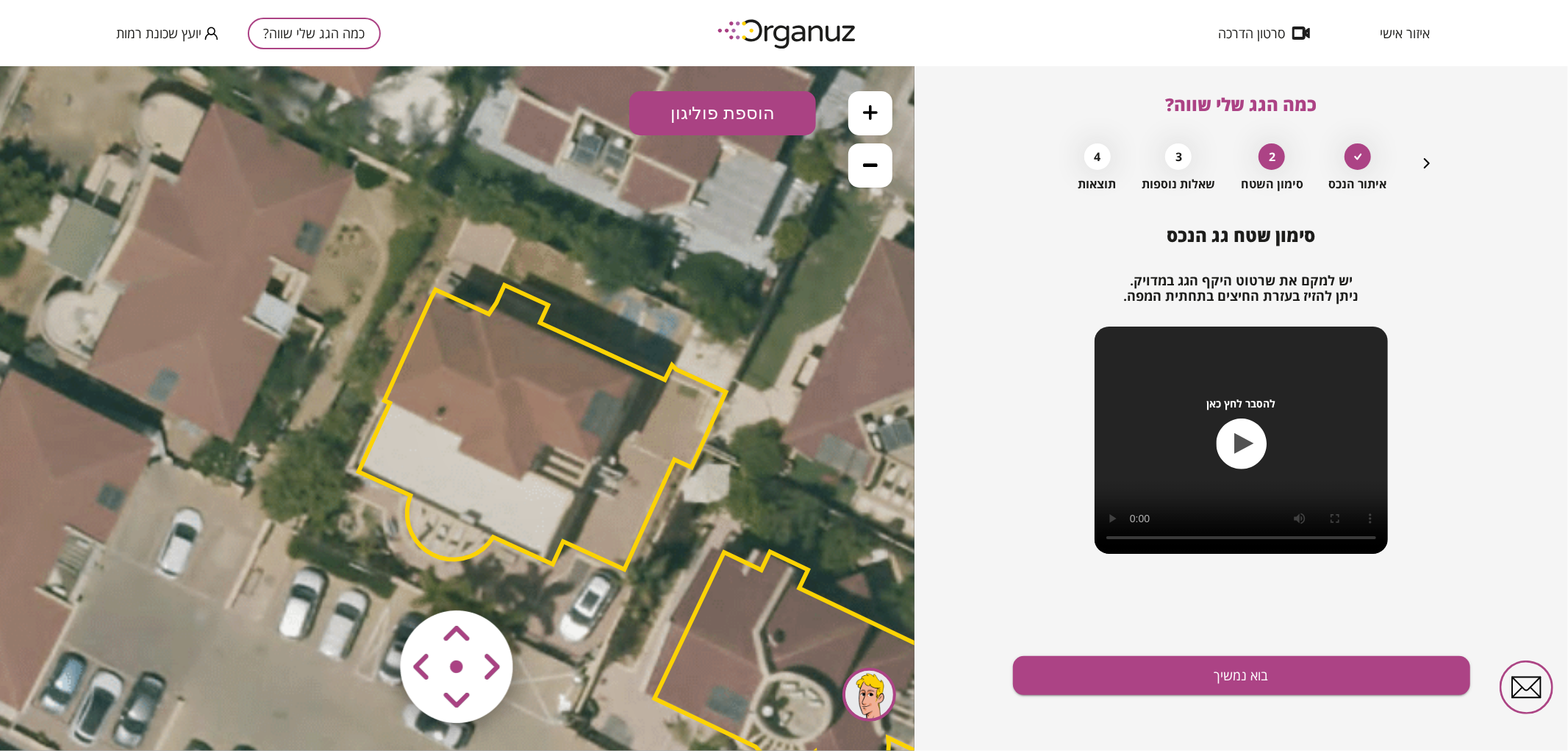
drag, startPoint x: 353, startPoint y: 495, endPoint x: 355, endPoint y: 537, distance: 42.0
click at [355, 537] on icon at bounding box center [664, 533] width 1837 height 1837
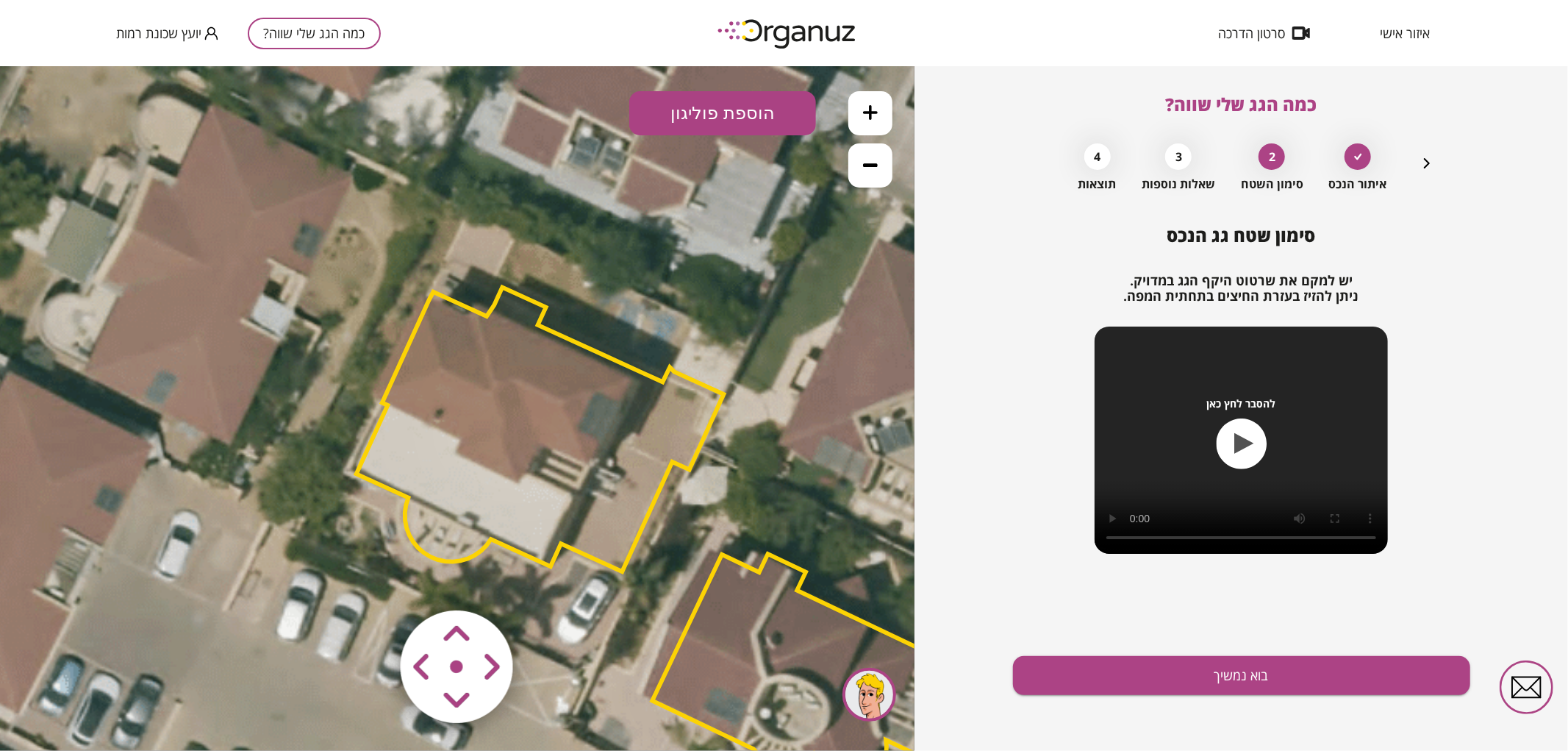
drag, startPoint x: 392, startPoint y: 408, endPoint x: 375, endPoint y: 386, distance: 27.8
click at [375, 386] on polygon at bounding box center [540, 429] width 368 height 284
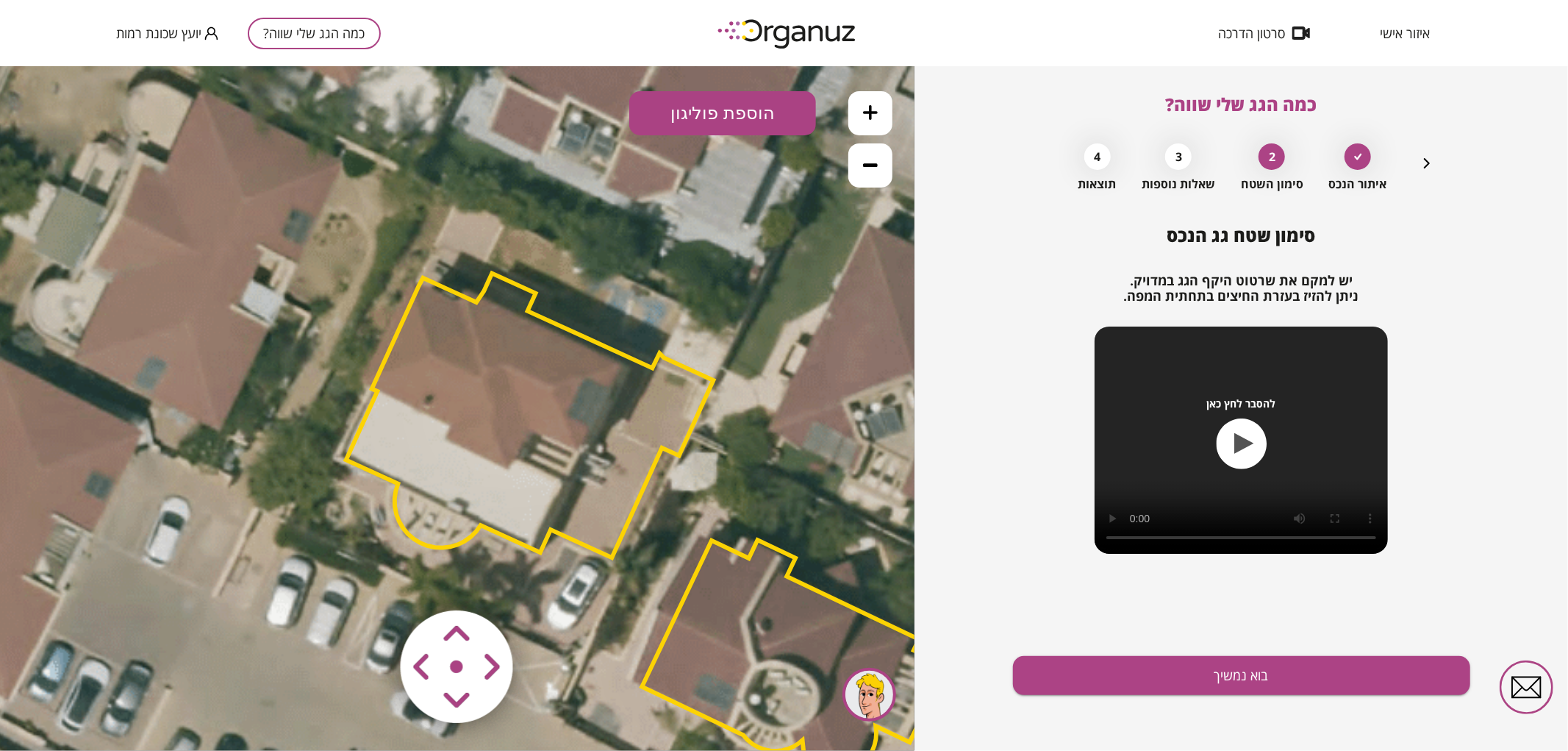
click at [500, 418] on polygon at bounding box center [530, 415] width 368 height 284
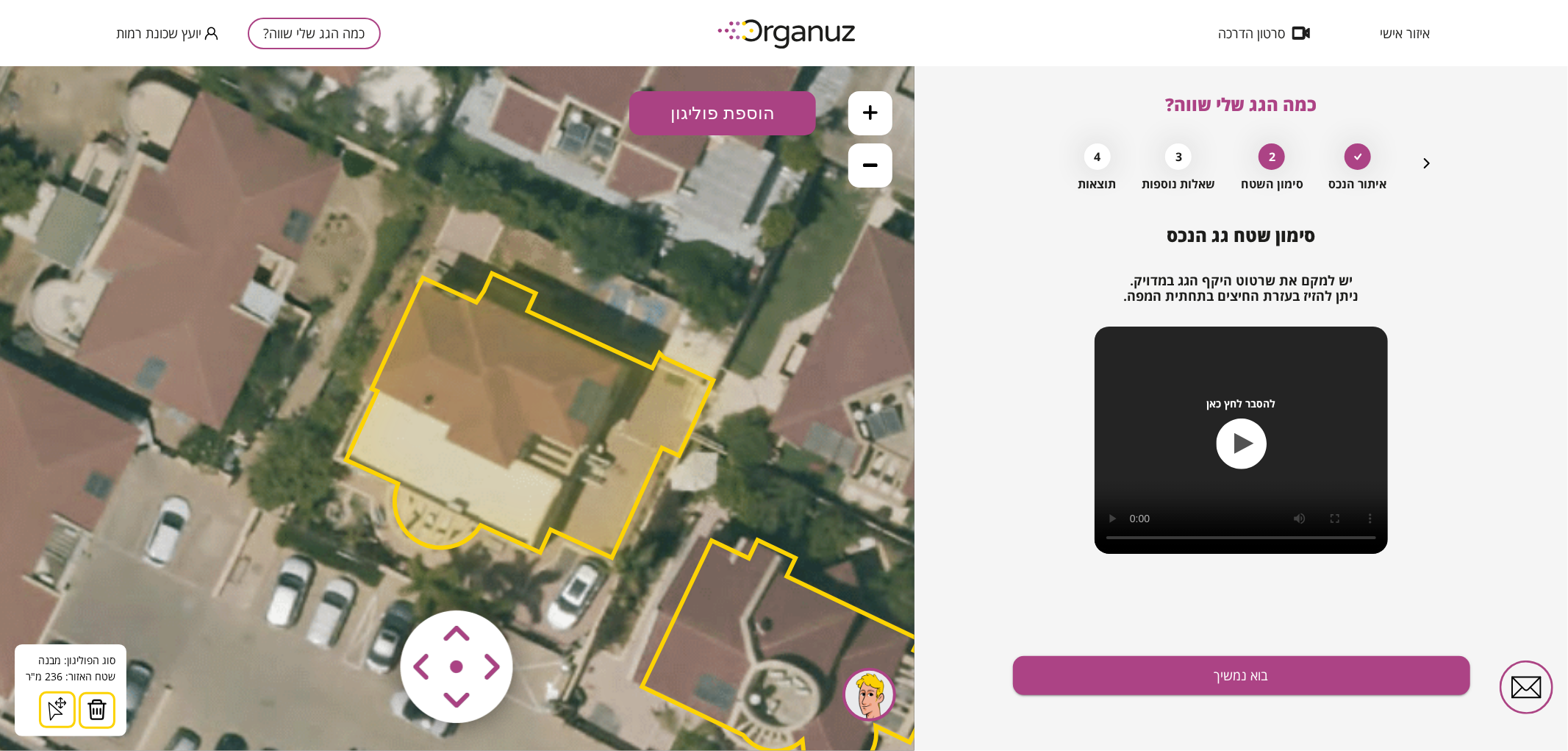
click at [90, 698] on img at bounding box center [97, 708] width 21 height 22
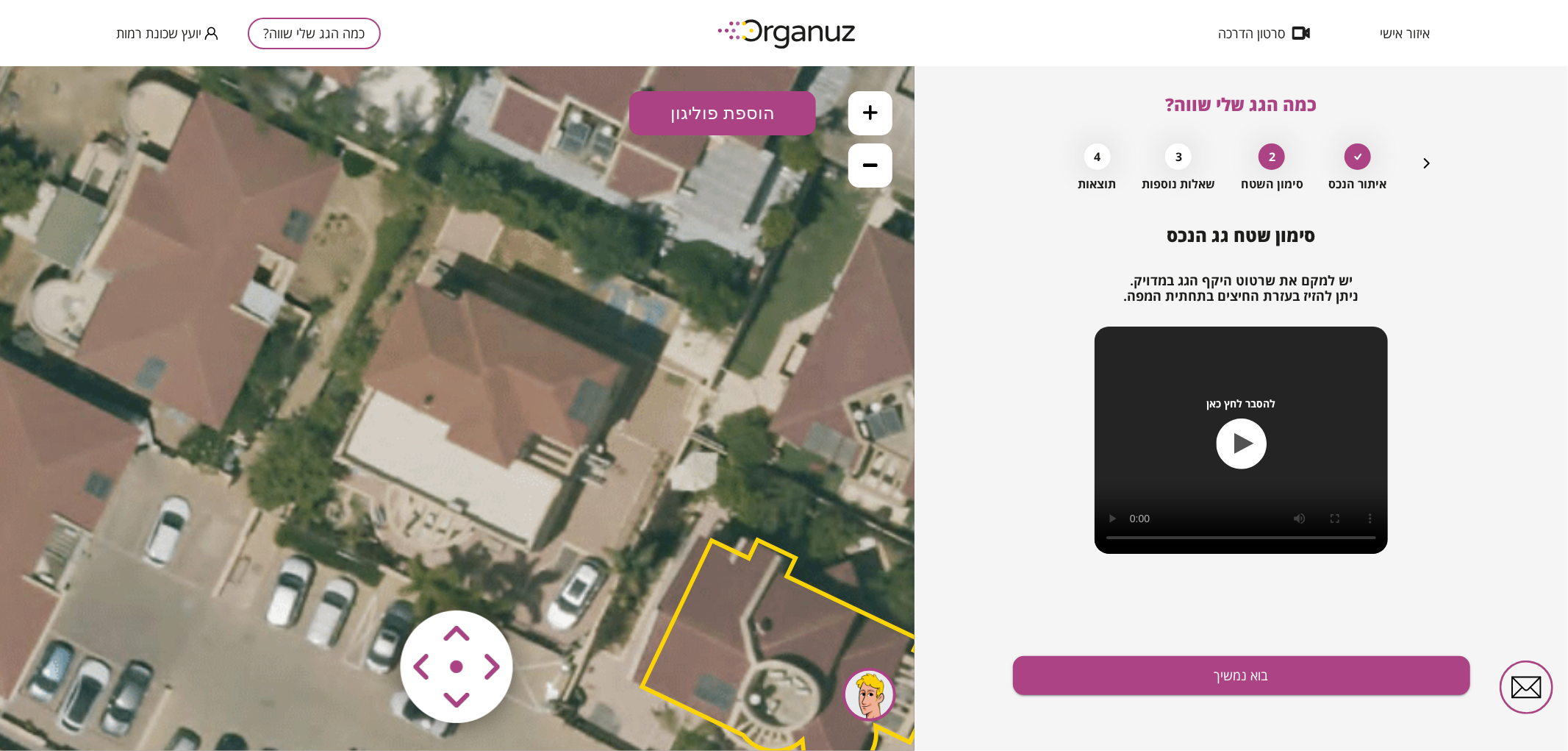
click at [760, 108] on button "הוספת פוליגון" at bounding box center [722, 112] width 186 height 44
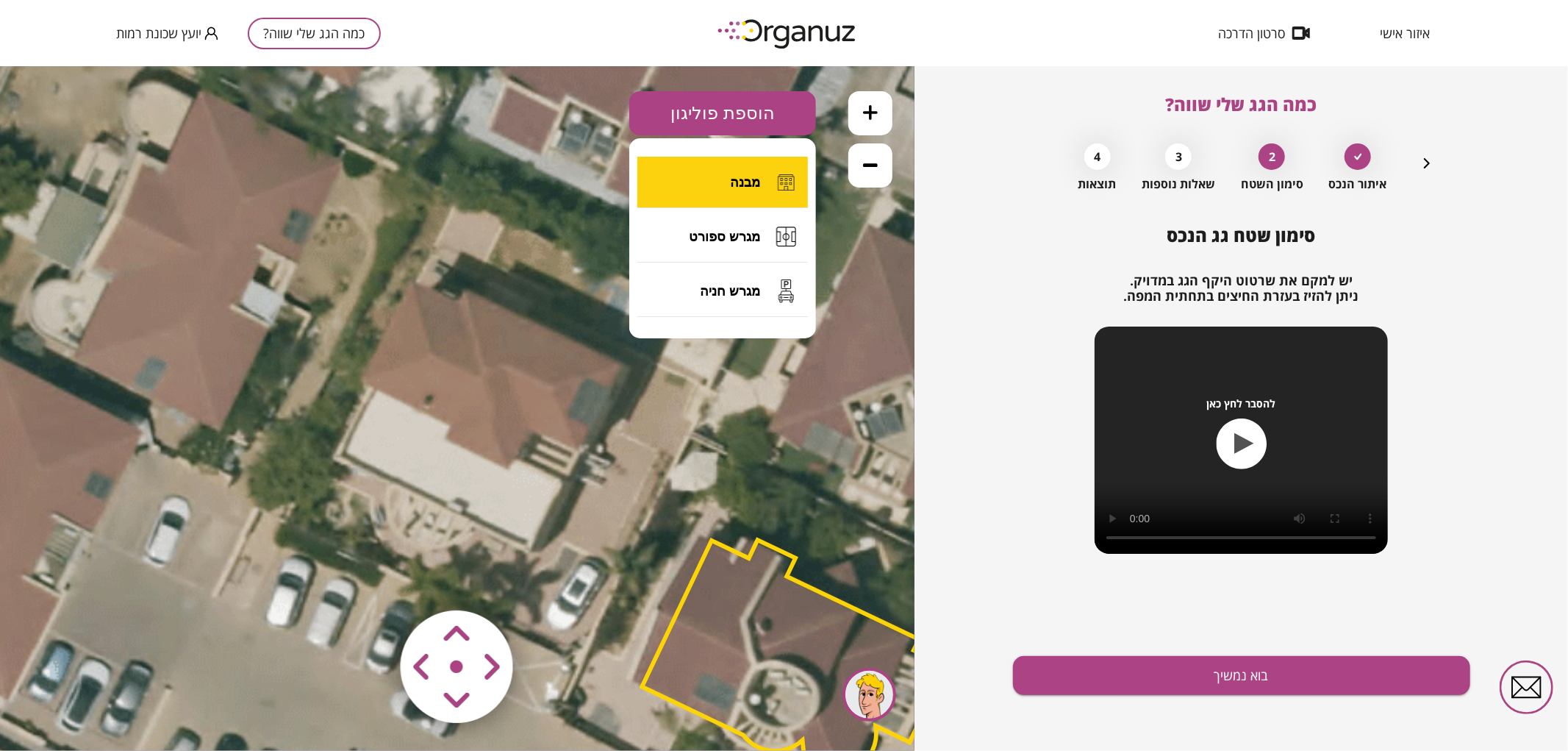
click at [736, 180] on span "מבנה" at bounding box center [745, 181] width 30 height 16
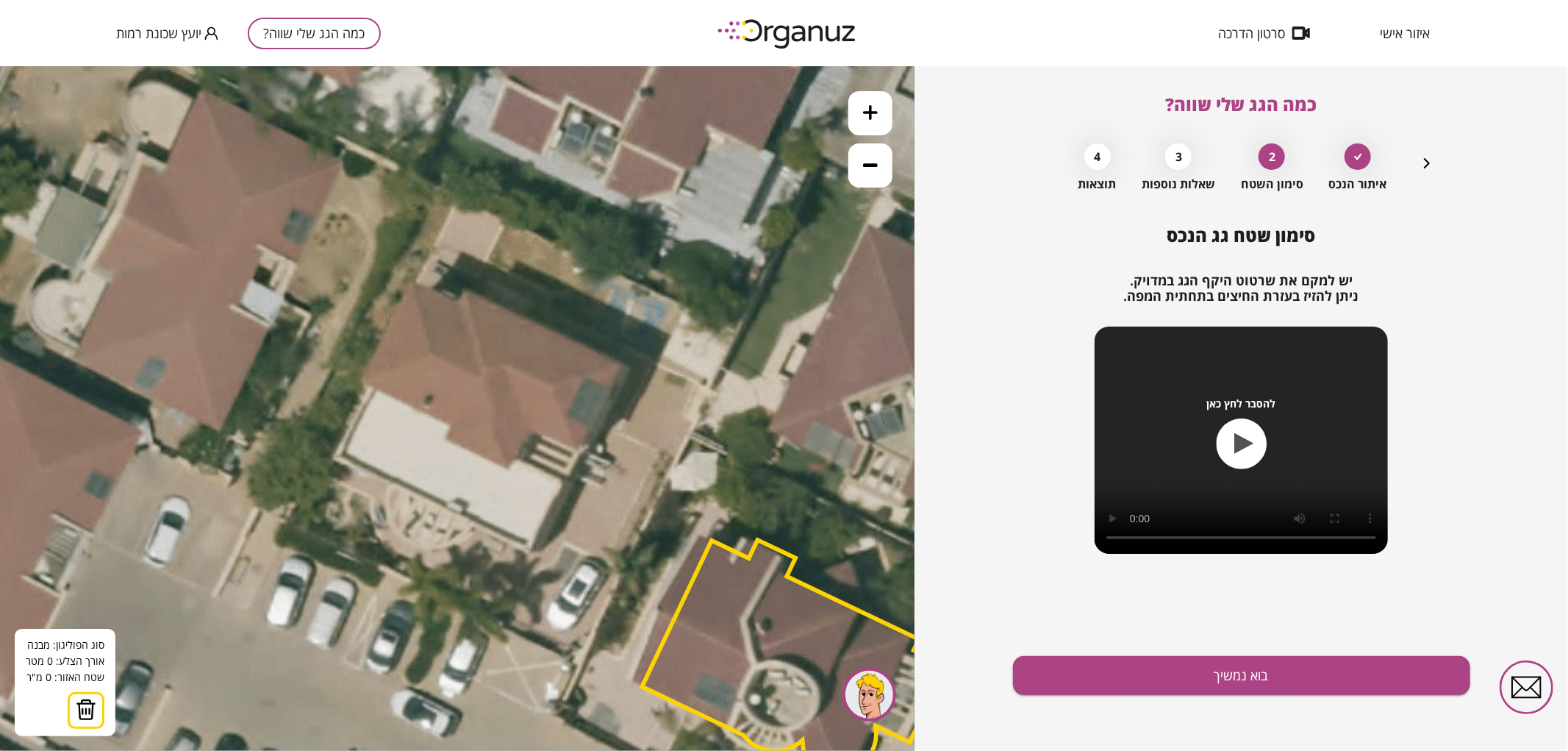
click at [527, 550] on icon at bounding box center [652, 521] width 1837 height 1837
click at [333, 453] on polygon at bounding box center [430, 502] width 193 height 96
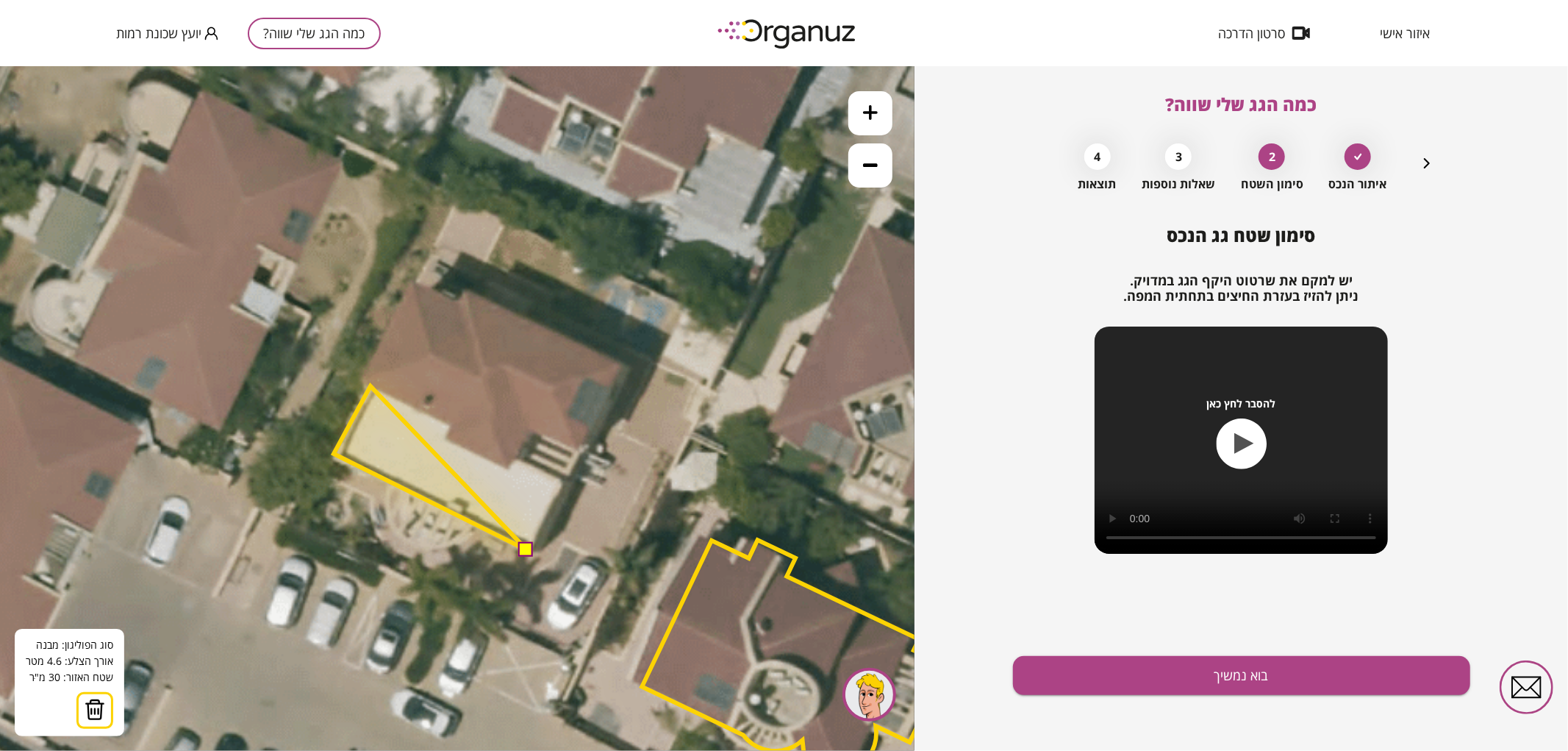
click at [370, 385] on polygon at bounding box center [430, 467] width 193 height 164
click at [361, 382] on polygon at bounding box center [430, 466] width 193 height 168
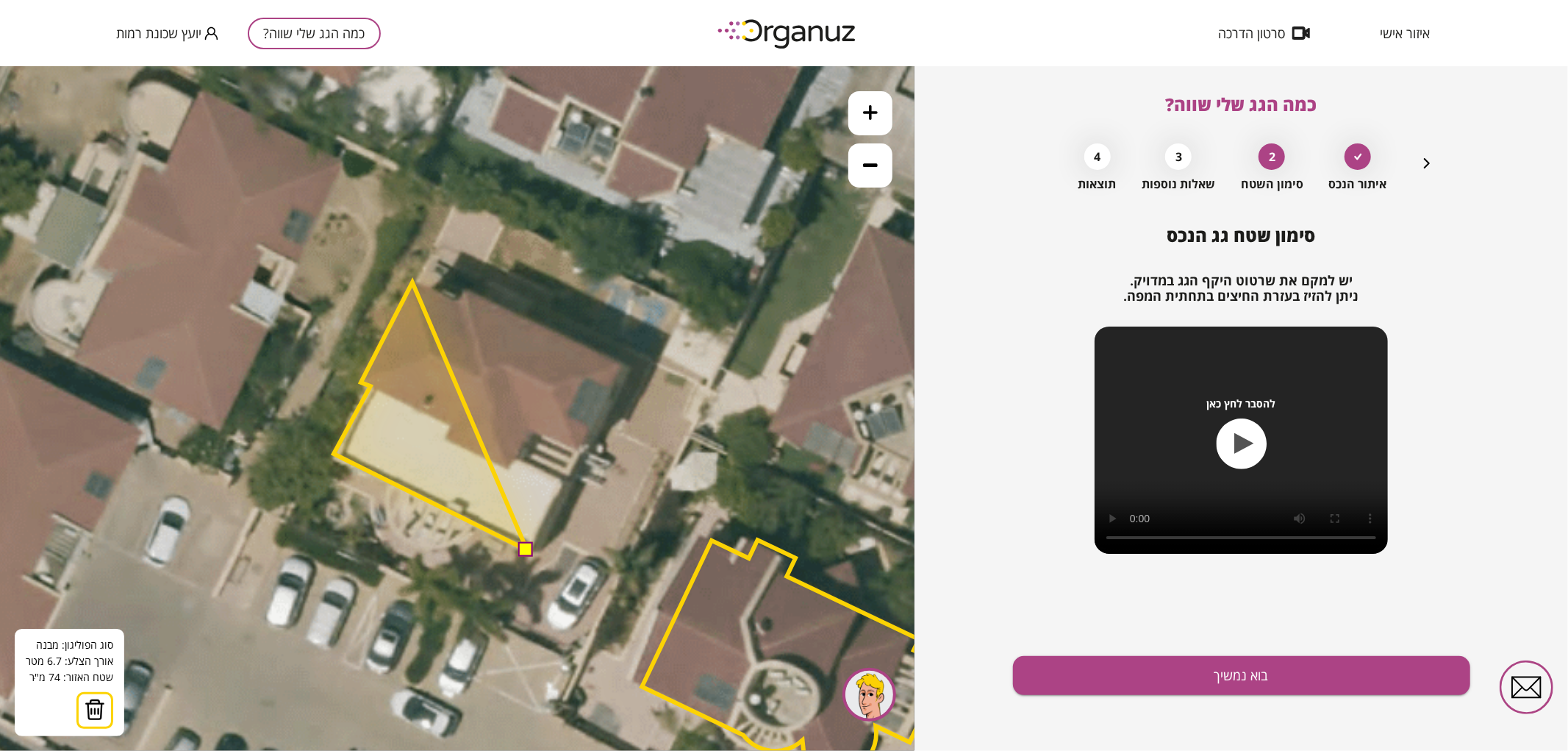
click at [412, 282] on polygon at bounding box center [430, 416] width 193 height 268
click at [459, 302] on polygon at bounding box center [430, 416] width 193 height 268
click at [468, 291] on polygon at bounding box center [430, 416] width 193 height 268
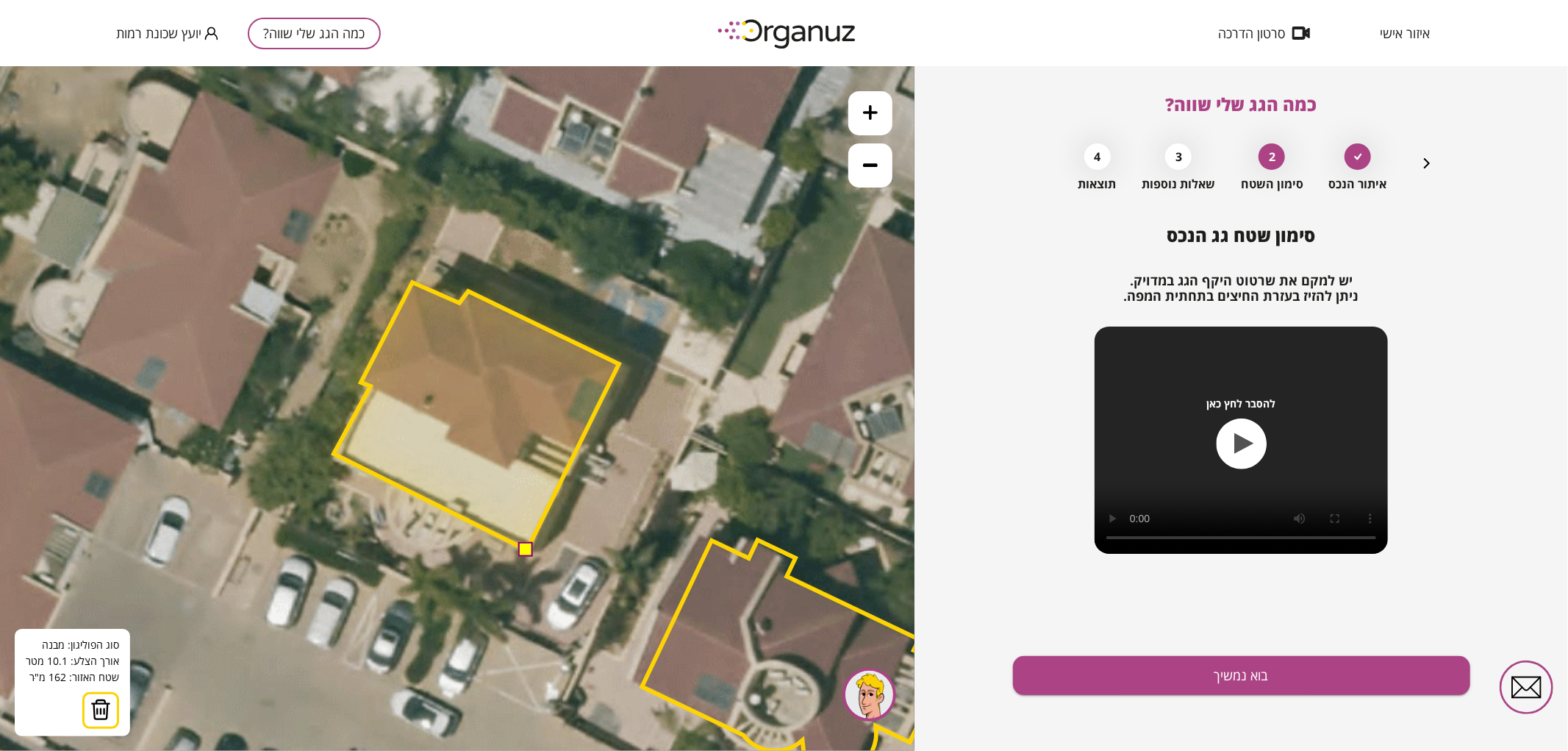
click at [619, 363] on polygon at bounding box center [476, 416] width 285 height 268
click at [528, 546] on button at bounding box center [526, 548] width 15 height 15
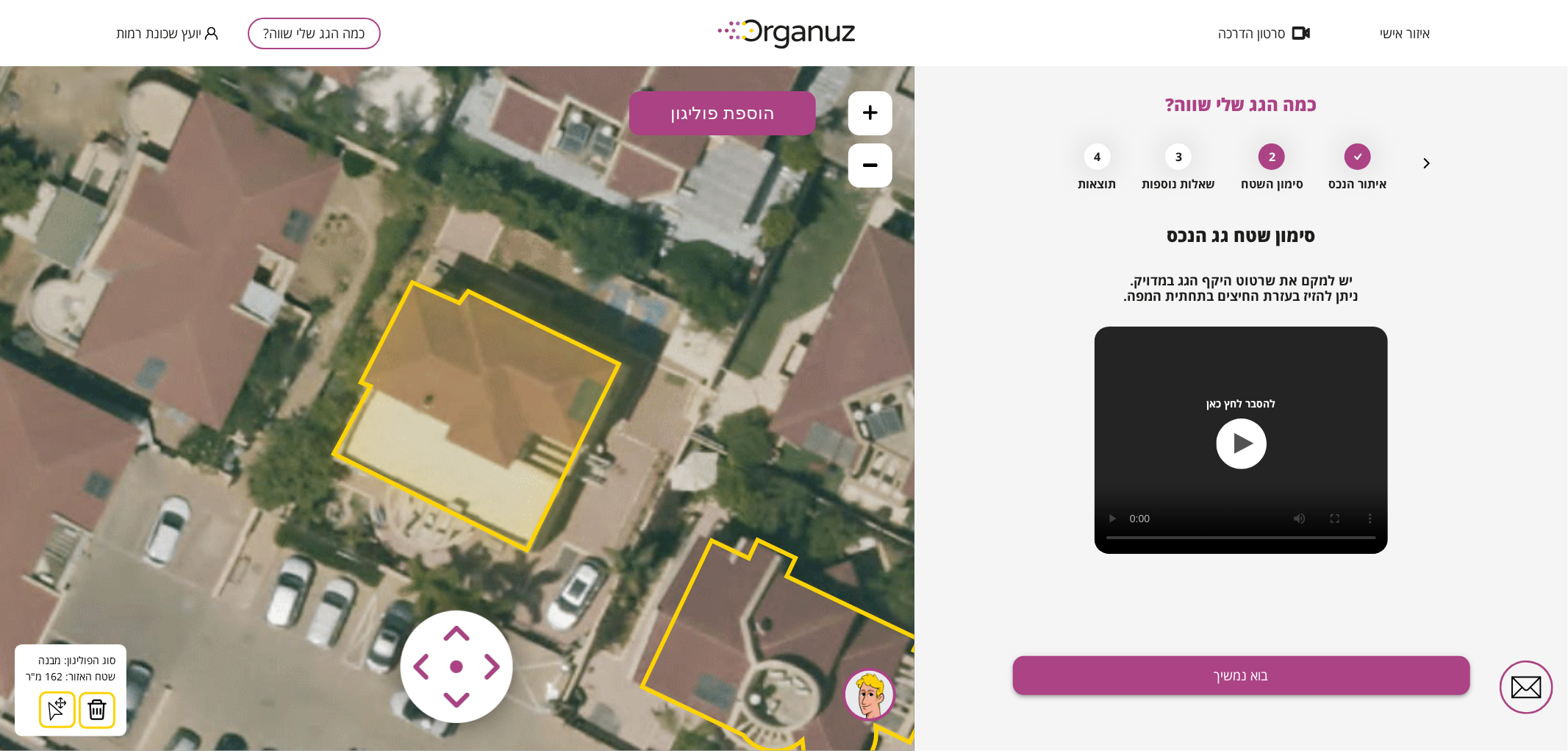
click at [1142, 678] on button "בוא נמשיך" at bounding box center [1242, 675] width 458 height 39
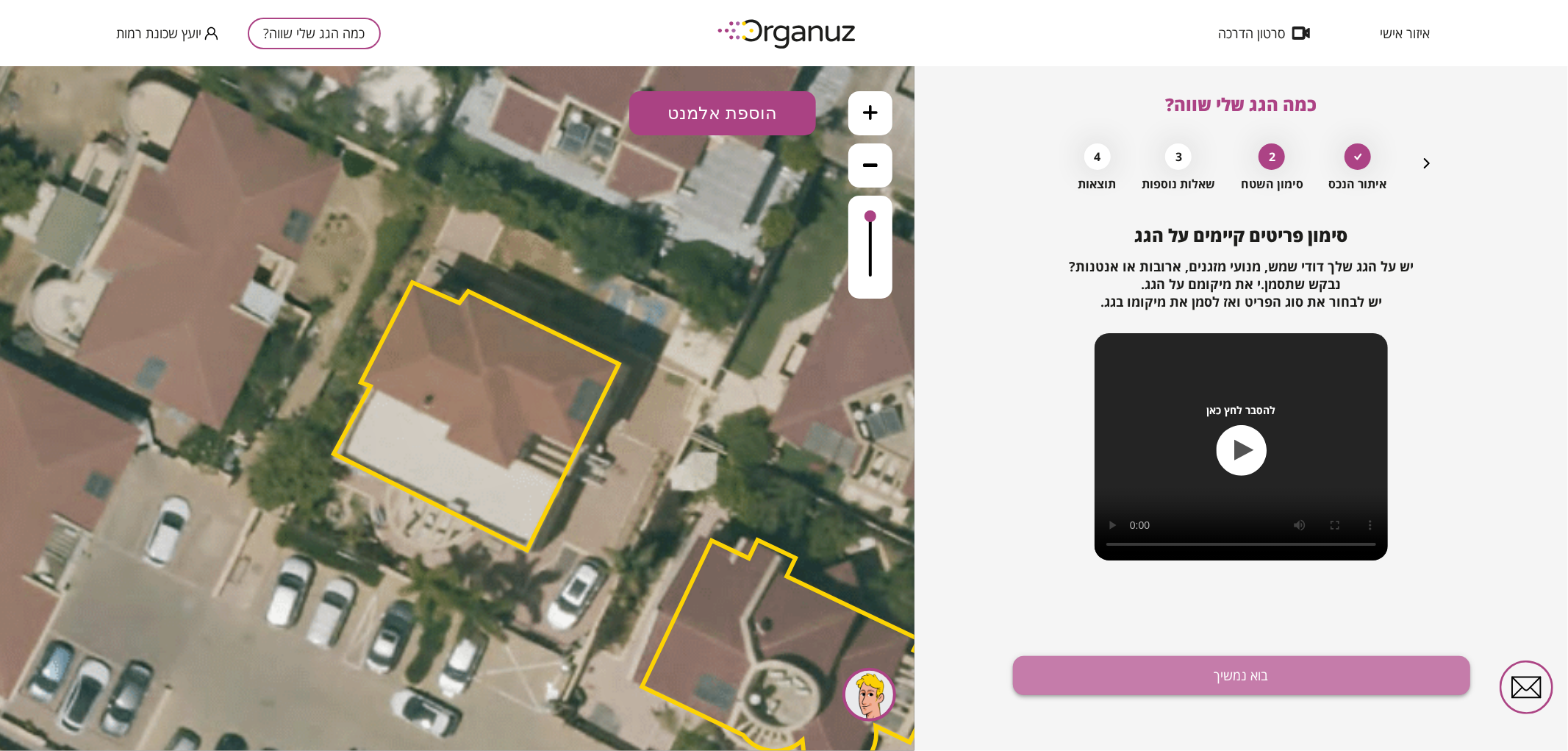
click at [1050, 672] on button "בוא נמשיך" at bounding box center [1242, 675] width 458 height 39
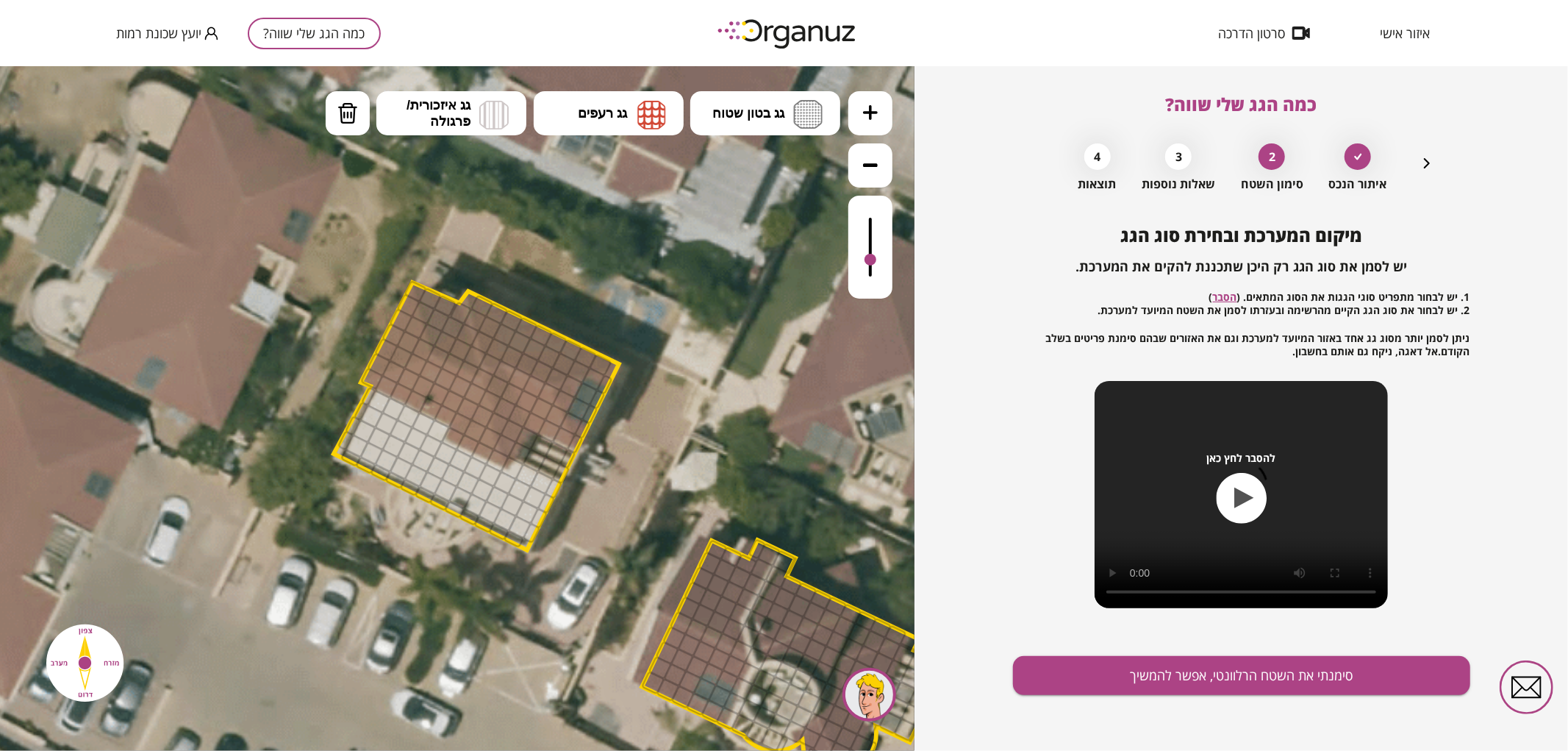
drag, startPoint x: 871, startPoint y: 221, endPoint x: 875, endPoint y: 268, distance: 47.2
click at [875, 264] on div at bounding box center [870, 258] width 11 height 11
click at [806, 117] on img at bounding box center [808, 113] width 30 height 29
click at [792, 162] on div ".st0 { fill: #FFFFFF; } א" at bounding box center [457, 408] width 914 height 684
drag, startPoint x: 368, startPoint y: 398, endPoint x: 515, endPoint y: 486, distance: 171.3
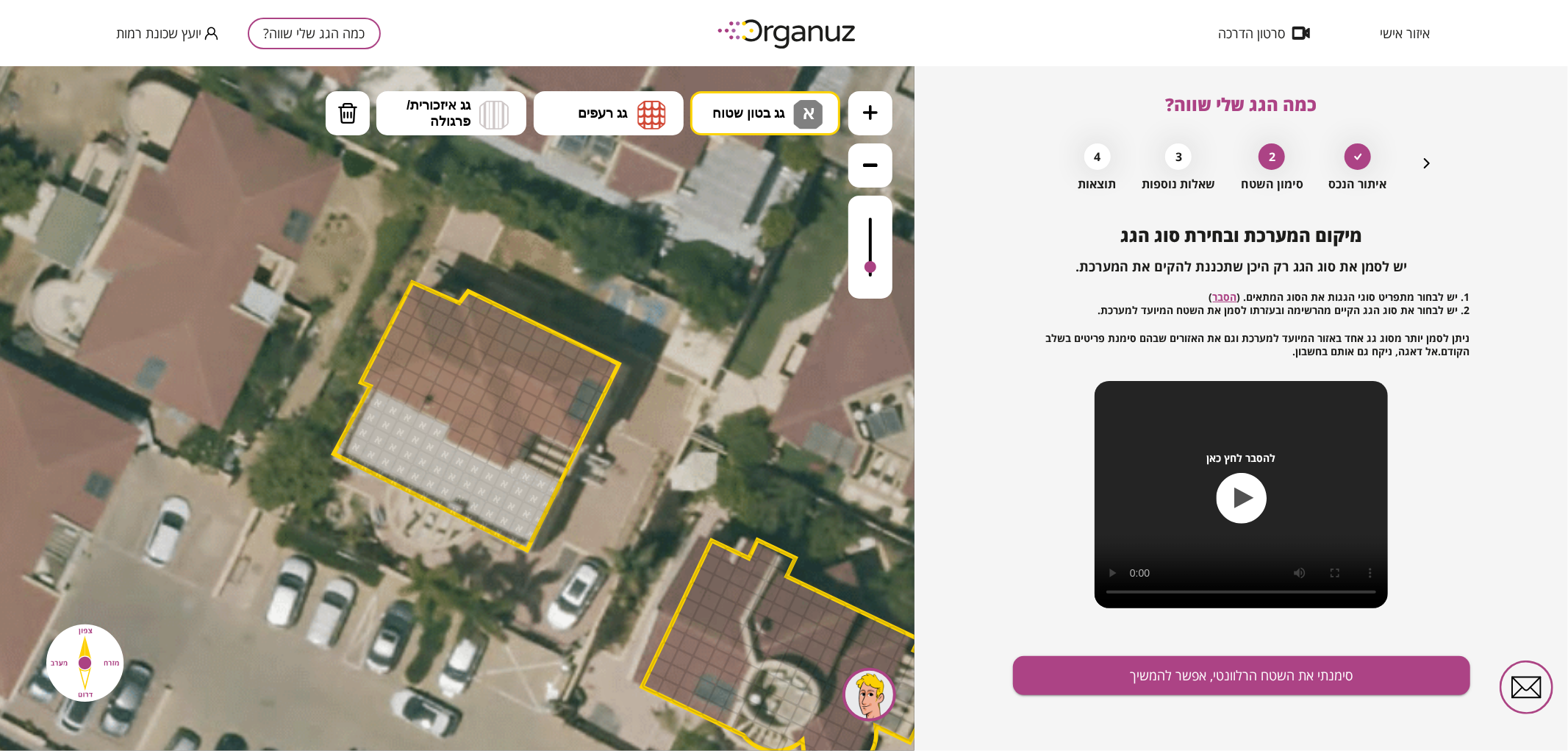
click at [605, 122] on button "גג רעפים" at bounding box center [608, 112] width 150 height 44
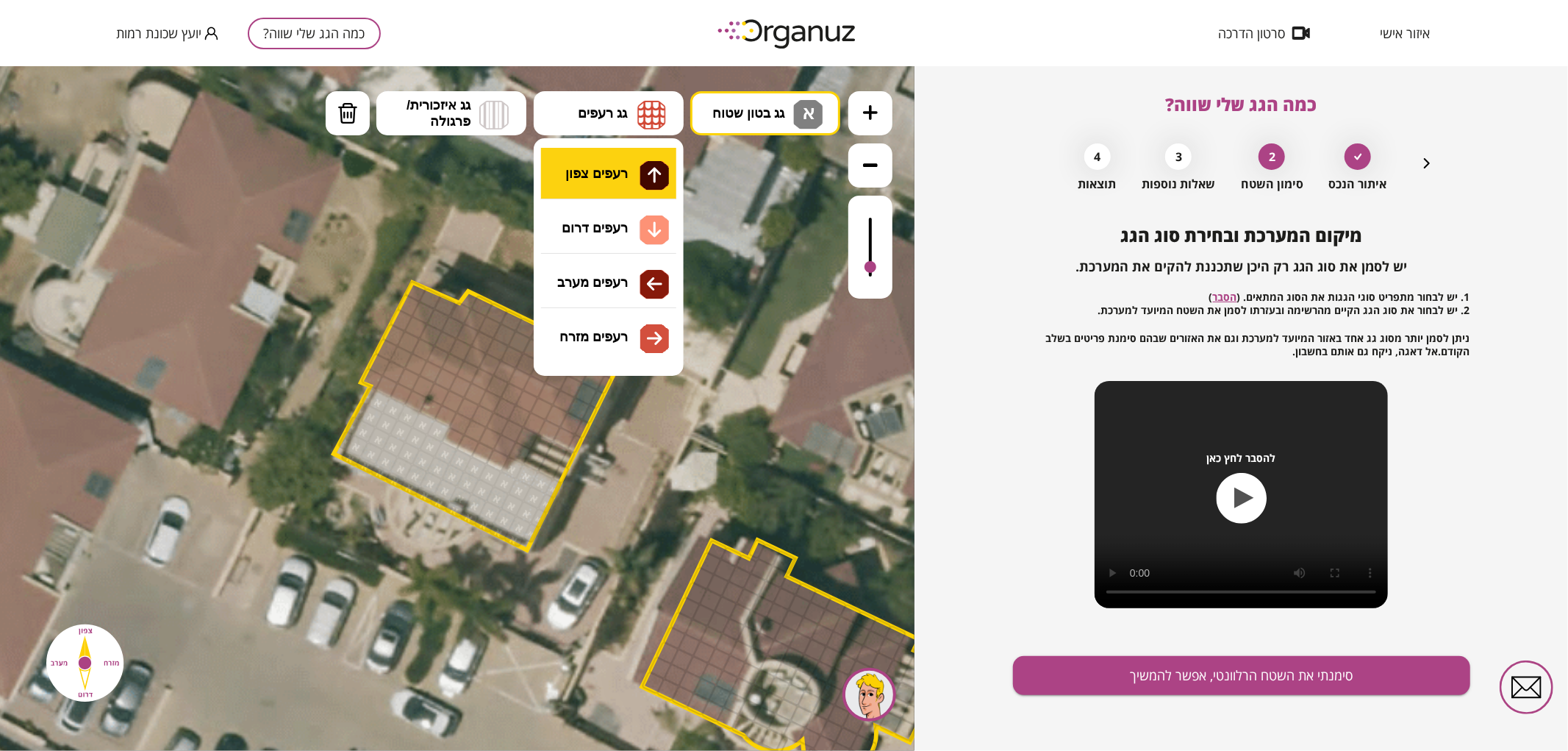
click at [614, 169] on div ".st0 { fill: #FFFFFF; } א" at bounding box center [457, 408] width 914 height 684
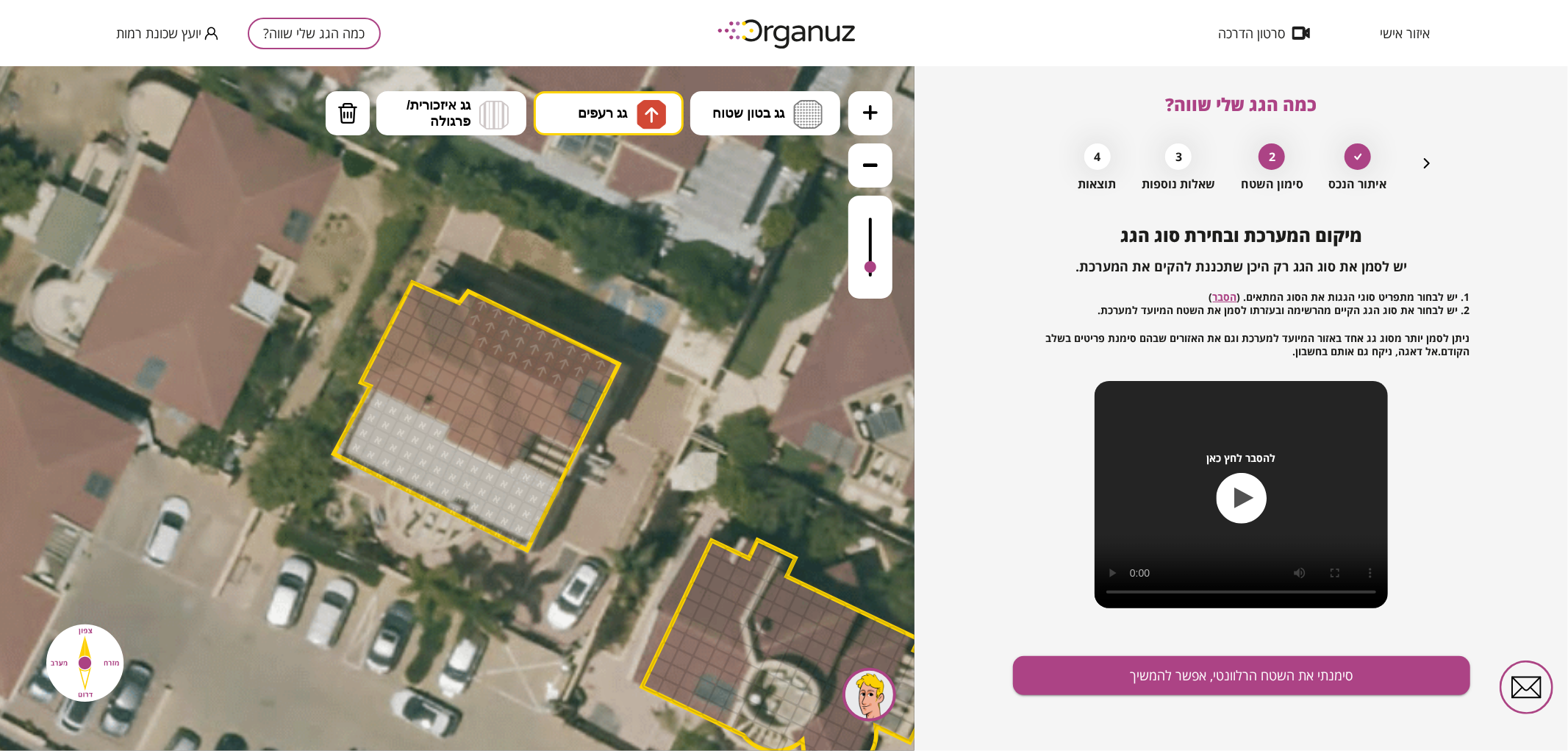
drag, startPoint x: 476, startPoint y: 304, endPoint x: 472, endPoint y: 290, distance: 14.6
click at [472, 290] on div ".st0 { fill: #FFFFFF; }" at bounding box center [652, 521] width 1837 height 1837
click at [642, 111] on img at bounding box center [652, 114] width 30 height 30
click at [642, 221] on div ".st0 { fill: #FFFFFF; } א" at bounding box center [457, 408] width 914 height 684
drag, startPoint x: 374, startPoint y: 379, endPoint x: 459, endPoint y: 407, distance: 89.5
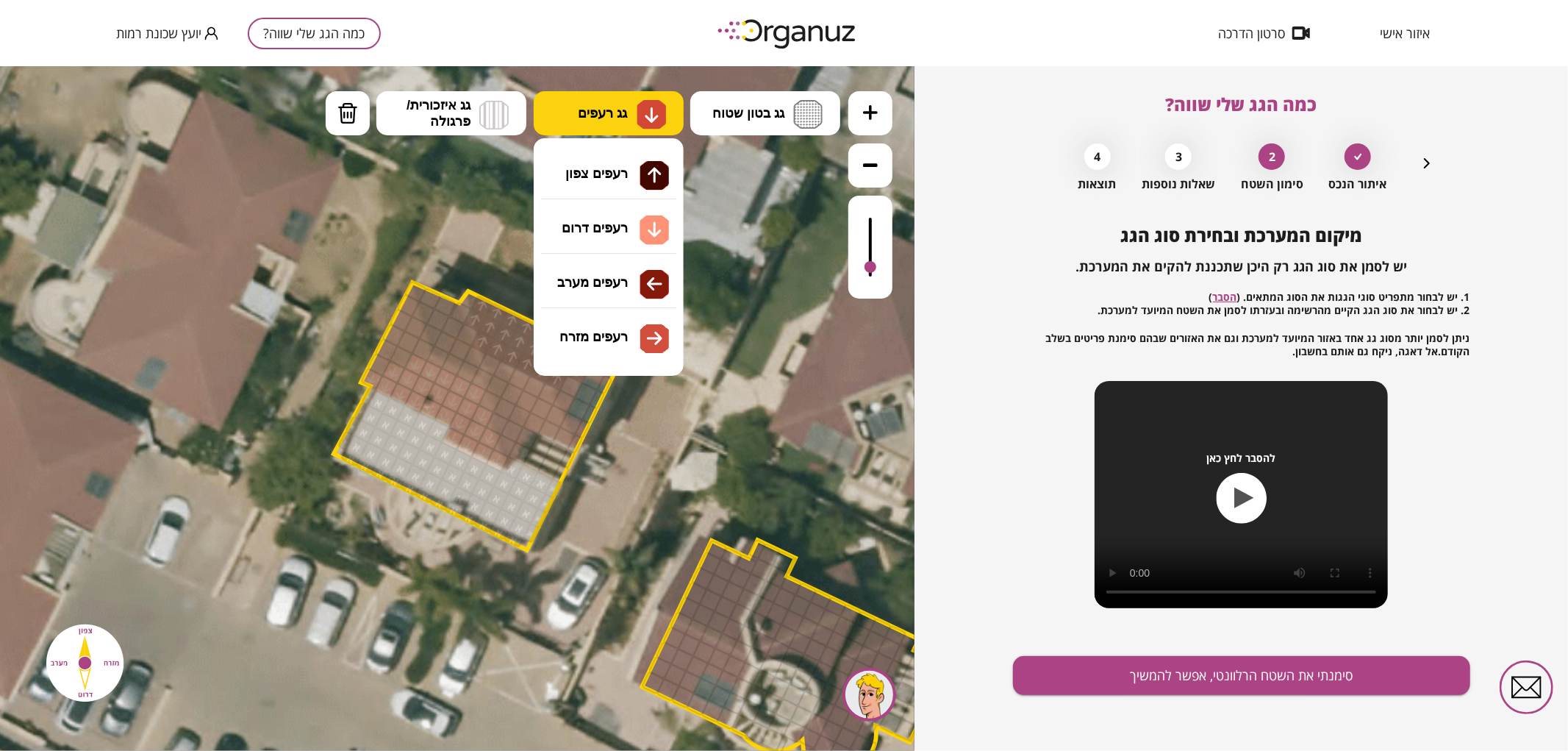
click at [570, 120] on button "גג רעפים" at bounding box center [608, 112] width 150 height 44
click at [581, 303] on div ".st0 { fill: #FFFFFF; } א" at bounding box center [457, 408] width 914 height 684
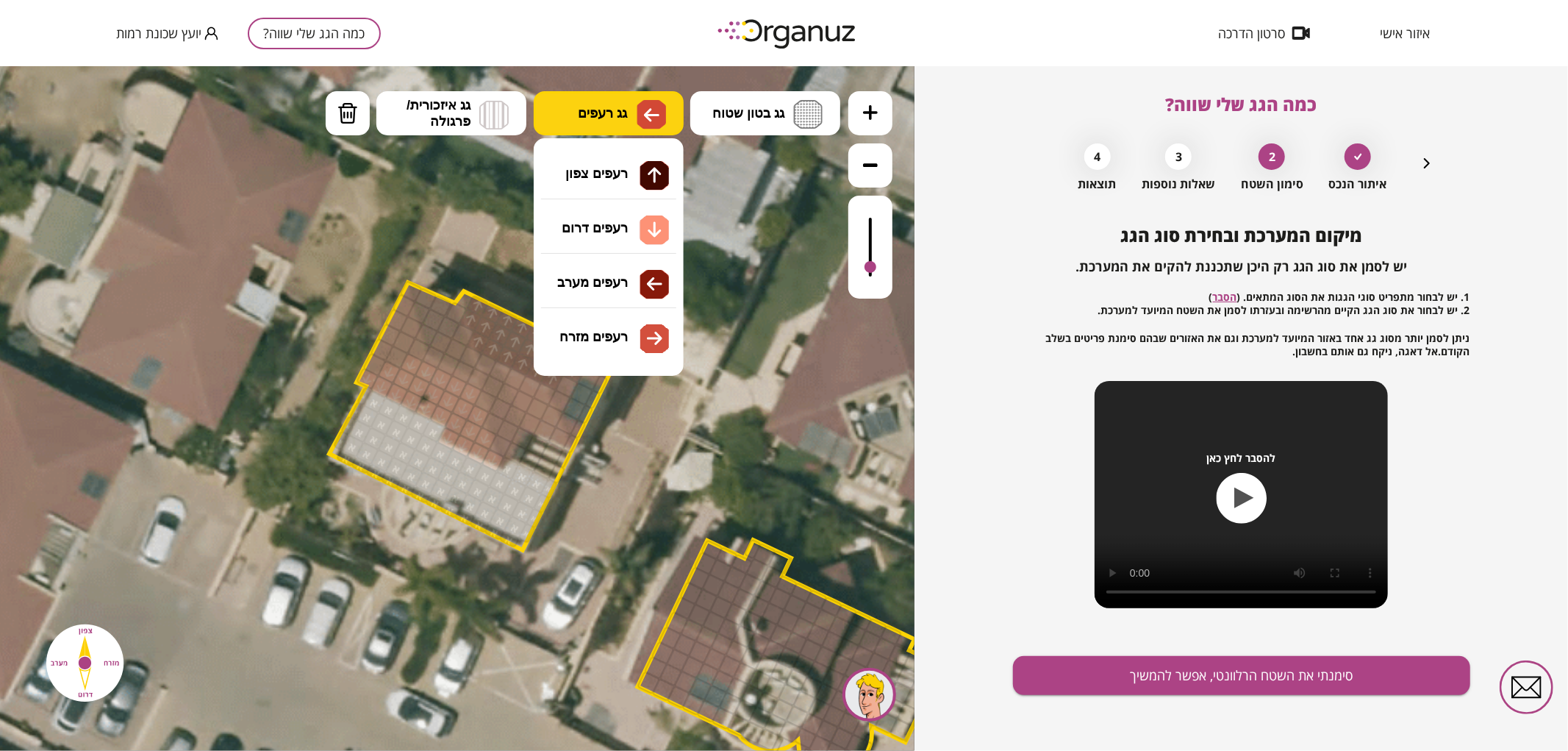
click at [609, 120] on span "גג רעפים" at bounding box center [602, 112] width 49 height 16
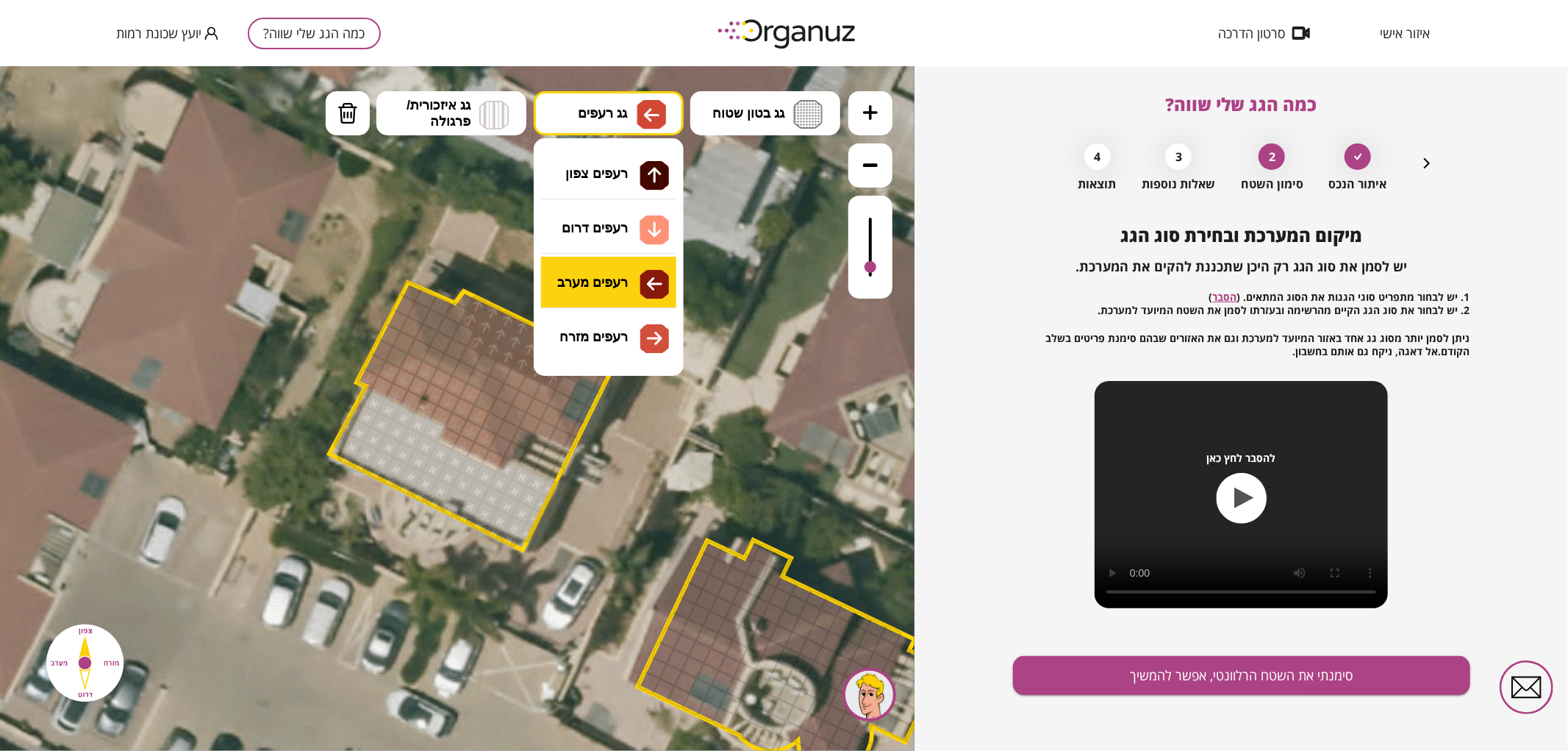
click at [589, 284] on div ".st0 { fill: #FFFFFF; } א" at bounding box center [457, 408] width 914 height 684
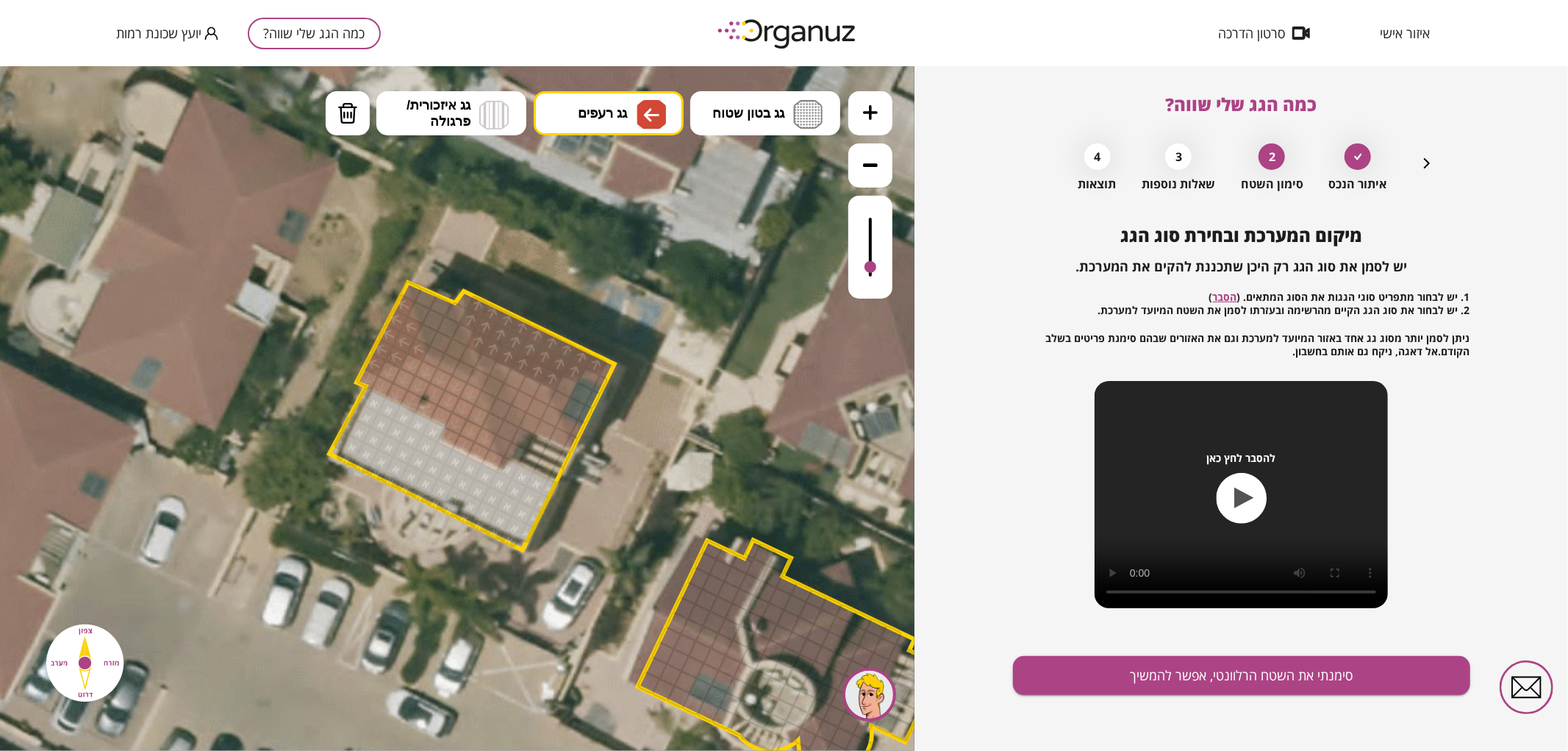
drag, startPoint x: 369, startPoint y: 365, endPoint x: 412, endPoint y: 345, distance: 47.4
click at [598, 101] on button "גג רעפים" at bounding box center [608, 112] width 150 height 44
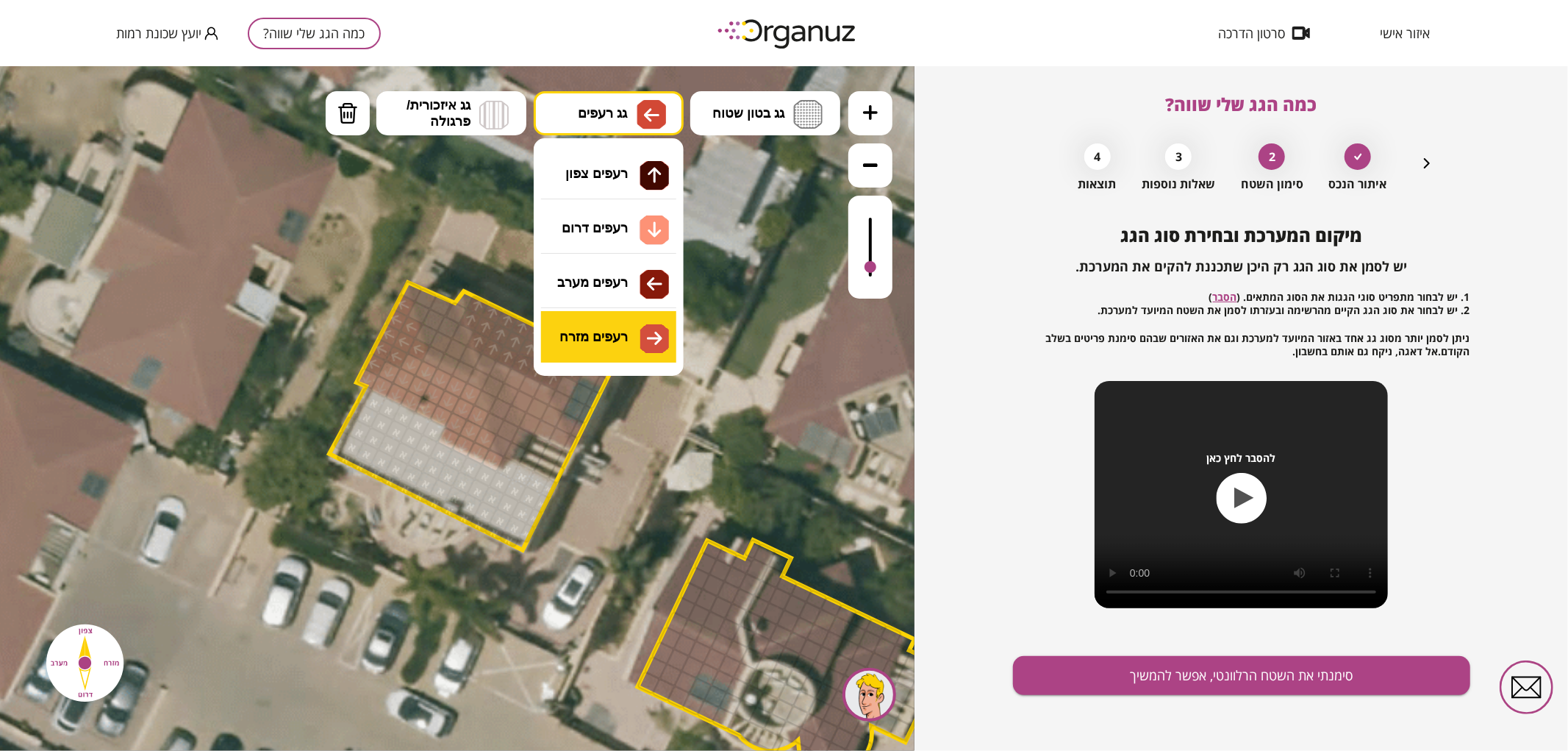
click at [615, 340] on div ".st0 { fill: #FFFFFF; } א" at bounding box center [457, 408] width 914 height 684
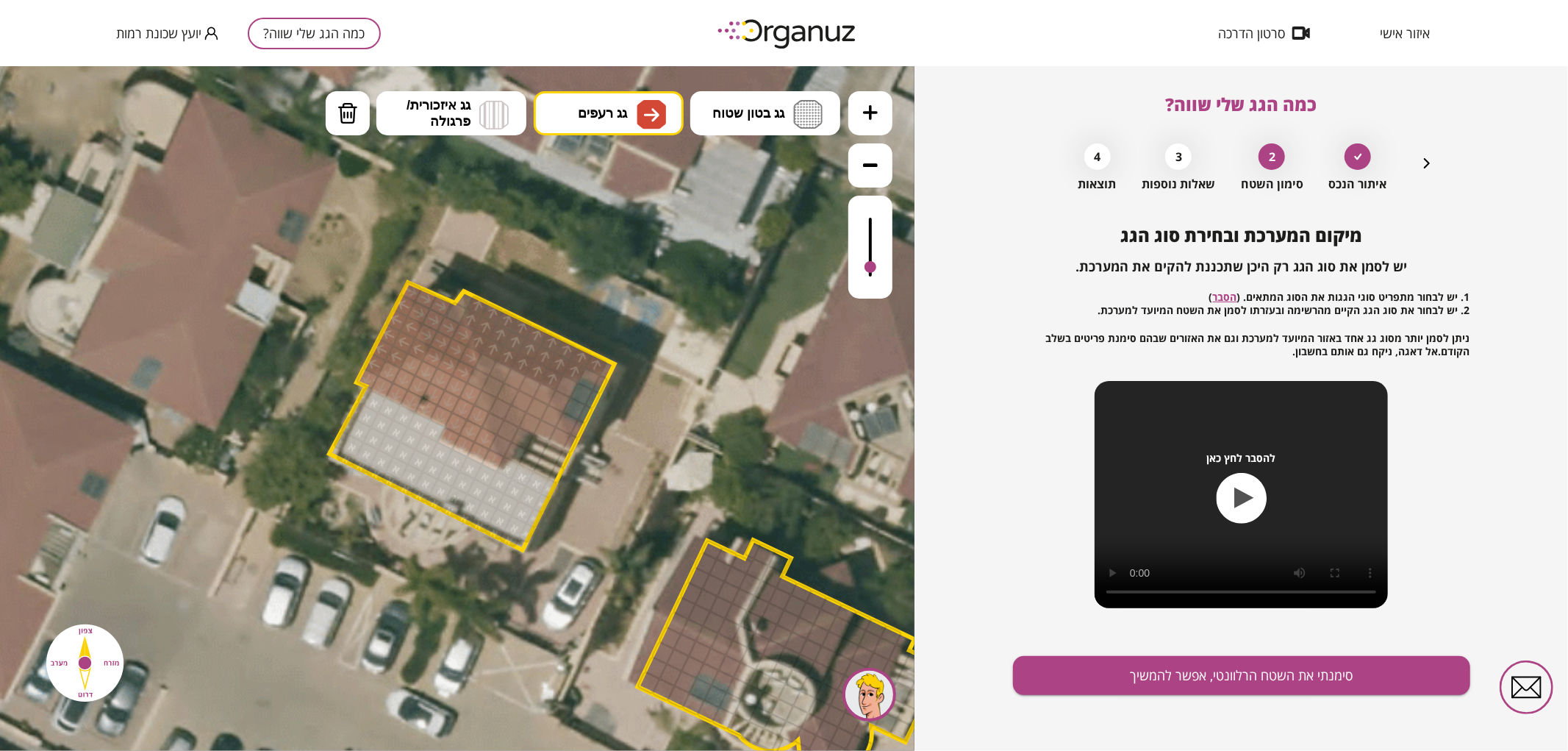
drag, startPoint x: 416, startPoint y: 290, endPoint x: 436, endPoint y: 301, distance: 22.8
drag, startPoint x: 449, startPoint y: 314, endPoint x: 488, endPoint y: 353, distance: 55.2
click at [449, 313] on div at bounding box center [457, 312] width 23 height 24
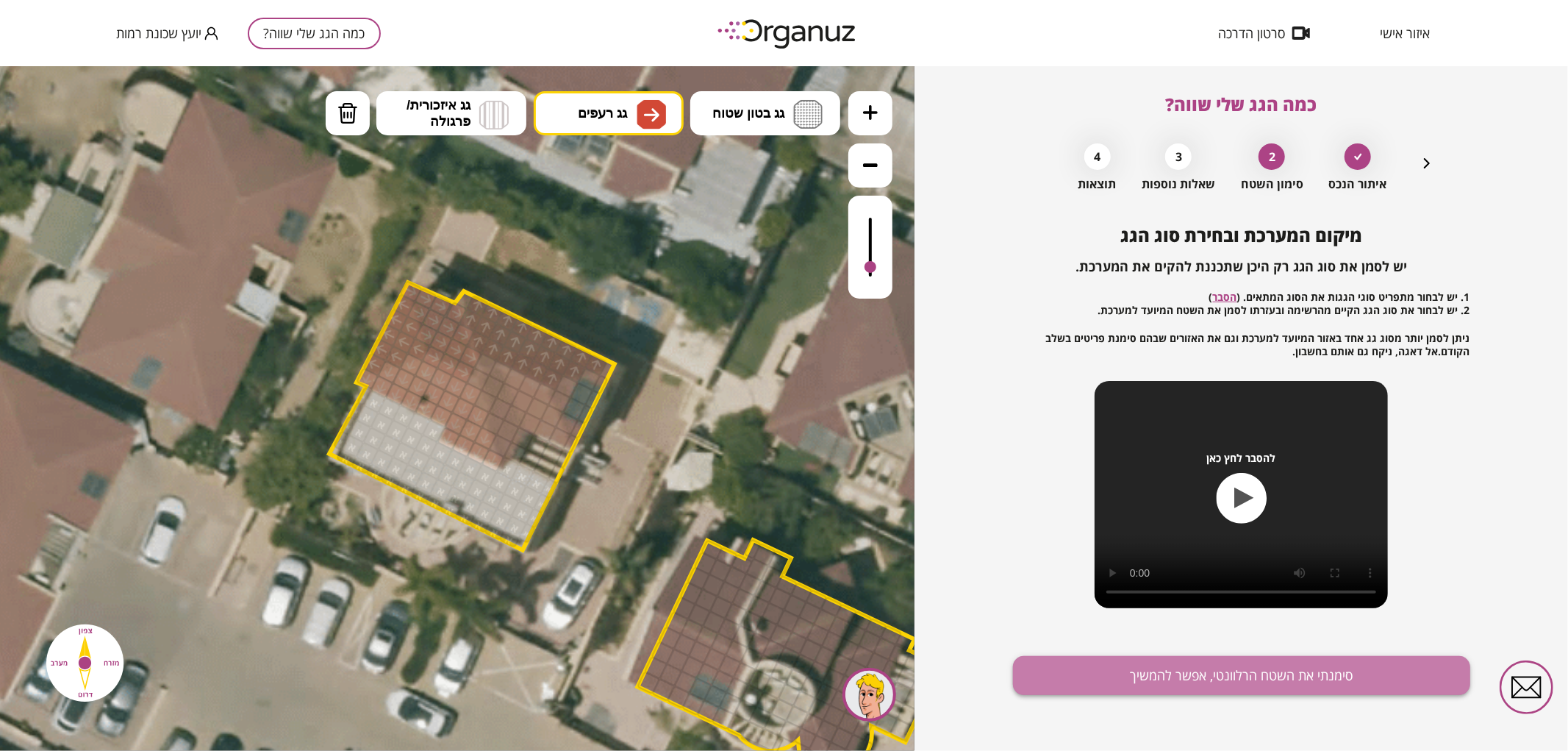
click at [1180, 675] on button "סימנתי את השטח הרלוונטי, אפשר להמשיך" at bounding box center [1242, 675] width 458 height 39
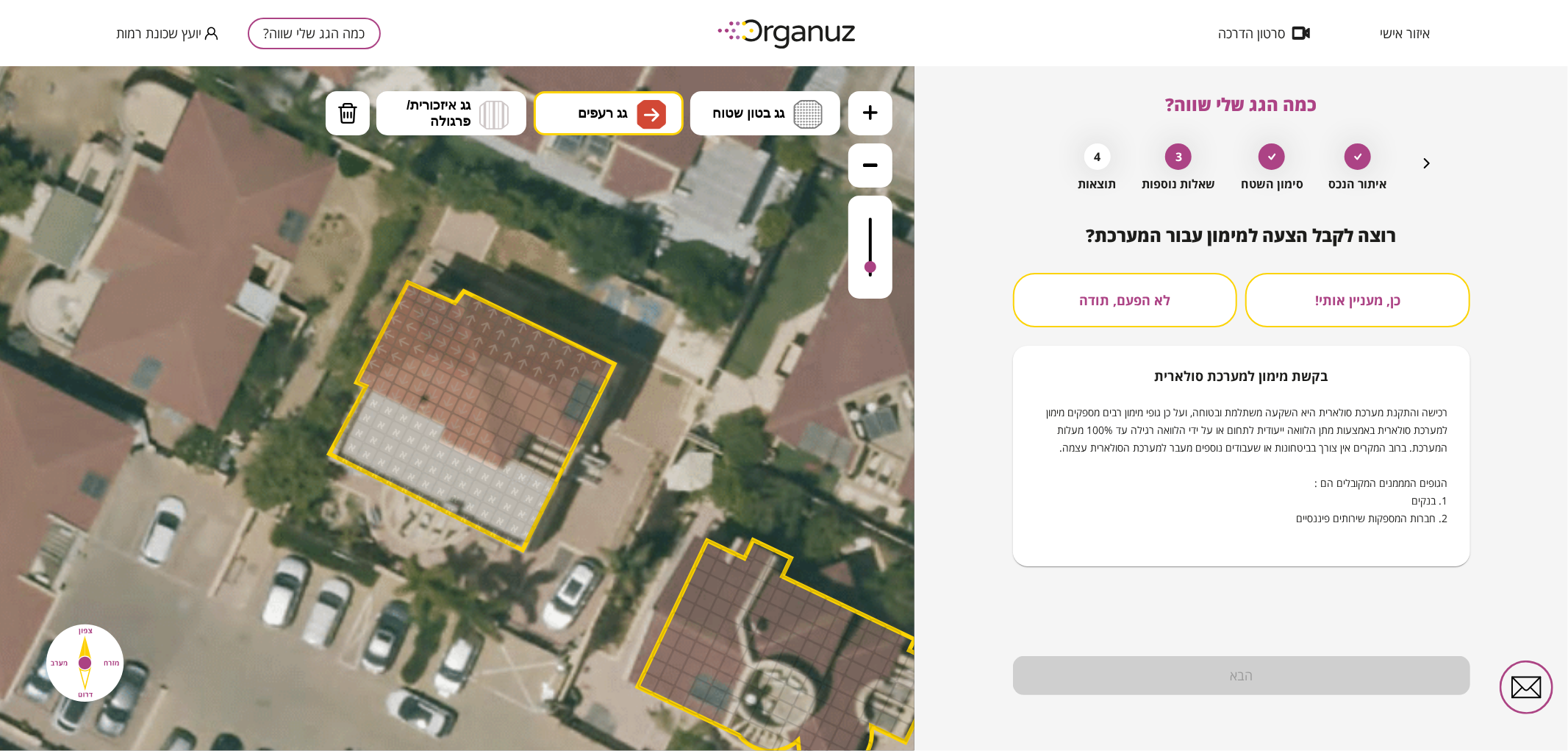
click at [1180, 303] on button "לא הפעם, תודה" at bounding box center [1125, 300] width 225 height 54
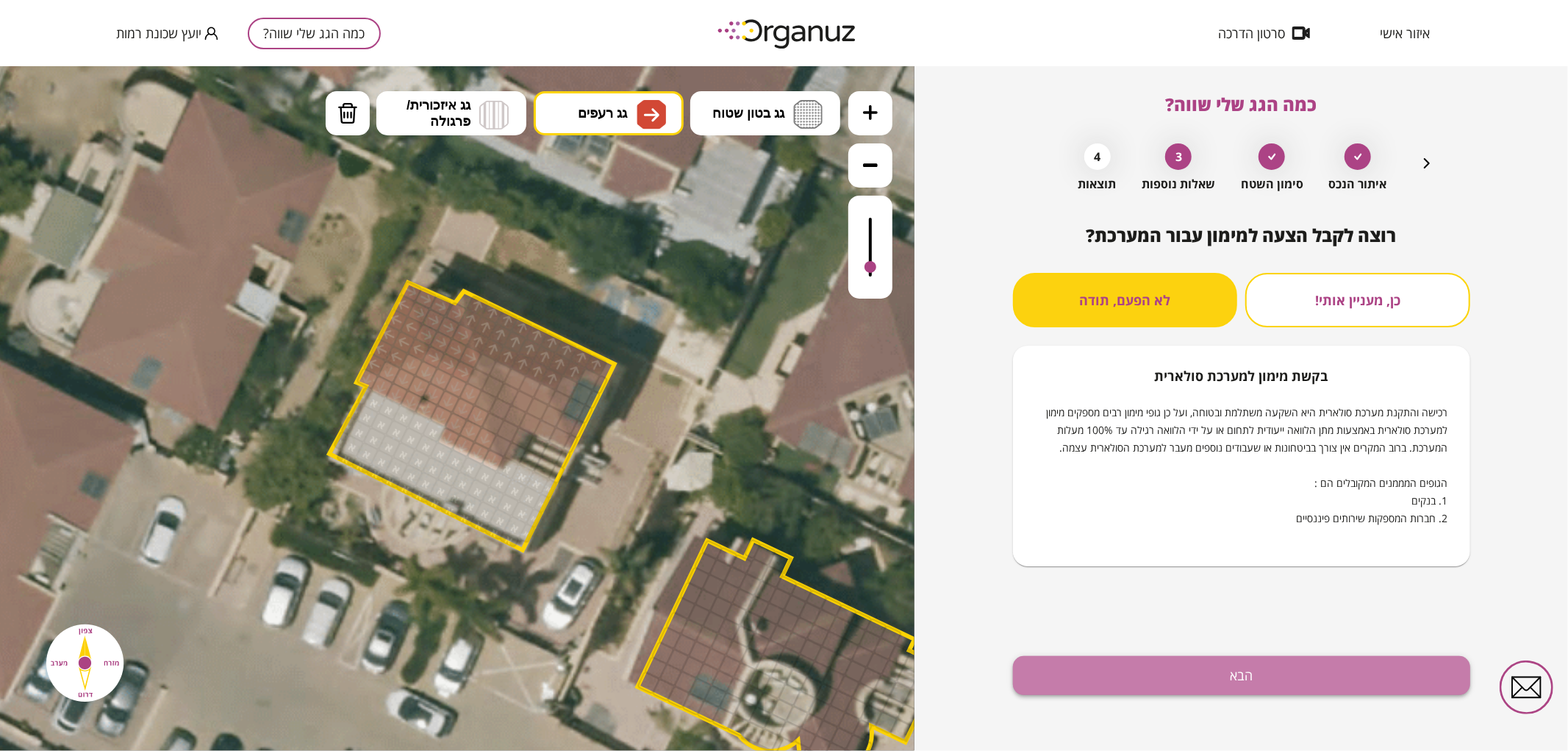
click at [1278, 663] on button "הבא" at bounding box center [1242, 675] width 458 height 39
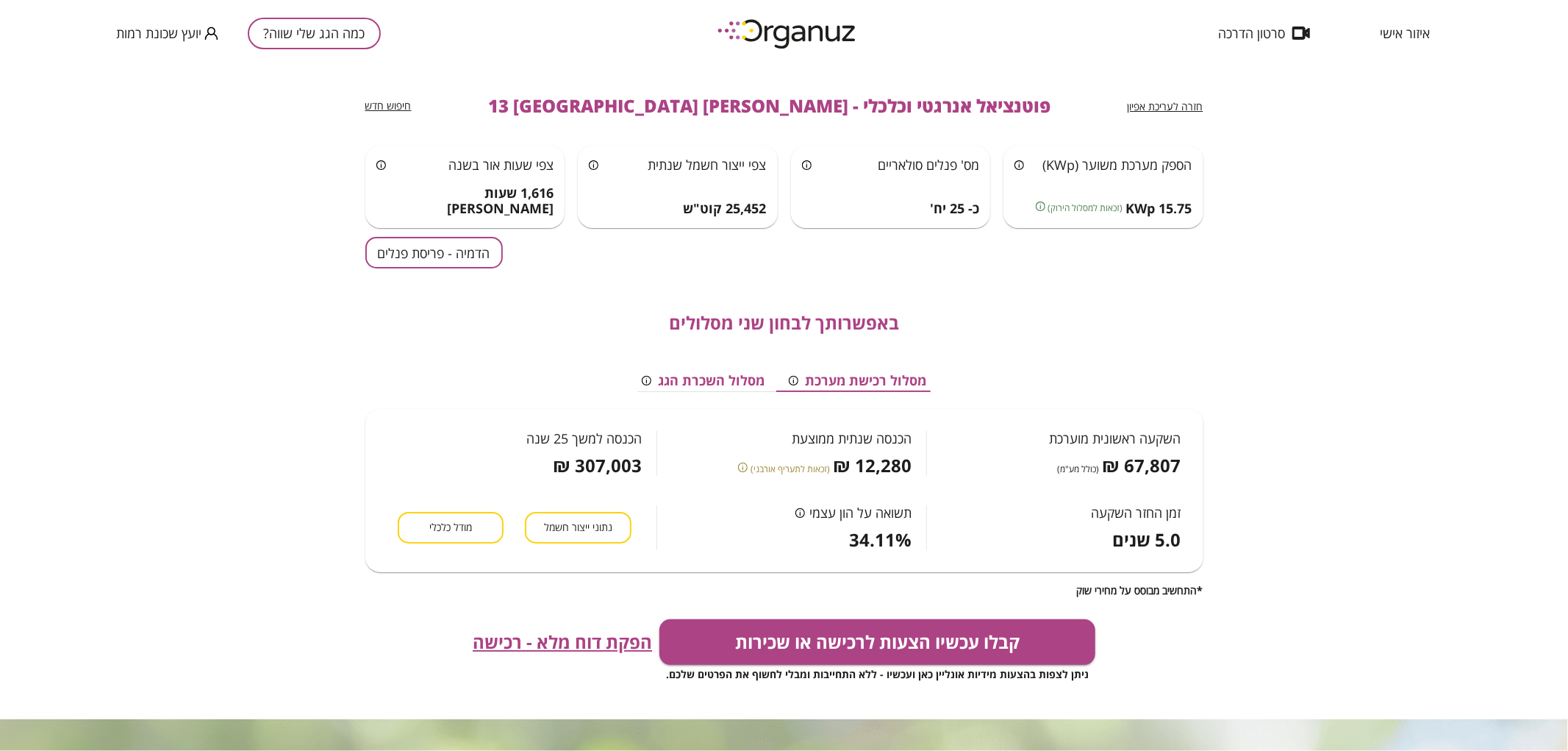
click at [442, 246] on button "הדמיה - פריסת פנלים" at bounding box center [434, 253] width 137 height 32
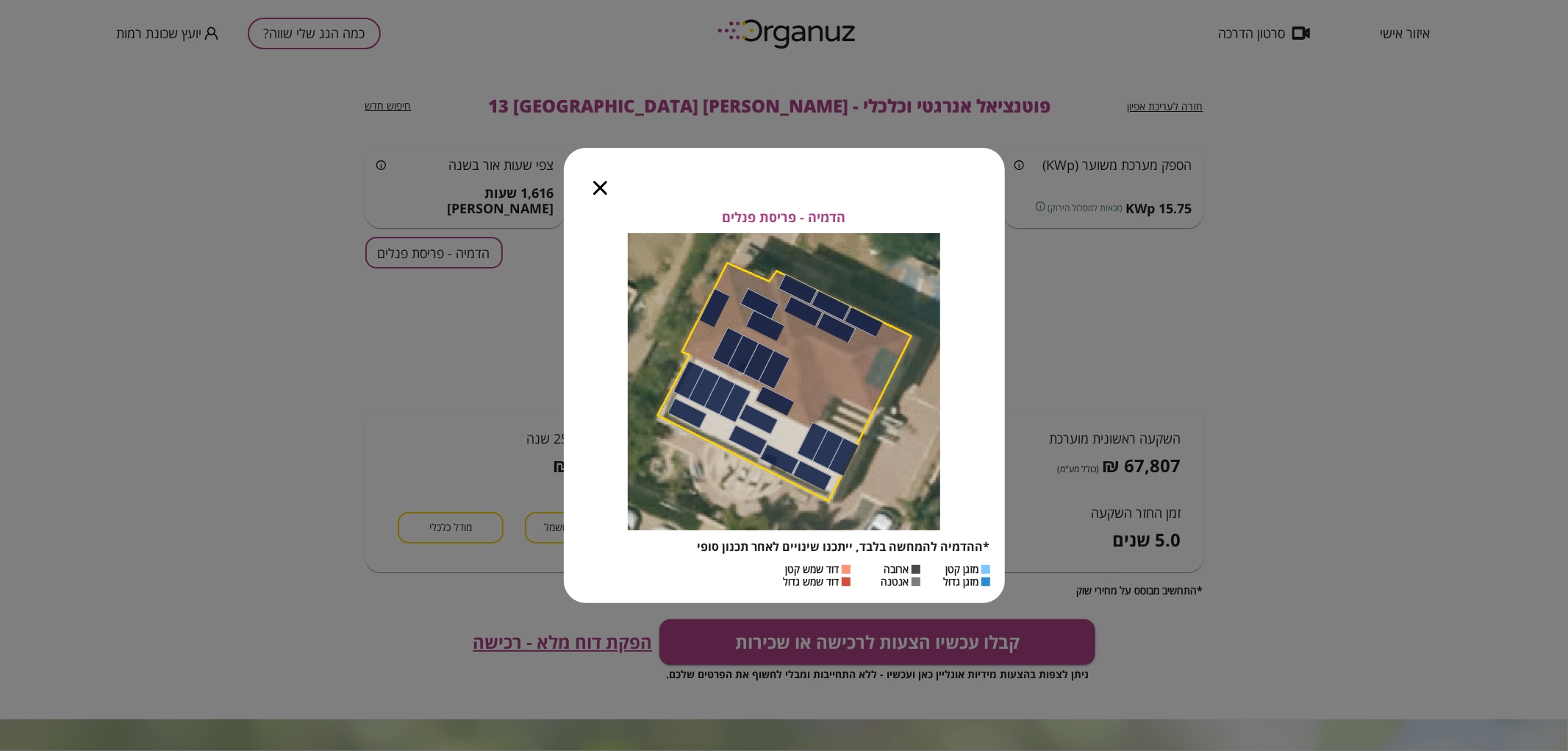
click at [584, 193] on div at bounding box center [599, 179] width 73 height 62
click at [592, 195] on div at bounding box center [599, 179] width 73 height 62
click at [596, 186] on icon "button" at bounding box center [600, 188] width 14 height 14
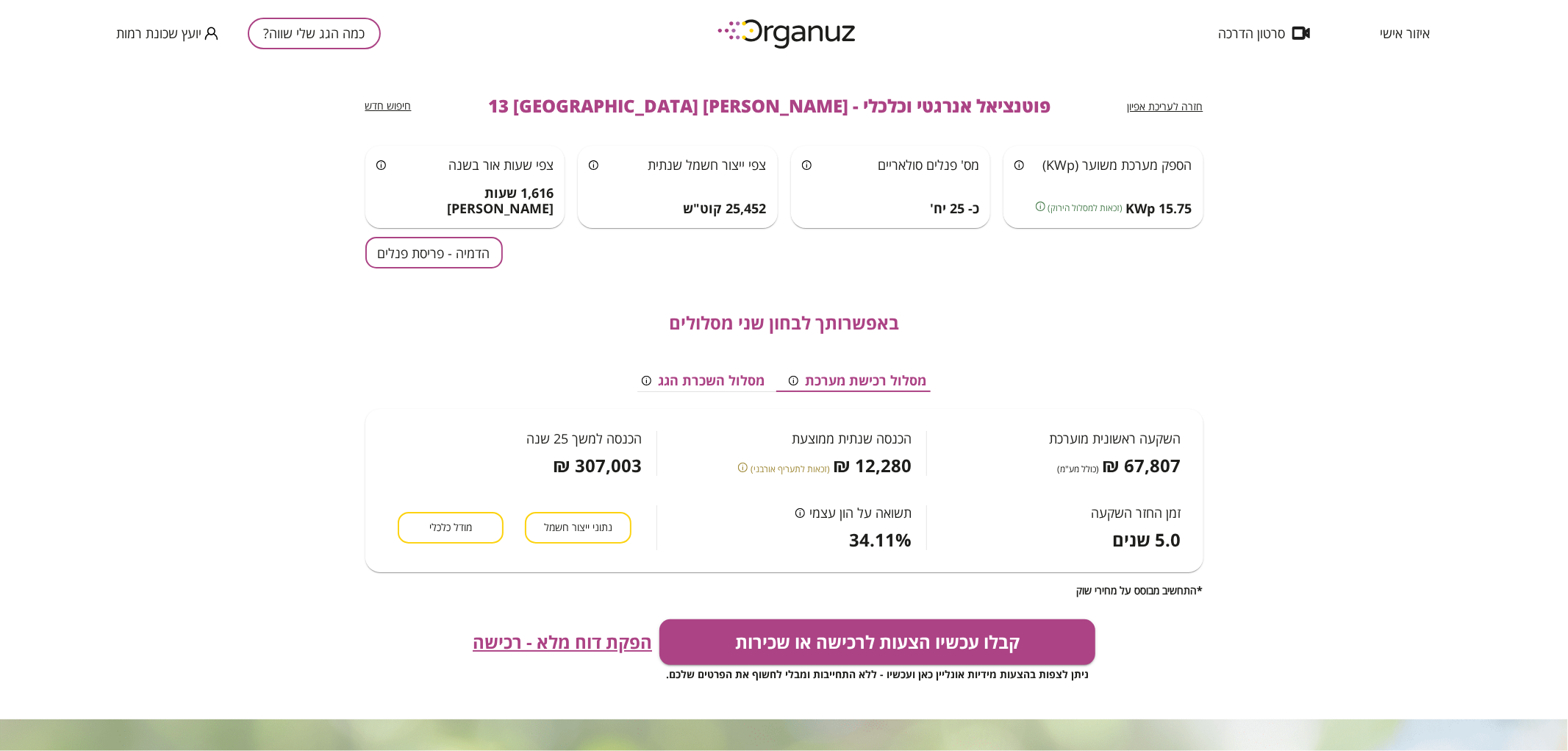
click at [1206, 106] on div "חזרה לעריכת אפיון פוטנציאל אנרגטי וכלכלי - [PERSON_NAME] 13 באר שבע חיפוש חדש ה…" at bounding box center [784, 409] width 1568 height 684
click at [1194, 101] on span "חזרה לעריכת אפיון" at bounding box center [1166, 106] width 76 height 14
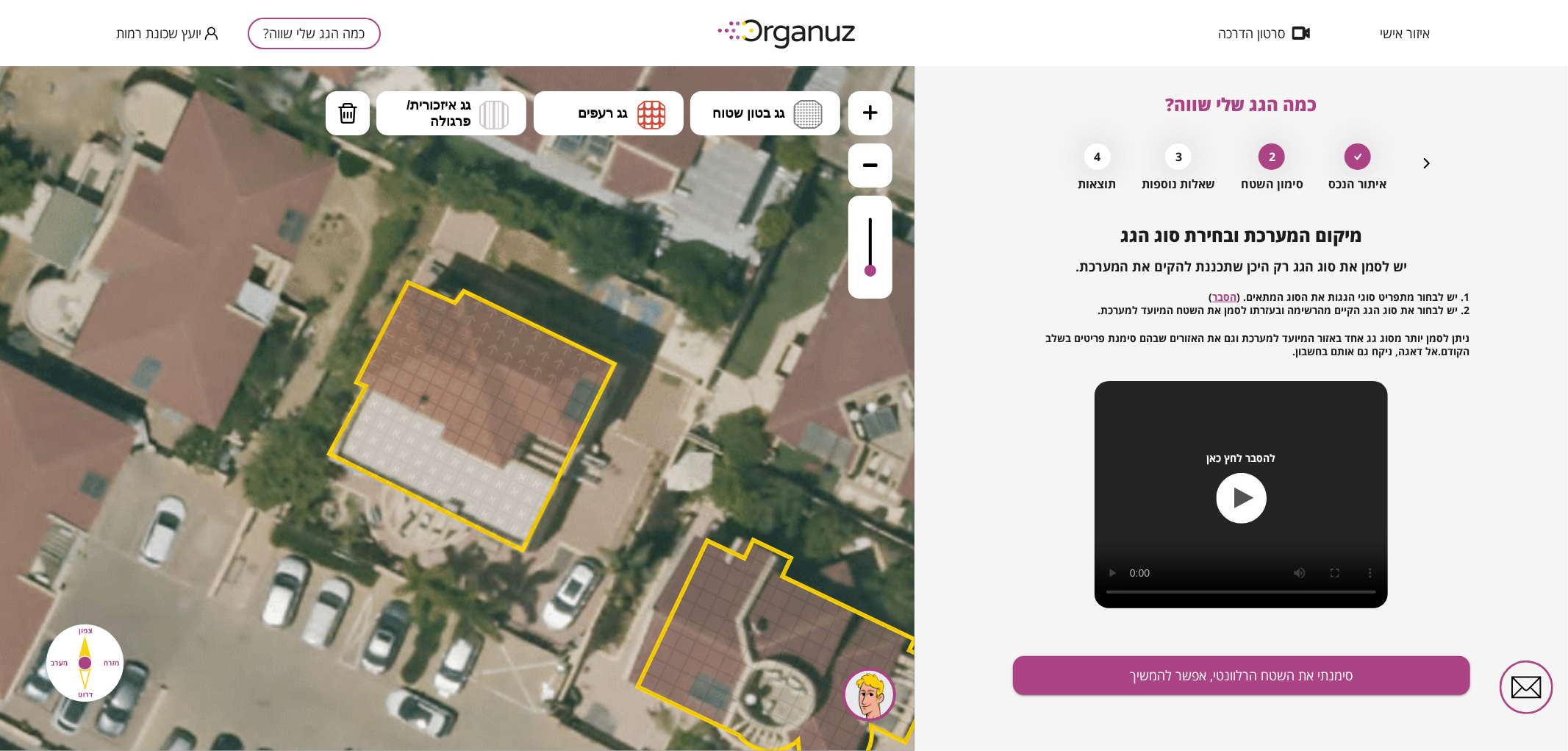
drag, startPoint x: 868, startPoint y: 218, endPoint x: 882, endPoint y: 271, distance: 54.8
click at [882, 271] on div at bounding box center [871, 247] width 44 height 103
click at [643, 114] on img at bounding box center [651, 114] width 29 height 30
drag, startPoint x: 626, startPoint y: 329, endPoint x: 622, endPoint y: 345, distance: 16.5
click at [626, 330] on div ".st0 { fill: #FFFFFF; } 10" at bounding box center [457, 408] width 914 height 684
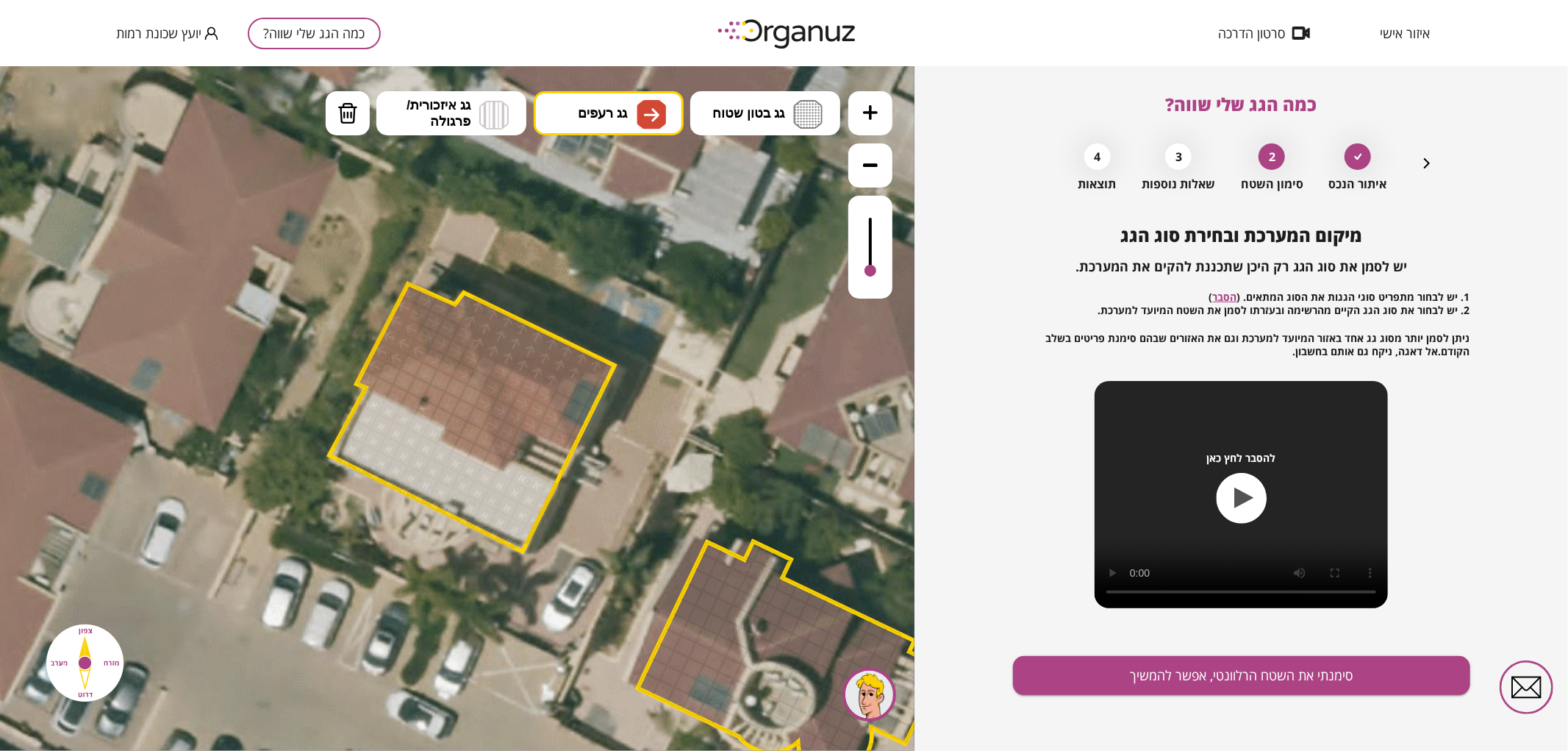
drag, startPoint x: 489, startPoint y: 380, endPoint x: 542, endPoint y: 404, distance: 58.2
click at [1351, 687] on button "סימנתי את השטח הרלוונטי, אפשר להמשיך" at bounding box center [1242, 675] width 458 height 39
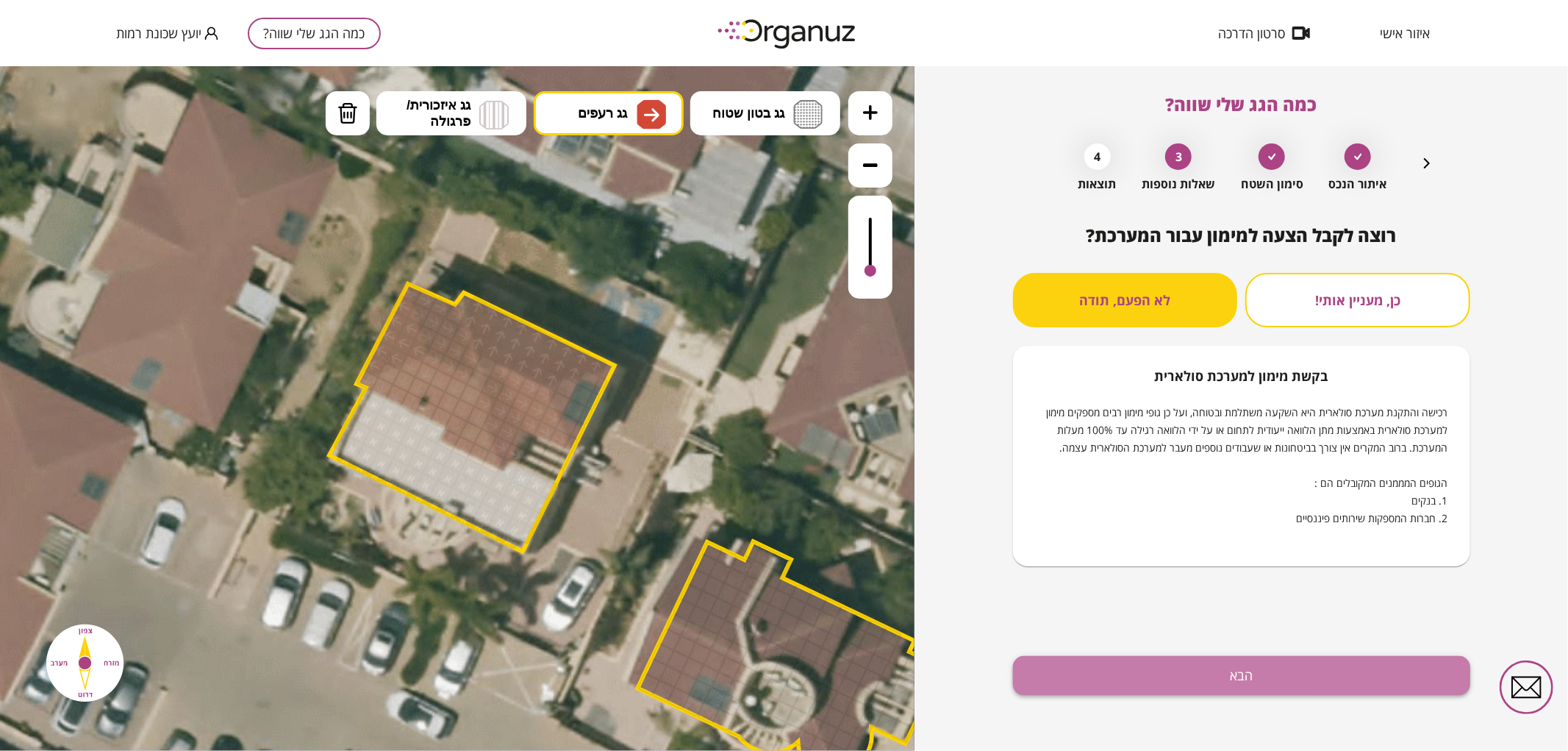
click at [1314, 684] on button "הבא" at bounding box center [1242, 675] width 458 height 39
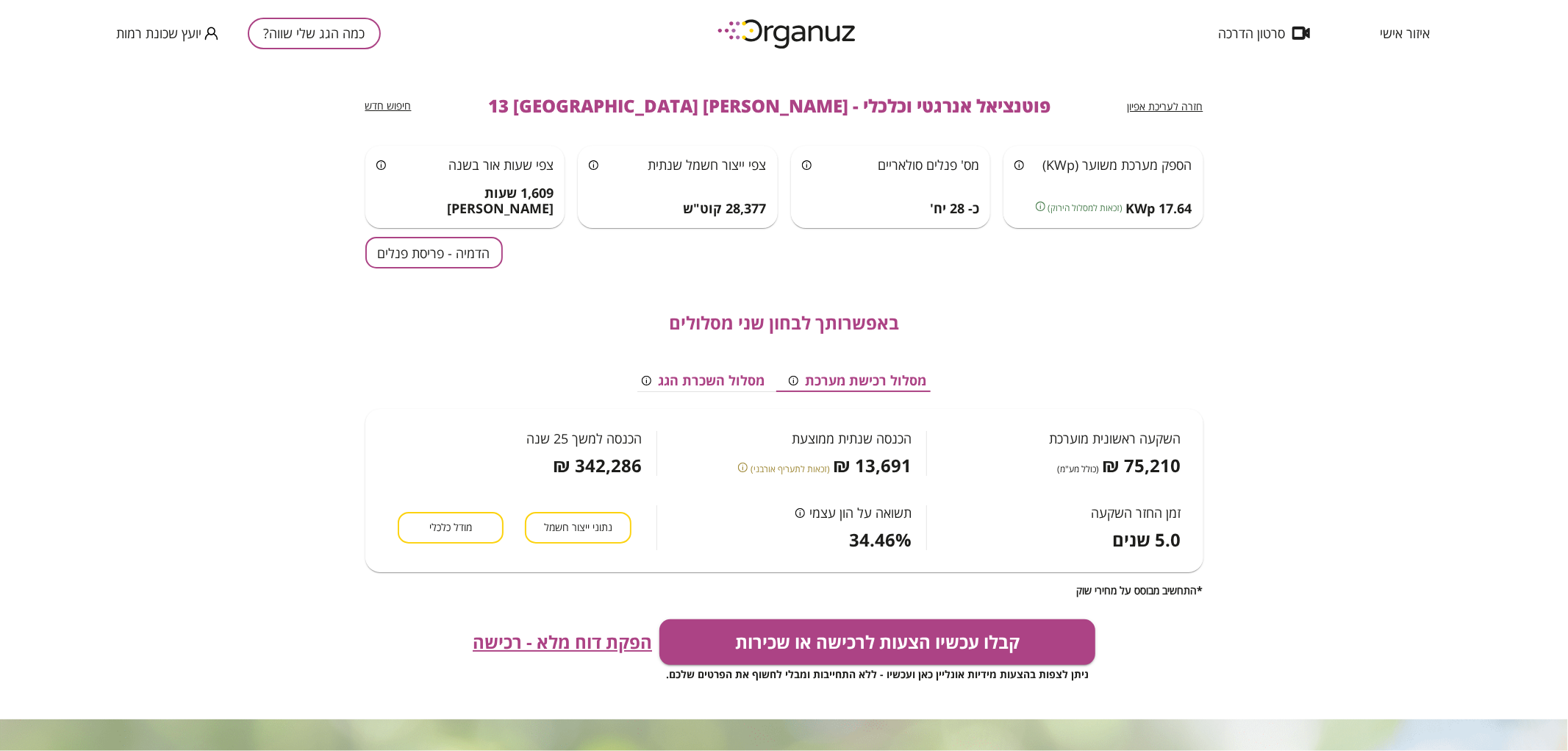
click at [425, 253] on button "הדמיה - פריסת פנלים" at bounding box center [434, 253] width 137 height 32
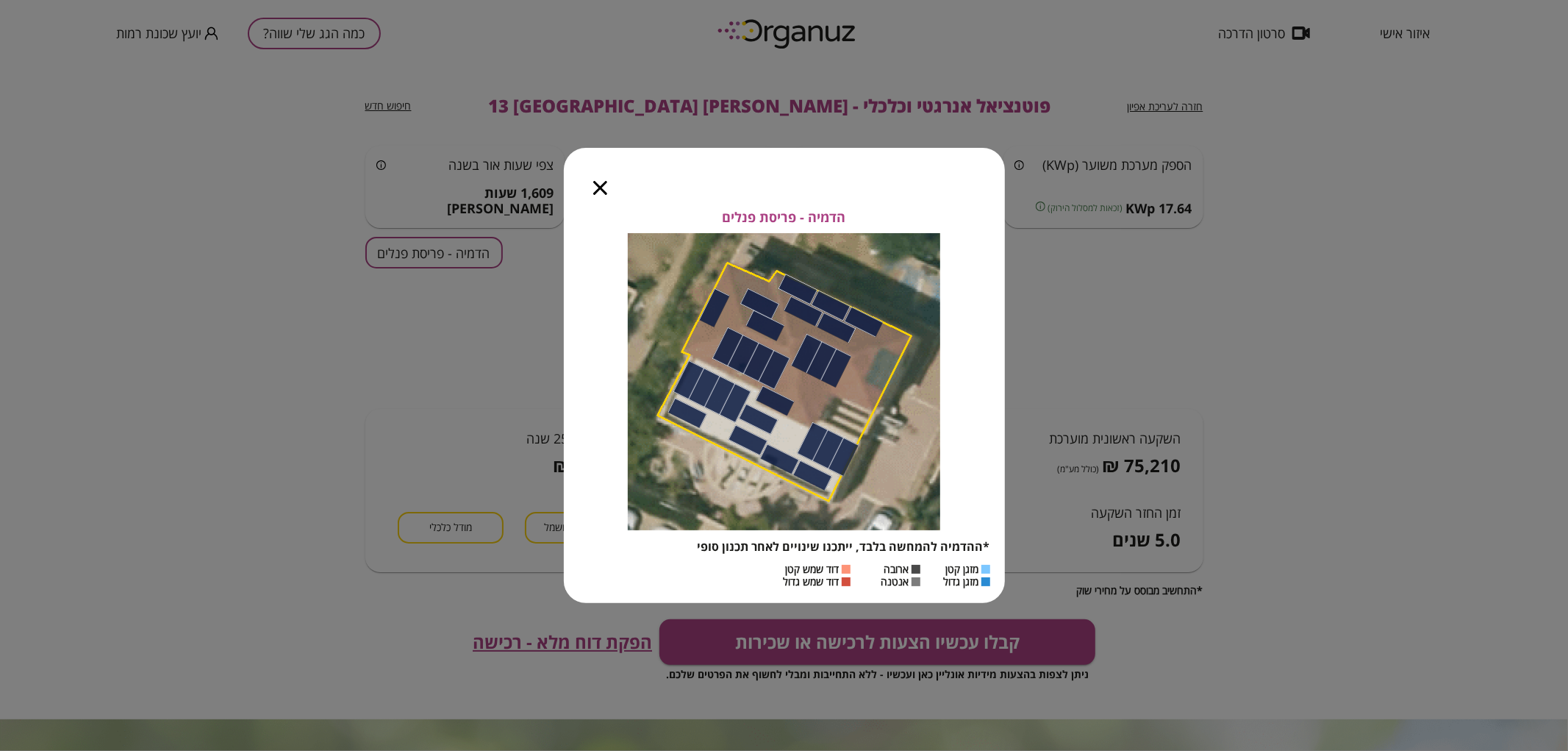
click at [597, 189] on icon "button" at bounding box center [600, 188] width 14 height 14
